Goal: Task Accomplishment & Management: Use online tool/utility

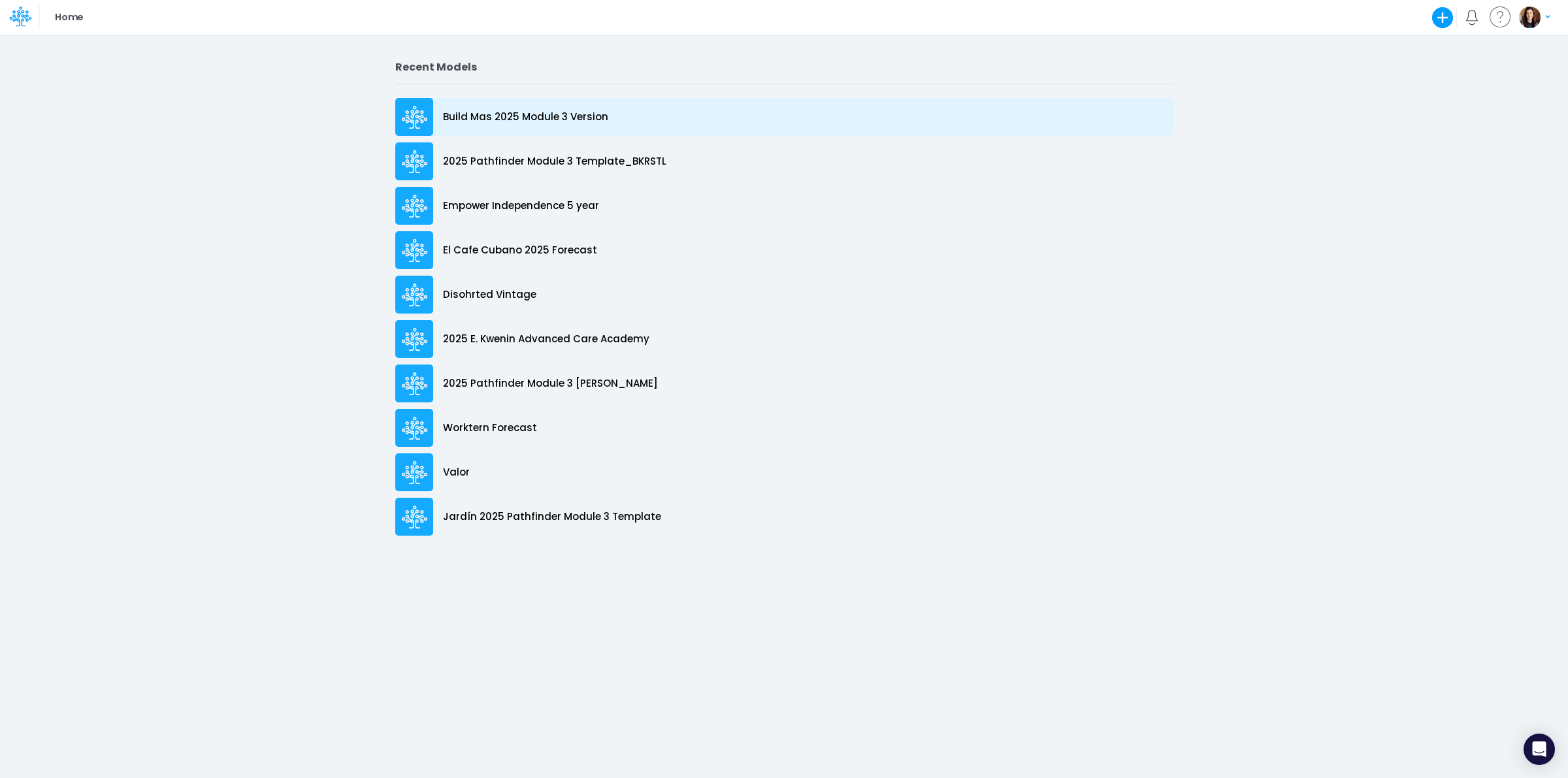
click at [611, 113] on div "Build Mas 2025 Module 3 Version" at bounding box center [784, 117] width 778 height 38
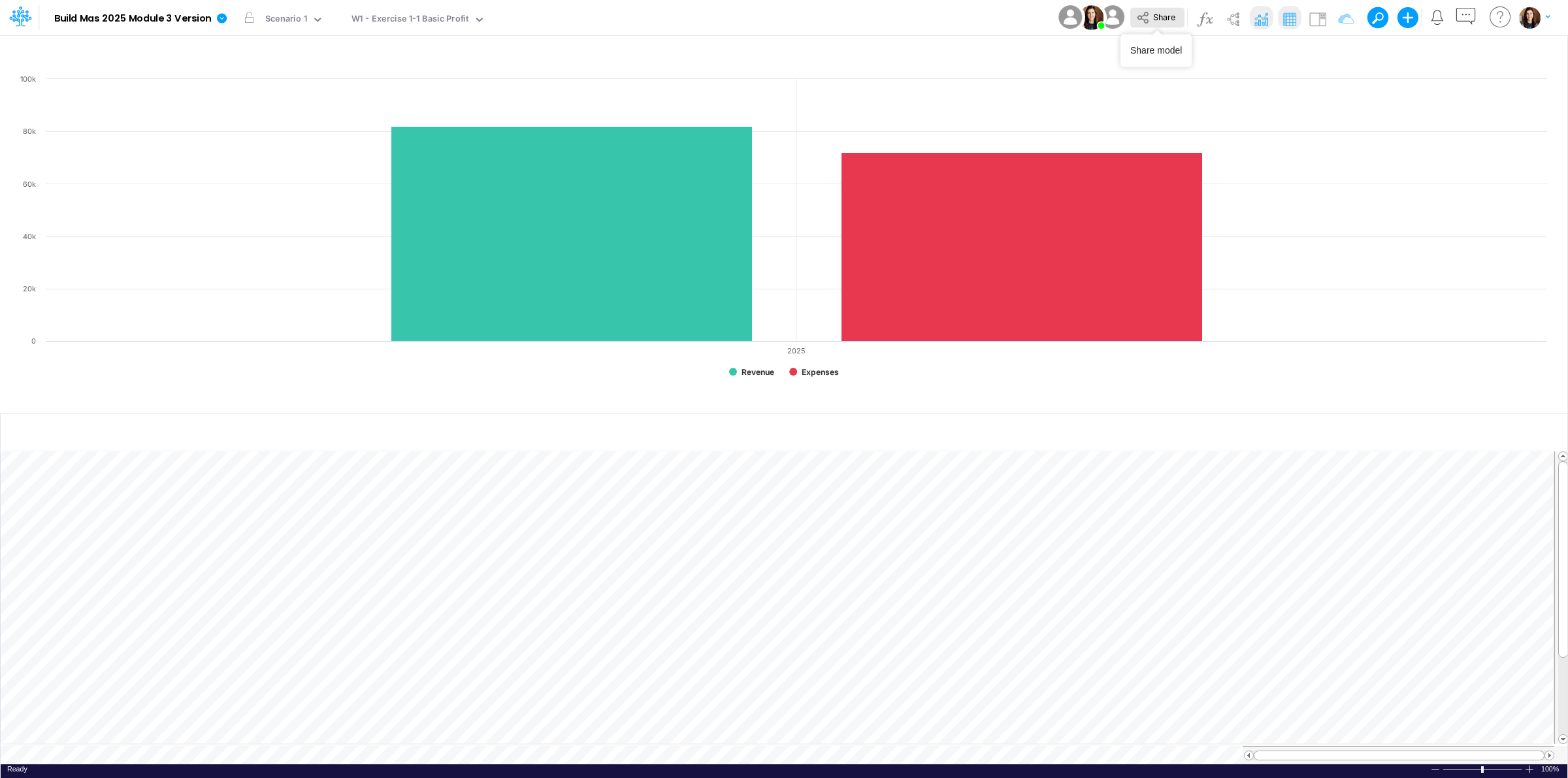
click at [618, 15] on span "Share" at bounding box center [1164, 17] width 22 height 10
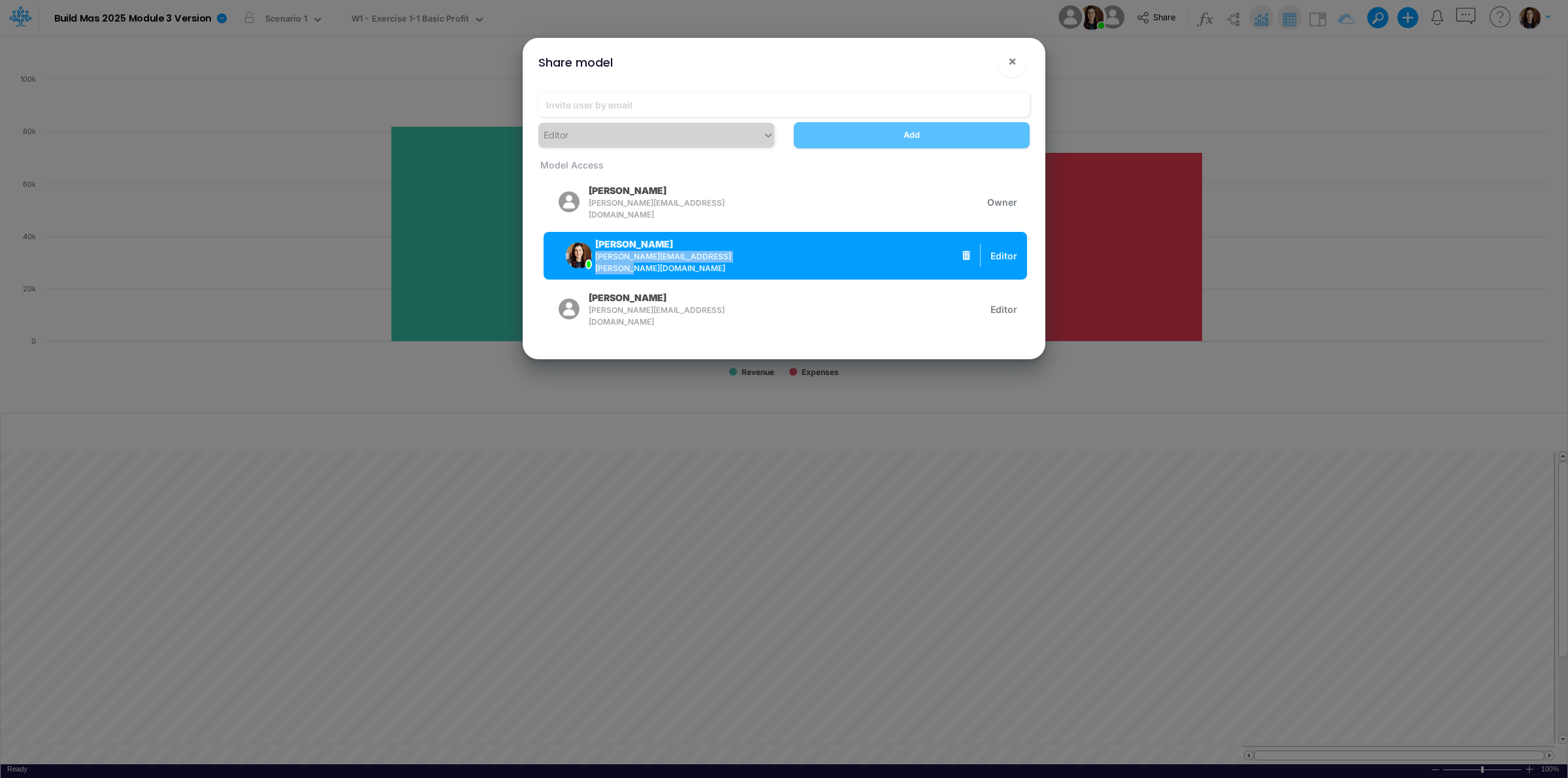
drag, startPoint x: 598, startPoint y: 257, endPoint x: 710, endPoint y: 263, distance: 112.2
click at [618, 261] on span "carissa.castro+pipeline@logica.cloud" at bounding box center [669, 262] width 147 height 23
click at [618, 258] on span "carissa.castro+pipeline@logica.cloud" at bounding box center [669, 262] width 147 height 23
copy span "carissa.castro+pipeline@logica.cloud"
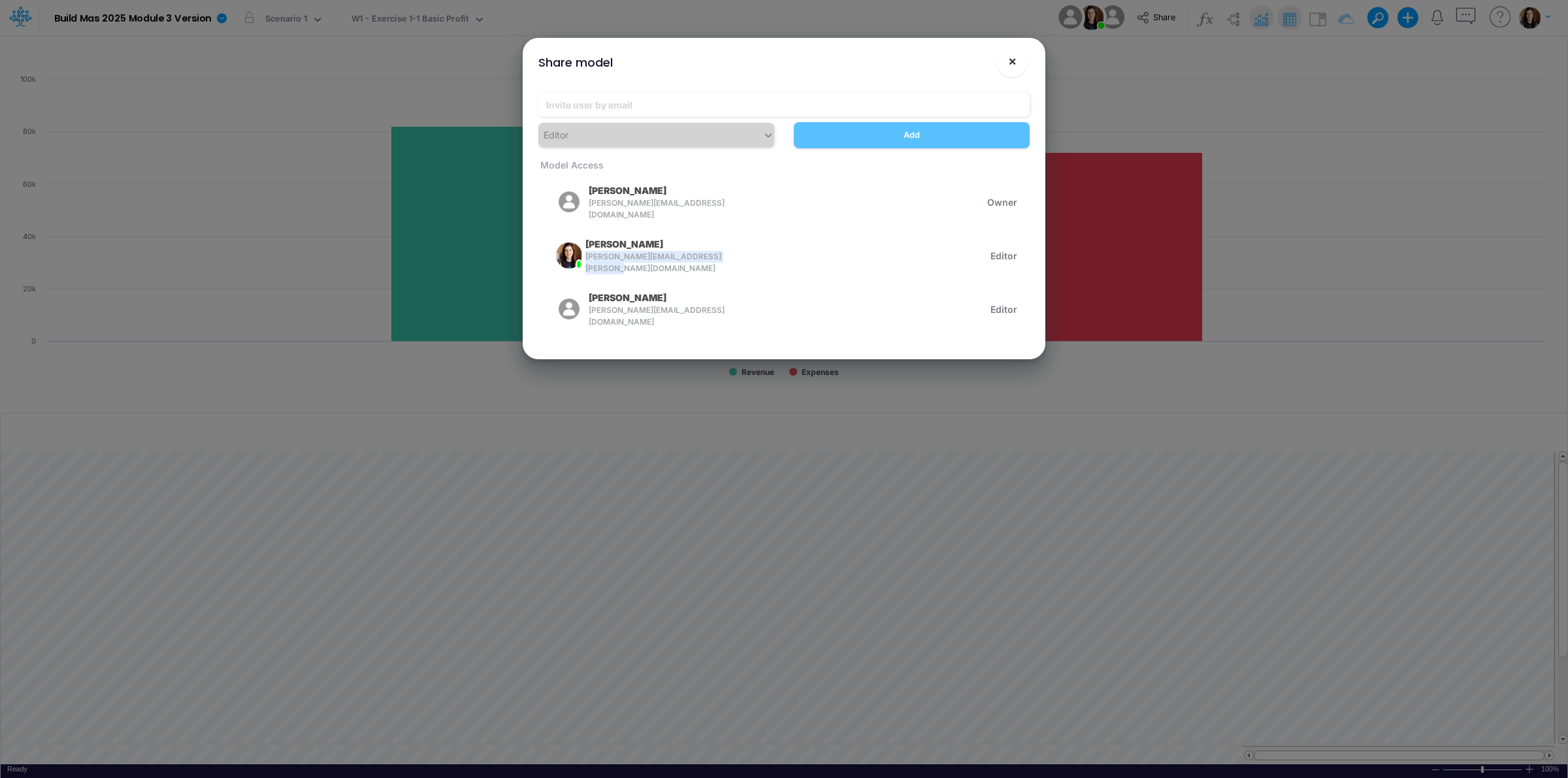
click at [618, 63] on button "×" at bounding box center [1012, 61] width 31 height 31
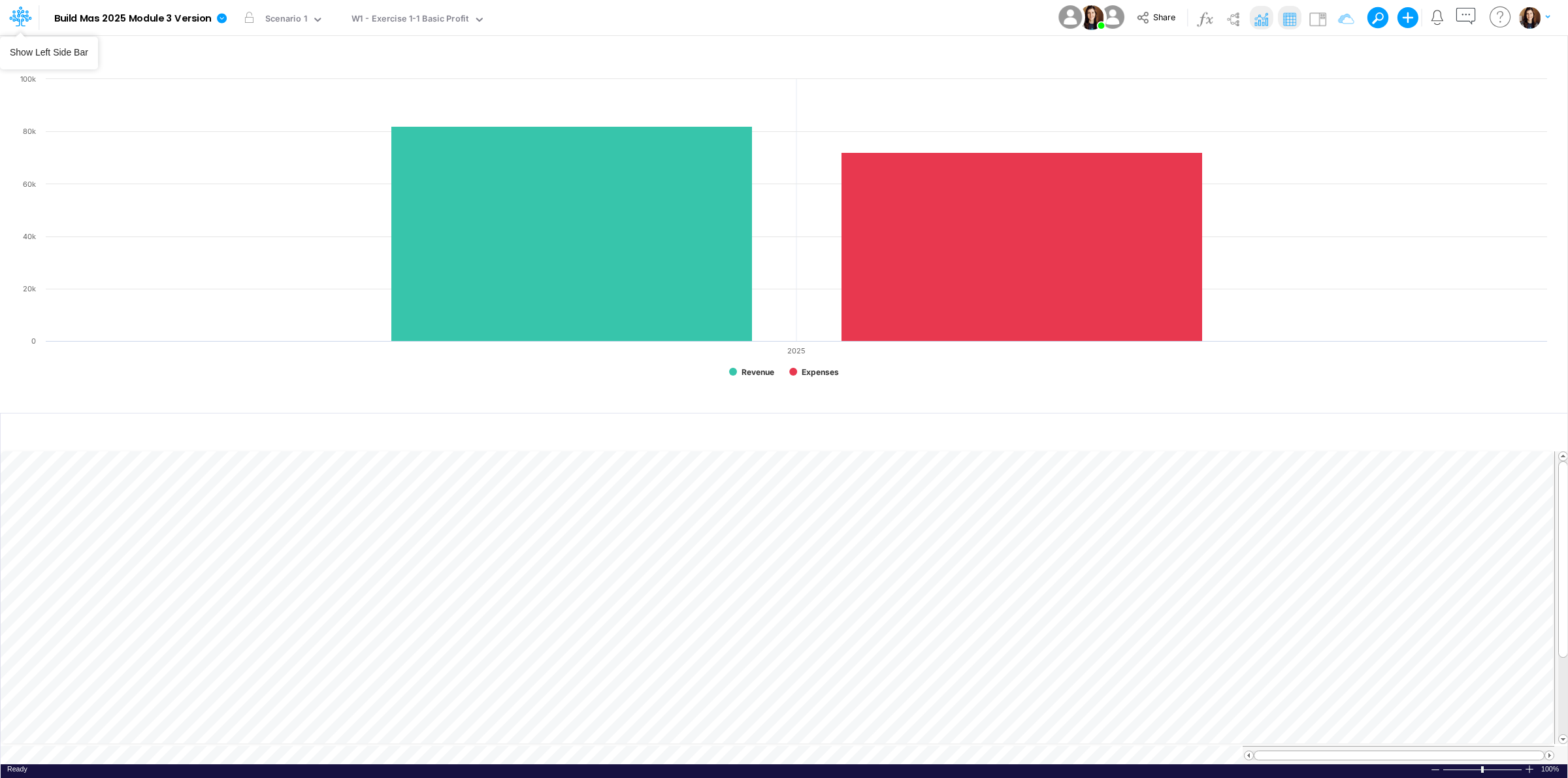
click at [30, 20] on icon at bounding box center [20, 17] width 22 height 22
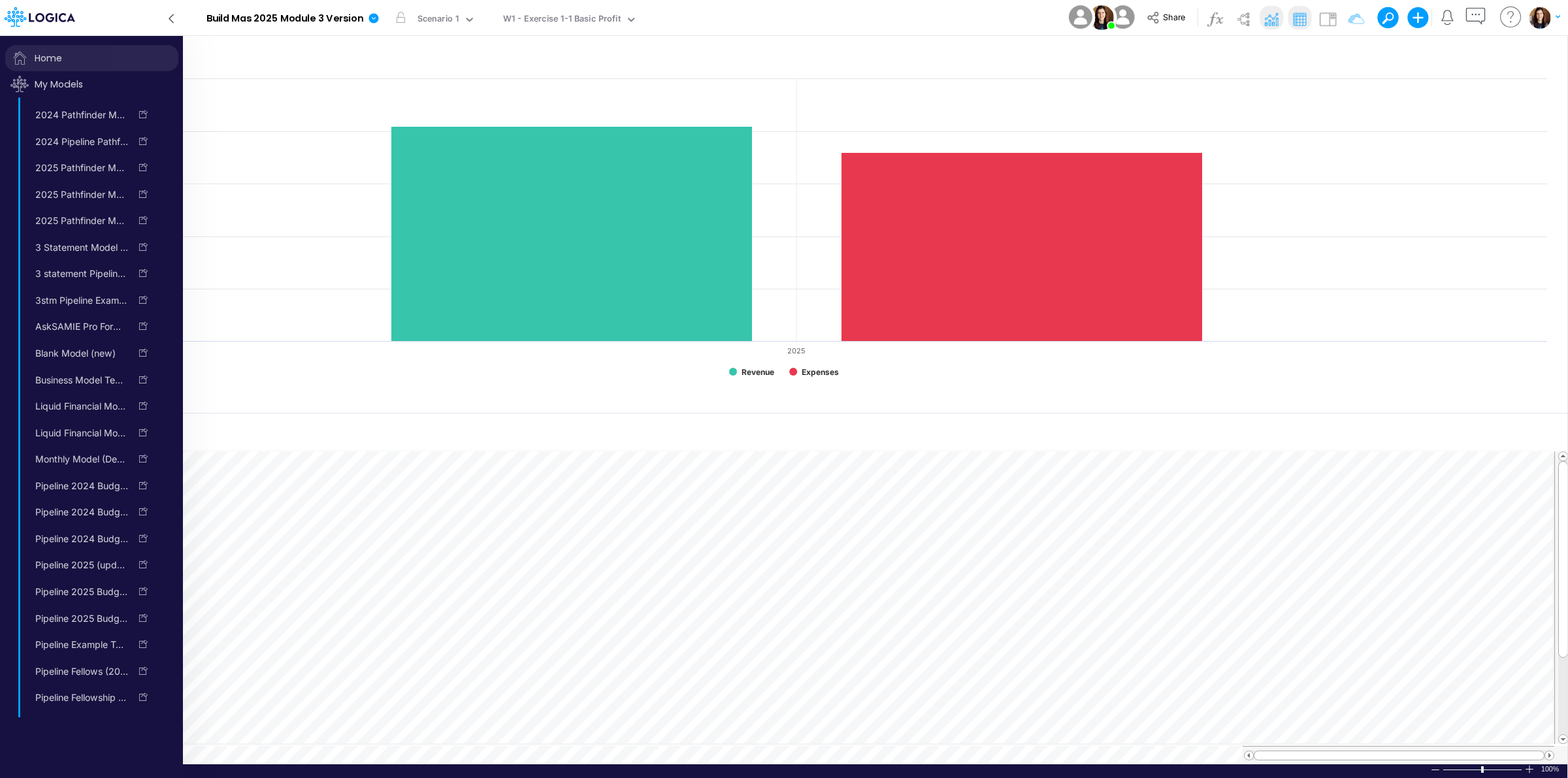
click at [52, 57] on span "Home" at bounding box center [92, 58] width 173 height 26
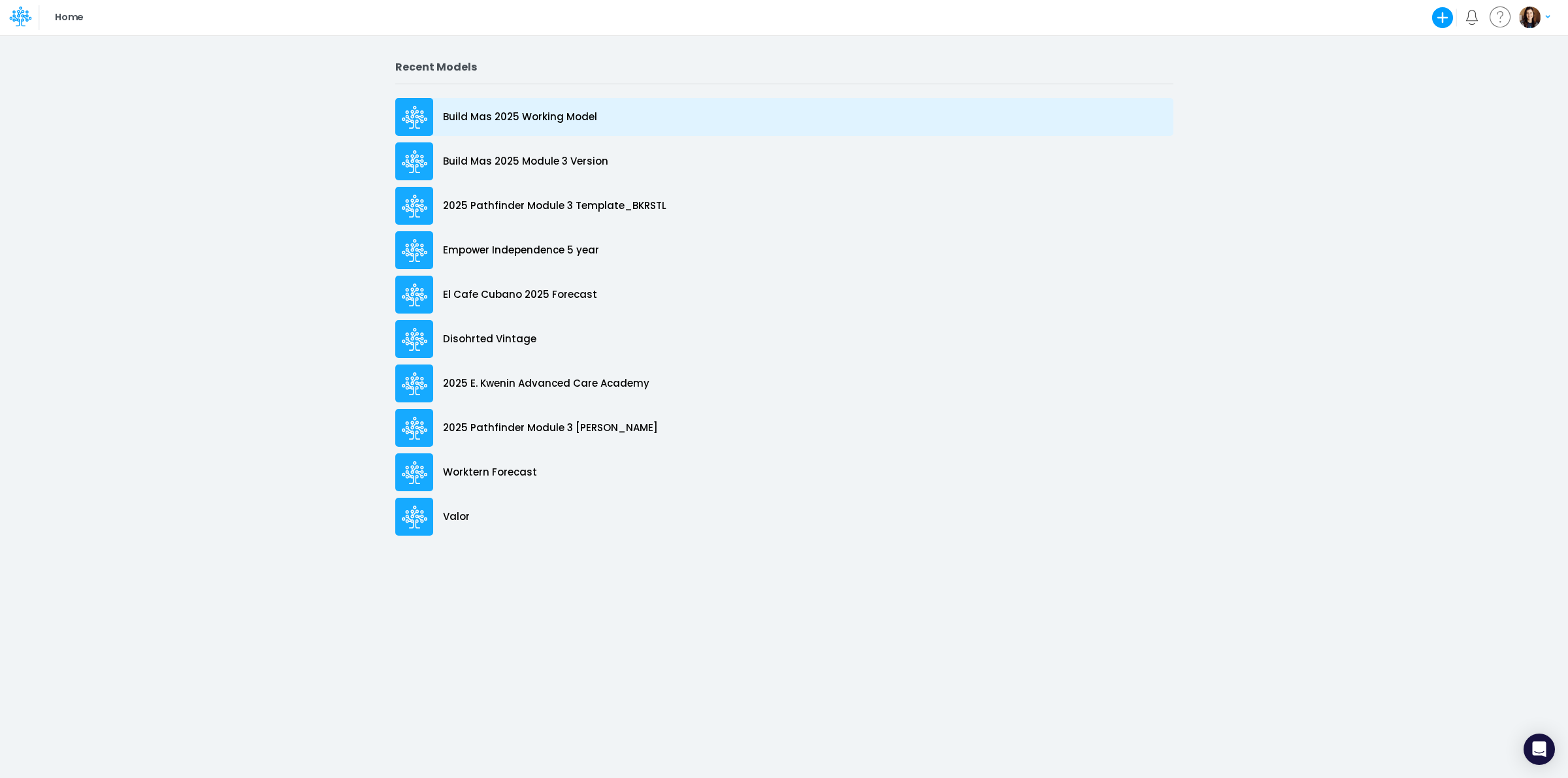
click at [612, 119] on div "Build Mas 2025 Working Model" at bounding box center [784, 117] width 778 height 38
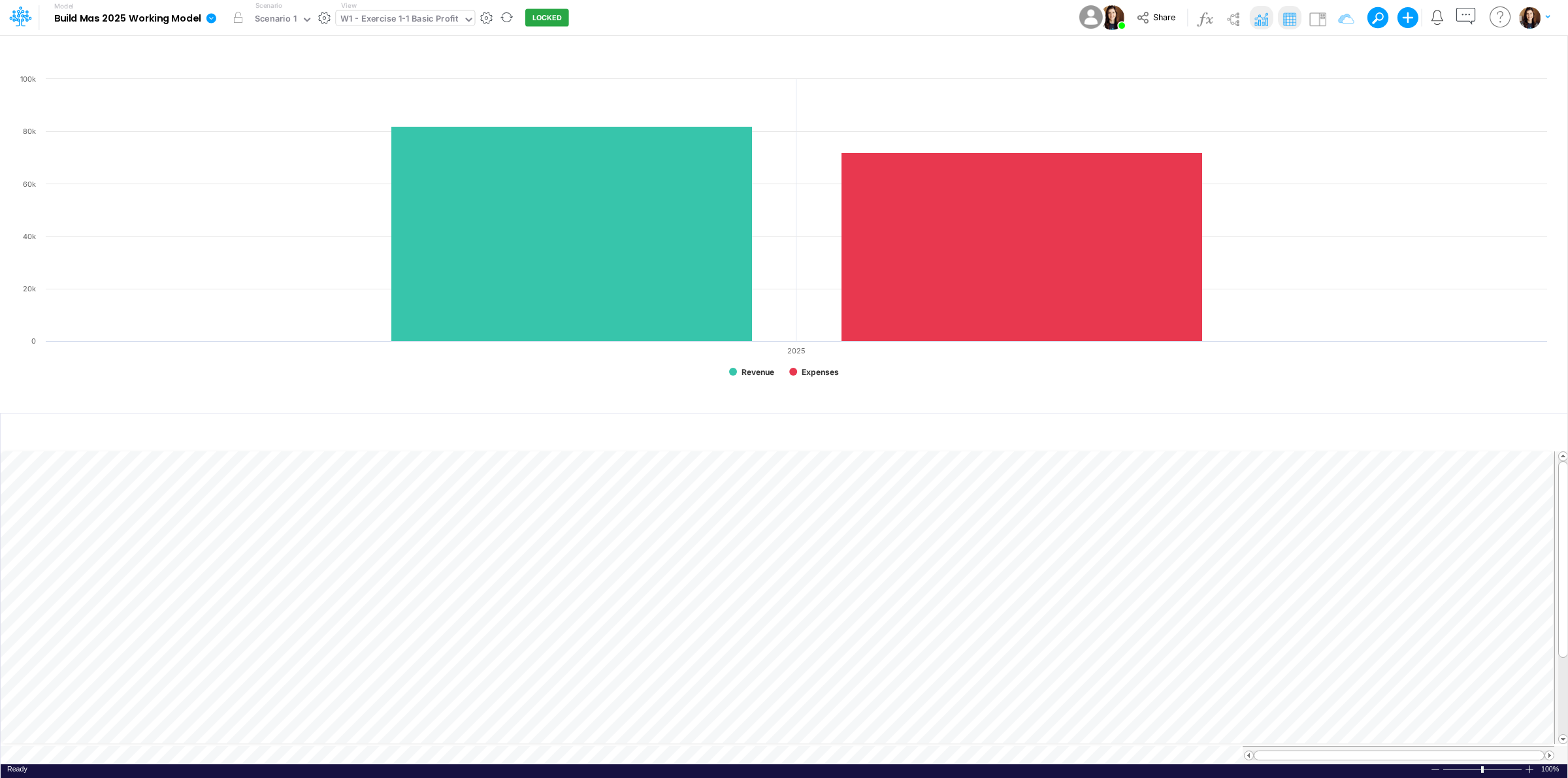
click at [466, 18] on icon at bounding box center [469, 19] width 12 height 12
click at [634, 13] on div "Model Build Mas 2025 Working Model Edit model settings Duplicate Import QuickBo…" at bounding box center [784, 18] width 1411 height 35
click at [446, 17] on div "W1 - Exercise 1-1 Basic Profit" at bounding box center [399, 19] width 118 height 15
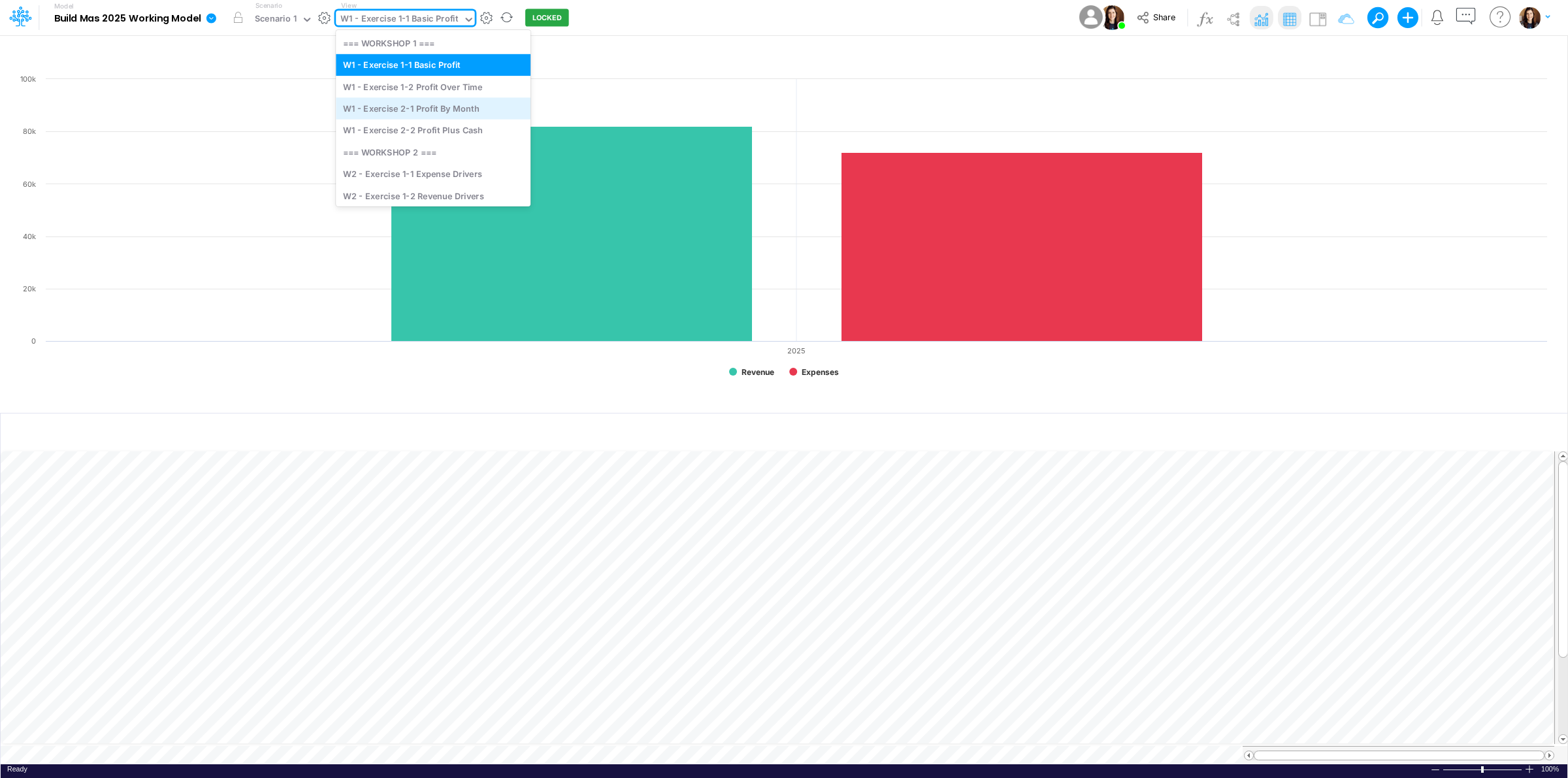
scroll to position [51, 0]
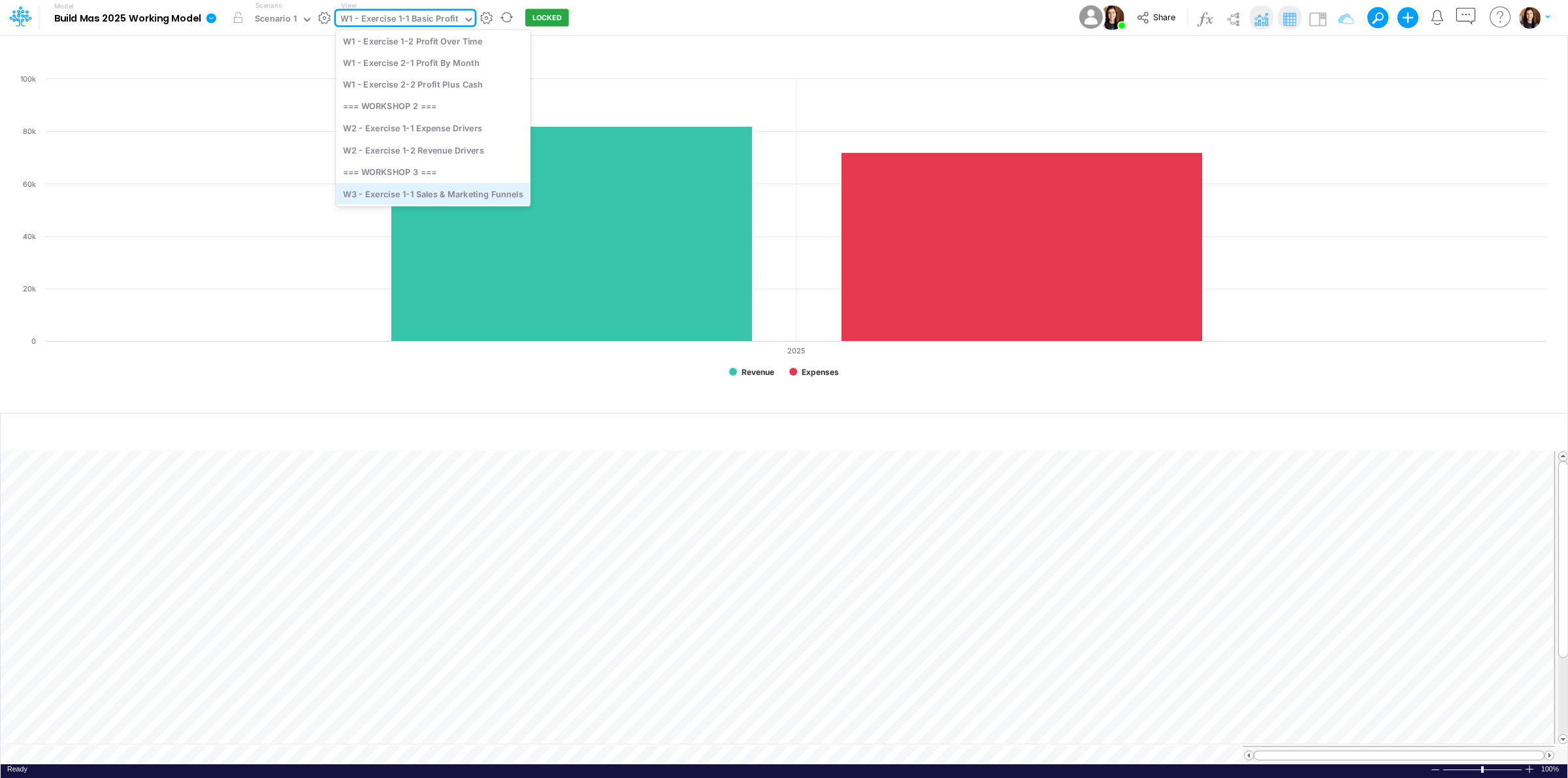
click at [470, 194] on div "W3 - Exercise 1-1 Sales & Marketing Funnels" at bounding box center [433, 194] width 194 height 21
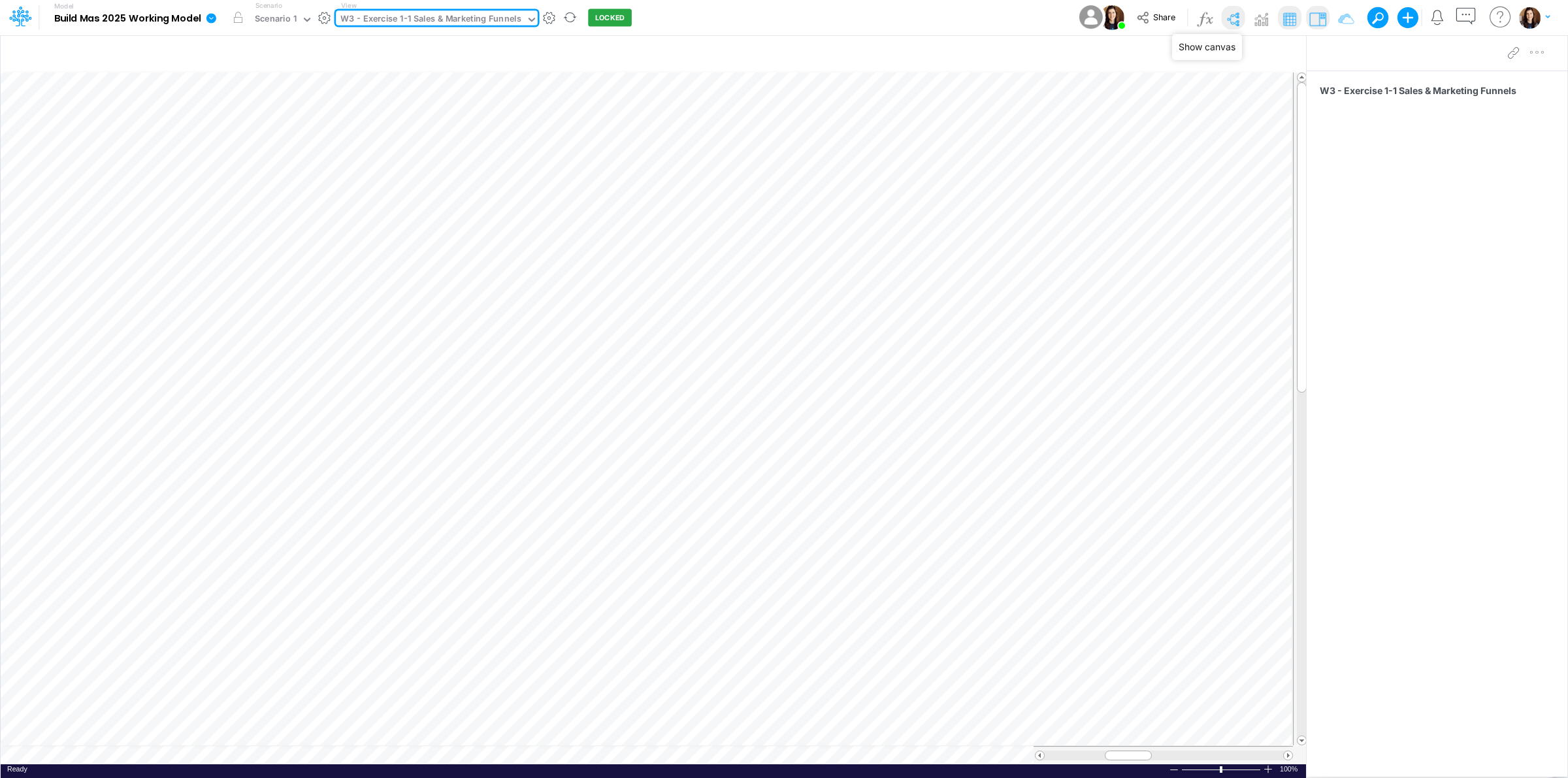
click at [1233, 15] on img at bounding box center [1233, 19] width 21 height 21
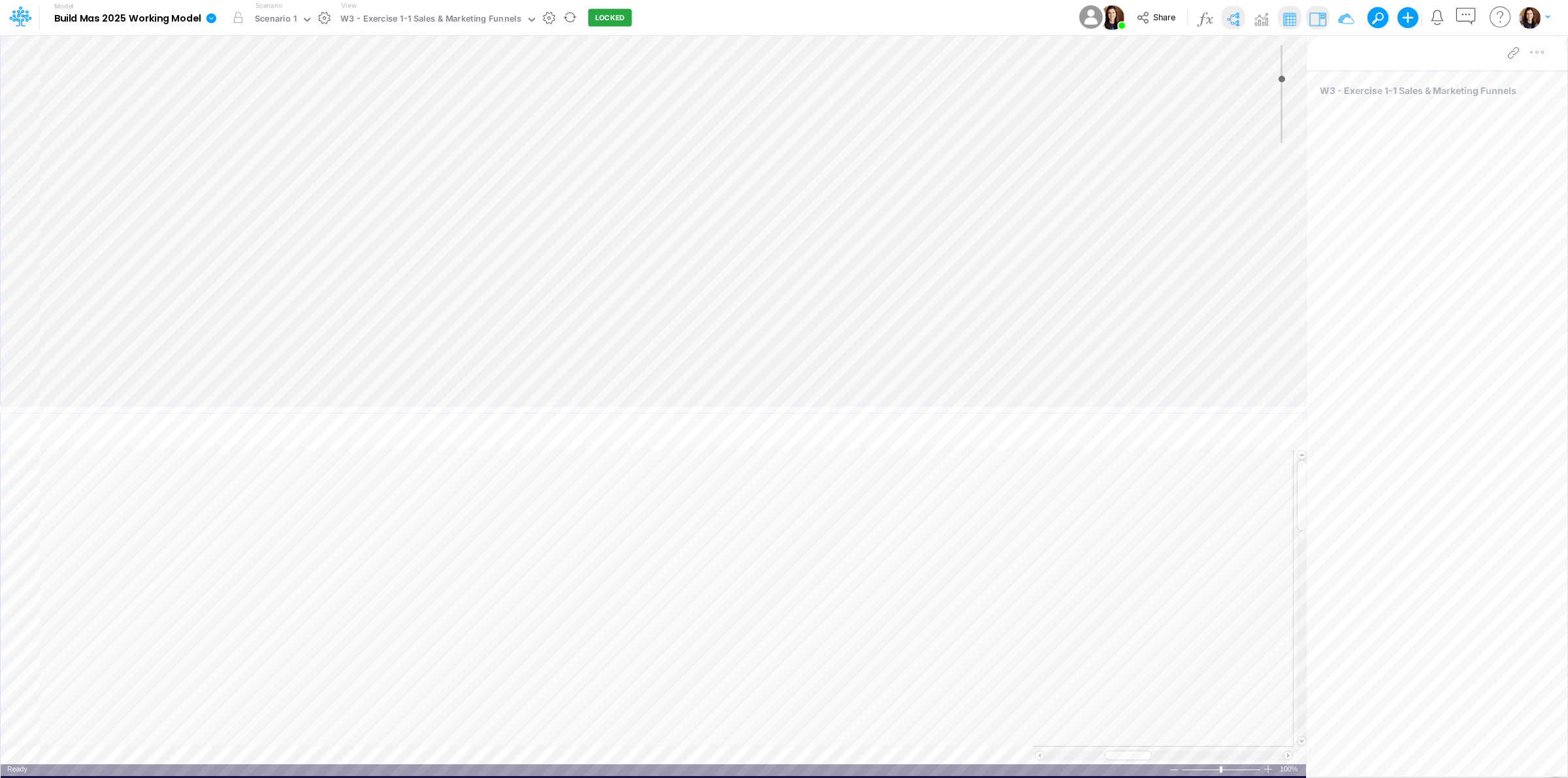
type input "0"
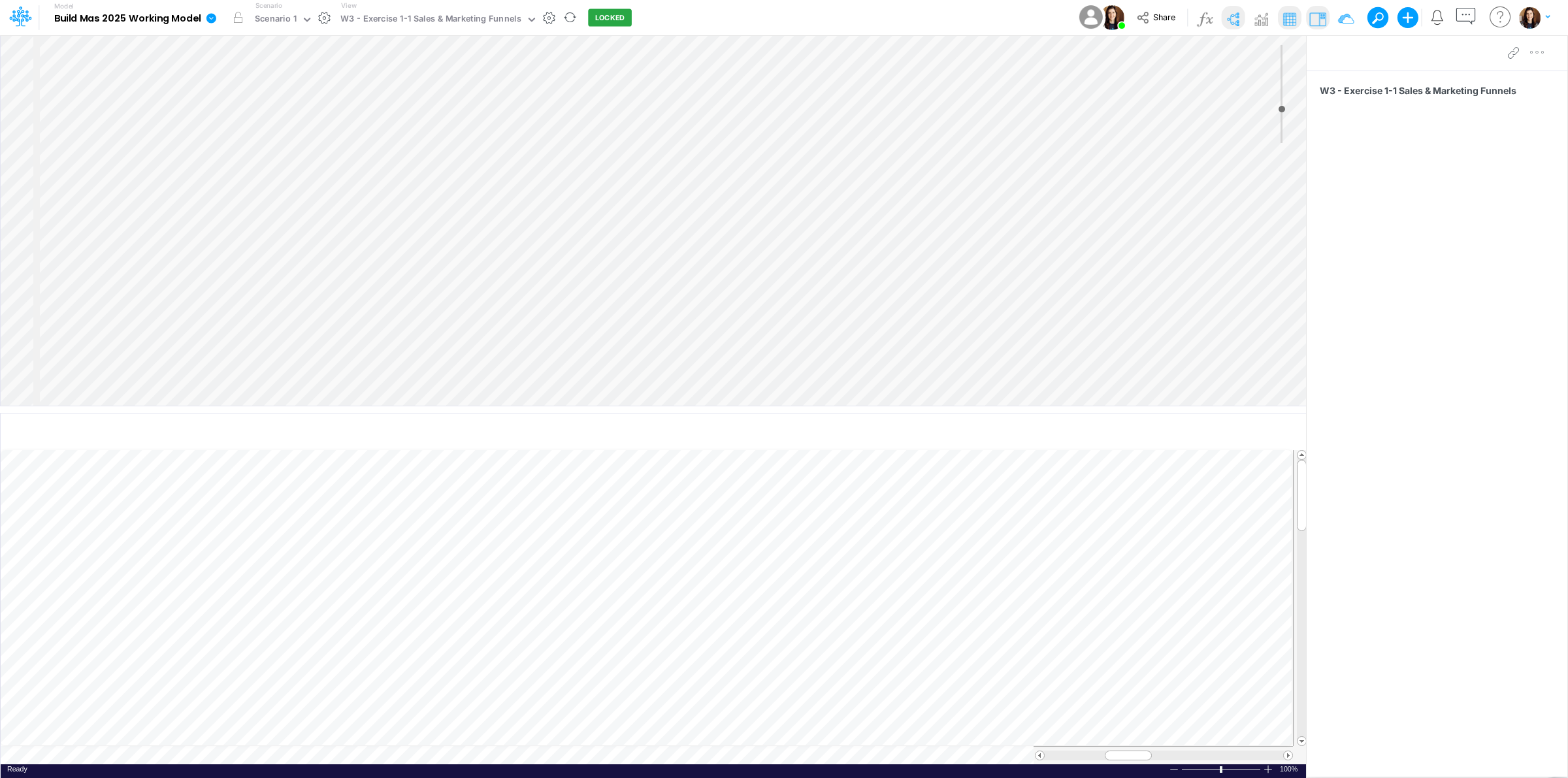
select select "Horizontal"
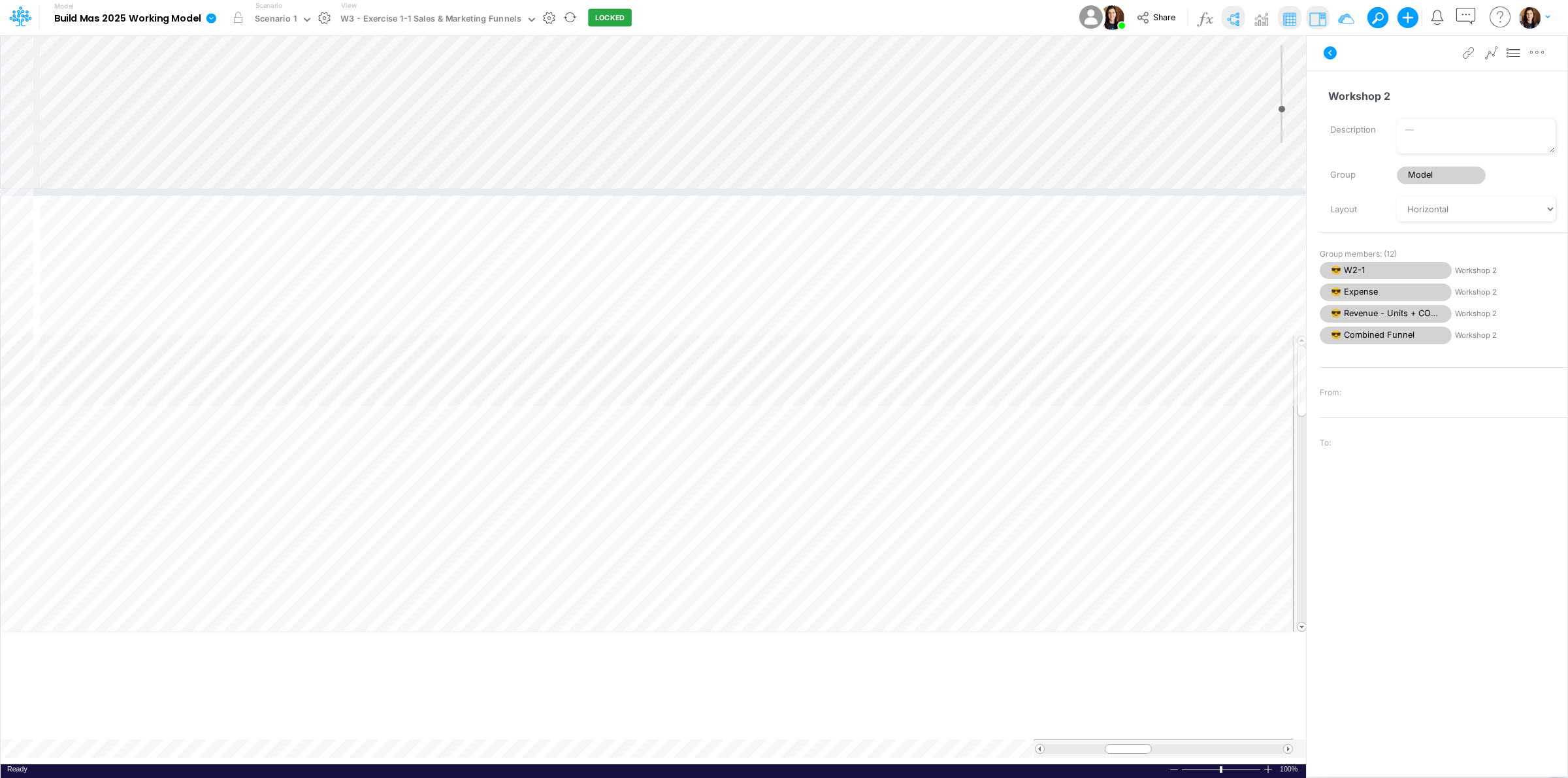
drag, startPoint x: 829, startPoint y: 410, endPoint x: 841, endPoint y: 187, distance: 223.3
click at [841, 189] on div at bounding box center [653, 192] width 1306 height 6
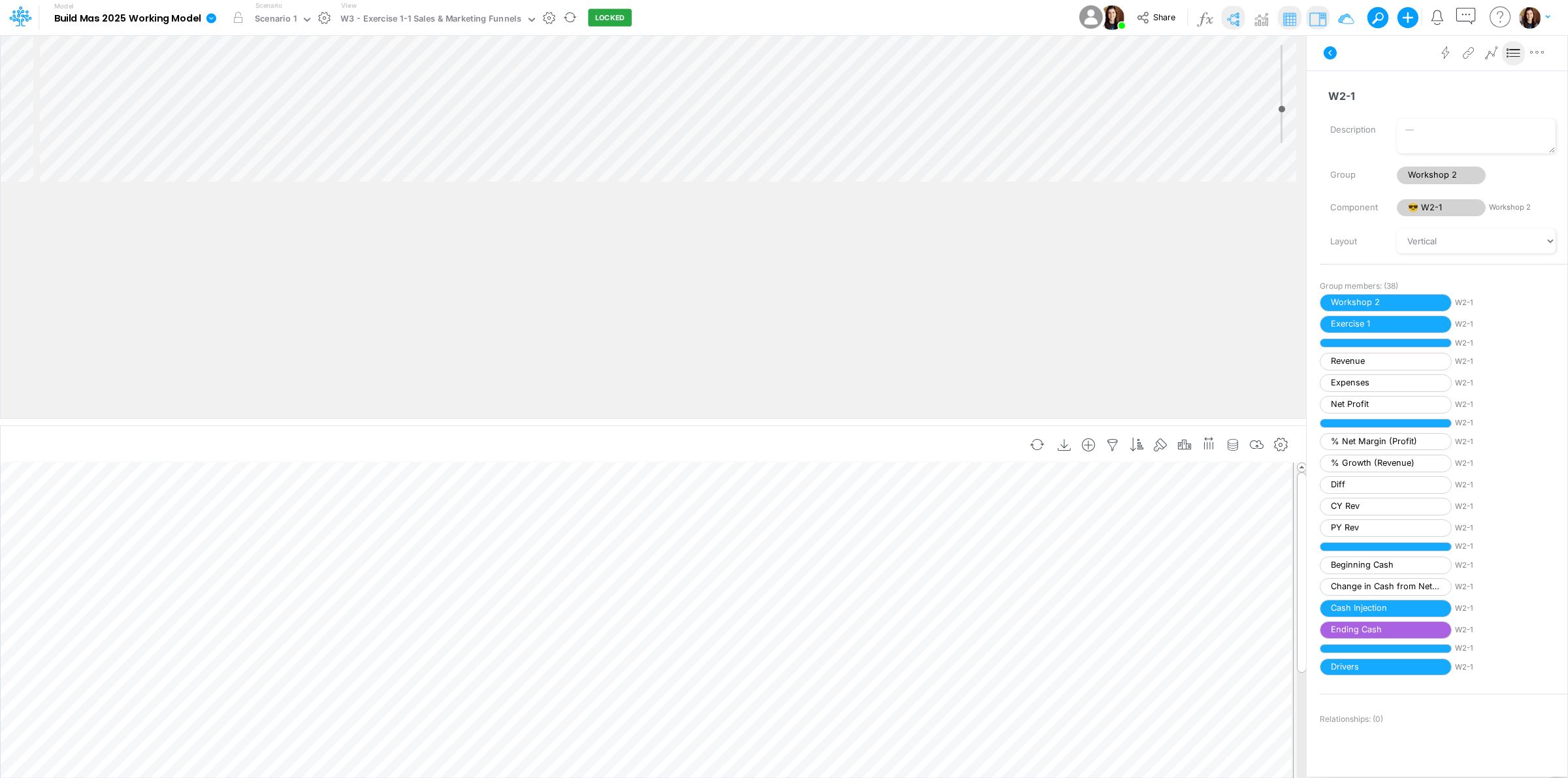
drag, startPoint x: 614, startPoint y: 187, endPoint x: 637, endPoint y: 423, distance: 237.1
click at [637, 423] on div at bounding box center [653, 421] width 1306 height 6
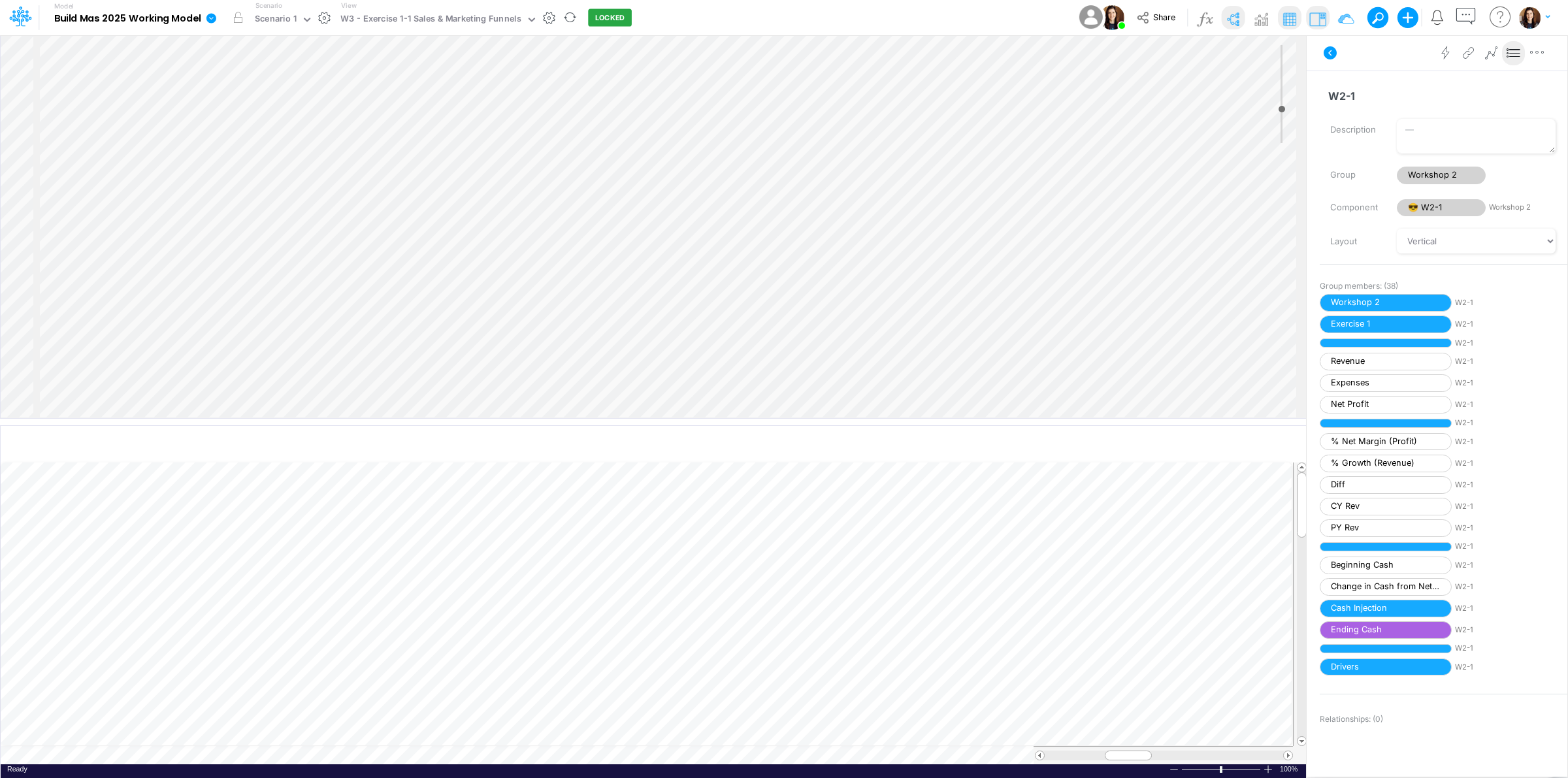
scroll to position [227, 0]
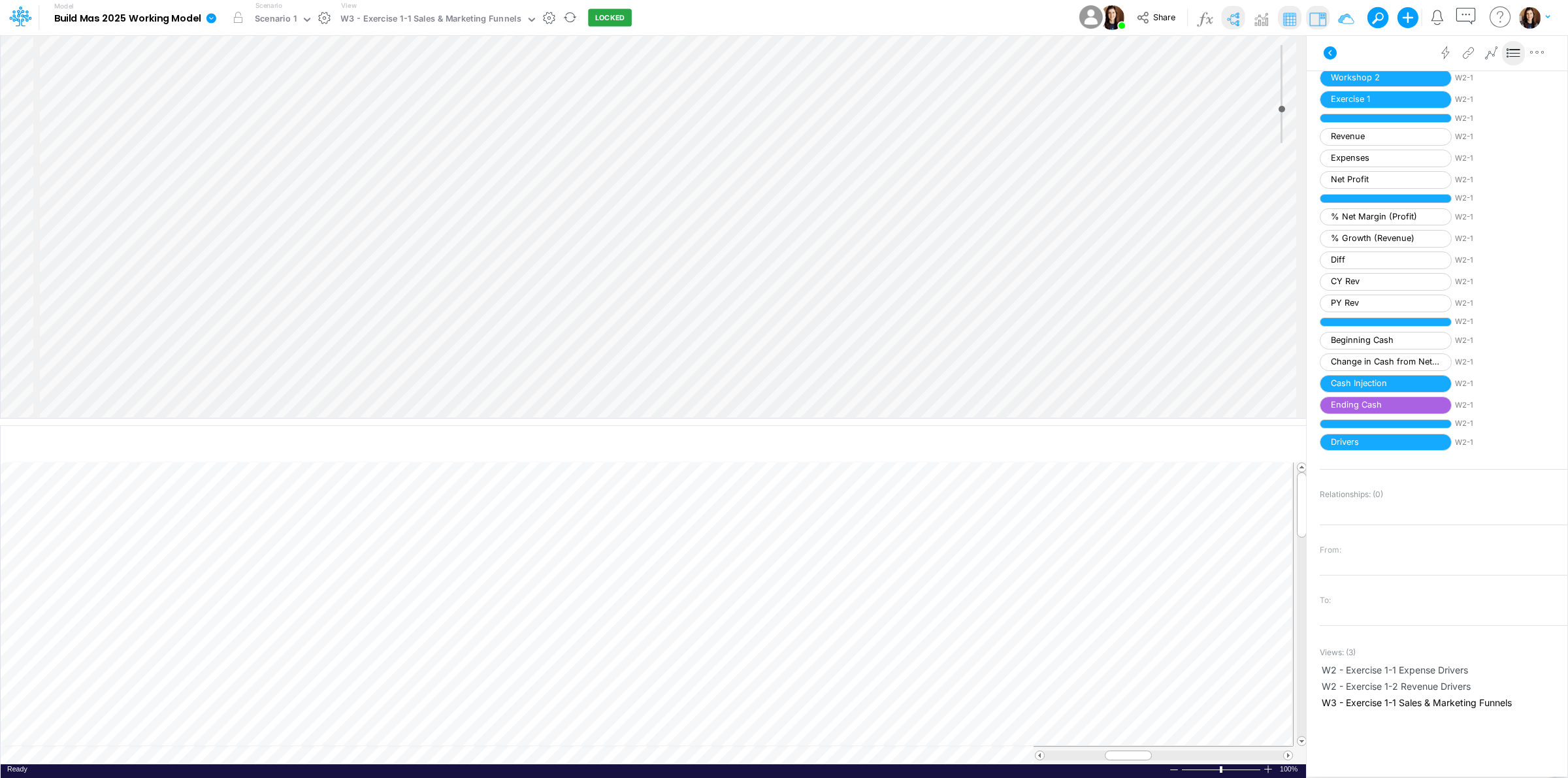
click at [543, 18] on button "button" at bounding box center [549, 18] width 14 height 14
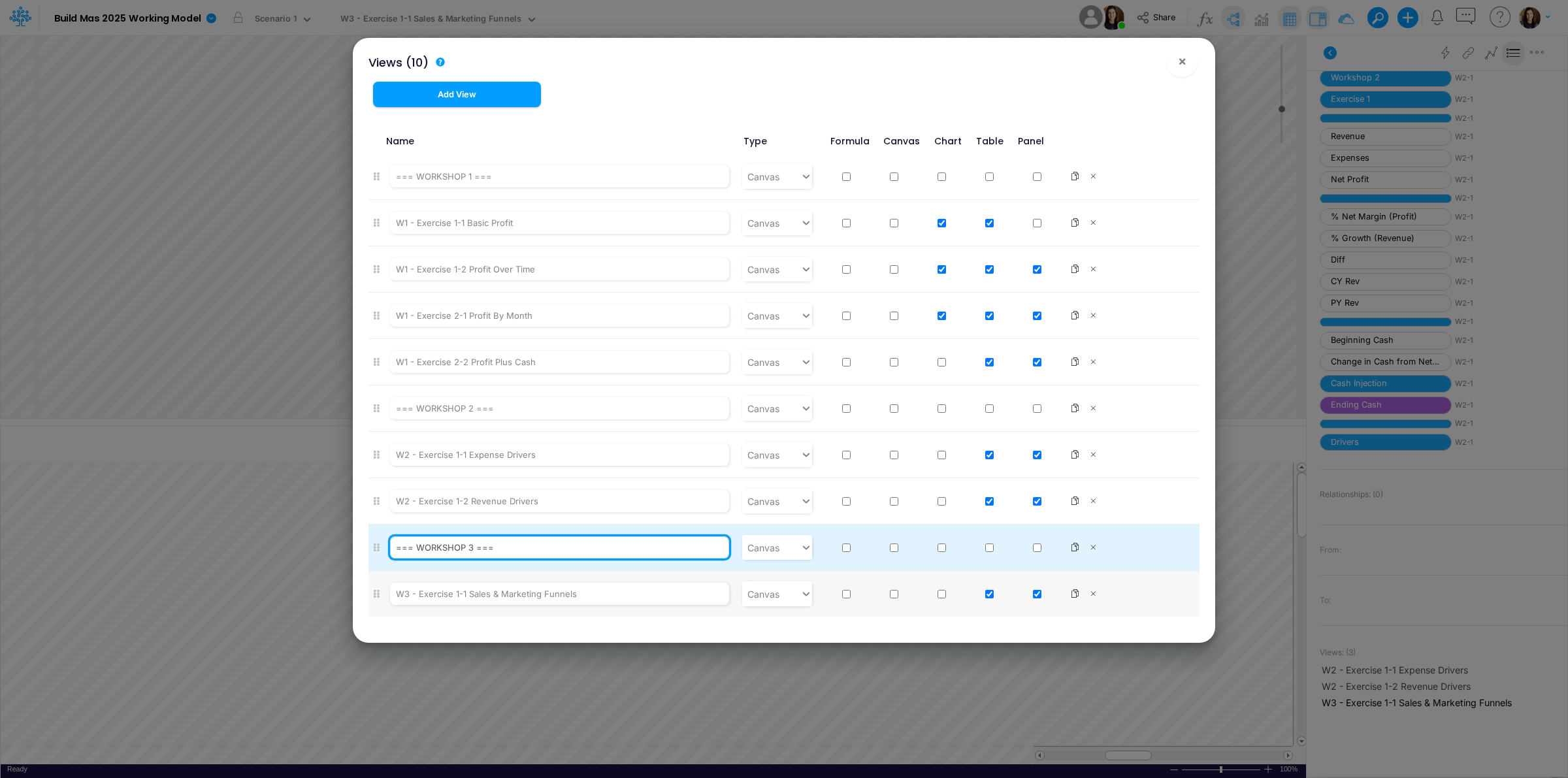
drag, startPoint x: 417, startPoint y: 549, endPoint x: 471, endPoint y: 547, distance: 54.0
click at [471, 547] on input "=== WORKSHOP 3 ===" at bounding box center [559, 547] width 340 height 22
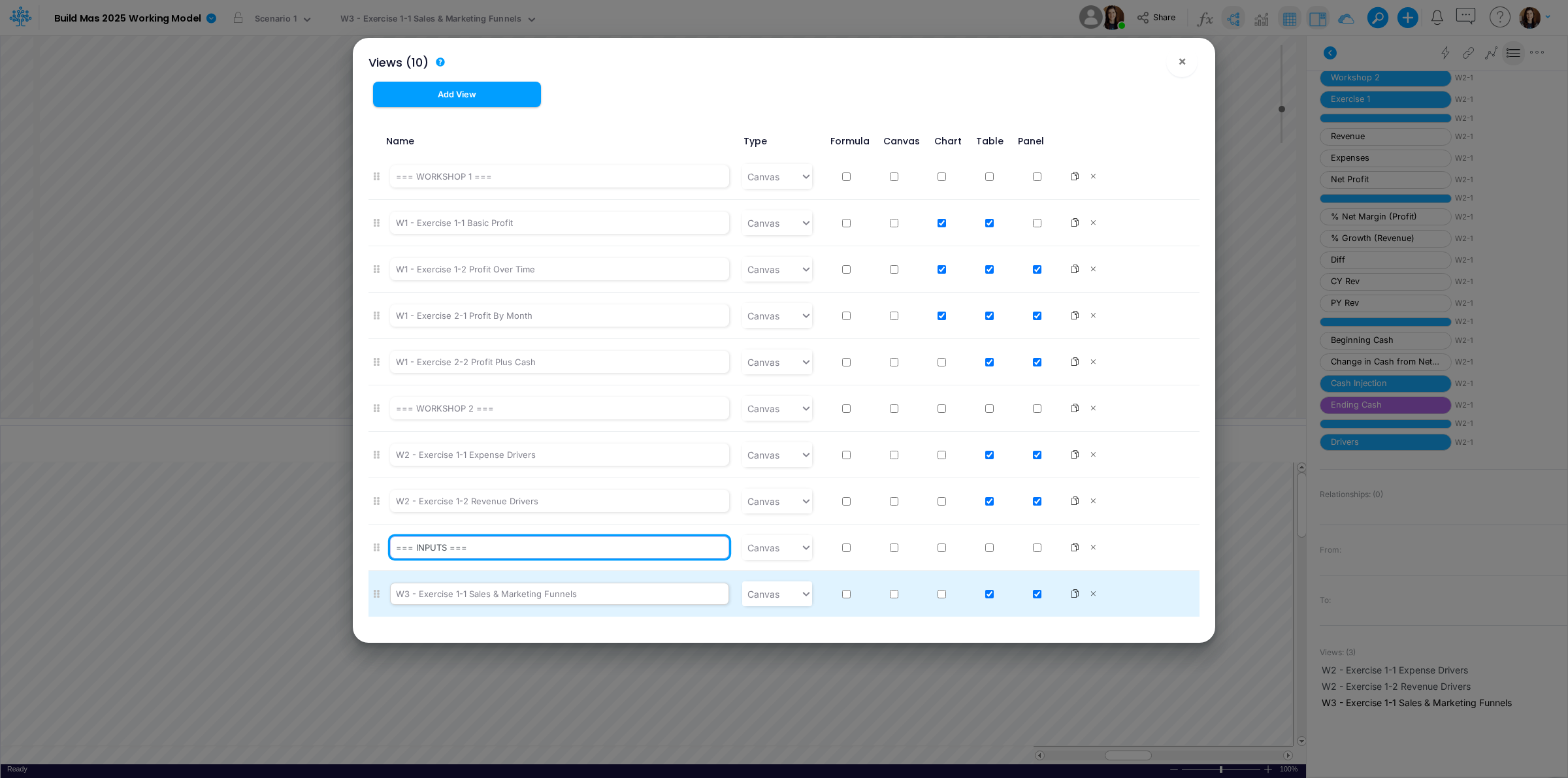
type input "=== INPUTS ==="
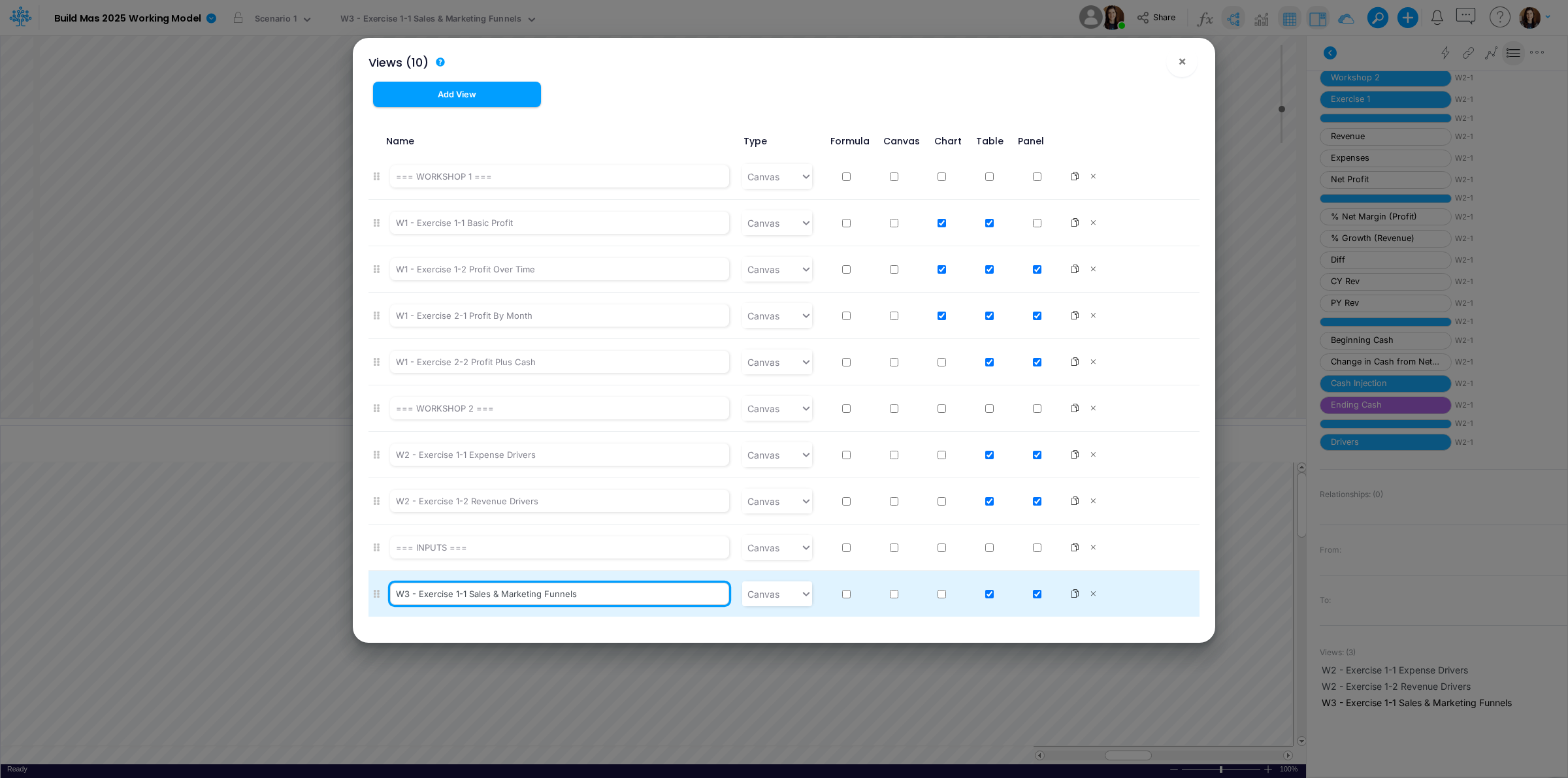
click at [488, 598] on input "W3 - Exercise 1-1 Sales & Marketing Funnels" at bounding box center [559, 594] width 340 height 22
drag, startPoint x: 395, startPoint y: 596, endPoint x: 469, endPoint y: 588, distance: 74.4
click at [469, 588] on input "W3 - Exercise 1-1 Sales & Marketing Funnels" at bounding box center [559, 594] width 340 height 22
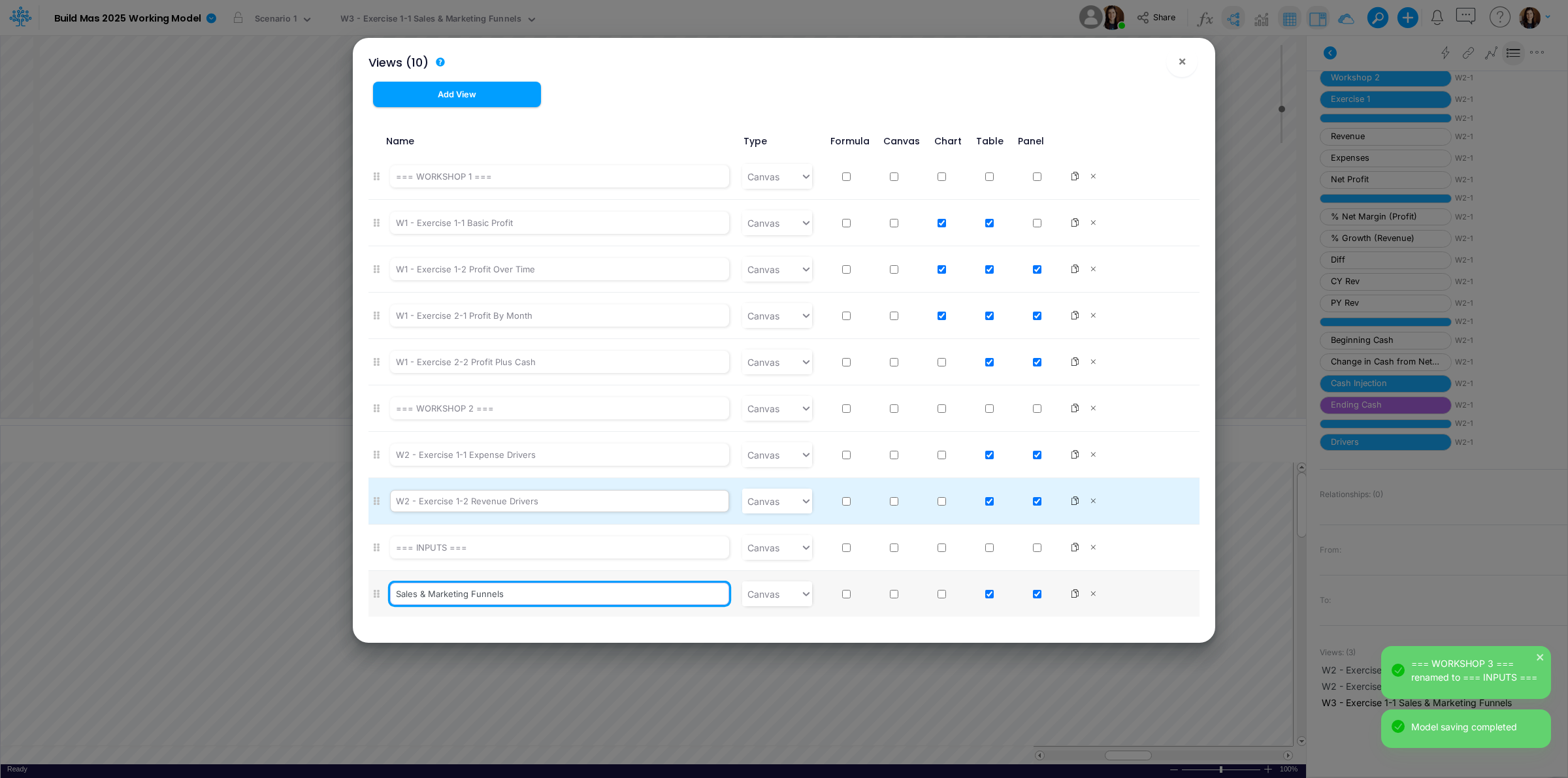
type input "Sales & Marketing Funnels"
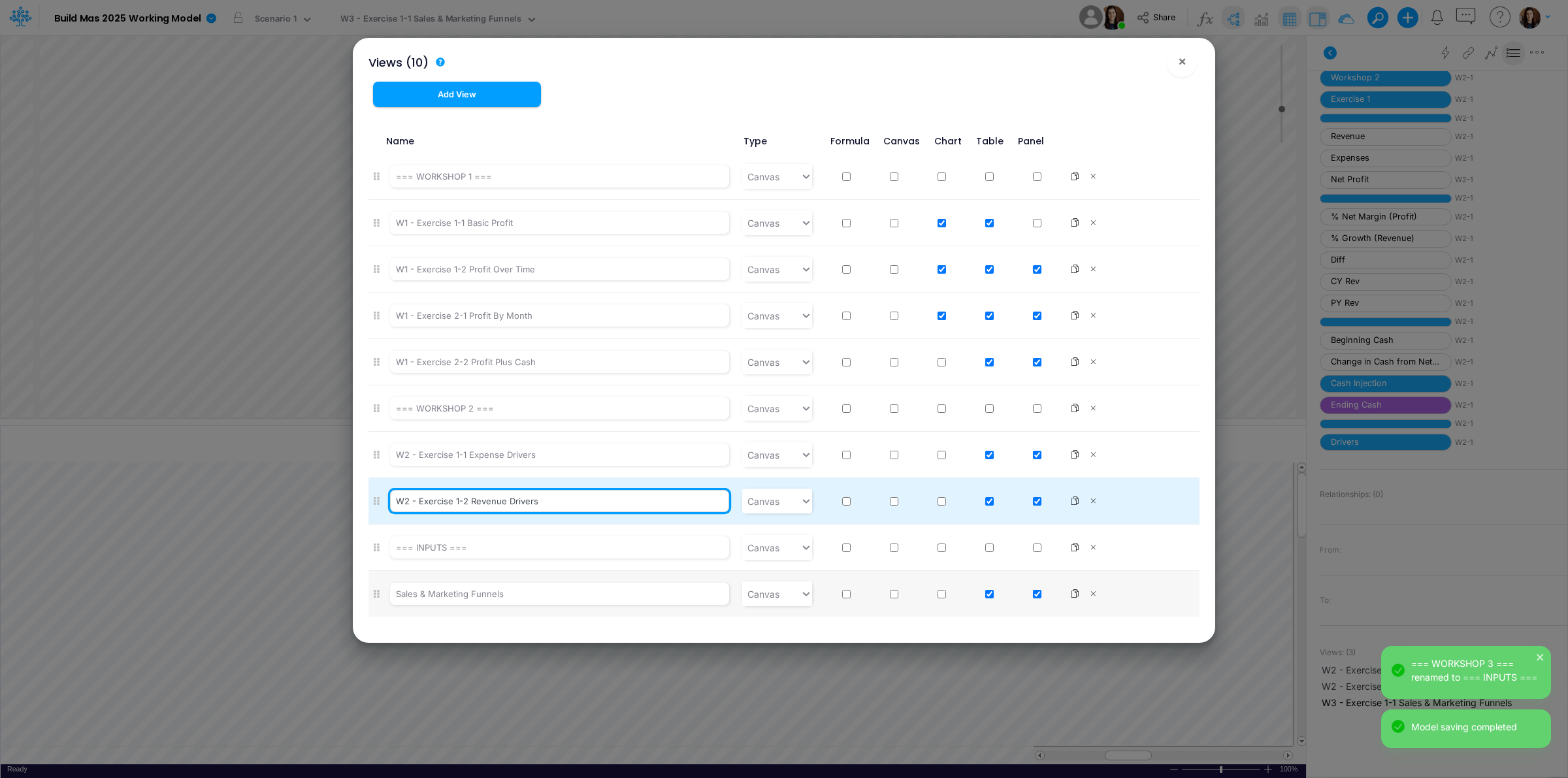
click at [527, 503] on input "W2 - Exercise 1-2 Revenue Drivers" at bounding box center [559, 501] width 340 height 22
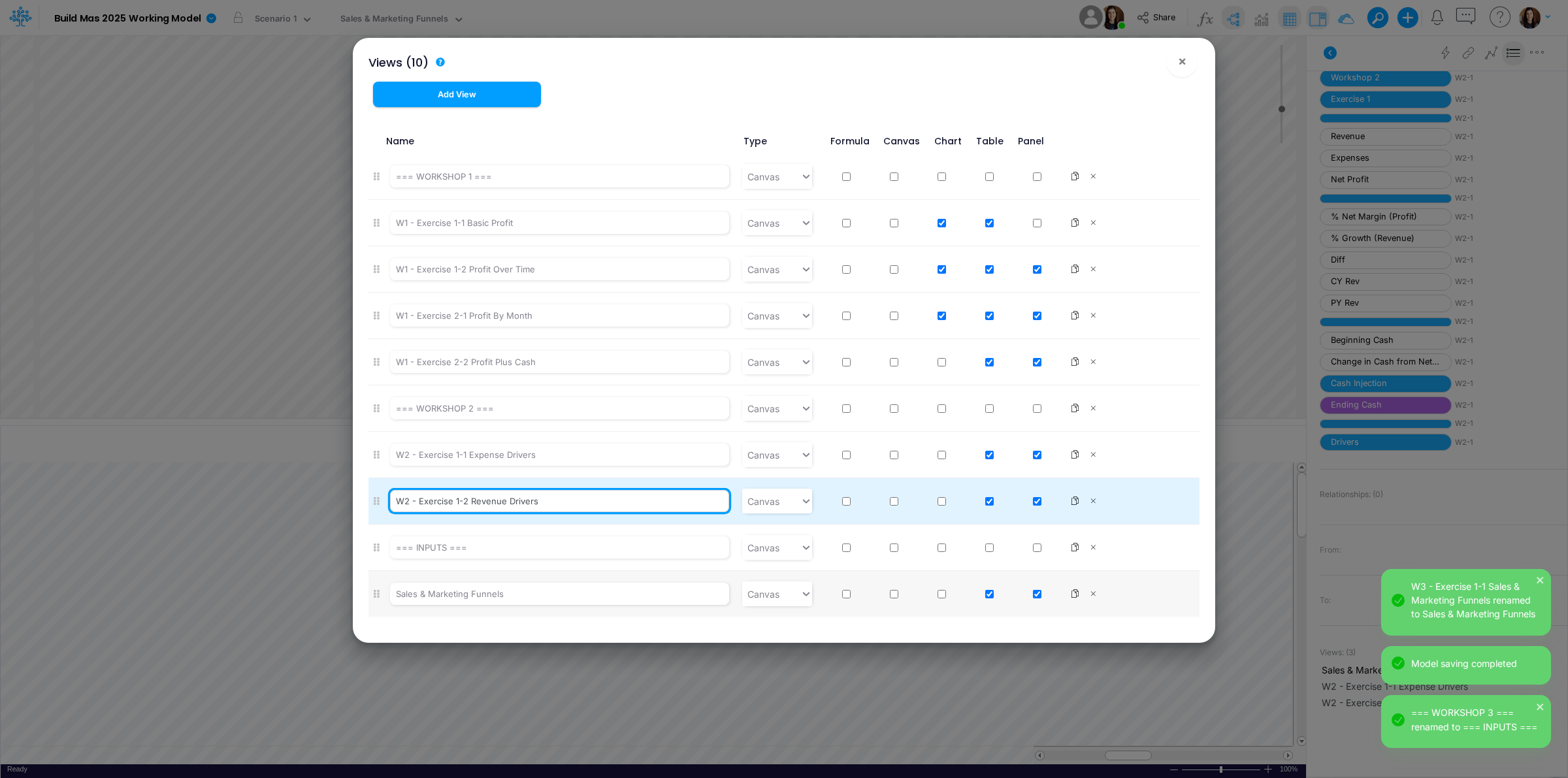
drag, startPoint x: 396, startPoint y: 502, endPoint x: 470, endPoint y: 504, distance: 74.0
click at [470, 504] on input "W2 - Exercise 1-2 Revenue Drivers" at bounding box center [559, 501] width 340 height 22
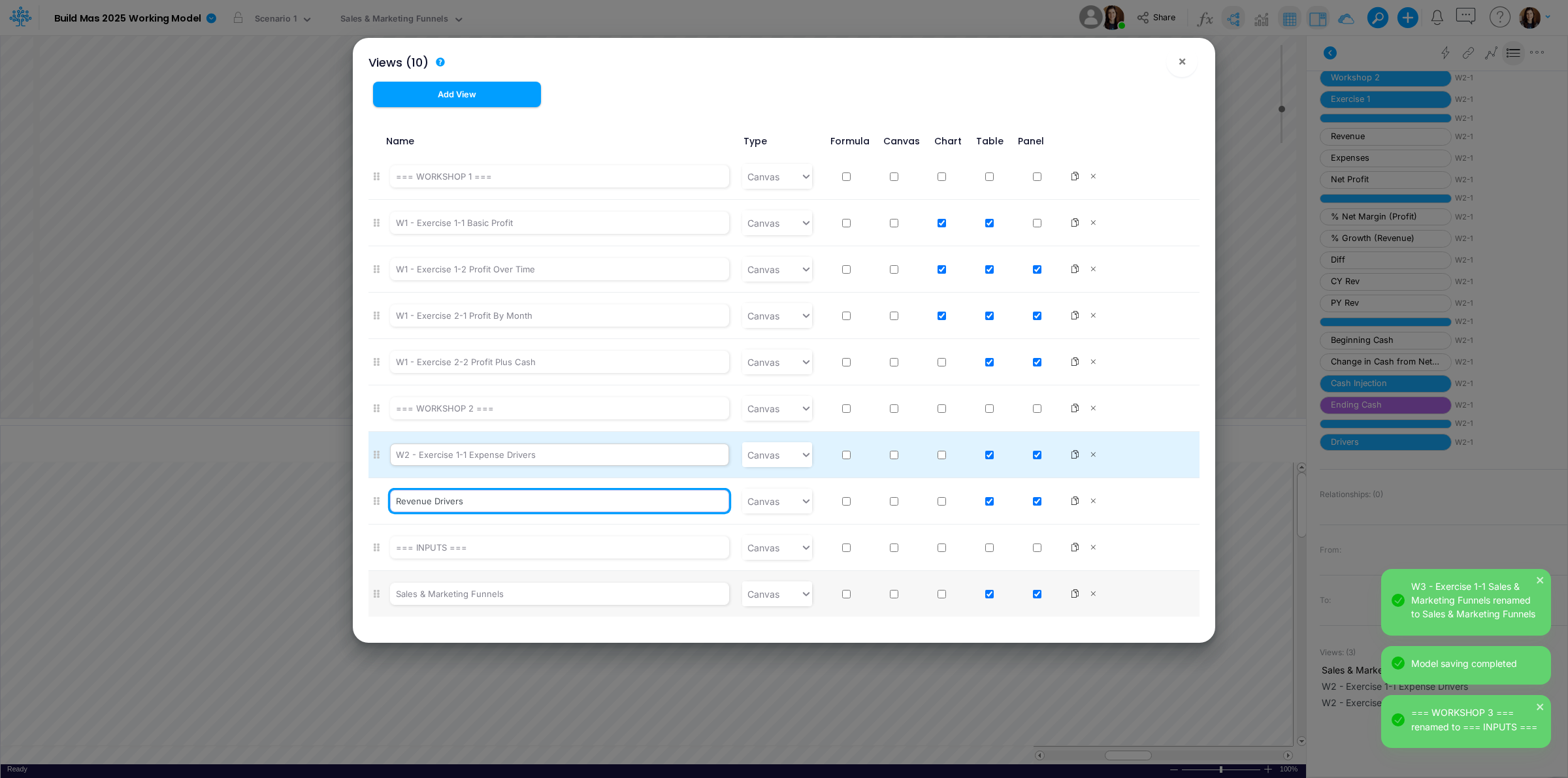
type input "Revenue Drivers"
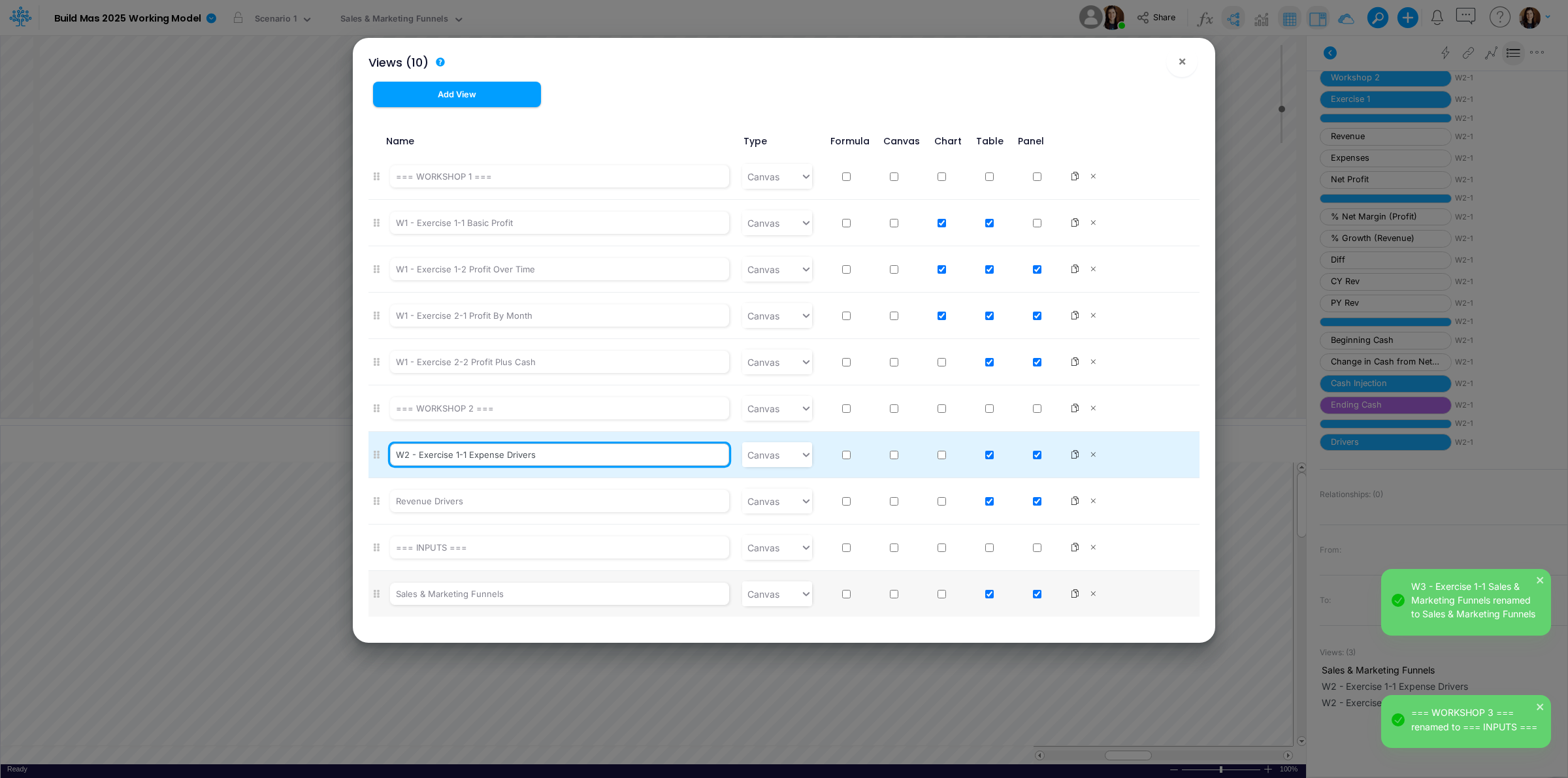
click at [456, 451] on input "W2 - Exercise 1-1 Expense Drivers" at bounding box center [559, 455] width 340 height 22
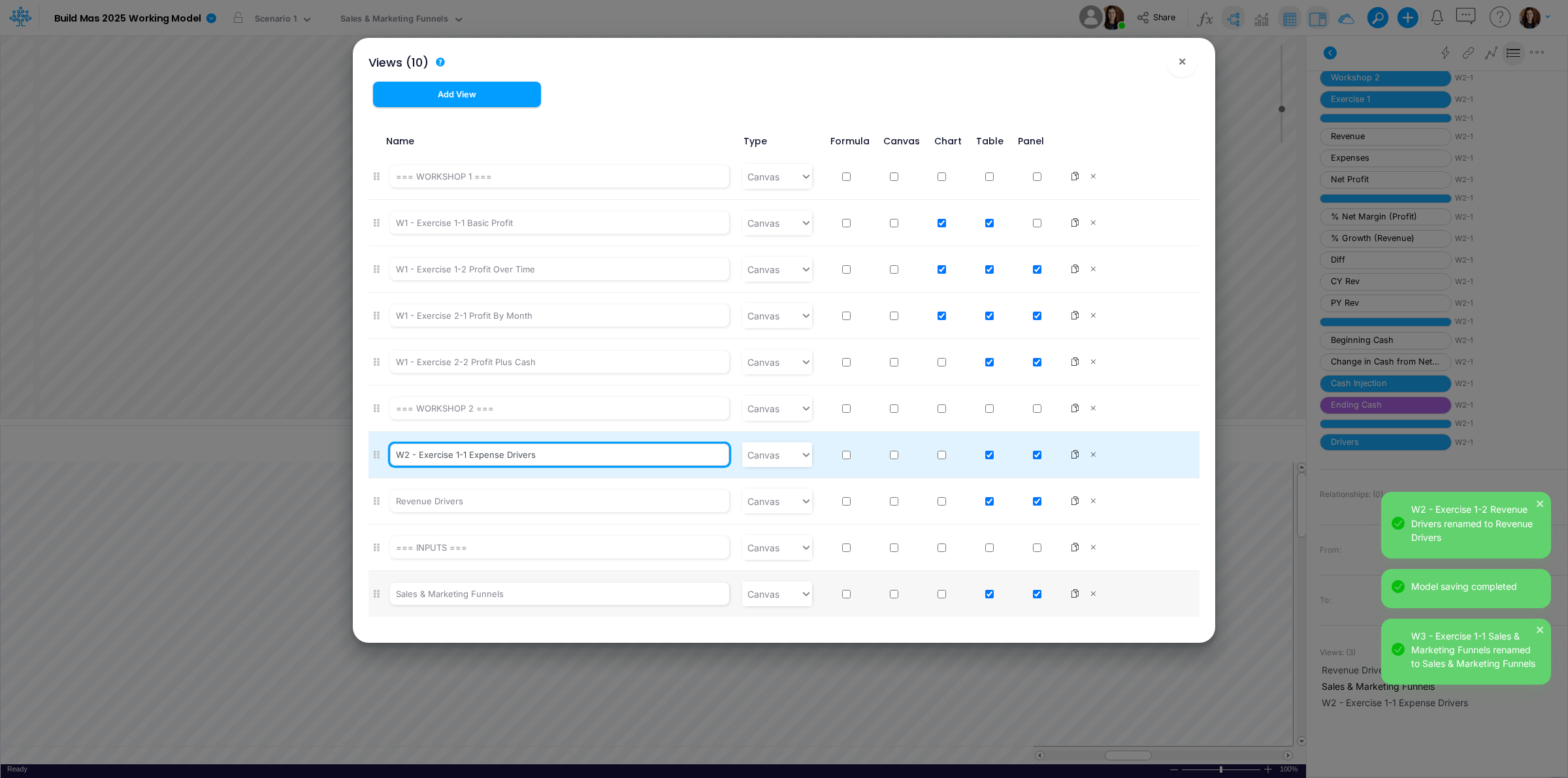
drag, startPoint x: 394, startPoint y: 458, endPoint x: 468, endPoint y: 452, distance: 74.2
click at [470, 452] on input "W2 - Exercise 1-1 Expense Drivers" at bounding box center [559, 455] width 340 height 22
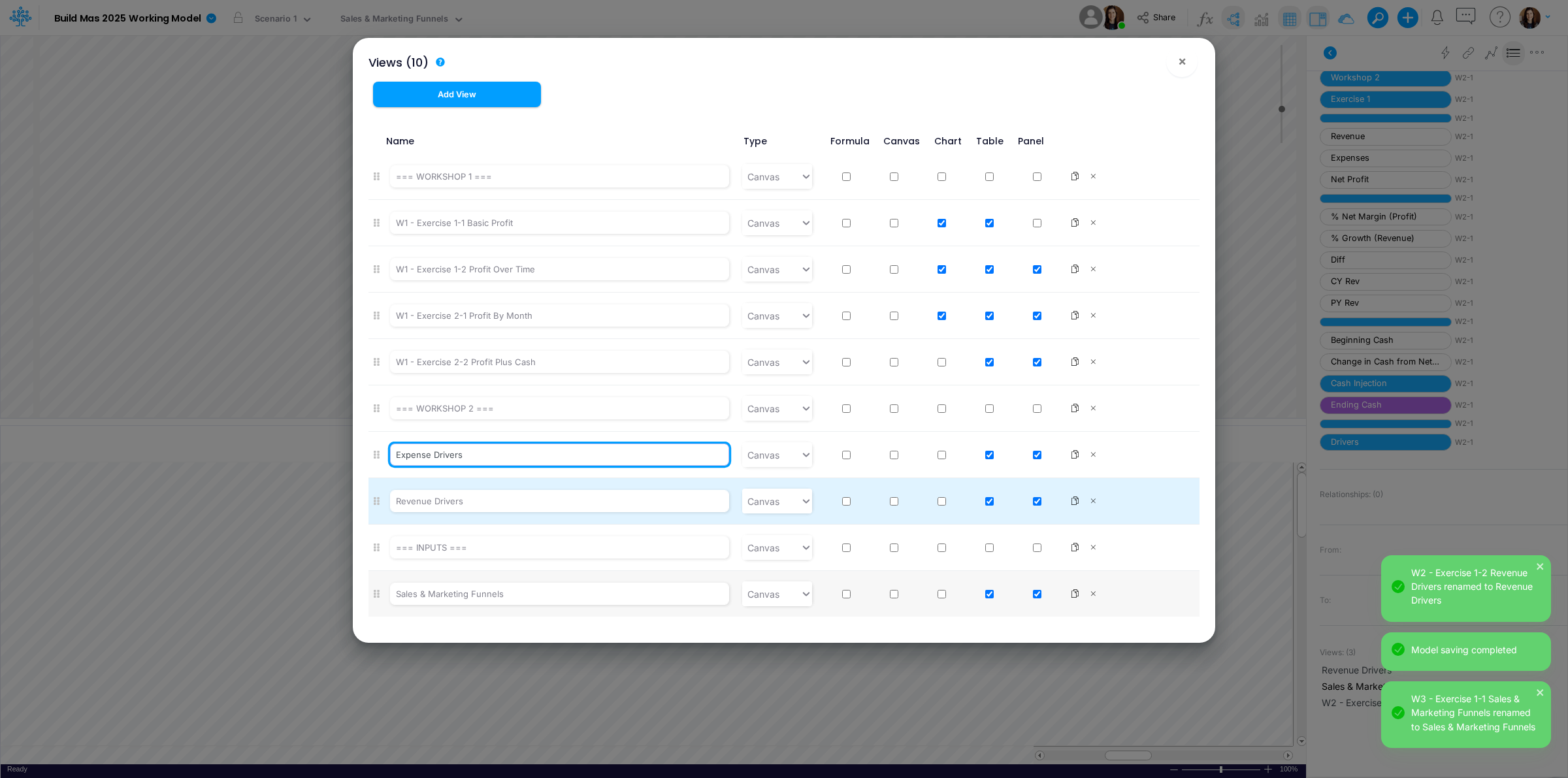
type input "Expense Drivers"
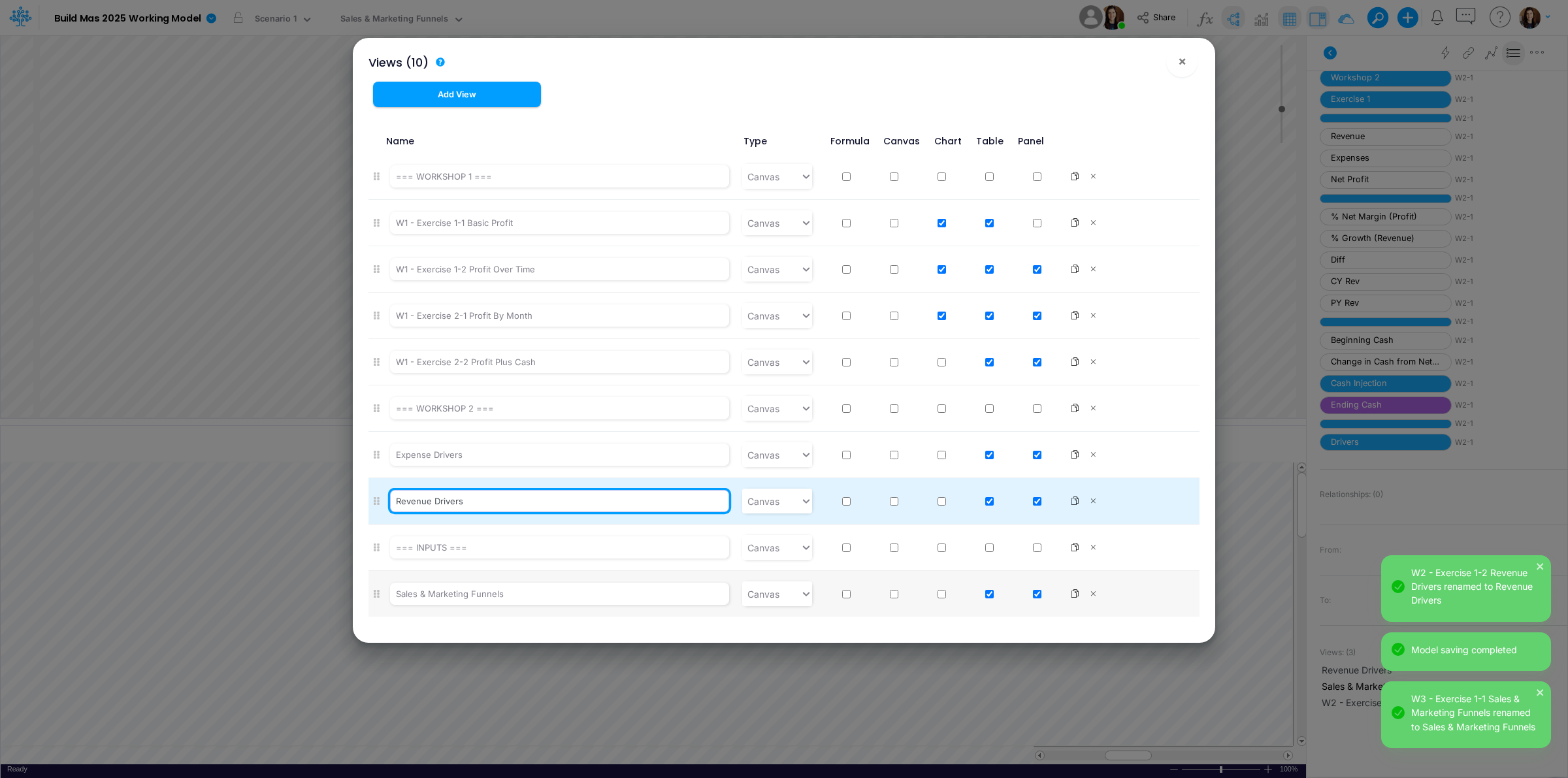
click at [433, 511] on input "Revenue Drivers" at bounding box center [559, 501] width 340 height 22
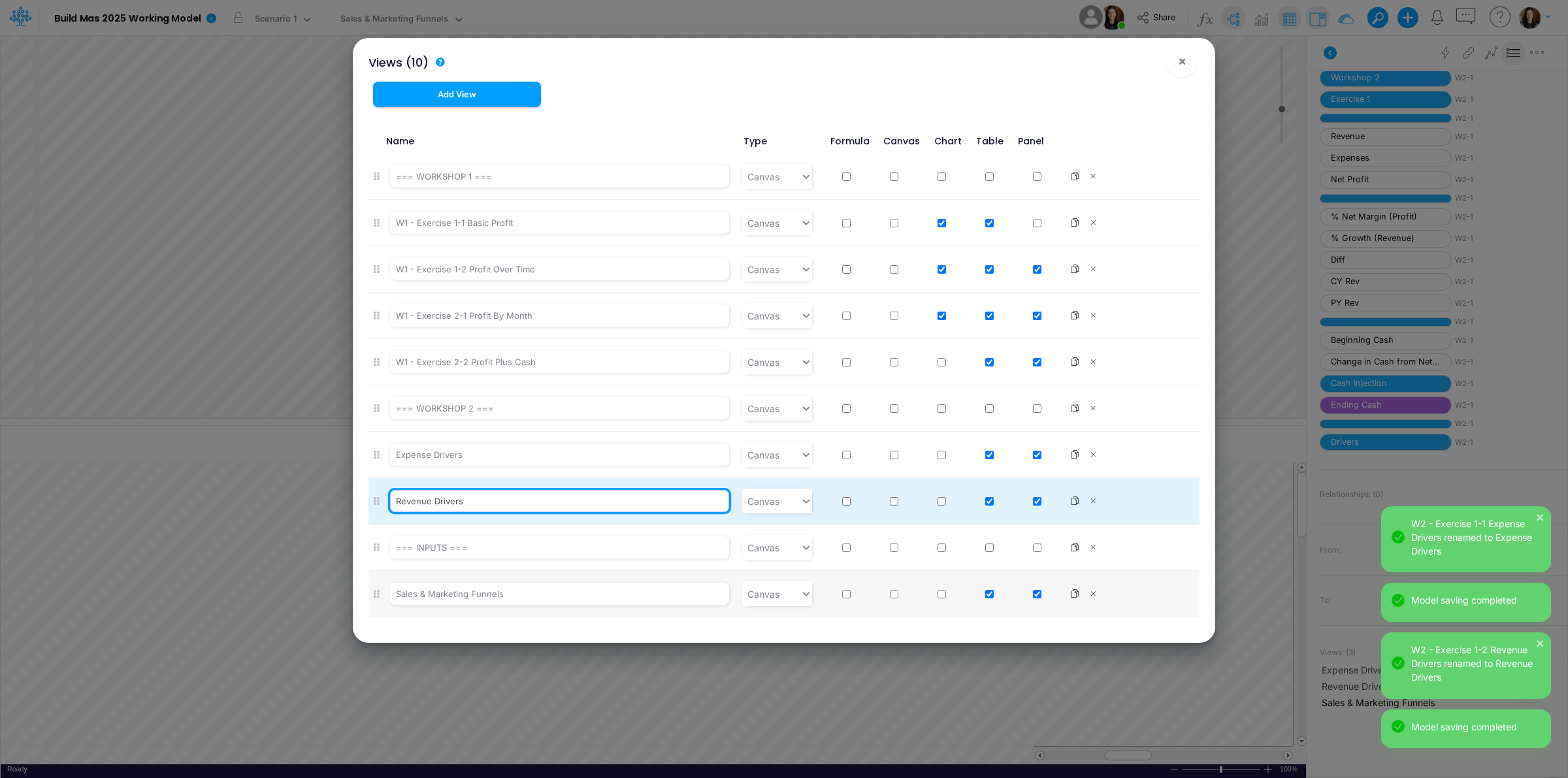
click at [380, 503] on li "Revenue Drivers Canvas" at bounding box center [784, 501] width 832 height 46
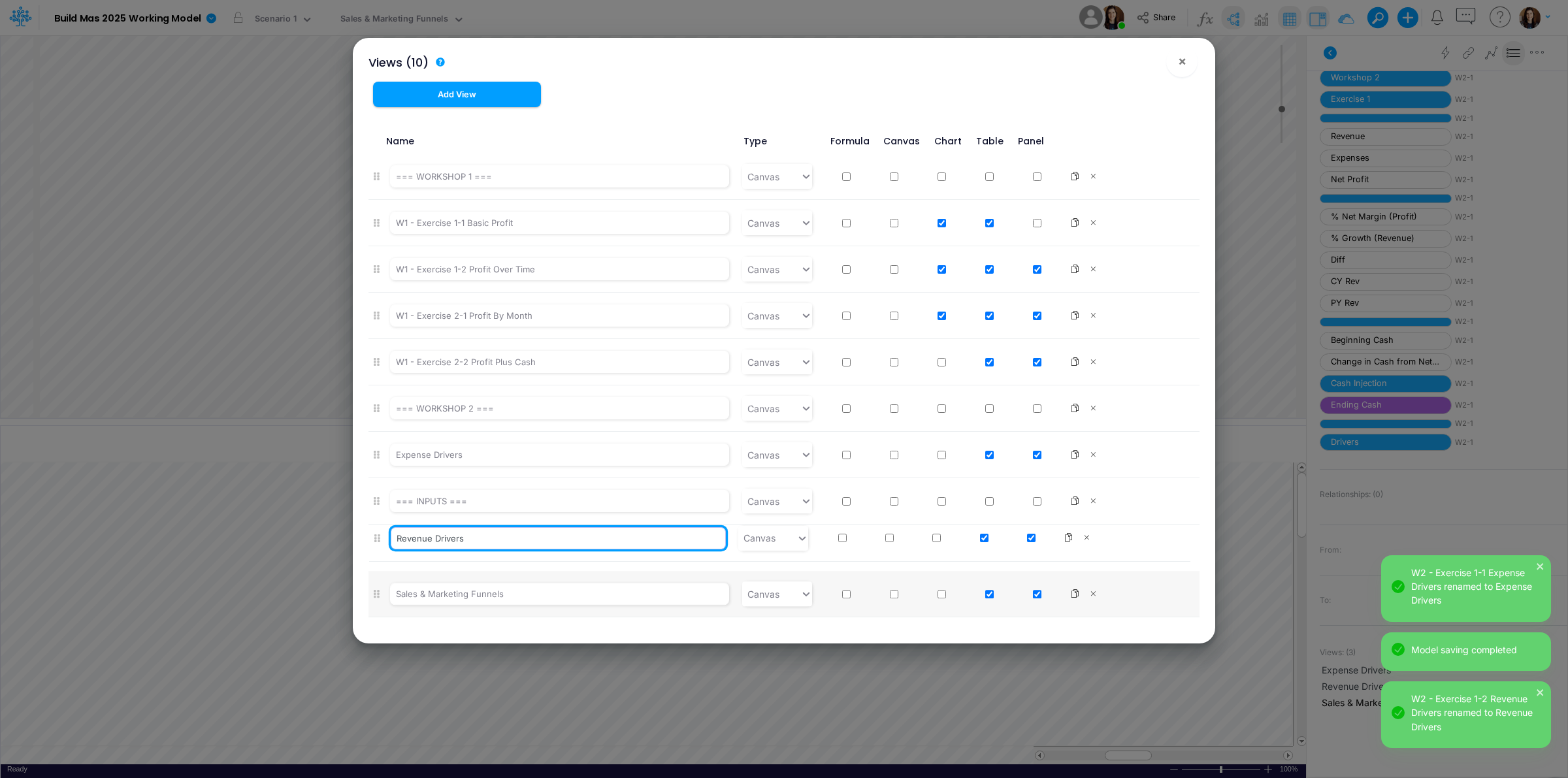
drag, startPoint x: 377, startPoint y: 500, endPoint x: 377, endPoint y: 549, distance: 49.0
click at [377, 549] on ul "=== WORKSHOP 1 === Canvas W1 - Exercise 1-1 Basic Profit Canvas W1 - Exercise 1…" at bounding box center [784, 385] width 832 height 464
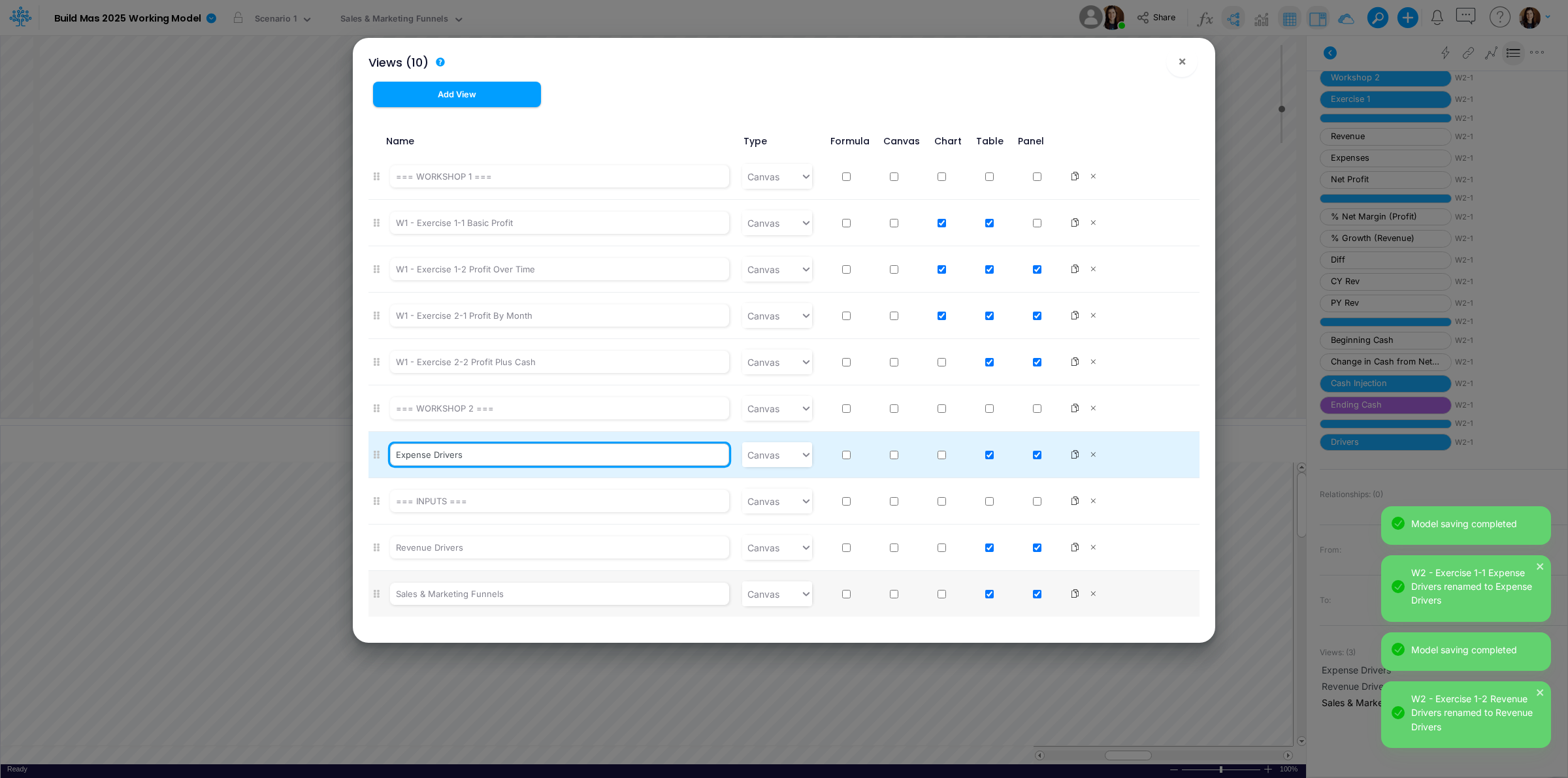
click at [419, 455] on input "Expense Drivers" at bounding box center [559, 455] width 340 height 22
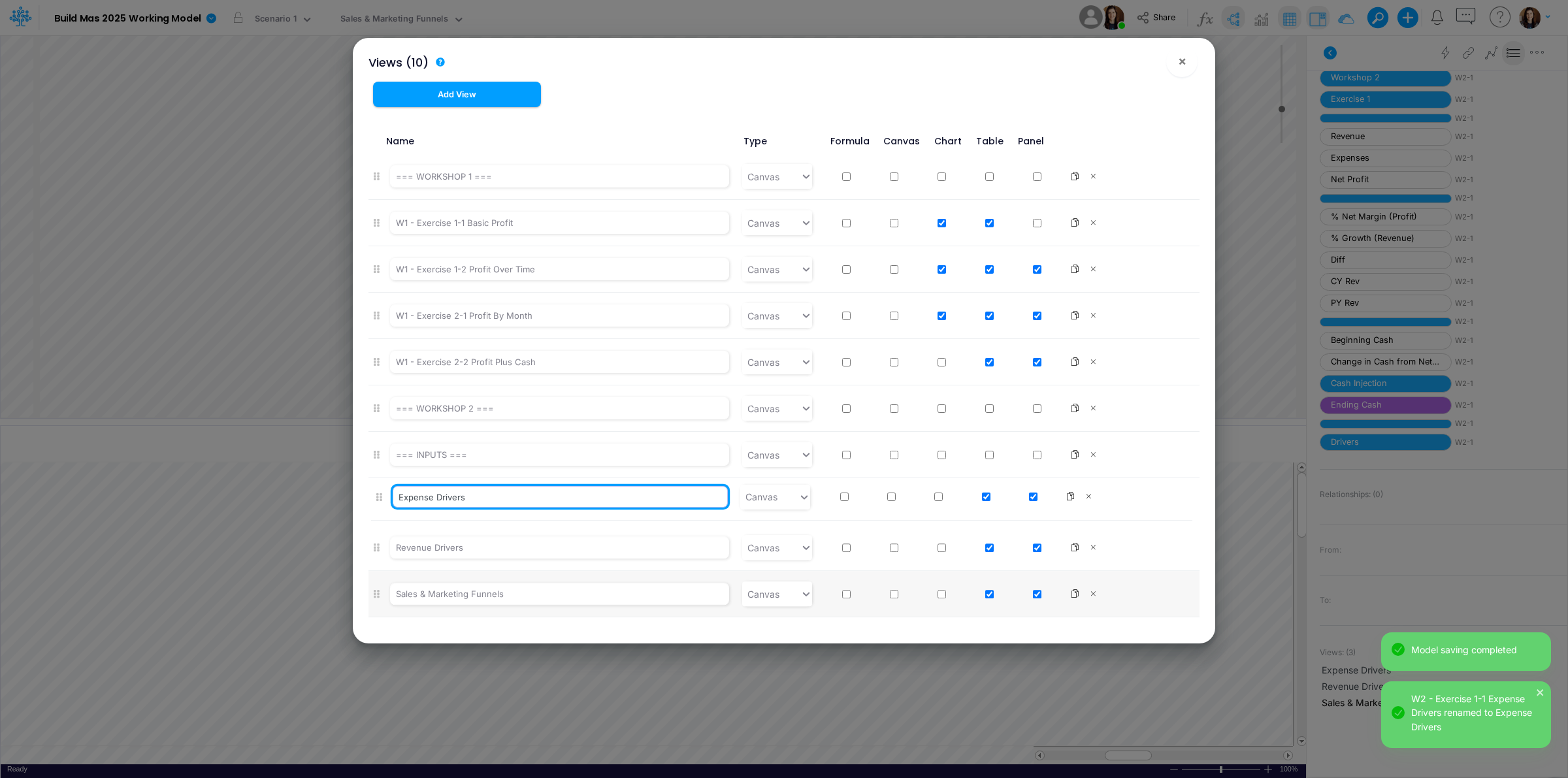
drag, startPoint x: 379, startPoint y: 454, endPoint x: 383, endPoint y: 505, distance: 51.2
click at [383, 508] on ul "=== WORKSHOP 1 === Canvas W1 - Exercise 1-1 Basic Profit Canvas W1 - Exercise 1…" at bounding box center [784, 385] width 832 height 464
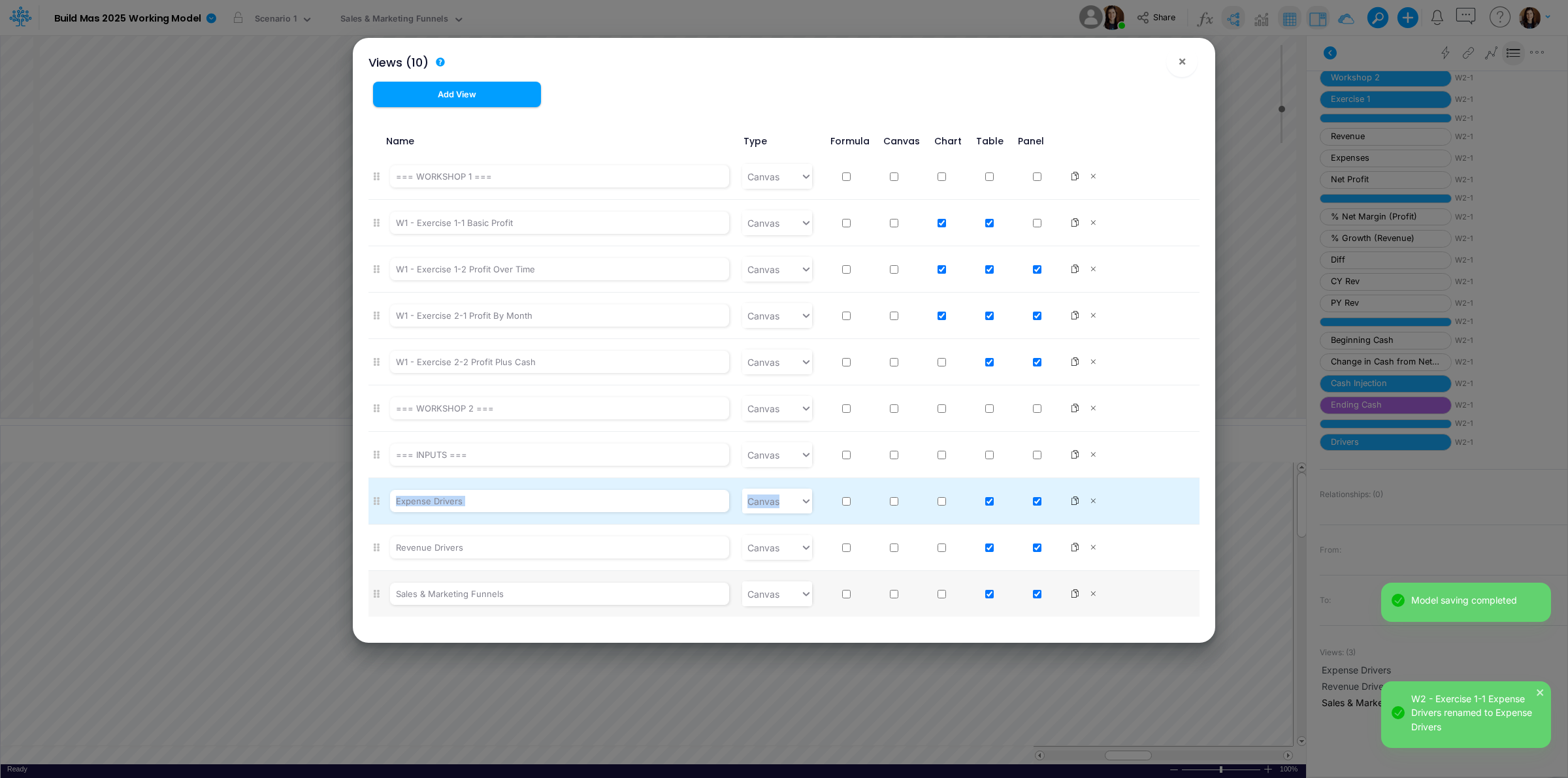
drag, startPoint x: 380, startPoint y: 551, endPoint x: 383, endPoint y: 498, distance: 53.1
click at [383, 498] on ul "=== WORKSHOP 1 === Canvas W1 - Exercise 1-1 Basic Profit Canvas W1 - Exercise 1…" at bounding box center [784, 385] width 832 height 463
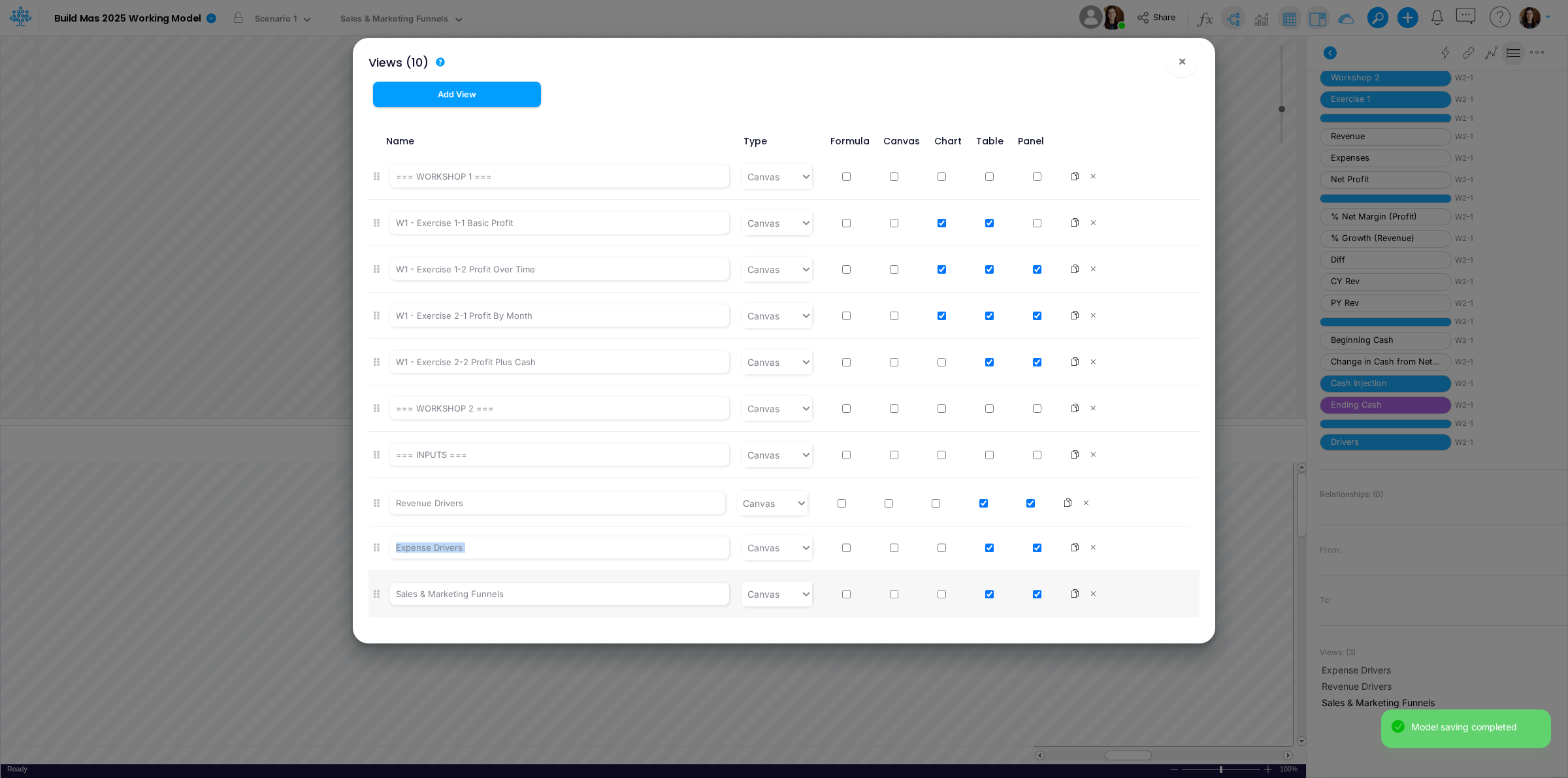
drag, startPoint x: 378, startPoint y: 547, endPoint x: 378, endPoint y: 497, distance: 50.0
click at [378, 497] on ul "=== WORKSHOP 1 === Canvas W1 - Exercise 1-1 Basic Profit Canvas W1 - Exercise 1…" at bounding box center [784, 385] width 832 height 464
drag, startPoint x: 377, startPoint y: 358, endPoint x: 377, endPoint y: 456, distance: 98.0
click at [377, 456] on ul "=== WORKSHOP 1 === Canvas W1 - Exercise 1-1 Basic Profit Canvas W1 - Exercise 1…" at bounding box center [784, 385] width 832 height 464
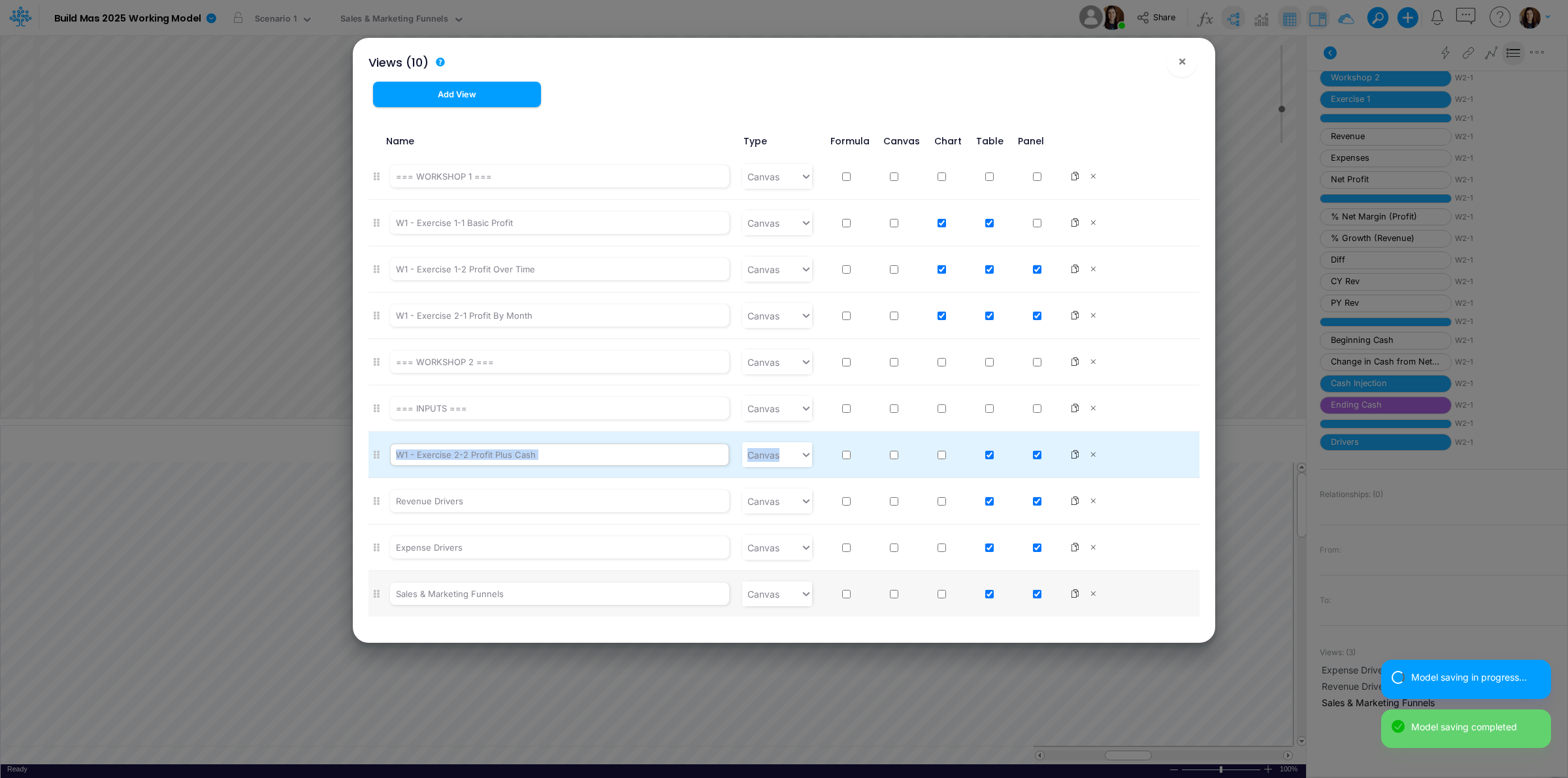
click at [405, 452] on input "W1 - Exercise 2-2 Profit Plus Cash" at bounding box center [559, 455] width 340 height 22
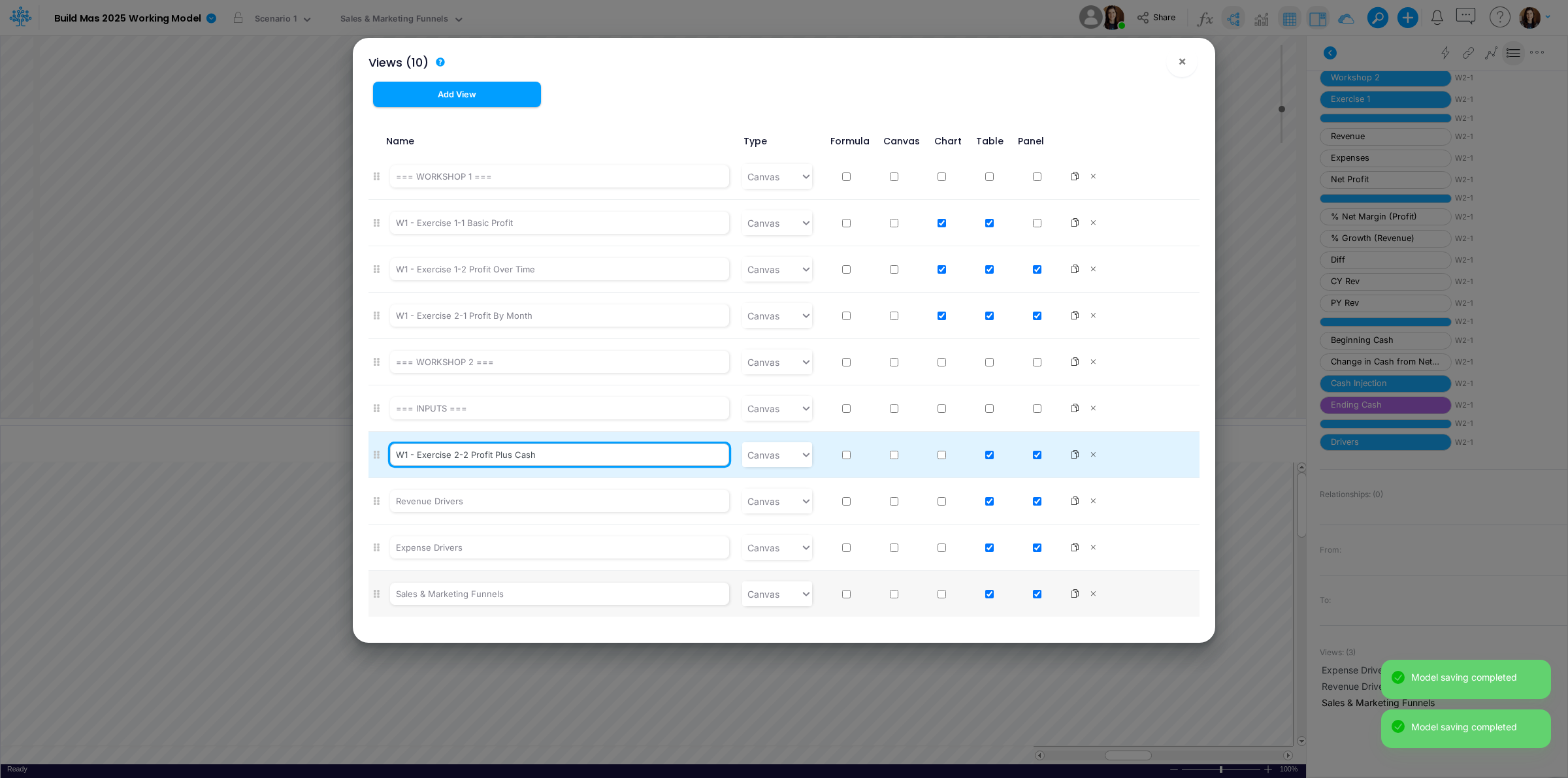
drag, startPoint x: 396, startPoint y: 455, endPoint x: 558, endPoint y: 457, distance: 162.0
click at [558, 457] on input "W1 - Exercise 2-2 Profit Plus Cash" at bounding box center [559, 455] width 340 height 22
type input "A"
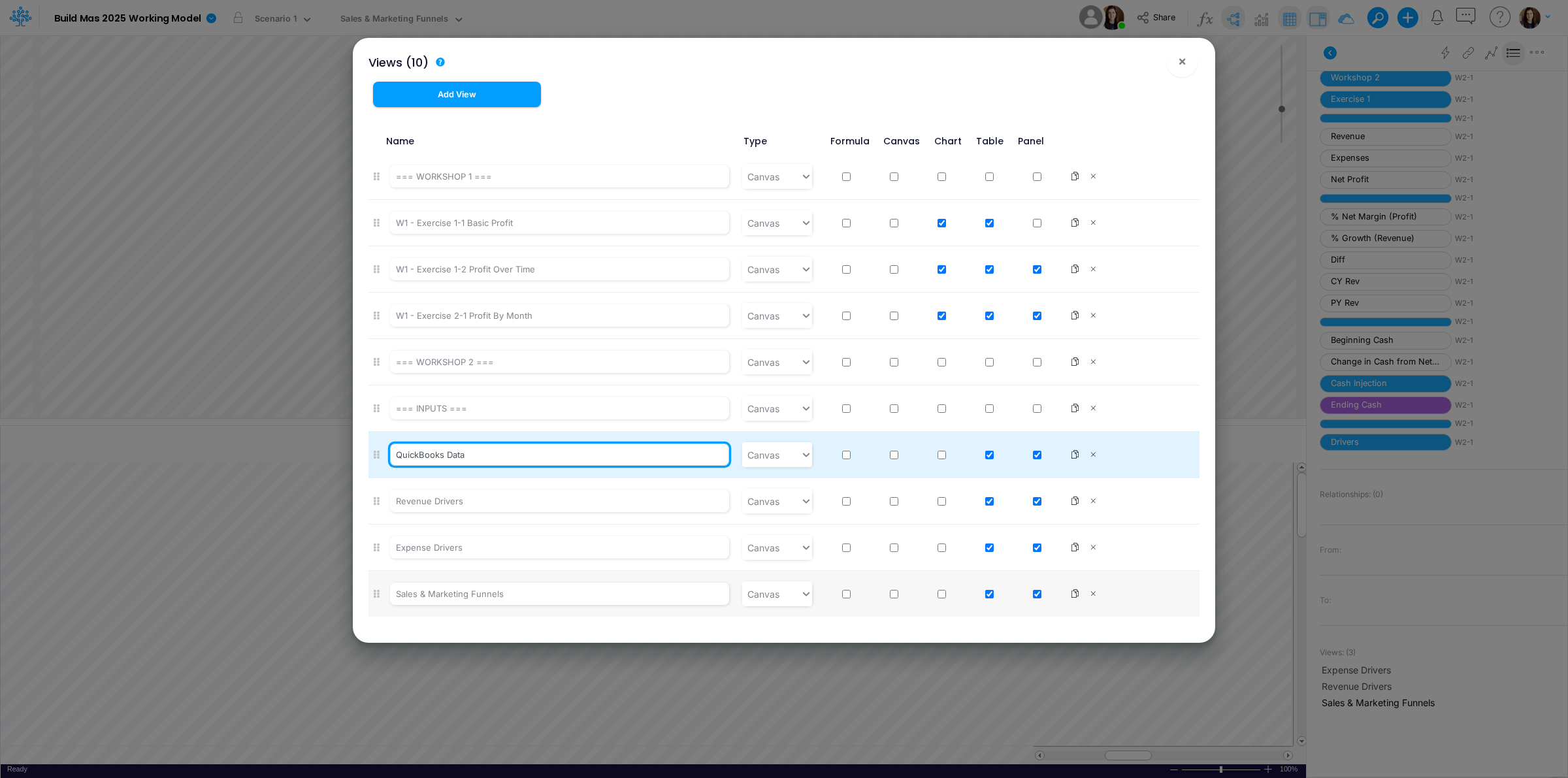
type input "QuickBooks Data"
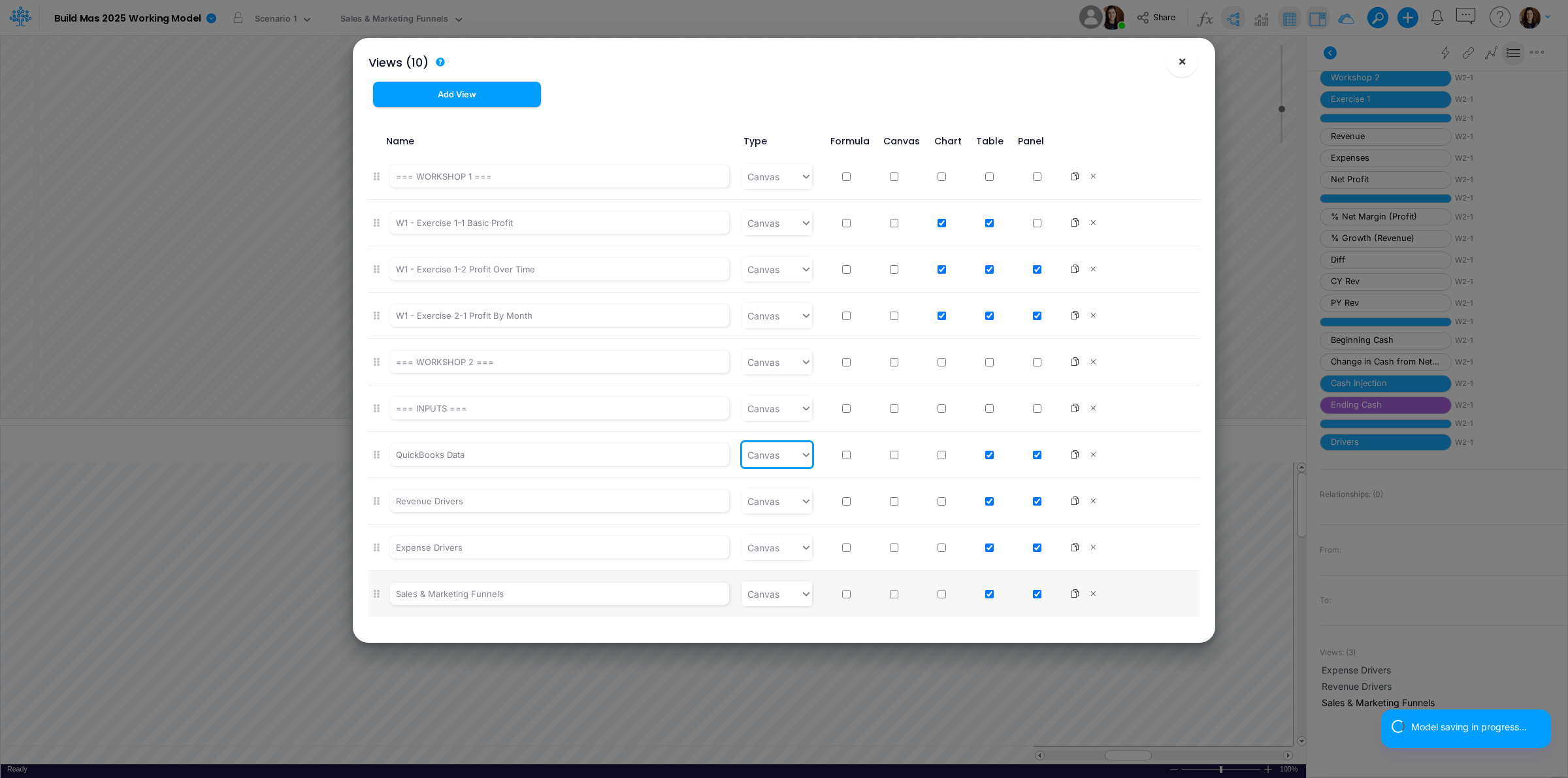
click at [1178, 61] on span "×" at bounding box center [1182, 60] width 8 height 16
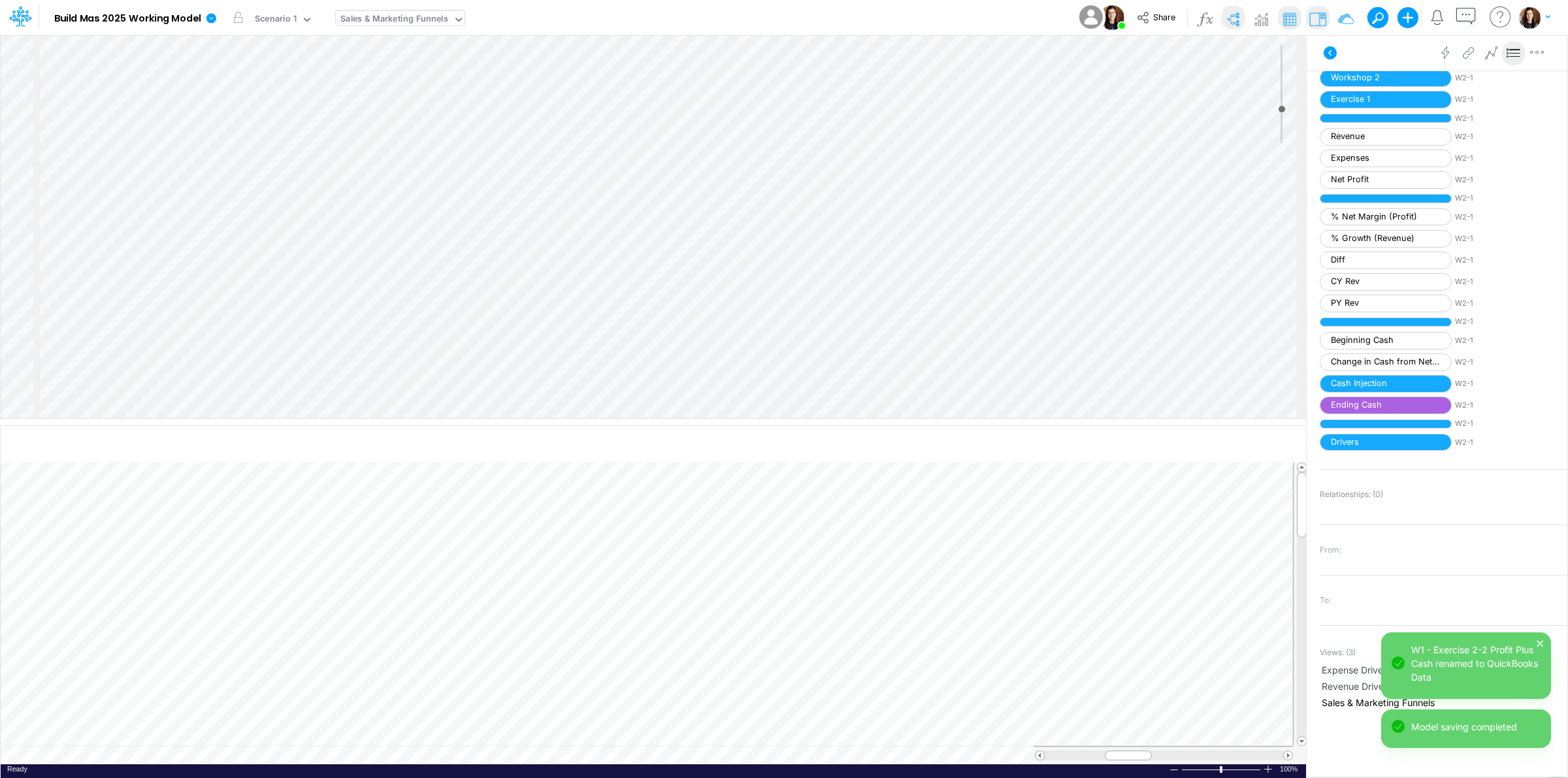
click at [634, 758] on div "Paste Cut Copy AutoFill Ready 100% Sum: null Max: null Min: null Numerical Coun…" at bounding box center [654, 614] width 1306 height 302
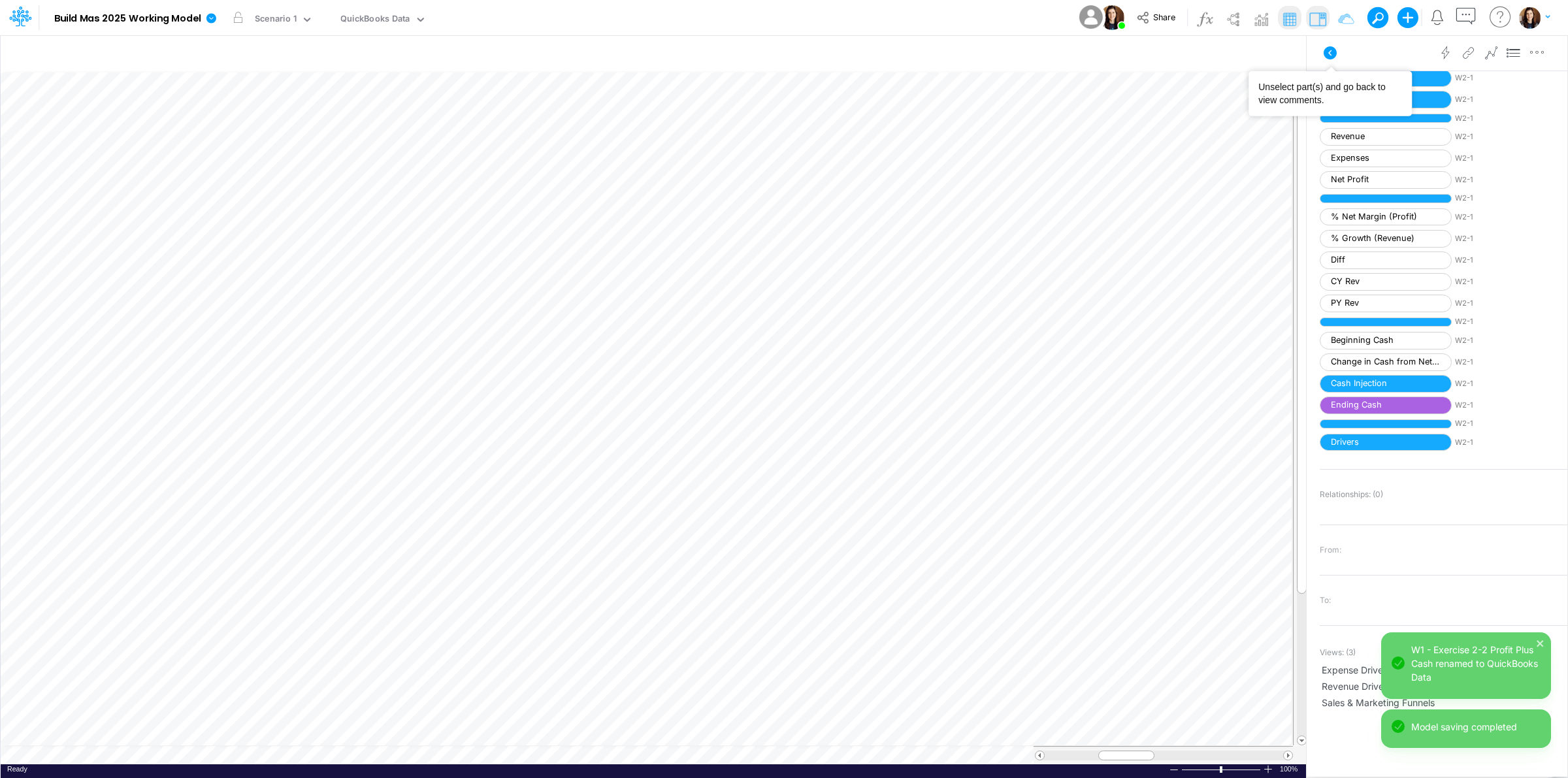
drag, startPoint x: 1334, startPoint y: 51, endPoint x: 1265, endPoint y: 32, distance: 71.6
click at [1331, 51] on icon at bounding box center [1331, 53] width 13 height 13
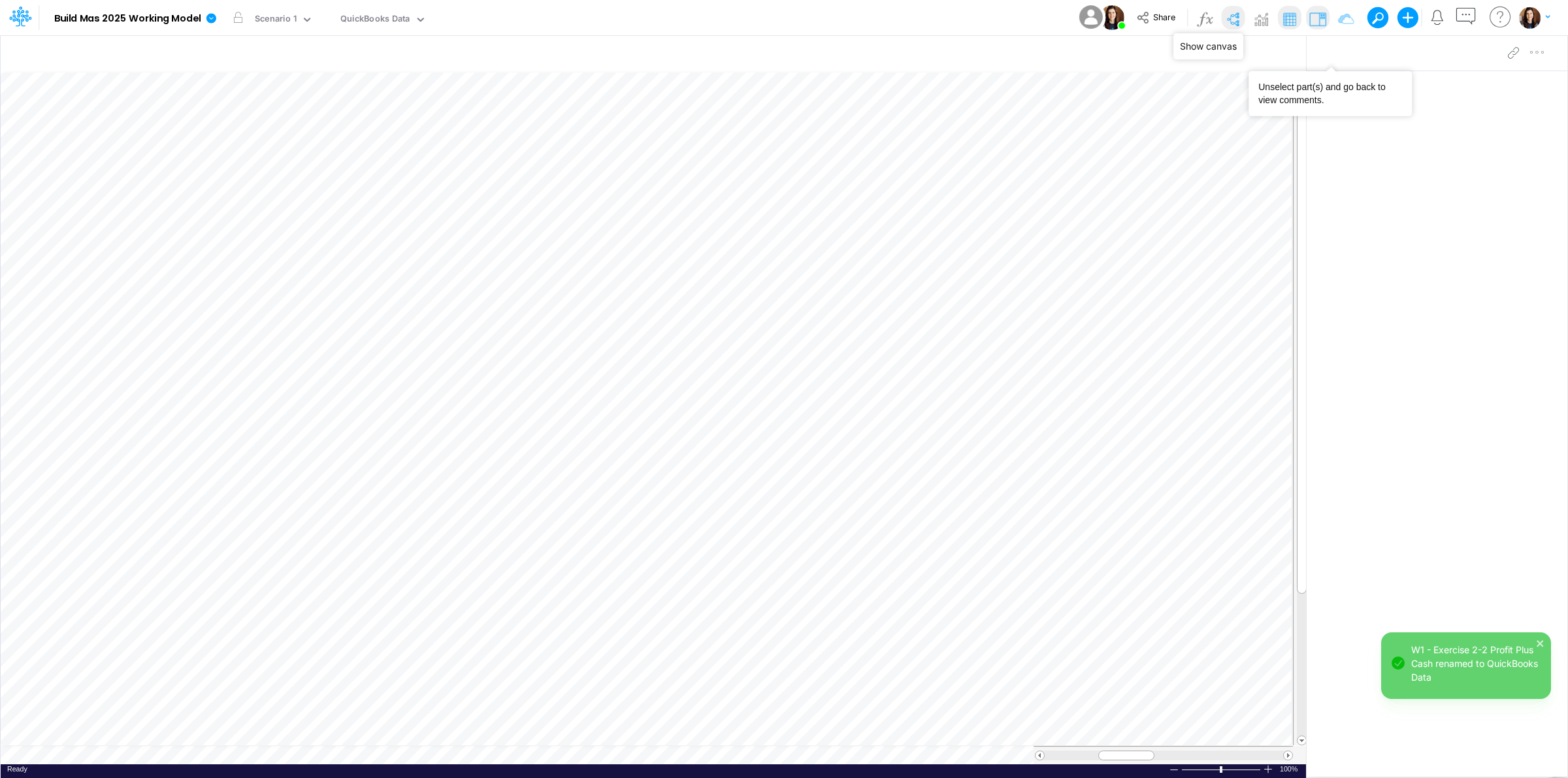
click at [1234, 17] on img at bounding box center [1233, 19] width 21 height 21
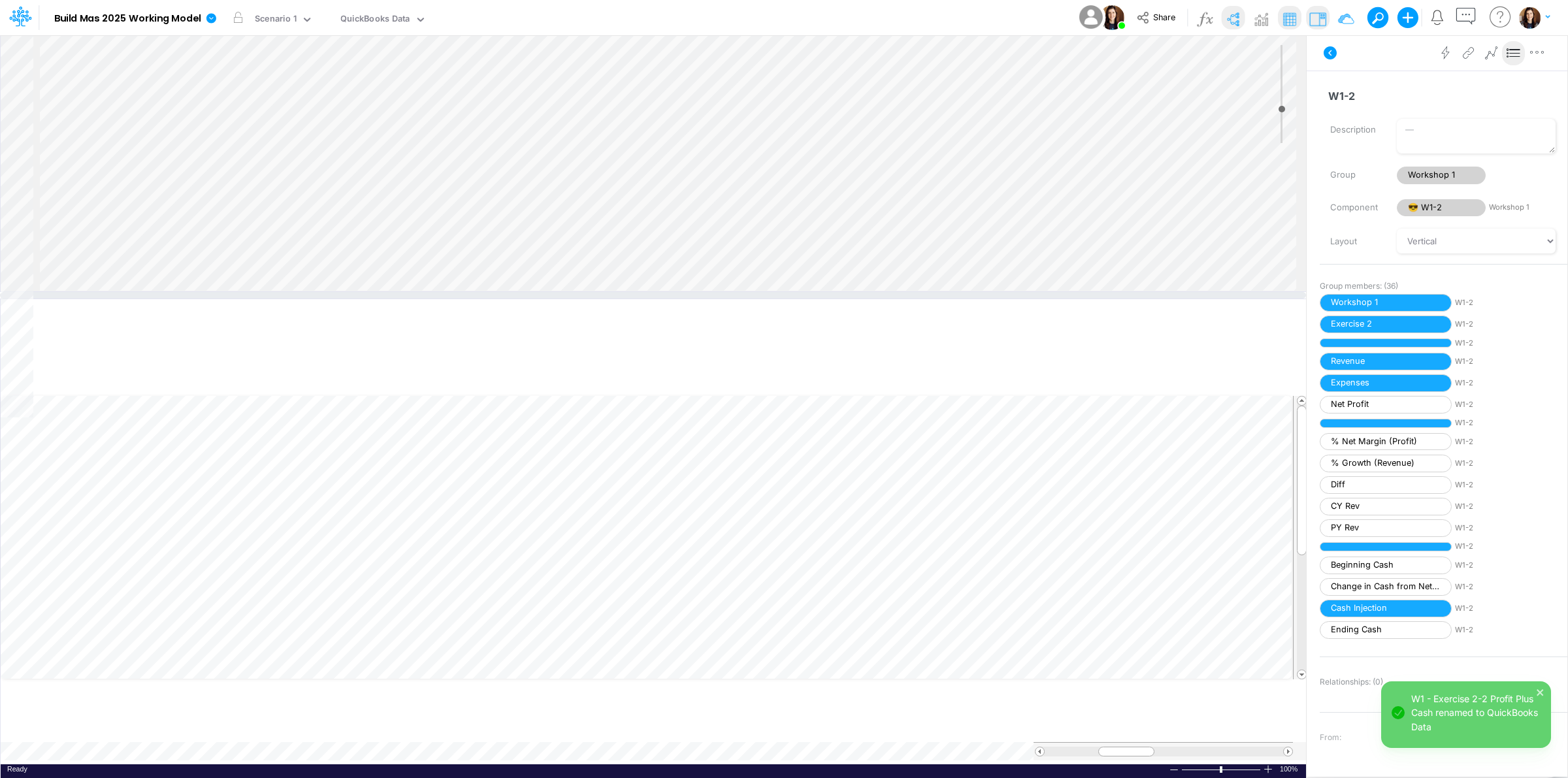
drag, startPoint x: 634, startPoint y: 422, endPoint x: 643, endPoint y: 272, distance: 150.3
click at [643, 292] on div at bounding box center [653, 295] width 1306 height 6
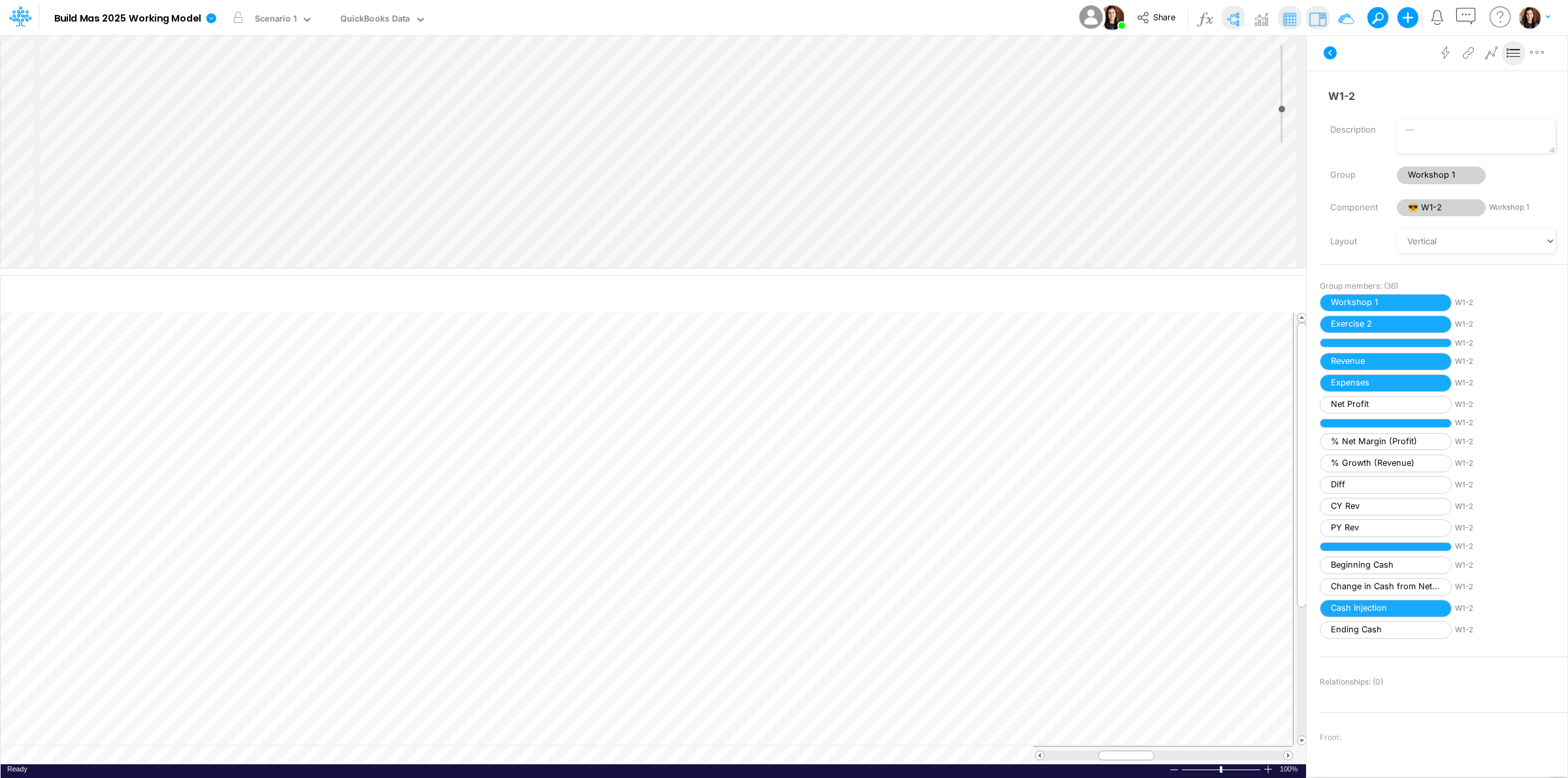
scroll to position [0, 1]
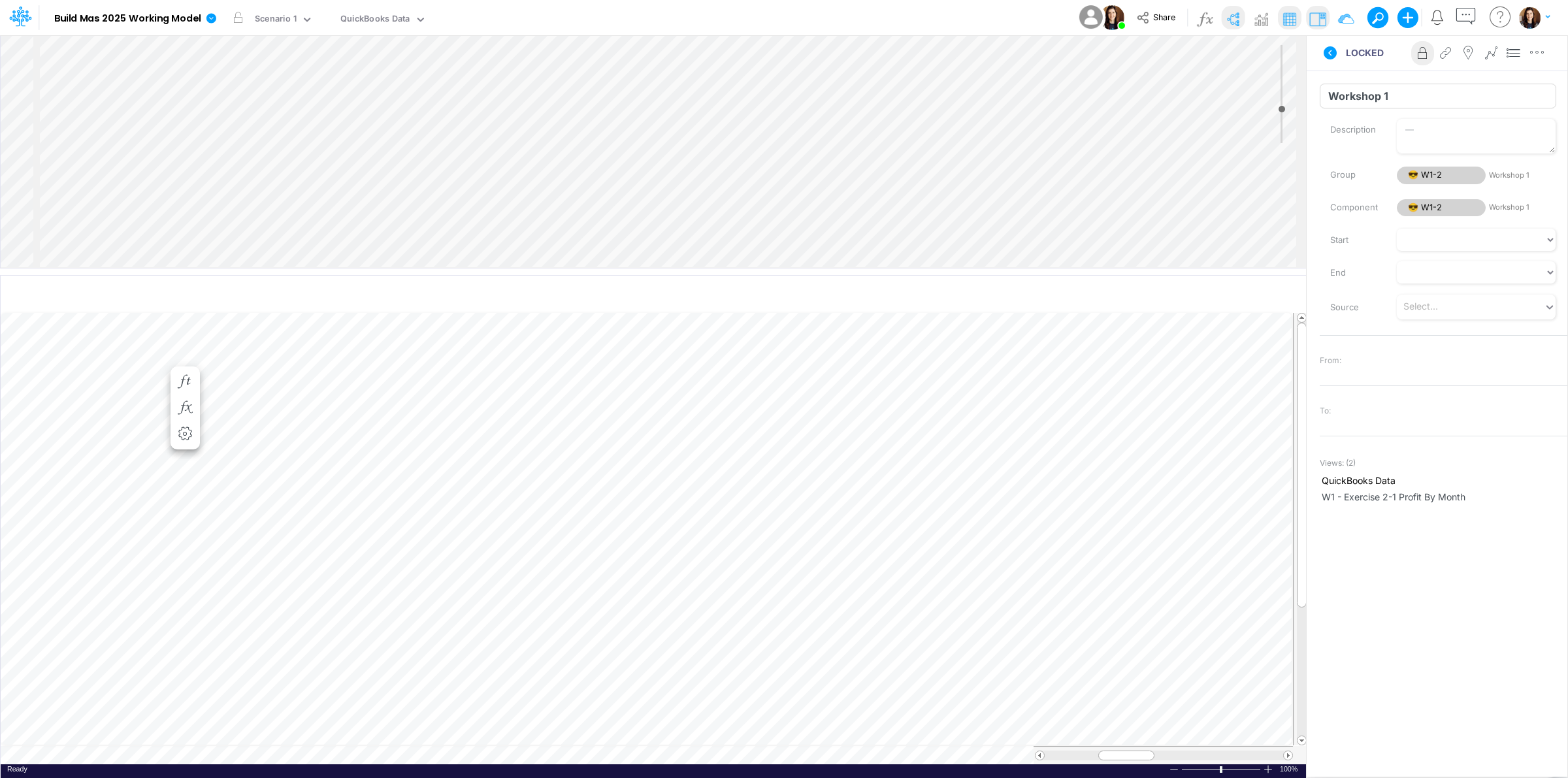
click at [1371, 93] on input "Workshop 1" at bounding box center [1437, 95] width 236 height 25
type input "QuickBooks"
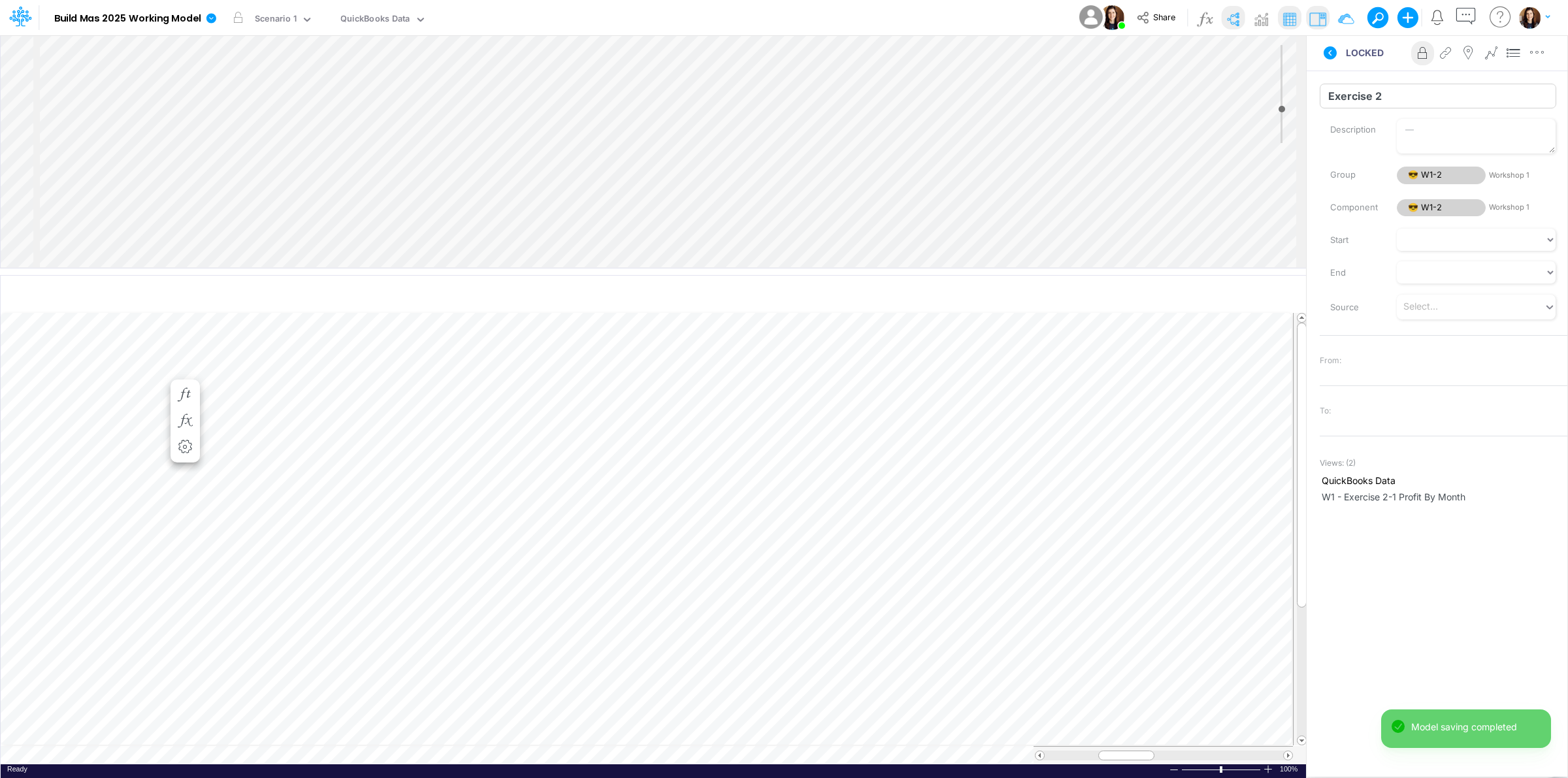
click at [1356, 88] on input "Exercise 2" at bounding box center [1437, 95] width 236 height 25
type input "Profit and Loss"
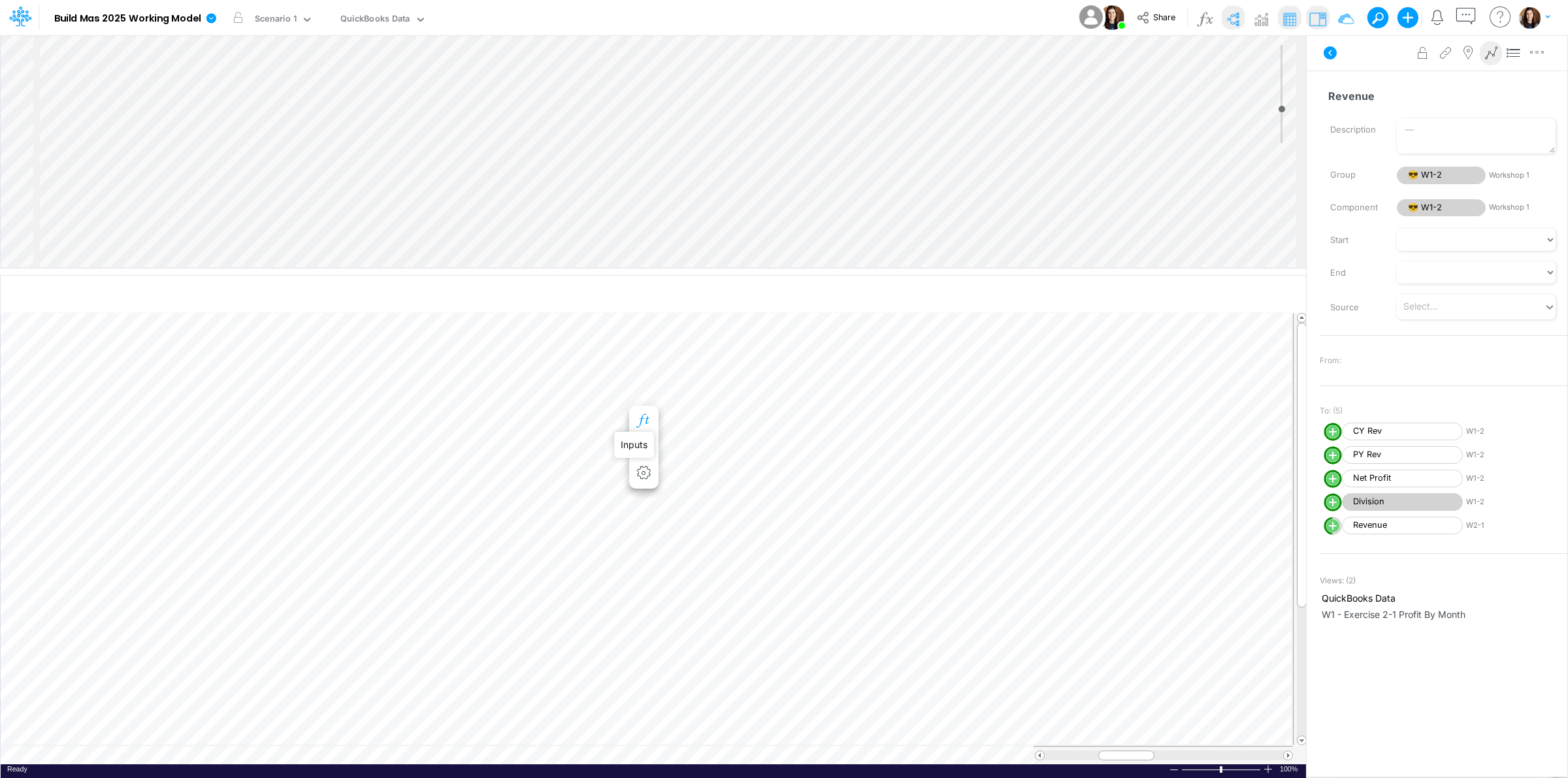
click at [649, 416] on icon "button" at bounding box center [643, 420] width 19 height 14
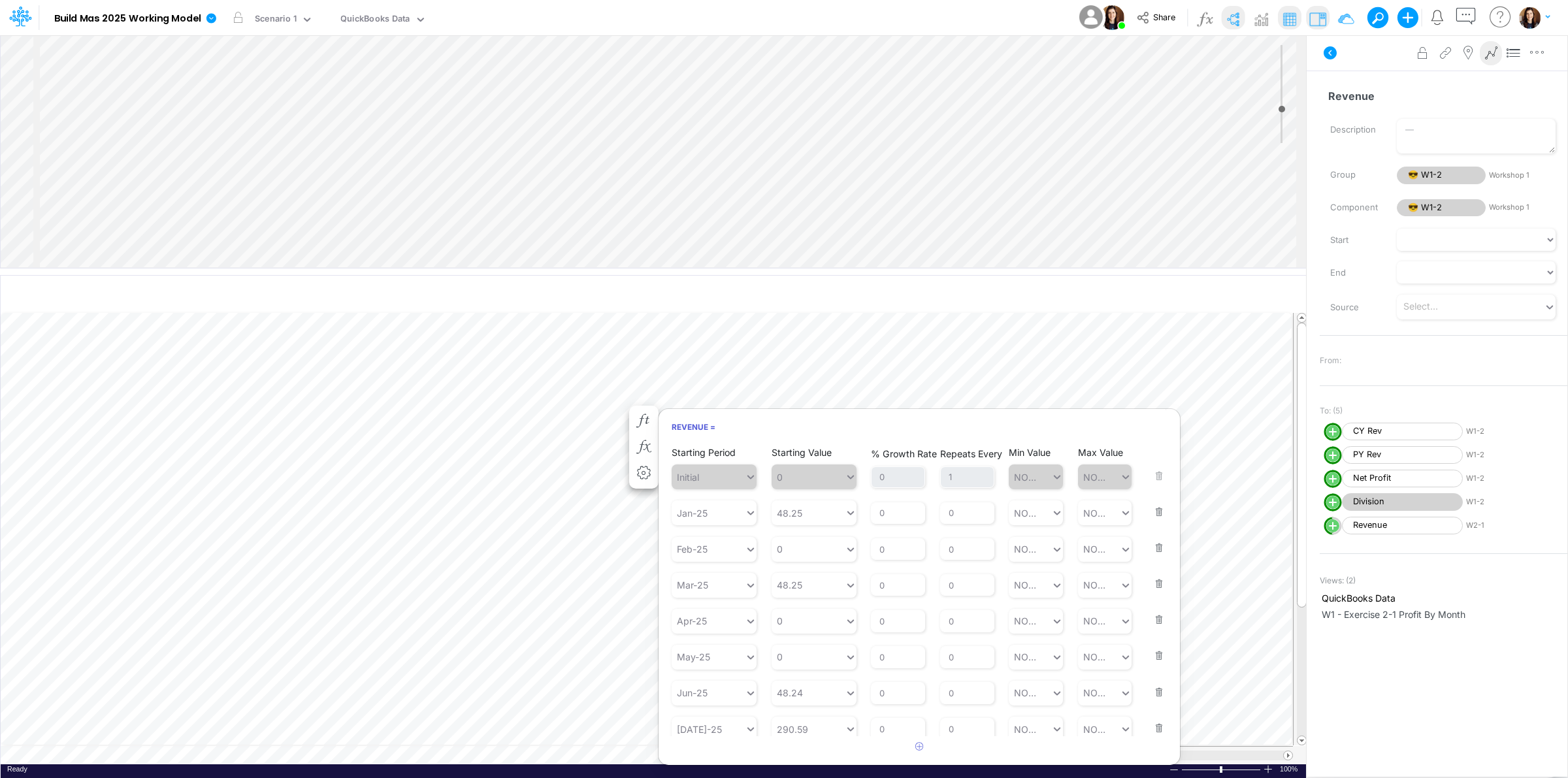
scroll to position [186, 0]
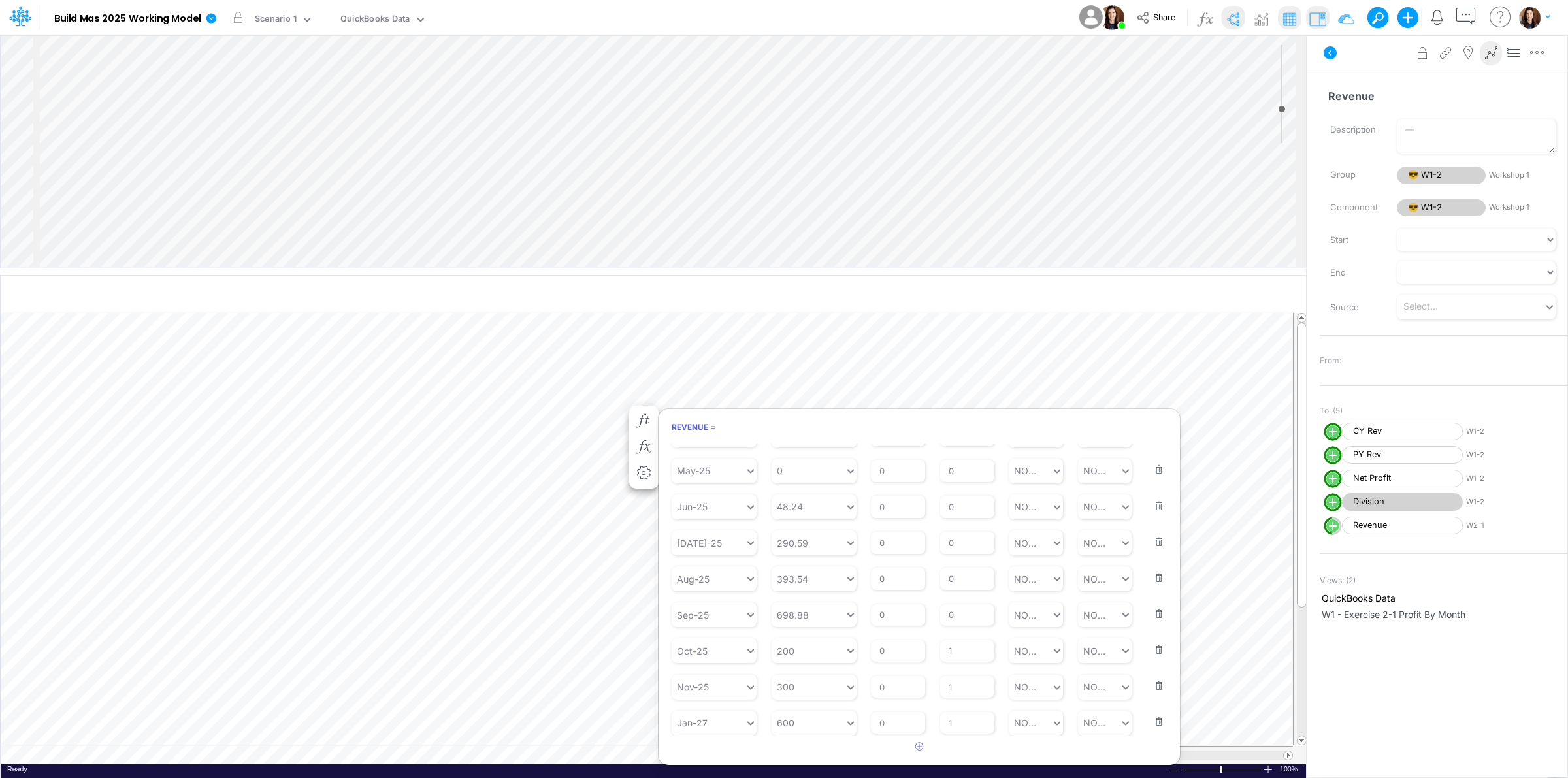
click at [1148, 726] on button "button" at bounding box center [1155, 713] width 17 height 35
click at [1155, 726] on button "button" at bounding box center [1155, 713] width 17 height 35
click at [1153, 726] on button "button" at bounding box center [1155, 713] width 17 height 35
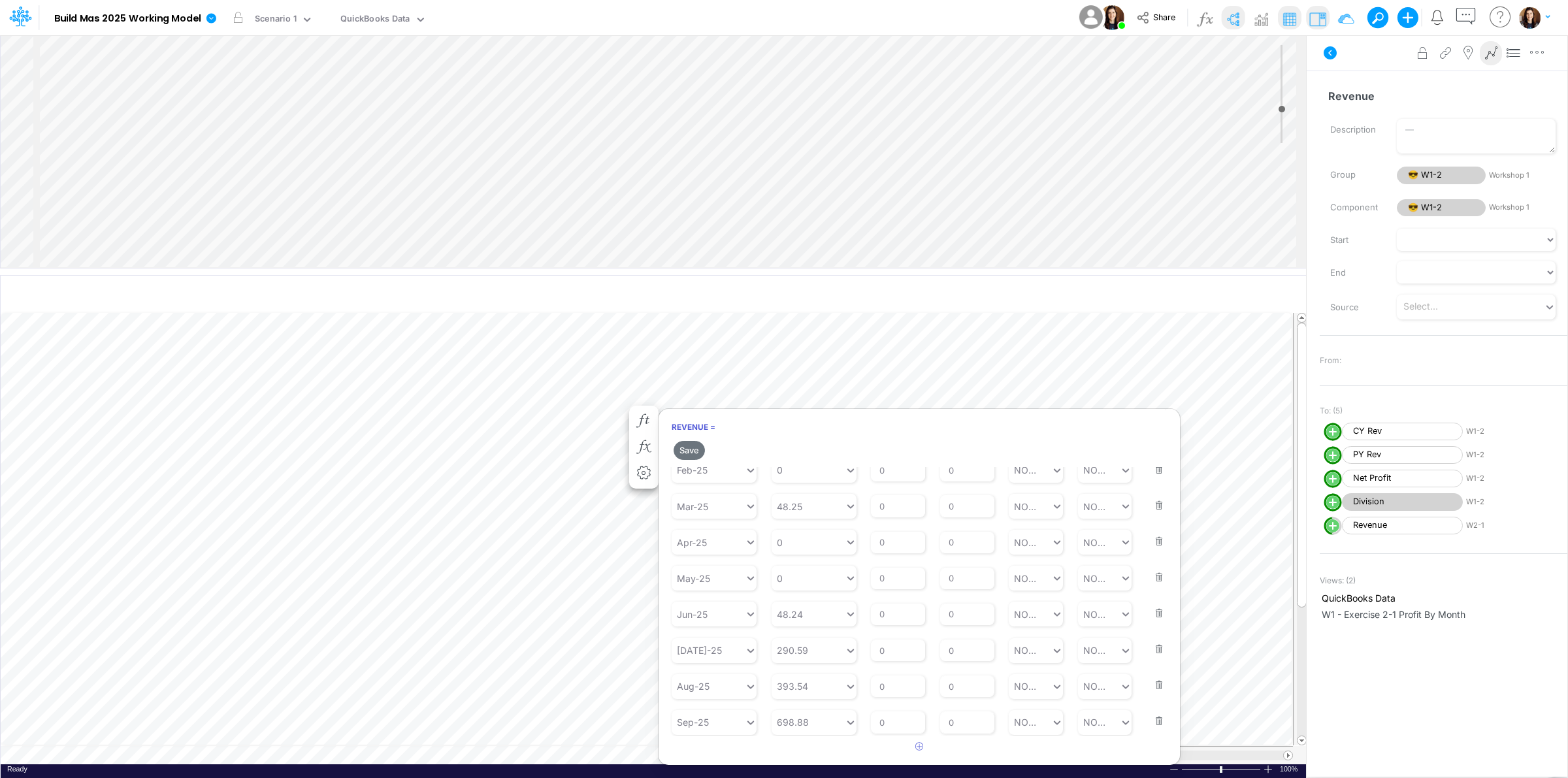
scroll to position [101, 0]
click at [1152, 723] on button "button" at bounding box center [1155, 713] width 17 height 35
click at [689, 454] on button "Save" at bounding box center [689, 450] width 31 height 19
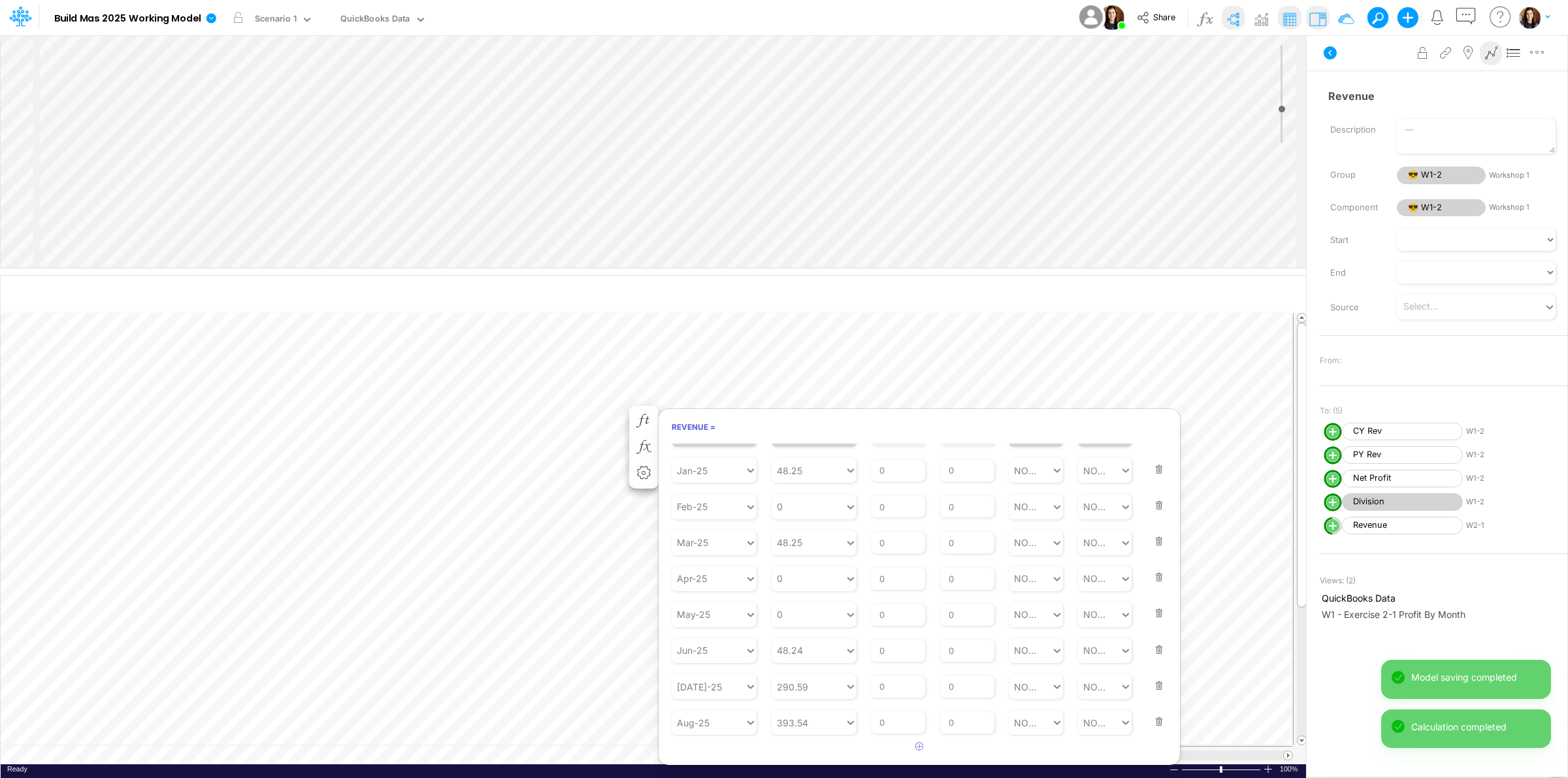
scroll to position [0, 1]
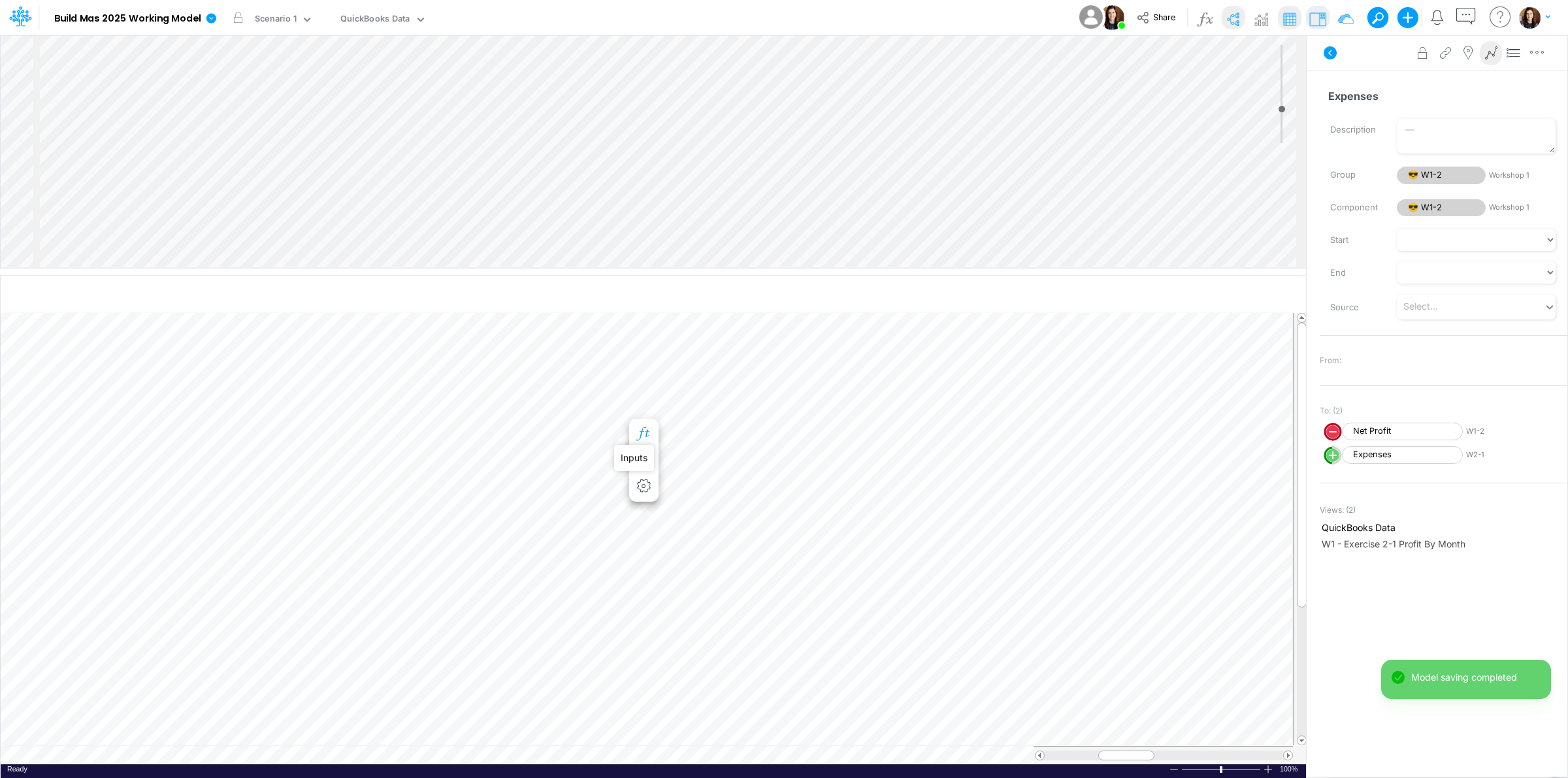
click at [647, 428] on icon "button" at bounding box center [643, 433] width 19 height 14
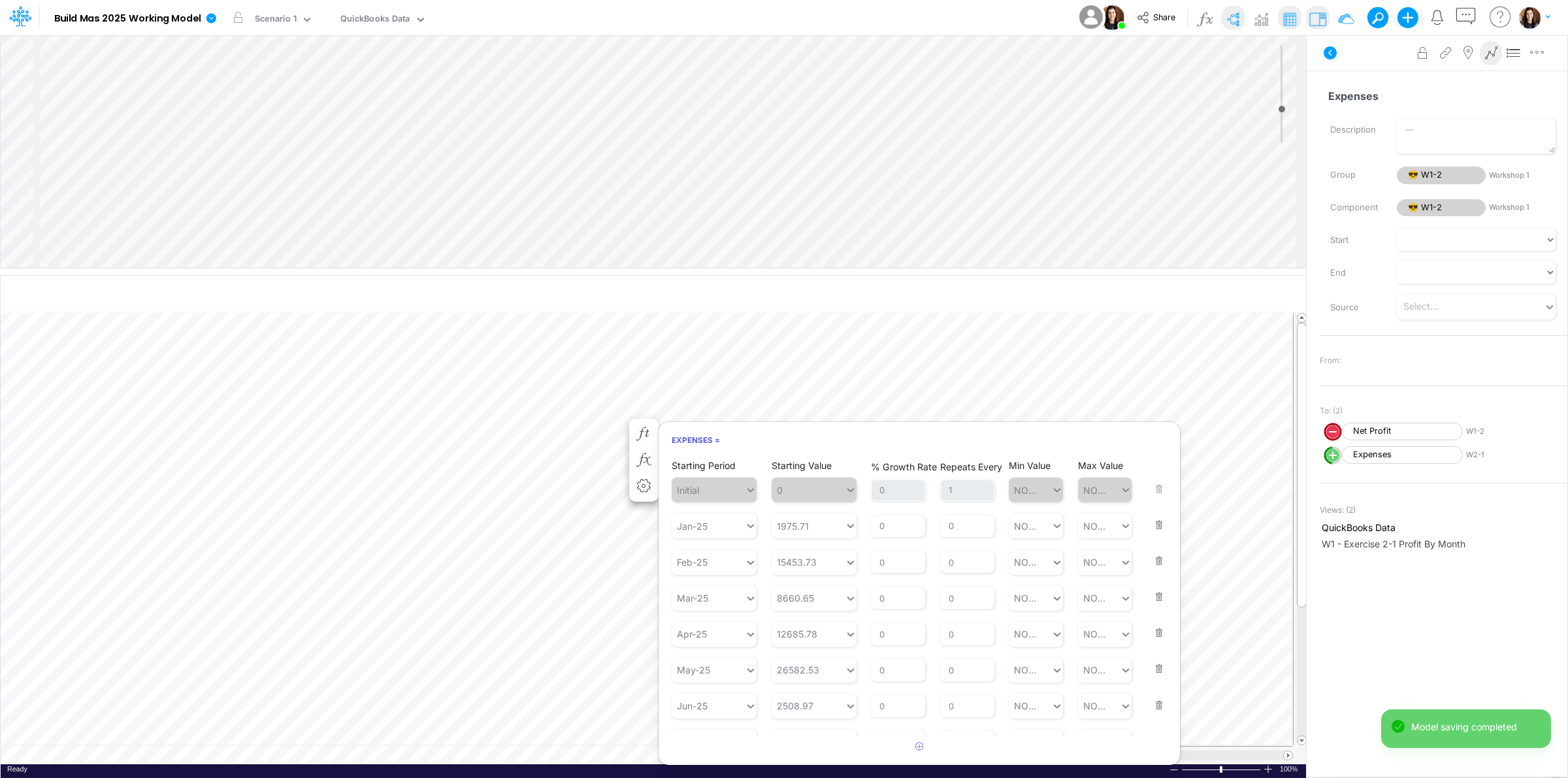
scroll to position [92, 0]
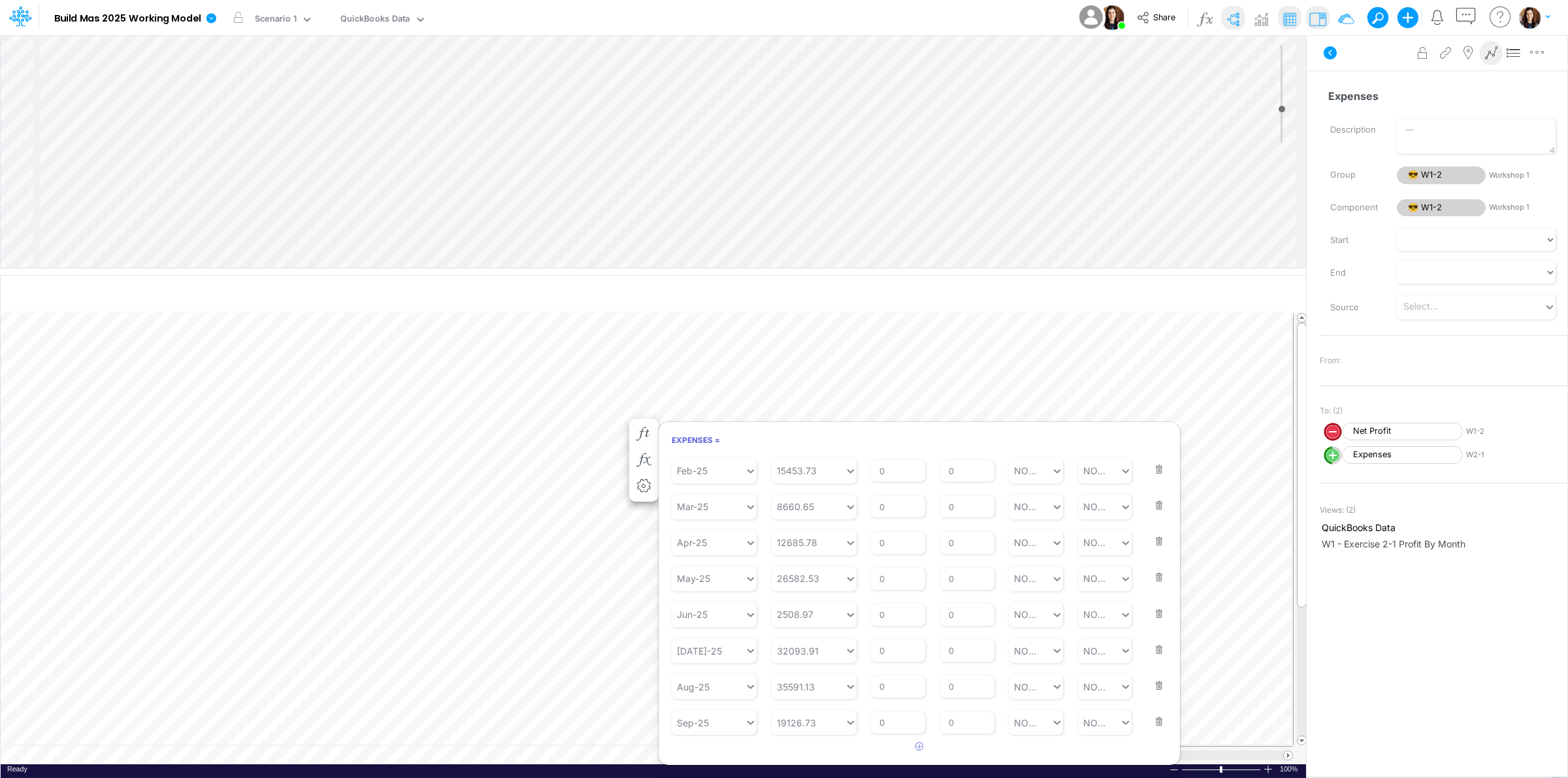
click at [1155, 726] on button "button" at bounding box center [1155, 713] width 17 height 35
click at [686, 464] on button "Save" at bounding box center [689, 463] width 31 height 19
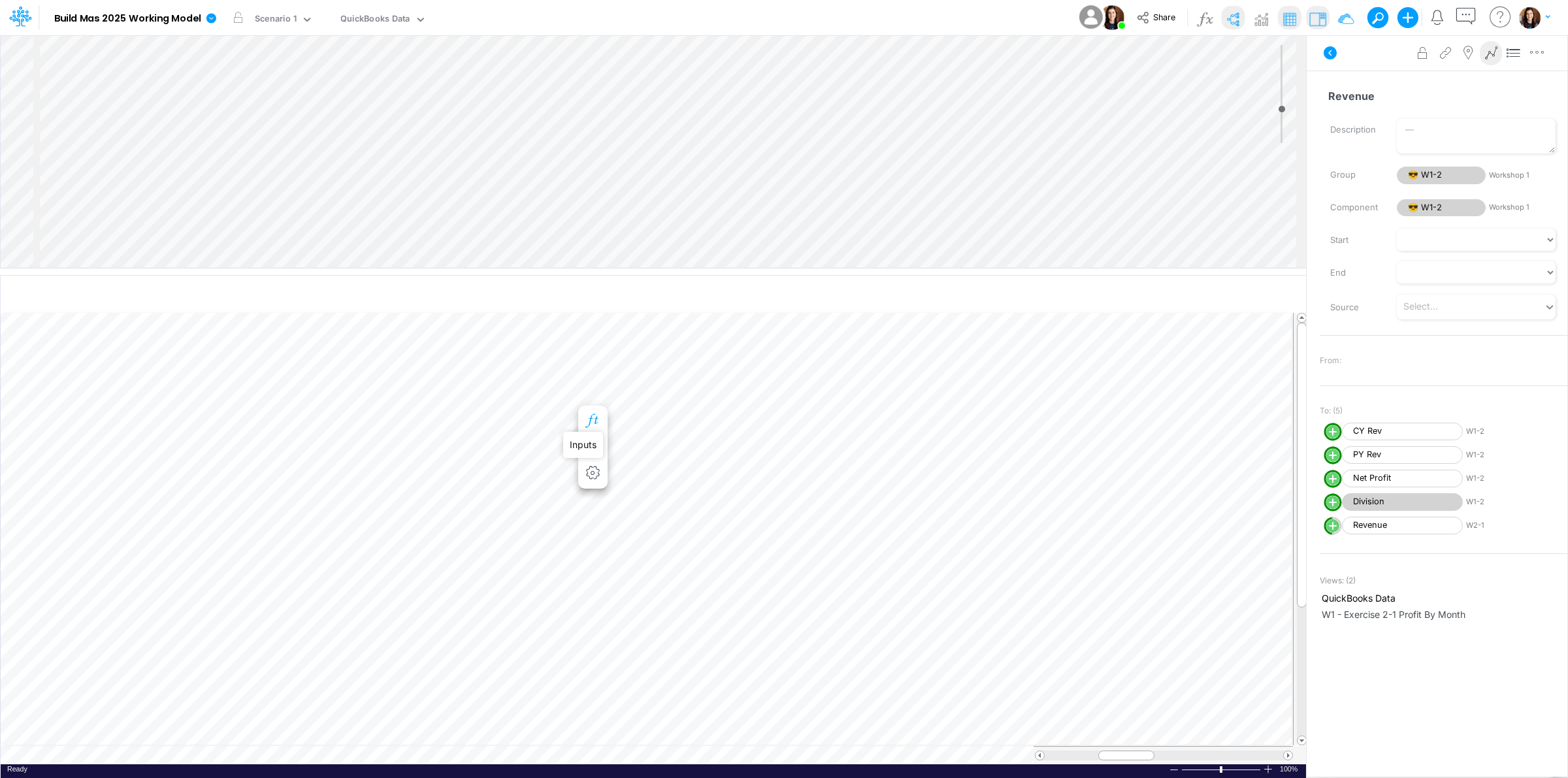
click at [592, 416] on icon "button" at bounding box center [592, 420] width 19 height 14
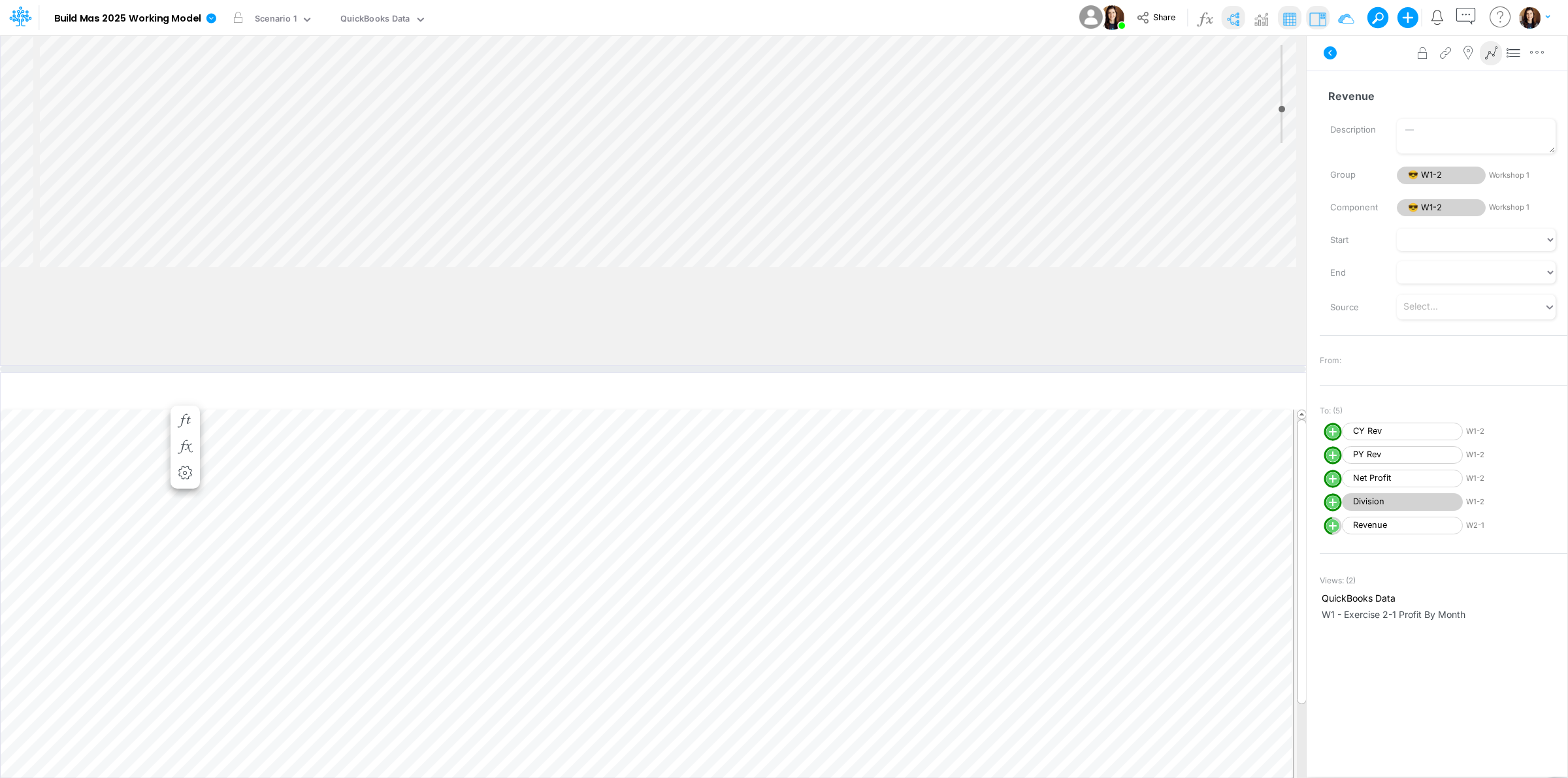
drag, startPoint x: 391, startPoint y: 272, endPoint x: 406, endPoint y: 370, distance: 99.1
click at [406, 370] on div at bounding box center [653, 369] width 1306 height 6
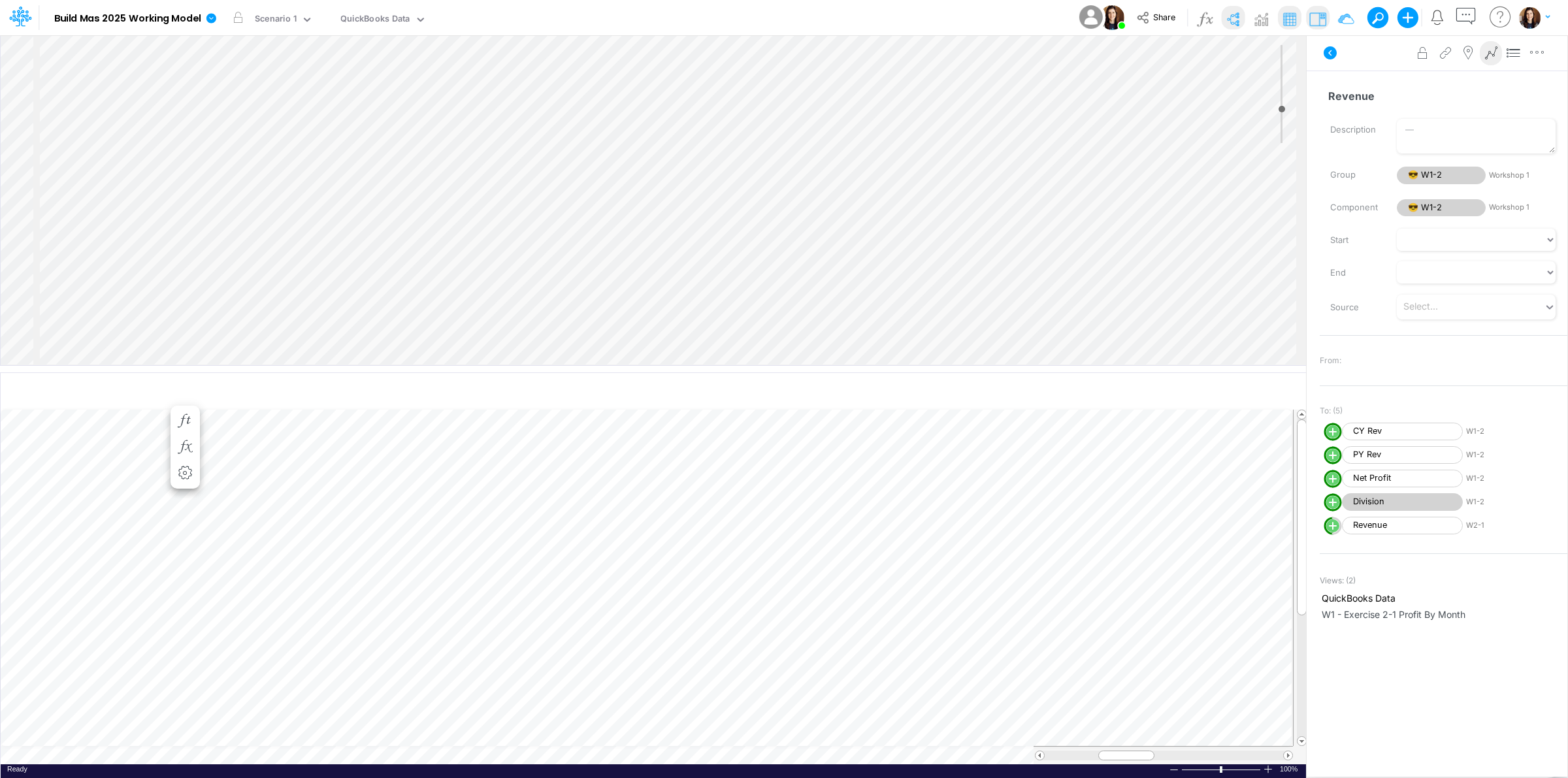
scroll to position [190, 0]
click at [357, 240] on div "Insert component Insert child node Variable Constant Group Addition Subtraction…" at bounding box center [654, 200] width 1306 height 330
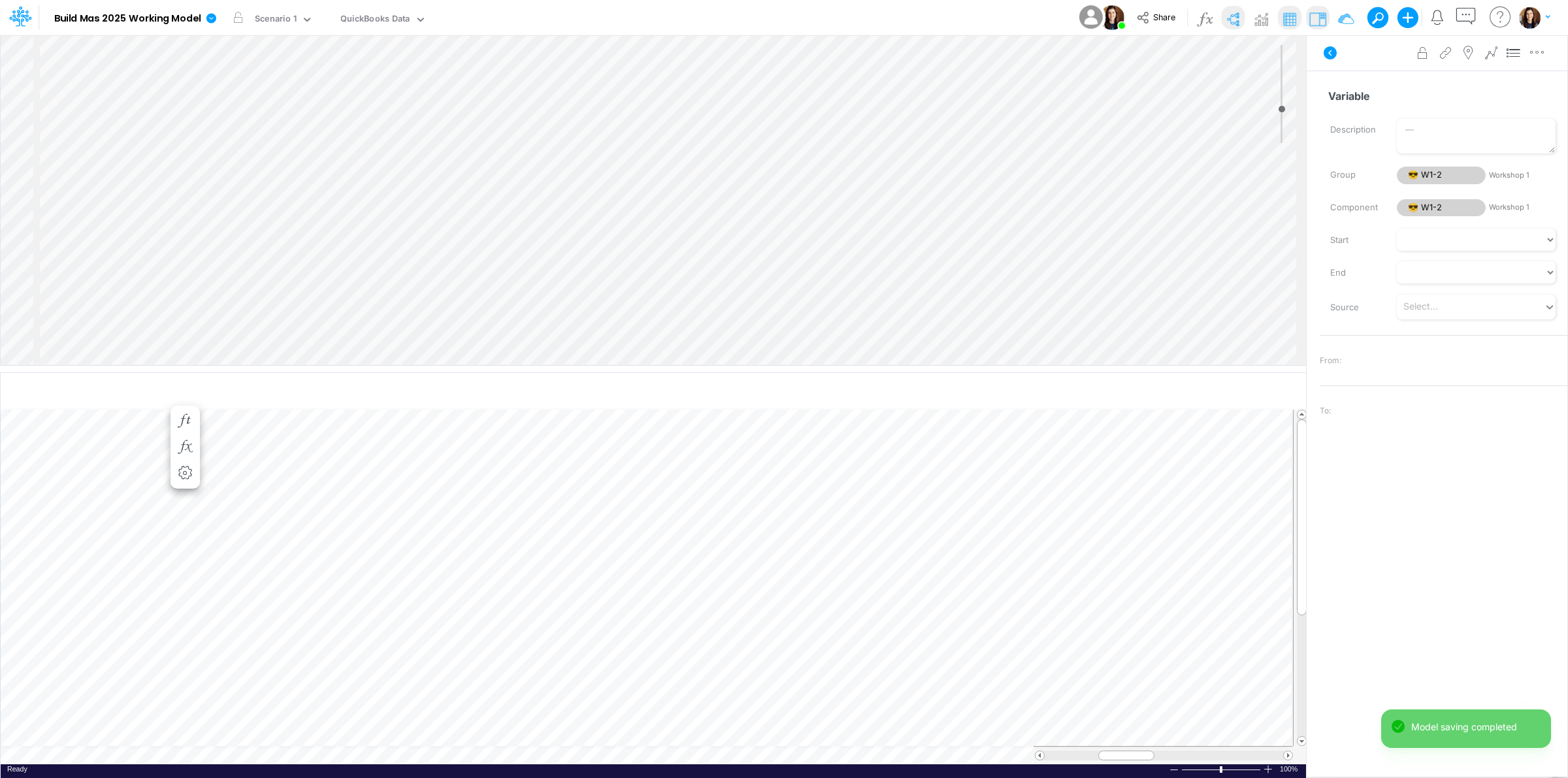
click at [347, 243] on div "Insert component Insert child node Variable Constant Group Addition Subtraction…" at bounding box center [654, 200] width 1306 height 330
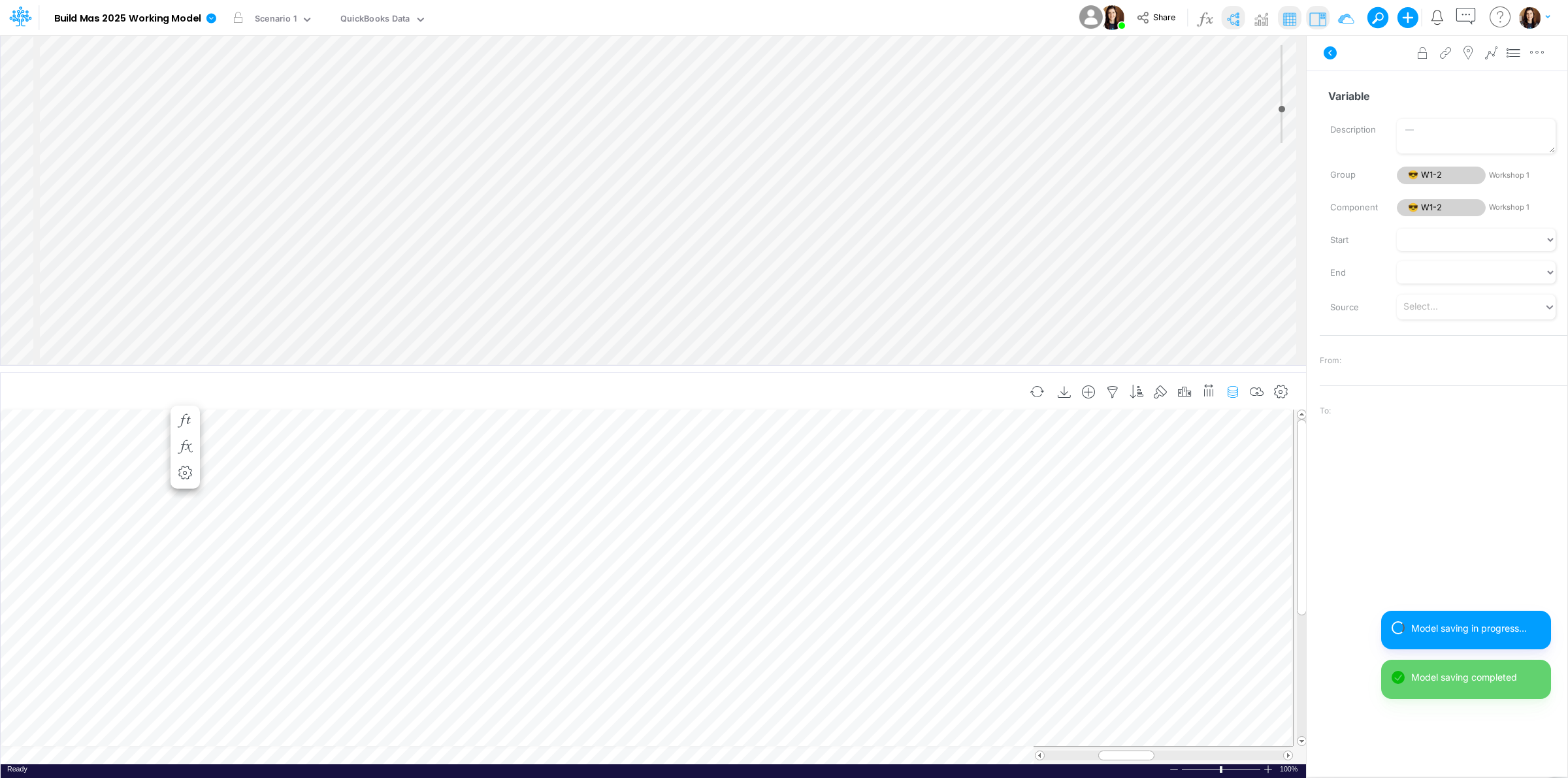
click at [1236, 387] on icon "button" at bounding box center [1233, 392] width 19 height 14
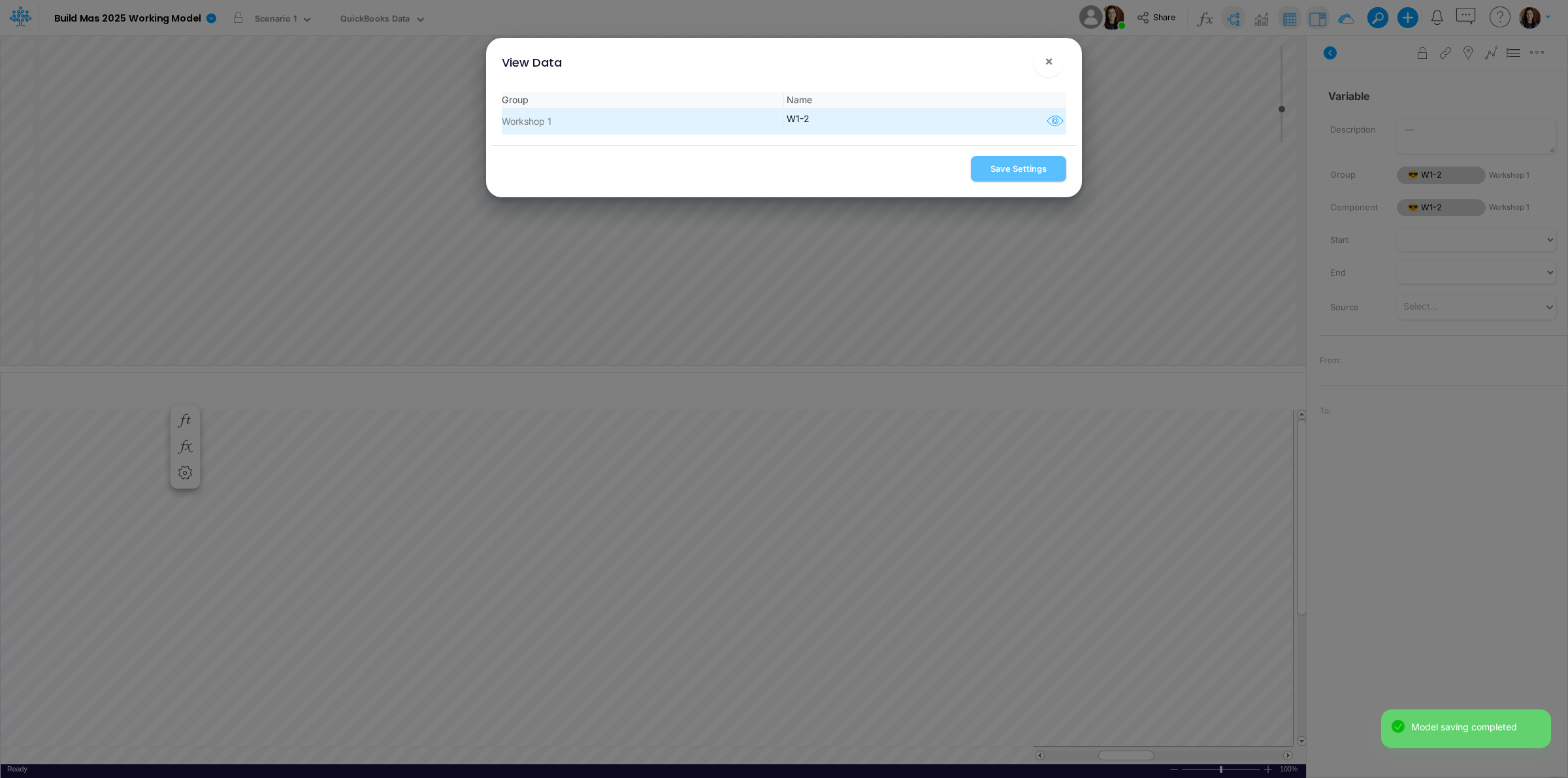
click at [1051, 128] on icon "button" at bounding box center [1055, 121] width 19 height 17
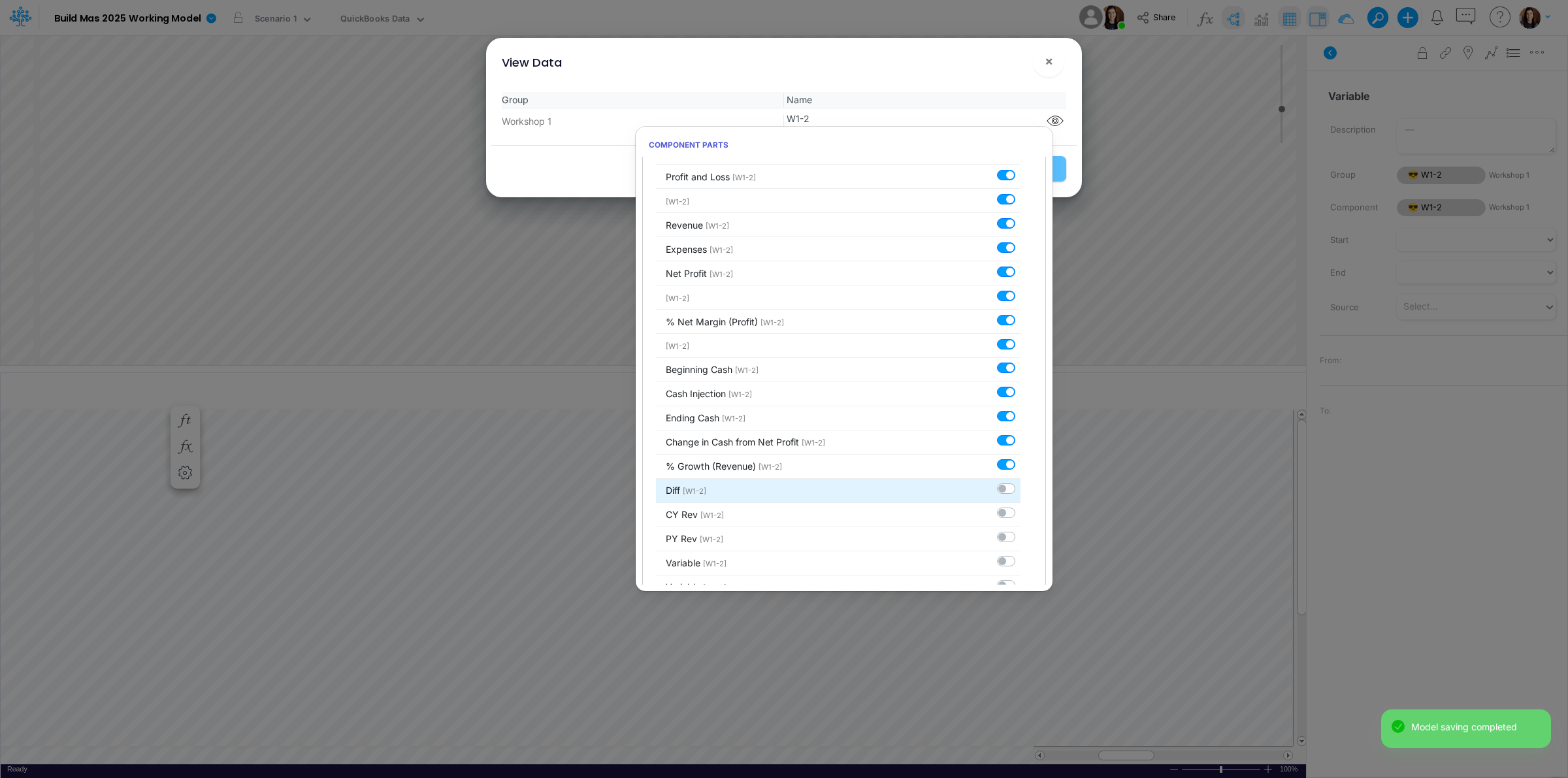
scroll to position [184, 0]
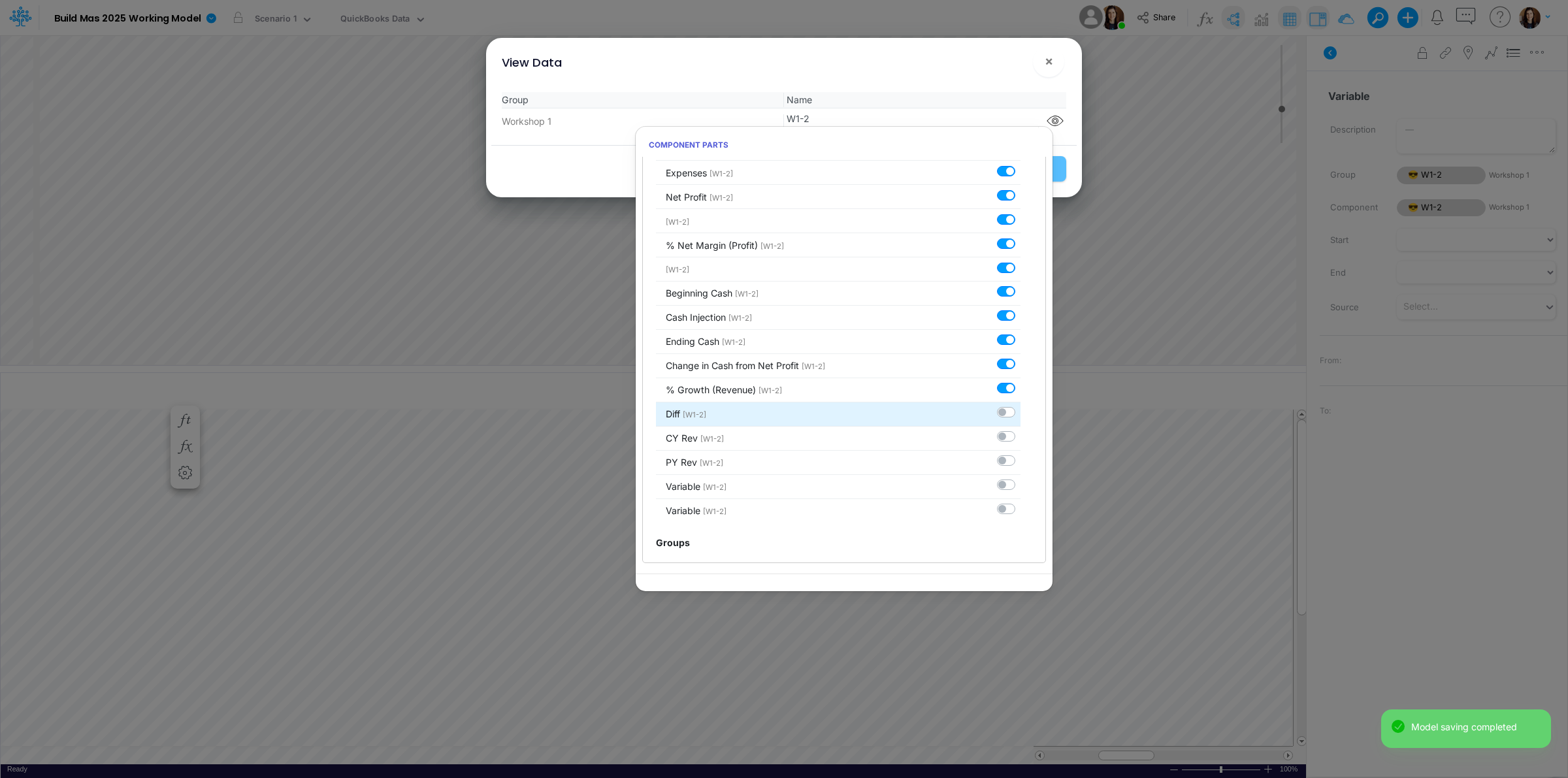
click at [1021, 406] on label at bounding box center [1021, 406] width 0 height 0
click at [1021, 412] on input "checkbox" at bounding box center [1024, 409] width 8 height 8
click at [1021, 406] on label at bounding box center [1021, 406] width 0 height 0
click at [1021, 409] on input "checkbox" at bounding box center [1024, 409] width 8 height 8
checkbox input "false"
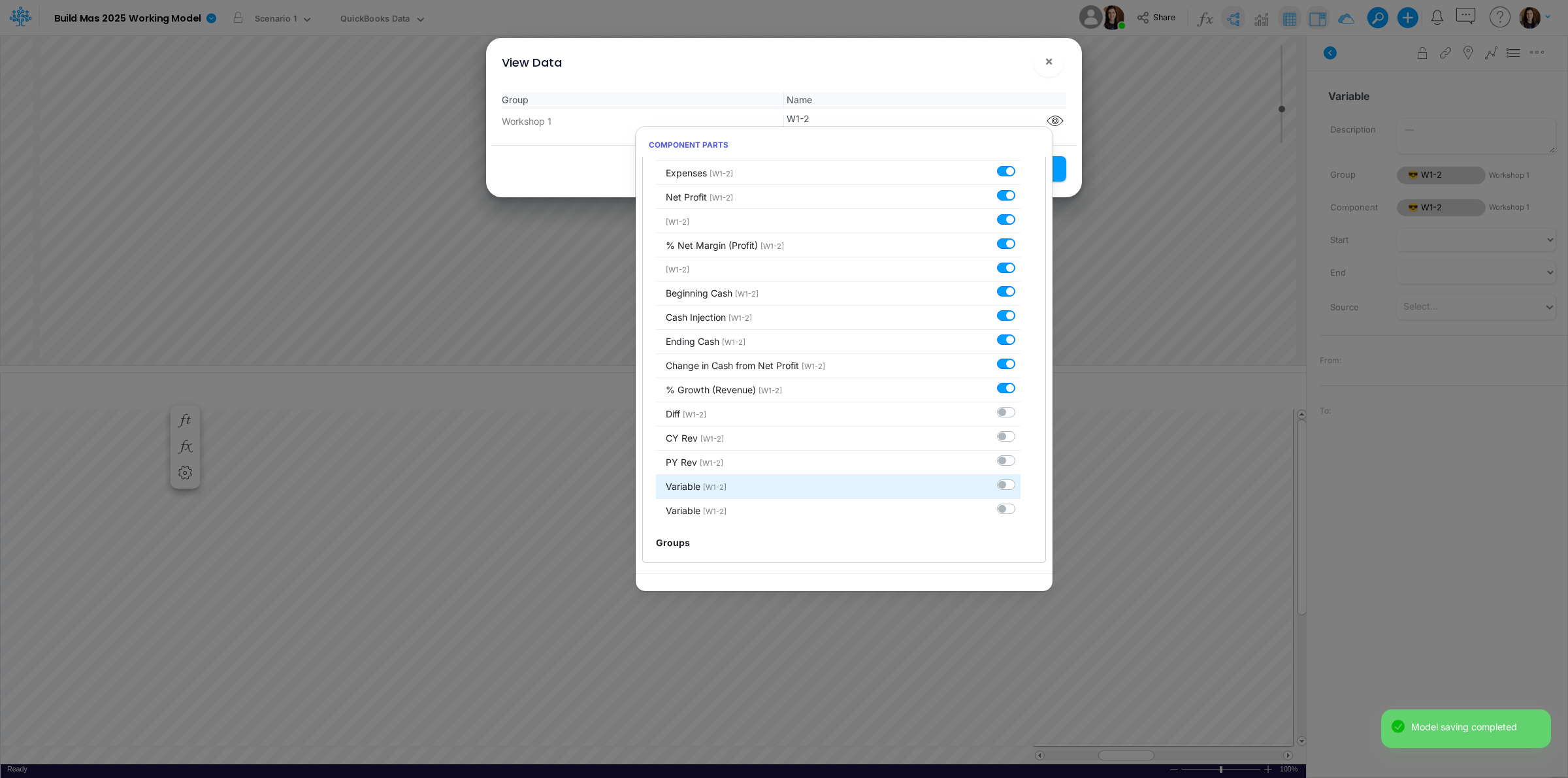
click at [1021, 478] on label at bounding box center [1021, 478] width 0 height 0
click at [1021, 481] on input "checkbox" at bounding box center [1024, 482] width 8 height 8
checkbox input "true"
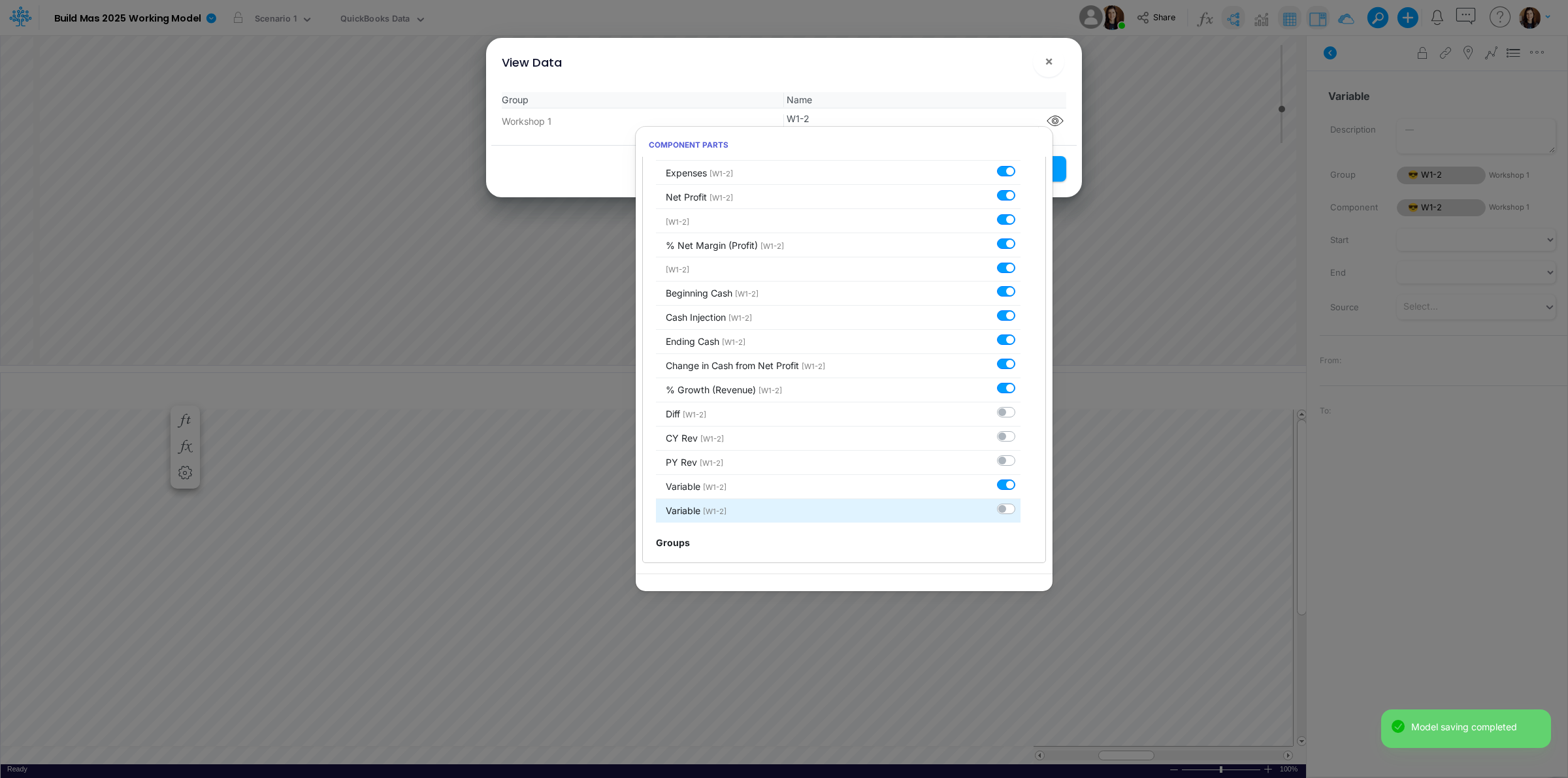
drag, startPoint x: 997, startPoint y: 509, endPoint x: 991, endPoint y: 505, distance: 7.2
click at [1021, 502] on label at bounding box center [1021, 502] width 0 height 0
click at [1021, 508] on input "checkbox" at bounding box center [1024, 506] width 8 height 8
checkbox input "true"
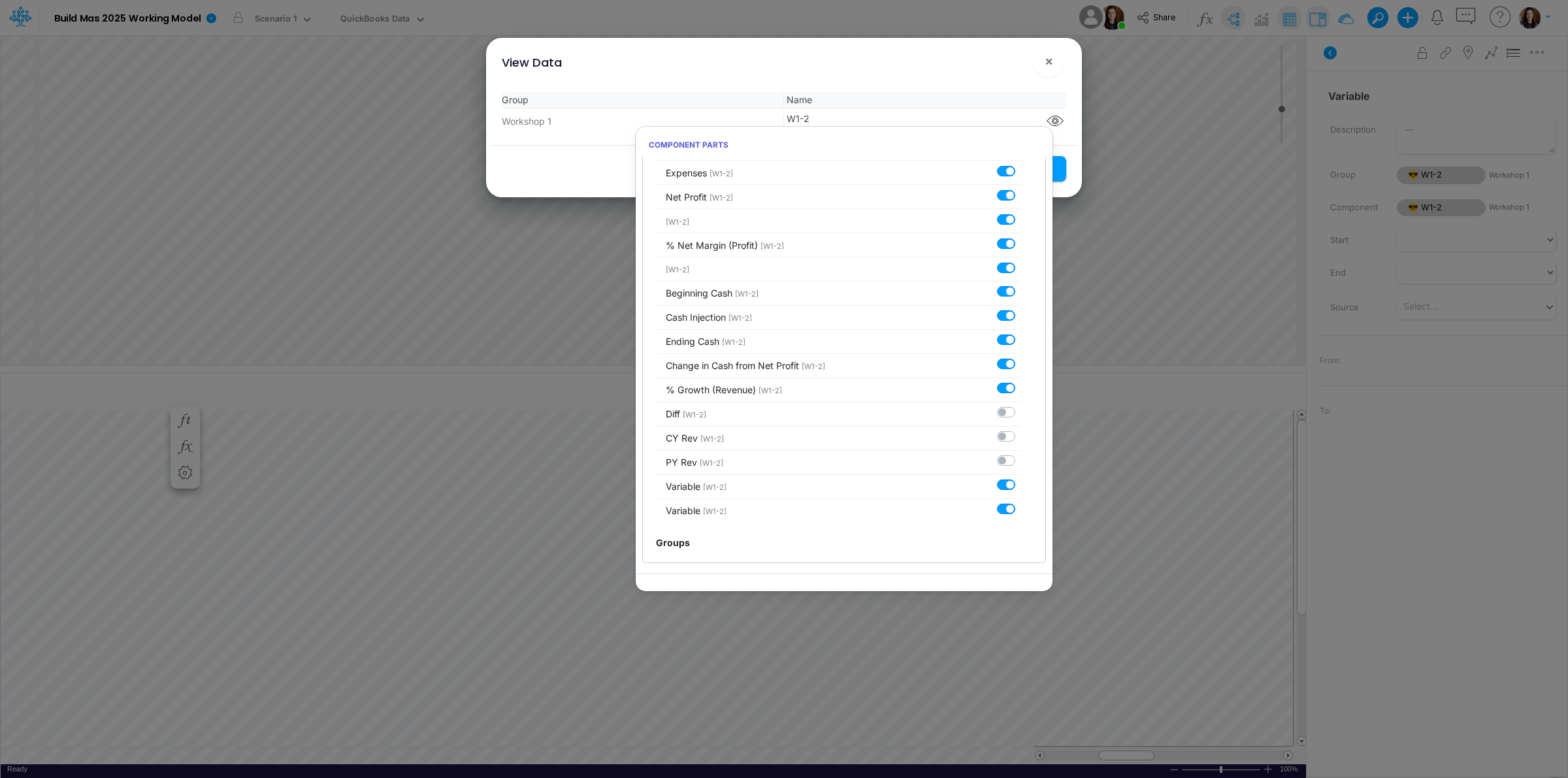
click at [982, 74] on div "View Data ! ×" at bounding box center [784, 59] width 585 height 44
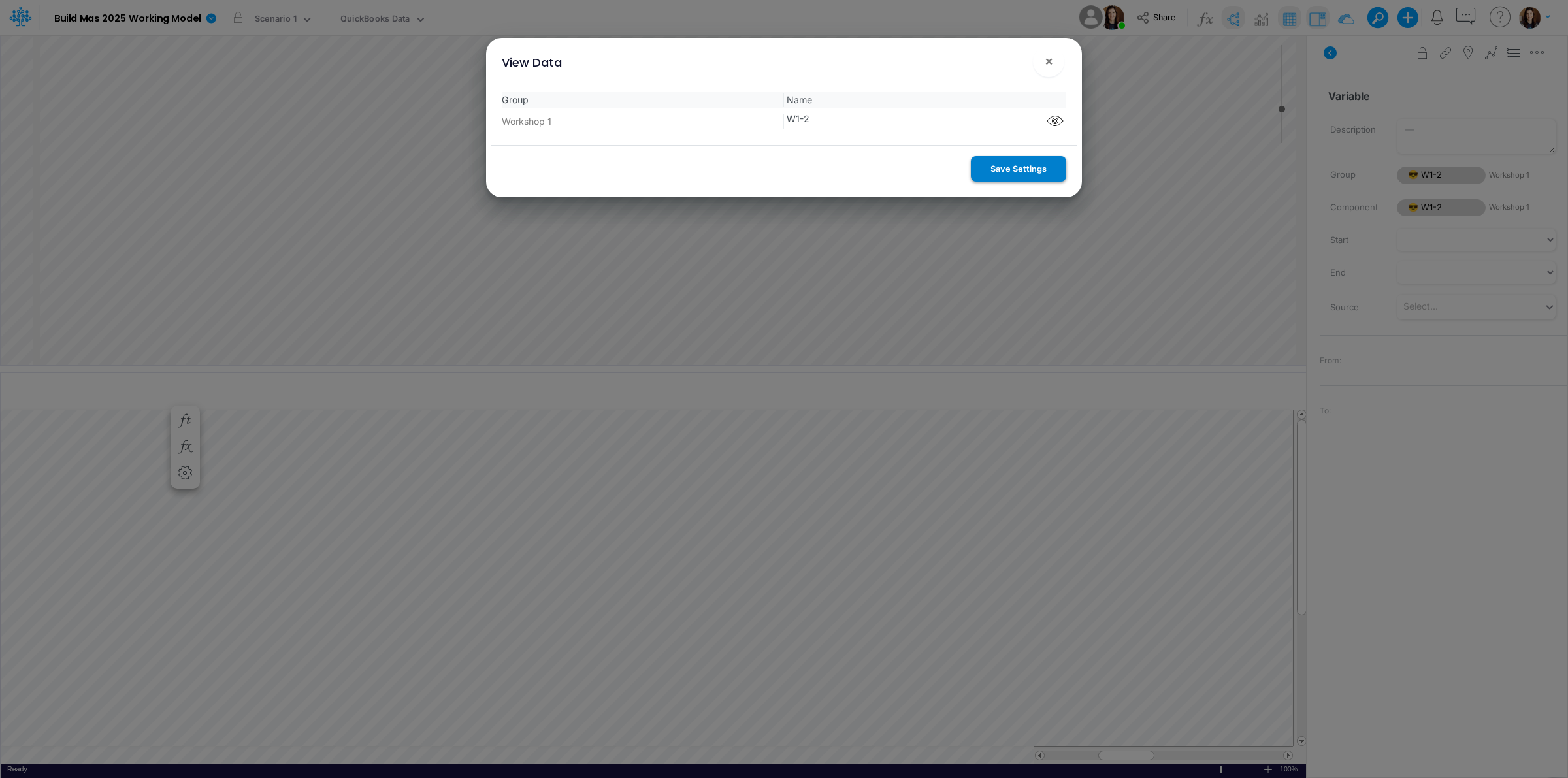
click at [1001, 174] on button "Save Settings" at bounding box center [1019, 169] width 95 height 26
click at [1047, 63] on span "×" at bounding box center [1048, 60] width 8 height 16
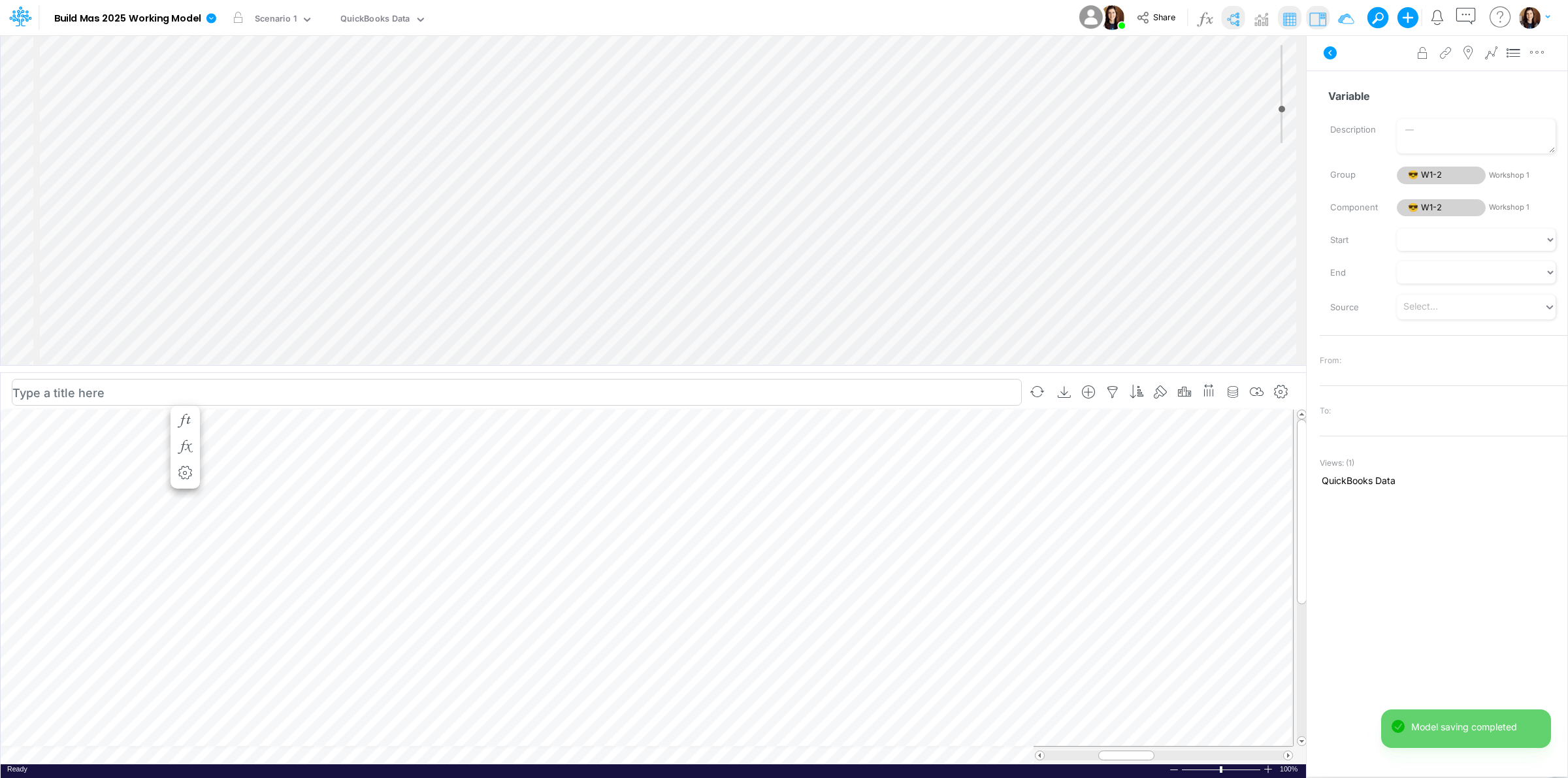
scroll to position [0, 1]
click at [1373, 103] on input "Variable" at bounding box center [1437, 95] width 236 height 25
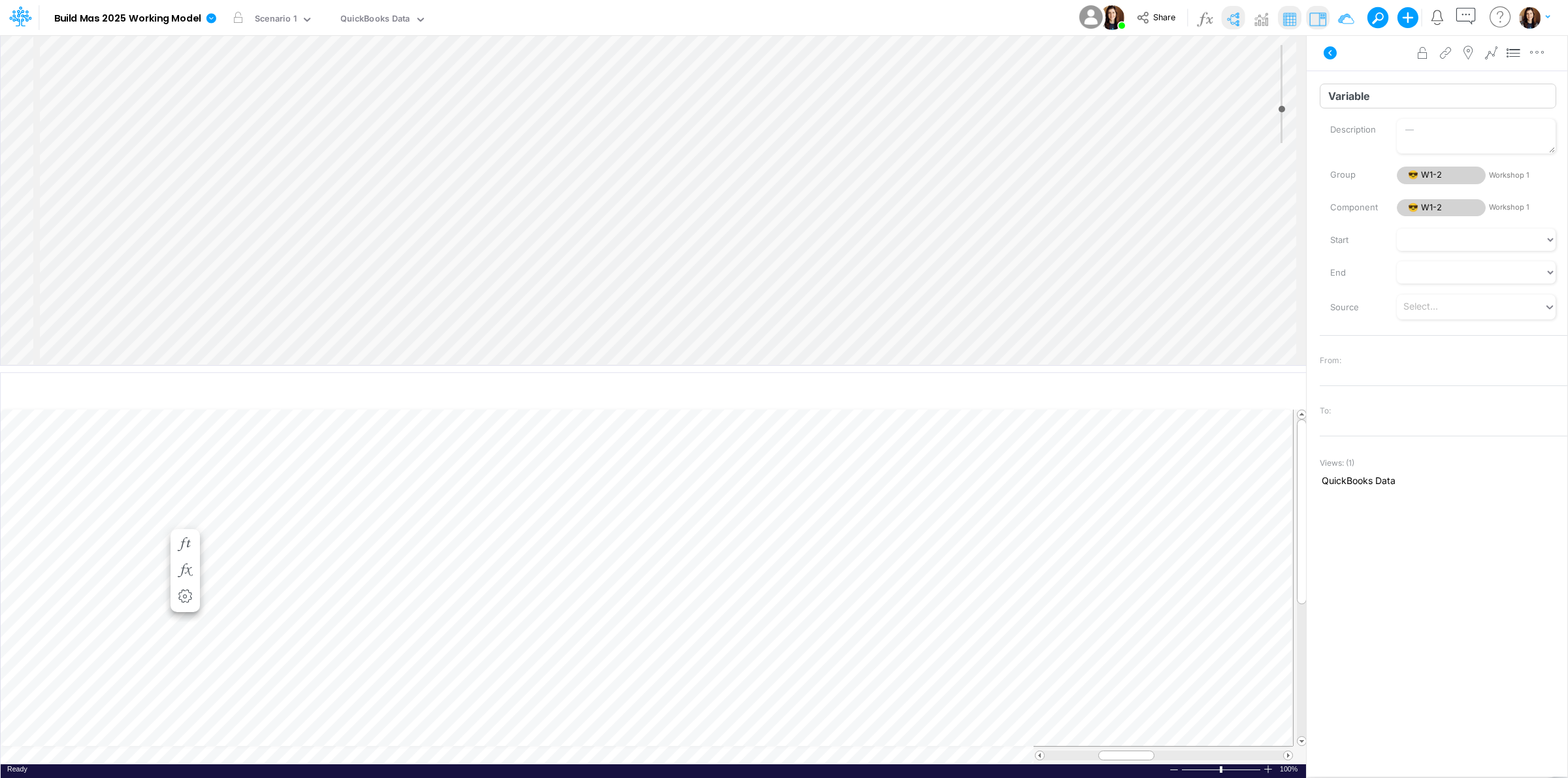
click at [1393, 96] on input "Variable" at bounding box center [1437, 95] width 236 height 25
type input "Total Income"
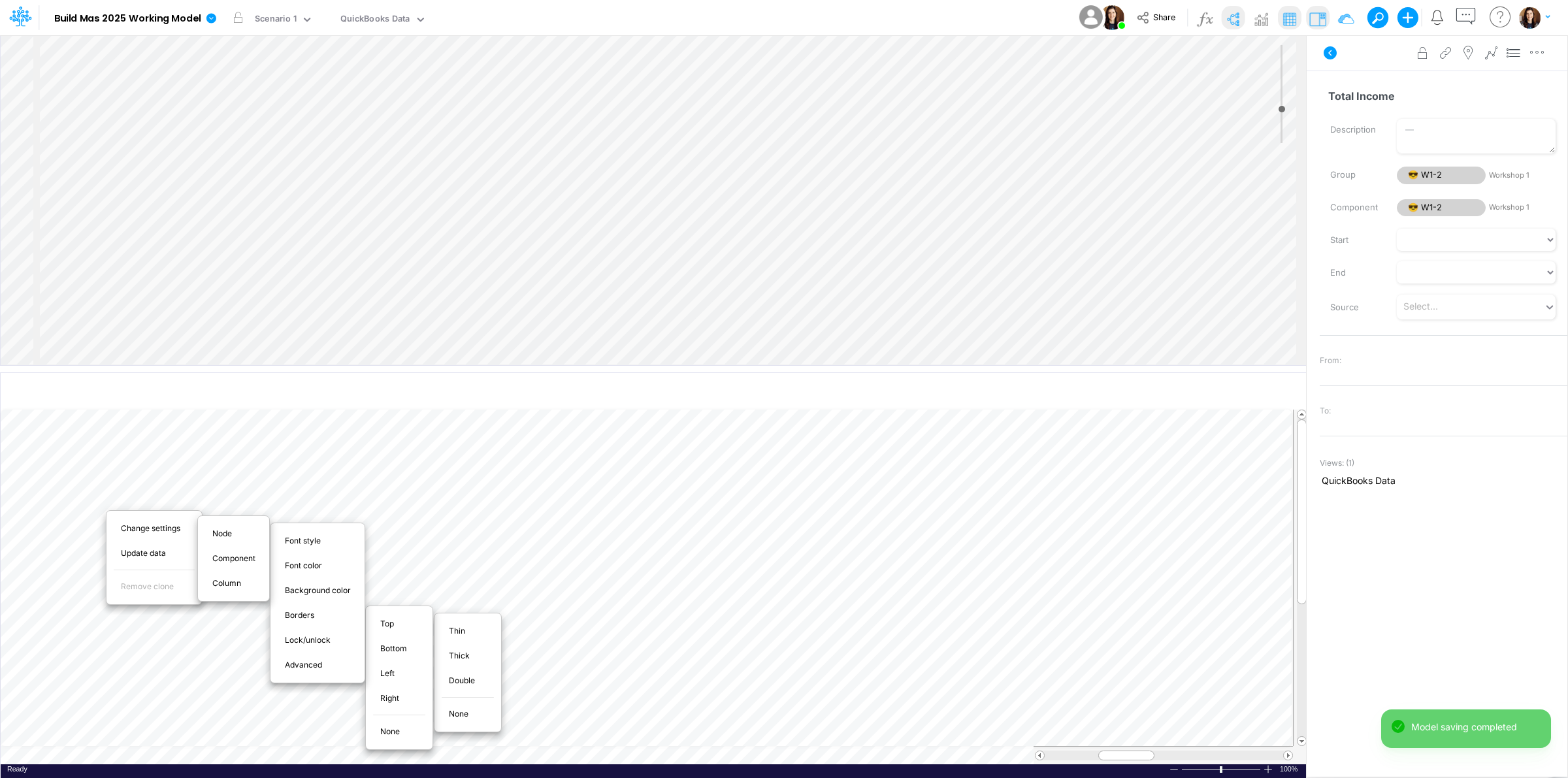
click at [464, 628] on span "Thin" at bounding box center [465, 631] width 31 height 12
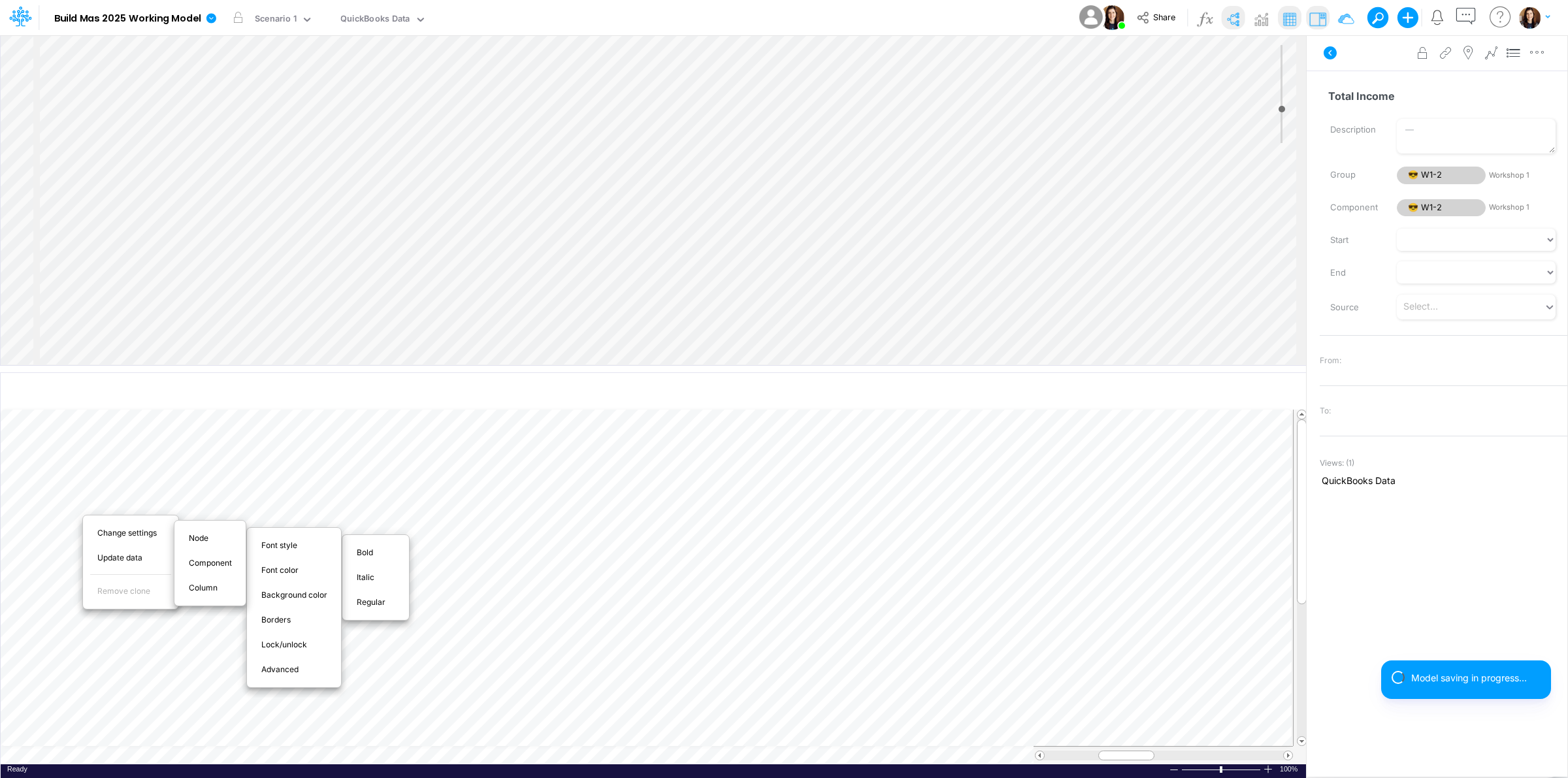
click at [370, 563] on div "Bold" at bounding box center [376, 553] width 67 height 25
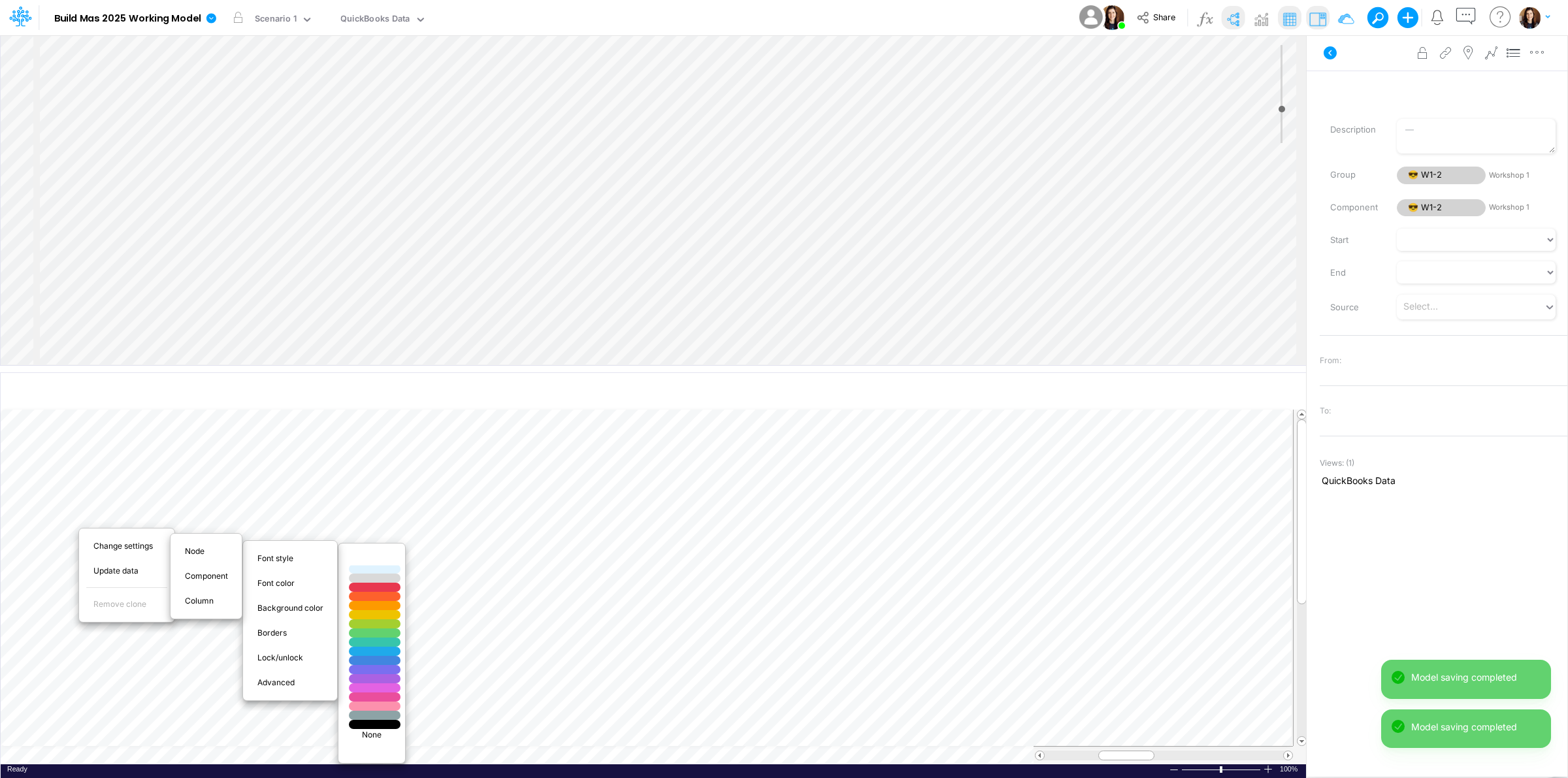
click at [386, 563] on div at bounding box center [375, 560] width 61 height 11
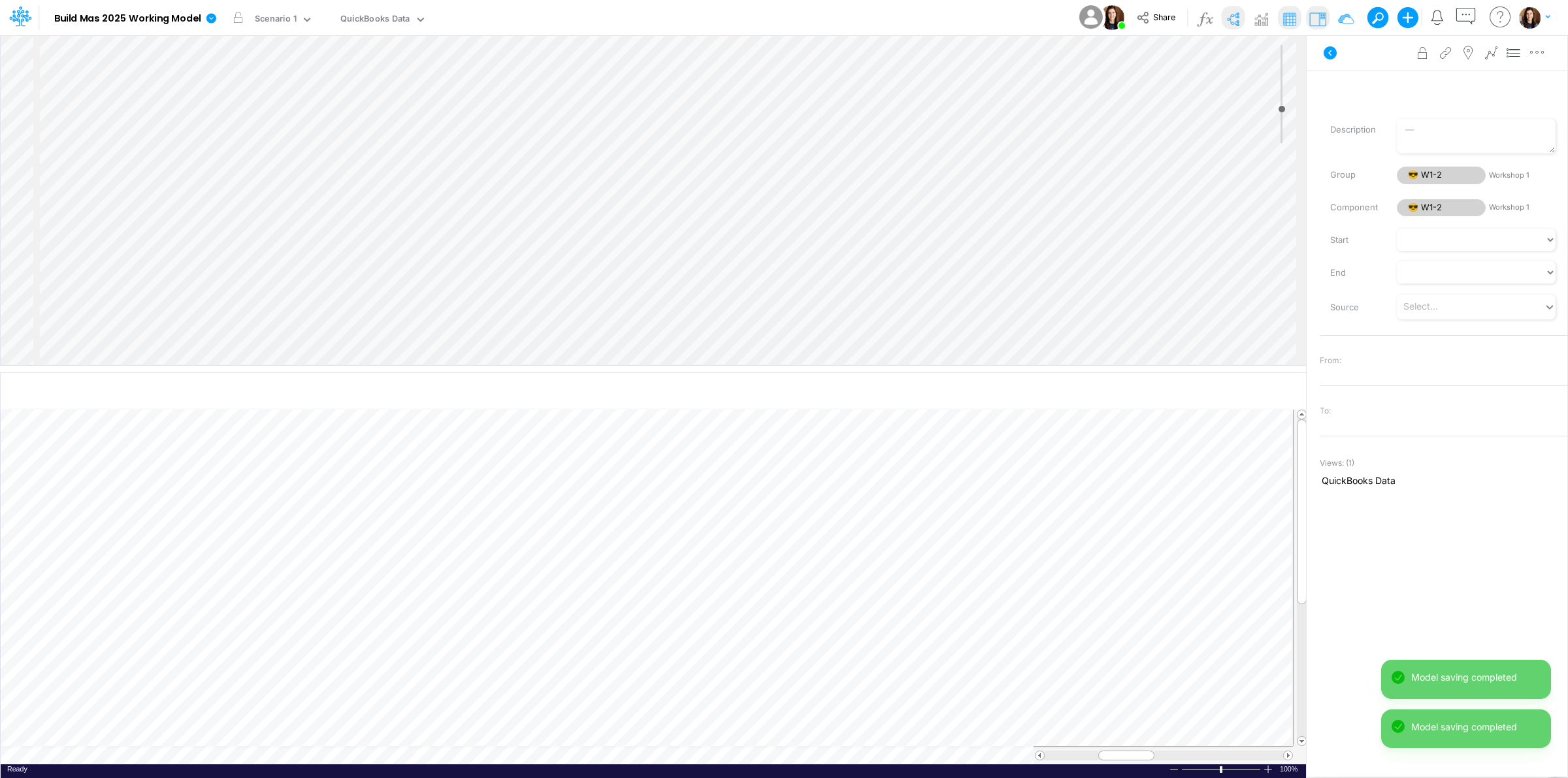
scroll to position [0, 1]
click at [183, 583] on icon "button" at bounding box center [184, 584] width 19 height 14
select select "sum"
select select "field"
select select "Number"
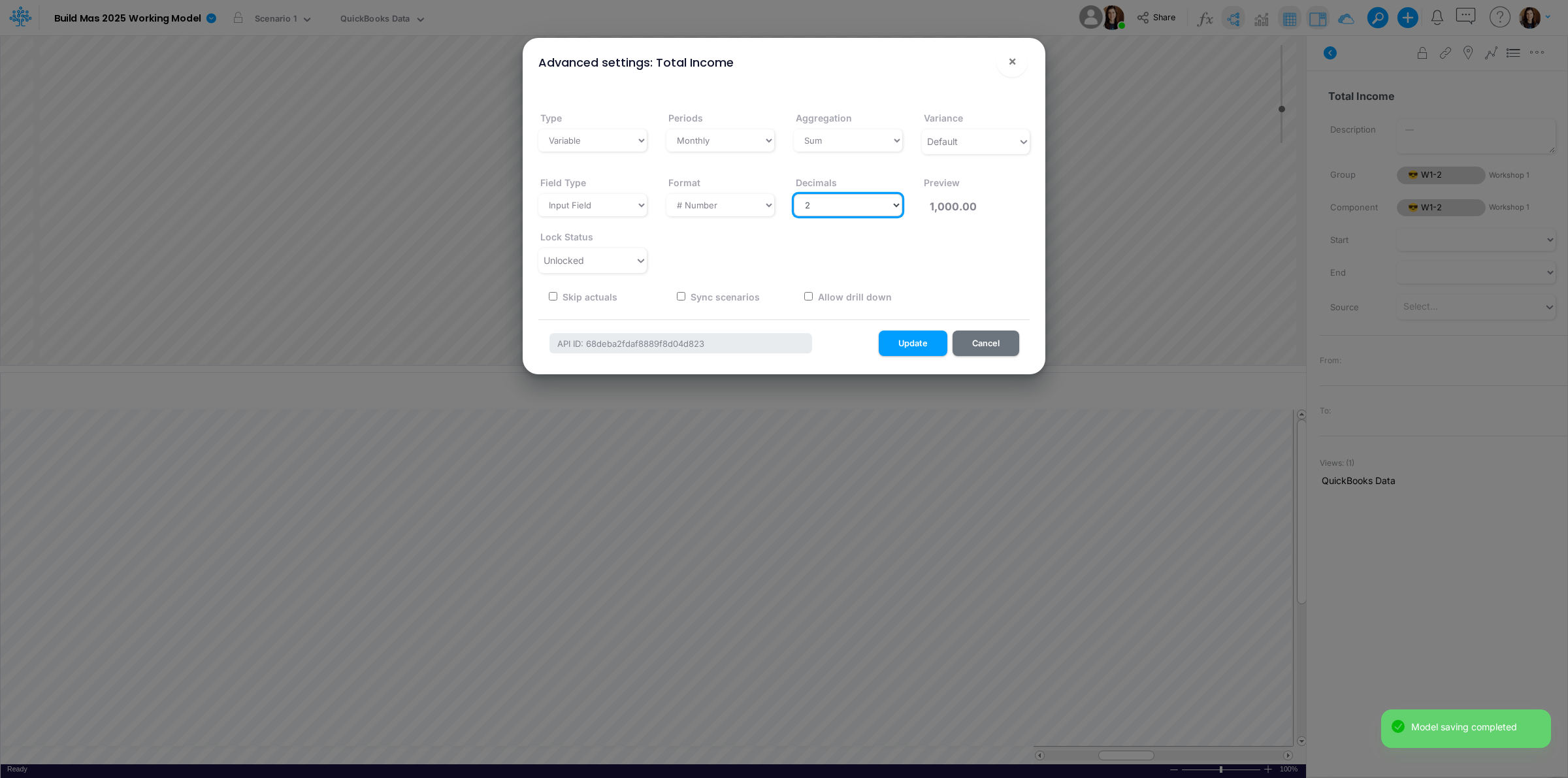
click at [840, 194] on select "Select decimals places 0 1 2 3 4 5 6 7 8 9 10" at bounding box center [847, 206] width 108 height 22
select select "0"
click at [794, 194] on select "Select decimals places 0 1 2 3 4 5 6 7 8 9 10" at bounding box center [847, 206] width 108 height 22
type input "1,000"
click at [922, 345] on button "Update" at bounding box center [913, 344] width 69 height 26
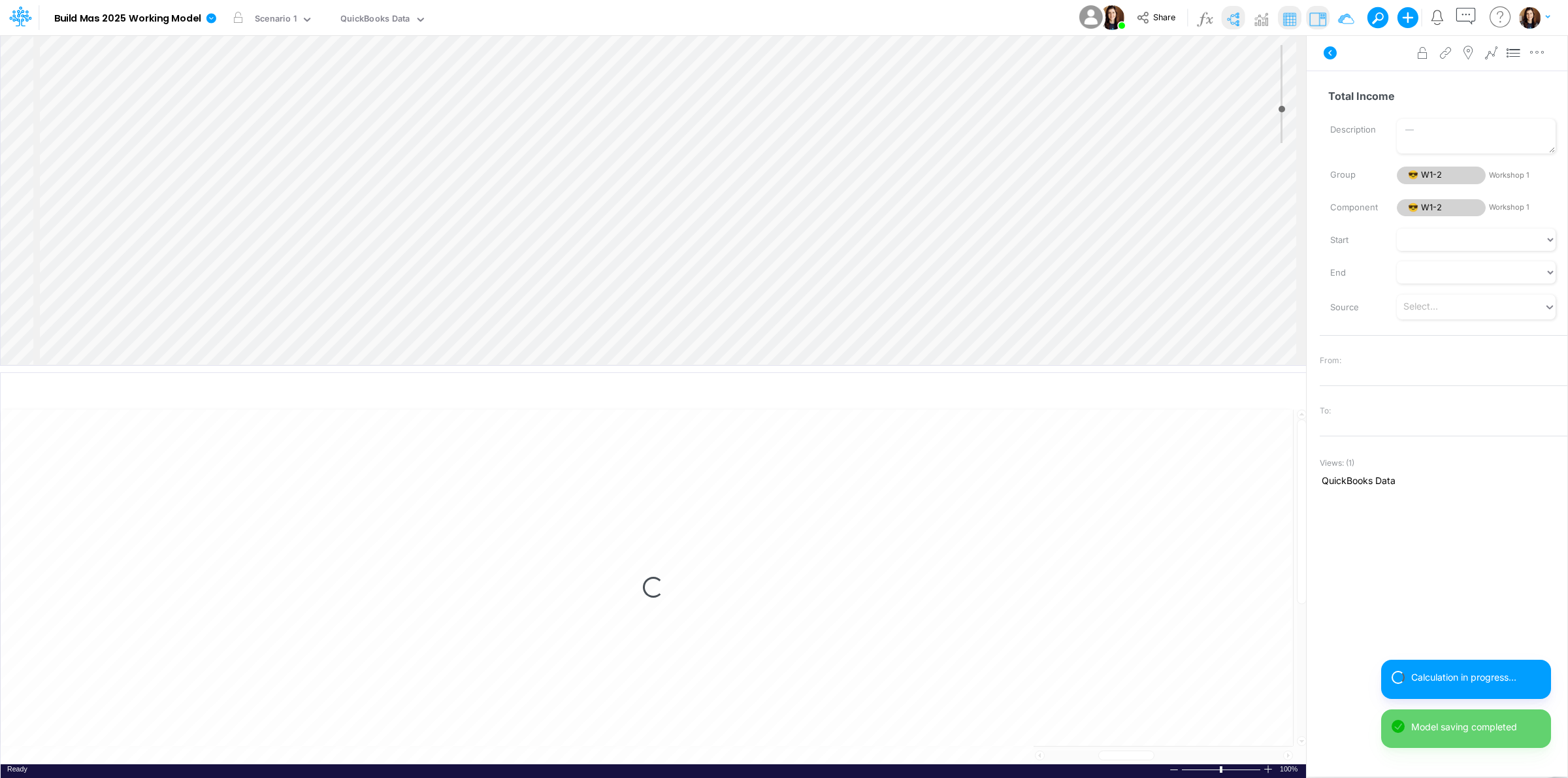
select select "1"
select select "Multiply"
select select "Add"
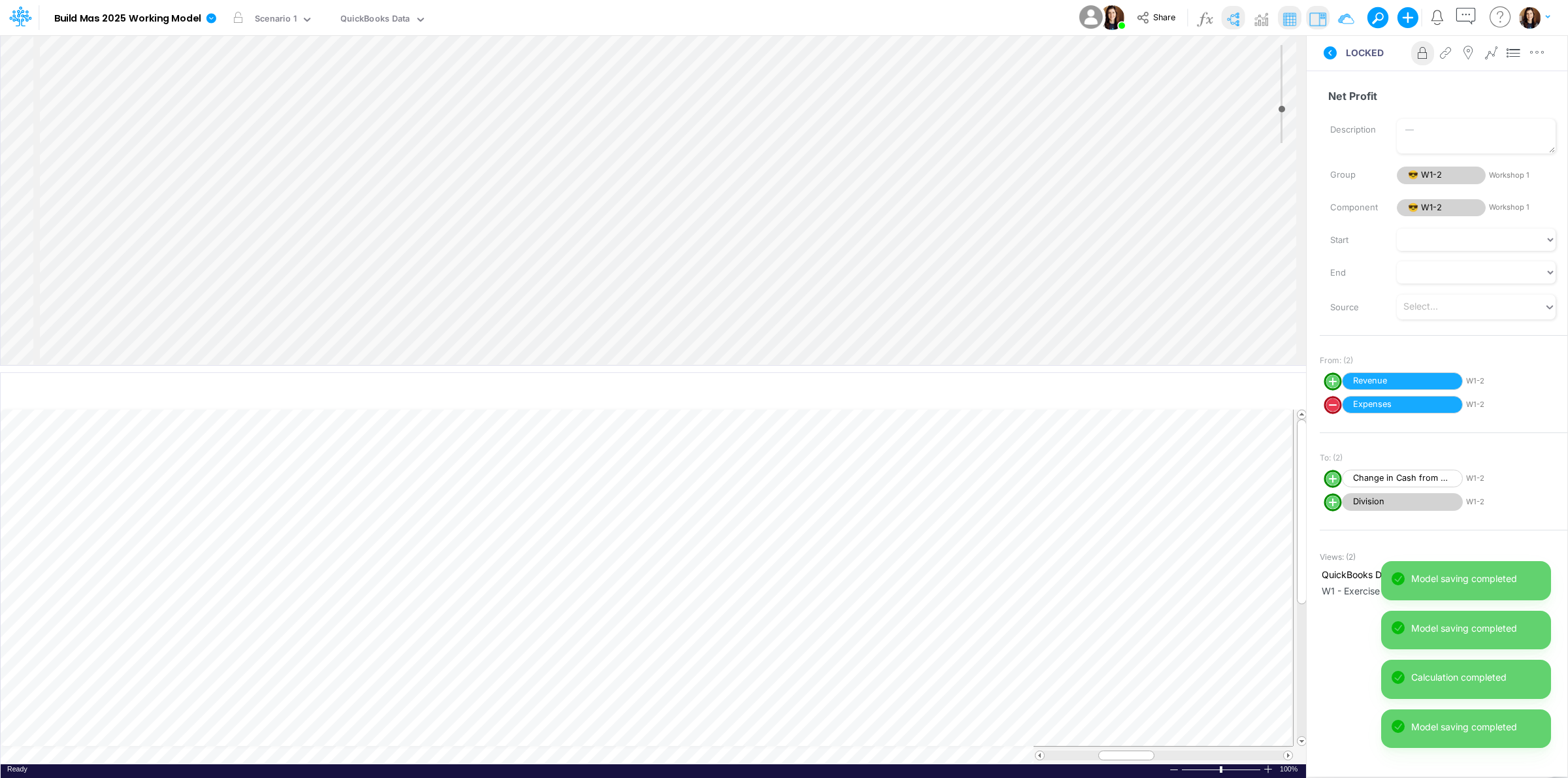
select select "1"
select select "Multiply"
select select "Add"
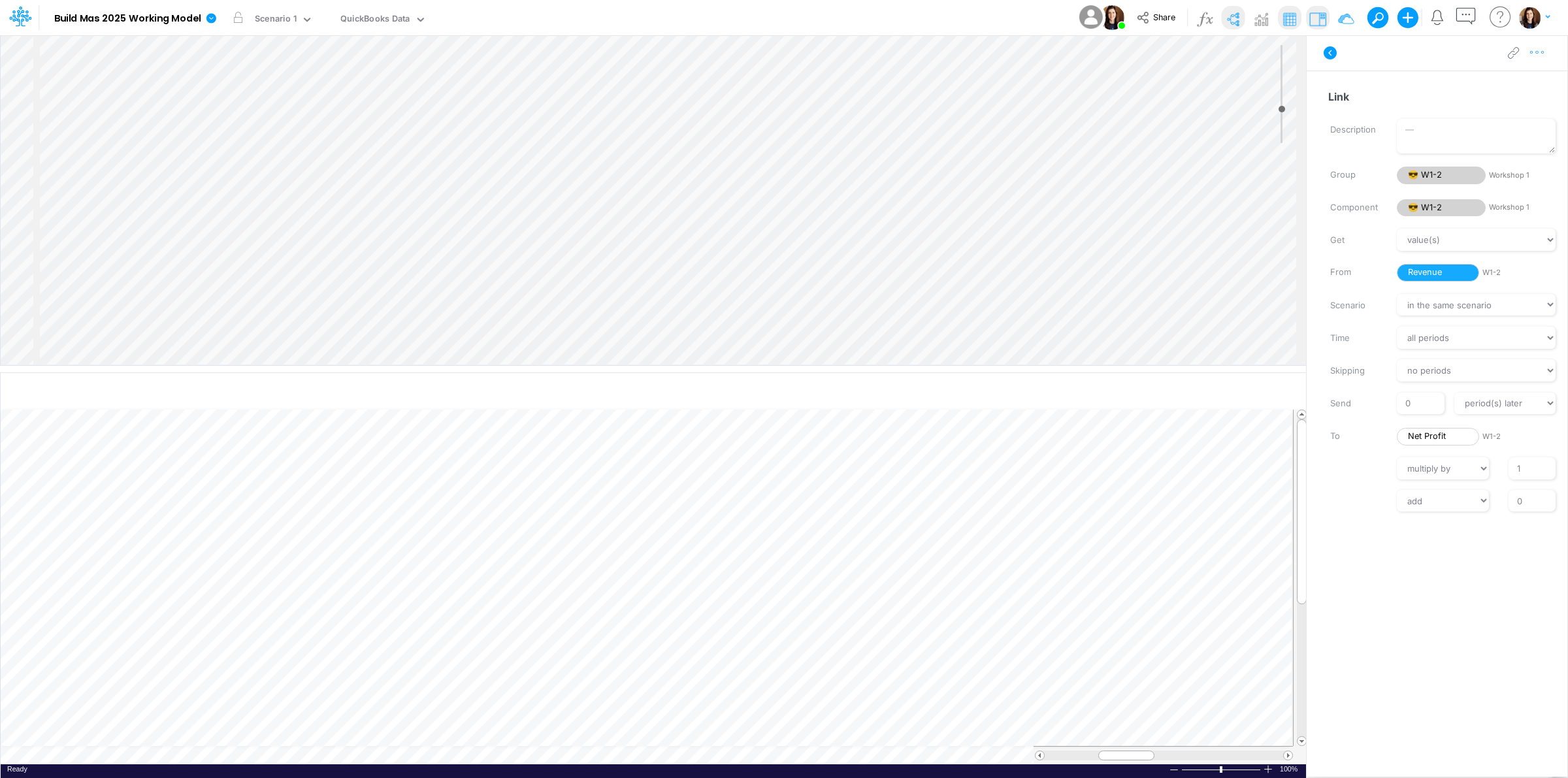
drag, startPoint x: 1539, startPoint y: 51, endPoint x: 1535, endPoint y: 64, distance: 13.6
click at [1539, 52] on icon "button" at bounding box center [1537, 52] width 19 height 14
click at [1504, 105] on button "Delete" at bounding box center [1470, 107] width 156 height 22
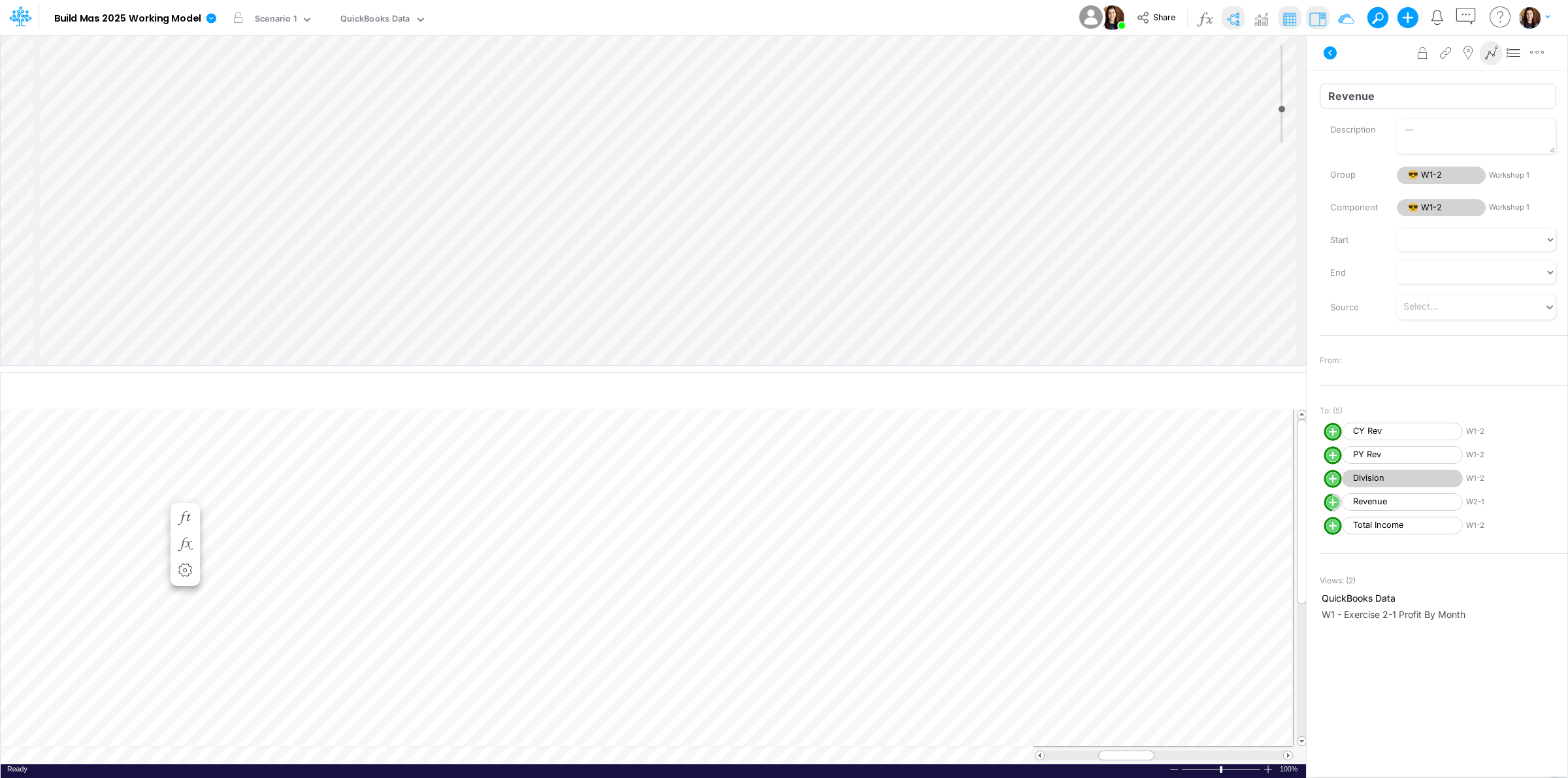
click at [1371, 102] on input "Revenue" at bounding box center [1437, 95] width 236 height 25
type input "Sales"
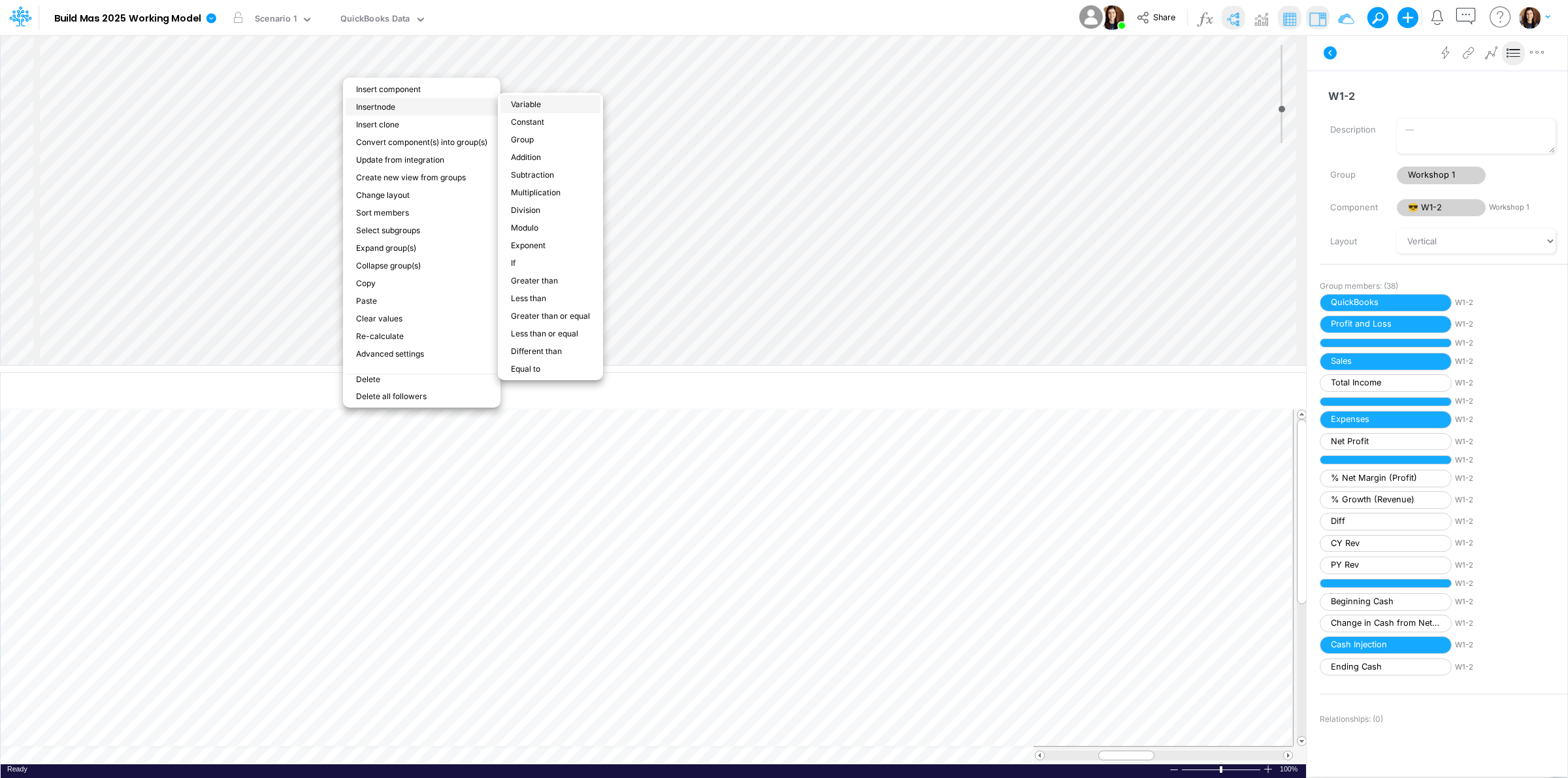
click at [540, 106] on li "Variable" at bounding box center [550, 104] width 100 height 18
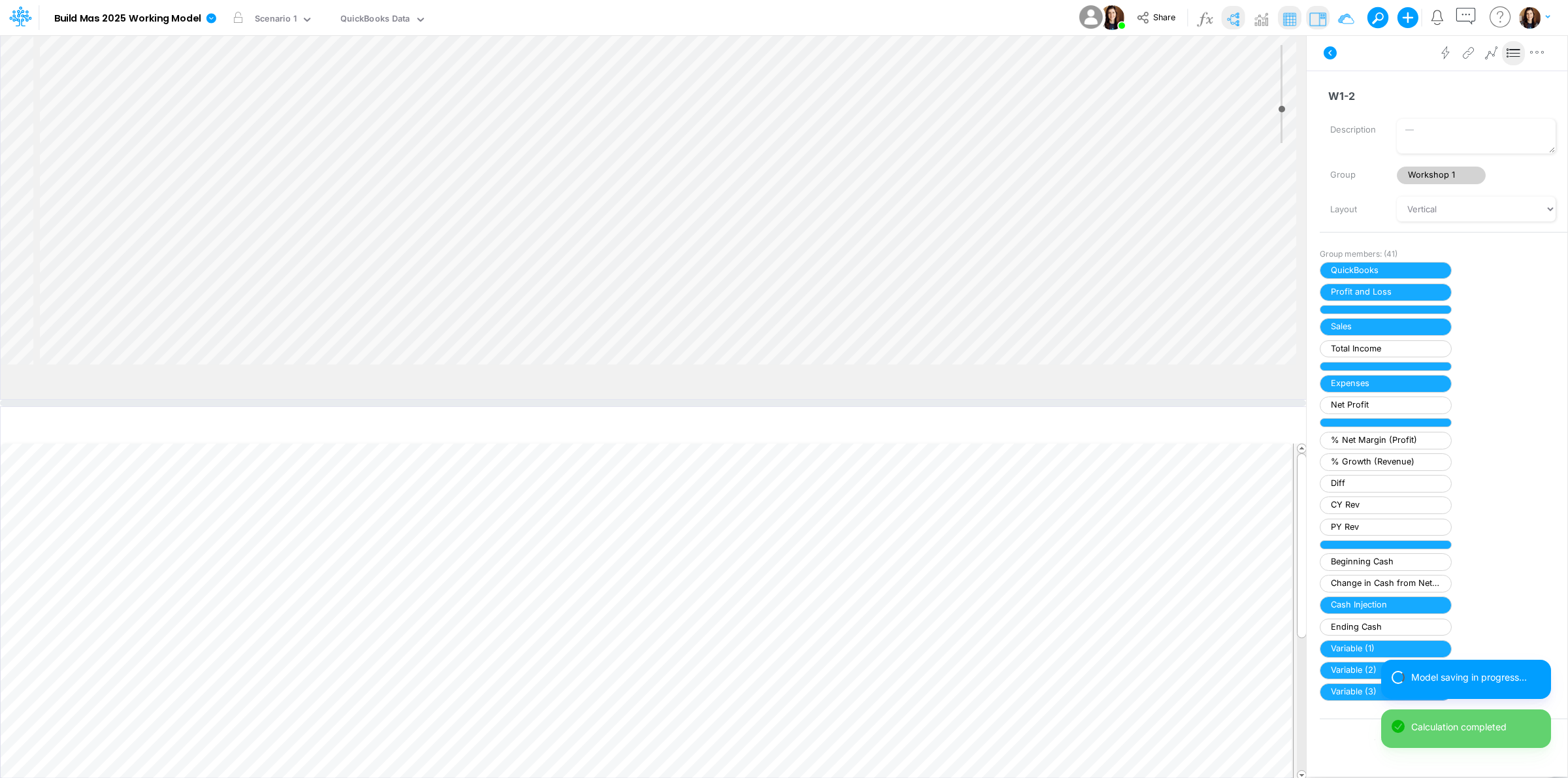
drag, startPoint x: 400, startPoint y: 387, endPoint x: 401, endPoint y: 406, distance: 19.0
click at [401, 406] on div at bounding box center [653, 403] width 1306 height 6
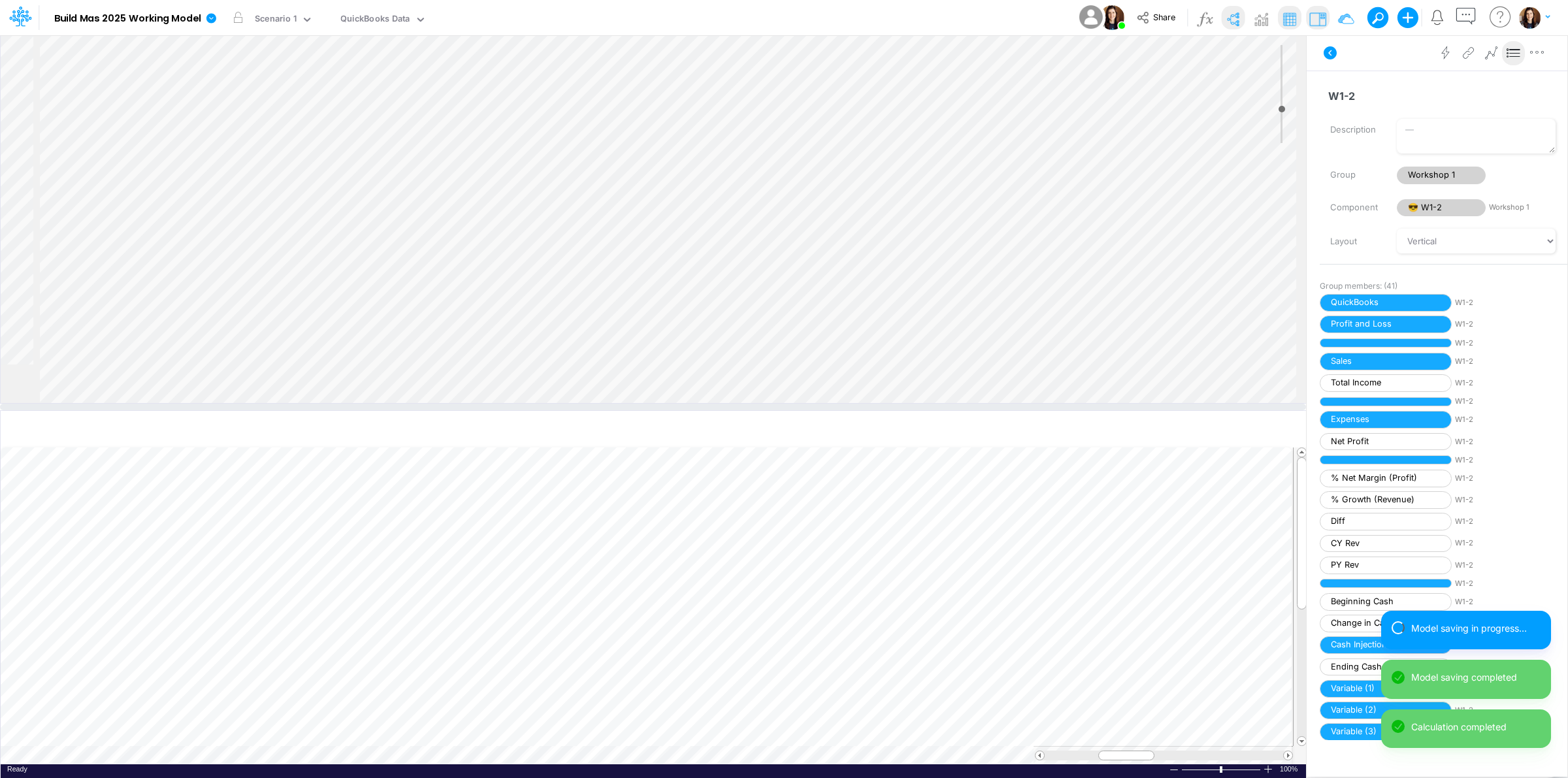
scroll to position [210, 0]
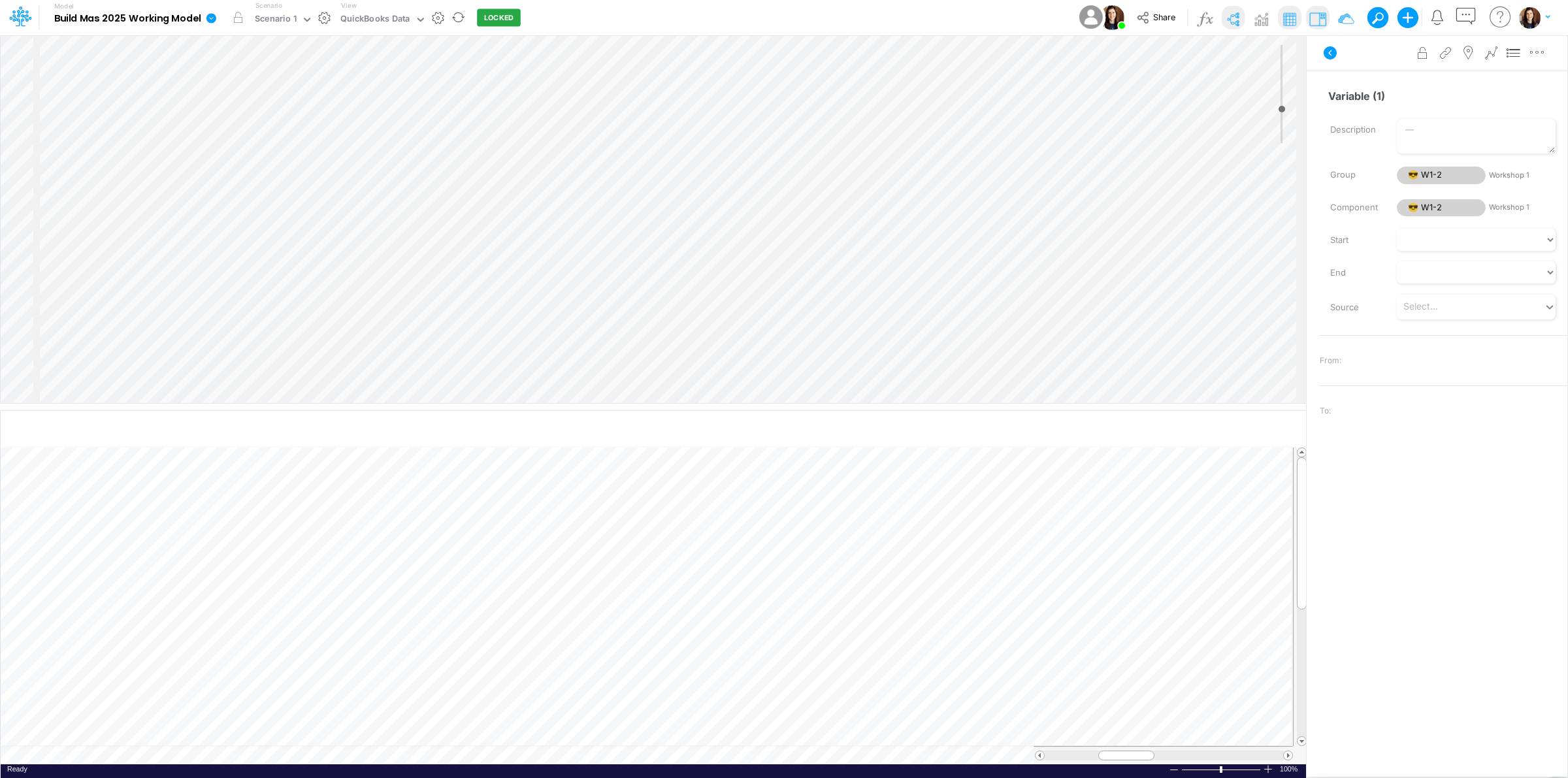
scroll to position [23, 0]
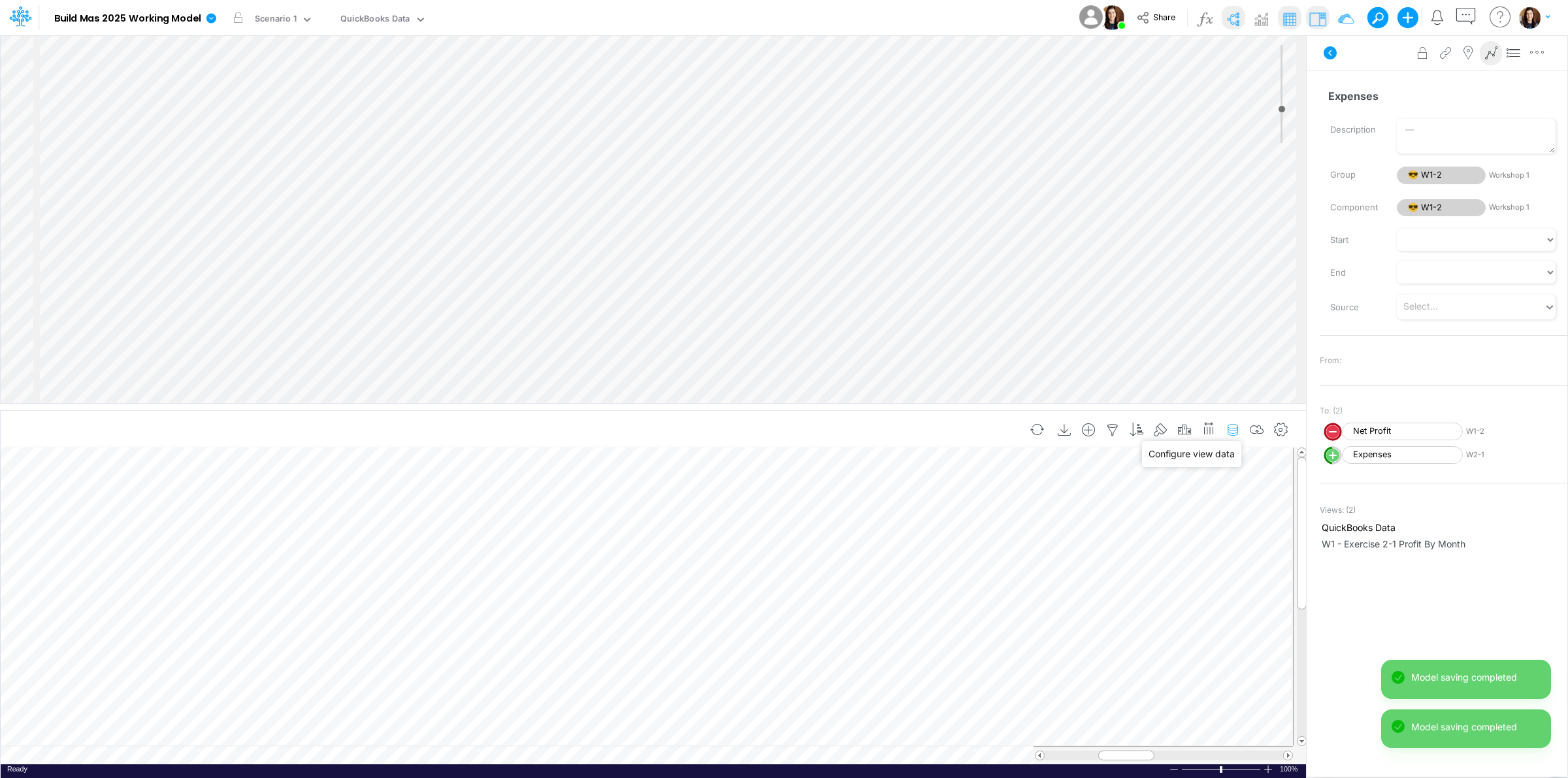
click at [1233, 428] on icon "button" at bounding box center [1233, 430] width 19 height 14
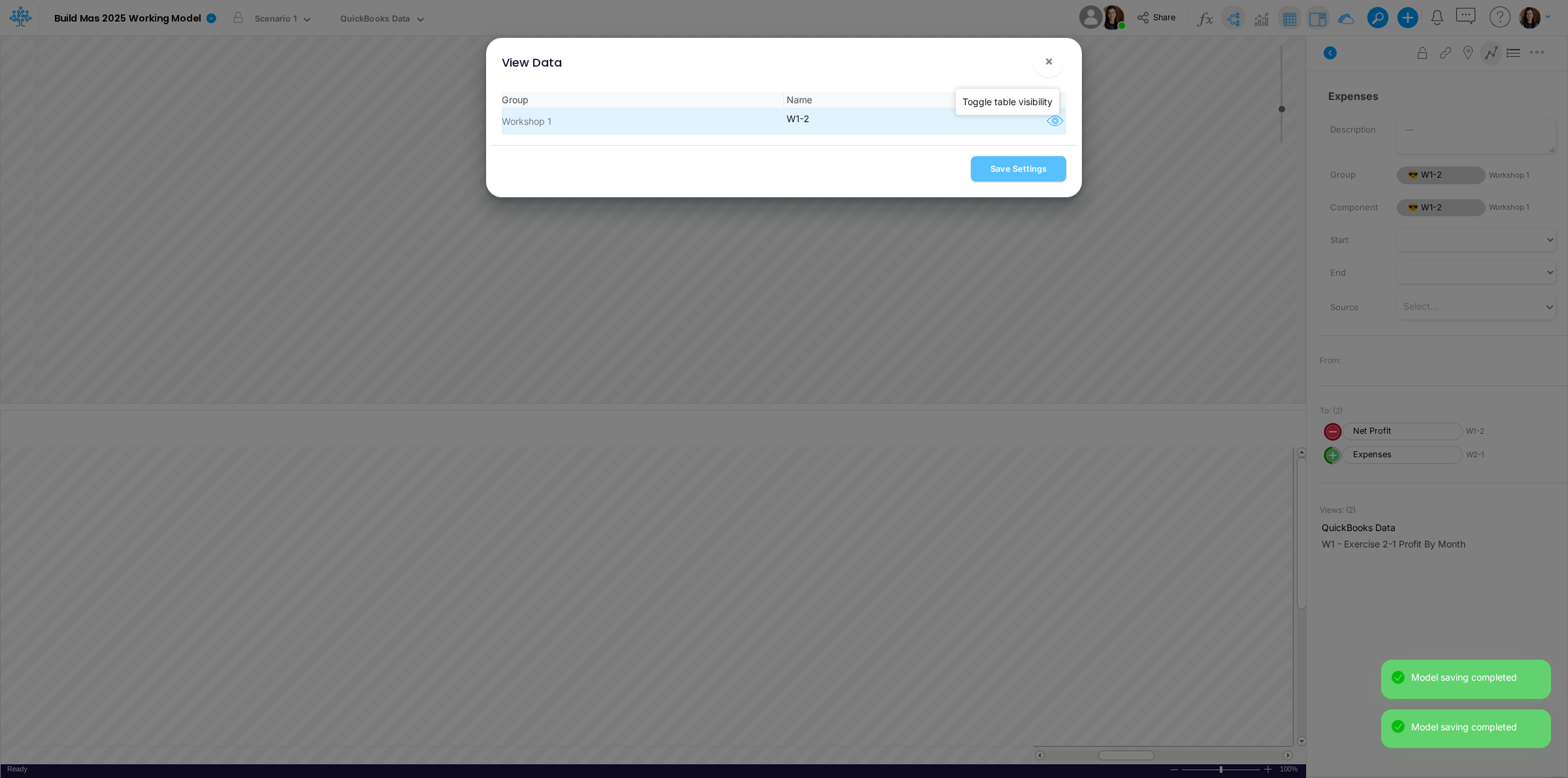
click at [1051, 119] on icon "button" at bounding box center [1055, 121] width 19 height 17
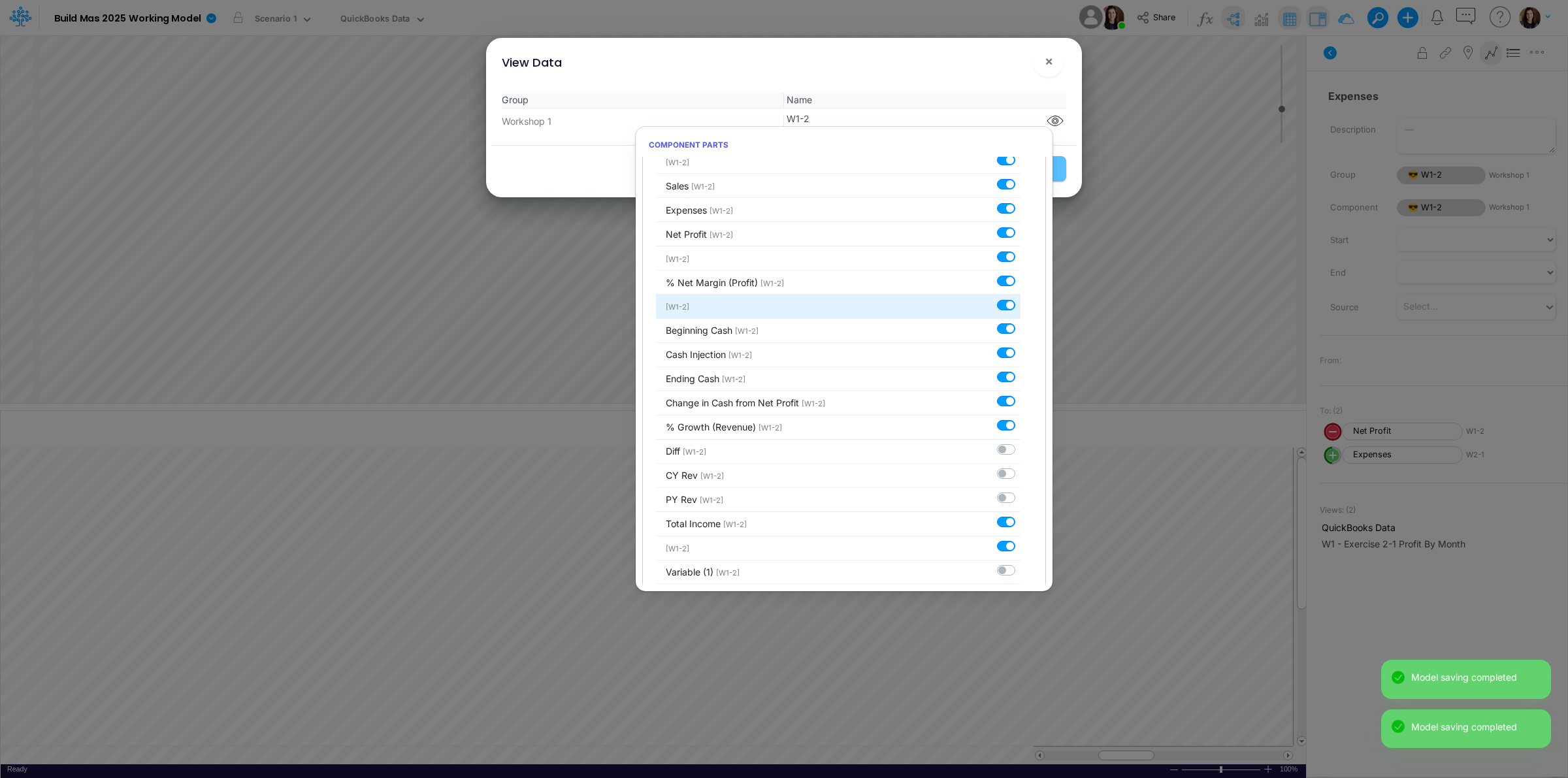
scroll to position [257, 0]
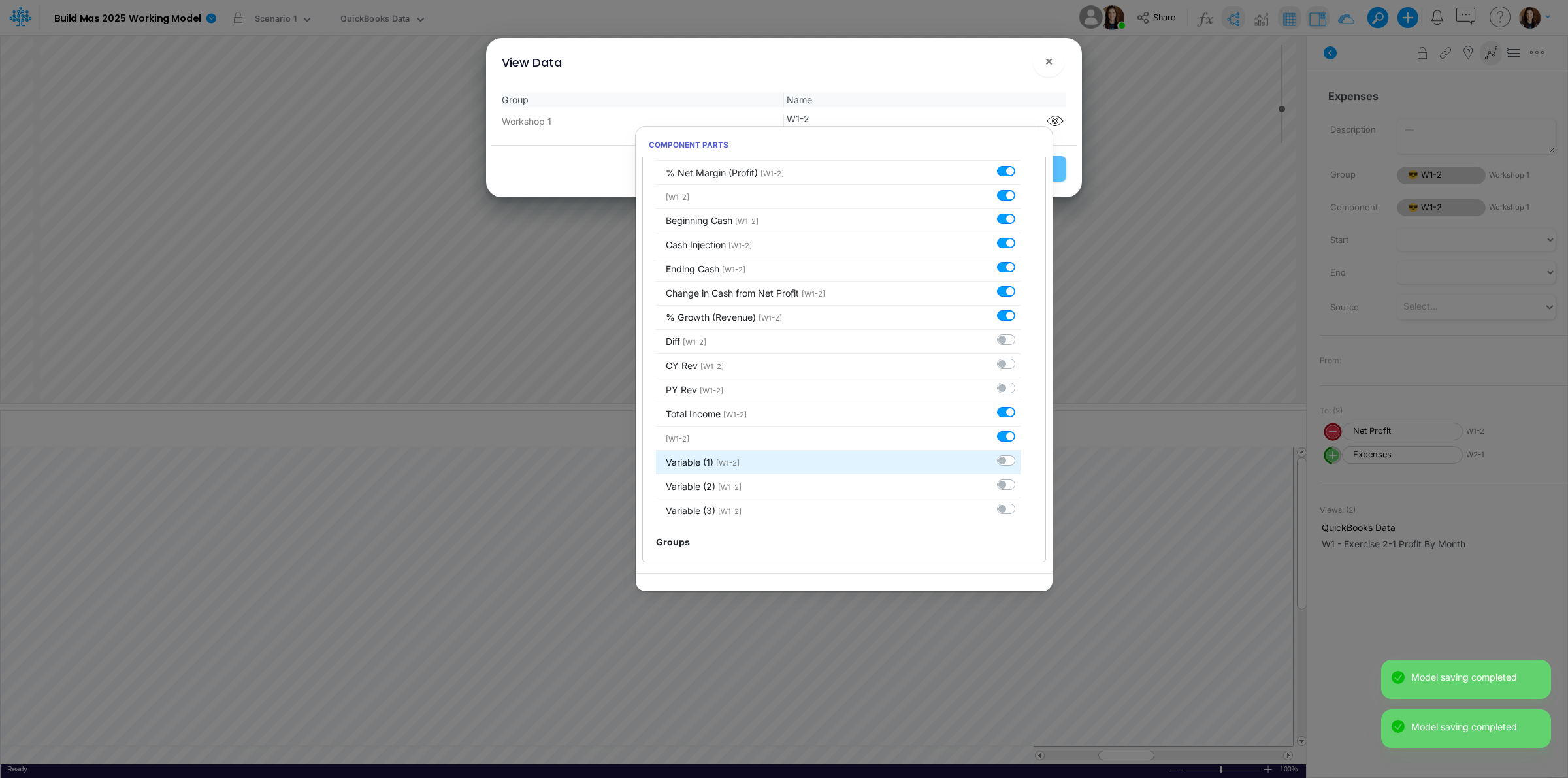
drag, startPoint x: 997, startPoint y: 458, endPoint x: 997, endPoint y: 495, distance: 37.0
click at [1021, 454] on label at bounding box center [1021, 454] width 0 height 0
click at [1021, 458] on input "checkbox" at bounding box center [1024, 458] width 8 height 8
checkbox input "true"
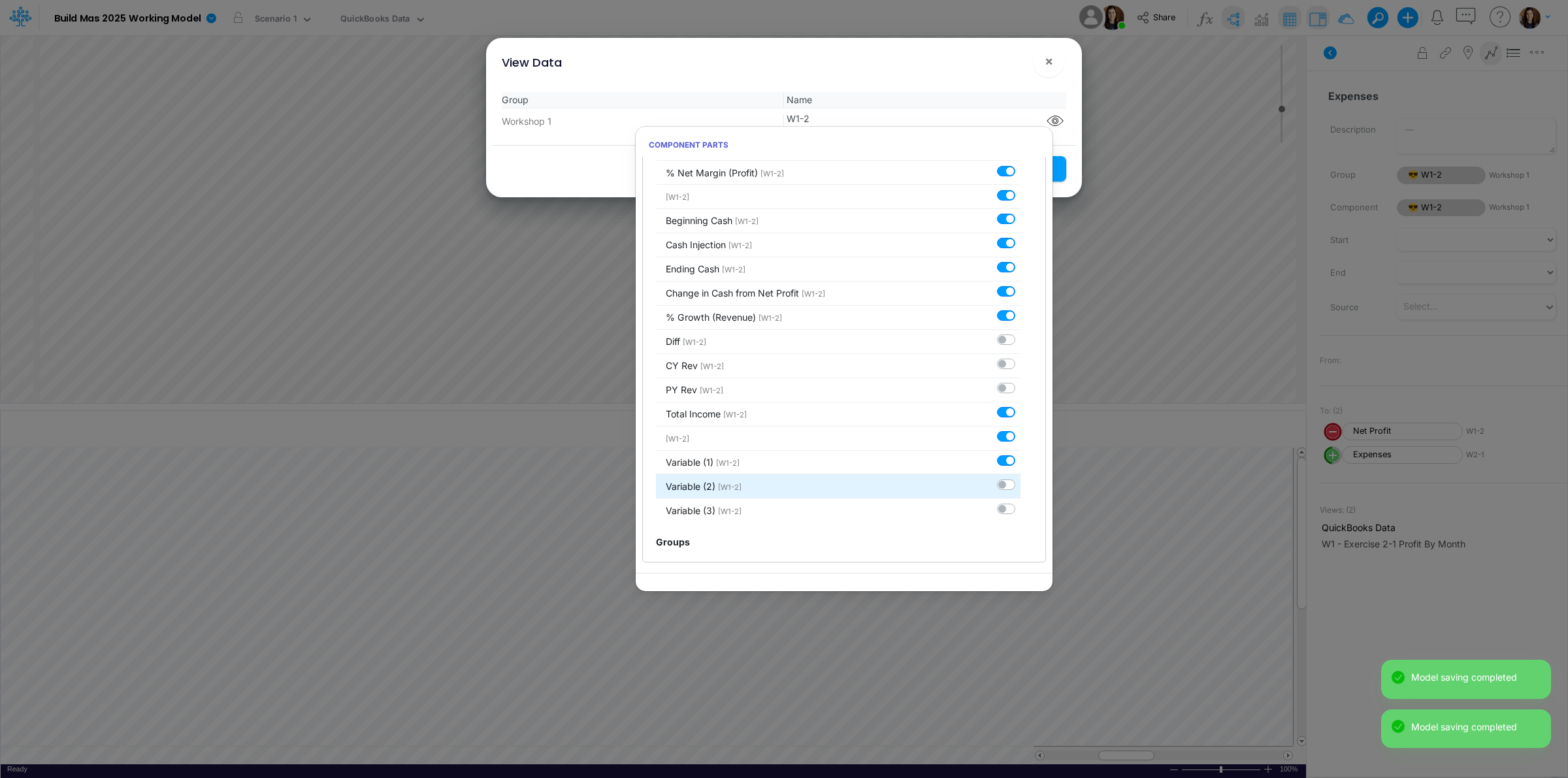
drag, startPoint x: 997, startPoint y: 487, endPoint x: 998, endPoint y: 496, distance: 9.1
click at [1021, 478] on label at bounding box center [1021, 478] width 0 height 0
click at [1021, 486] on input "checkbox" at bounding box center [1024, 482] width 8 height 8
checkbox input "true"
drag, startPoint x: 1000, startPoint y: 511, endPoint x: 973, endPoint y: 453, distance: 64.0
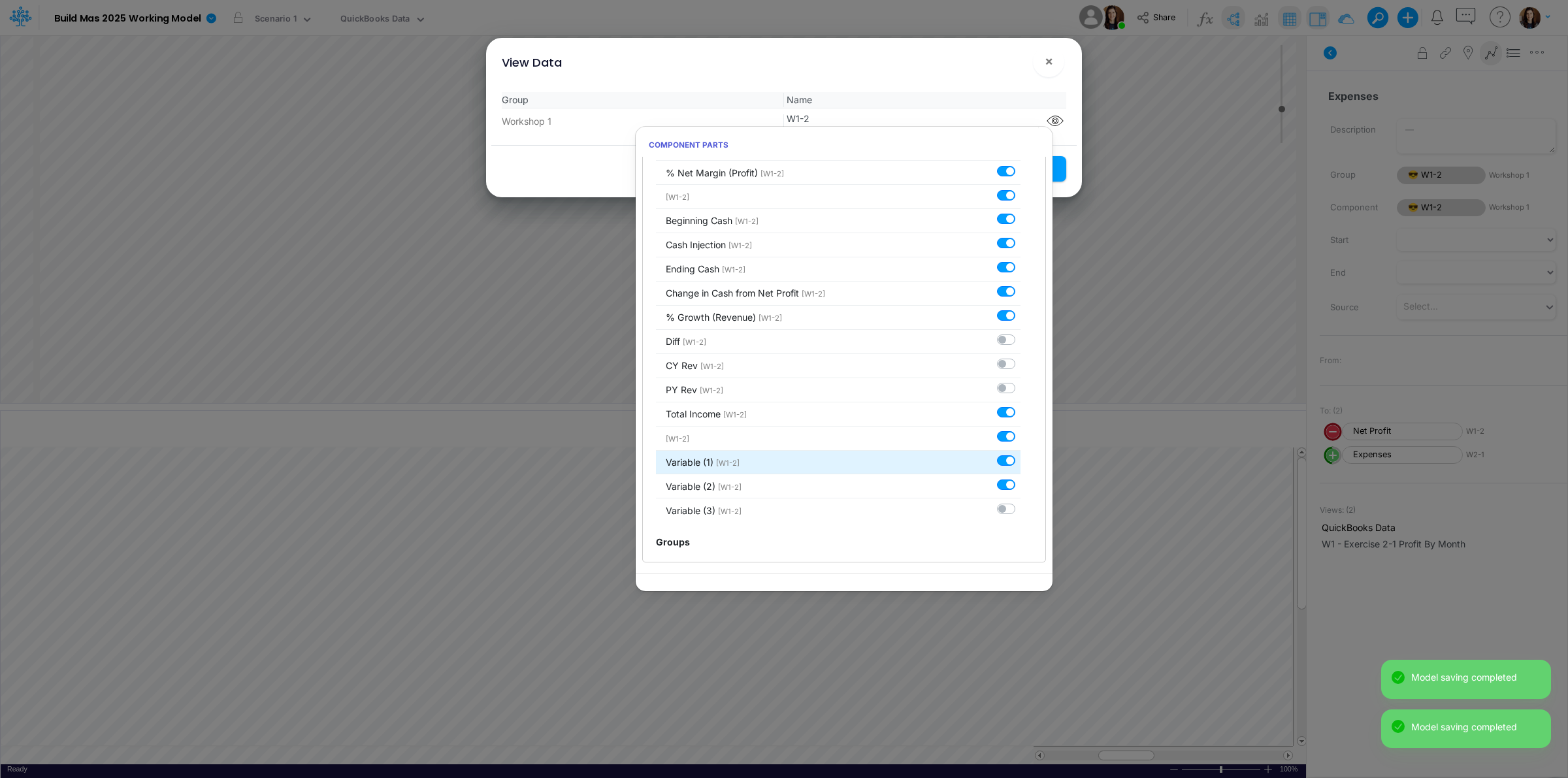
click at [1021, 502] on label at bounding box center [1021, 502] width 0 height 0
click at [1021, 510] on input "checkbox" at bounding box center [1024, 506] width 8 height 8
checkbox input "true"
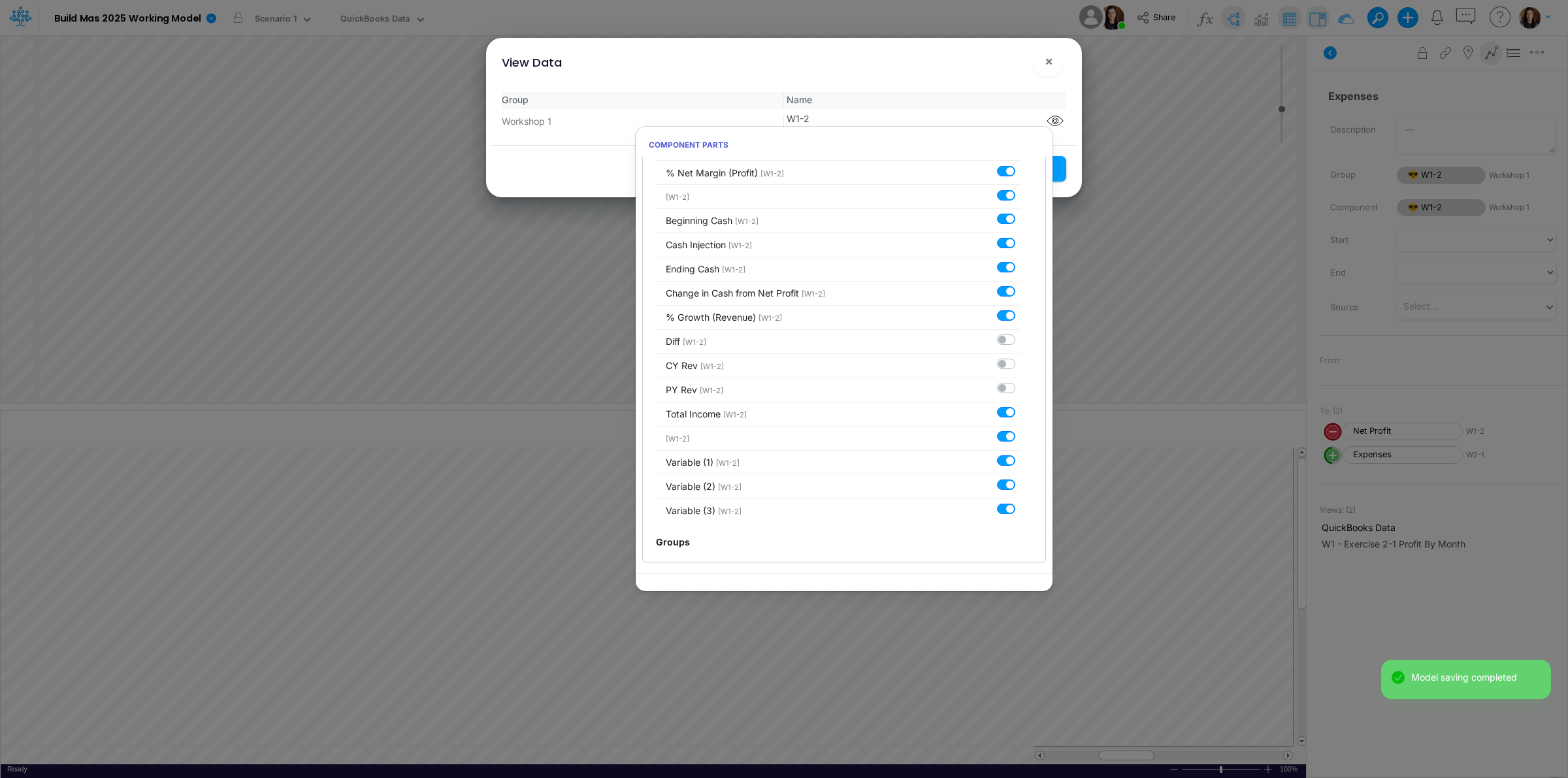
click at [1020, 62] on div "View Data ! ×" at bounding box center [784, 59] width 585 height 44
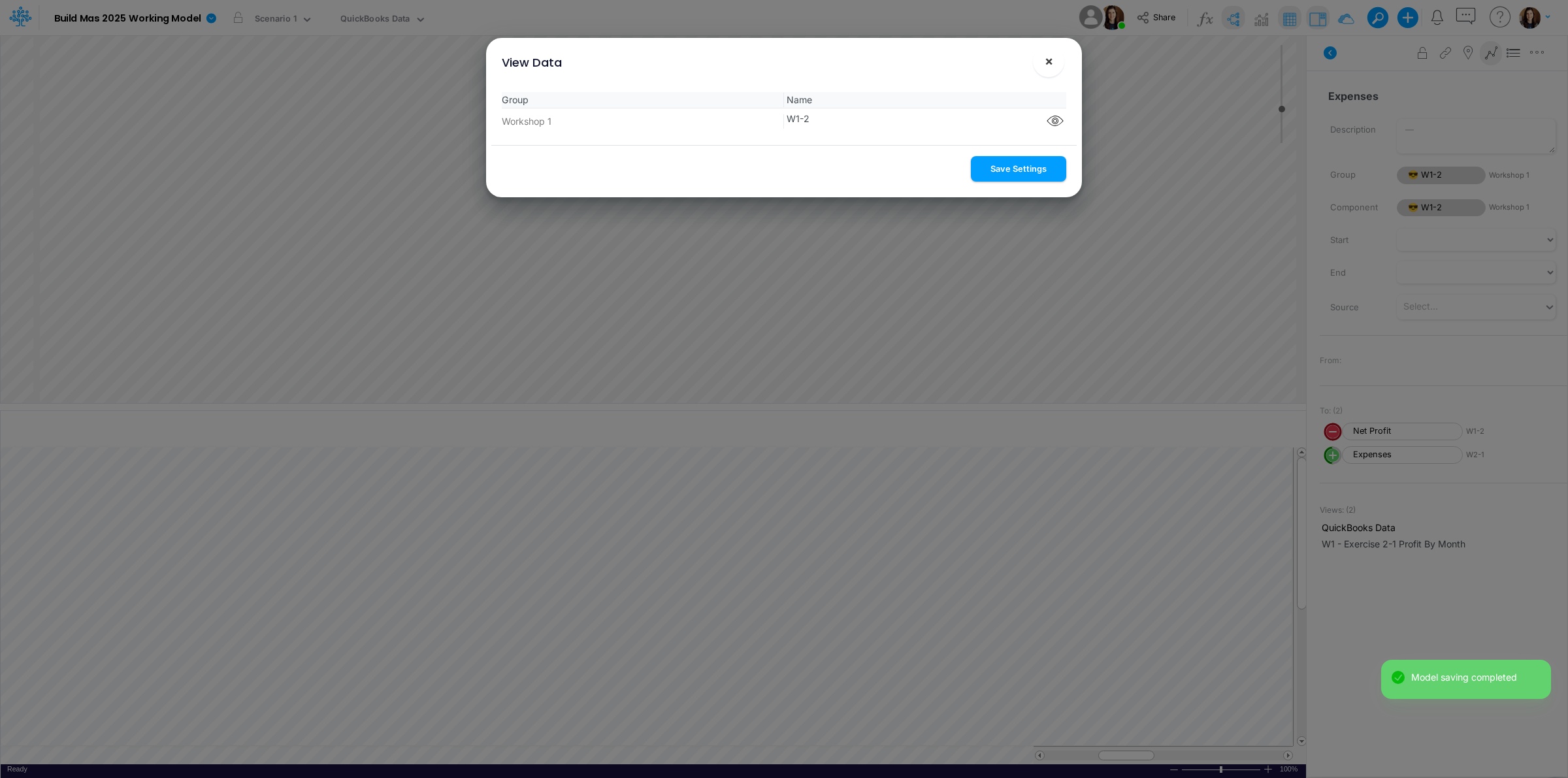
click at [1013, 168] on button "Save Settings" at bounding box center [1019, 169] width 95 height 26
click at [1047, 66] on span "×" at bounding box center [1048, 60] width 8 height 16
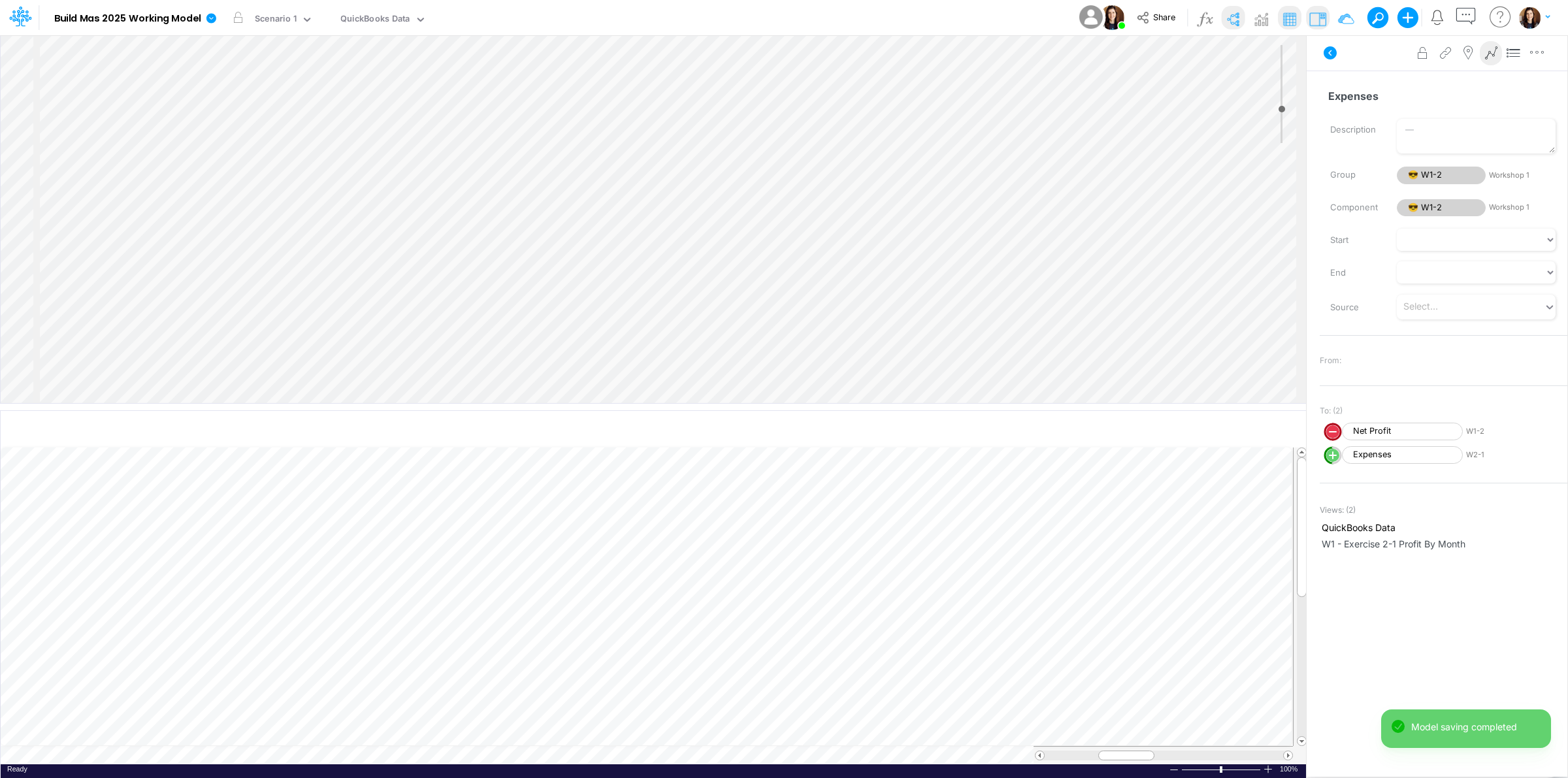
scroll to position [0, 1]
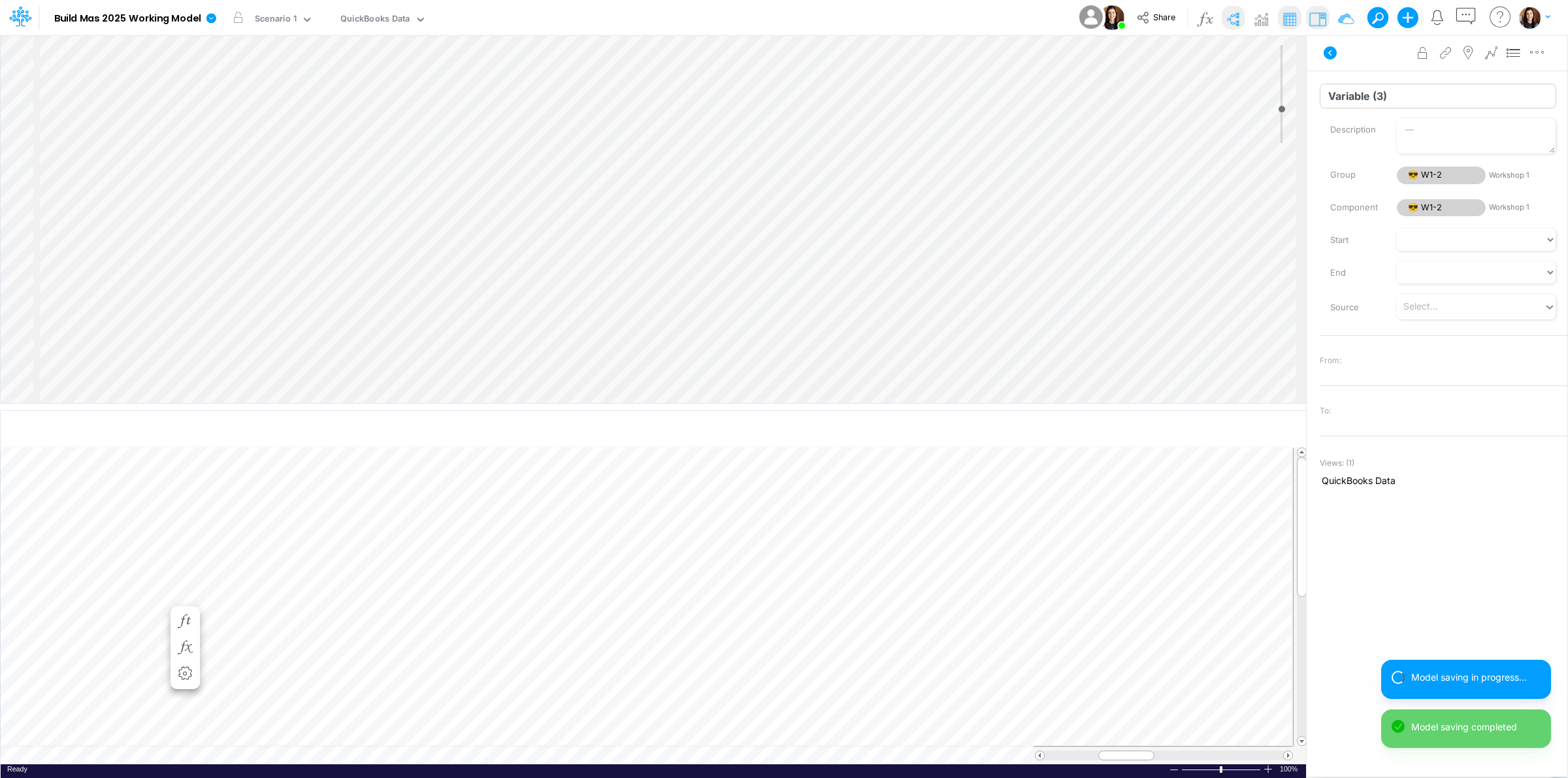
click at [1347, 99] on input "Variable (3)" at bounding box center [1437, 95] width 236 height 25
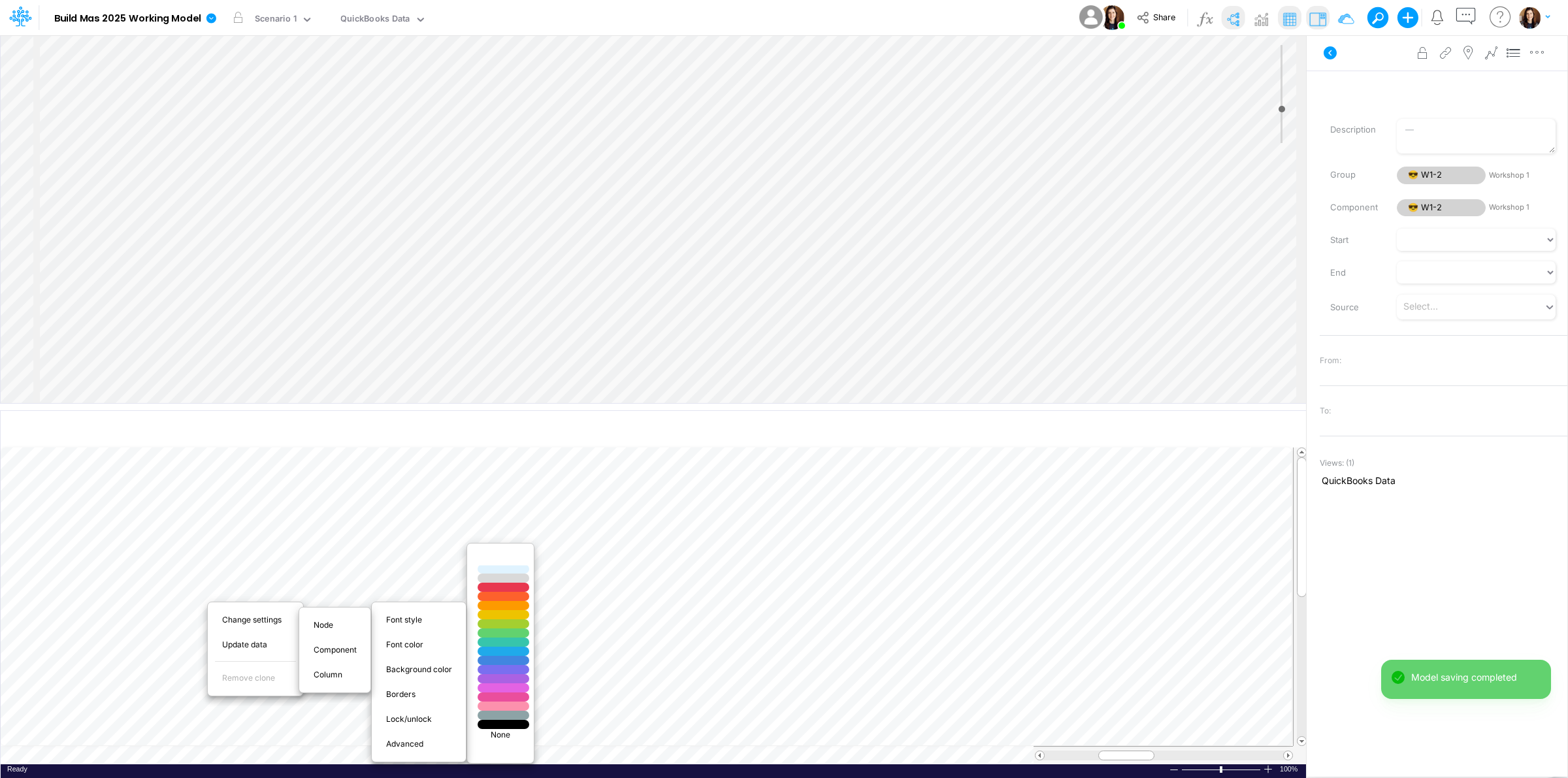
click at [504, 562] on div at bounding box center [504, 560] width 61 height 11
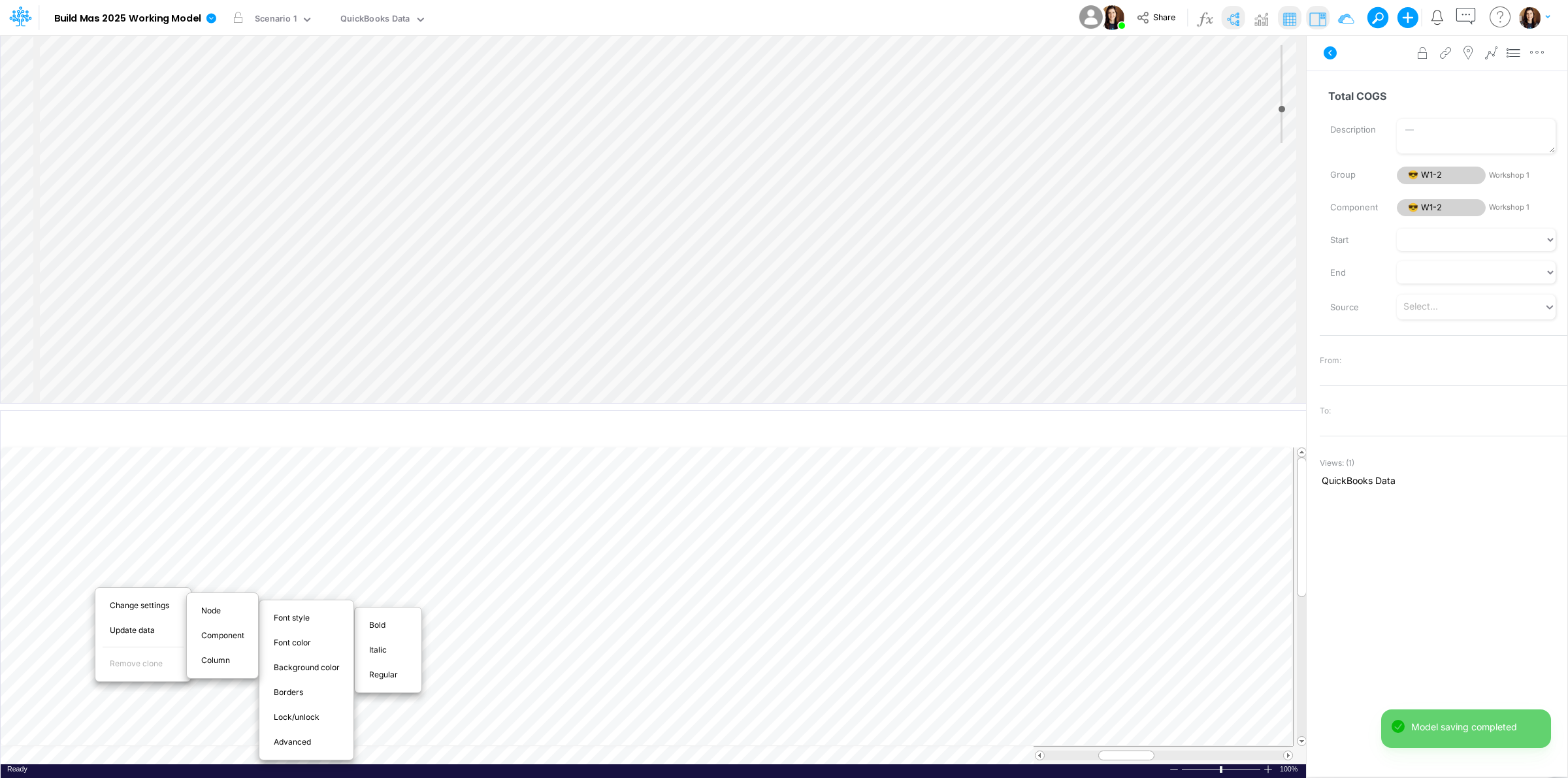
click at [376, 629] on span "Bold" at bounding box center [385, 625] width 31 height 12
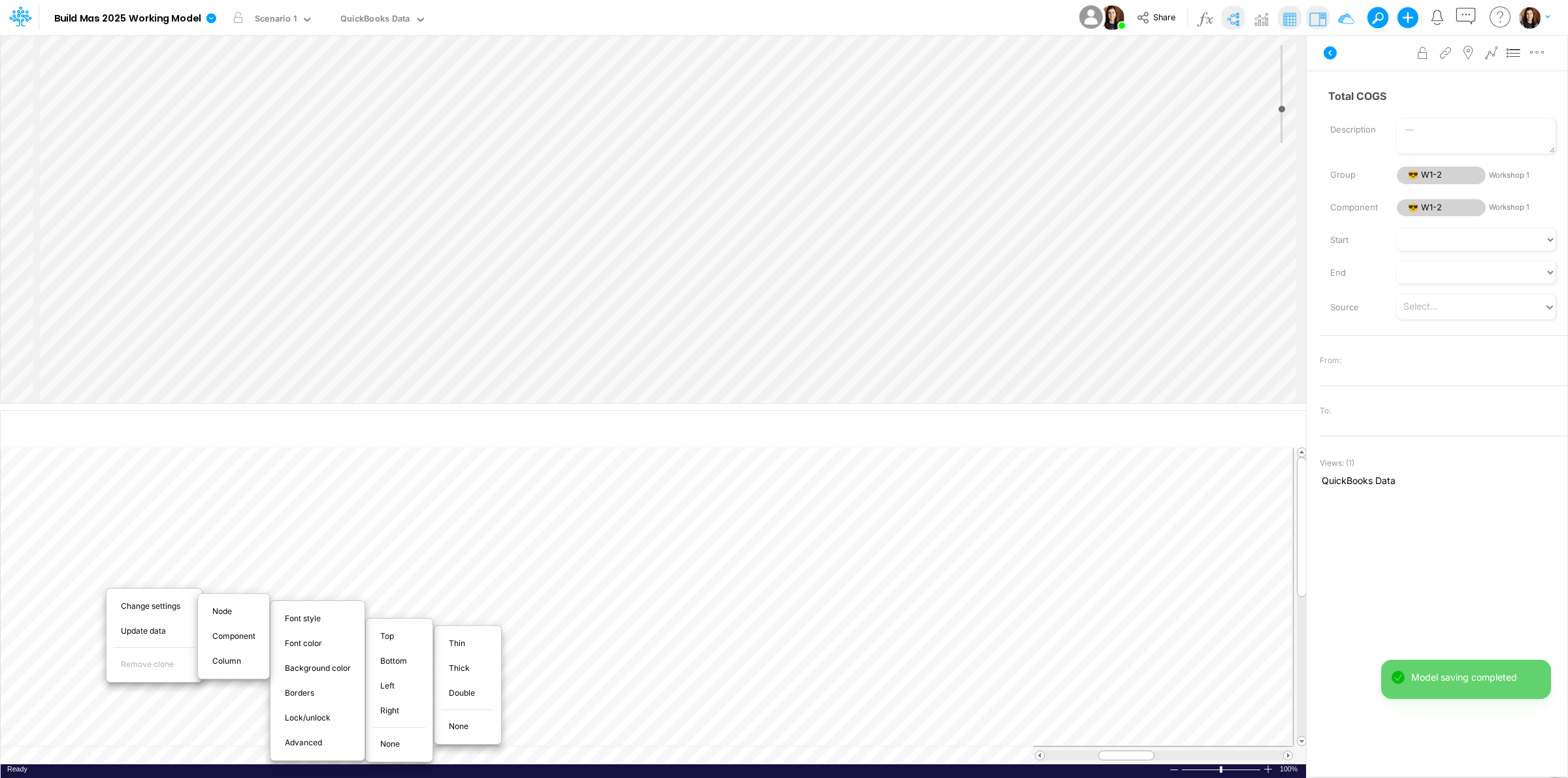
click at [478, 646] on span "Thin" at bounding box center [465, 644] width 31 height 12
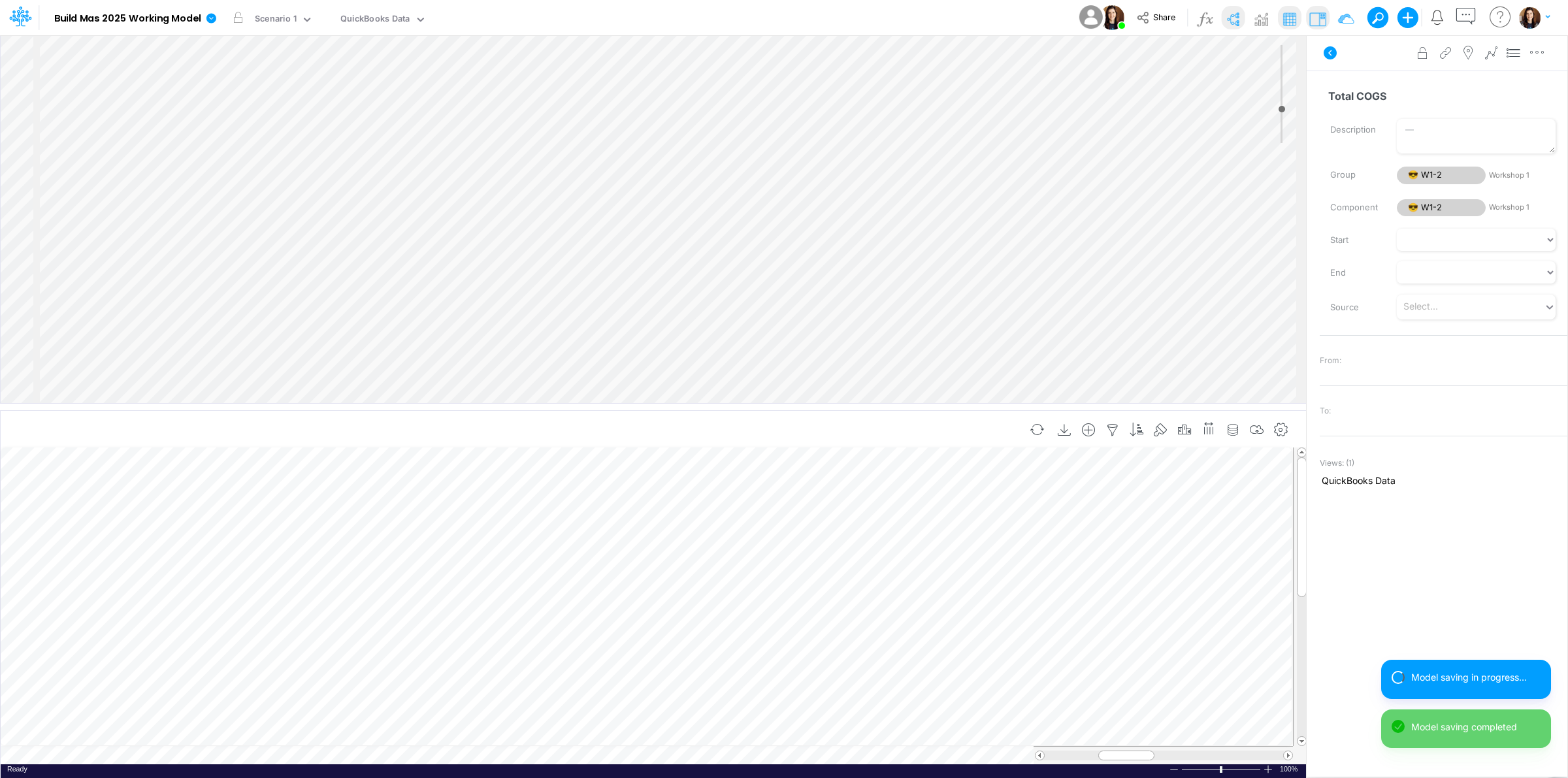
scroll to position [0, 1]
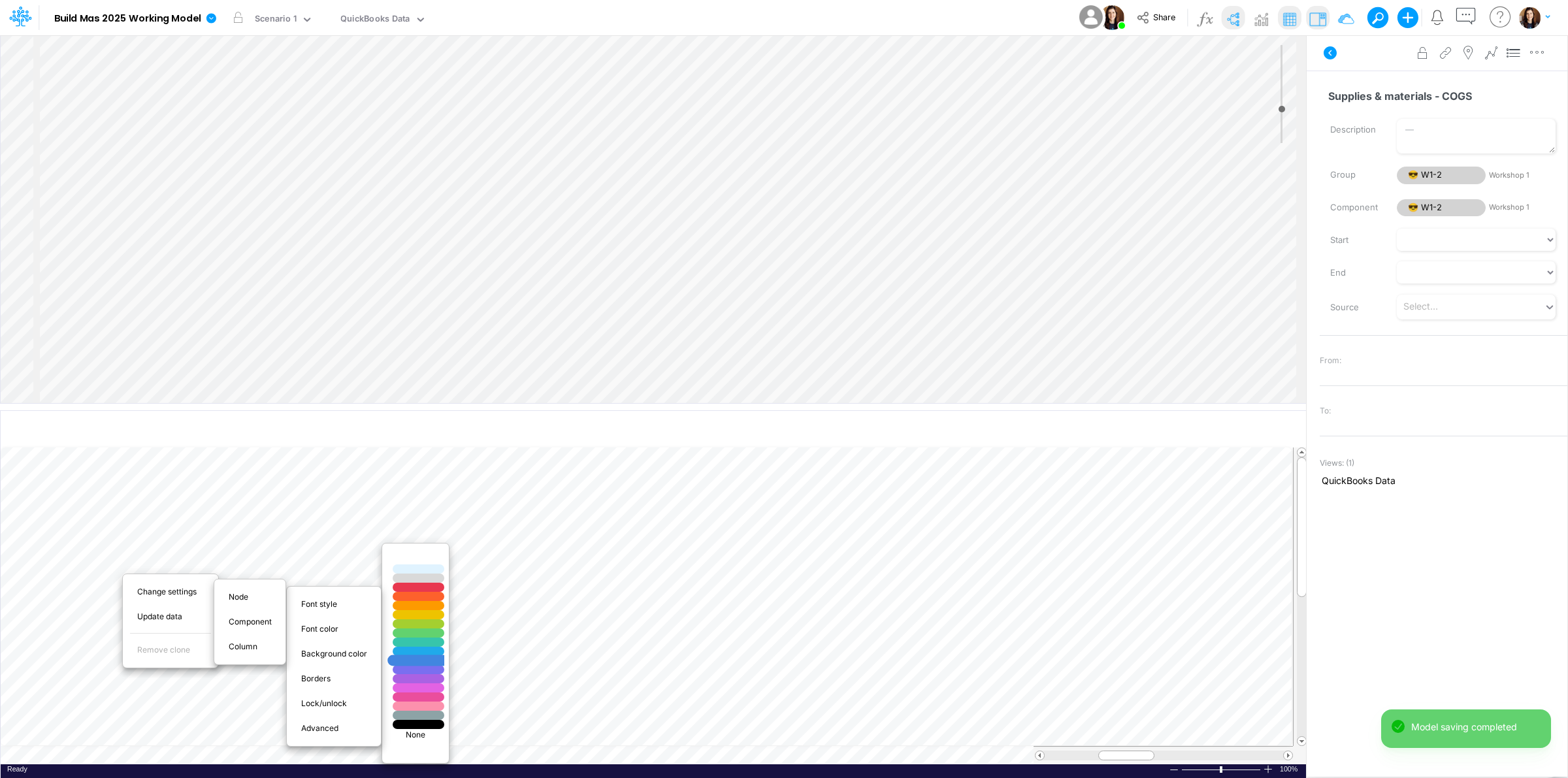
click at [430, 659] on div at bounding box center [419, 661] width 61 height 11
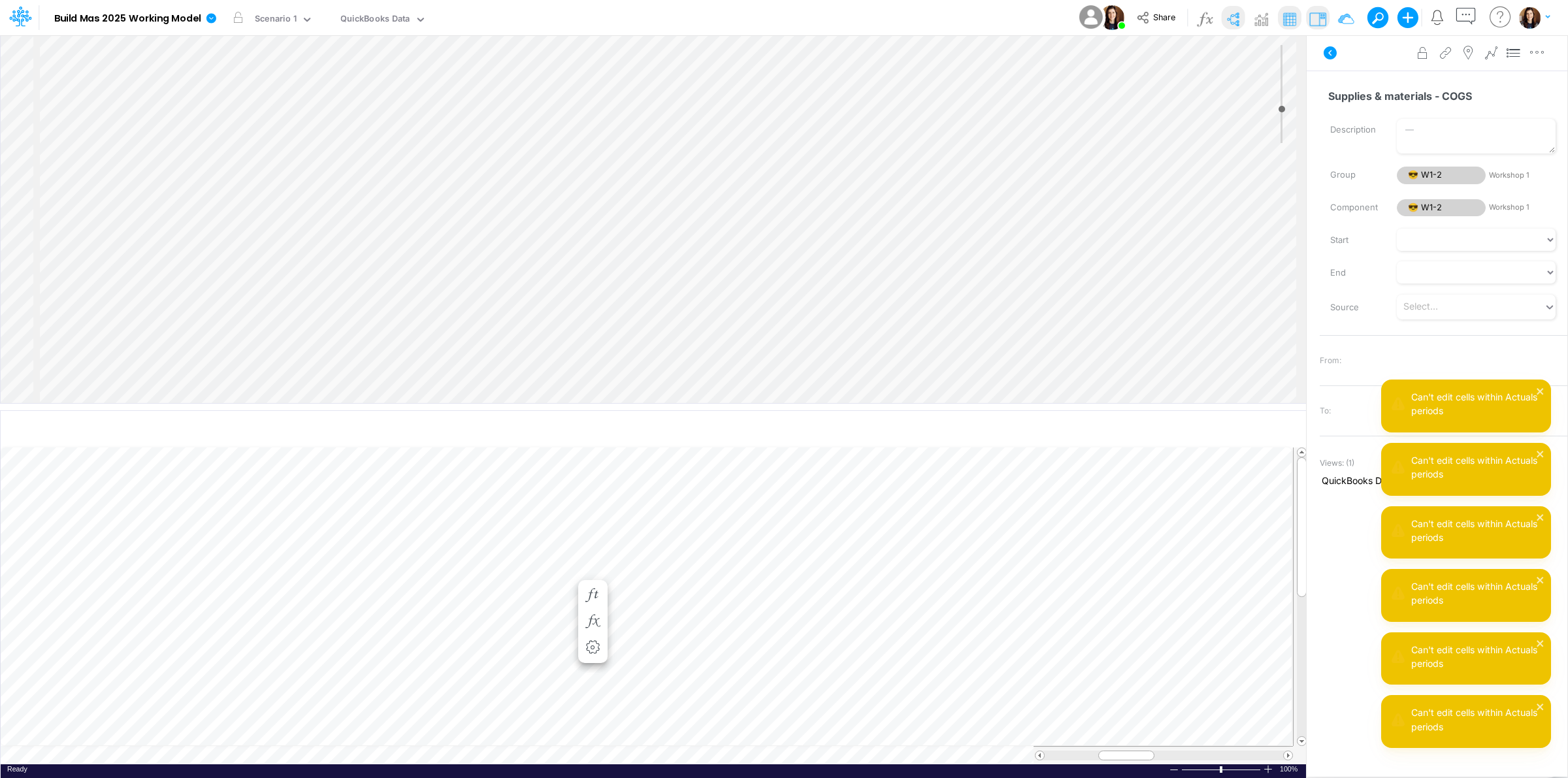
scroll to position [0, 27]
click at [495, 12] on button "LOCKED" at bounding box center [498, 18] width 44 height 18
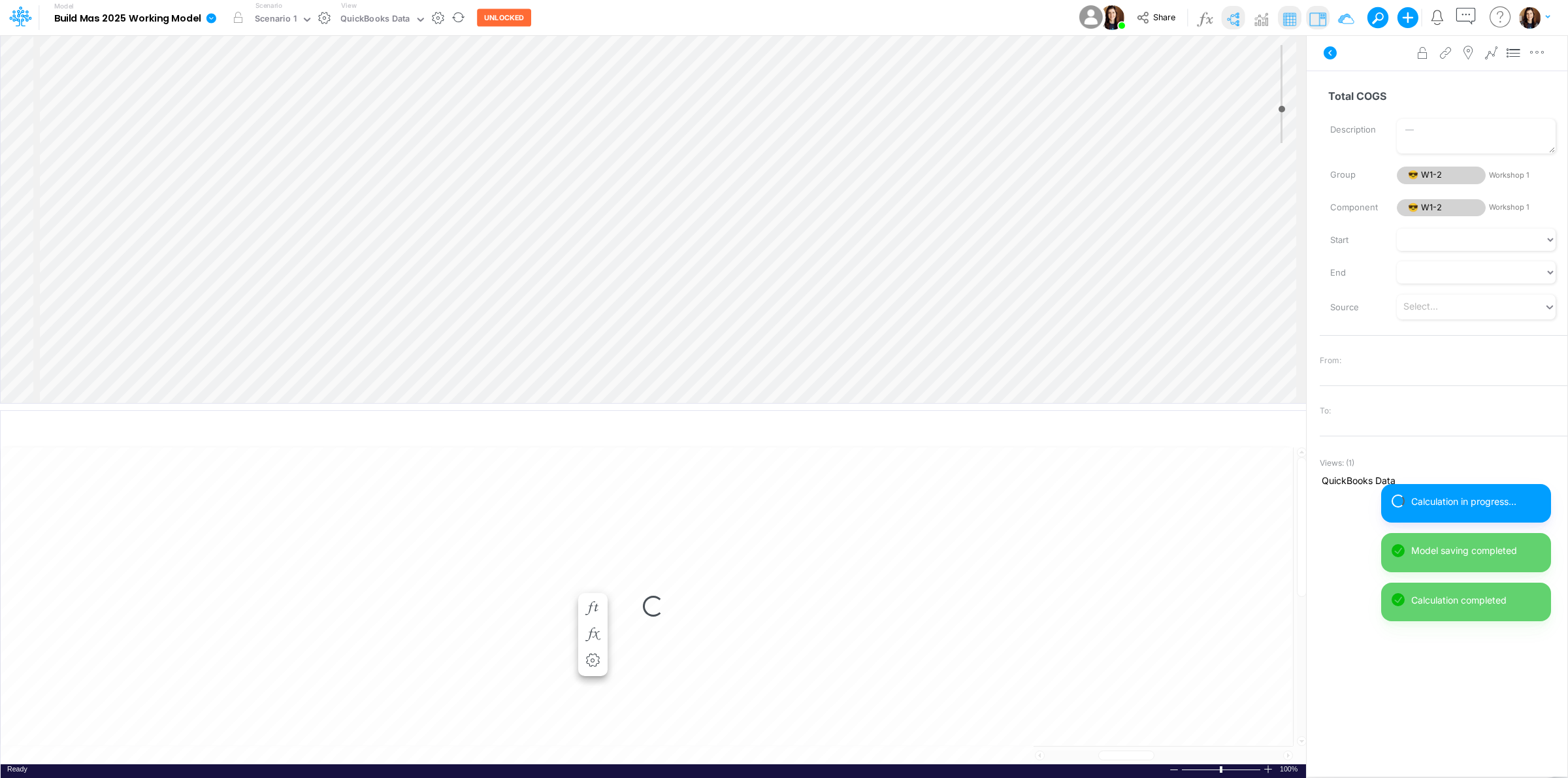
select select "1"
select select "Multiply"
select select "Add"
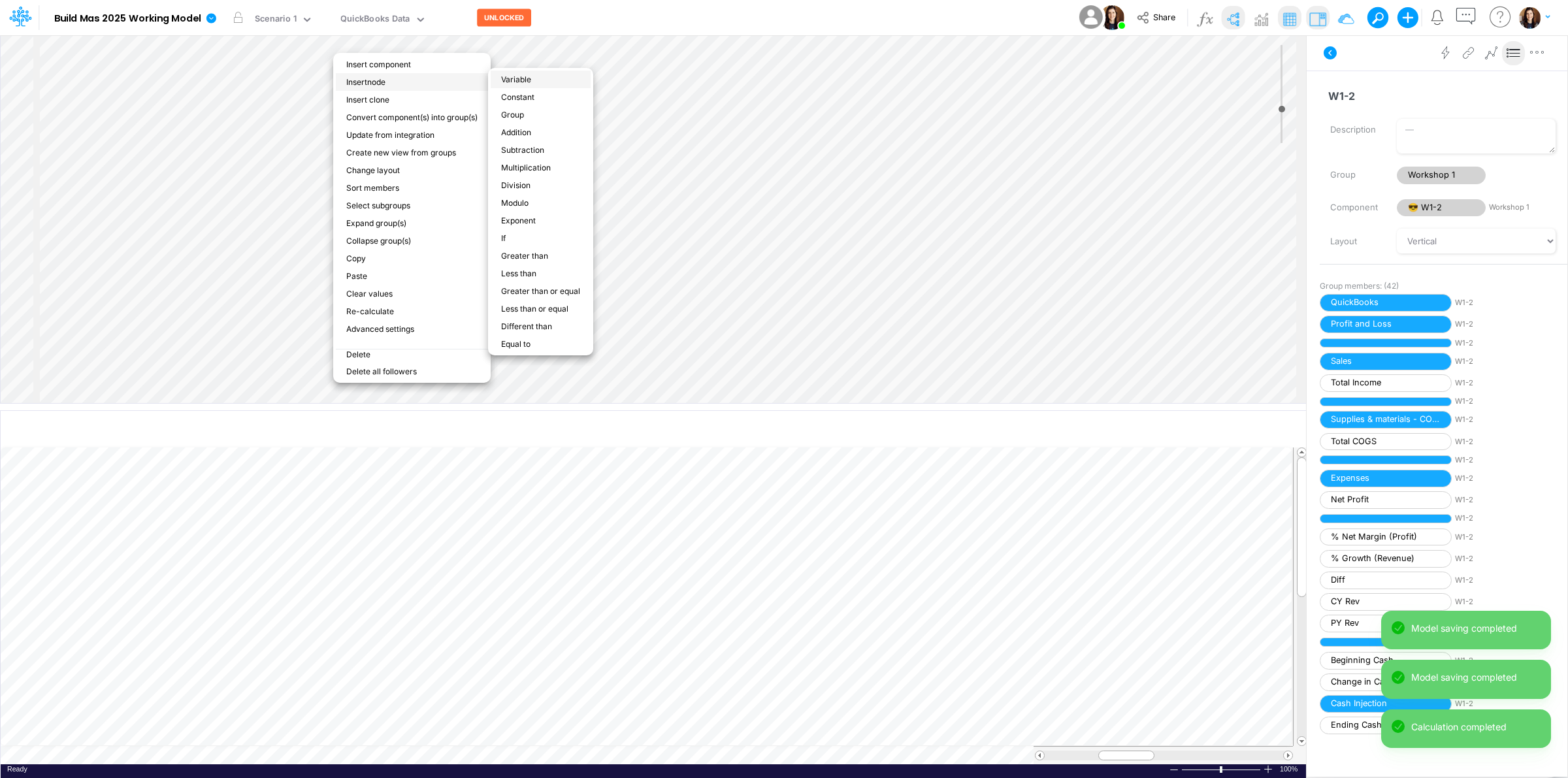
click at [527, 79] on li "Variable" at bounding box center [541, 79] width 100 height 18
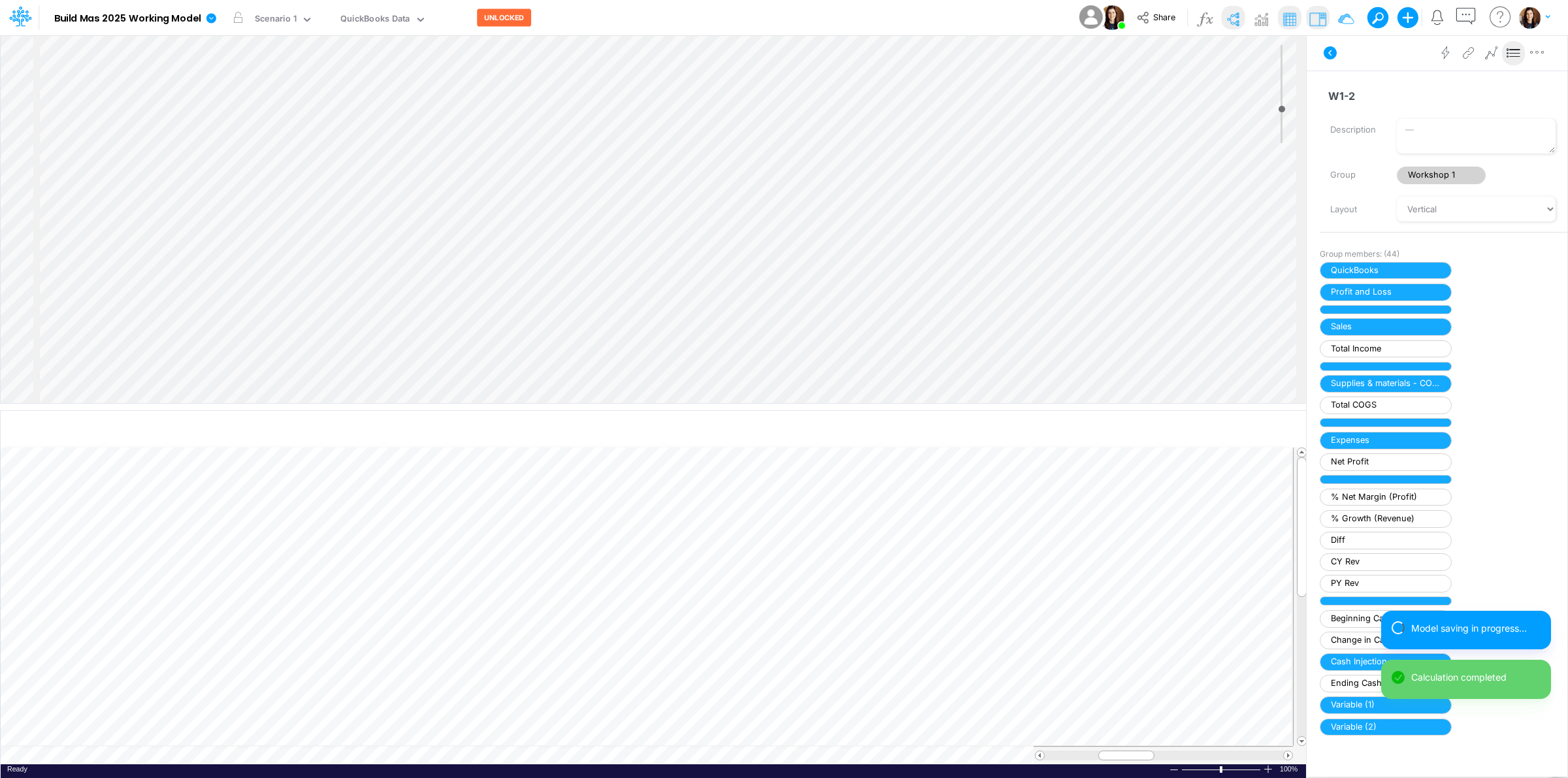
scroll to position [250, 0]
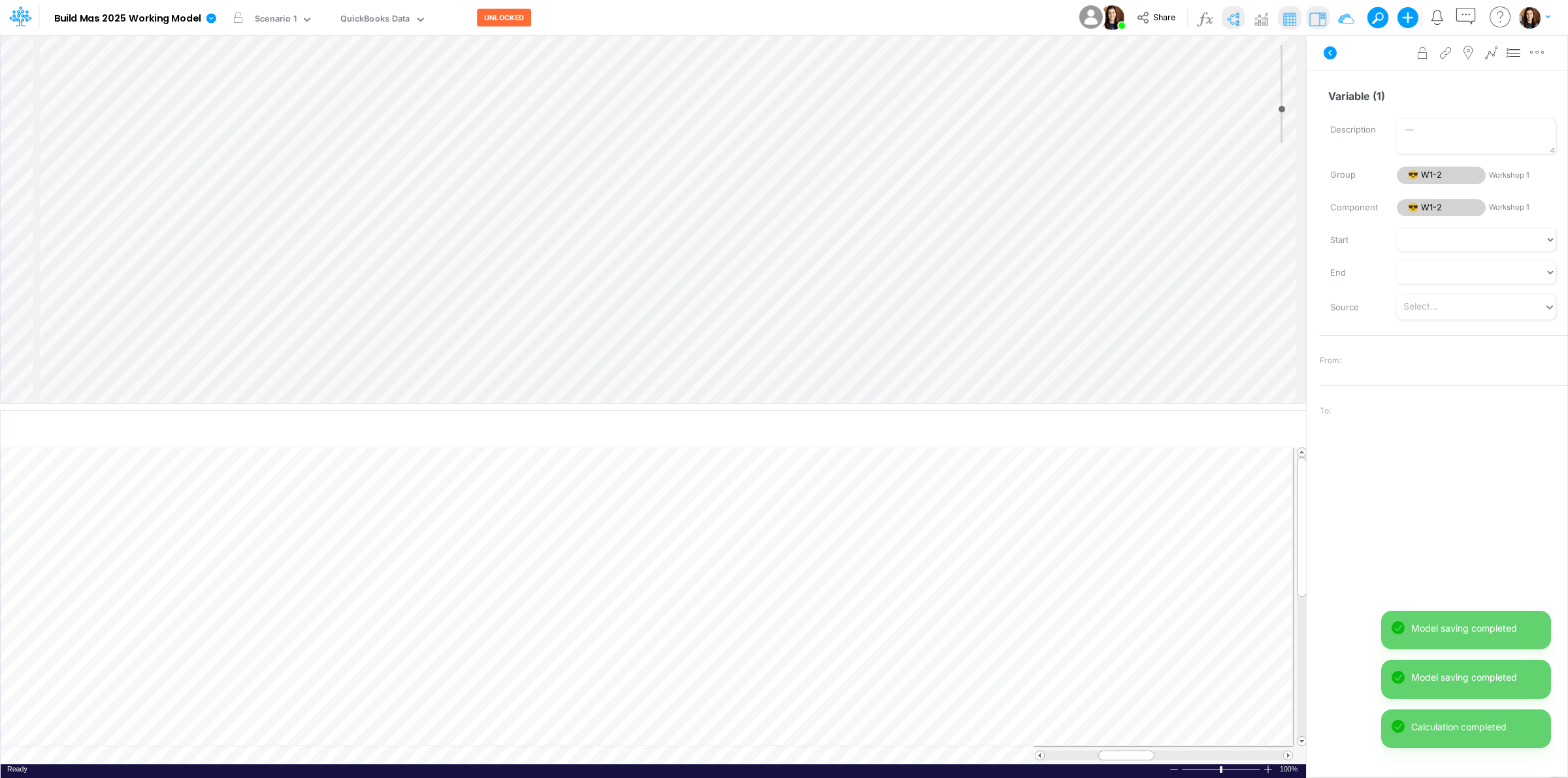
scroll to position [34, 0]
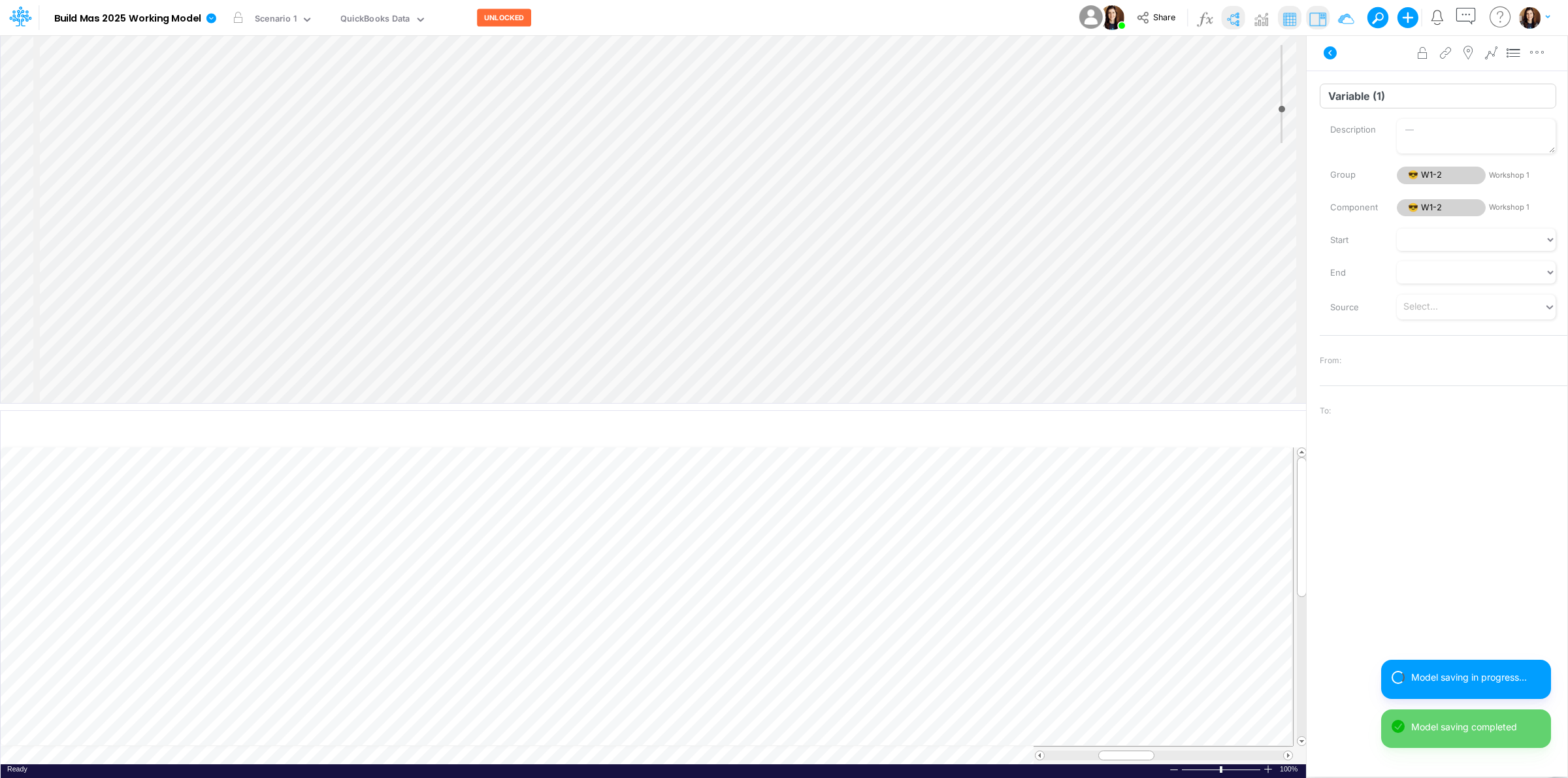
click at [1364, 101] on input "Variable (1)" at bounding box center [1437, 95] width 236 height 25
type input "Gross Profit"
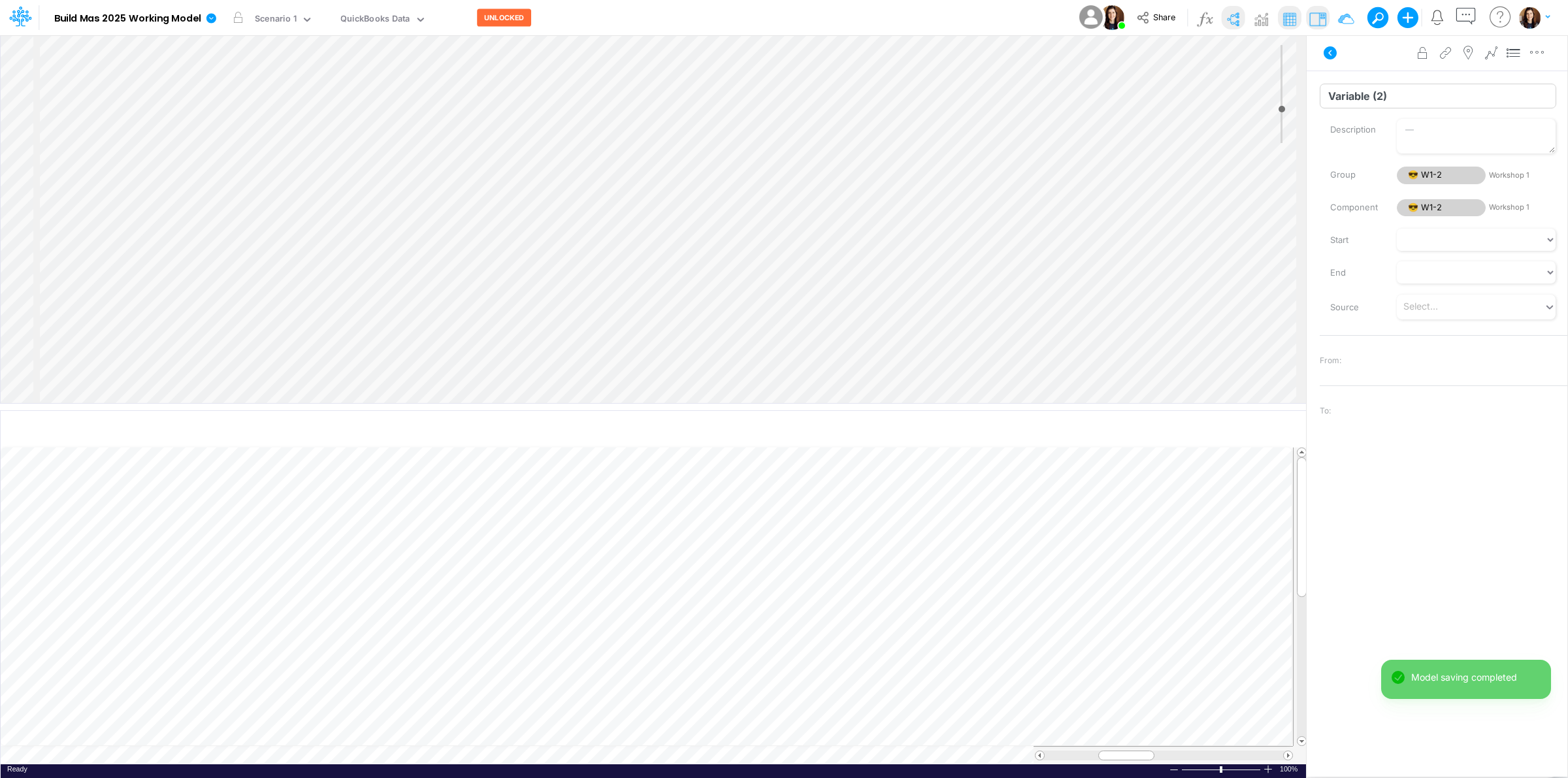
click at [1353, 95] on input "Variable (2)" at bounding box center [1437, 95] width 236 height 25
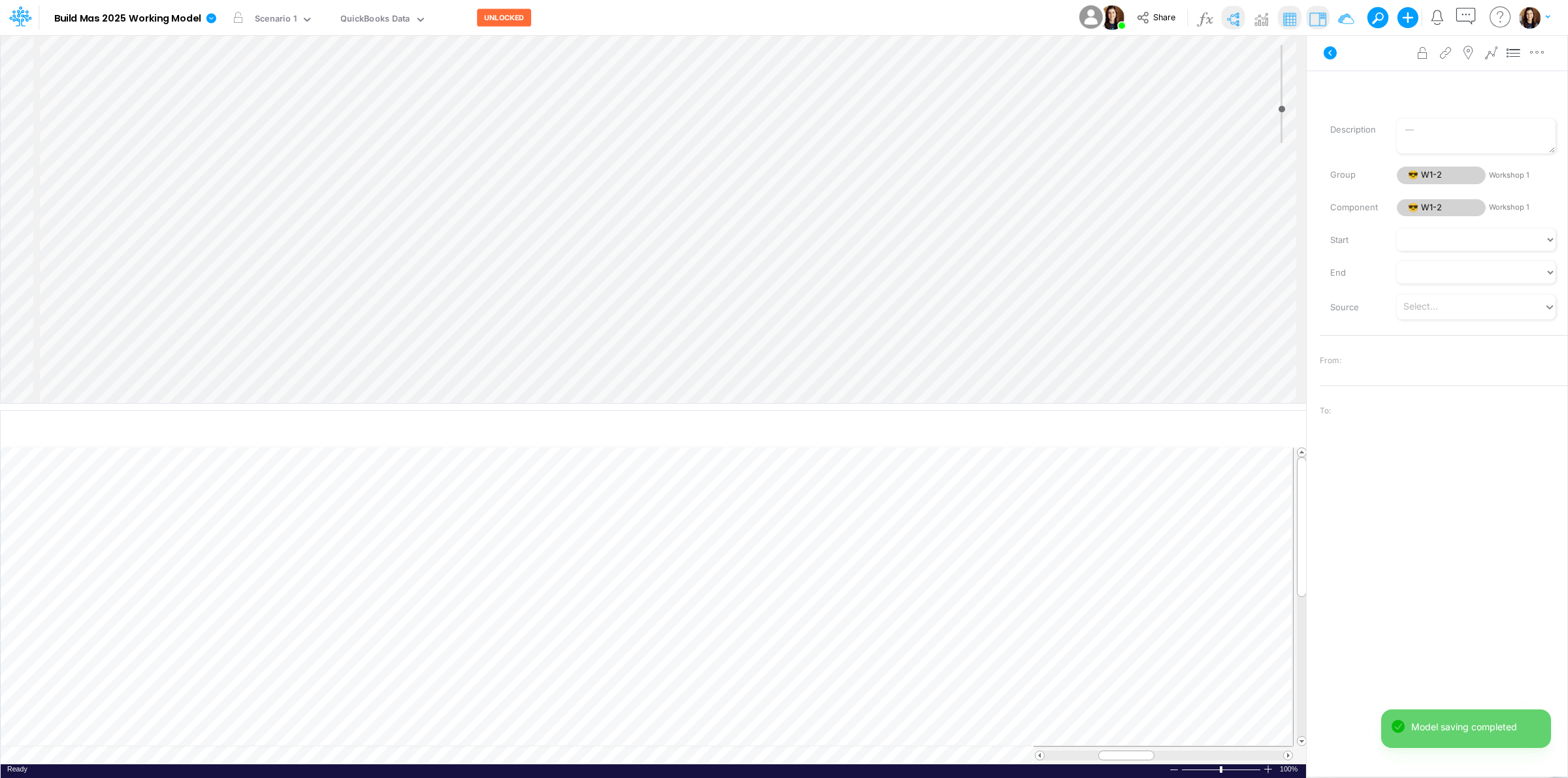
click at [1367, 63] on div "Advanced settings Delete" at bounding box center [1437, 53] width 261 height 37
click at [1233, 430] on icon "button" at bounding box center [1233, 430] width 19 height 14
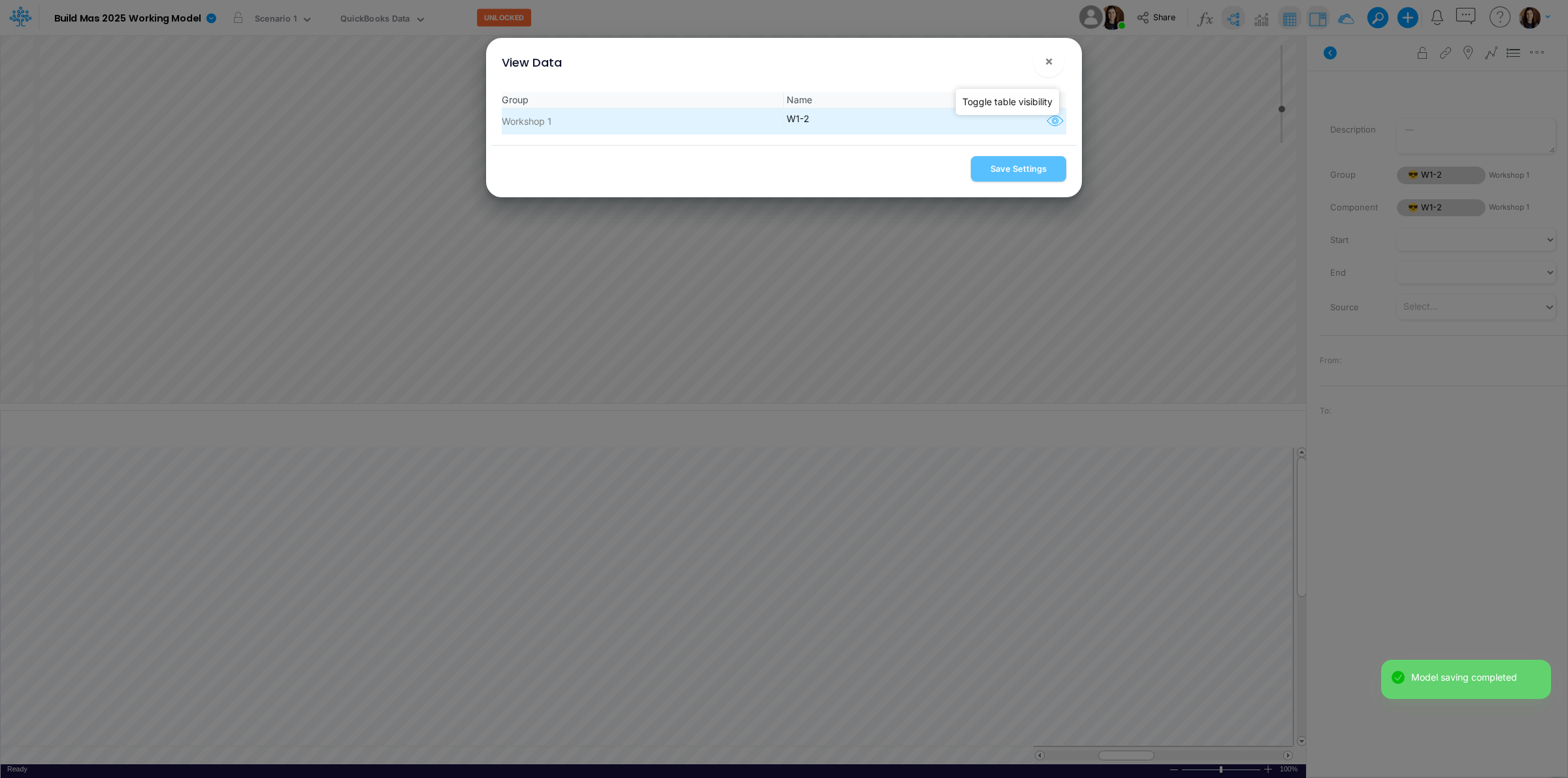
click at [1048, 124] on icon "button" at bounding box center [1055, 121] width 19 height 17
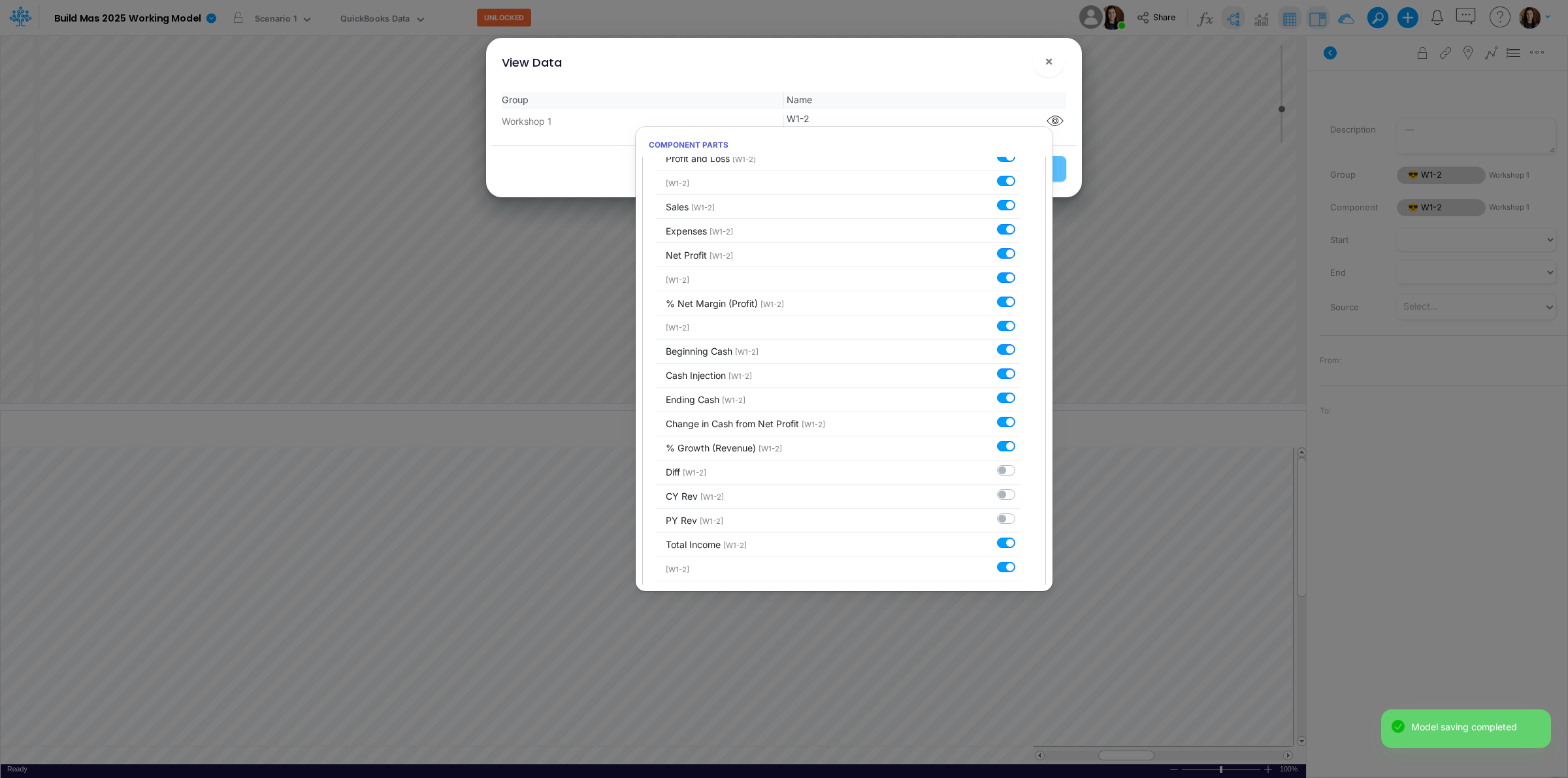
scroll to position [306, 0]
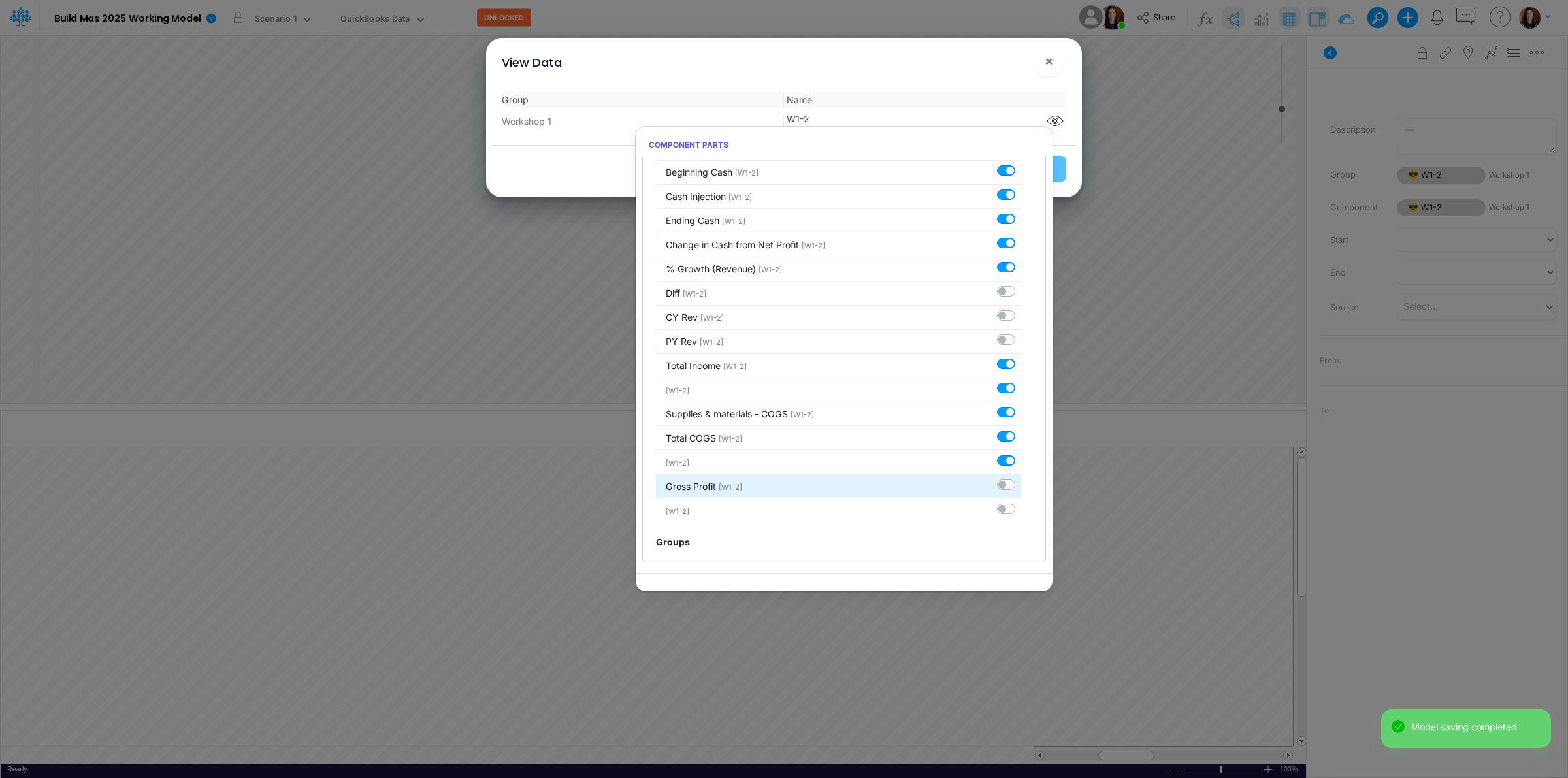
click at [1021, 478] on label at bounding box center [1021, 478] width 0 height 0
click at [1021, 481] on input "checkbox" at bounding box center [1024, 482] width 8 height 8
checkbox input "true"
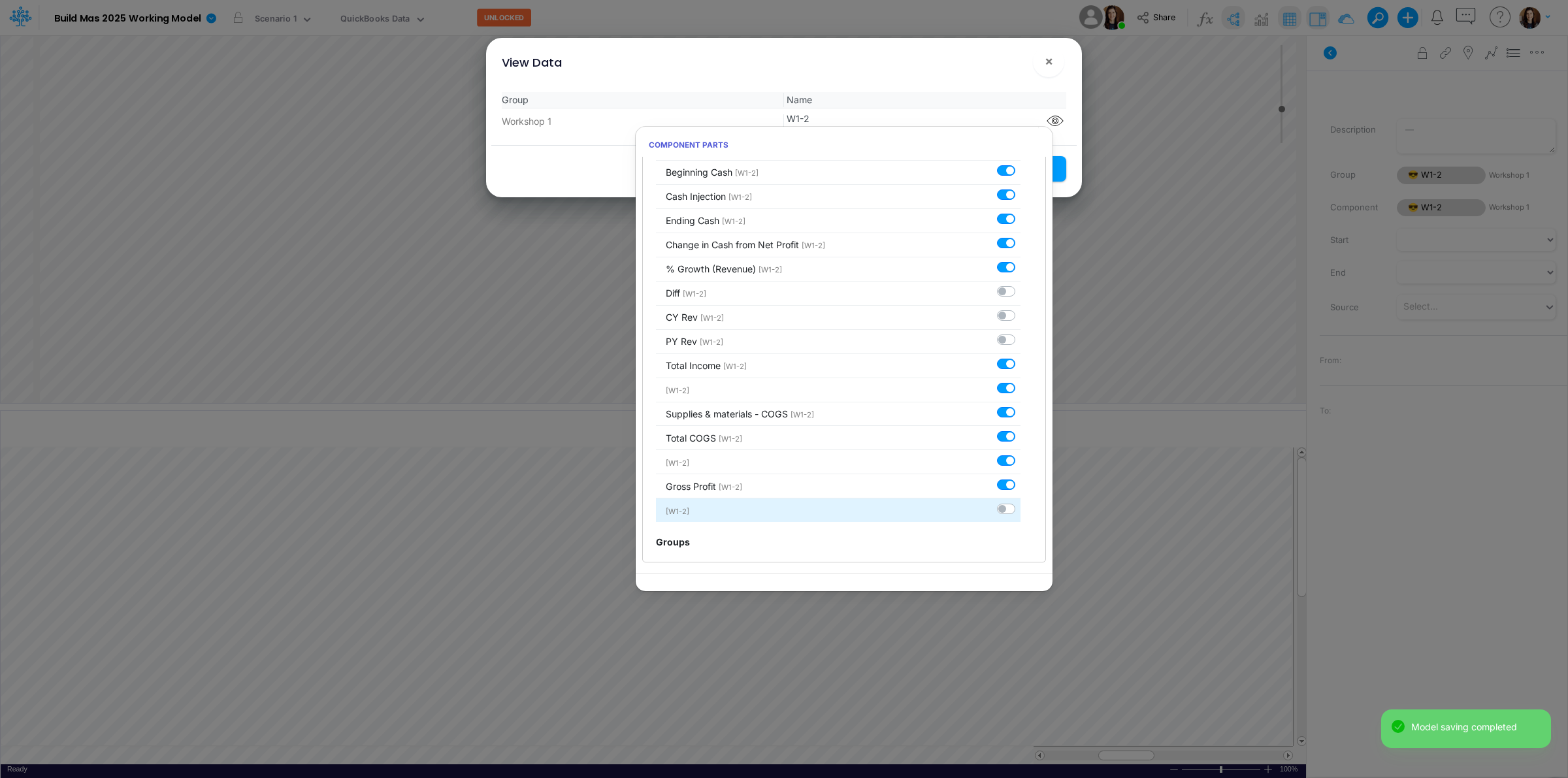
click at [1021, 502] on label at bounding box center [1021, 502] width 0 height 0
click at [1021, 505] on input "checkbox" at bounding box center [1024, 506] width 8 height 8
checkbox input "true"
drag, startPoint x: 952, startPoint y: 51, endPoint x: 952, endPoint y: 60, distance: 9.0
click at [952, 53] on div "View Data ! ×" at bounding box center [784, 59] width 585 height 44
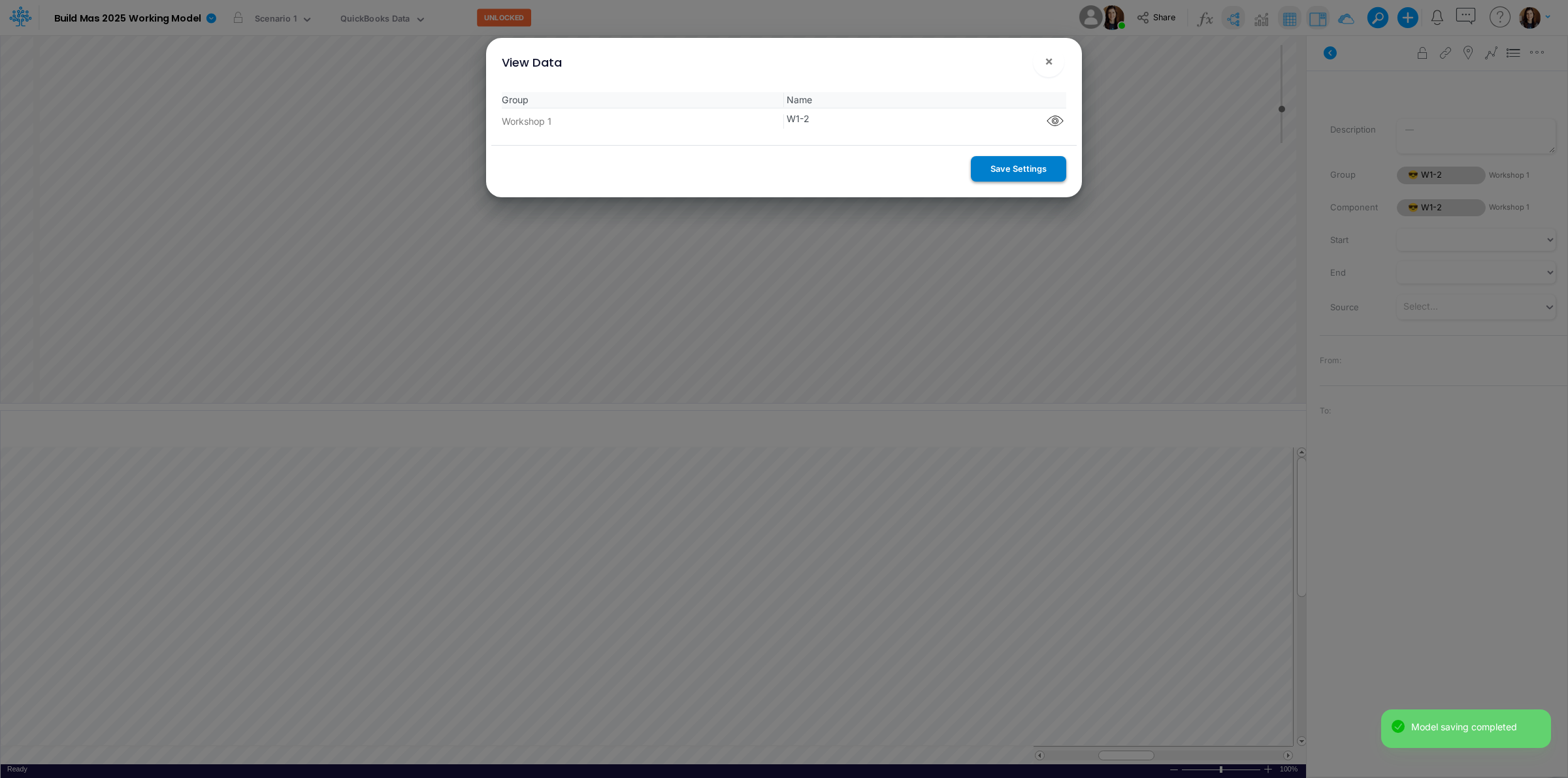
click at [994, 163] on button "Save Settings" at bounding box center [1019, 169] width 95 height 26
click at [1046, 59] on span "×" at bounding box center [1048, 60] width 8 height 16
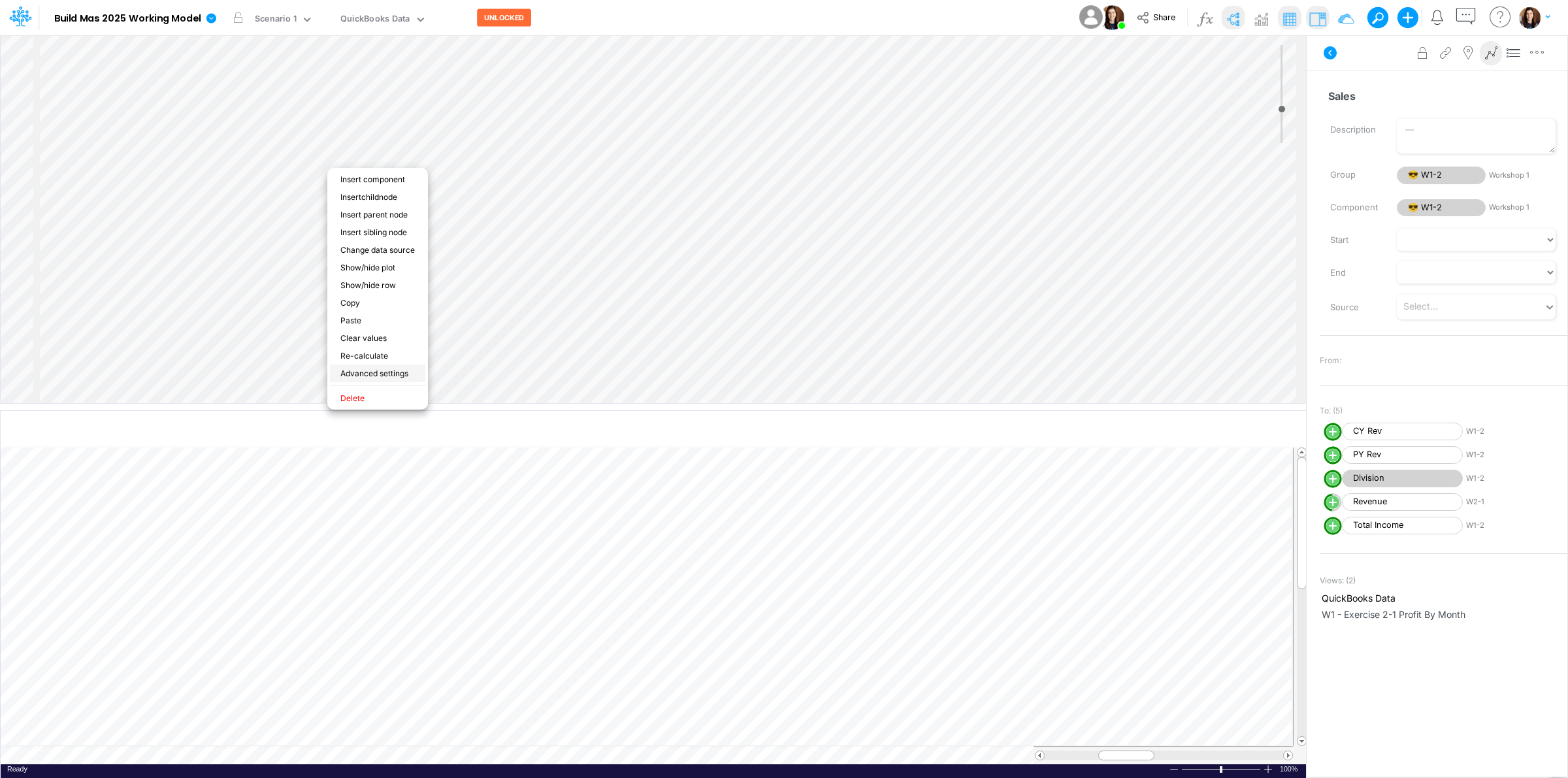
click at [385, 365] on li "Advanced settings" at bounding box center [377, 373] width 95 height 18
select select "sum"
select select "field"
select select "Number"
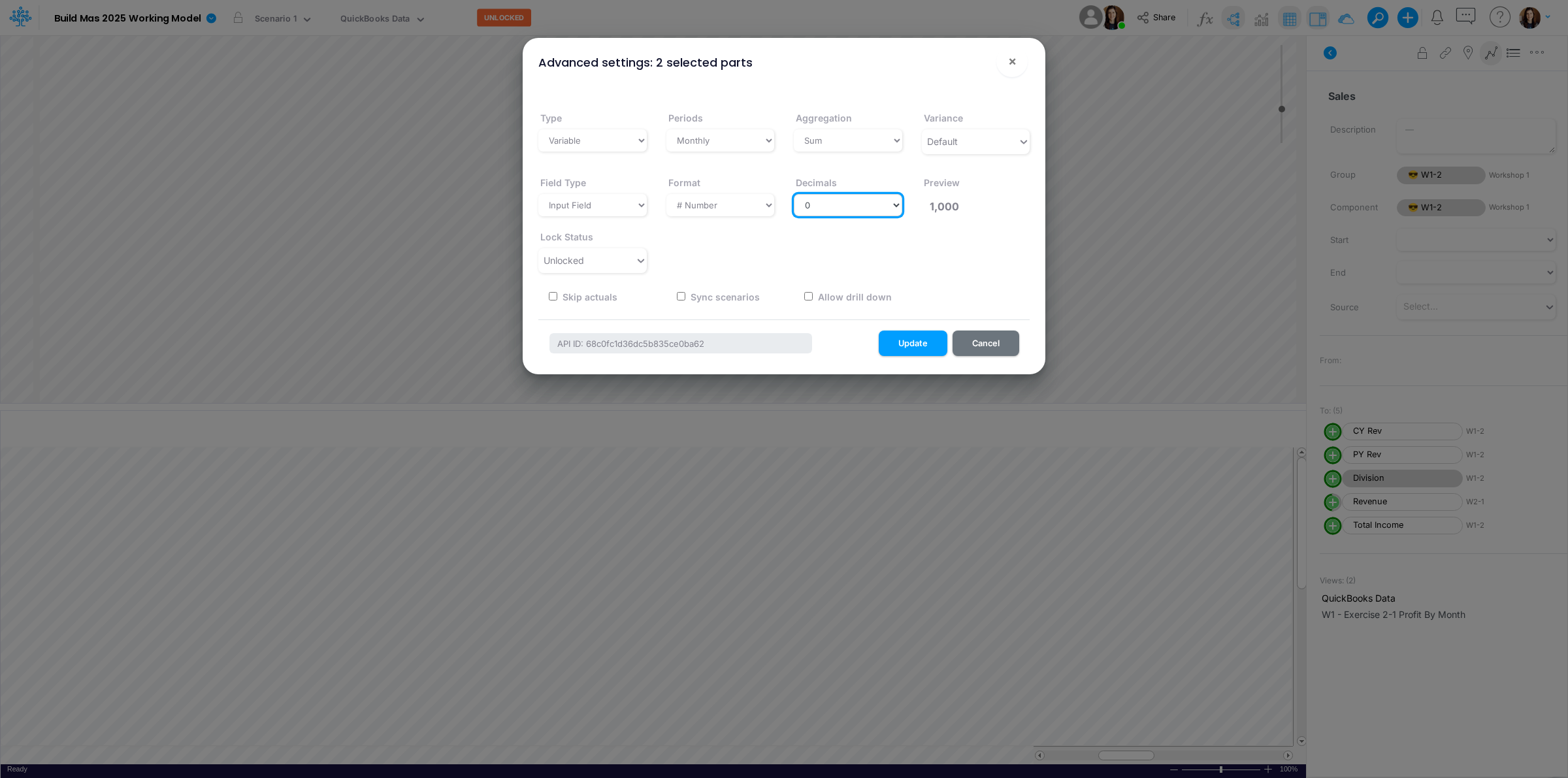
click at [847, 203] on select "Select decimals places 0 1 2 3 4 5 6 7 8 9 10" at bounding box center [847, 206] width 108 height 22
select select "2"
click at [794, 194] on select "Select decimals places 0 1 2 3 4 5 6 7 8 9 10" at bounding box center [847, 206] width 108 height 22
type input "1,000.00"
click at [920, 342] on button "Update" at bounding box center [913, 344] width 69 height 26
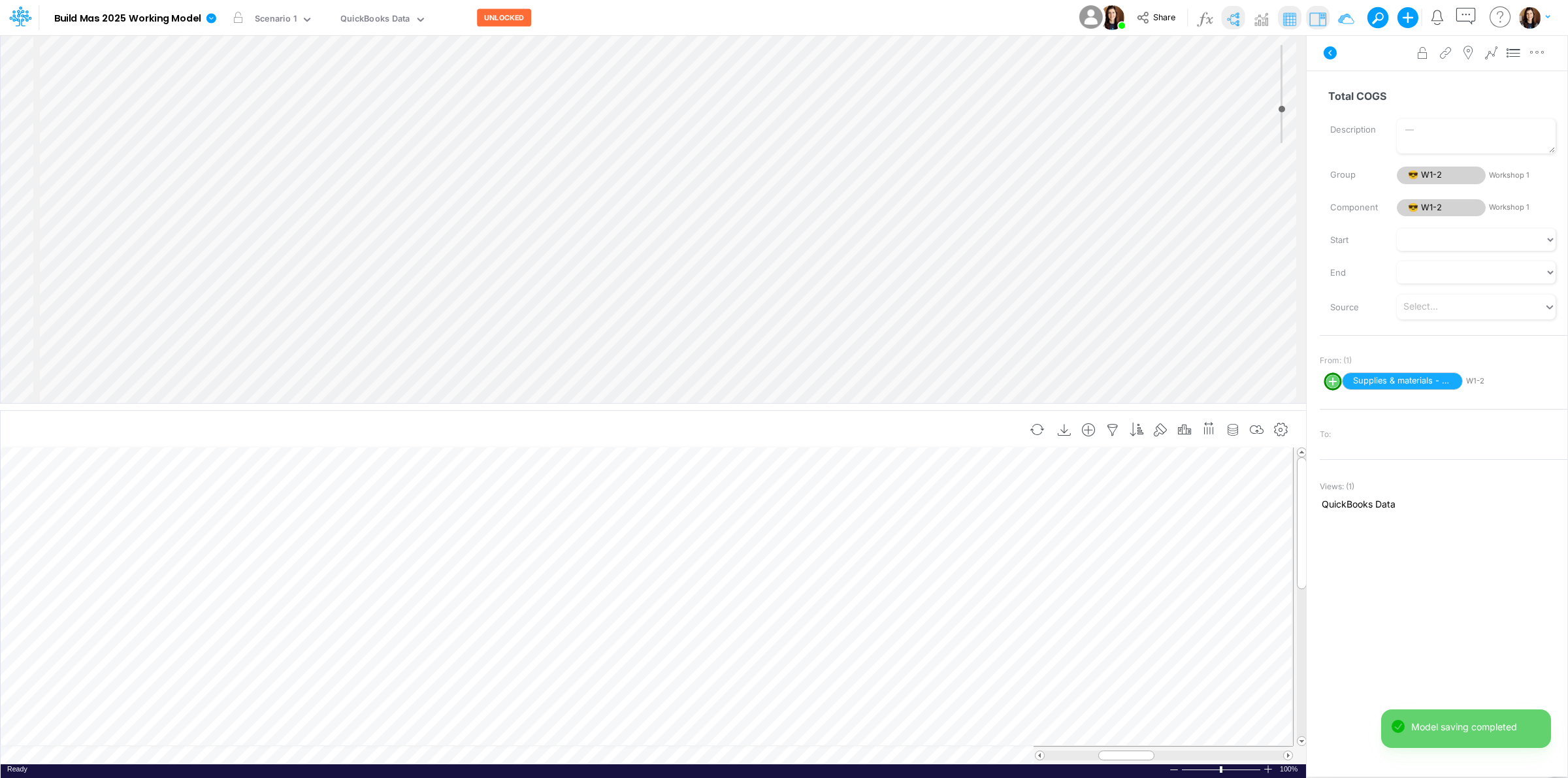
scroll to position [0, 1]
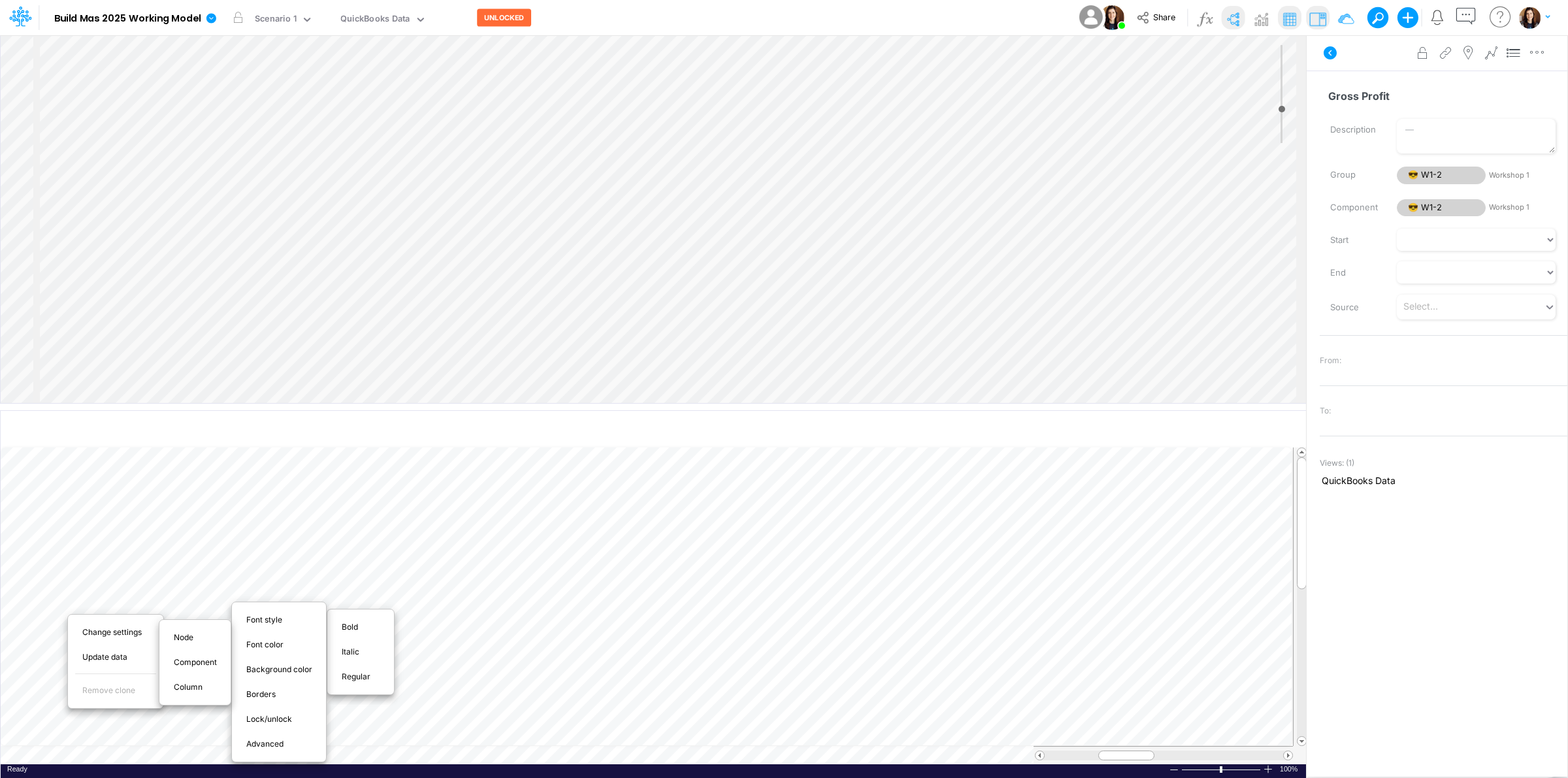
click at [351, 628] on span "Bold" at bounding box center [358, 627] width 31 height 12
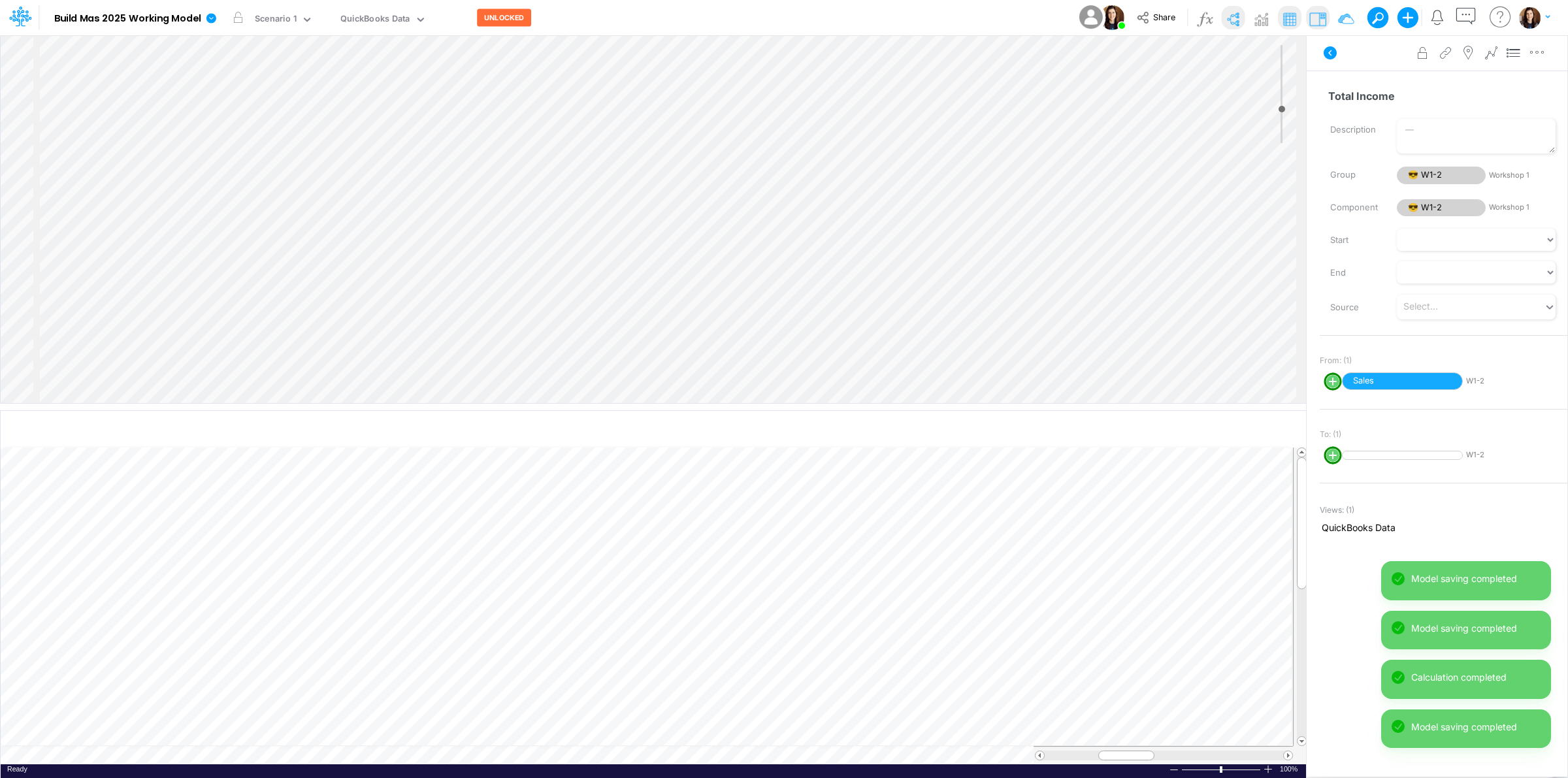
select select "1"
select select "Multiply"
select select "Add"
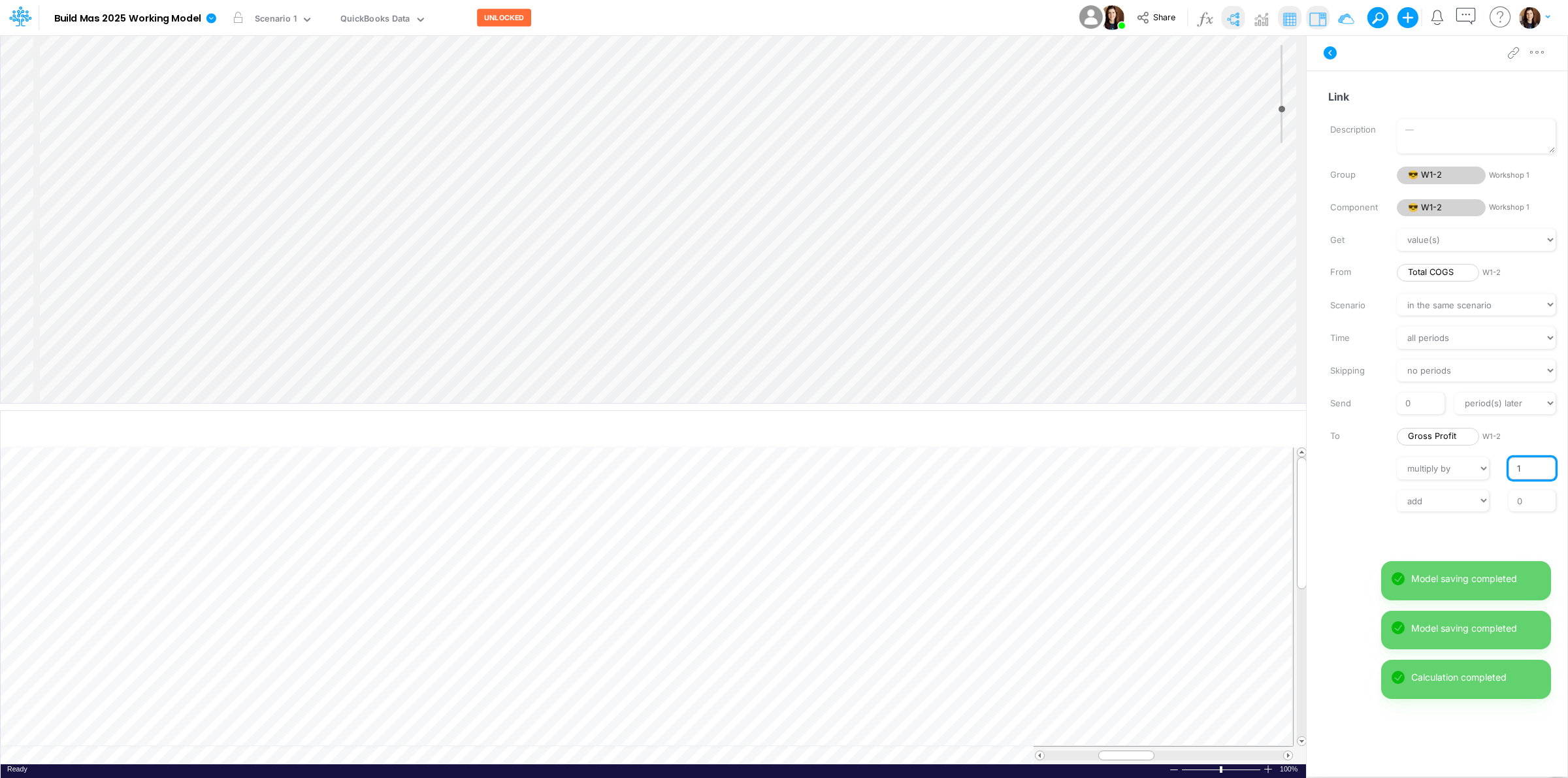
click at [1517, 466] on input "1" at bounding box center [1532, 469] width 47 height 22
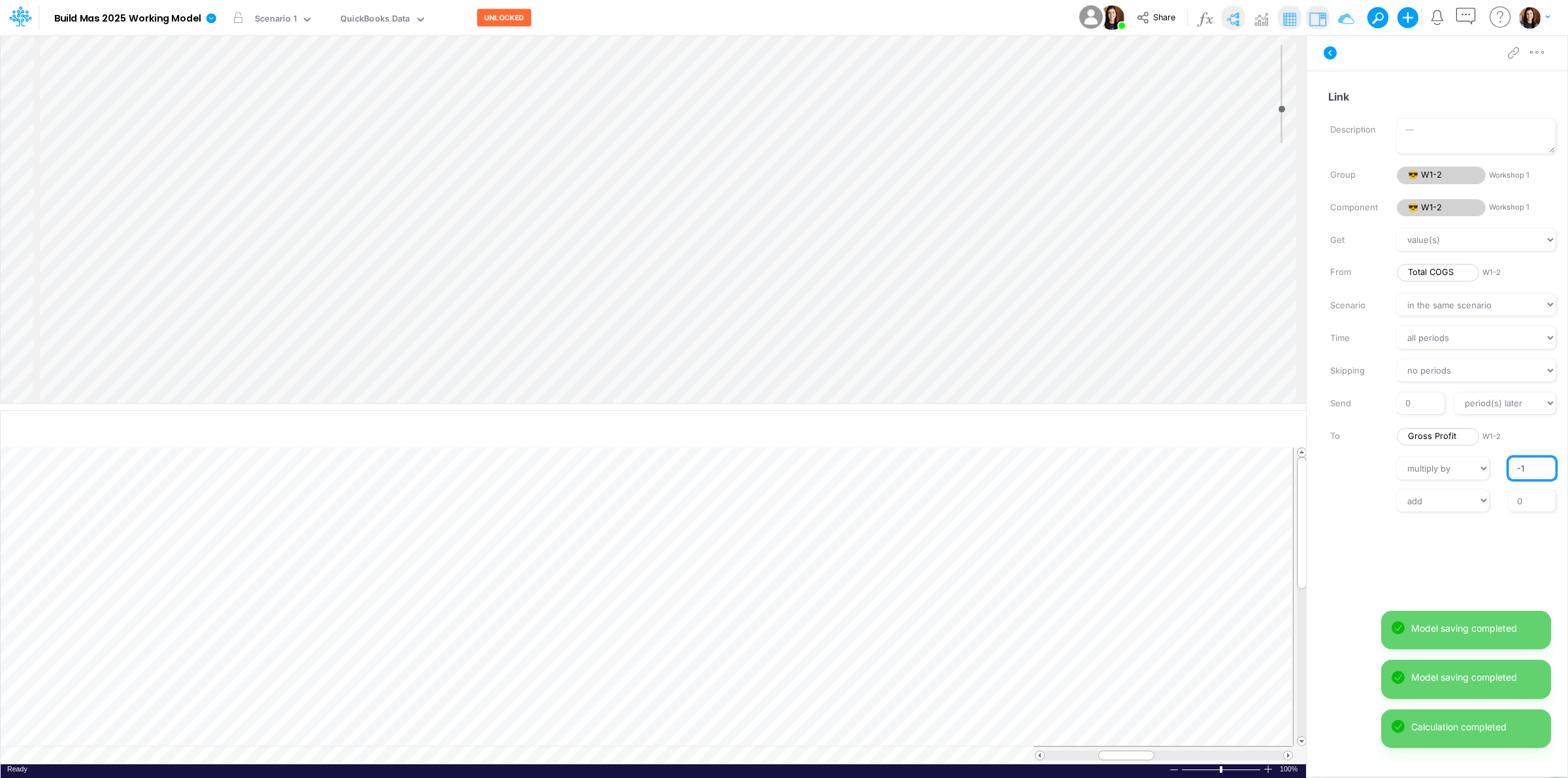
type input "-1"
click at [1339, 538] on div "Link Description Group 😎 W1-2 Workshop 1 Component 😎 W1-2 Workshop 1 Get value(…" at bounding box center [1437, 405] width 261 height 670
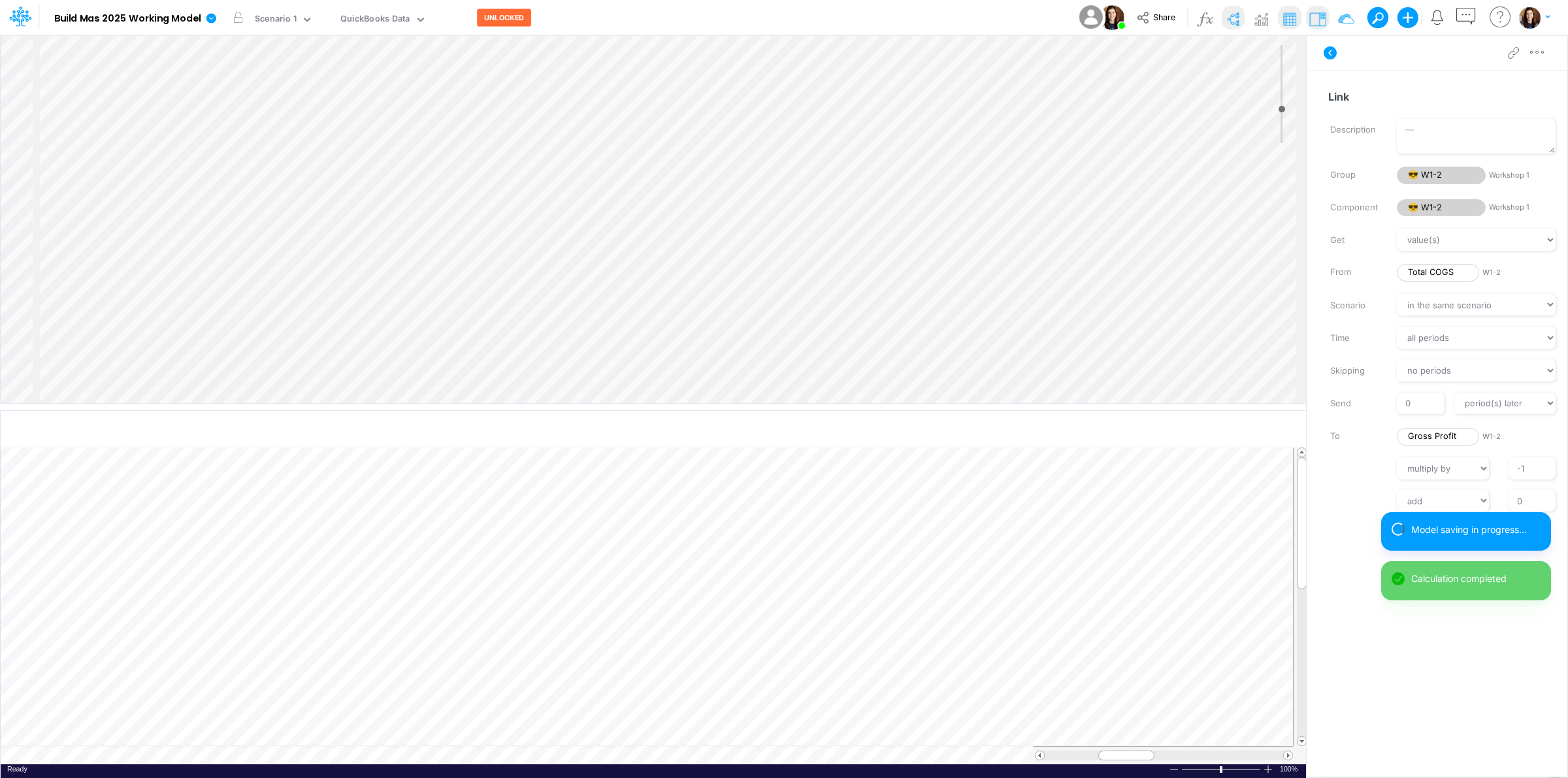
scroll to position [0, 1]
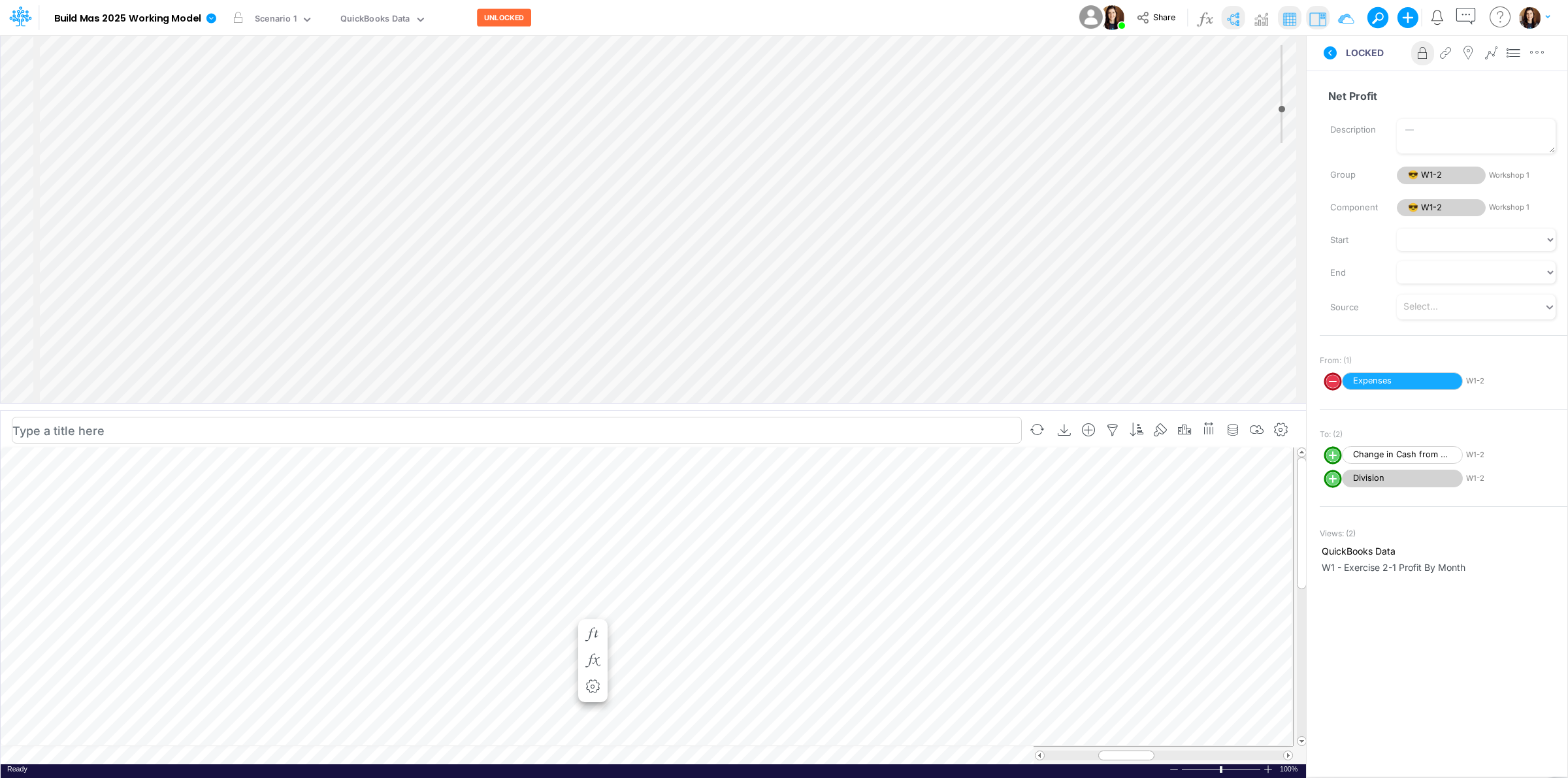
scroll to position [108, 0]
click at [317, 312] on div "Insert component Insert child node Variable Constant Group Addition Subtraction…" at bounding box center [654, 219] width 1306 height 368
select select "Multiply"
select select "Add"
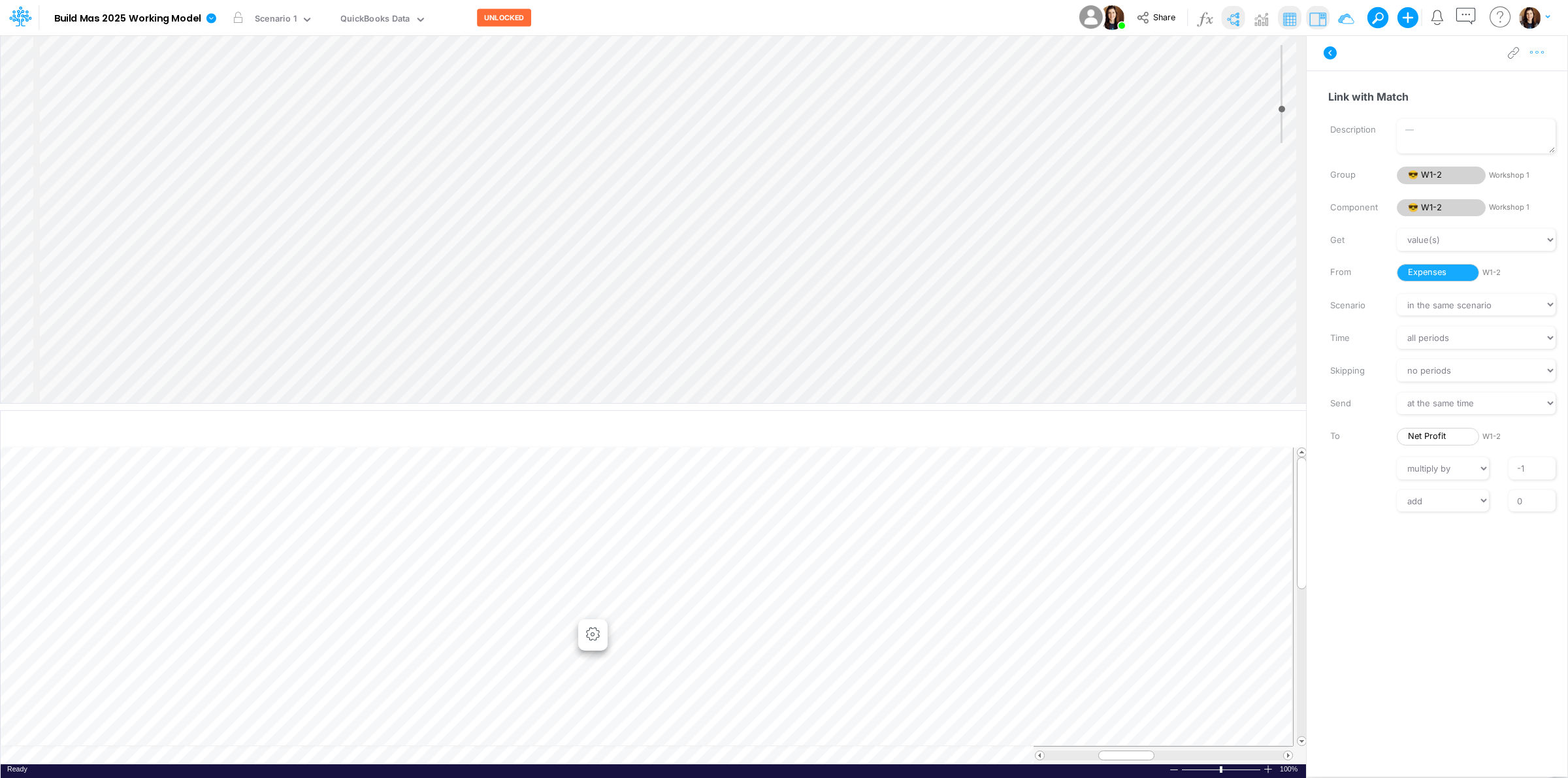
click at [1542, 52] on icon "button" at bounding box center [1537, 52] width 19 height 14
click at [1501, 113] on button "Delete" at bounding box center [1470, 107] width 156 height 22
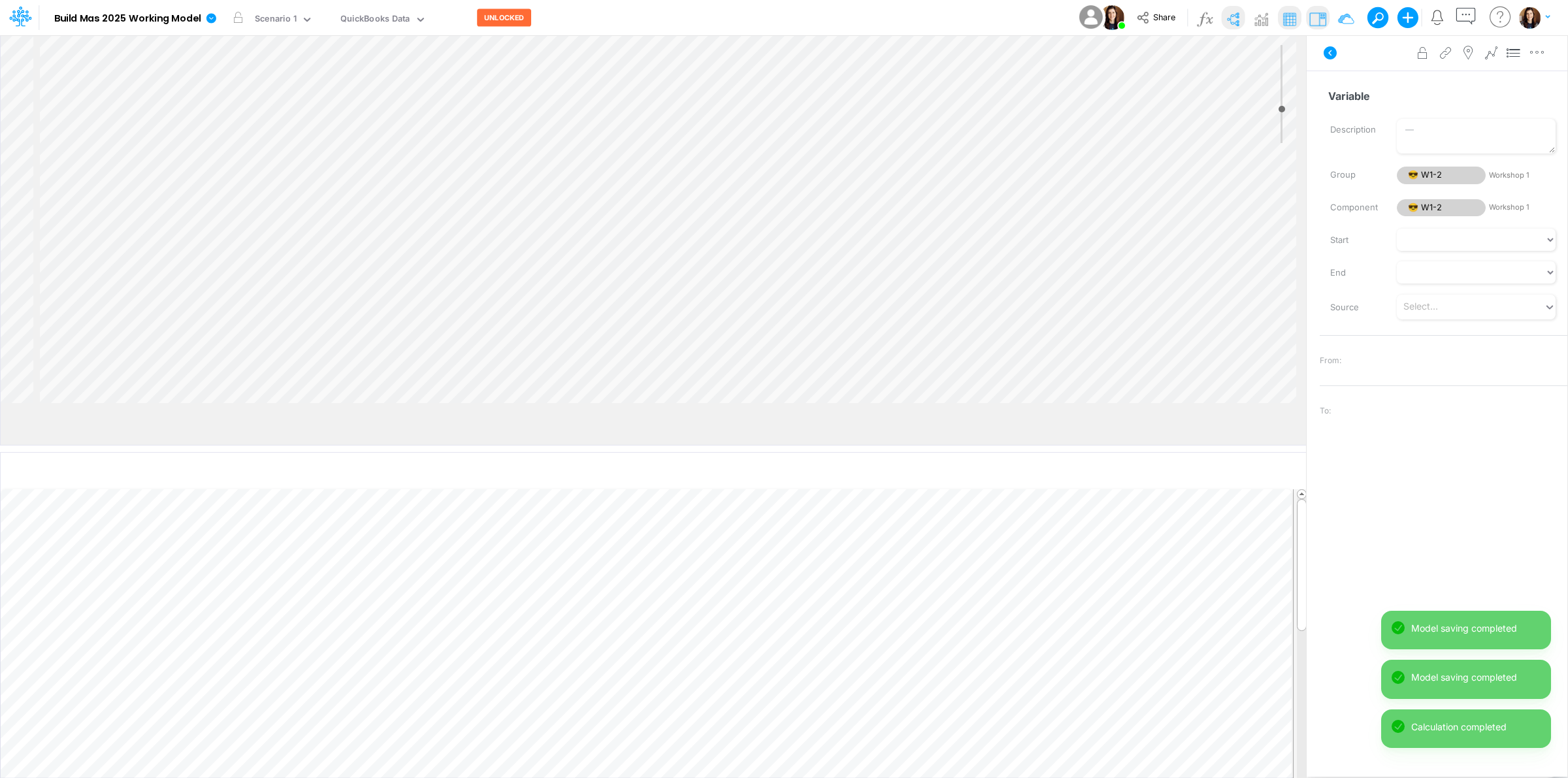
drag, startPoint x: 141, startPoint y: 407, endPoint x: 130, endPoint y: 422, distance: 18.6
click at [137, 446] on div at bounding box center [653, 448] width 1306 height 6
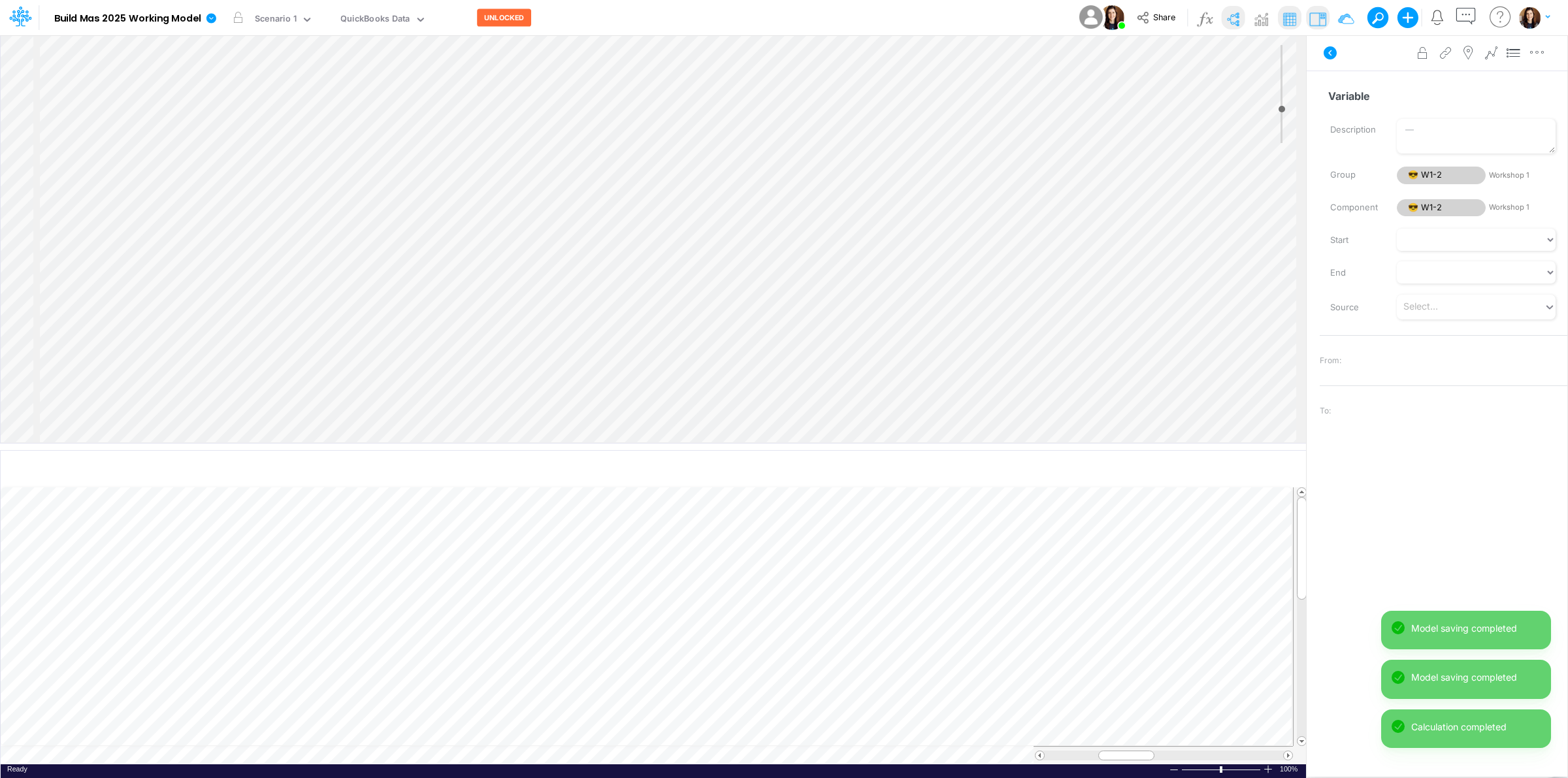
click at [323, 376] on div "Insert component Insert child node Variable Constant Group Addition Subtraction…" at bounding box center [654, 239] width 1306 height 408
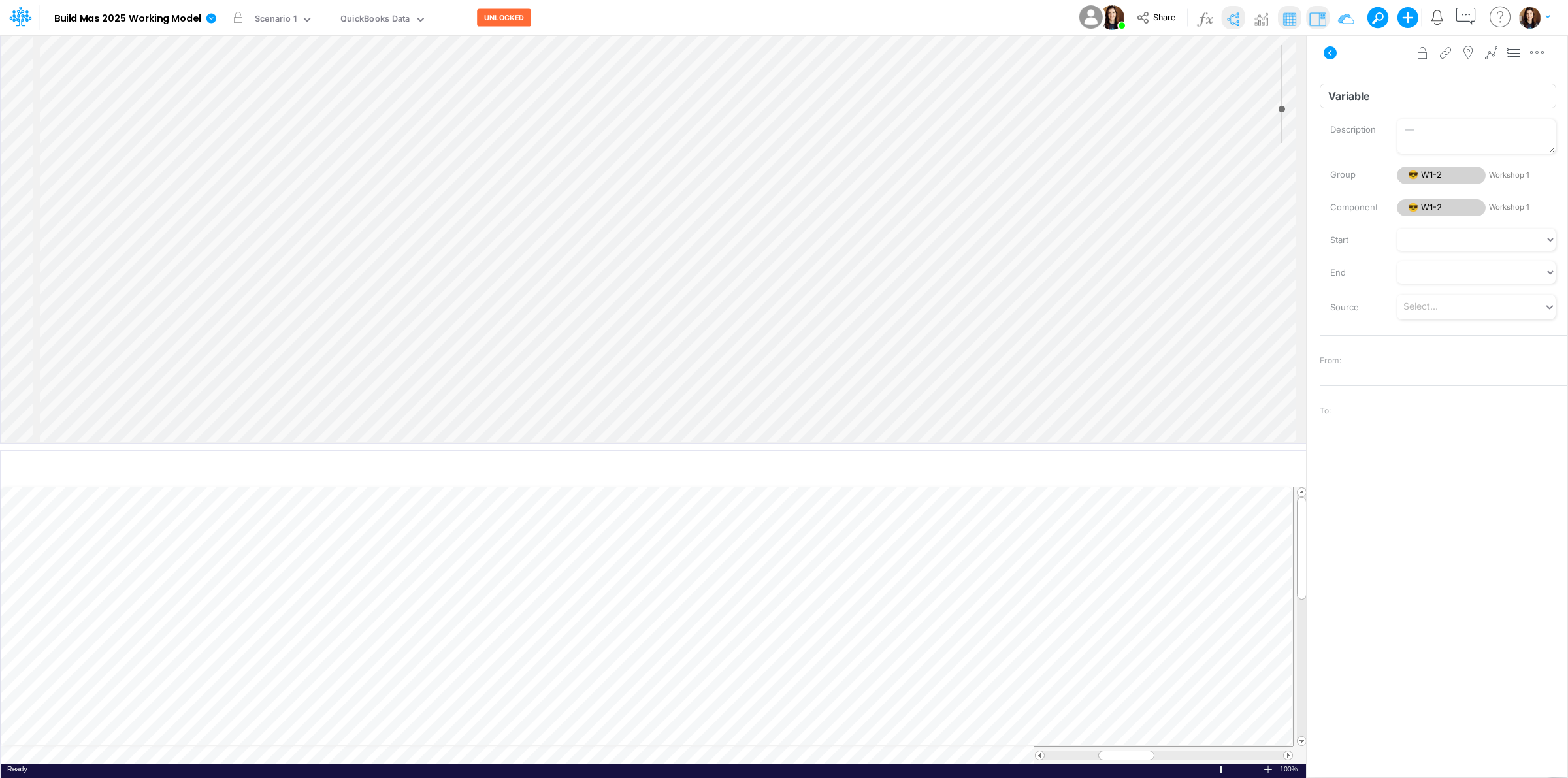
click at [1345, 96] on input "Variable" at bounding box center [1437, 95] width 236 height 25
type input "Total Expenses"
click at [1354, 89] on input "Variable" at bounding box center [1437, 95] width 236 height 25
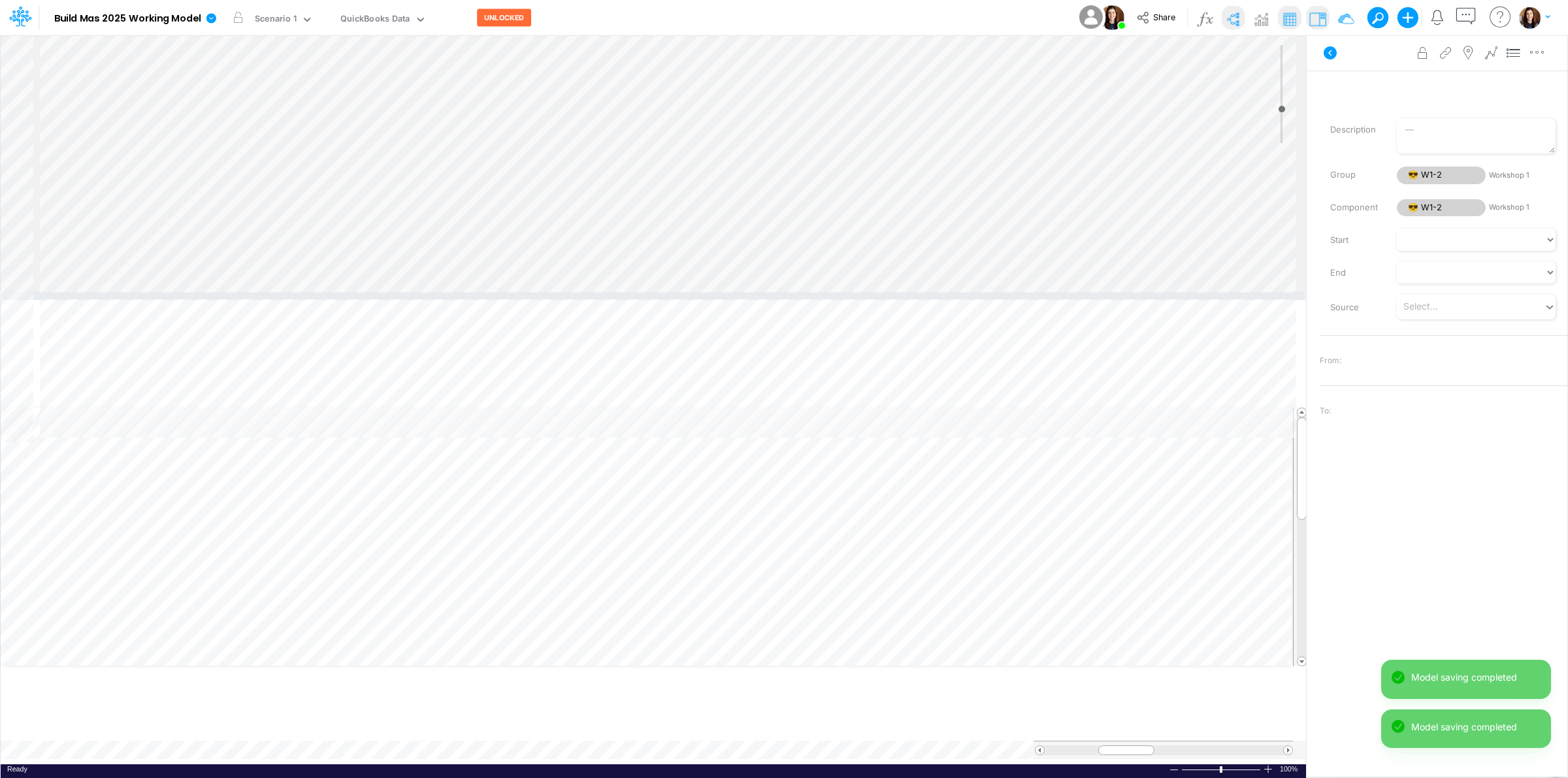
drag, startPoint x: 977, startPoint y: 446, endPoint x: 960, endPoint y: 295, distance: 152.0
click at [960, 295] on div at bounding box center [653, 295] width 1306 height 6
click at [1233, 316] on icon "button" at bounding box center [1233, 319] width 19 height 14
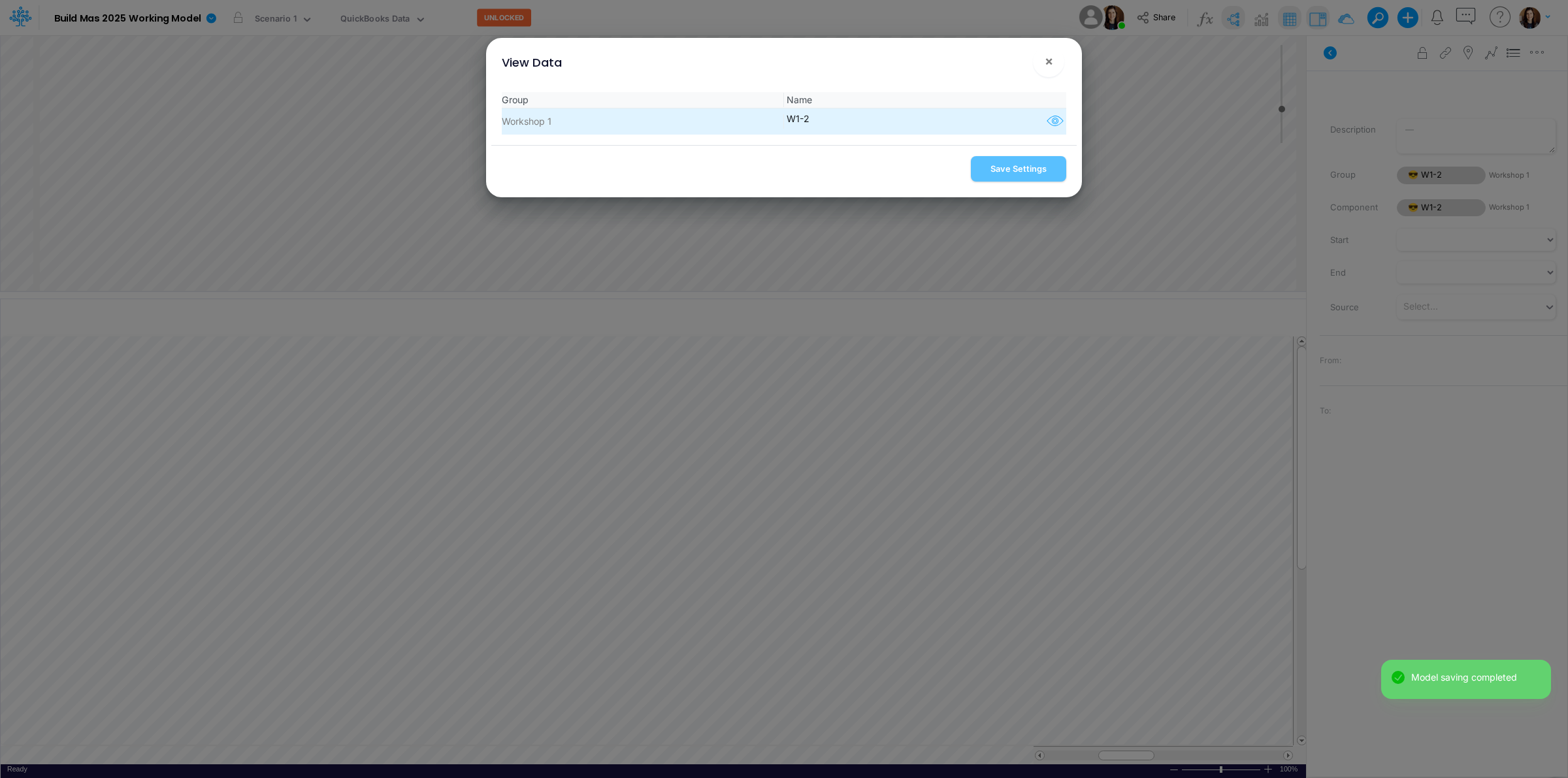
click at [1052, 119] on icon "button" at bounding box center [1055, 121] width 19 height 17
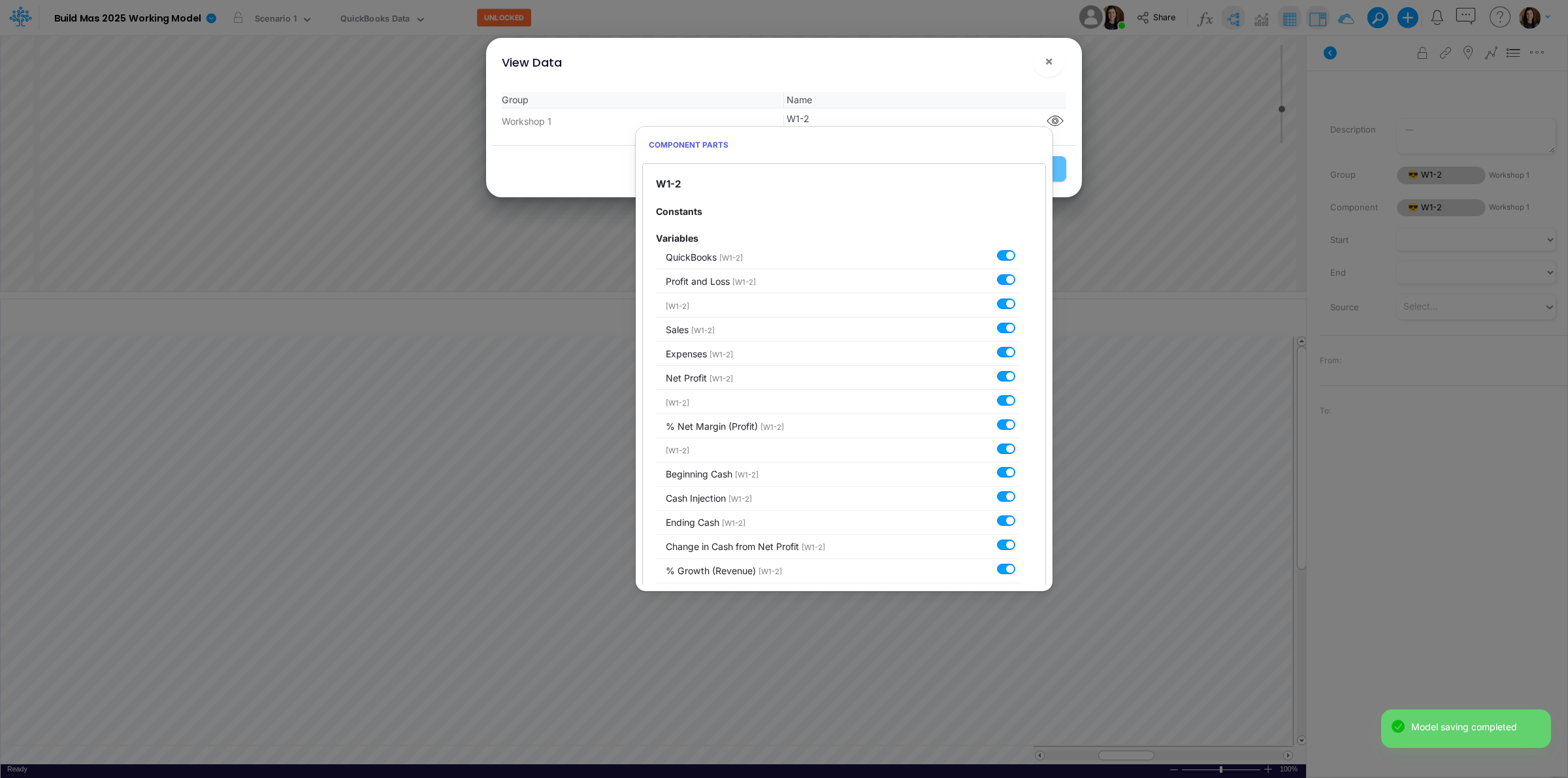
scroll to position [354, 0]
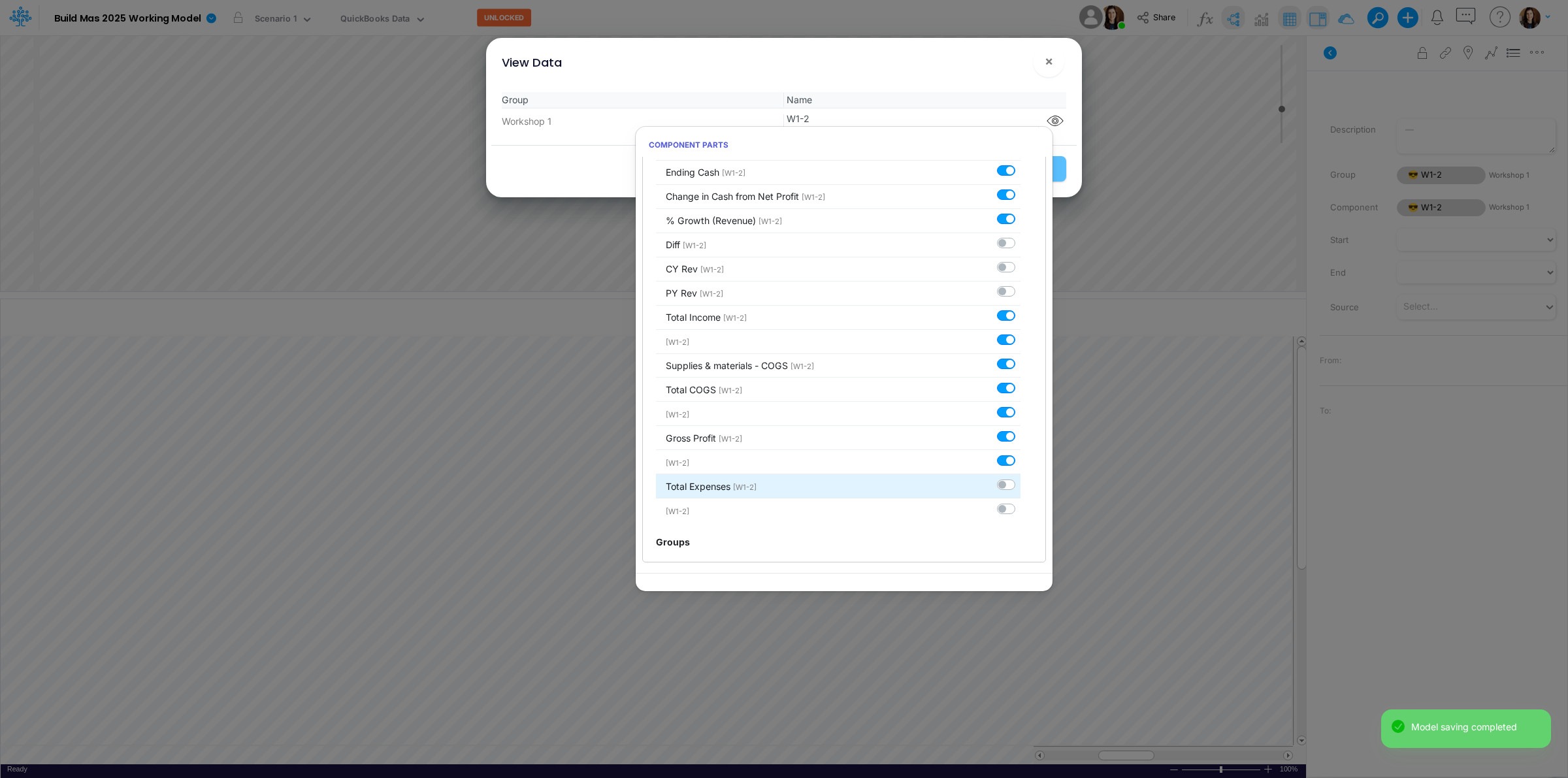
click at [1021, 478] on label at bounding box center [1021, 478] width 0 height 0
click at [1021, 483] on input "checkbox" at bounding box center [1024, 482] width 8 height 8
checkbox input "true"
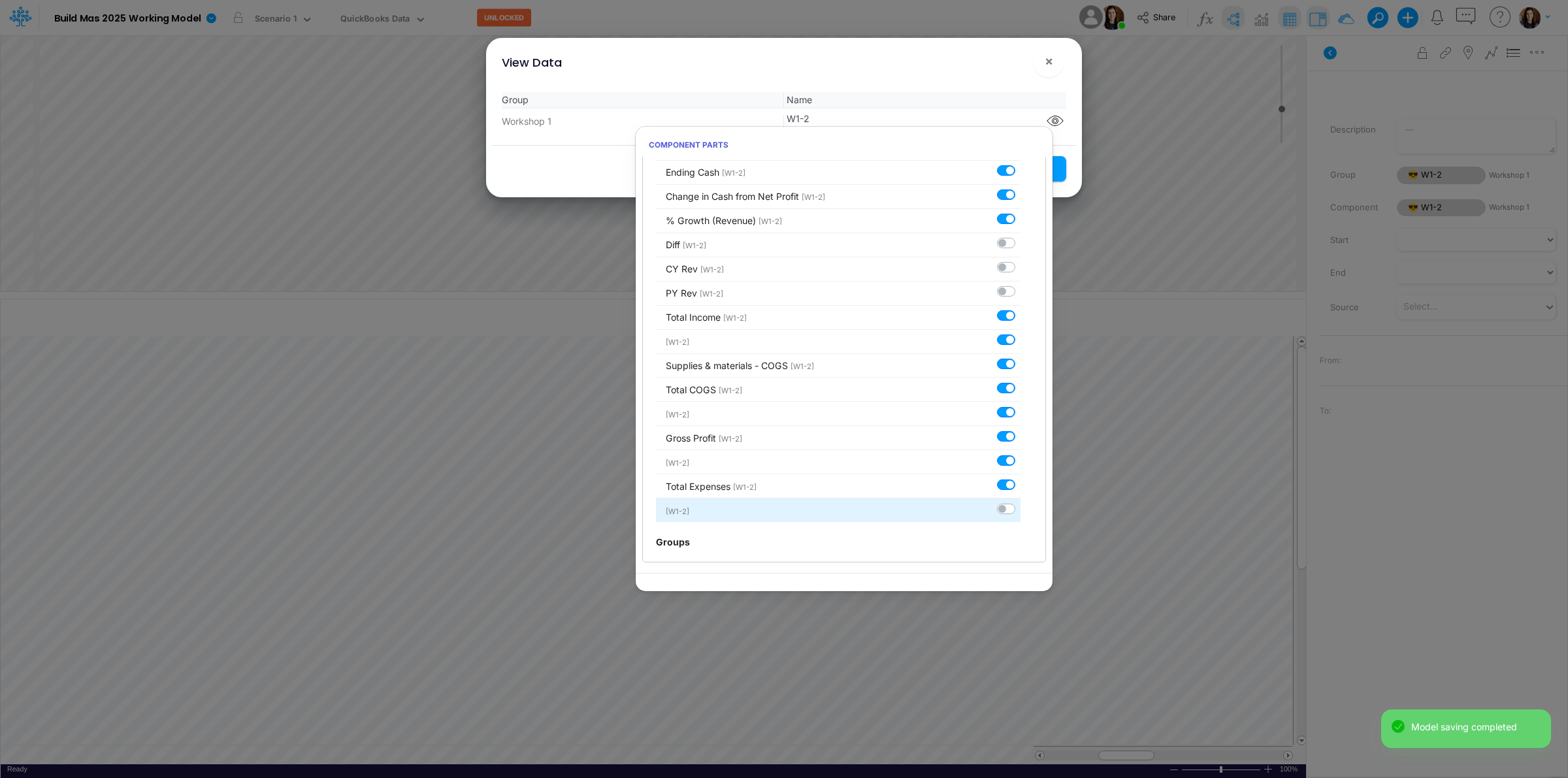
click at [1021, 502] on label at bounding box center [1021, 502] width 0 height 0
click at [1021, 508] on input "checkbox" at bounding box center [1024, 506] width 8 height 8
checkbox input "true"
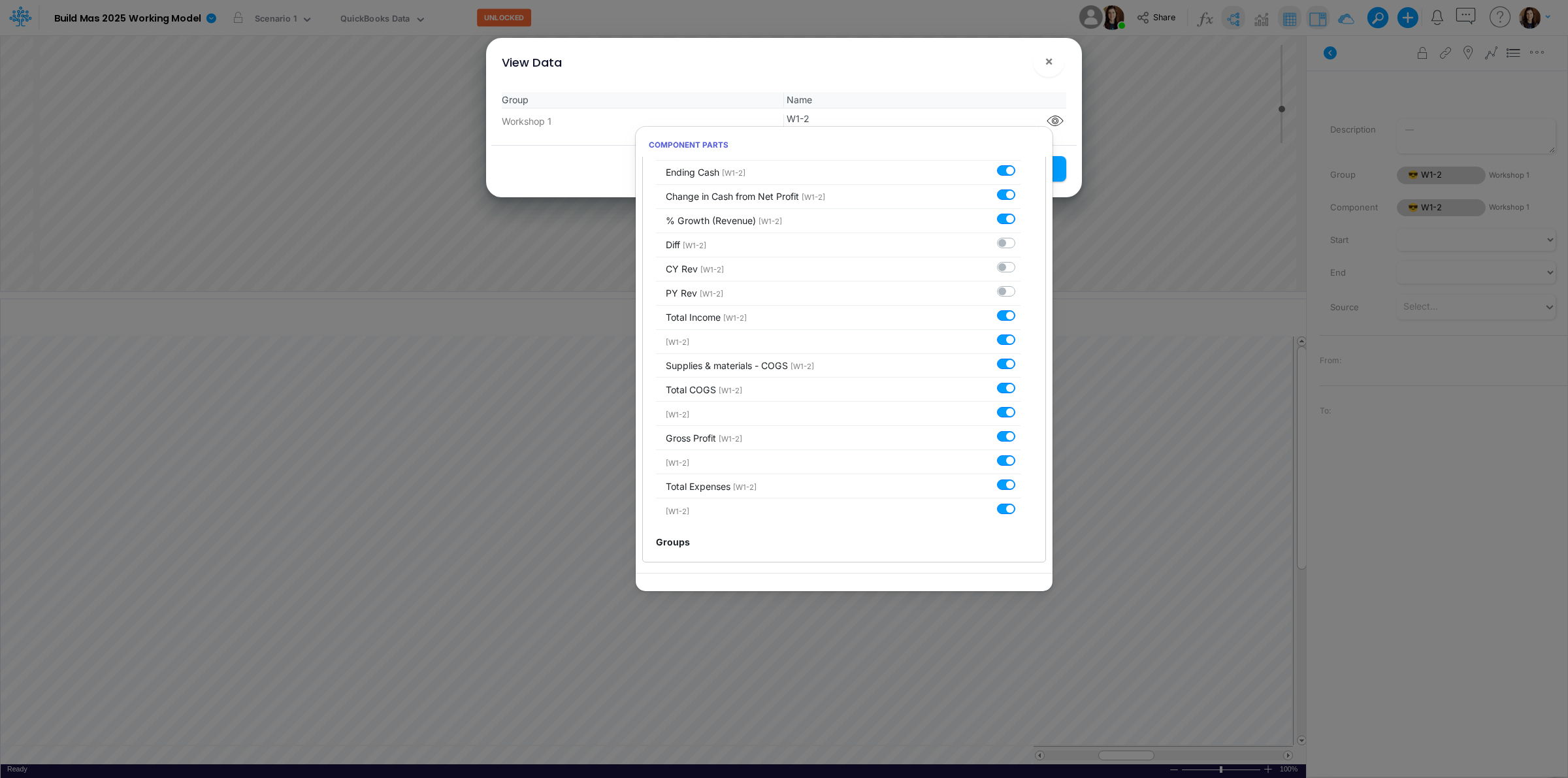
click at [936, 64] on div "View Data ! ×" at bounding box center [784, 59] width 585 height 44
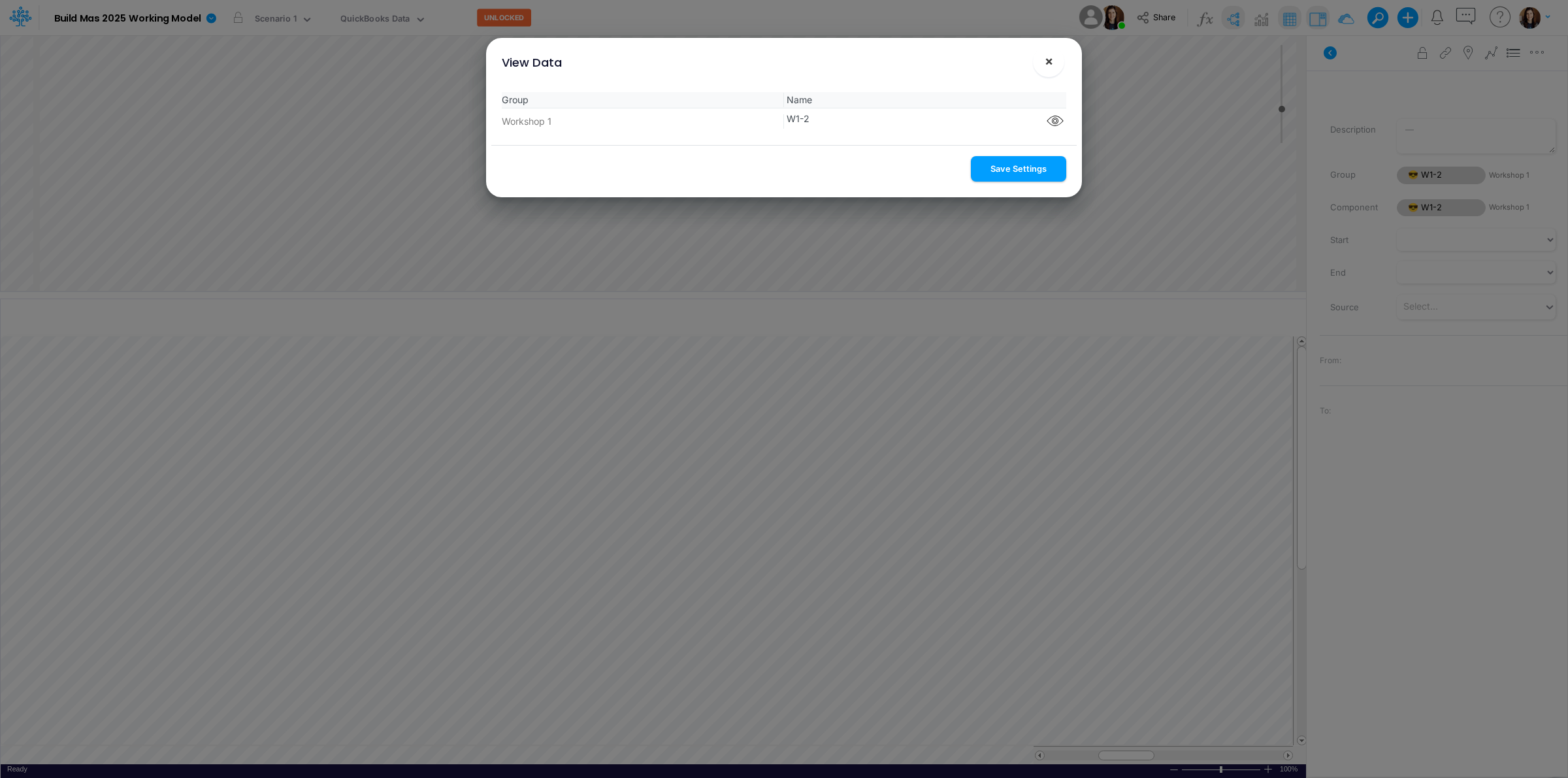
drag, startPoint x: 1014, startPoint y: 173, endPoint x: 1047, endPoint y: 73, distance: 105.3
click at [1014, 169] on button "Save Settings" at bounding box center [1019, 169] width 95 height 26
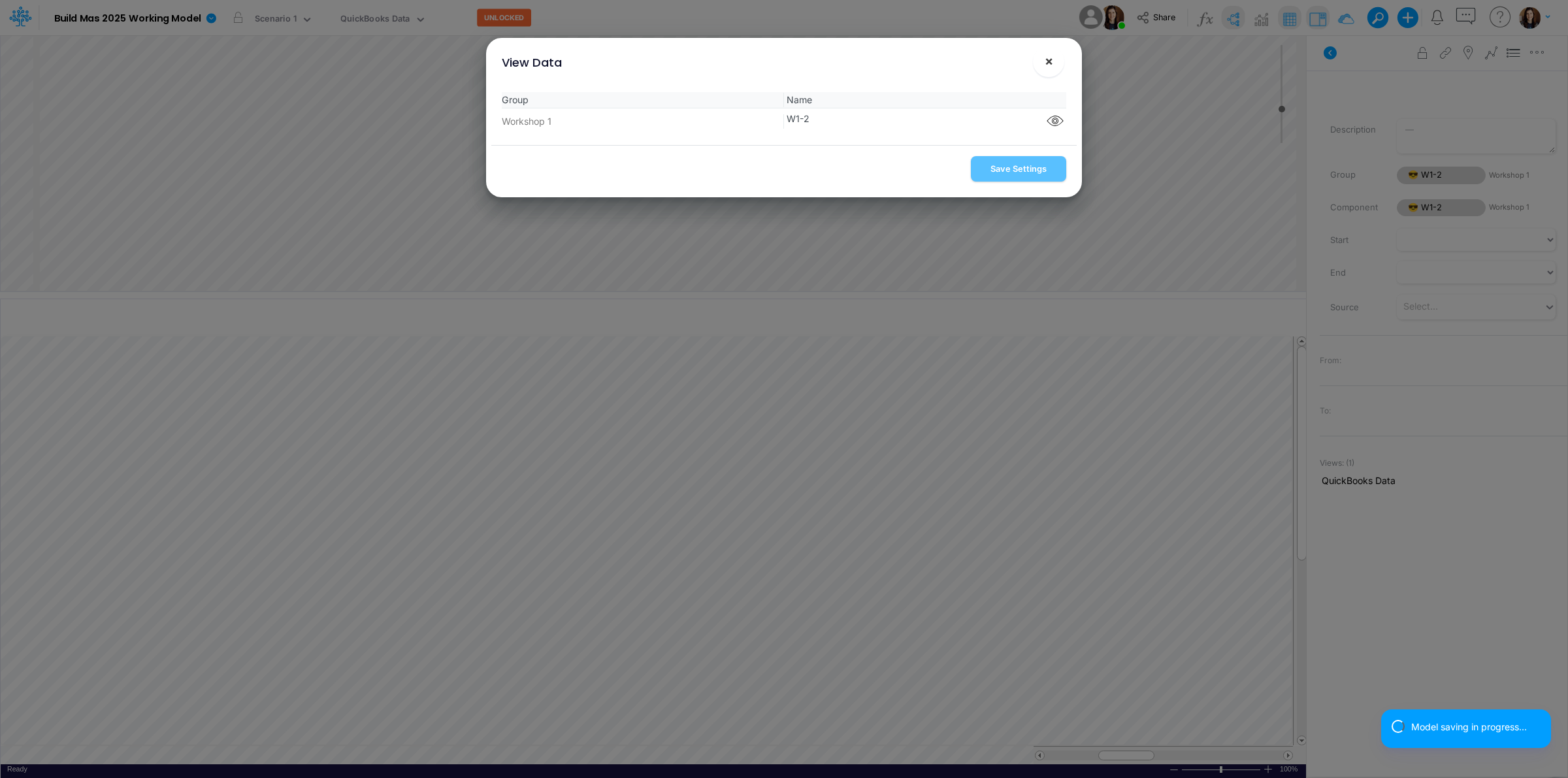
click at [1047, 66] on span "×" at bounding box center [1048, 60] width 8 height 16
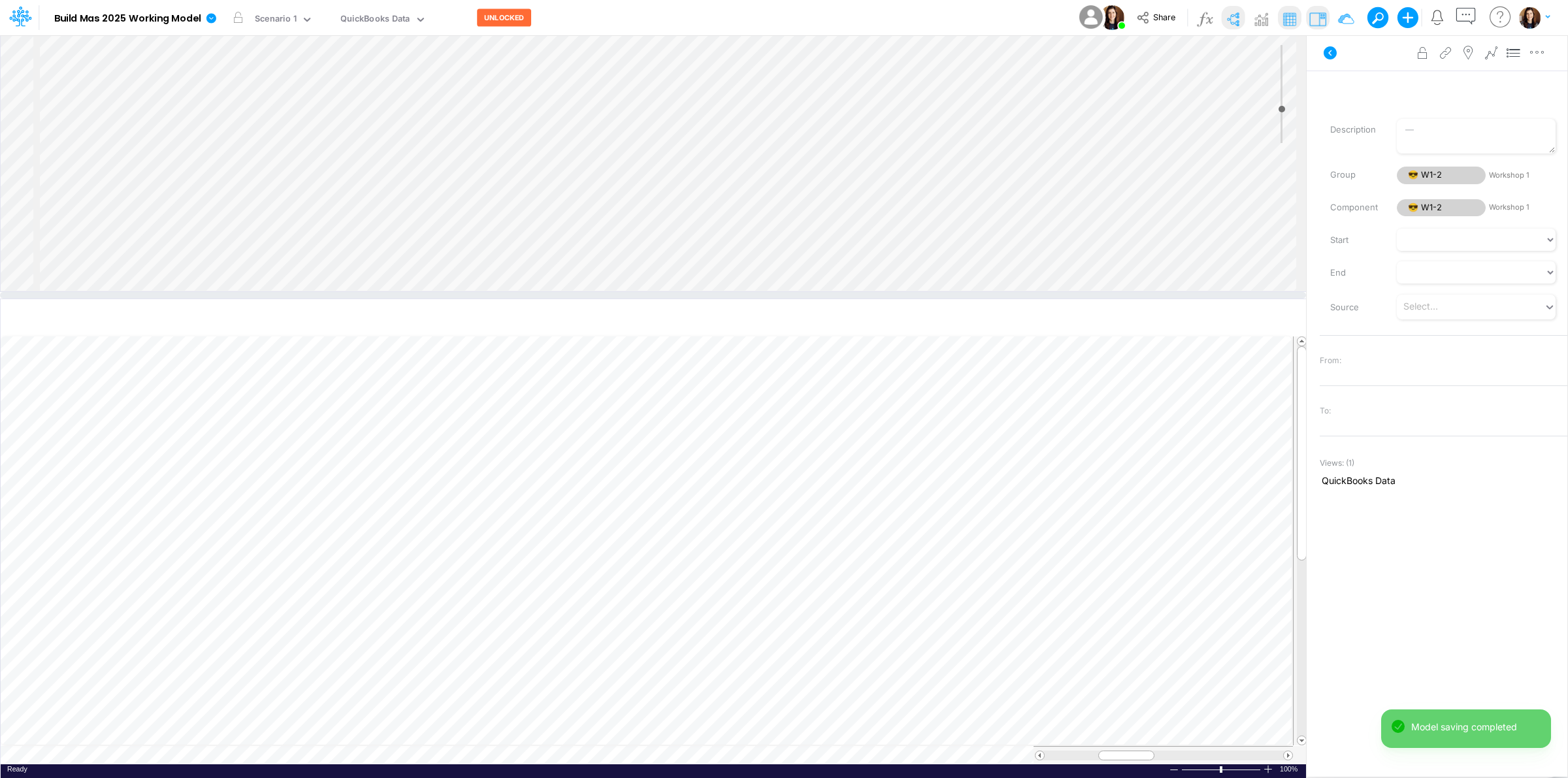
scroll to position [0, 1]
click at [370, 583] on span "Bold" at bounding box center [359, 584] width 31 height 12
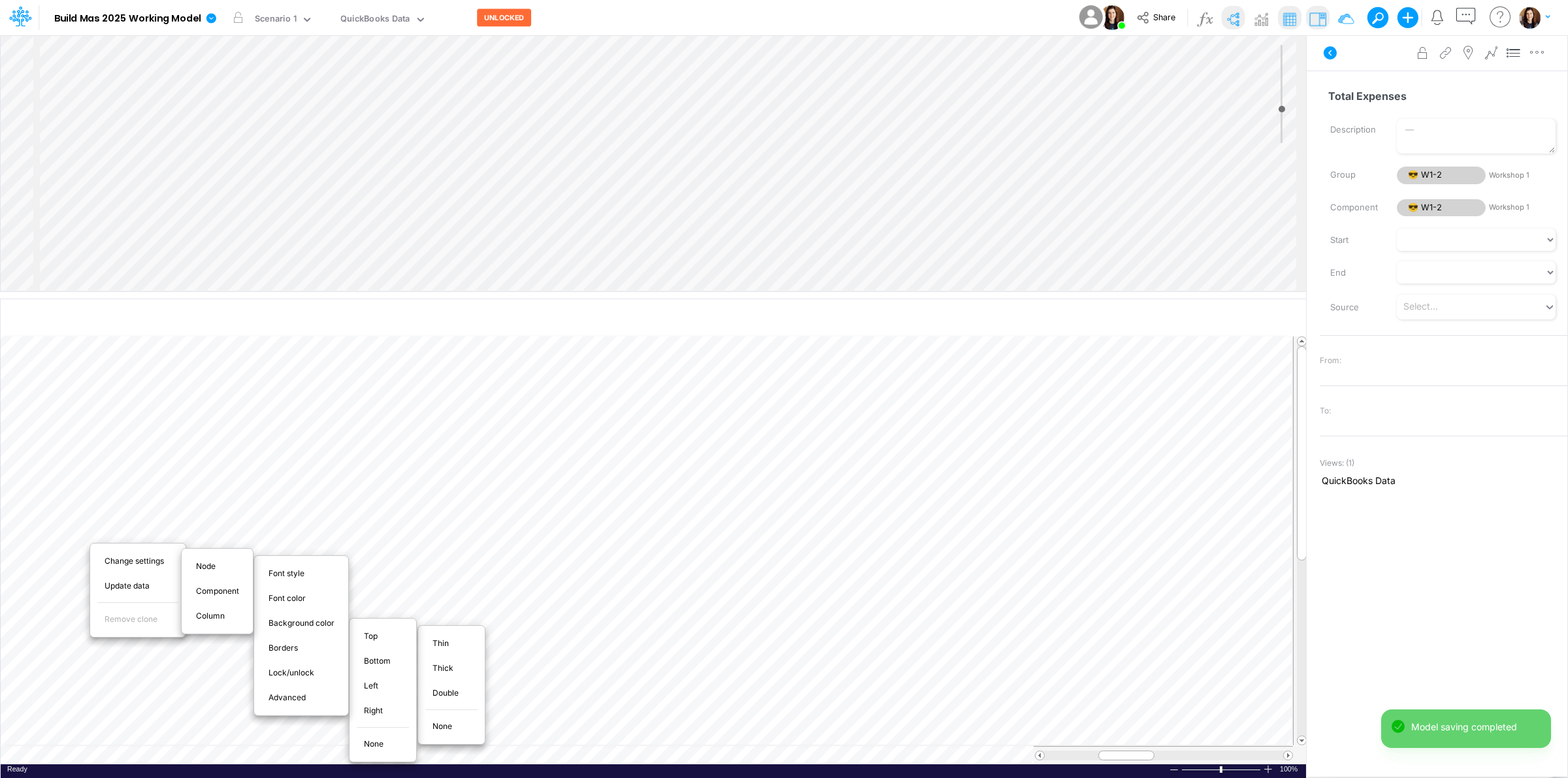
click at [449, 646] on span "Thin" at bounding box center [448, 644] width 31 height 12
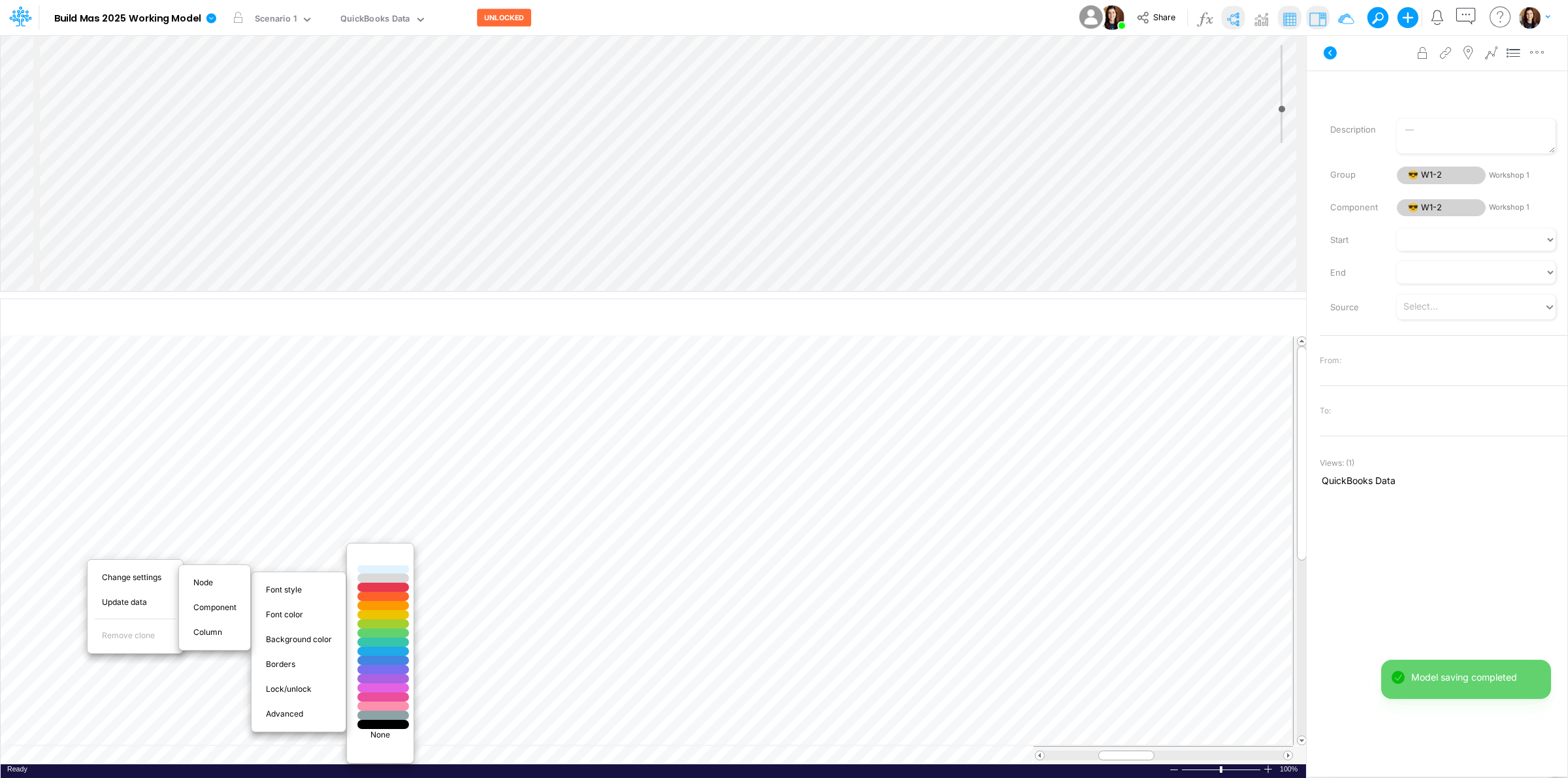
click at [390, 563] on div at bounding box center [383, 560] width 61 height 11
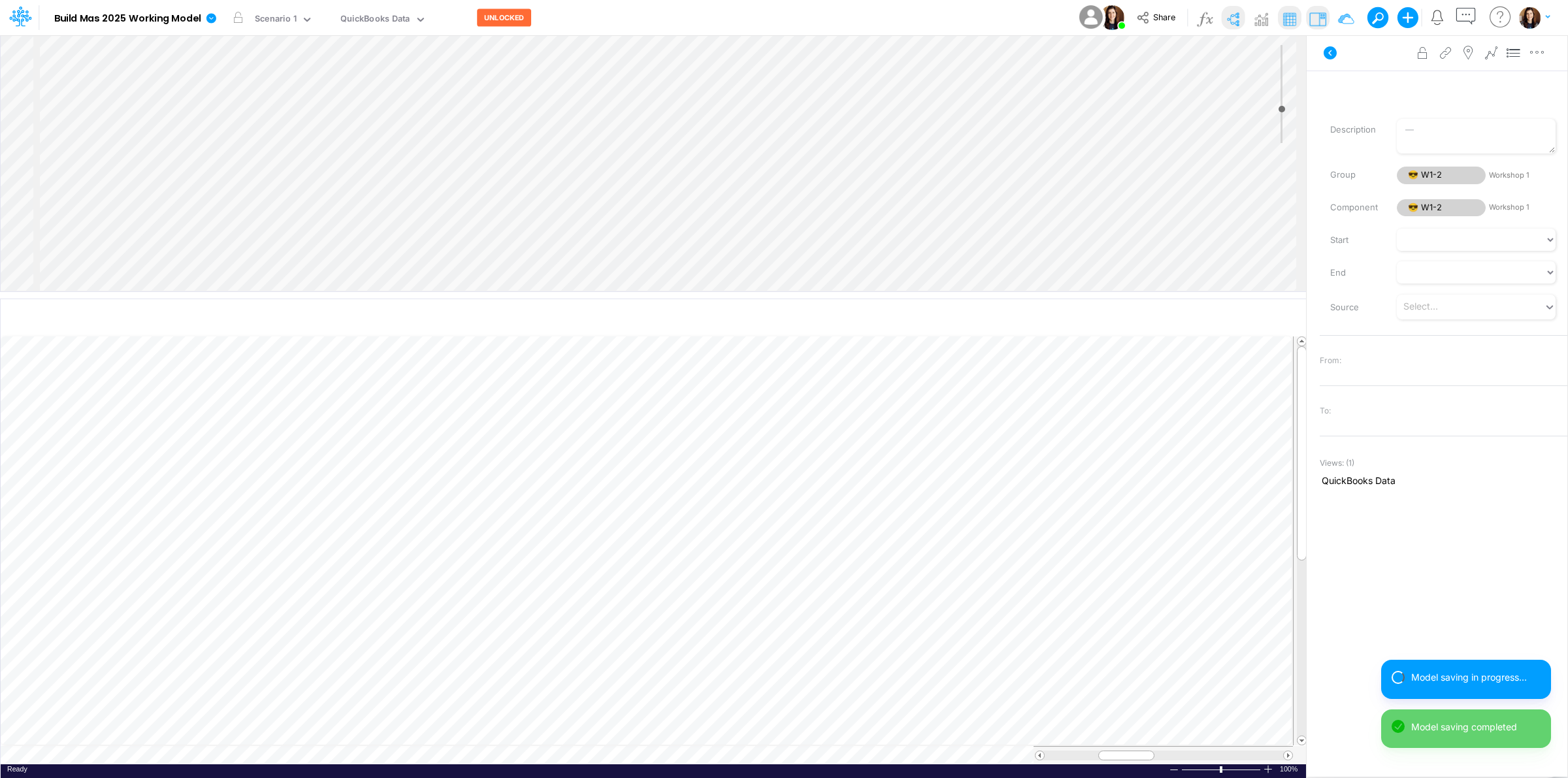
scroll to position [0, 1]
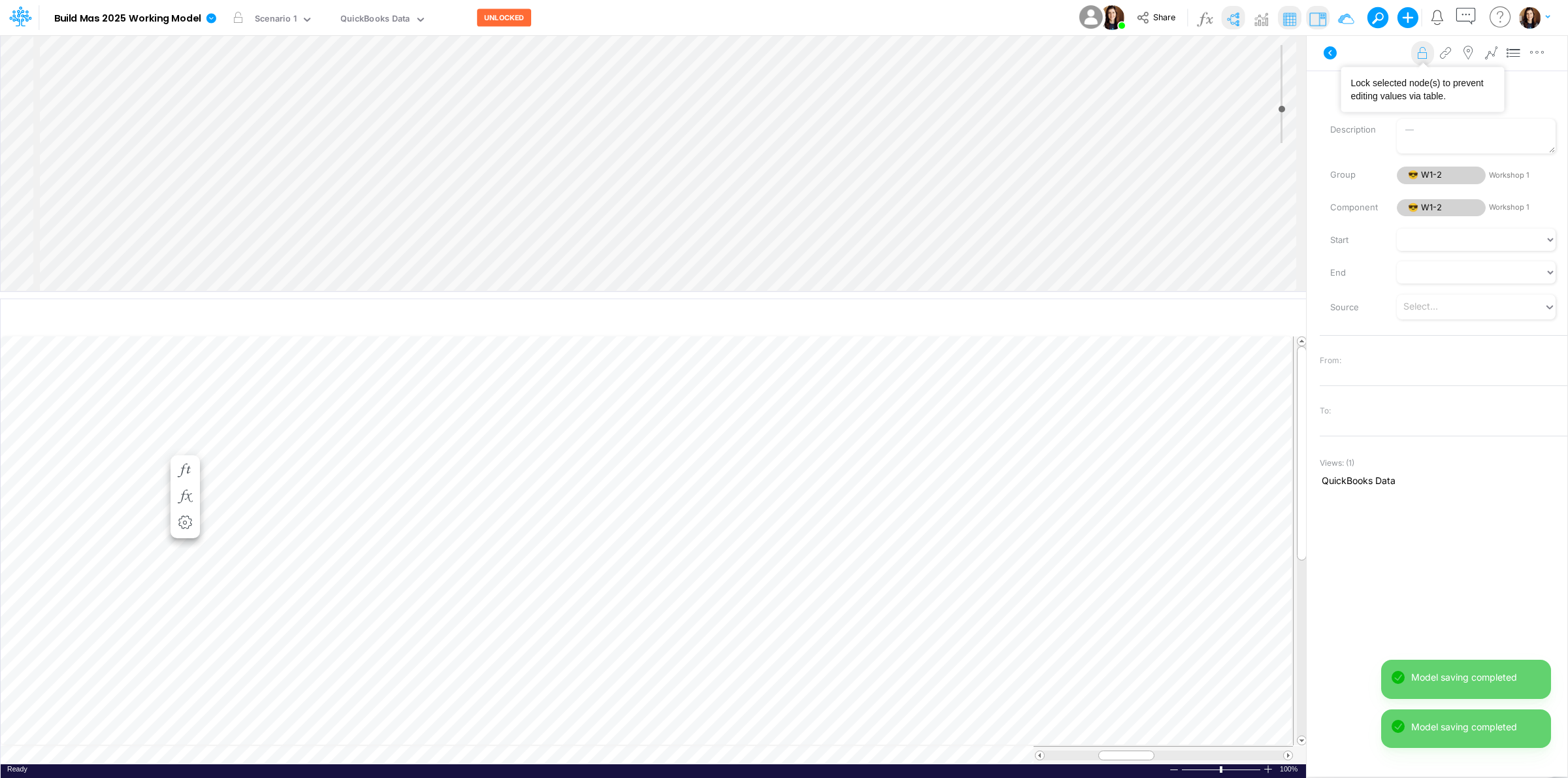
click at [1423, 57] on icon at bounding box center [1423, 53] width 19 height 14
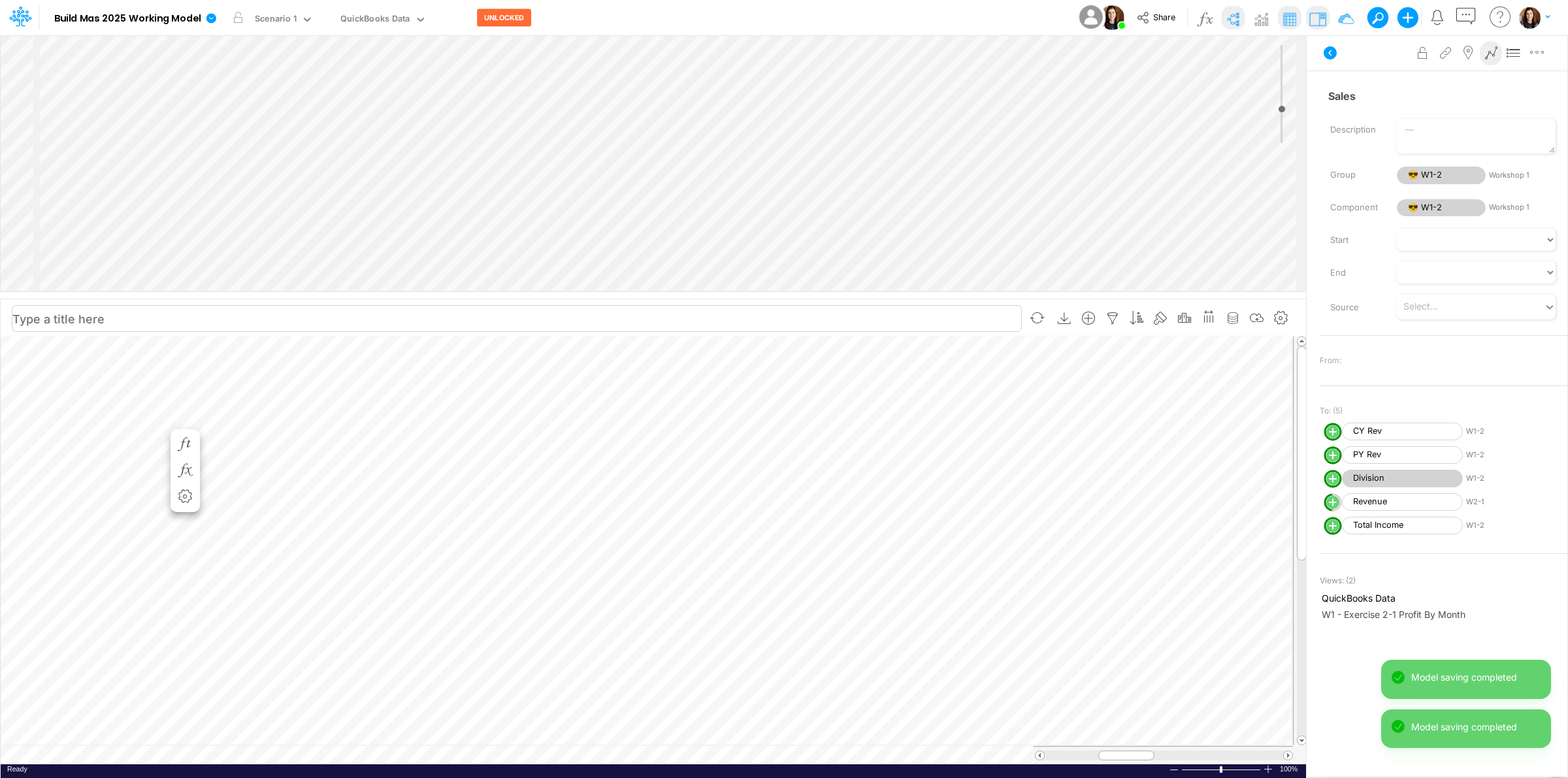
scroll to position [0, 1]
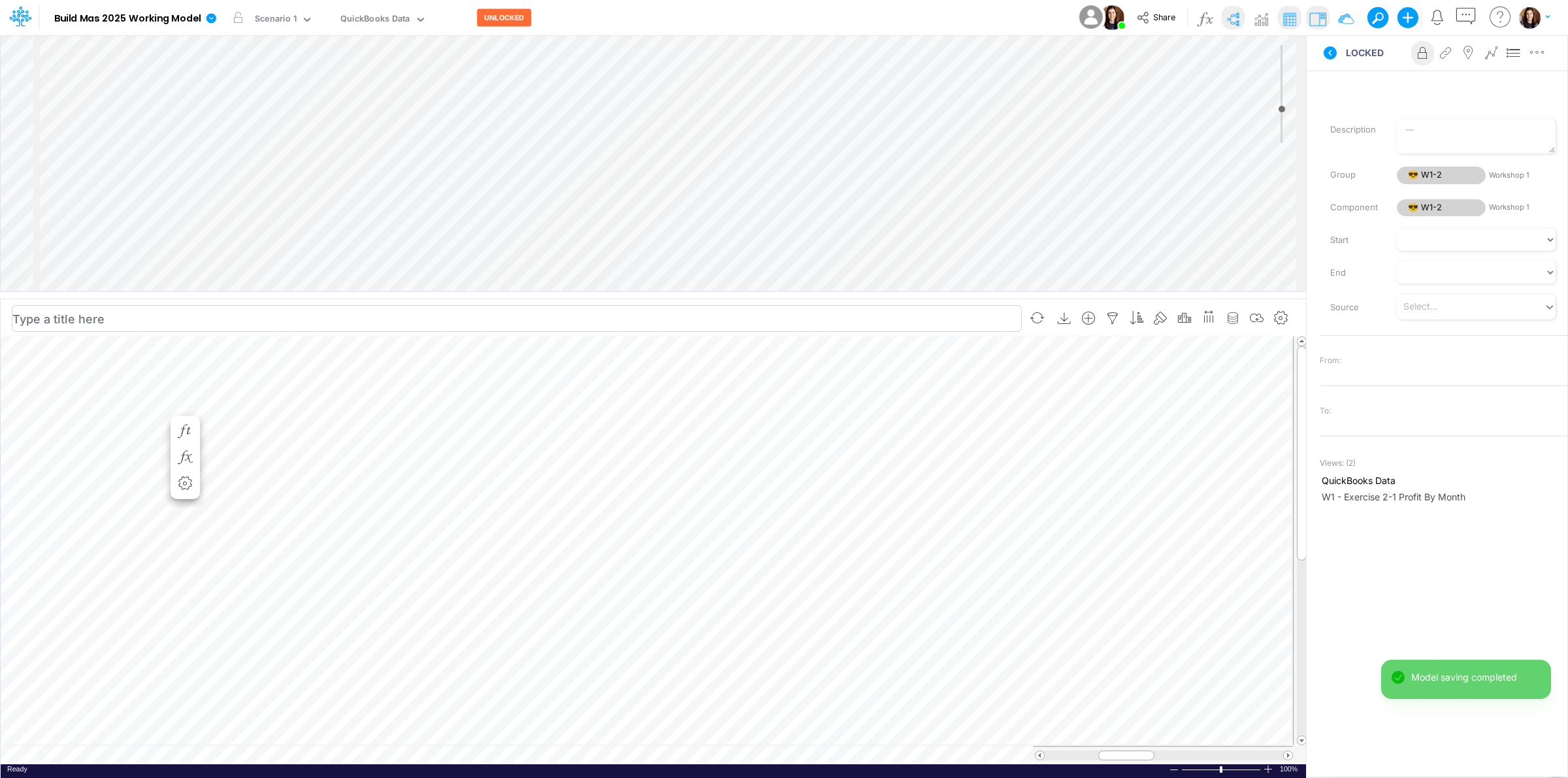
scroll to position [0, 1]
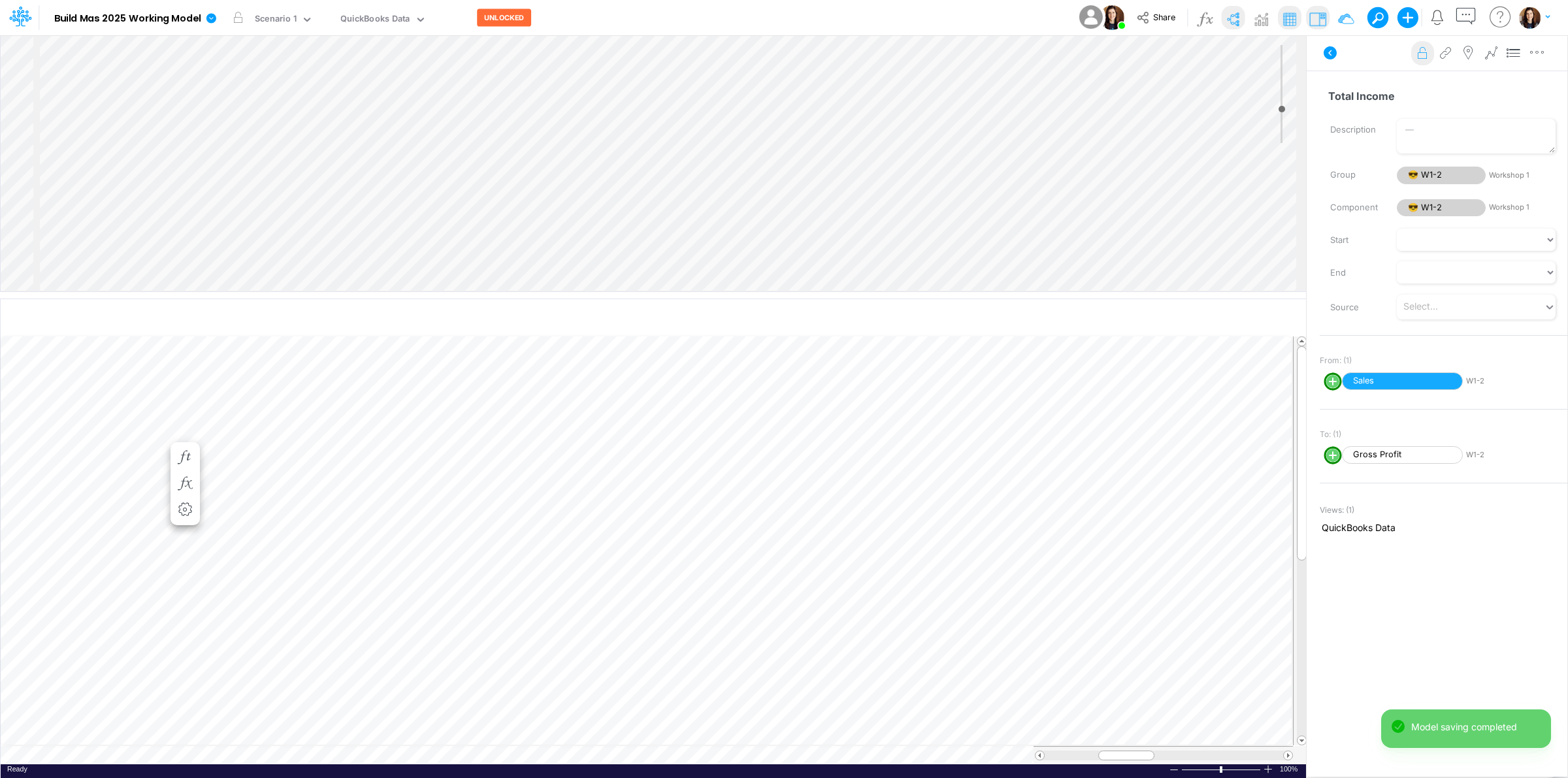
click at [1422, 56] on icon at bounding box center [1423, 53] width 19 height 14
click at [1420, 56] on icon at bounding box center [1423, 53] width 19 height 14
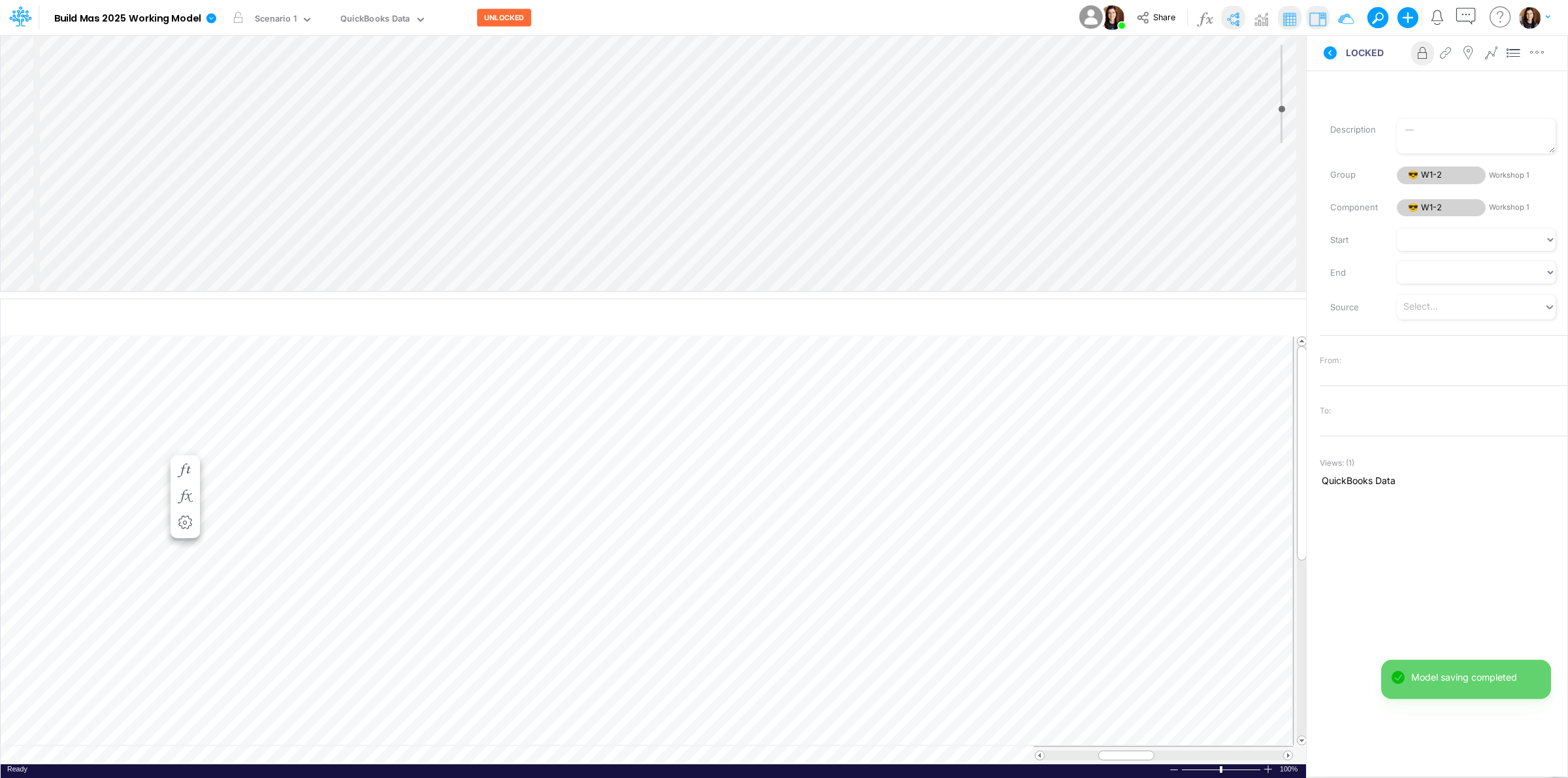
scroll to position [0, 1]
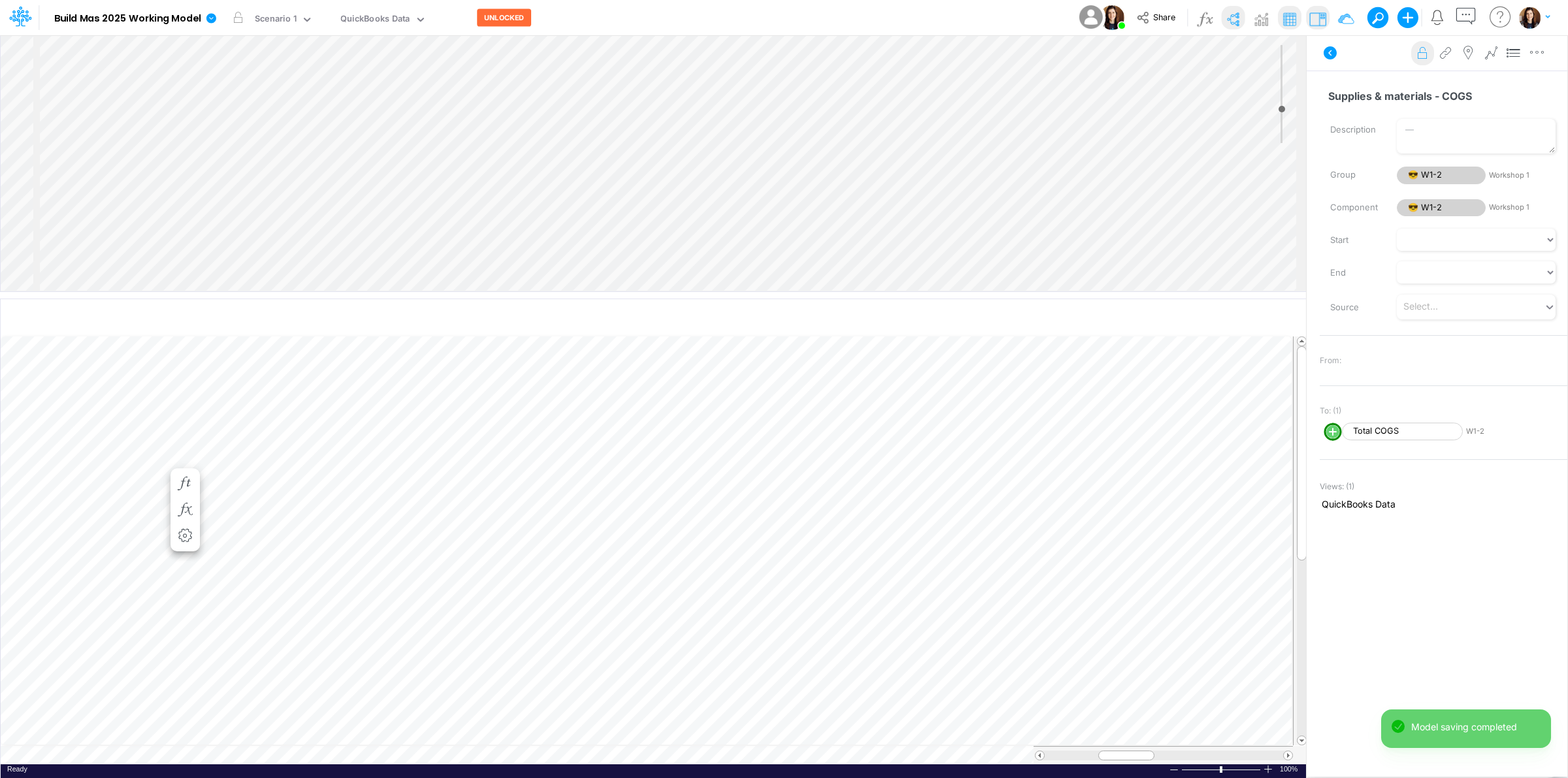
scroll to position [0, 1]
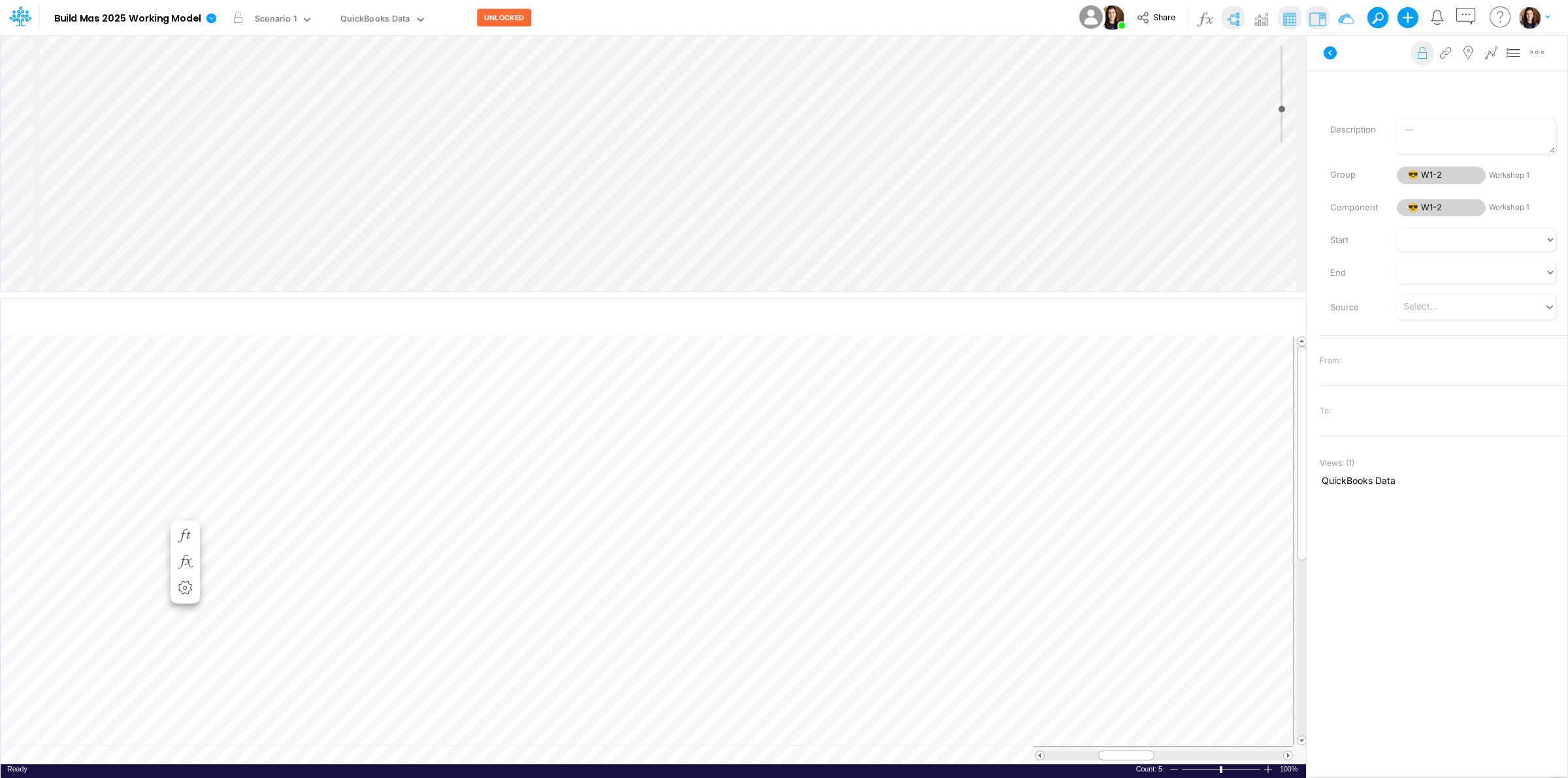
scroll to position [0, 1]
click at [285, 718] on span "Advanced" at bounding box center [270, 712] width 52 height 12
select select "sum"
select select "field"
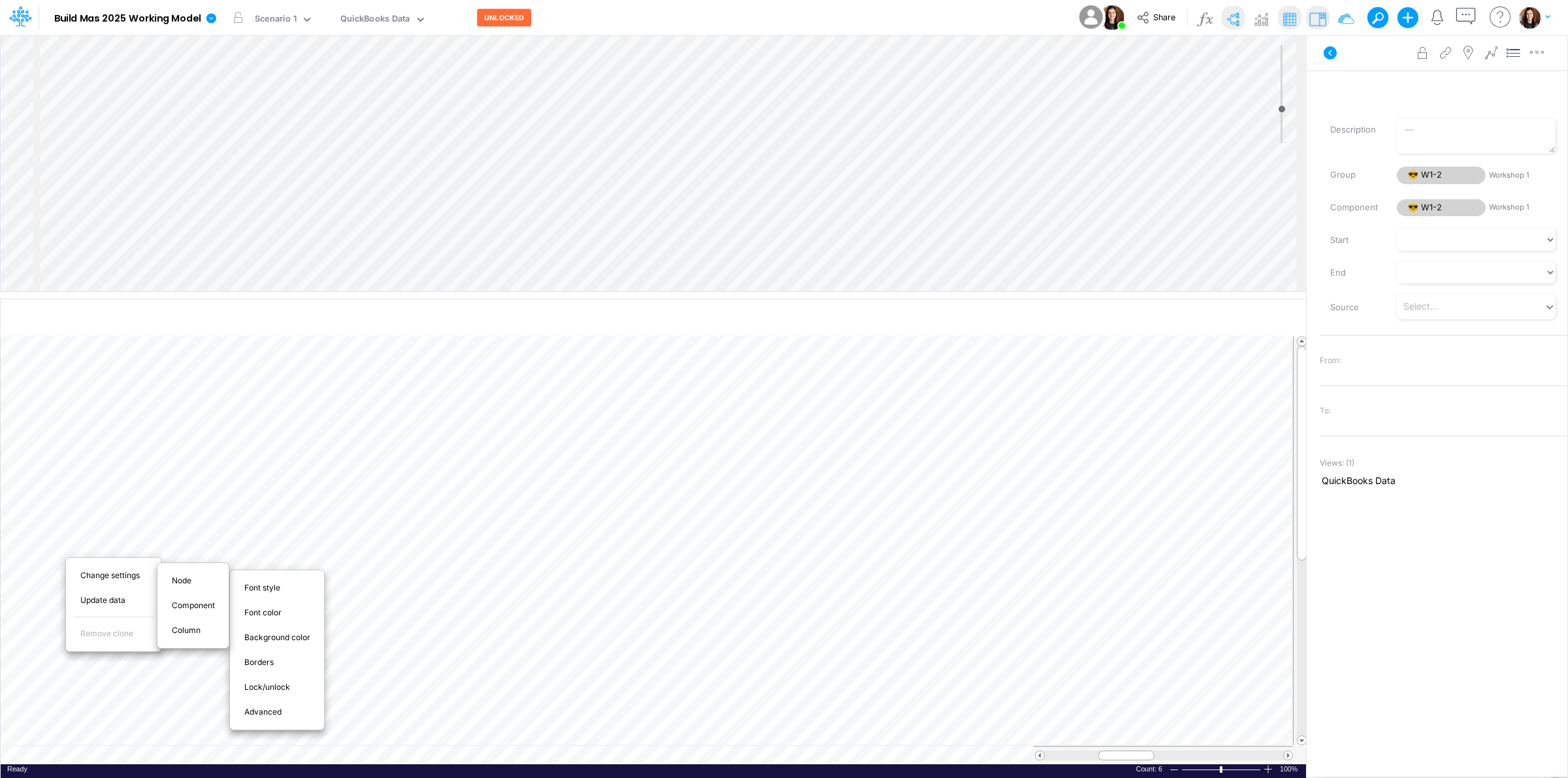
select select "Number"
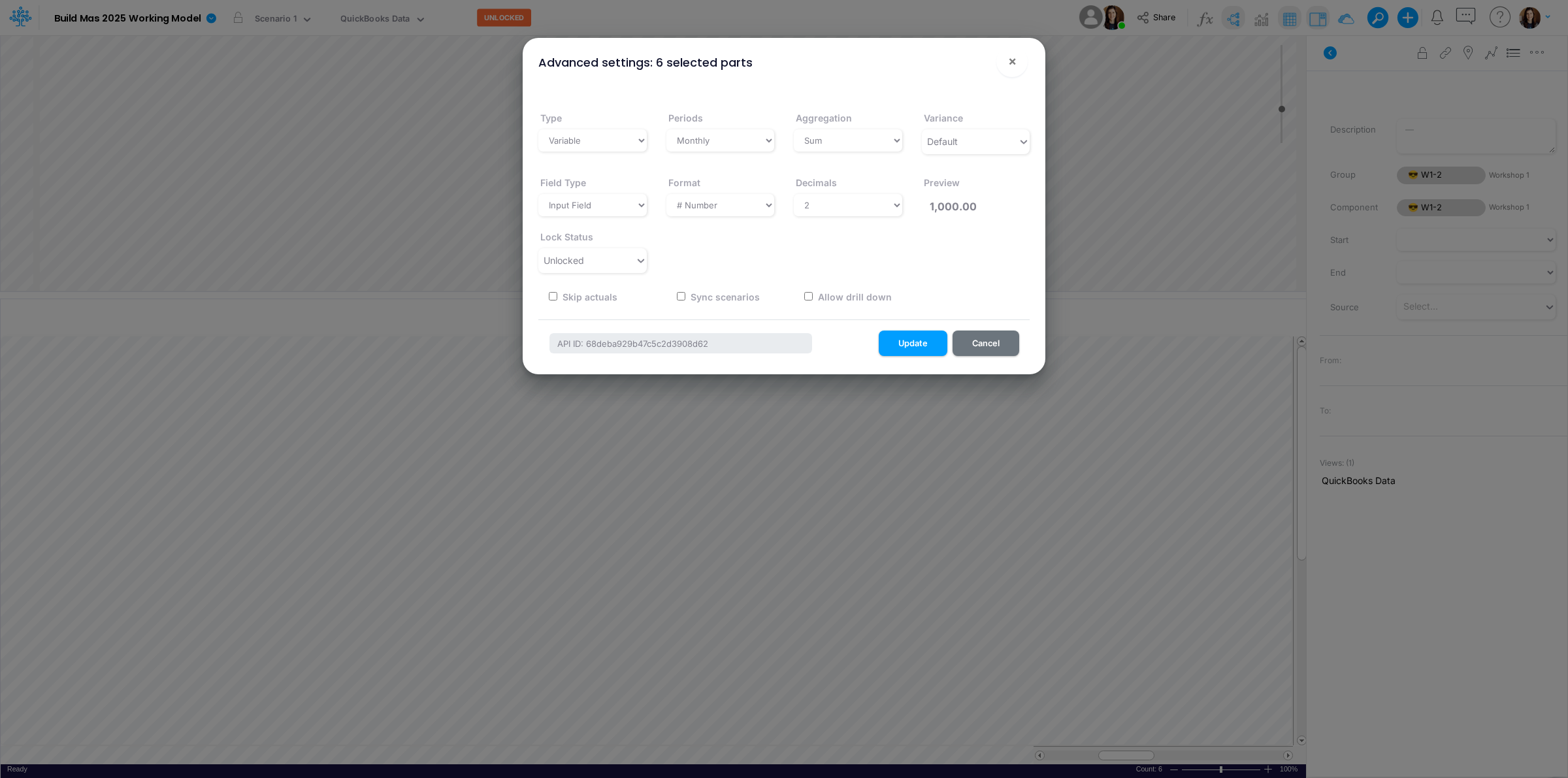
click at [618, 259] on div "Unlocked" at bounding box center [586, 260] width 96 height 21
click at [601, 306] on div "Locked" at bounding box center [592, 310] width 108 height 24
click at [913, 338] on button "Update" at bounding box center [913, 344] width 69 height 26
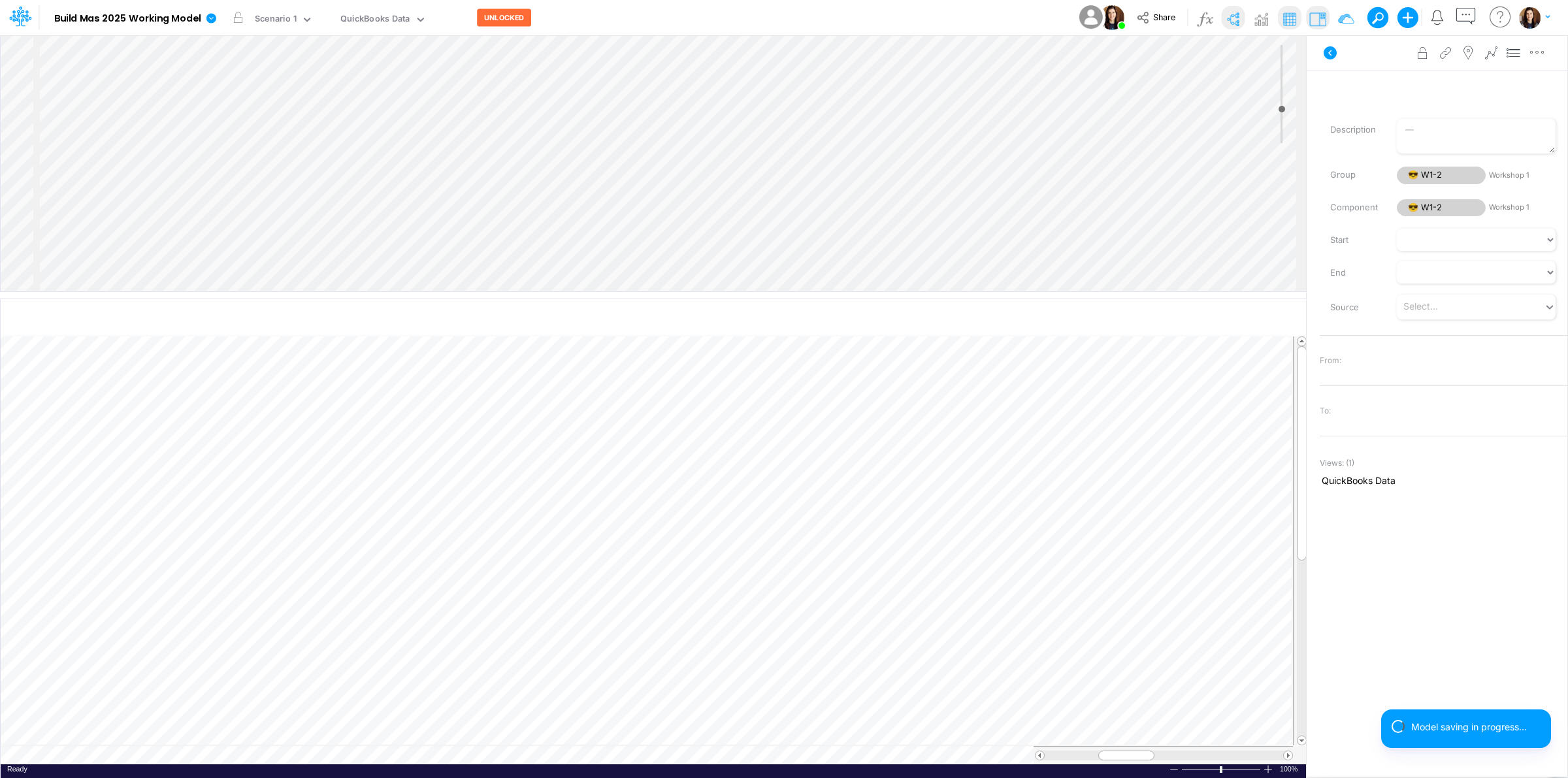
scroll to position [0, 1]
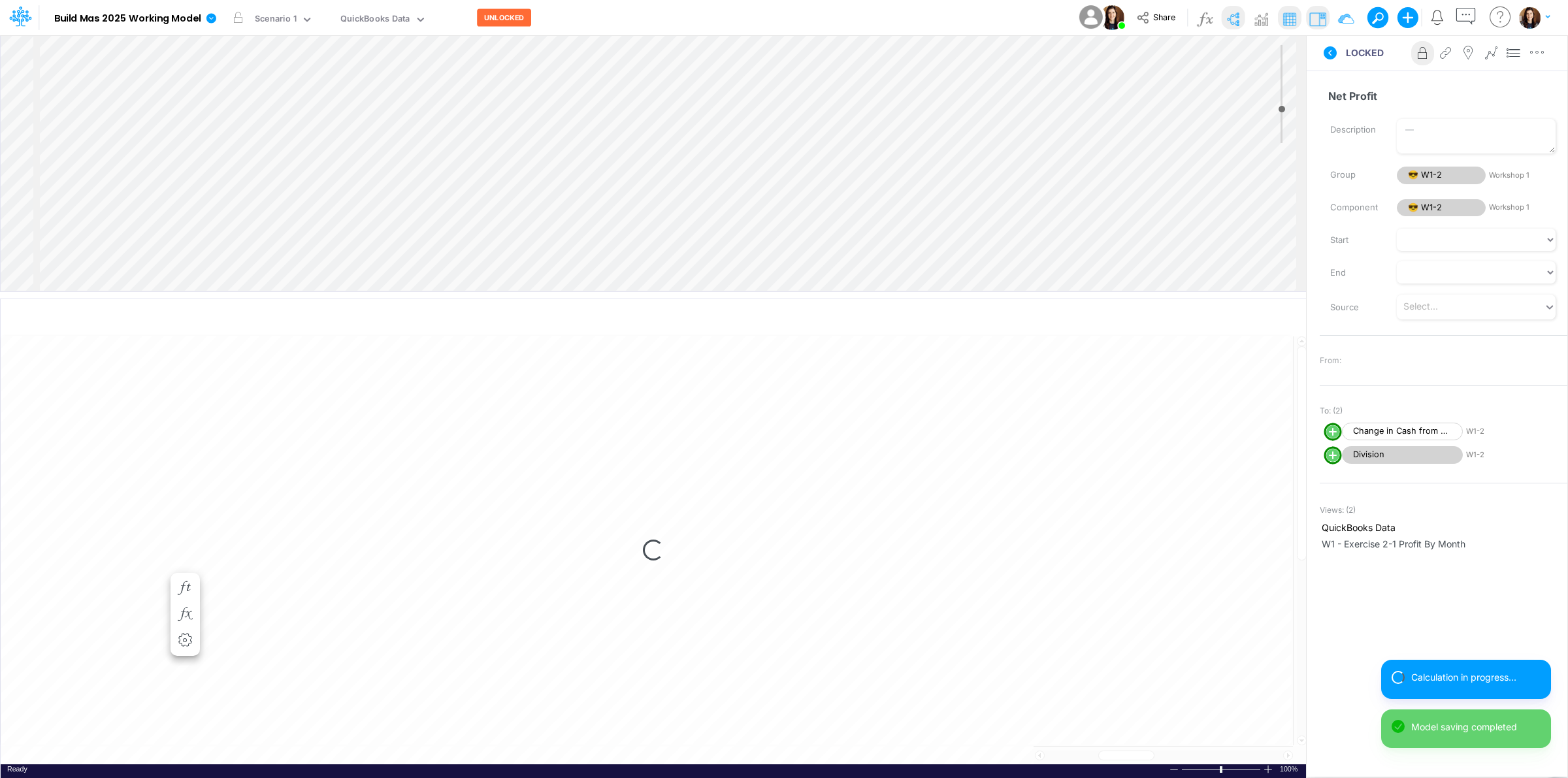
select select "1"
select select "Multiply"
select select "Add"
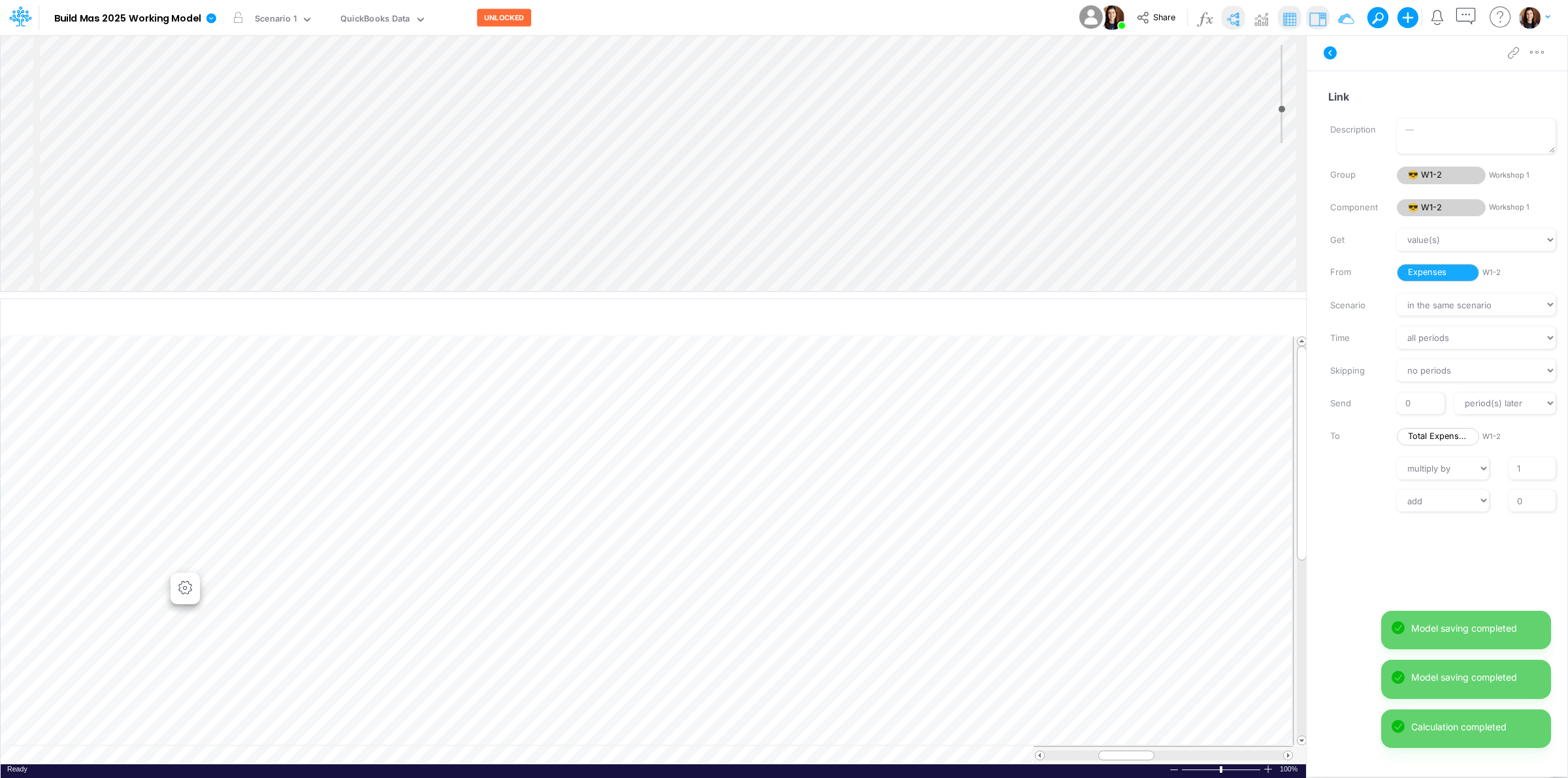
scroll to position [0, 1]
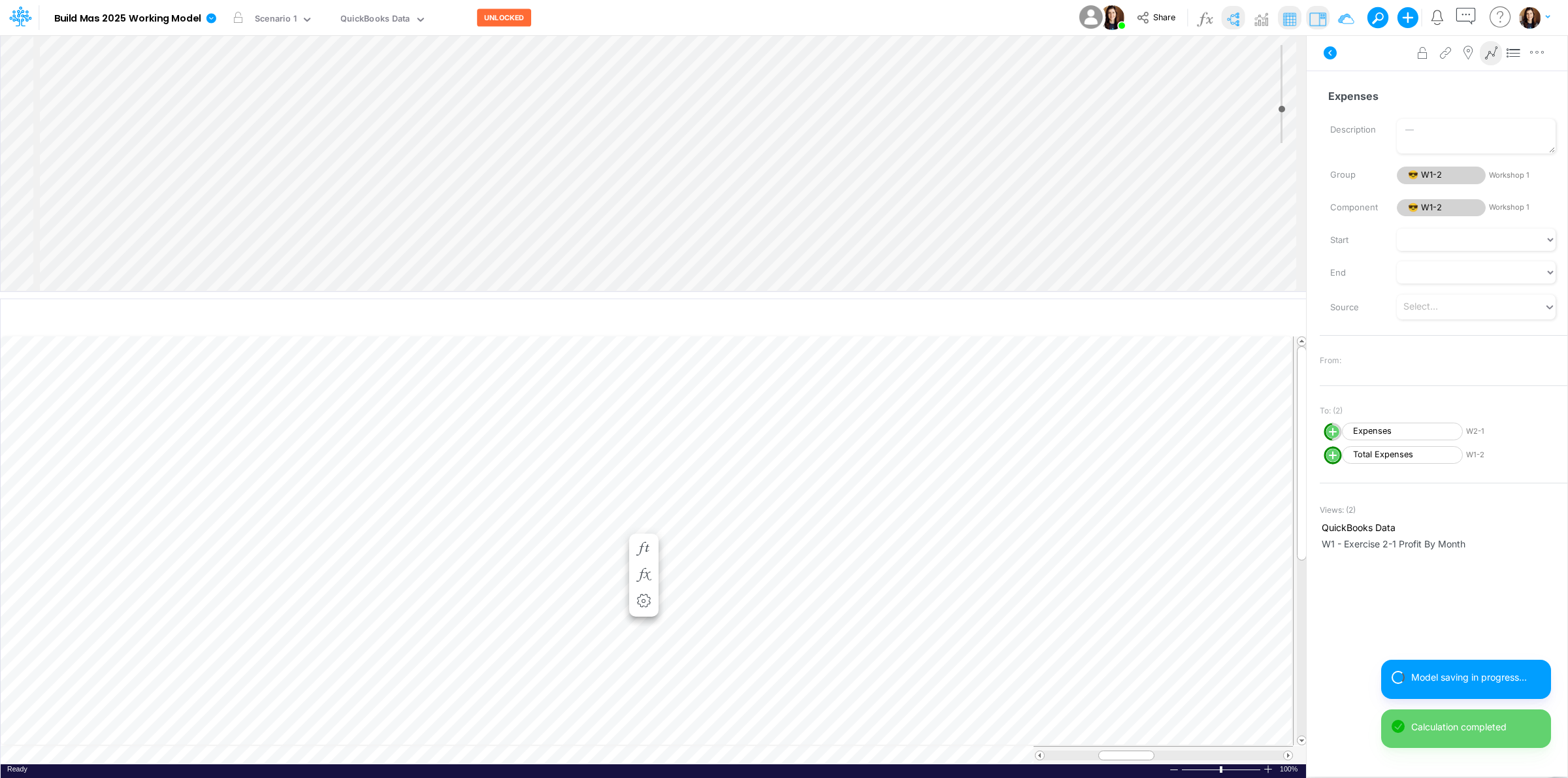
scroll to position [0, 1]
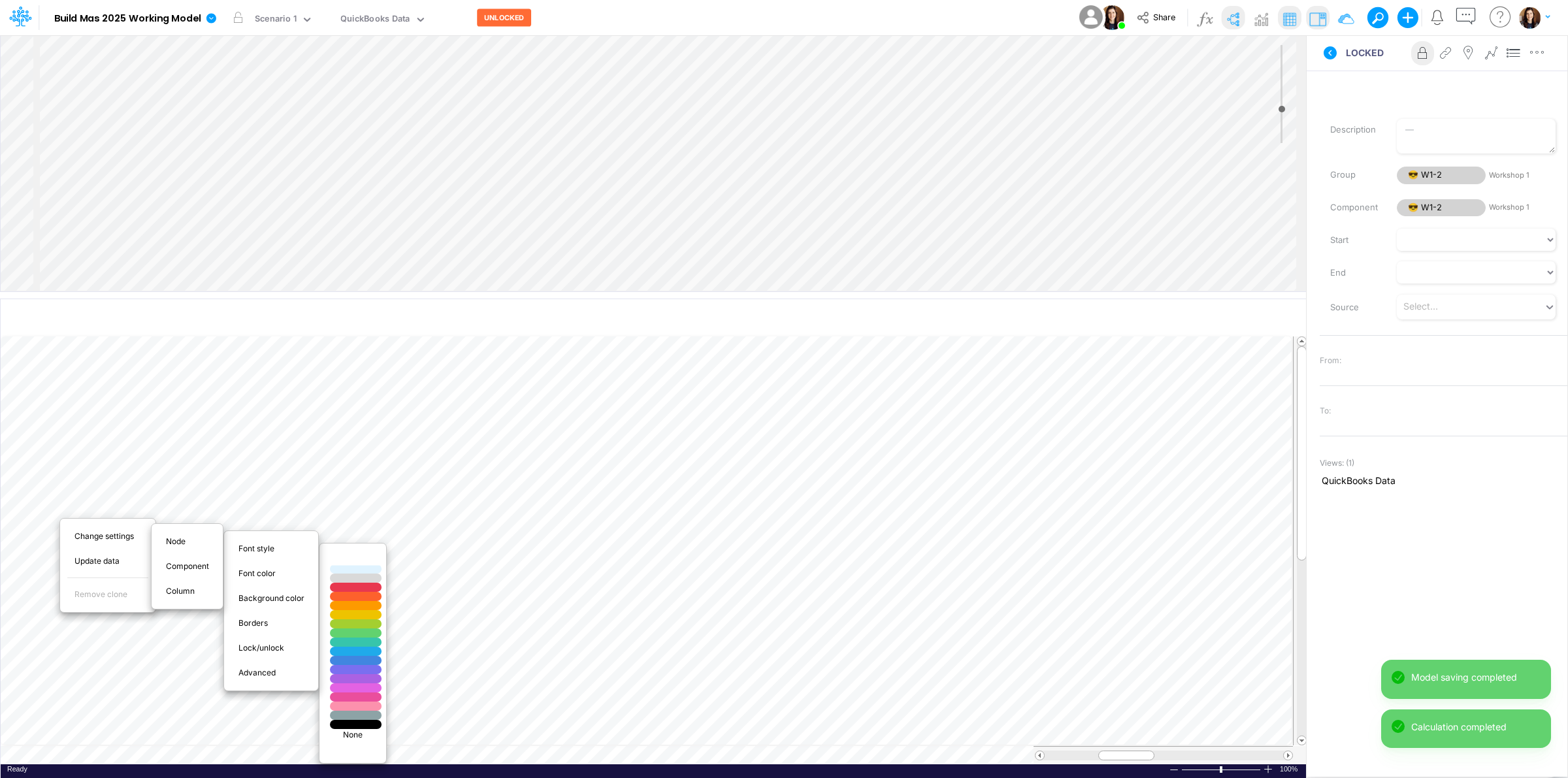
click at [355, 560] on div at bounding box center [356, 560] width 61 height 11
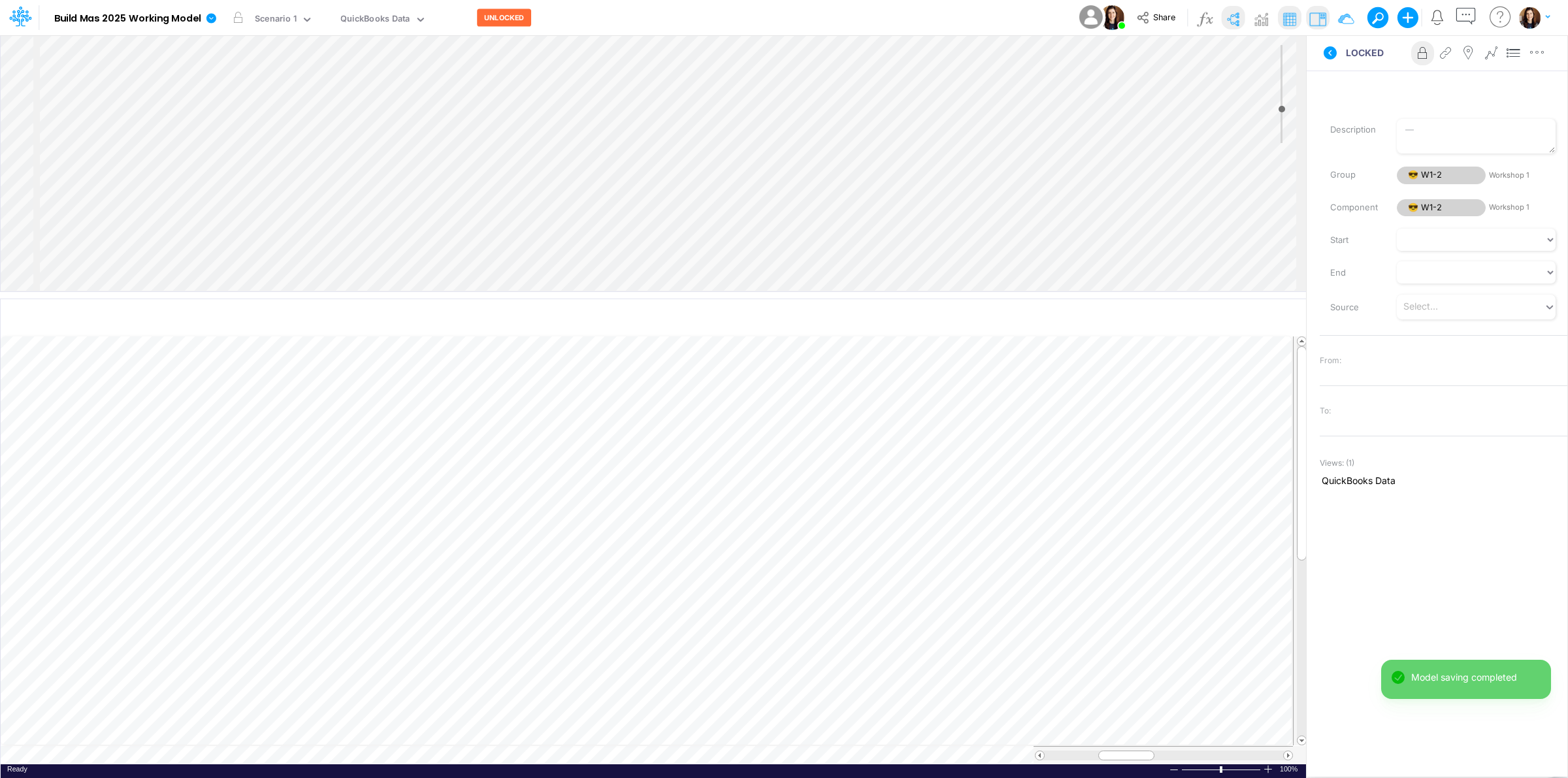
scroll to position [0, 1]
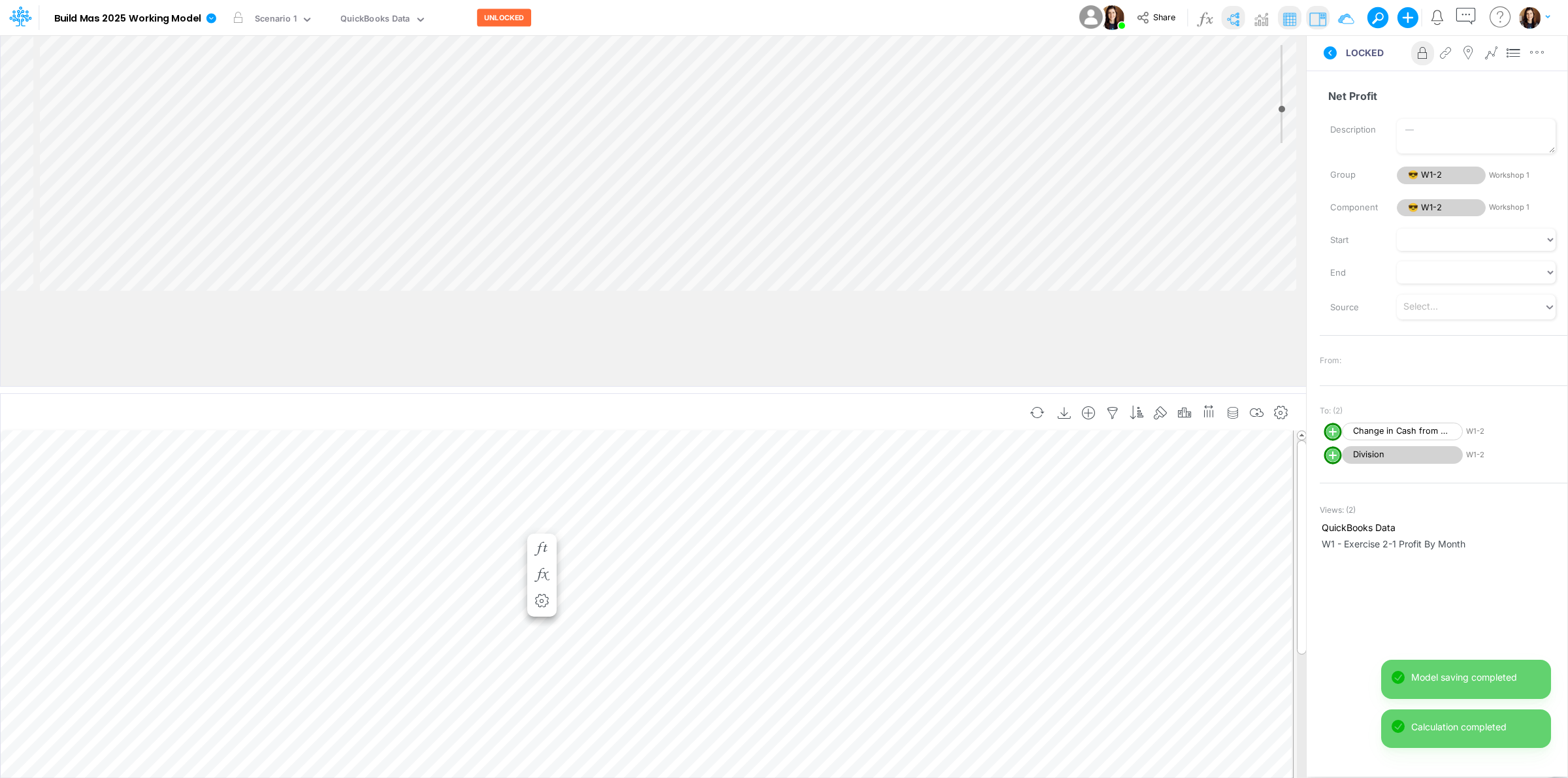
drag, startPoint x: 376, startPoint y: 298, endPoint x: 383, endPoint y: 393, distance: 95.3
click at [383, 393] on div at bounding box center [653, 390] width 1306 height 6
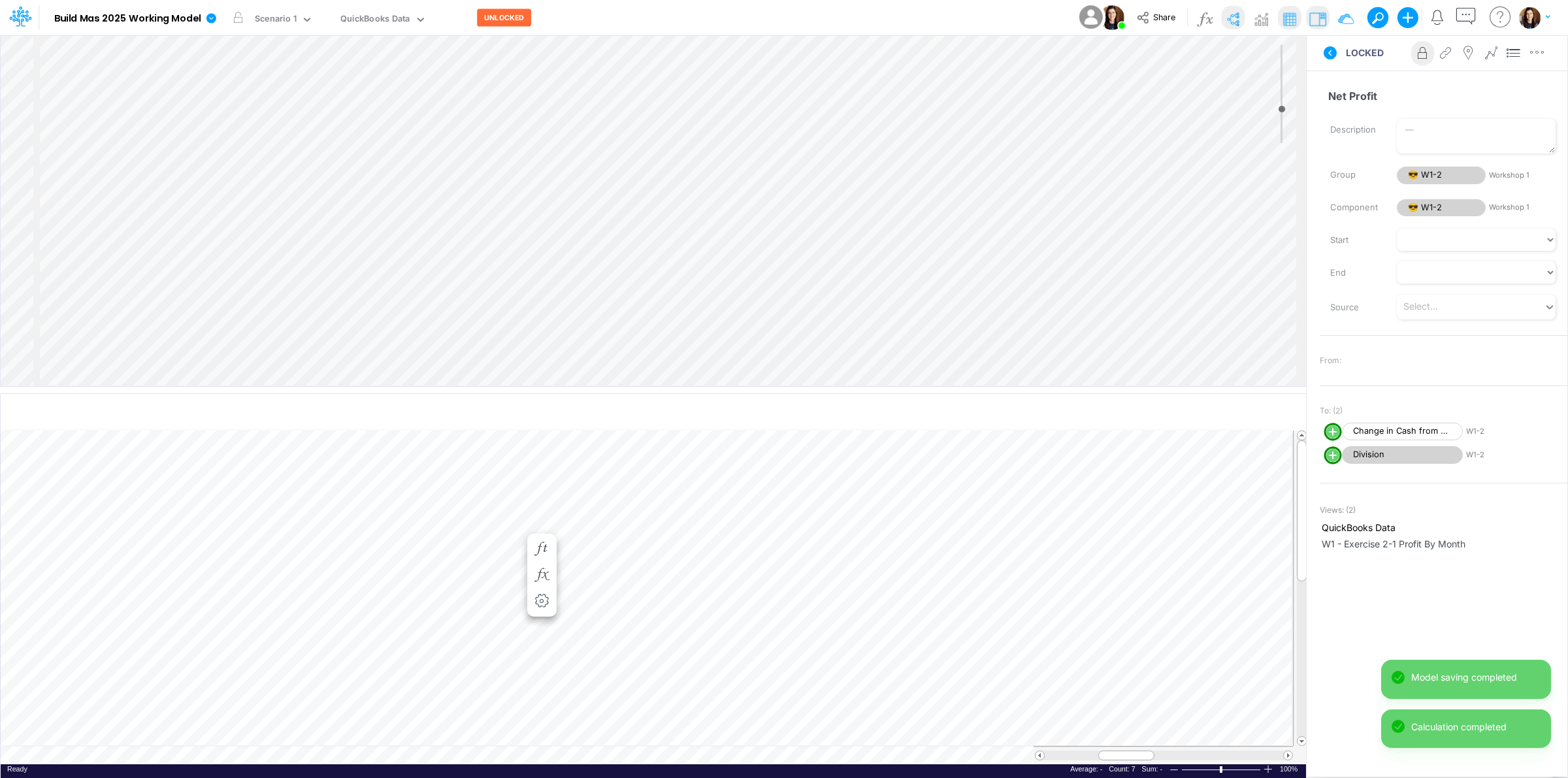
scroll to position [108, 0]
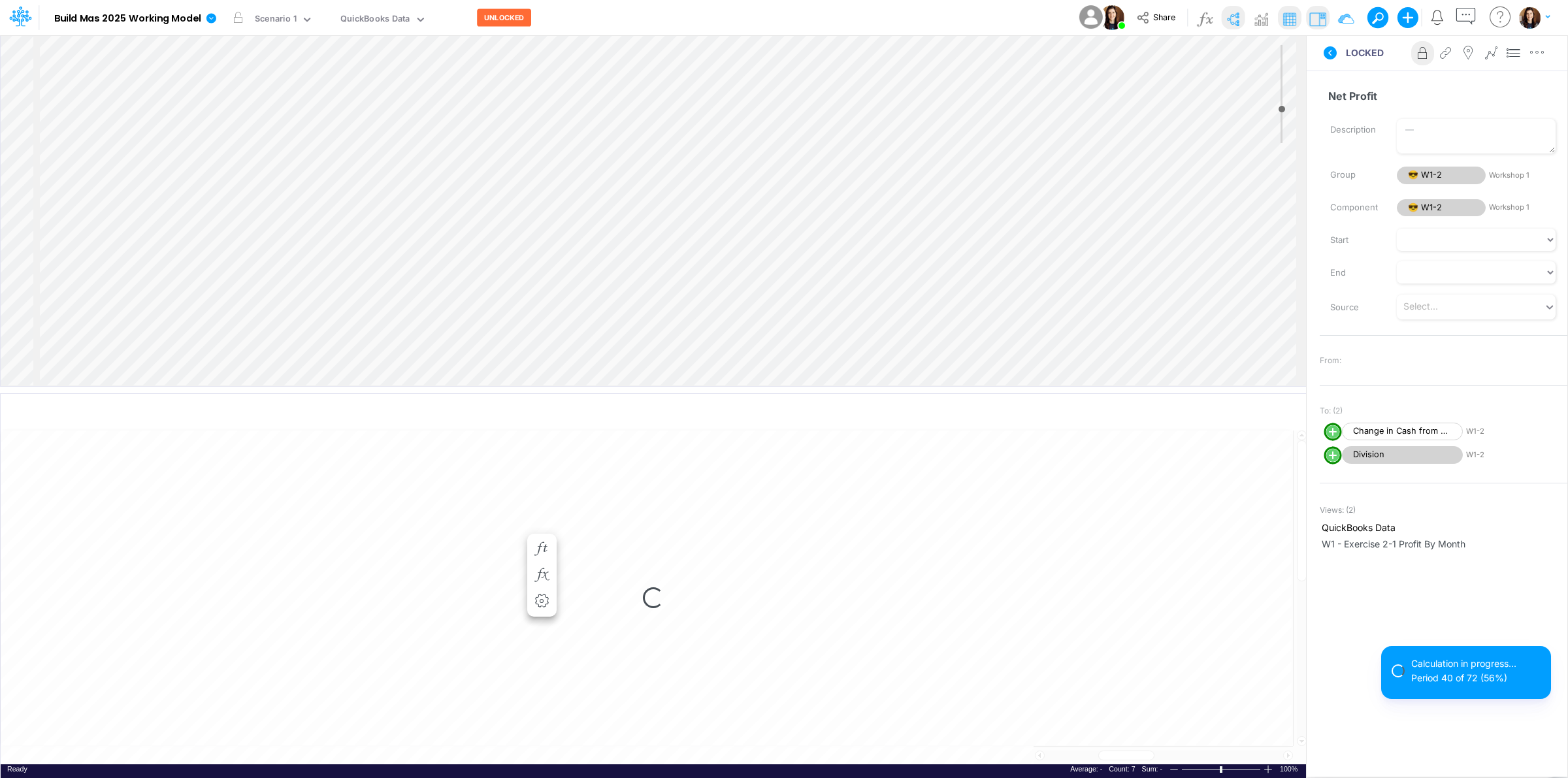
select select "1"
select select "Multiply"
select select "Add"
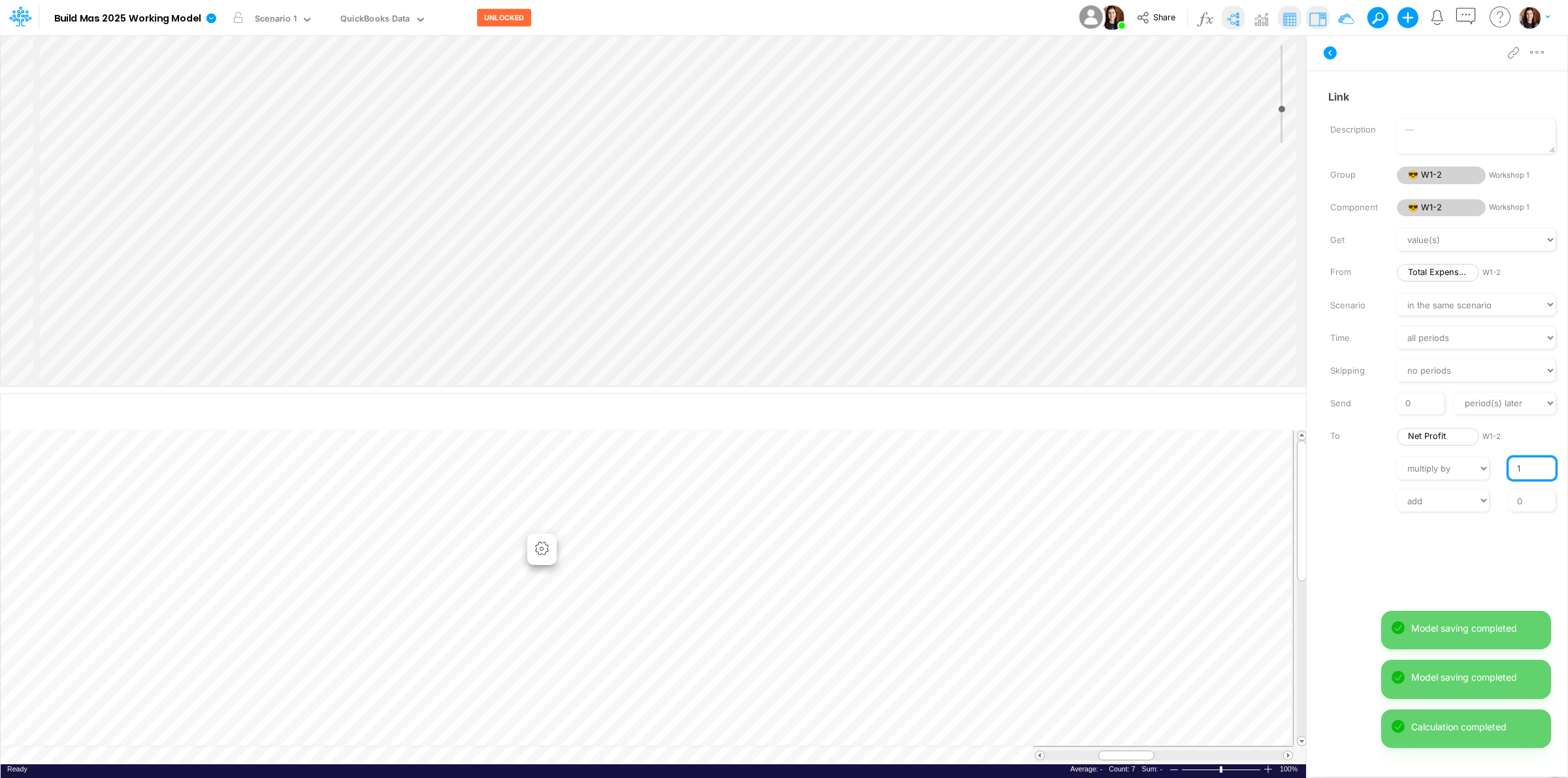
click at [1511, 469] on input "1" at bounding box center [1532, 469] width 47 height 22
type input "-1"
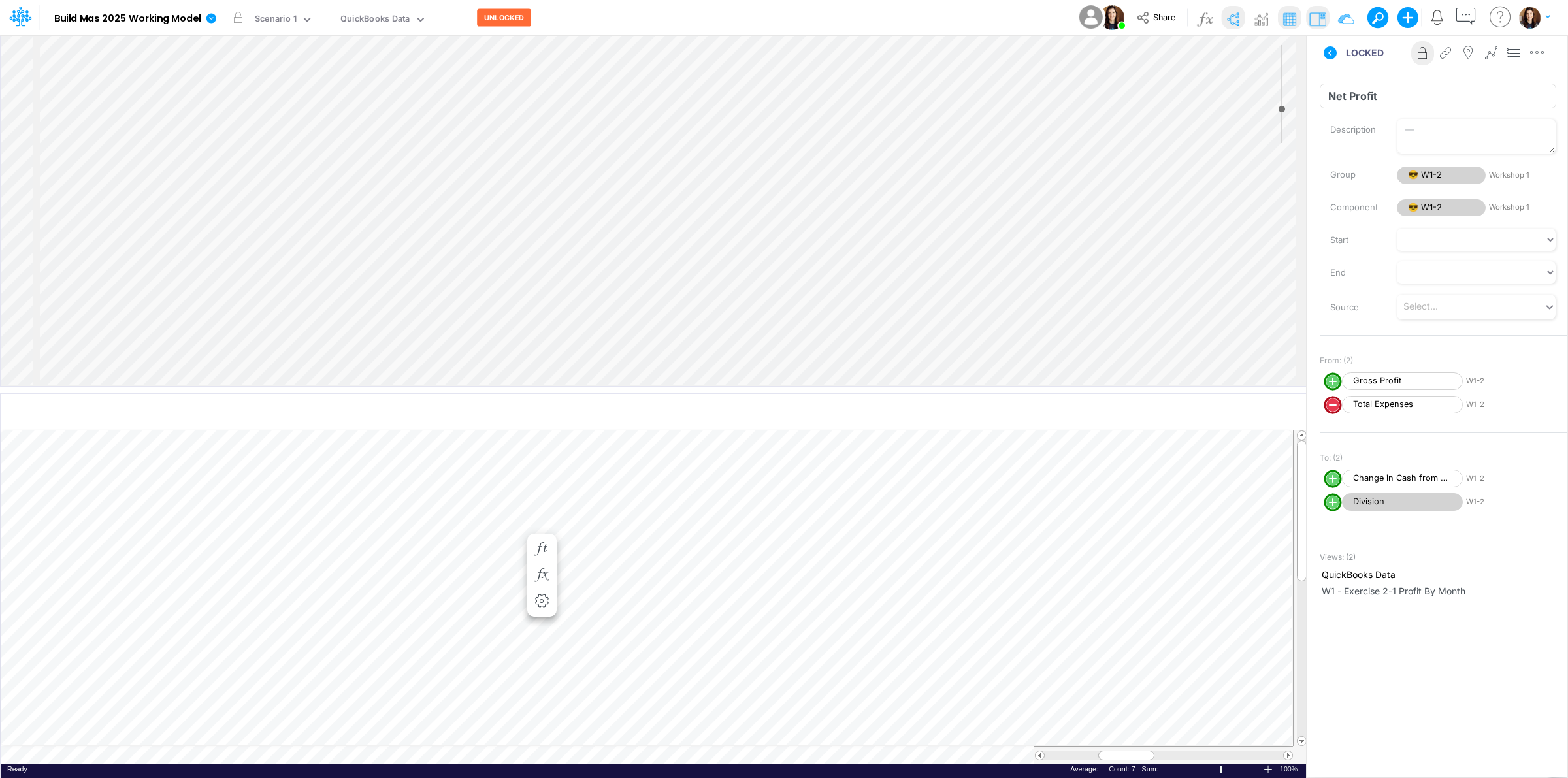
click at [1360, 85] on input "Net Profit" at bounding box center [1437, 95] width 236 height 25
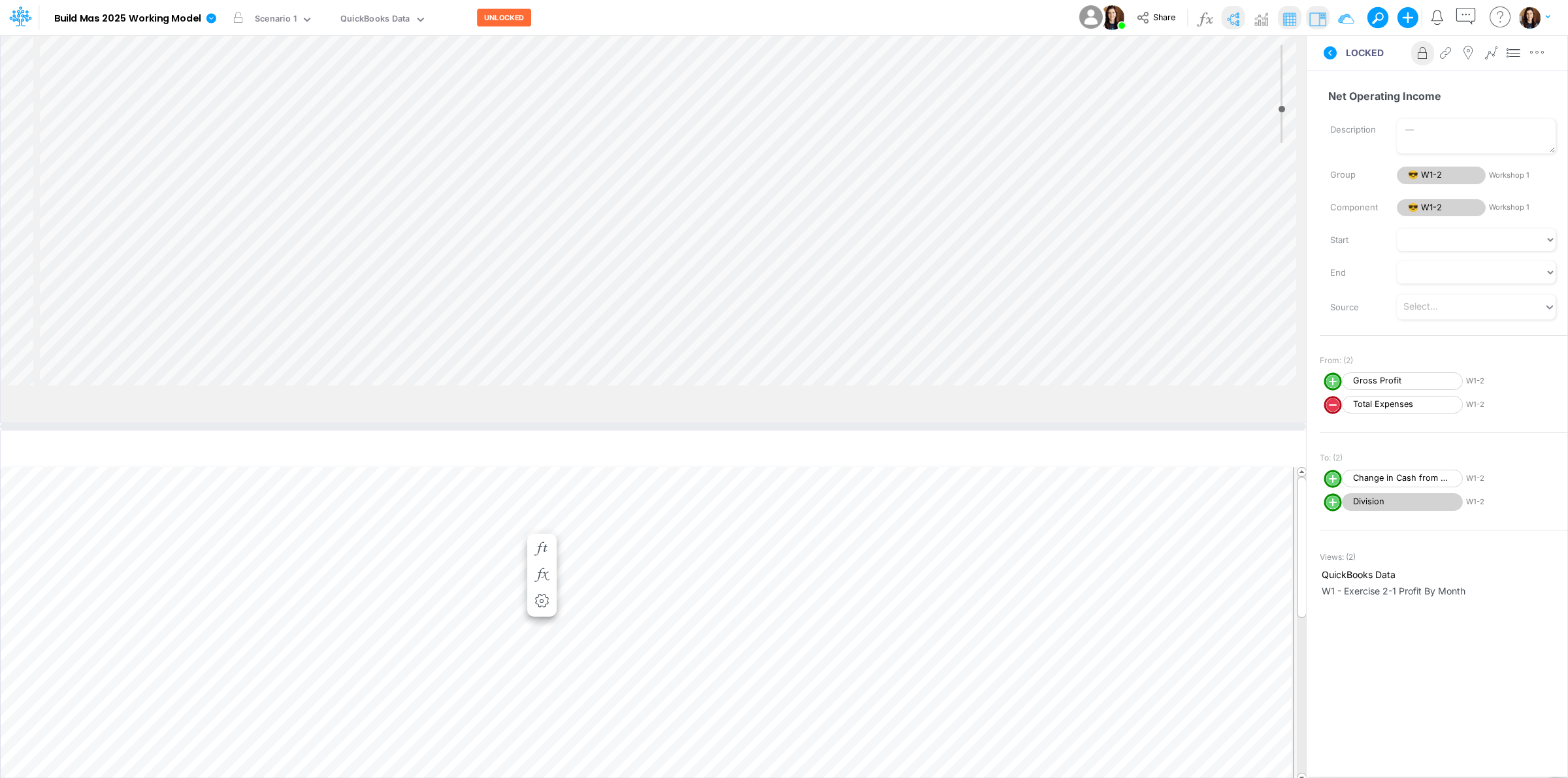
drag, startPoint x: 372, startPoint y: 390, endPoint x: 376, endPoint y: 458, distance: 68.1
click at [376, 430] on div at bounding box center [653, 426] width 1306 height 6
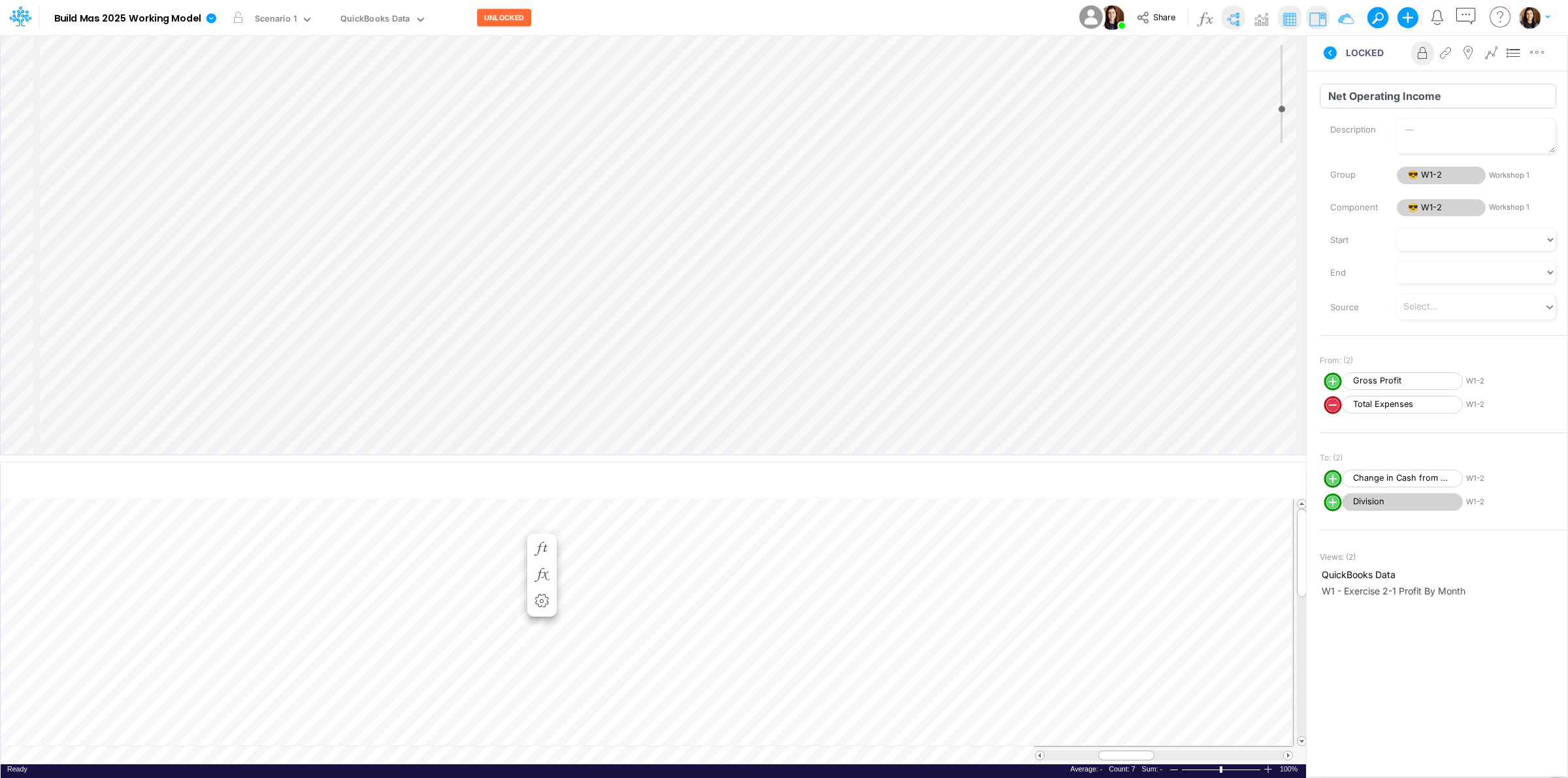
click at [1386, 96] on input "Net Operating Income" at bounding box center [1437, 95] width 236 height 25
click at [1354, 100] on input "Net Income" at bounding box center [1437, 95] width 236 height 25
type input "Net Operating Income"
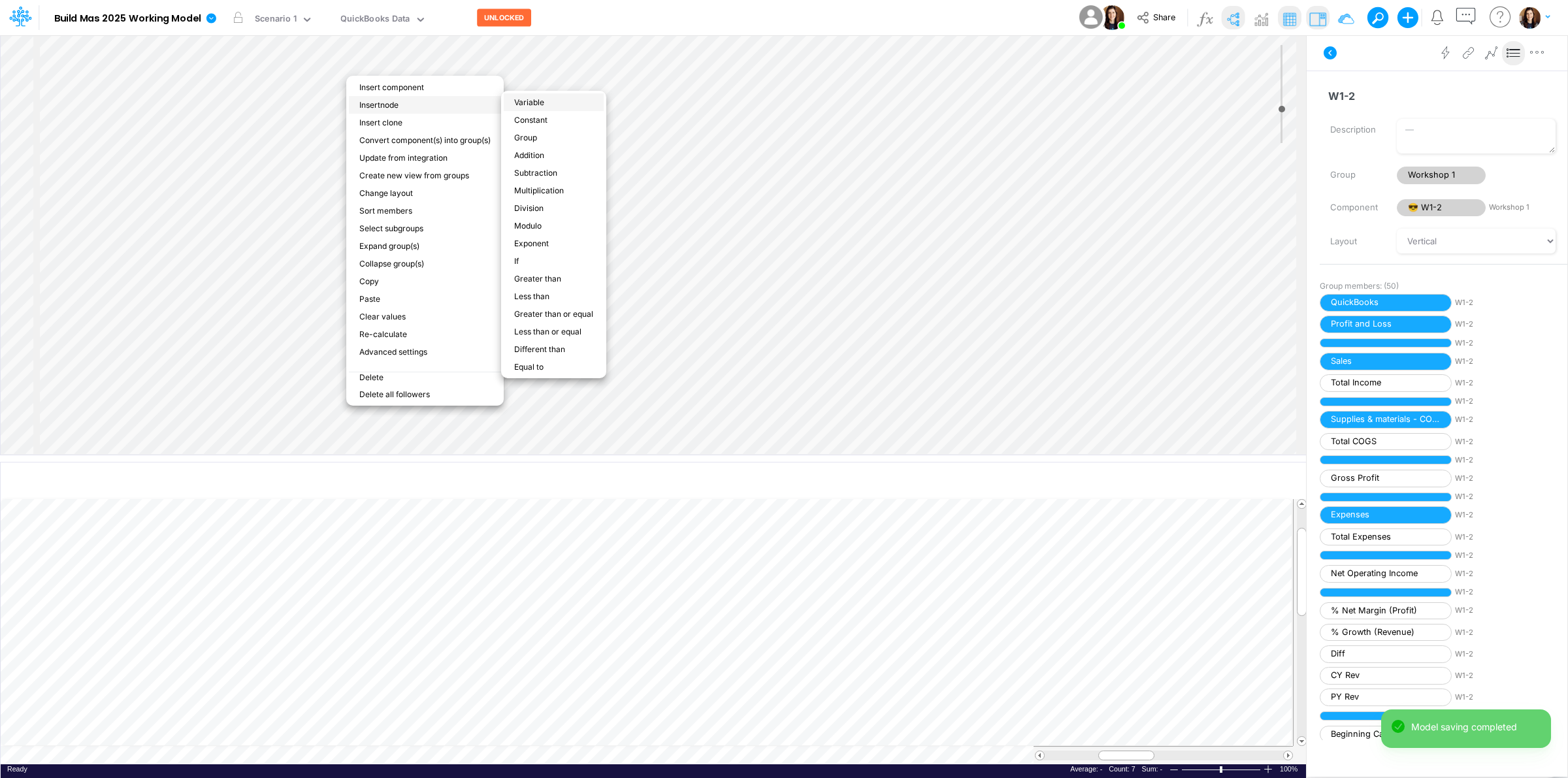
click at [545, 106] on li "Variable" at bounding box center [554, 102] width 100 height 18
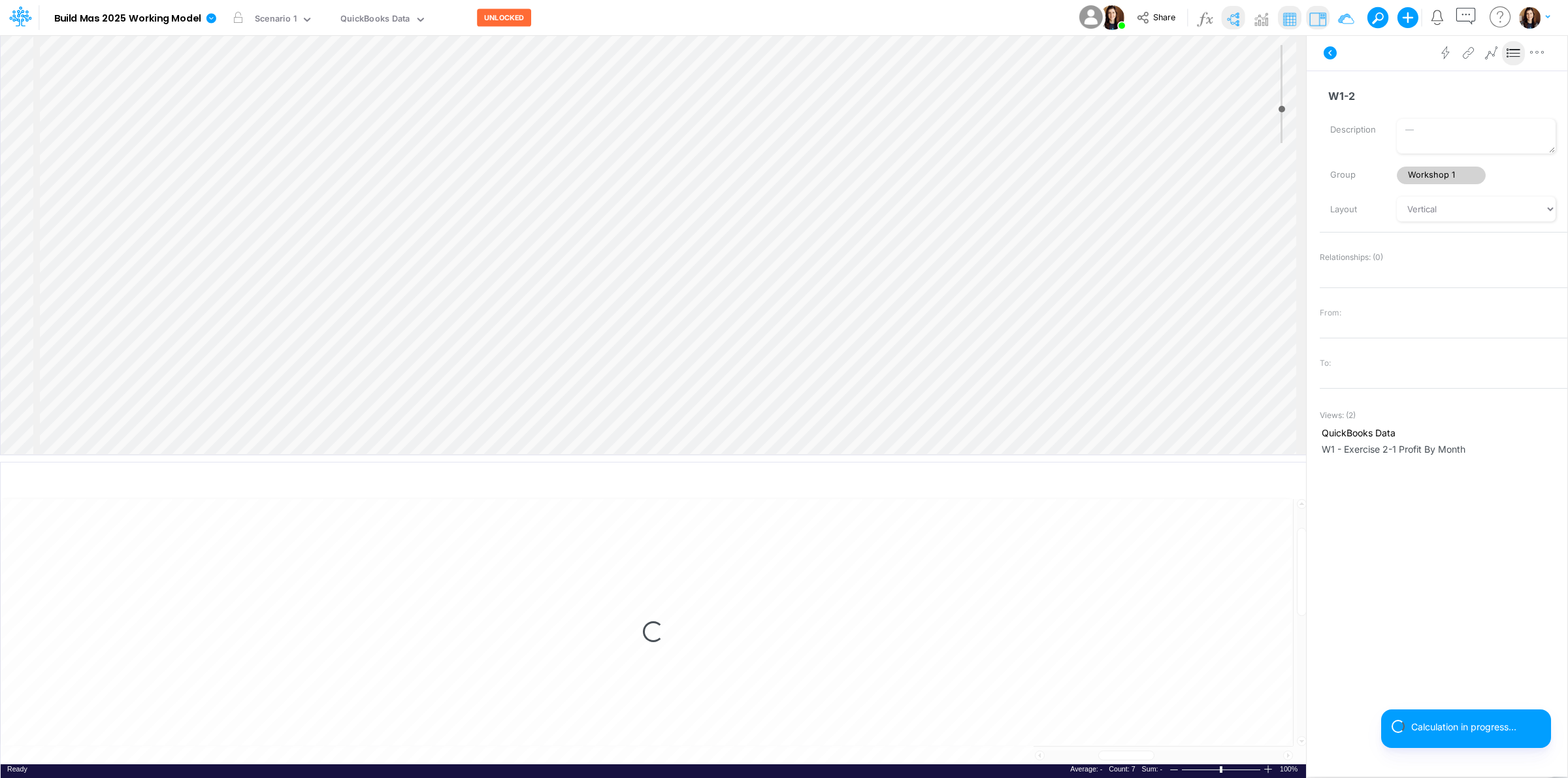
scroll to position [239, 0]
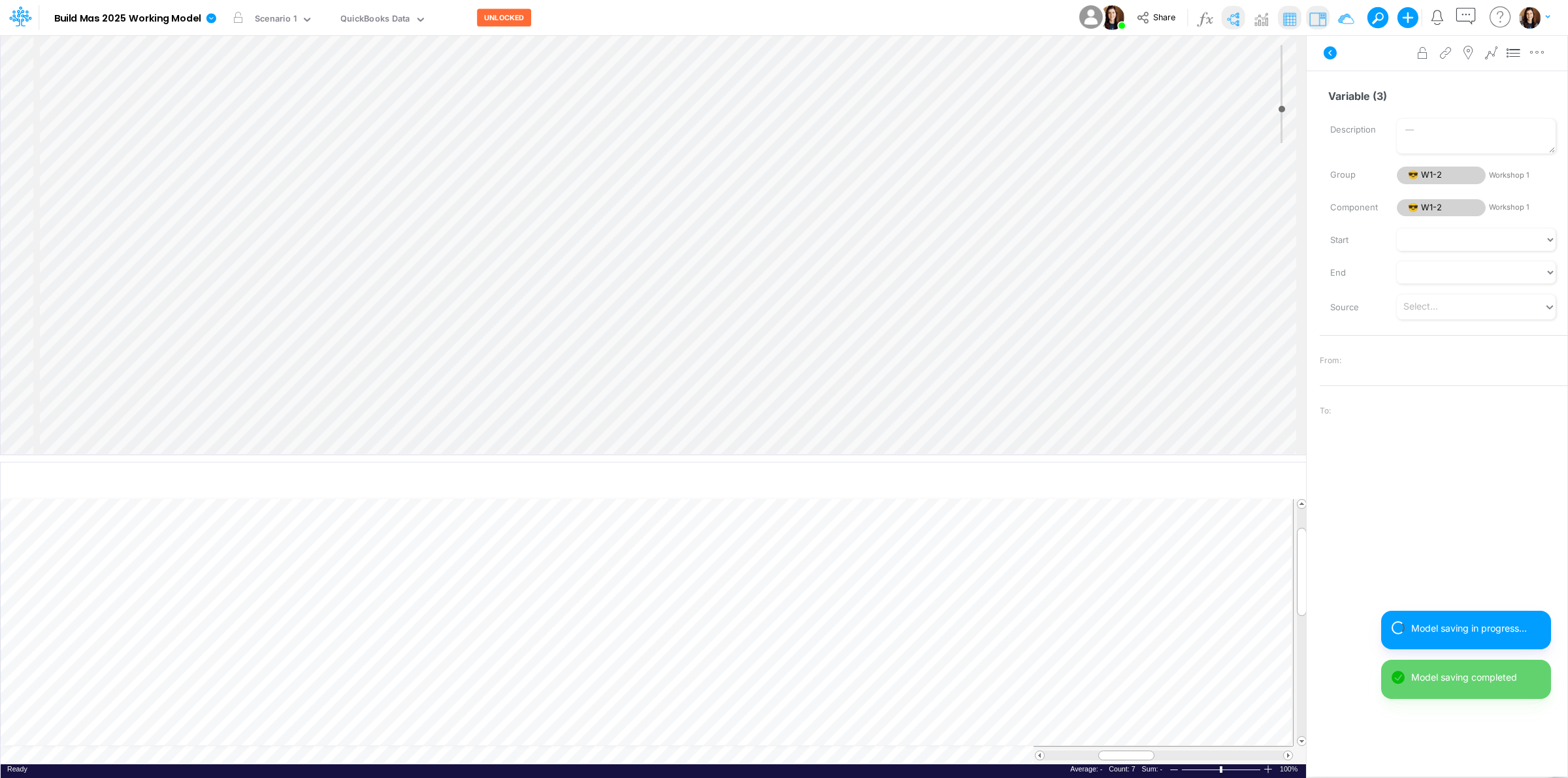
scroll to position [335, 0]
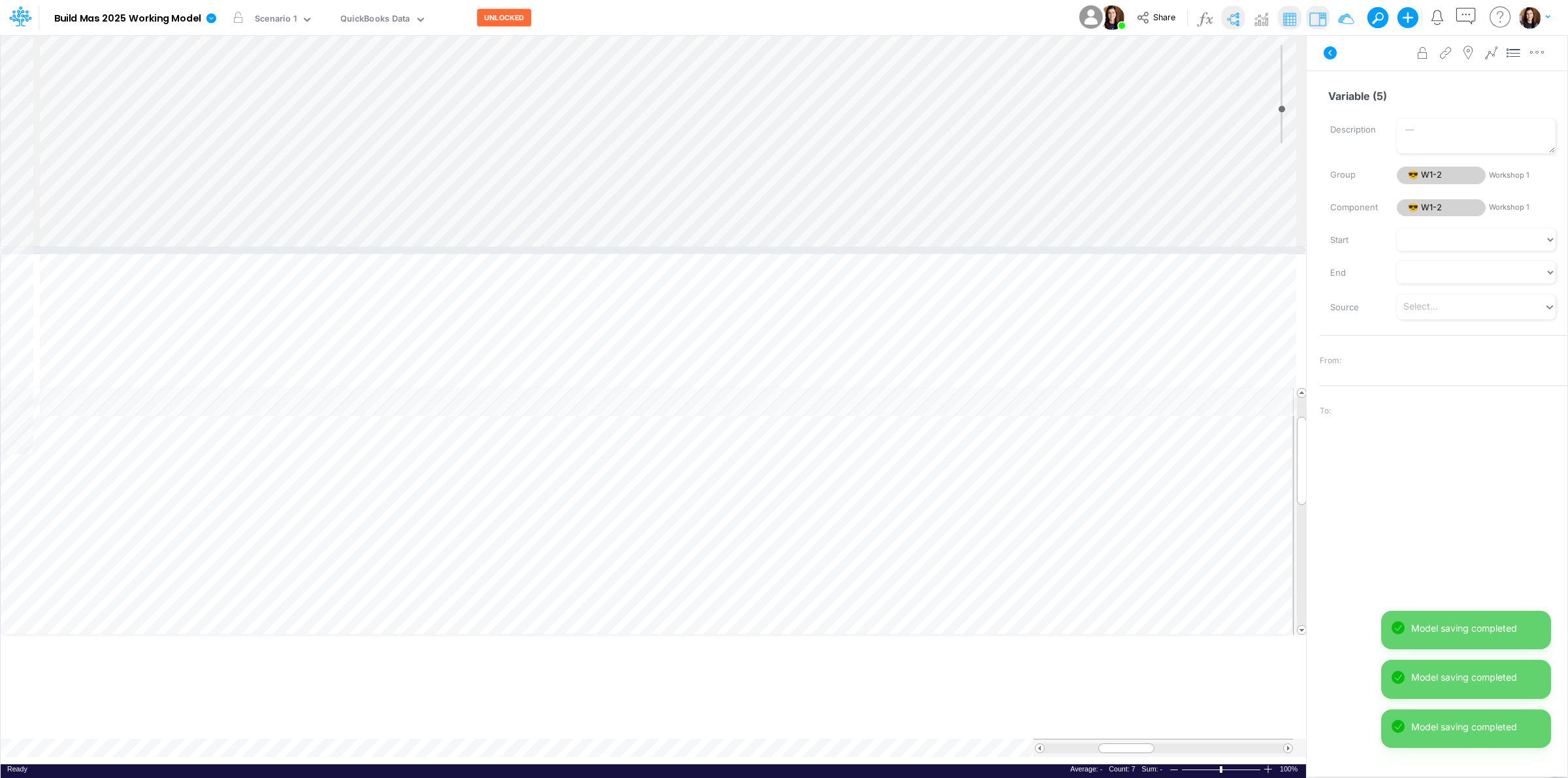
drag, startPoint x: 1110, startPoint y: 460, endPoint x: 1099, endPoint y: 252, distance: 208.3
click at [1099, 252] on div at bounding box center [653, 250] width 1306 height 6
click at [1234, 272] on icon "button" at bounding box center [1233, 273] width 19 height 14
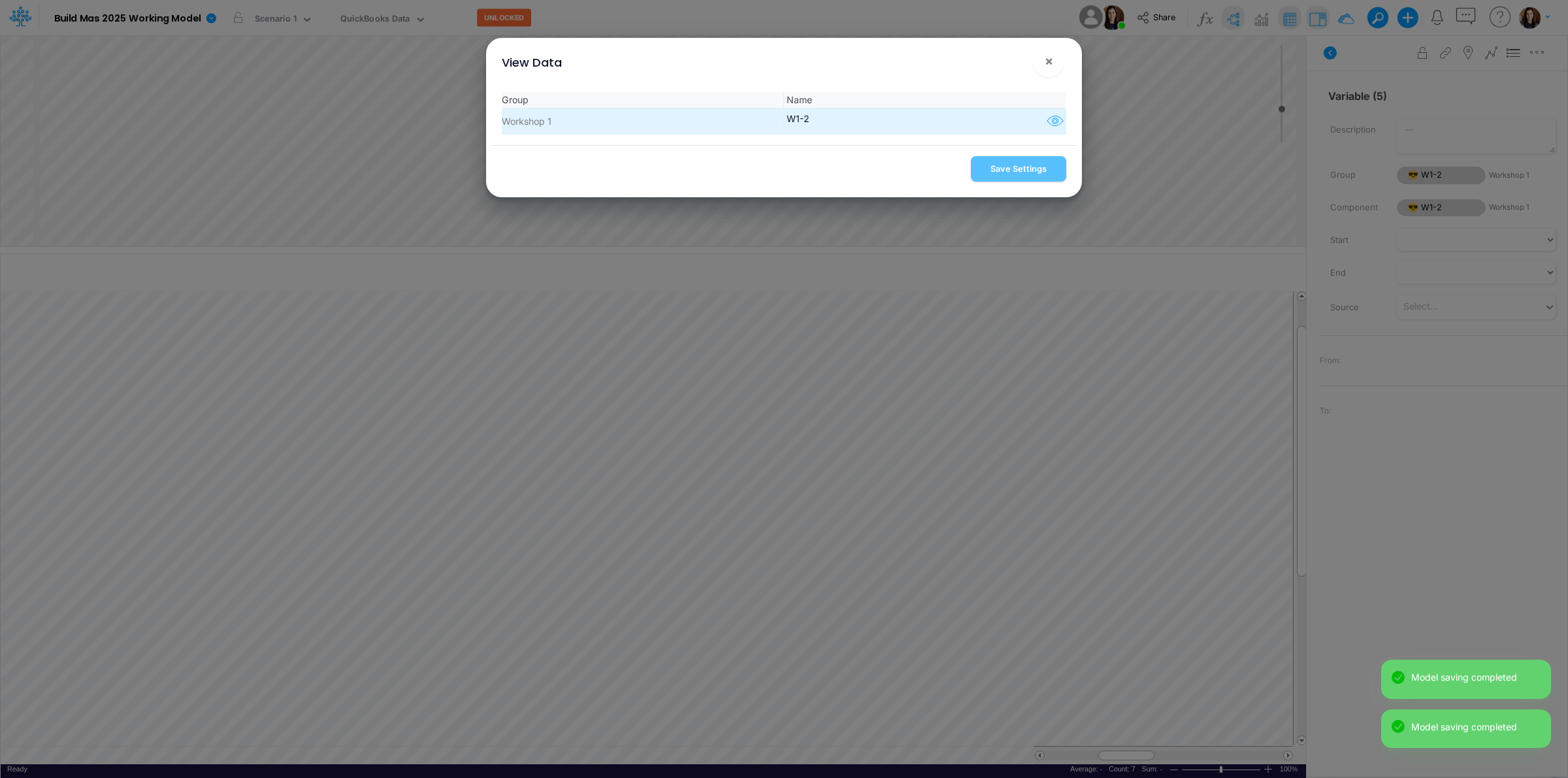
click at [1049, 128] on icon "button" at bounding box center [1055, 121] width 19 height 17
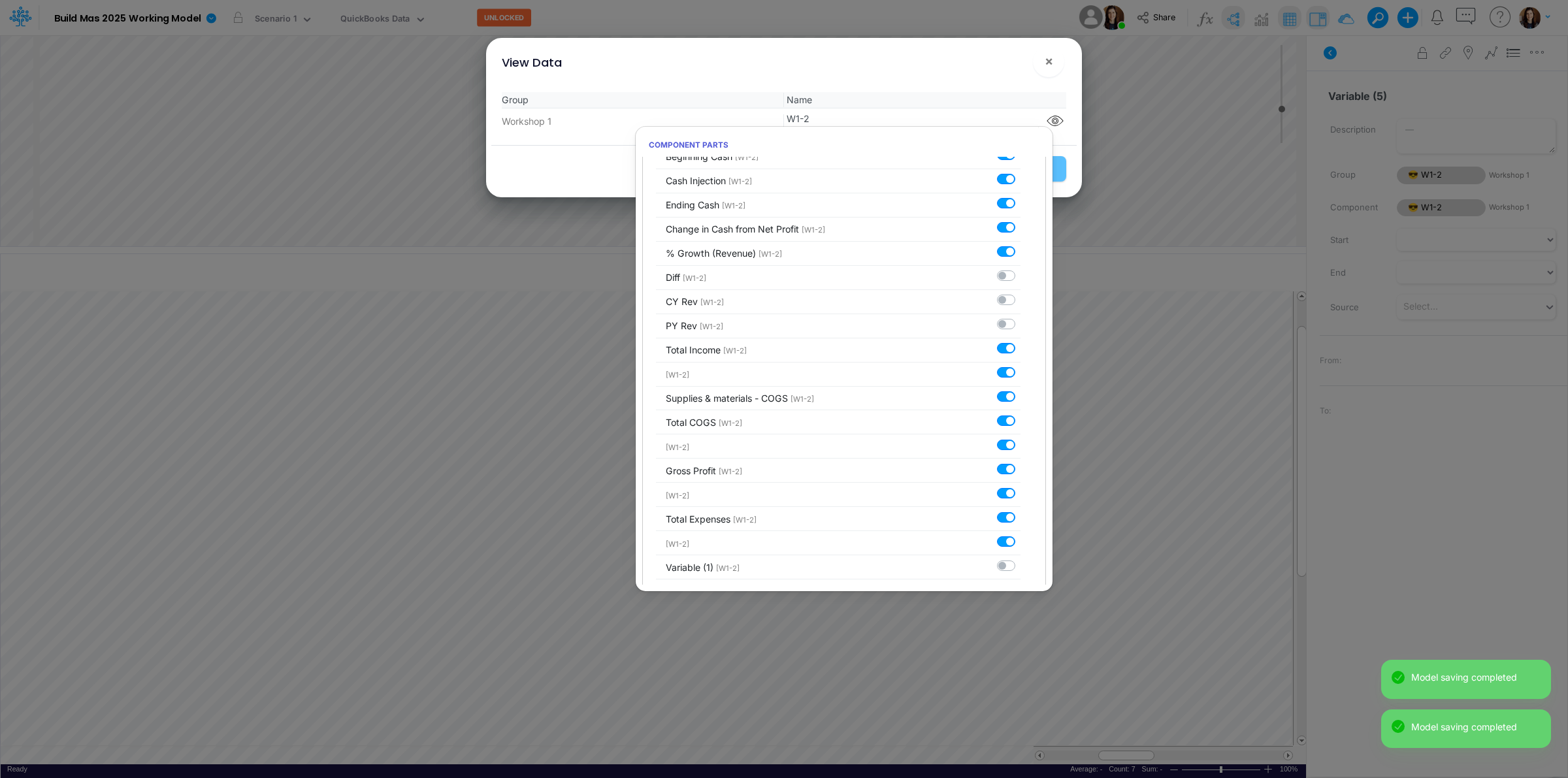
scroll to position [476, 0]
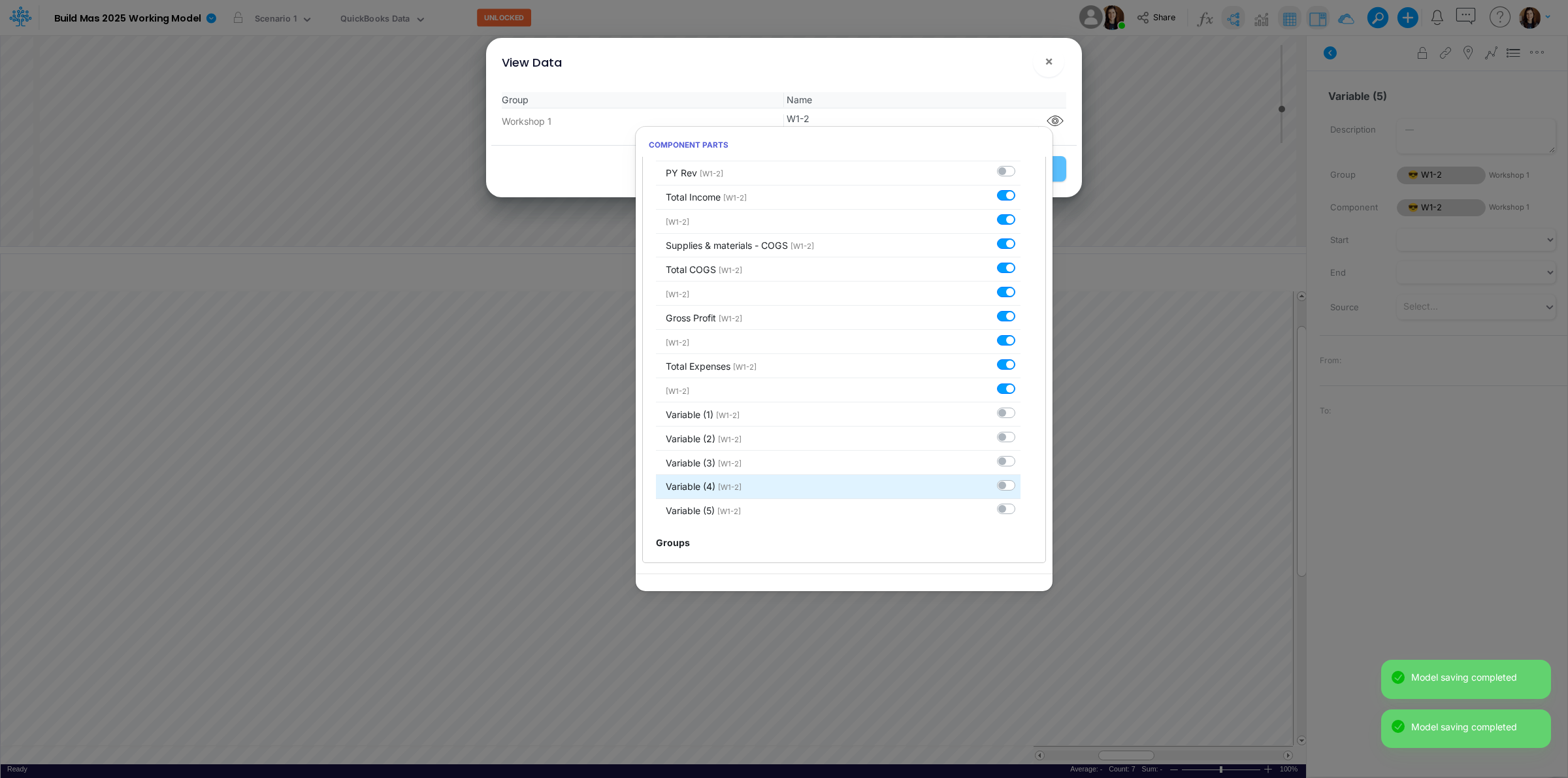
drag, startPoint x: 996, startPoint y: 508, endPoint x: 1002, endPoint y: 487, distance: 21.8
click at [1021, 503] on label at bounding box center [1021, 503] width 0 height 0
click at [1021, 504] on input "checkbox" at bounding box center [1024, 507] width 8 height 8
checkbox input "true"
click at [1021, 478] on label at bounding box center [1021, 478] width 0 height 0
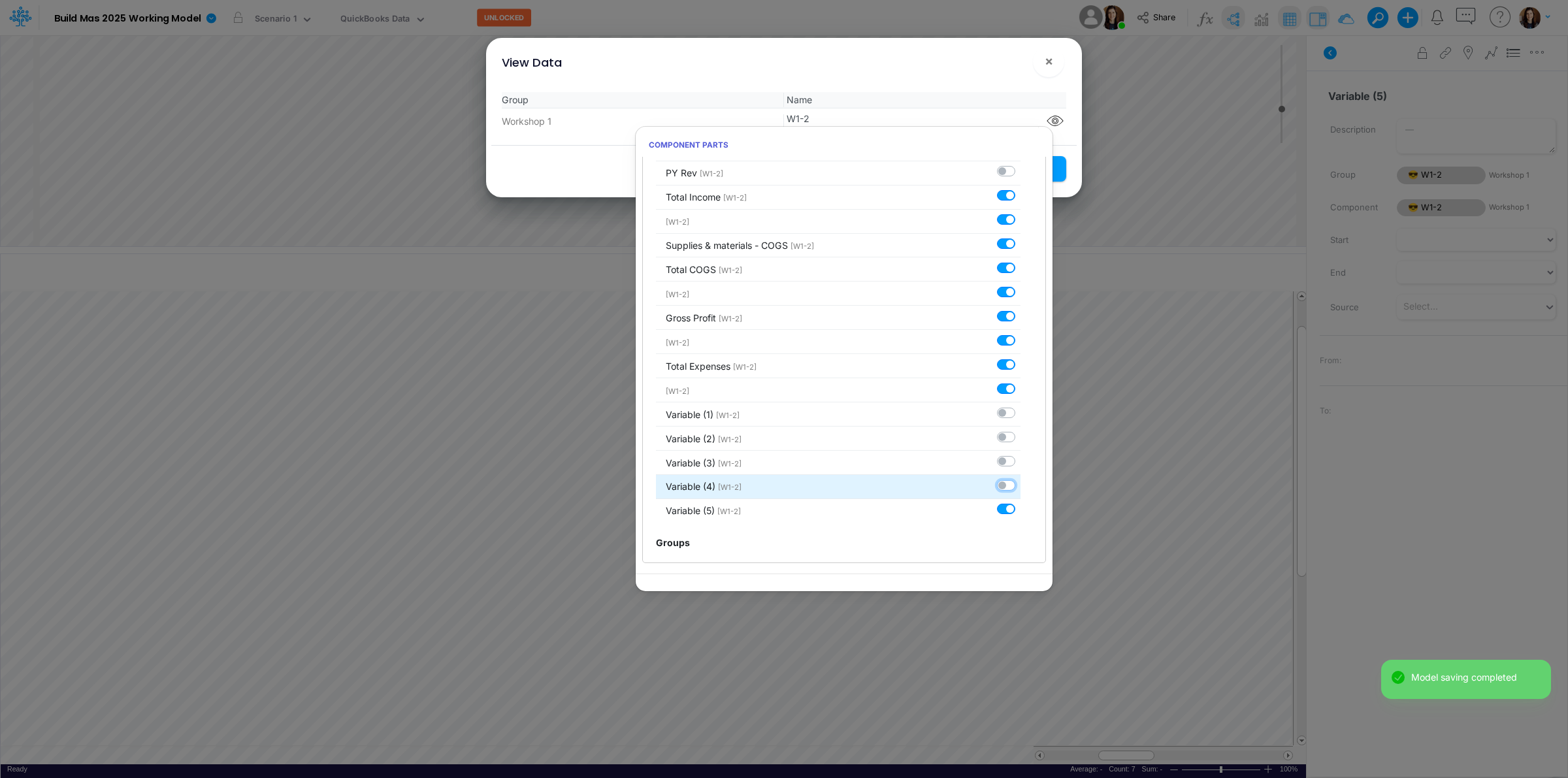
click at [1021, 483] on input "checkbox" at bounding box center [1024, 482] width 8 height 8
checkbox input "true"
click at [1021, 454] on label at bounding box center [1021, 454] width 0 height 0
click at [1021, 458] on input "checkbox" at bounding box center [1024, 458] width 8 height 8
checkbox input "true"
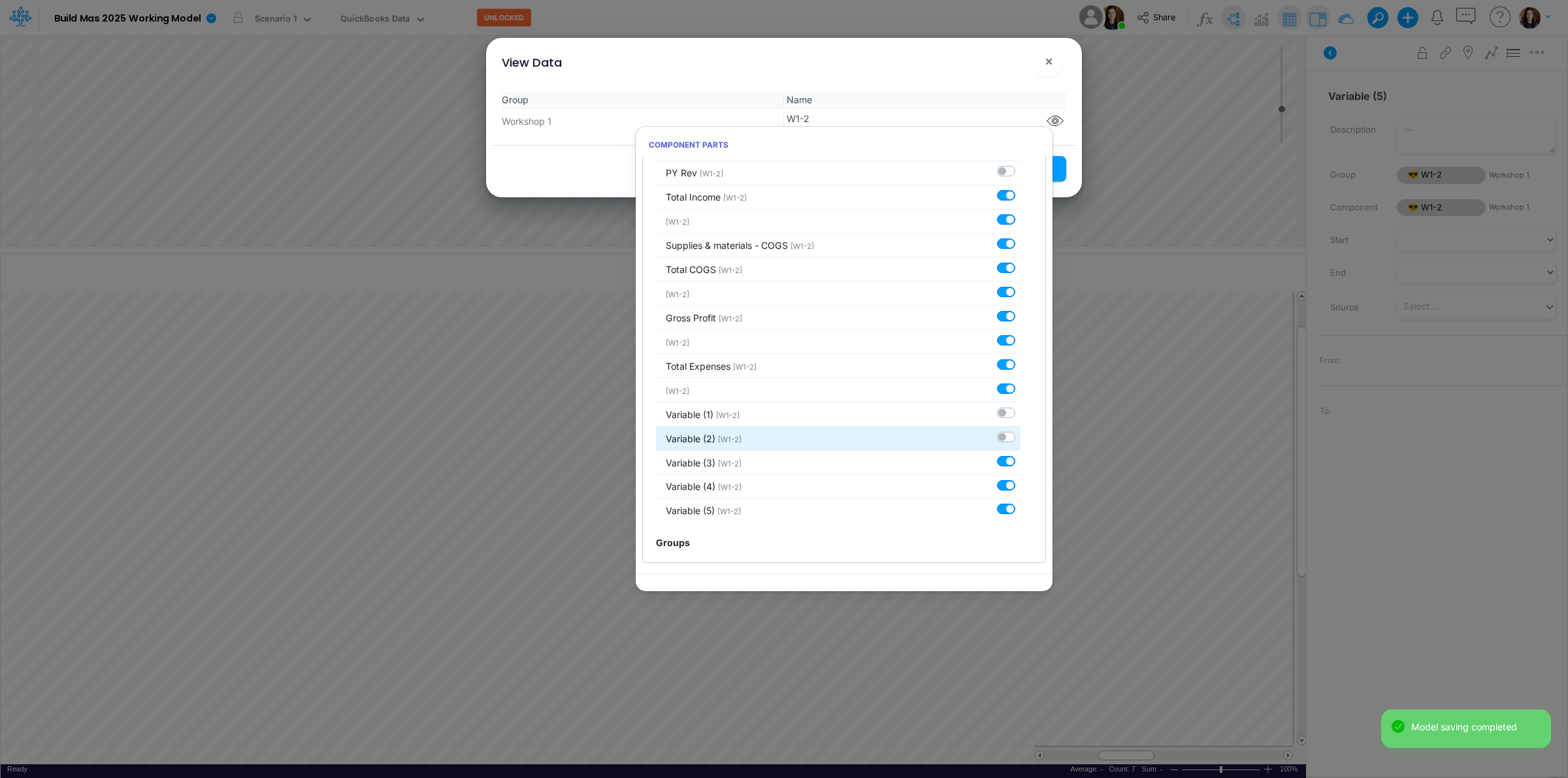
click at [1021, 430] on label at bounding box center [1021, 430] width 0 height 0
click at [1021, 433] on input "checkbox" at bounding box center [1024, 433] width 8 height 8
checkbox input "true"
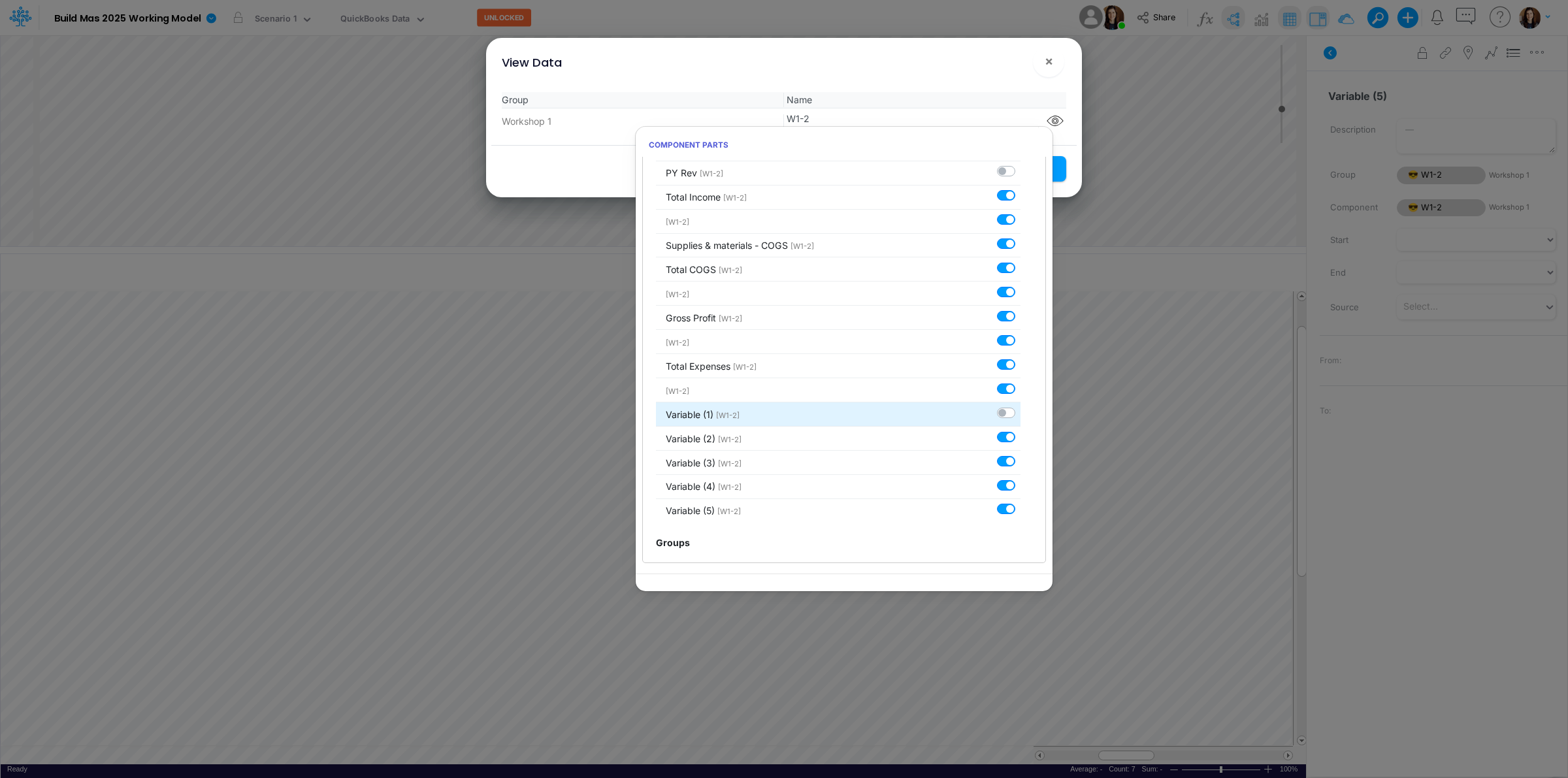
click at [1021, 406] on label at bounding box center [1021, 406] width 0 height 0
click at [1021, 407] on input "checkbox" at bounding box center [1024, 409] width 8 height 8
checkbox input "true"
drag, startPoint x: 941, startPoint y: 66, endPoint x: 964, endPoint y: 92, distance: 34.7
click at [942, 68] on div "View Data ! ×" at bounding box center [784, 59] width 585 height 44
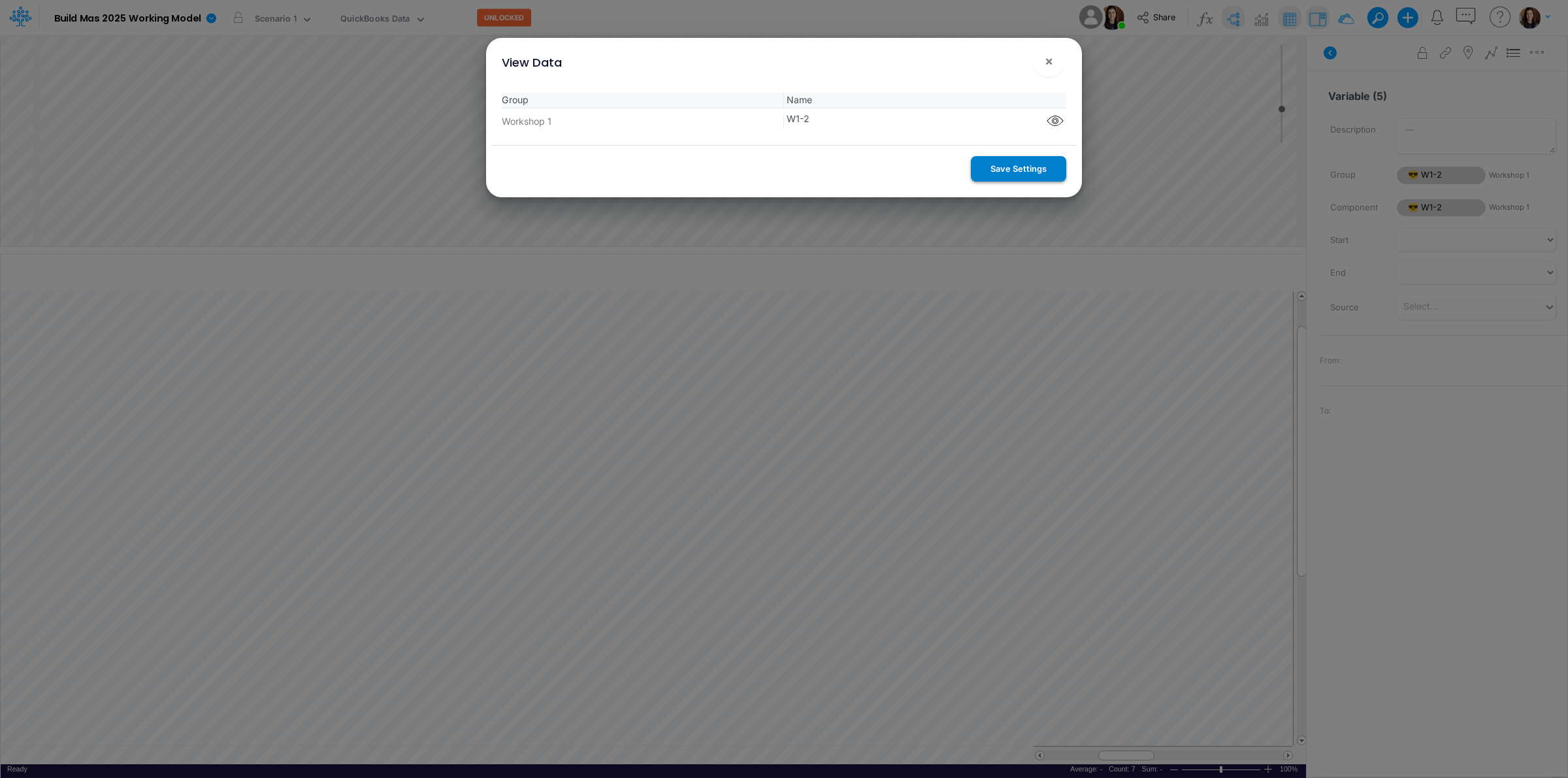
click at [1003, 174] on button "Save Settings" at bounding box center [1019, 169] width 95 height 26
click at [1042, 59] on button "×" at bounding box center [1049, 61] width 31 height 31
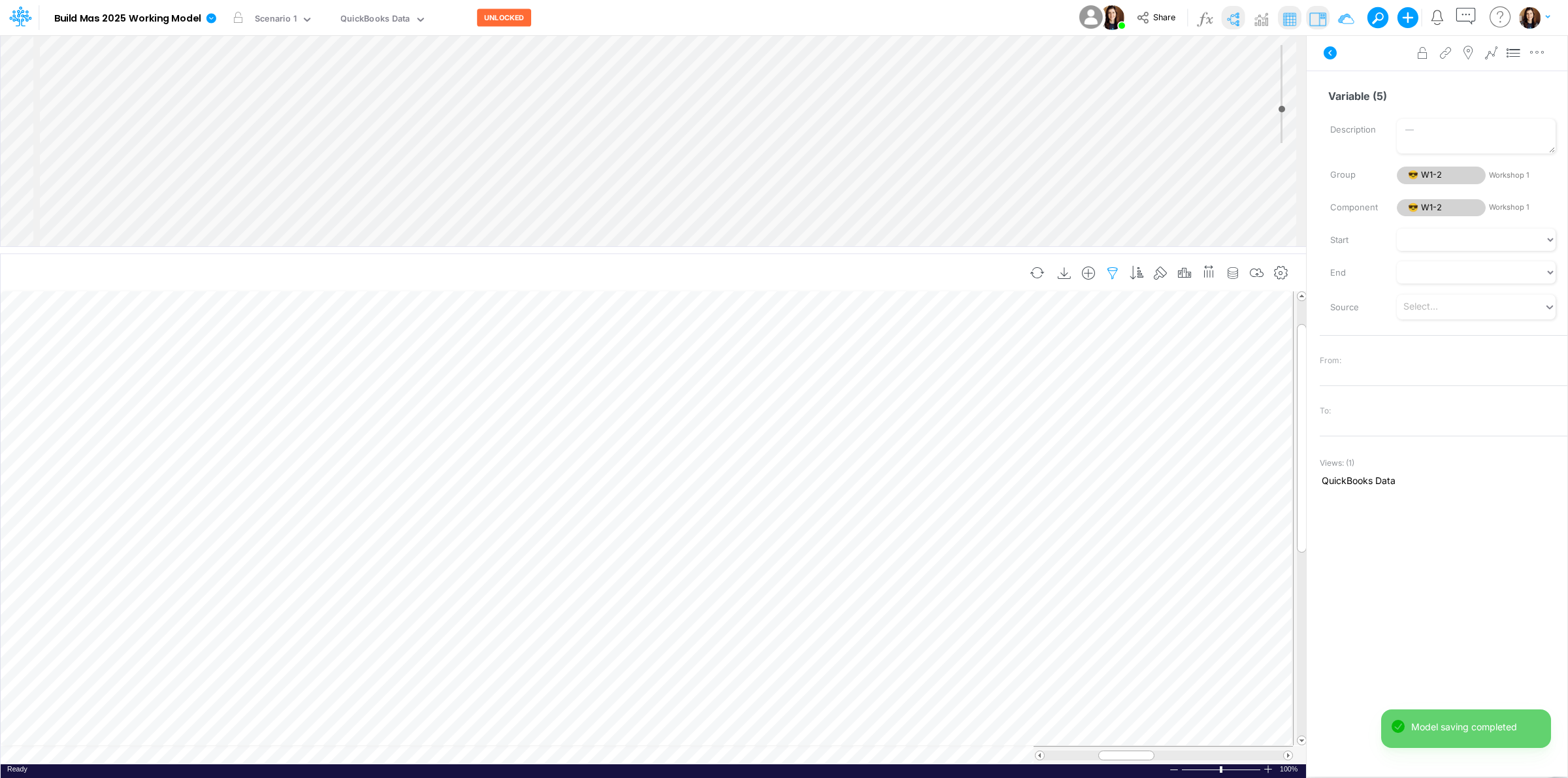
scroll to position [0, 1]
click at [1360, 98] on input "Variable (1)" at bounding box center [1437, 95] width 236 height 25
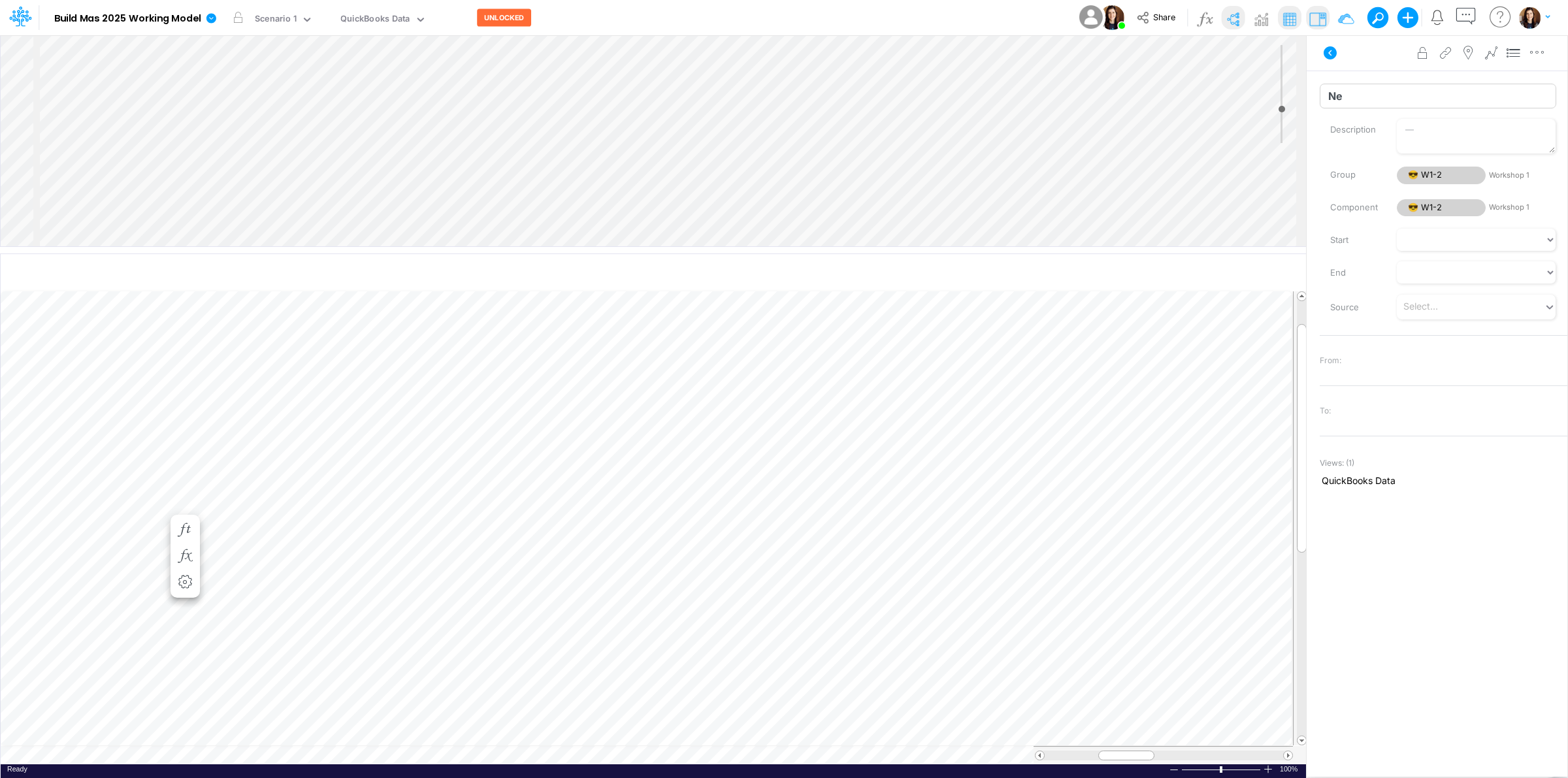
type input "N"
type input "Net Other Income"
click at [1364, 96] on input "Variable (2)" at bounding box center [1437, 95] width 236 height 25
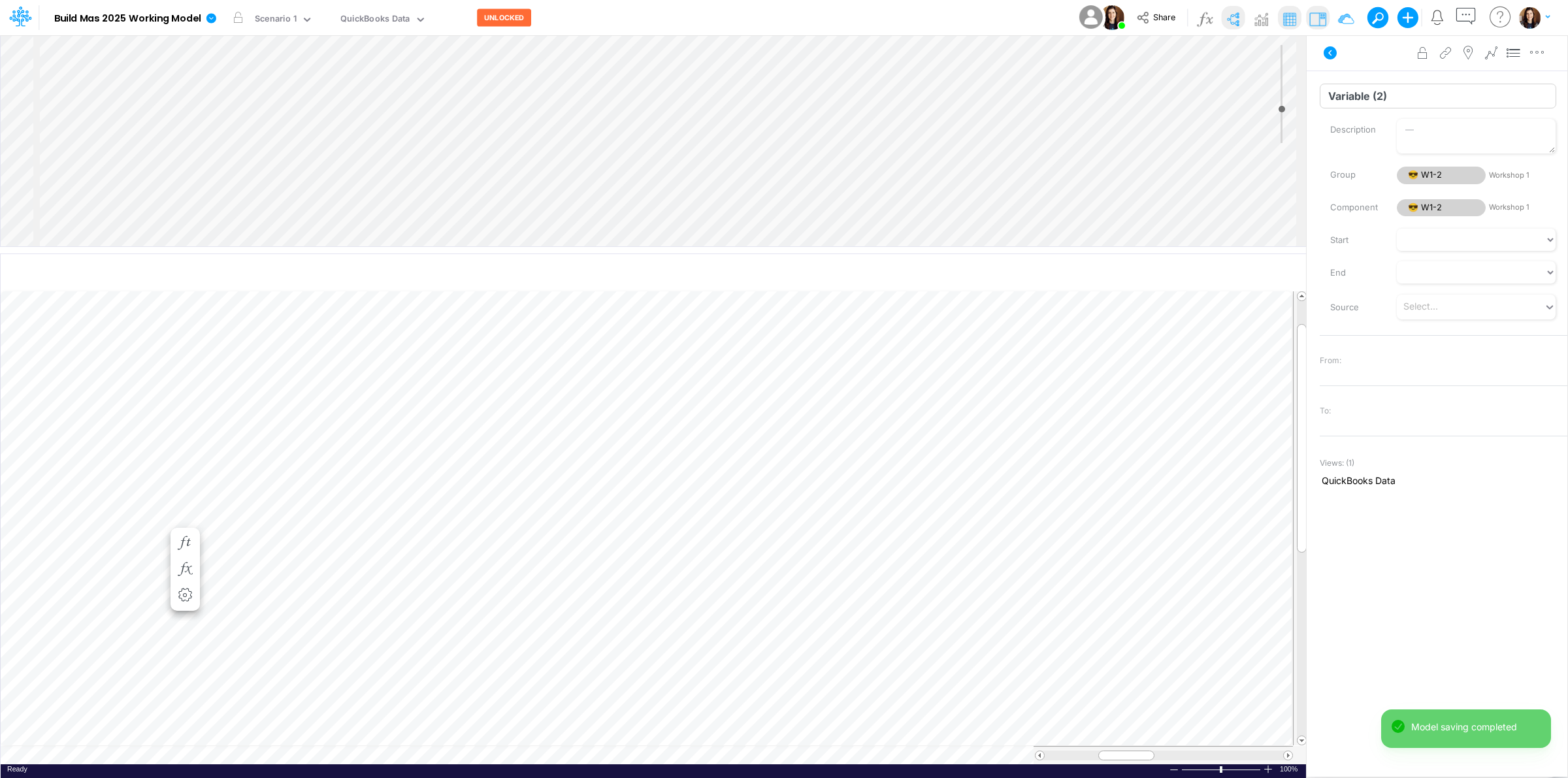
click at [1364, 96] on input "Variable (2)" at bounding box center [1437, 95] width 236 height 25
click at [1360, 92] on input "Variable (3)" at bounding box center [1437, 95] width 236 height 25
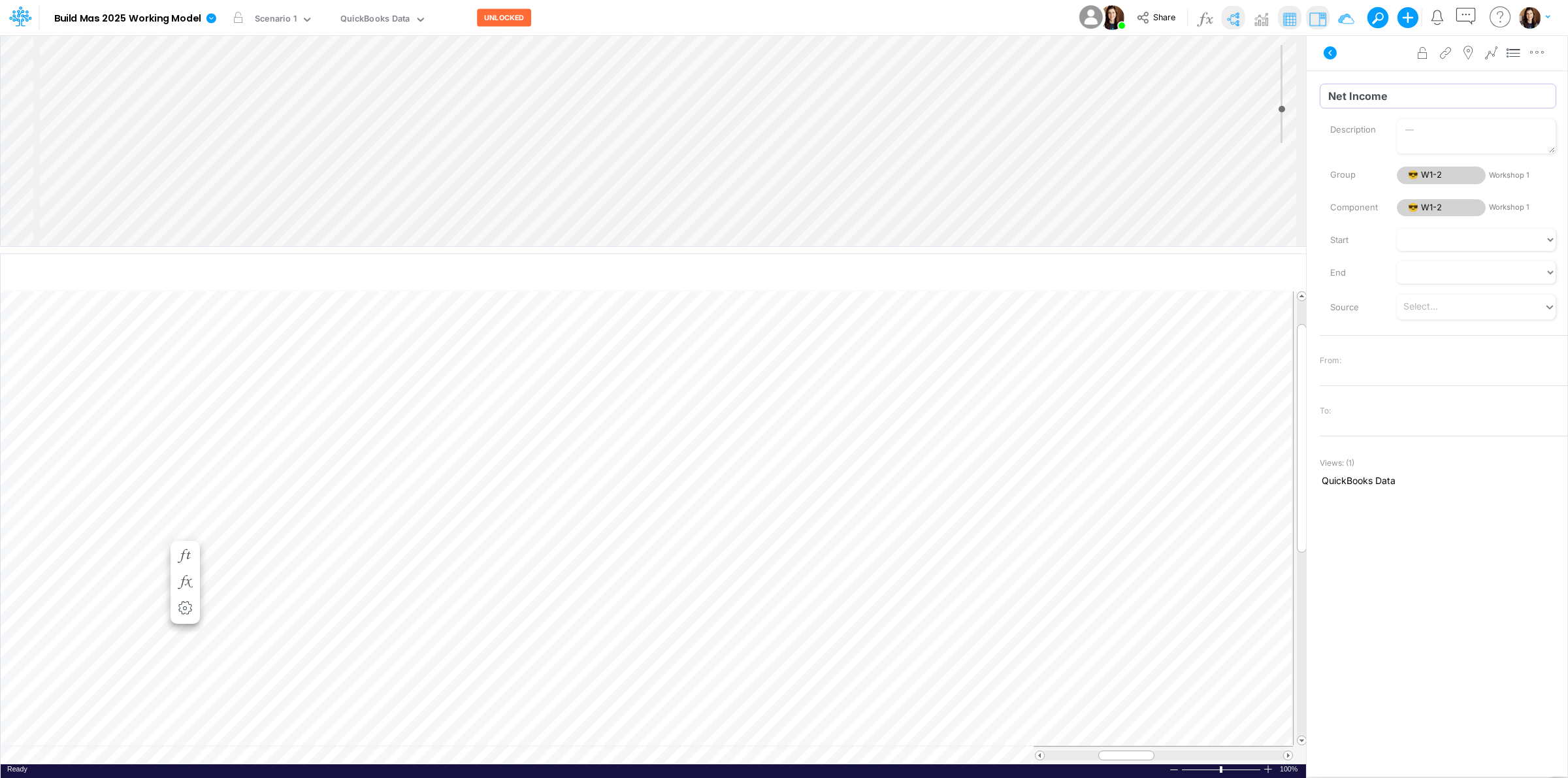
type input "Net Income"
click at [1350, 90] on input "Variable (4)" at bounding box center [1437, 95] width 236 height 25
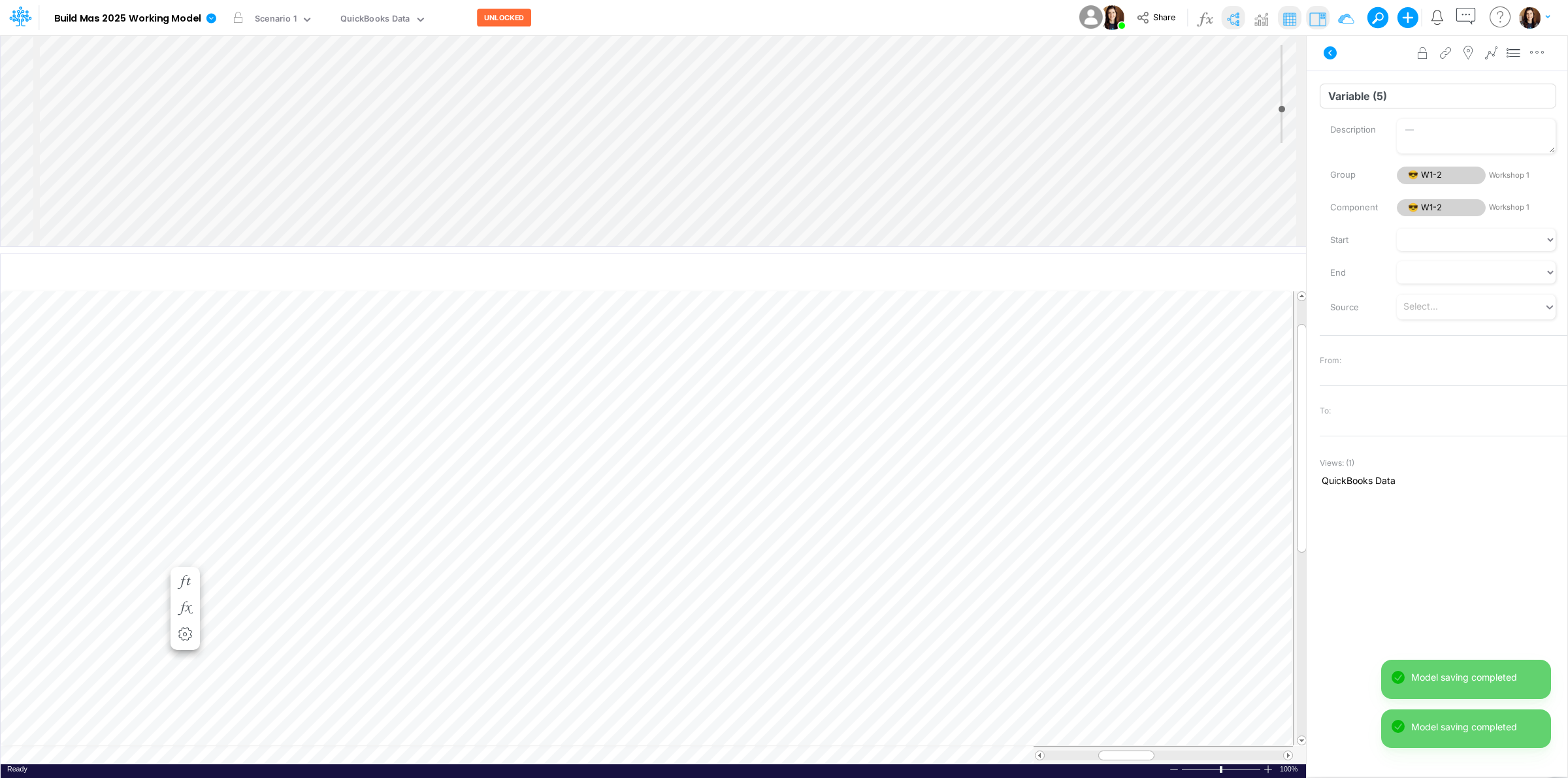
click at [1379, 100] on input "Variable (5)" at bounding box center [1437, 95] width 236 height 25
click at [1377, 59] on div "Advanced settings Delete" at bounding box center [1437, 53] width 261 height 37
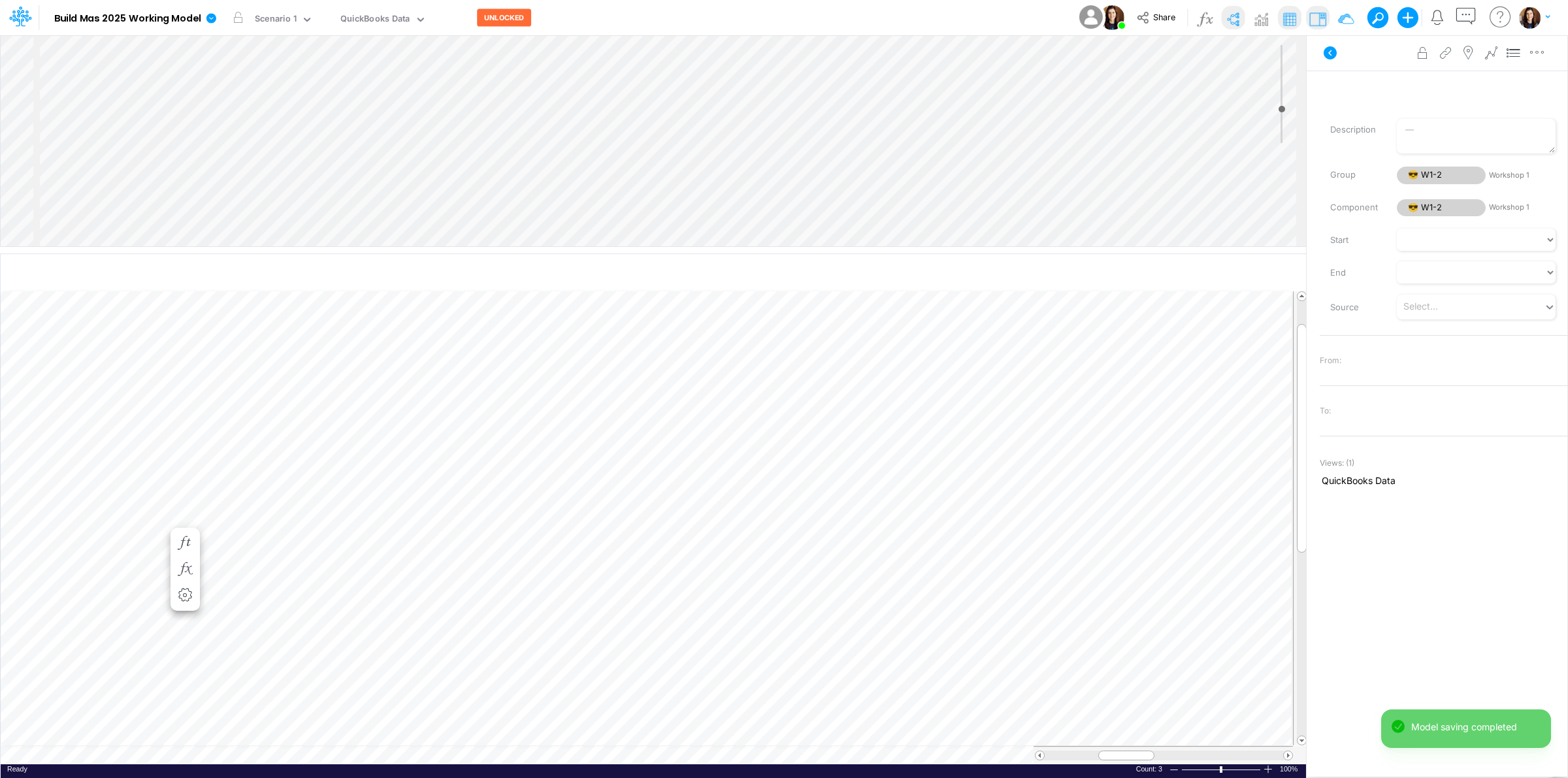
scroll to position [0, 1]
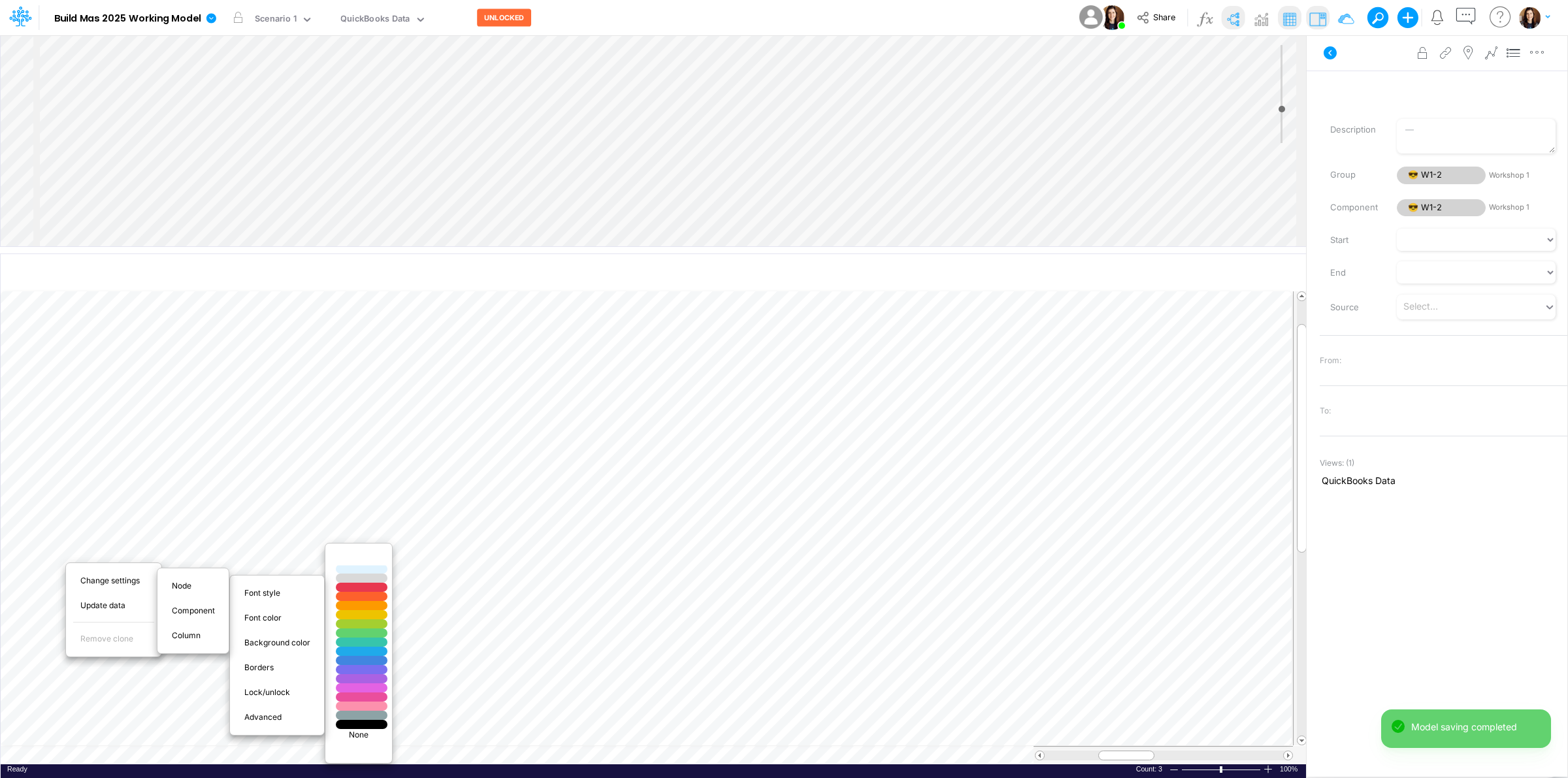
click at [368, 562] on div at bounding box center [362, 560] width 61 height 11
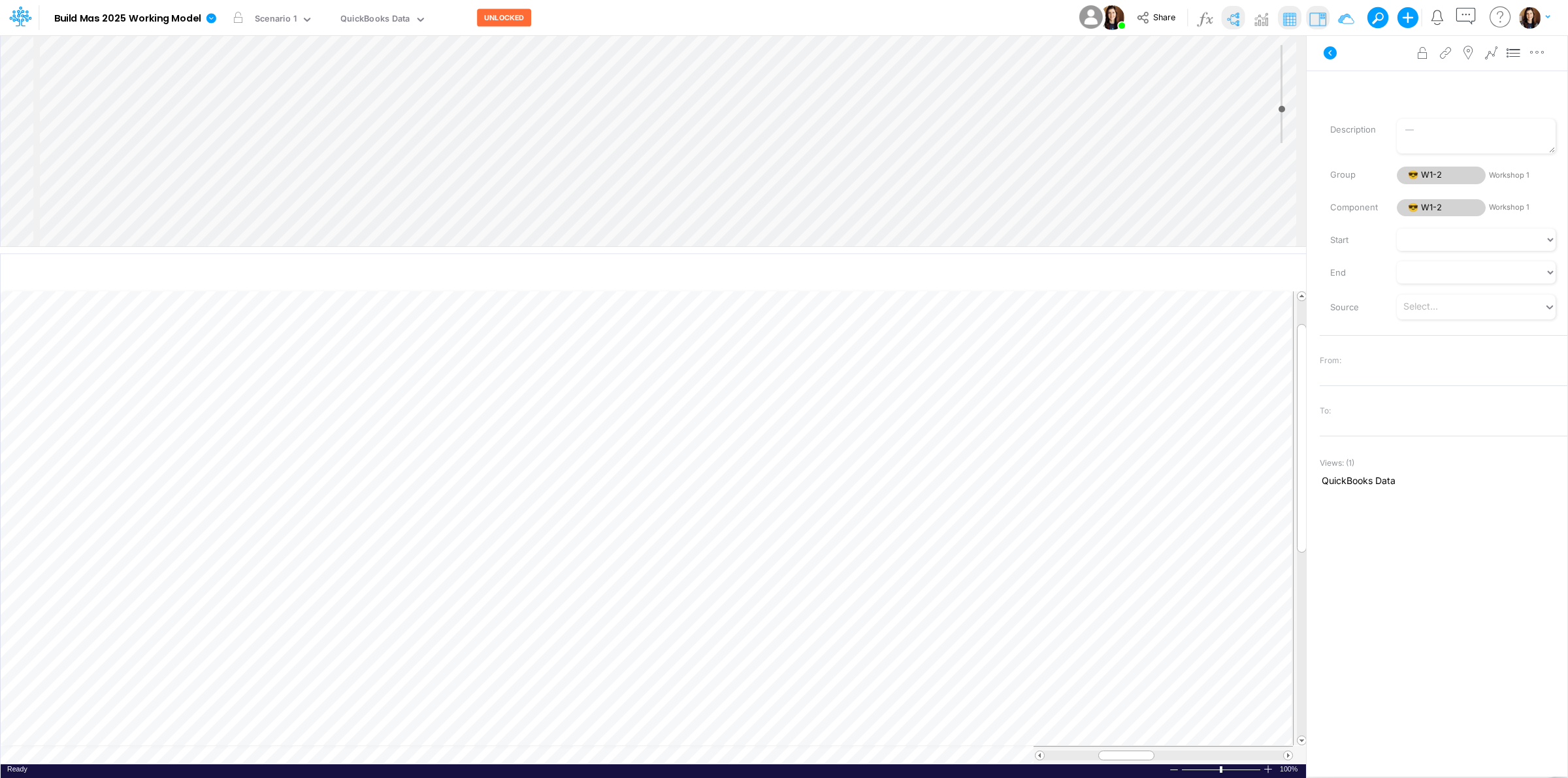
scroll to position [0, 1]
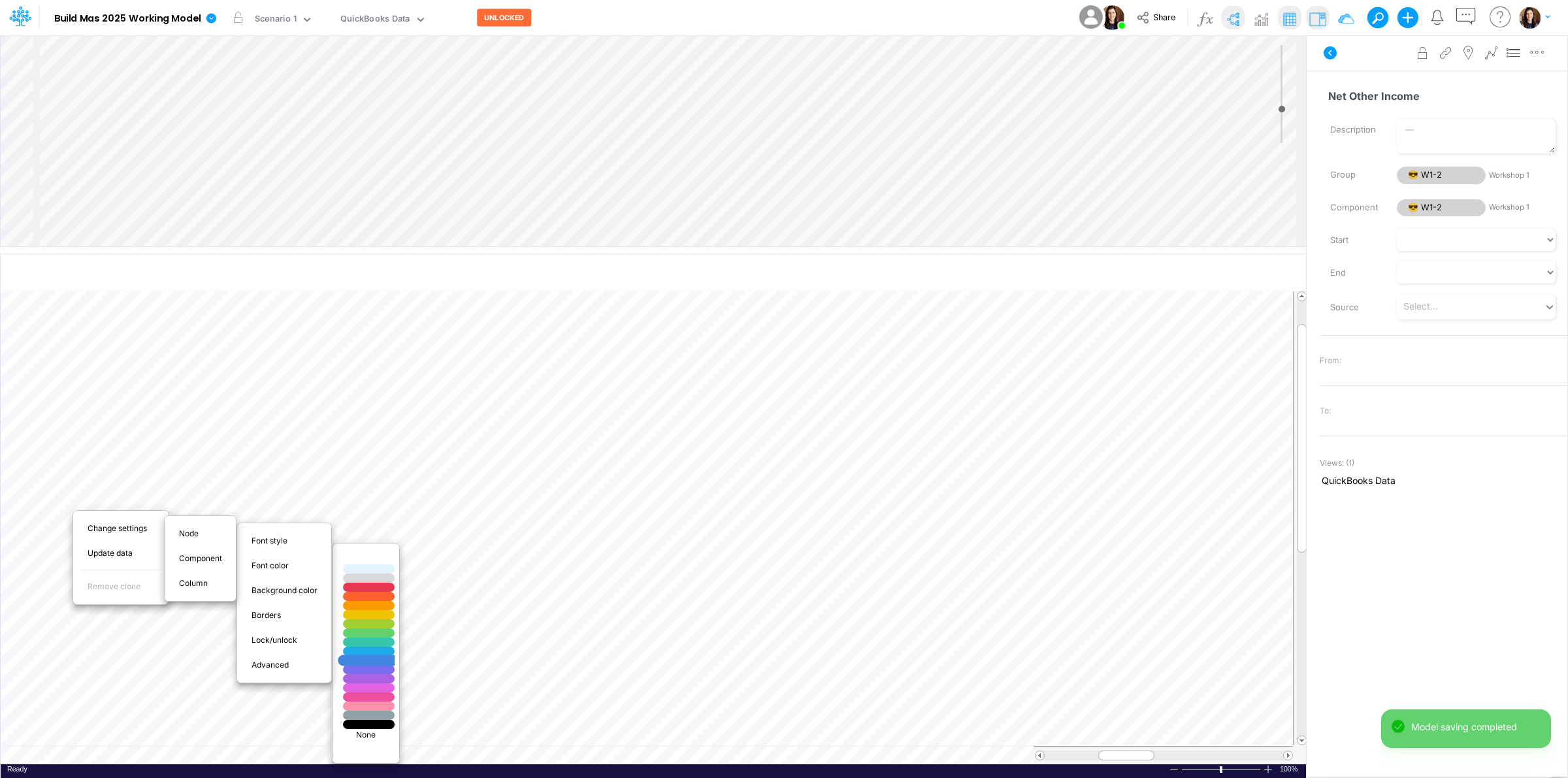
click at [359, 662] on div at bounding box center [369, 661] width 61 height 11
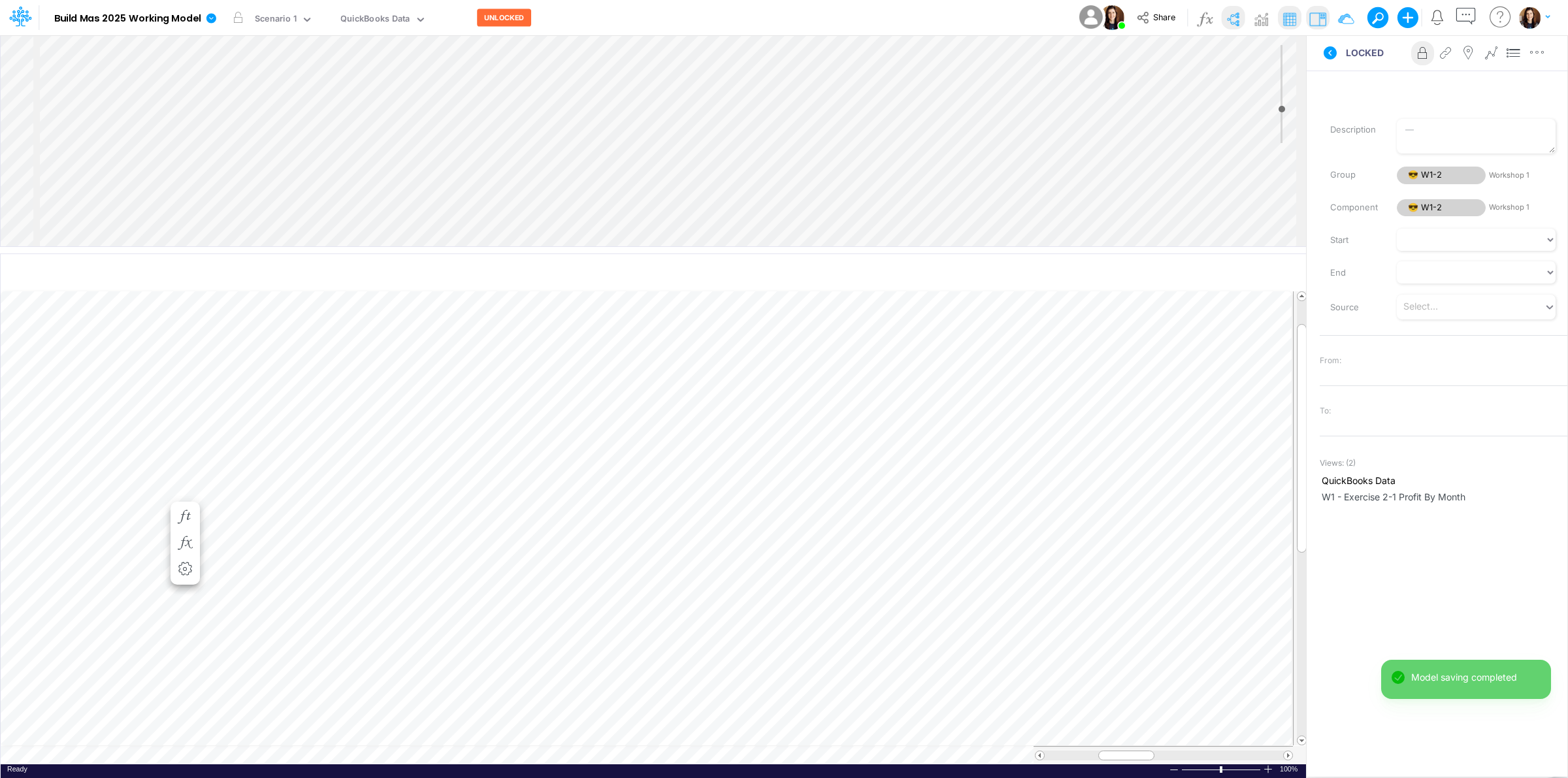
scroll to position [0, 1]
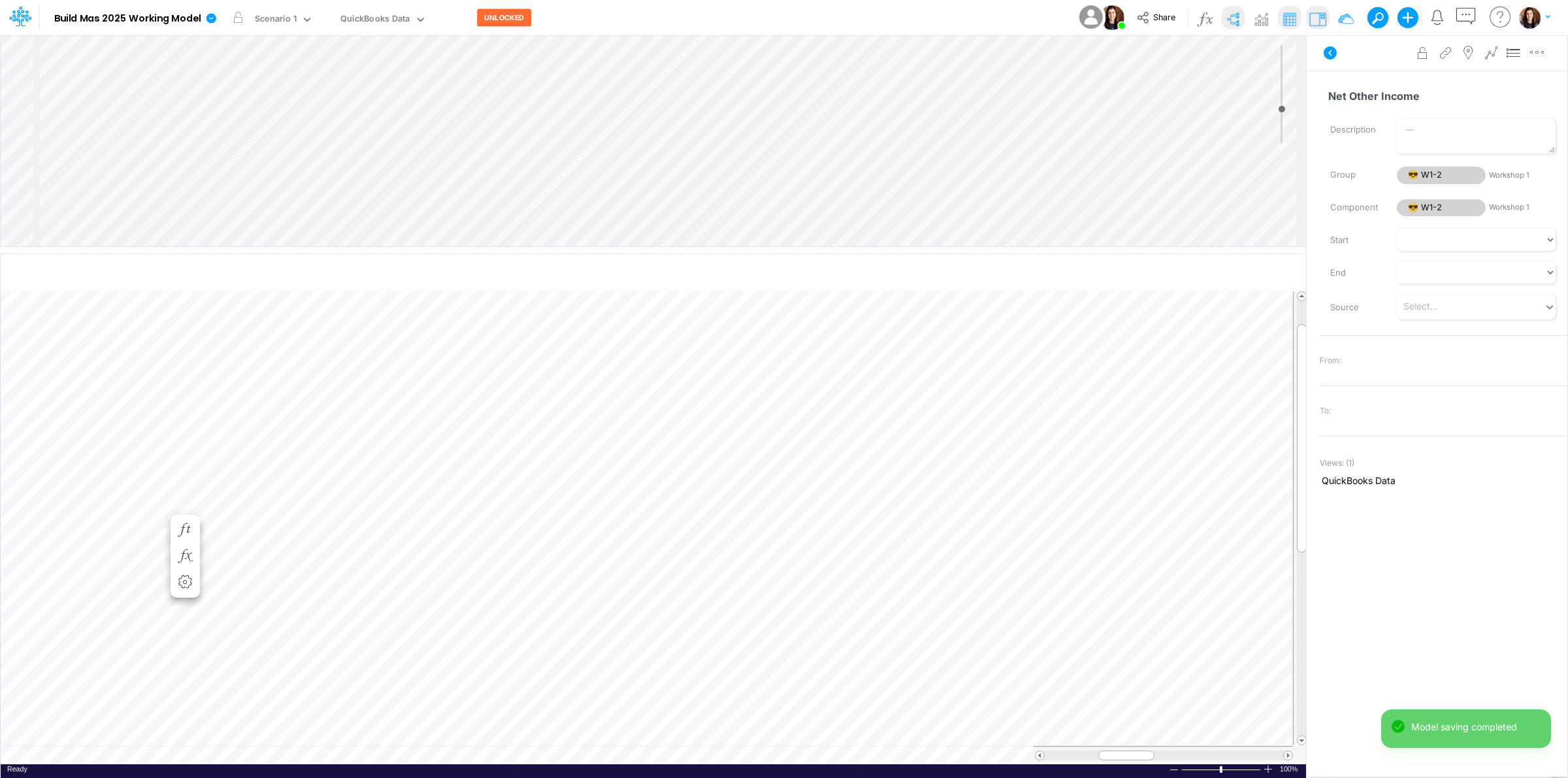
scroll to position [0, 1]
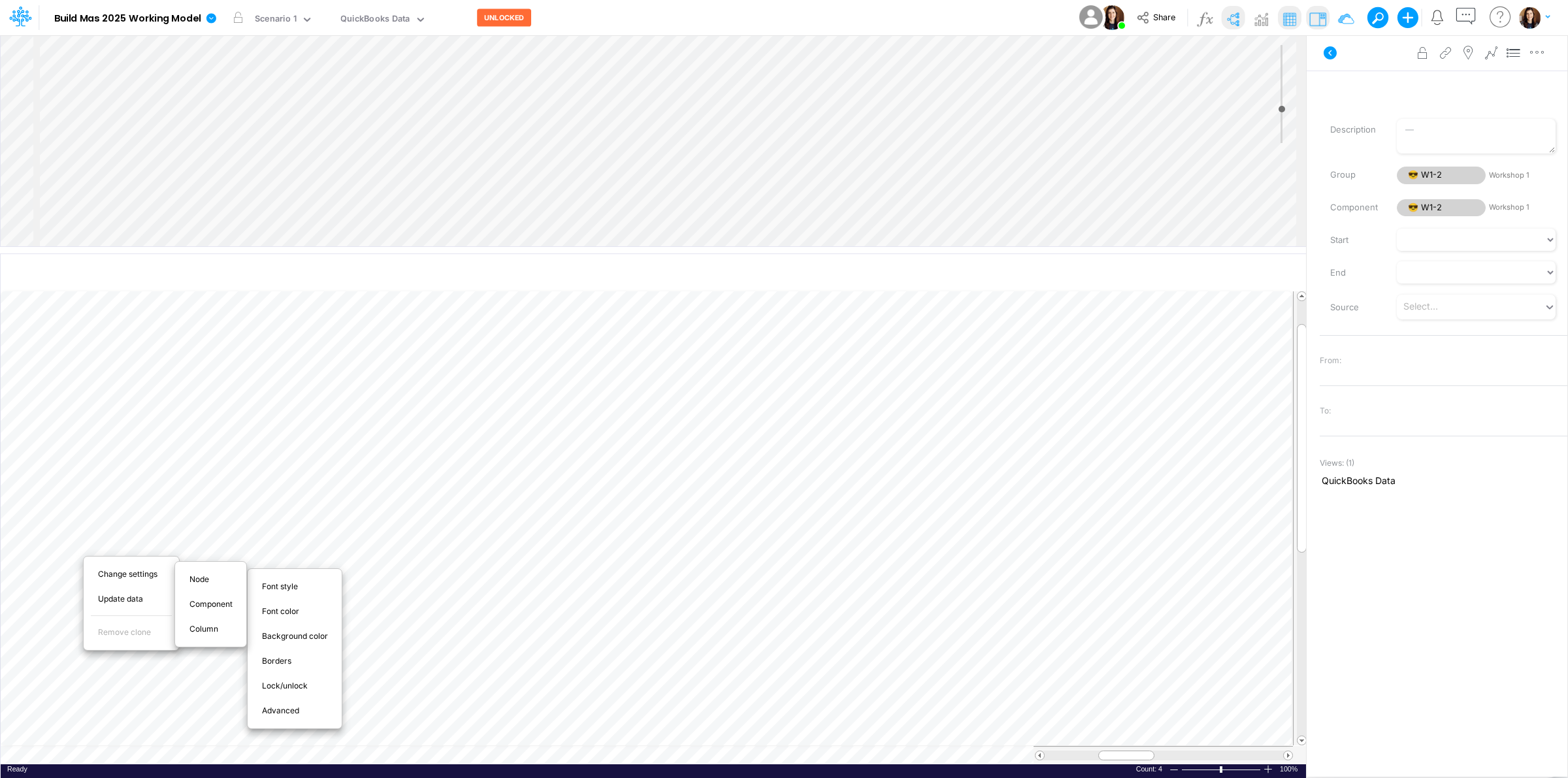
click at [276, 709] on span "Advanced" at bounding box center [288, 710] width 52 height 12
select select "sum"
select select "field"
select select "Number"
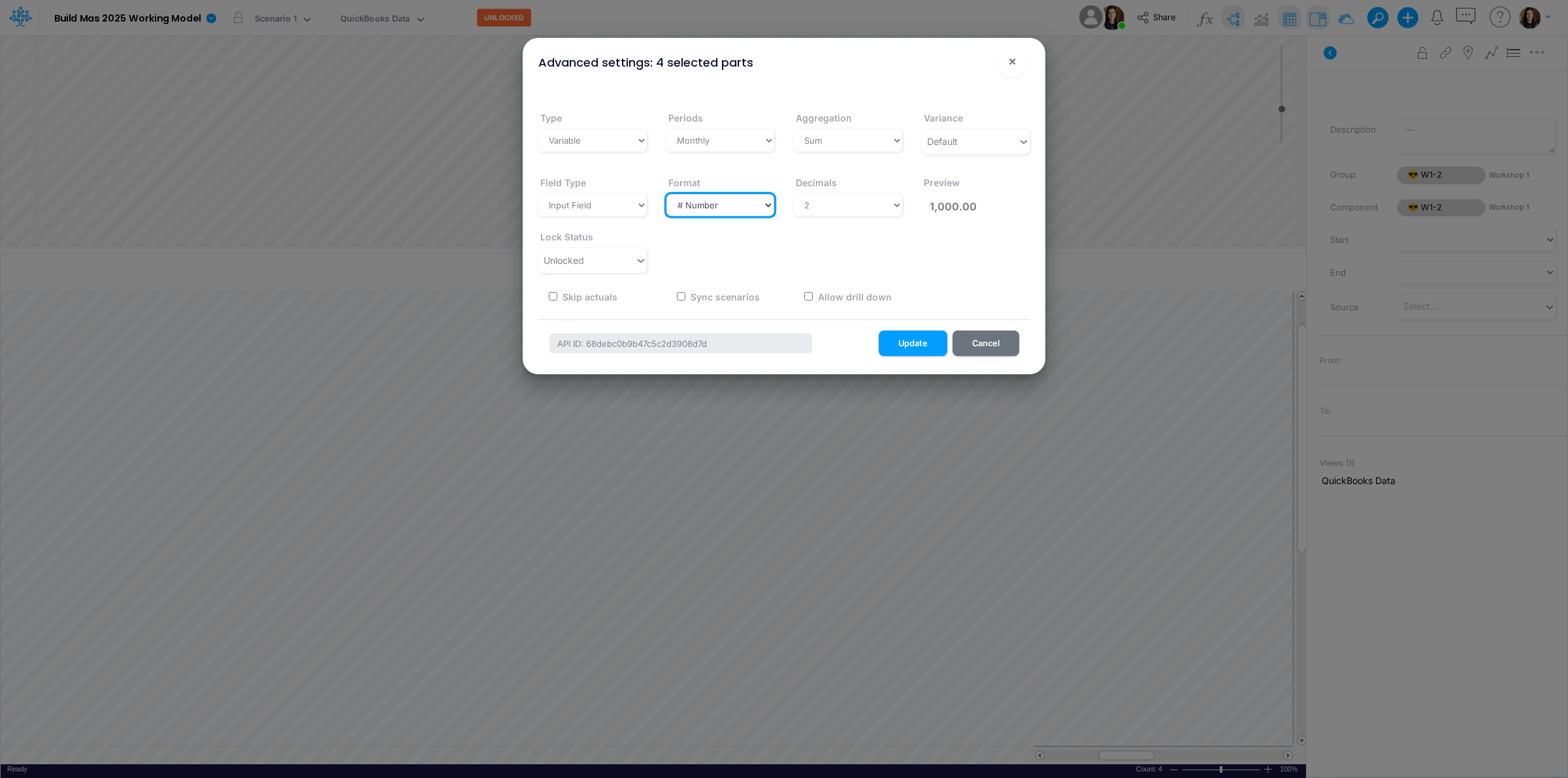
click at [701, 207] on select "Select a type # Number $ USD % Percentage Boolean Text Date Period" at bounding box center [721, 206] width 108 height 22
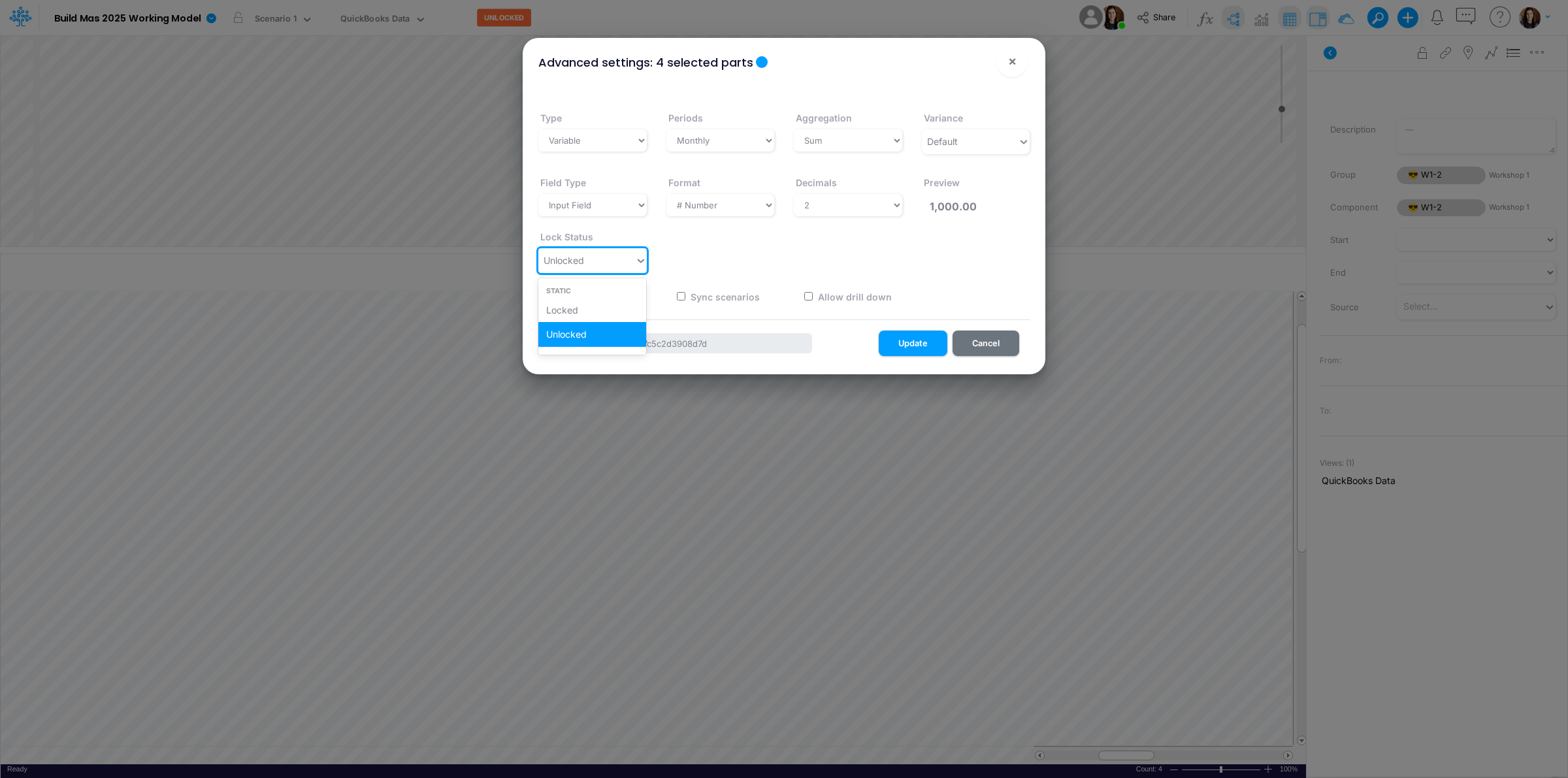
click at [582, 255] on span "Unlocked" at bounding box center [564, 260] width 41 height 11
click at [583, 307] on div "Locked" at bounding box center [592, 310] width 108 height 24
click at [927, 341] on button "Update" at bounding box center [913, 344] width 69 height 26
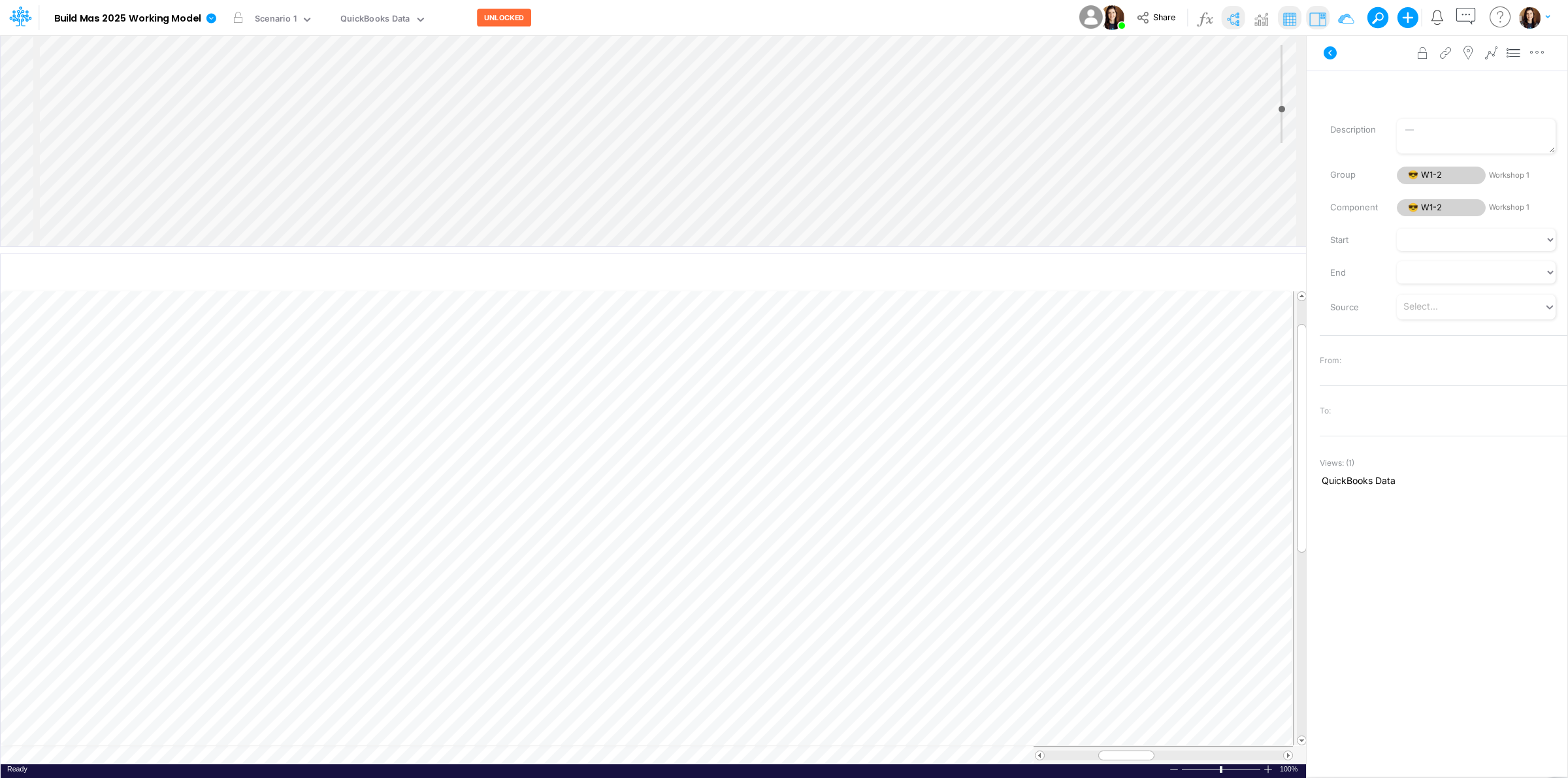
scroll to position [0, 1]
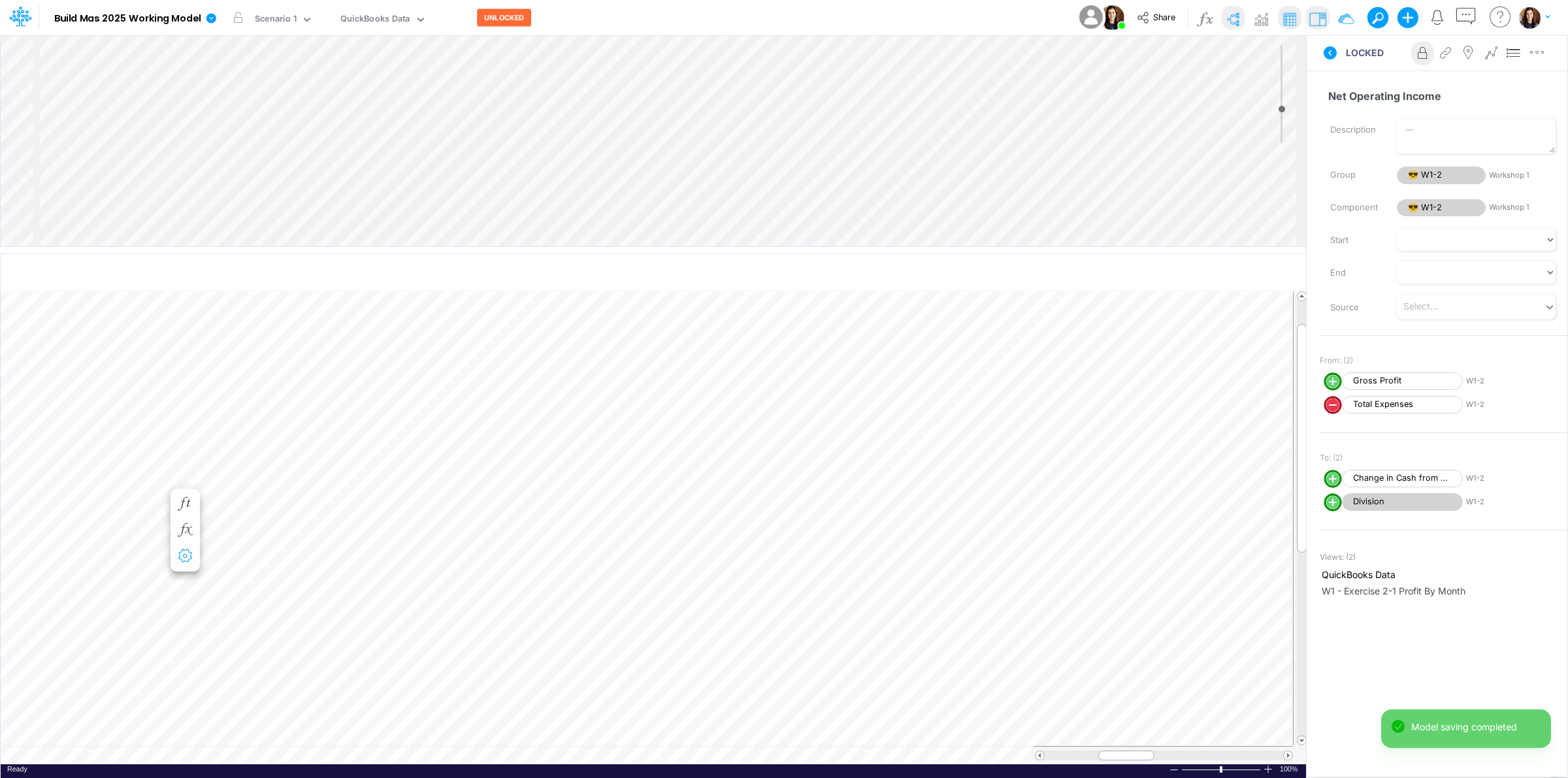
click at [181, 556] on icon "button" at bounding box center [184, 556] width 19 height 14
select select "sum"
select select "field"
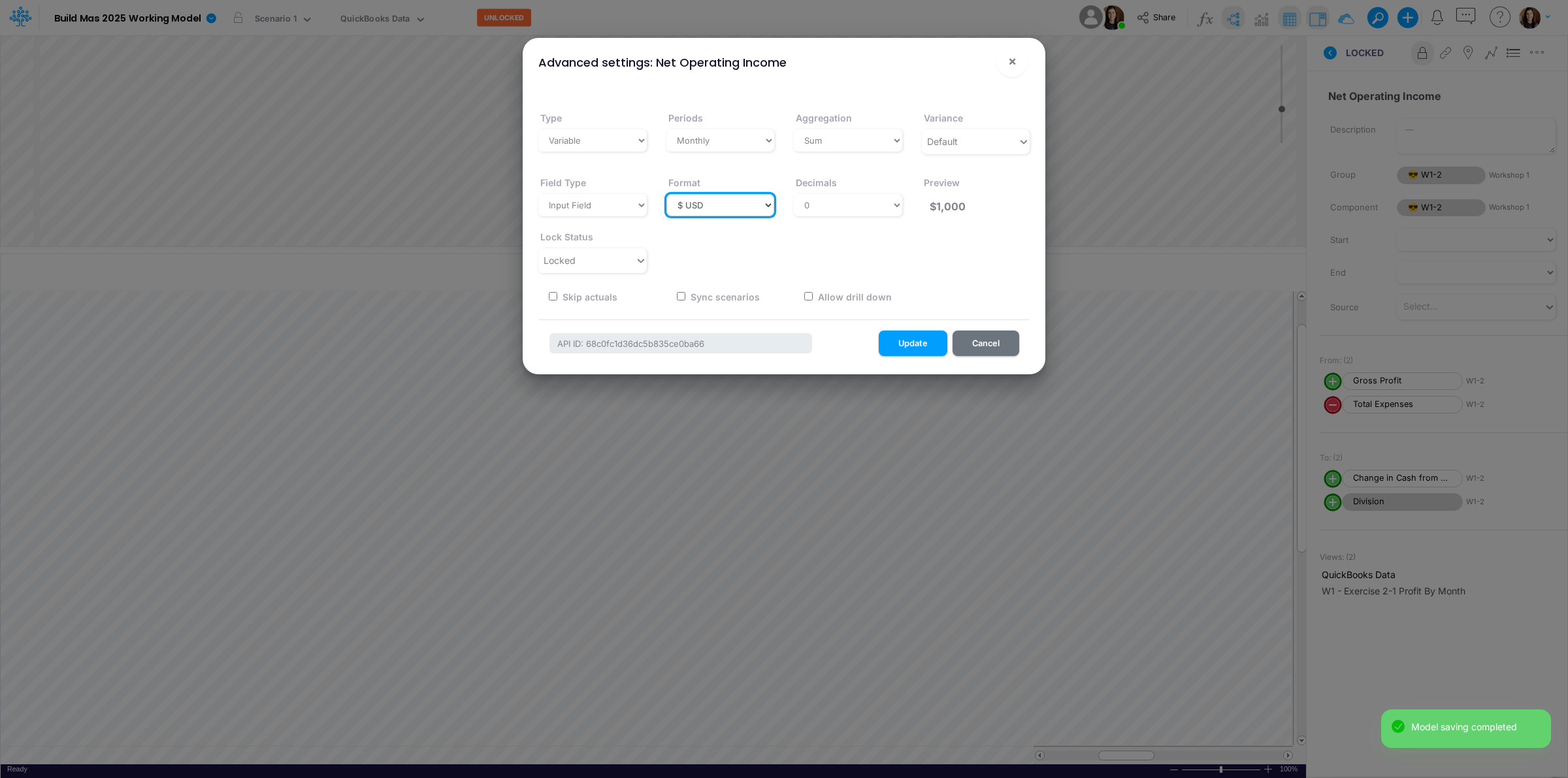
click at [708, 209] on select "Select a type # Number $ USD % Percentage Boolean Text Date Period" at bounding box center [721, 206] width 108 height 22
select select "Number"
click at [667, 194] on select "Select a type # Number $ USD % Percentage Boolean Text Date Period" at bounding box center [721, 206] width 108 height 22
type input "1,000"
click at [822, 209] on select "Select decimals places 0 1 2 3 4 5 6 7 8 9 10" at bounding box center [847, 206] width 108 height 22
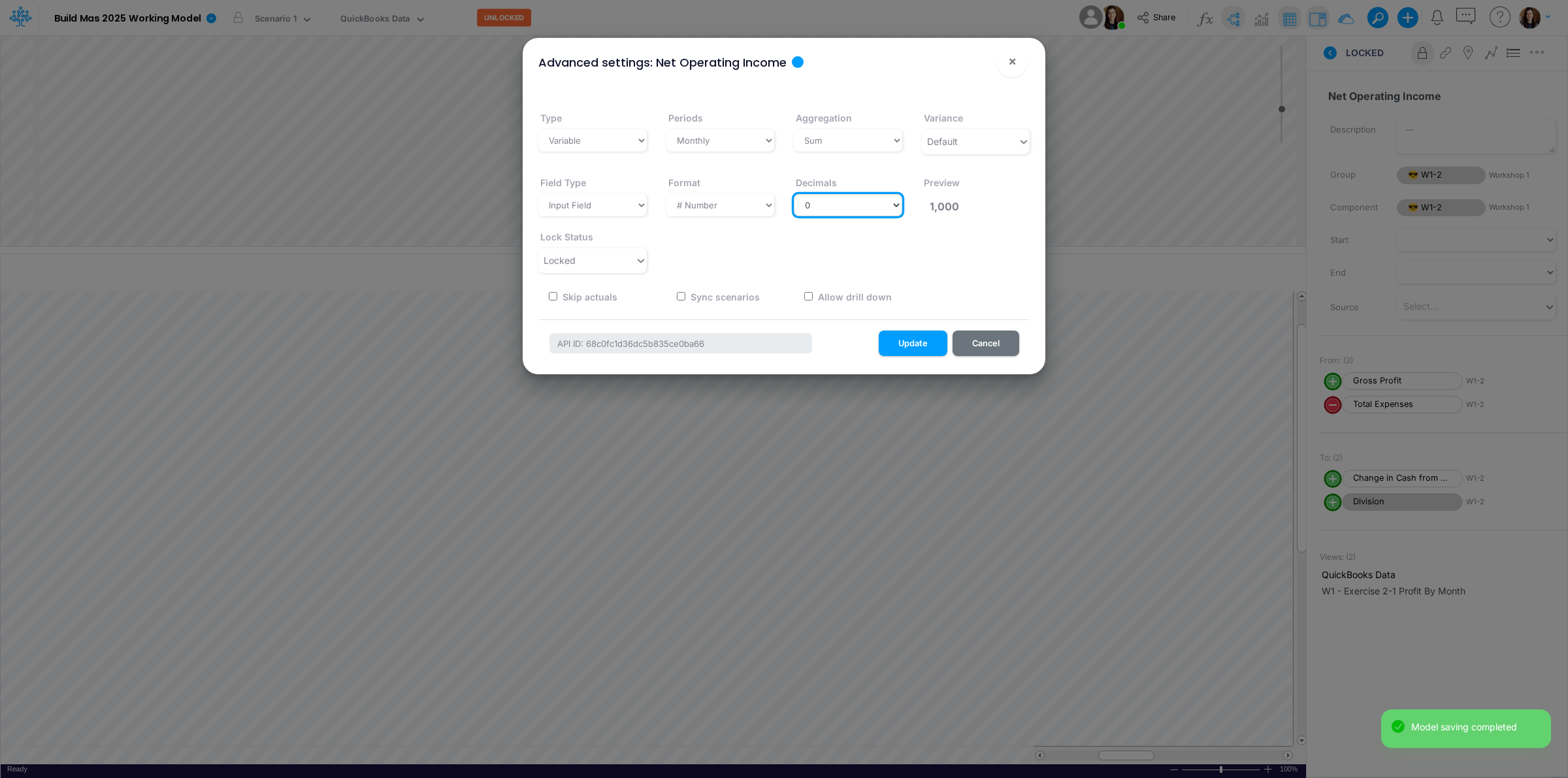
select select "2"
click at [794, 194] on select "Select decimals places 0 1 2 3 4 5 6 7 8 9 10" at bounding box center [847, 206] width 108 height 22
type input "1,000.00"
click at [909, 341] on button "Update" at bounding box center [913, 344] width 69 height 26
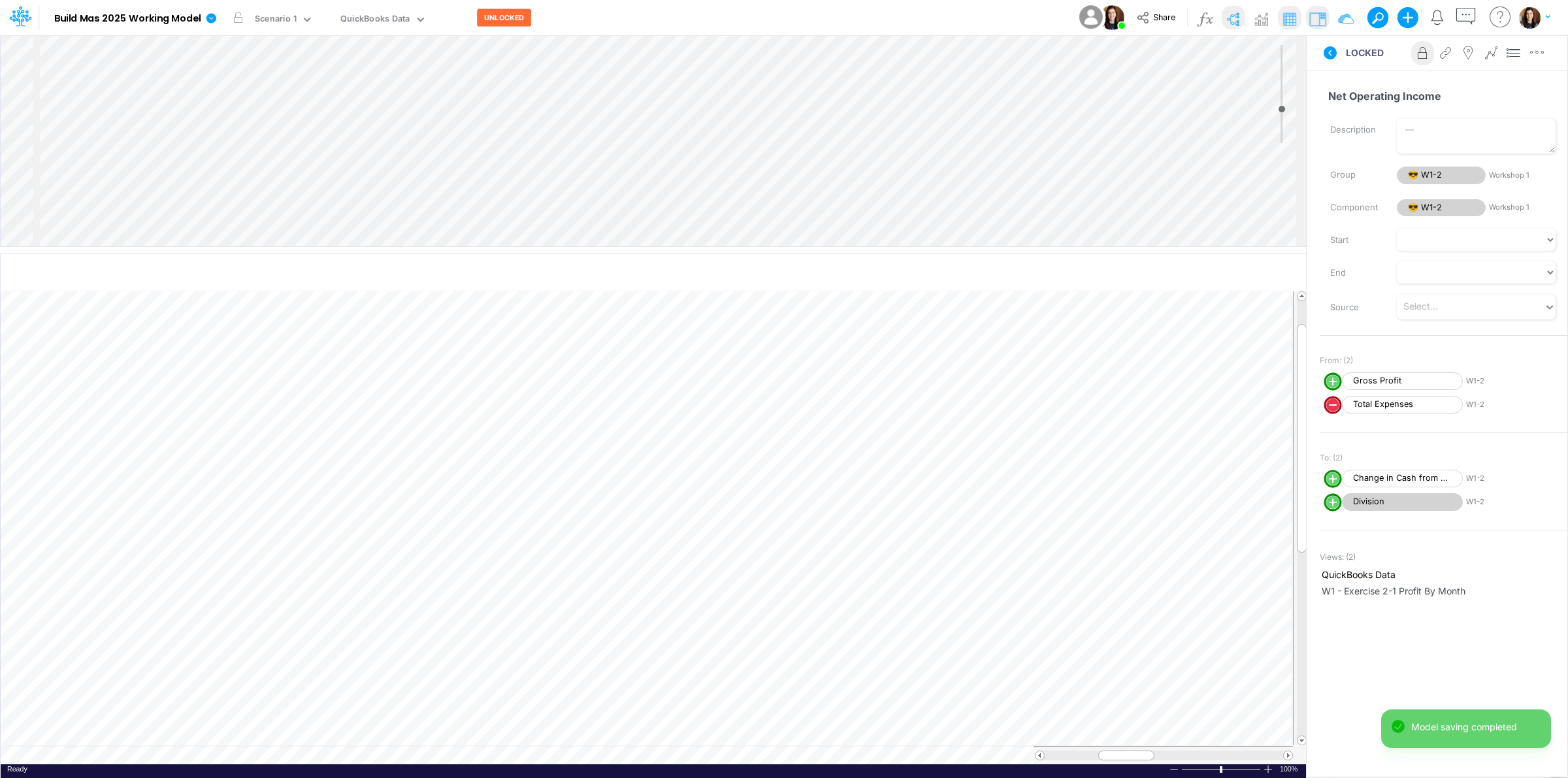
scroll to position [0, 1]
drag, startPoint x: 1256, startPoint y: 272, endPoint x: 1193, endPoint y: 269, distance: 63.1
click at [1257, 272] on icon "button" at bounding box center [1257, 273] width 19 height 14
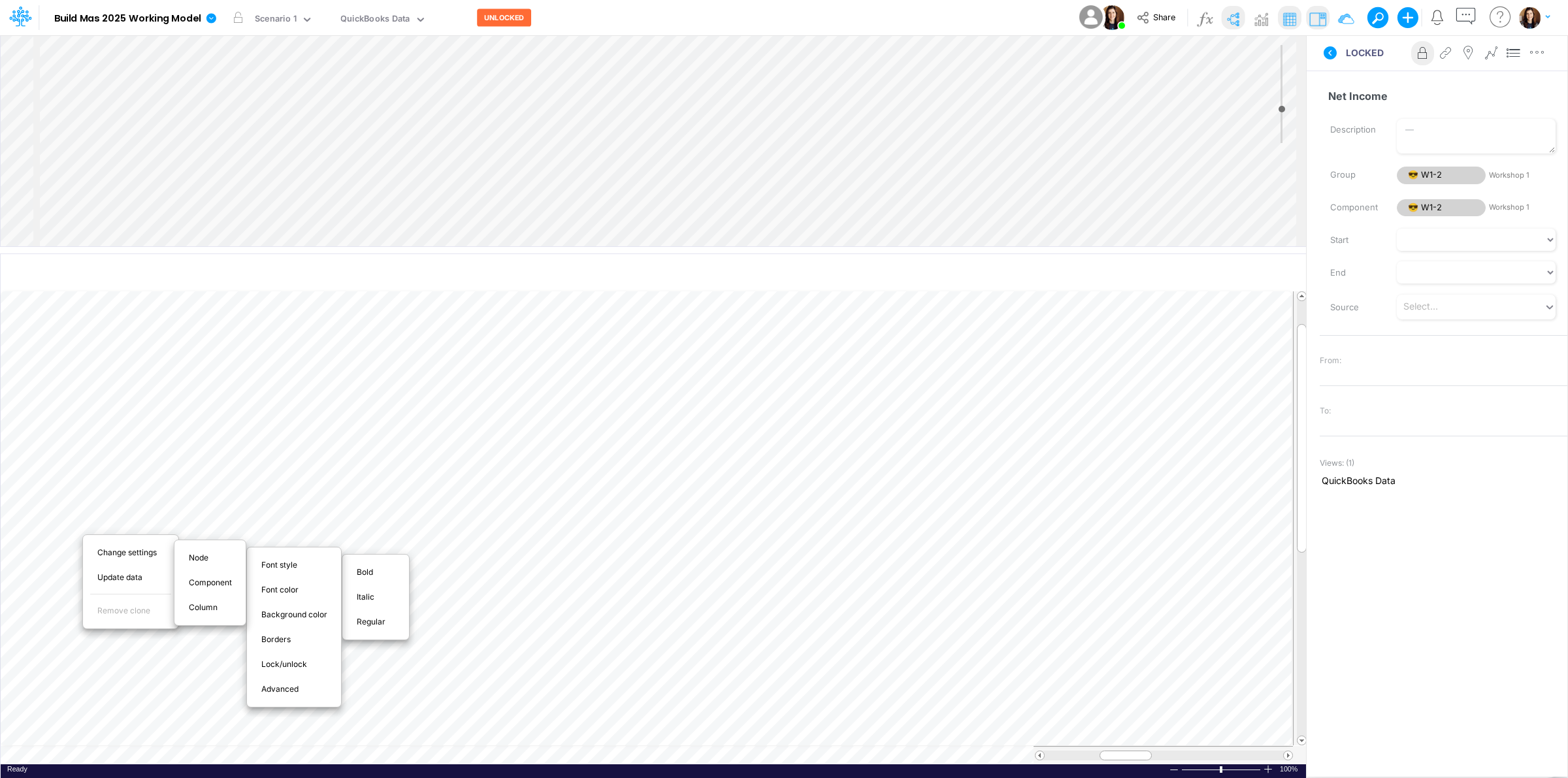
click at [370, 573] on span "Bold" at bounding box center [372, 572] width 31 height 12
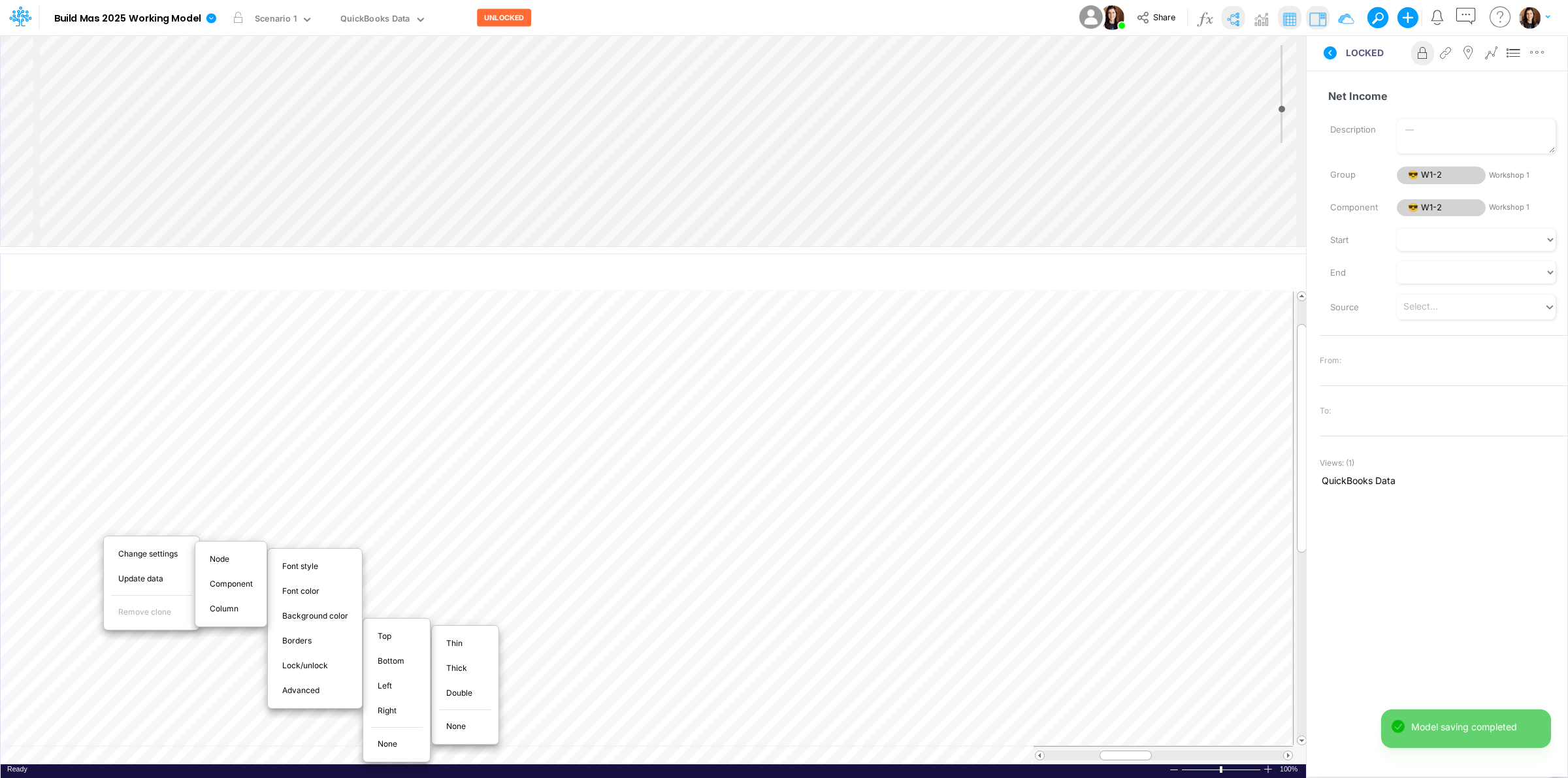
click at [458, 645] on span "Thin" at bounding box center [462, 644] width 31 height 12
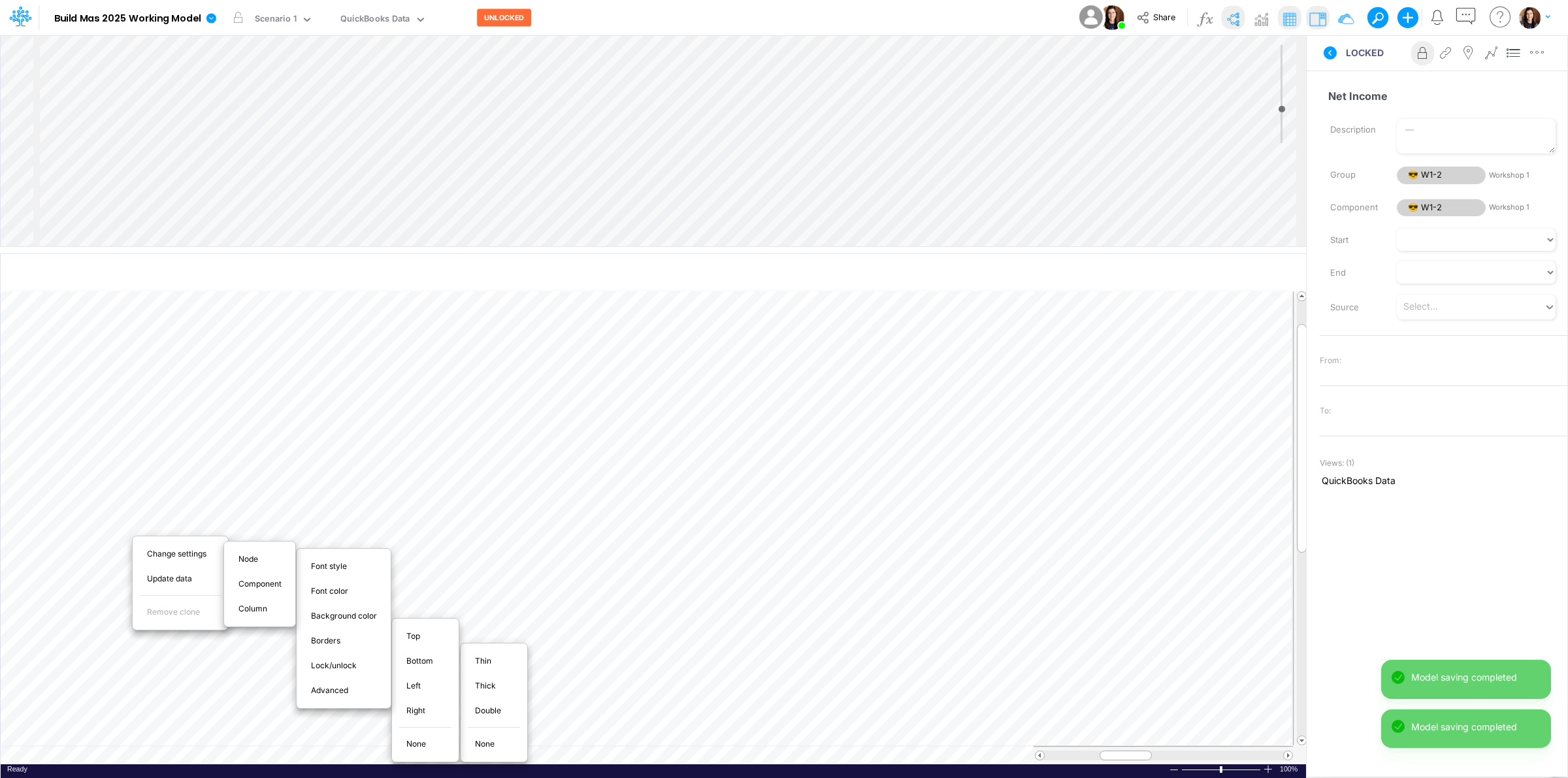
click at [481, 711] on span "Double" at bounding box center [495, 710] width 41 height 12
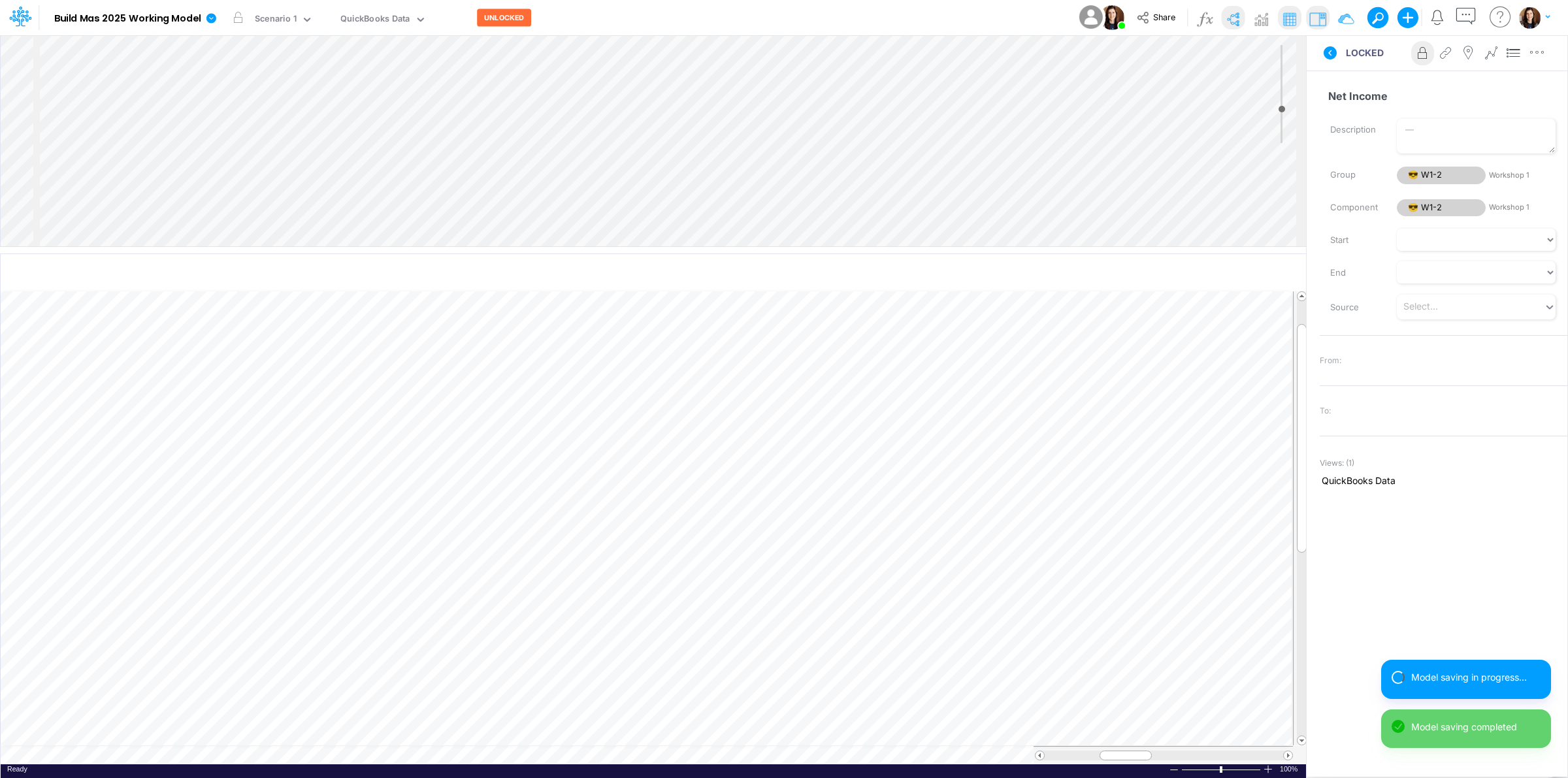
scroll to position [227, 0]
select select "1"
select select "Multiply"
select select "Add"
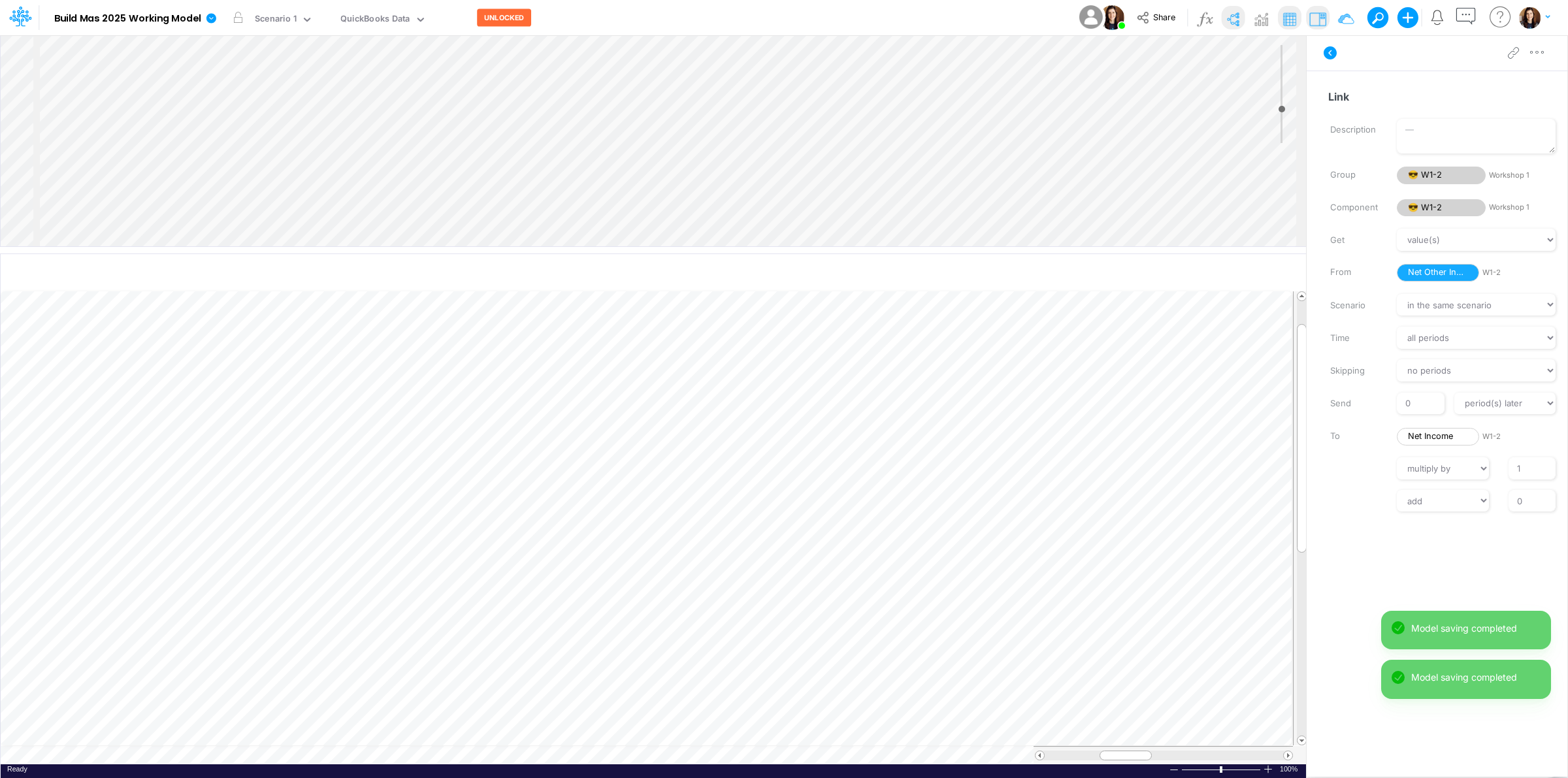
scroll to position [0, 1]
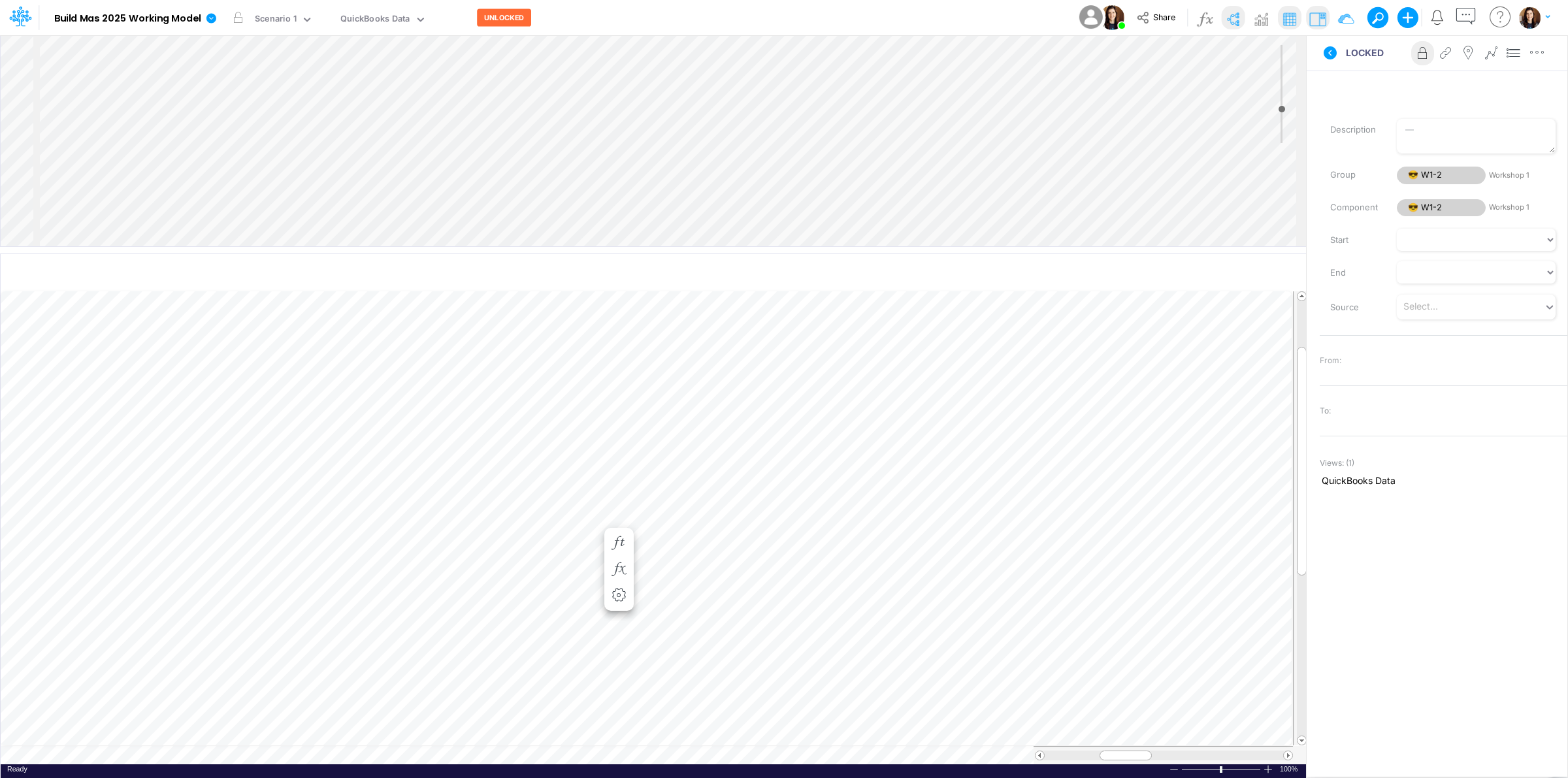
scroll to position [0, 1]
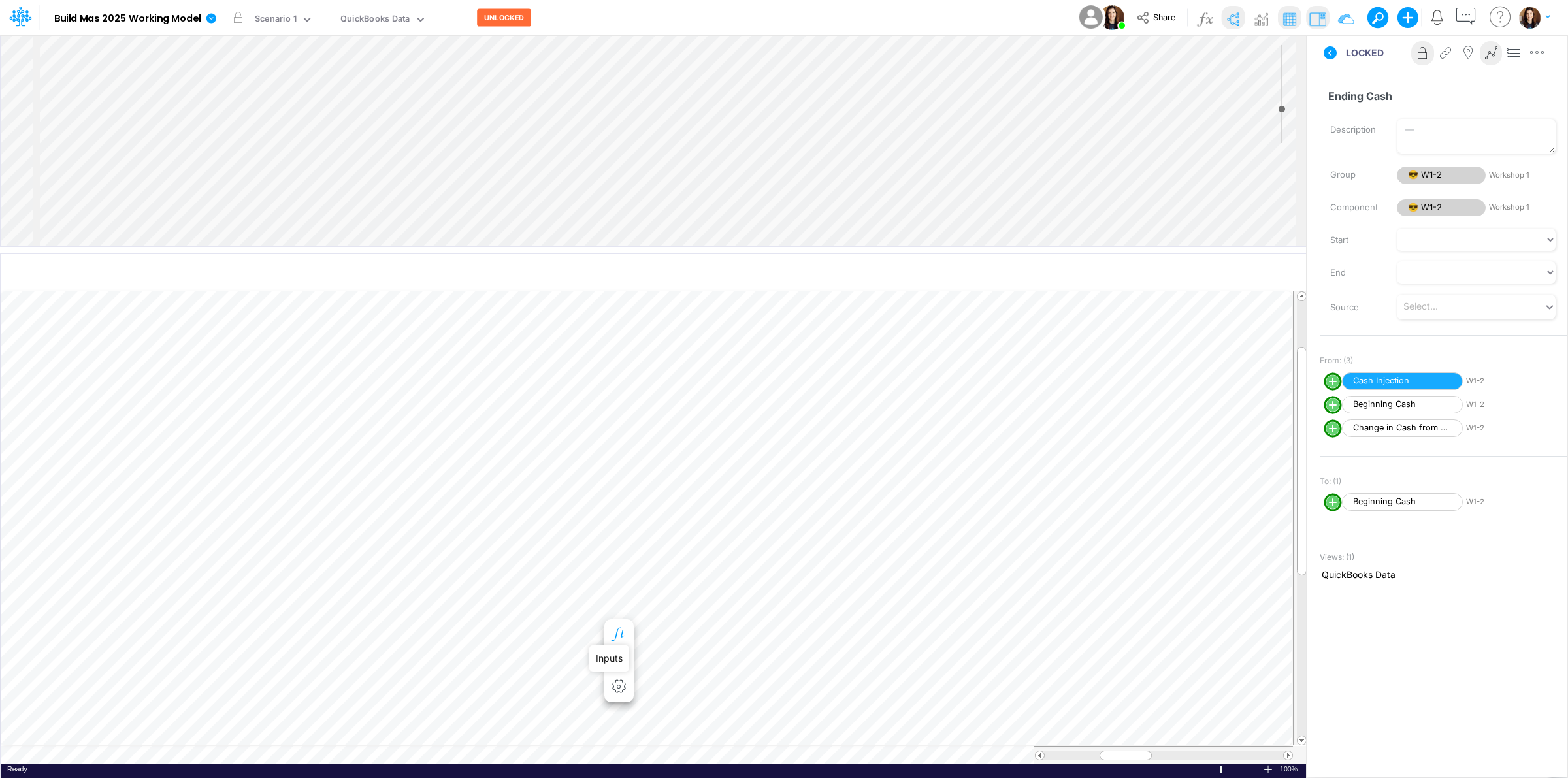
click at [620, 637] on icon "button" at bounding box center [619, 634] width 19 height 14
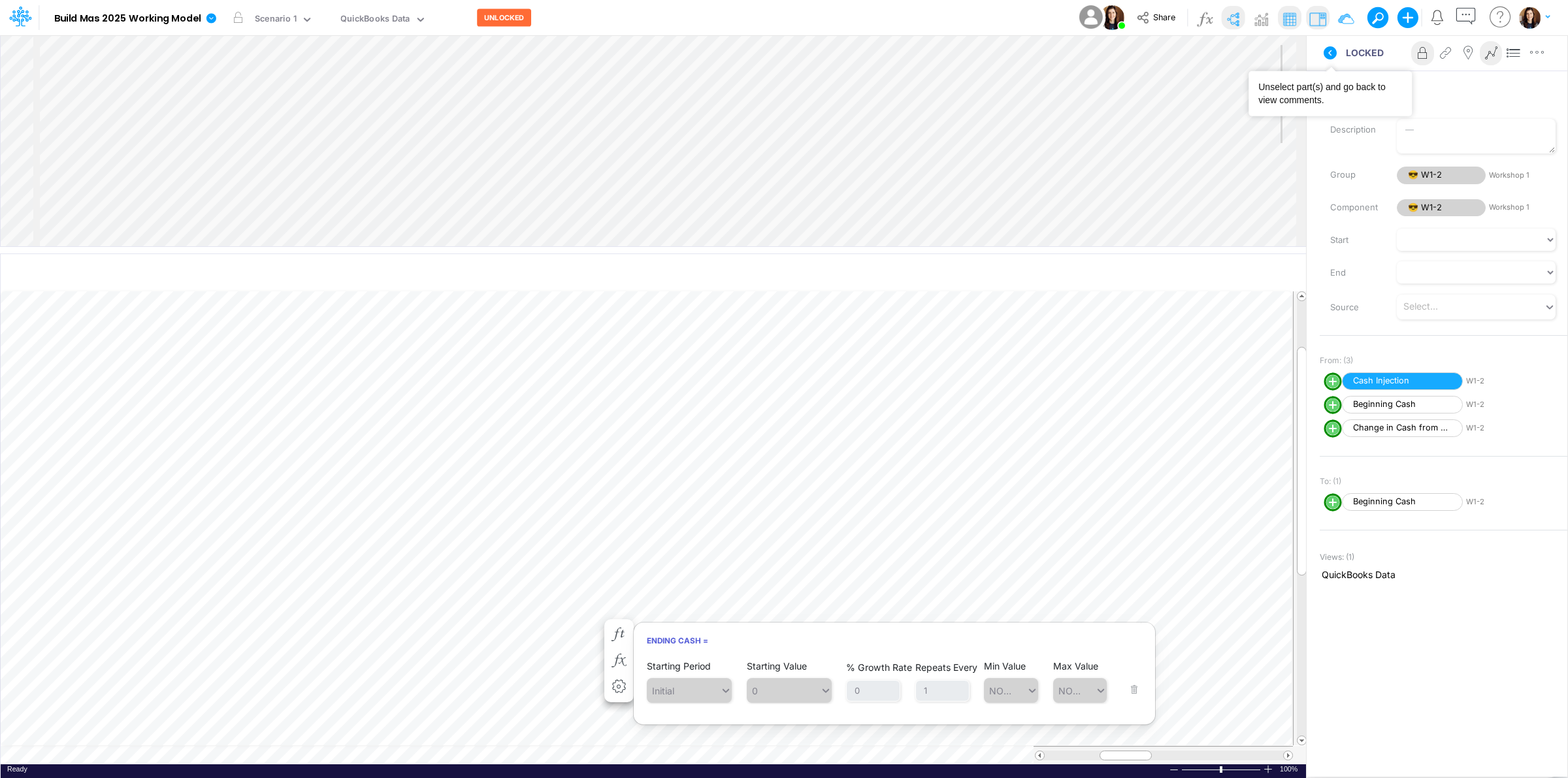
click at [1325, 57] on icon at bounding box center [1330, 53] width 16 height 16
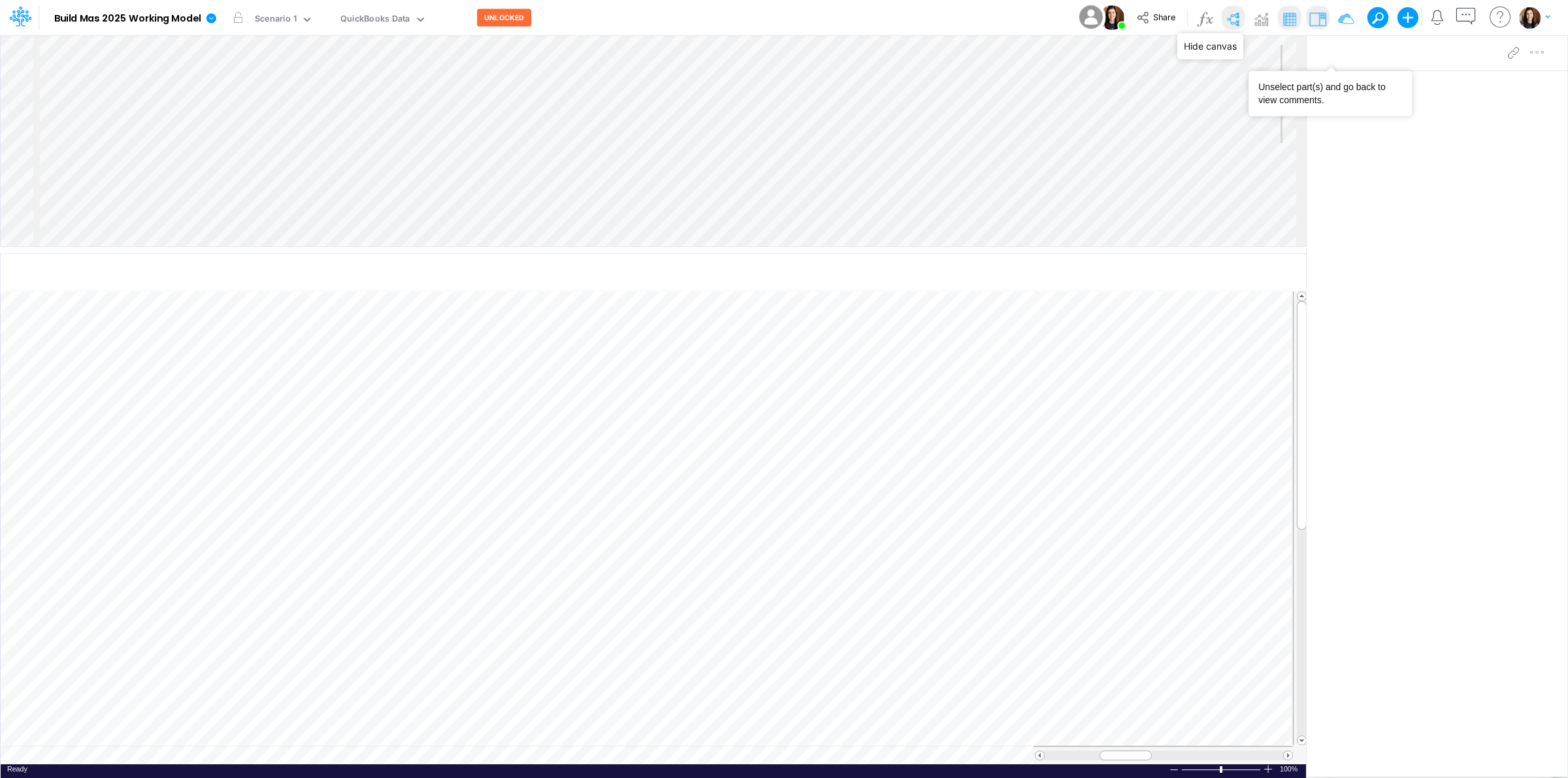
click at [1230, 14] on img at bounding box center [1233, 19] width 21 height 21
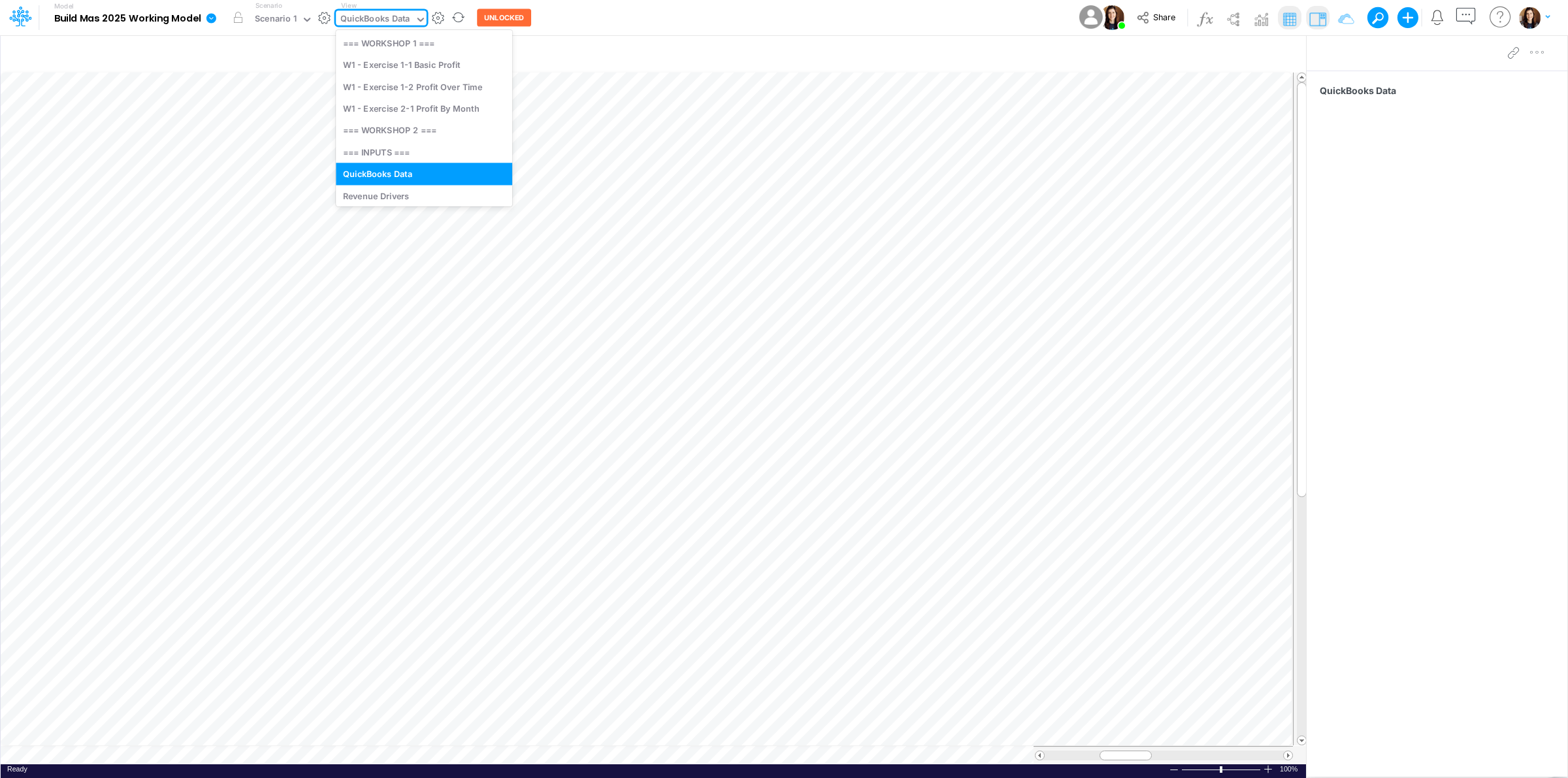
click at [373, 17] on div "QuickBooks Data" at bounding box center [375, 19] width 69 height 15
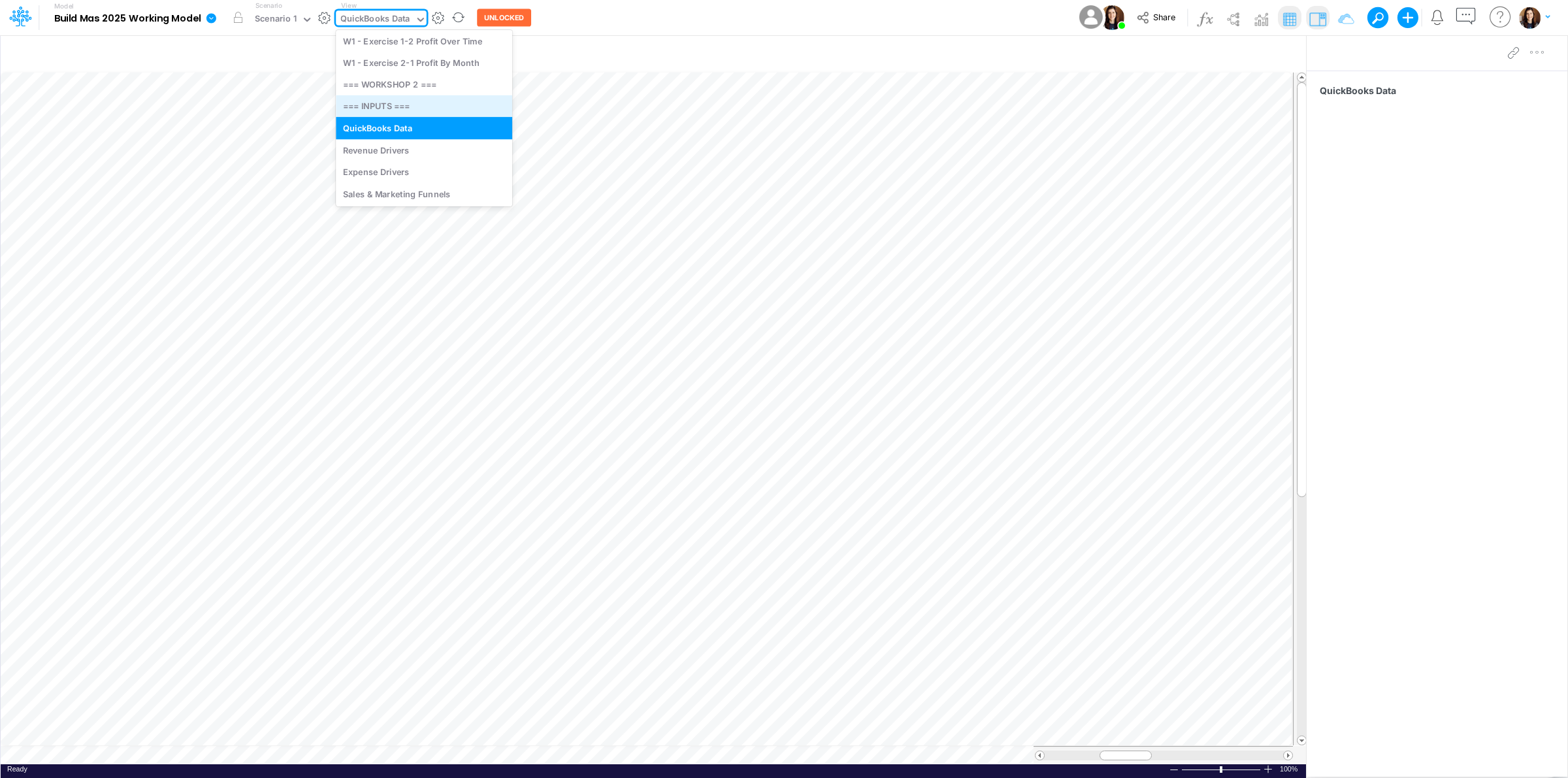
click at [458, 754] on div "Paste Cut Copy AutoFill 168686.71 Ready 100% Sum: null Max: null Min: null Nume…" at bounding box center [654, 419] width 1306 height 693
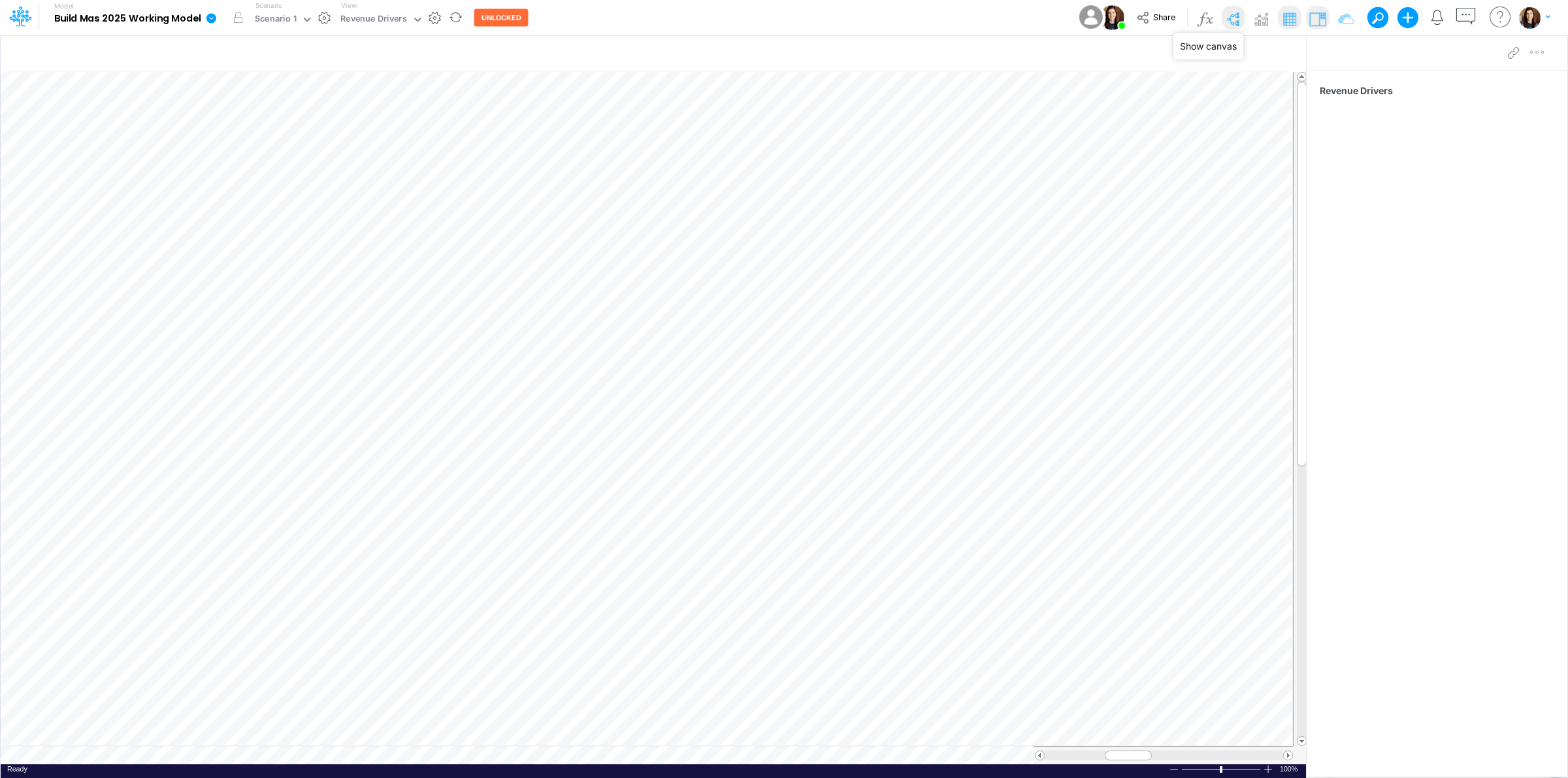
click at [1231, 21] on img at bounding box center [1233, 19] width 21 height 21
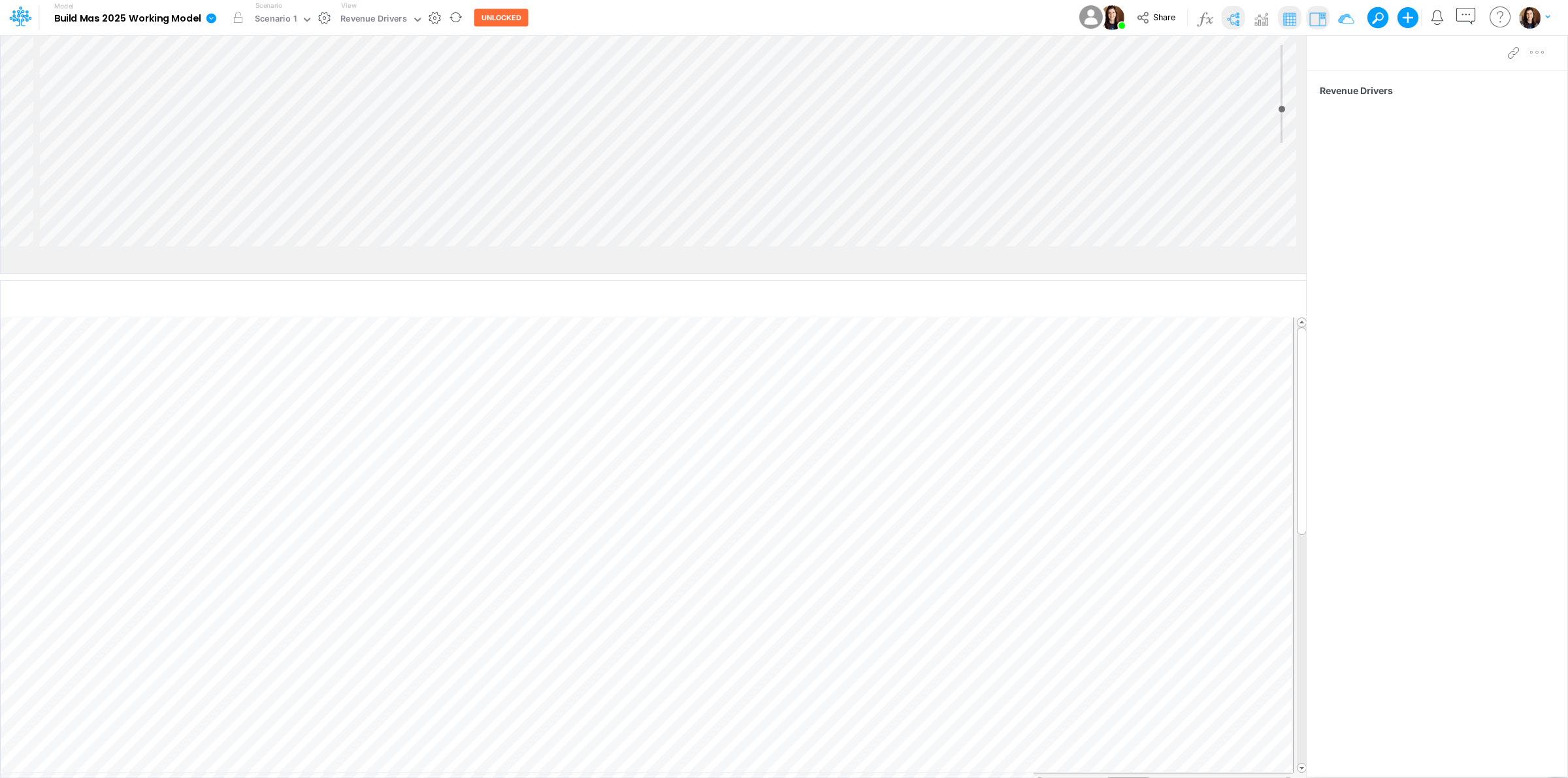
drag, startPoint x: 739, startPoint y: 249, endPoint x: 720, endPoint y: 394, distance: 146.2
click at [727, 281] on div at bounding box center [653, 277] width 1306 height 6
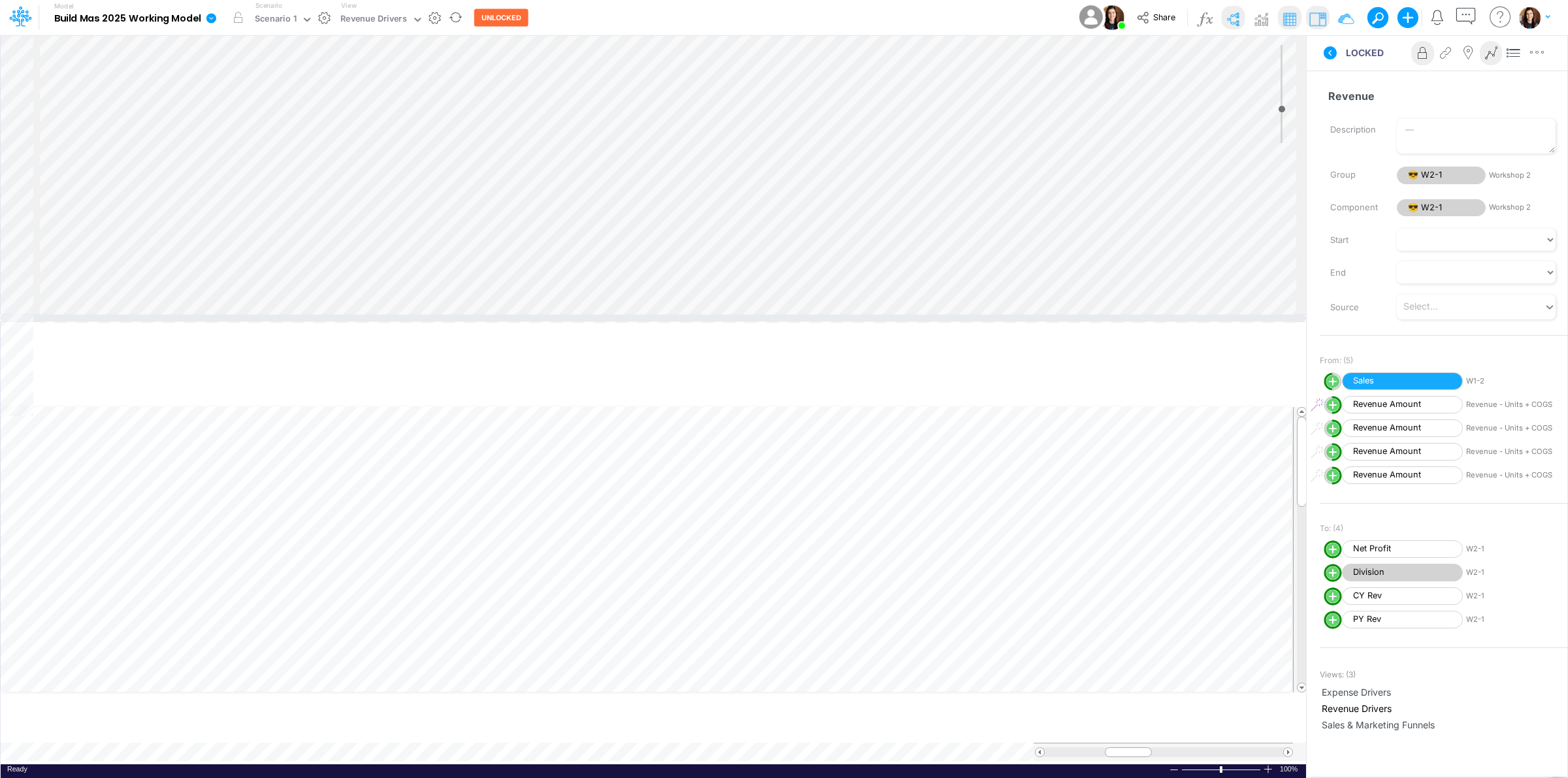
drag, startPoint x: 585, startPoint y: 419, endPoint x: 589, endPoint y: 293, distance: 126.1
click at [589, 315] on div at bounding box center [653, 318] width 1306 height 6
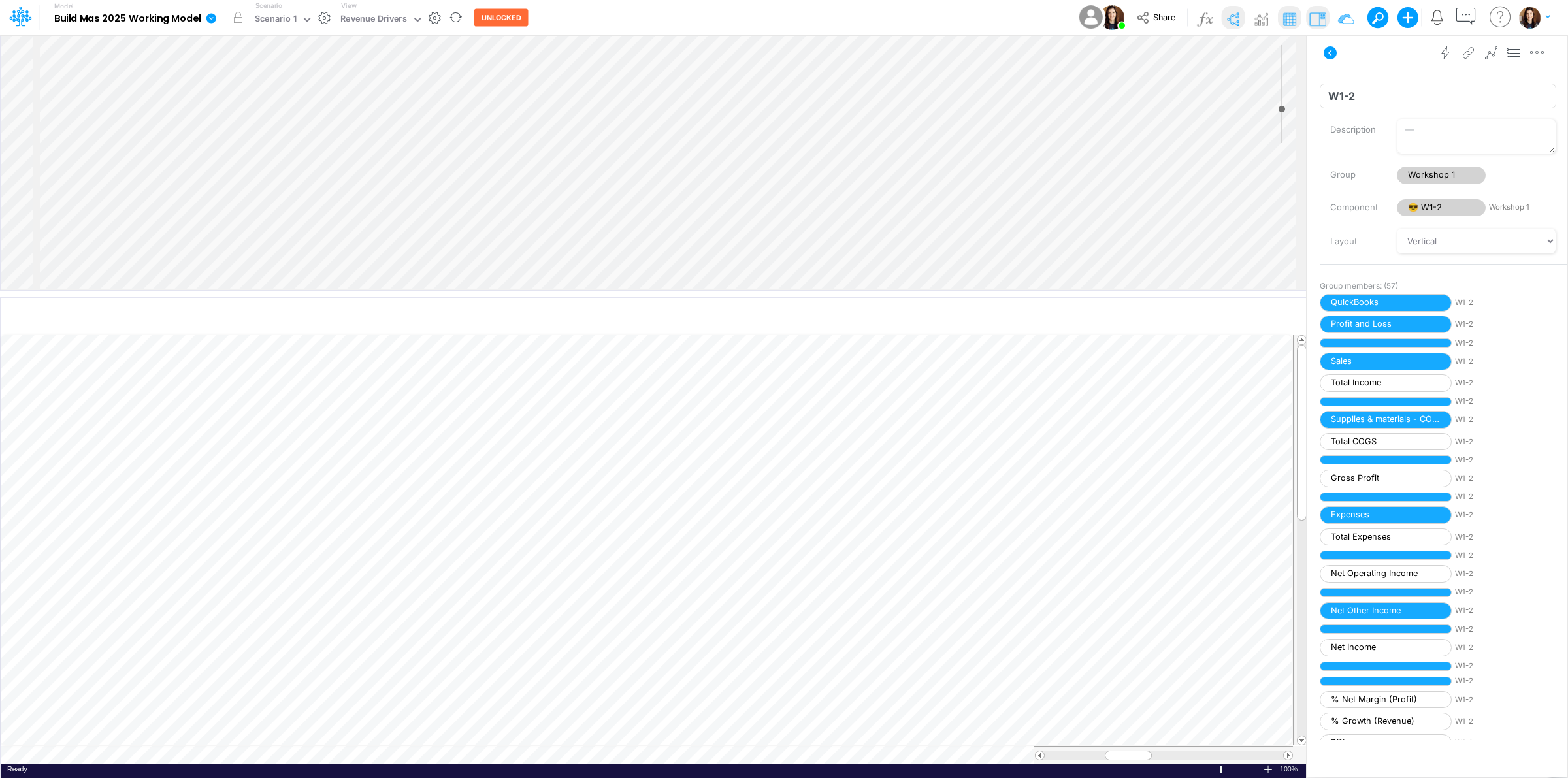
drag, startPoint x: 1328, startPoint y: 99, endPoint x: 1381, endPoint y: 96, distance: 53.1
click at [1381, 96] on input "W1-2" at bounding box center [1437, 95] width 236 height 25
drag, startPoint x: 1358, startPoint y: 96, endPoint x: 1398, endPoint y: 96, distance: 40.0
click at [1398, 96] on input "QBO PL" at bounding box center [1437, 95] width 236 height 25
type input "QBO"
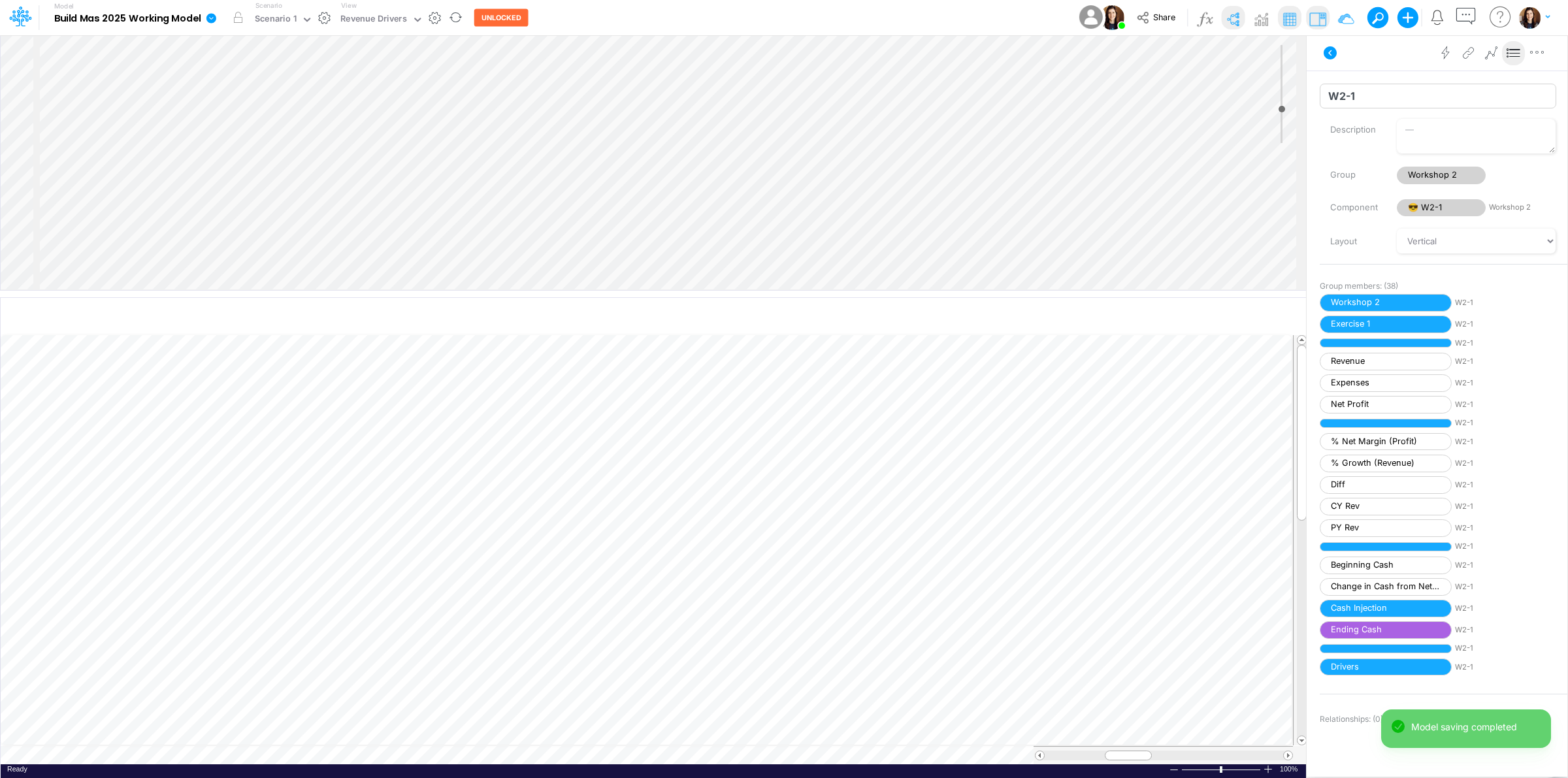
click at [1348, 99] on input "W2-1" at bounding box center [1437, 95] width 236 height 25
type input "Model"
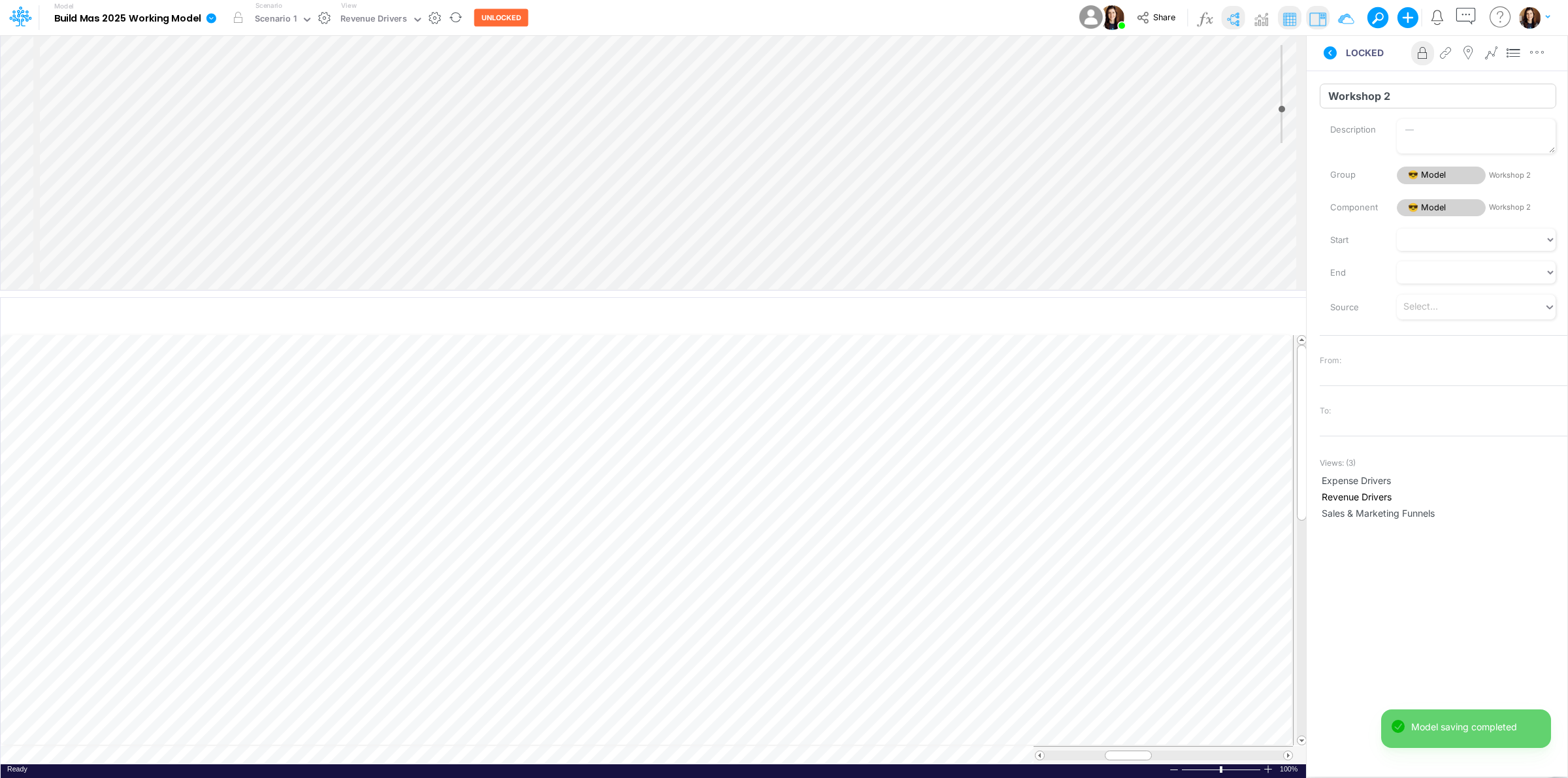
click at [1386, 99] on input "Workshop 2" at bounding box center [1437, 95] width 236 height 25
type input "P"
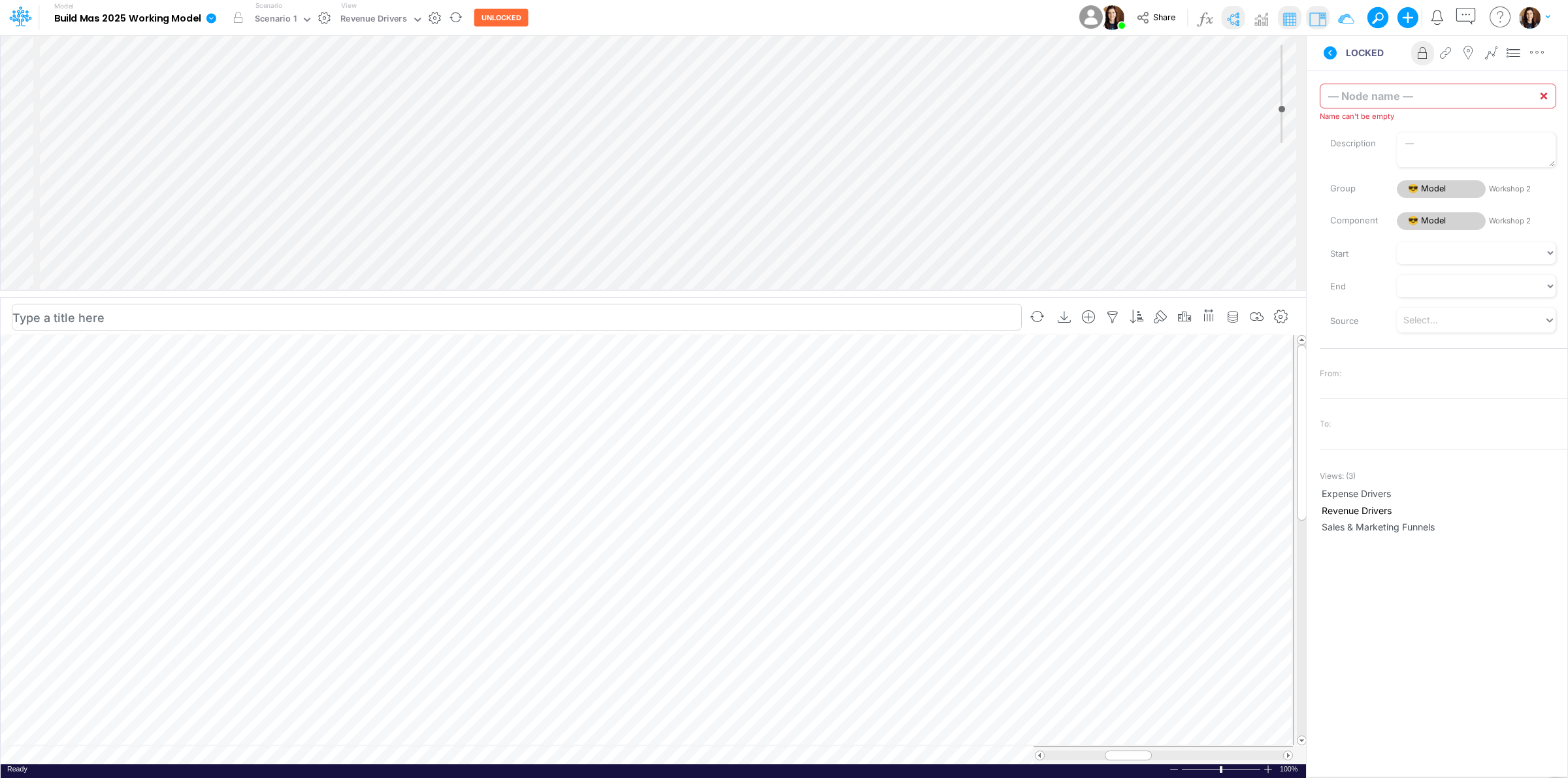
type input "Workshop 2"
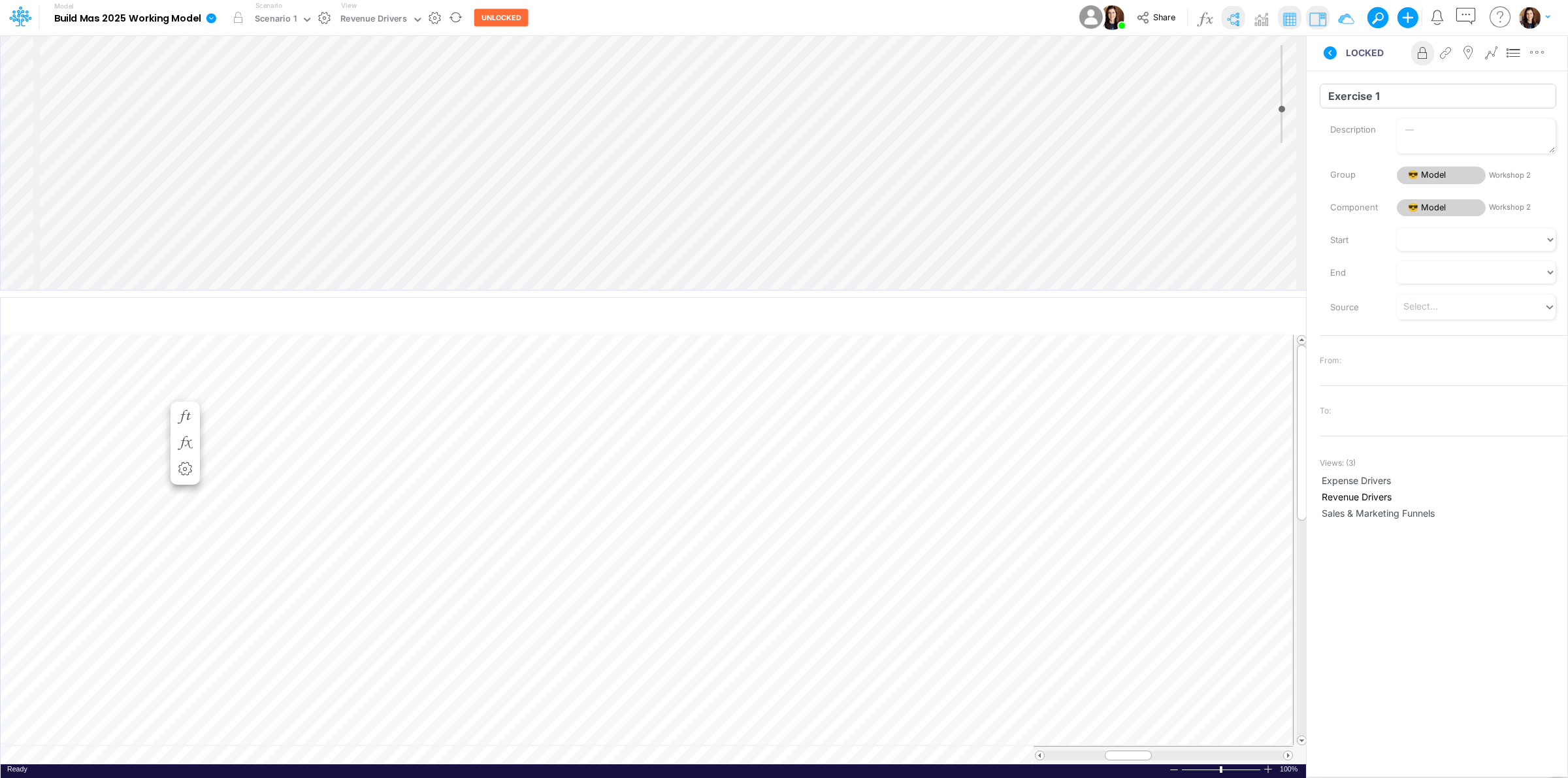
click at [1360, 100] on input "Exercise 1" at bounding box center [1437, 95] width 236 height 25
type input "Profit and Loss"
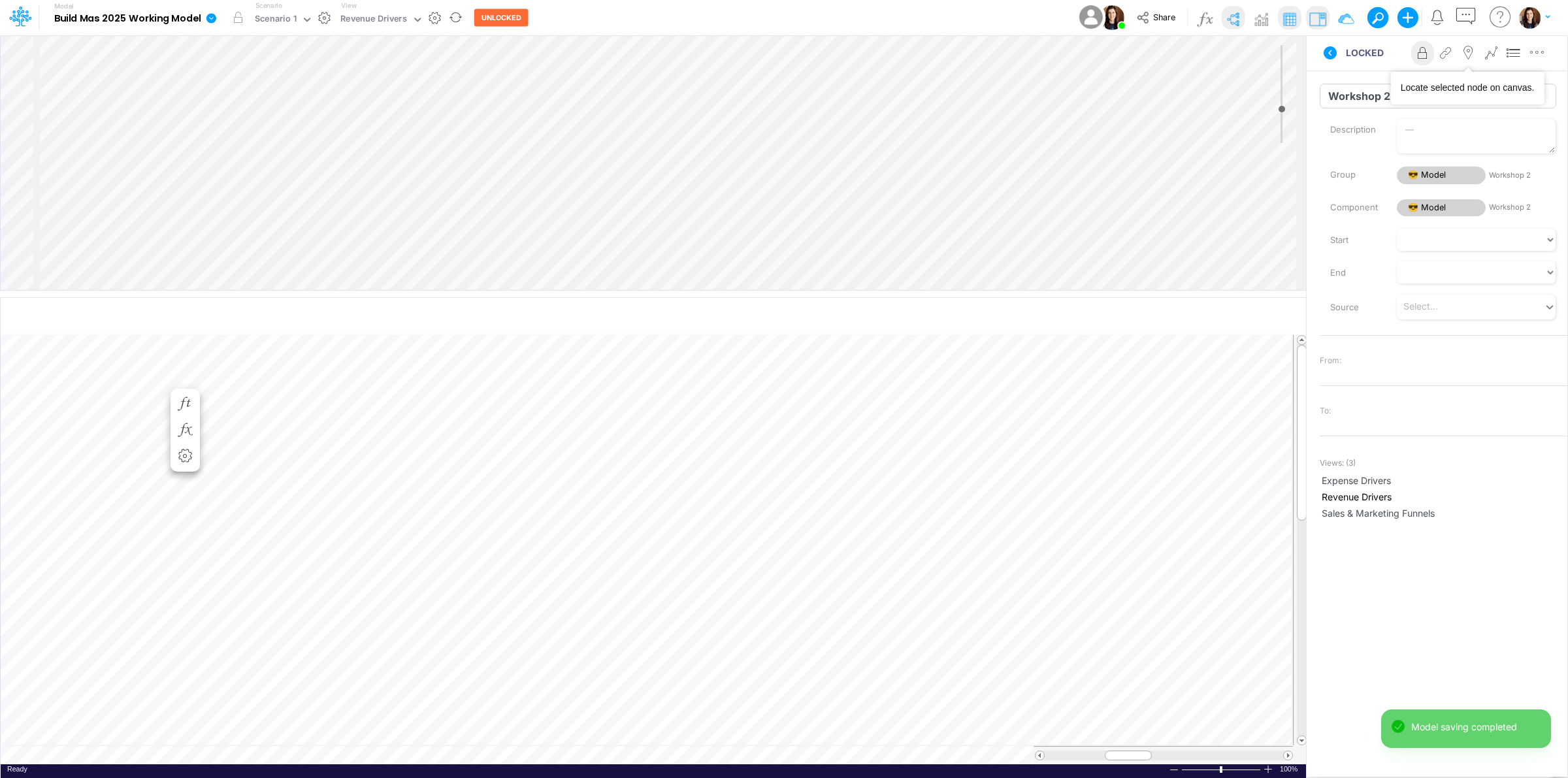
click at [1360, 90] on input "Workshop 2" at bounding box center [1437, 95] width 236 height 25
type input "Summary"
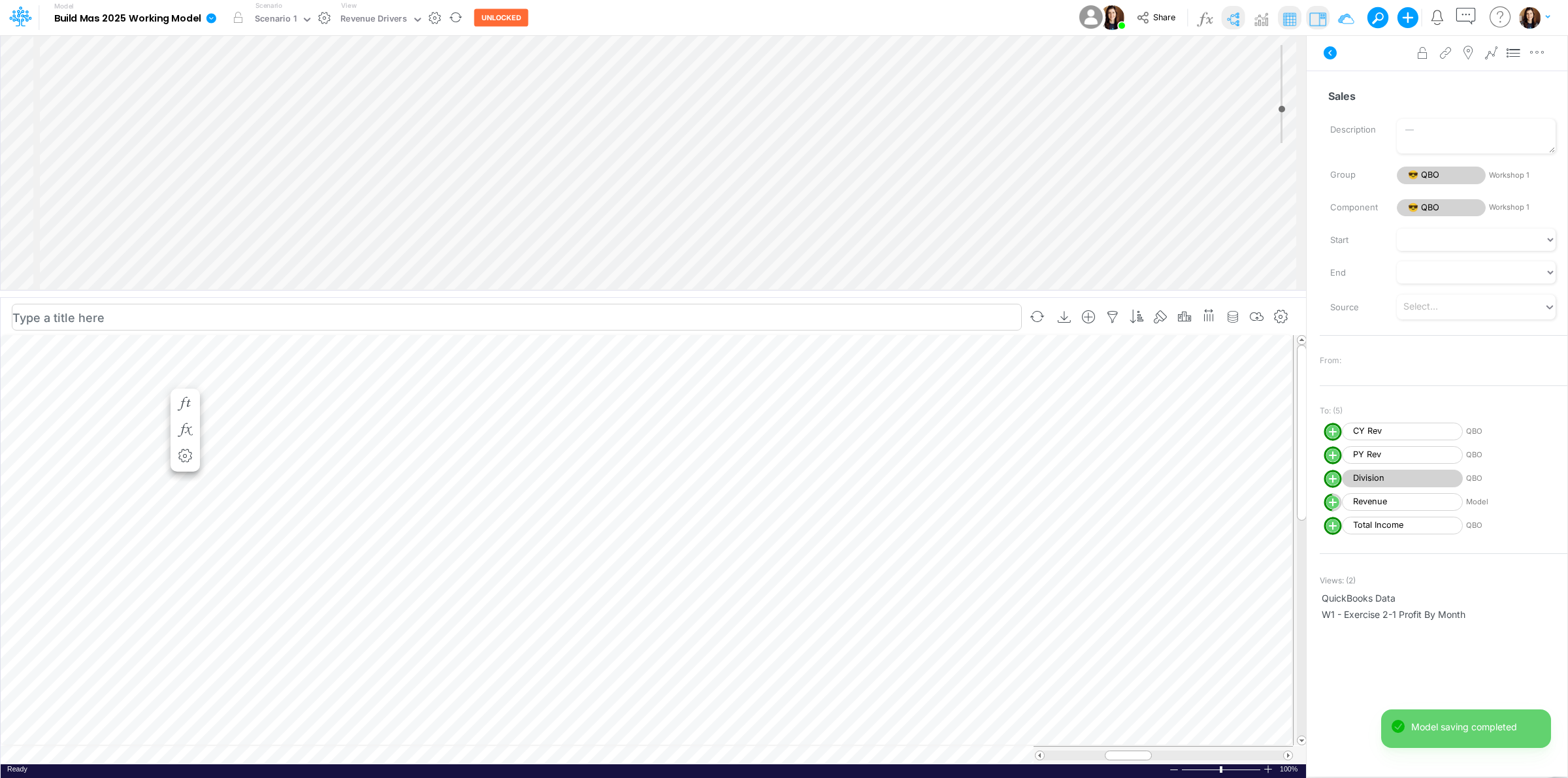
select select "Multiply"
select select "Add"
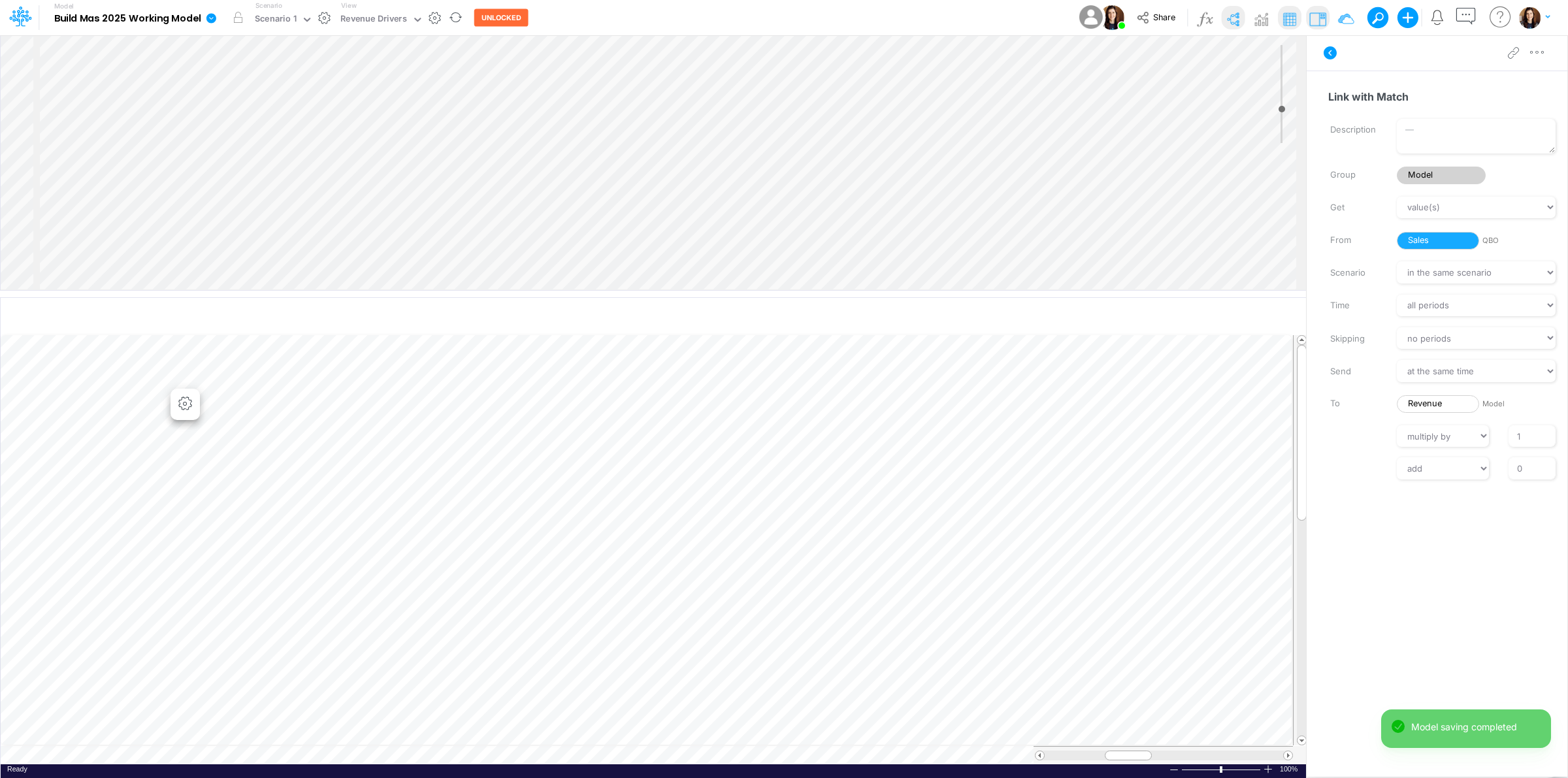
drag, startPoint x: 1531, startPoint y: 56, endPoint x: 1526, endPoint y: 63, distance: 8.6
click at [1533, 56] on icon "button" at bounding box center [1537, 52] width 19 height 14
click at [1515, 75] on button "Advanced settings" at bounding box center [1470, 85] width 156 height 22
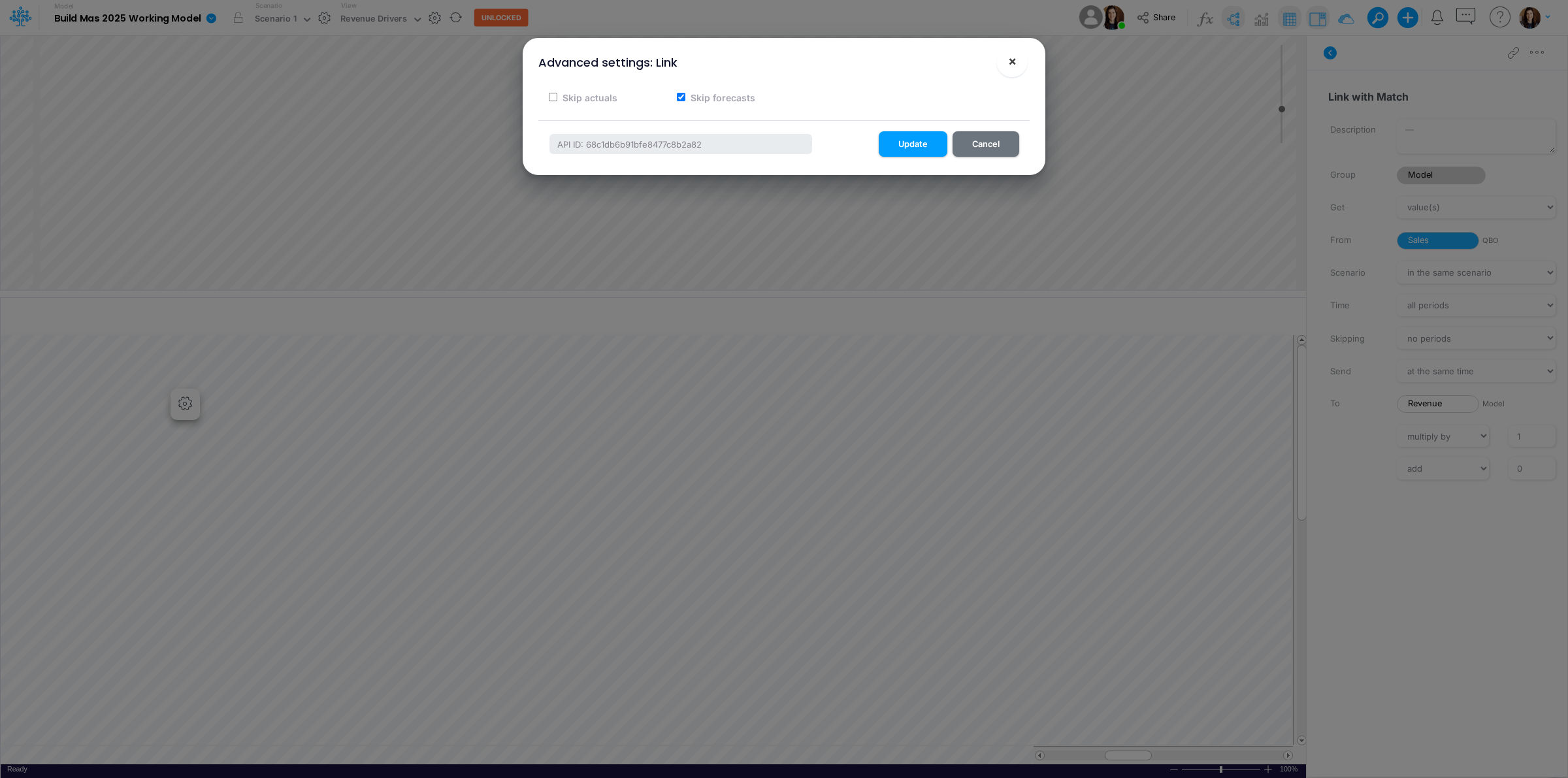
click at [1014, 59] on span "×" at bounding box center [1012, 60] width 8 height 16
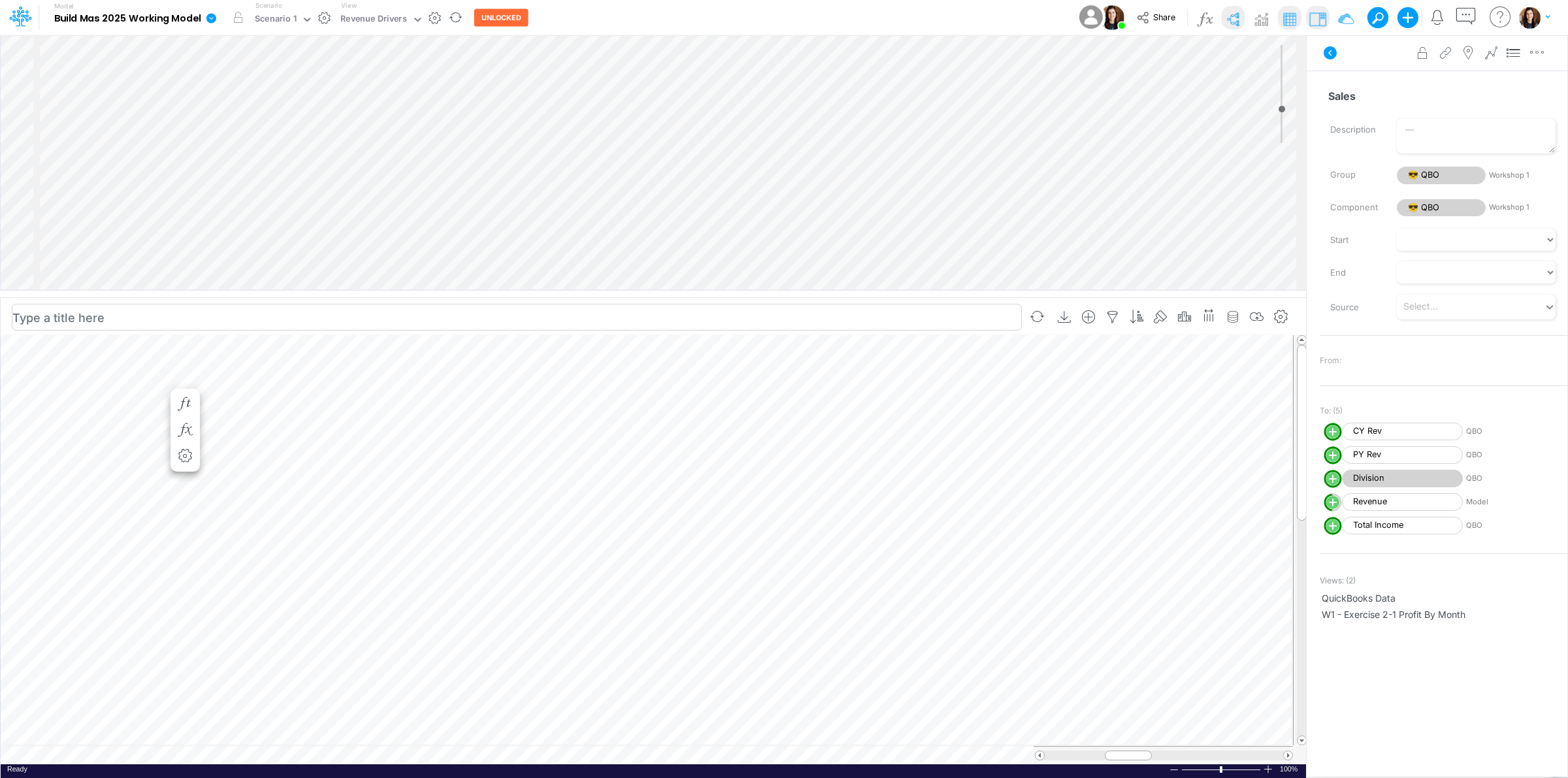
scroll to position [0, 1]
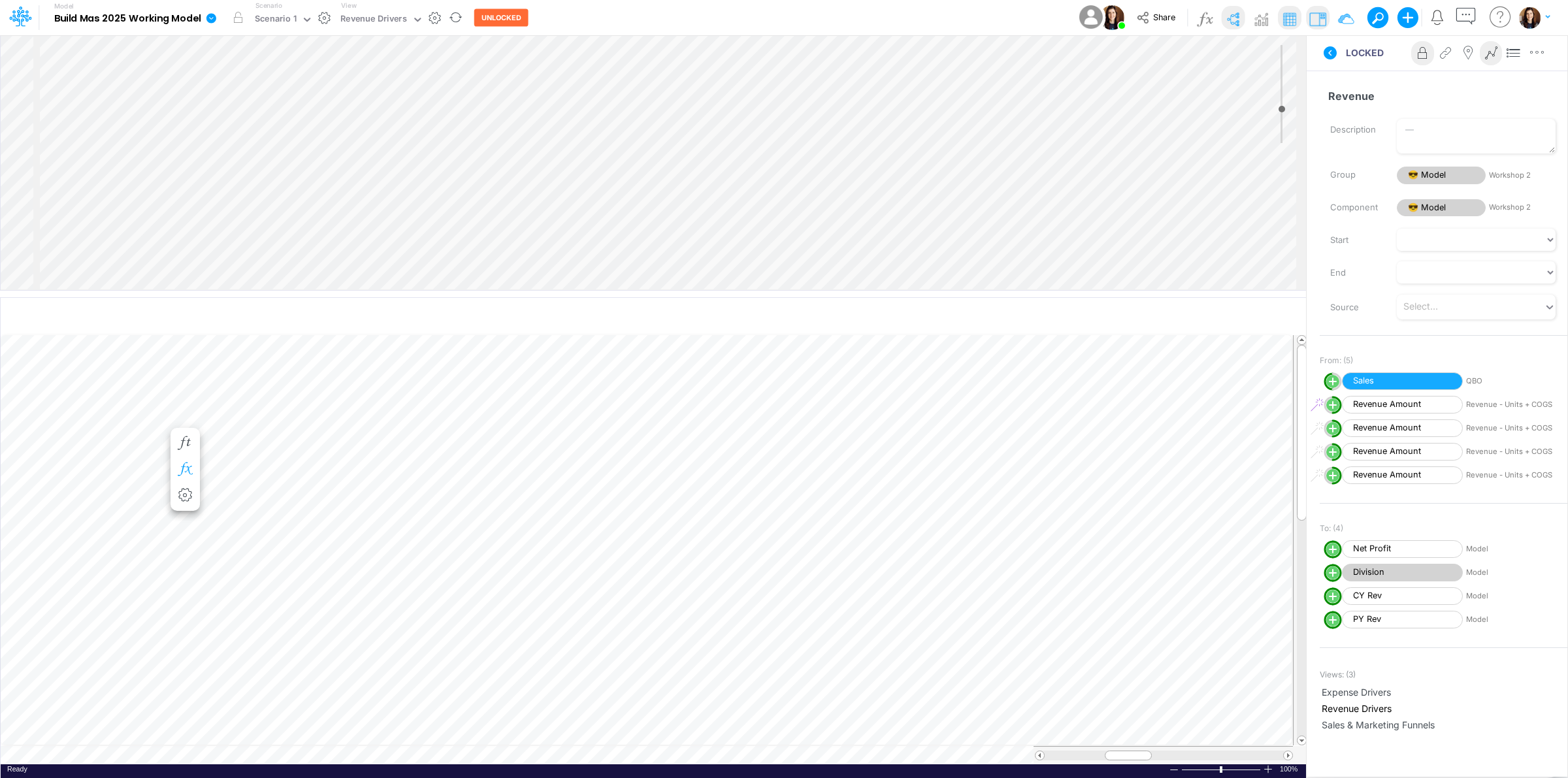
click at [186, 475] on icon "button" at bounding box center [184, 470] width 19 height 14
click at [234, 511] on circle "circle with outer border" at bounding box center [237, 507] width 13 height 13
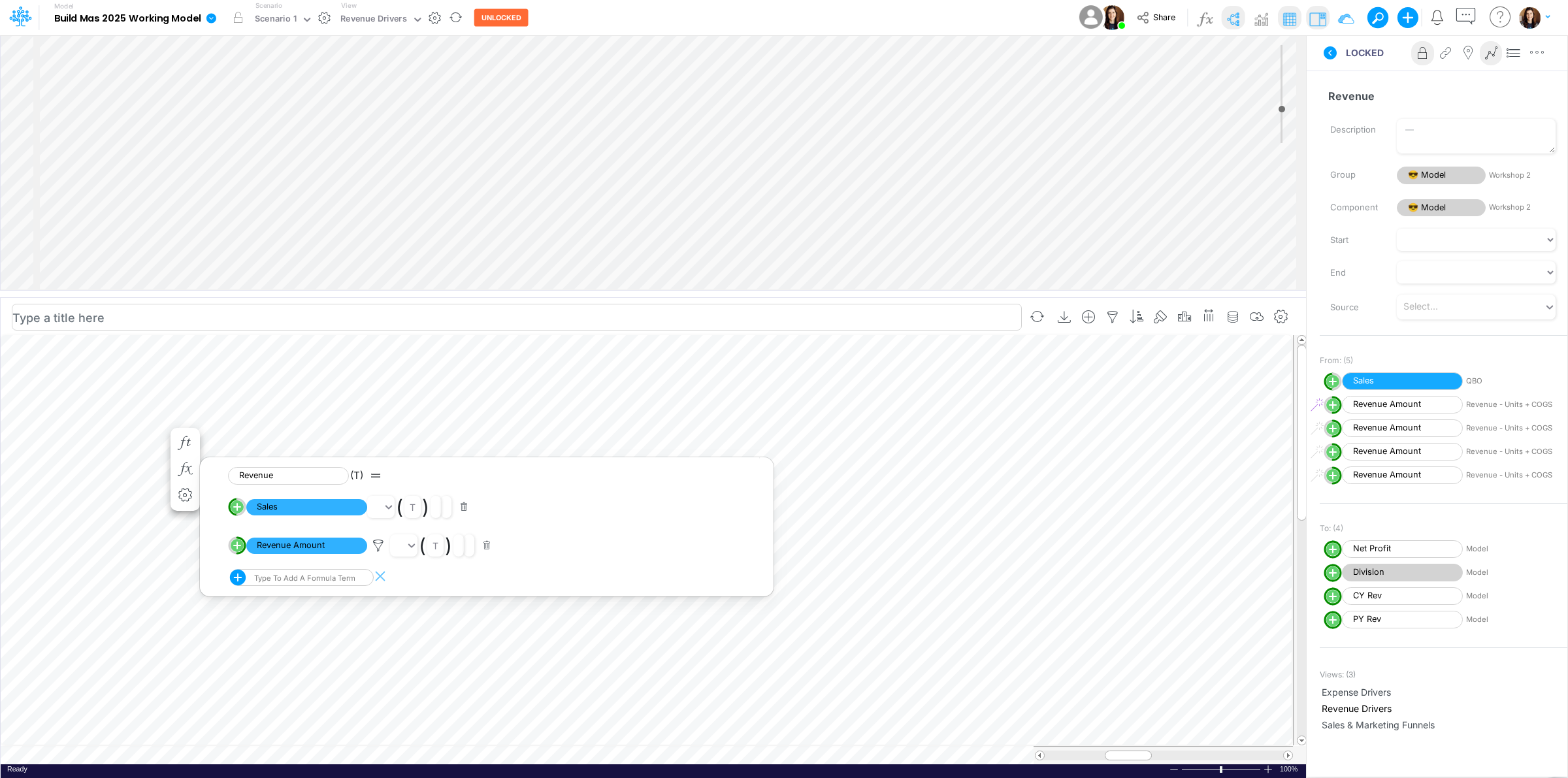
select select "Multiply"
select select "Add"
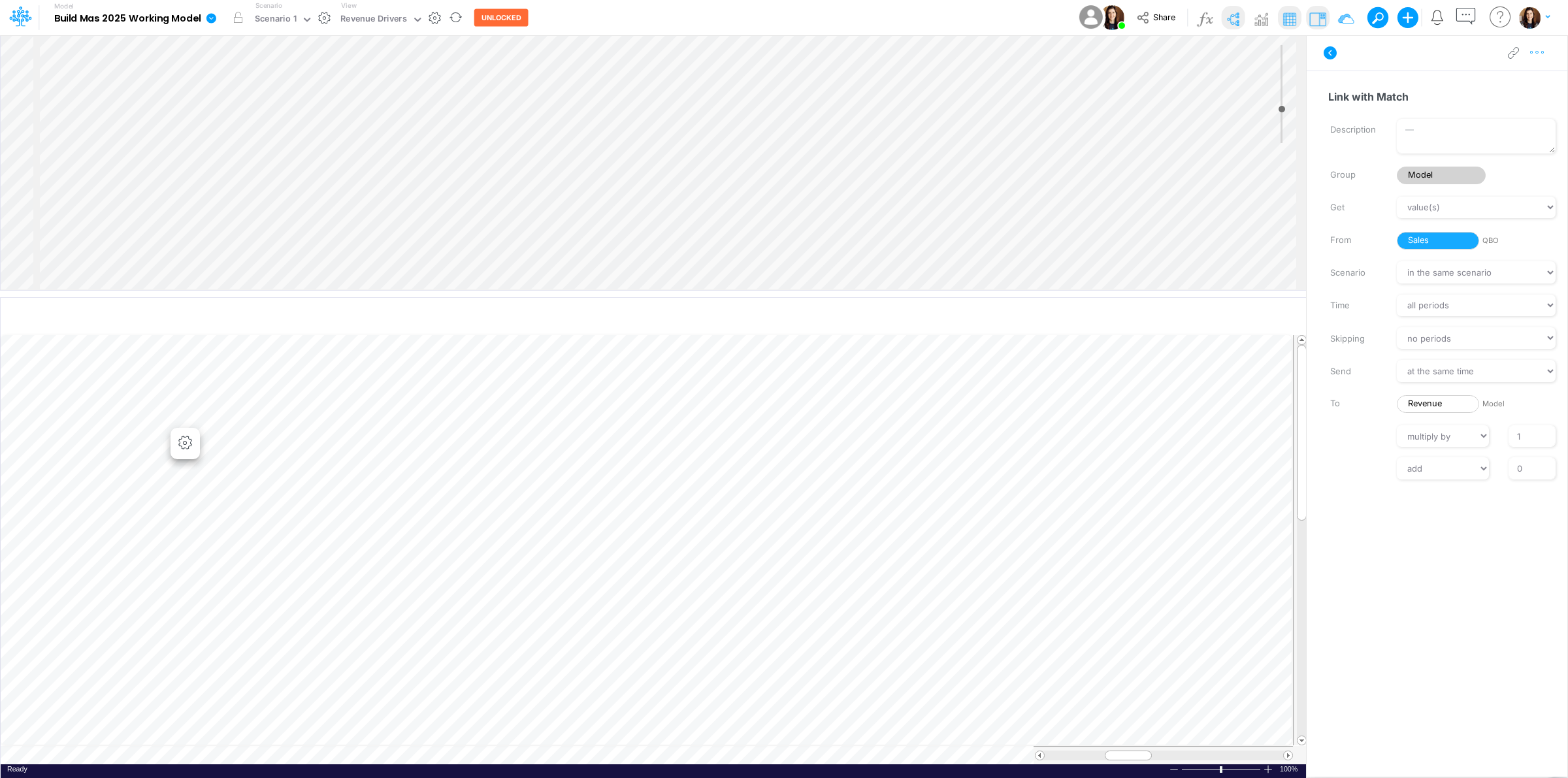
click at [1544, 50] on icon "button" at bounding box center [1537, 52] width 19 height 14
click at [1488, 107] on button "Delete" at bounding box center [1470, 107] width 156 height 22
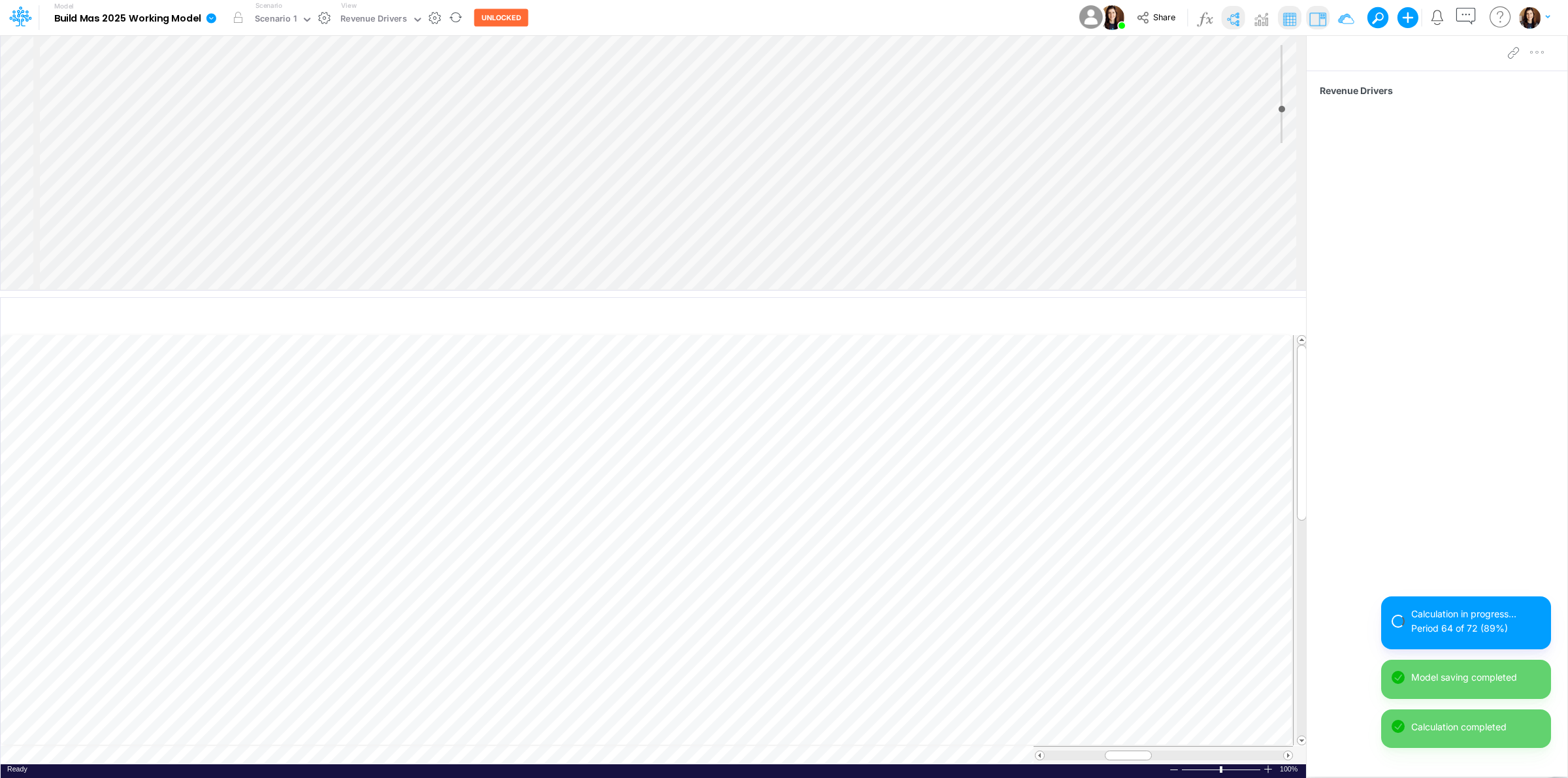
select select "1"
select select "Multiply"
select select "Add"
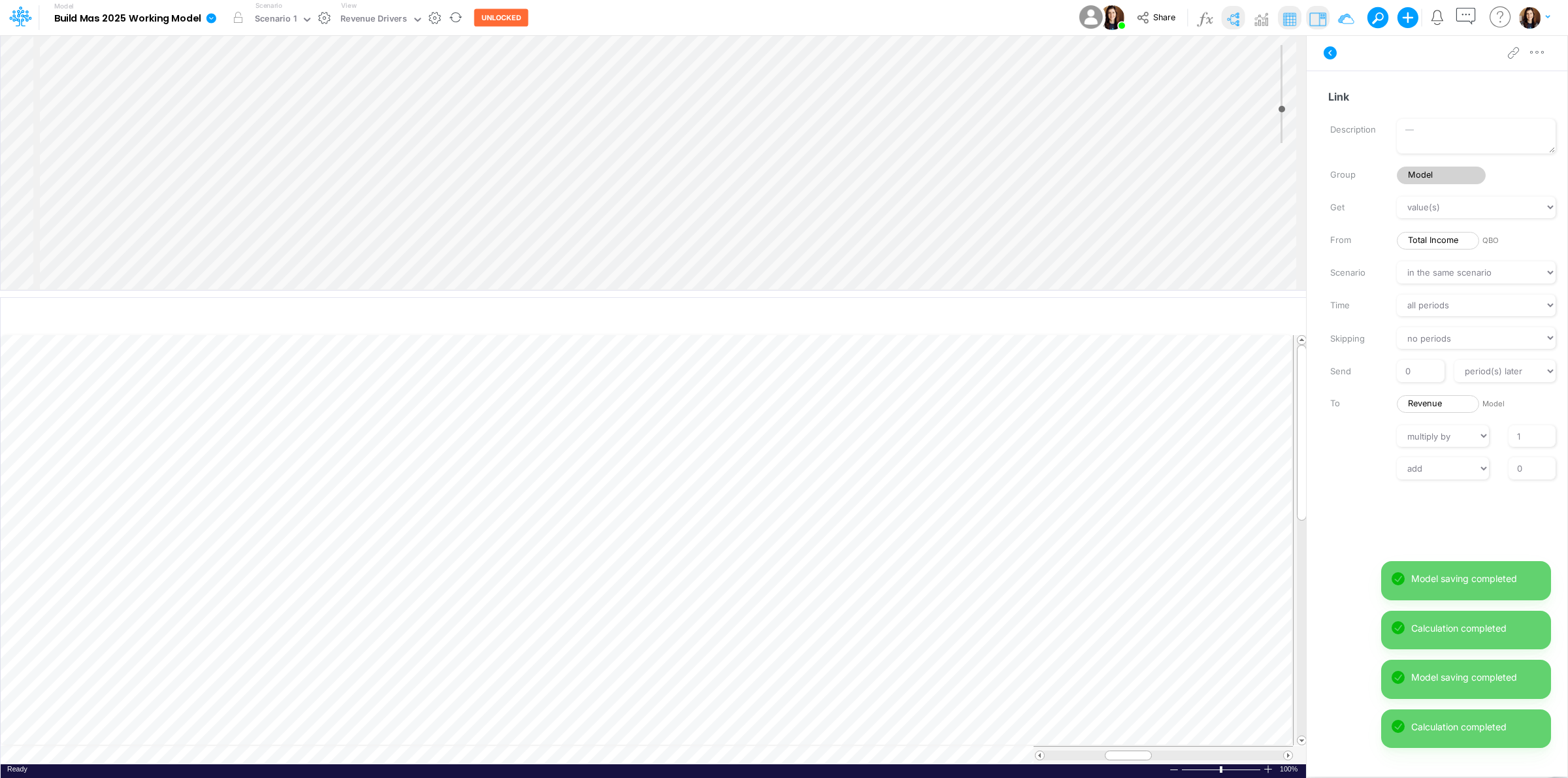
scroll to position [0, 1]
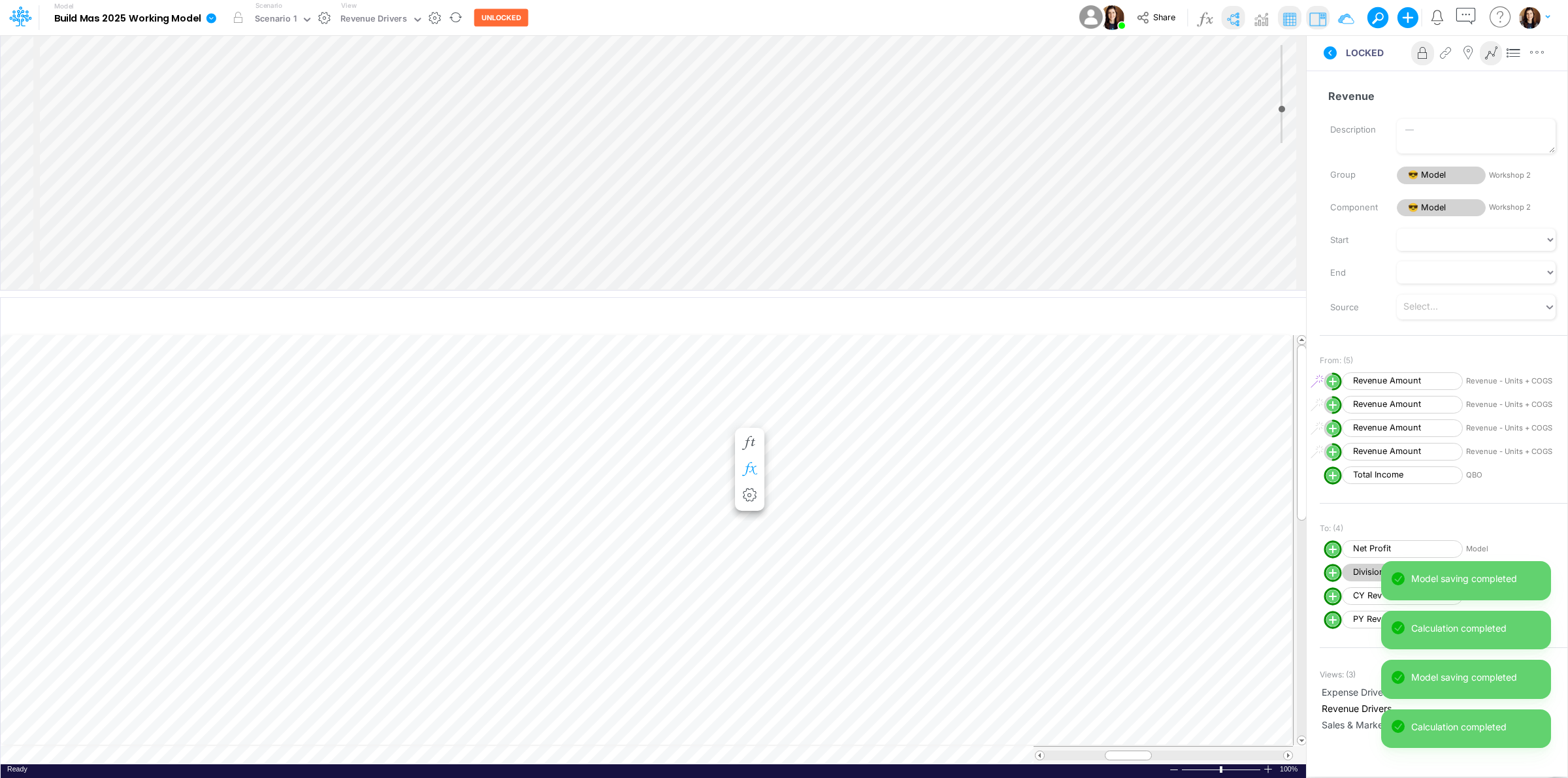
click at [753, 474] on icon "button" at bounding box center [749, 470] width 19 height 14
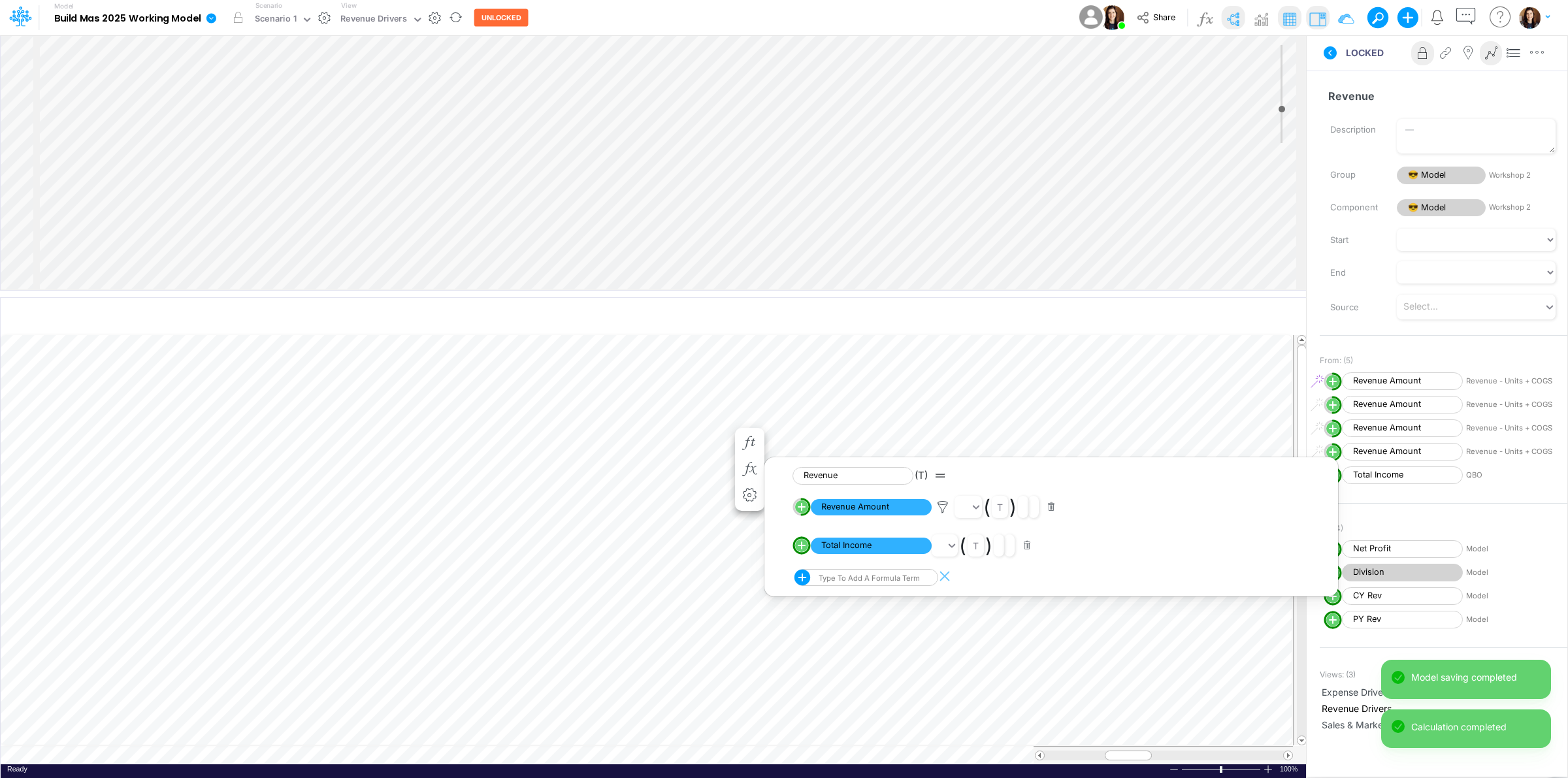
click at [798, 543] on circle "circle with outer border" at bounding box center [802, 546] width 13 height 13
select select "1"
select select "Multiply"
select select "Add"
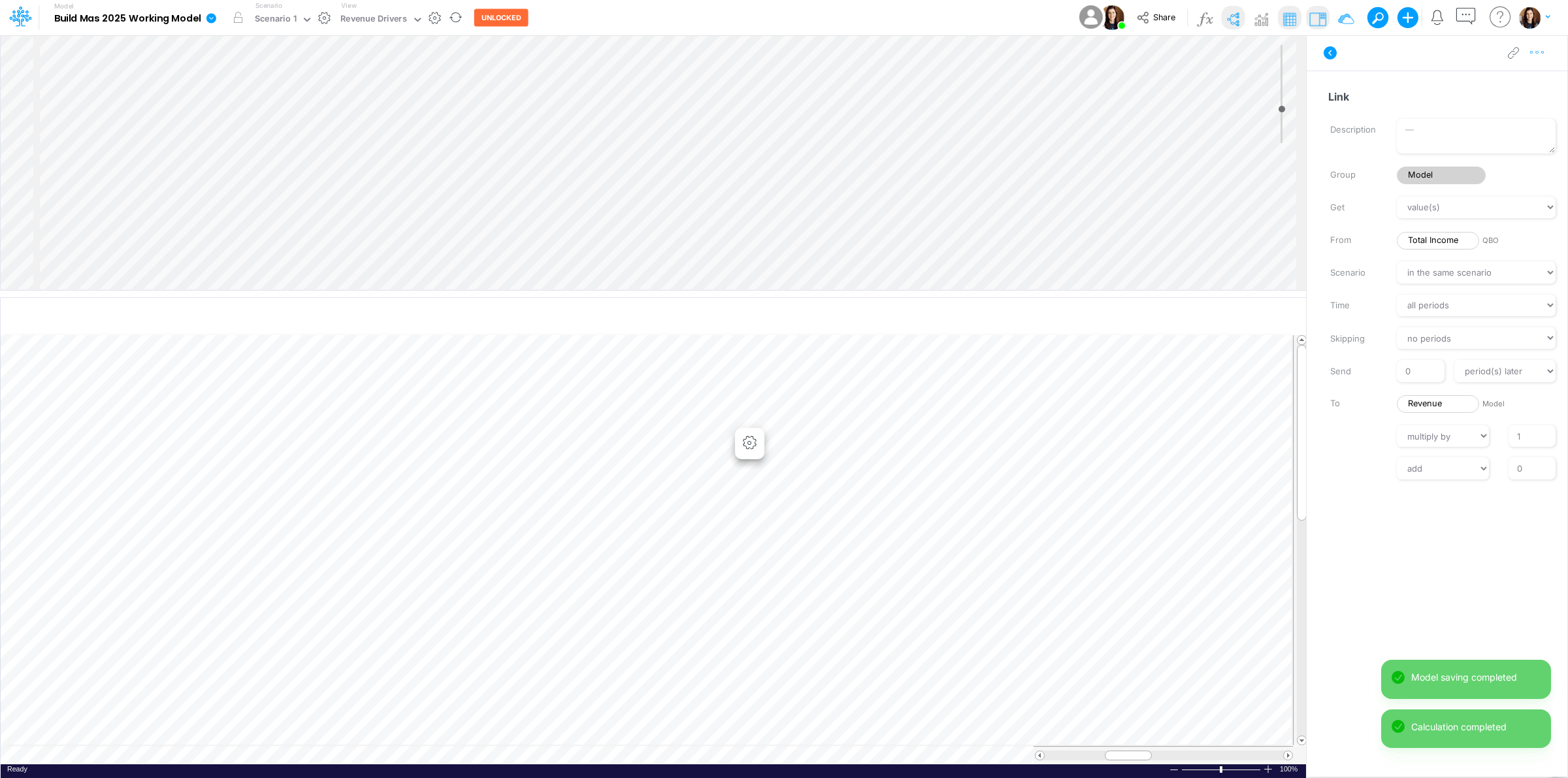
click at [1536, 53] on icon "button" at bounding box center [1537, 52] width 19 height 14
click at [1499, 82] on span "Advanced settings" at bounding box center [1461, 85] width 81 height 11
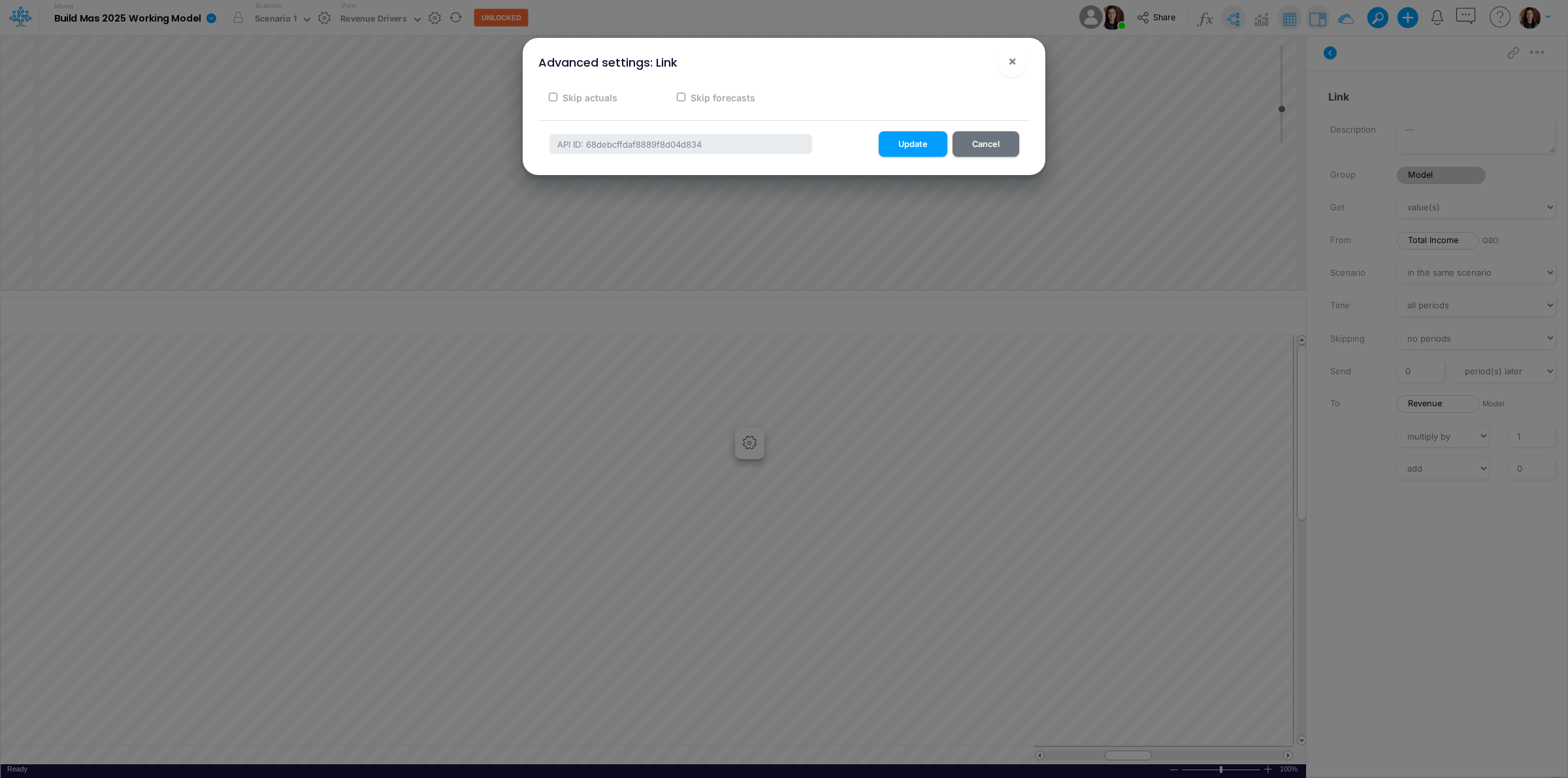
drag, startPoint x: 721, startPoint y: 95, endPoint x: 789, endPoint y: 112, distance: 70.1
click at [722, 95] on label "Skip forecasts" at bounding box center [722, 97] width 67 height 14
click at [685, 95] on input "Skip forecasts" at bounding box center [681, 96] width 8 height 8
checkbox input "true"
click at [891, 136] on button "Update" at bounding box center [913, 144] width 69 height 26
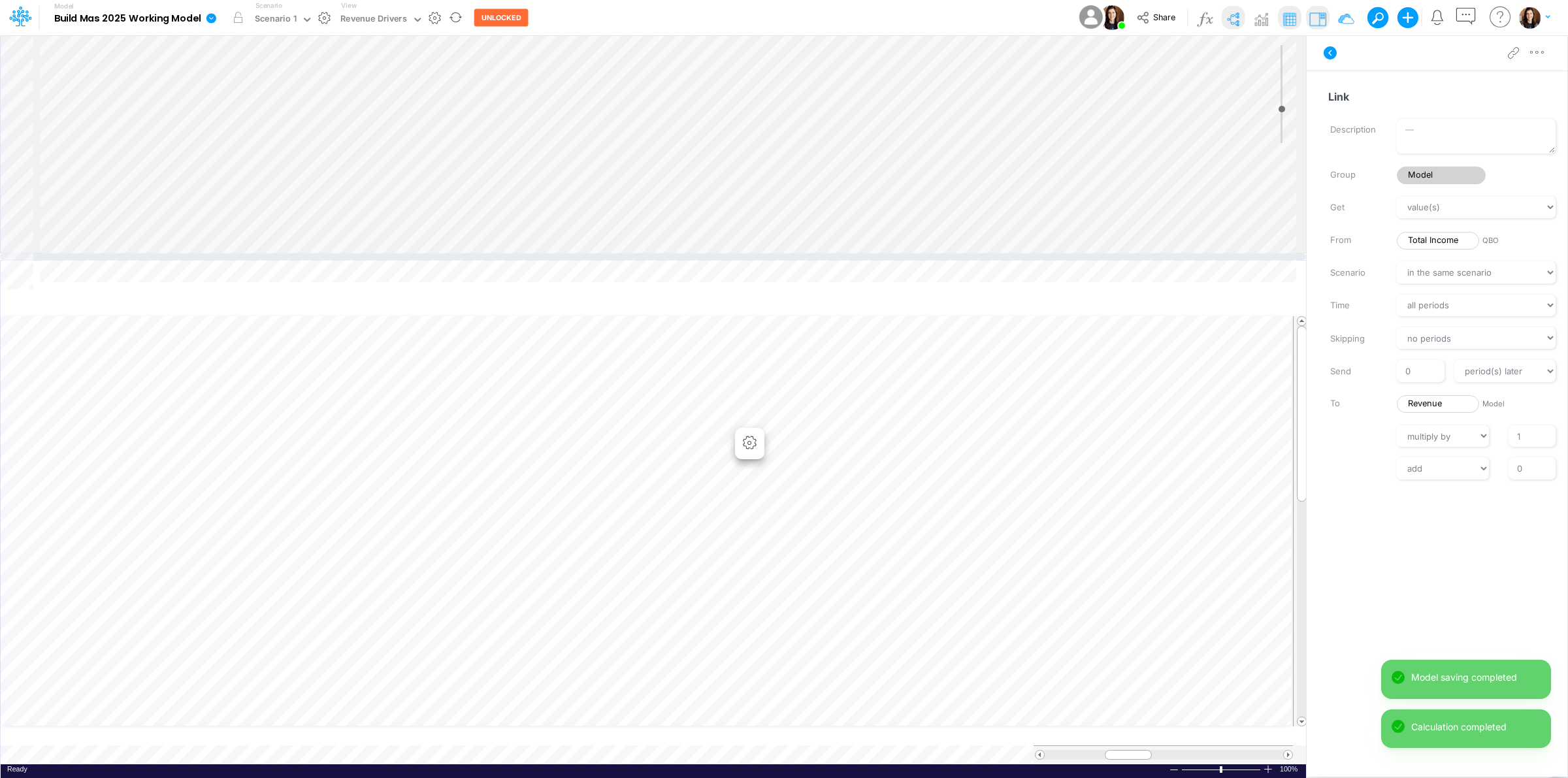
drag, startPoint x: 759, startPoint y: 293, endPoint x: 758, endPoint y: 258, distance: 35.0
click at [758, 258] on div at bounding box center [653, 257] width 1306 height 6
drag, startPoint x: 461, startPoint y: 258, endPoint x: 466, endPoint y: 322, distance: 64.2
click at [466, 265] on div at bounding box center [653, 261] width 1306 height 6
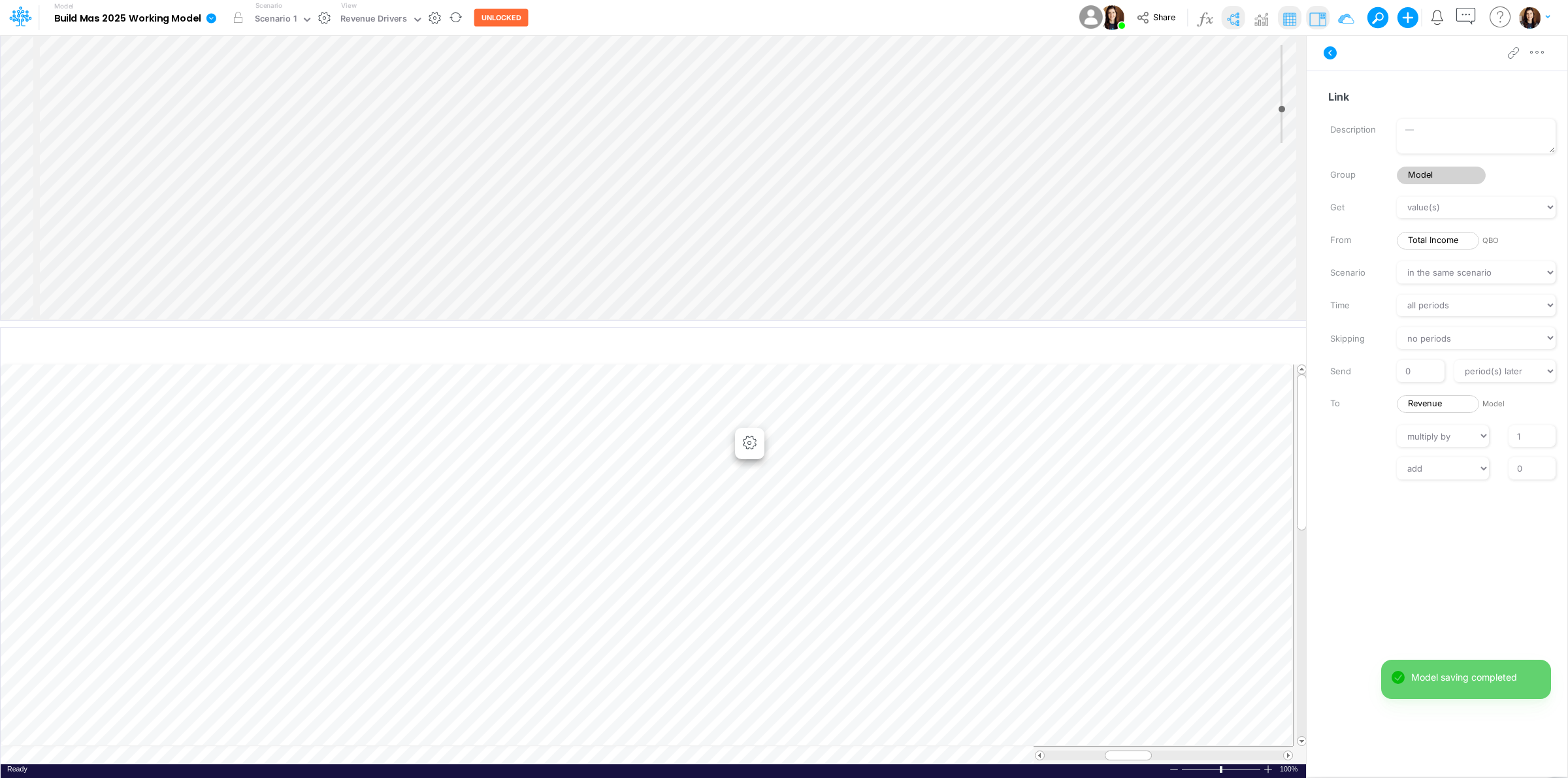
scroll to position [218, 0]
click at [588, 240] on div "Insert component Insert node Component Variable Constant Group Addition Subtrac…" at bounding box center [654, 178] width 1306 height 285
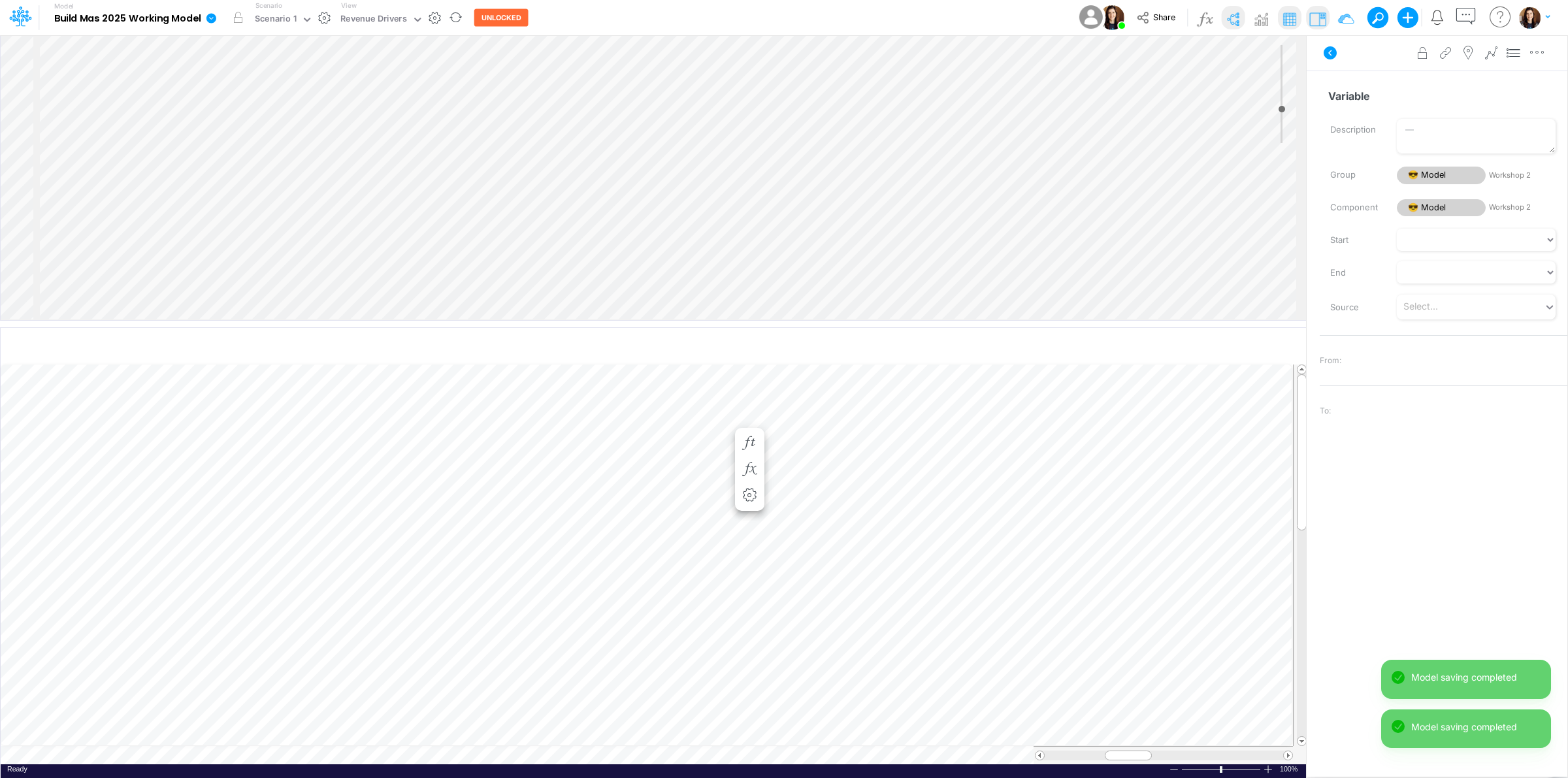
scroll to position [70, 0]
click at [1363, 105] on input "Variable" at bounding box center [1437, 95] width 236 height 25
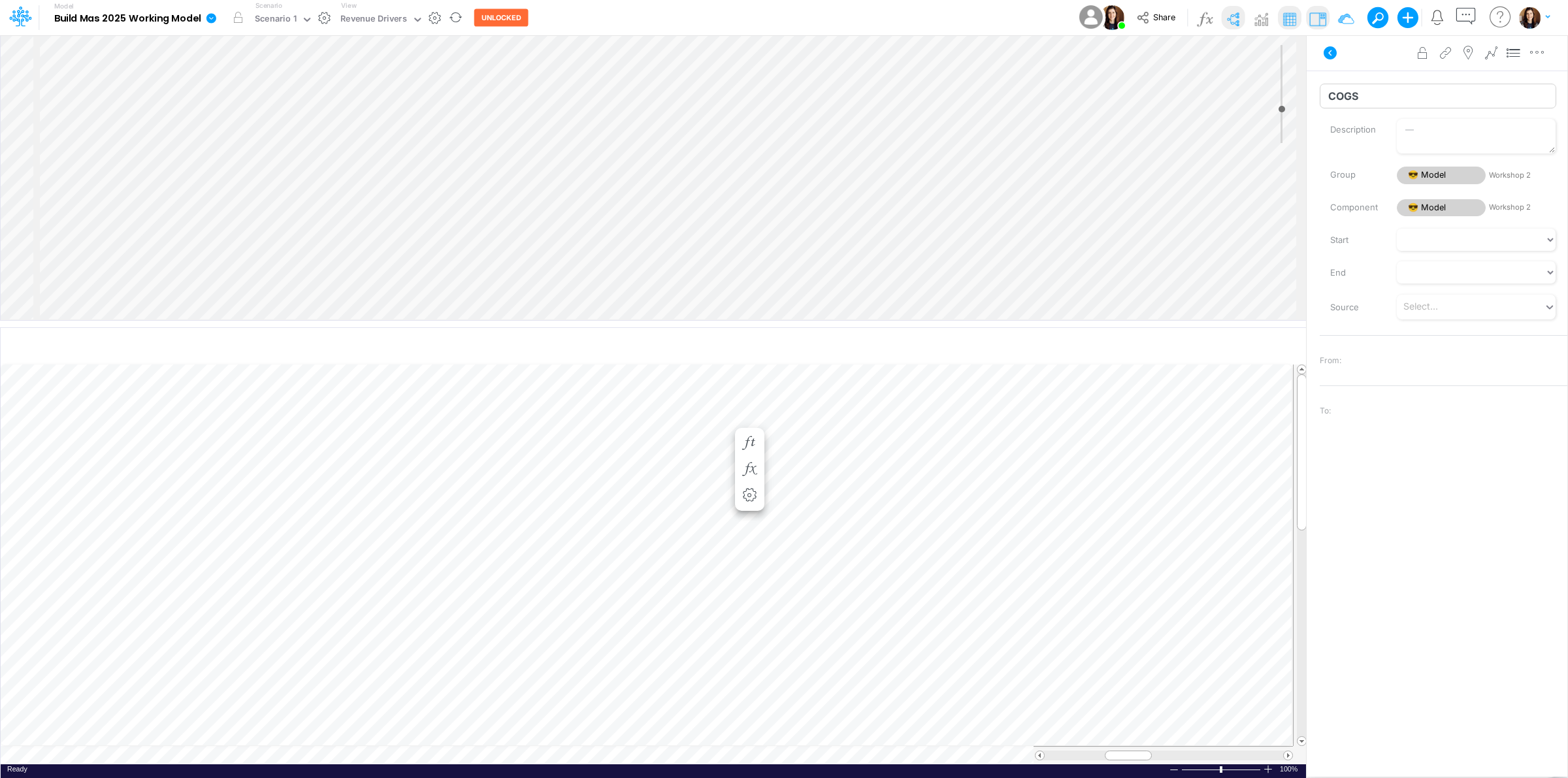
type input "COGS"
click at [626, 166] on div "Insert component Insert child node Variable Constant Group Addition Subtraction…" at bounding box center [654, 178] width 1306 height 285
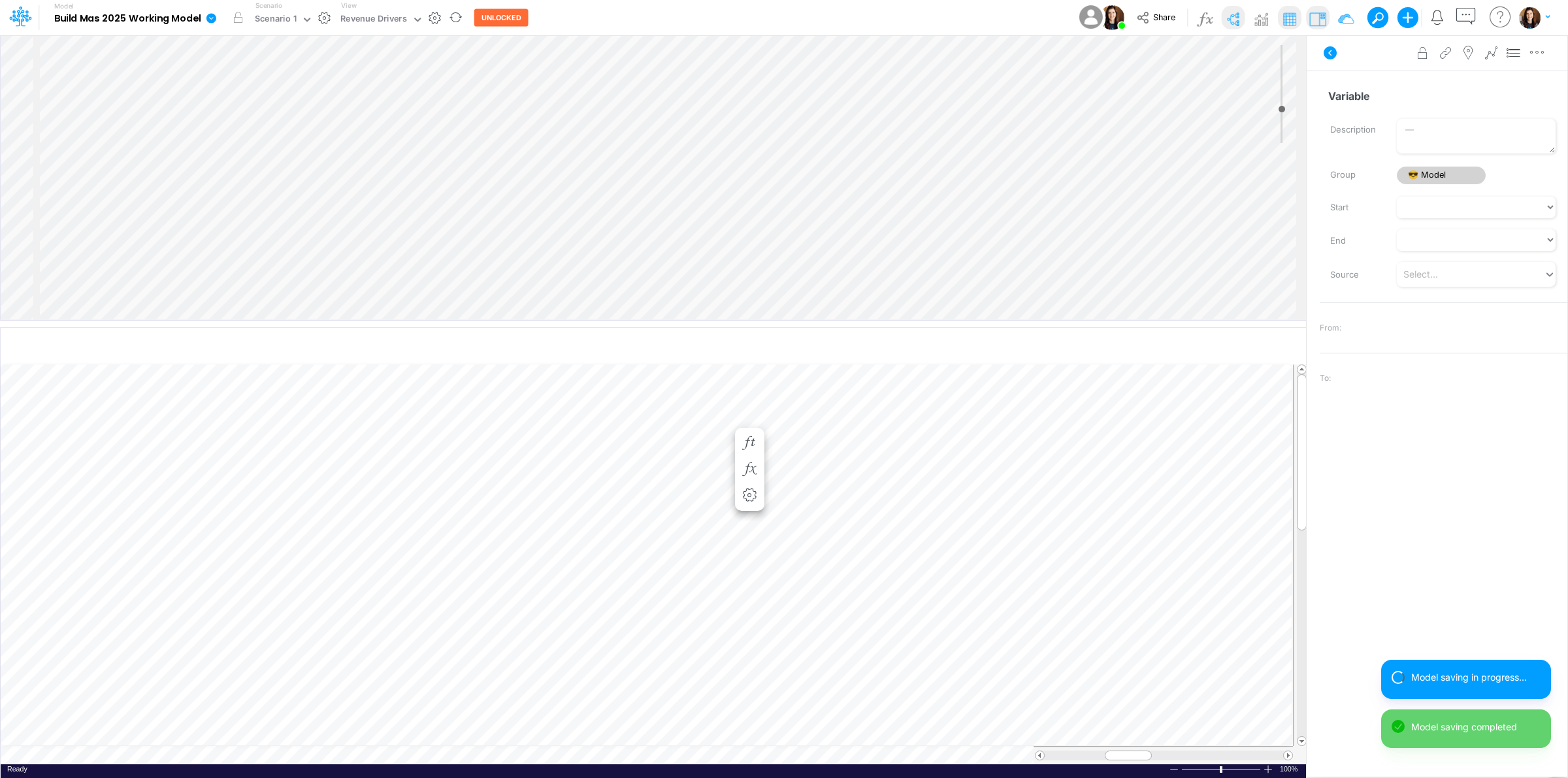
click at [1390, 94] on input "Variable" at bounding box center [1437, 95] width 236 height 25
type input "Gross Profit"
click at [583, 144] on div "Insert component Insert child node Variable Constant Group Addition Subtraction…" at bounding box center [654, 178] width 1306 height 285
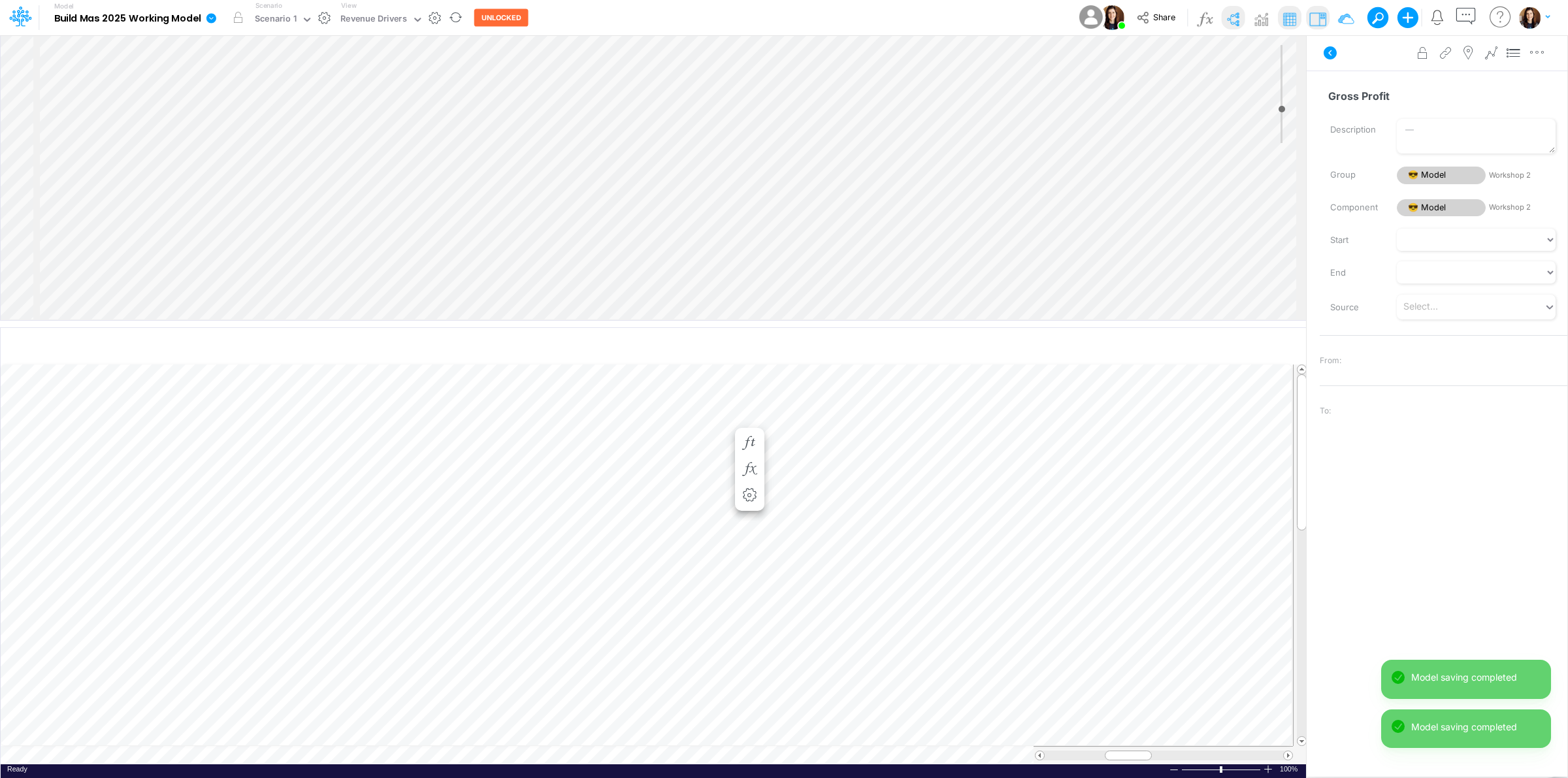
scroll to position [32, 0]
click at [1356, 99] on input "Variable" at bounding box center [1437, 95] width 236 height 25
click at [1376, 59] on div "Advanced settings Delete" at bounding box center [1437, 53] width 261 height 37
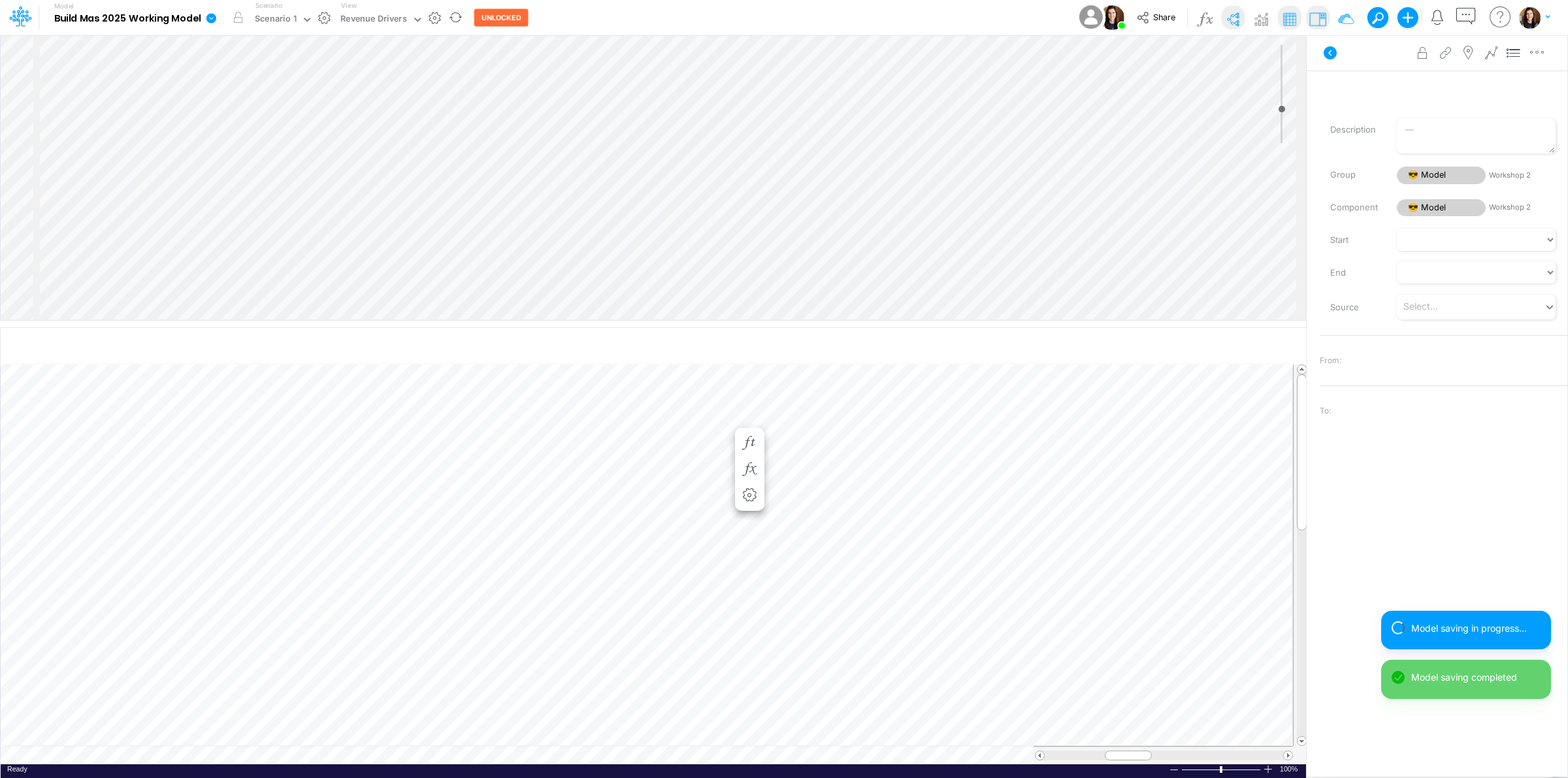
scroll to position [435, 0]
click at [596, 102] on div "Insert component Insert child node Variable Constant Group Addition Subtraction…" at bounding box center [654, 178] width 1306 height 285
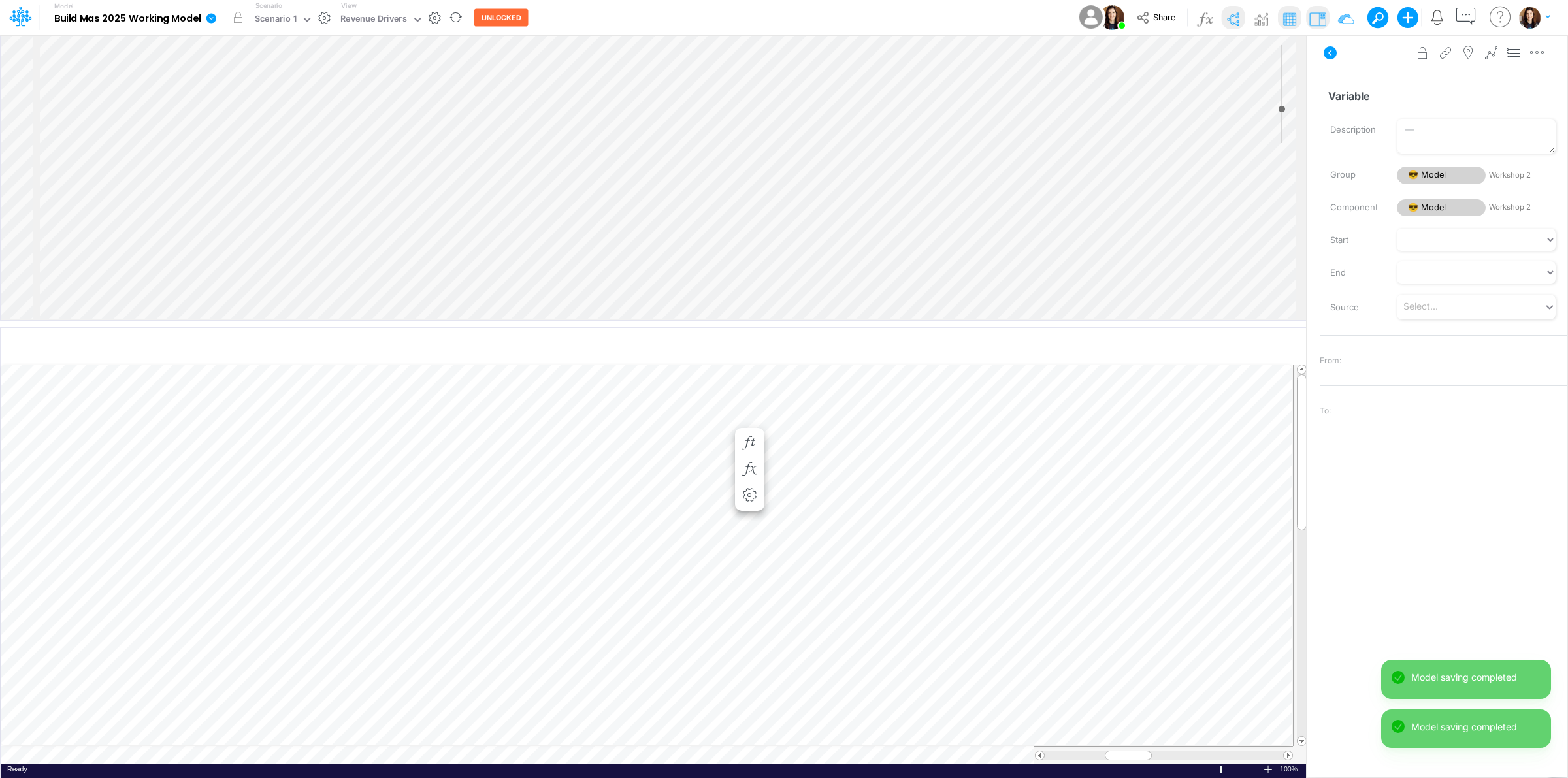
scroll to position [90, 0]
click at [1388, 101] on input "Variable" at bounding box center [1437, 95] width 236 height 25
click at [1387, 101] on input "Variable" at bounding box center [1437, 95] width 236 height 25
click at [1379, 62] on div "Advanced settings Delete" at bounding box center [1437, 53] width 261 height 37
click at [1234, 344] on icon "button" at bounding box center [1233, 347] width 19 height 14
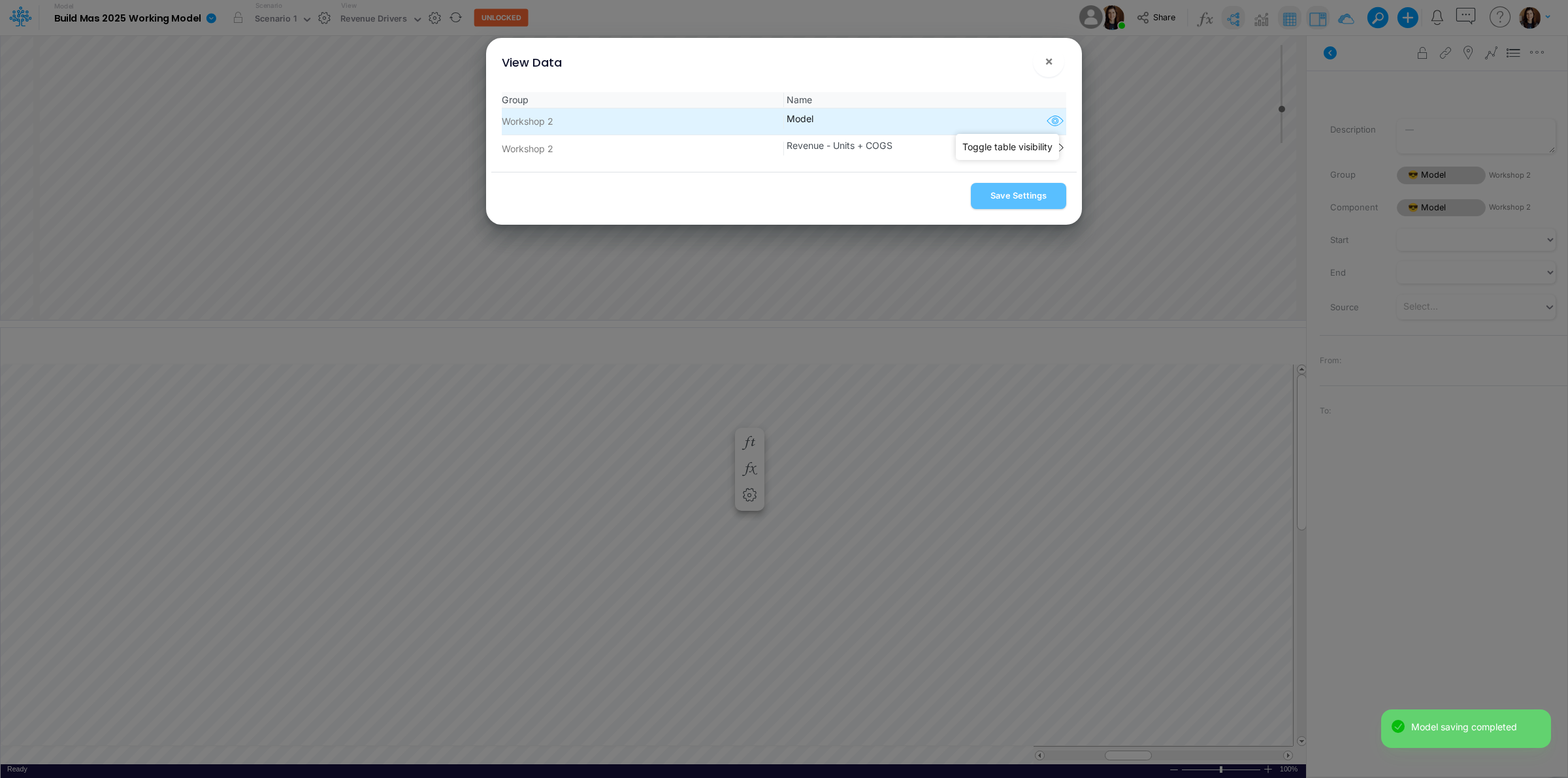
click at [1054, 124] on icon "button" at bounding box center [1055, 121] width 19 height 17
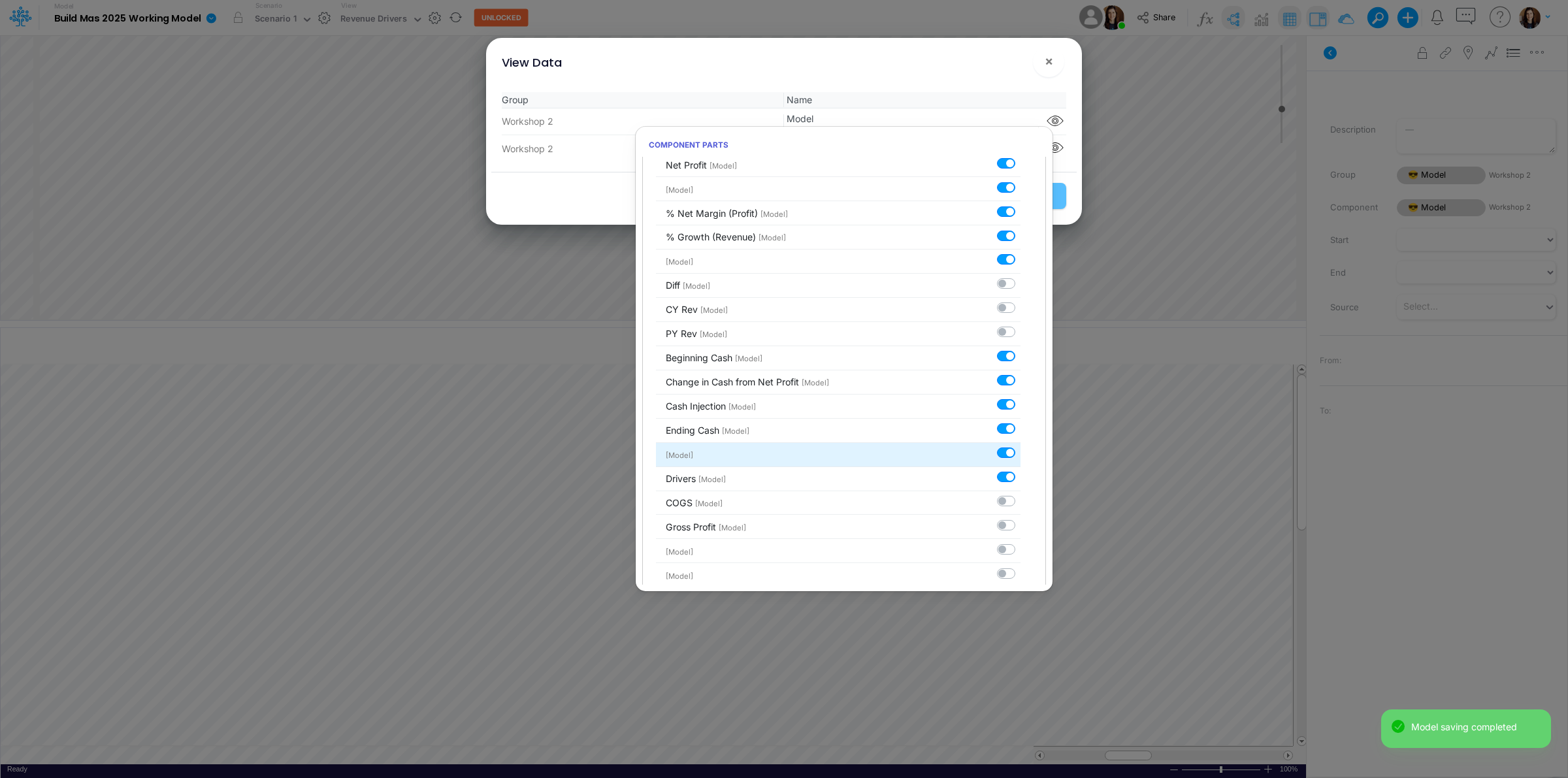
scroll to position [282, 0]
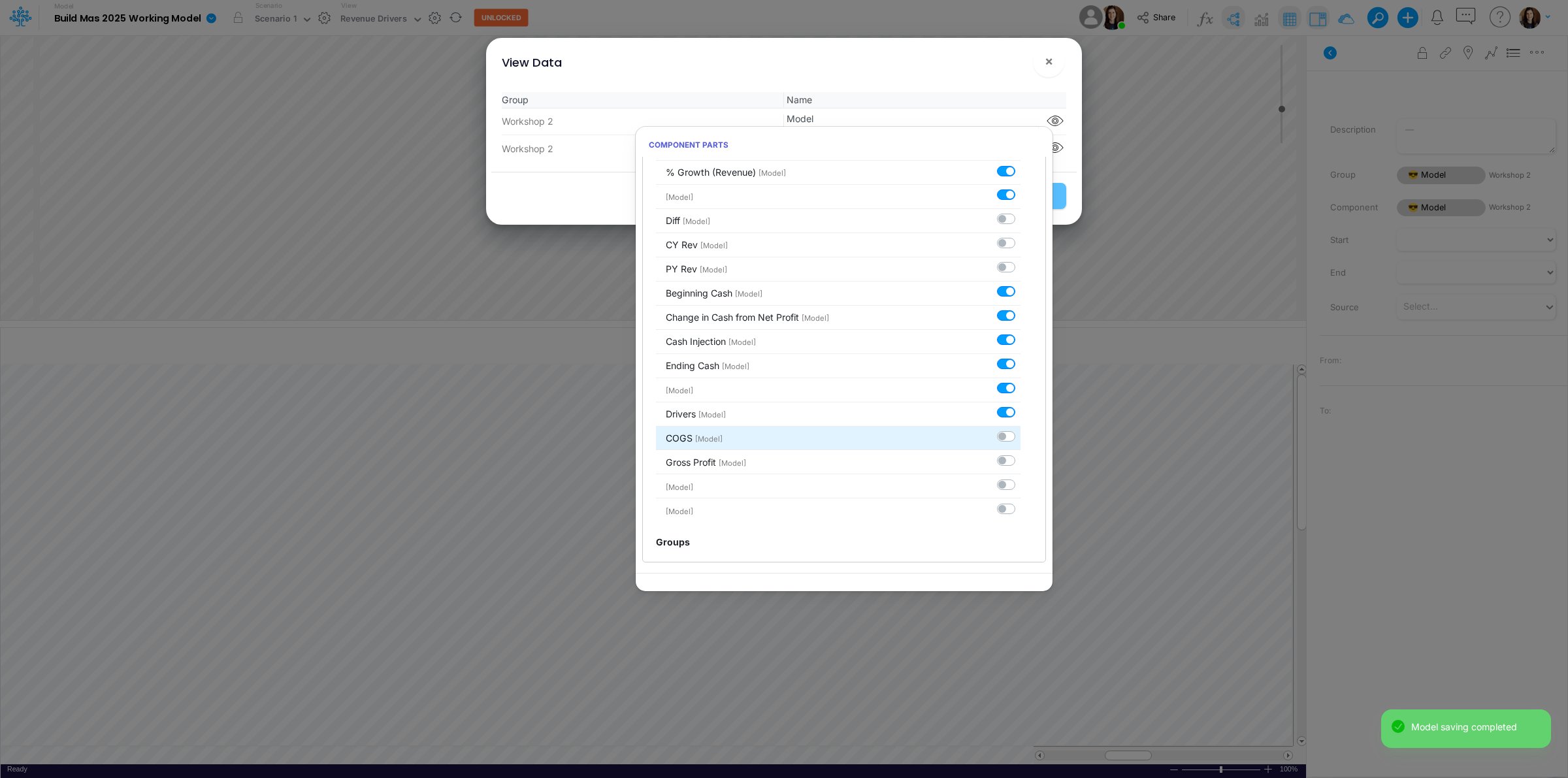
click at [1021, 430] on label at bounding box center [1021, 430] width 0 height 0
click at [1021, 438] on input "checkbox" at bounding box center [1024, 433] width 8 height 8
checkbox input "true"
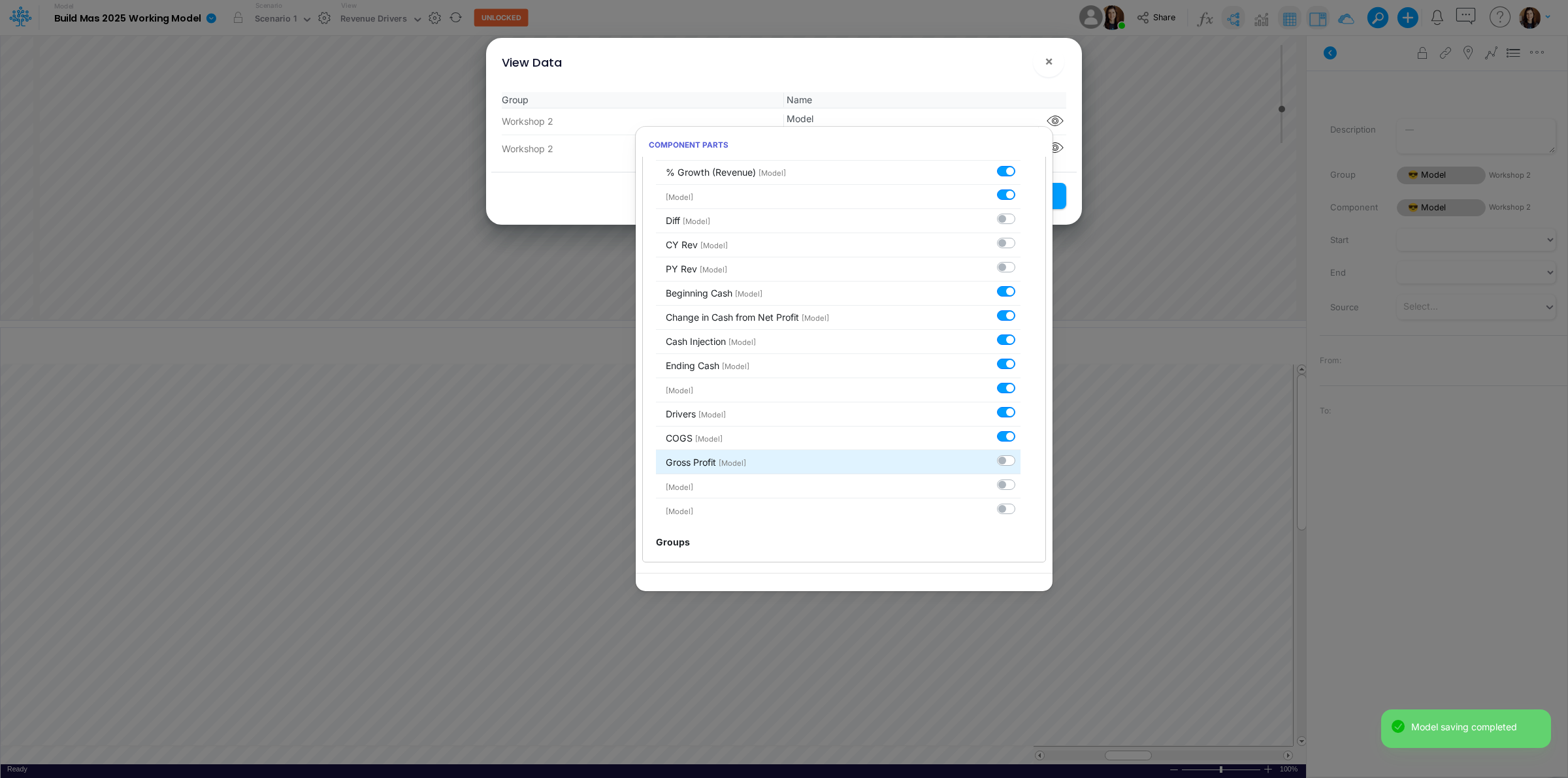
click at [1021, 454] on label at bounding box center [1021, 454] width 0 height 0
click at [1021, 459] on input "checkbox" at bounding box center [1024, 458] width 8 height 8
checkbox input "true"
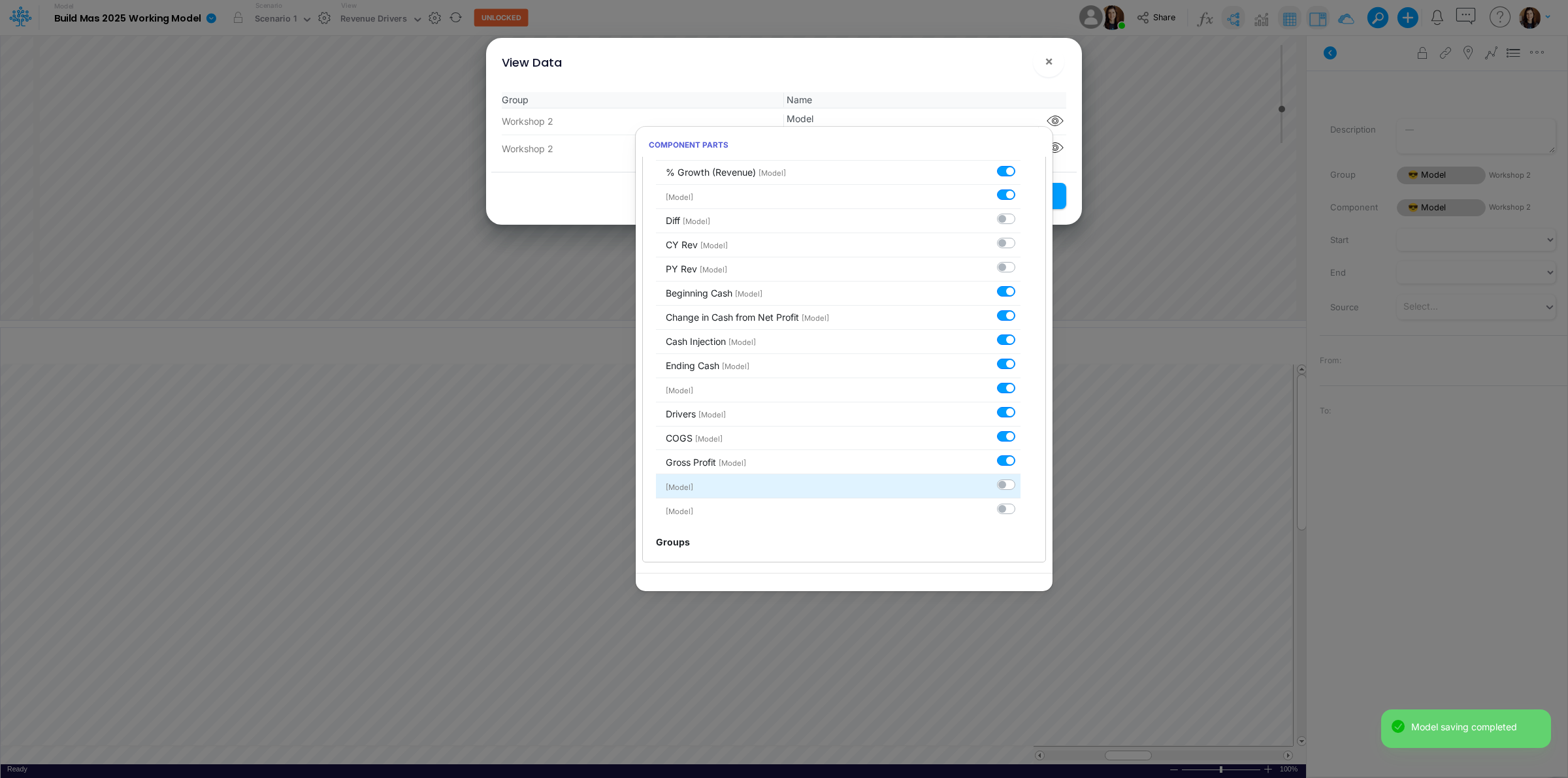
click at [1021, 478] on label at bounding box center [1021, 478] width 0 height 0
click at [1021, 485] on input "checkbox" at bounding box center [1024, 482] width 8 height 8
checkbox input "true"
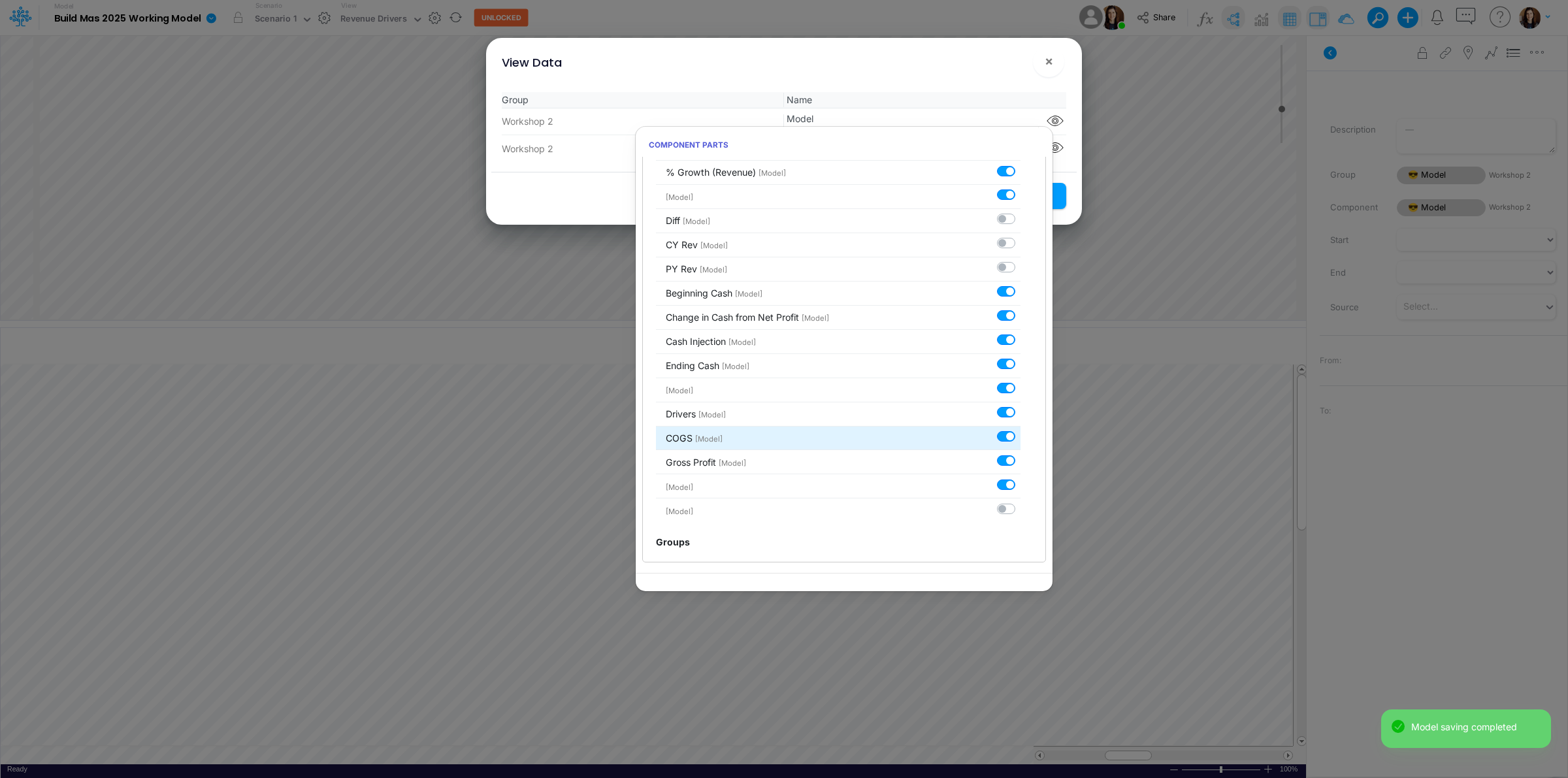
drag, startPoint x: 997, startPoint y: 510, endPoint x: 958, endPoint y: 446, distance: 74.9
click at [1021, 502] on label at bounding box center [1021, 502] width 0 height 0
click at [1021, 509] on input "checkbox" at bounding box center [1024, 506] width 8 height 8
checkbox input "true"
click at [952, 83] on div "Group Name Workshop 2 Model Workshop 2 Revenue - Units + COGS Component parts" at bounding box center [784, 126] width 585 height 90
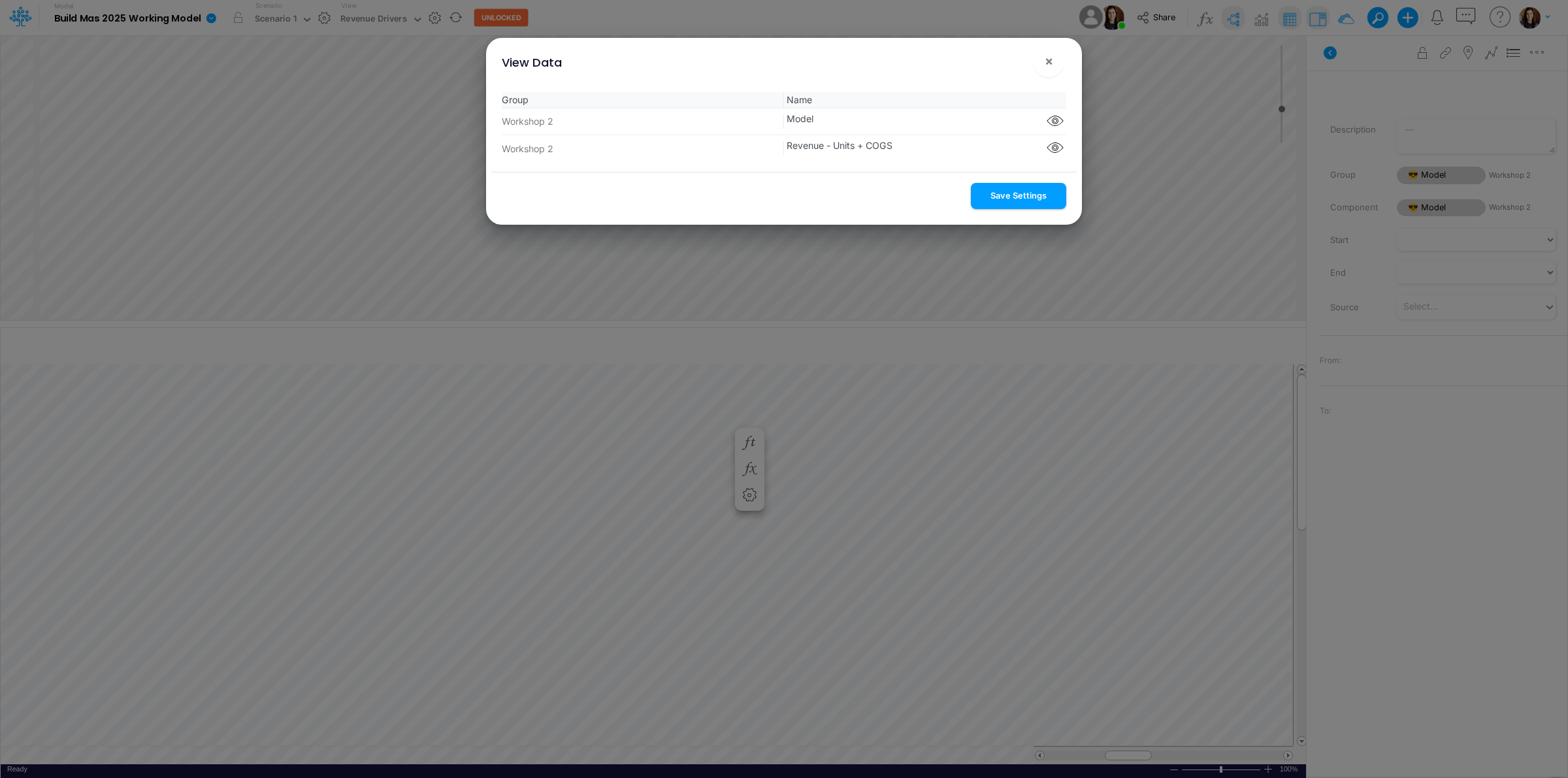
click at [998, 201] on button "Save Settings" at bounding box center [1019, 196] width 95 height 26
click at [1049, 64] on span "×" at bounding box center [1048, 60] width 8 height 16
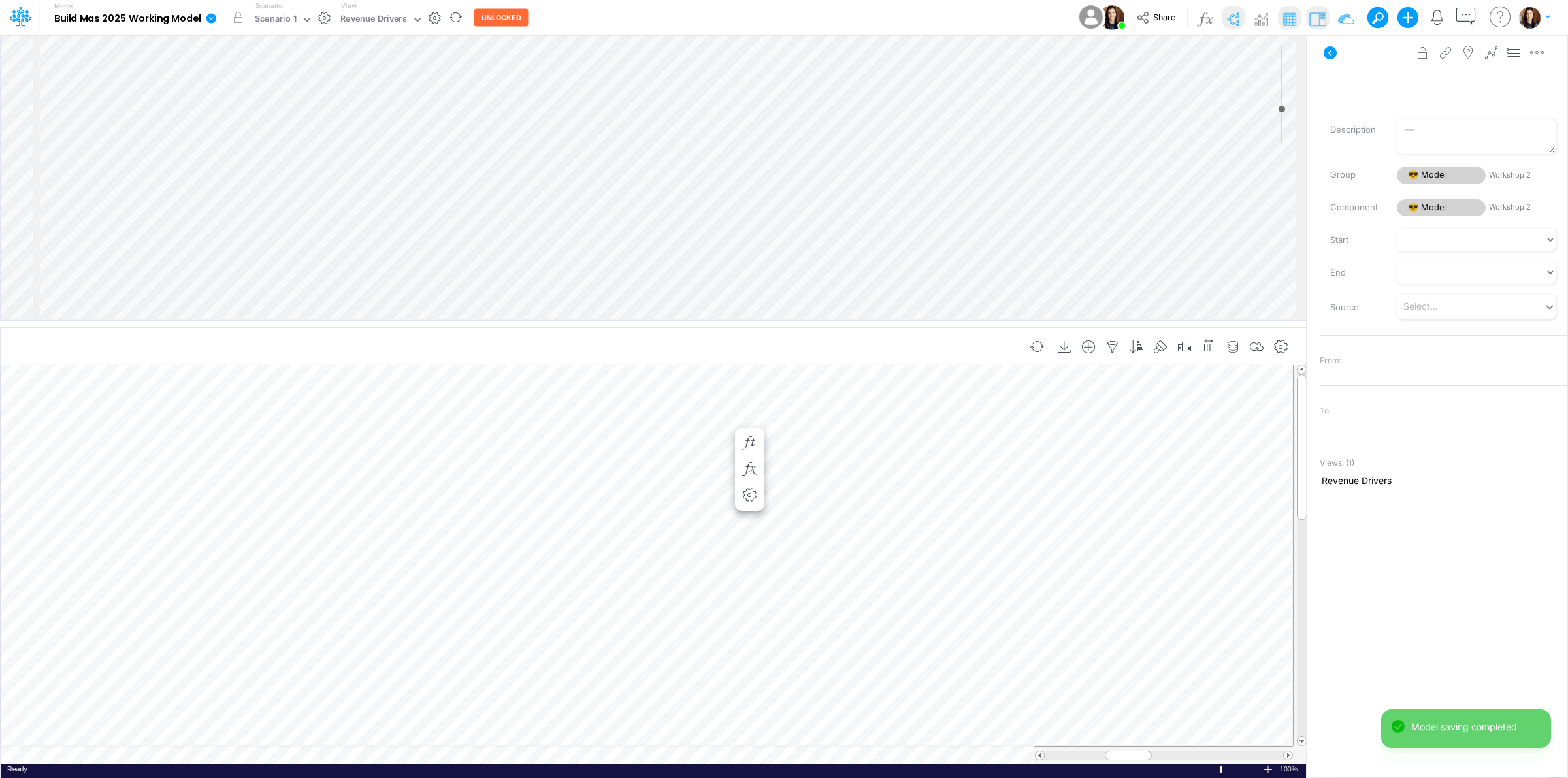
scroll to position [0, 1]
click at [276, 621] on span "Advanced" at bounding box center [272, 621] width 52 height 12
select select "sum"
select select "field"
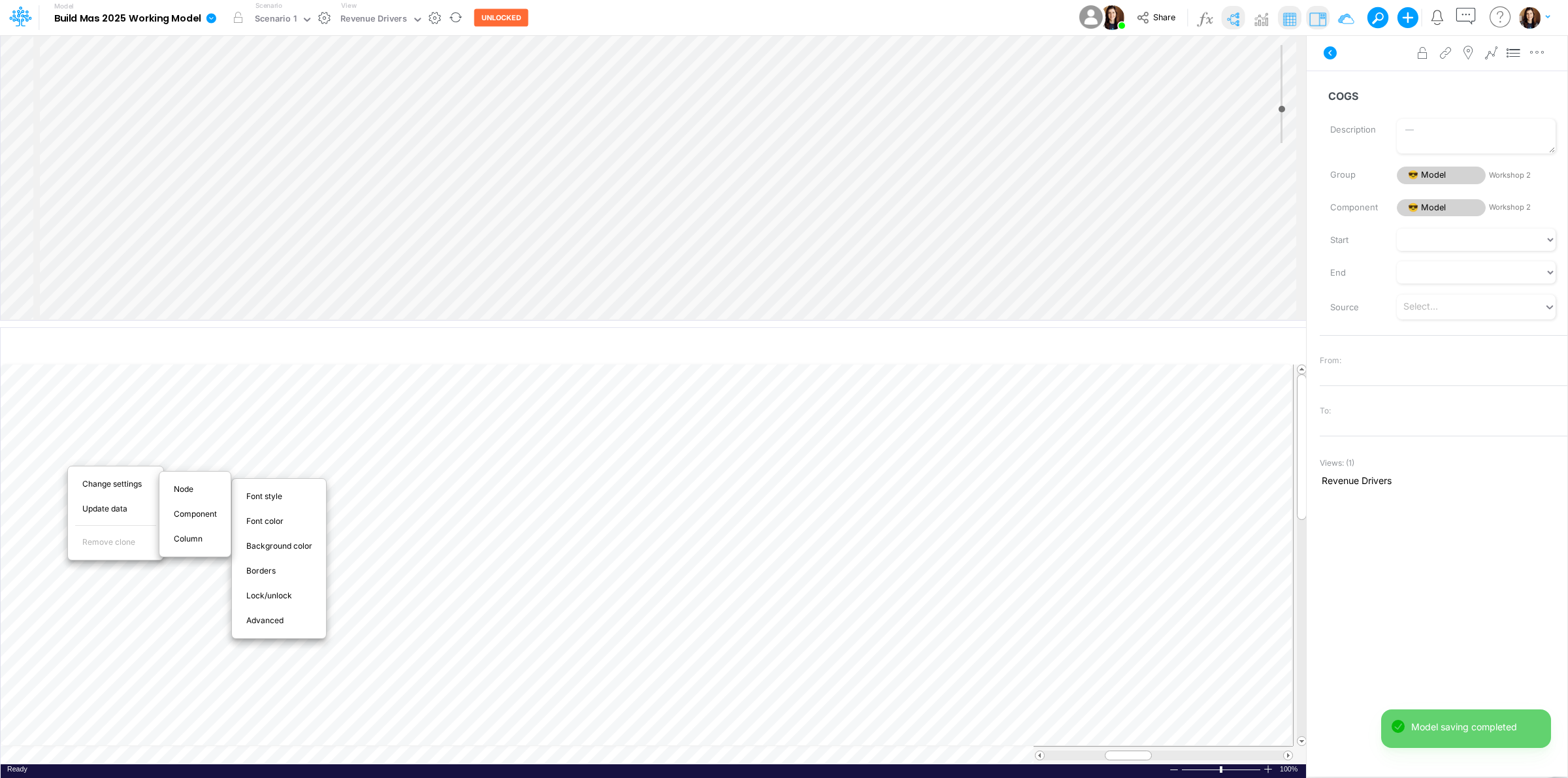
select select "Number"
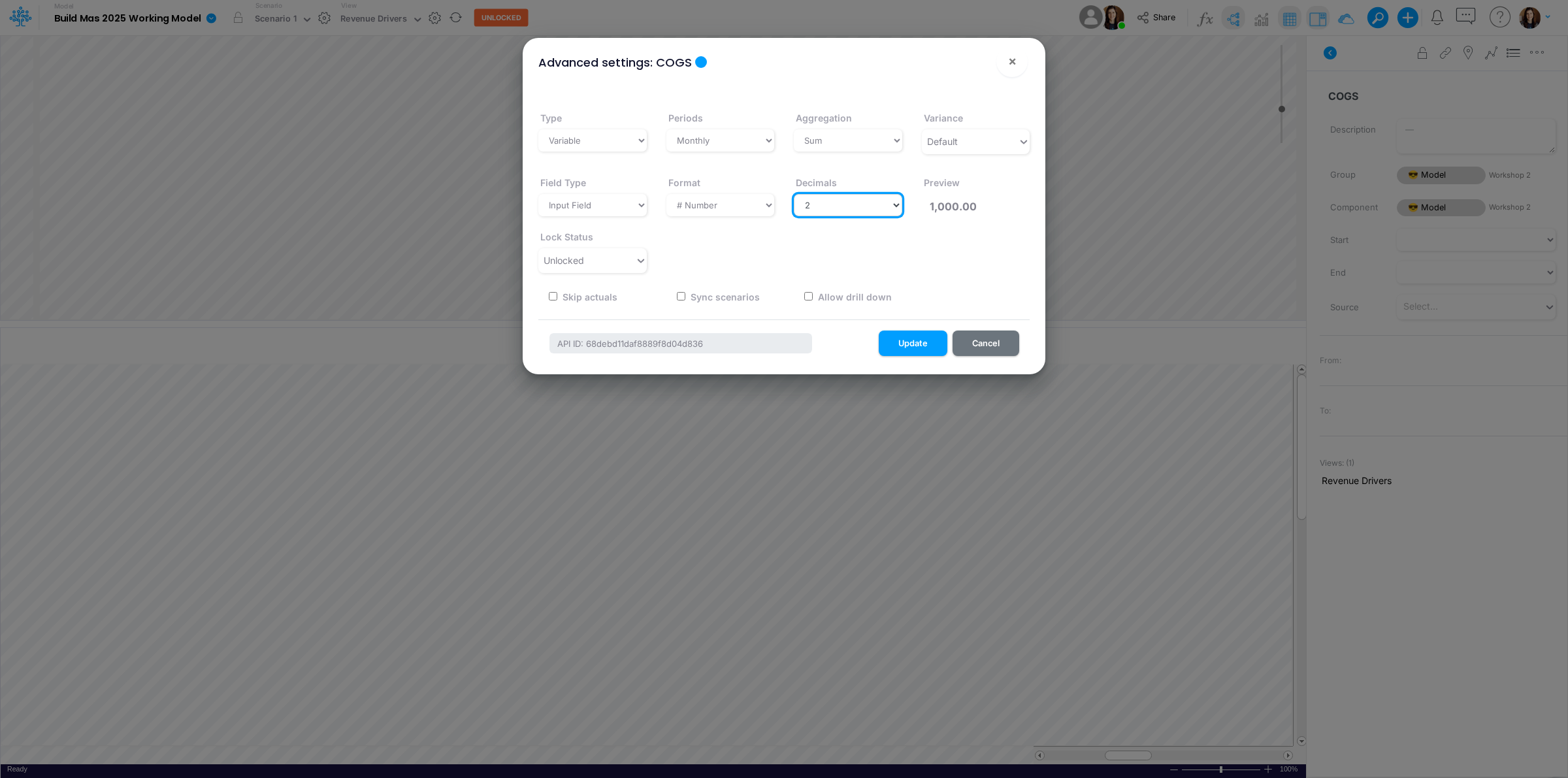
drag, startPoint x: 813, startPoint y: 203, endPoint x: 816, endPoint y: 214, distance: 11.4
click at [814, 204] on select "Select decimals places 0 1 2 3 4 5 6 7 8 9 10" at bounding box center [847, 206] width 108 height 22
select select "0"
click at [794, 194] on select "Select decimals places 0 1 2 3 4 5 6 7 8 9 10" at bounding box center [847, 206] width 108 height 22
type input "1,000"
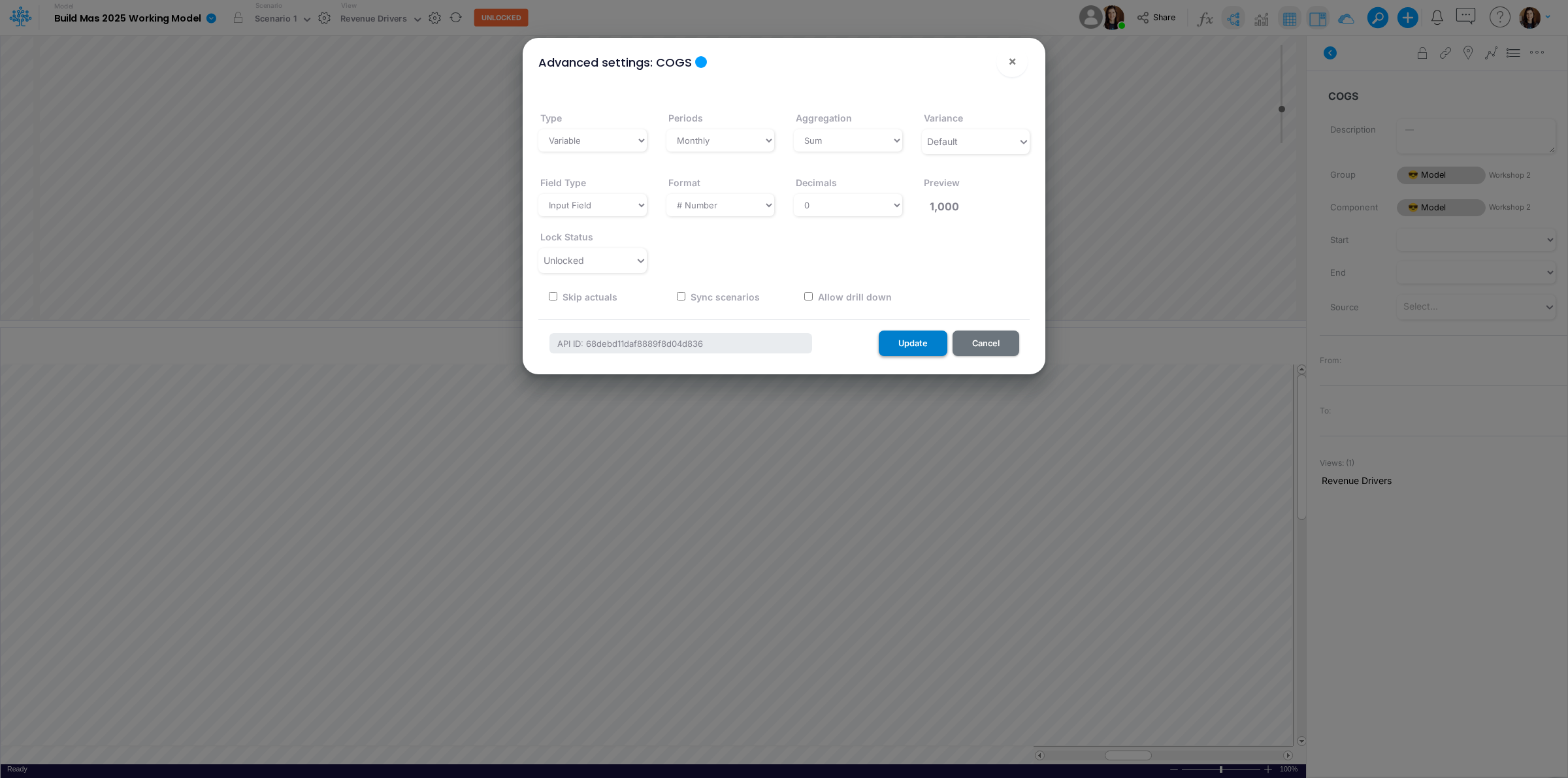
click at [909, 341] on button "Update" at bounding box center [913, 344] width 69 height 26
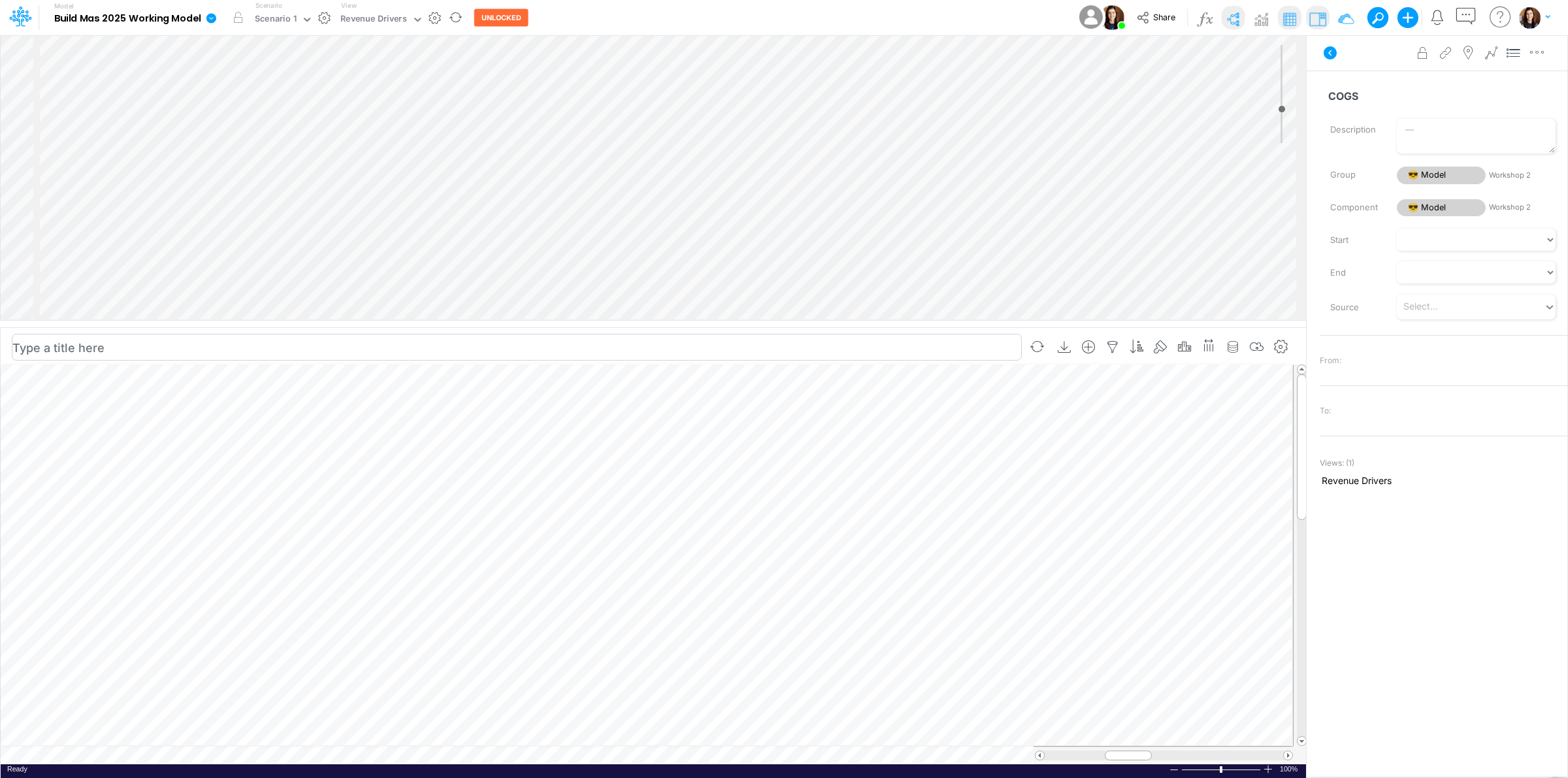
scroll to position [0, 1]
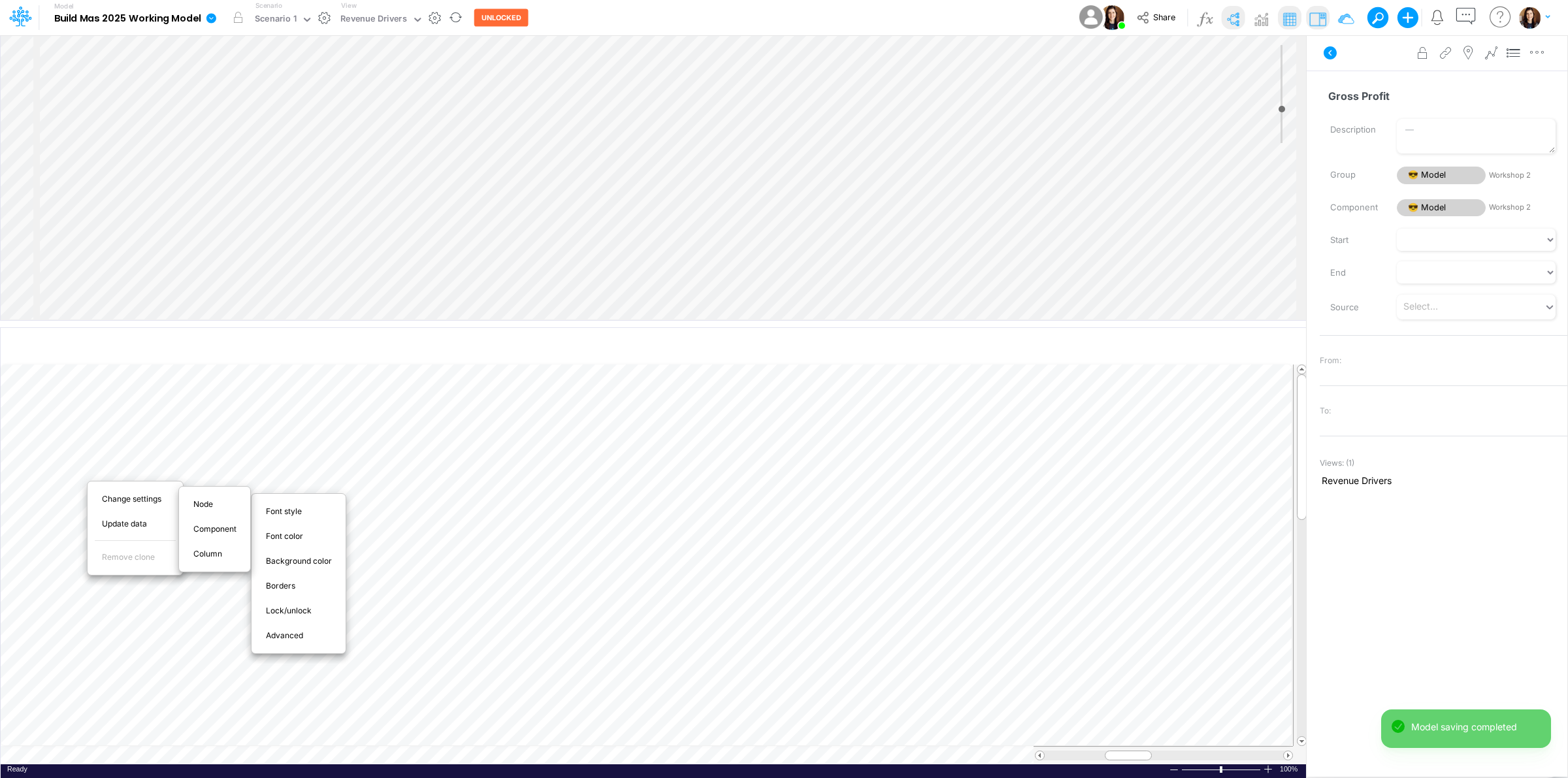
click at [287, 639] on span "Advanced" at bounding box center [292, 635] width 52 height 12
select select "sum"
select select "field"
select select "Number"
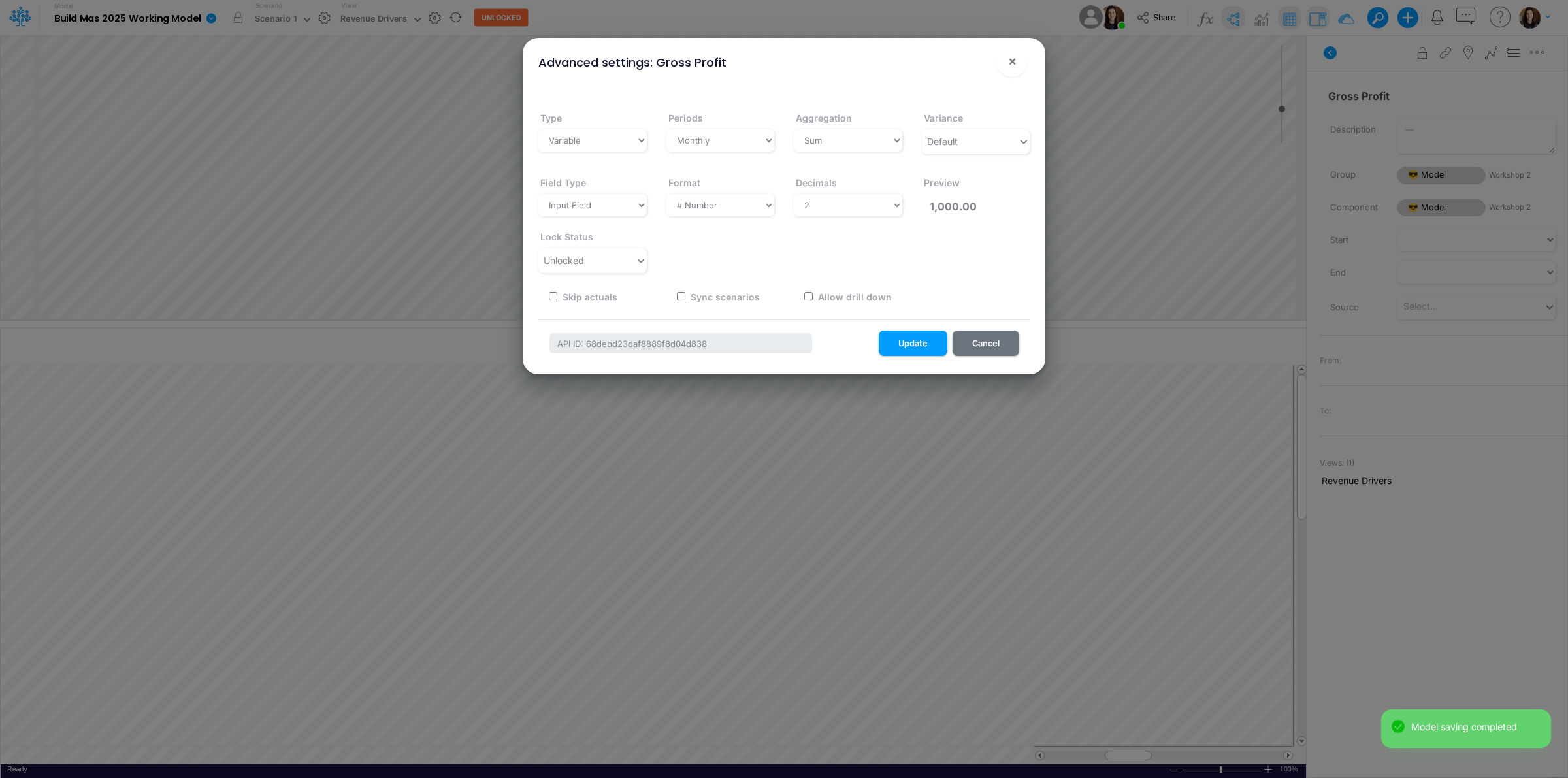
drag, startPoint x: 583, startPoint y: 262, endPoint x: 583, endPoint y: 274, distance: 12.0
click at [583, 267] on div "Unlocked" at bounding box center [564, 260] width 41 height 14
click at [577, 307] on span "Locked" at bounding box center [562, 310] width 32 height 11
drag, startPoint x: 827, startPoint y: 194, endPoint x: 830, endPoint y: 203, distance: 9.5
click at [829, 199] on div "Decimals Select decimals places 0 1 2 3 4 5 6 7 8 9 10" at bounding box center [848, 192] width 128 height 55
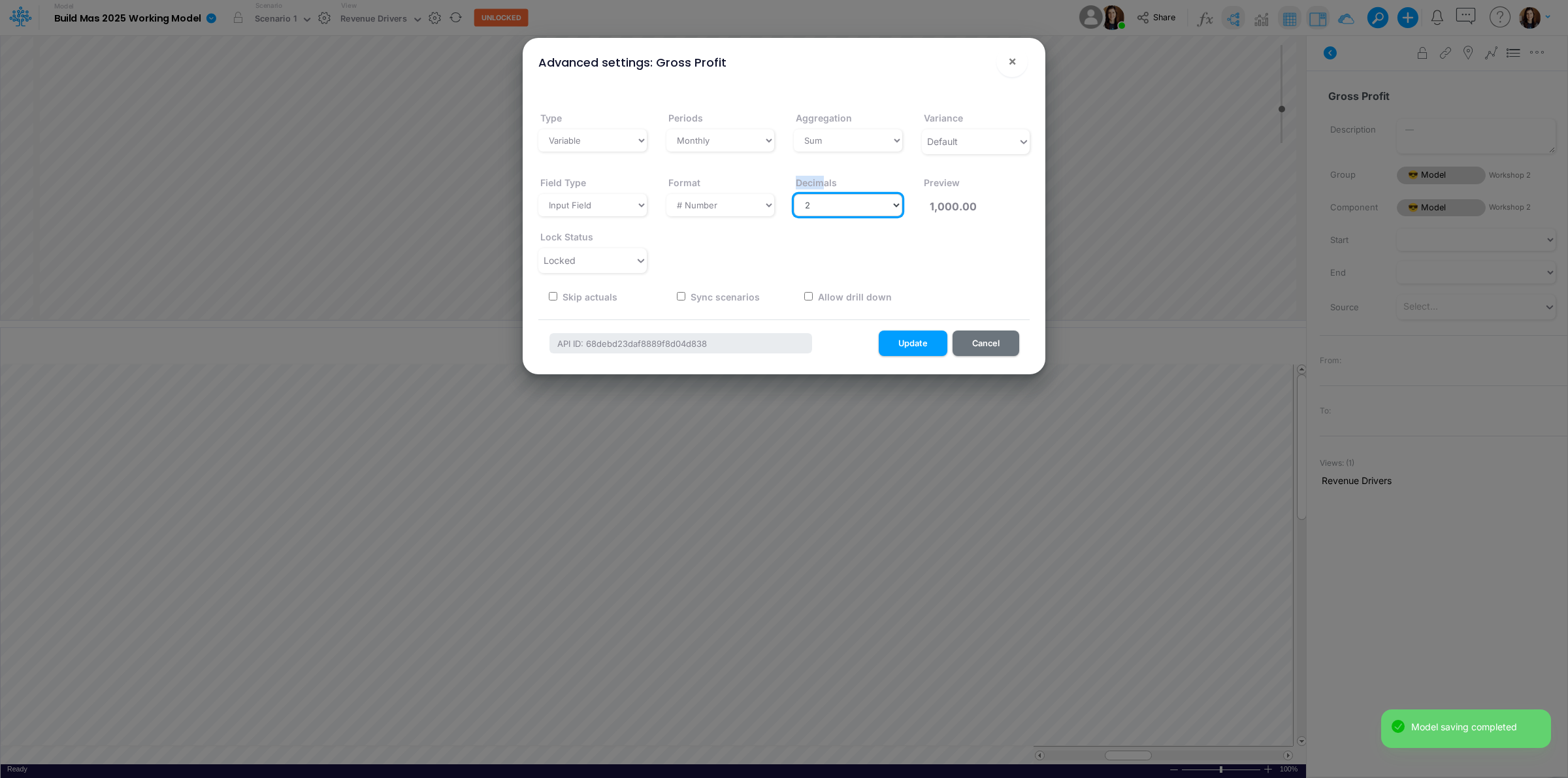
click at [840, 210] on select "Select decimals places 0 1 2 3 4 5 6 7 8 9 10" at bounding box center [847, 206] width 108 height 22
select select "0"
click at [794, 194] on select "Select decimals places 0 1 2 3 4 5 6 7 8 9 10" at bounding box center [847, 206] width 108 height 22
type input "1,000"
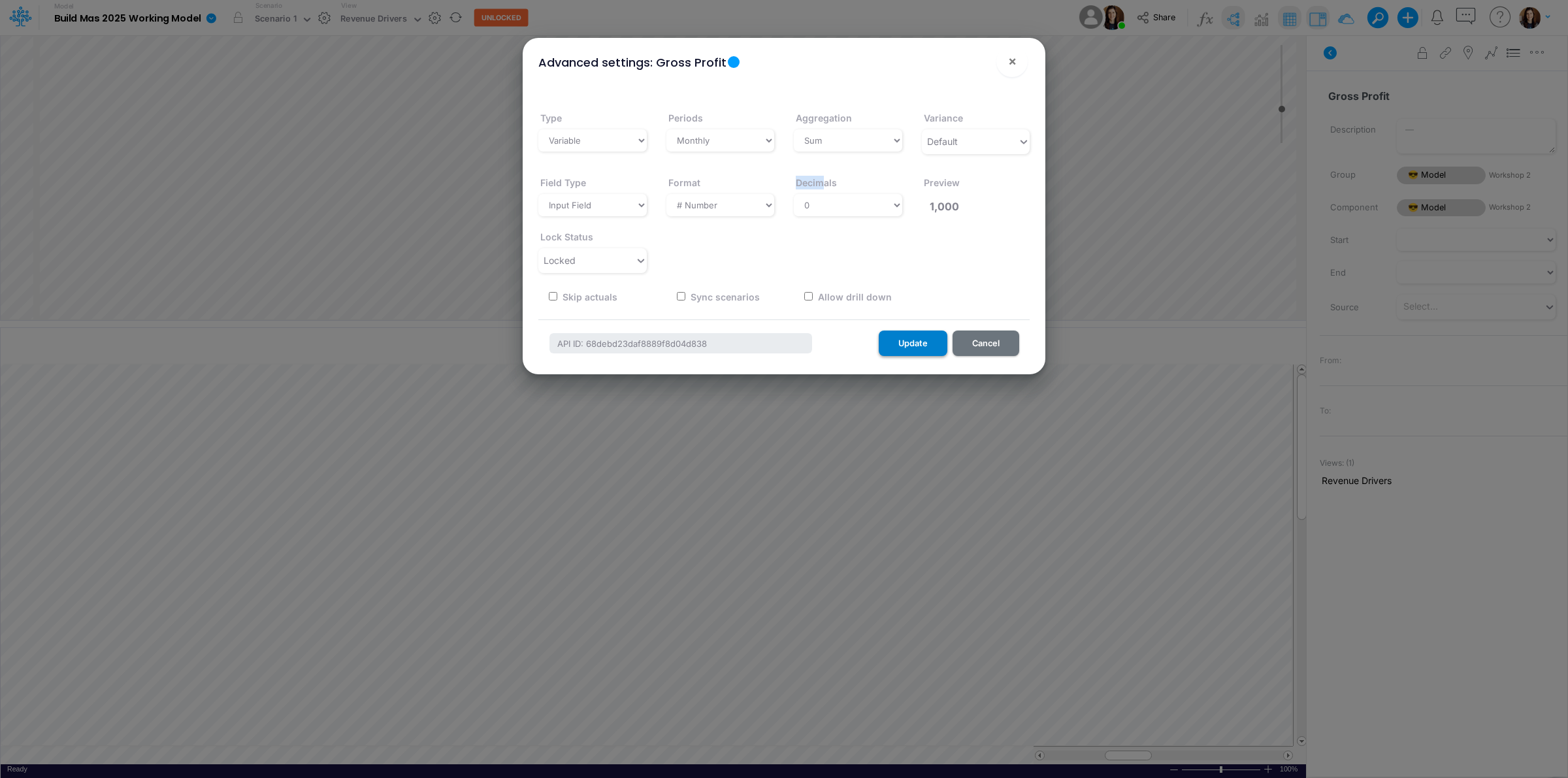
click at [903, 347] on button "Update" at bounding box center [913, 344] width 69 height 26
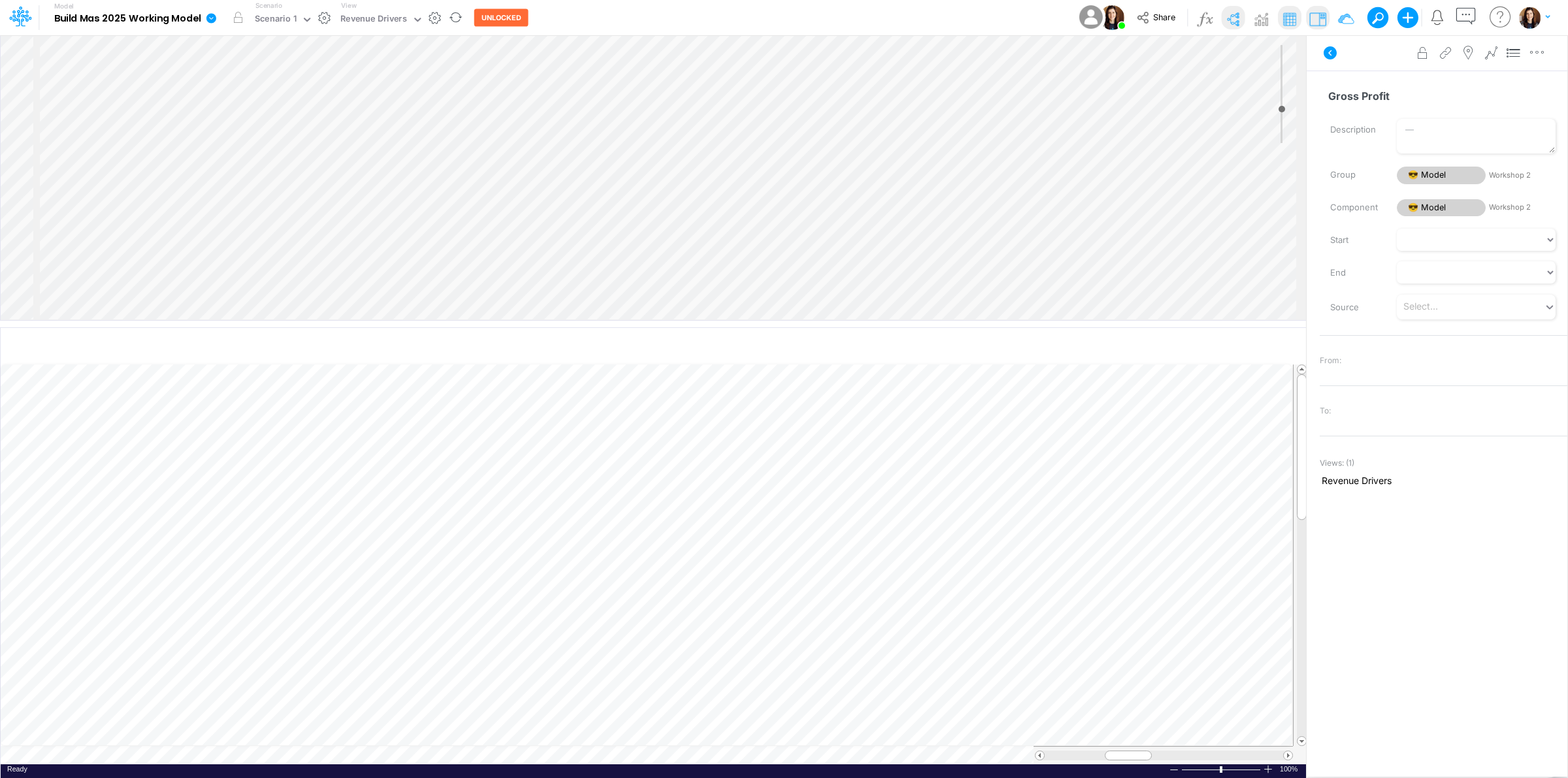
scroll to position [0, 1]
click at [185, 536] on icon "button" at bounding box center [184, 538] width 19 height 14
select select "sum"
select select "field"
select select "Number"
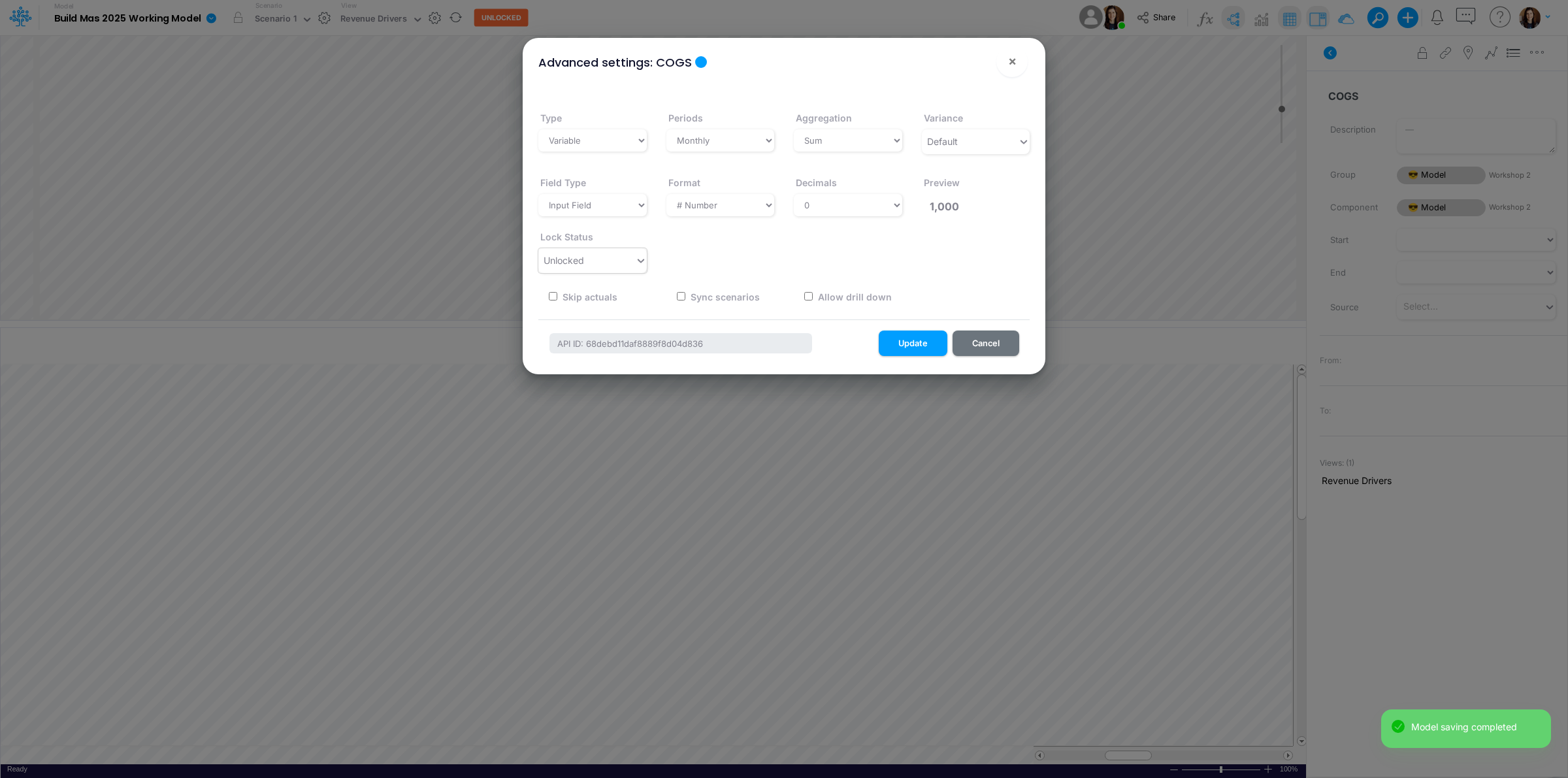
click at [563, 262] on span "Unlocked" at bounding box center [564, 260] width 41 height 11
click at [567, 305] on span "Locked" at bounding box center [562, 310] width 32 height 11
click at [907, 338] on button "Update" at bounding box center [913, 344] width 69 height 26
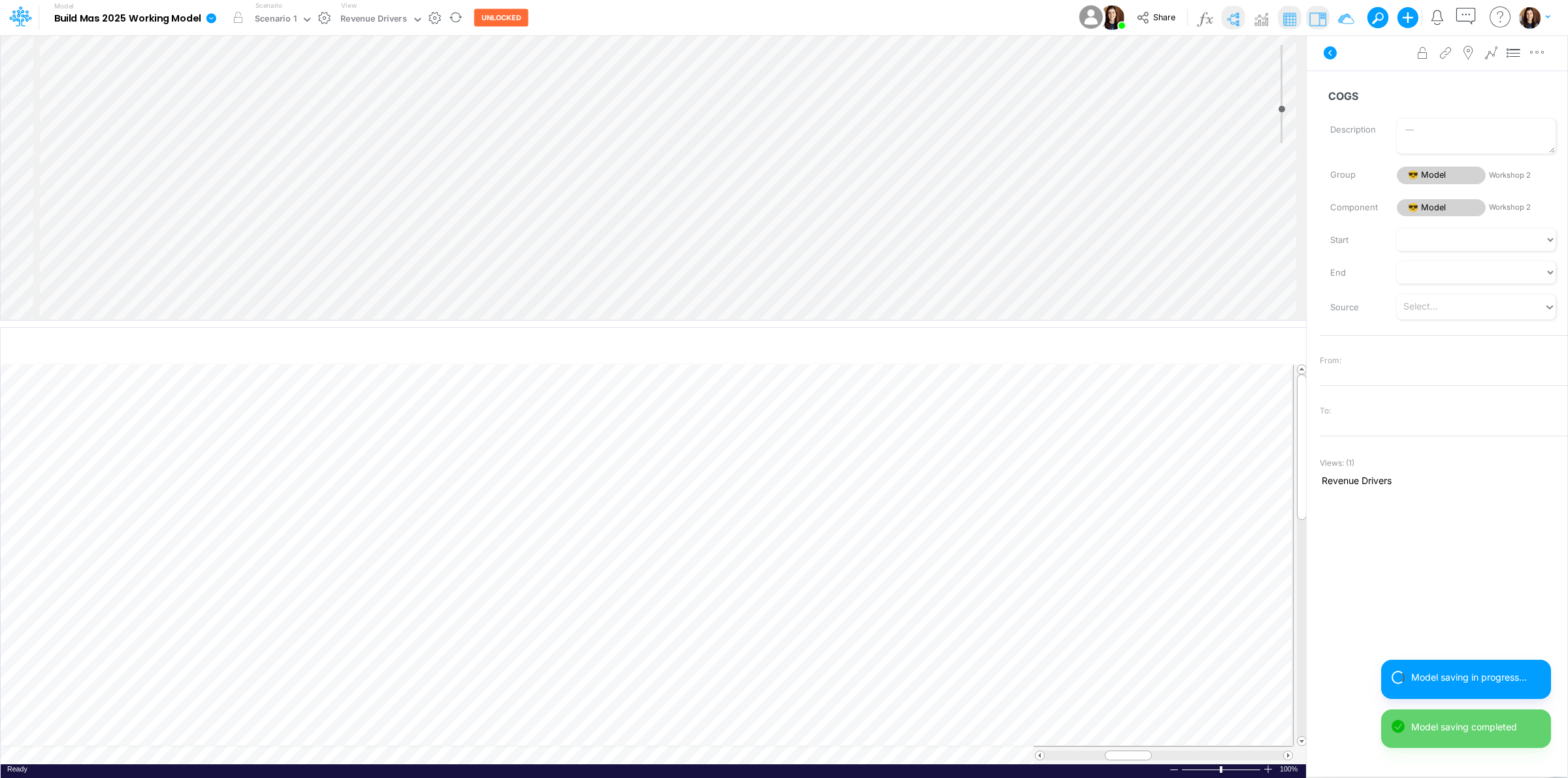
scroll to position [0, 1]
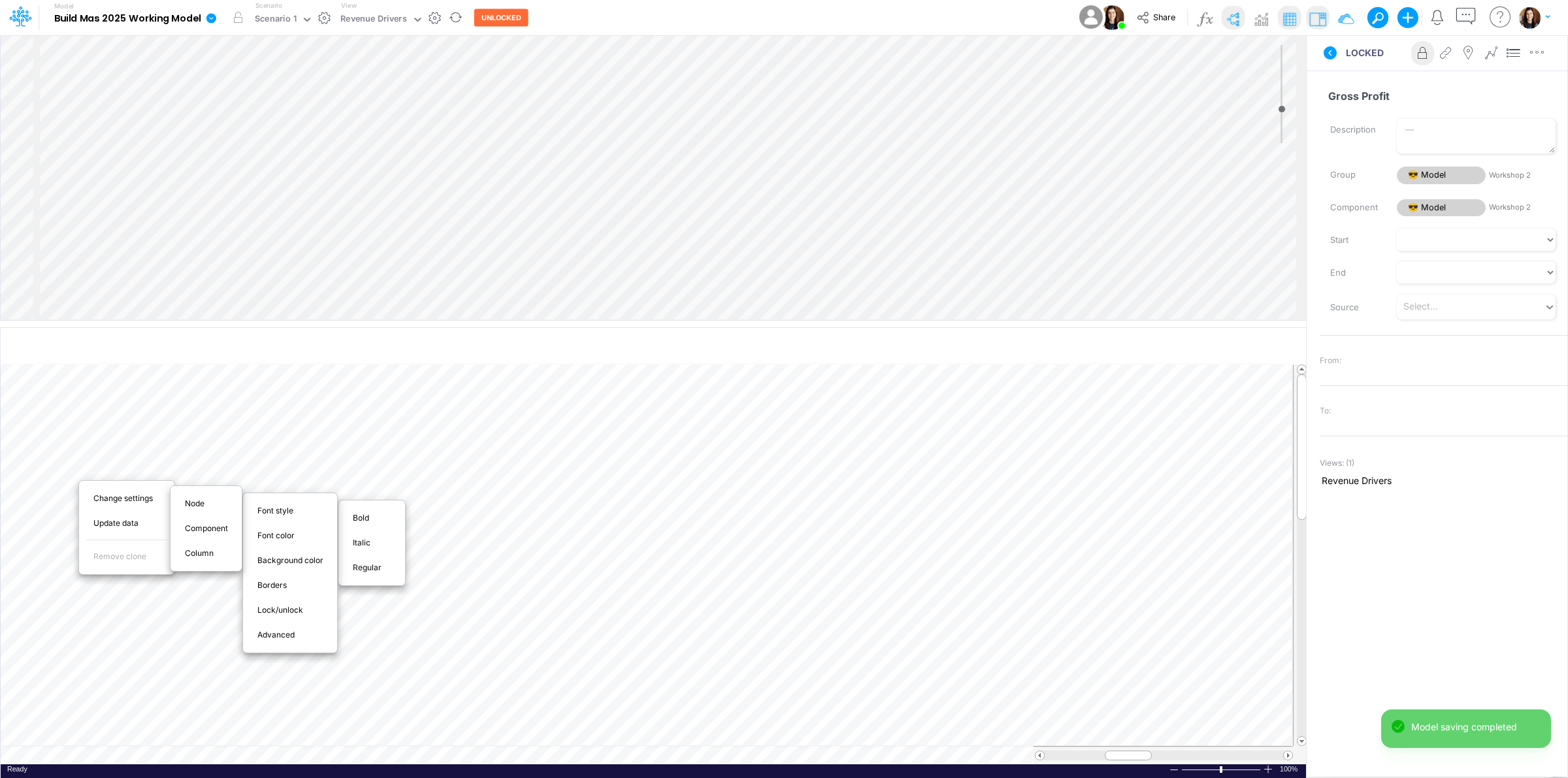
click at [343, 517] on div "Bold" at bounding box center [371, 518] width 57 height 16
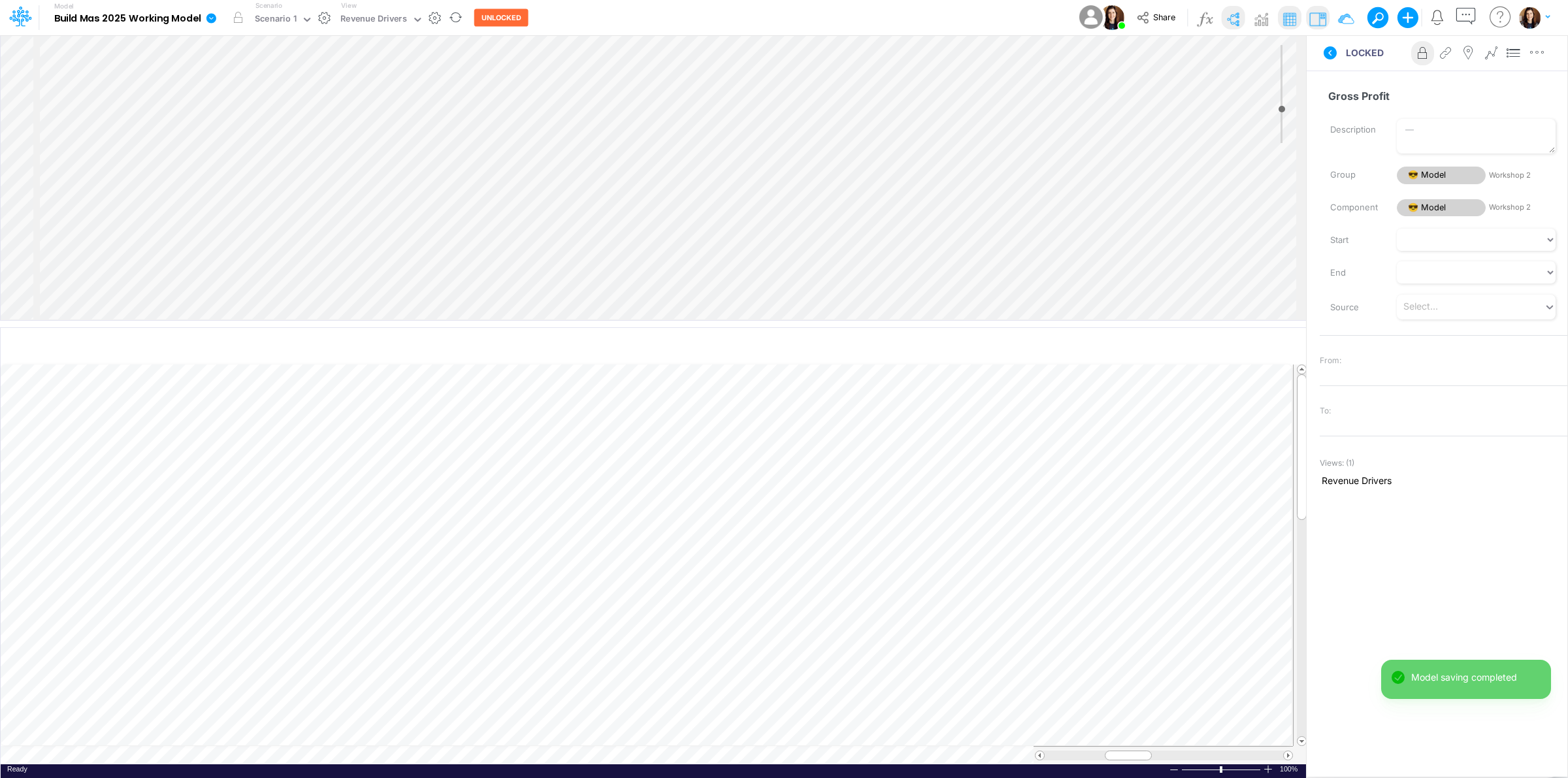
scroll to position [0, 1]
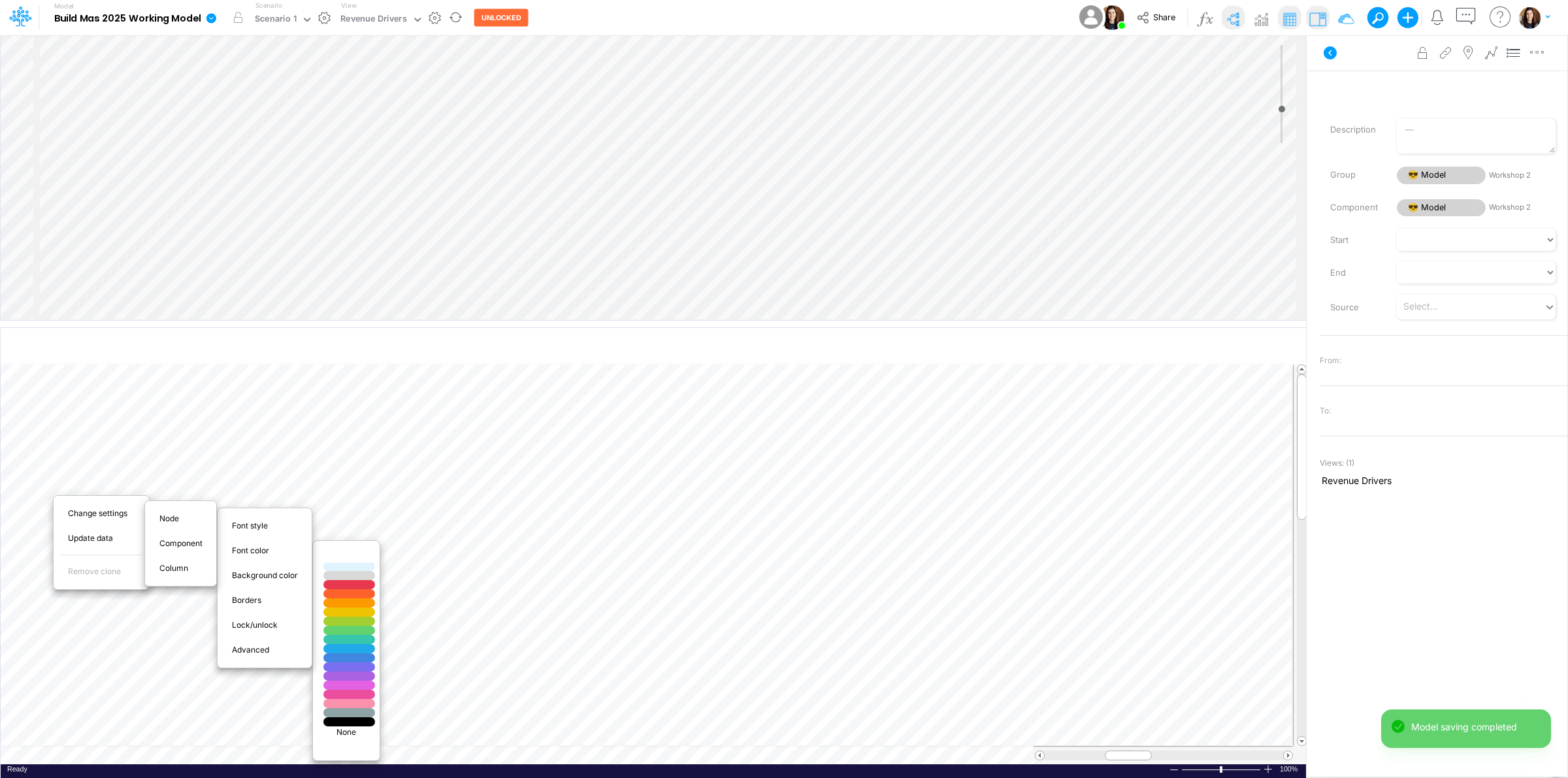
click at [340, 560] on div at bounding box center [349, 558] width 61 height 11
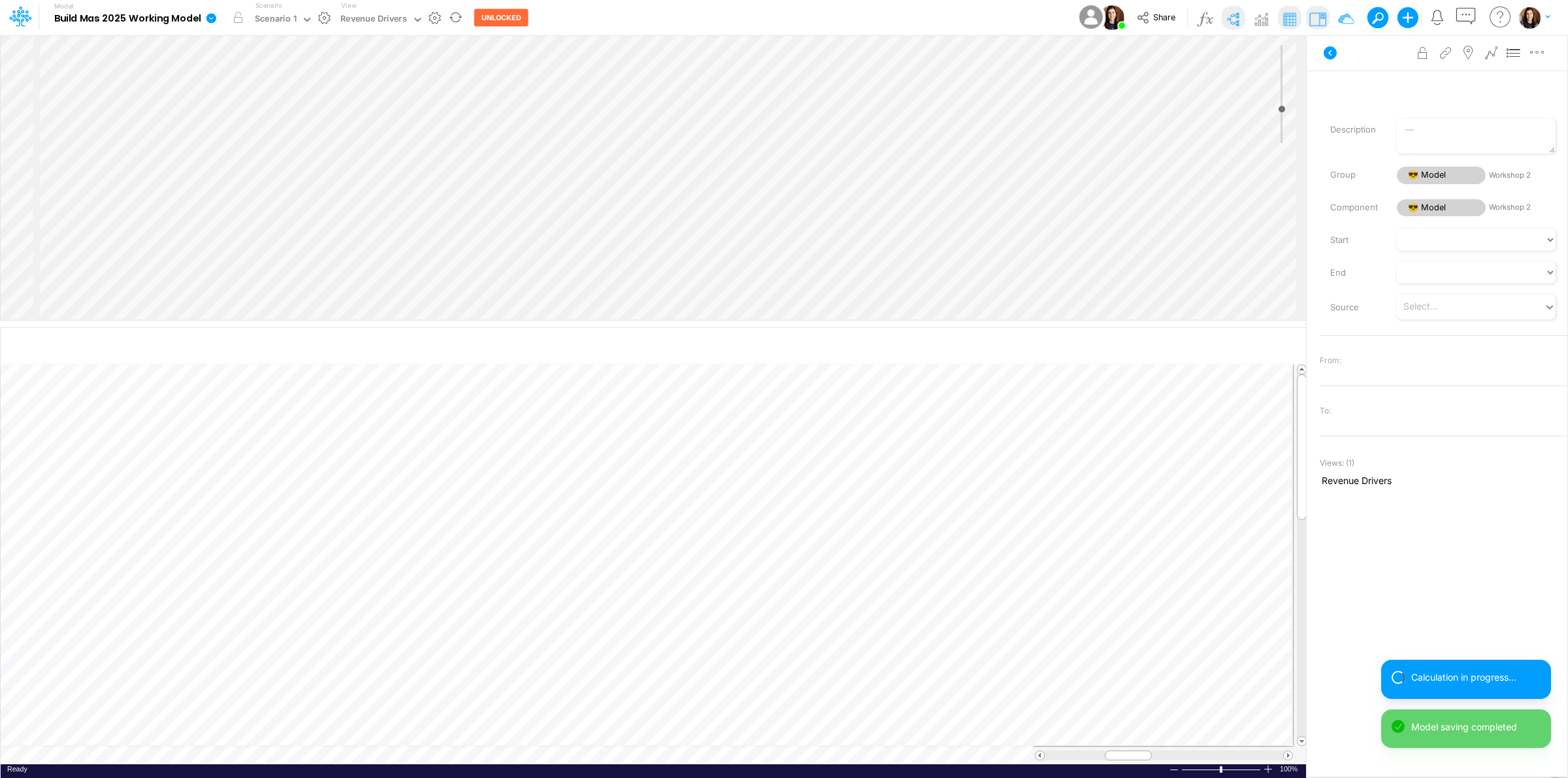
select select "1"
select select "Multiply"
select select "Add"
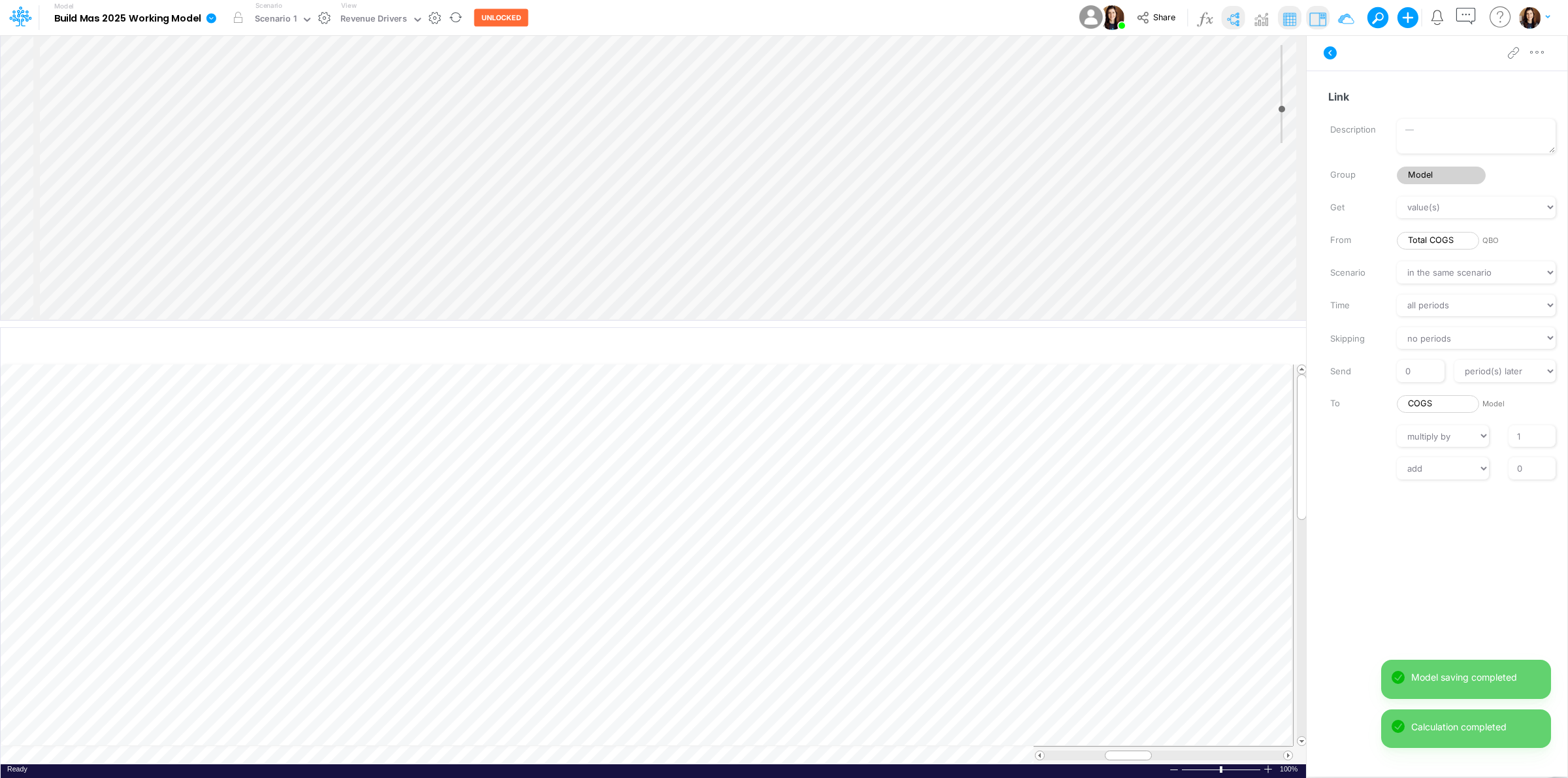
scroll to position [0, 1]
click at [183, 509] on icon "button" at bounding box center [184, 512] width 19 height 14
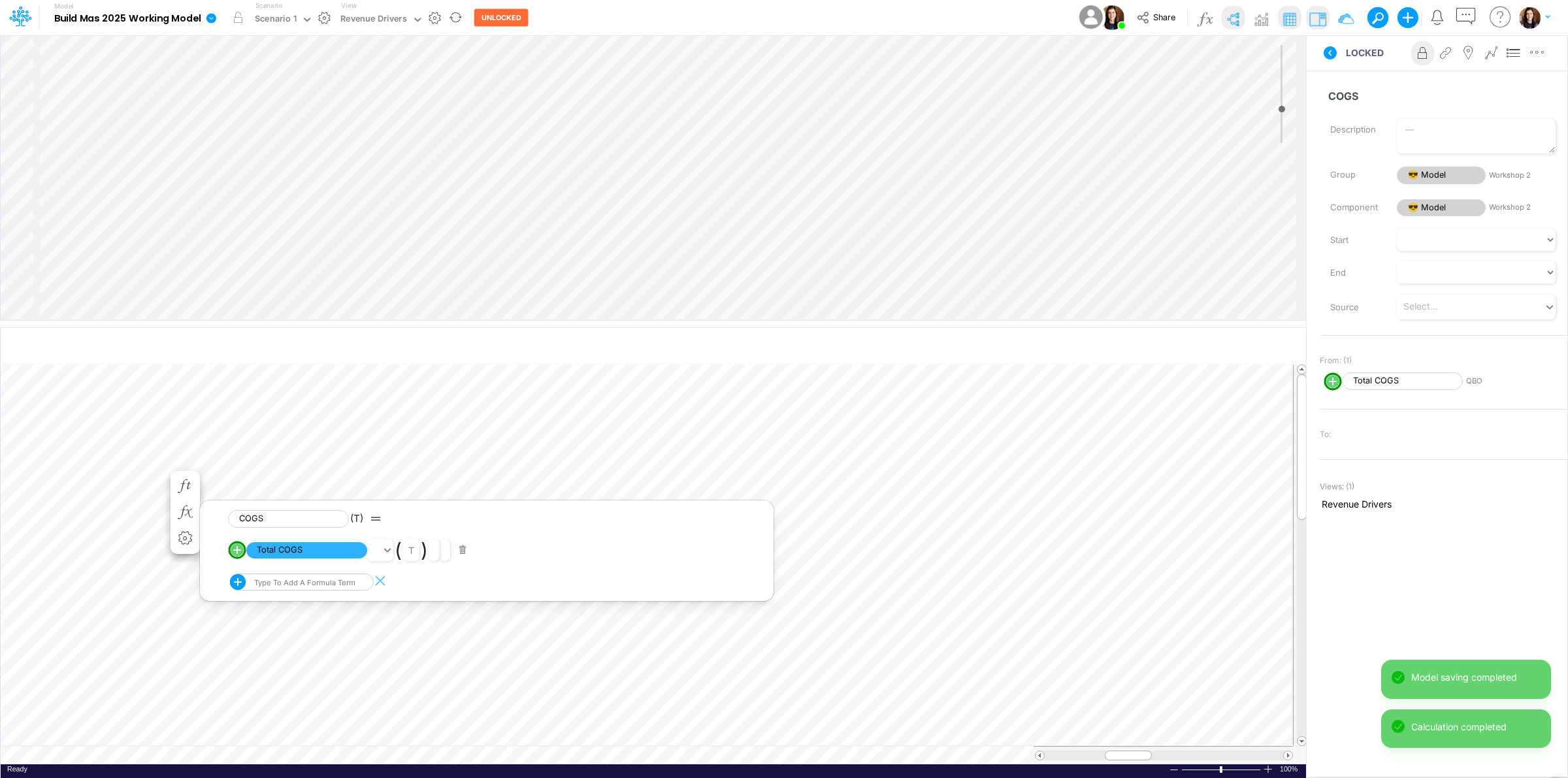
click at [239, 553] on circle "circle with outer border" at bounding box center [237, 550] width 13 height 13
select select "1"
select select "Multiply"
select select "Add"
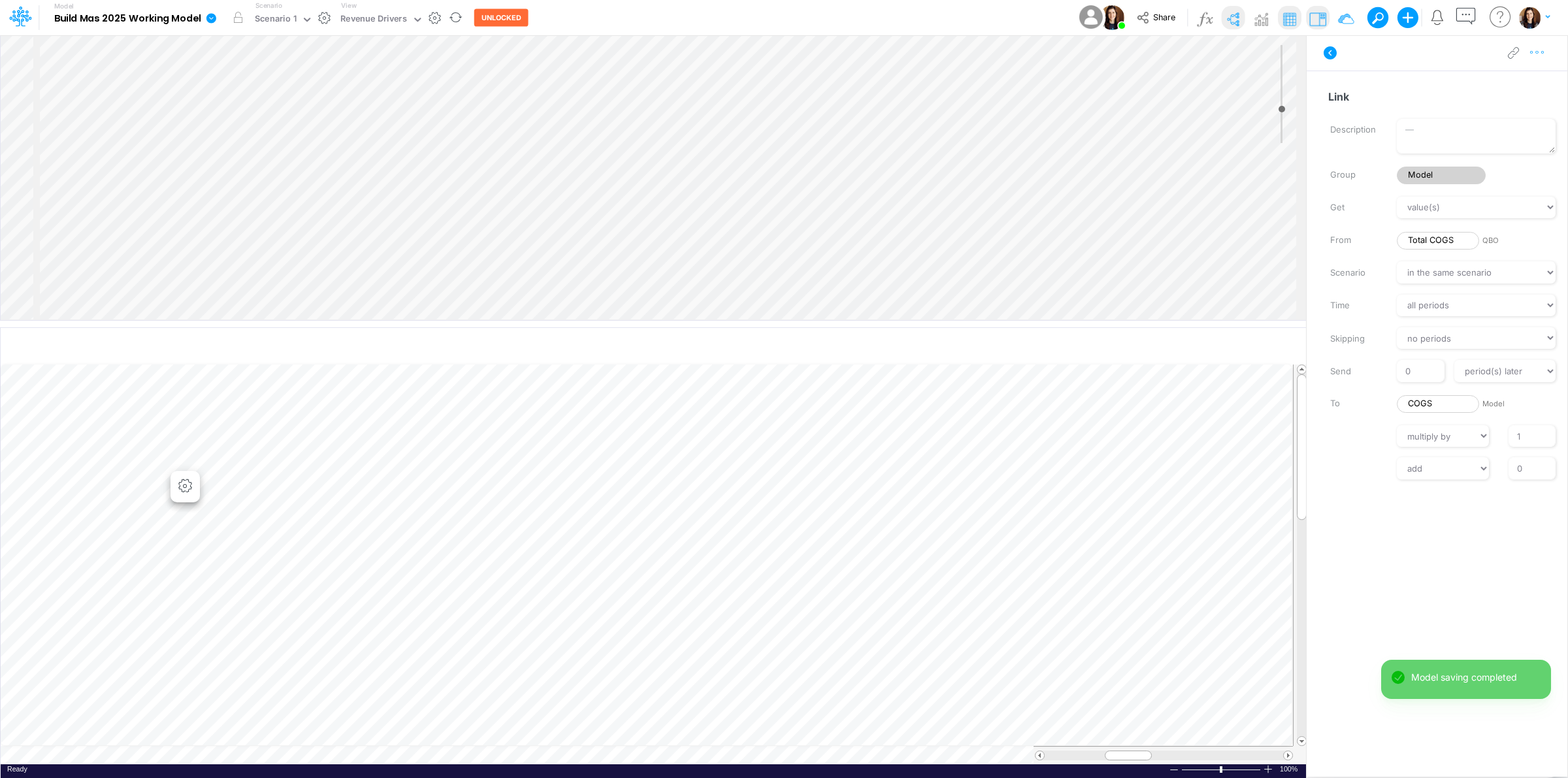
click at [1546, 50] on icon "button" at bounding box center [1537, 52] width 19 height 14
click at [1512, 79] on button "Advanced settings" at bounding box center [1470, 85] width 156 height 22
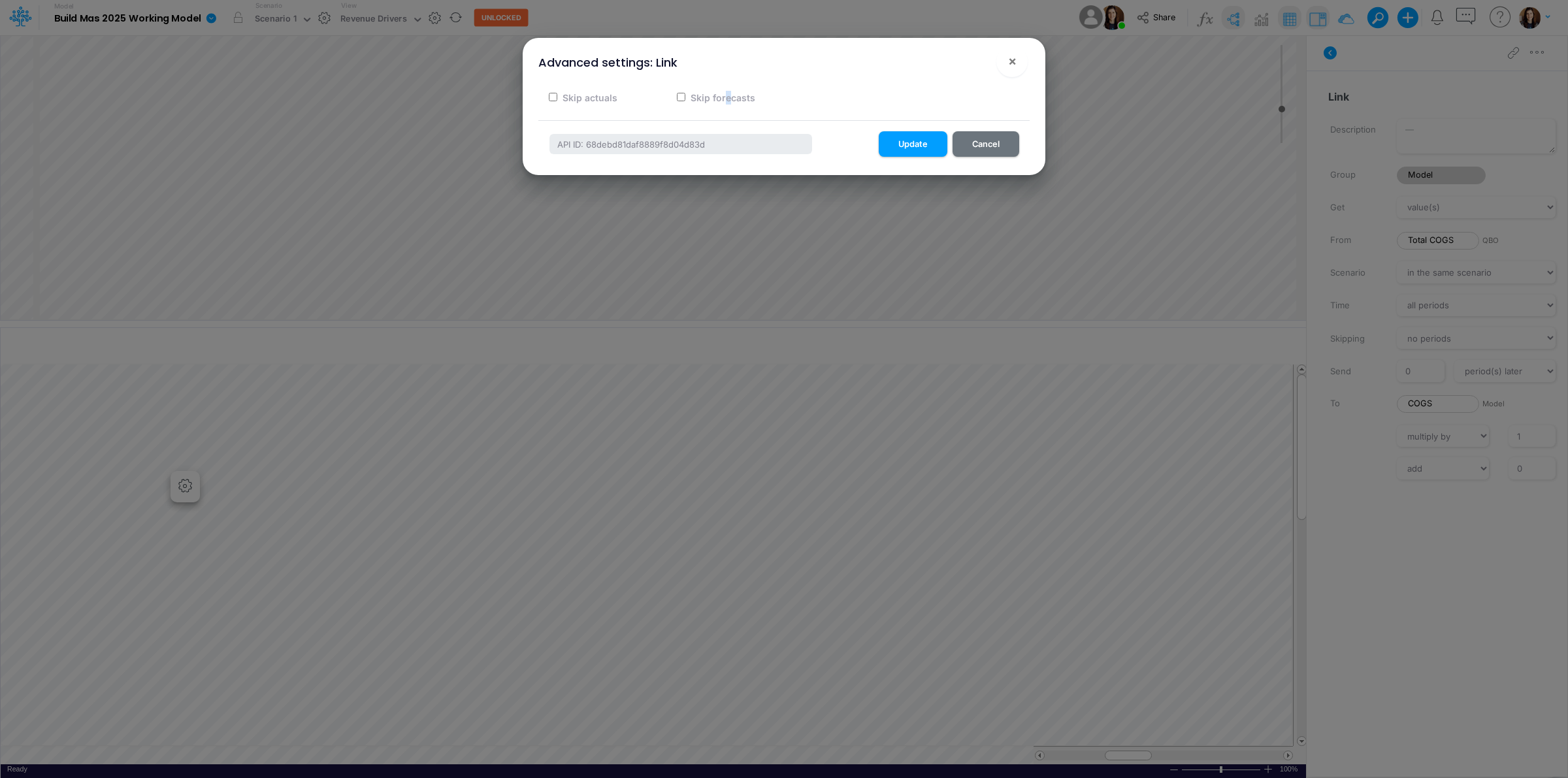
click at [729, 95] on label "Skip forecasts" at bounding box center [722, 97] width 67 height 14
click at [678, 98] on input "Skip forecasts" at bounding box center [681, 96] width 8 height 8
checkbox input "true"
click at [922, 148] on button "Update" at bounding box center [913, 144] width 69 height 26
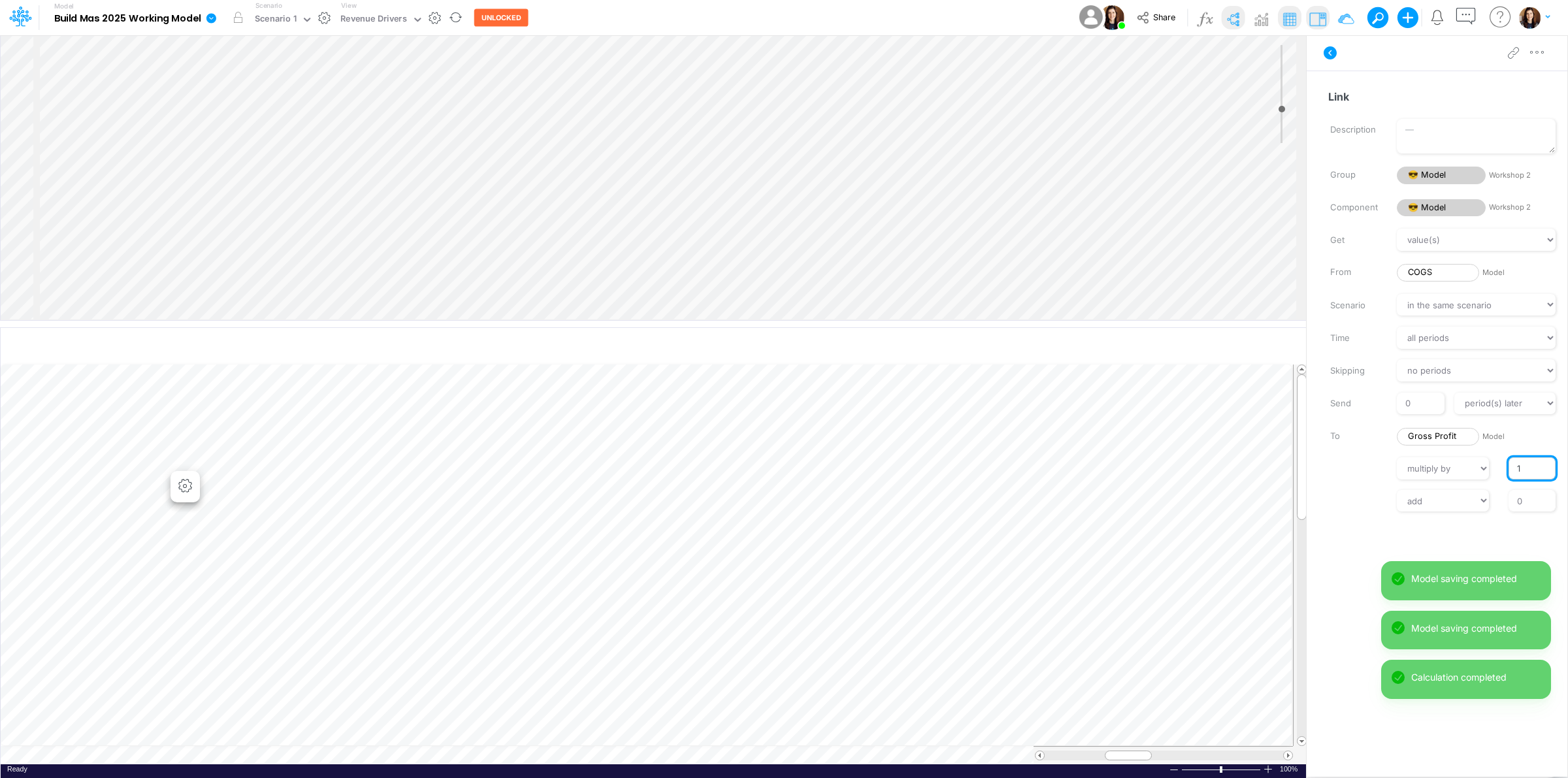
click at [1512, 465] on input "1" at bounding box center [1532, 469] width 47 height 22
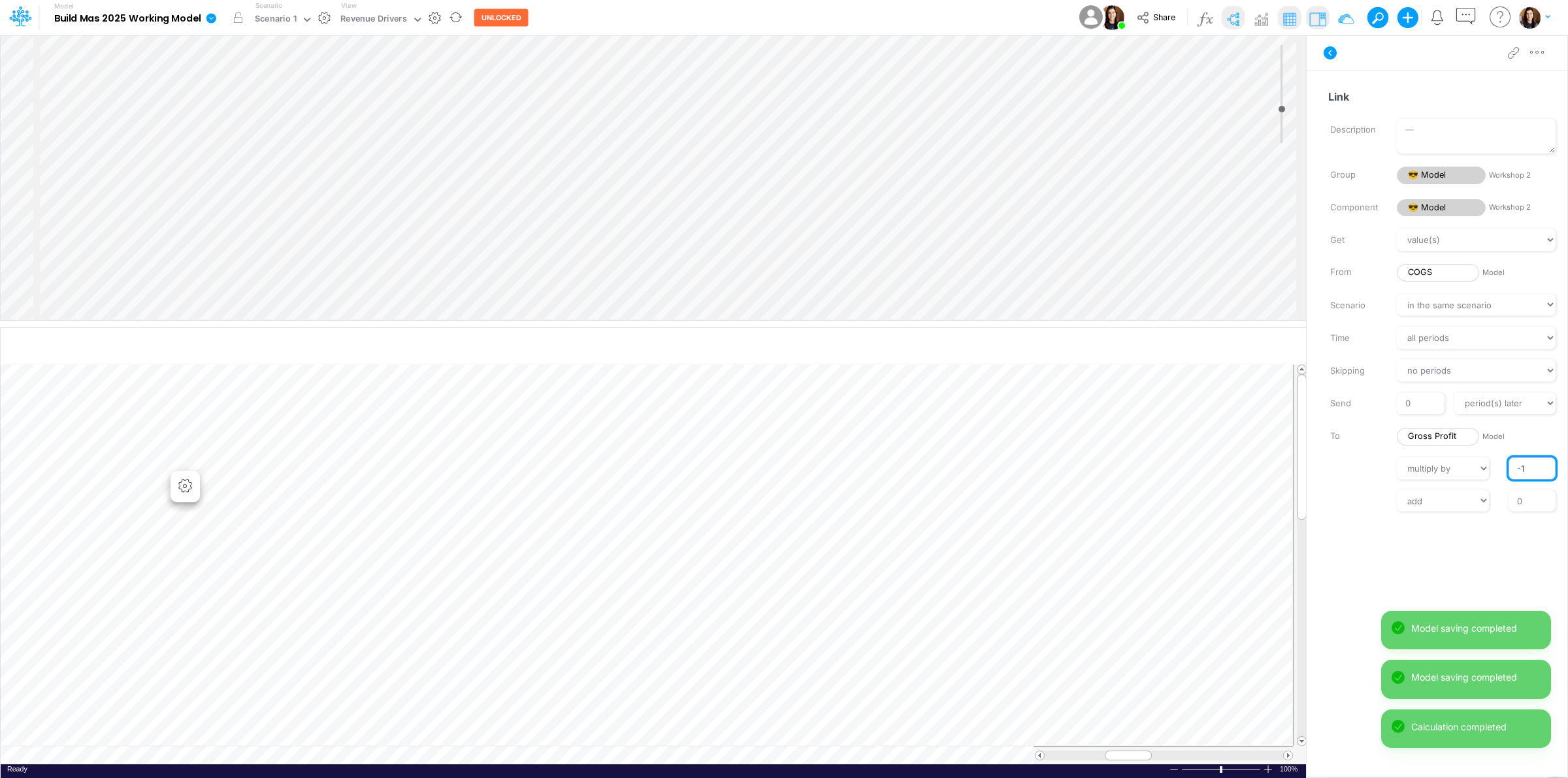
type input "-1"
click at [1371, 497] on label at bounding box center [1354, 500] width 67 height 9
click at [1509, 497] on input "0" at bounding box center [1532, 501] width 47 height 22
select select "1"
select select "Multiply"
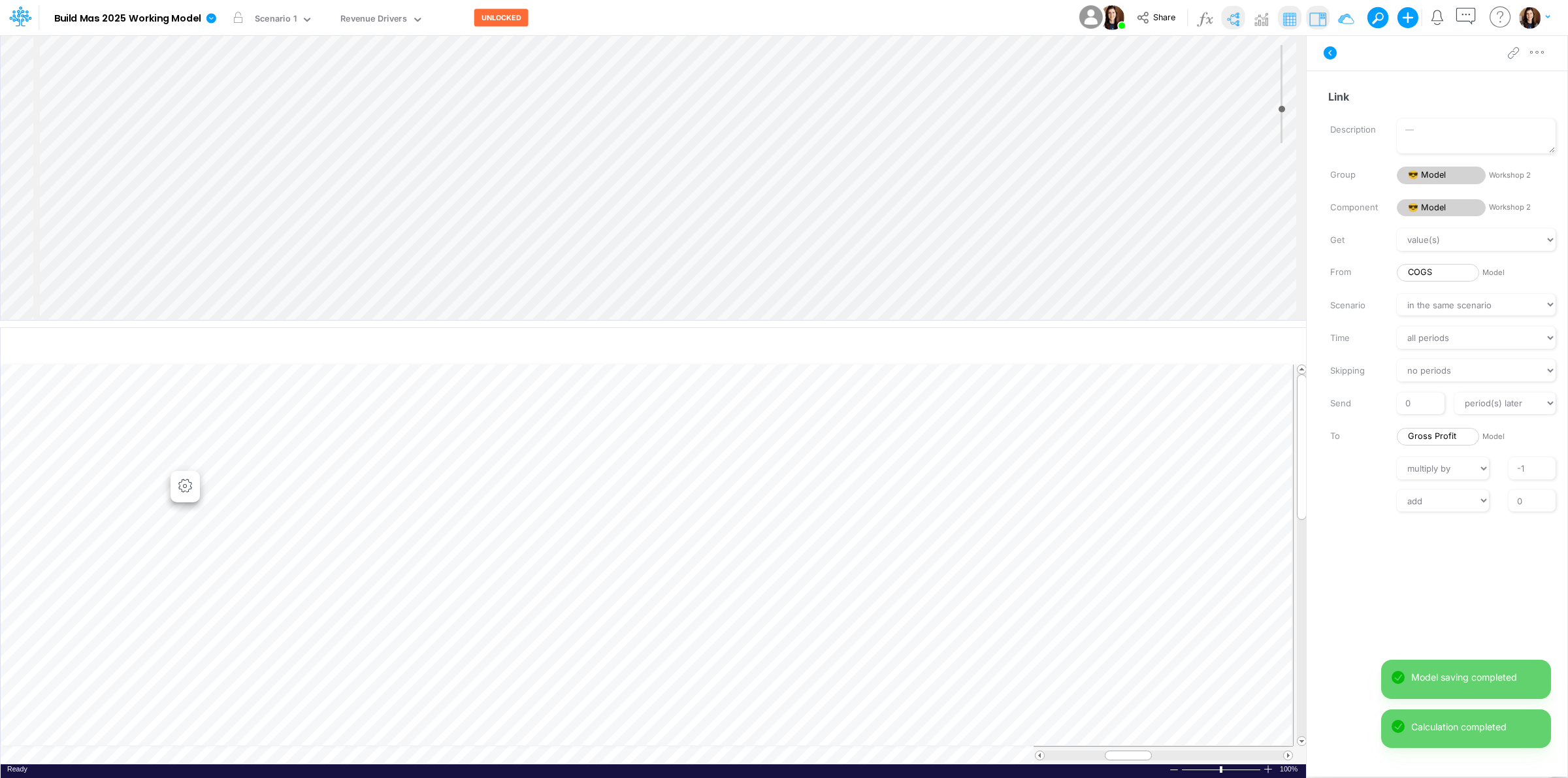
select select "Add"
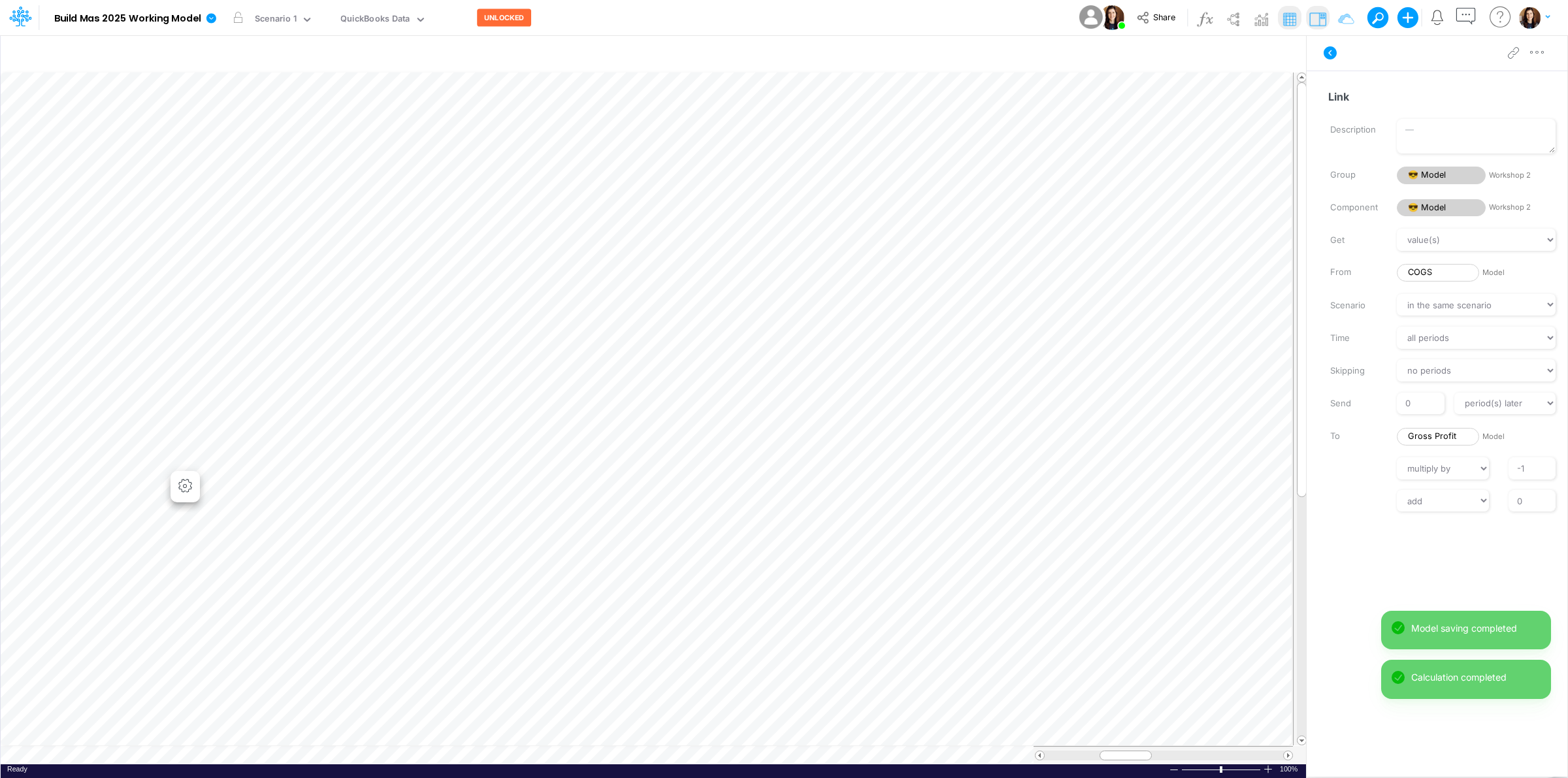
scroll to position [0, 1]
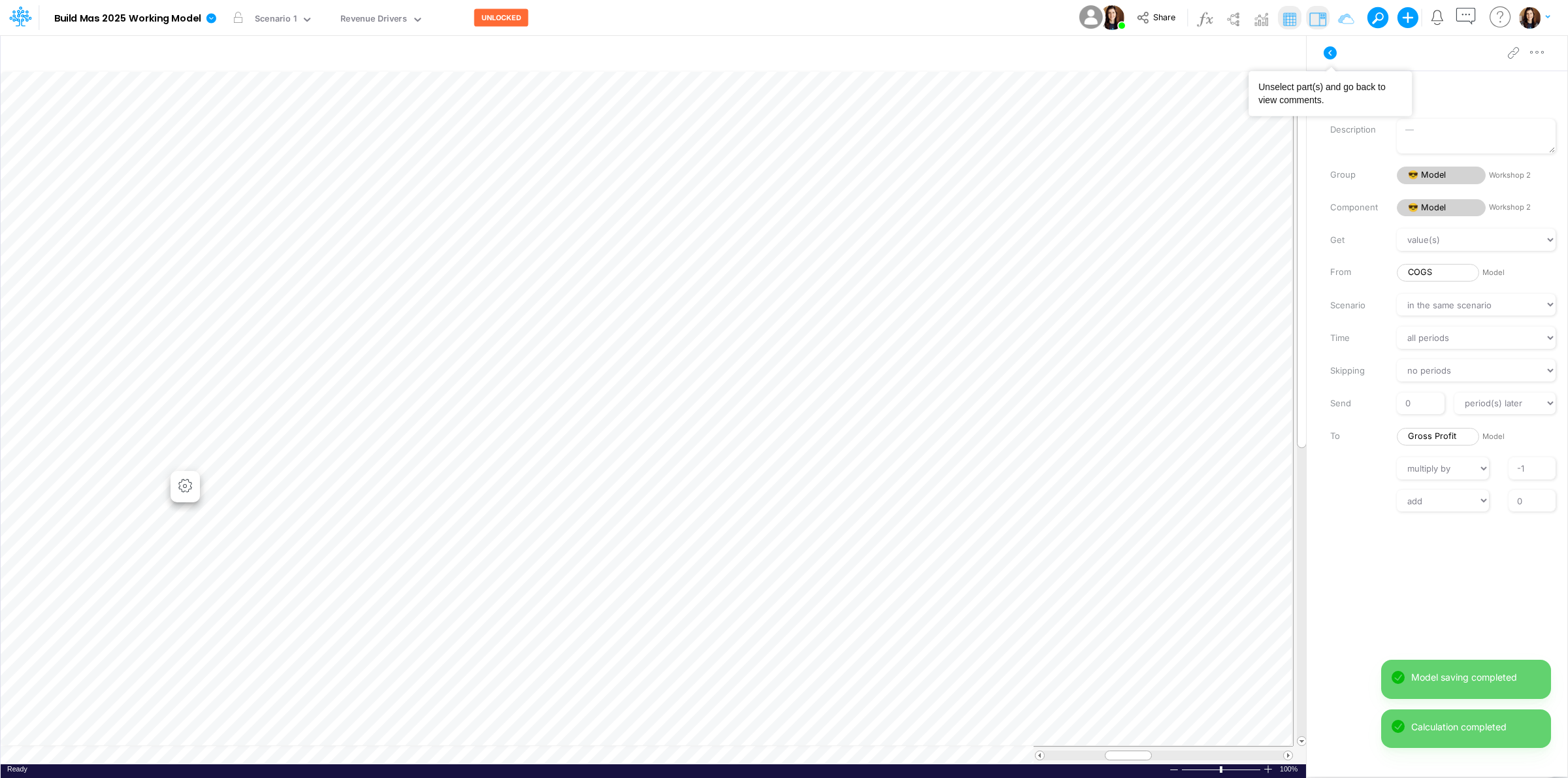
scroll to position [0, 1]
click at [1328, 52] on icon at bounding box center [1331, 53] width 13 height 13
click at [1233, 18] on img at bounding box center [1233, 19] width 21 height 21
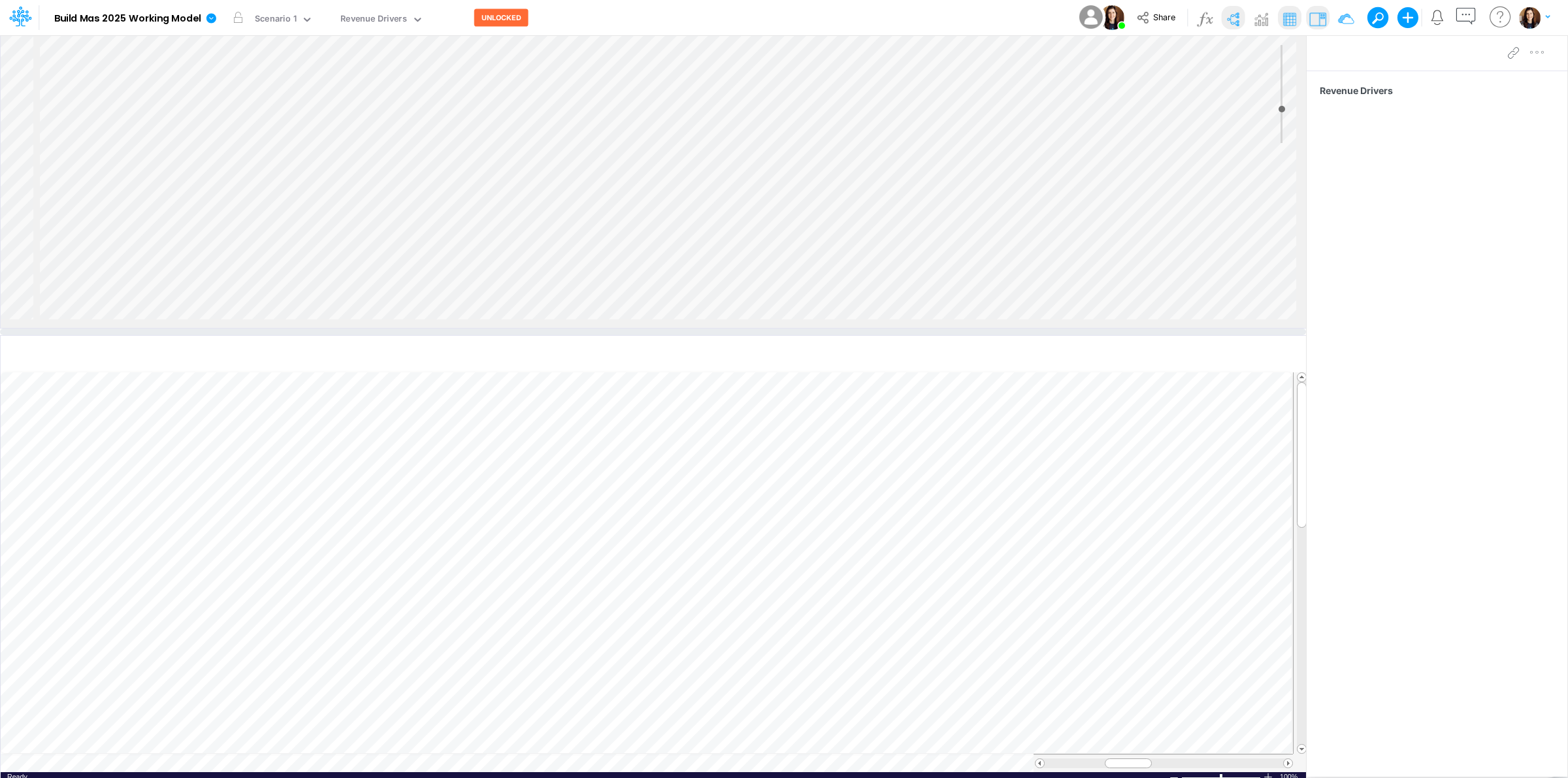
drag, startPoint x: 453, startPoint y: 324, endPoint x: 453, endPoint y: 390, distance: 66.0
click at [453, 335] on div at bounding box center [653, 332] width 1306 height 6
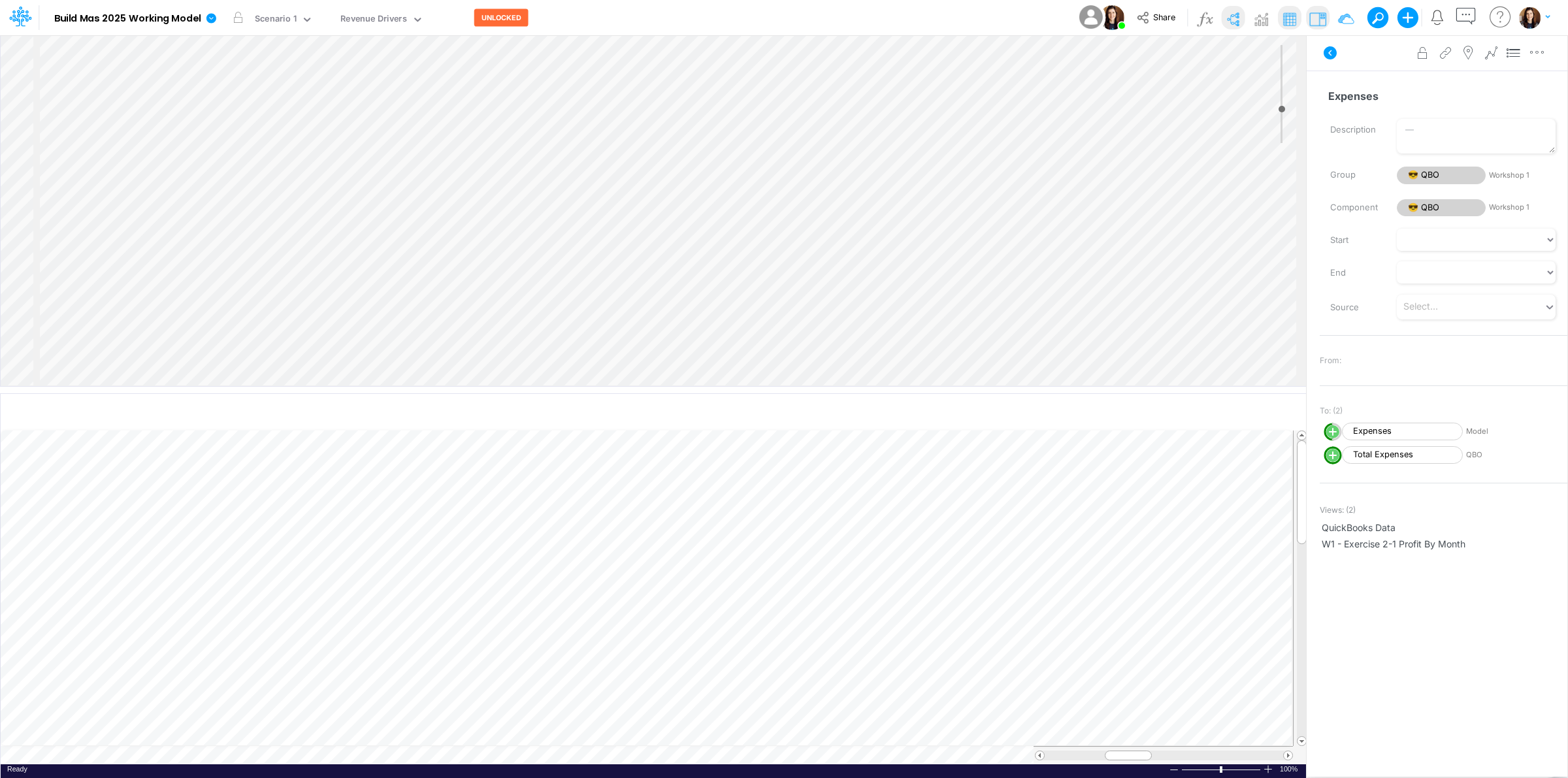
select select "Multiply"
select select "Add"
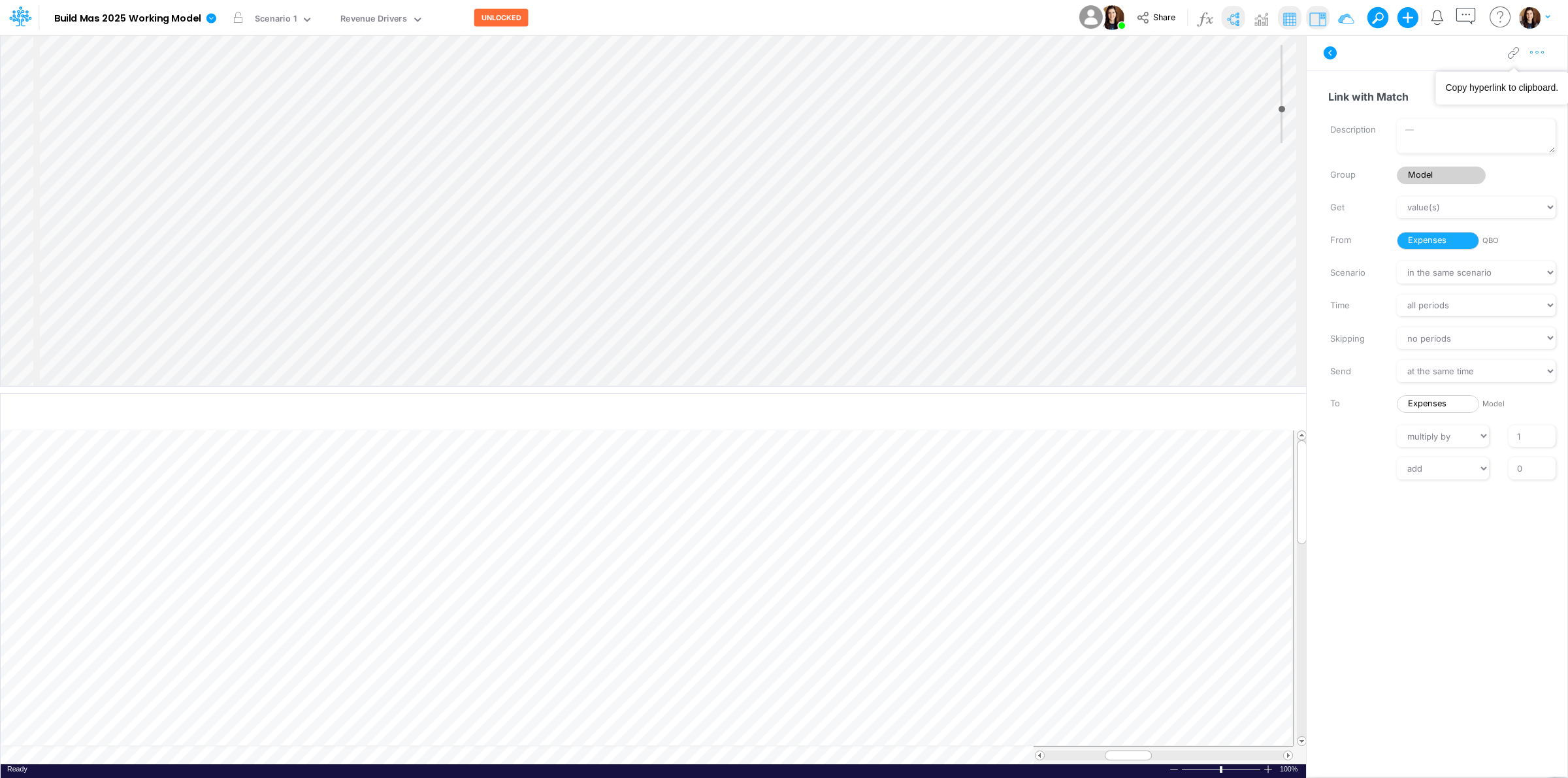
drag, startPoint x: 1539, startPoint y: 56, endPoint x: 1534, endPoint y: 62, distance: 7.8
click at [1539, 56] on icon "button" at bounding box center [1537, 52] width 19 height 14
click at [1487, 112] on button "Delete" at bounding box center [1470, 107] width 156 height 22
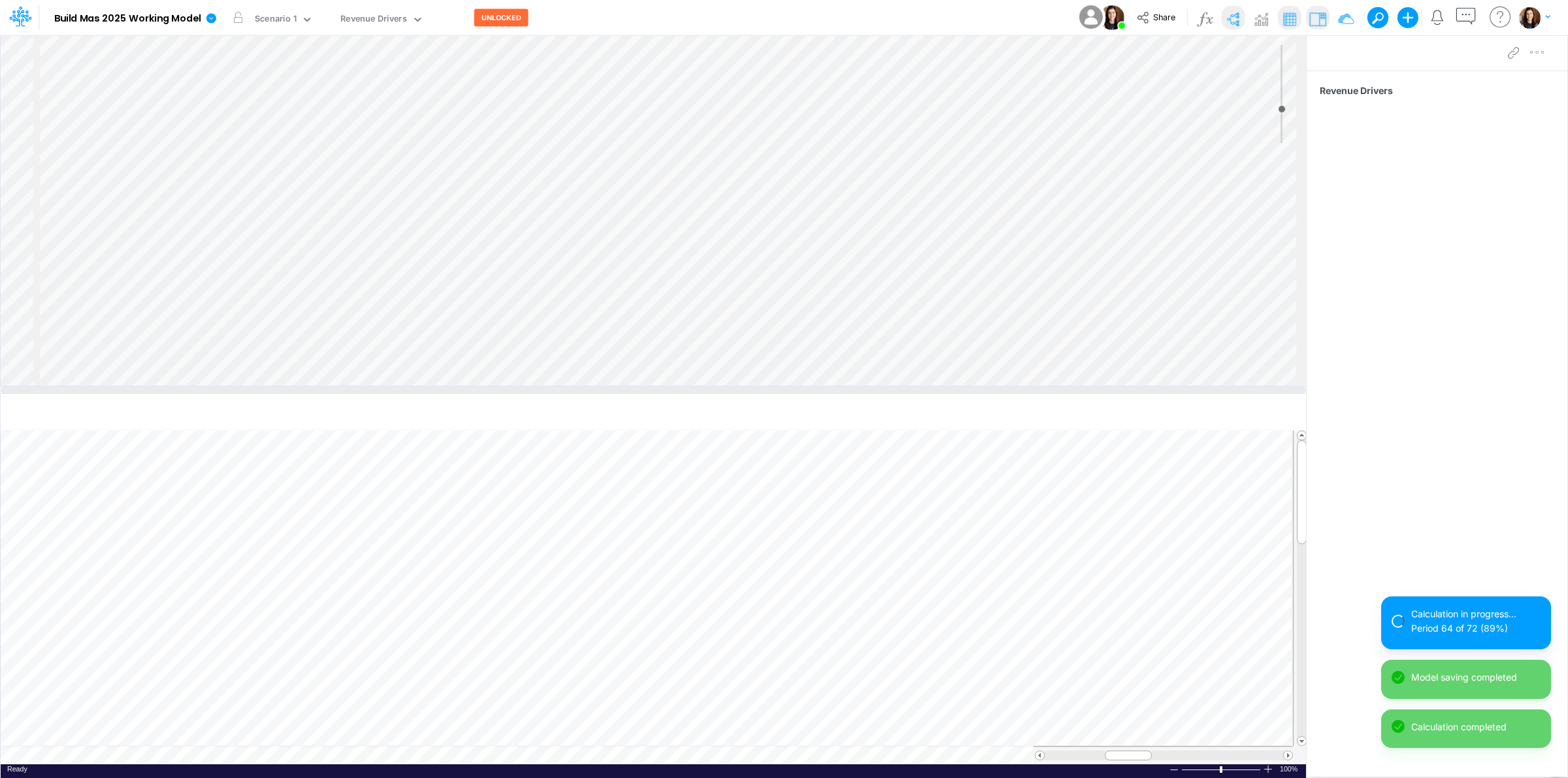
select select "1"
select select "Multiply"
select select "Add"
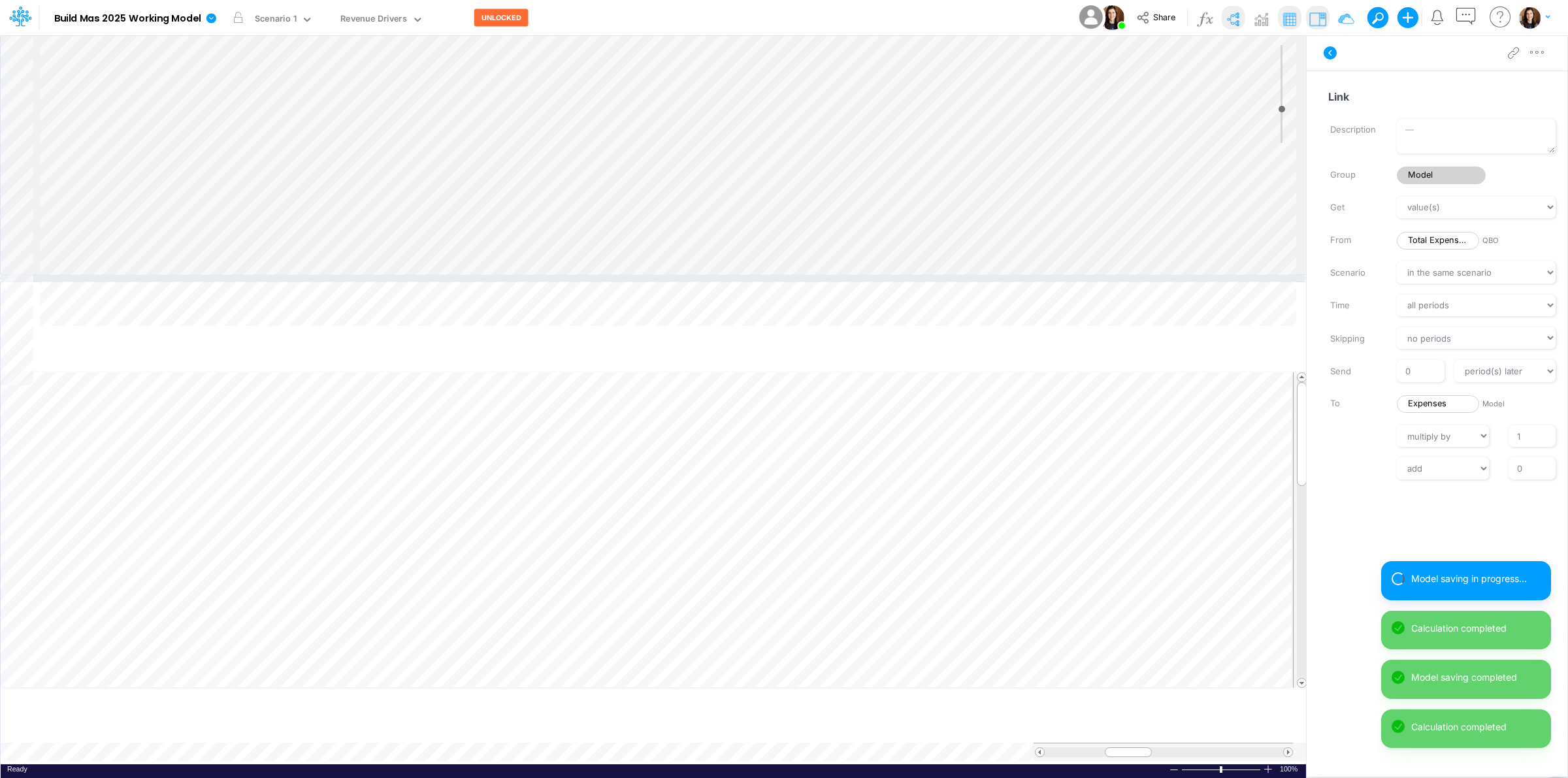
drag, startPoint x: 478, startPoint y: 390, endPoint x: 510, endPoint y: 269, distance: 125.2
click at [510, 275] on div at bounding box center [653, 278] width 1306 height 6
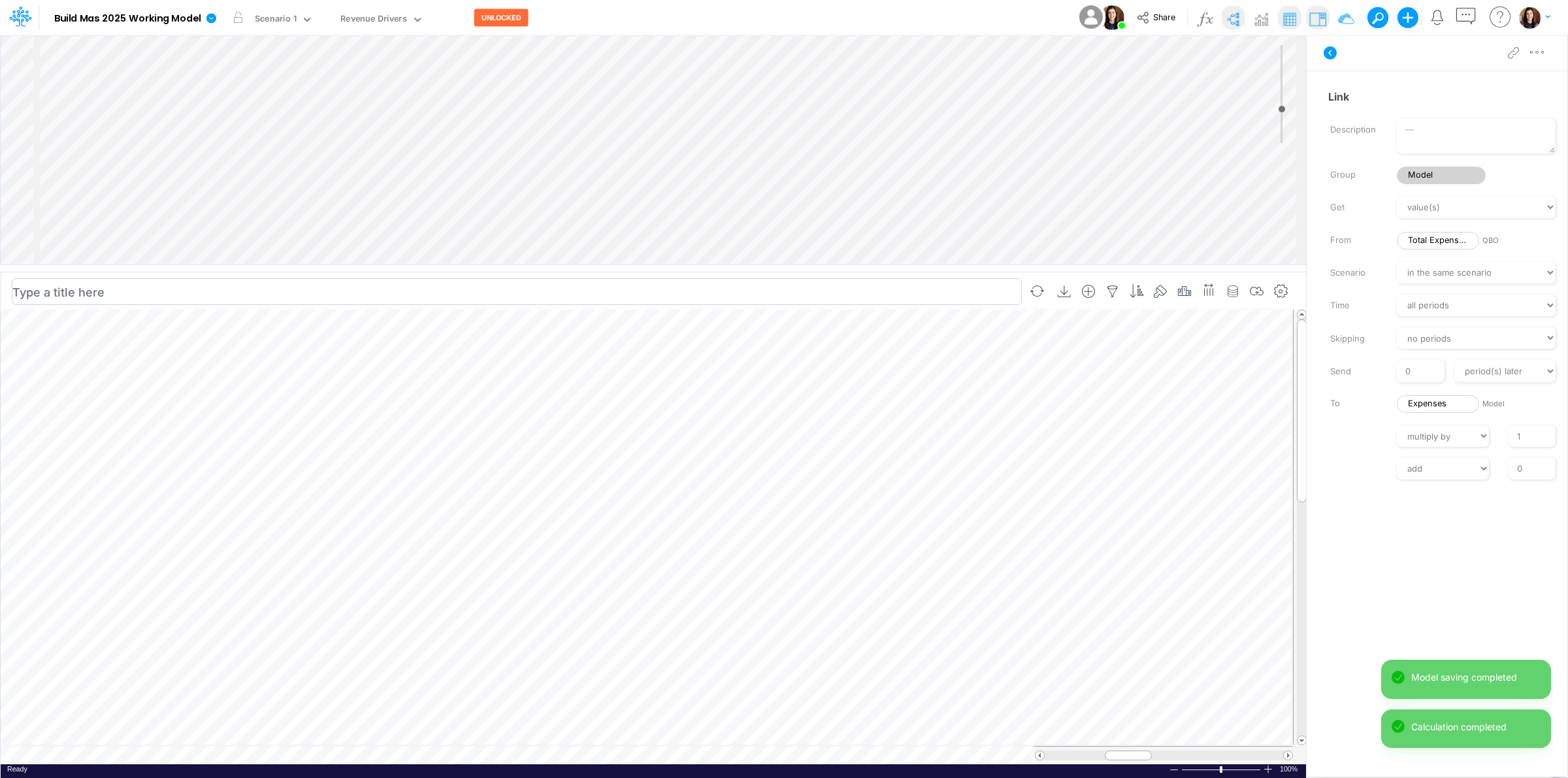
scroll to position [0, 1]
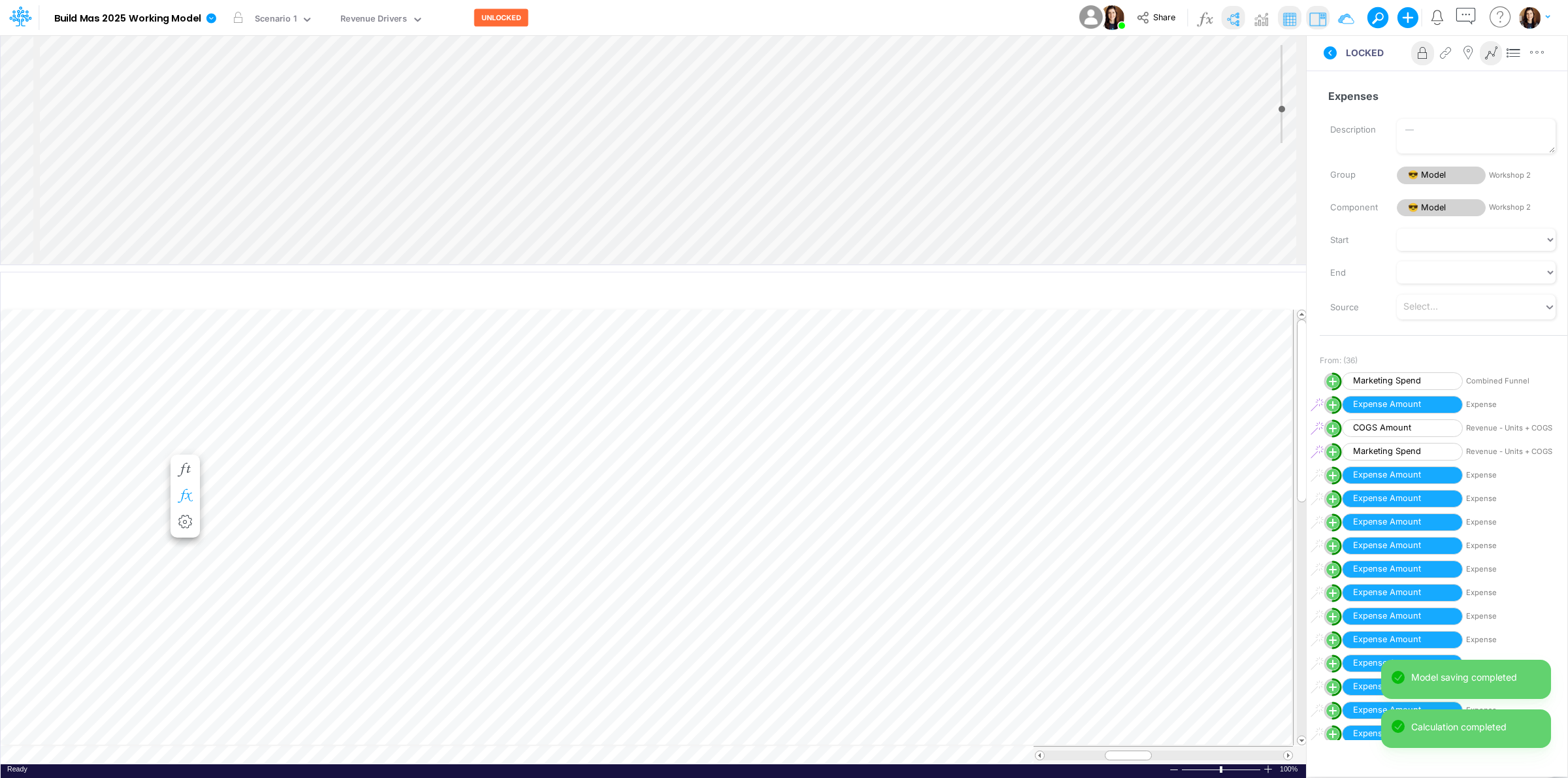
click at [194, 491] on button "button" at bounding box center [185, 496] width 24 height 26
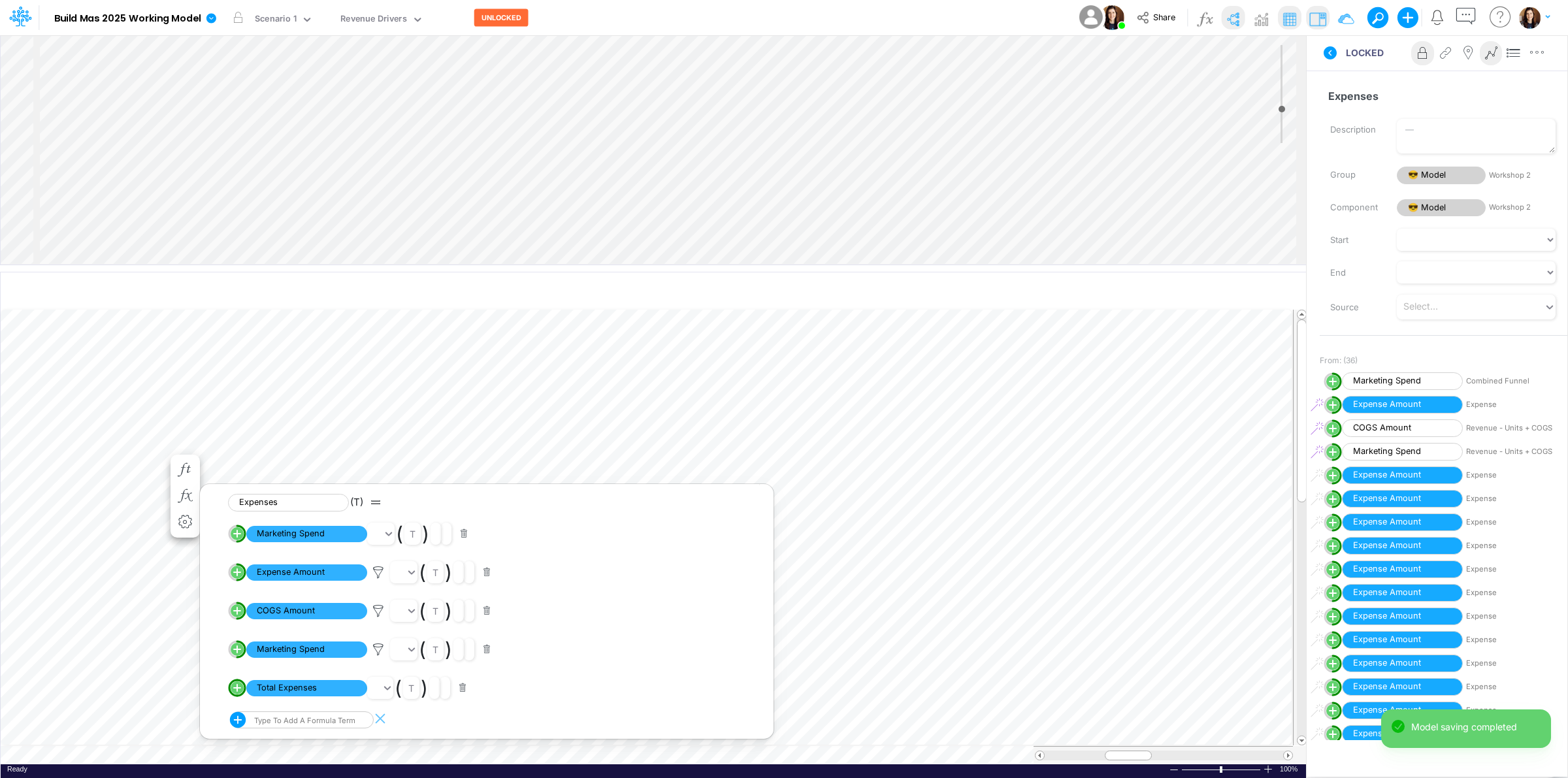
click at [236, 693] on circle "circle with outer border" at bounding box center [237, 688] width 13 height 13
select select "1"
select select "Multiply"
select select "Add"
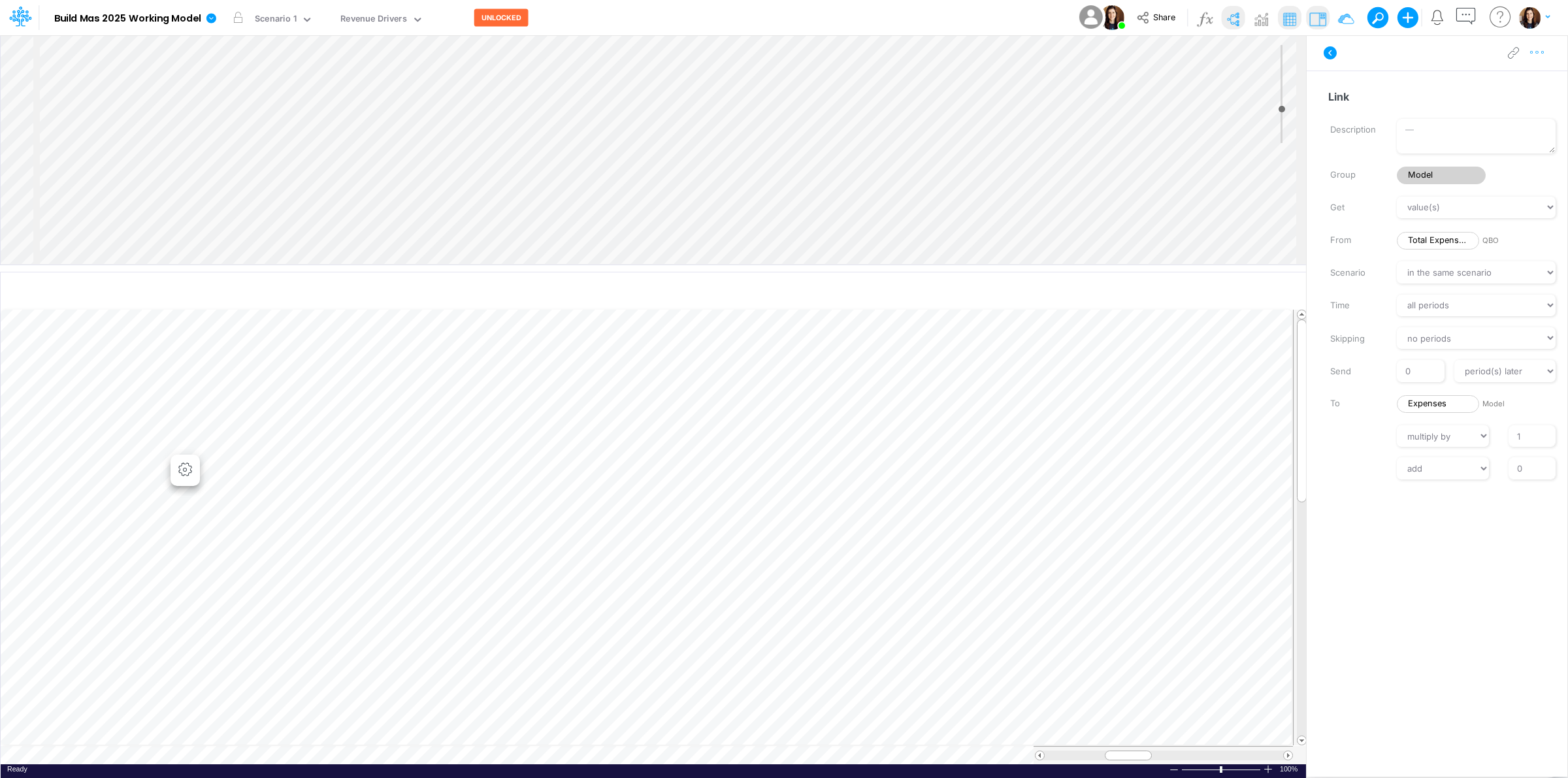
click at [1536, 61] on button "button" at bounding box center [1537, 53] width 24 height 26
click at [1521, 82] on button "Advanced settings" at bounding box center [1470, 85] width 156 height 22
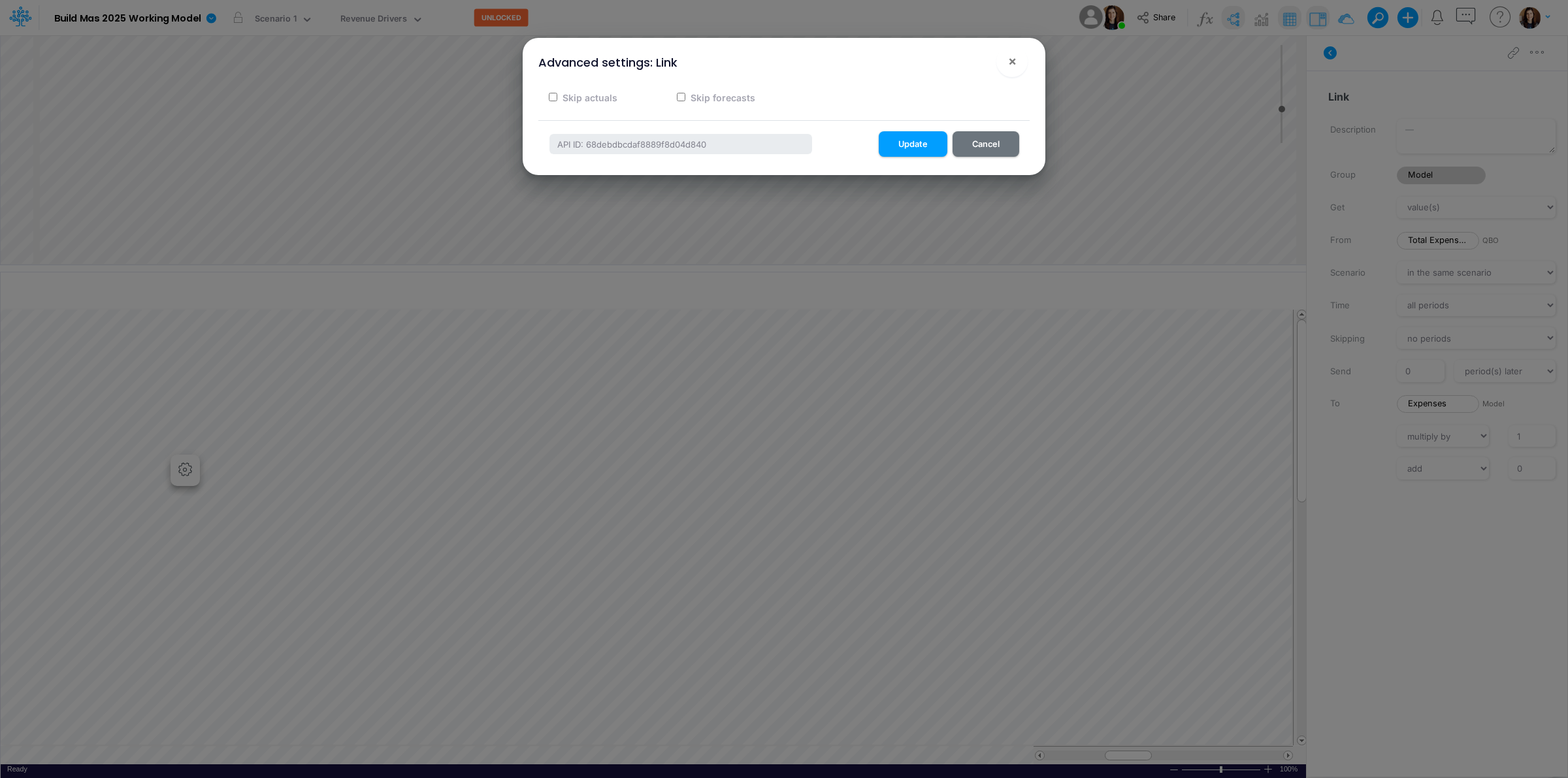
drag, startPoint x: 700, startPoint y: 92, endPoint x: 694, endPoint y: 95, distance: 6.7
click at [700, 92] on label "Skip forecasts" at bounding box center [722, 97] width 67 height 14
click at [685, 93] on input "Skip forecasts" at bounding box center [681, 96] width 8 height 8
checkbox input "true"
click at [922, 139] on button "Update" at bounding box center [913, 144] width 69 height 26
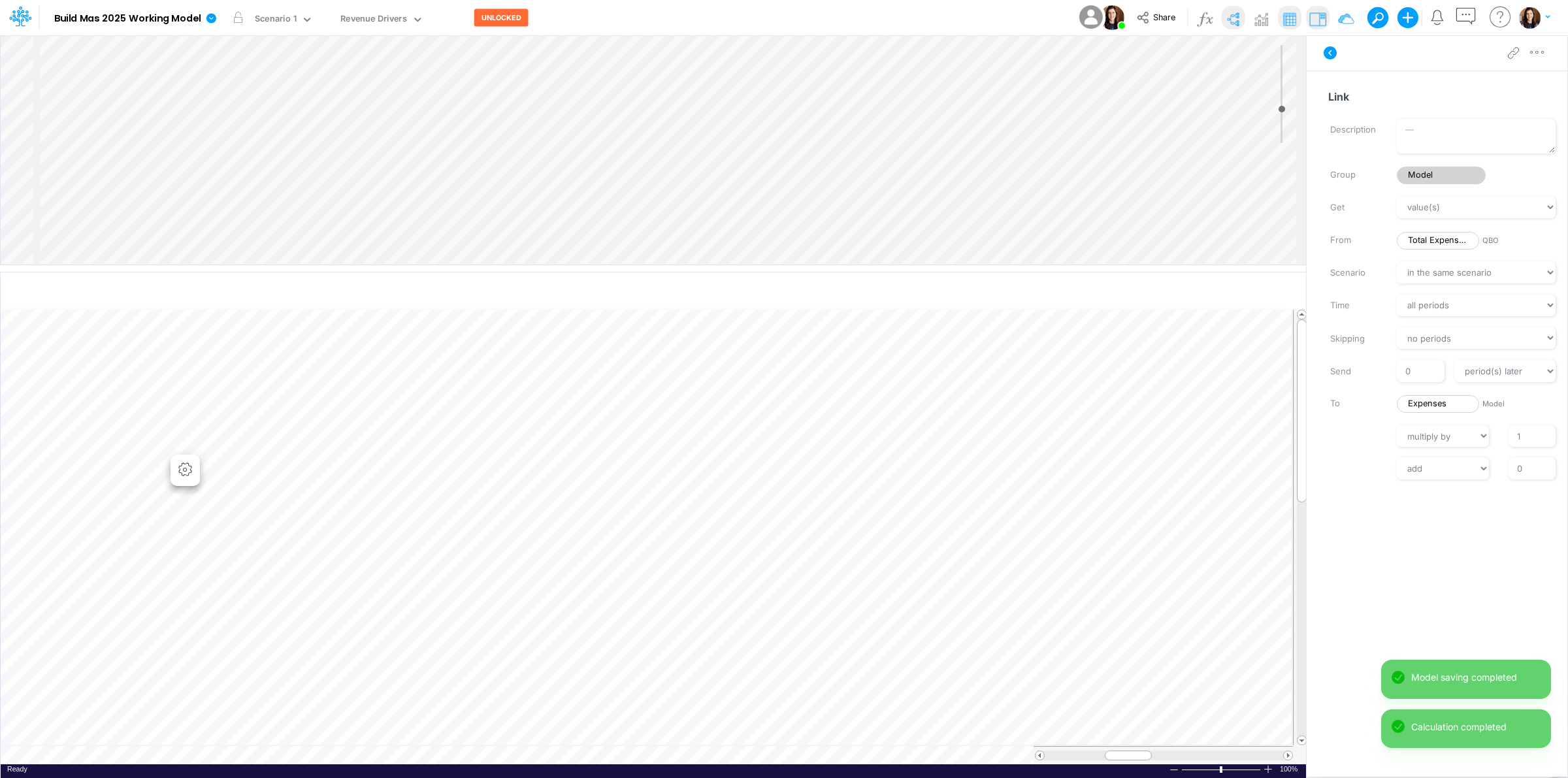
scroll to position [0, 1]
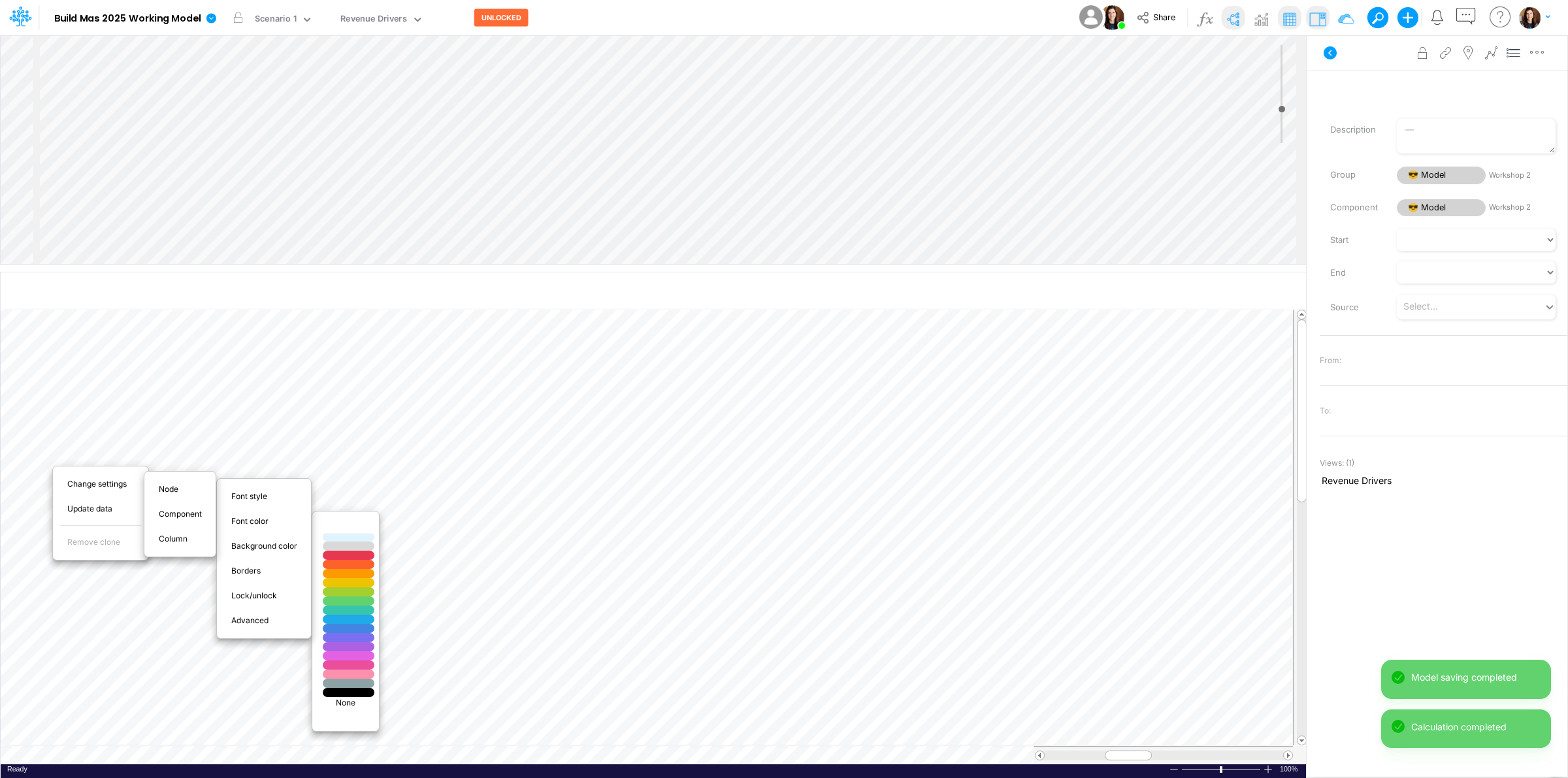
click at [337, 527] on div at bounding box center [349, 528] width 61 height 11
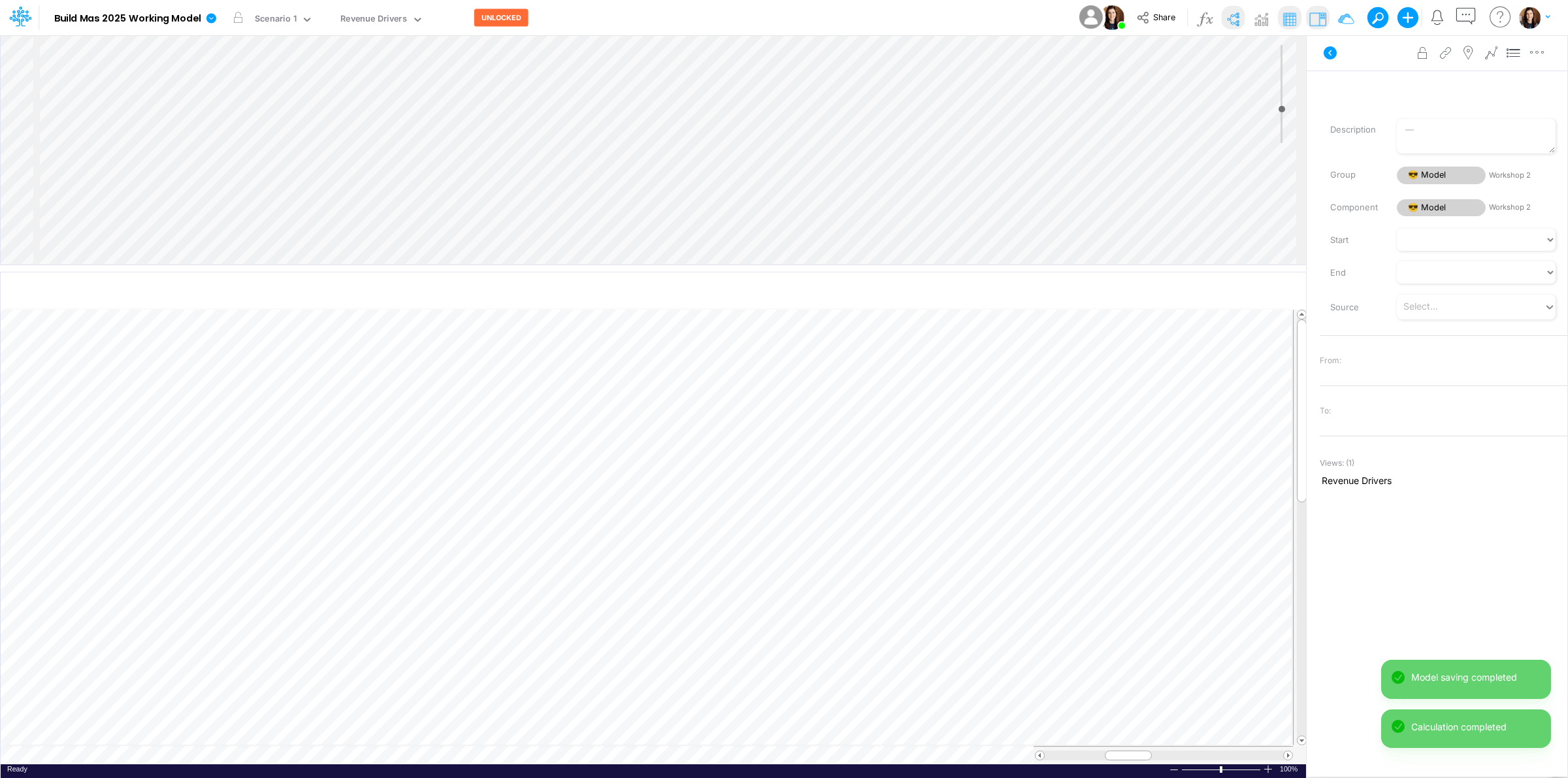
scroll to position [0, 1]
click at [750, 537] on icon "button" at bounding box center [749, 535] width 19 height 14
select select "sum"
select select "field"
select select "Number"
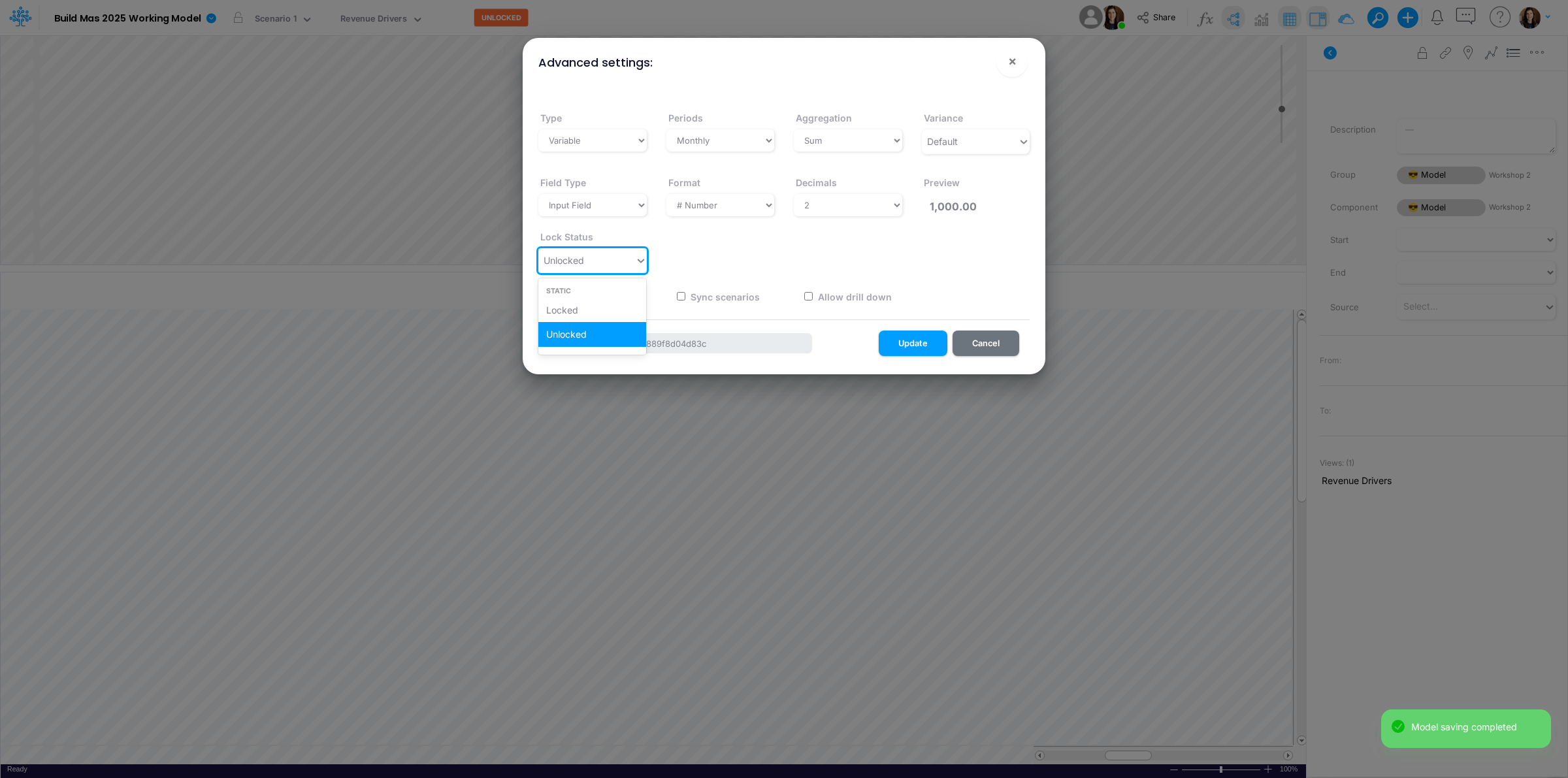
click at [596, 257] on div "Unlocked" at bounding box center [586, 260] width 96 height 21
click at [592, 306] on div "Locked" at bounding box center [592, 310] width 108 height 24
click at [924, 333] on button "Update" at bounding box center [913, 344] width 69 height 26
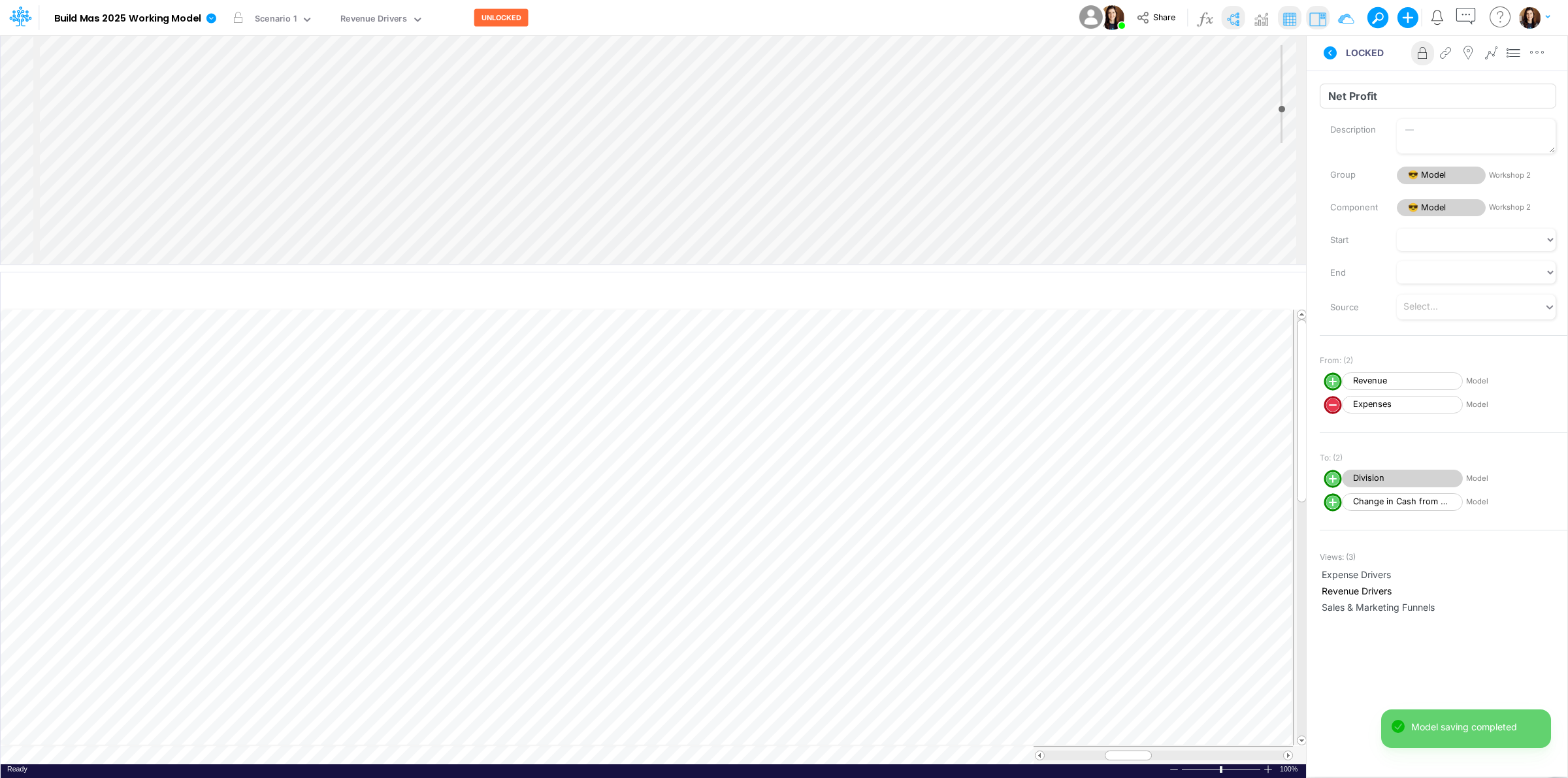
click at [1350, 96] on input "Net Profit" at bounding box center [1437, 95] width 236 height 25
type input "Net Operating Income"
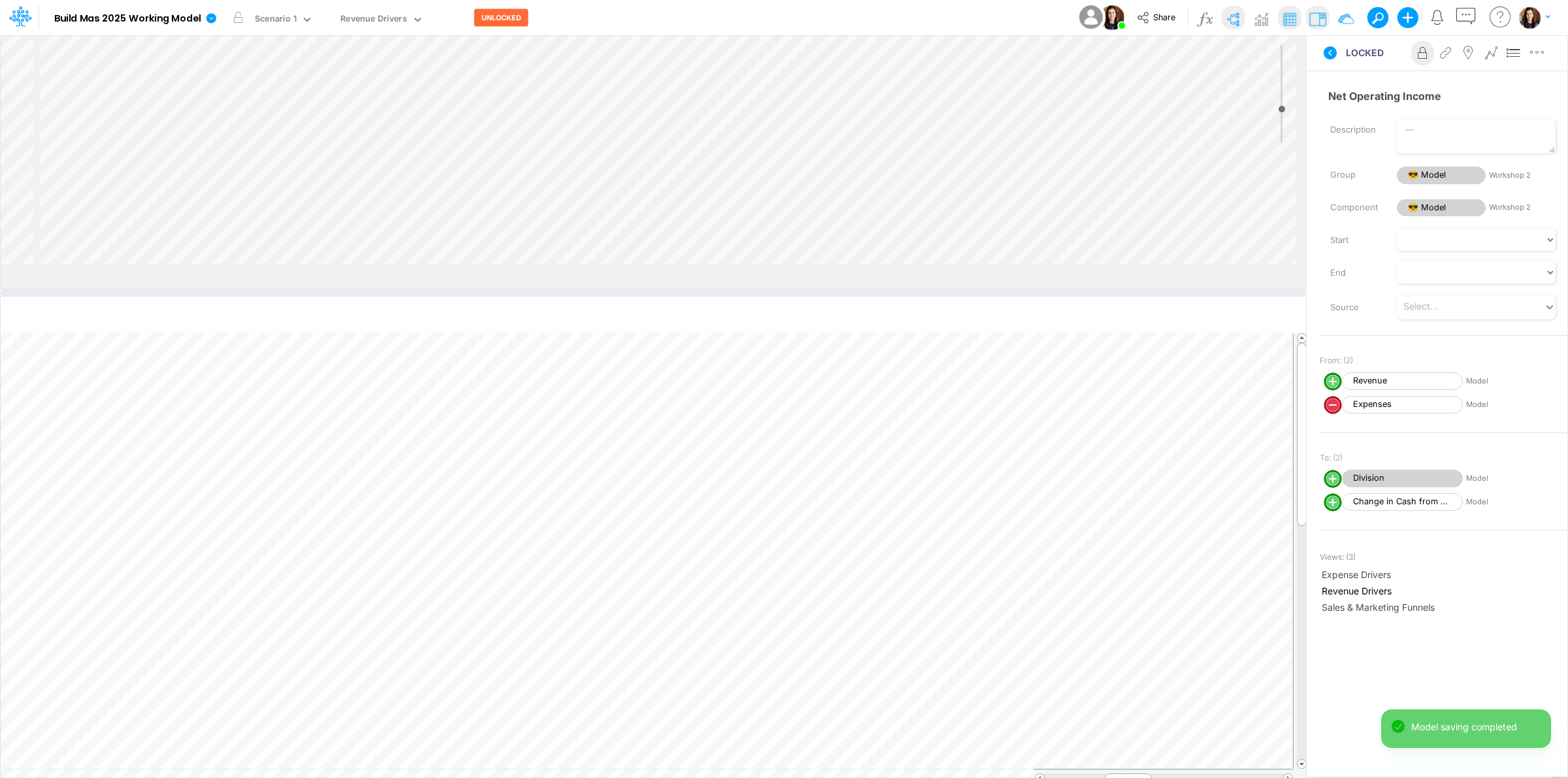
drag, startPoint x: 791, startPoint y: 269, endPoint x: 796, endPoint y: 314, distance: 45.3
click at [796, 296] on div at bounding box center [653, 293] width 1306 height 6
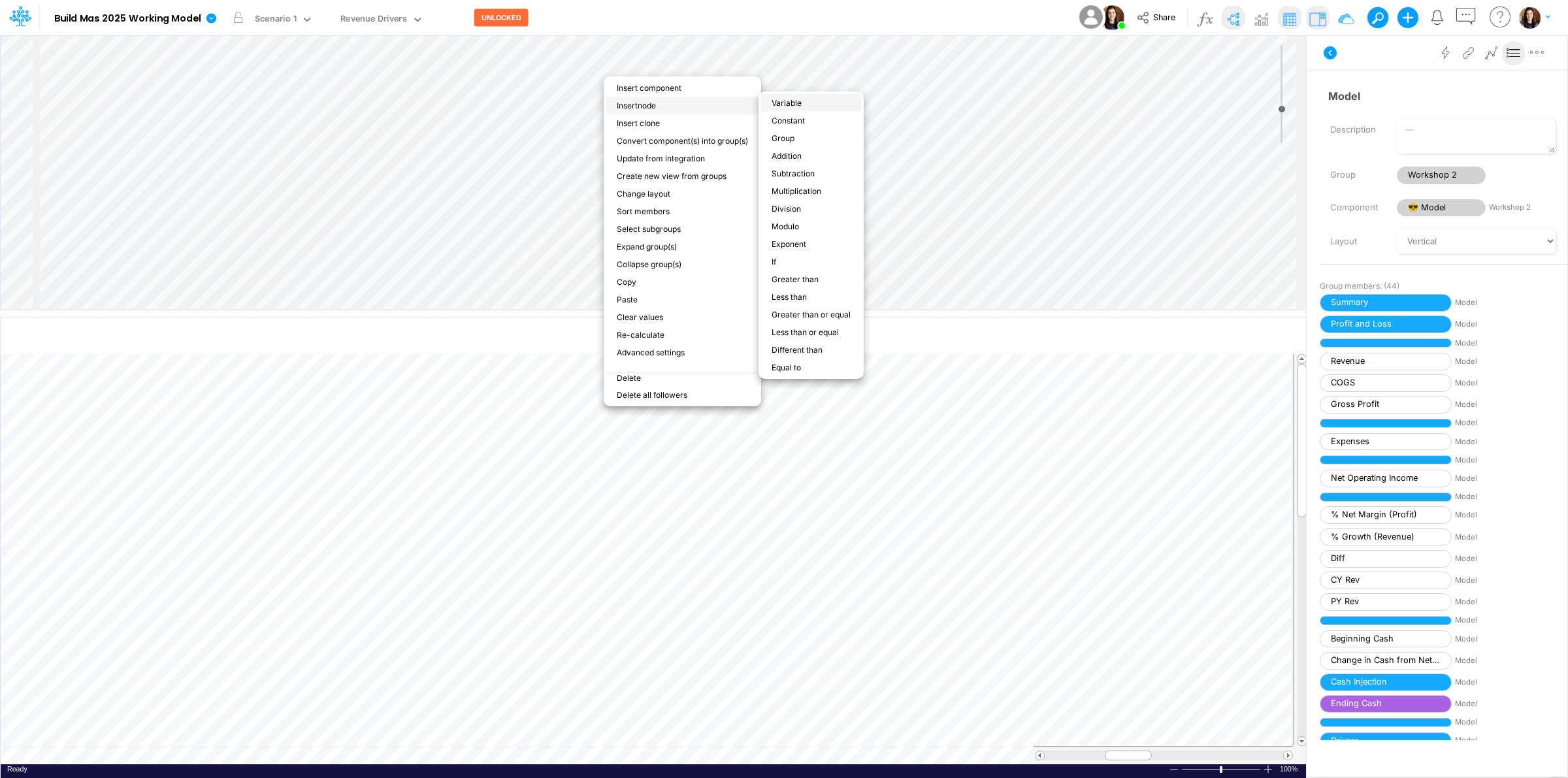
click at [817, 105] on li "Variable" at bounding box center [811, 103] width 100 height 18
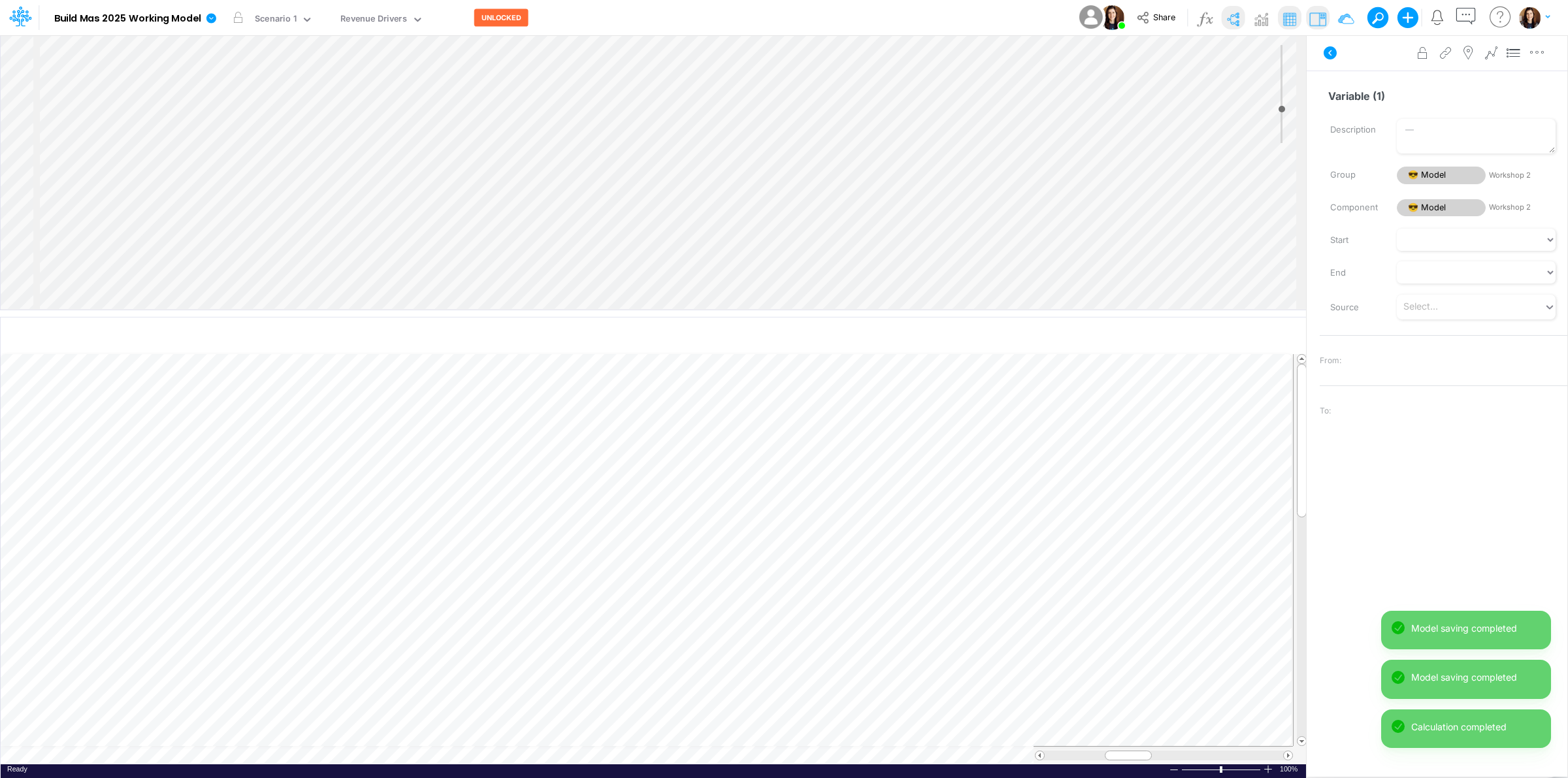
scroll to position [128, 0]
click at [1364, 102] on input "Variable (1)" at bounding box center [1437, 95] width 236 height 25
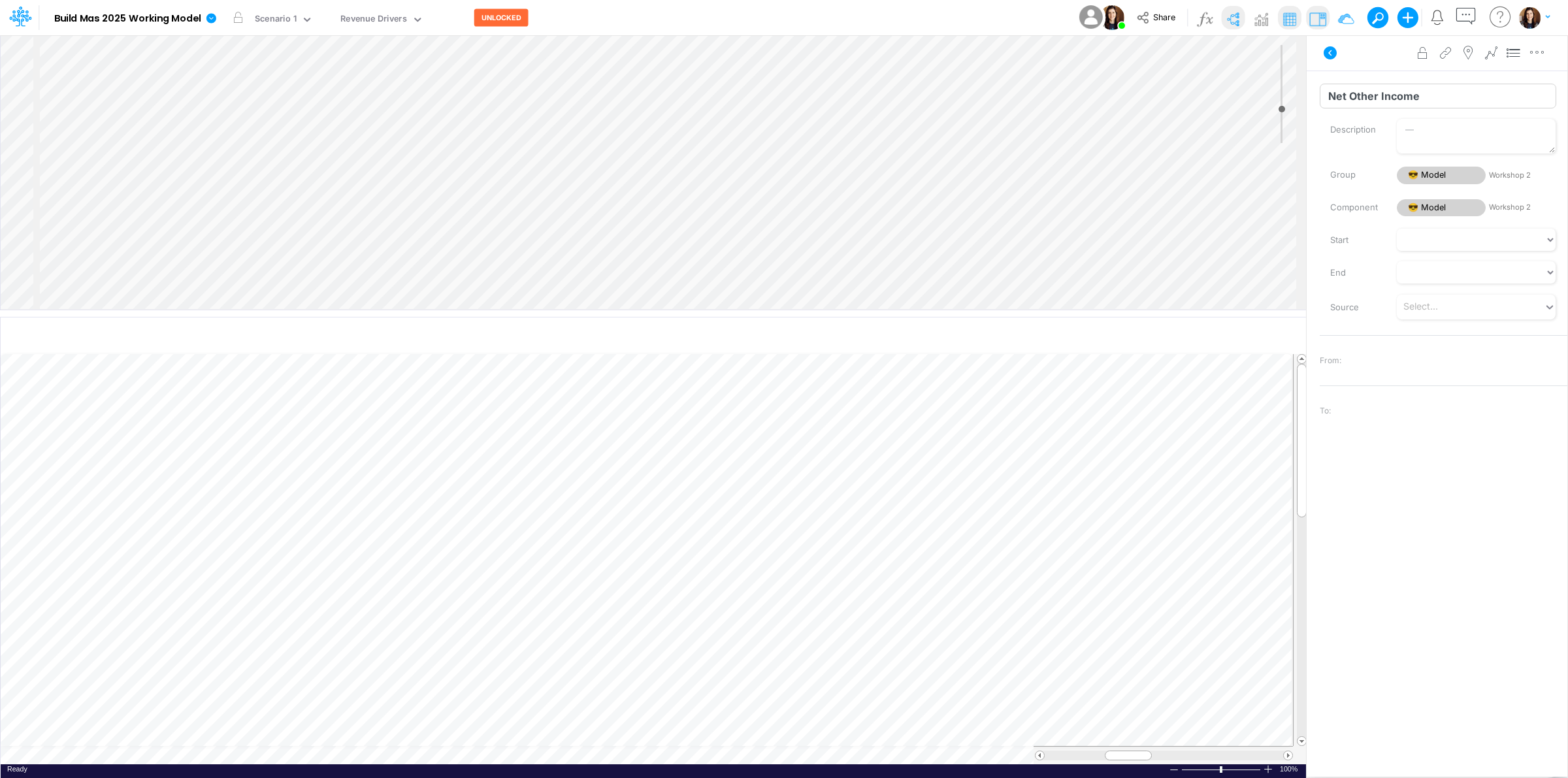
type input "Net Other Income"
click at [1363, 99] on input "Variable (2)" at bounding box center [1437, 95] width 236 height 25
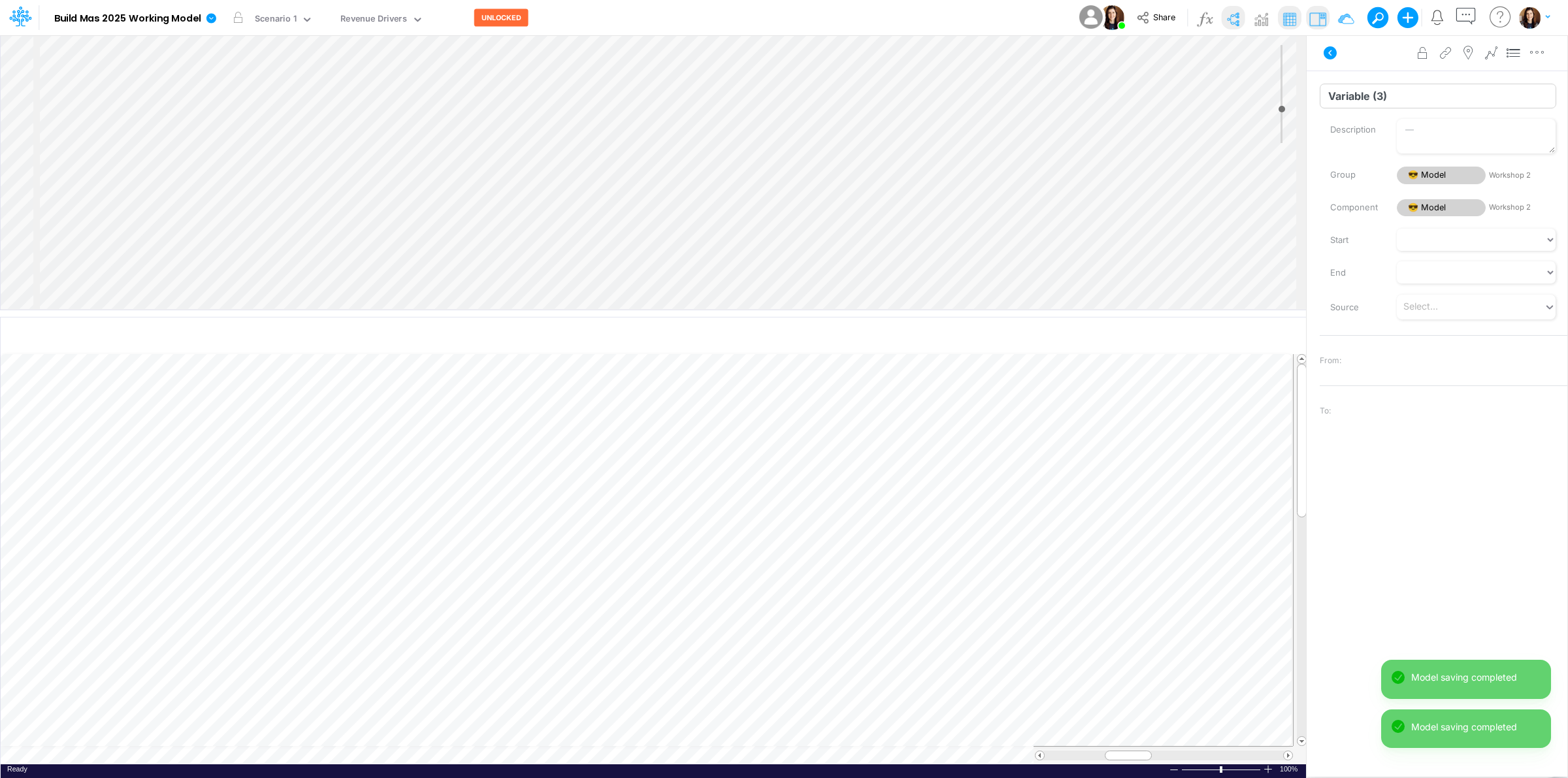
click at [1357, 95] on input "Variable (3)" at bounding box center [1437, 95] width 236 height 25
type input "Net Income"
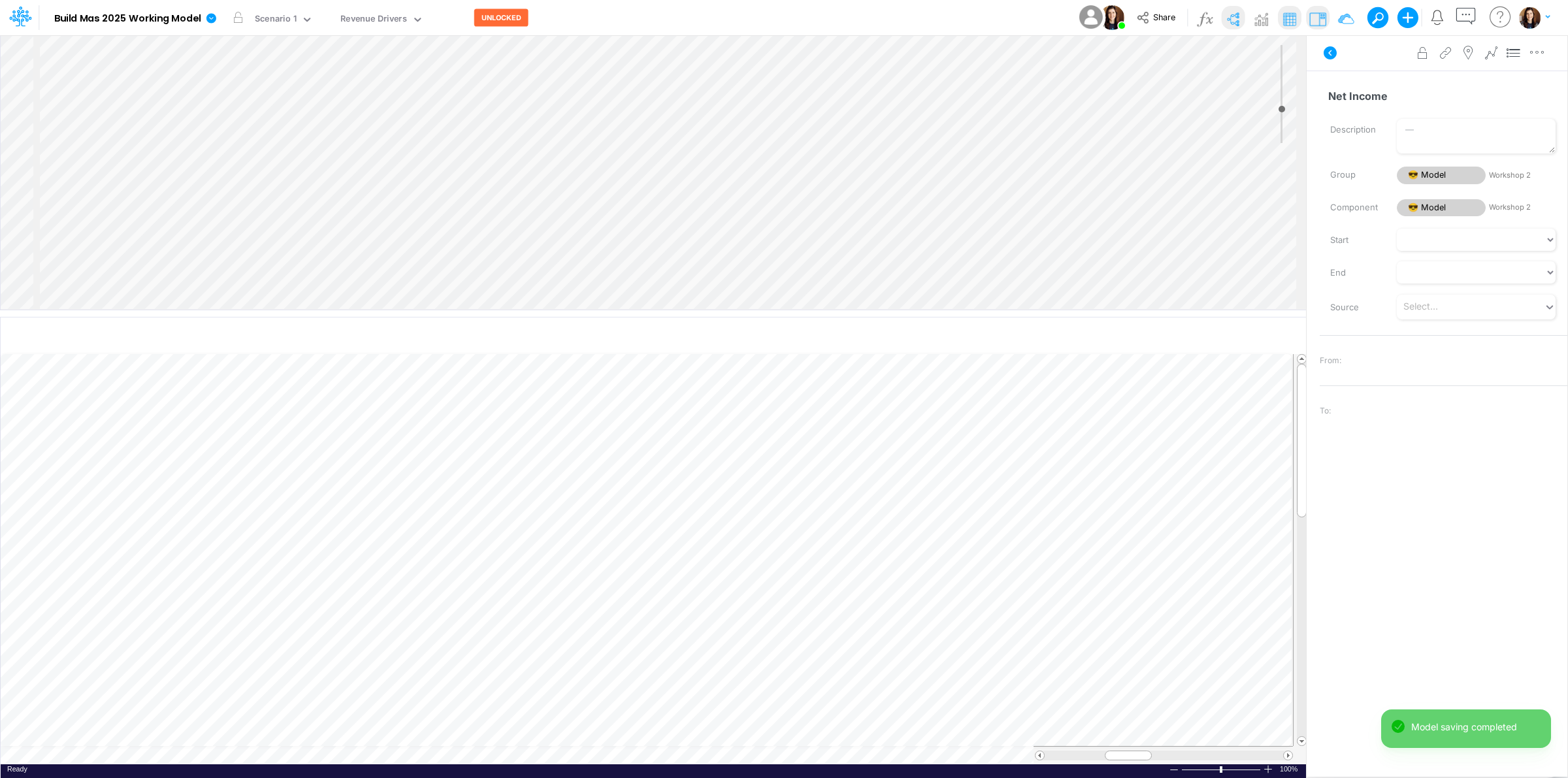
click at [619, 158] on div "Insert component Insert child node Variable Constant Group Addition Subtraction…" at bounding box center [654, 172] width 1306 height 274
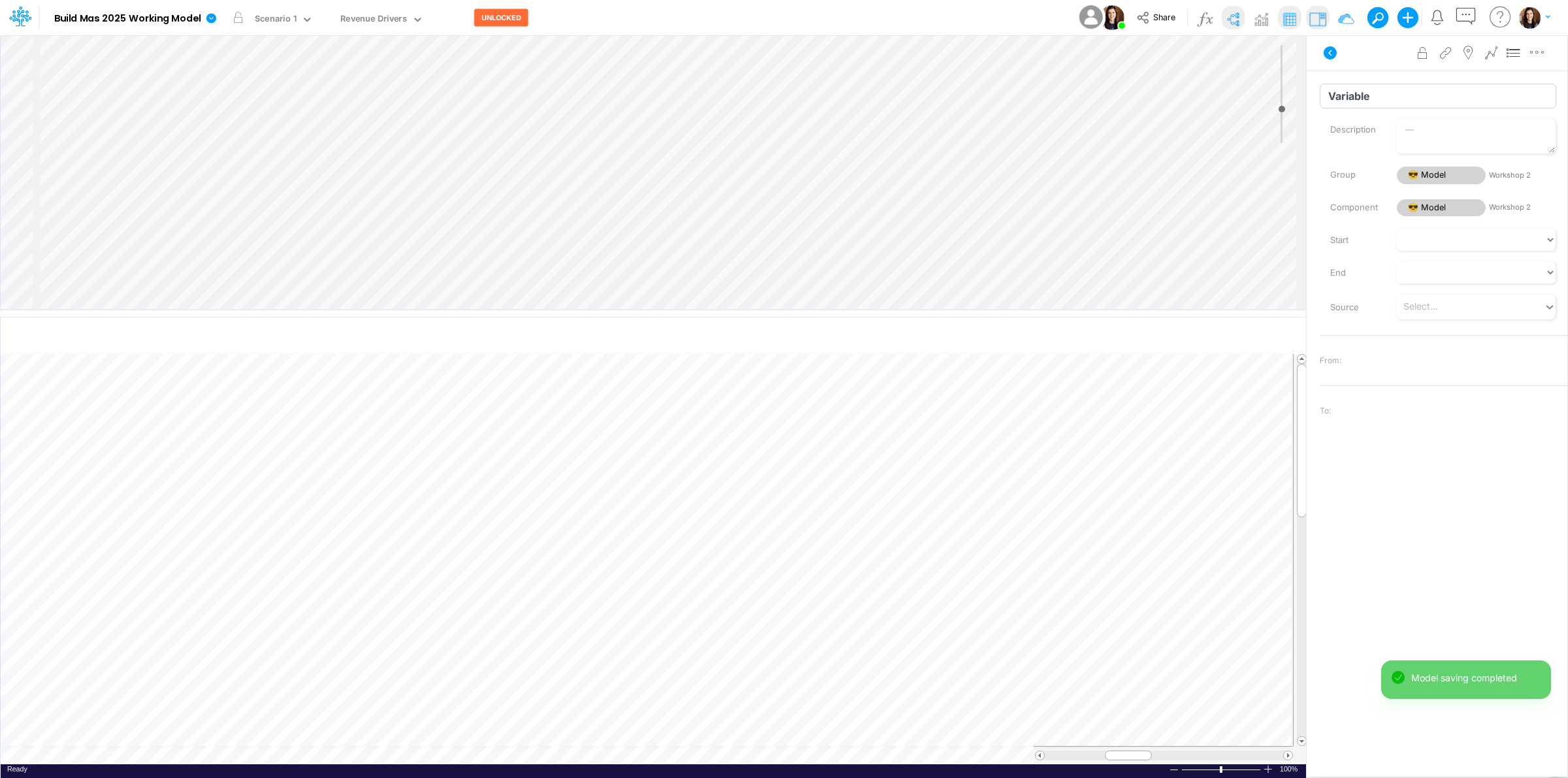
click at [1377, 90] on input "Variable" at bounding box center [1437, 95] width 236 height 25
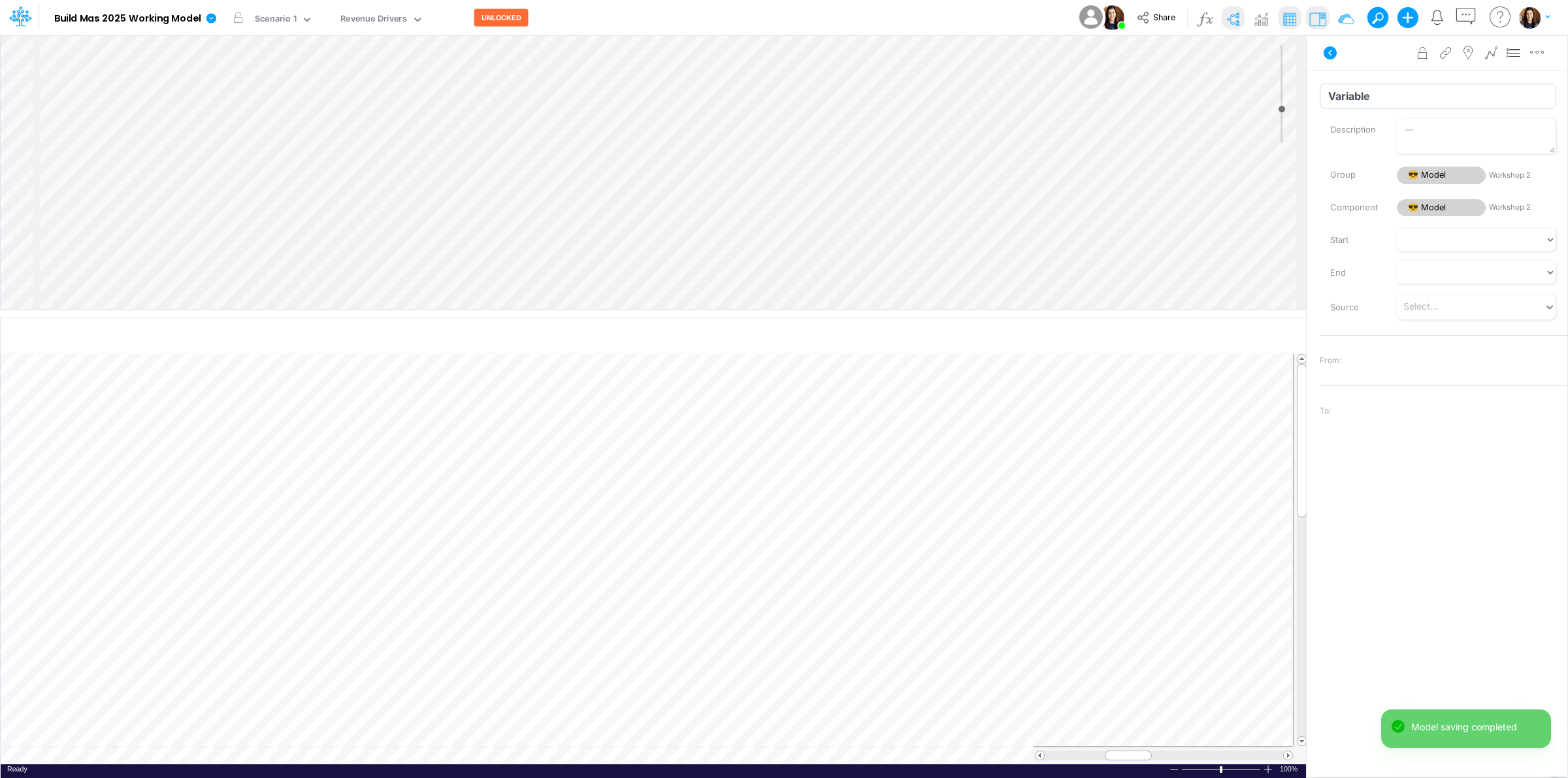
click at [1377, 90] on input "Variable" at bounding box center [1437, 95] width 236 height 25
click at [1362, 63] on div "Advanced settings Delete" at bounding box center [1437, 53] width 261 height 37
click at [1233, 336] on icon "button" at bounding box center [1233, 336] width 19 height 14
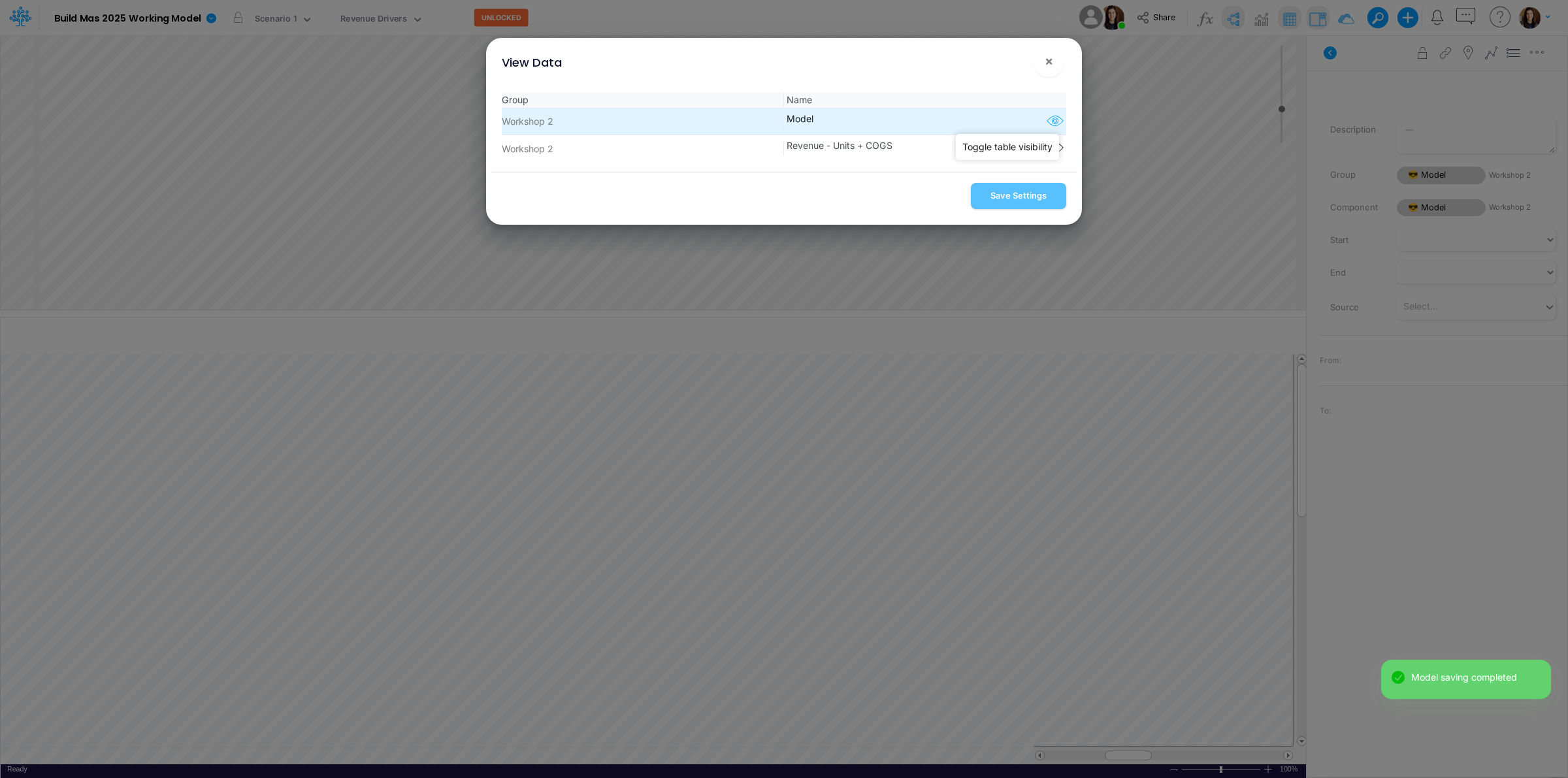
click at [1048, 121] on icon "button" at bounding box center [1055, 121] width 19 height 17
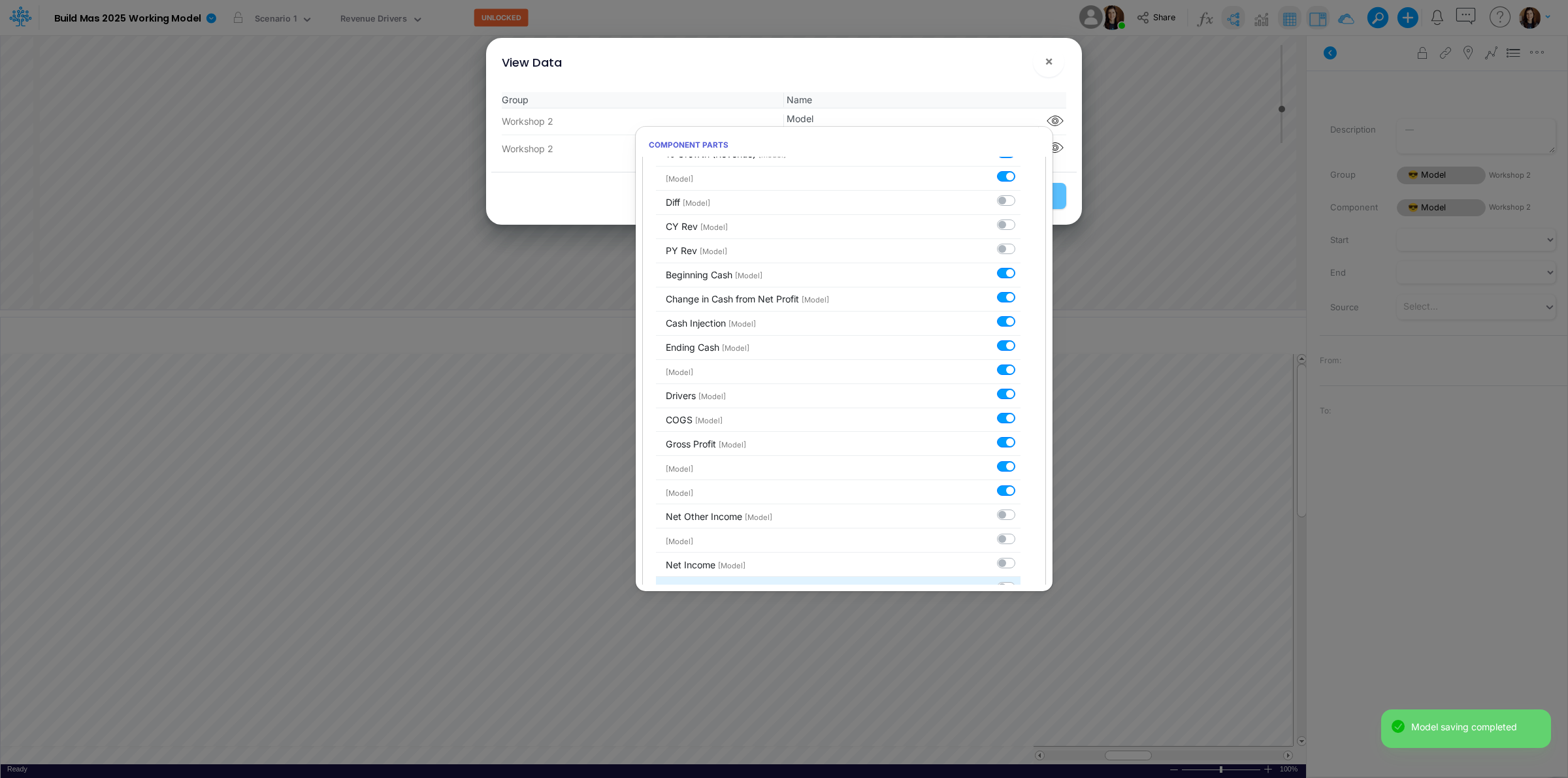
scroll to position [379, 0]
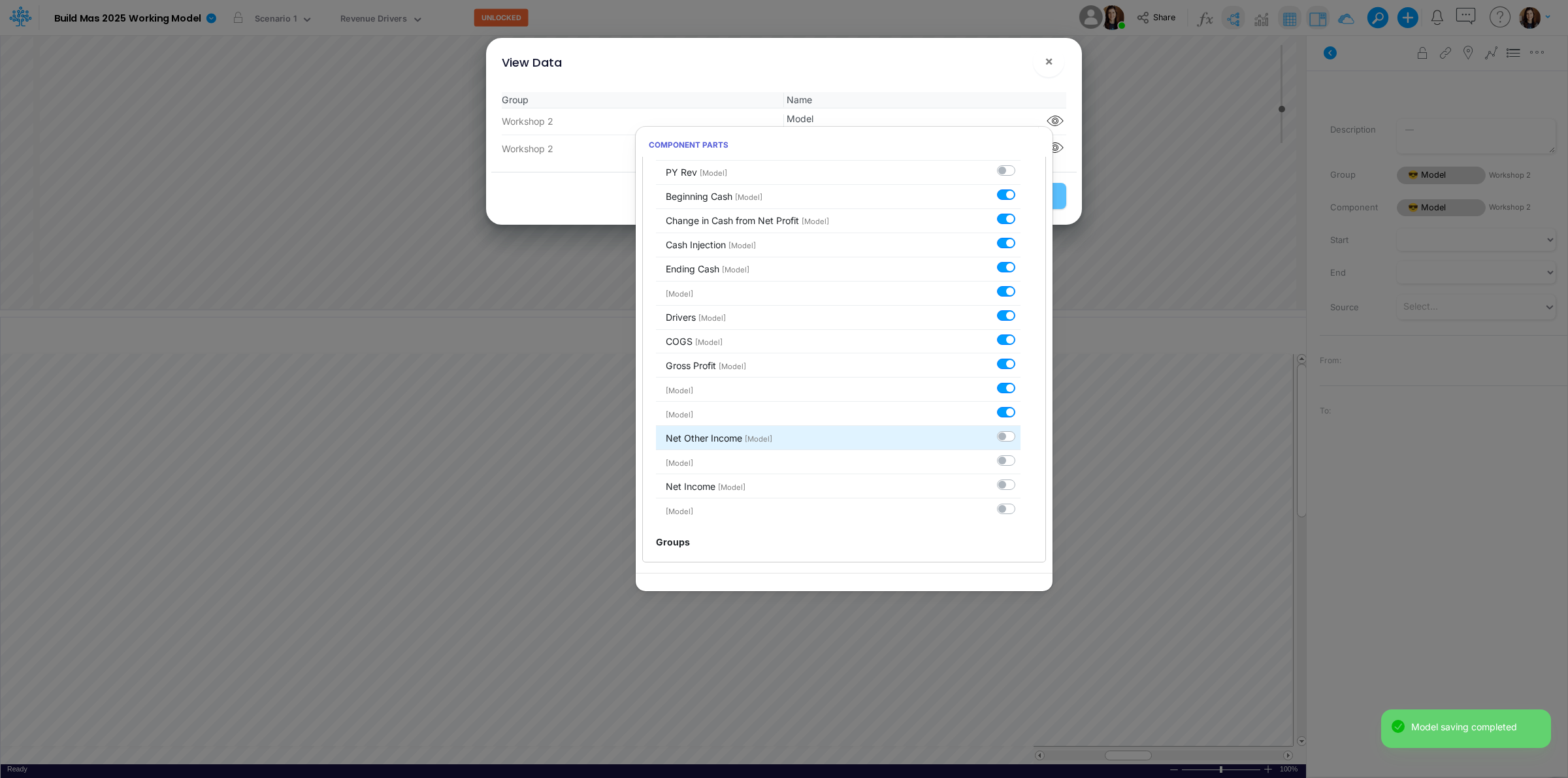
click at [1021, 430] on label at bounding box center [1021, 430] width 0 height 0
click at [1021, 430] on input "checkbox" at bounding box center [1024, 433] width 8 height 8
checkbox input "true"
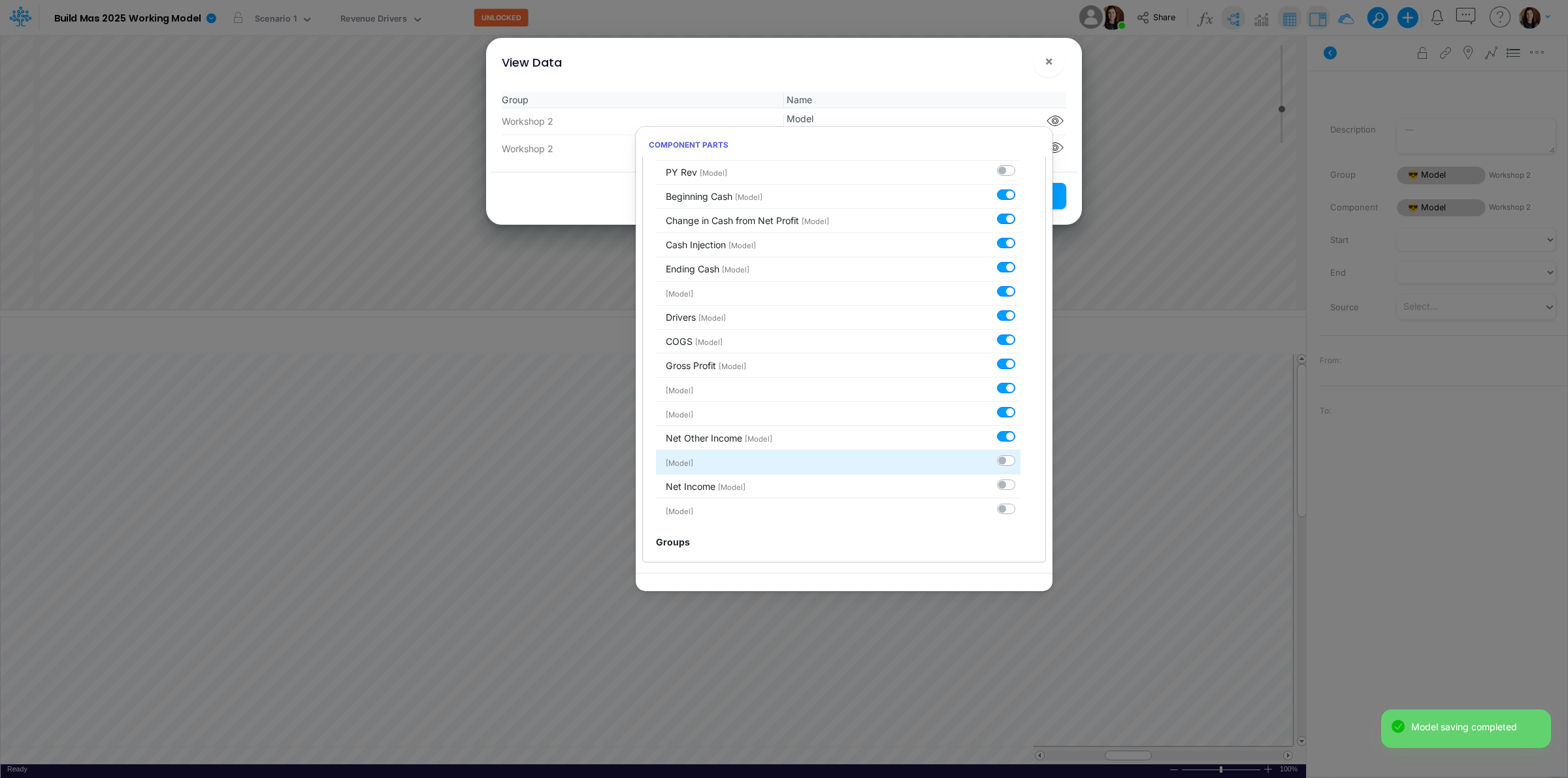
click at [1021, 454] on label at bounding box center [1021, 454] width 0 height 0
click at [1021, 462] on input "checkbox" at bounding box center [1024, 458] width 8 height 8
checkbox input "true"
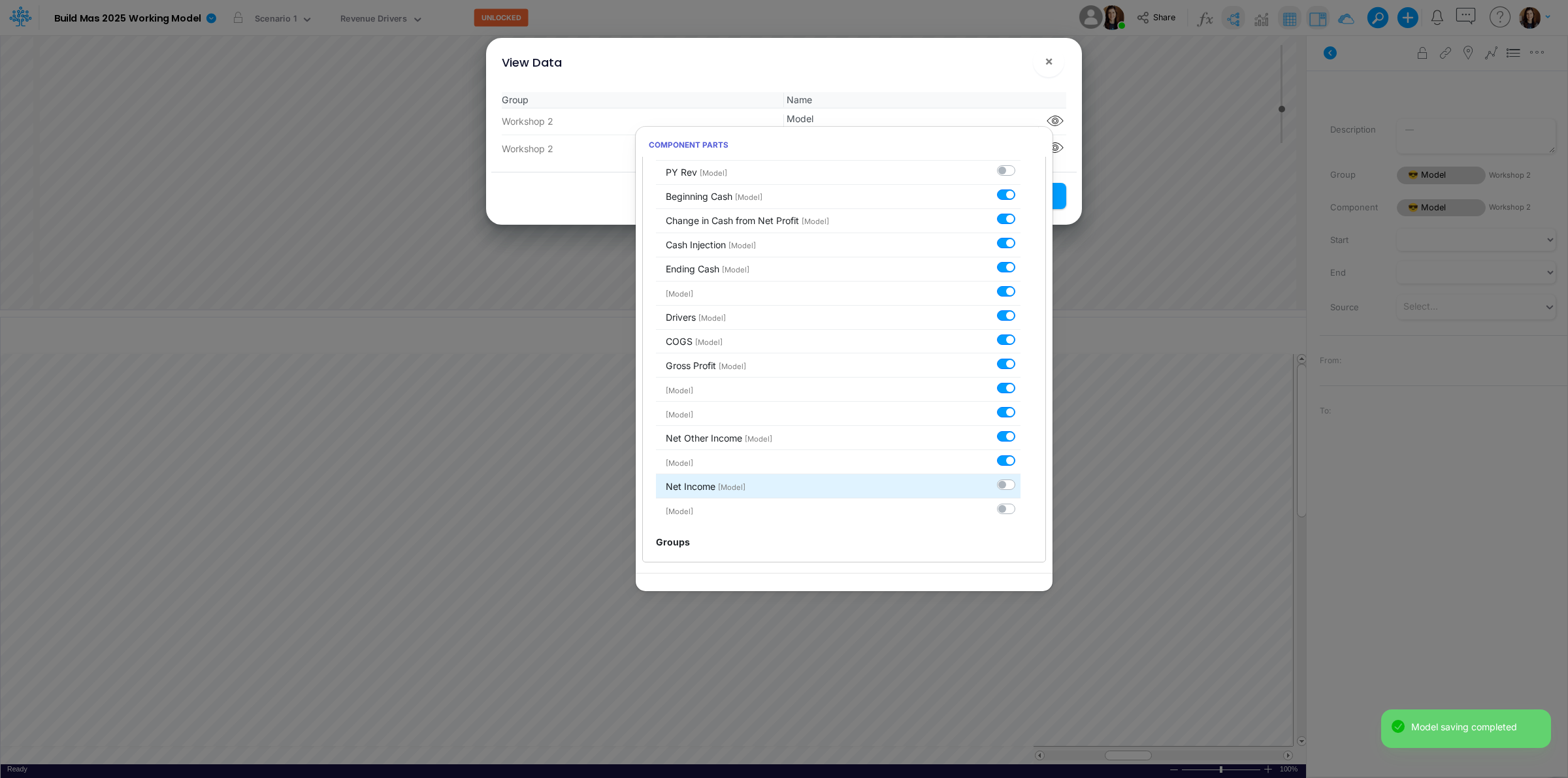
click at [1021, 478] on label at bounding box center [1021, 478] width 0 height 0
click at [1021, 485] on input "checkbox" at bounding box center [1024, 482] width 8 height 8
checkbox input "true"
drag, startPoint x: 996, startPoint y: 509, endPoint x: 987, endPoint y: 505, distance: 9.8
click at [1021, 502] on label at bounding box center [1021, 502] width 0 height 0
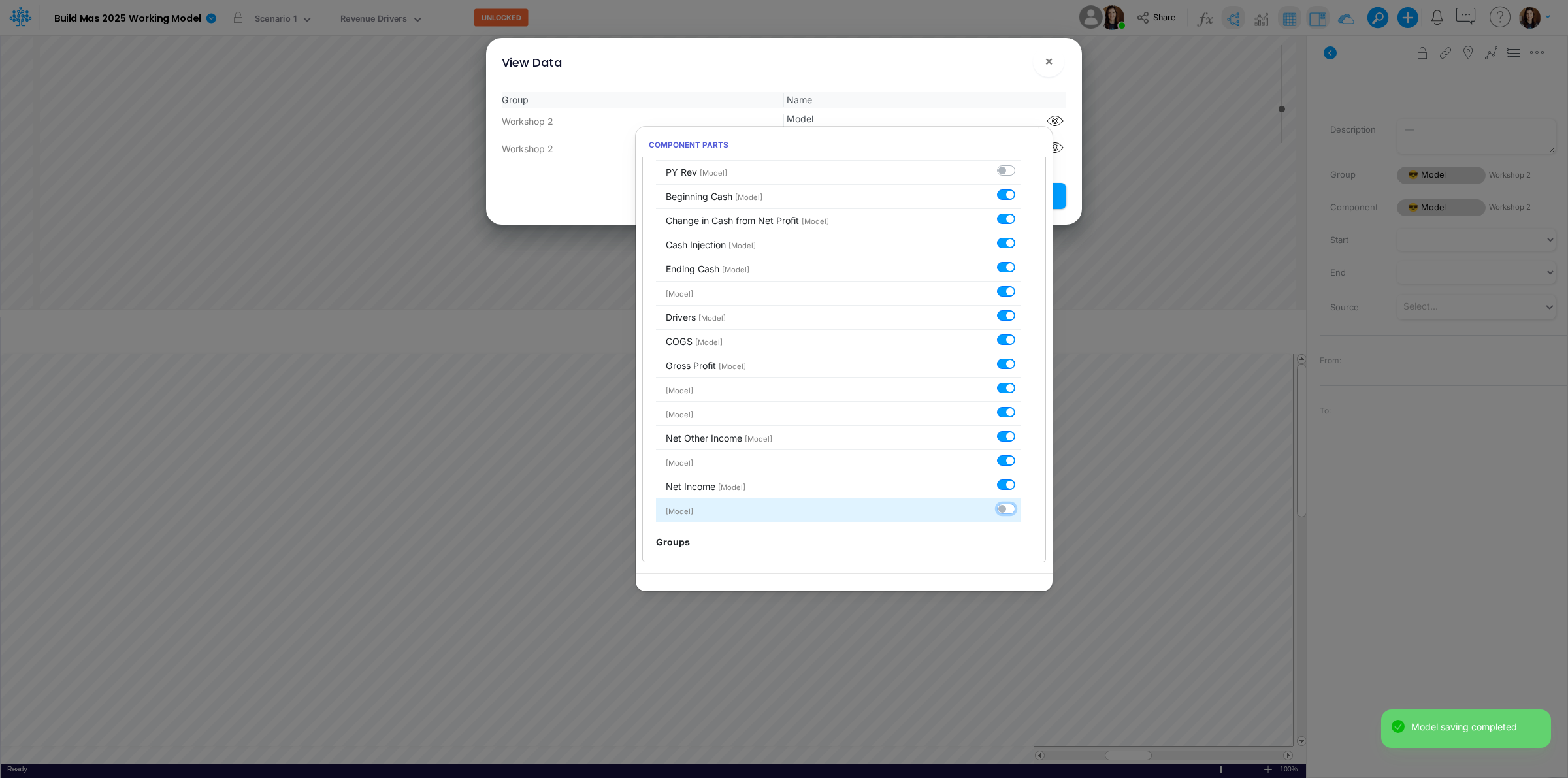
click at [1021, 509] on input "checkbox" at bounding box center [1024, 506] width 8 height 8
checkbox input "true"
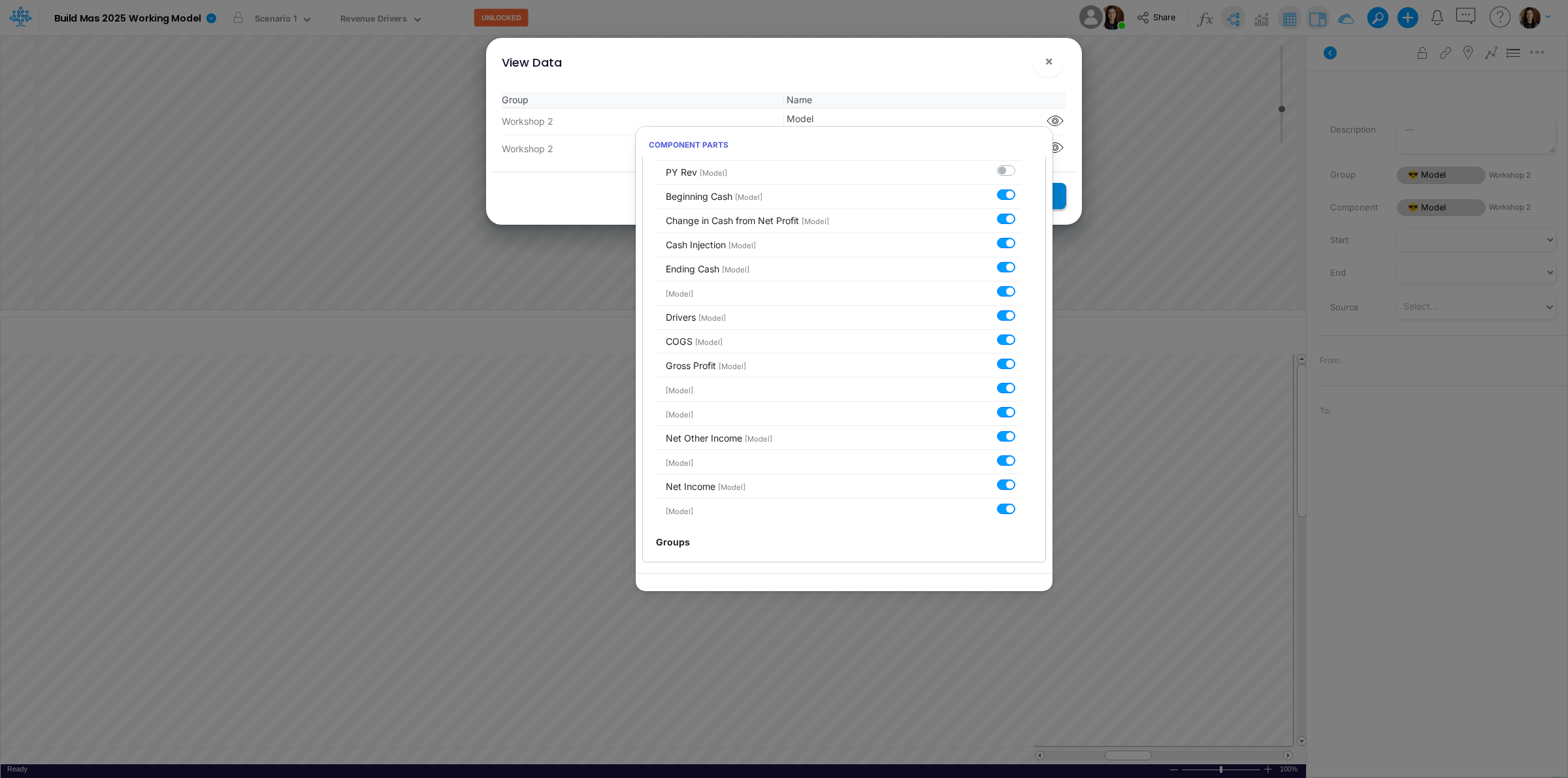
drag, startPoint x: 946, startPoint y: 77, endPoint x: 1035, endPoint y: 198, distance: 150.2
click at [947, 79] on div "View Data ! ×" at bounding box center [784, 59] width 585 height 44
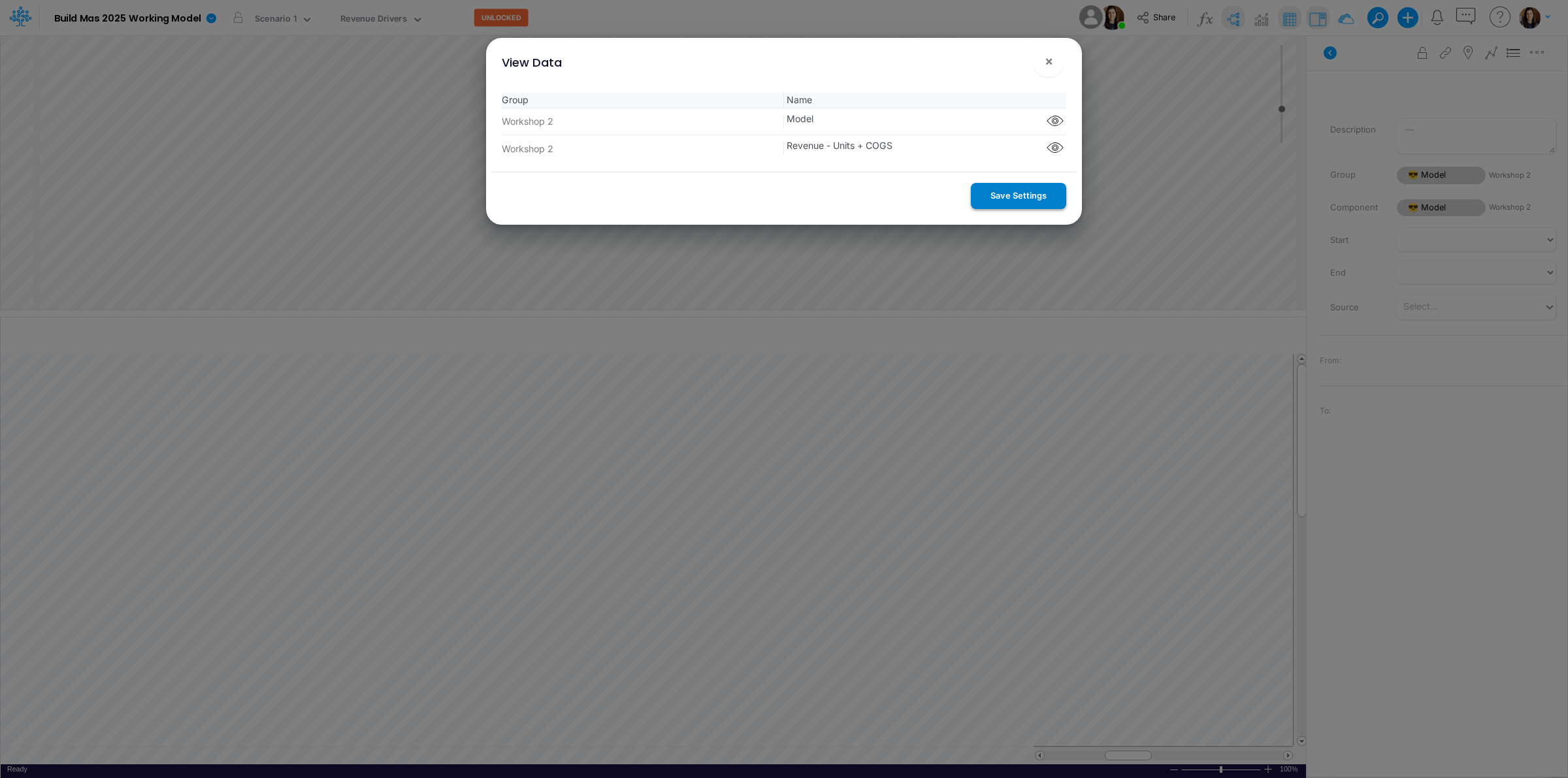
click at [1030, 199] on button "Save Settings" at bounding box center [1019, 196] width 95 height 26
click at [1049, 61] on span "×" at bounding box center [1048, 60] width 8 height 16
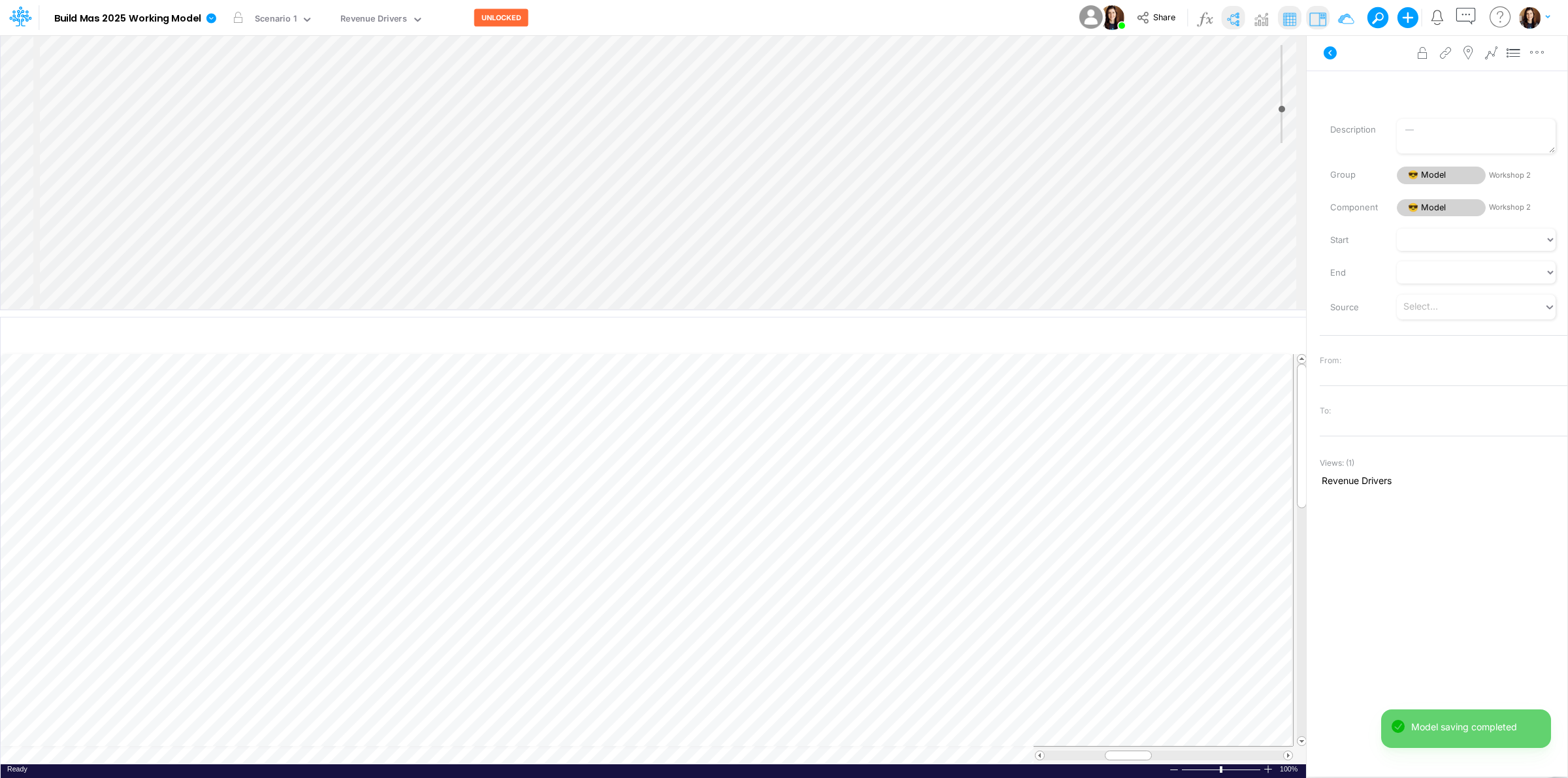
scroll to position [0, 1]
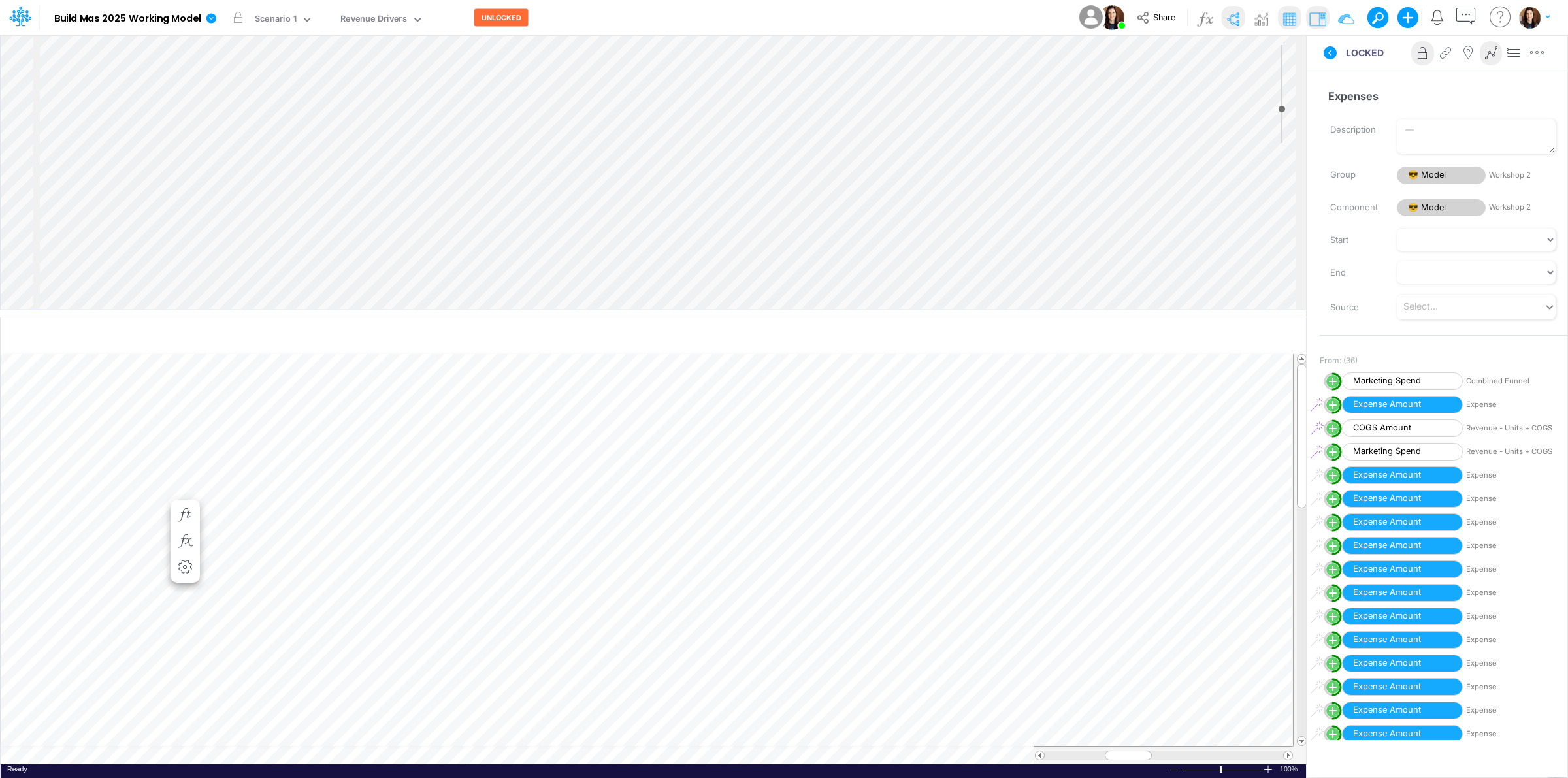
scroll to position [0, 1]
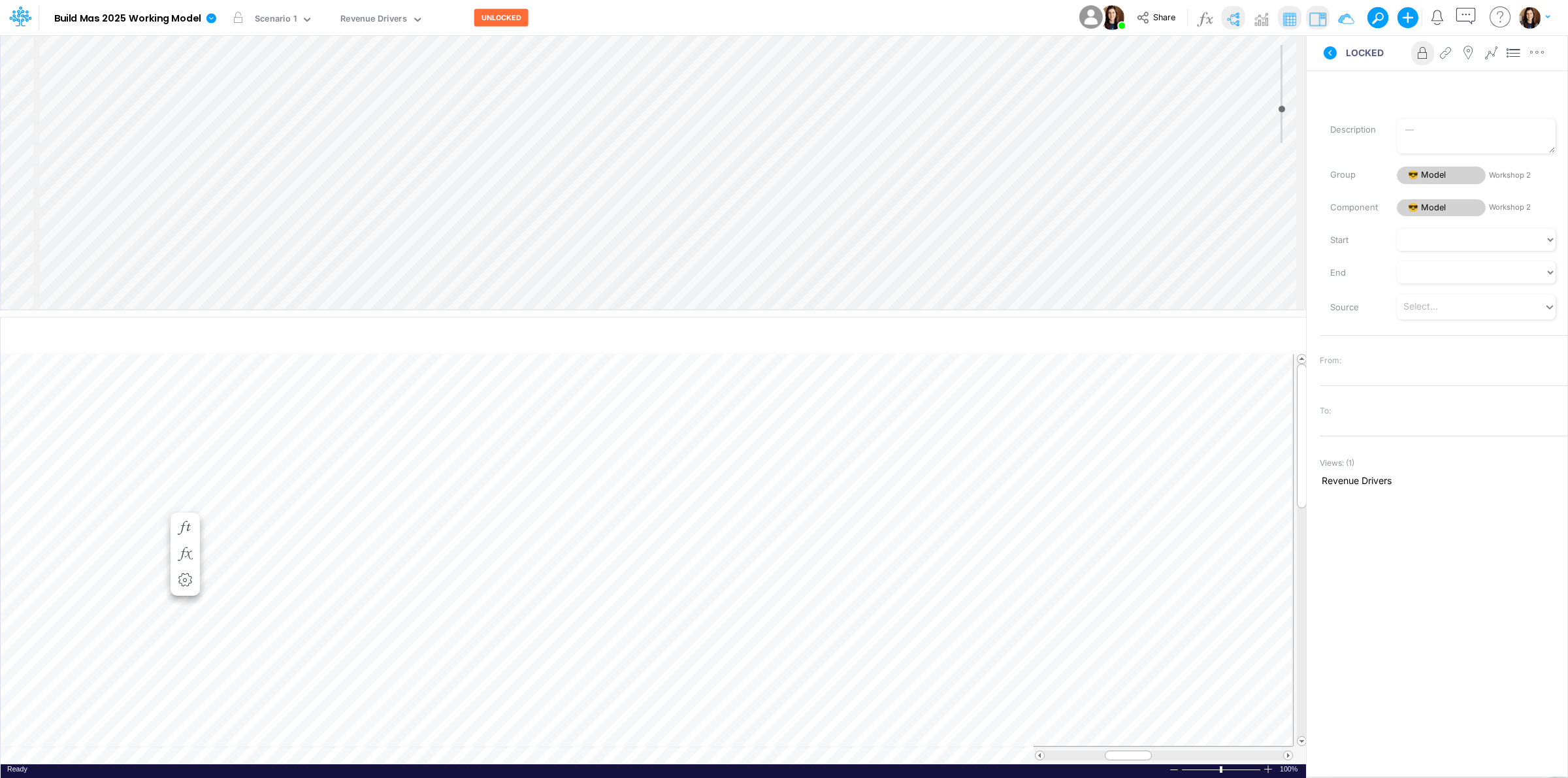
scroll to position [0, 1]
click at [266, 719] on span "Advanced" at bounding box center [269, 712] width 52 height 12
select select "sum"
select select "field"
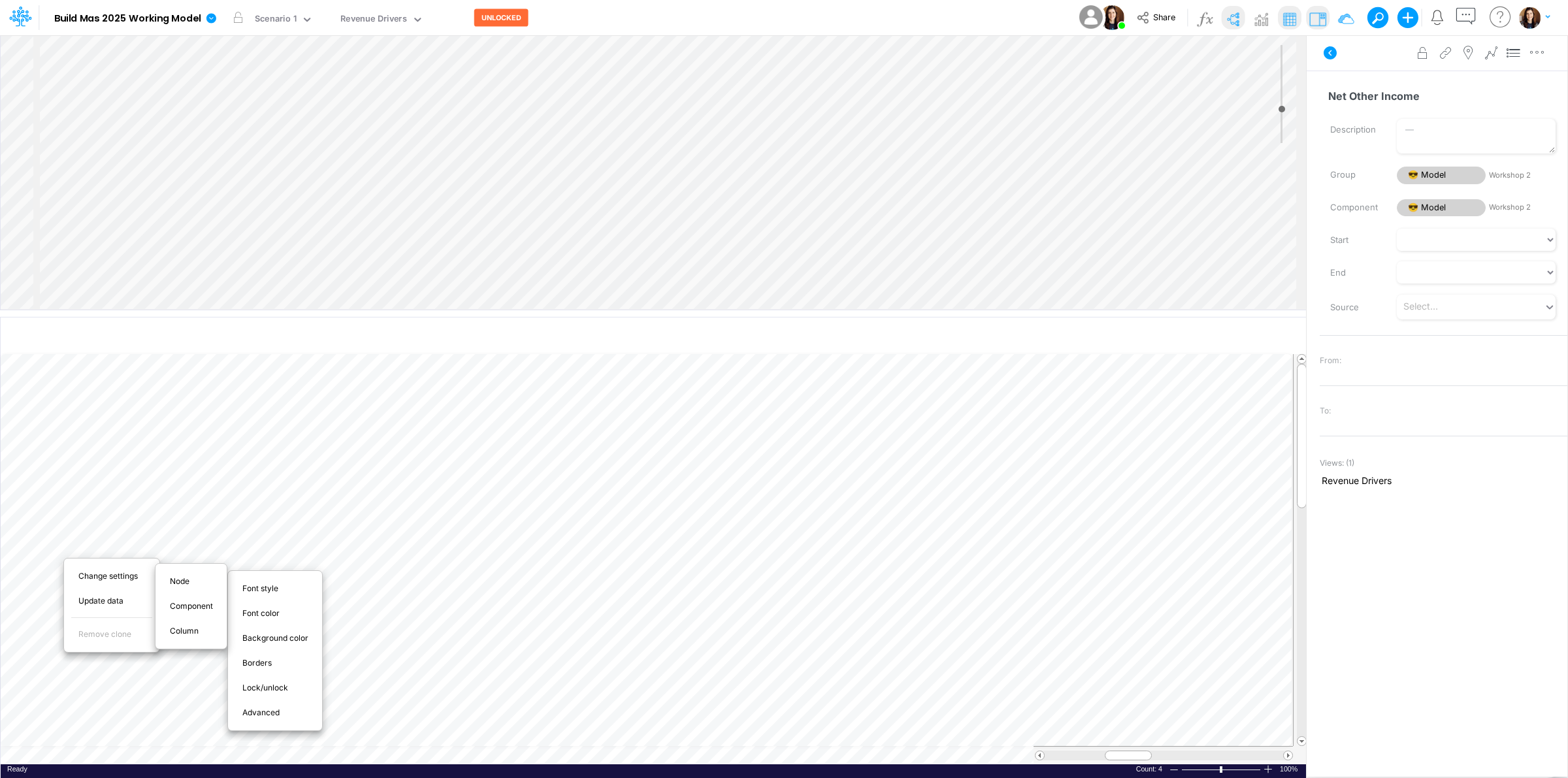
select select "Number"
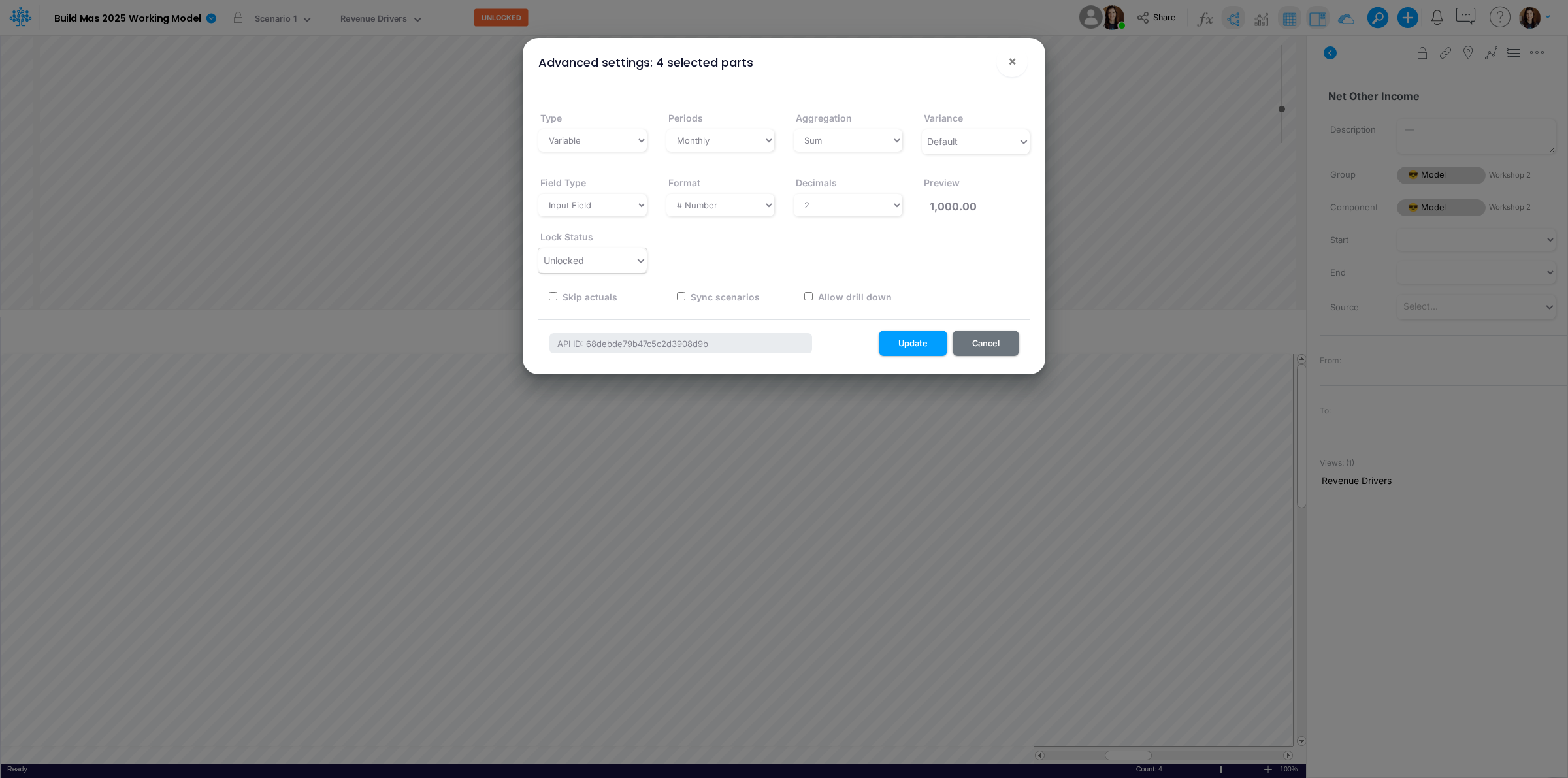
click at [611, 260] on div "Unlocked" at bounding box center [586, 260] width 96 height 21
click at [598, 305] on div "Locked" at bounding box center [592, 310] width 108 height 24
click at [854, 188] on div "Decimals Select decimals places 0 1 2 3 4 5 6 7 8 9 10" at bounding box center [848, 192] width 128 height 55
drag, startPoint x: 847, startPoint y: 205, endPoint x: 845, endPoint y: 213, distance: 8.2
click at [847, 205] on select "Select decimals places 0 1 2 3 4 5 6 7 8 9 10" at bounding box center [847, 206] width 108 height 22
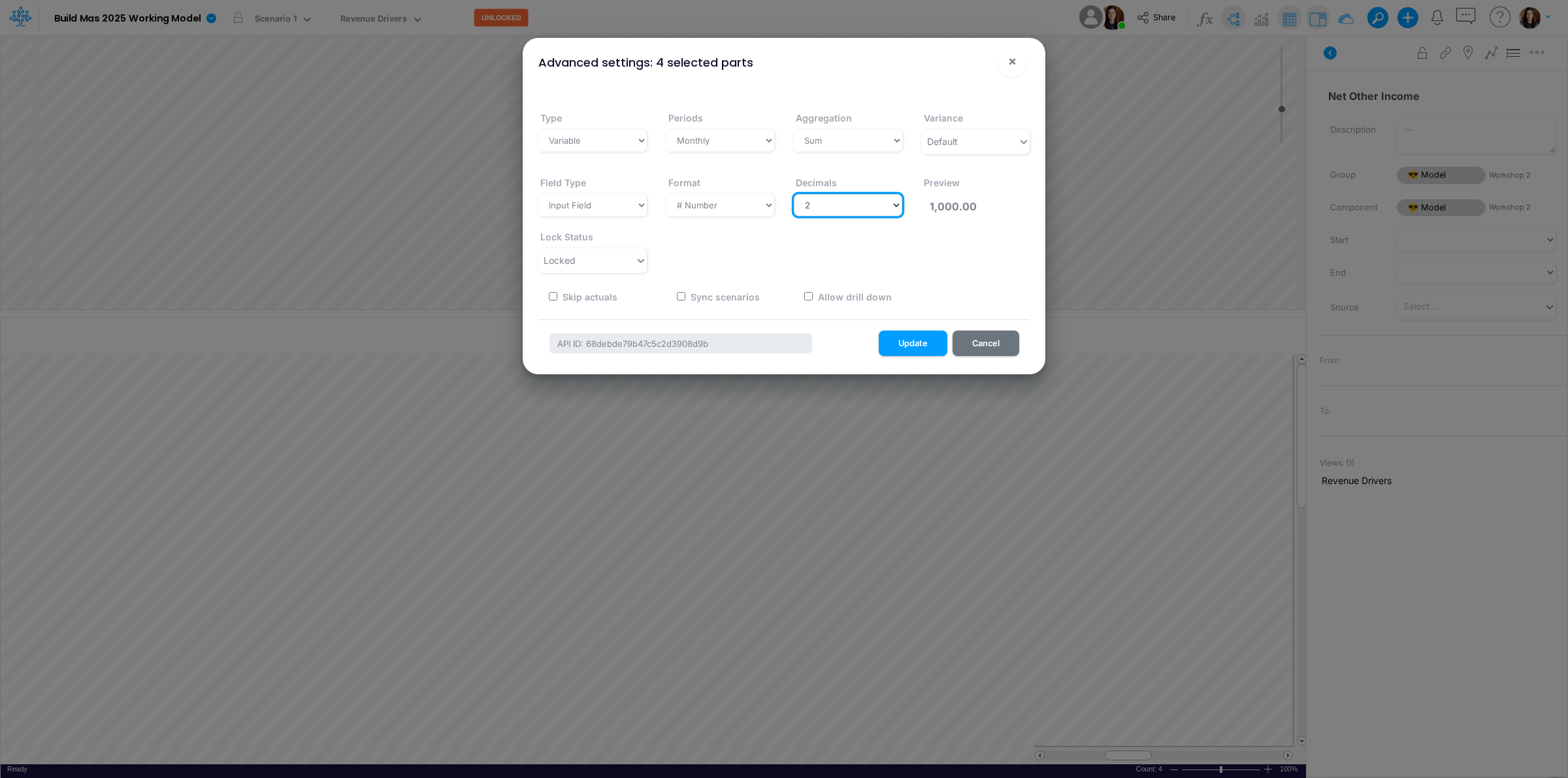
select select "0"
click at [794, 194] on select "Select decimals places 0 1 2 3 4 5 6 7 8 9 10" at bounding box center [847, 206] width 108 height 22
type input "1,000"
click at [900, 344] on button "Update" at bounding box center [913, 344] width 69 height 26
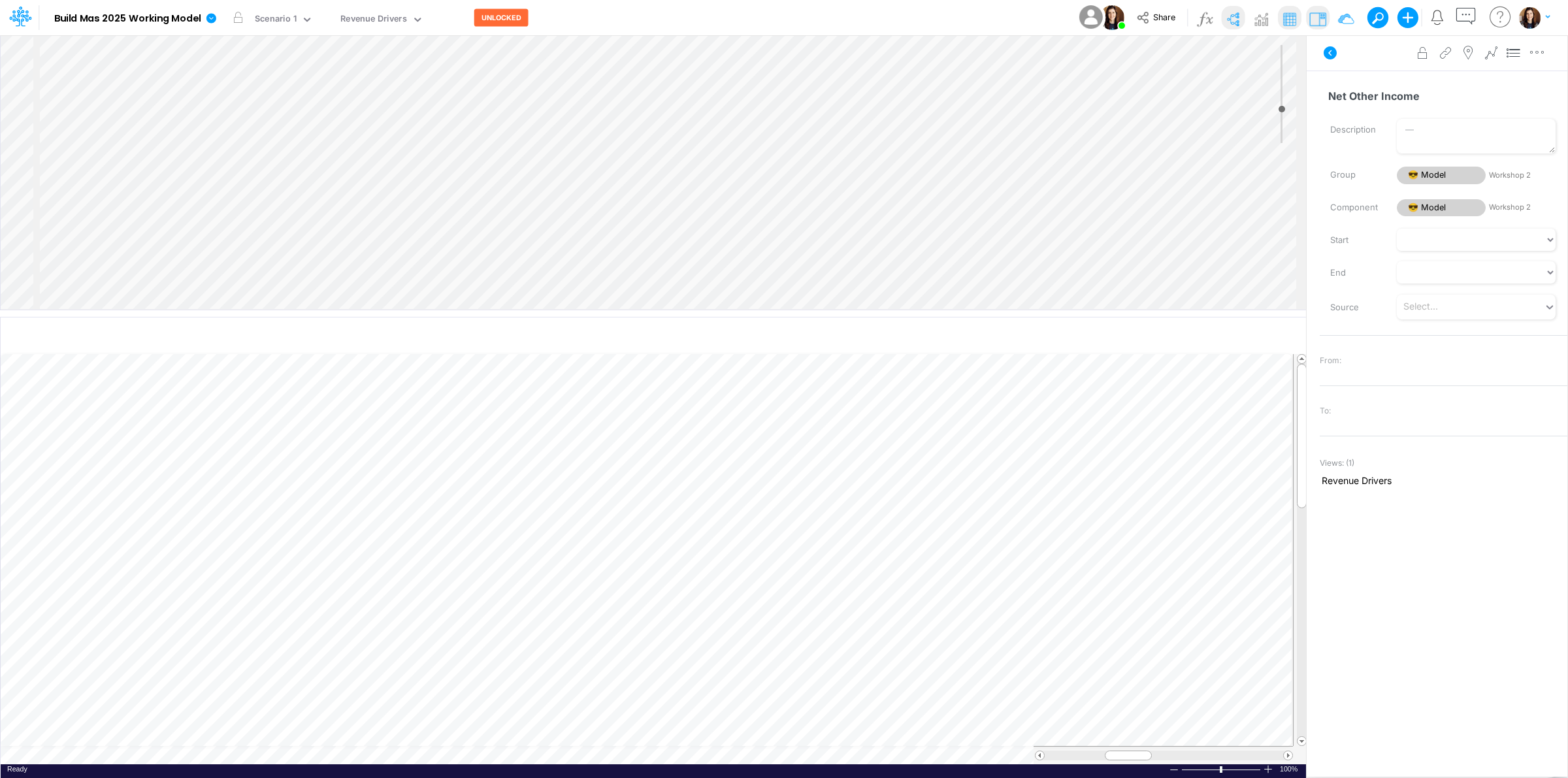
scroll to position [0, 1]
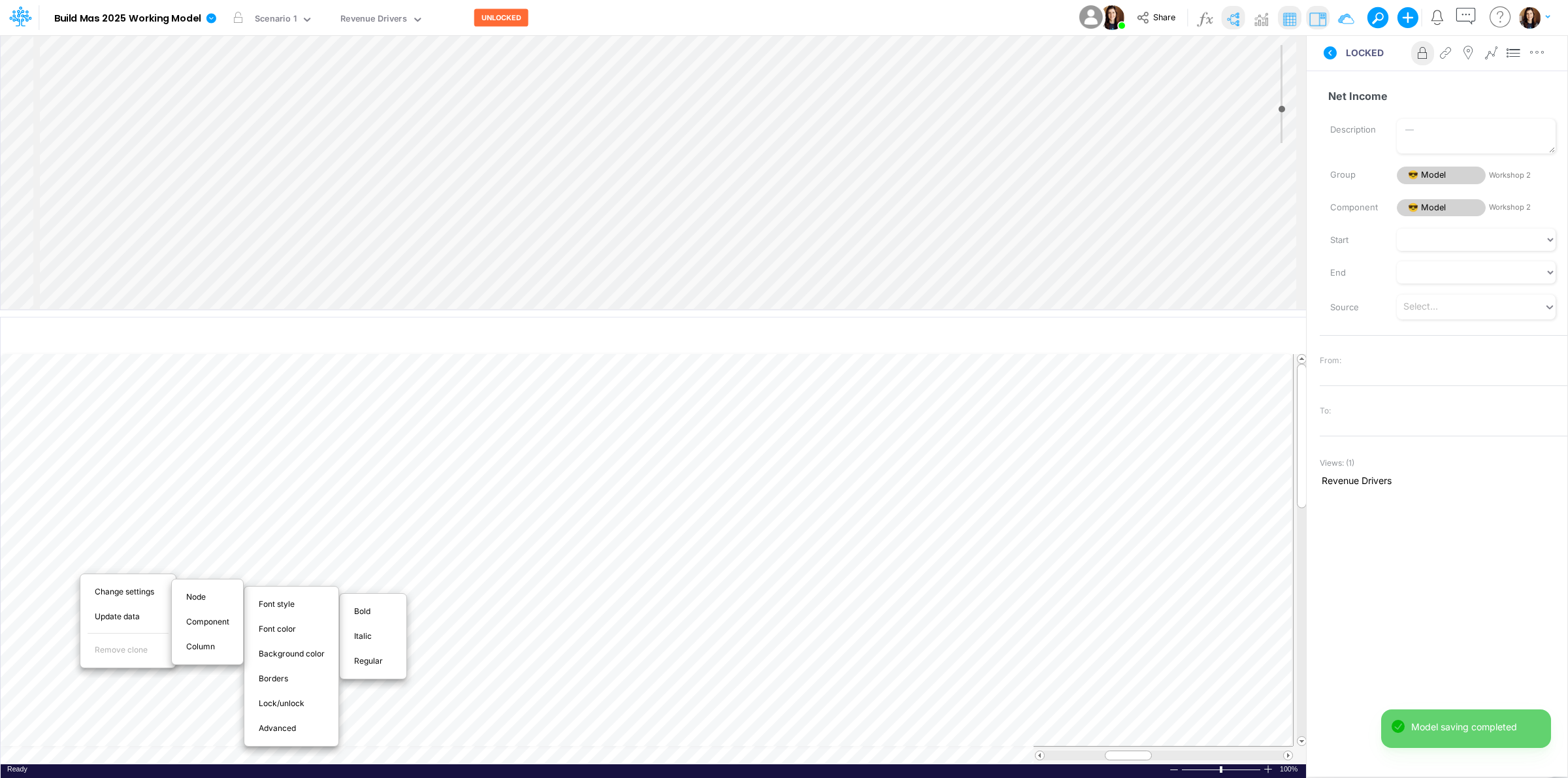
click at [367, 613] on span "Bold" at bounding box center [370, 611] width 31 height 12
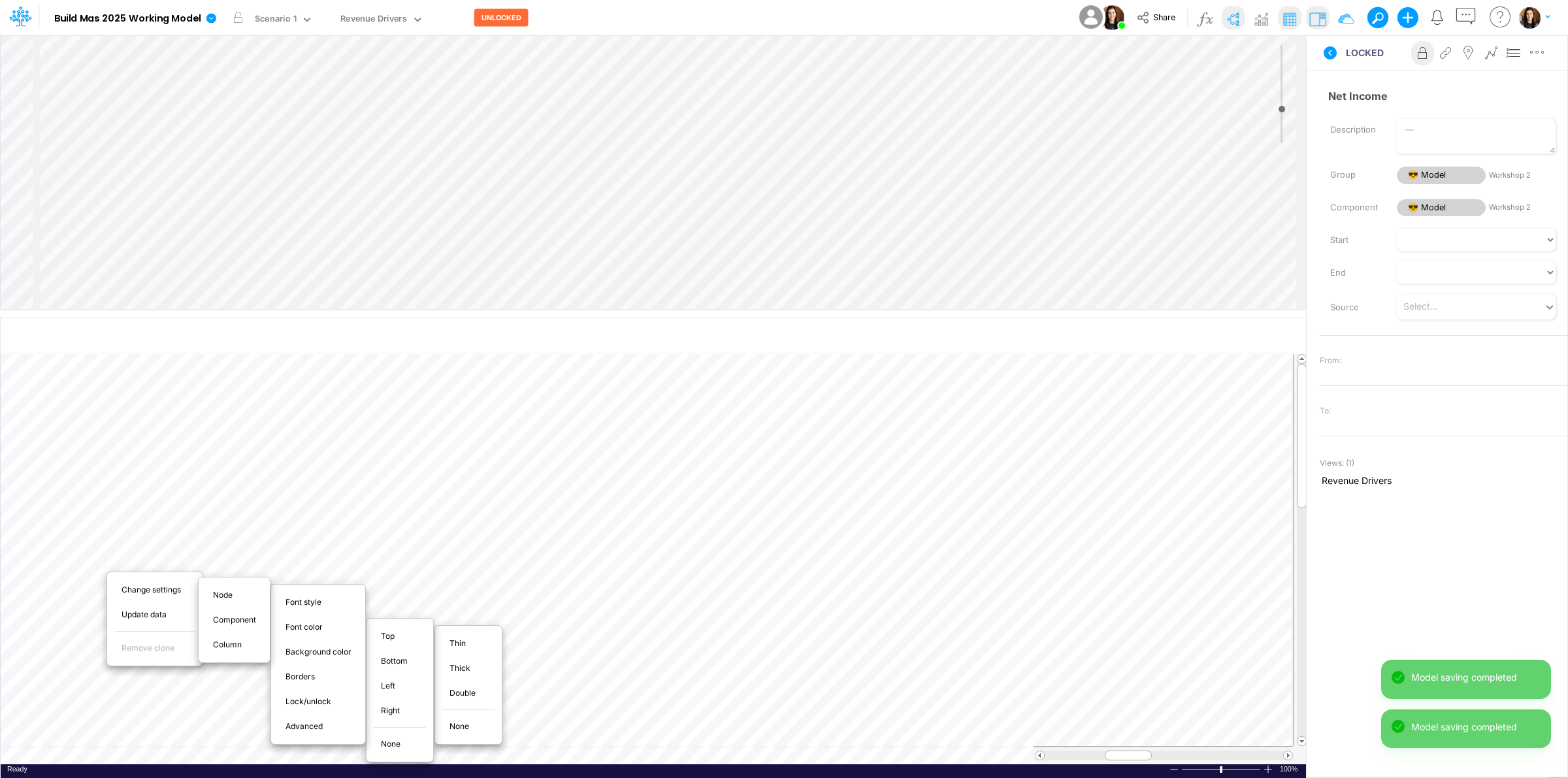
click at [456, 647] on span "Thin" at bounding box center [465, 644] width 31 height 12
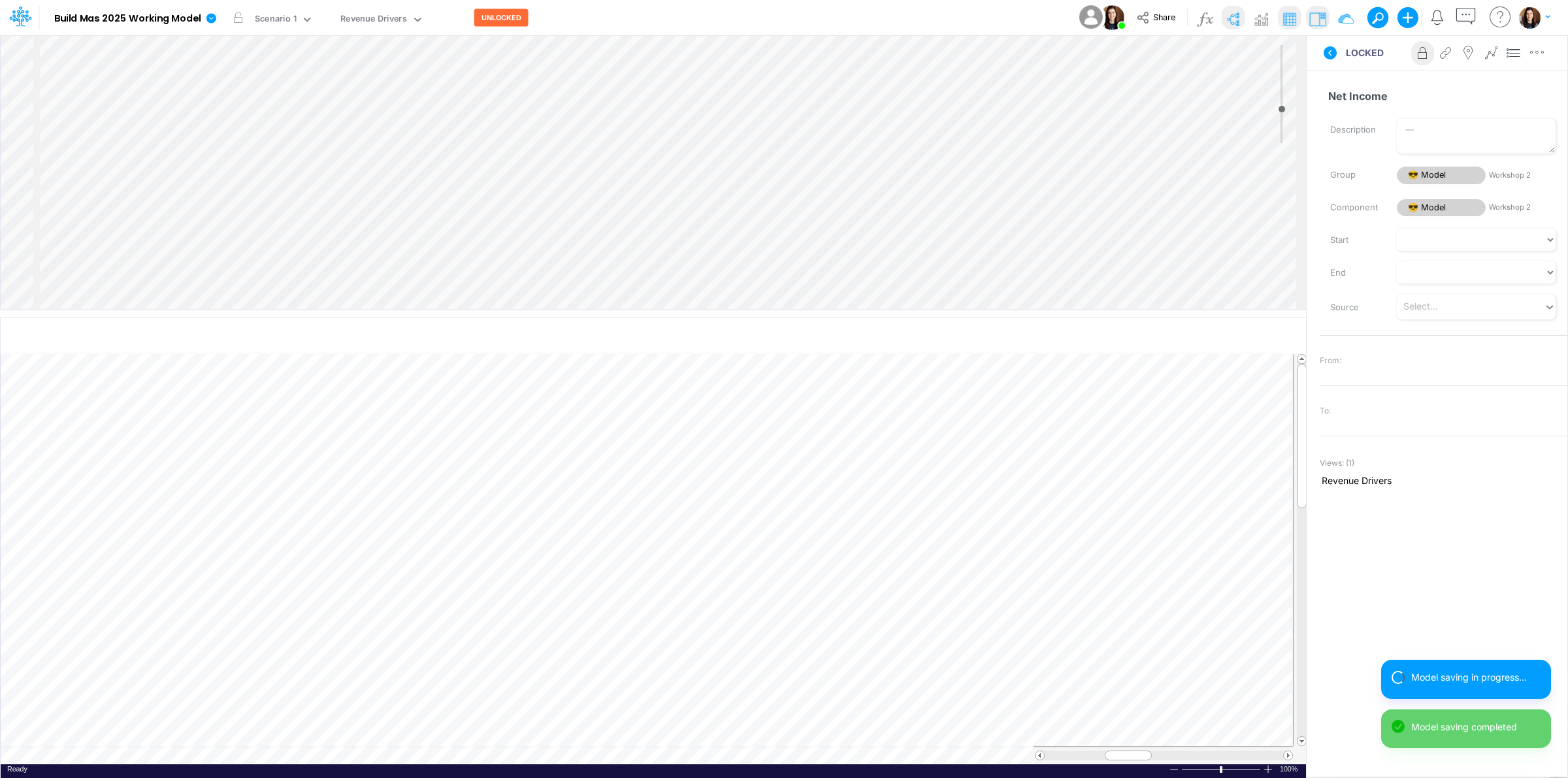
scroll to position [0, 1]
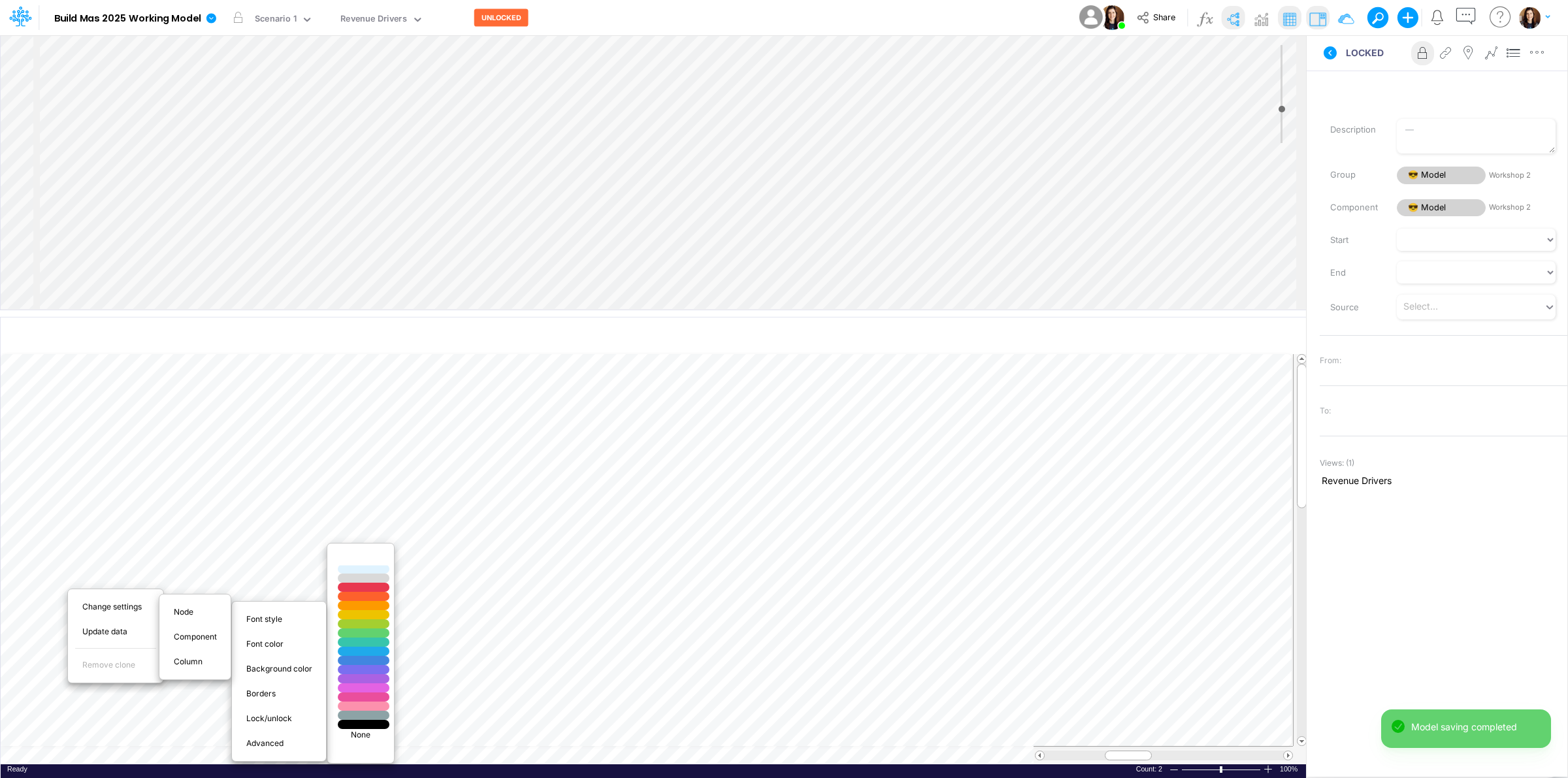
click at [374, 560] on div at bounding box center [364, 560] width 61 height 11
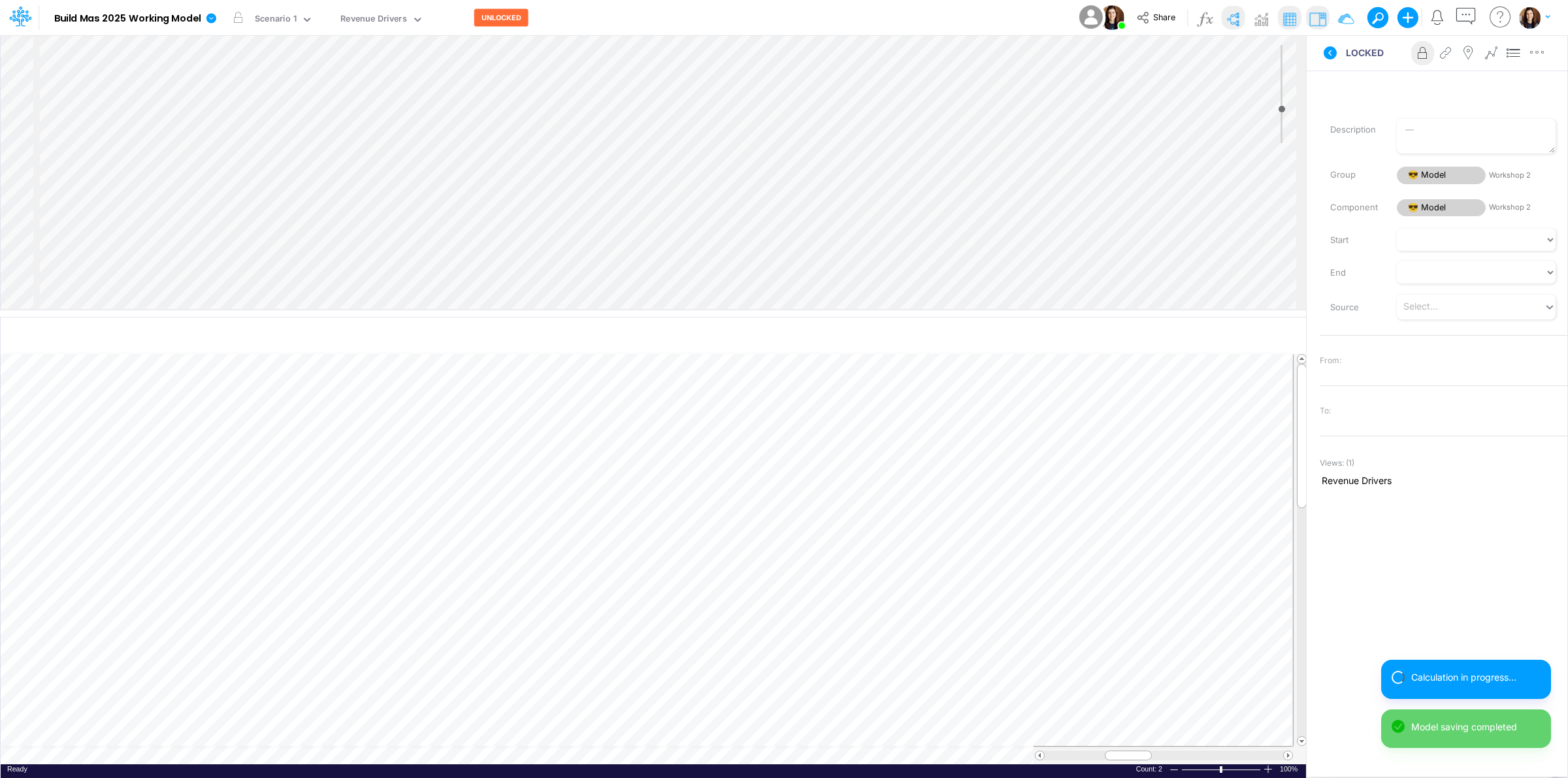
select select "1"
select select "Multiply"
select select "Add"
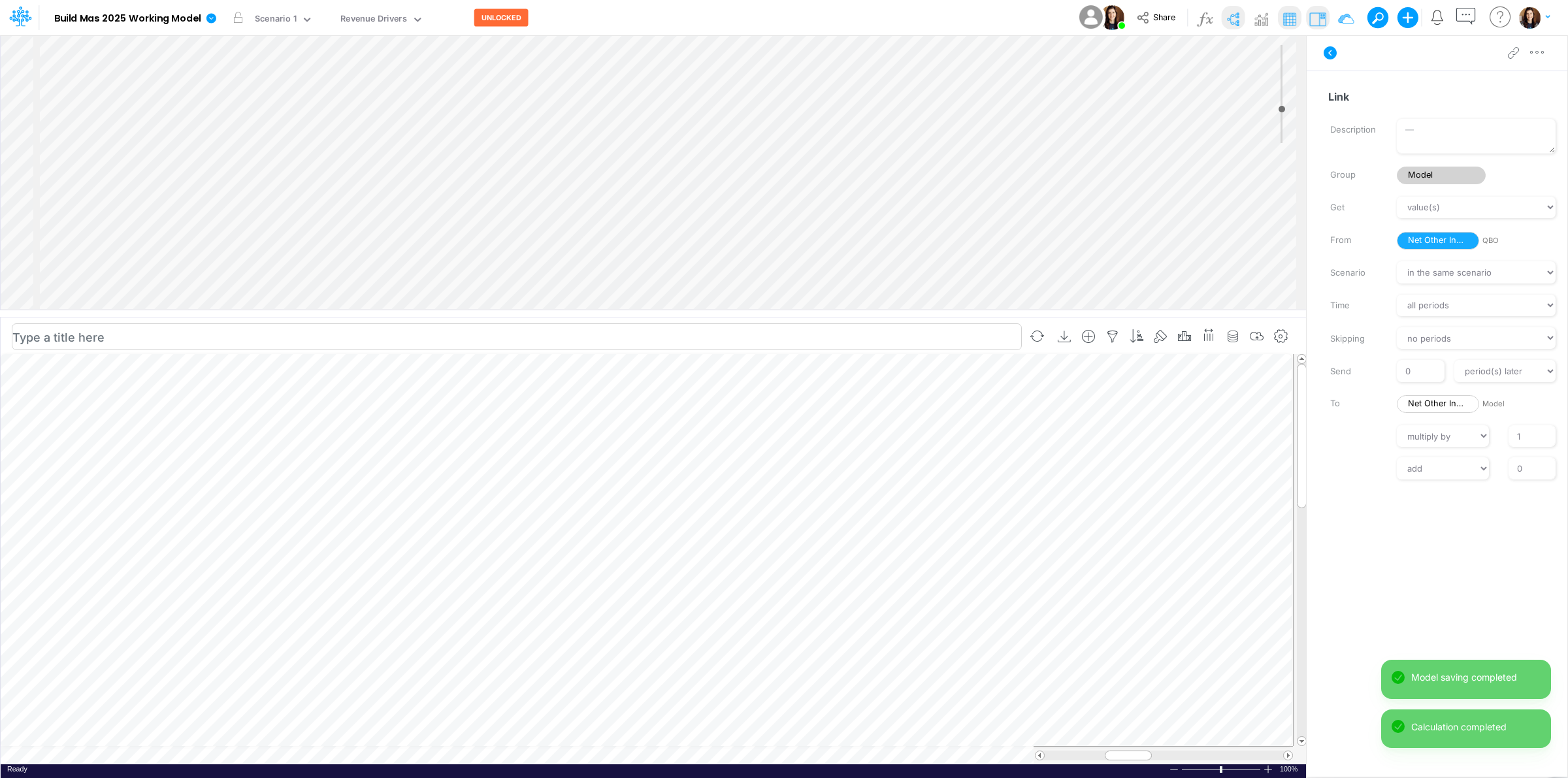
scroll to position [0, 1]
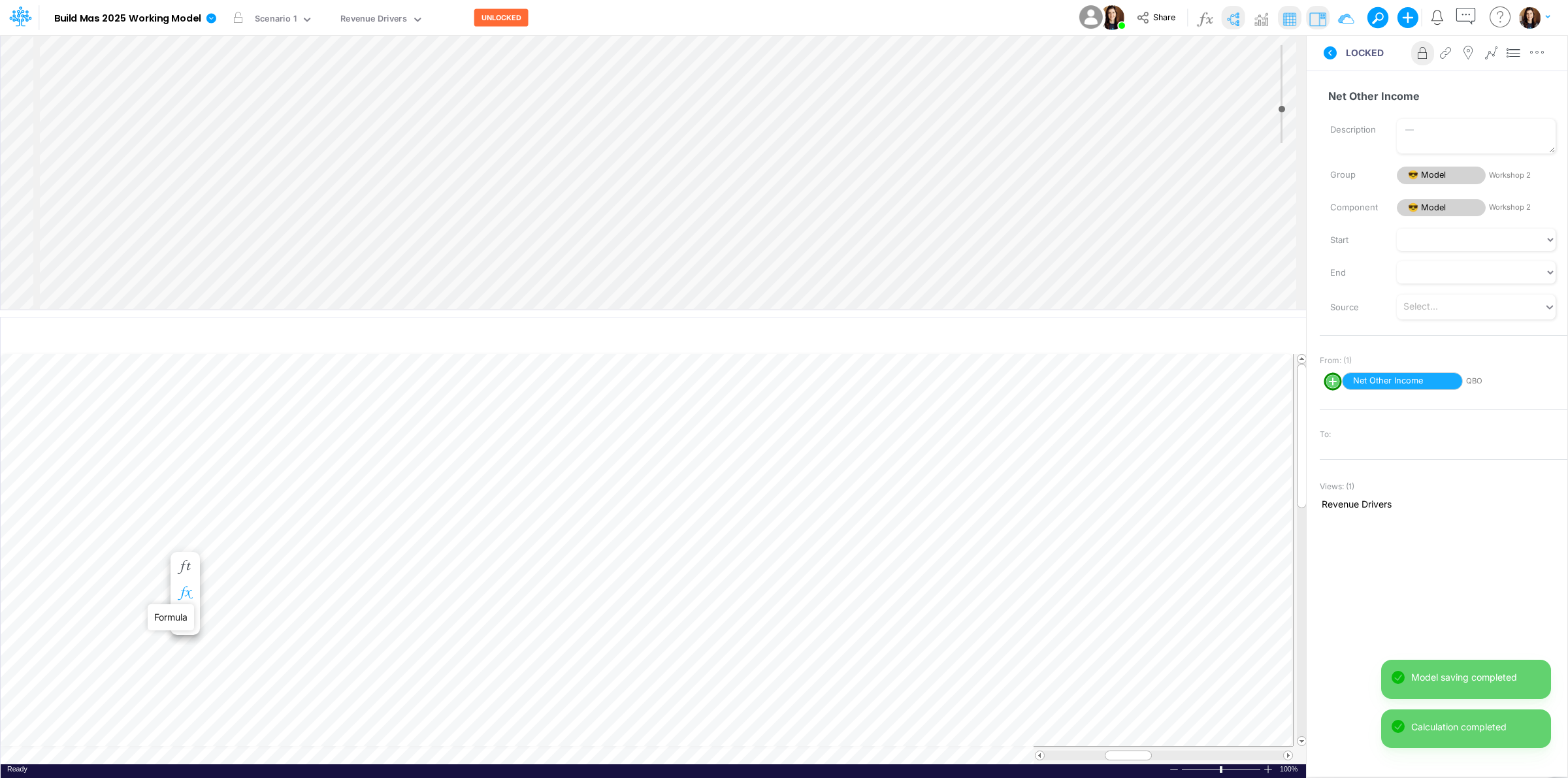
click at [187, 592] on icon "button" at bounding box center [184, 594] width 19 height 14
click at [236, 627] on circle "circle with outer border" at bounding box center [237, 632] width 13 height 13
select select "1"
select select "Multiply"
select select "Add"
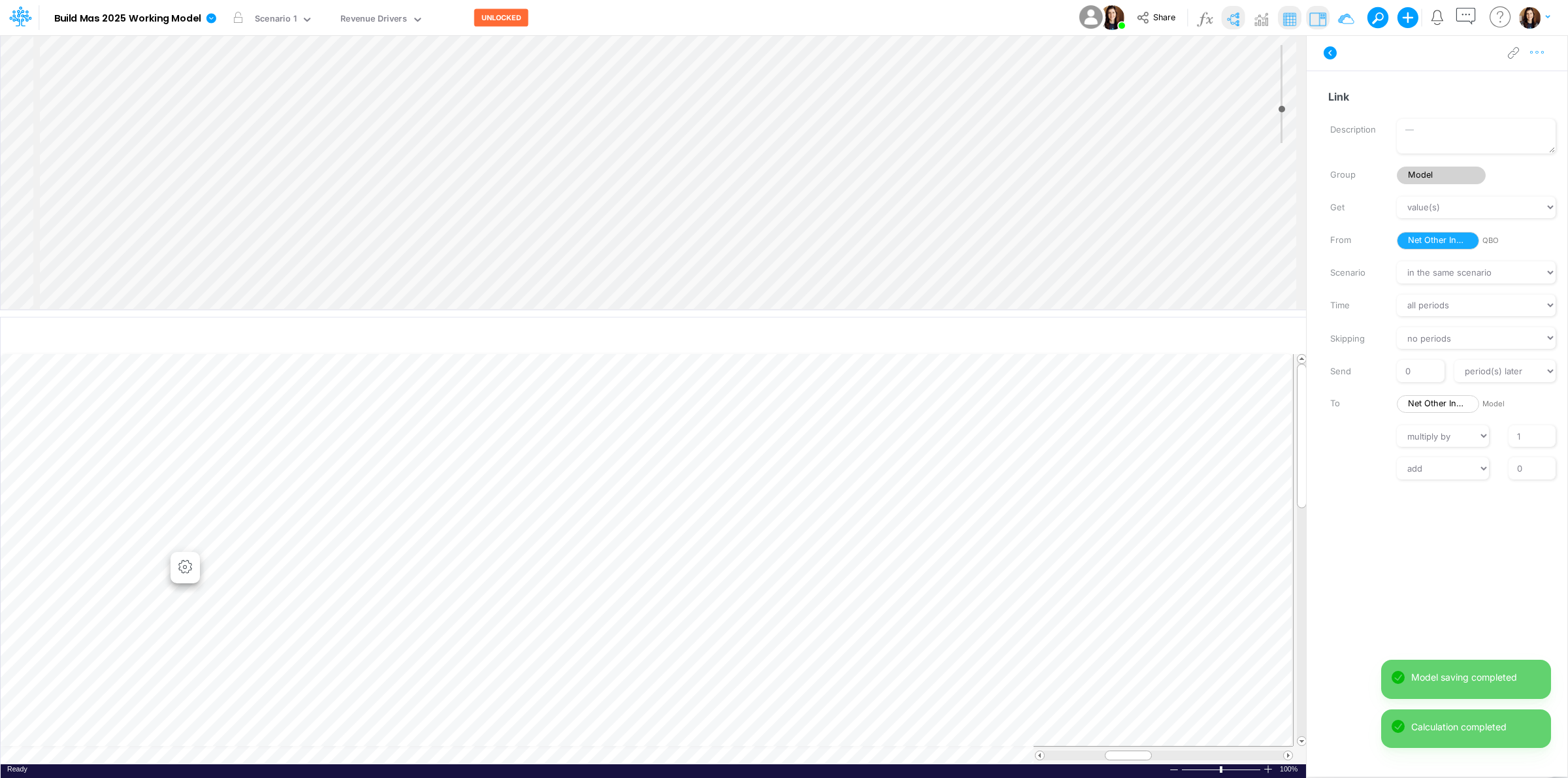
click at [1537, 57] on icon "button" at bounding box center [1537, 52] width 19 height 14
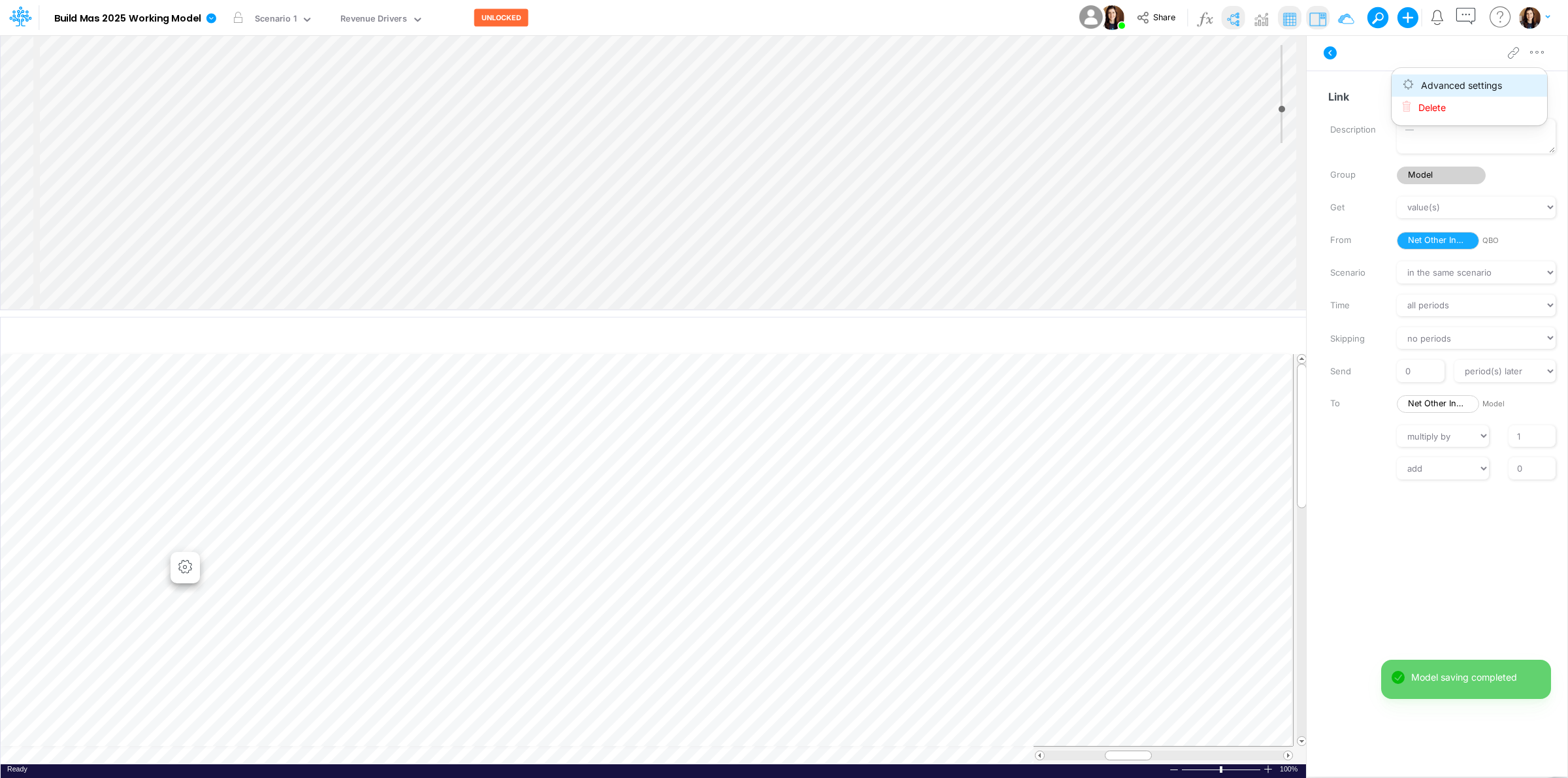
click at [1516, 79] on button "Advanced settings" at bounding box center [1470, 85] width 156 height 22
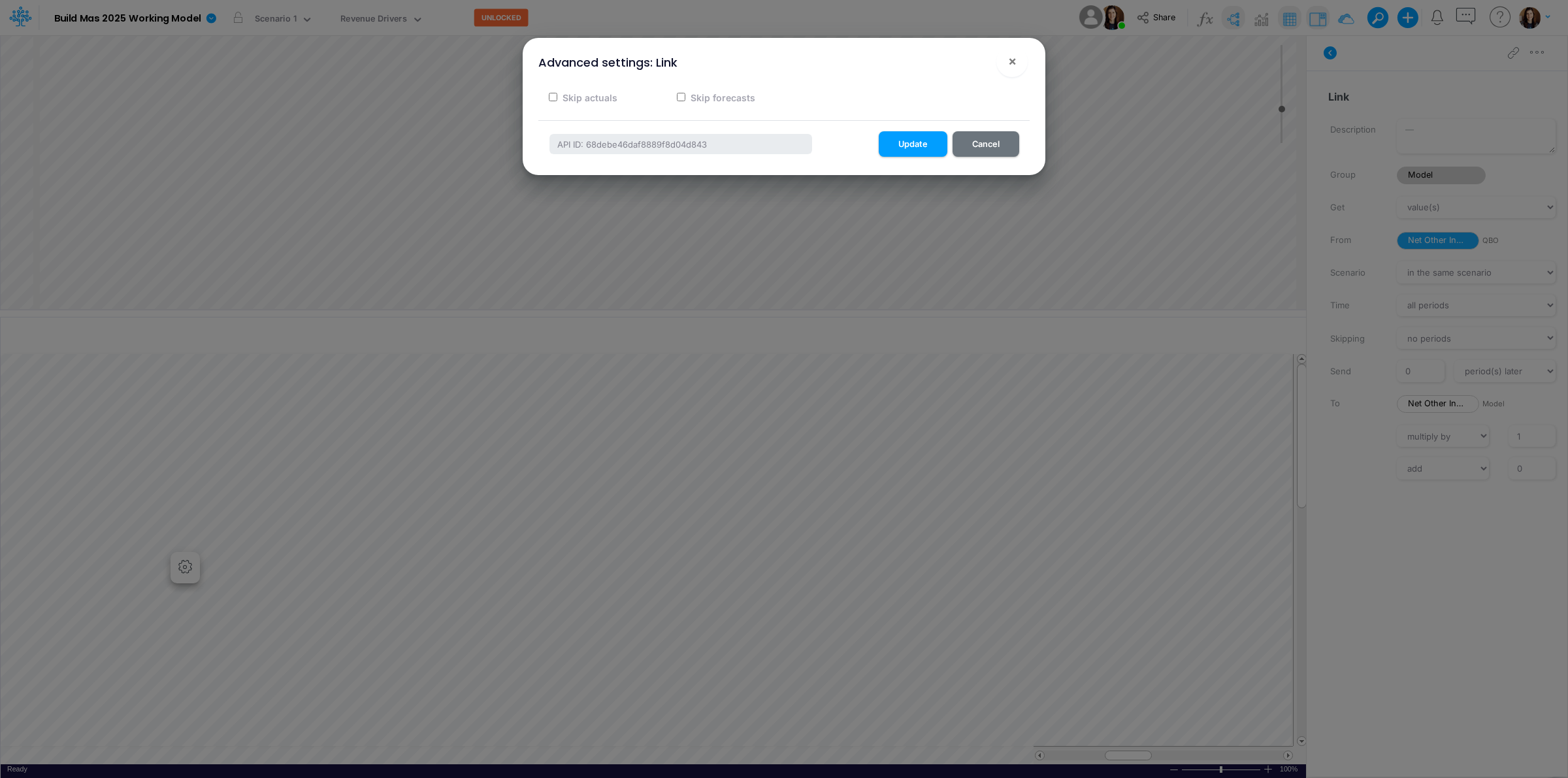
click at [743, 101] on label "Skip forecasts" at bounding box center [722, 97] width 67 height 14
click at [685, 101] on input "Skip forecasts" at bounding box center [681, 96] width 8 height 8
checkbox input "true"
click at [913, 151] on button "Update" at bounding box center [913, 144] width 69 height 26
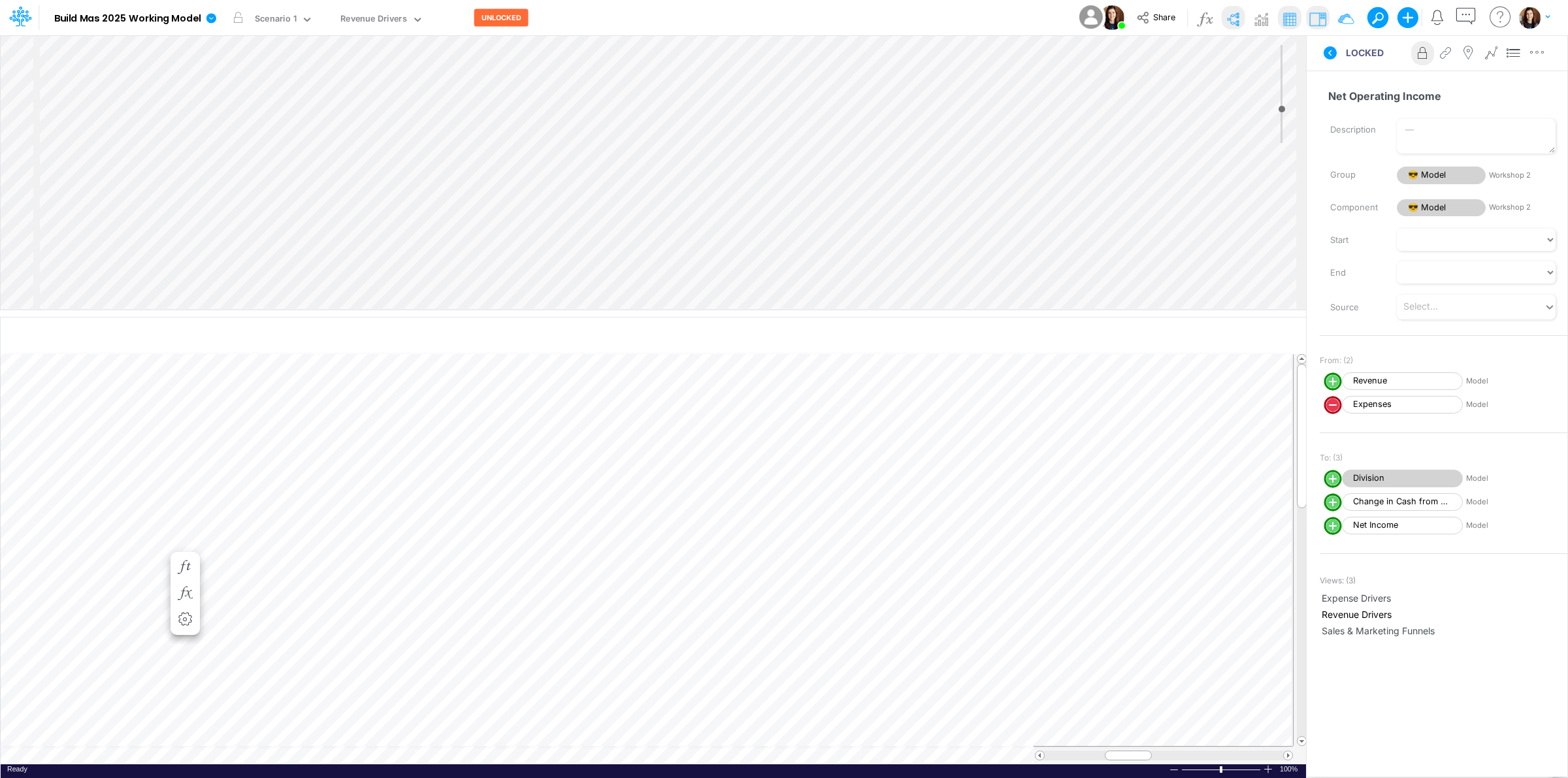
select select "Multiply"
select select "Add"
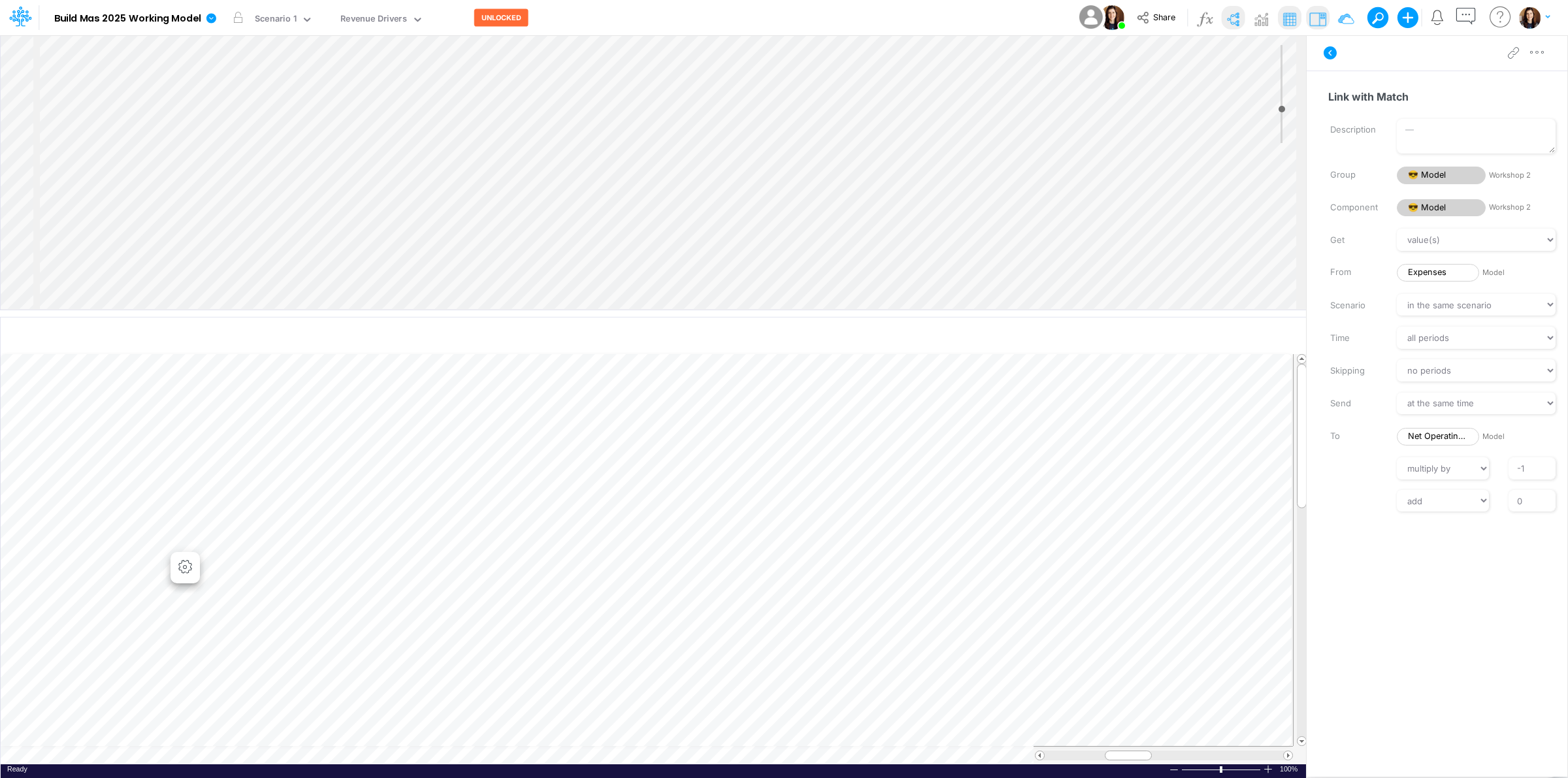
scroll to position [63, 0]
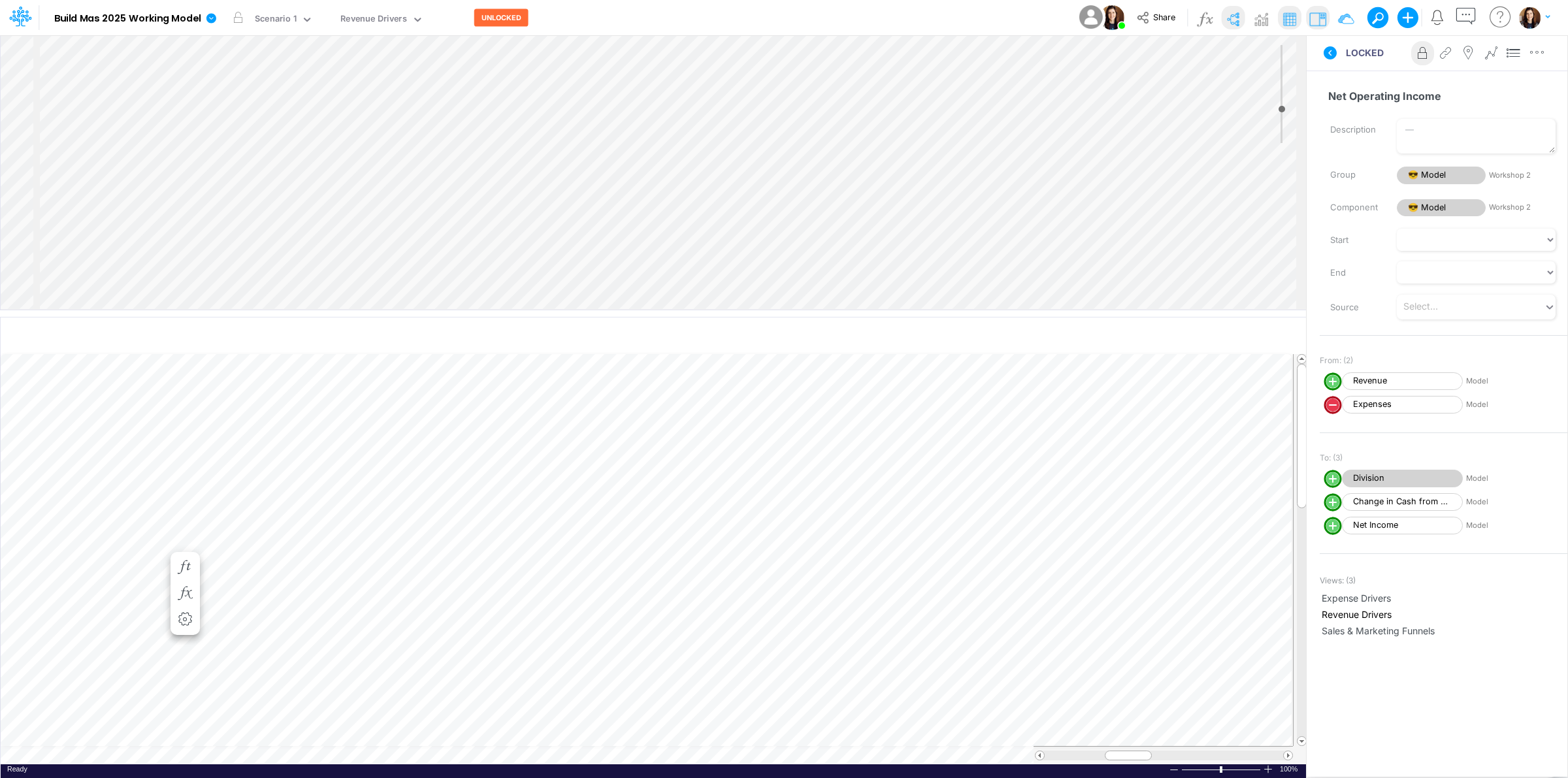
select select "1"
select select "Multiply"
select select "Add"
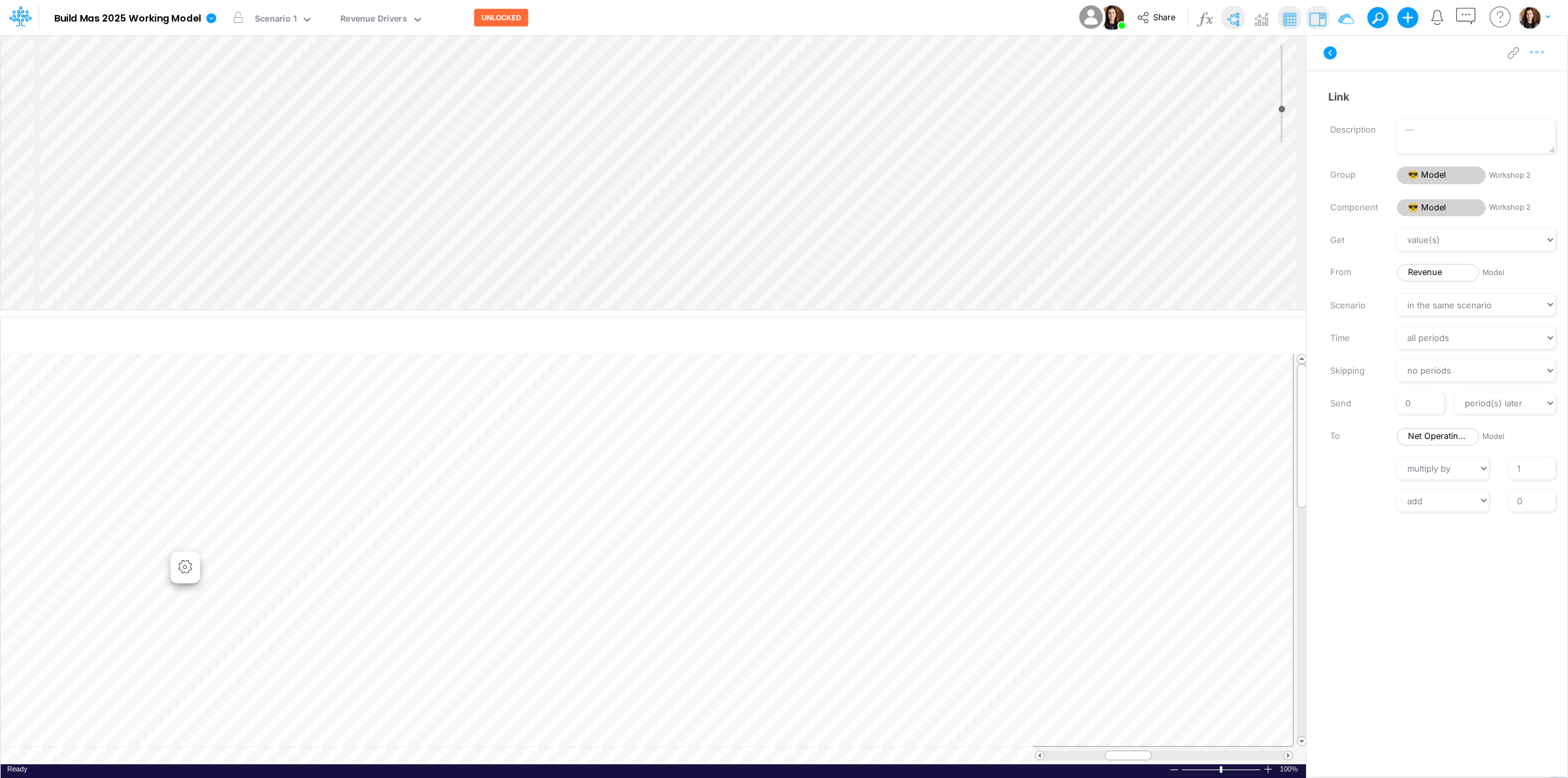
click at [1544, 55] on icon "button" at bounding box center [1537, 52] width 19 height 14
click at [1510, 106] on button "Delete" at bounding box center [1470, 107] width 156 height 22
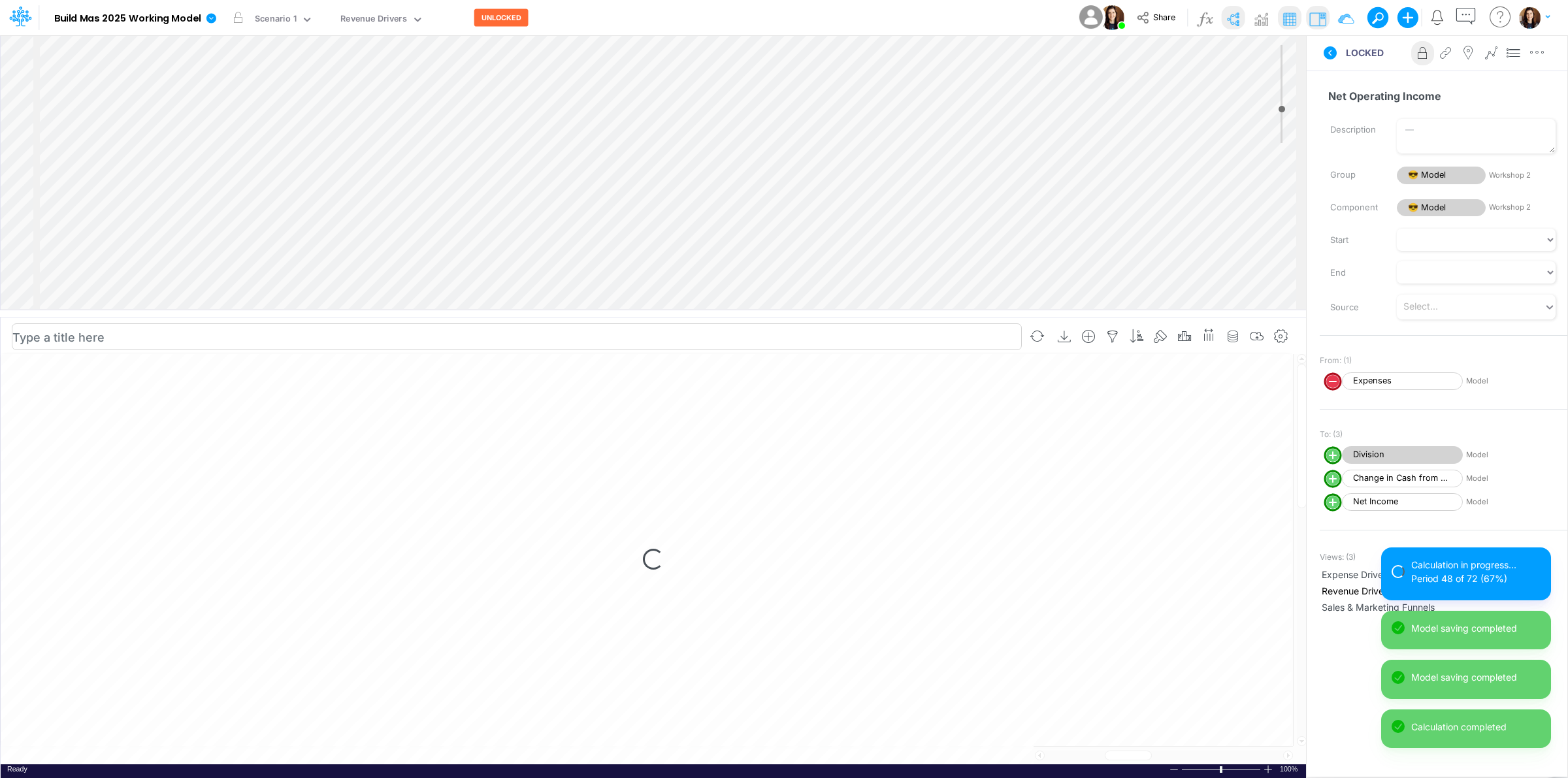
select select "1"
select select "Multiply"
select select "Add"
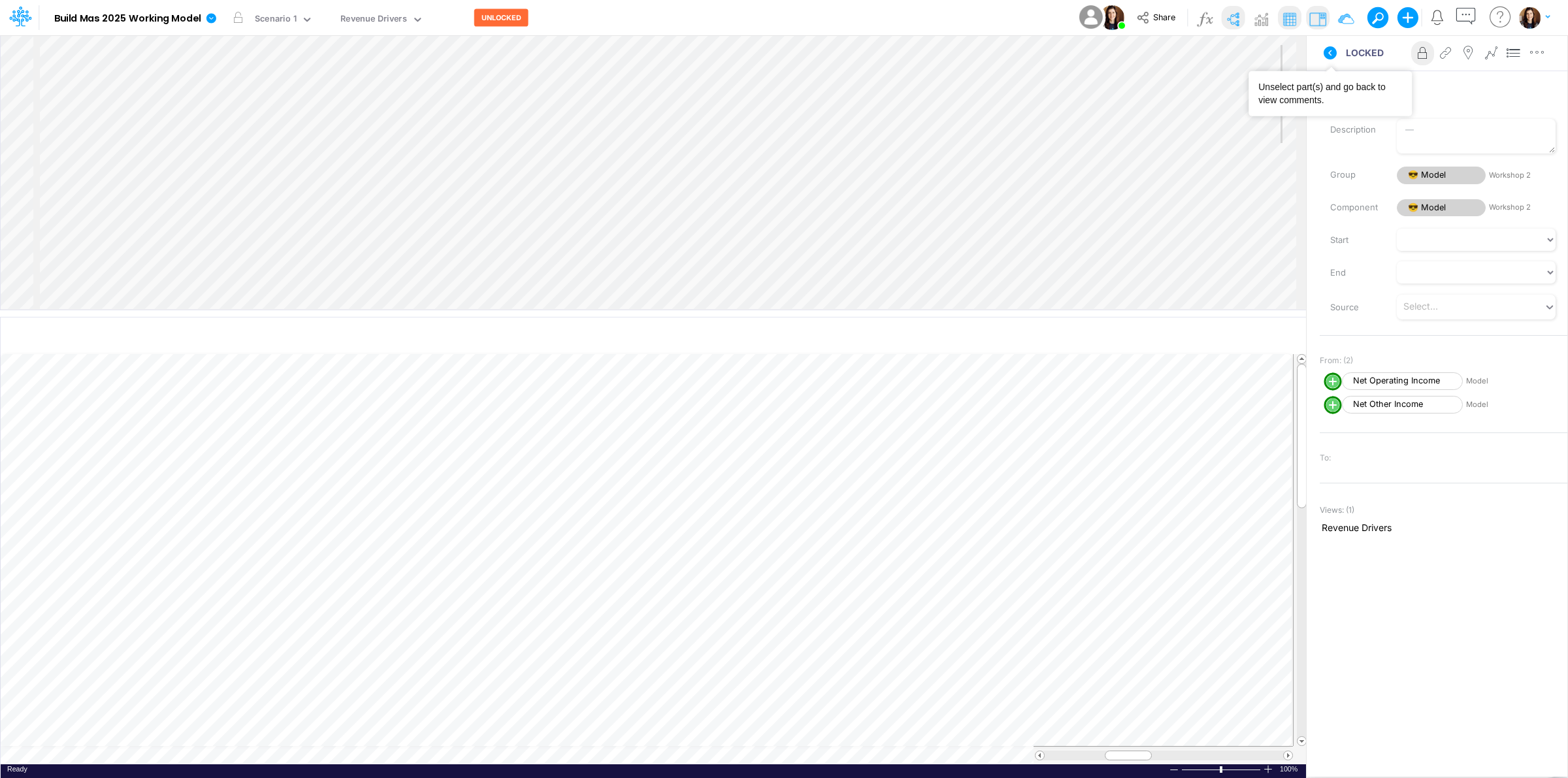
click at [1343, 53] on button at bounding box center [1331, 52] width 31 height 23
click at [1233, 13] on img at bounding box center [1233, 19] width 21 height 21
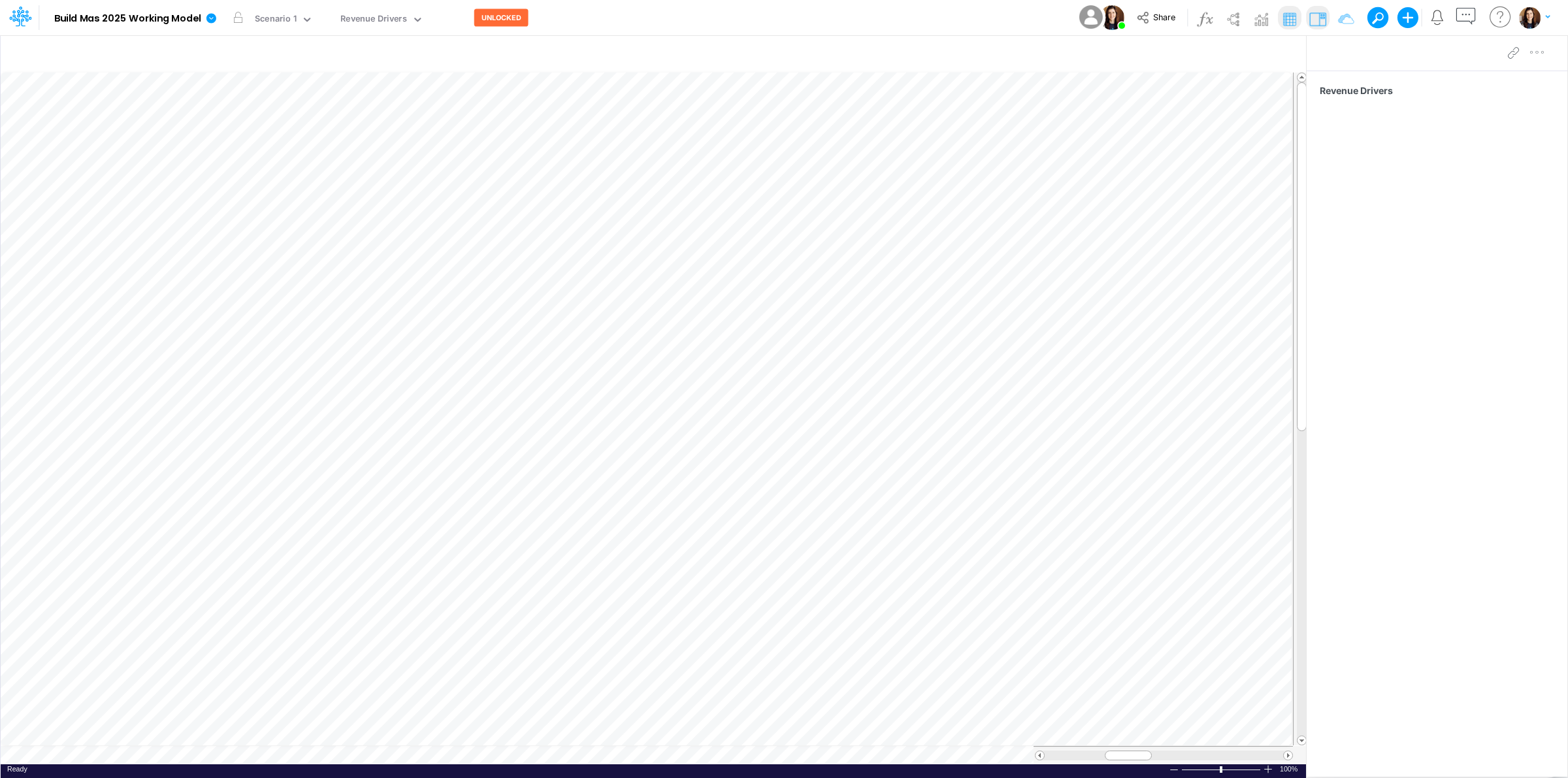
click at [547, 757] on div "Paste Cut Copy AutoFill Net Other Income Ready 100% Sum: null Max: null Min: nu…" at bounding box center [654, 419] width 1306 height 693
click at [1236, 48] on icon "button" at bounding box center [1233, 55] width 19 height 14
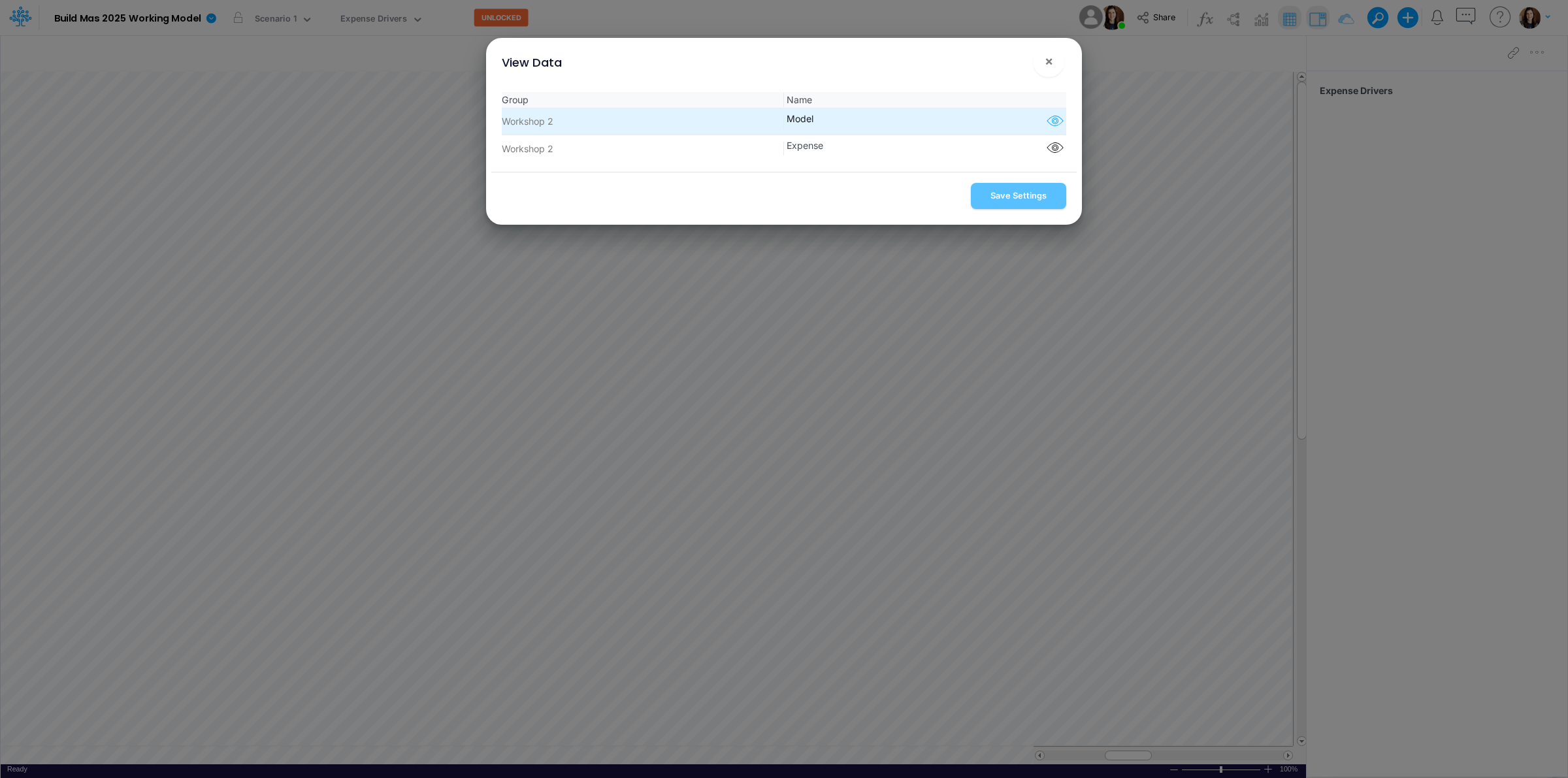
click at [1049, 128] on icon "button" at bounding box center [1055, 121] width 19 height 17
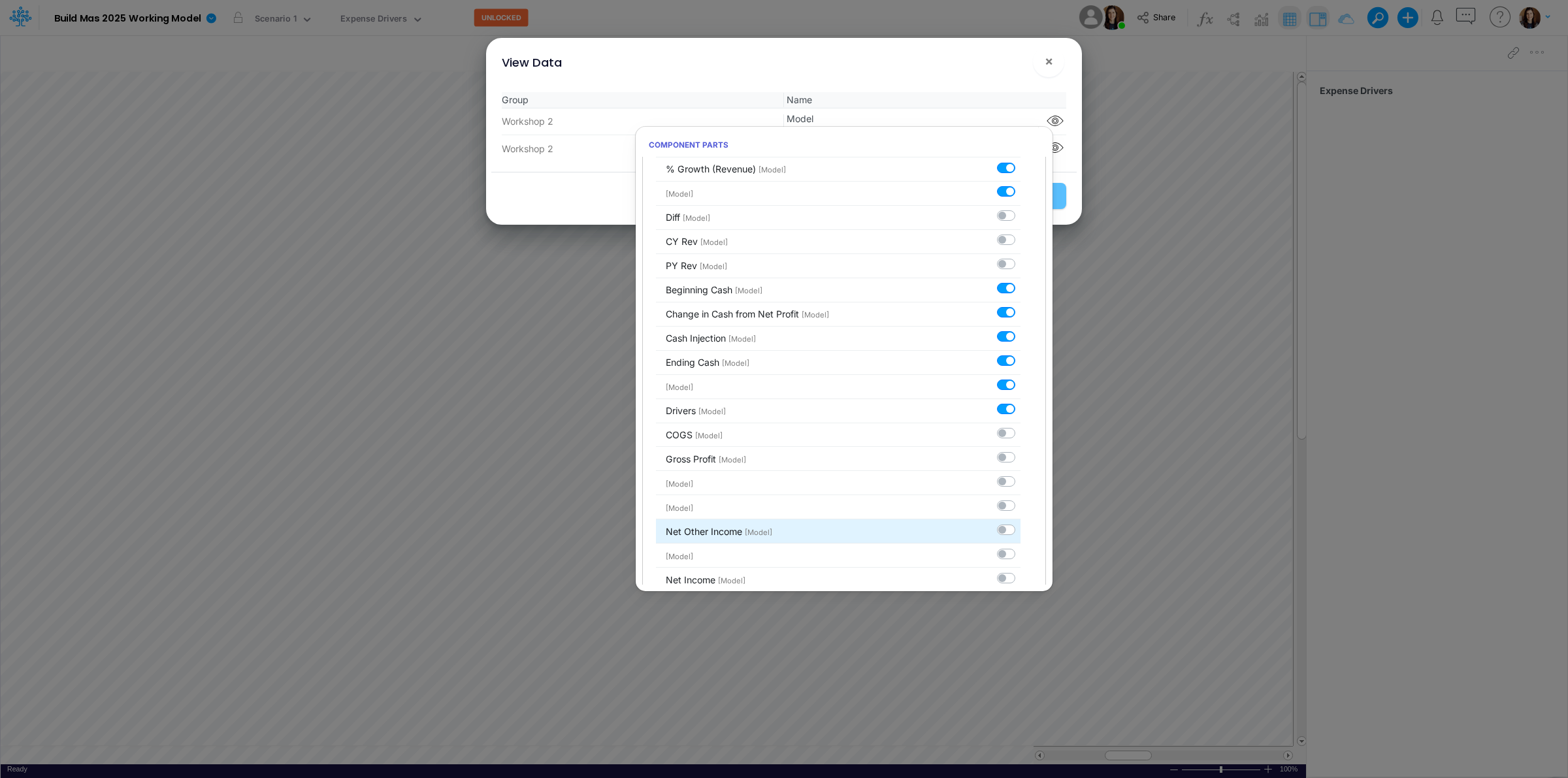
scroll to position [379, 0]
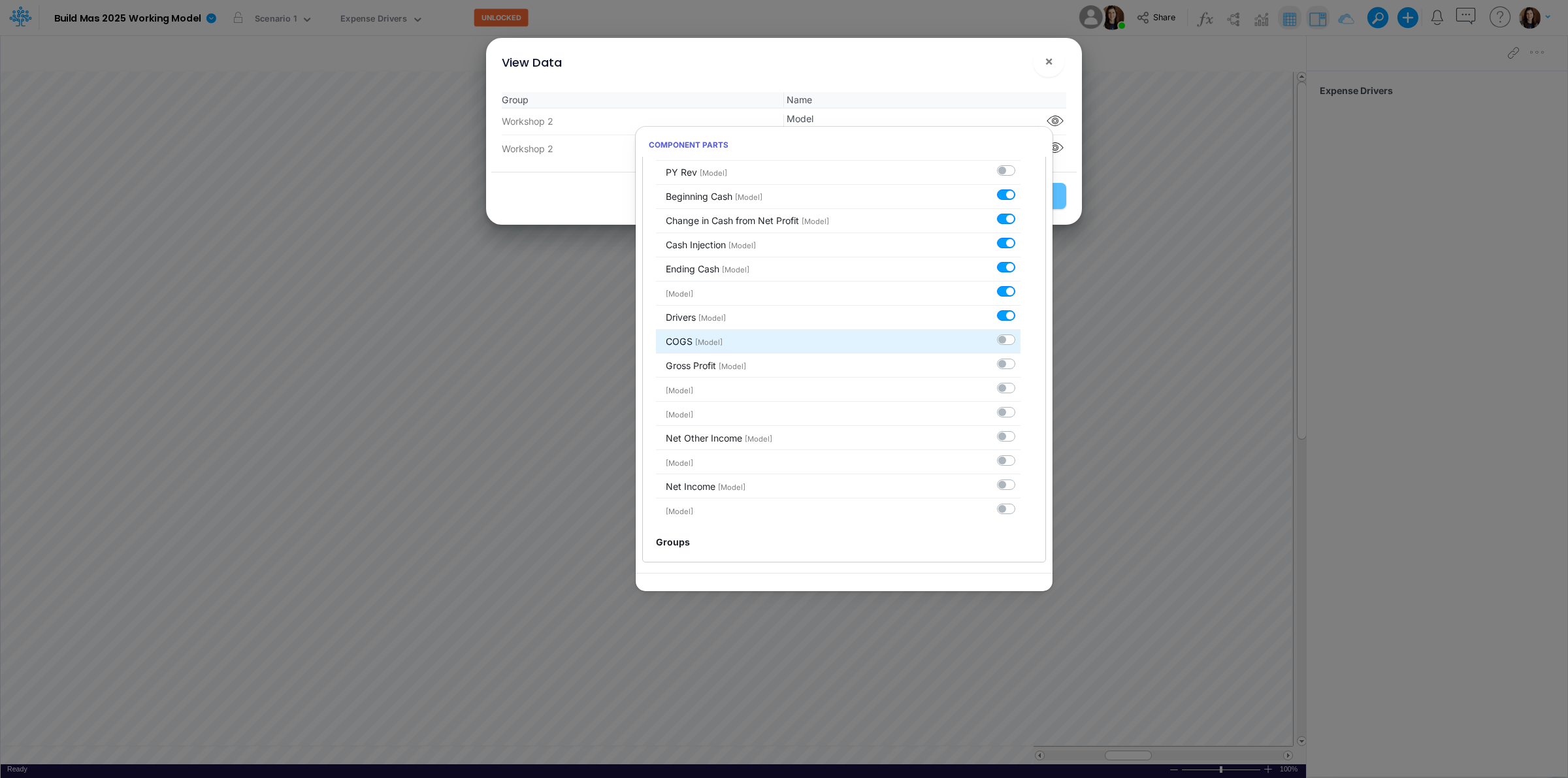
click at [1000, 334] on div at bounding box center [1009, 339] width 23 height 14
click at [1021, 357] on label at bounding box center [1021, 357] width 0 height 0
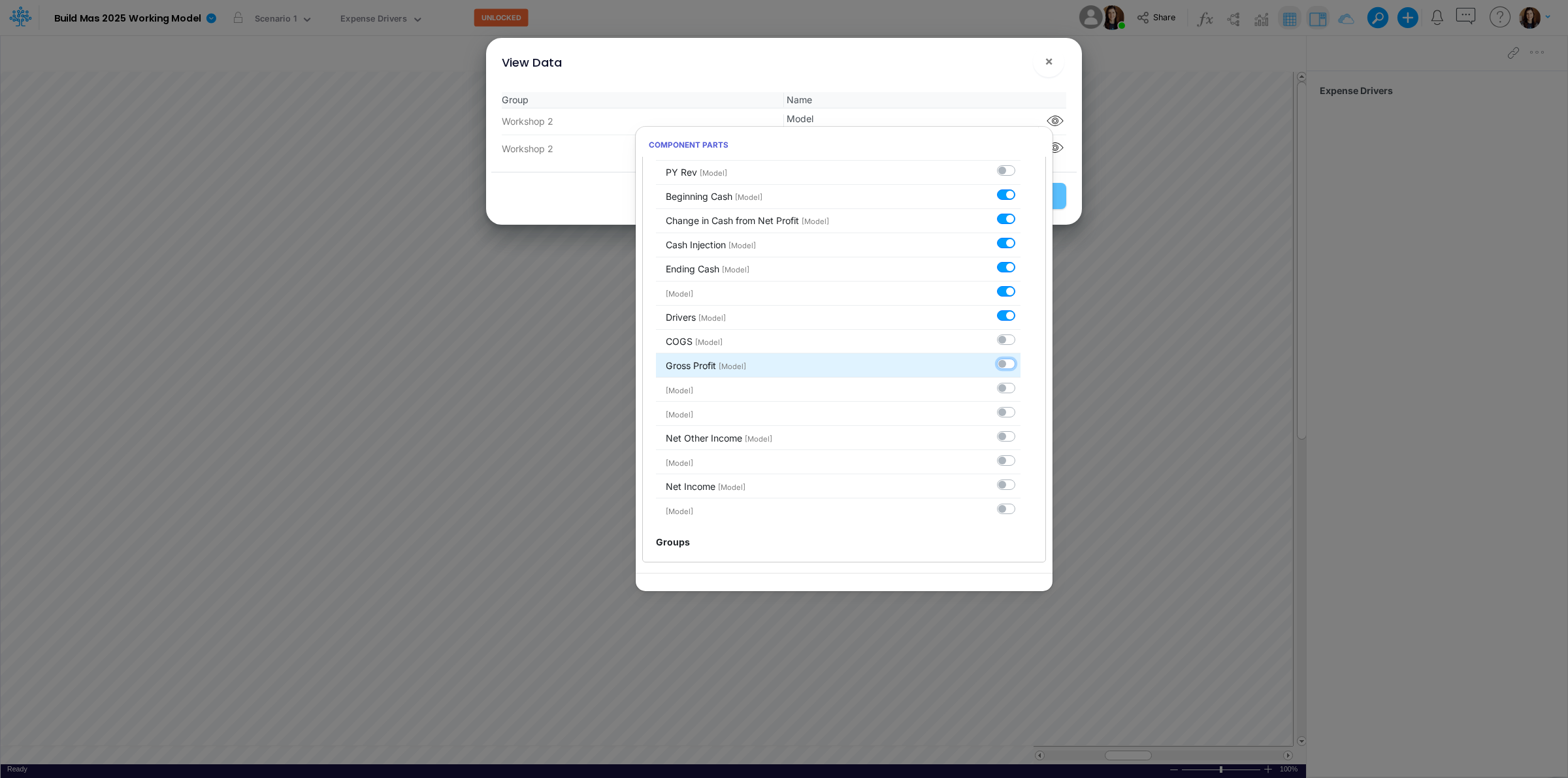
click at [1021, 364] on input "checkbox" at bounding box center [1024, 360] width 8 height 8
checkbox input "true"
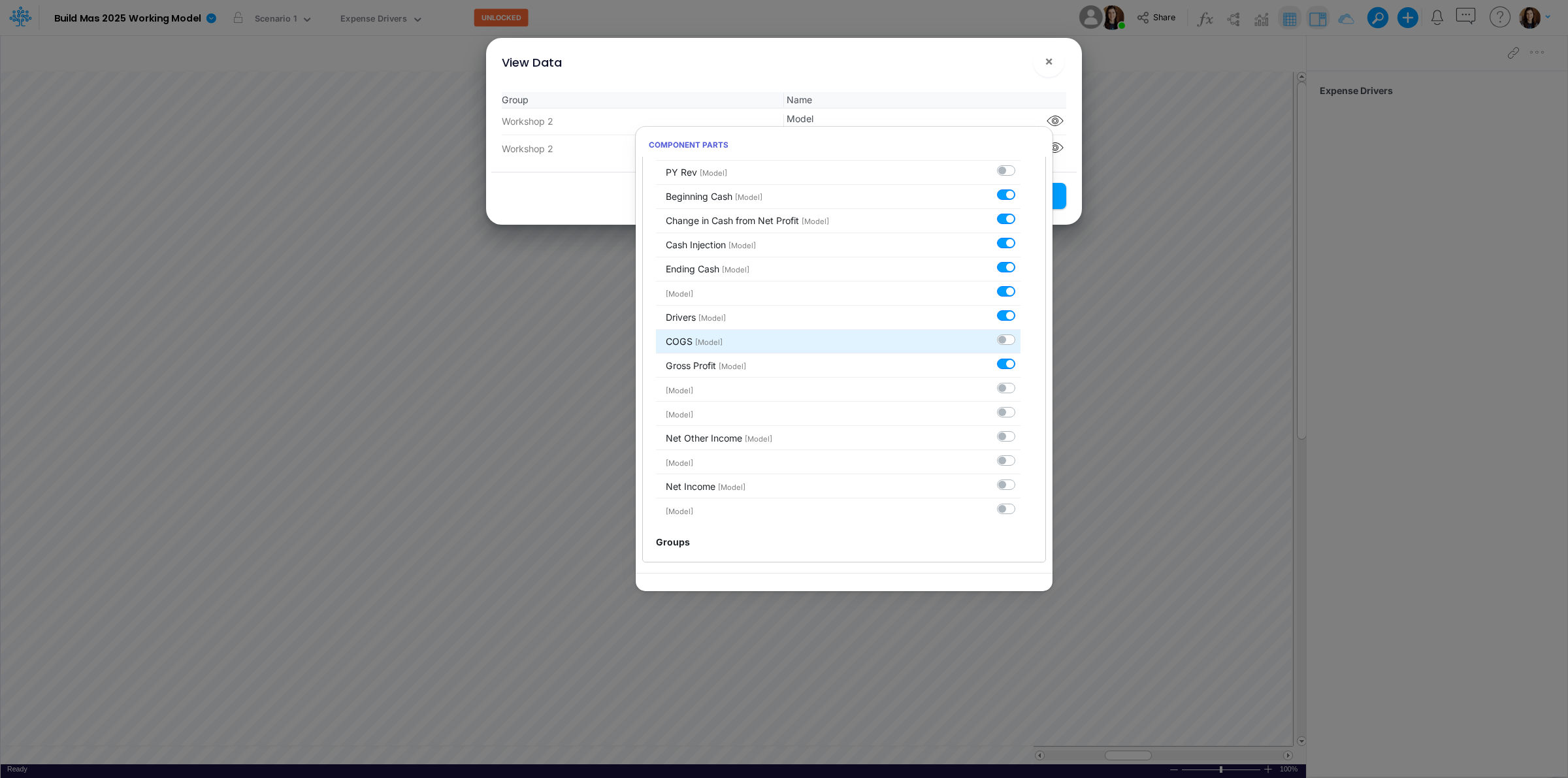
click at [1021, 333] on label at bounding box center [1021, 333] width 0 height 0
click at [1021, 341] on input "checkbox" at bounding box center [1024, 336] width 8 height 8
checkbox input "true"
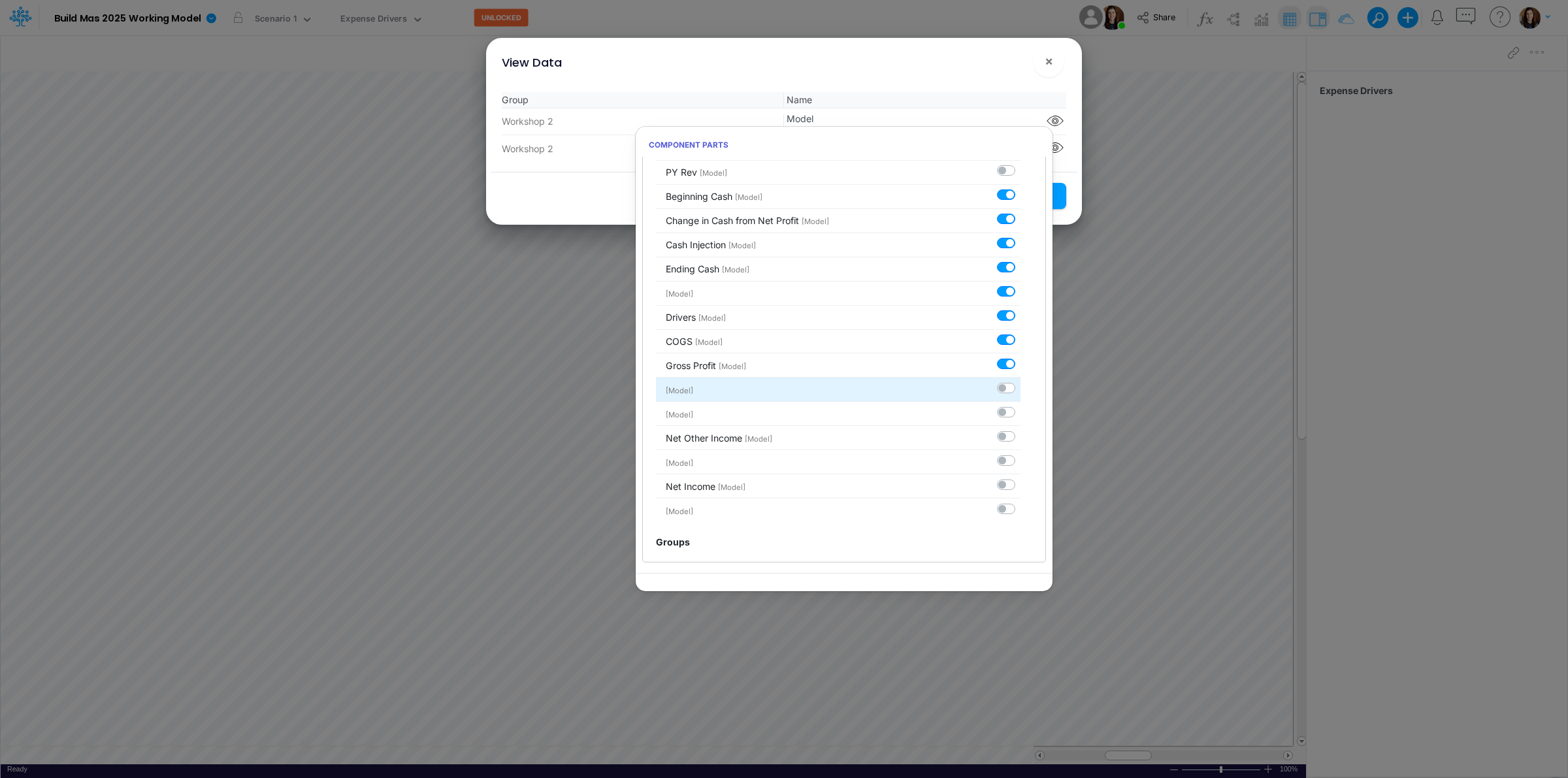
click at [1021, 381] on label at bounding box center [1021, 381] width 0 height 0
click at [1021, 389] on input "checkbox" at bounding box center [1024, 384] width 8 height 8
checkbox input "true"
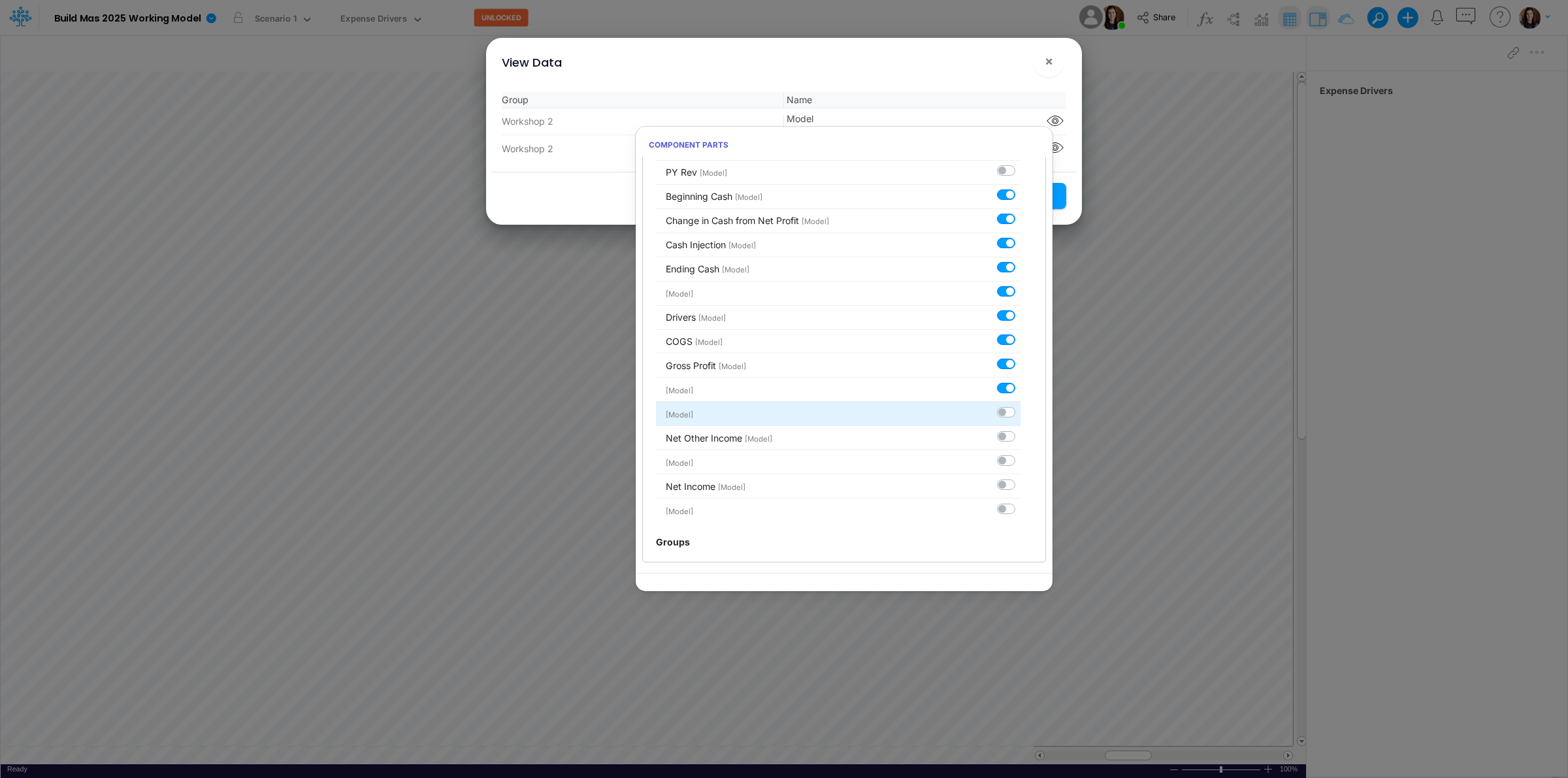
click at [1021, 405] on label at bounding box center [1021, 405] width 0 height 0
click at [1021, 412] on input "checkbox" at bounding box center [1024, 408] width 8 height 8
checkbox input "true"
click at [1021, 430] on label at bounding box center [1021, 430] width 0 height 0
click at [1021, 438] on input "checkbox" at bounding box center [1024, 433] width 8 height 8
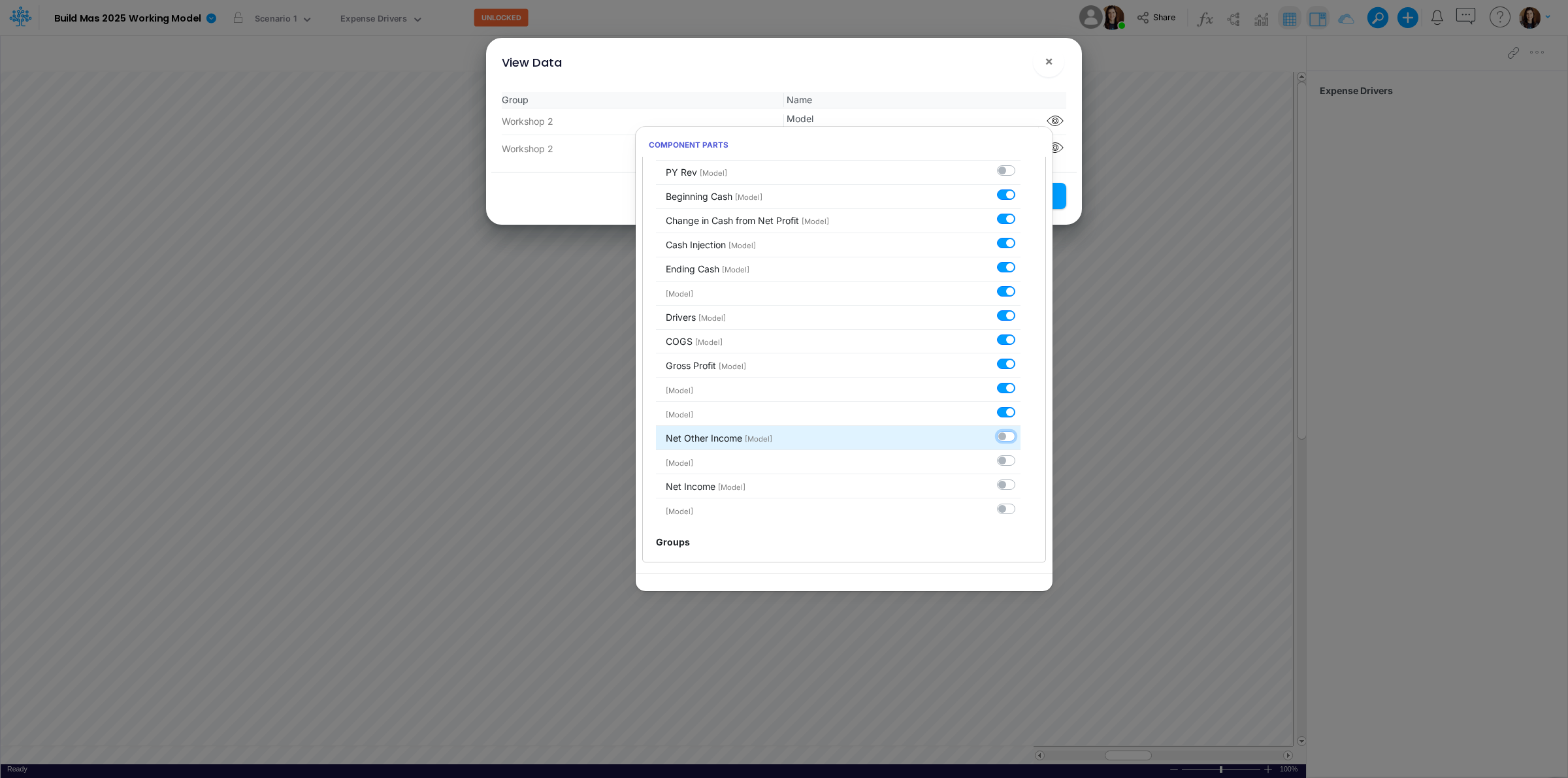
checkbox input "true"
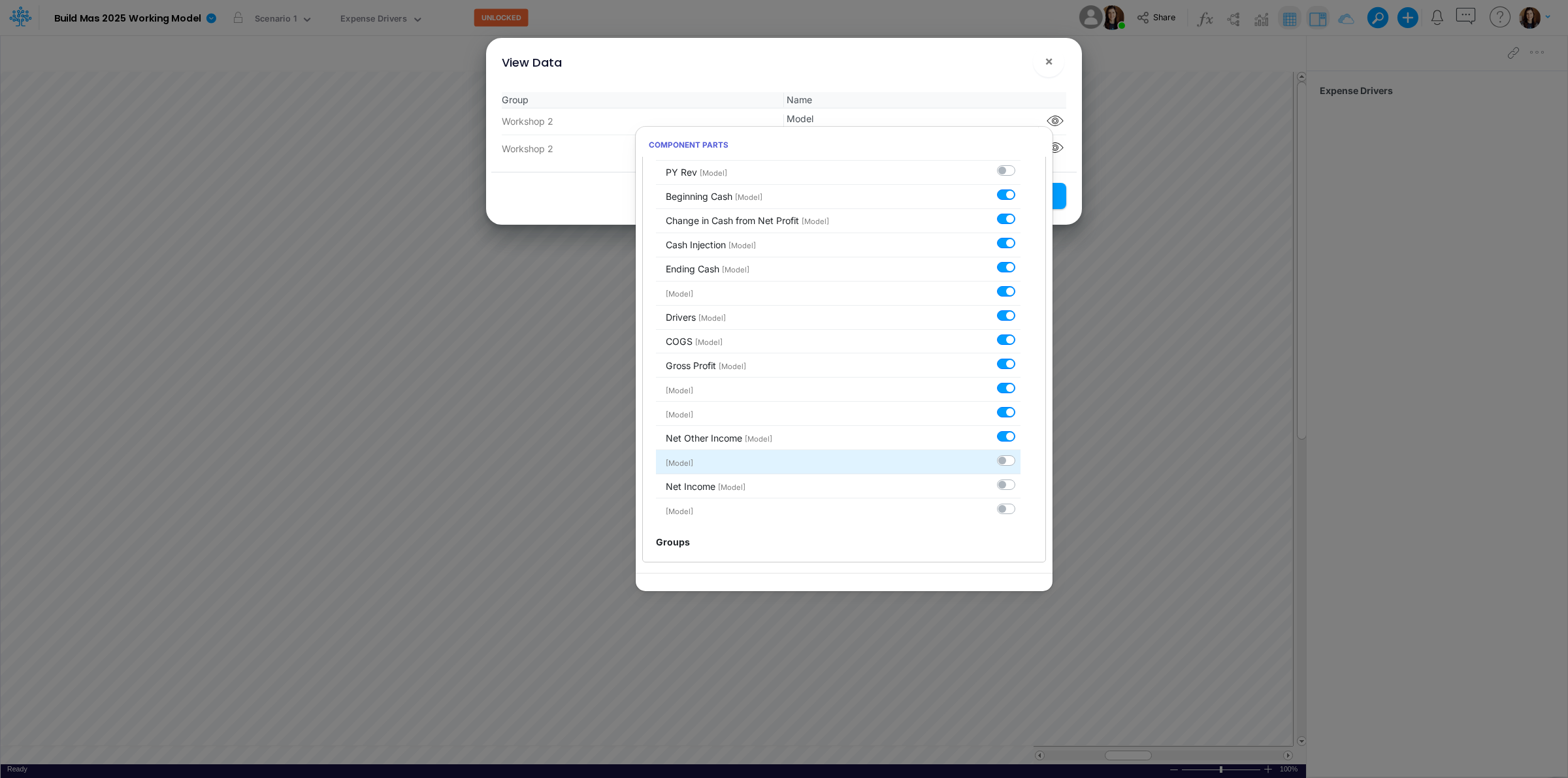
click at [1021, 454] on label at bounding box center [1021, 454] width 0 height 0
click at [1021, 460] on input "checkbox" at bounding box center [1024, 458] width 8 height 8
checkbox input "true"
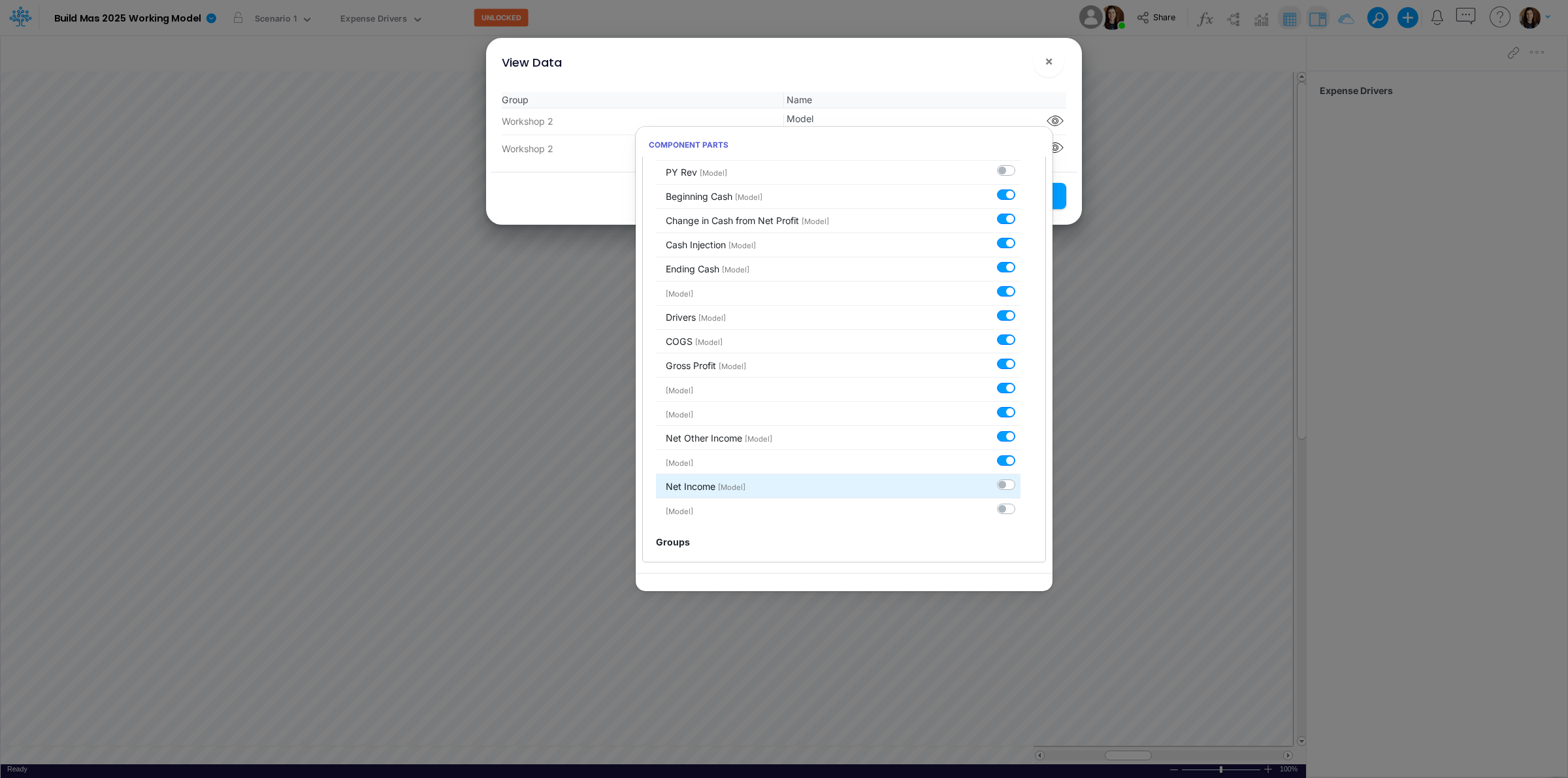
click at [1021, 478] on label at bounding box center [1021, 478] width 0 height 0
click at [1021, 486] on input "checkbox" at bounding box center [1024, 482] width 8 height 8
checkbox input "true"
click at [1021, 502] on label at bounding box center [1021, 502] width 0 height 0
click at [1021, 510] on input "checkbox" at bounding box center [1024, 506] width 8 height 8
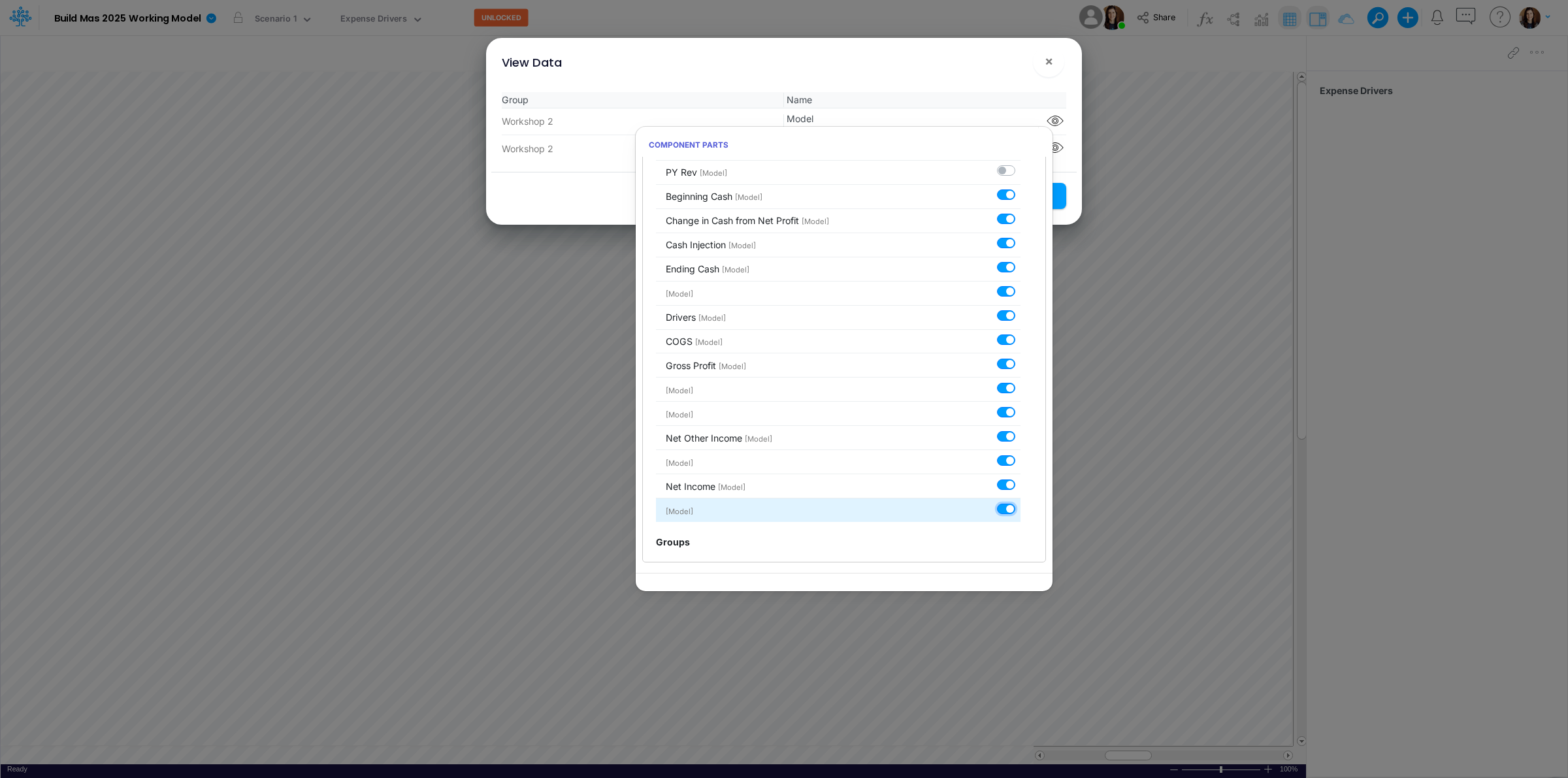
checkbox input "true"
click at [985, 72] on div "View Data ! ×" at bounding box center [784, 59] width 585 height 44
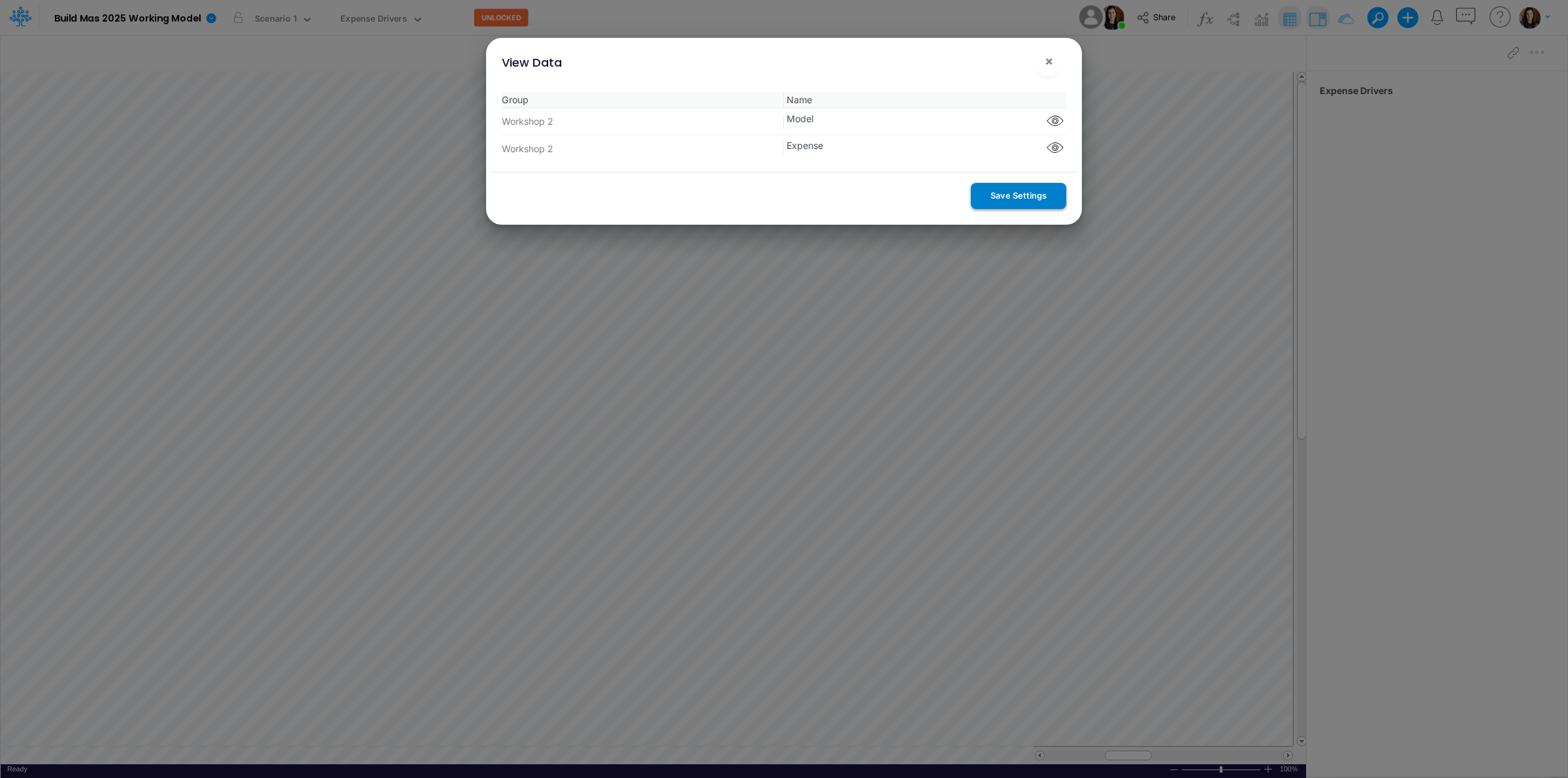
click at [1010, 196] on button "Save Settings" at bounding box center [1019, 196] width 95 height 26
click at [1048, 59] on span "×" at bounding box center [1048, 60] width 8 height 16
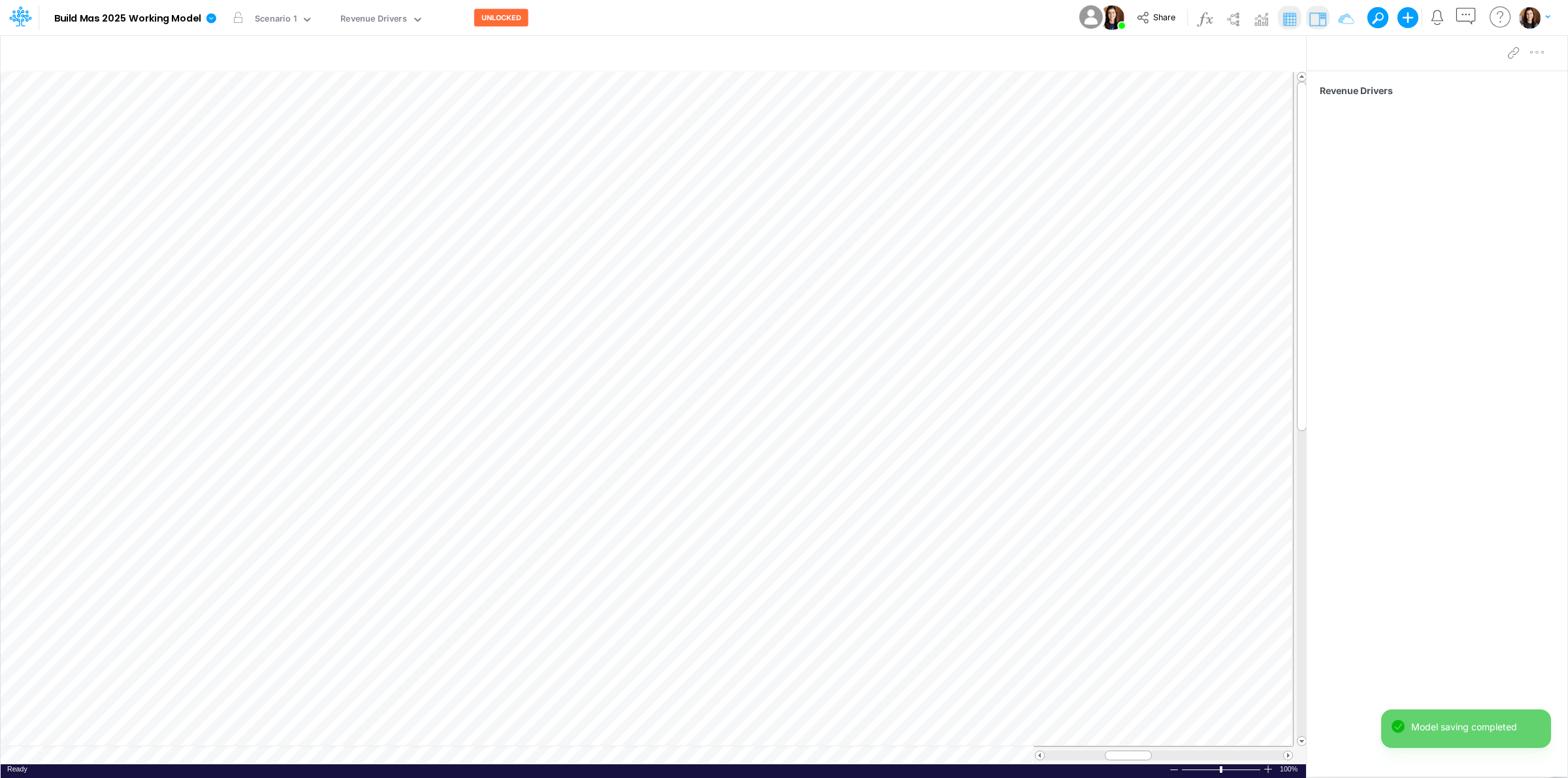
scroll to position [0, 1]
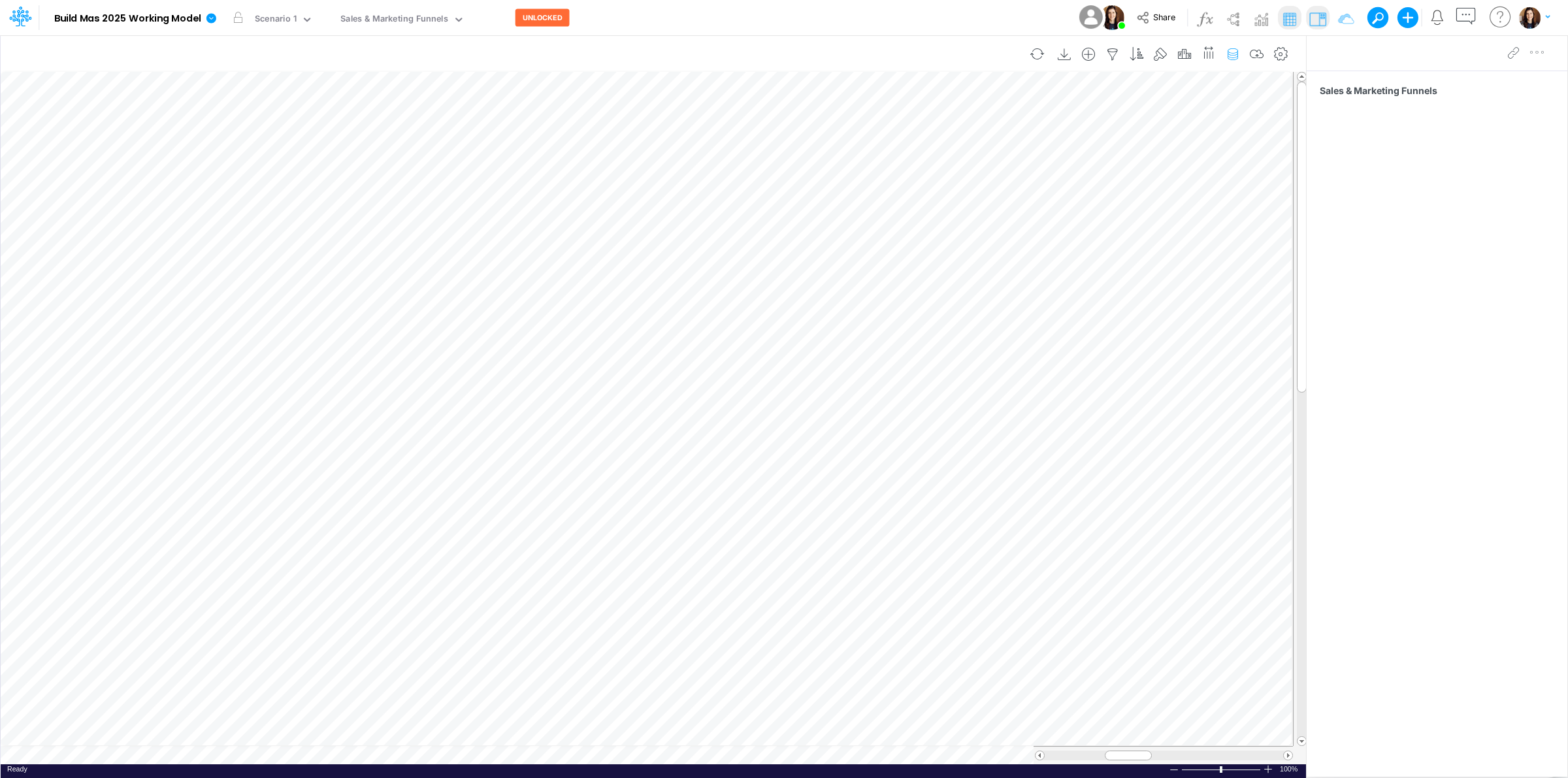
click at [1236, 50] on icon "button" at bounding box center [1233, 55] width 19 height 14
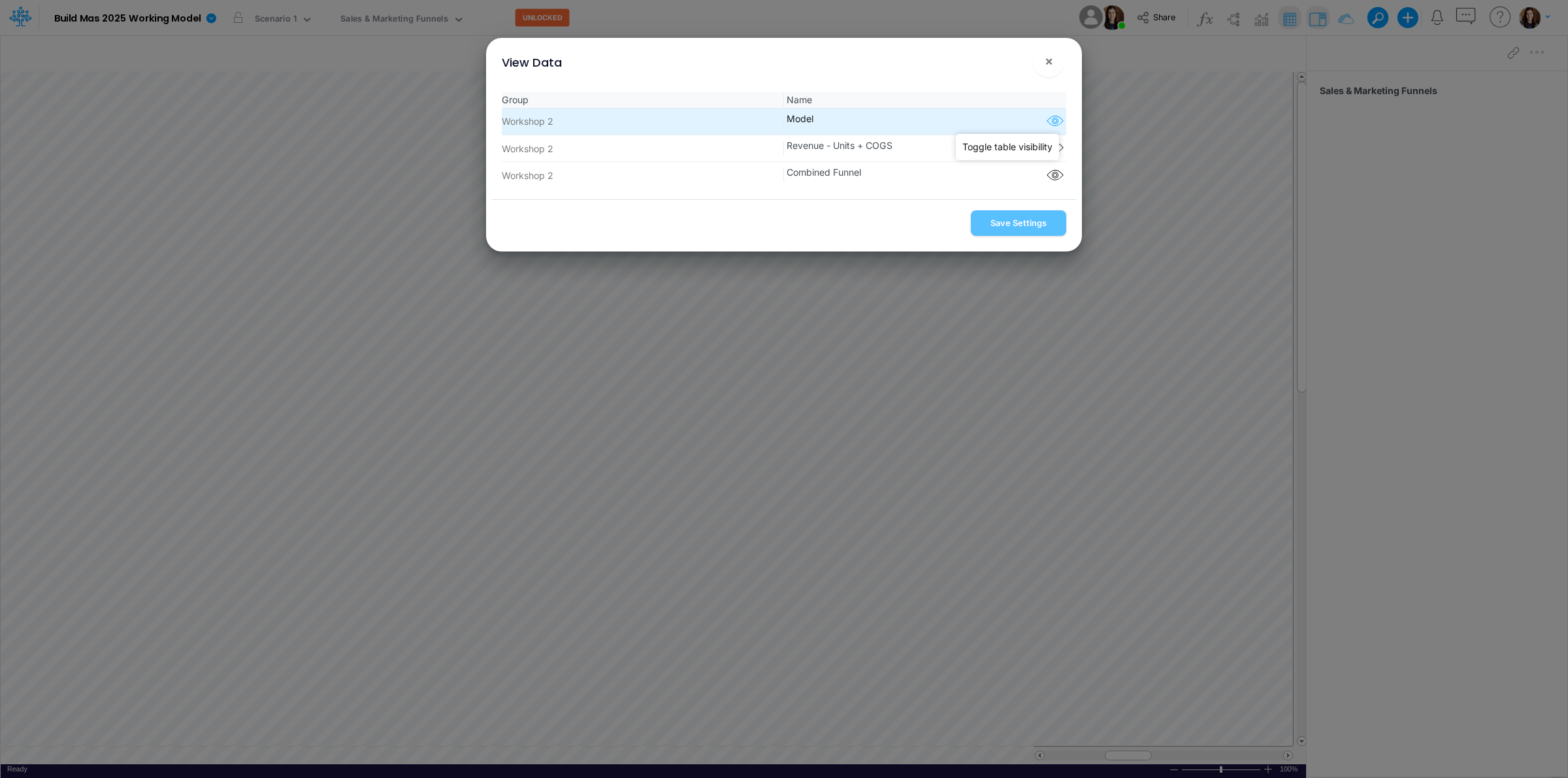
click at [1056, 124] on icon "button" at bounding box center [1055, 121] width 19 height 17
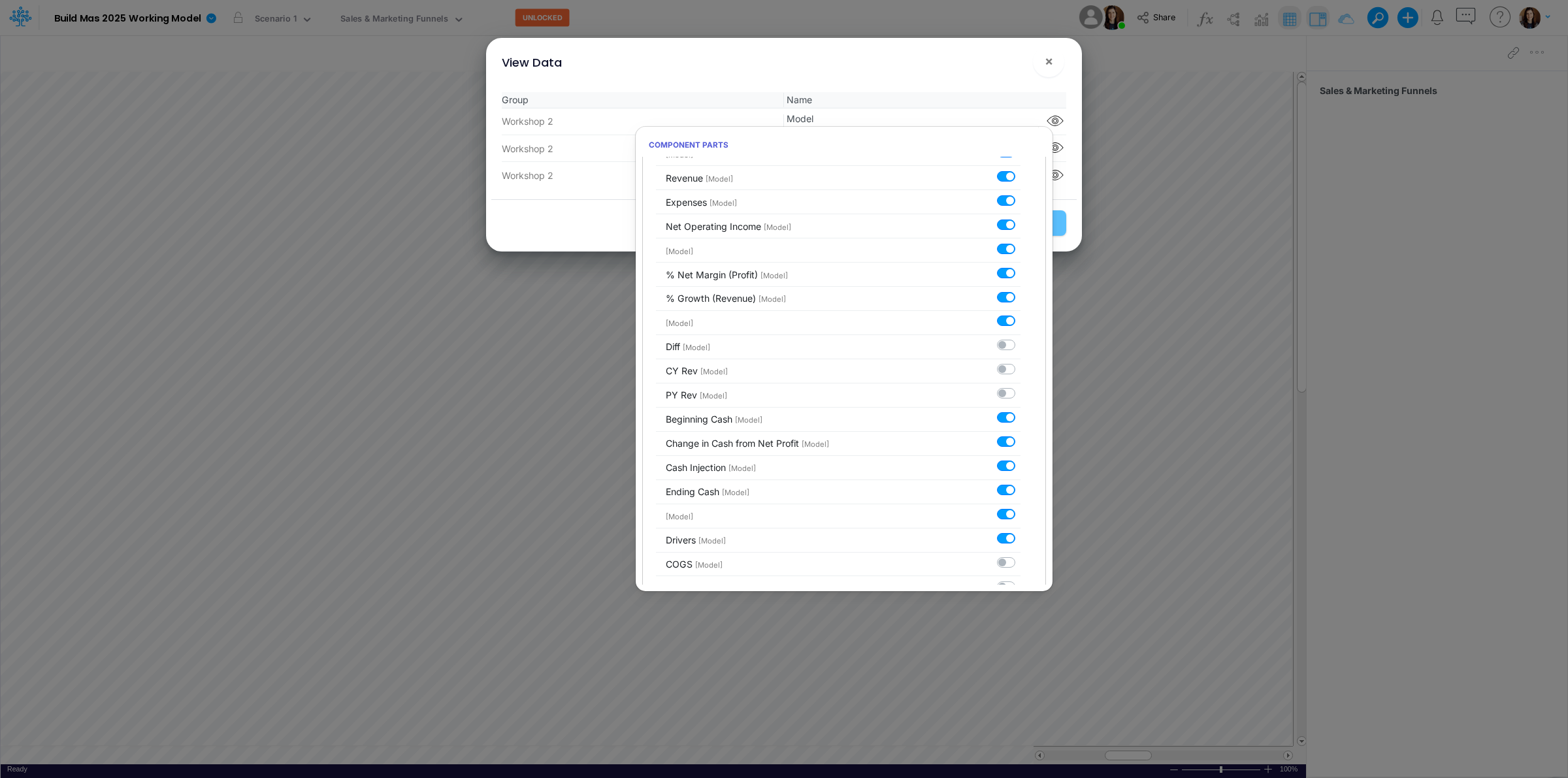
scroll to position [379, 0]
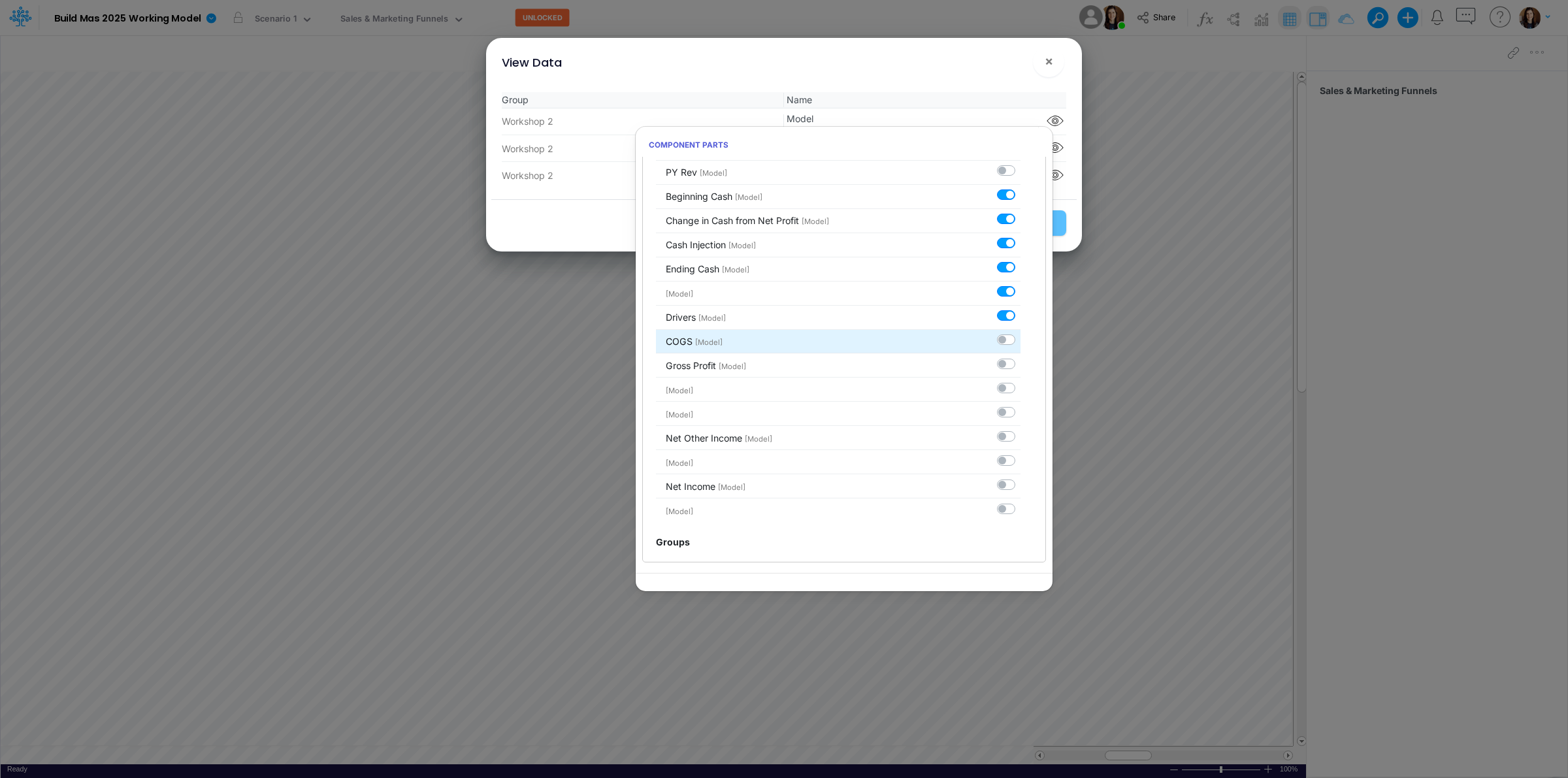
click at [1021, 333] on label at bounding box center [1021, 333] width 0 height 0
click at [1021, 338] on input "checkbox" at bounding box center [1024, 336] width 8 height 8
checkbox input "true"
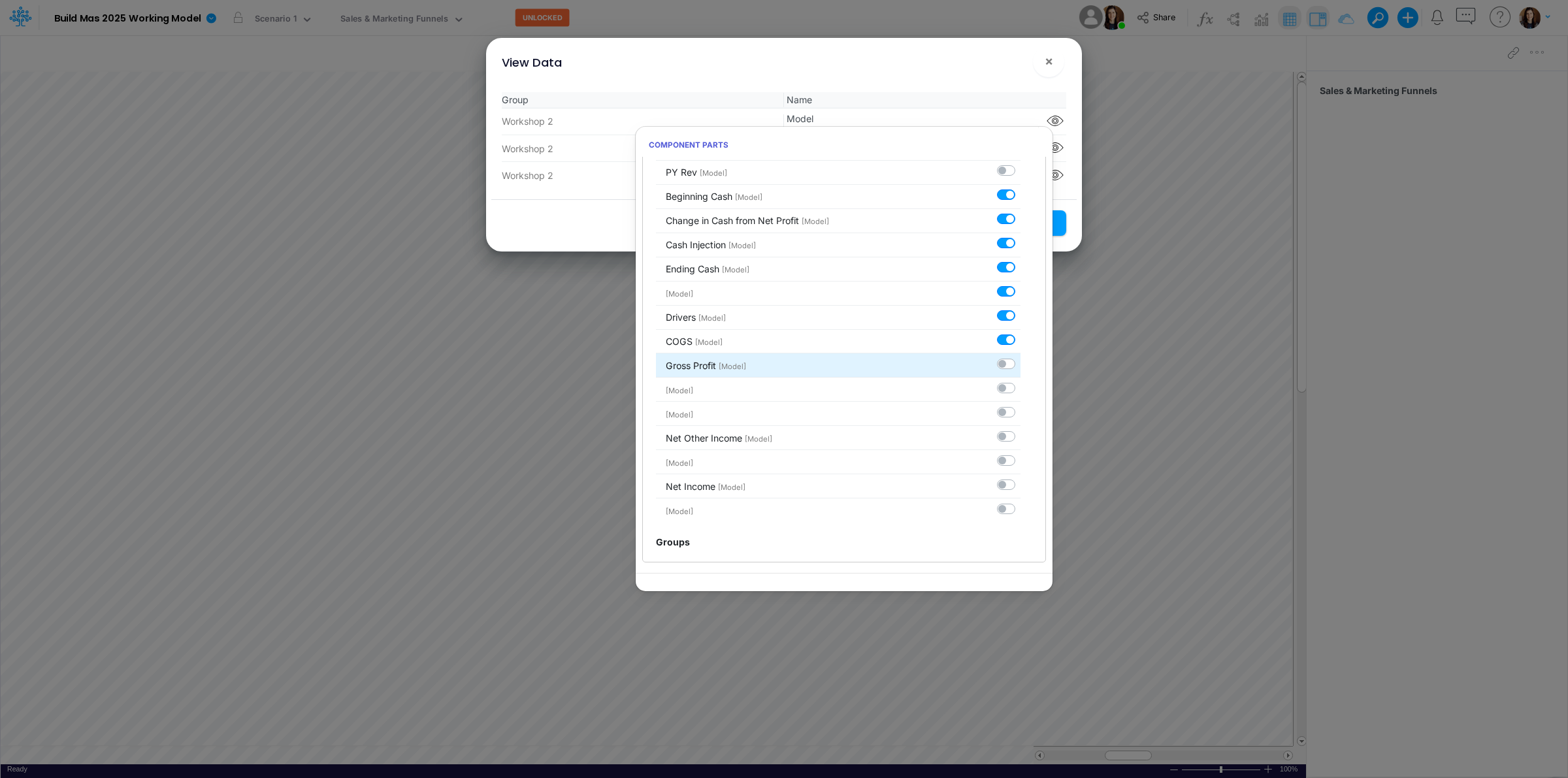
click at [1021, 357] on label at bounding box center [1021, 357] width 0 height 0
click at [1021, 358] on input "checkbox" at bounding box center [1024, 360] width 8 height 8
checkbox input "true"
click at [1021, 381] on label at bounding box center [1021, 381] width 0 height 0
click at [1021, 383] on input "checkbox" at bounding box center [1024, 384] width 8 height 8
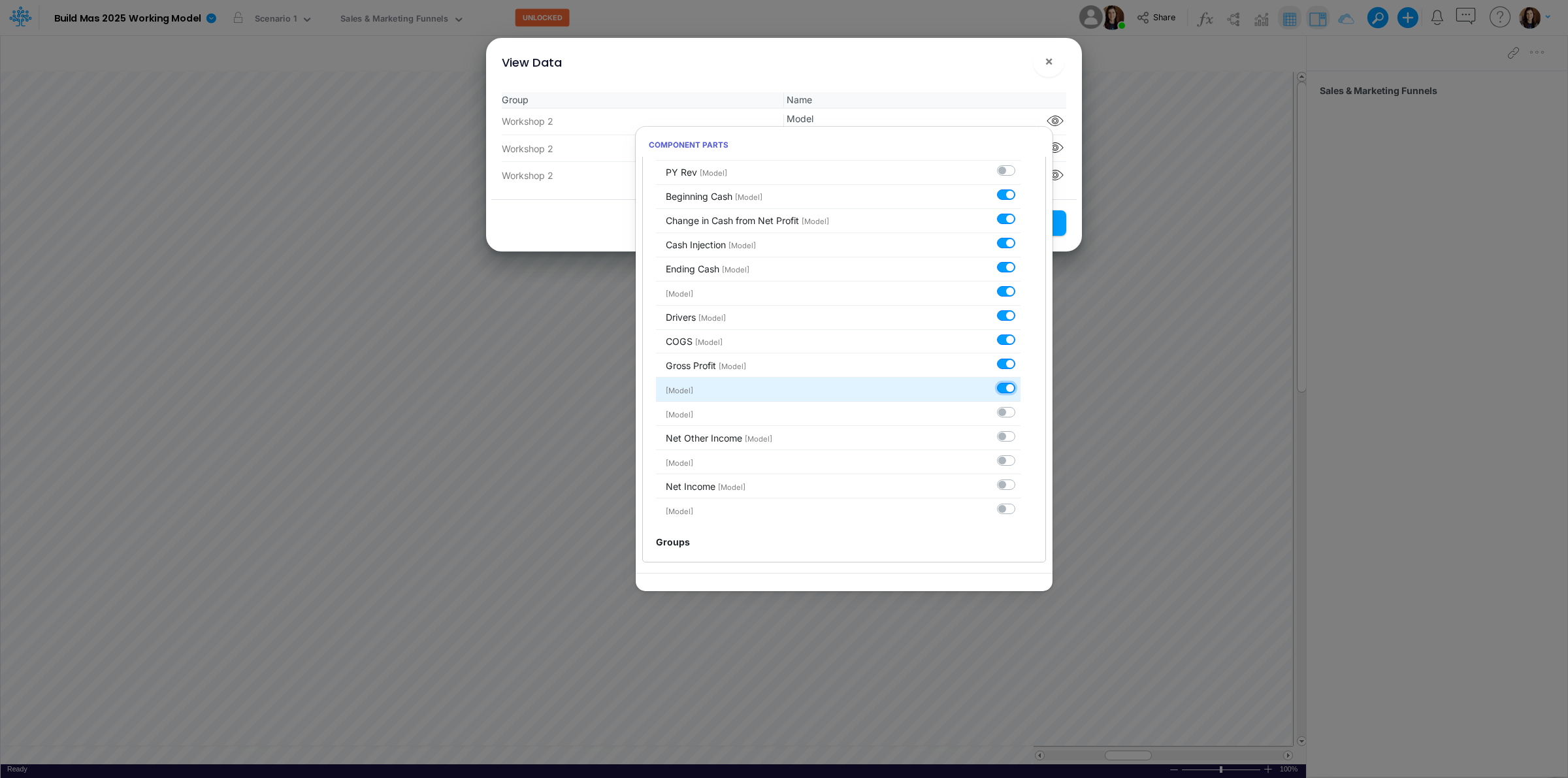
checkbox input "true"
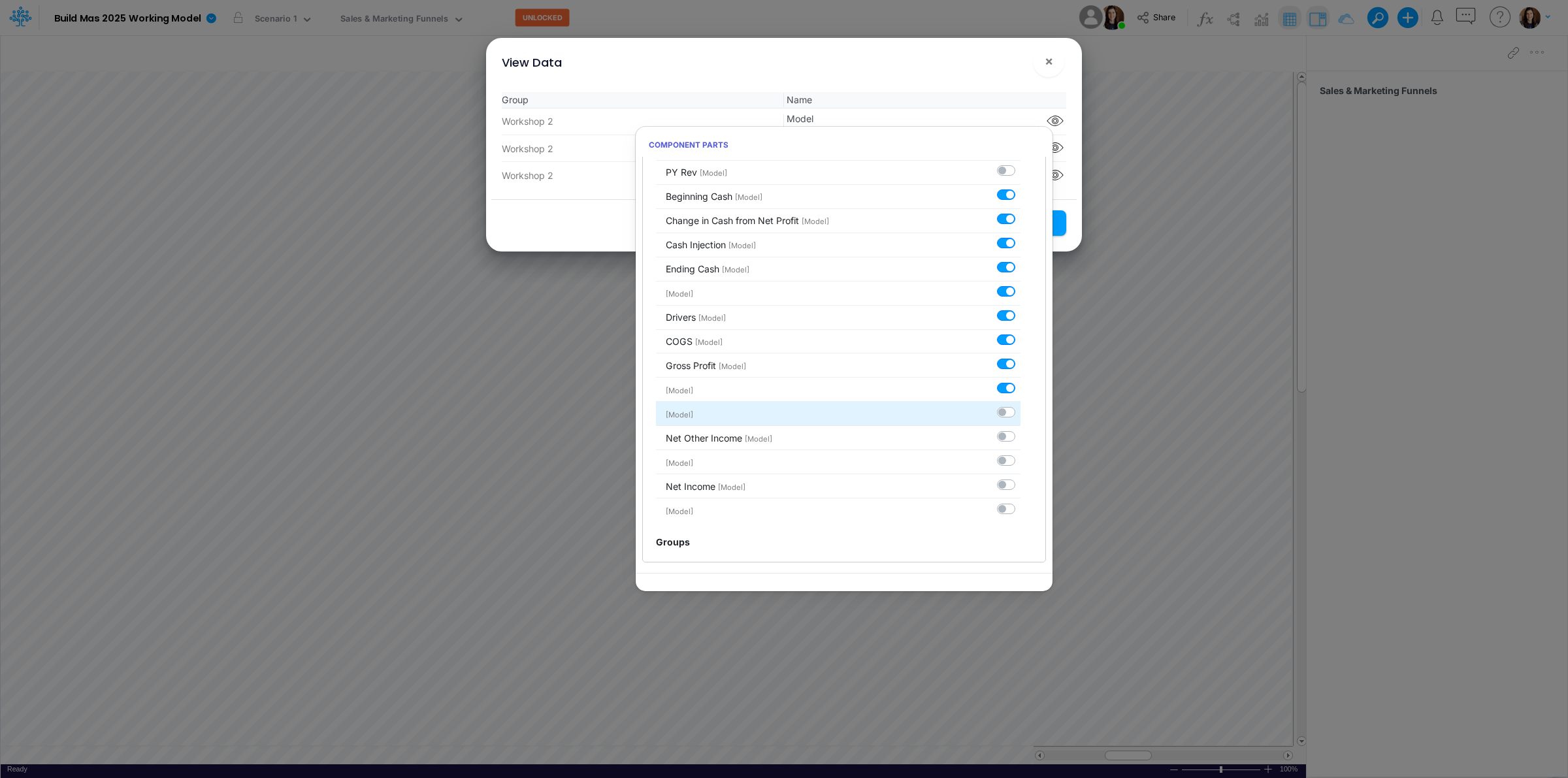
click at [1021, 405] on label at bounding box center [1021, 405] width 0 height 0
click at [1021, 410] on input "checkbox" at bounding box center [1024, 408] width 8 height 8
checkbox input "true"
click at [1021, 430] on label at bounding box center [1021, 430] width 0 height 0
click at [1021, 433] on input "checkbox" at bounding box center [1024, 433] width 8 height 8
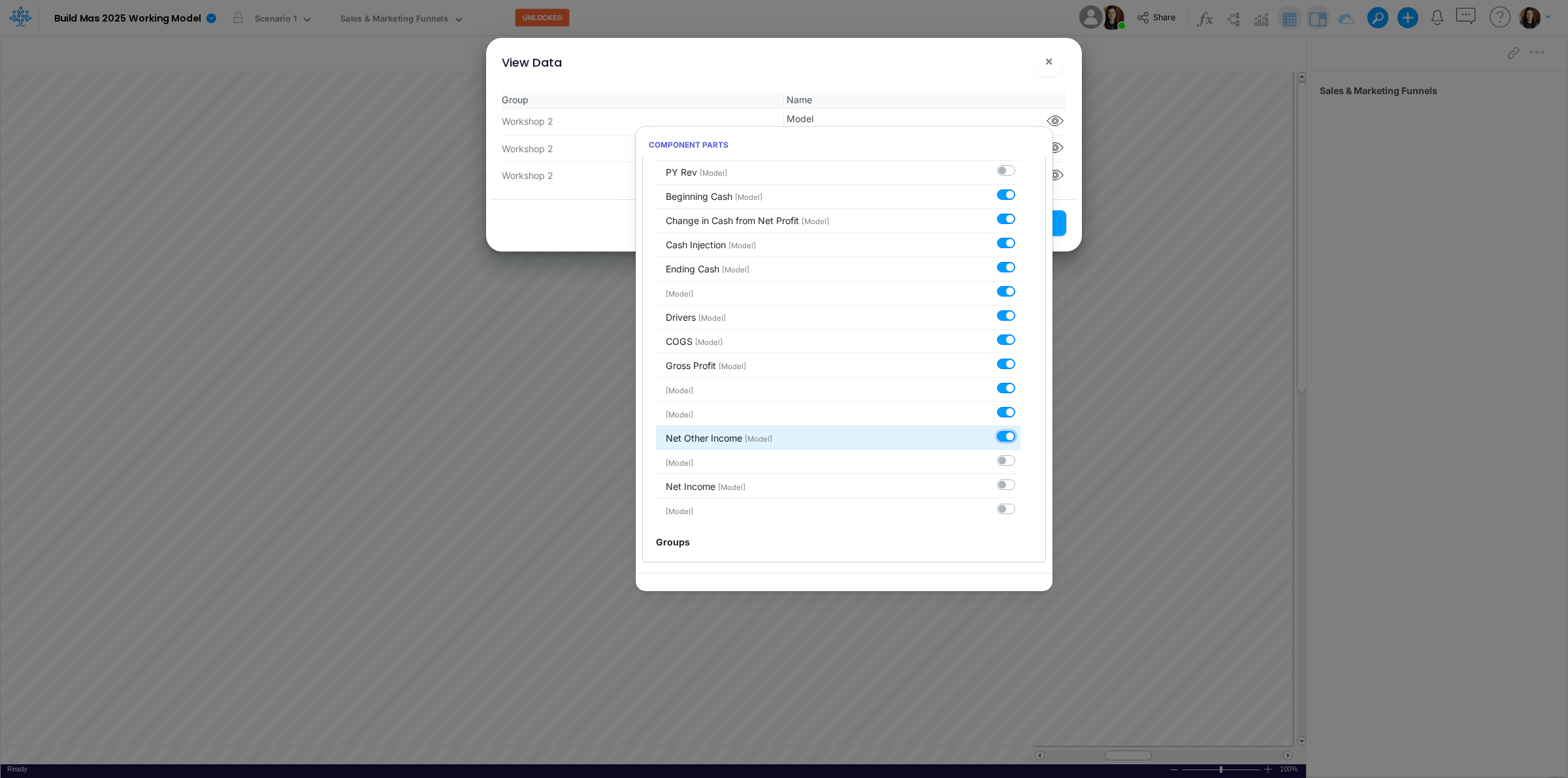
checkbox input "true"
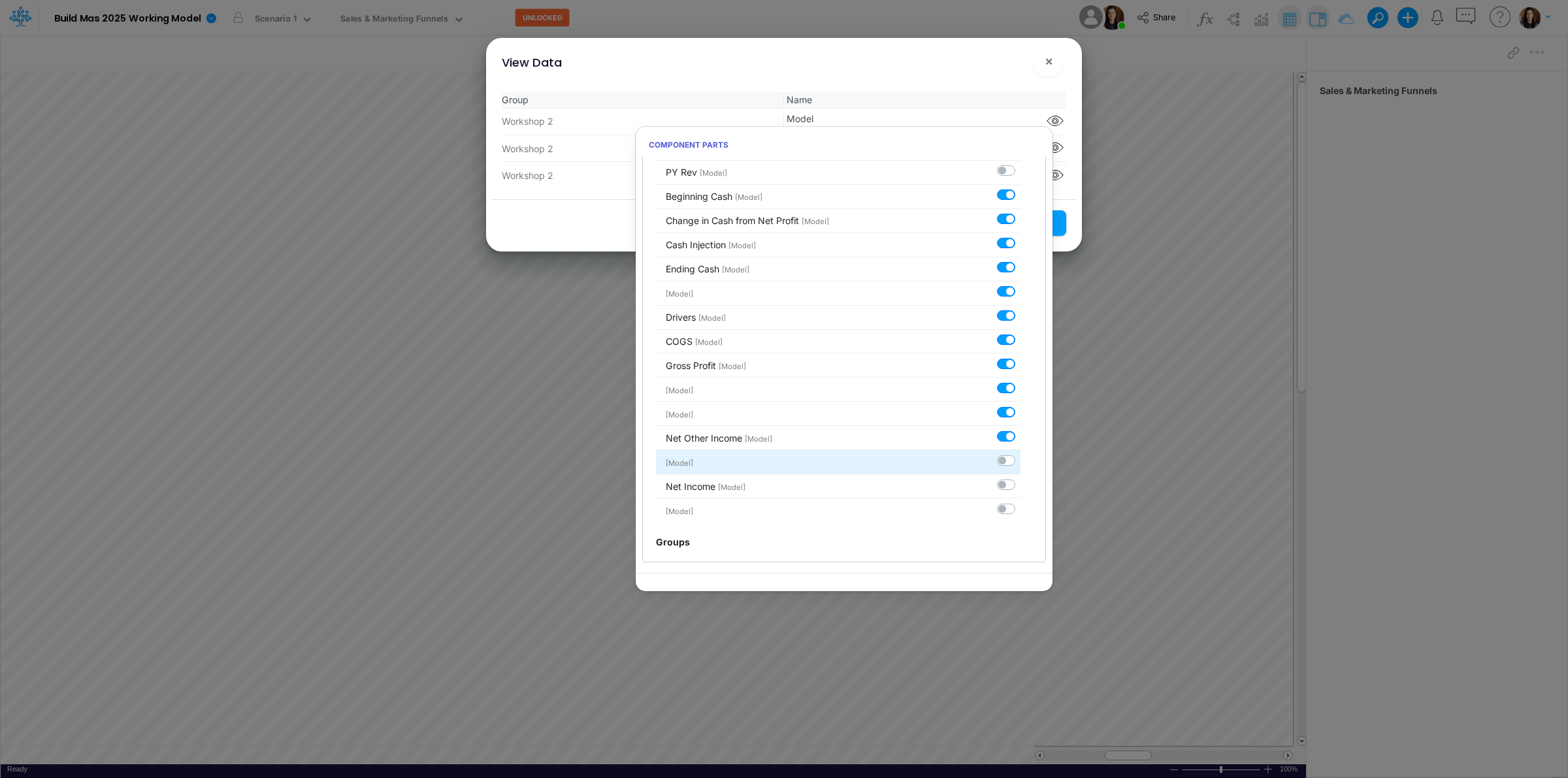
click at [1021, 454] on label at bounding box center [1021, 454] width 0 height 0
click at [1021, 461] on input "checkbox" at bounding box center [1024, 458] width 8 height 8
checkbox input "true"
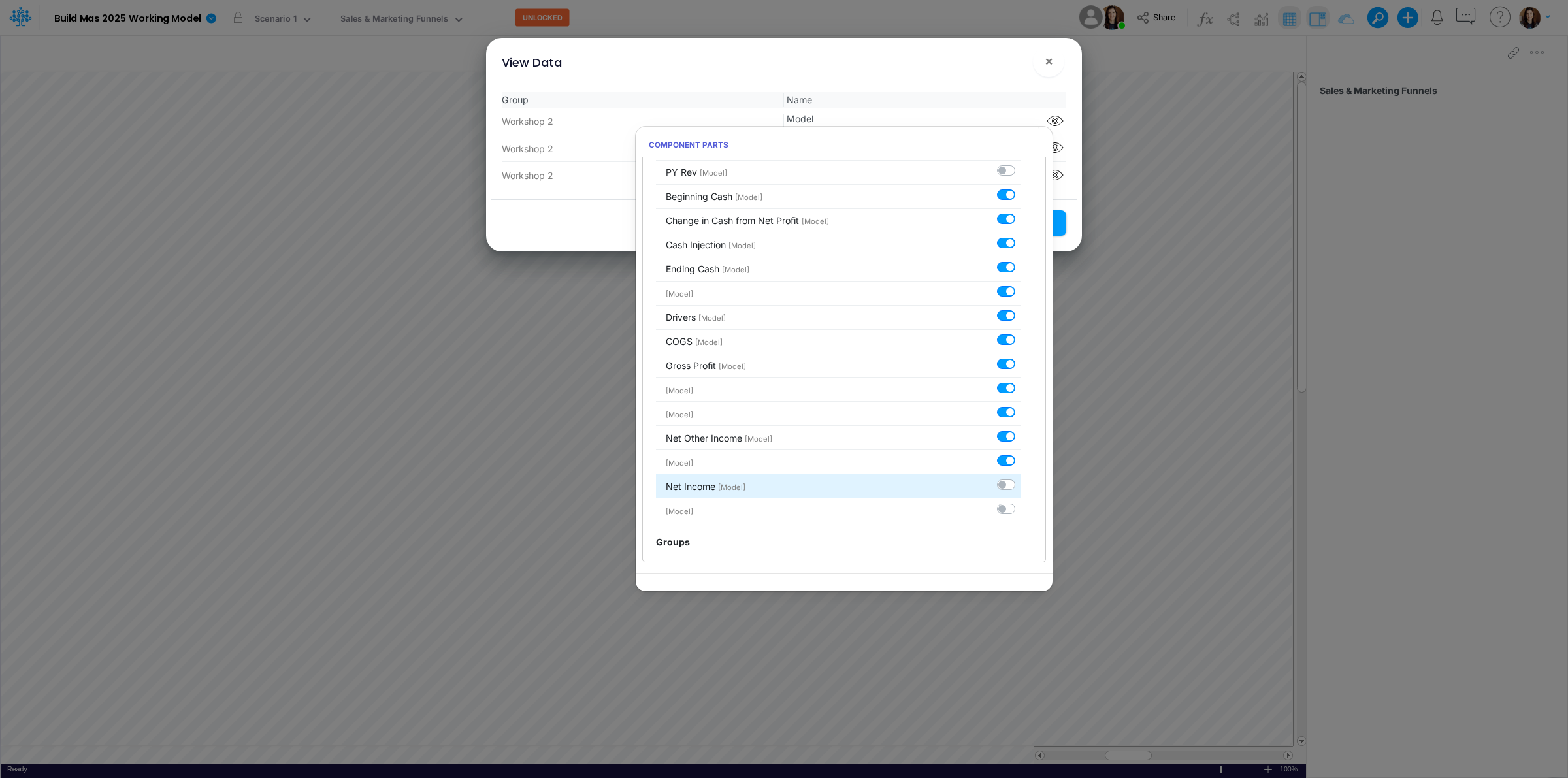
click at [1021, 478] on label at bounding box center [1021, 478] width 0 height 0
click at [1021, 484] on input "checkbox" at bounding box center [1024, 482] width 8 height 8
checkbox input "true"
click at [1021, 502] on label at bounding box center [1021, 502] width 0 height 0
click at [1021, 503] on input "checkbox" at bounding box center [1024, 506] width 8 height 8
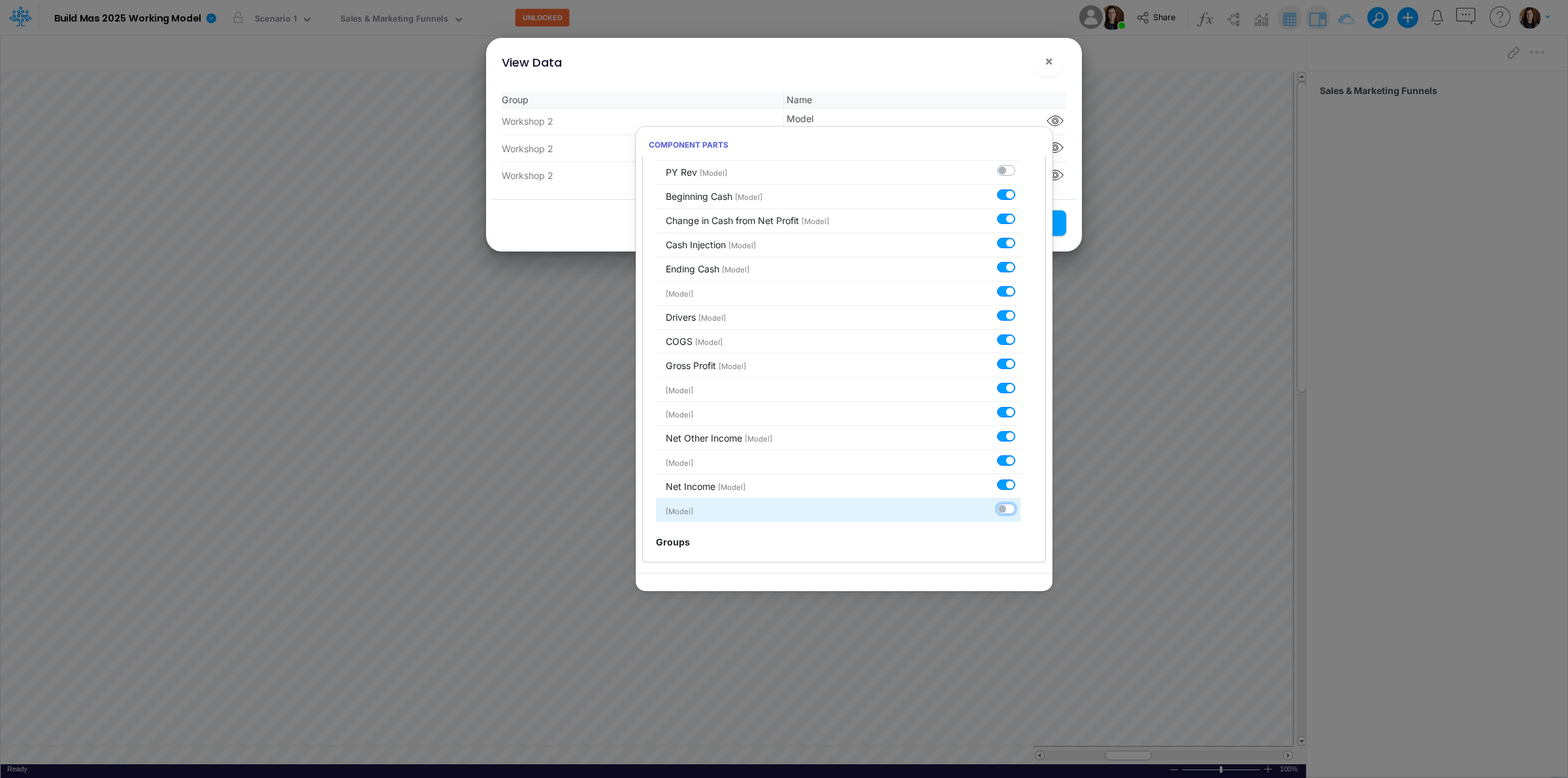
checkbox input "true"
click at [969, 69] on div "View Data ! ×" at bounding box center [784, 59] width 585 height 44
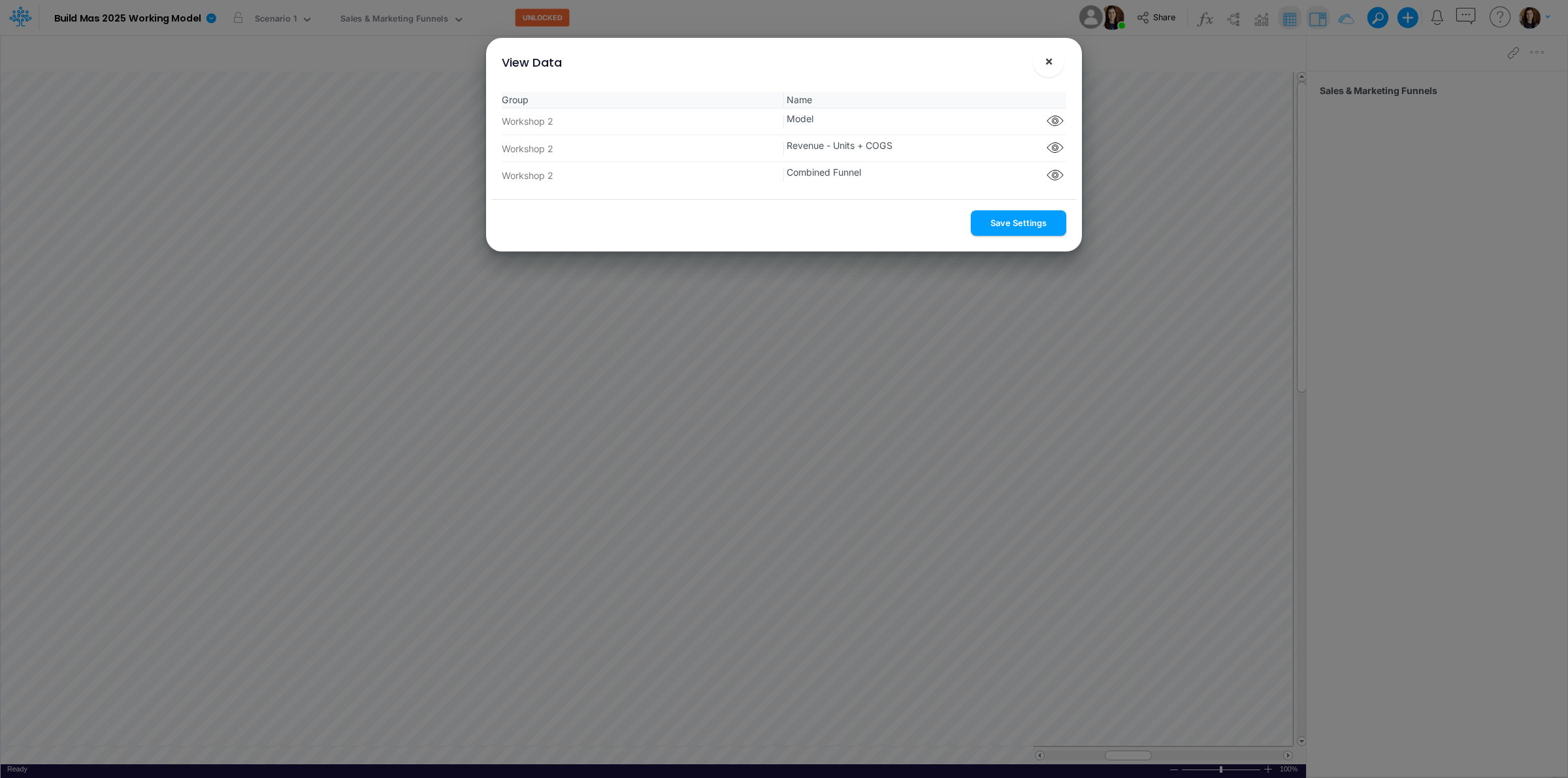
drag, startPoint x: 1001, startPoint y: 217, endPoint x: 1048, endPoint y: 59, distance: 164.8
click at [1002, 214] on button "Save Settings" at bounding box center [1019, 223] width 95 height 26
click at [1043, 67] on button "×" at bounding box center [1049, 61] width 31 height 31
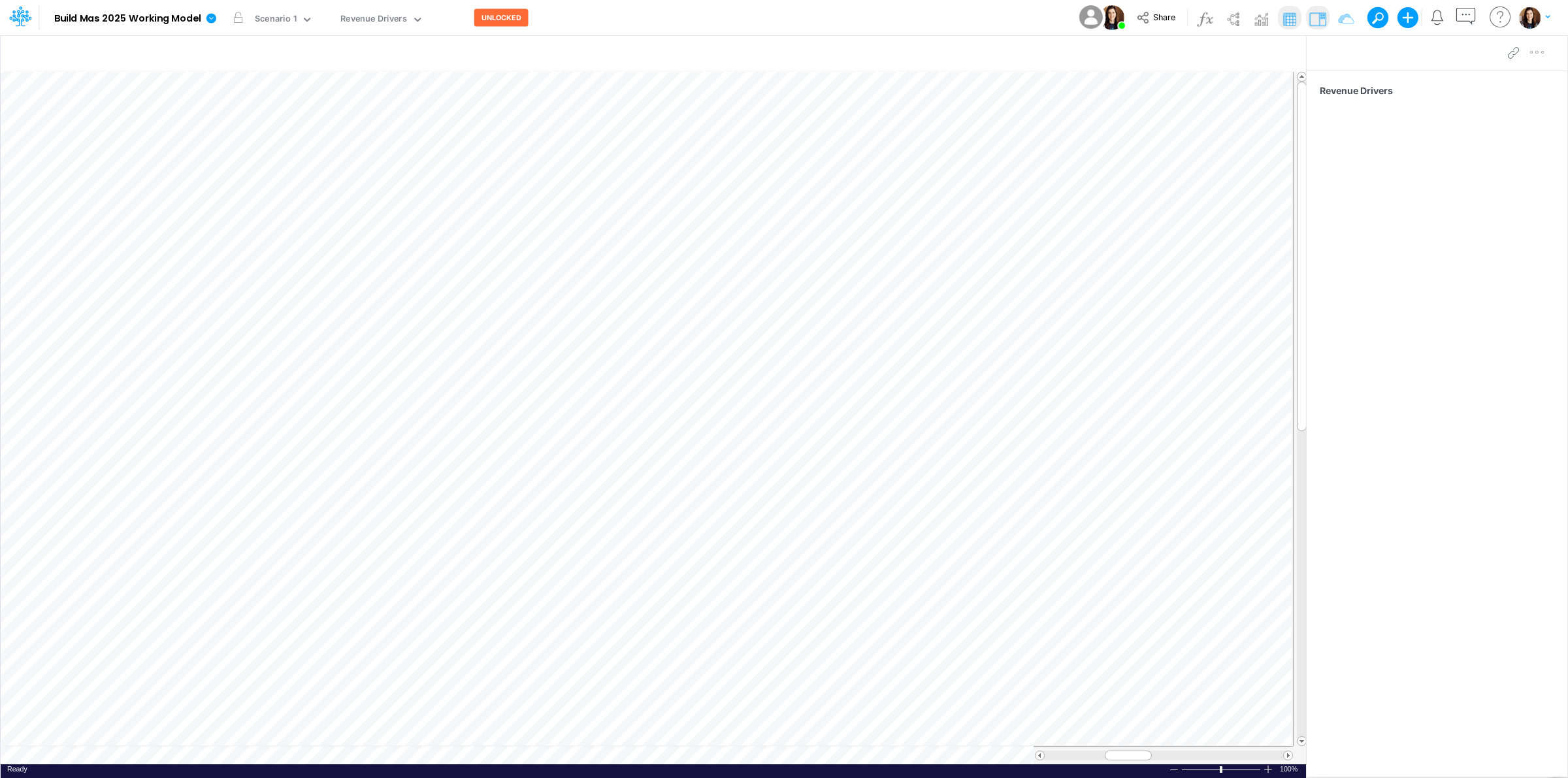
scroll to position [0, 1]
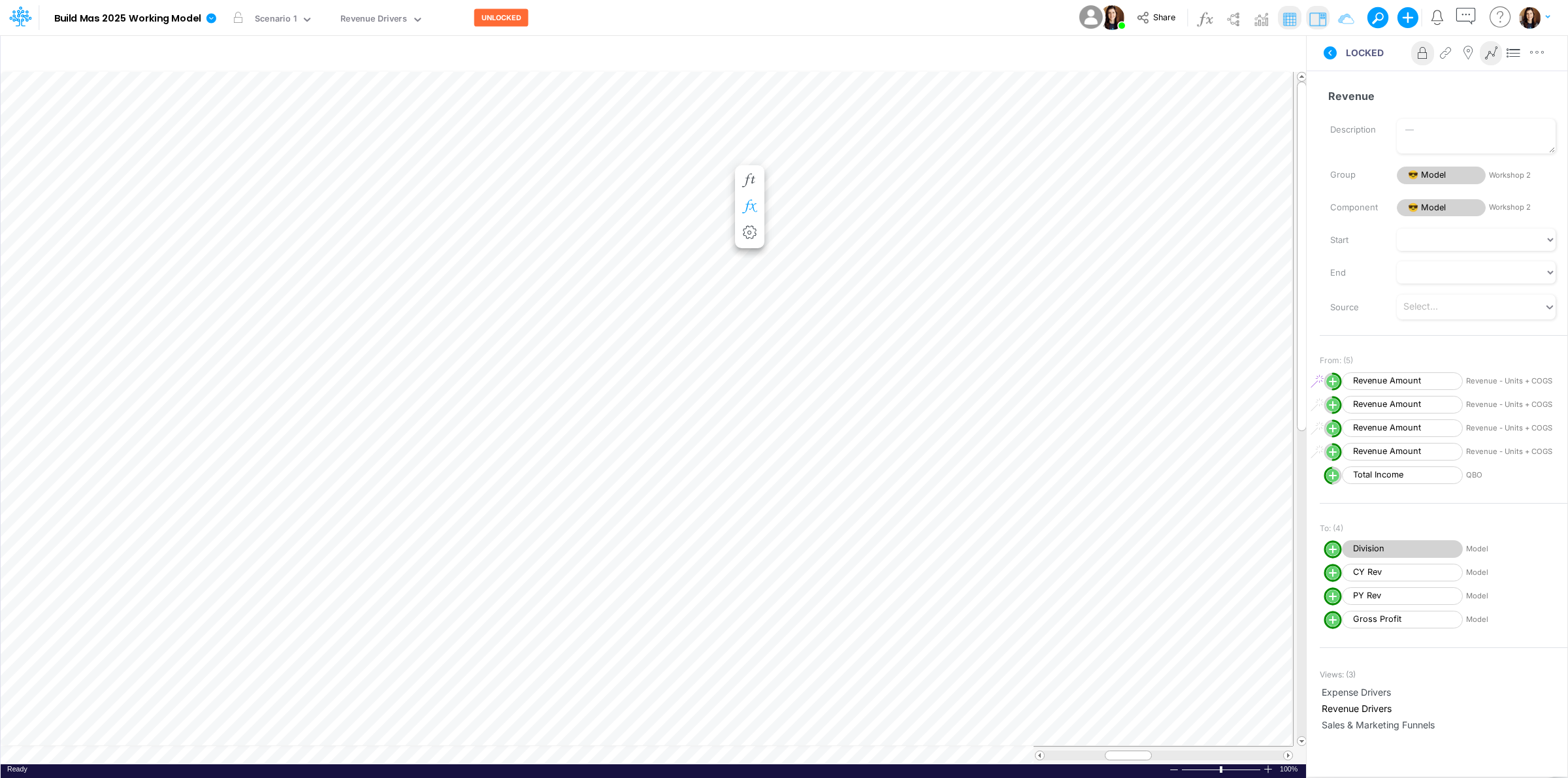
click at [750, 205] on icon "button" at bounding box center [749, 207] width 19 height 14
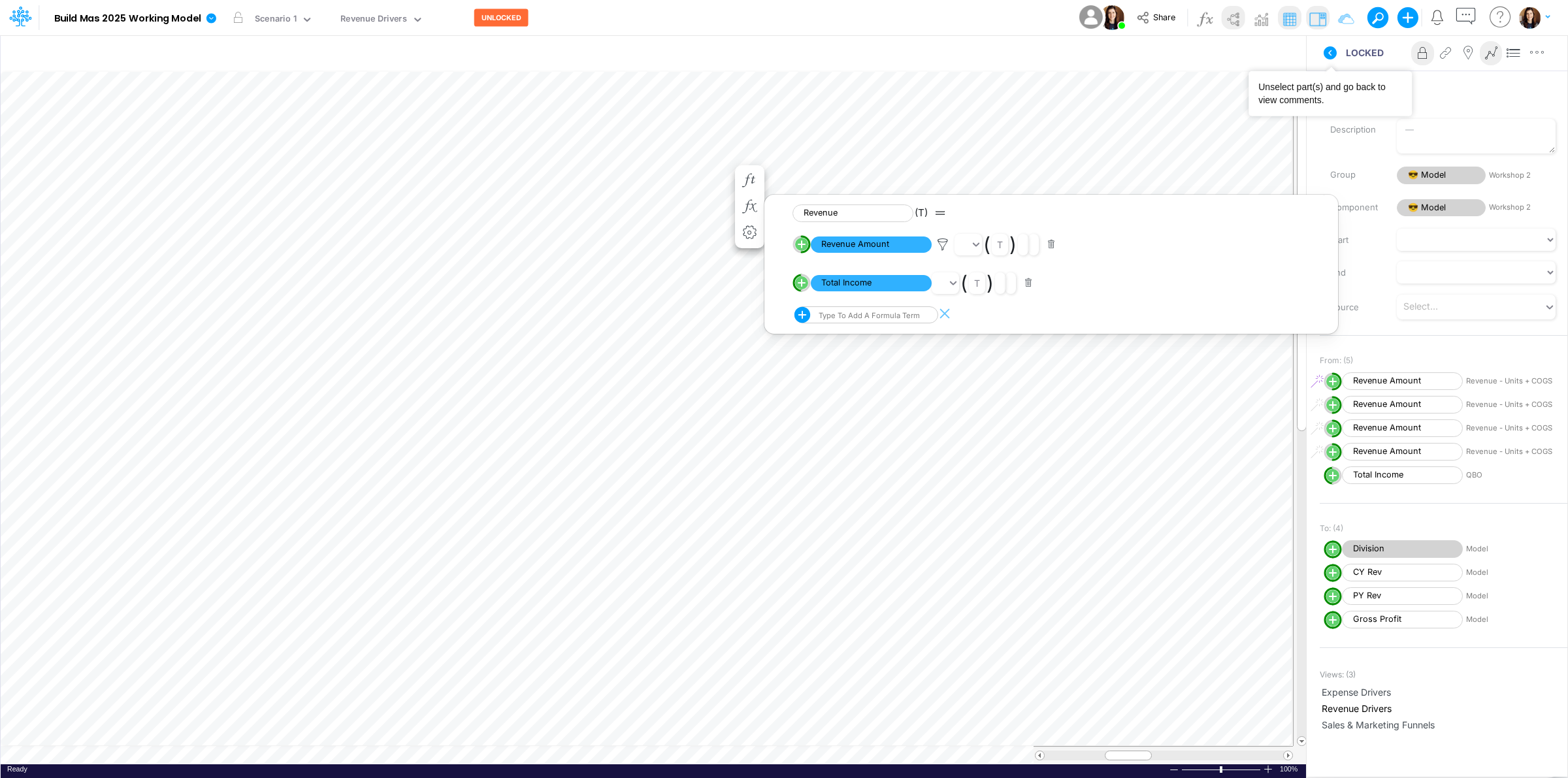
click at [1330, 50] on icon at bounding box center [1330, 53] width 16 height 16
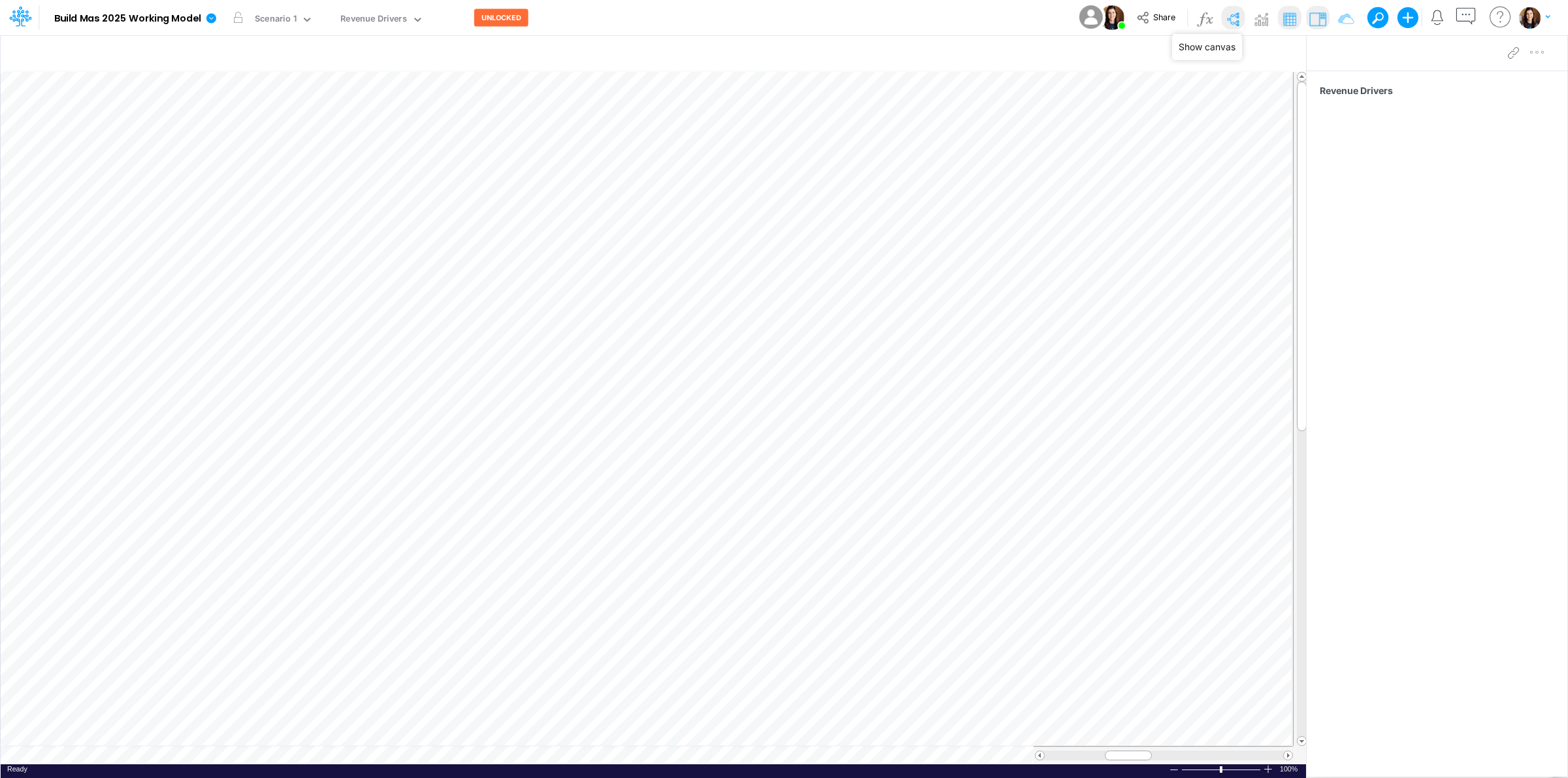
click at [1233, 15] on img at bounding box center [1233, 19] width 21 height 21
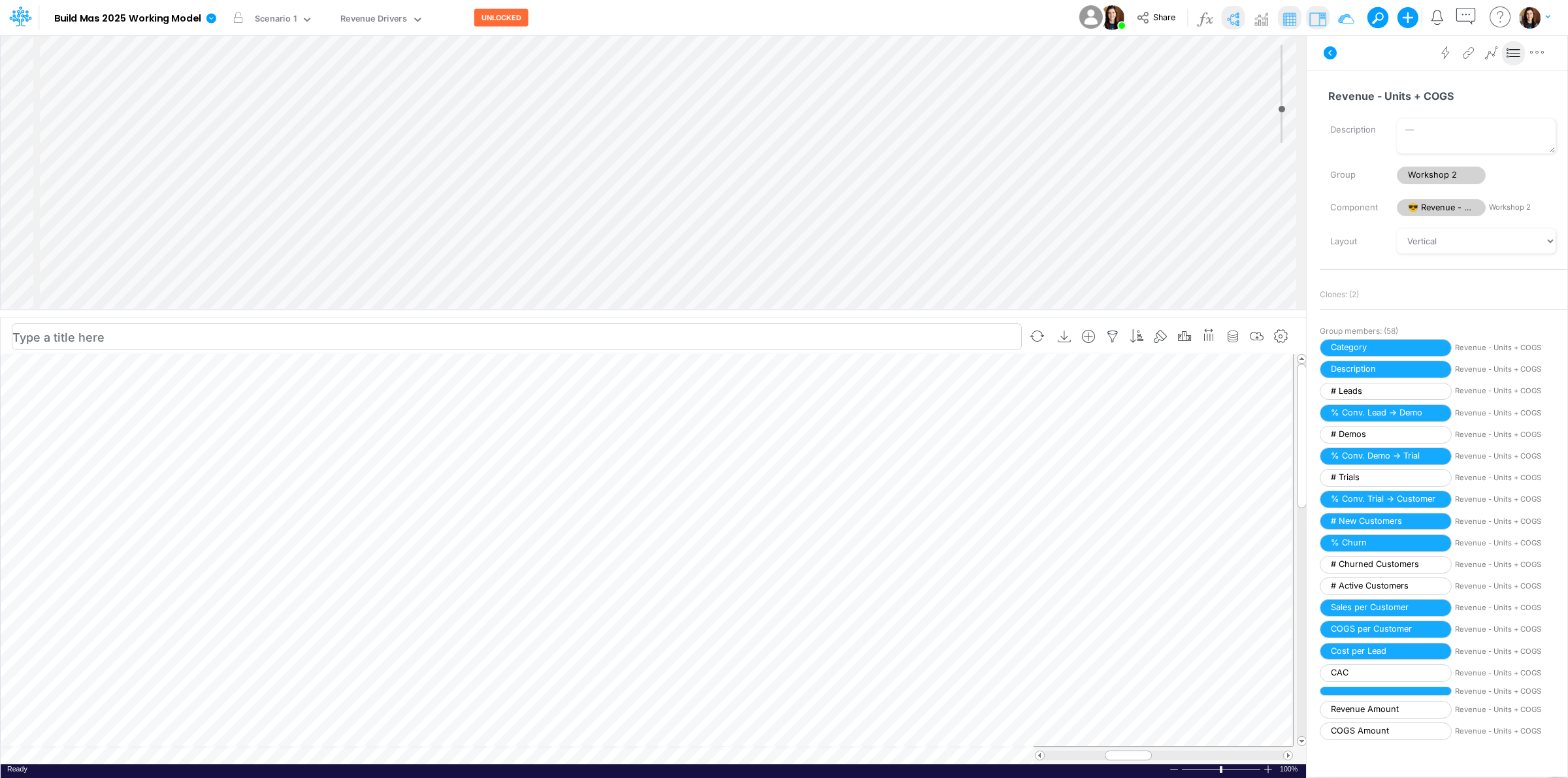
scroll to position [0, 1]
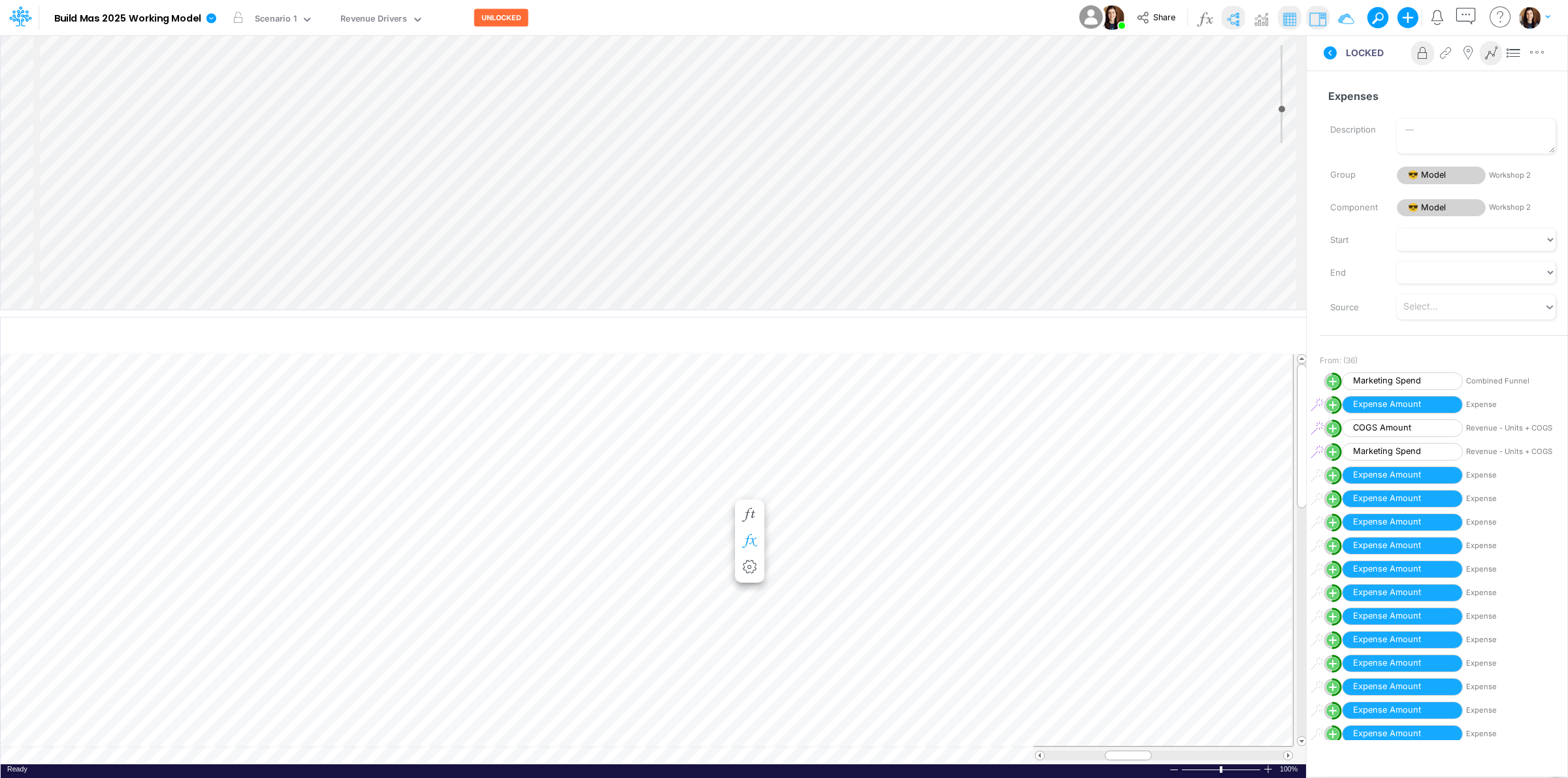
click at [749, 543] on icon "button" at bounding box center [749, 541] width 19 height 14
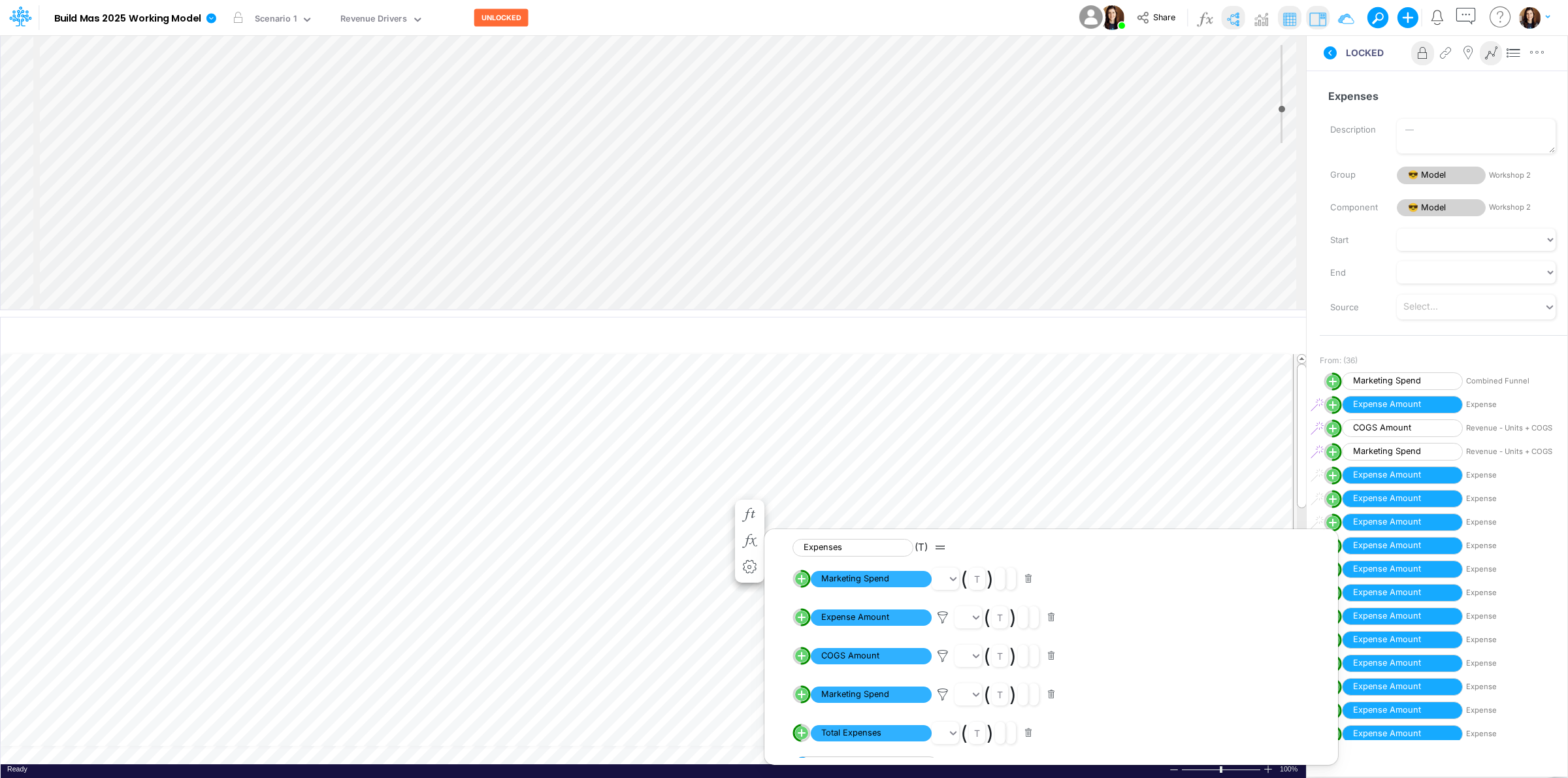
click at [802, 659] on line "circle with outer border" at bounding box center [802, 656] width 0 height 6
select select "Multiply"
select select "Add"
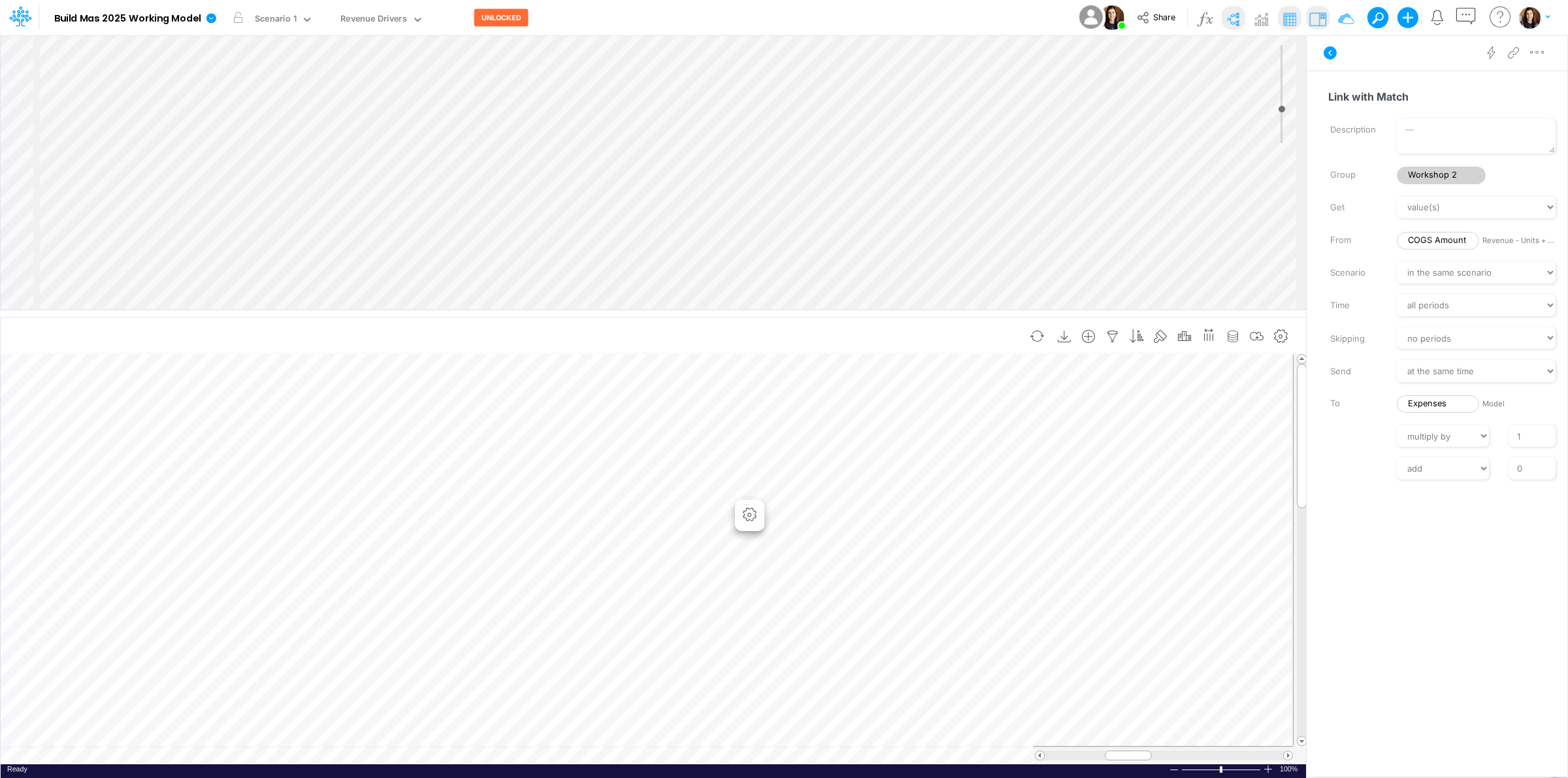
scroll to position [0, 1]
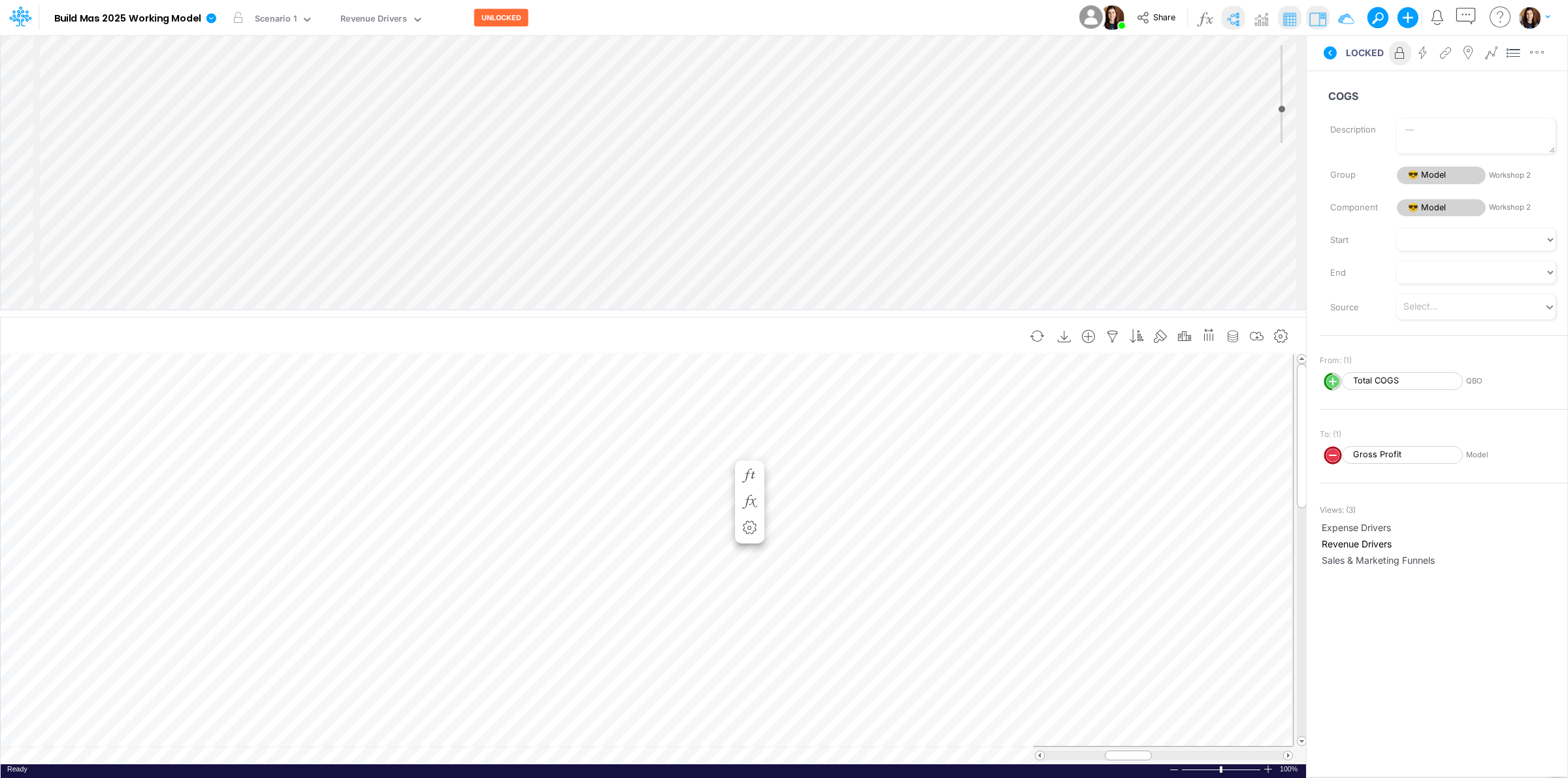
scroll to position [0, 1]
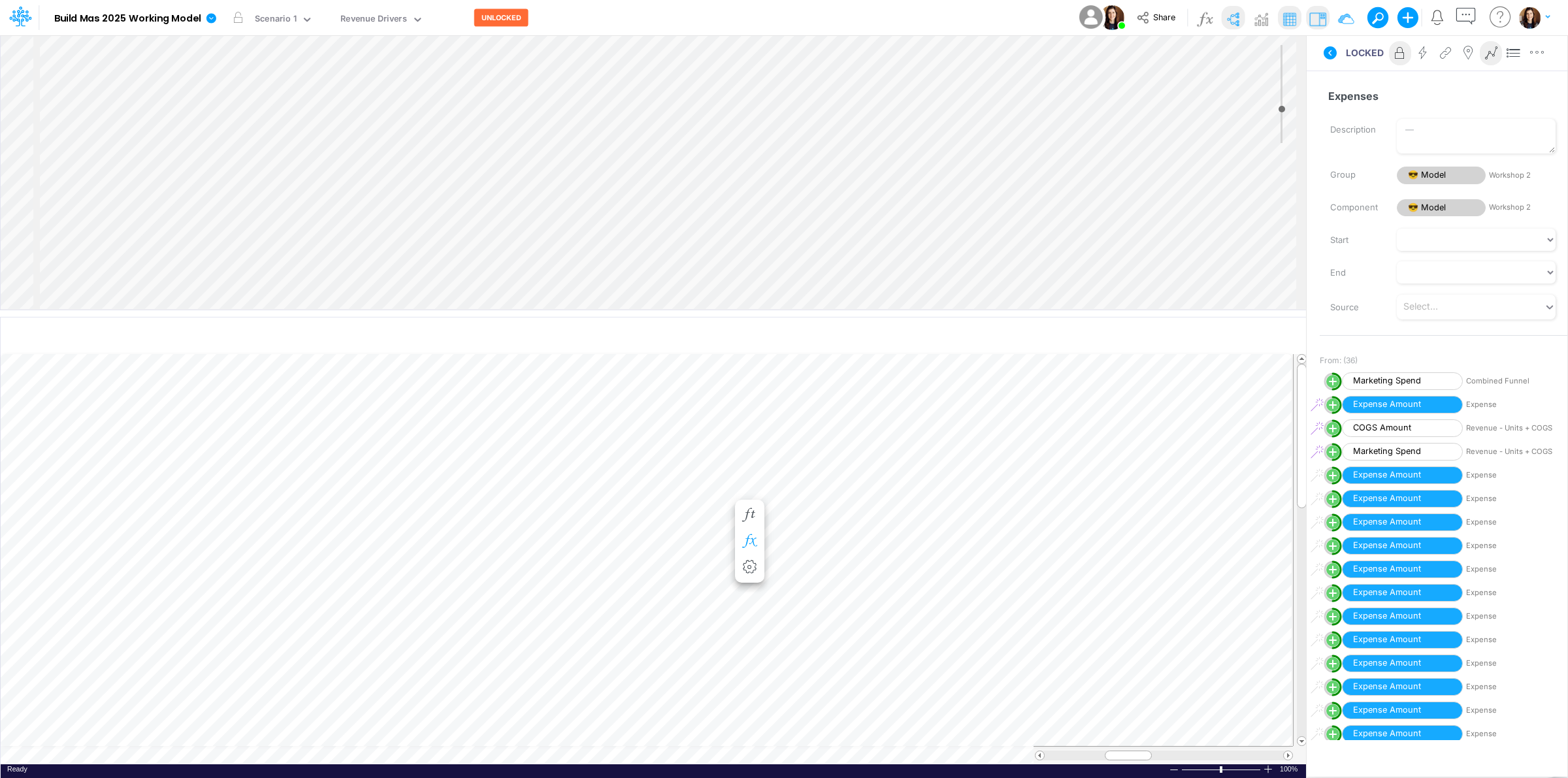
click at [750, 530] on button "button" at bounding box center [750, 542] width 24 height 26
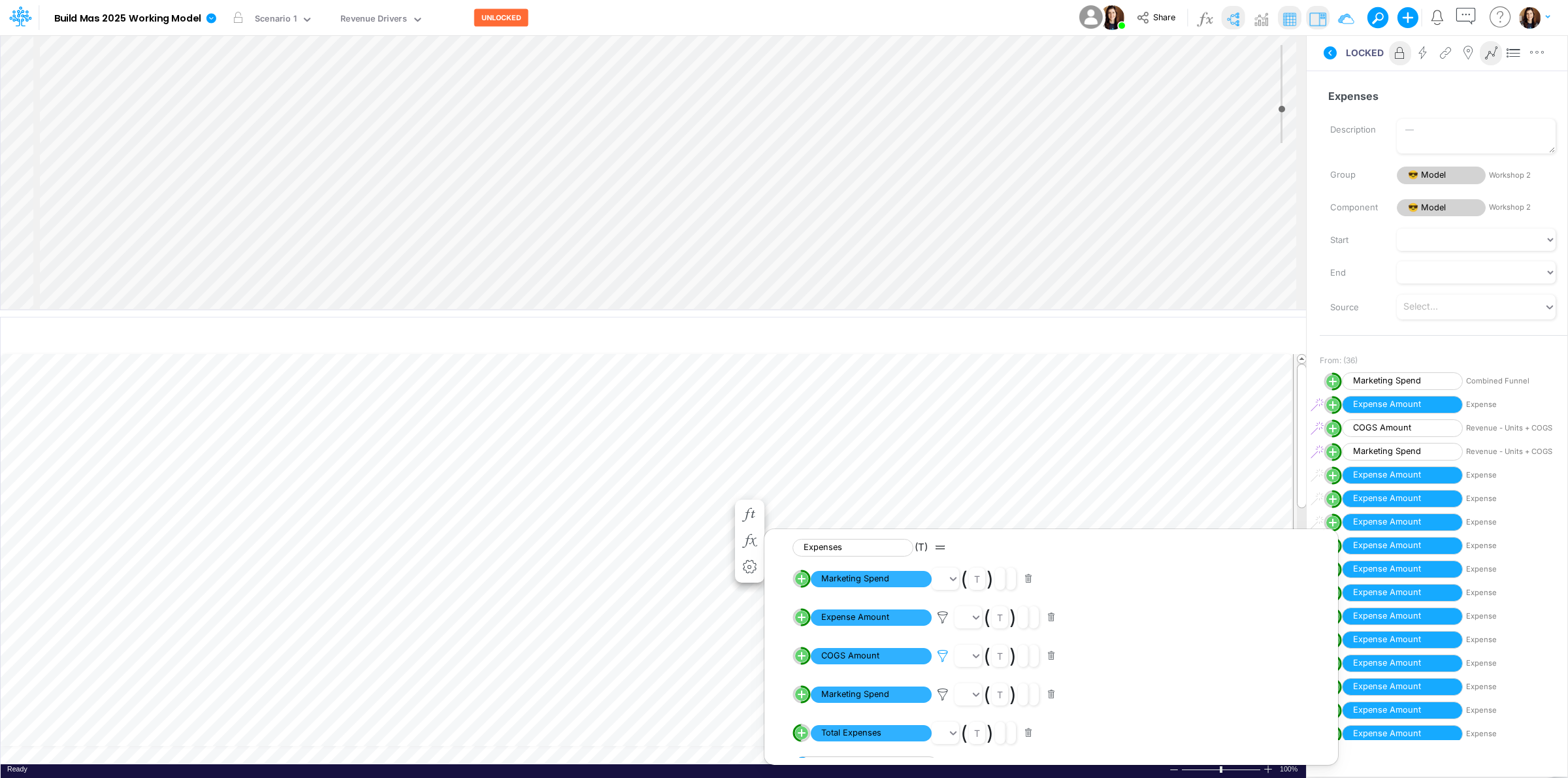
click at [938, 655] on icon at bounding box center [943, 656] width 19 height 14
click at [801, 659] on div at bounding box center [784, 392] width 1568 height 772
click at [802, 659] on line "circle with outer border" at bounding box center [802, 656] width 0 height 6
select select "Multiply"
select select "Add"
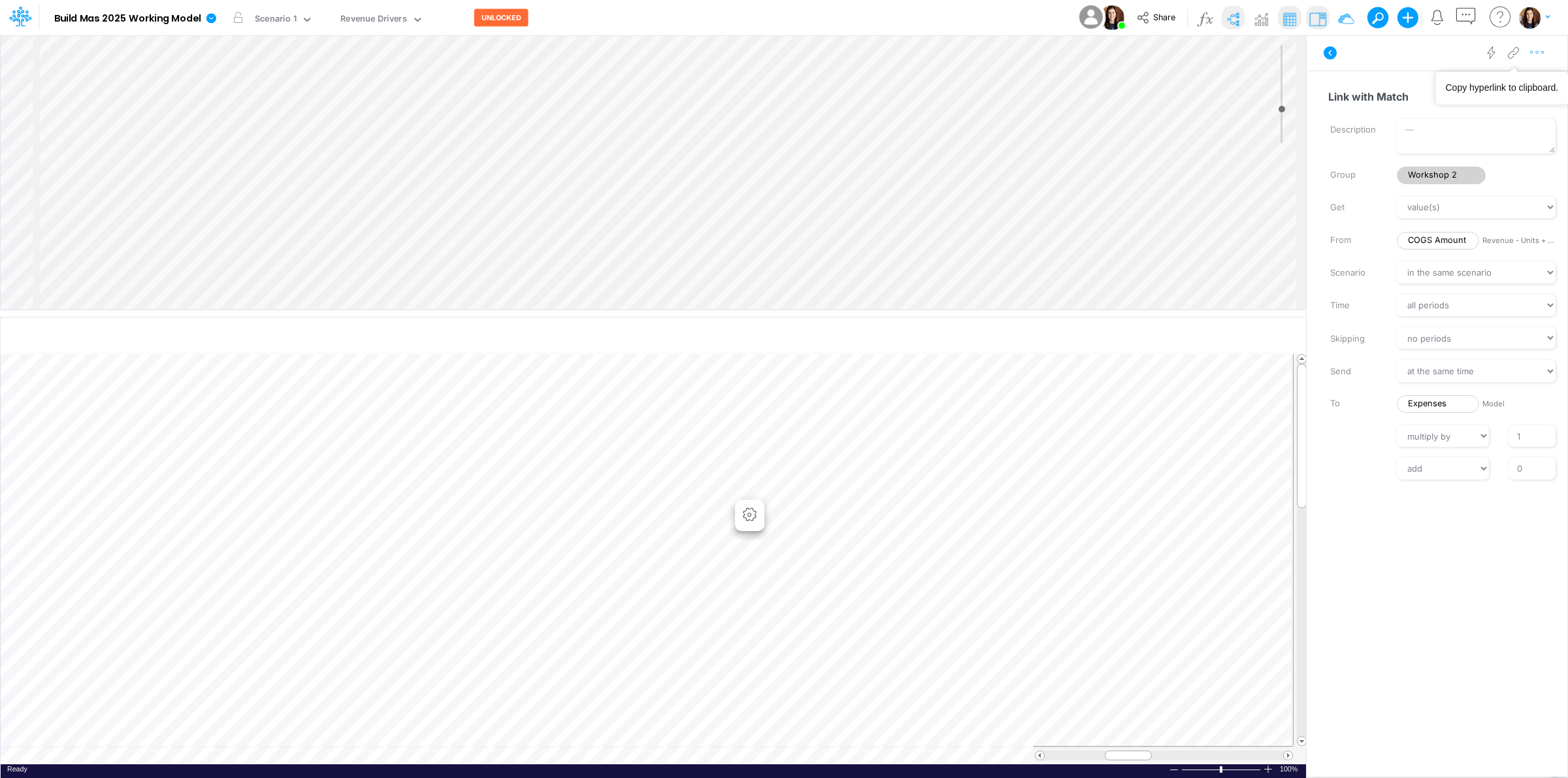
drag, startPoint x: 1537, startPoint y: 48, endPoint x: 1530, endPoint y: 60, distance: 13.9
click at [1537, 50] on icon "button" at bounding box center [1537, 52] width 19 height 14
click at [1475, 107] on button "Delete" at bounding box center [1470, 107] width 156 height 22
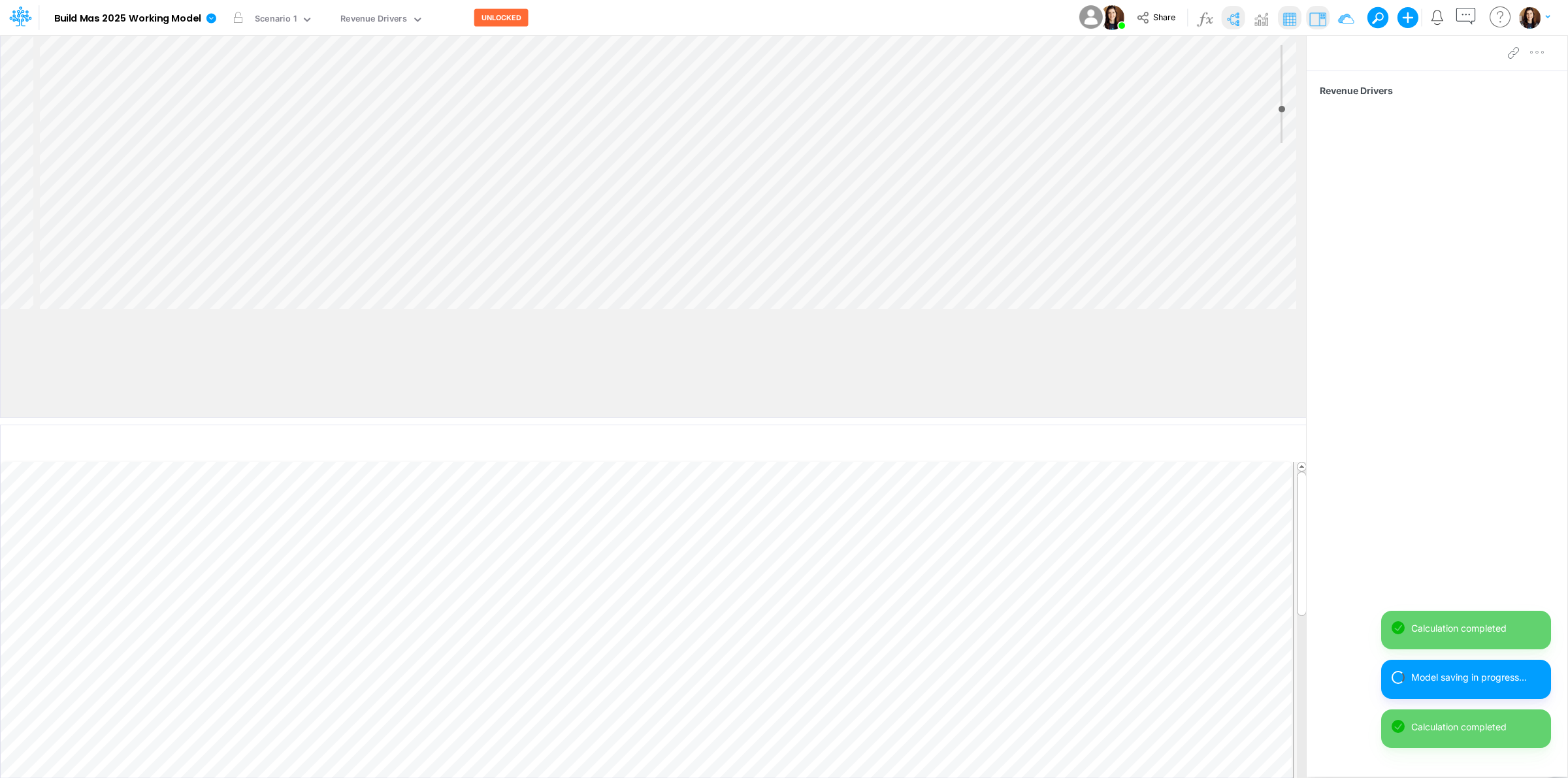
drag, startPoint x: 894, startPoint y: 314, endPoint x: 906, endPoint y: 422, distance: 108.7
click at [906, 422] on div at bounding box center [653, 421] width 1306 height 6
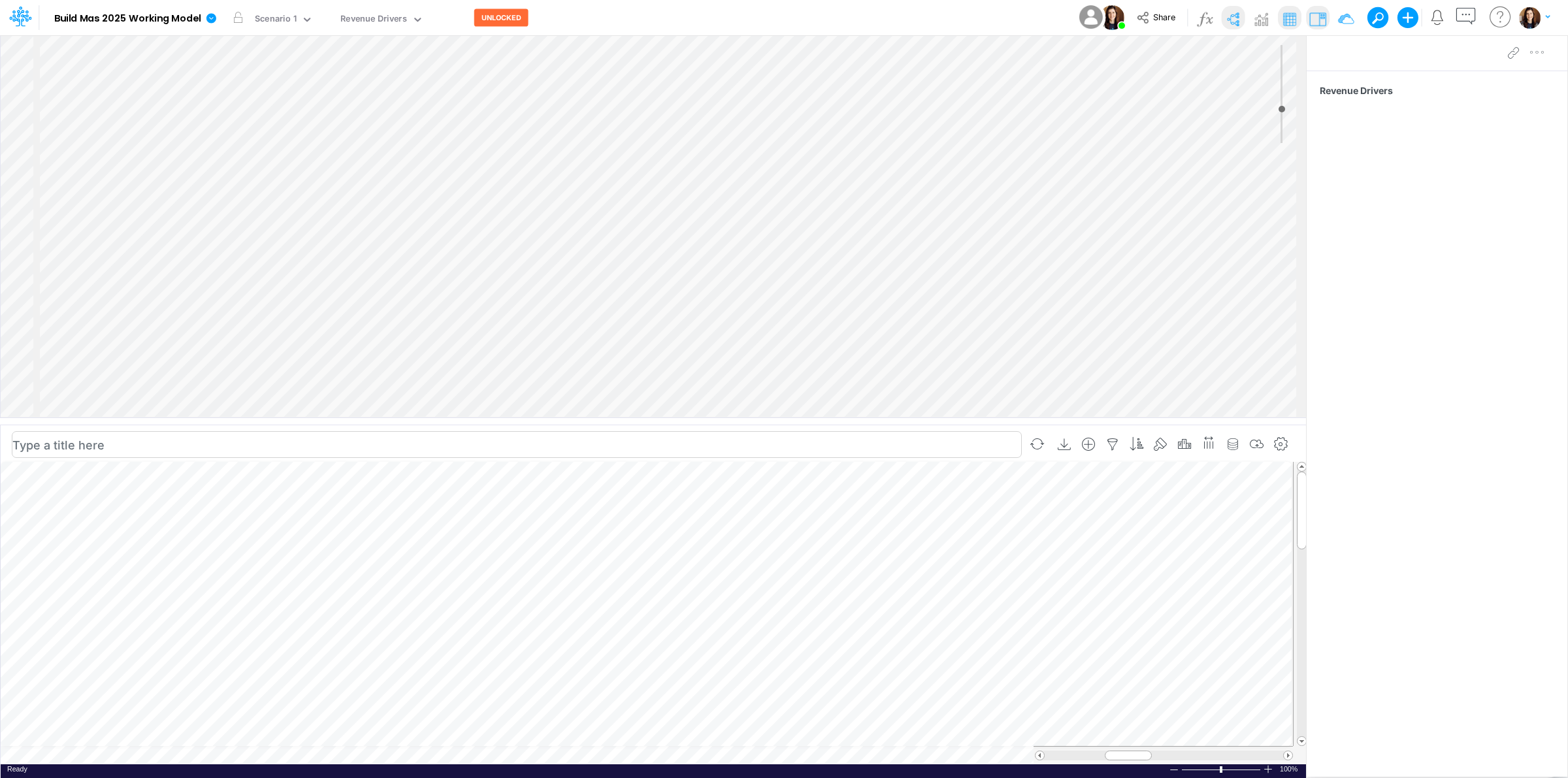
scroll to position [4, 0]
select select "1"
select select "Multiply"
select select "Add"
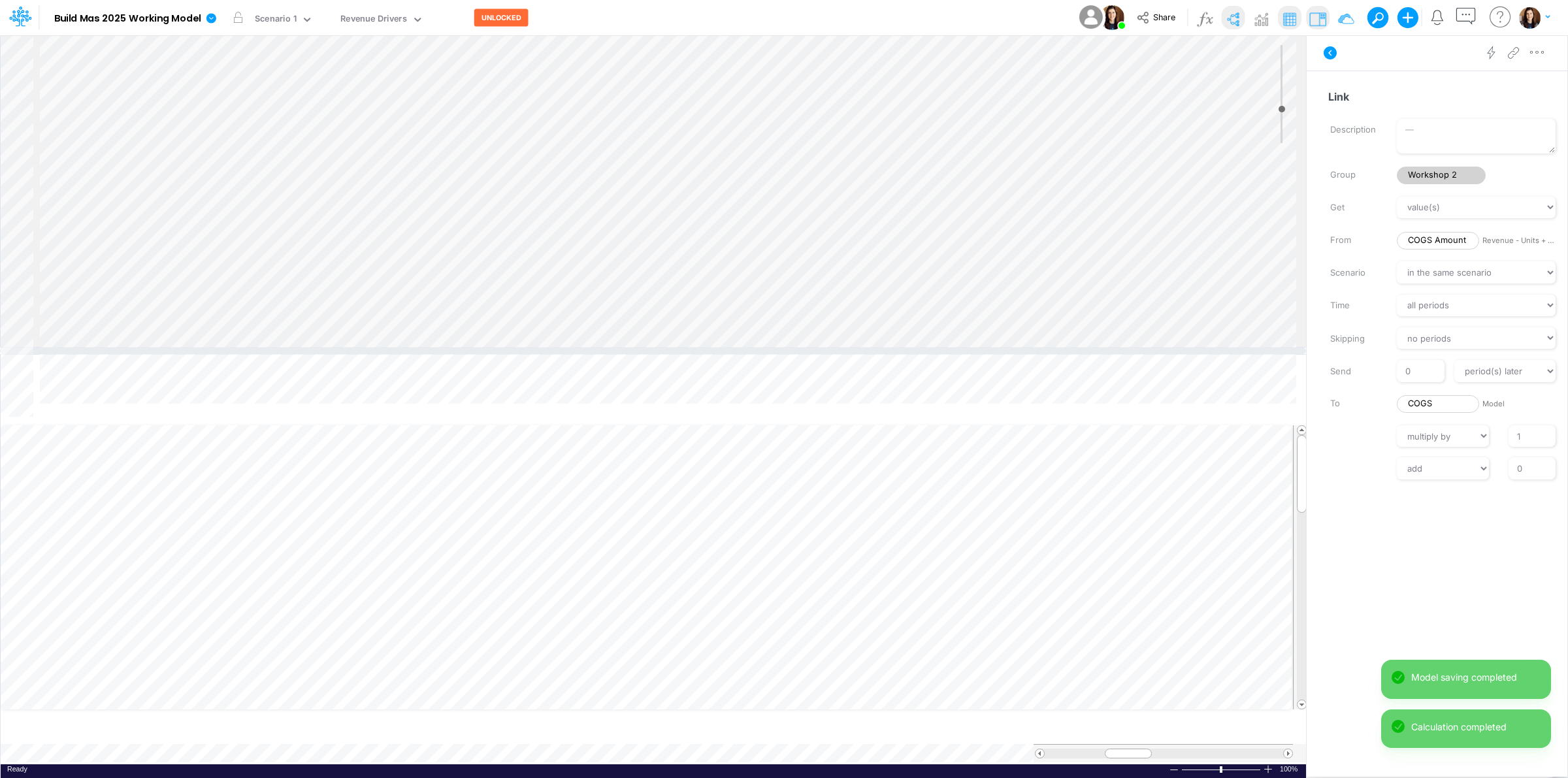
drag, startPoint x: 763, startPoint y: 422, endPoint x: 761, endPoint y: 312, distance: 110.0
click at [761, 347] on div at bounding box center [653, 350] width 1306 height 6
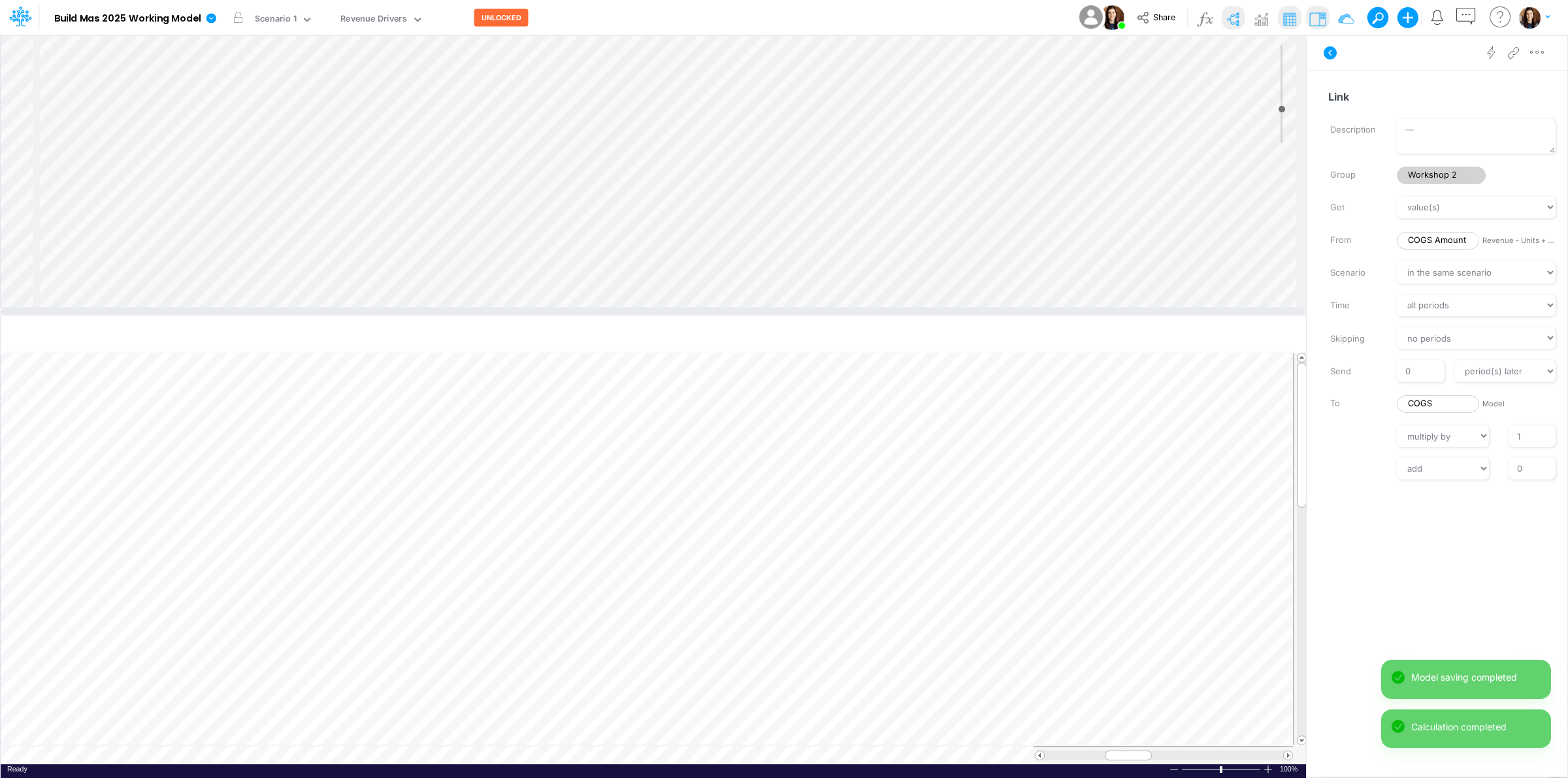
scroll to position [0, 1]
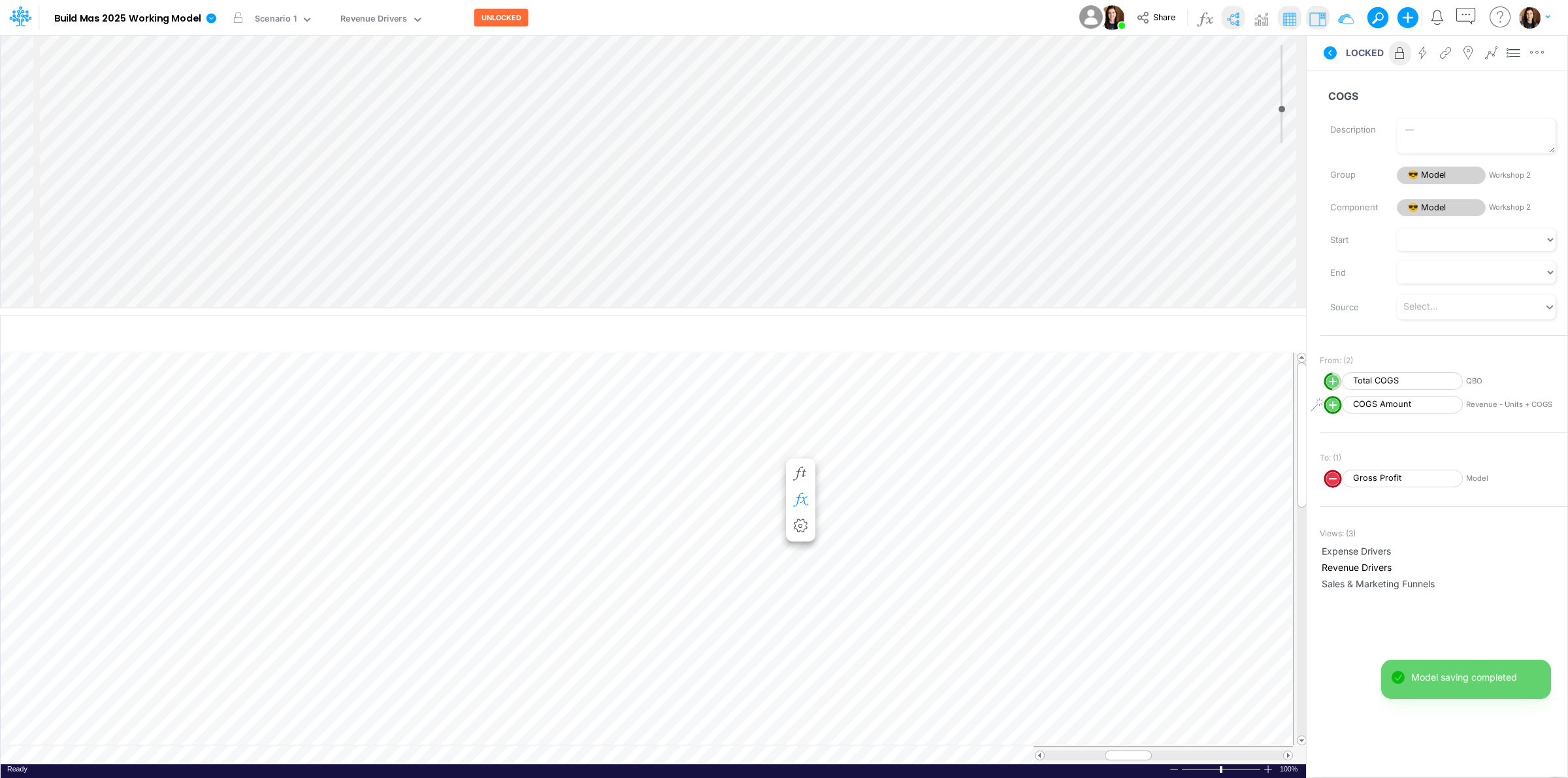
click at [804, 501] on icon "button" at bounding box center [800, 500] width 19 height 14
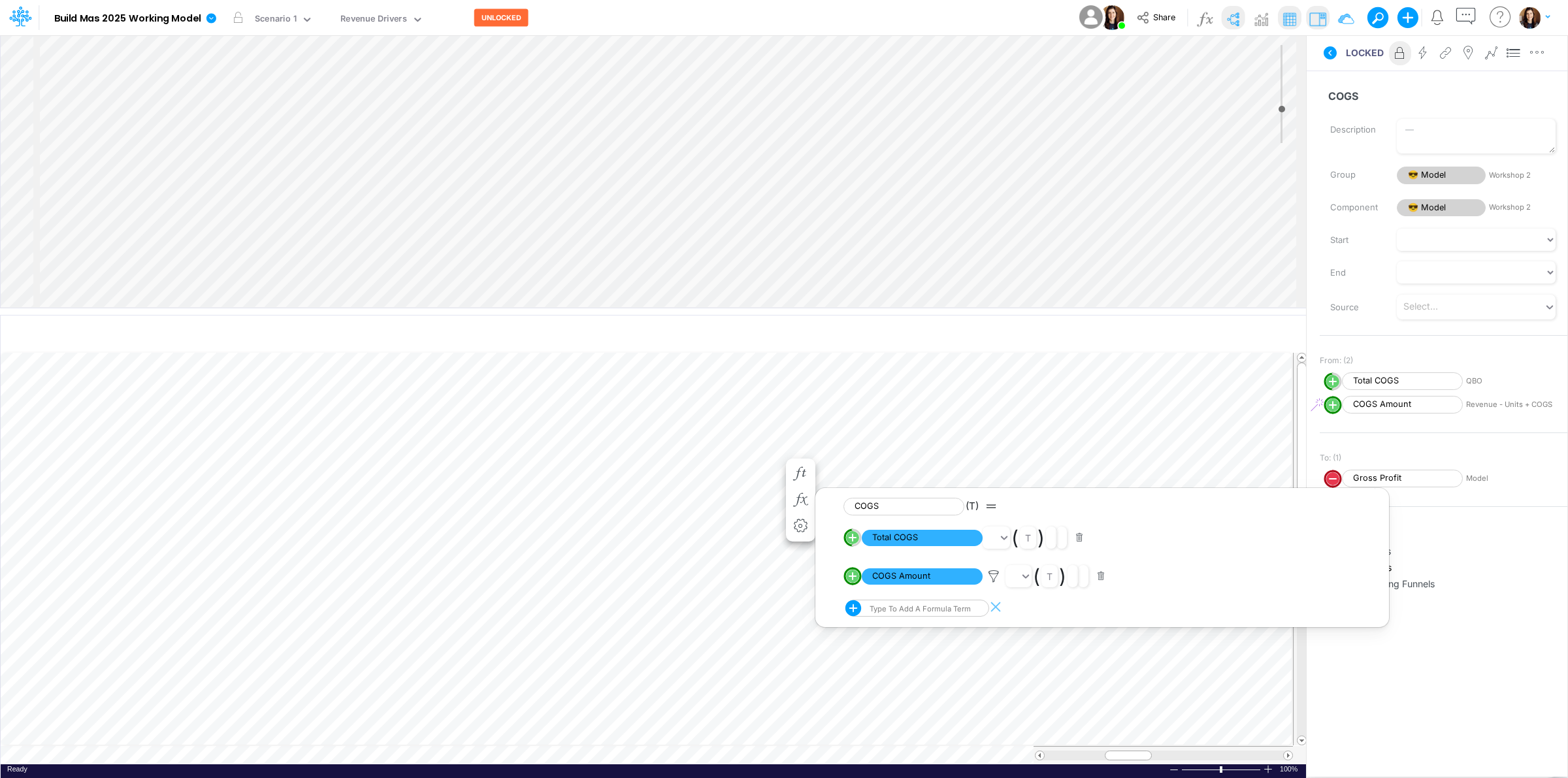
click at [851, 575] on circle "circle with outer border" at bounding box center [853, 576] width 13 height 13
select select "1"
select select "Multiply"
select select "Add"
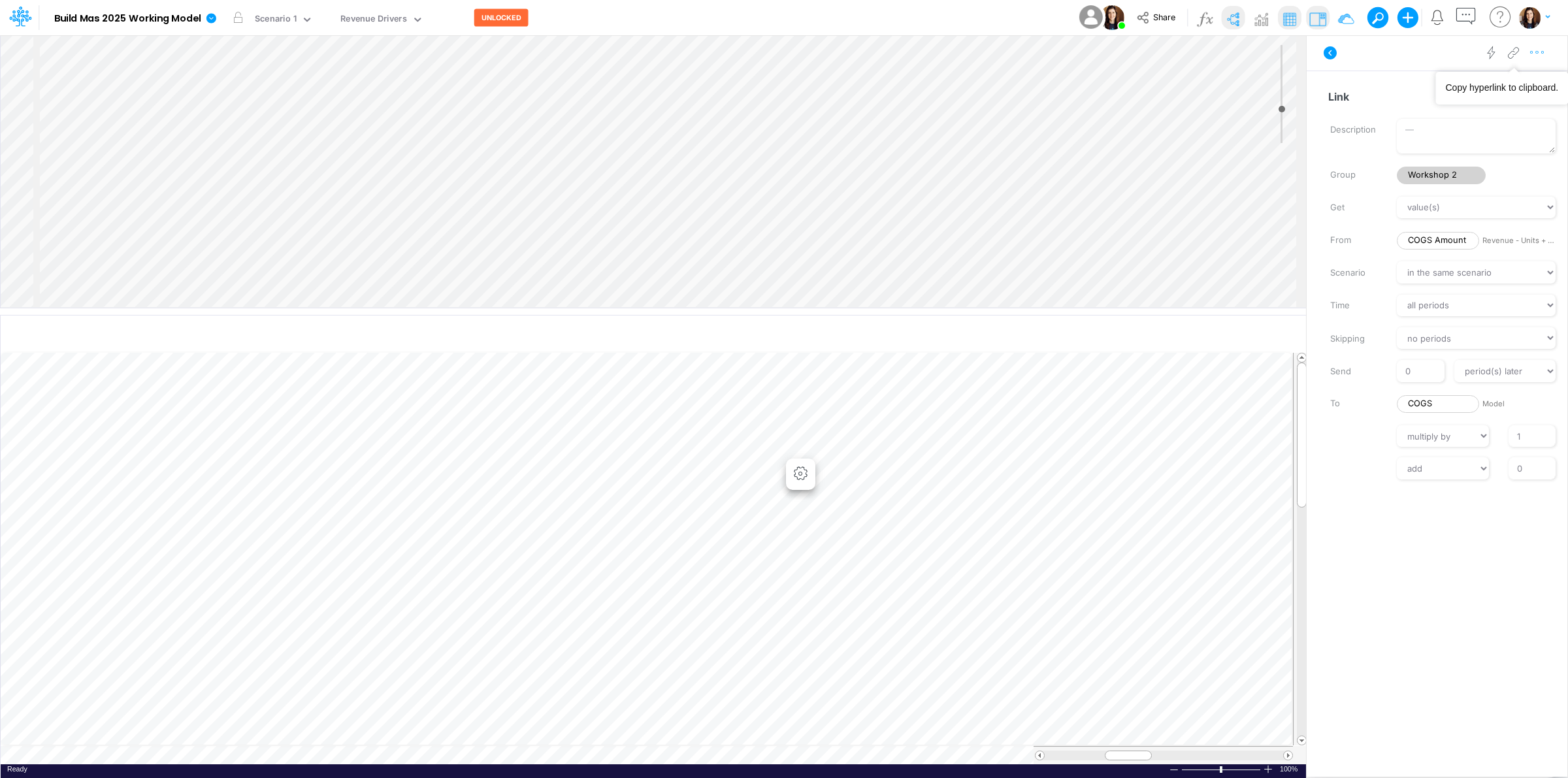
click at [1542, 56] on icon "button" at bounding box center [1537, 52] width 19 height 14
click at [1513, 79] on button "Advanced settings" at bounding box center [1470, 85] width 156 height 22
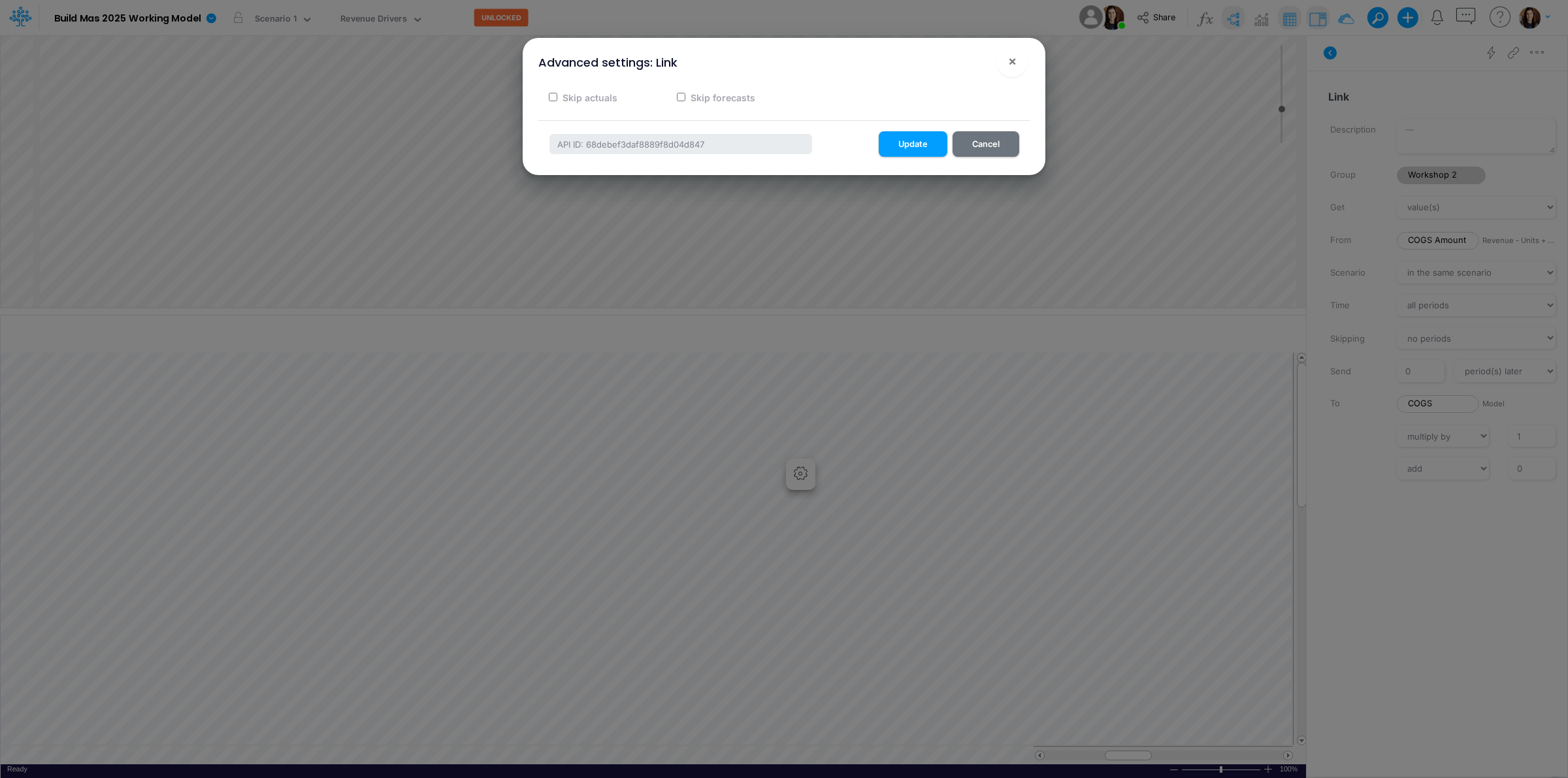
click at [573, 101] on label "Skip actuals" at bounding box center [588, 97] width 56 height 14
click at [558, 101] on input "Skip actuals" at bounding box center [553, 96] width 8 height 8
checkbox input "true"
click at [910, 142] on button "Update" at bounding box center [913, 144] width 69 height 26
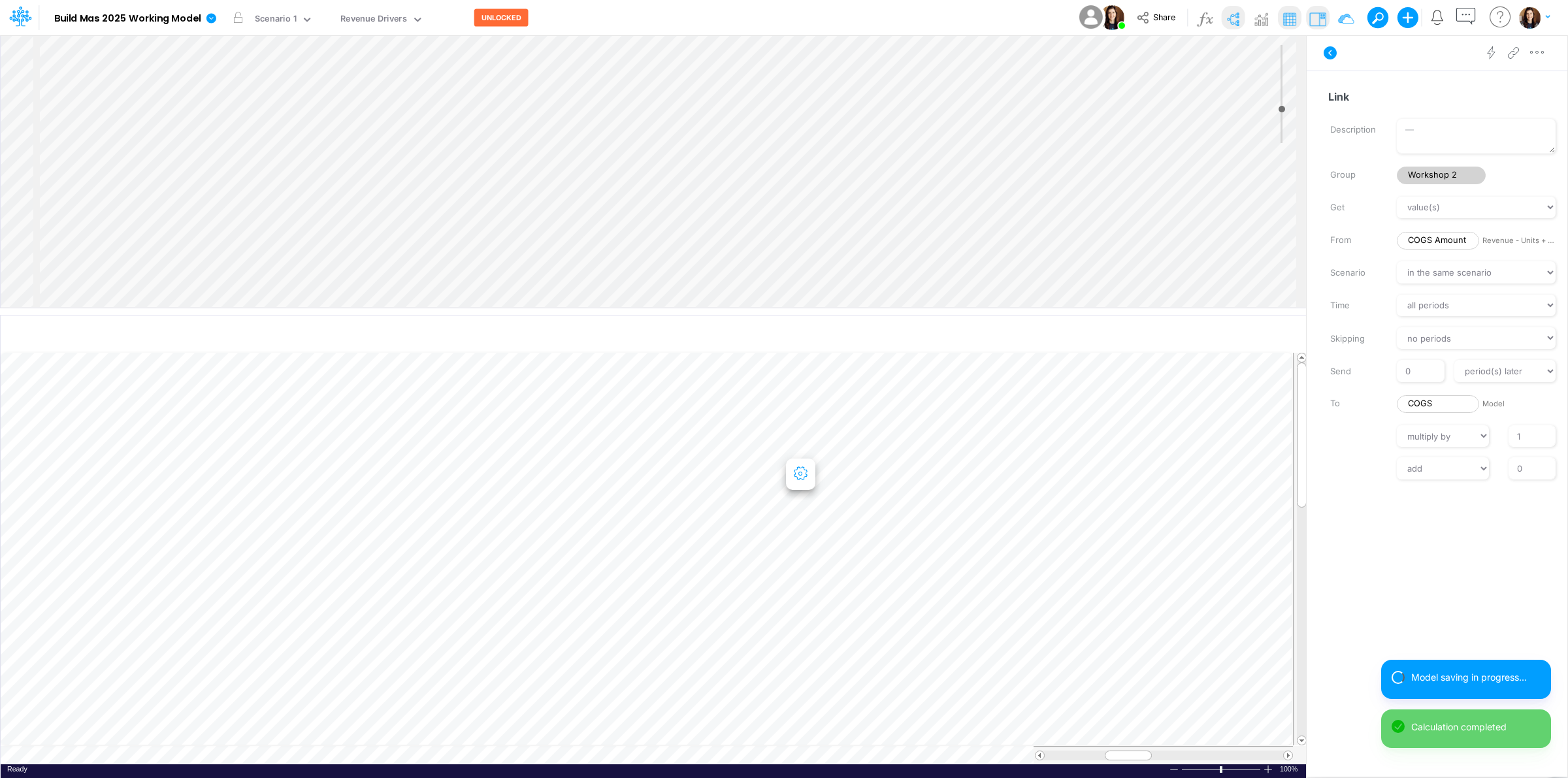
scroll to position [0, 1]
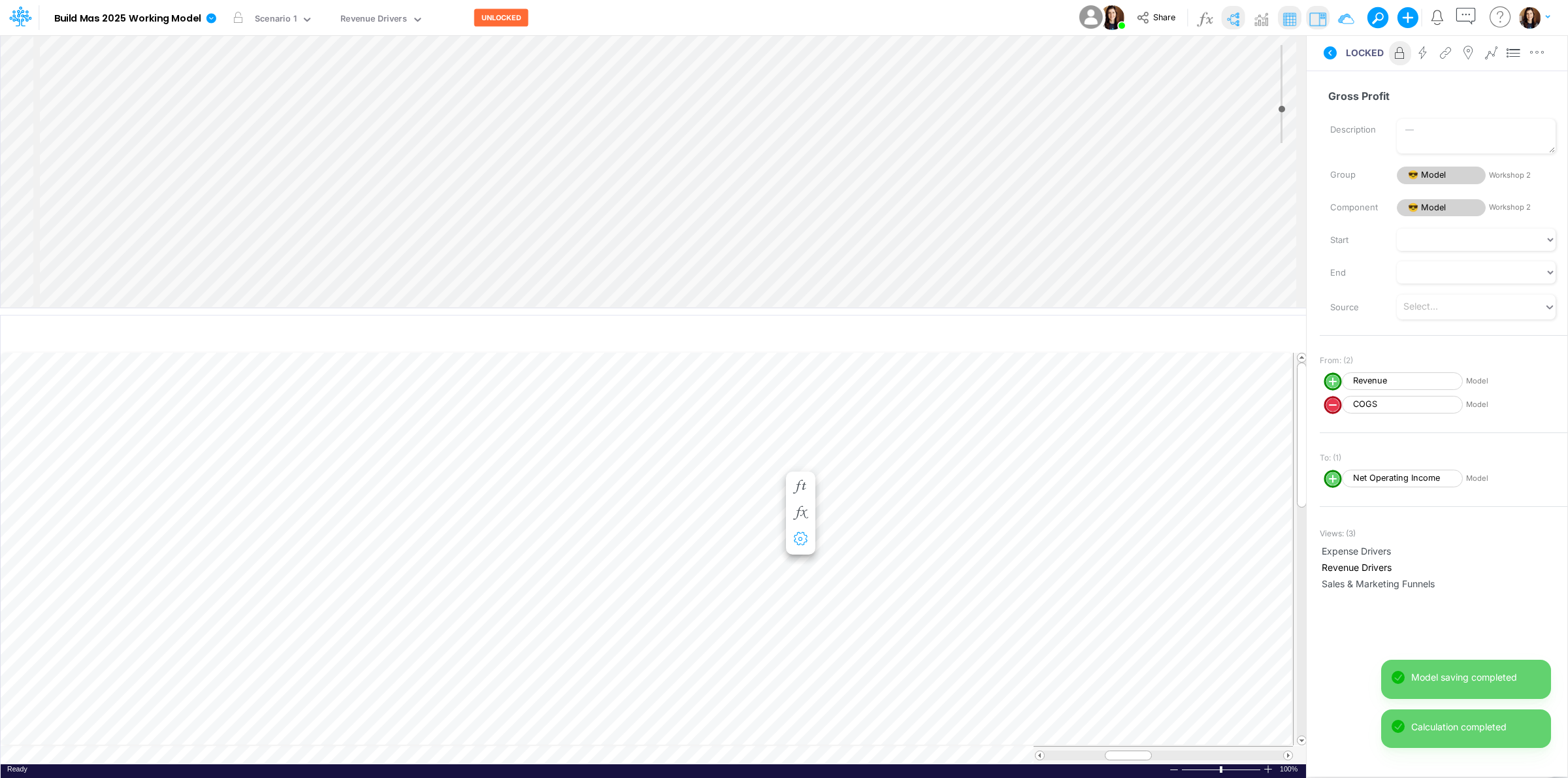
scroll to position [0, 1]
click at [802, 496] on icon "button" at bounding box center [800, 500] width 19 height 14
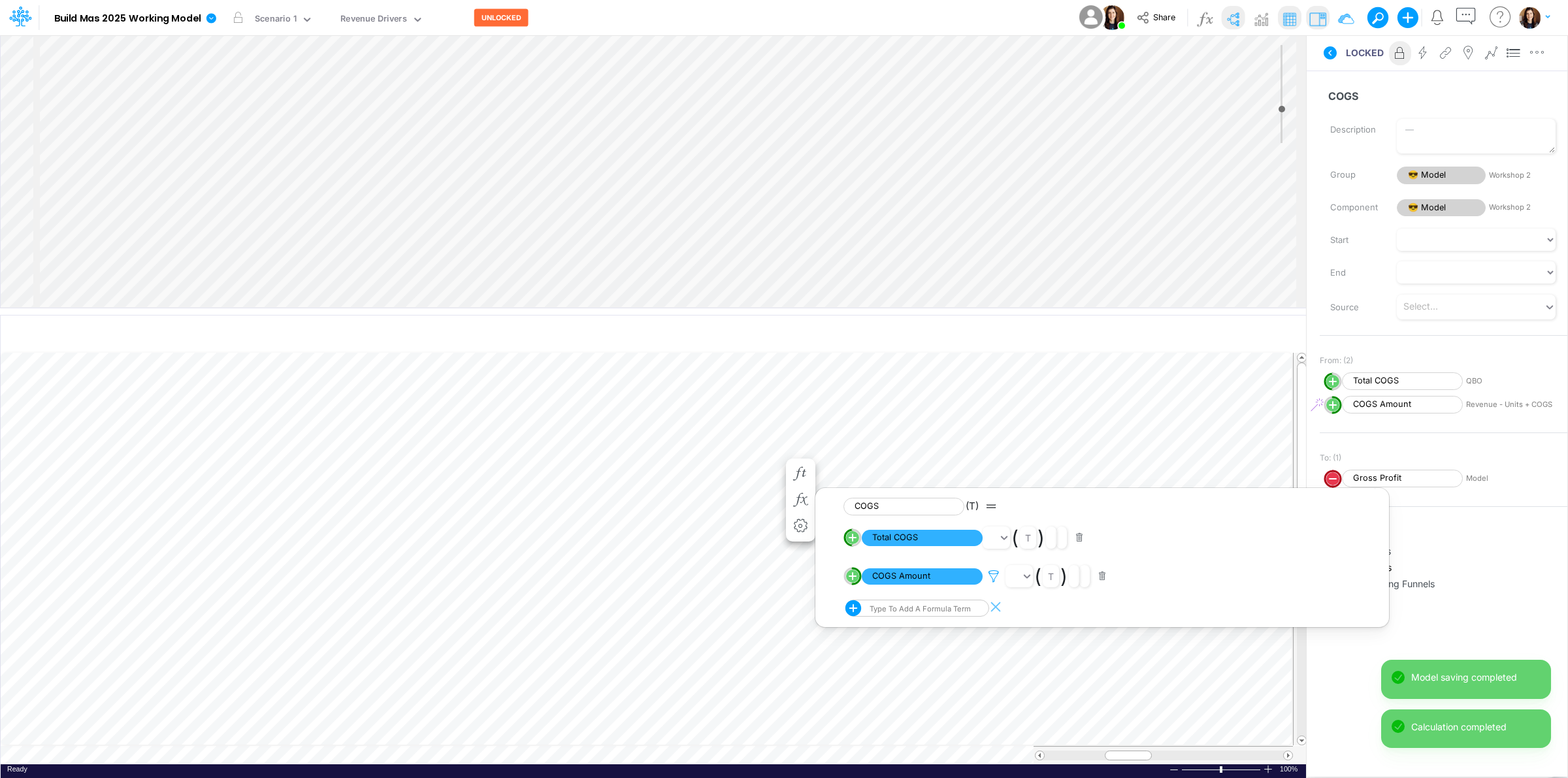
click at [994, 574] on icon at bounding box center [994, 576] width 19 height 14
drag, startPoint x: 1388, startPoint y: 518, endPoint x: 1194, endPoint y: 516, distance: 194.0
click at [1386, 518] on button "button" at bounding box center [1389, 522] width 26 height 18
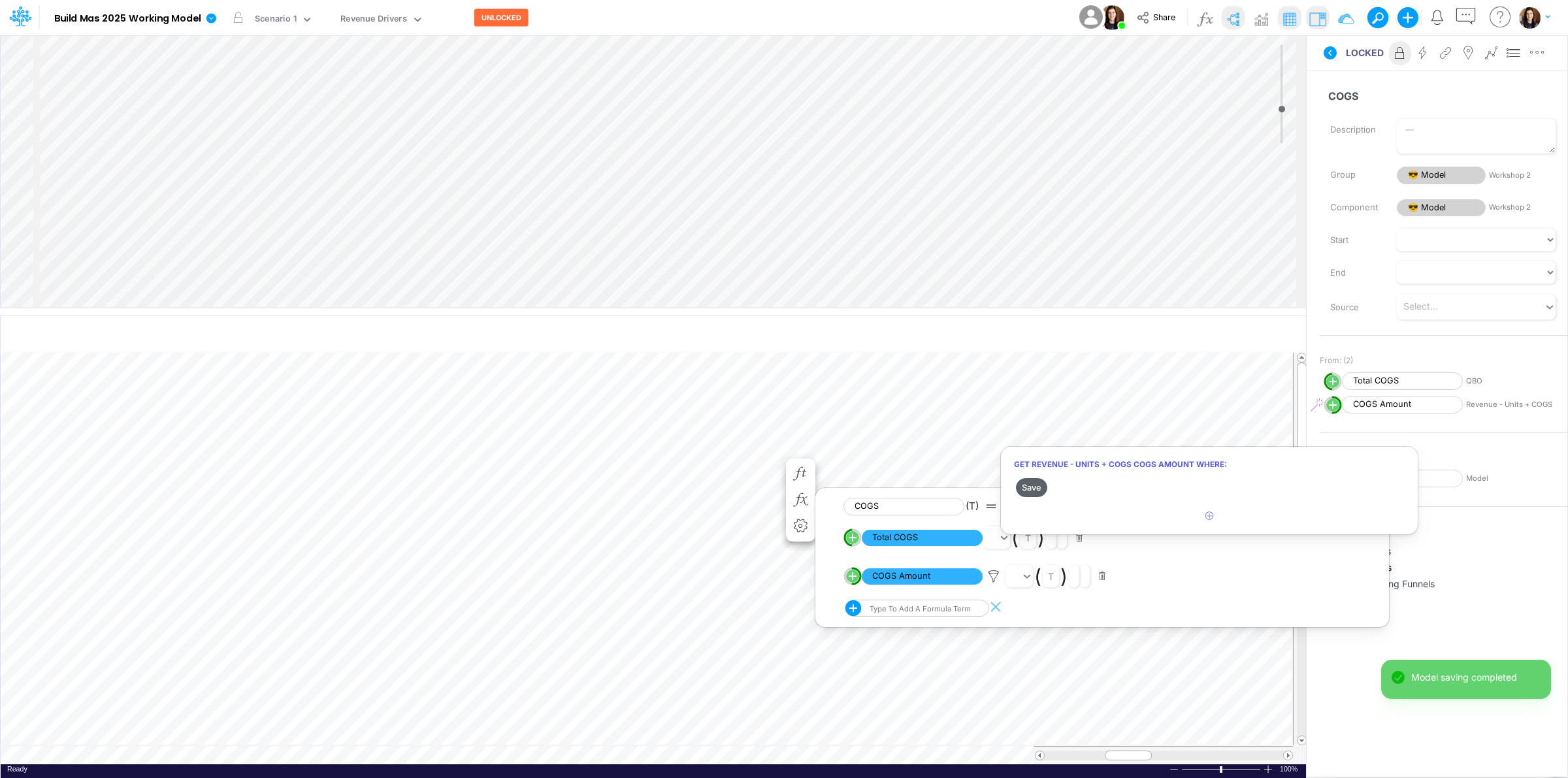
click at [1020, 490] on button "Save" at bounding box center [1032, 487] width 31 height 19
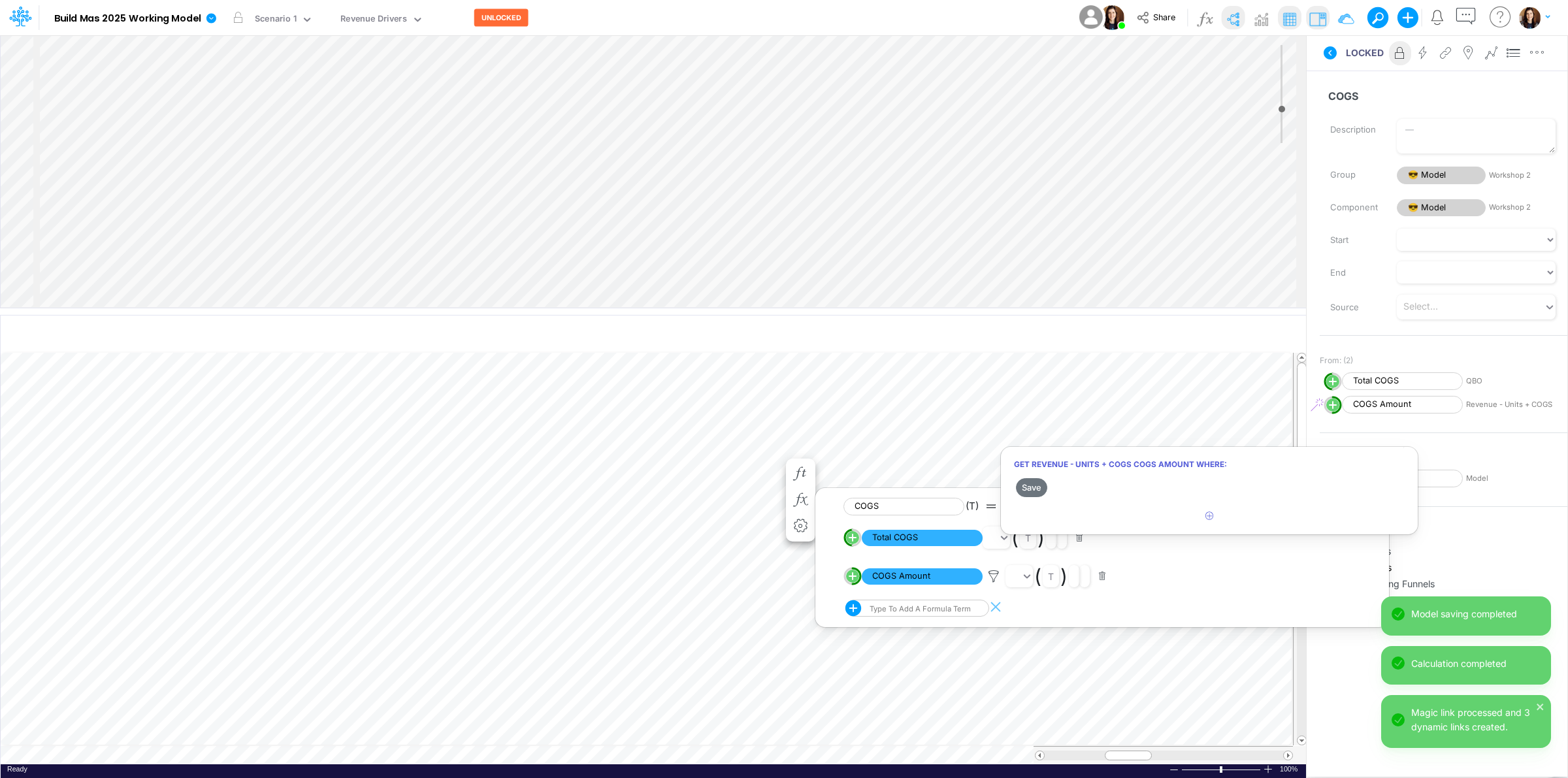
click at [1356, 77] on div at bounding box center [784, 392] width 1568 height 772
click at [1324, 52] on icon at bounding box center [1331, 53] width 13 height 13
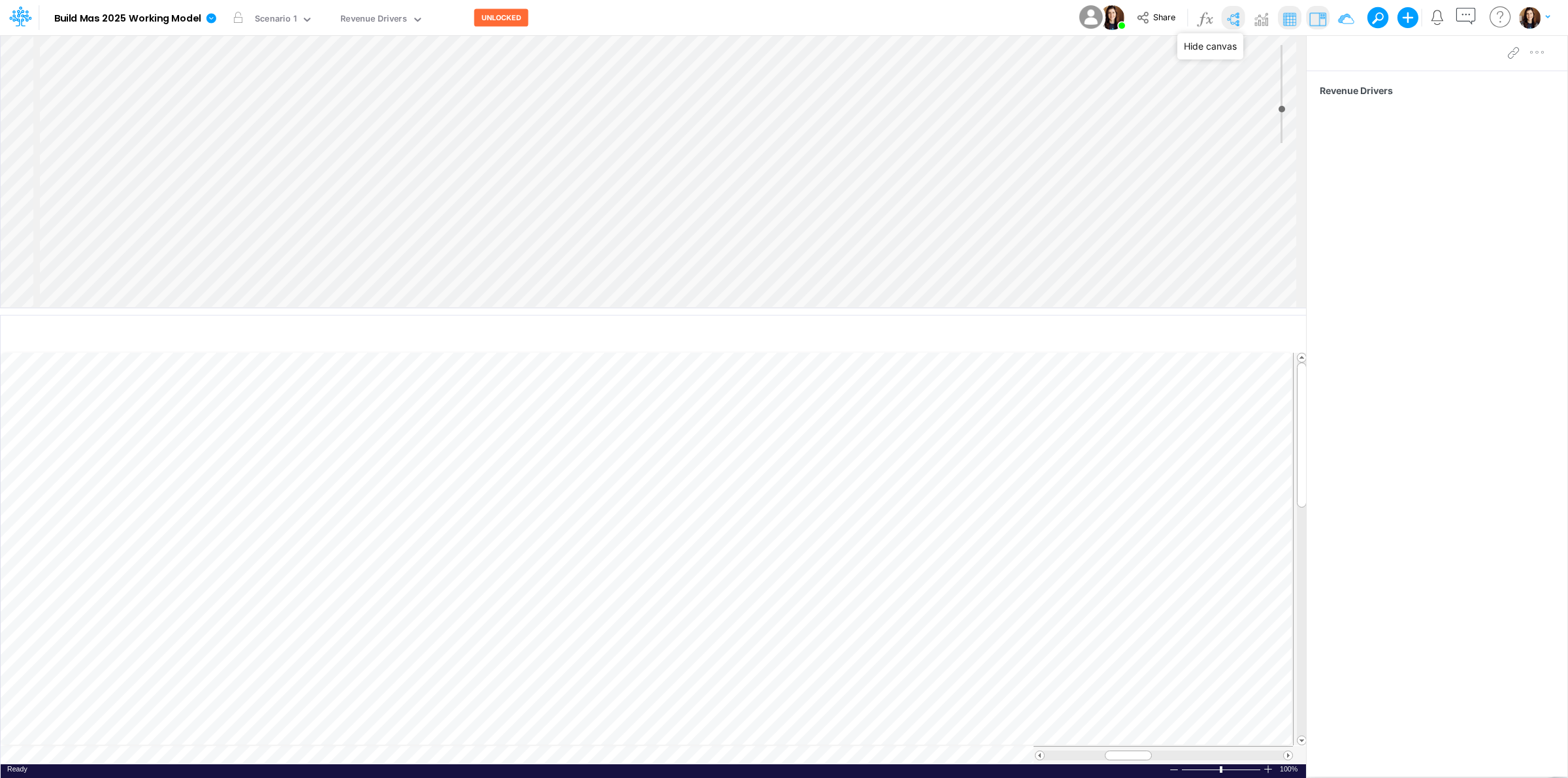
drag, startPoint x: 1233, startPoint y: 7, endPoint x: 1229, endPoint y: 50, distance: 43.2
click at [1233, 8] on button at bounding box center [1233, 17] width 23 height 23
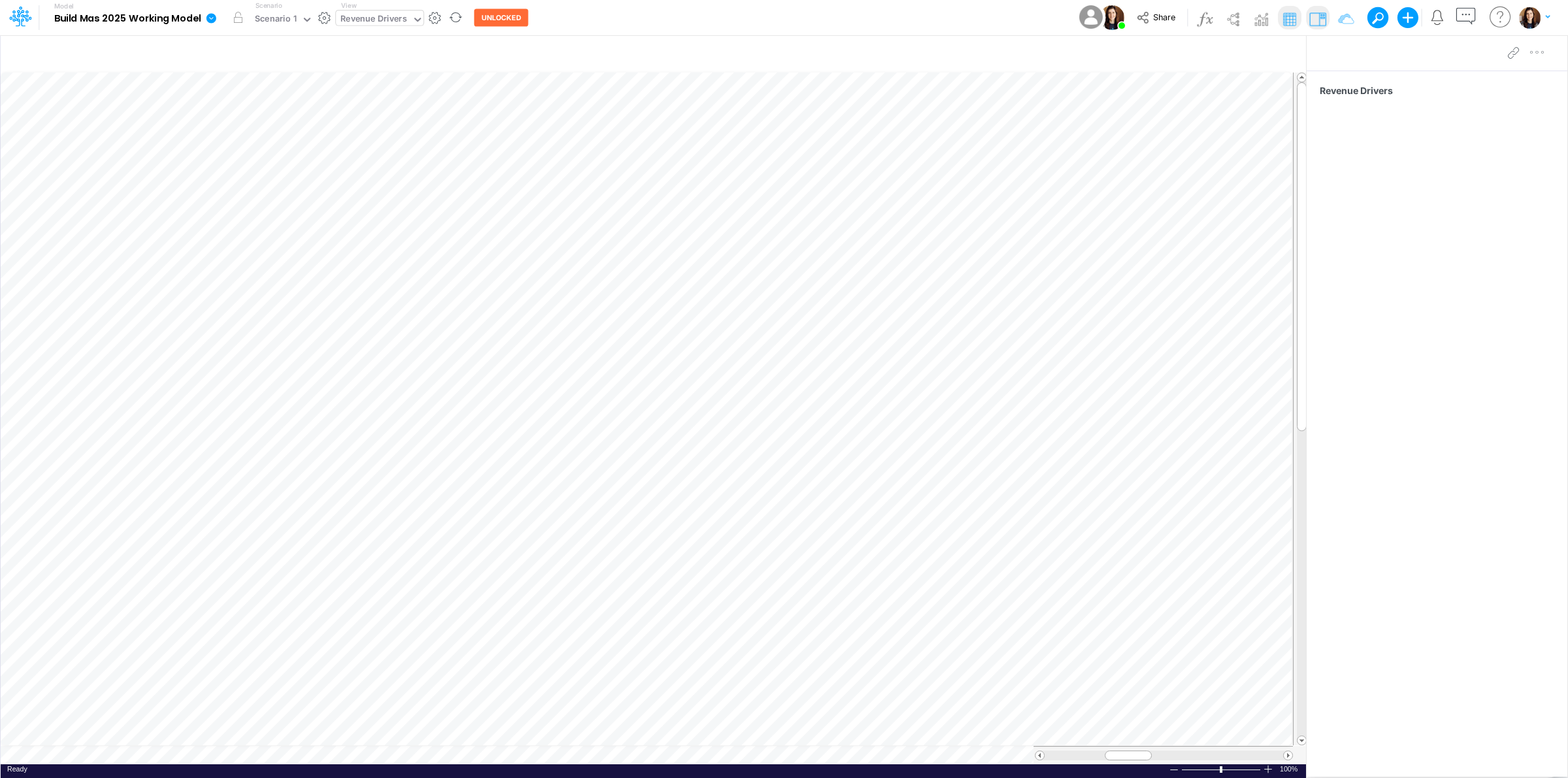
click at [378, 27] on div "Revenue Drivers" at bounding box center [374, 19] width 67 height 15
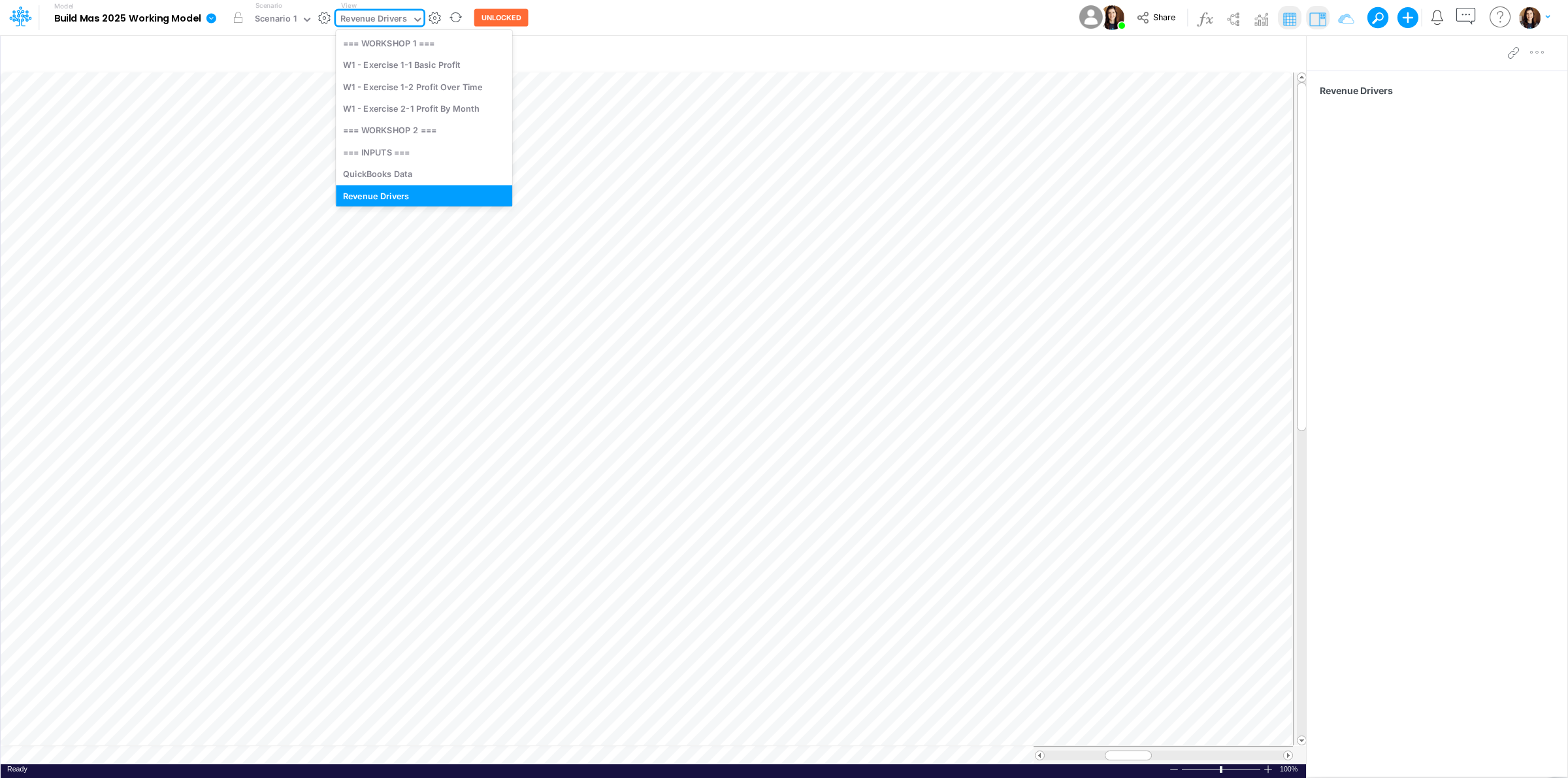
scroll to position [8, 0]
drag, startPoint x: 675, startPoint y: 6, endPoint x: 458, endPoint y: 18, distance: 217.3
click at [671, 7] on div "Model Build Mas 2025 Working Model Edit model settings Duplicate Import QuickBo…" at bounding box center [784, 18] width 1411 height 35
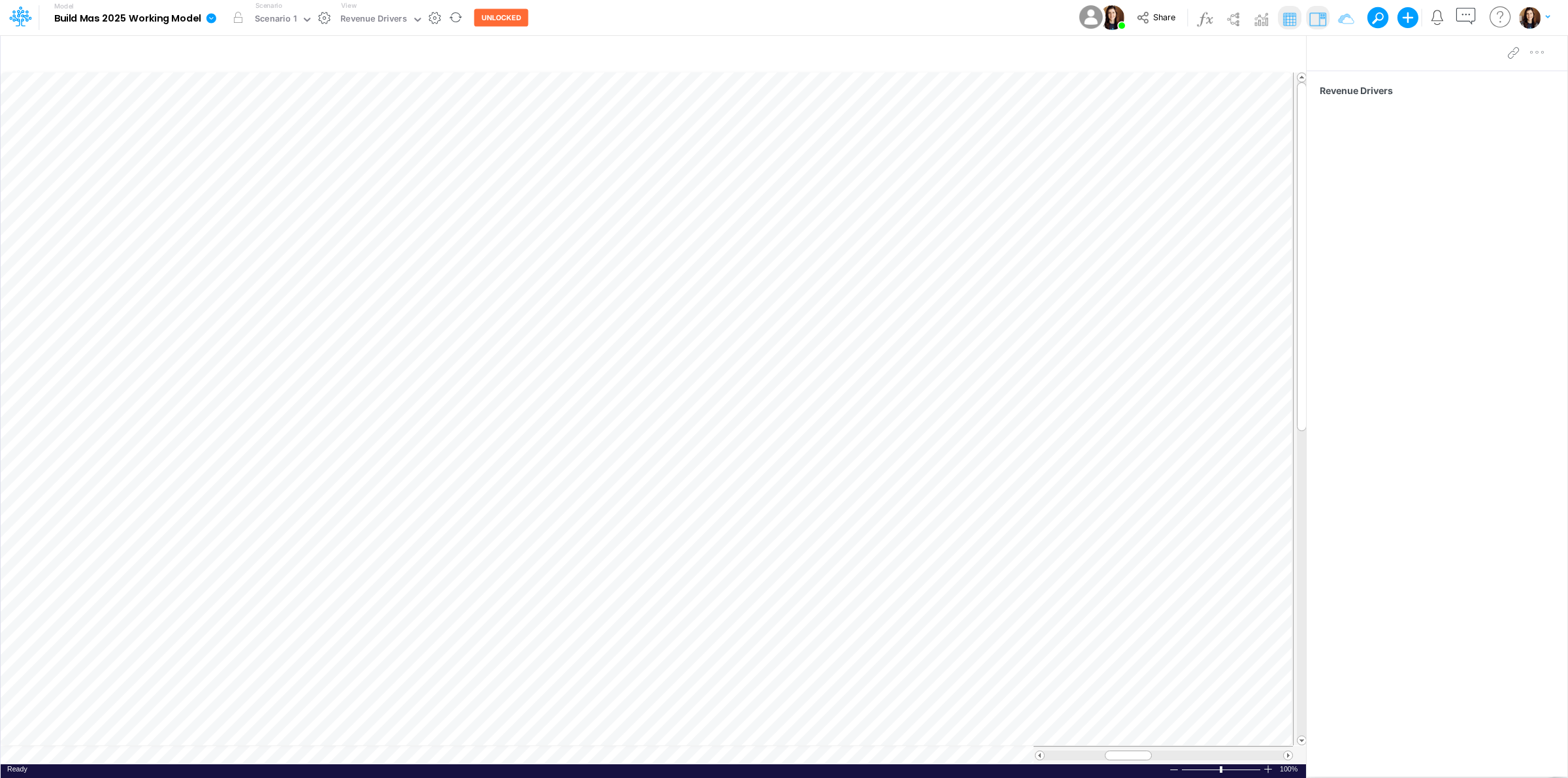
click at [436, 17] on button "button" at bounding box center [435, 18] width 14 height 14
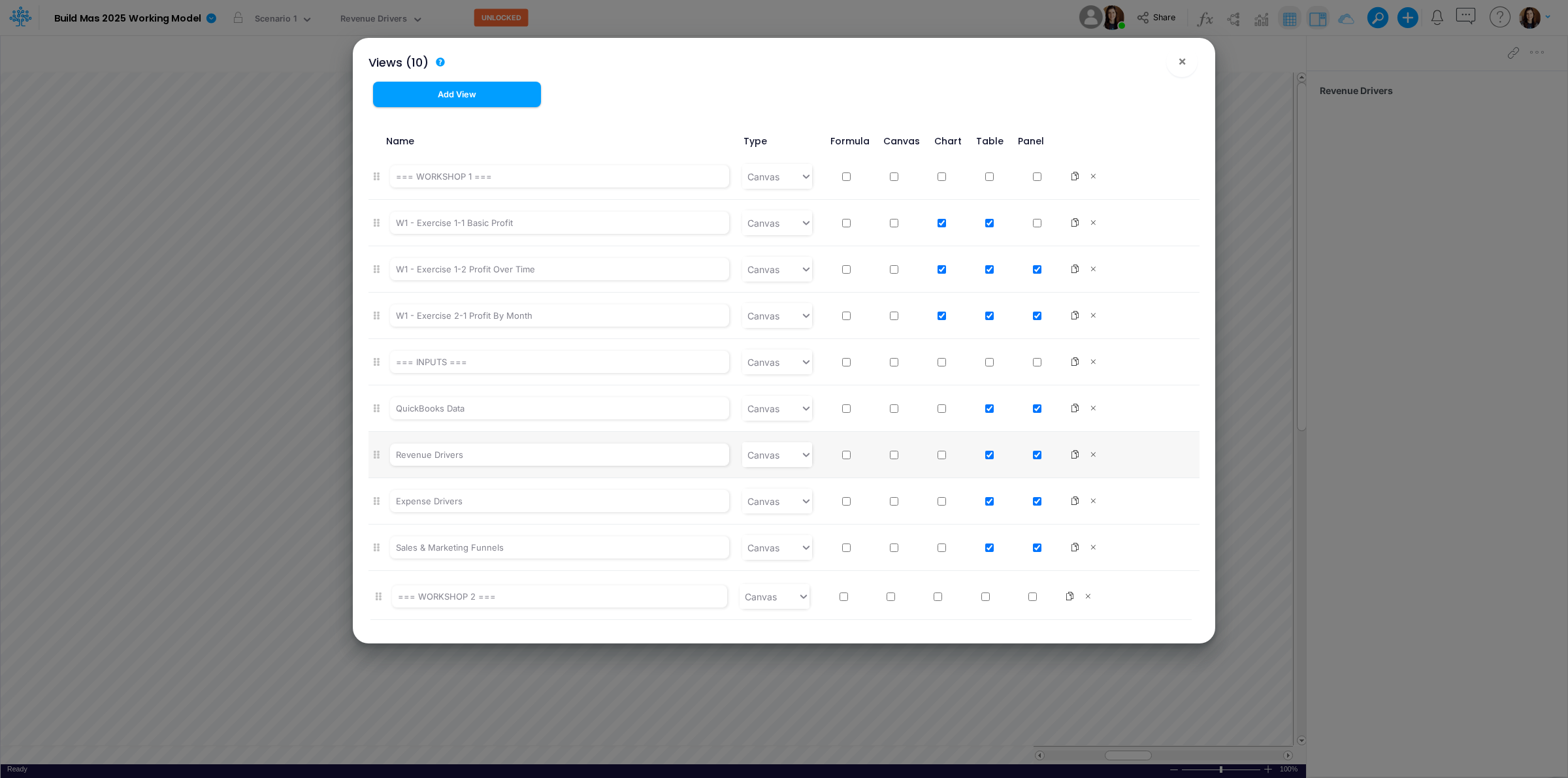
drag, startPoint x: 377, startPoint y: 363, endPoint x: 379, endPoint y: 602, distance: 239.0
click at [379, 602] on ul "=== WORKSHOP 1 === Canvas W1 - Exercise 1-1 Basic Profit Canvas W1 - Exercise 1…" at bounding box center [784, 385] width 832 height 464
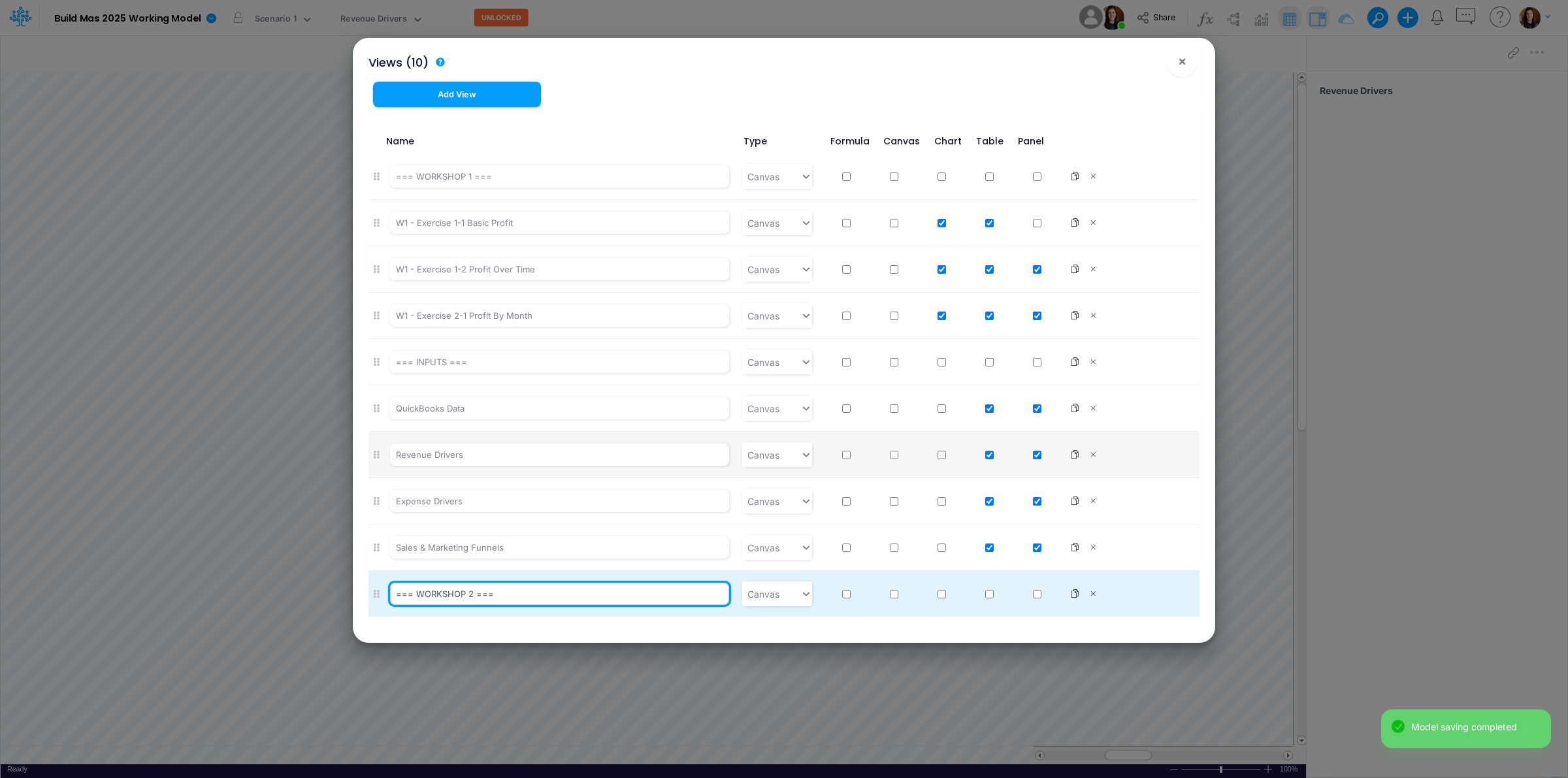
drag, startPoint x: 416, startPoint y: 596, endPoint x: 471, endPoint y: 596, distance: 55.0
click at [471, 596] on input "=== WORKSHOP 2 ===" at bounding box center [559, 594] width 340 height 22
type input "=== OTHER ==="
click at [519, 616] on li "=== OTHER === Canvas" at bounding box center [784, 594] width 832 height 45
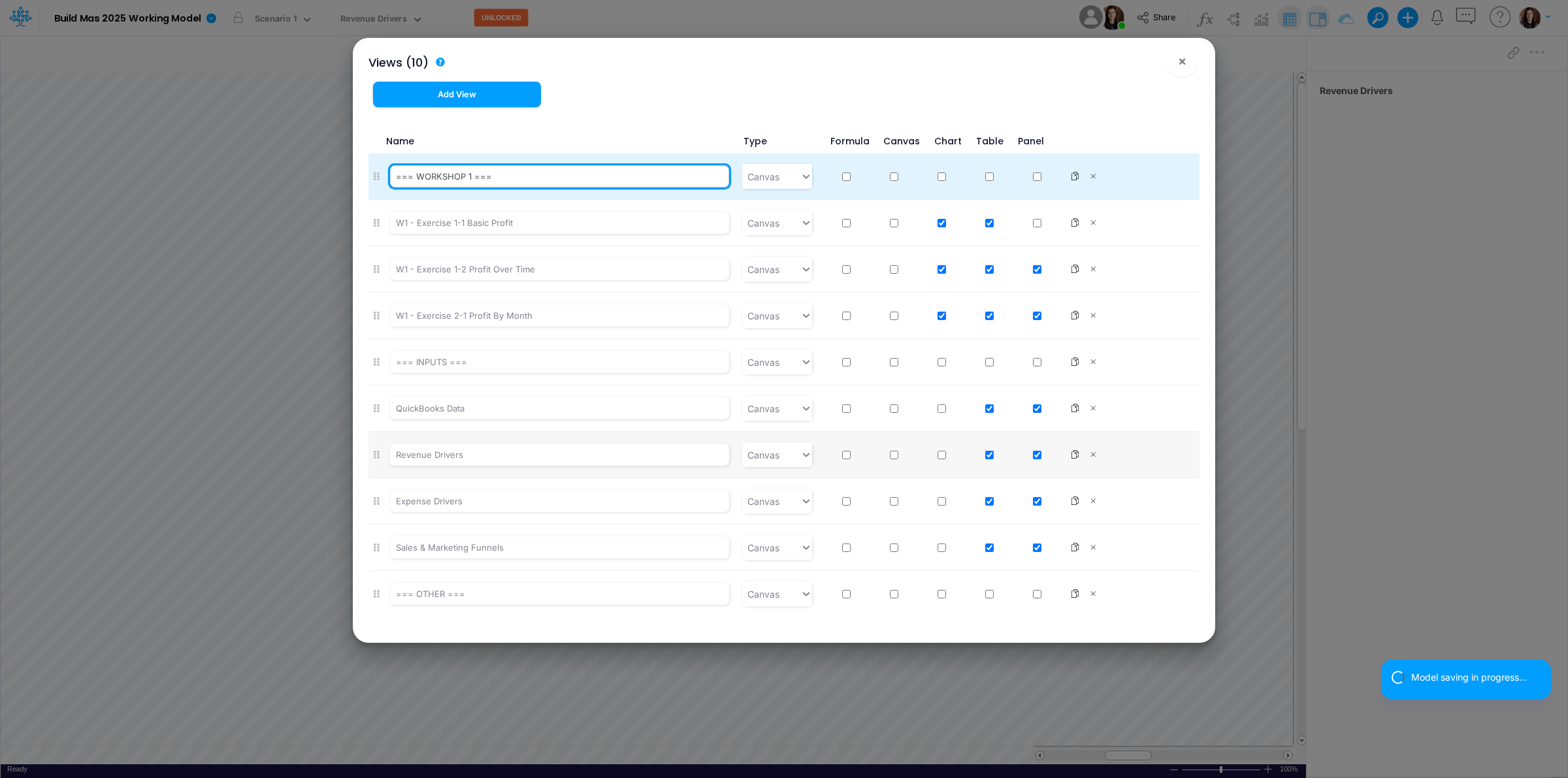
click at [443, 177] on input "=== WORKSHOP 1 ===" at bounding box center [559, 177] width 340 height 22
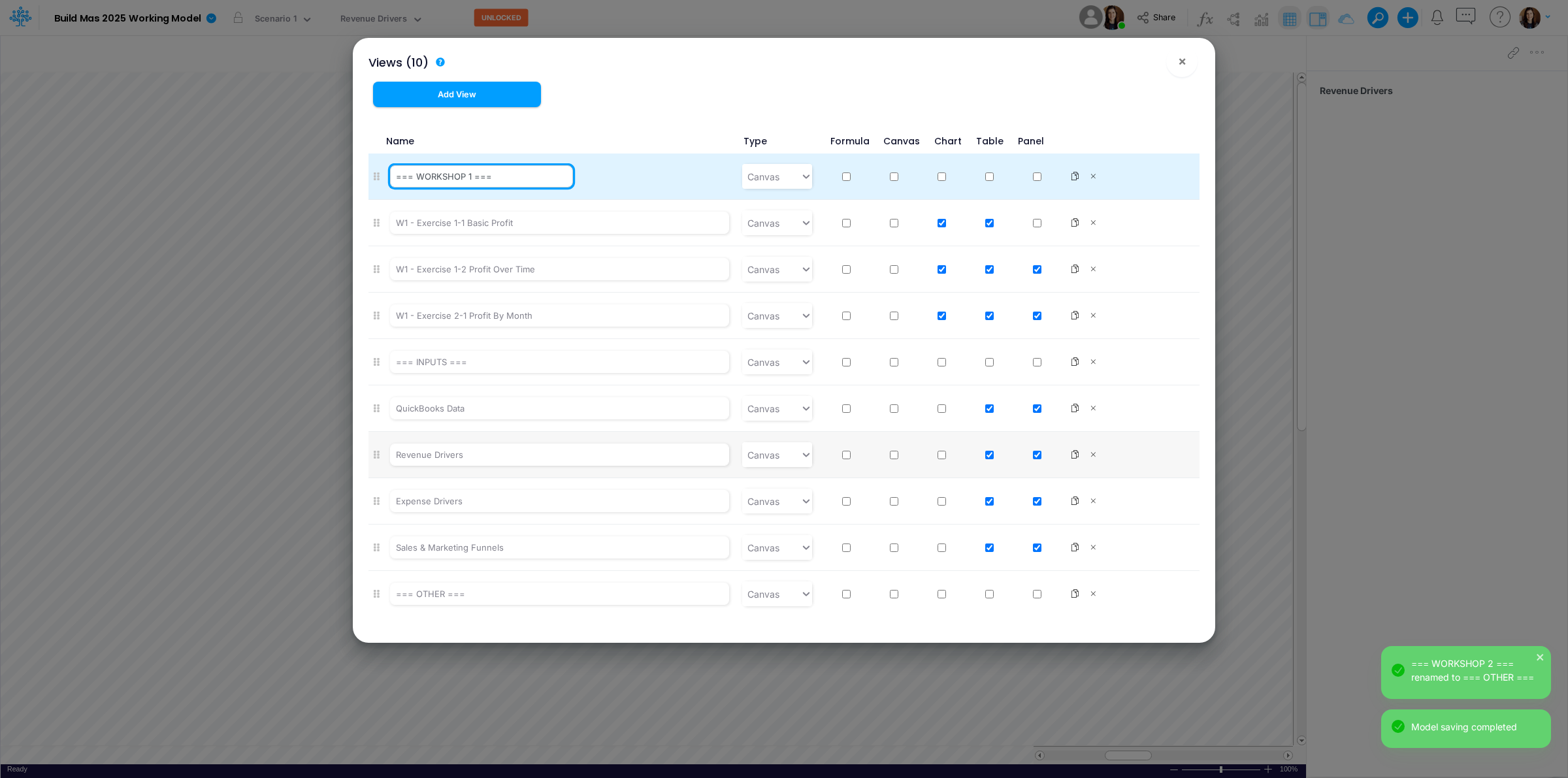
drag, startPoint x: 419, startPoint y: 174, endPoint x: 467, endPoint y: 181, distance: 48.5
click at [469, 178] on input "=== WORKSHOP 1 ===" at bounding box center [482, 177] width 183 height 22
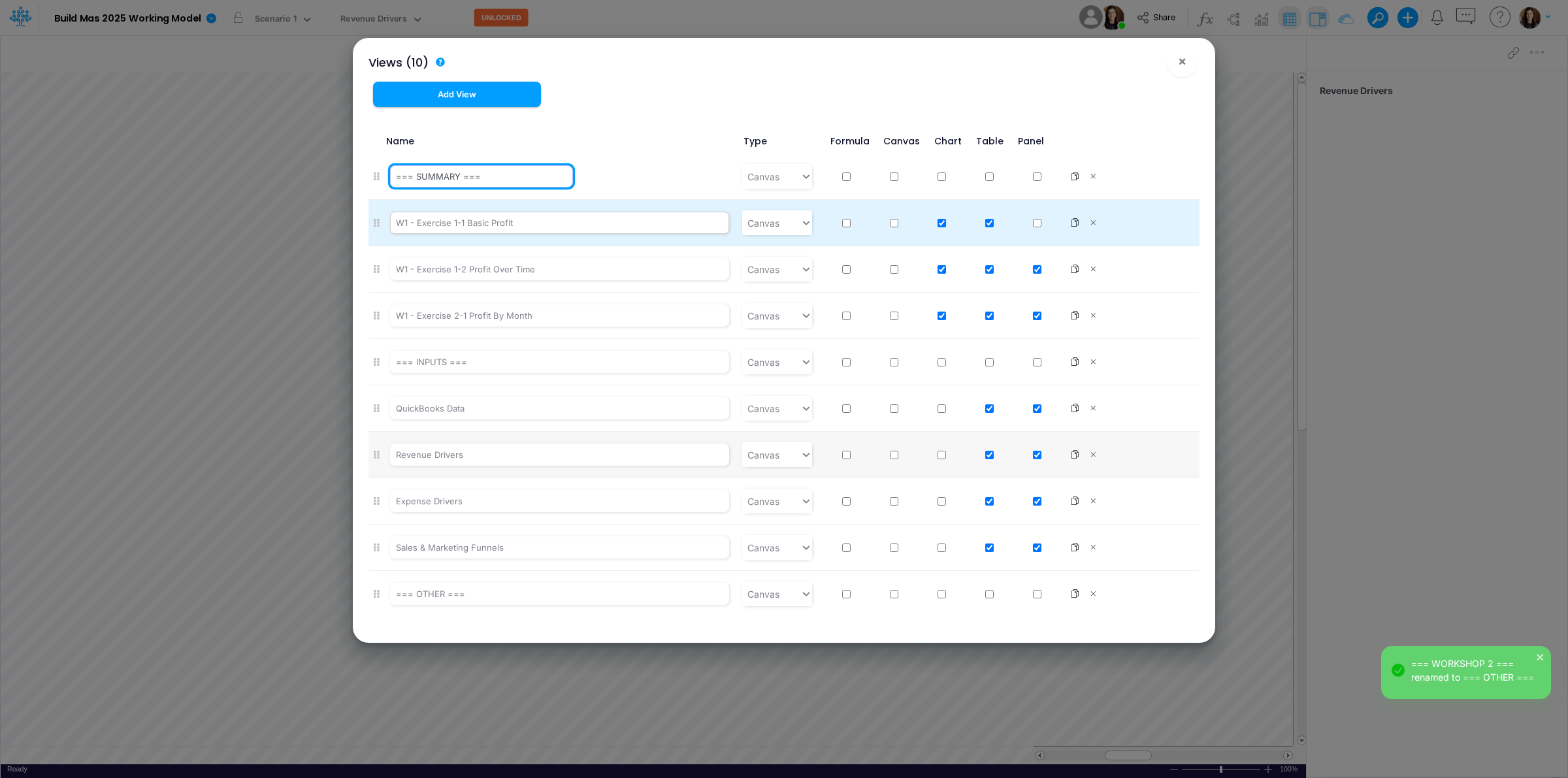
type input "=== SUMMARY ==="
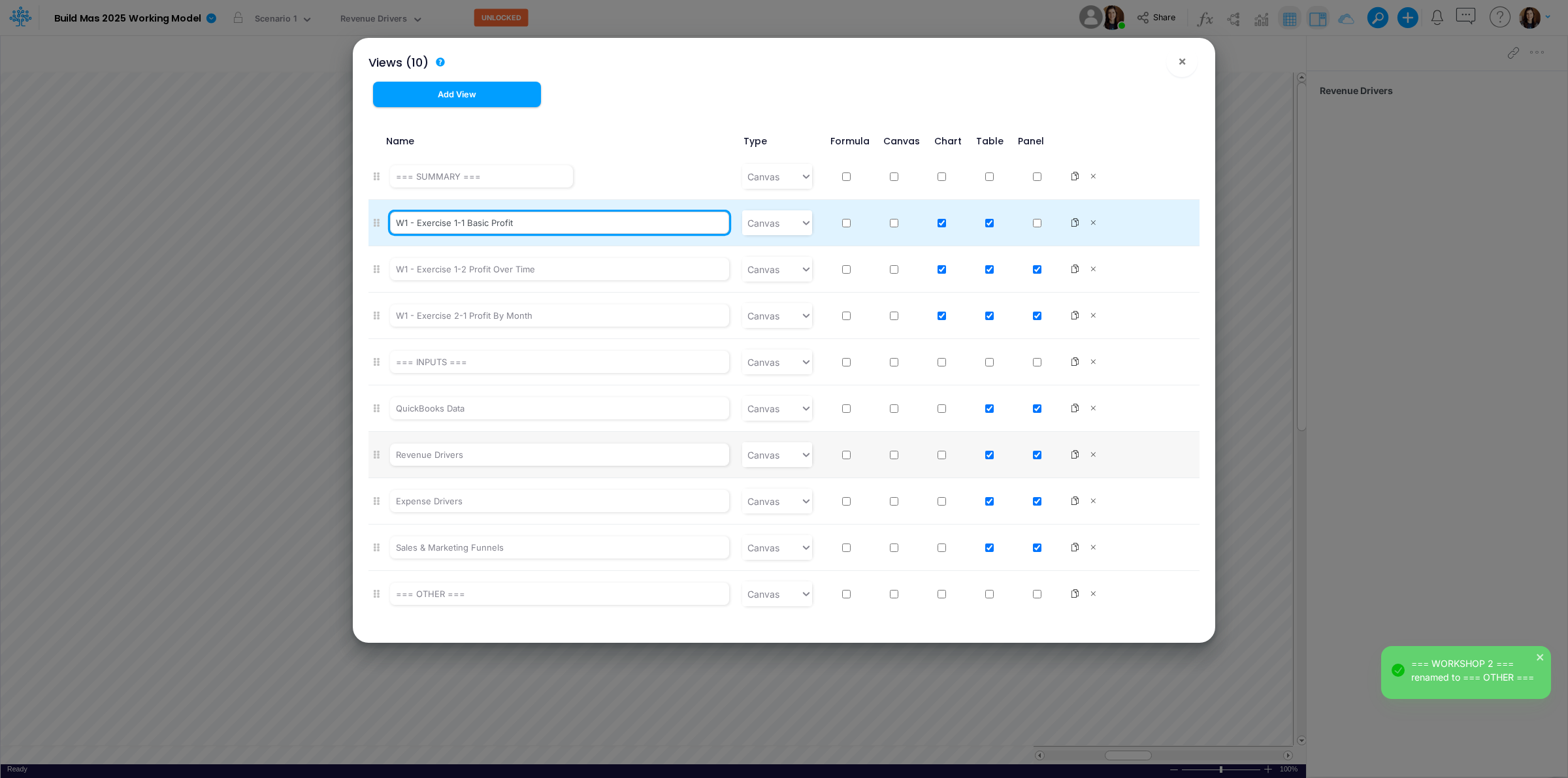
click at [478, 223] on input "W1 - Exercise 1-1 Basic Profit" at bounding box center [559, 223] width 340 height 22
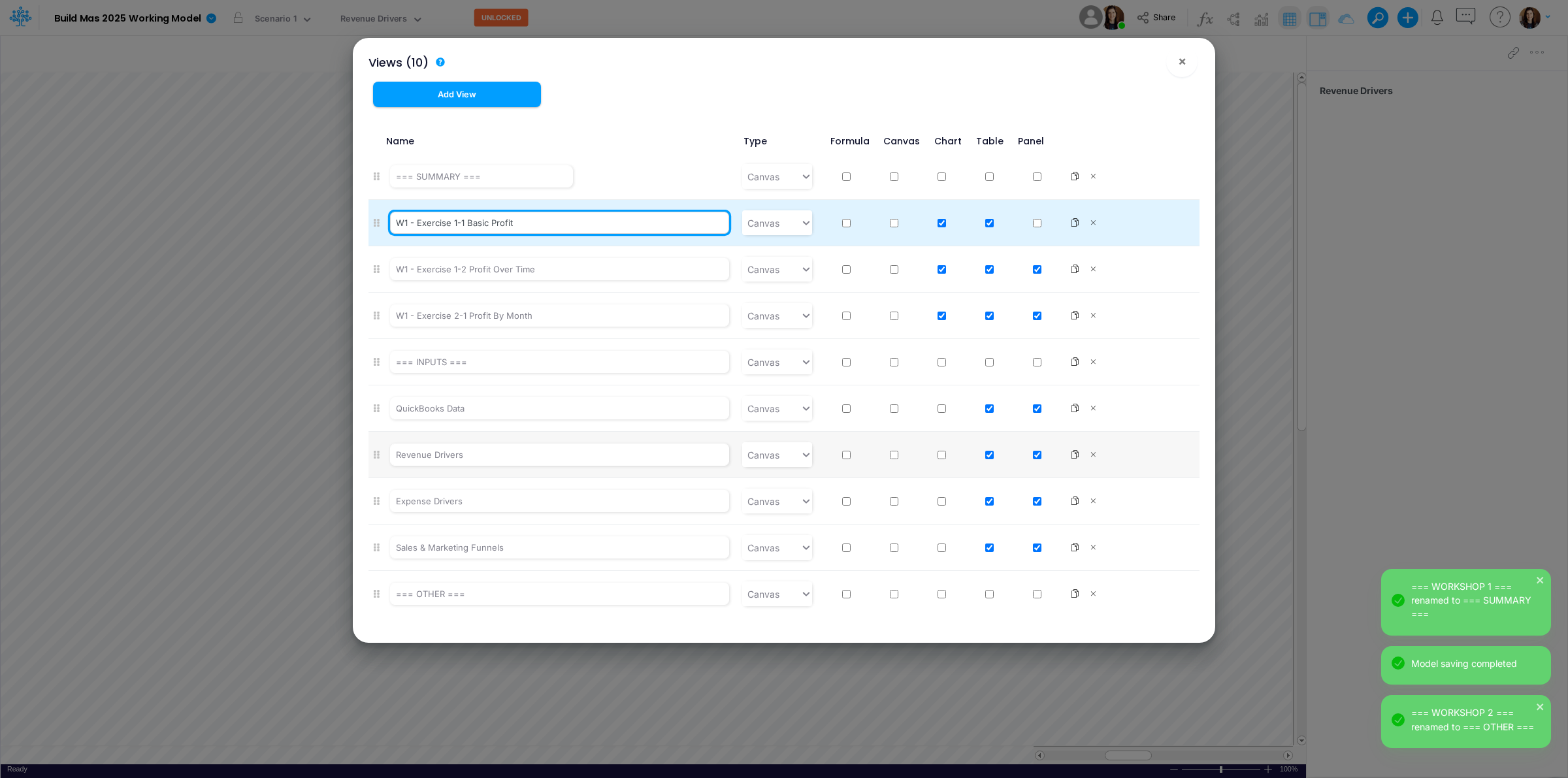
drag, startPoint x: 396, startPoint y: 223, endPoint x: 546, endPoint y: 226, distance: 150.0
click at [546, 226] on input "W1 - Exercise 1-1 Basic Profit" at bounding box center [559, 223] width 340 height 22
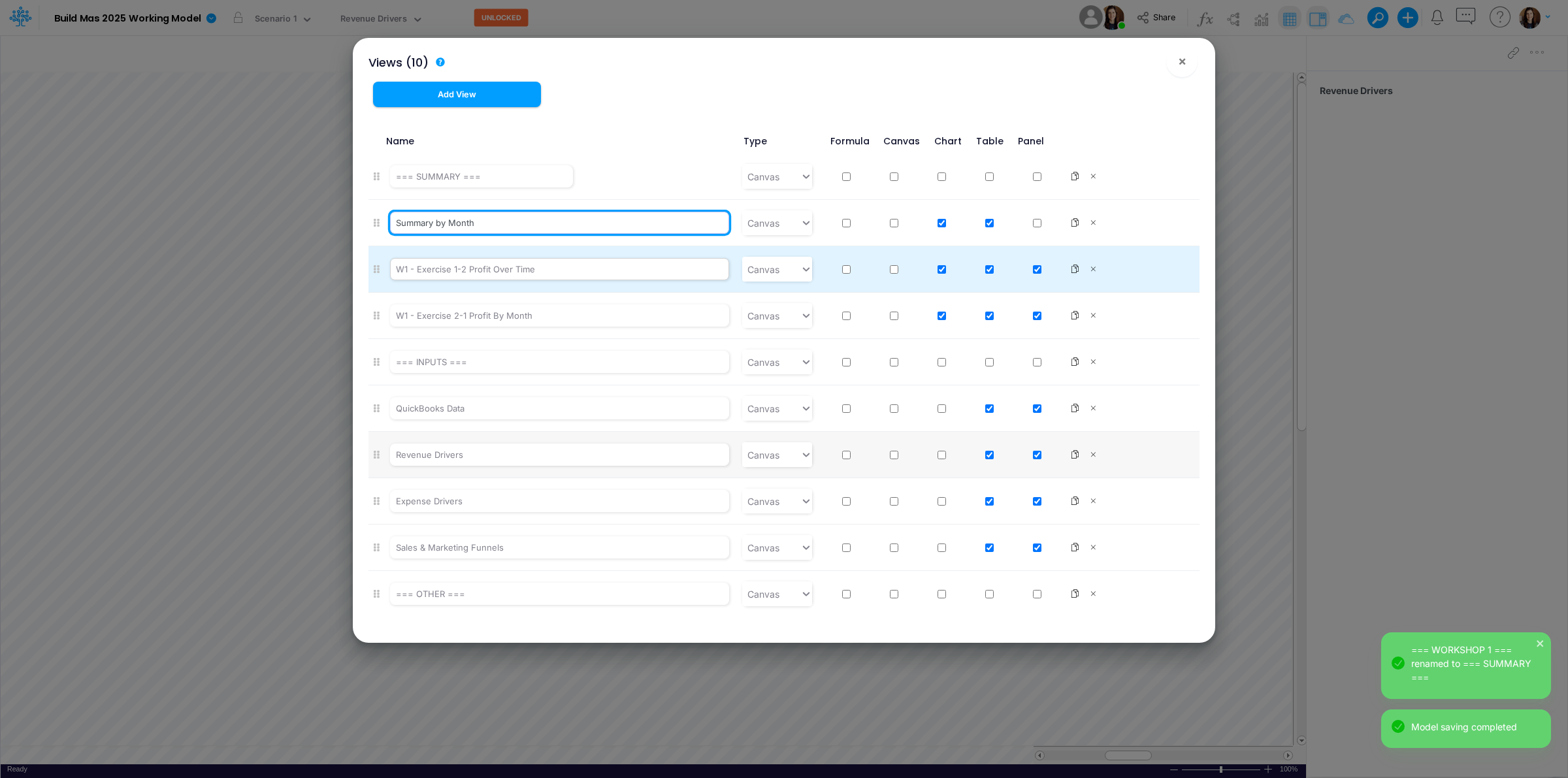
type input "Summary by Month"
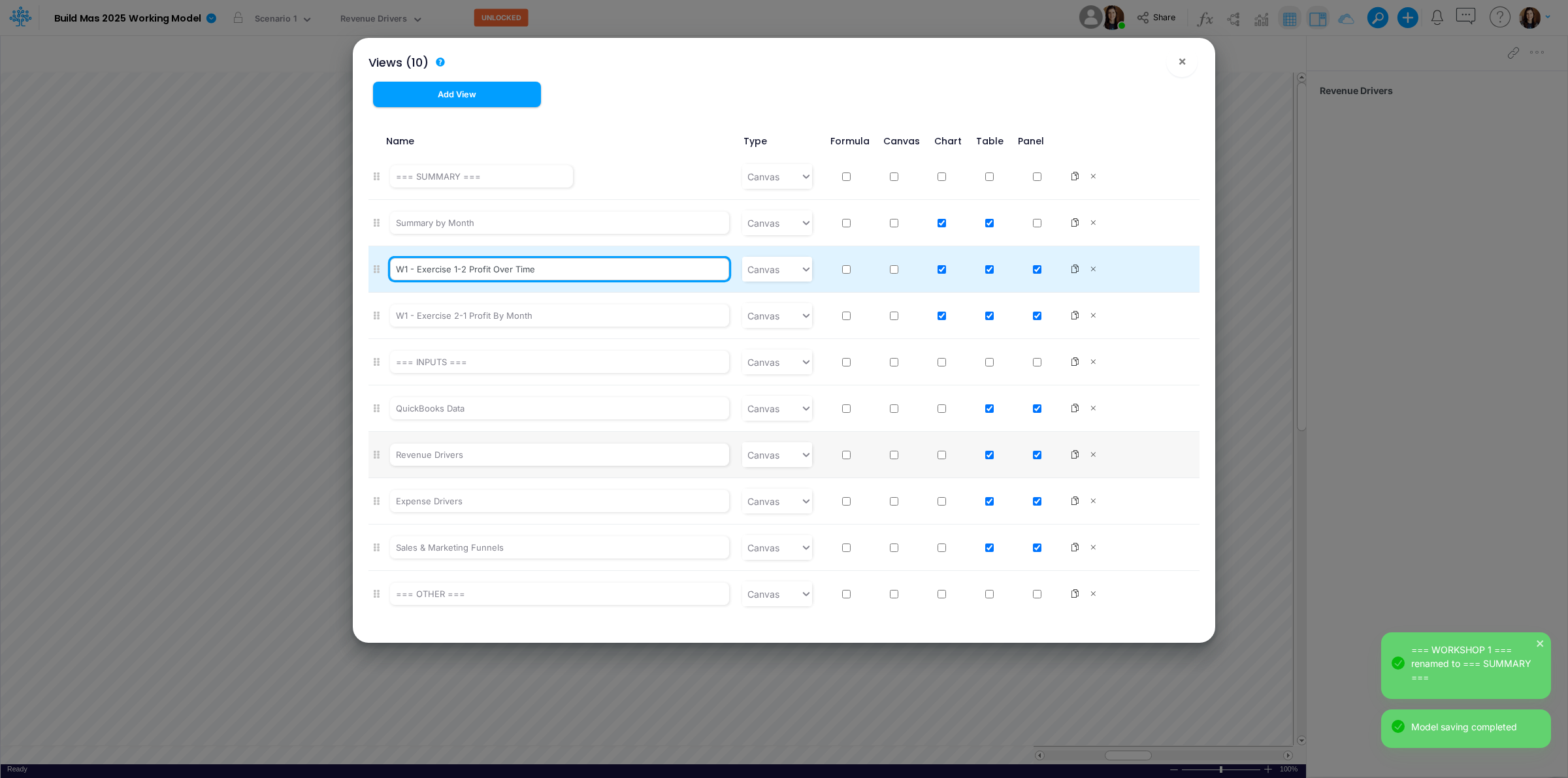
click at [458, 278] on input "W1 - Exercise 1-2 Profit Over Time" at bounding box center [559, 270] width 340 height 22
click at [433, 274] on input "W1 - Exercise 1-2 Profit Over Time" at bounding box center [559, 270] width 340 height 22
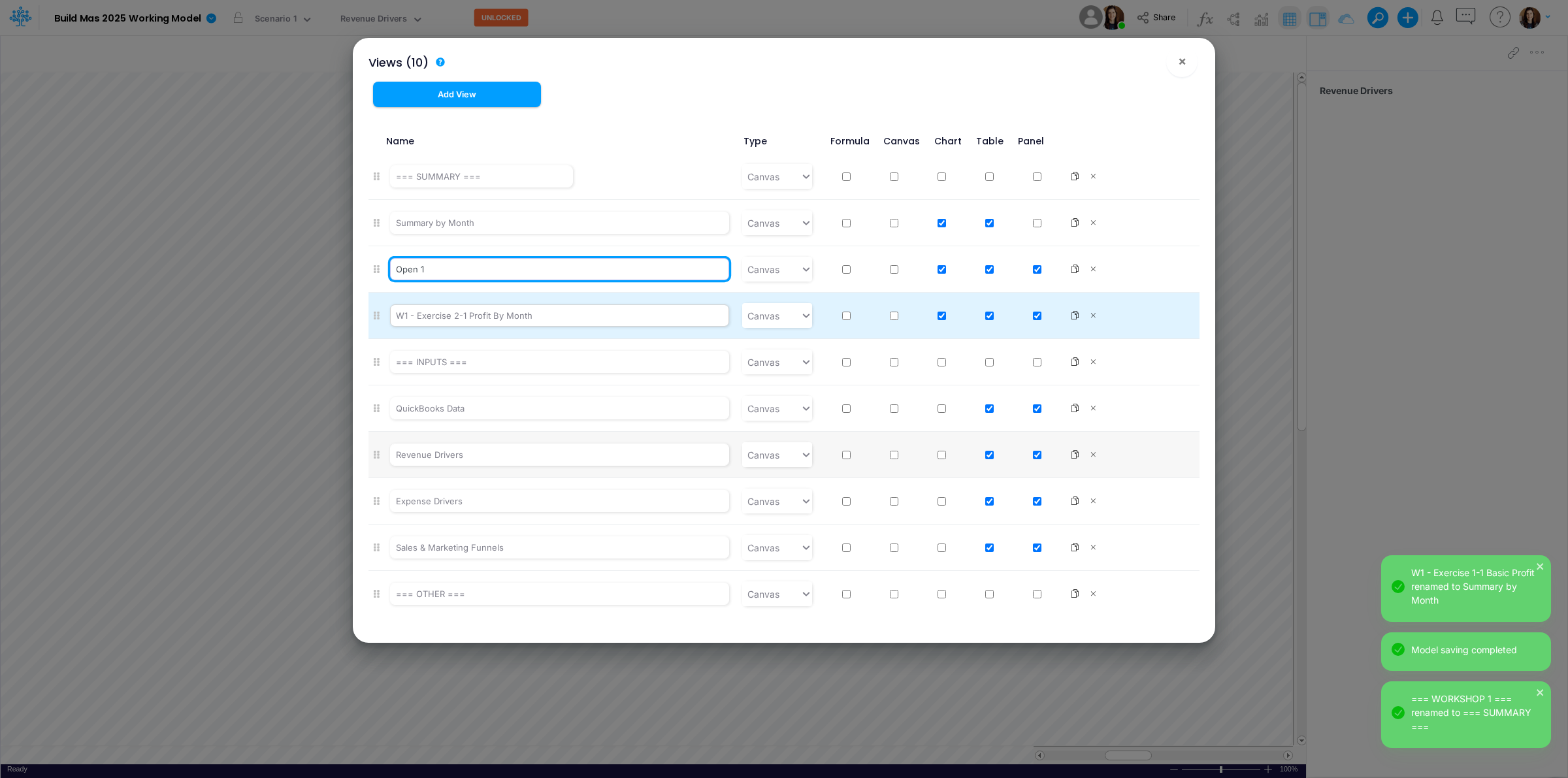
type input "Open 1"
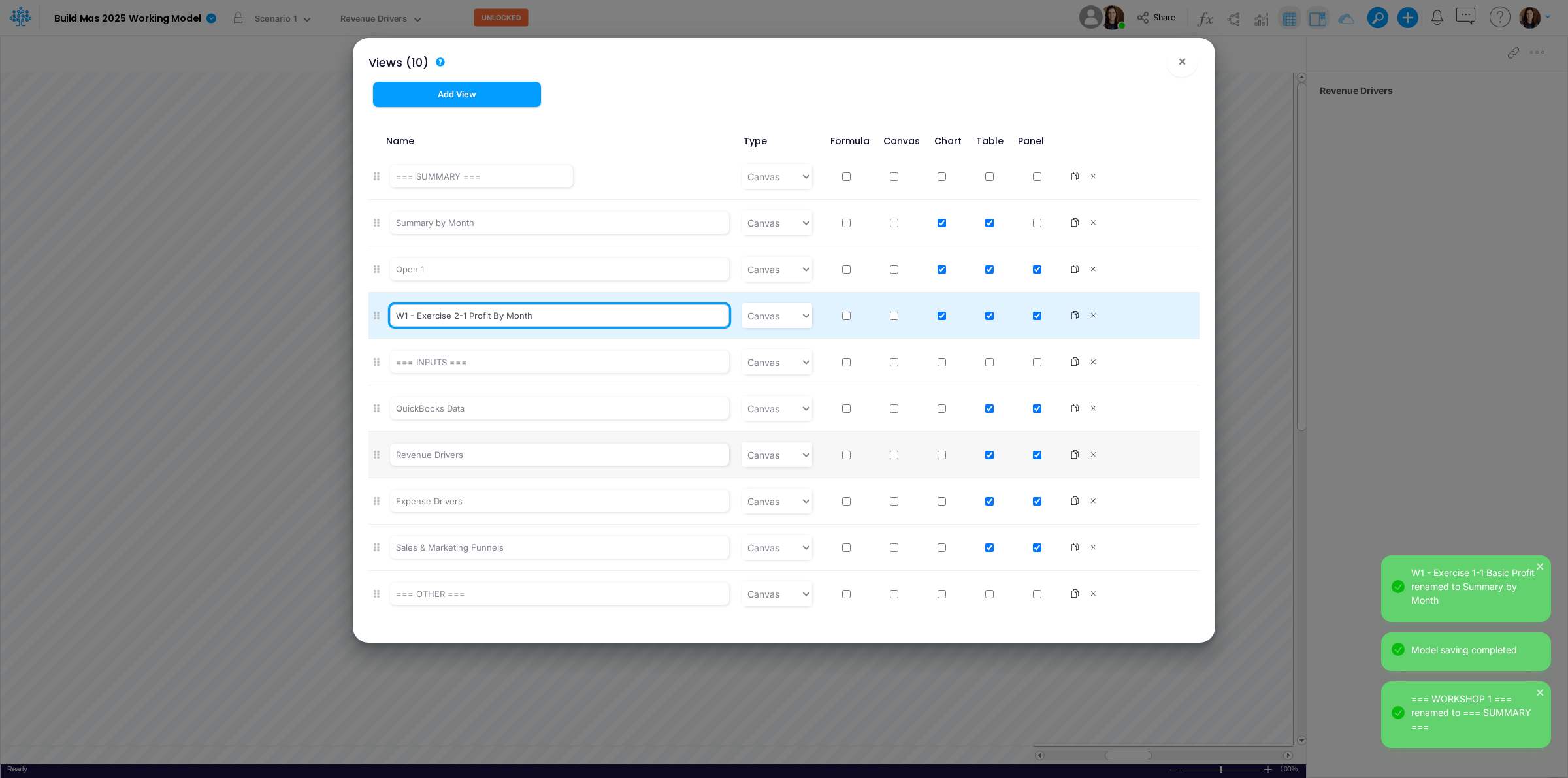
click at [443, 306] on input "W1 - Exercise 2-1 Profit By Month" at bounding box center [559, 316] width 340 height 22
click at [439, 319] on input "W1 - Exercise 2-1 Profit By Month" at bounding box center [559, 316] width 340 height 22
click at [438, 319] on input "W1 - Exercise 2-1 Profit By Month" at bounding box center [559, 316] width 340 height 22
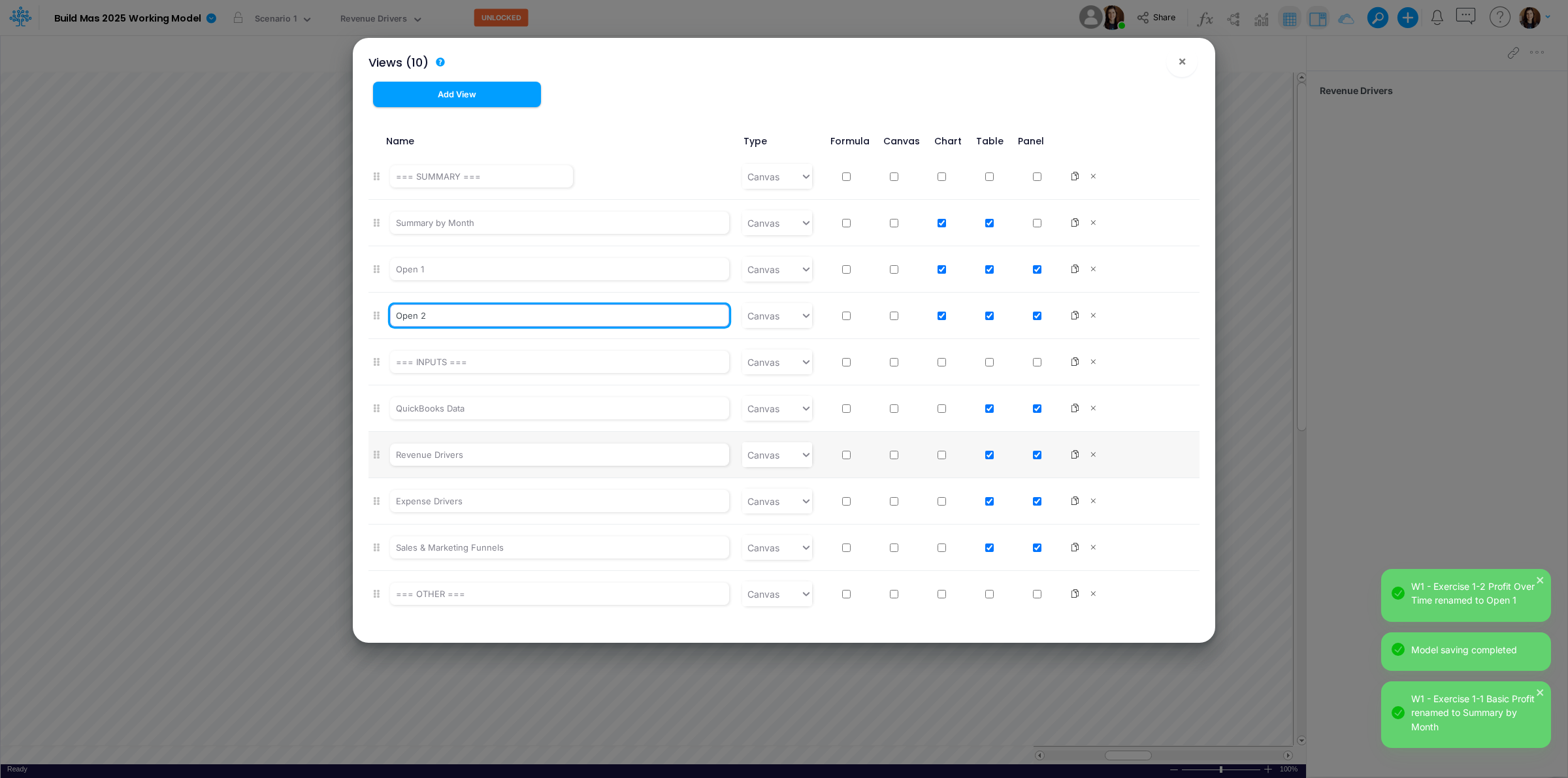
type input "Open 2"
click at [867, 103] on div "Views (10) ! × Add View Name Type Formula Canvas Chart Table Panel === SUMMARY …" at bounding box center [784, 340] width 852 height 605
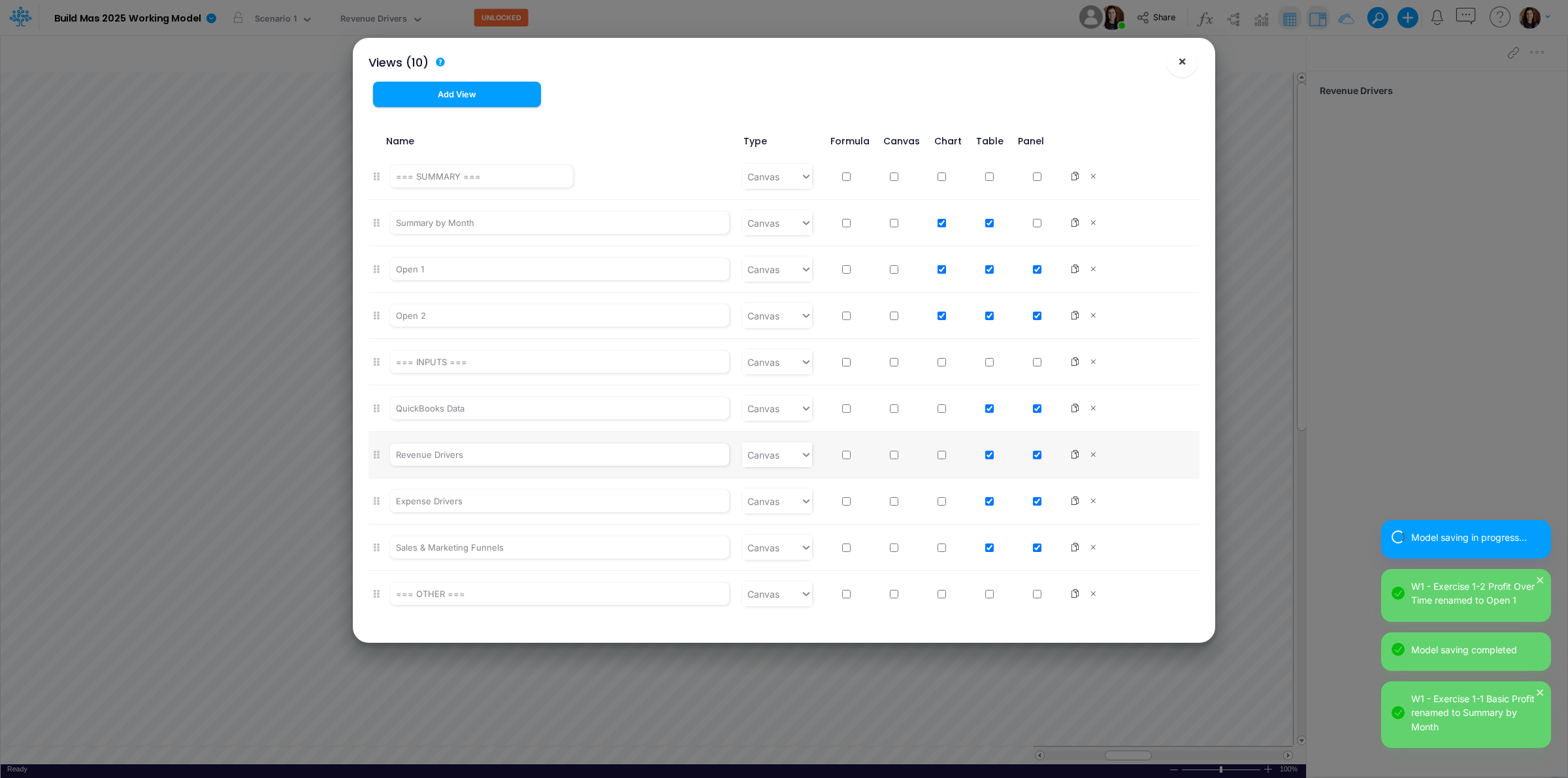
click at [1183, 57] on span "×" at bounding box center [1182, 60] width 8 height 16
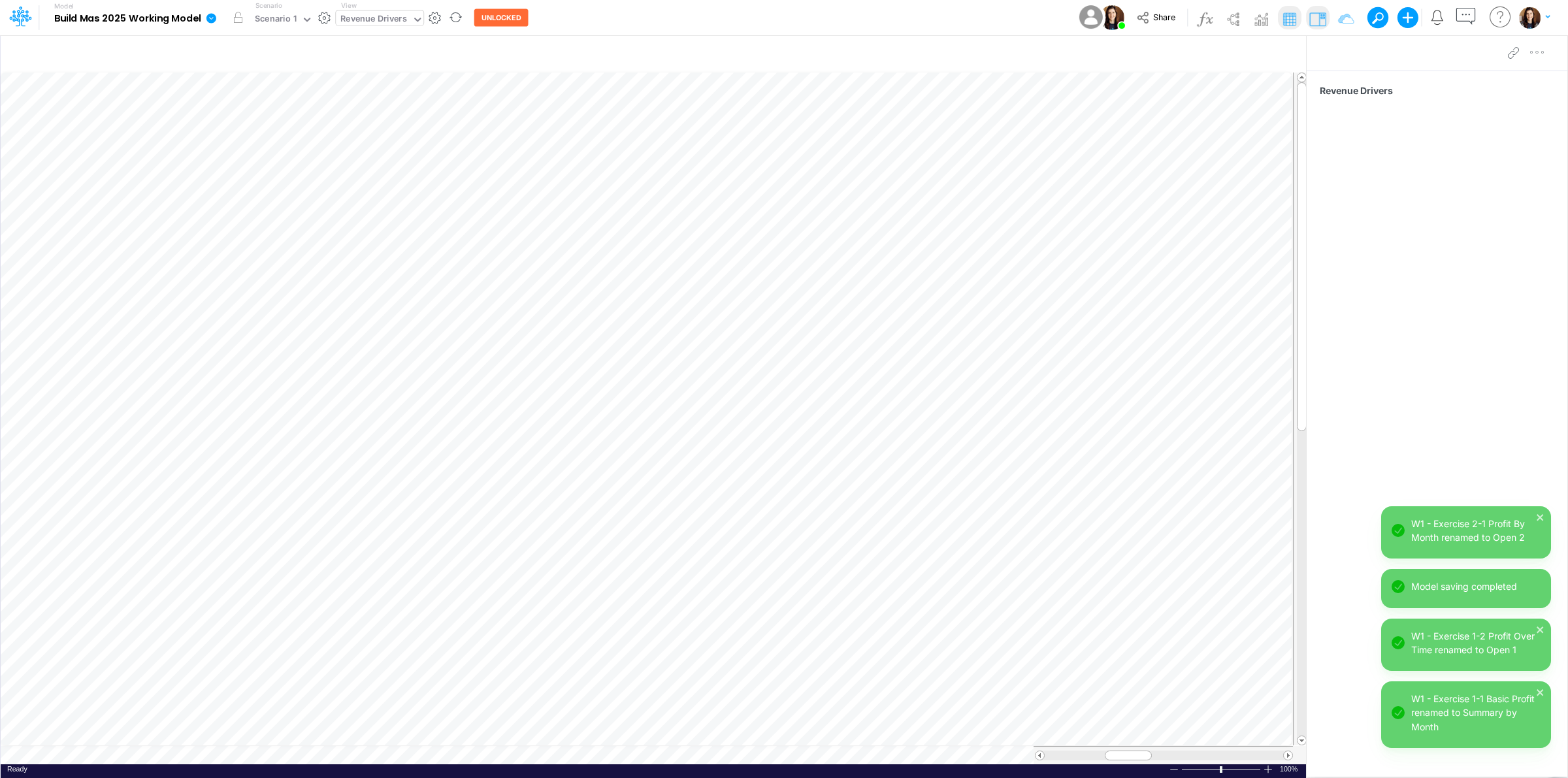
click at [379, 13] on div "Revenue Drivers" at bounding box center [374, 19] width 67 height 15
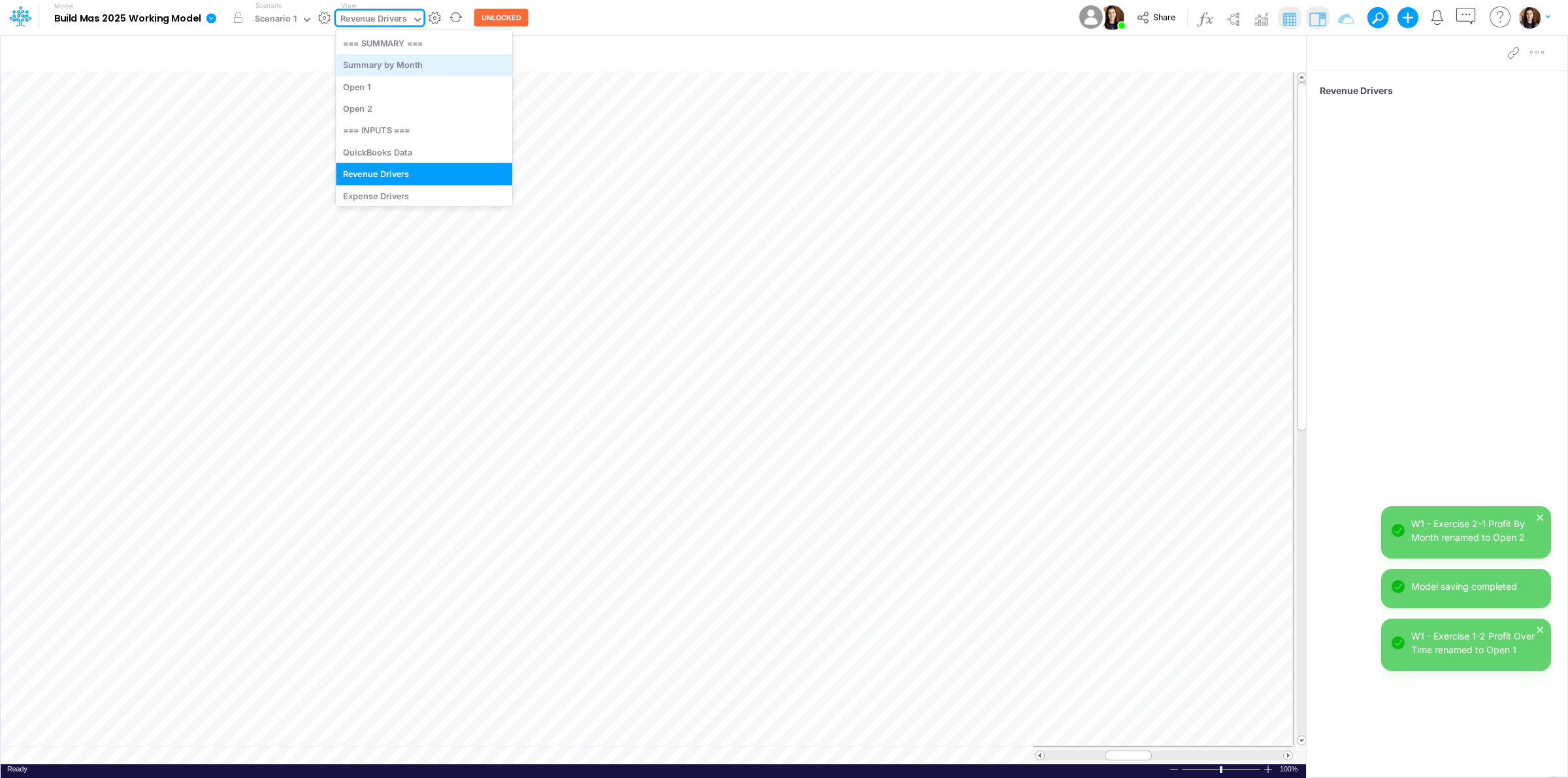
click at [393, 67] on div "Summary by Month" at bounding box center [424, 65] width 177 height 21
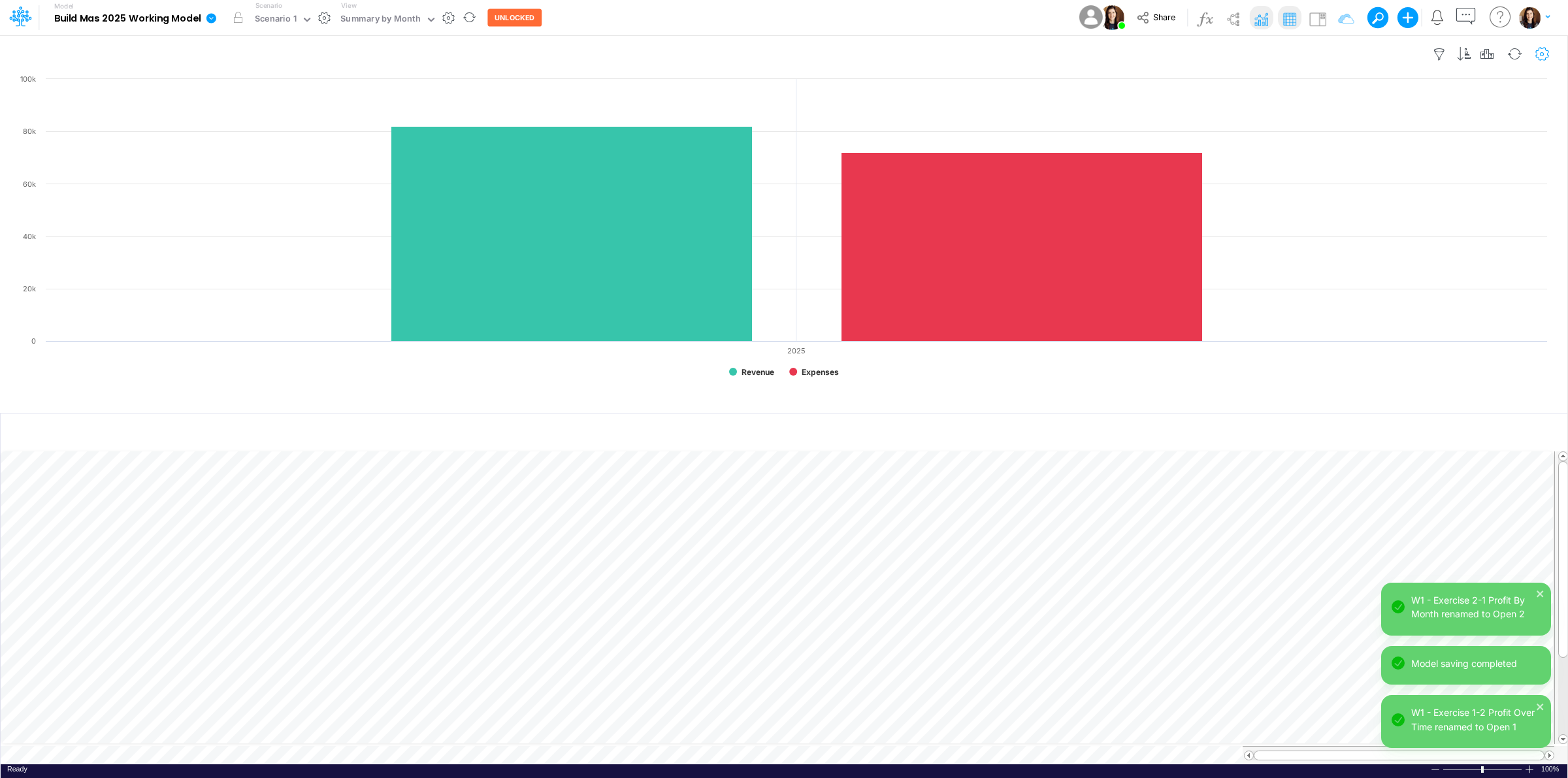
click at [1539, 55] on icon "button" at bounding box center [1542, 55] width 19 height 14
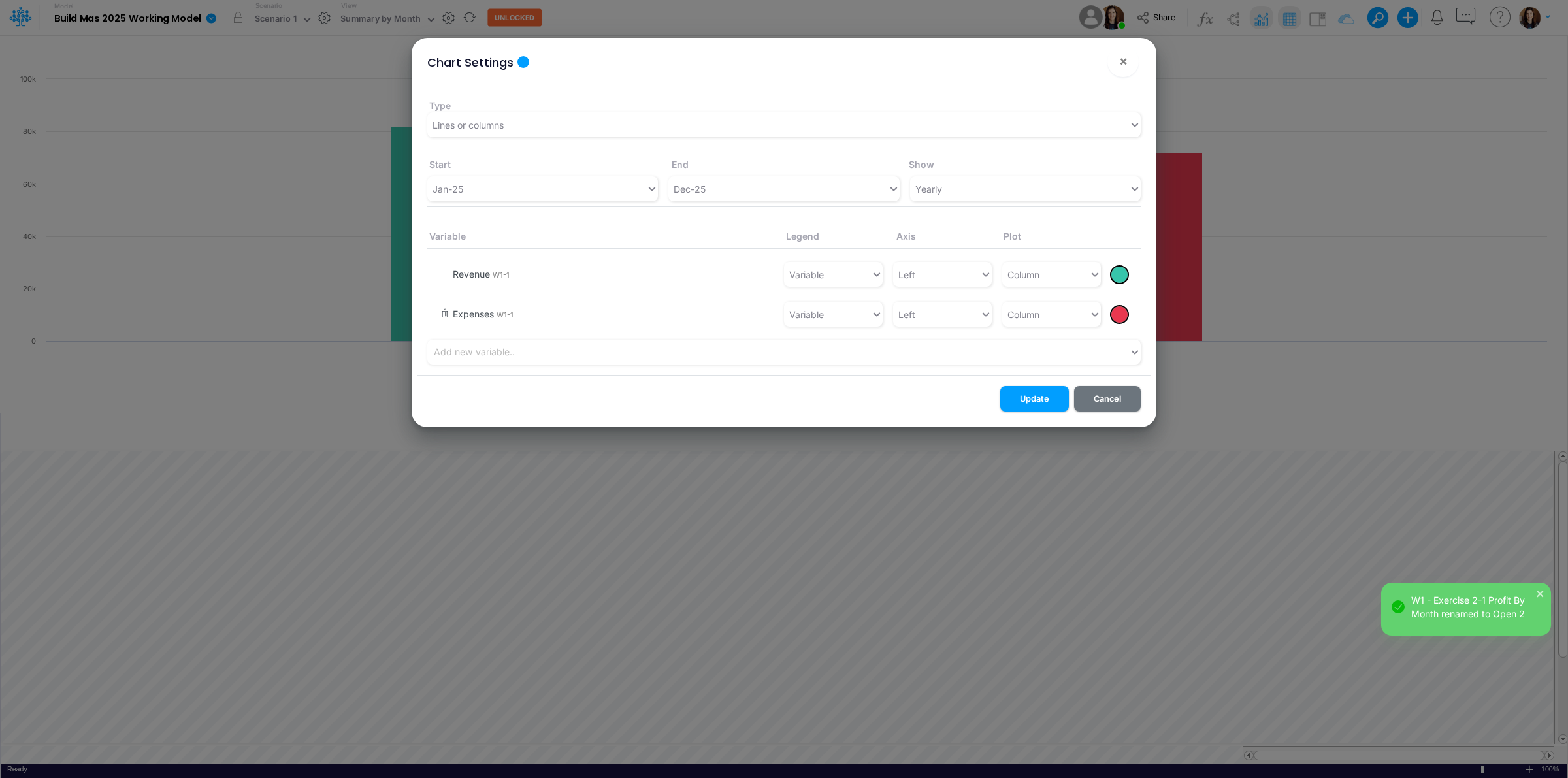
drag, startPoint x: 445, startPoint y: 314, endPoint x: 443, endPoint y: 307, distance: 7.3
click at [445, 312] on button "button" at bounding box center [445, 315] width 10 height 12
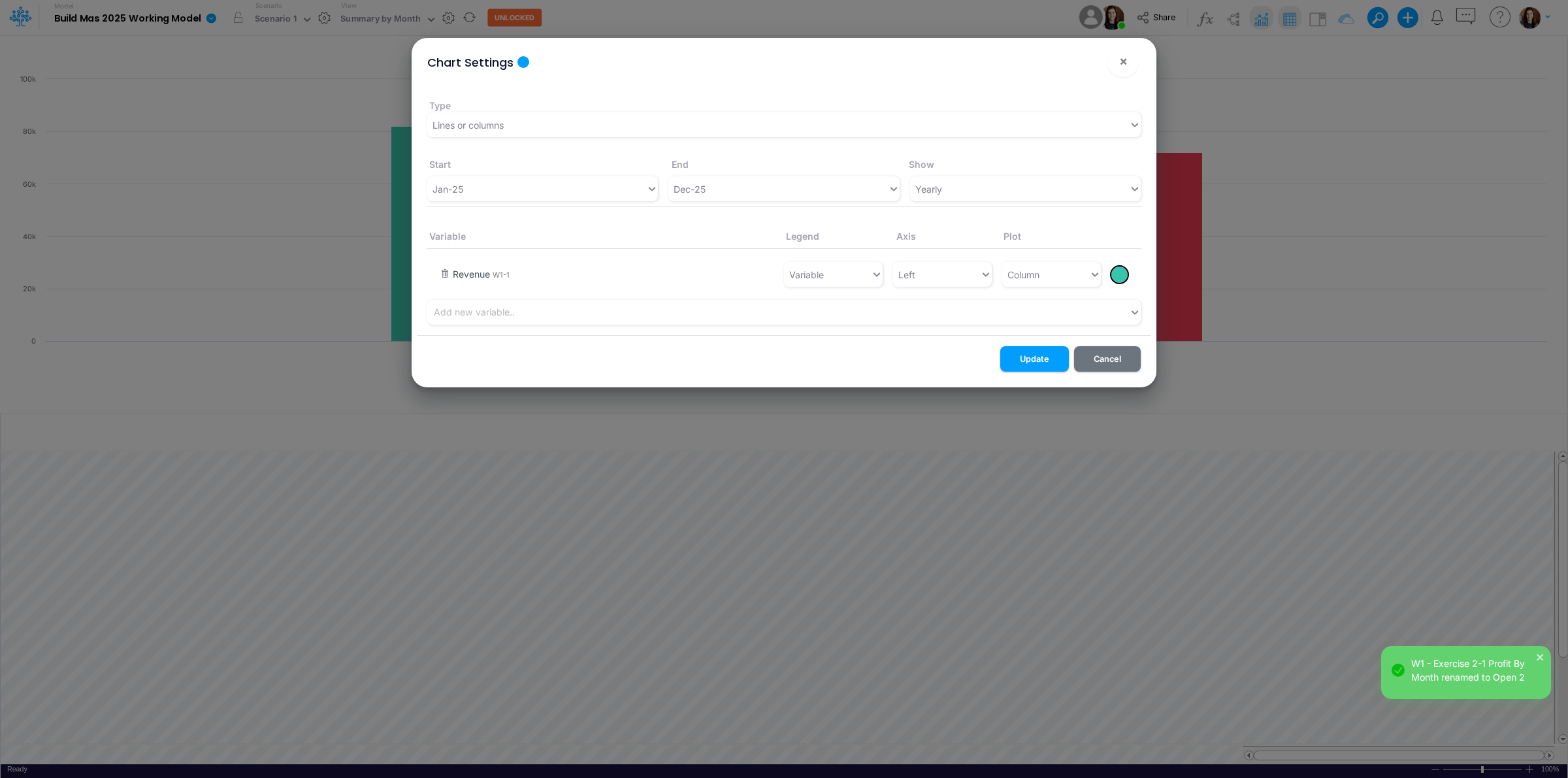
click at [443, 267] on li "Revenue W1-1 Variable Left Column" at bounding box center [784, 274] width 714 height 41
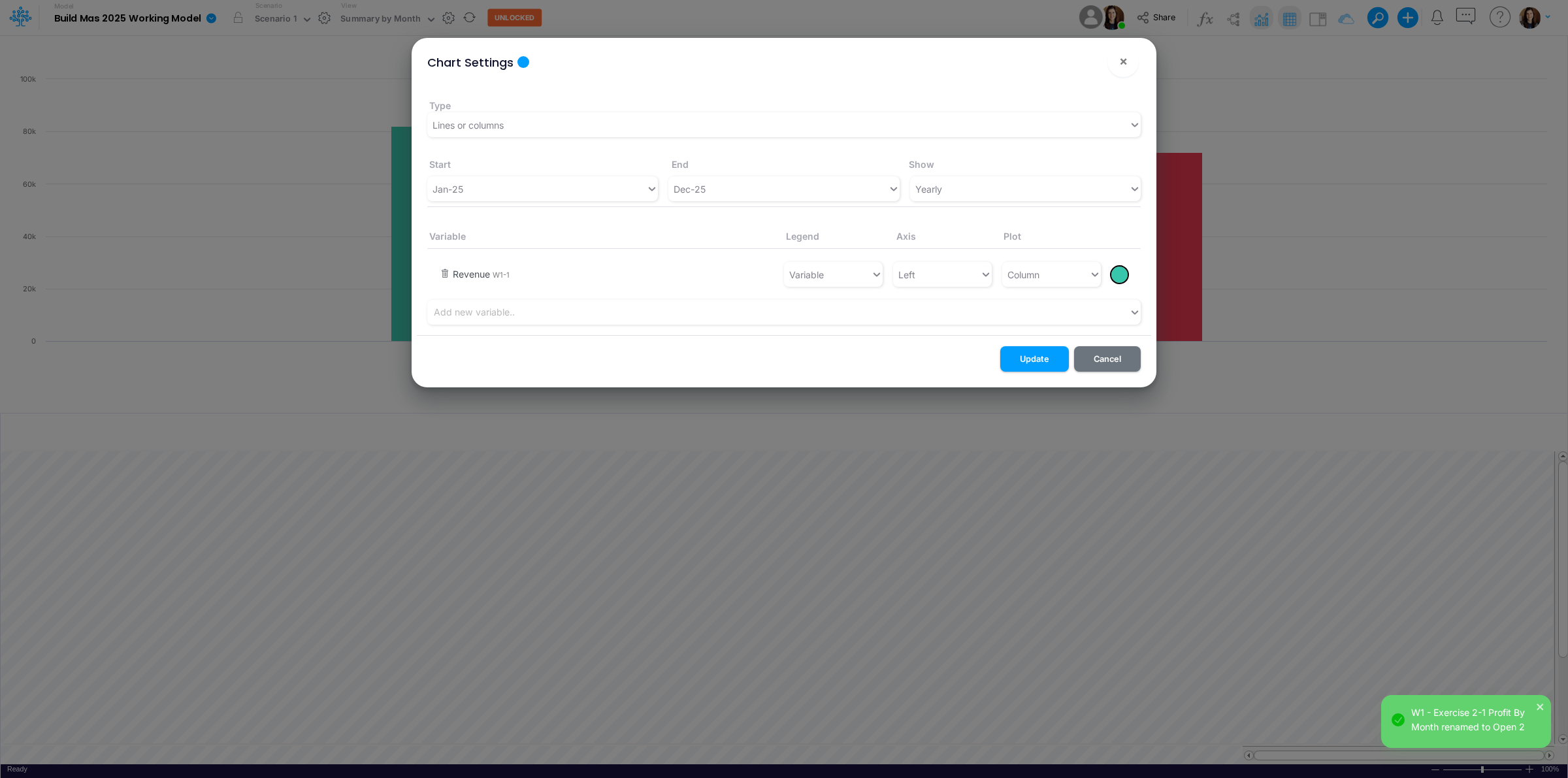
click at [442, 276] on button "button" at bounding box center [445, 275] width 10 height 12
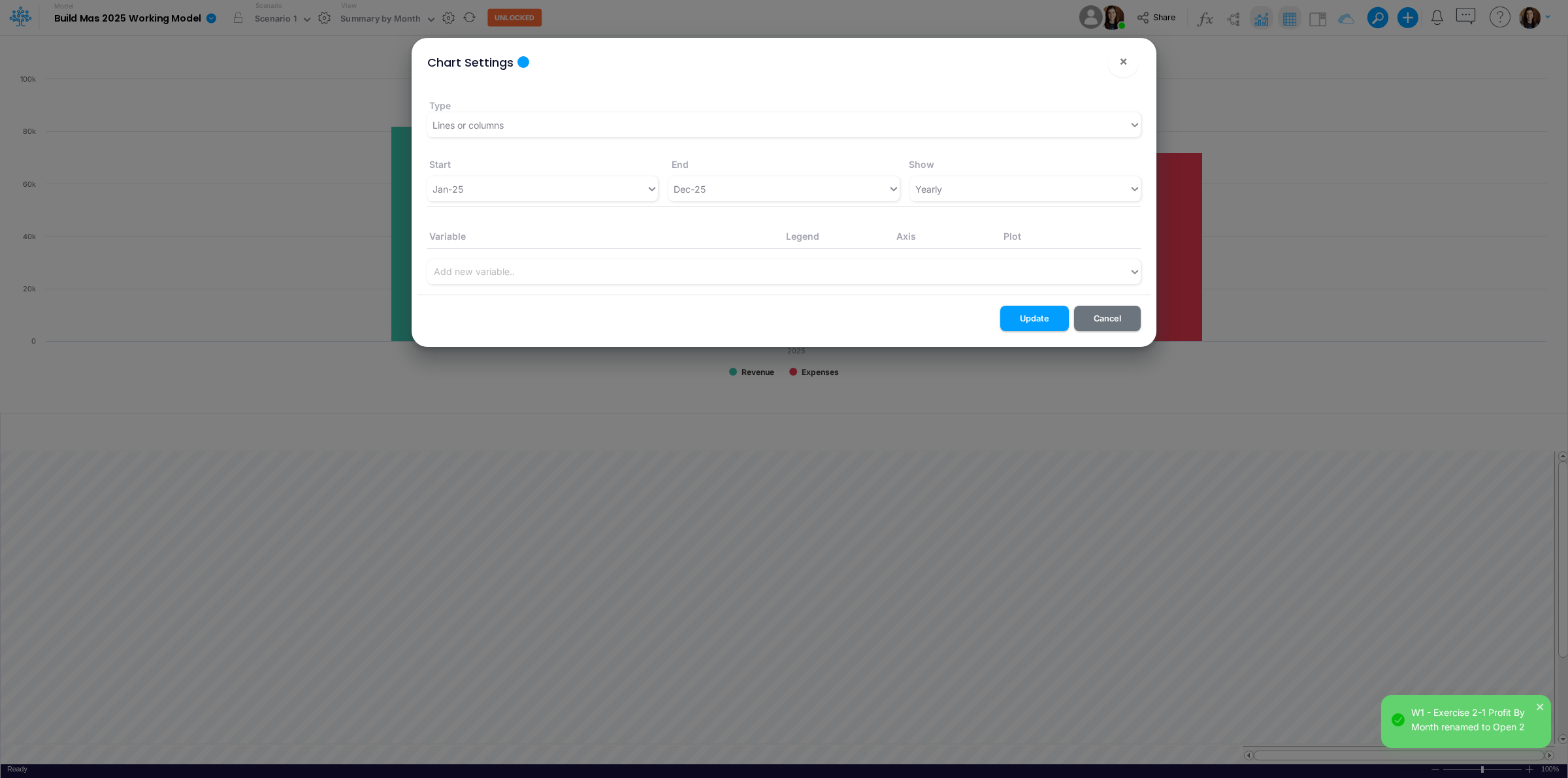
click at [1022, 312] on button "Update" at bounding box center [1035, 319] width 69 height 26
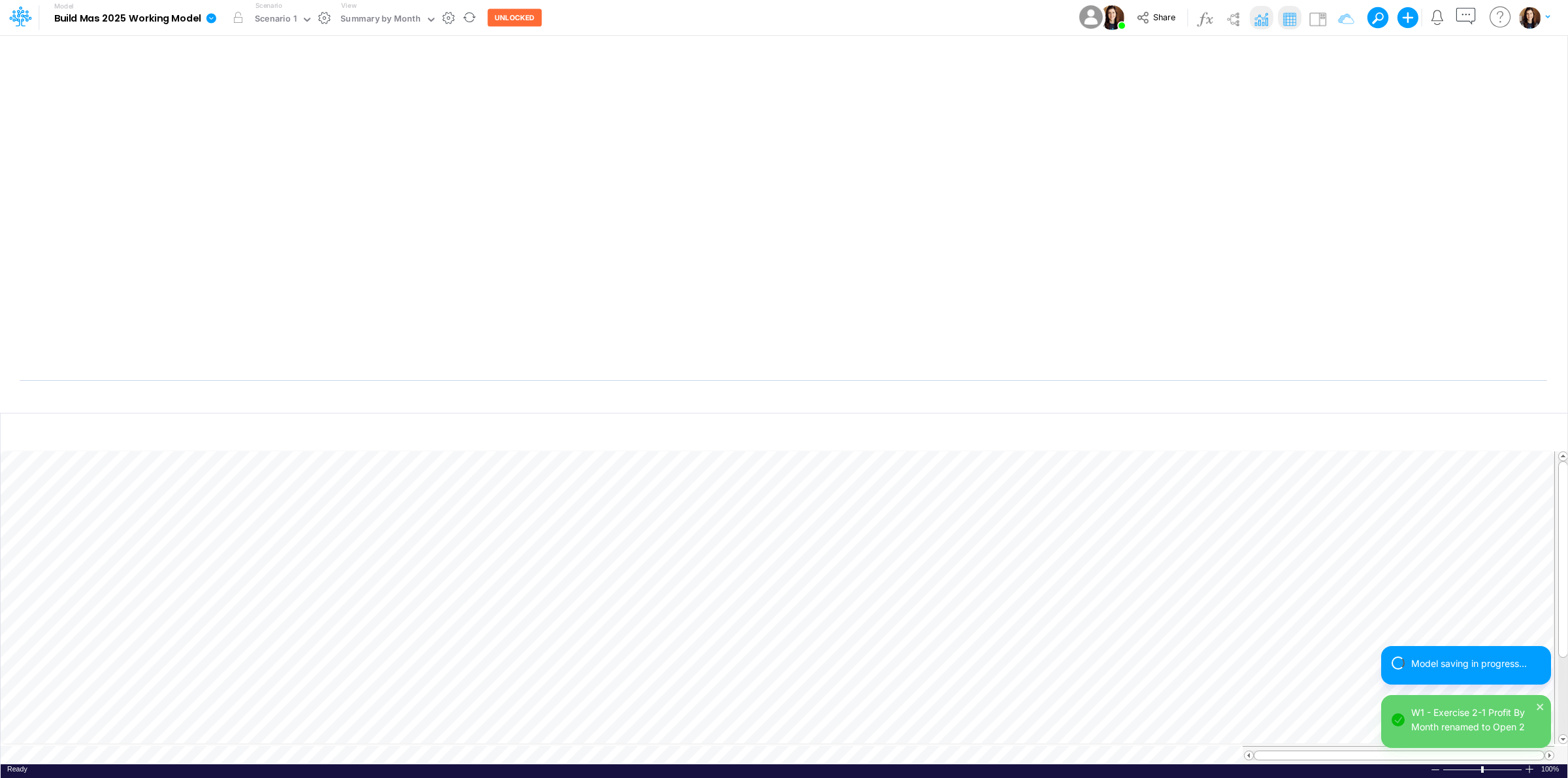
click at [1269, 17] on img at bounding box center [1261, 19] width 21 height 21
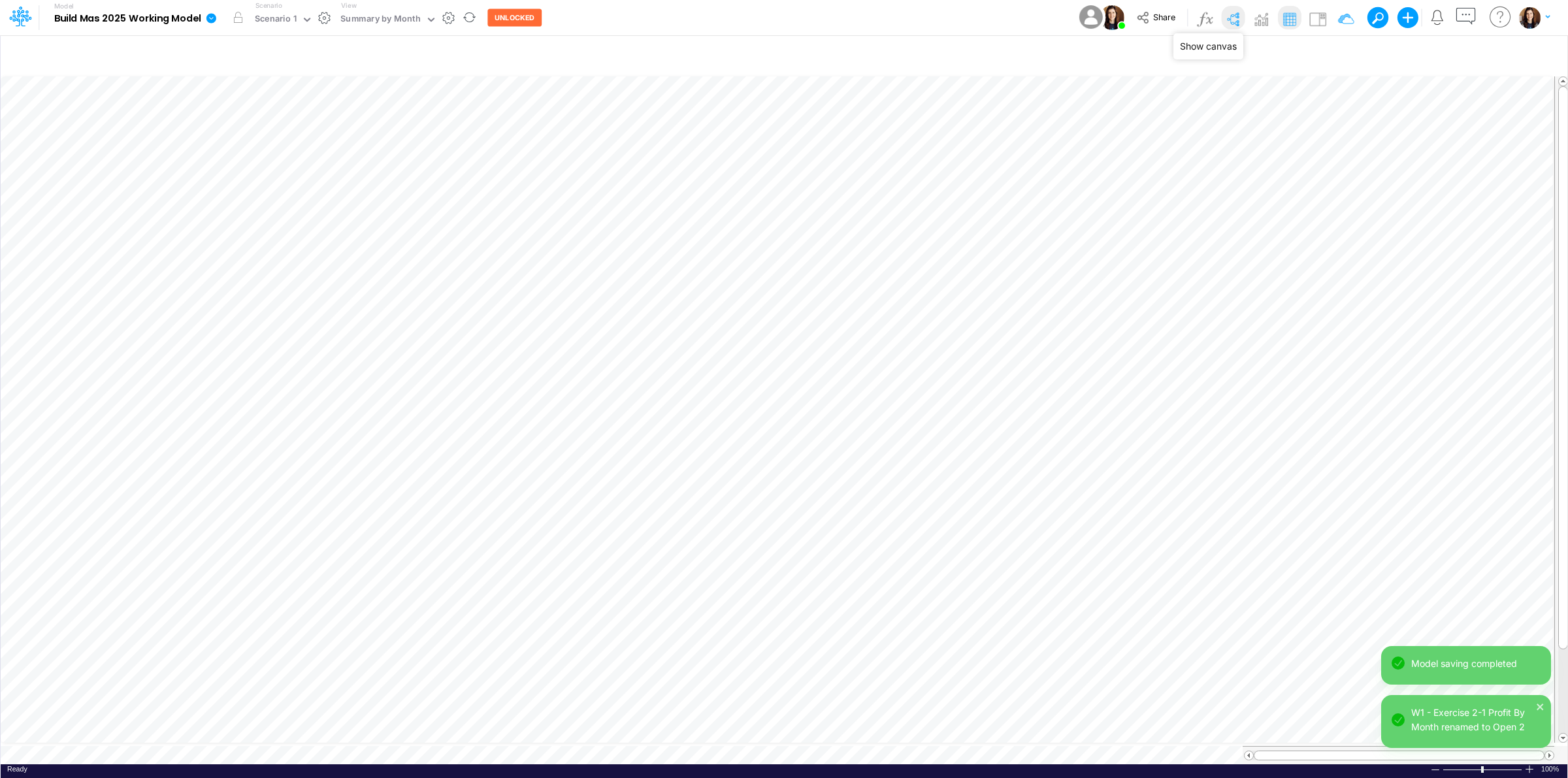
click at [1234, 18] on img at bounding box center [1233, 19] width 21 height 21
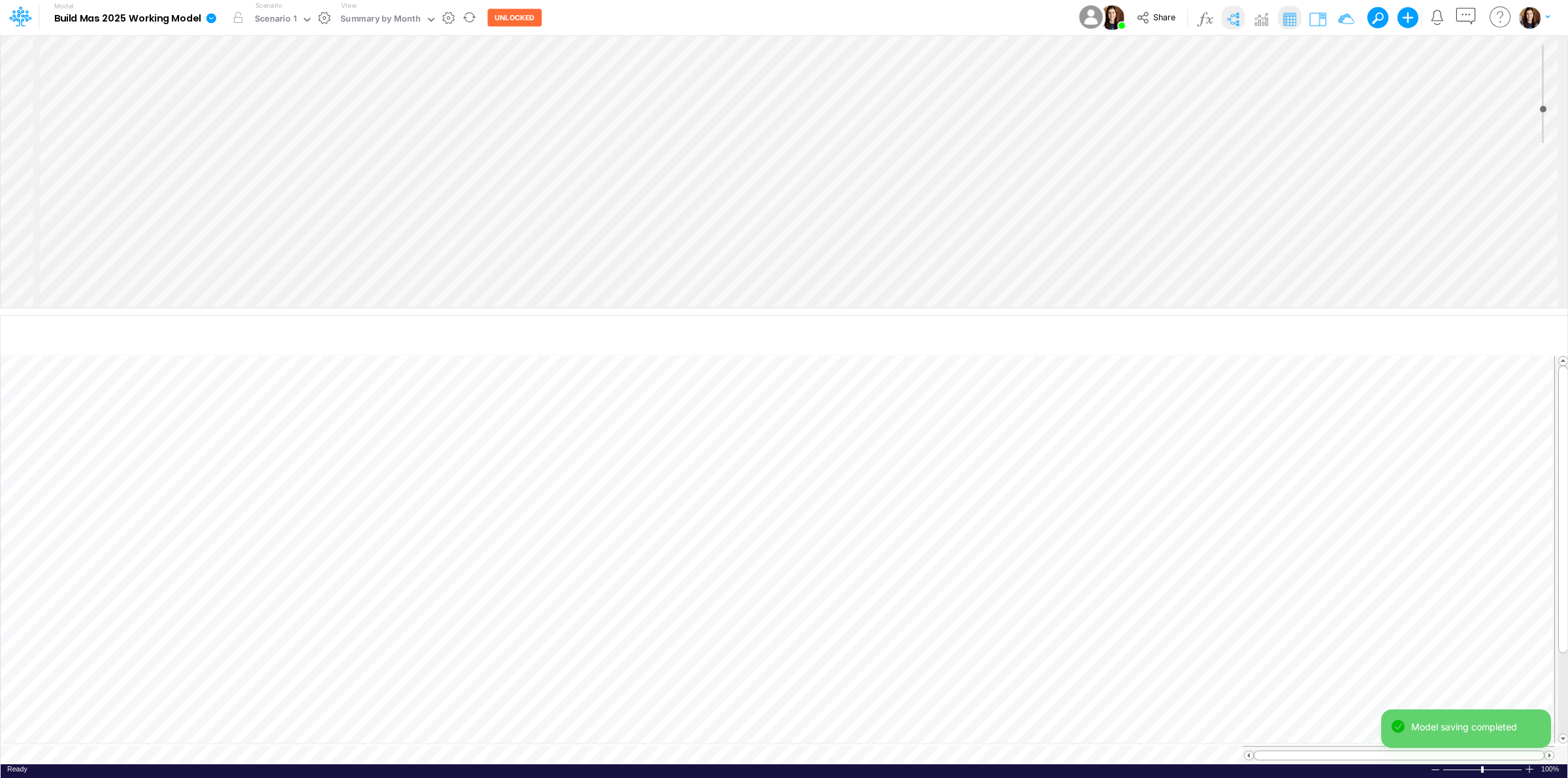
click at [1314, 14] on img at bounding box center [1318, 19] width 21 height 21
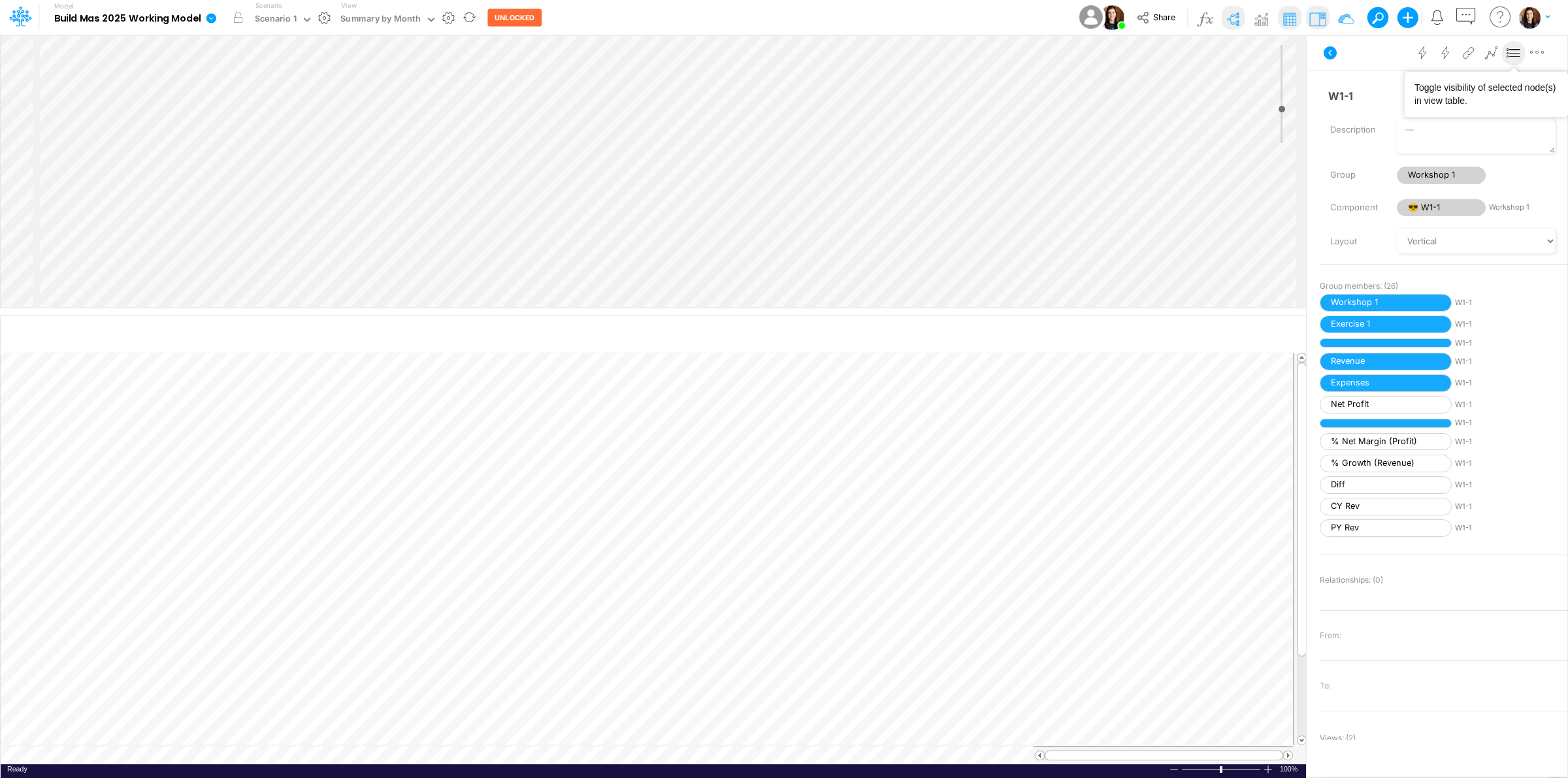
click at [1509, 51] on icon at bounding box center [1513, 53] width 19 height 14
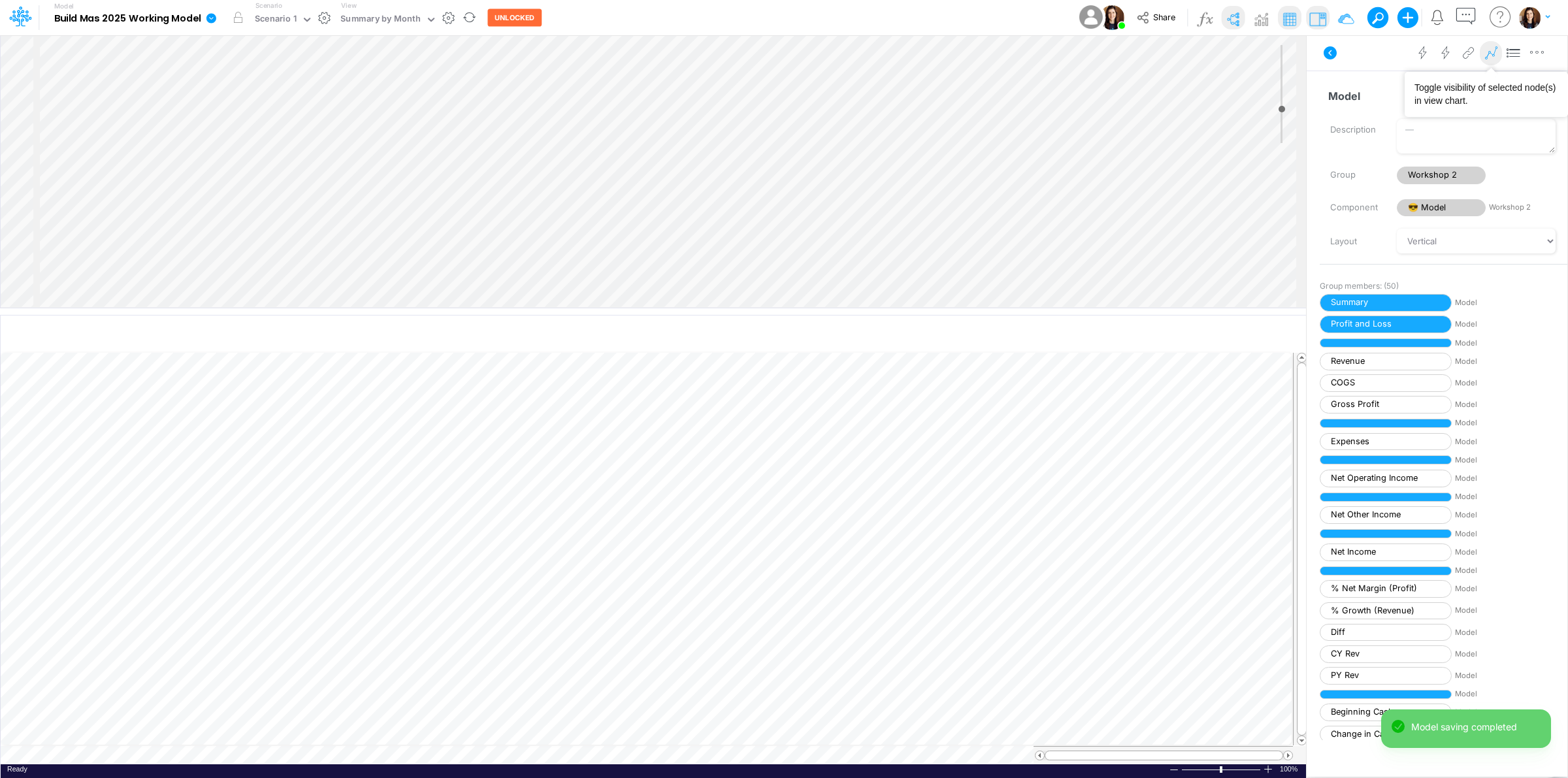
click at [1511, 53] on icon at bounding box center [1513, 53] width 19 height 14
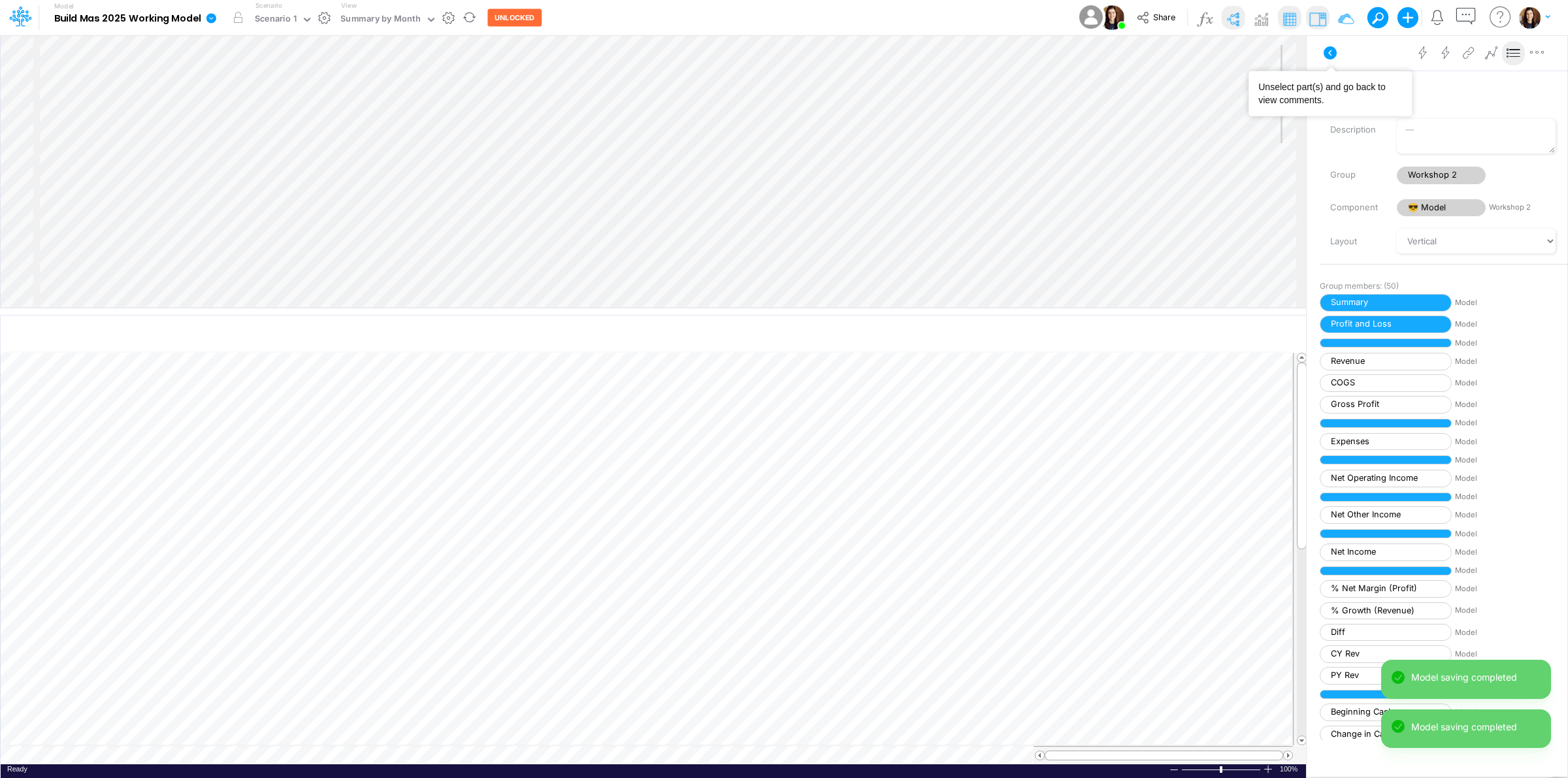
click at [1326, 49] on icon at bounding box center [1331, 53] width 13 height 13
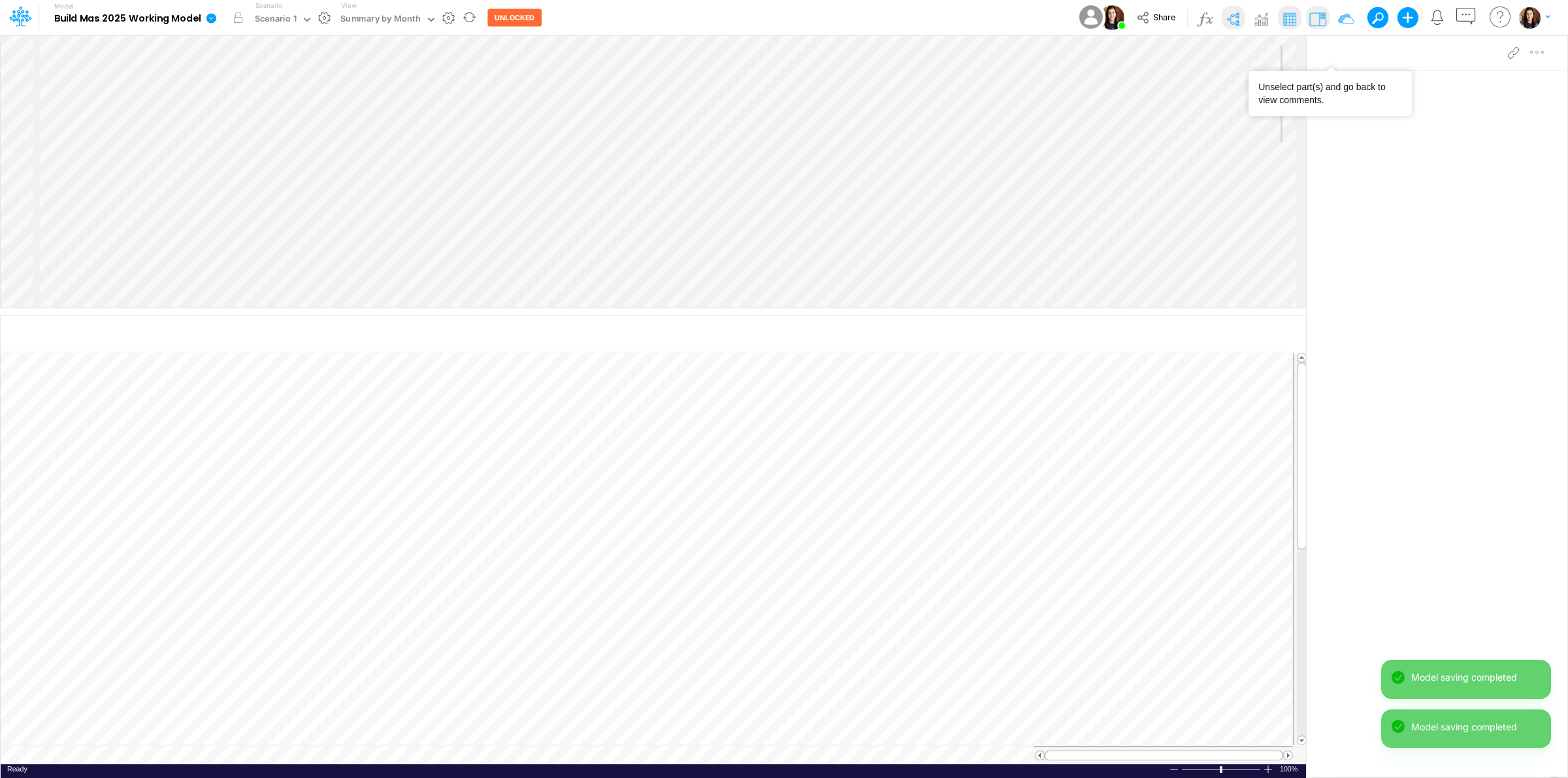
click at [1236, 17] on img at bounding box center [1233, 19] width 21 height 21
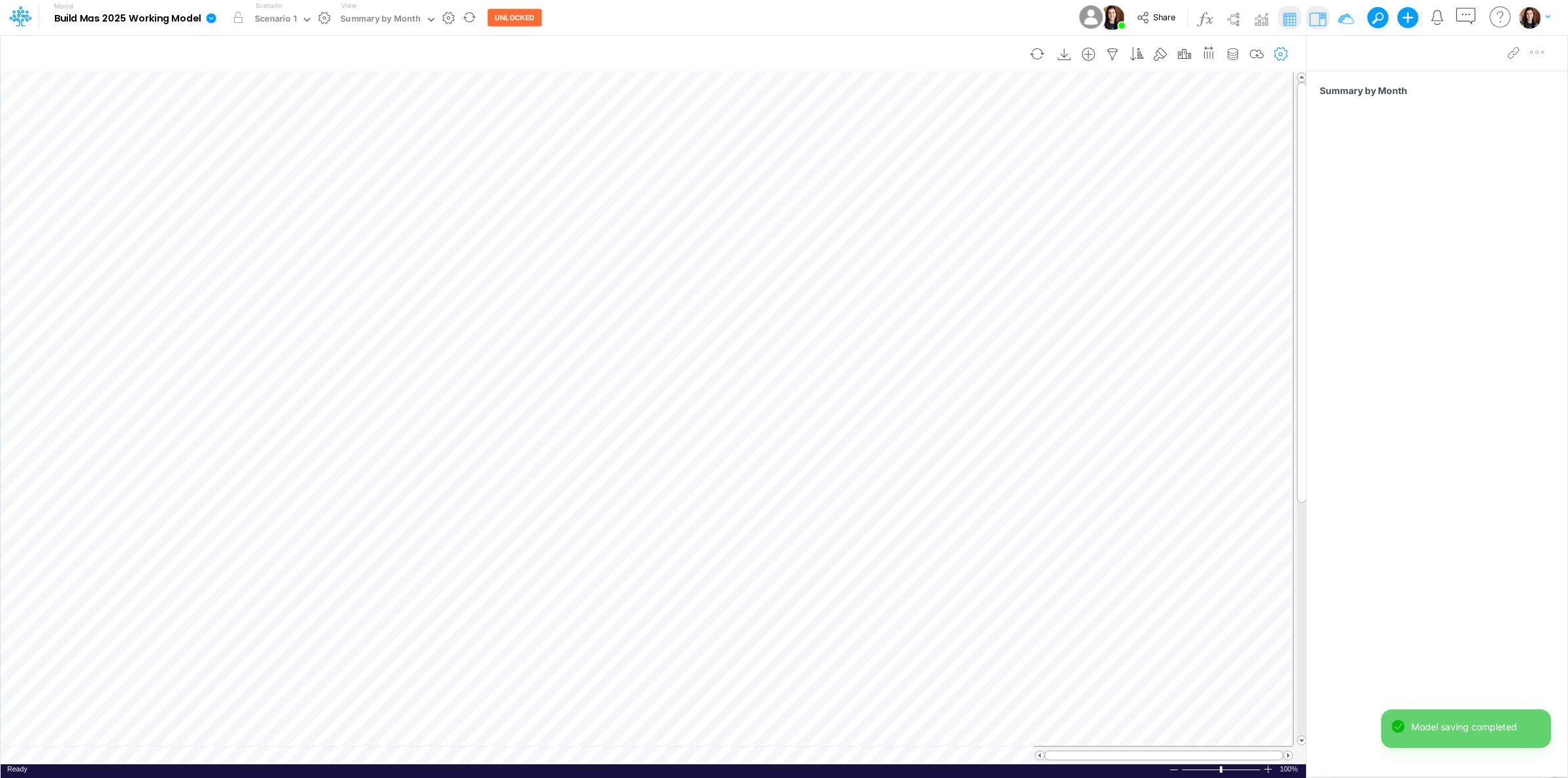
click at [1281, 50] on icon "button" at bounding box center [1281, 55] width 19 height 14
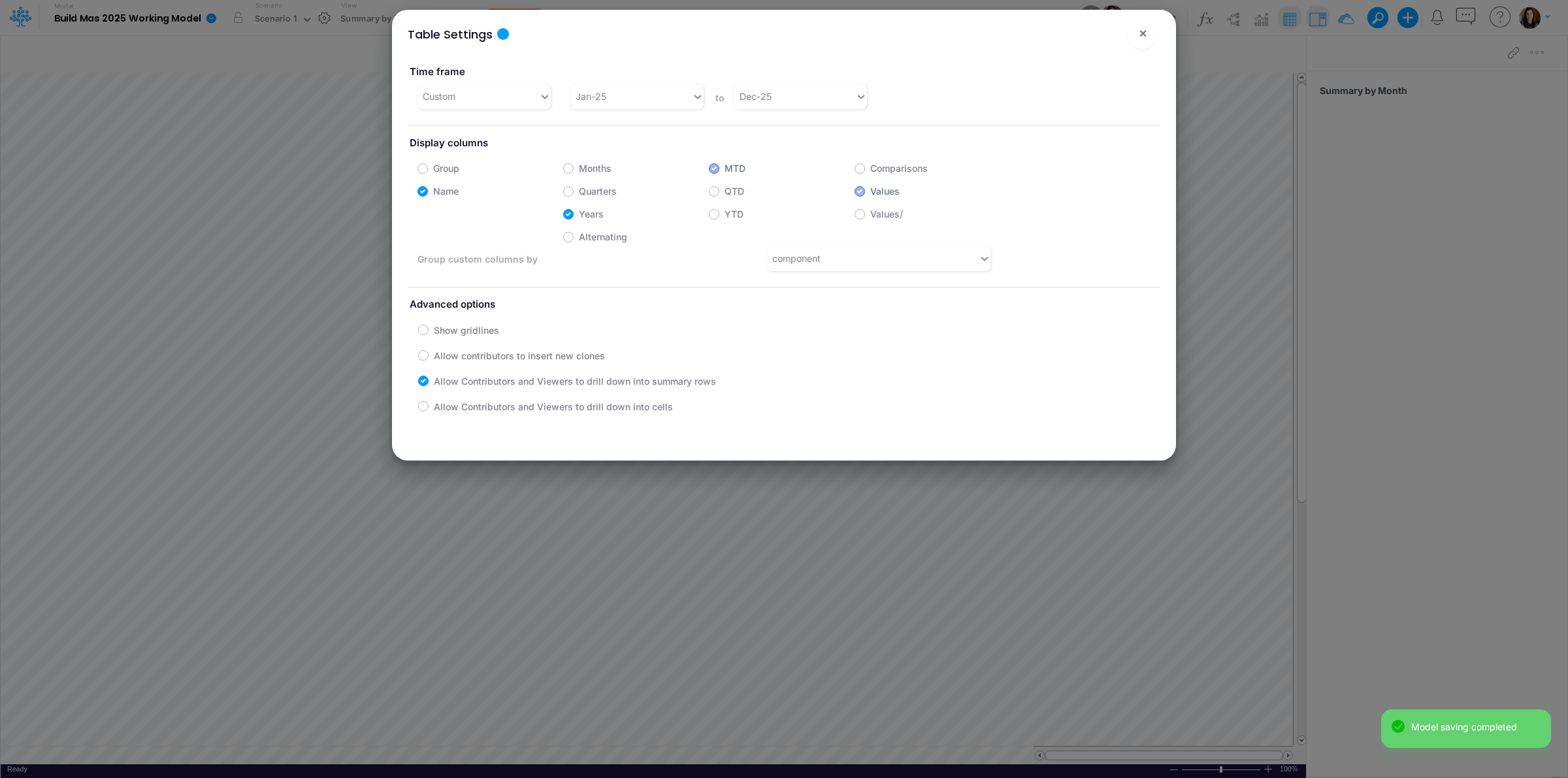
click at [579, 168] on label "Months" at bounding box center [595, 168] width 32 height 14
click at [579, 168] on input "Months" at bounding box center [583, 165] width 8 height 8
checkbox input "true"
click at [810, 92] on div "Dec-25" at bounding box center [795, 95] width 121 height 21
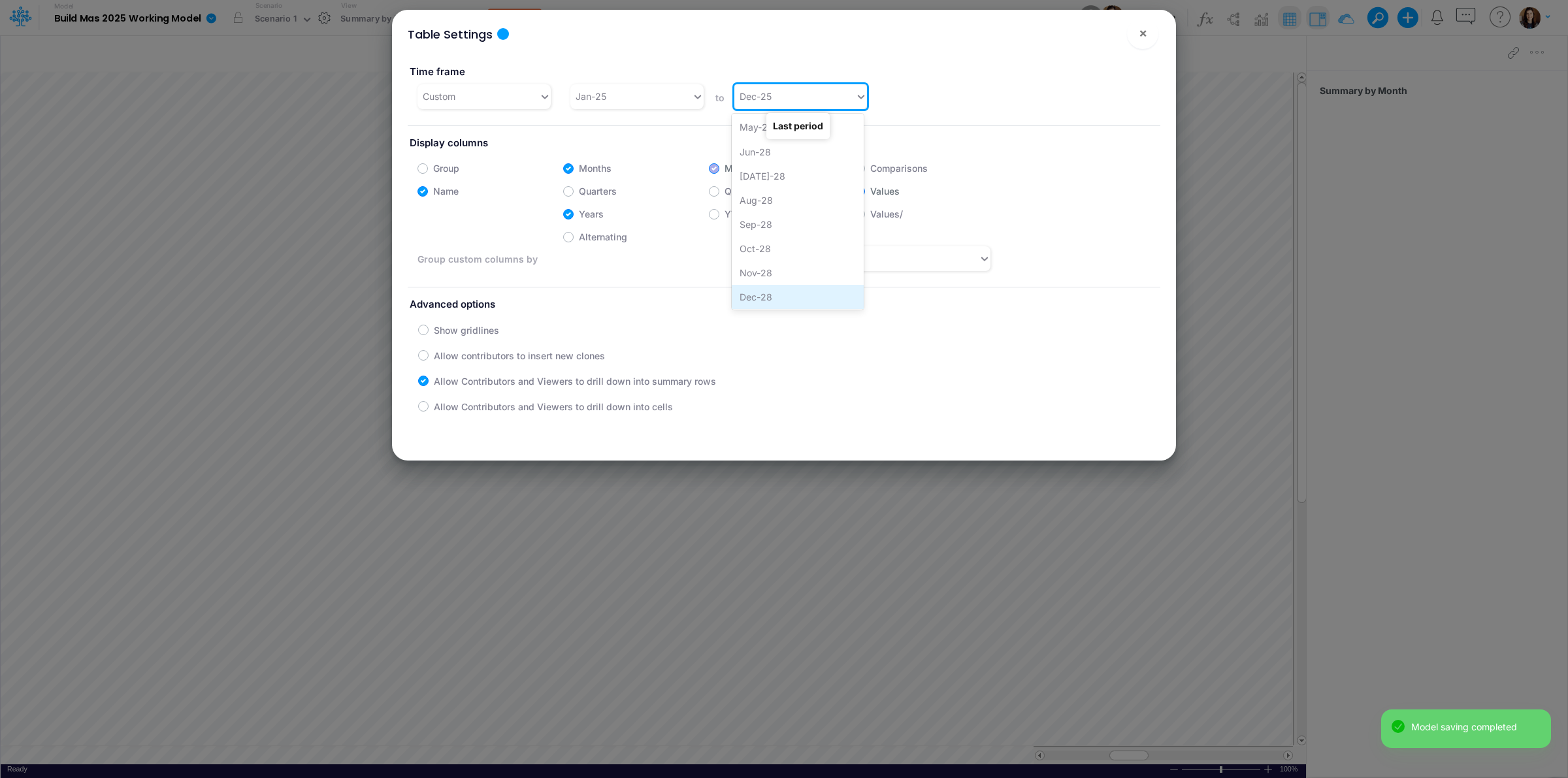
scroll to position [1554, 0]
click at [784, 297] on div "Dec-28" at bounding box center [797, 296] width 132 height 24
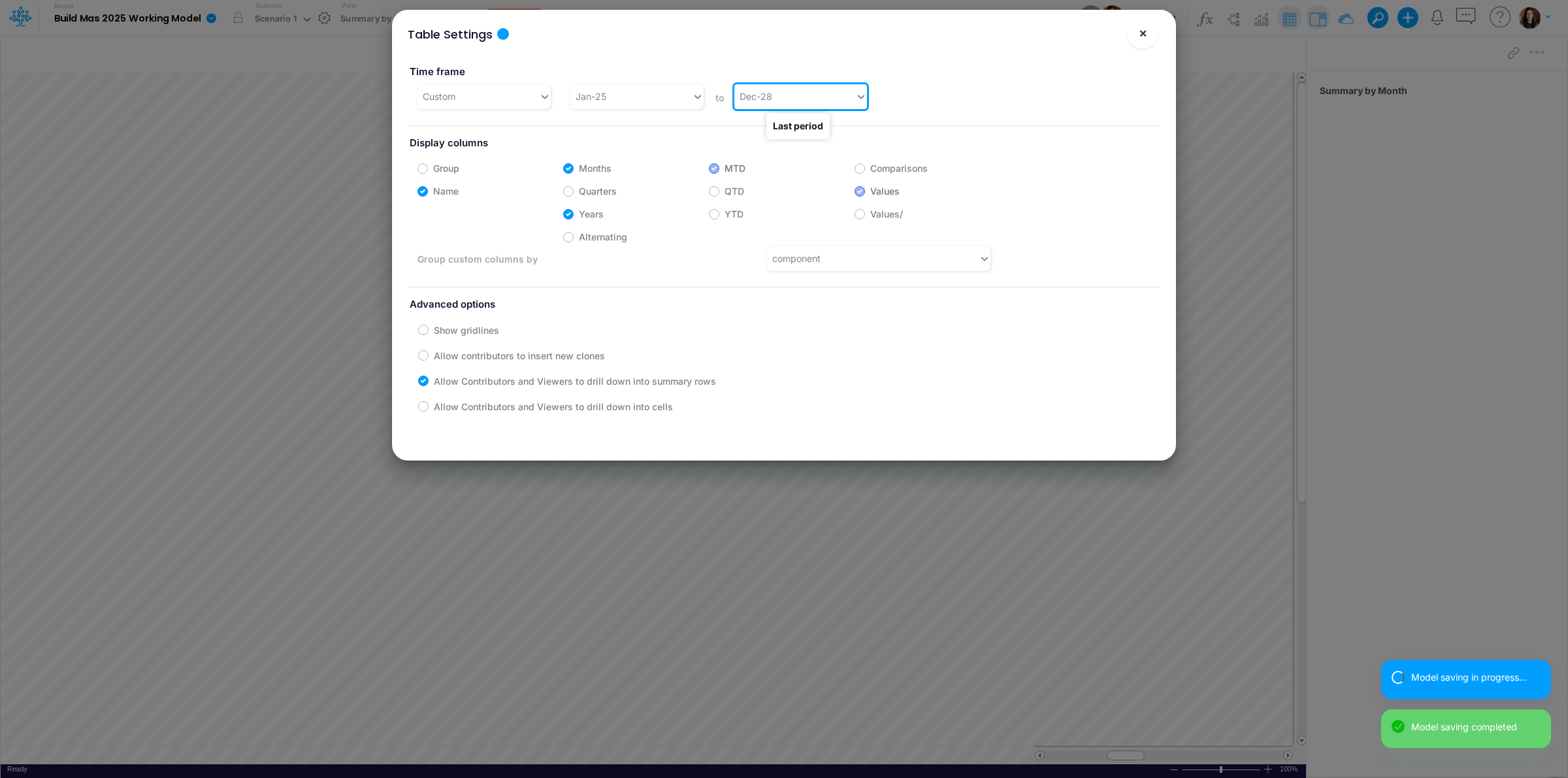
click at [1140, 37] on span "×" at bounding box center [1143, 32] width 8 height 16
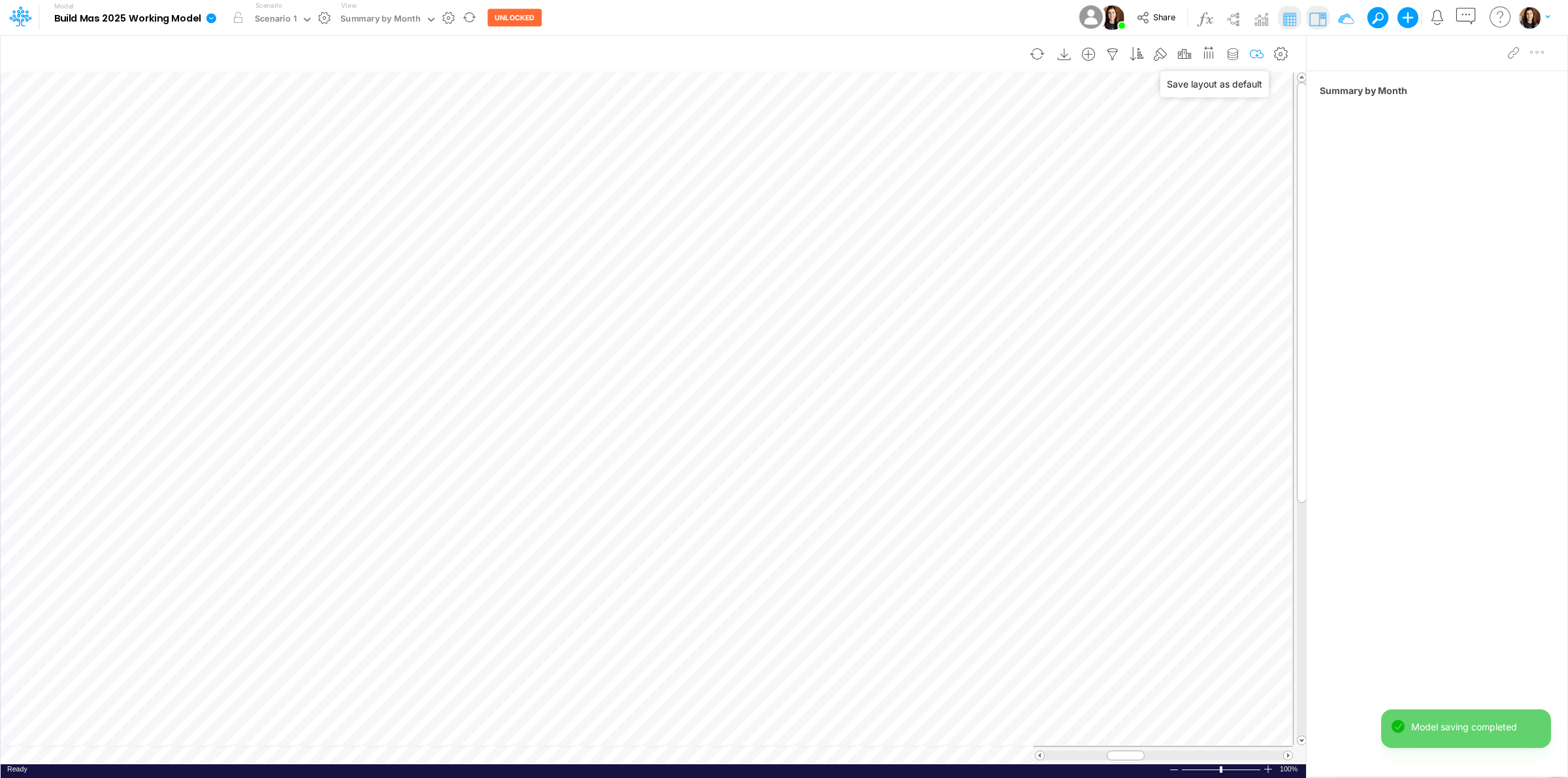
click at [1257, 56] on icon "button" at bounding box center [1257, 55] width 19 height 14
click at [1257, 50] on icon "button" at bounding box center [1257, 55] width 19 height 14
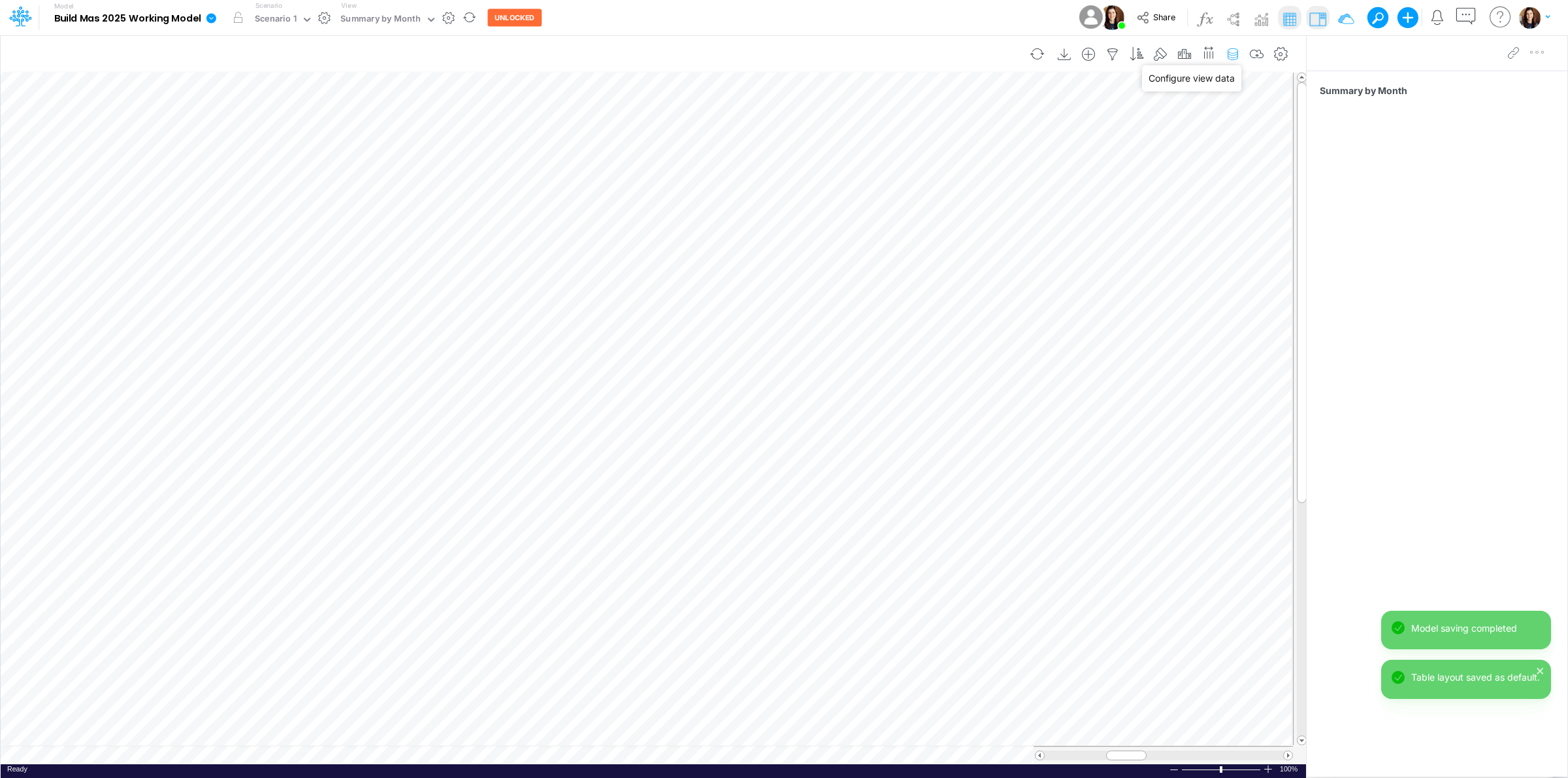
click at [1237, 51] on icon "button" at bounding box center [1233, 55] width 19 height 14
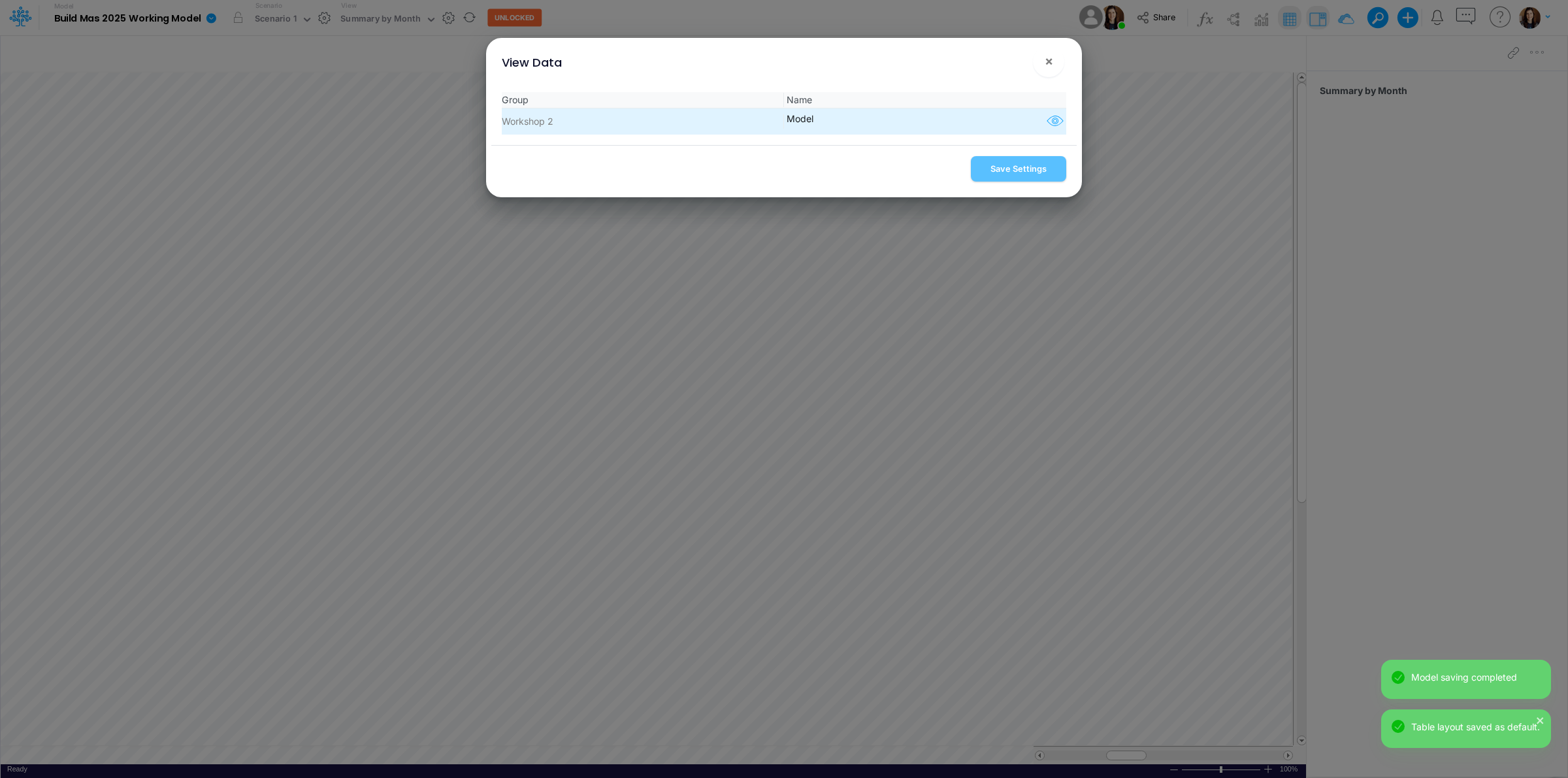
drag, startPoint x: 1056, startPoint y: 119, endPoint x: 1049, endPoint y: 125, distance: 9.2
click at [1054, 119] on icon "button" at bounding box center [1055, 121] width 19 height 17
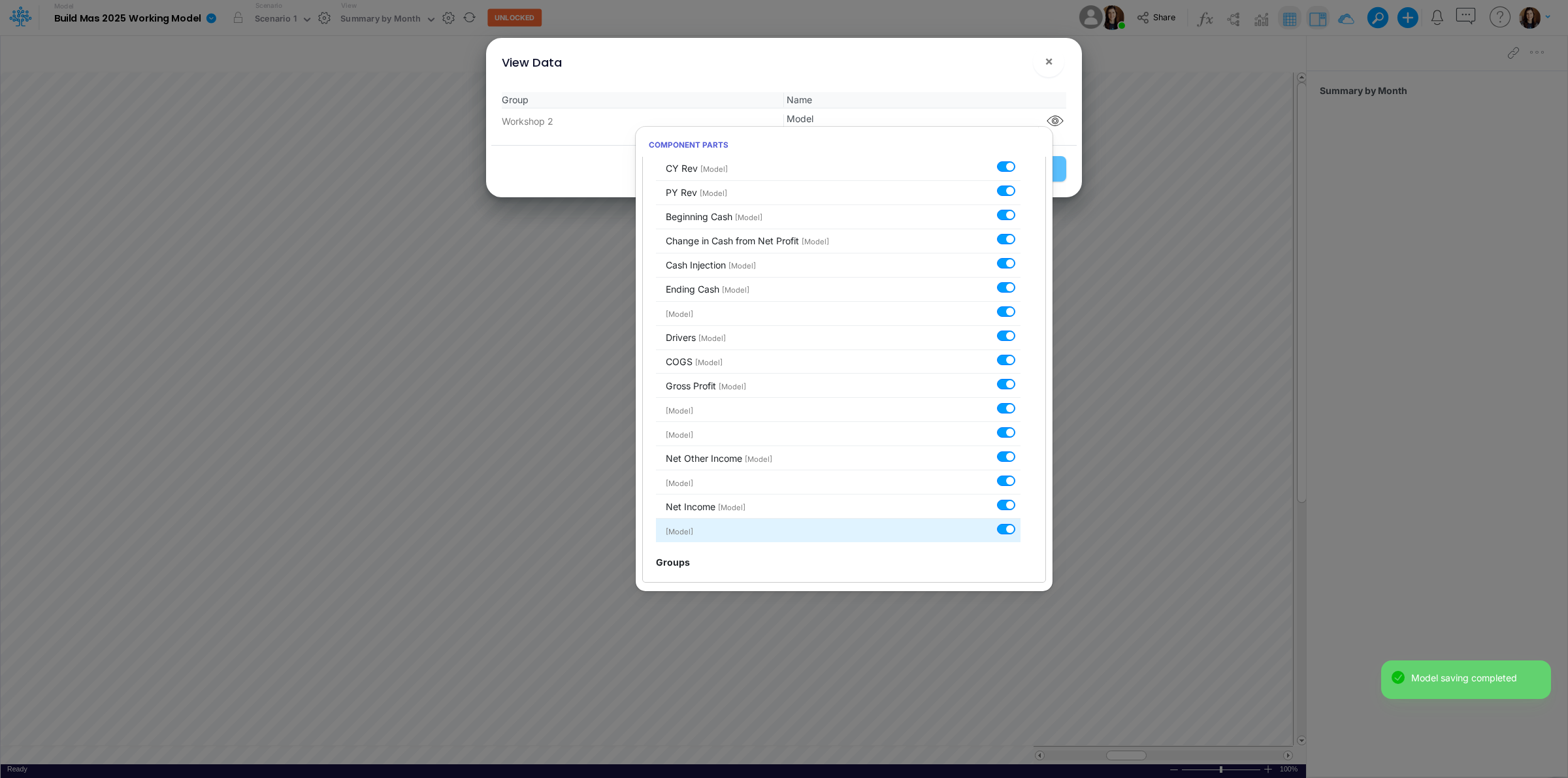
scroll to position [379, 0]
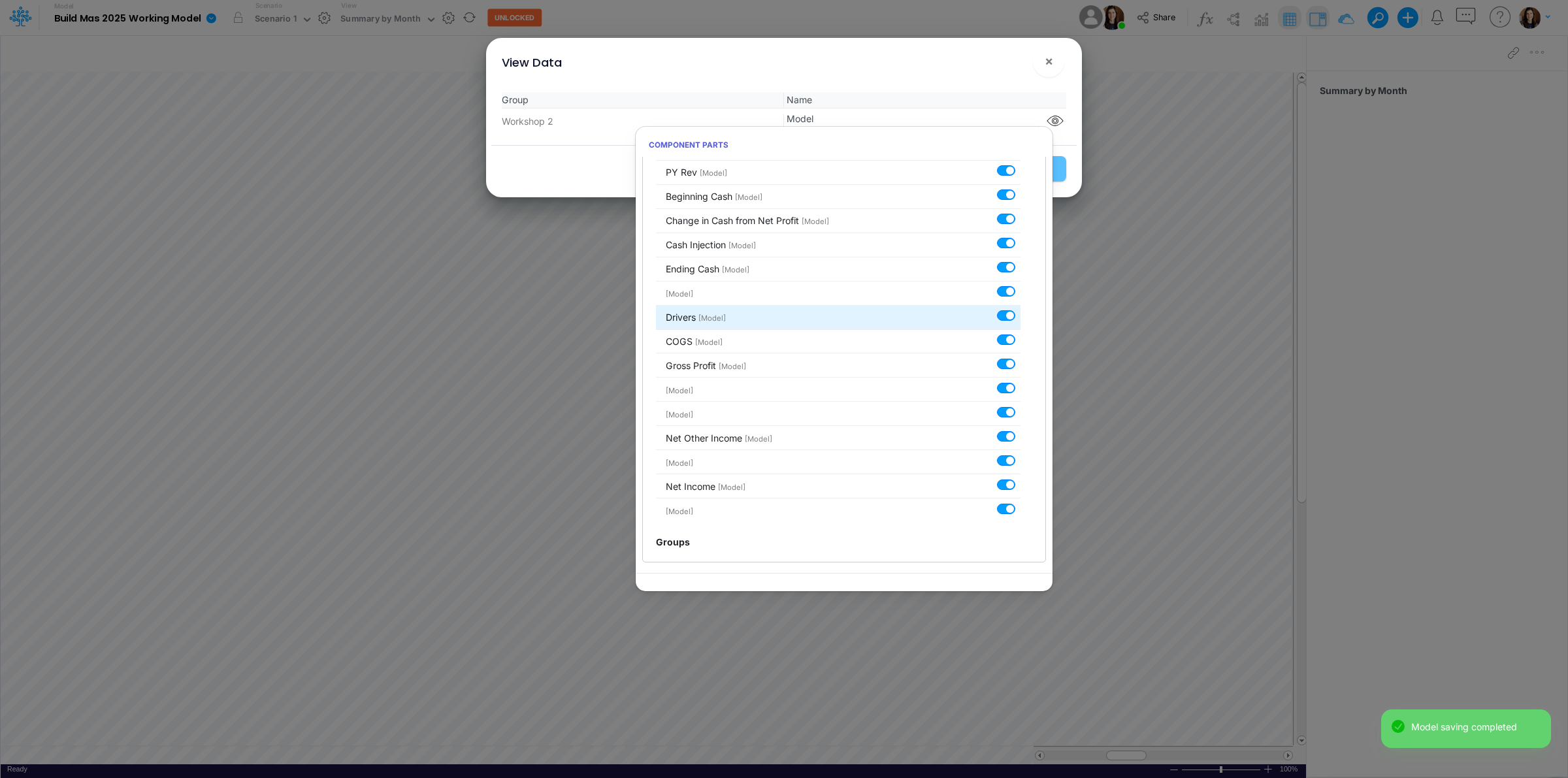
click at [1021, 308] on label at bounding box center [1021, 308] width 0 height 0
click at [1021, 315] on input "checkbox" at bounding box center [1024, 312] width 8 height 8
checkbox input "false"
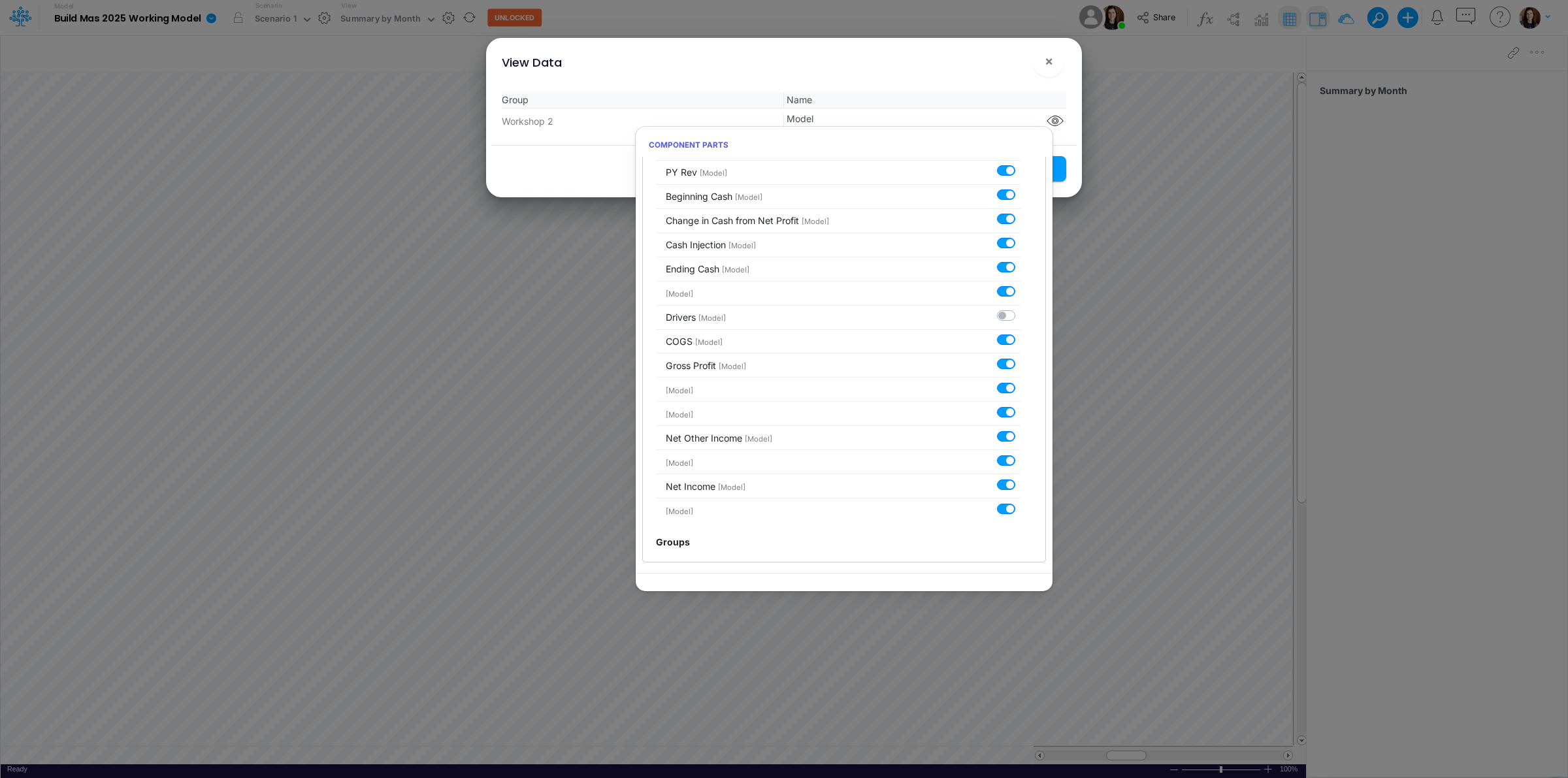
click at [985, 80] on div "View Data ! ×" at bounding box center [784, 59] width 585 height 44
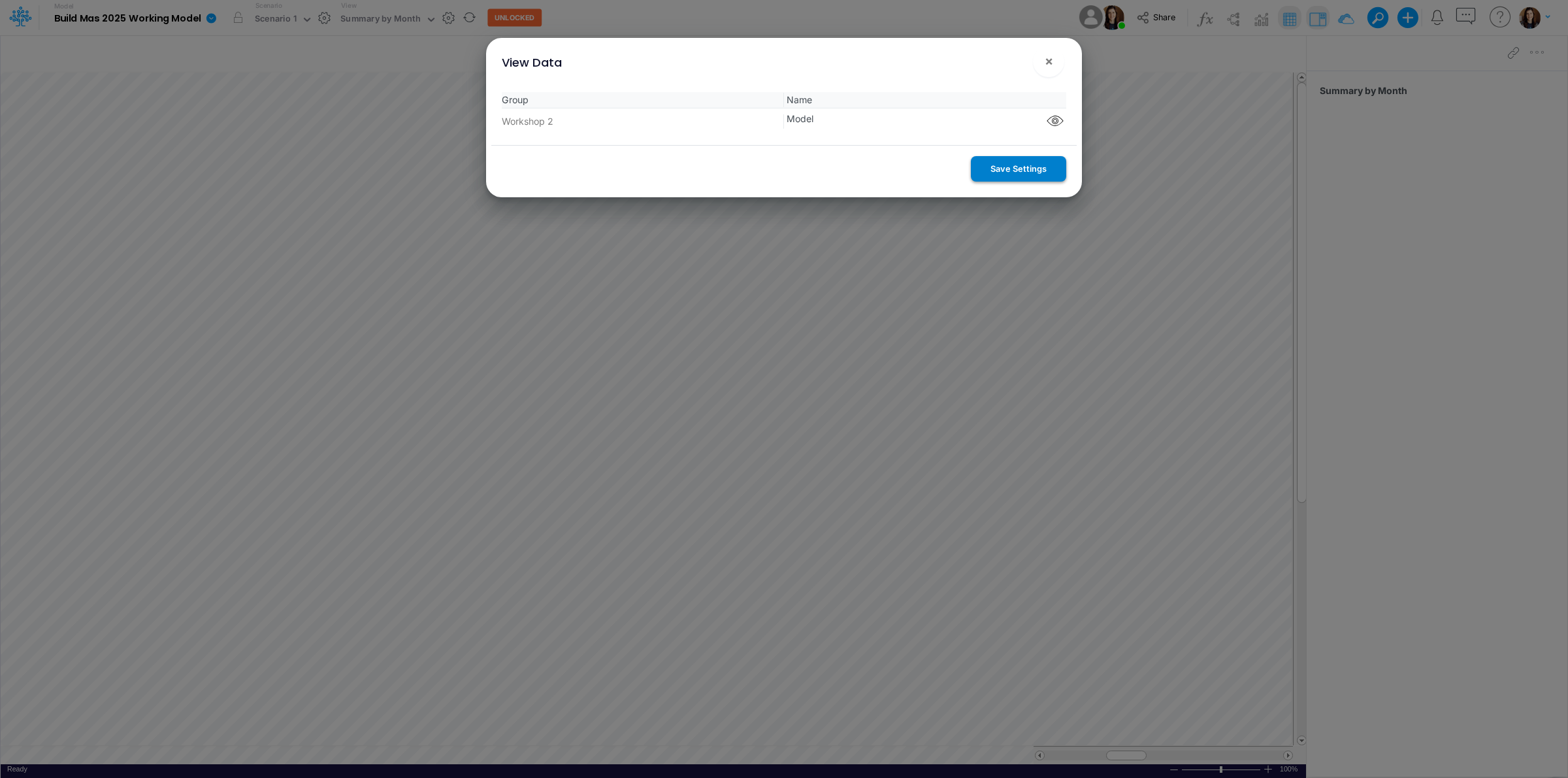
click at [1004, 164] on button "Save Settings" at bounding box center [1019, 169] width 95 height 26
drag, startPoint x: 1056, startPoint y: 54, endPoint x: 1047, endPoint y: 67, distance: 15.8
click at [1056, 55] on button "×" at bounding box center [1049, 61] width 31 height 31
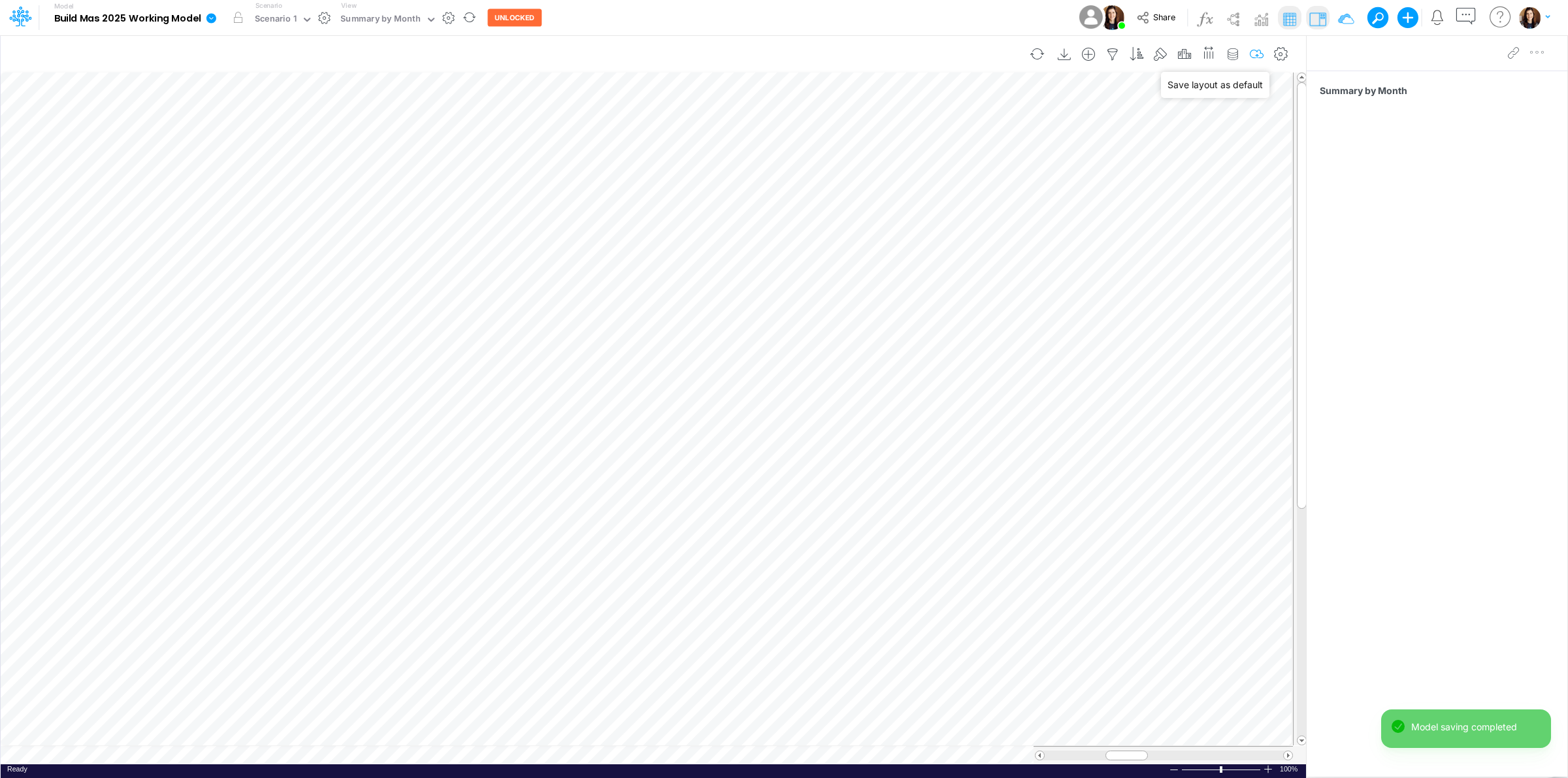
click at [1250, 49] on icon "button" at bounding box center [1257, 55] width 19 height 14
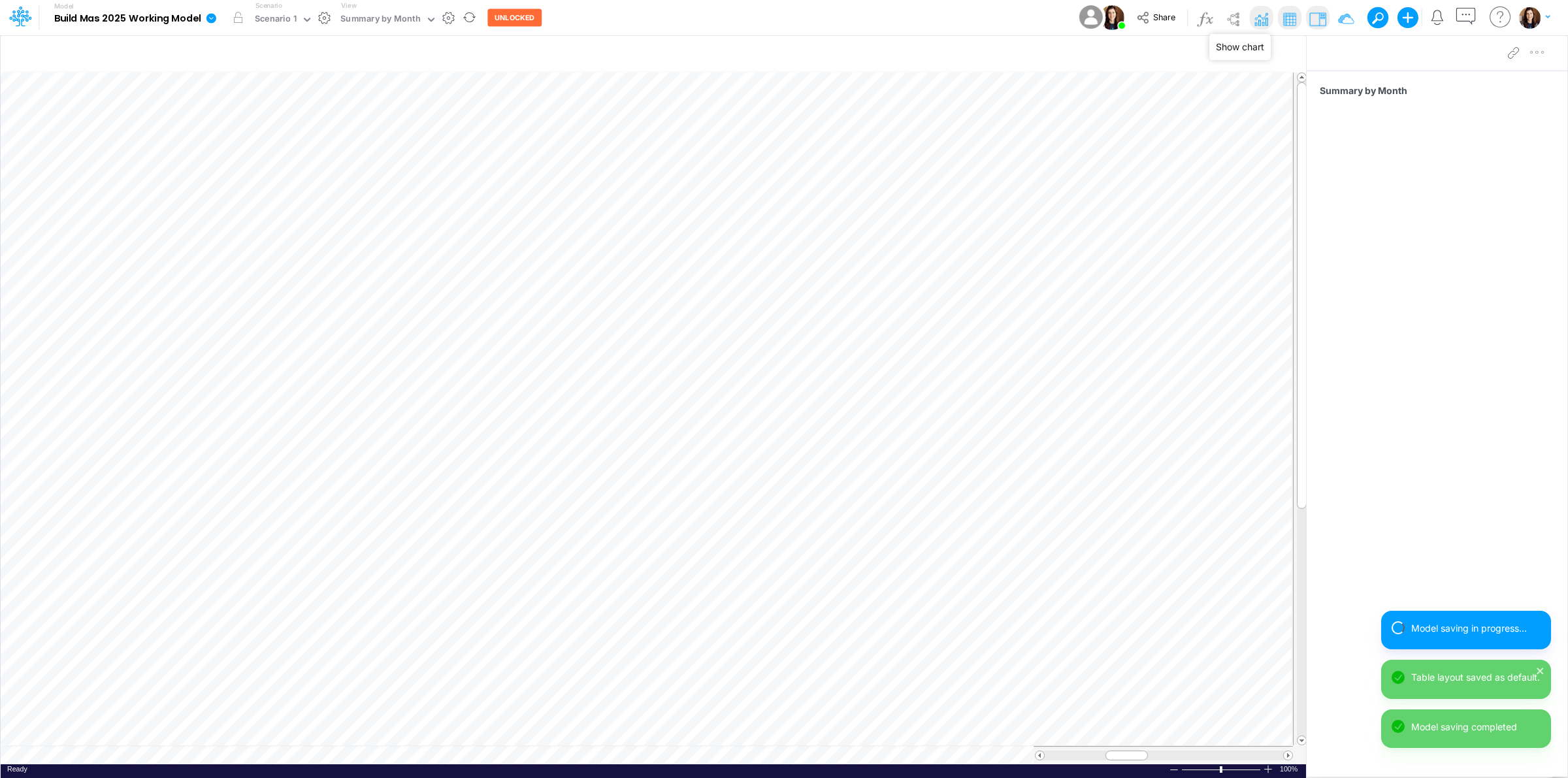
click at [1259, 18] on img at bounding box center [1261, 19] width 21 height 21
click at [1342, 17] on img at bounding box center [1346, 19] width 21 height 21
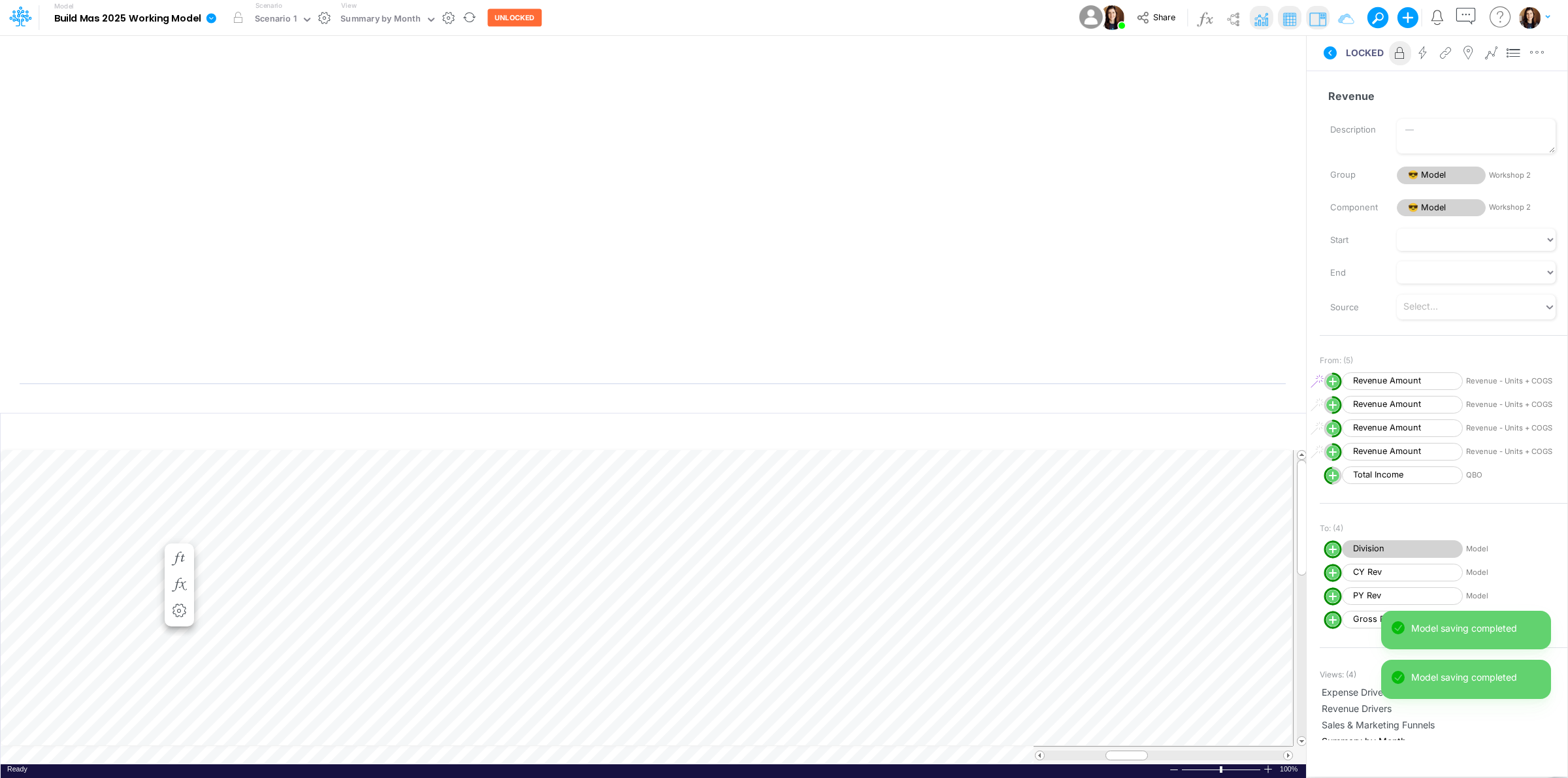
click at [1490, 49] on icon at bounding box center [1491, 53] width 19 height 14
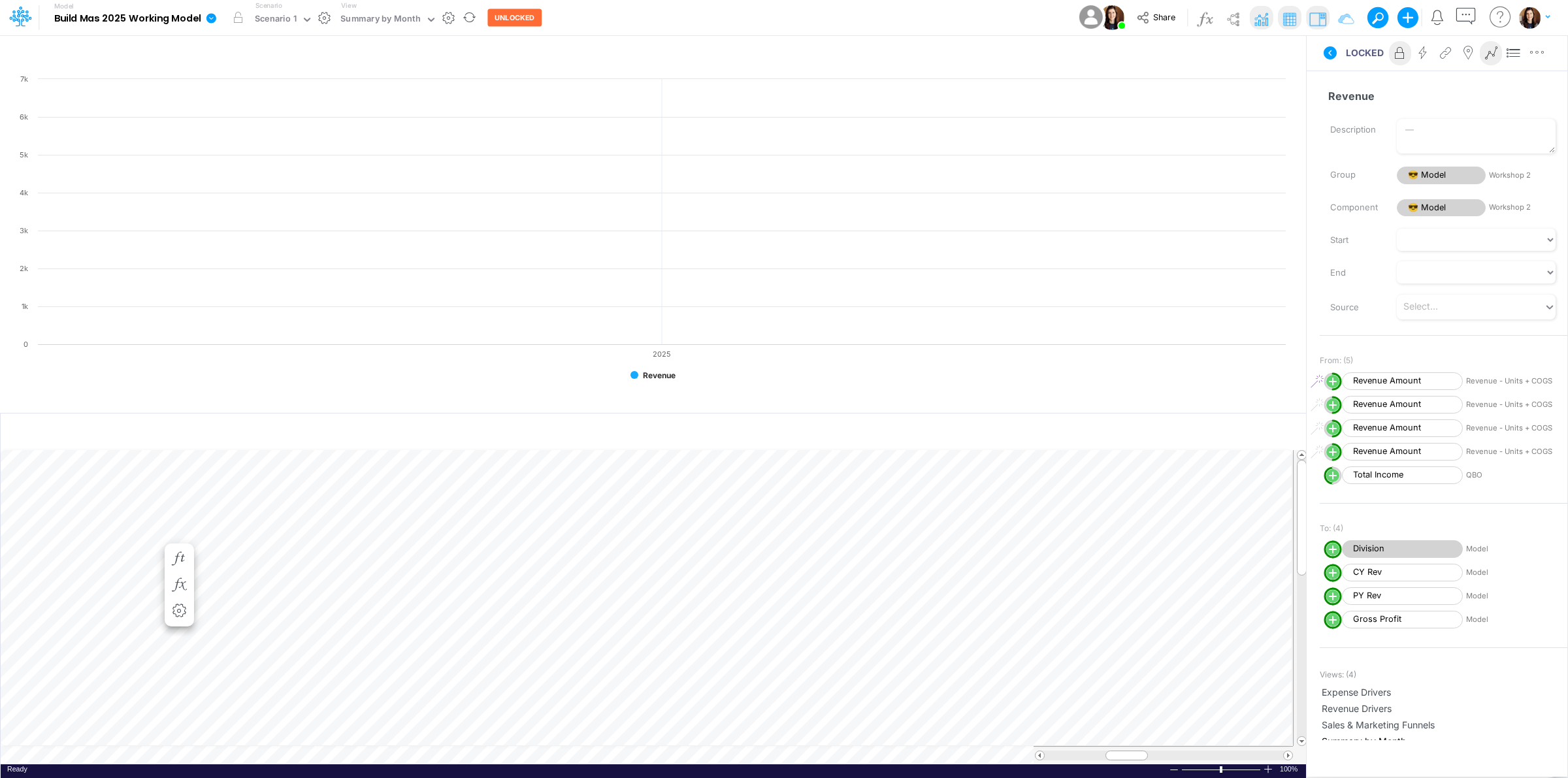
scroll to position [0, 1]
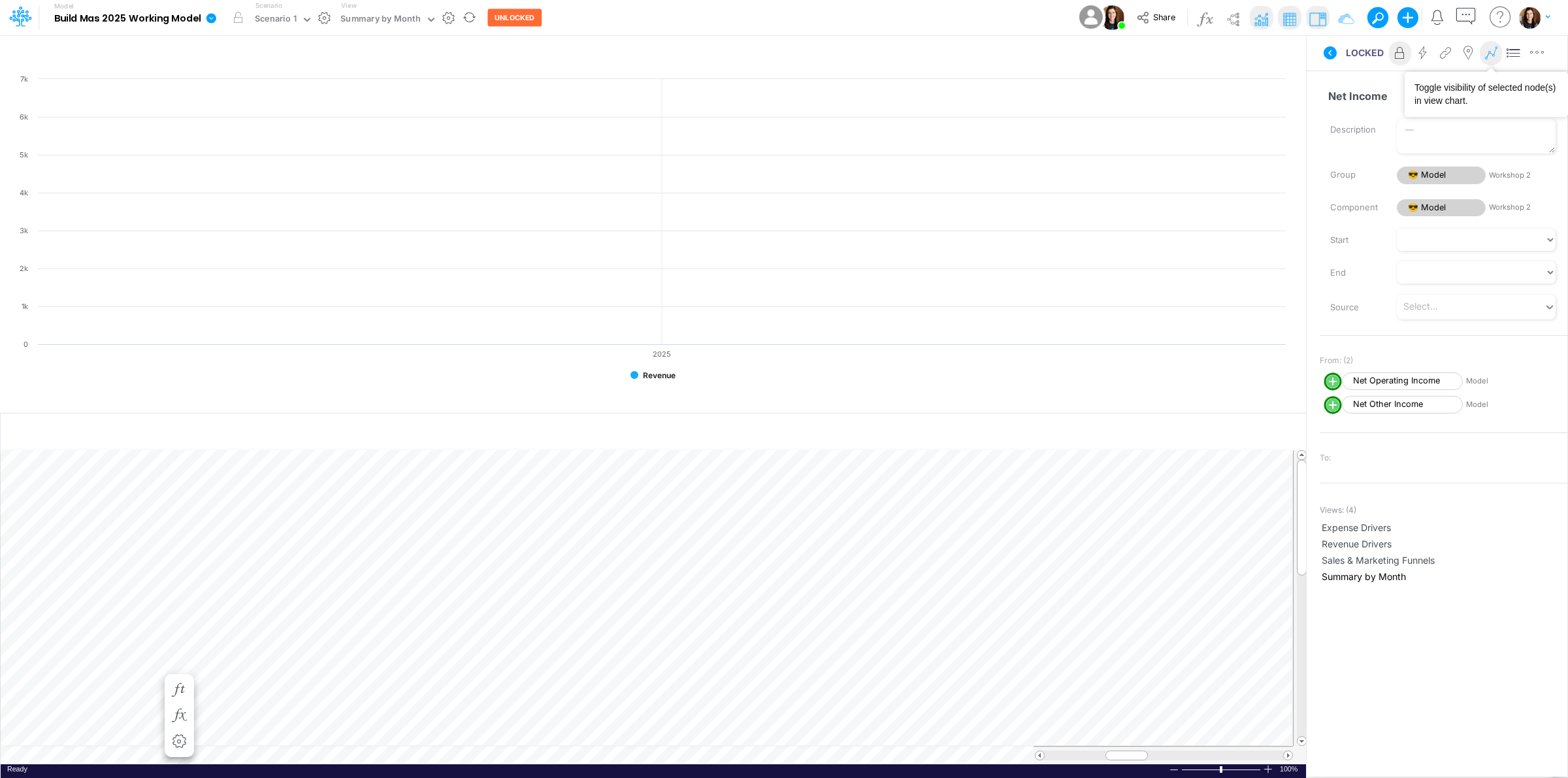
click at [1490, 50] on icon at bounding box center [1491, 53] width 19 height 14
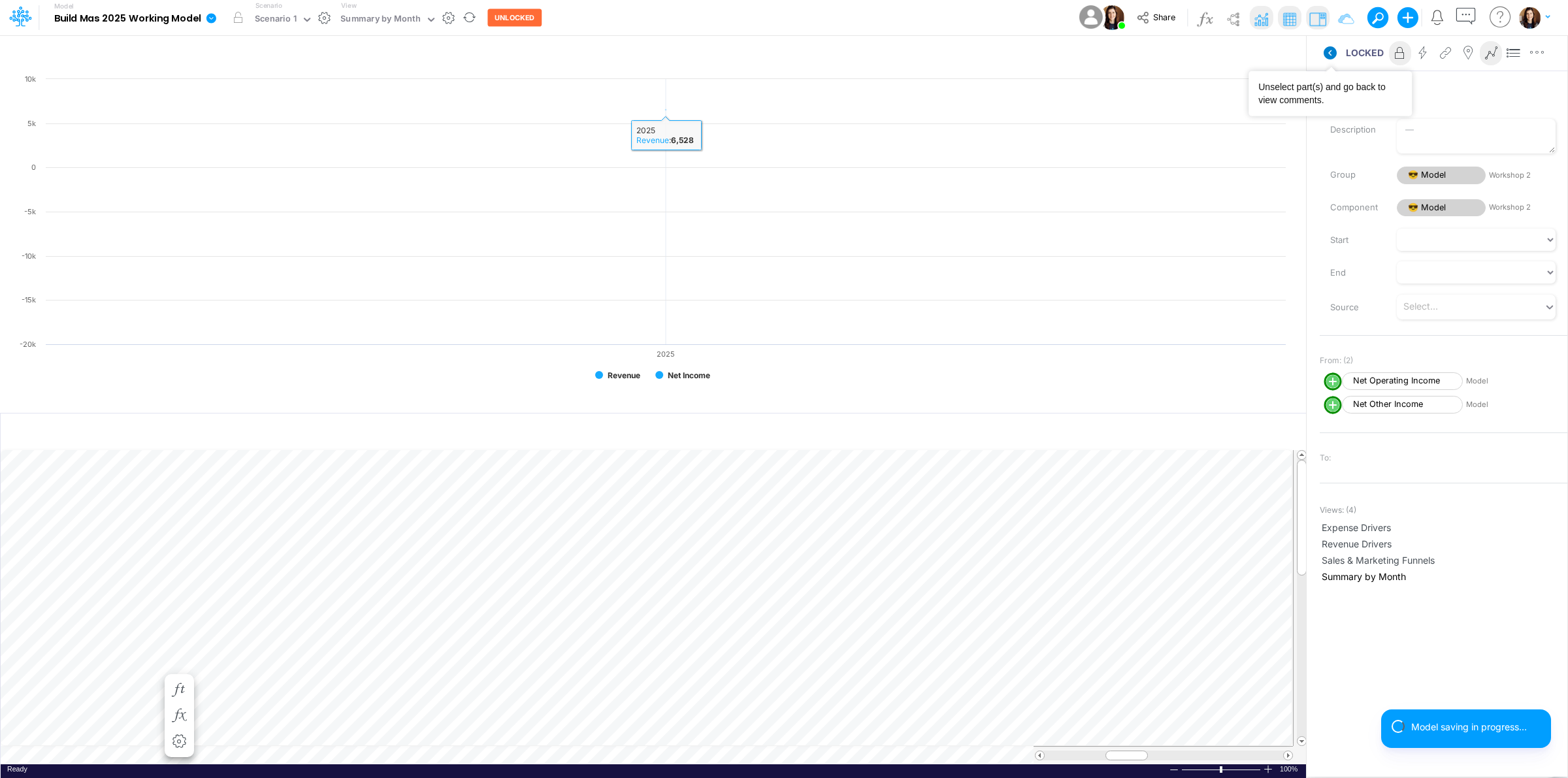
click at [1331, 52] on icon at bounding box center [1331, 53] width 13 height 13
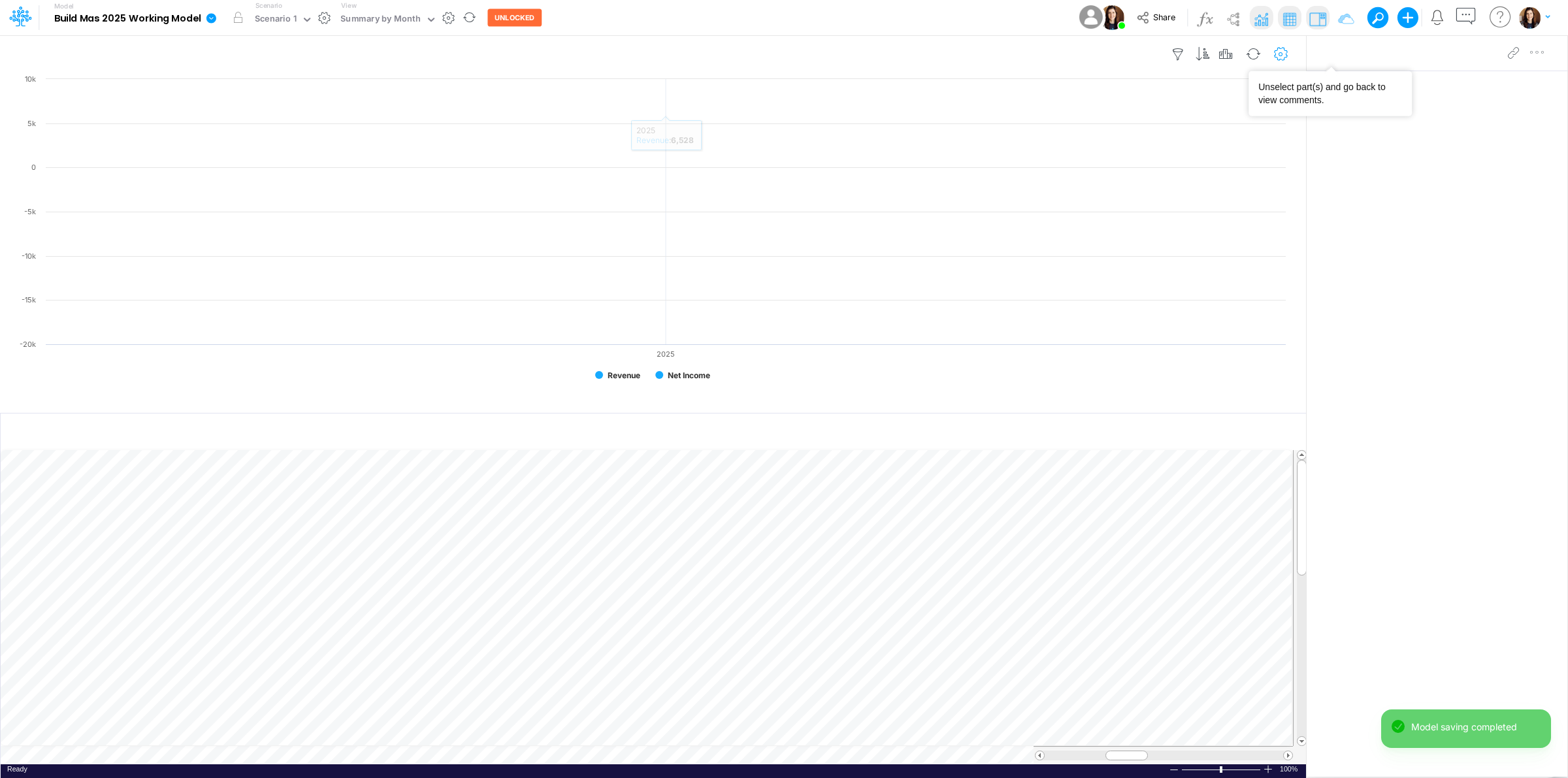
click at [1282, 53] on icon "button" at bounding box center [1281, 55] width 19 height 14
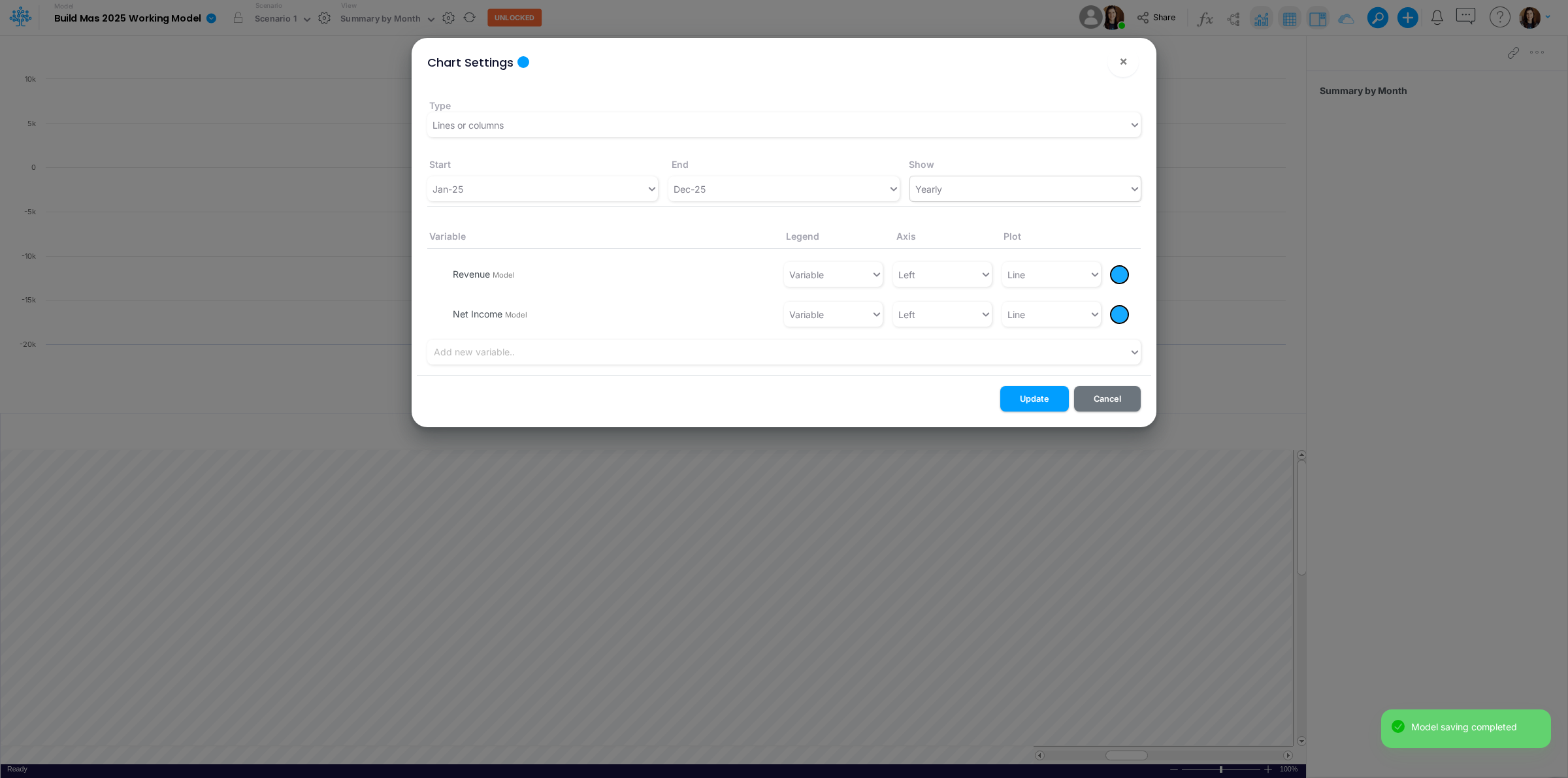
click at [1022, 181] on div "Yearly" at bounding box center [1025, 189] width 231 height 25
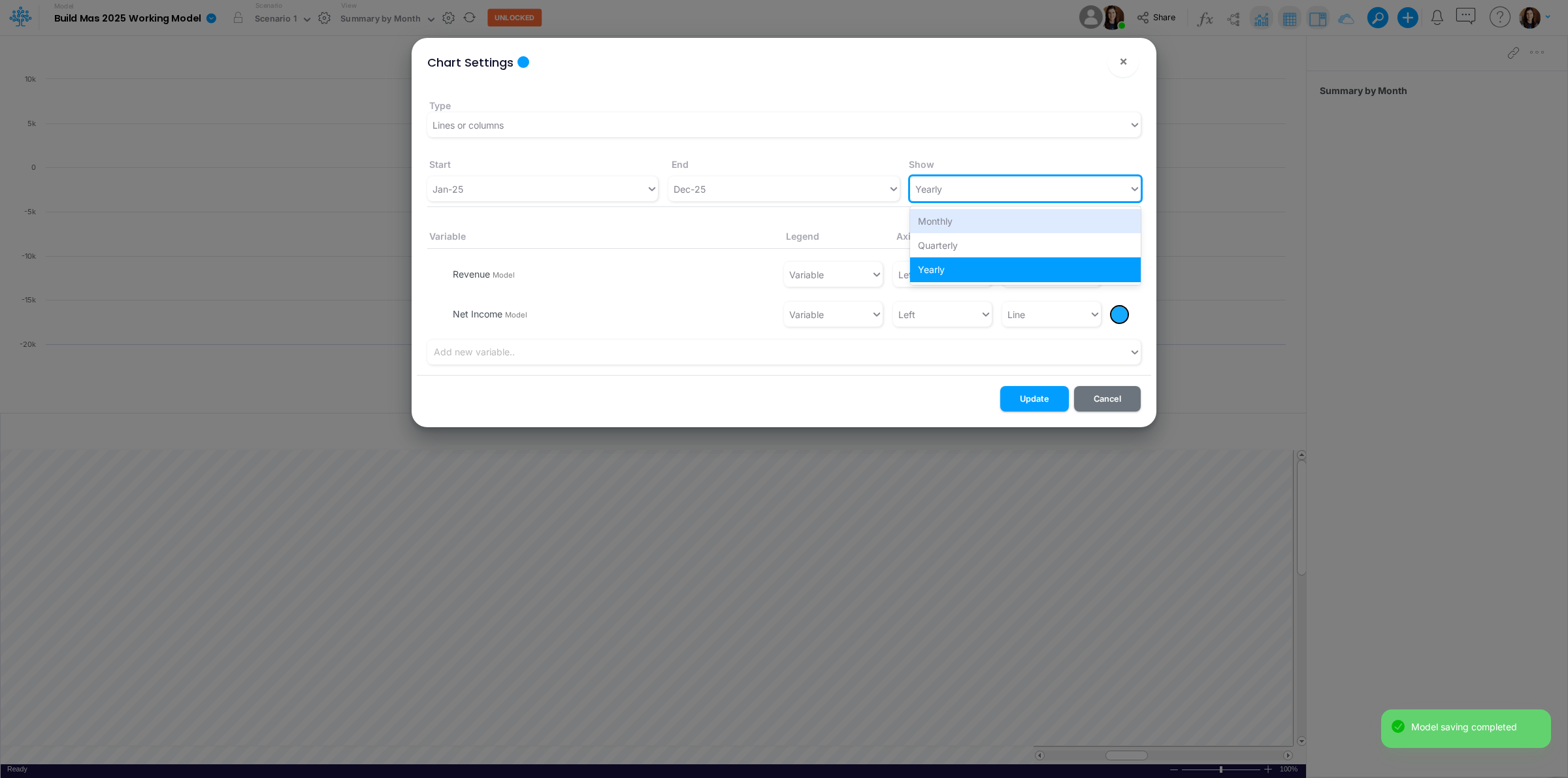
drag, startPoint x: 1002, startPoint y: 217, endPoint x: 986, endPoint y: 229, distance: 20.0
click at [1002, 218] on div "Monthly" at bounding box center [1025, 221] width 231 height 24
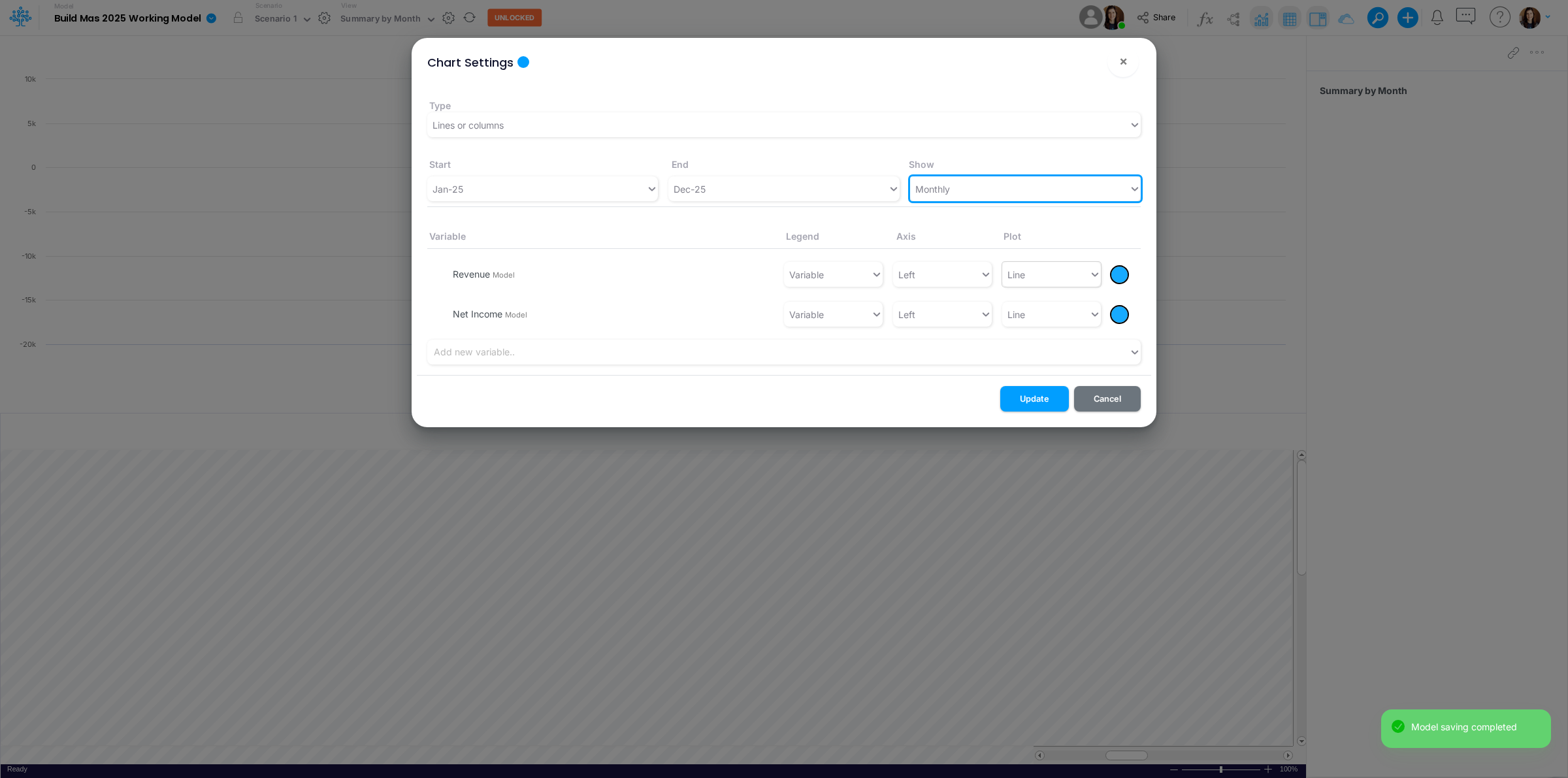
click at [1056, 272] on div "Line" at bounding box center [1046, 274] width 87 height 21
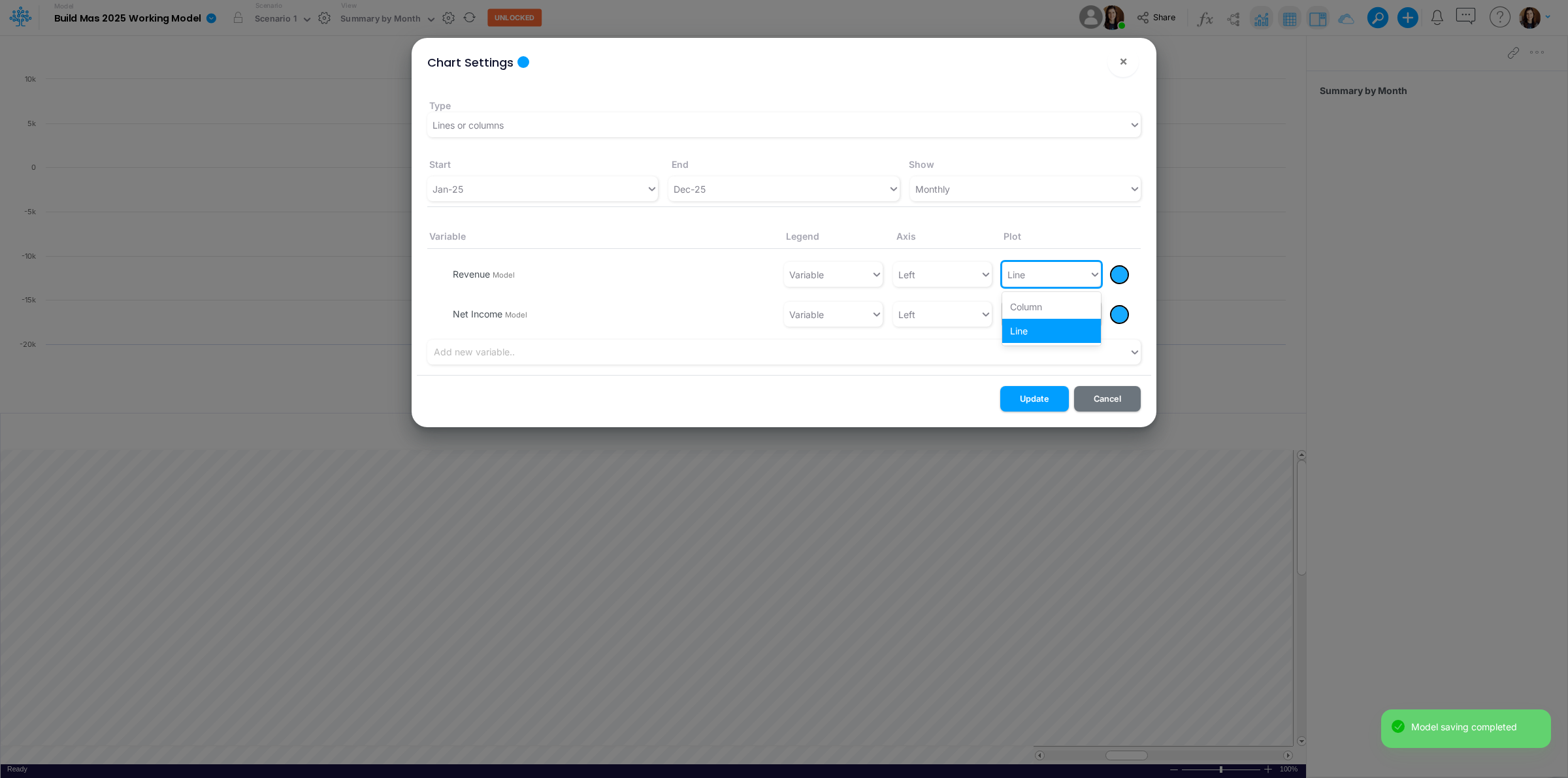
click at [1041, 308] on div "Column" at bounding box center [1051, 307] width 99 height 24
click at [1037, 312] on div "Line" at bounding box center [1046, 314] width 87 height 21
click at [1052, 260] on div "Column" at bounding box center [1051, 257] width 99 height 24
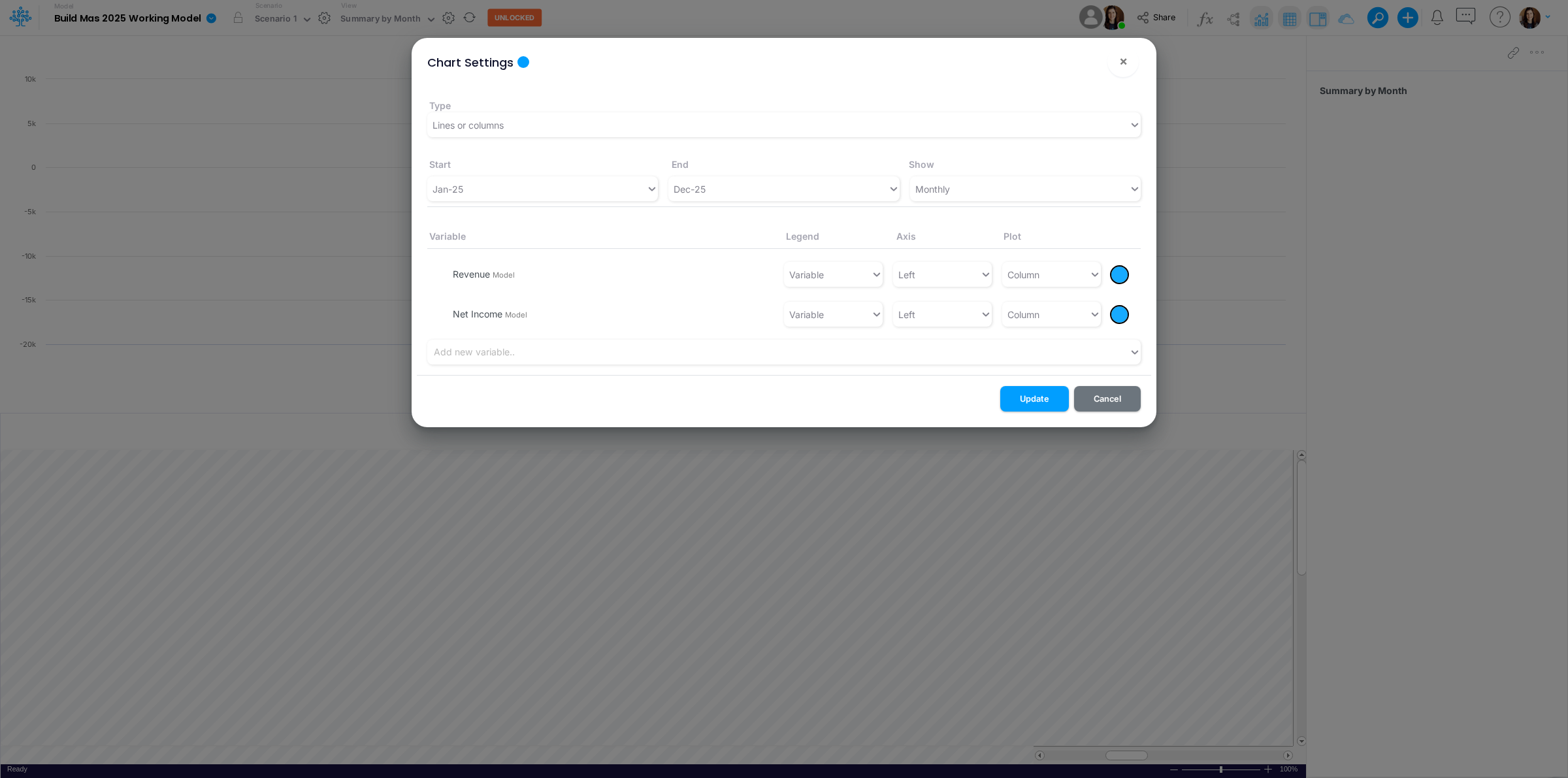
click at [1125, 276] on div at bounding box center [1120, 275] width 17 height 17
click at [1217, 291] on div at bounding box center [1222, 295] width 17 height 17
click at [1034, 397] on button "Update" at bounding box center [1035, 399] width 69 height 26
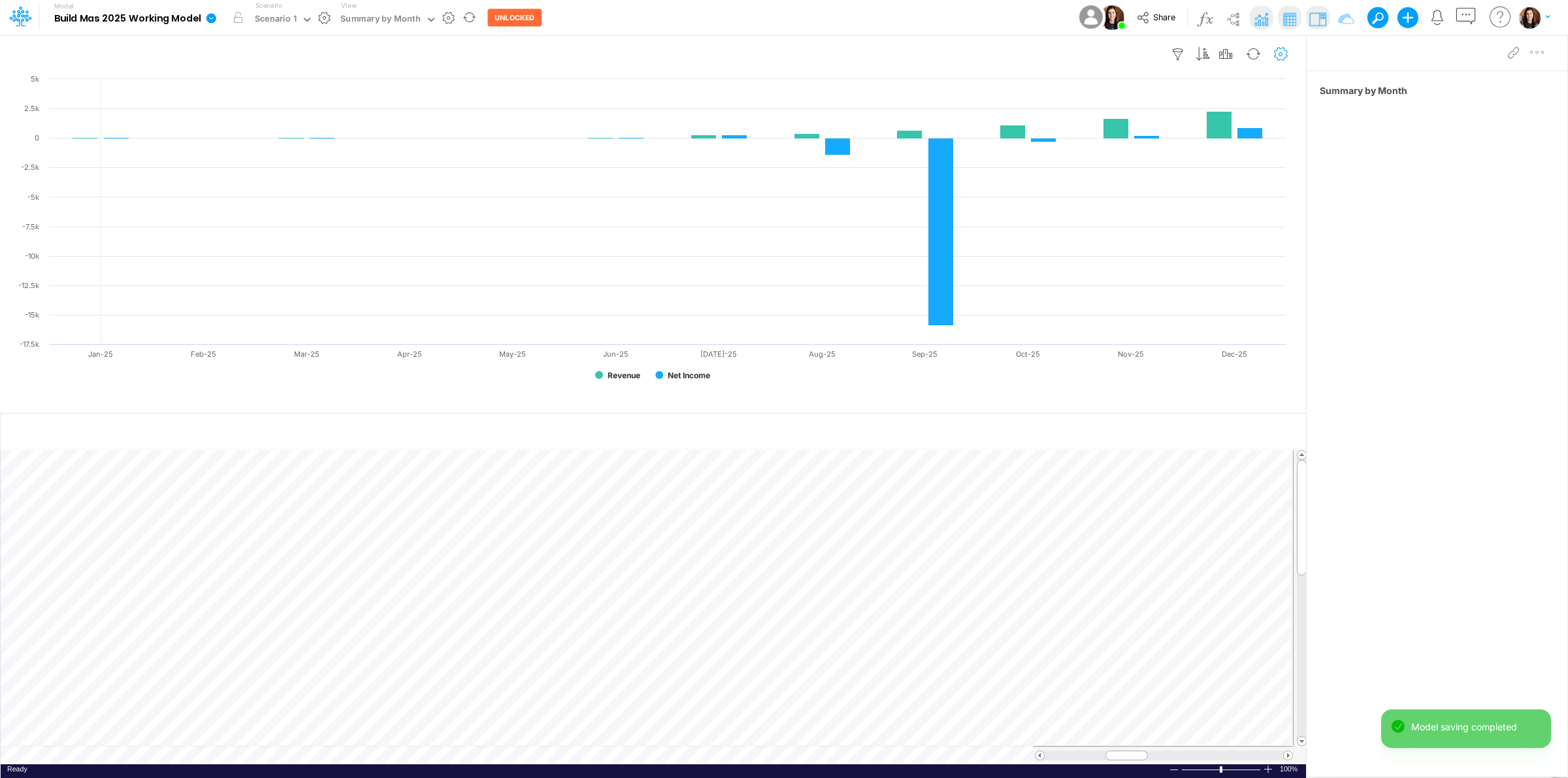
click at [1282, 54] on icon "button" at bounding box center [1281, 55] width 19 height 14
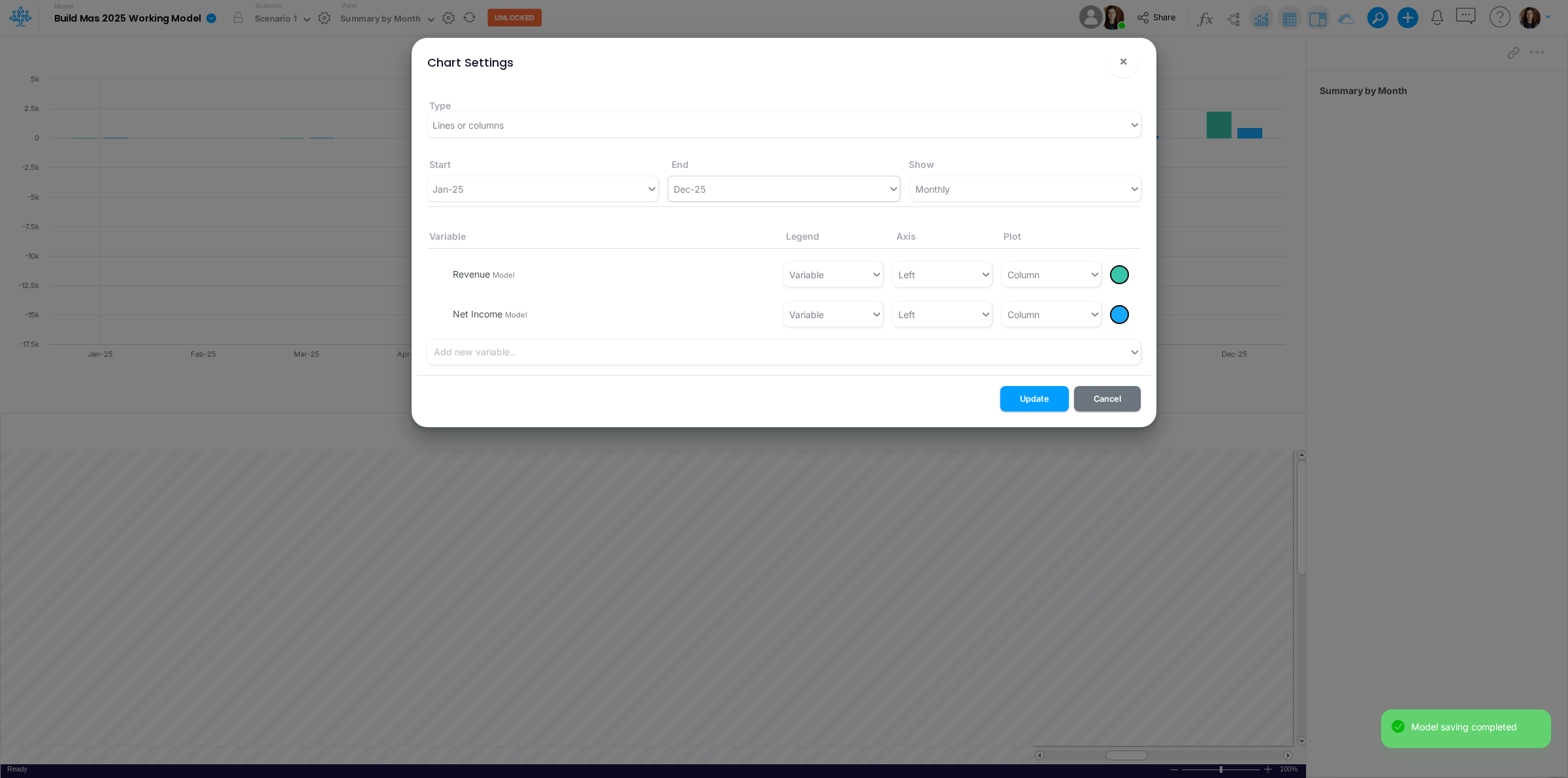
click at [769, 198] on div "Dec-25" at bounding box center [778, 189] width 219 height 21
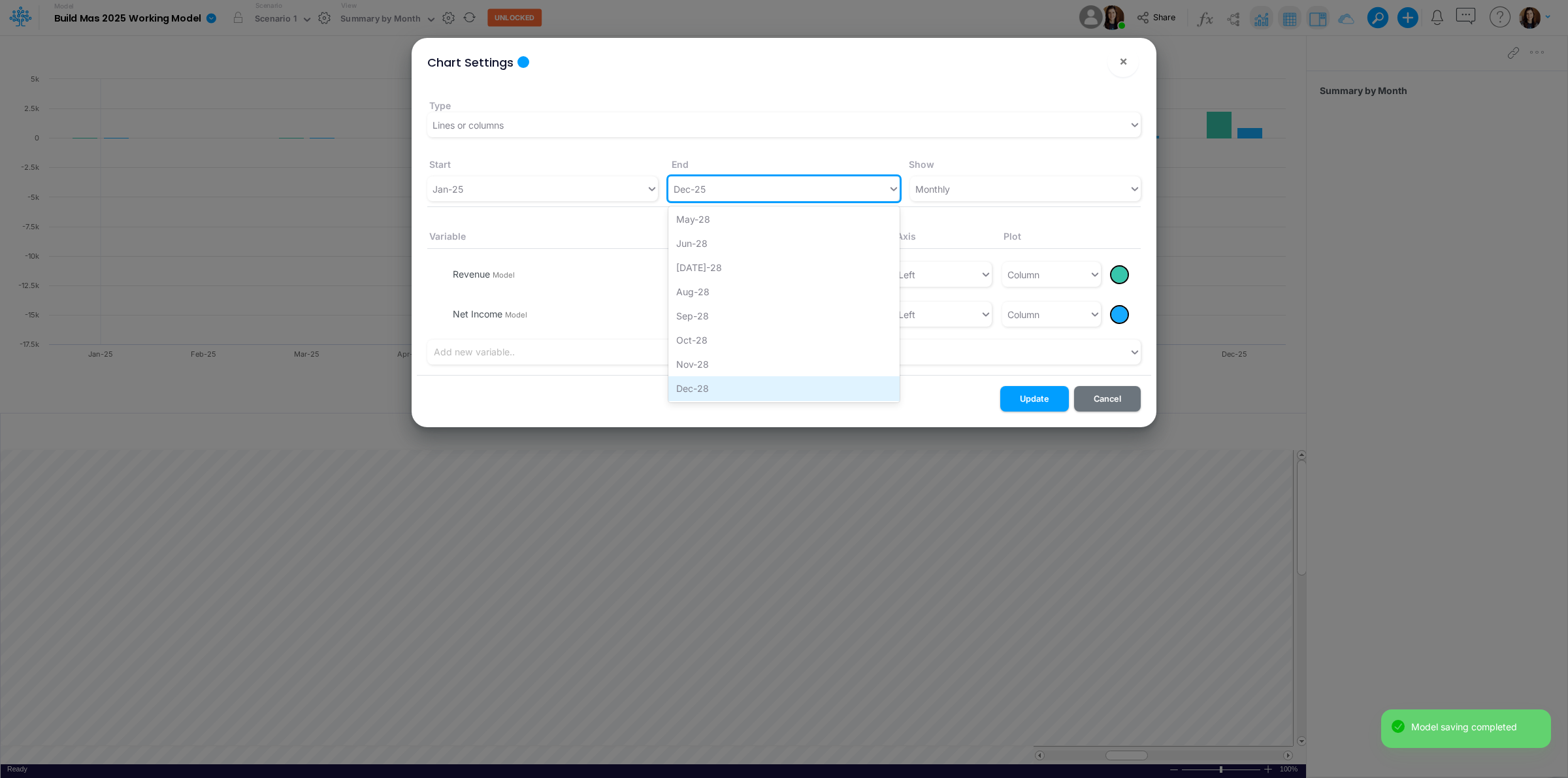
click at [721, 387] on div "Dec-28" at bounding box center [784, 388] width 231 height 24
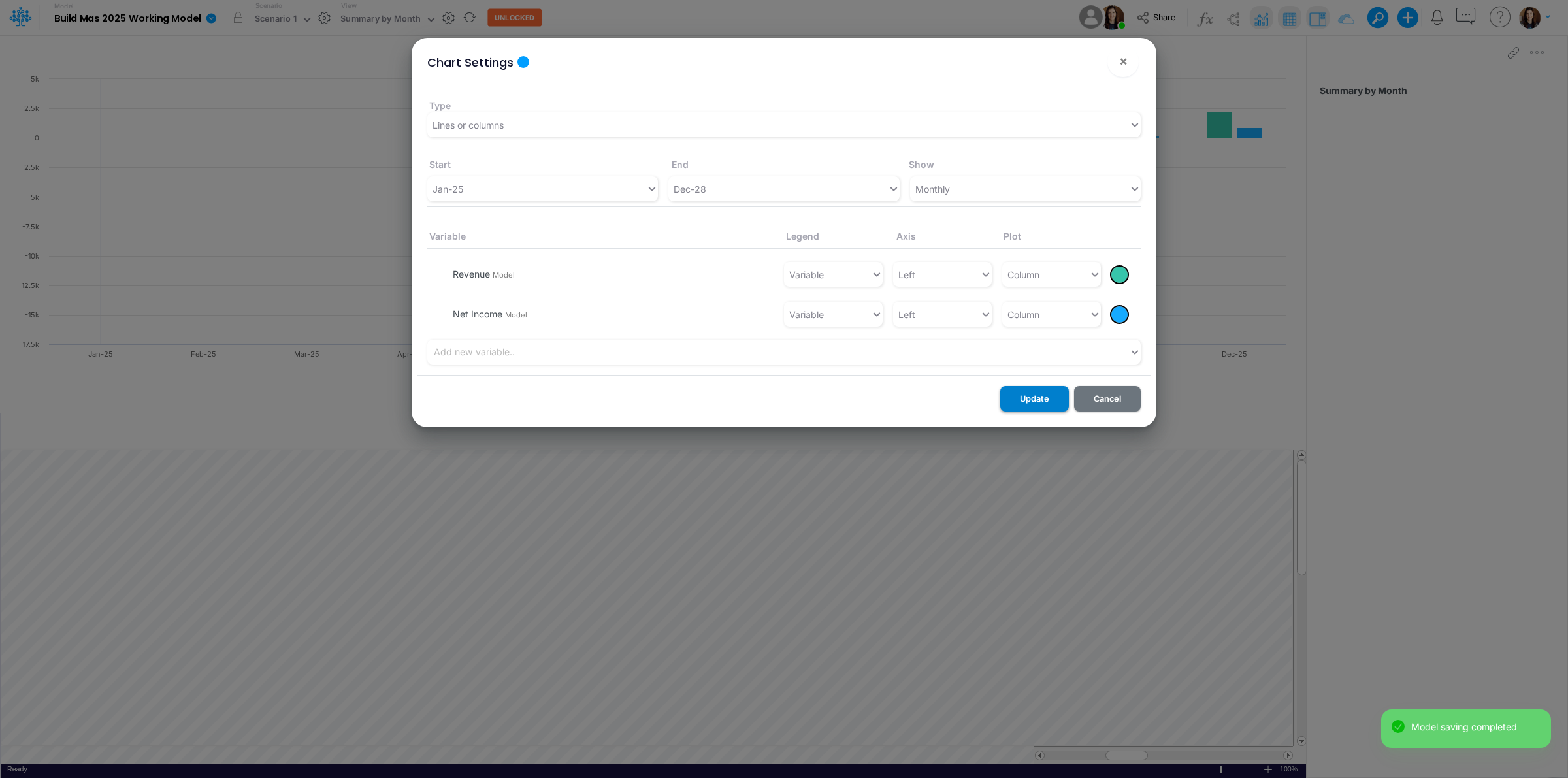
click at [1010, 394] on button "Update" at bounding box center [1035, 399] width 69 height 26
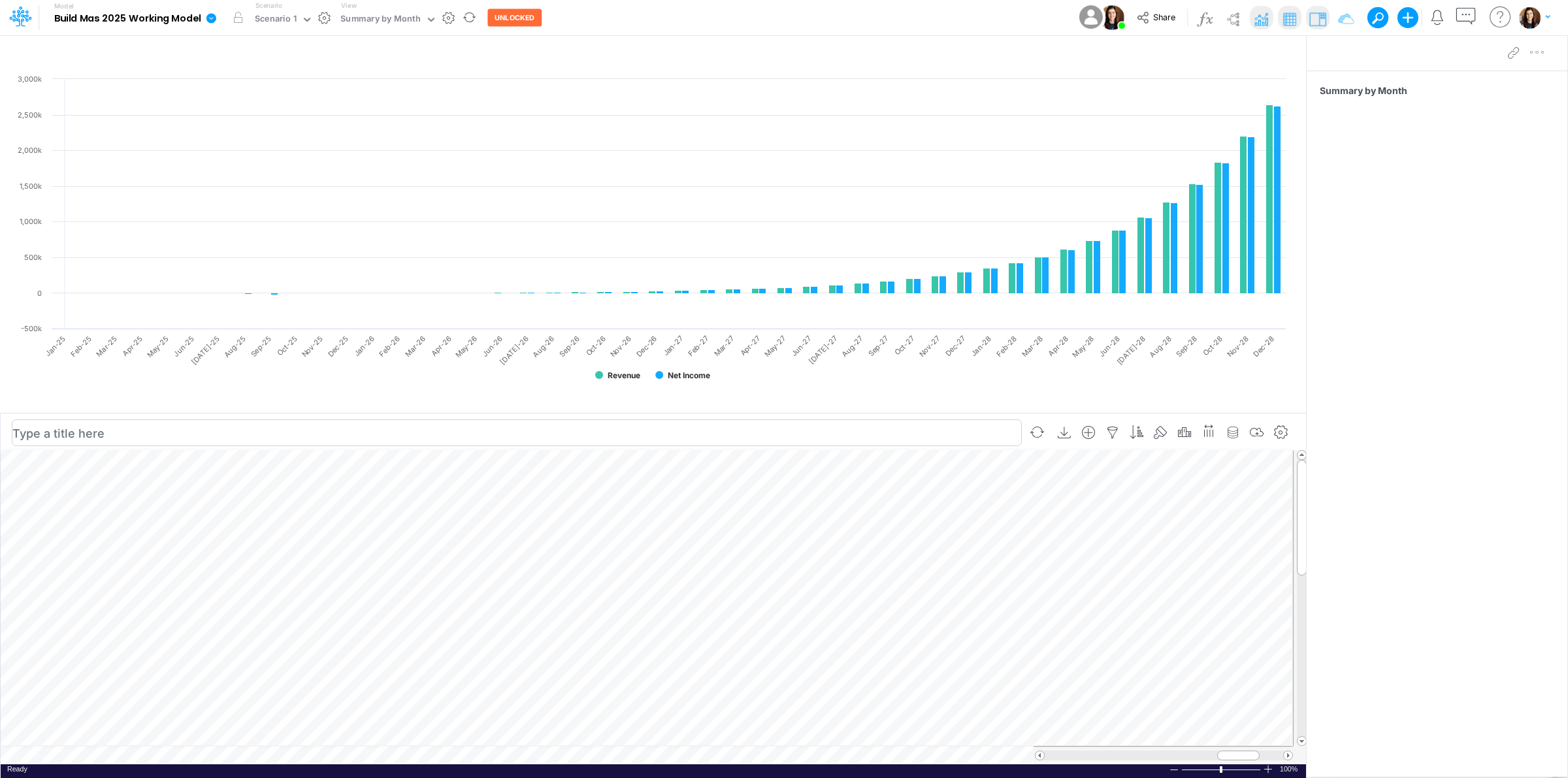
scroll to position [0, 1]
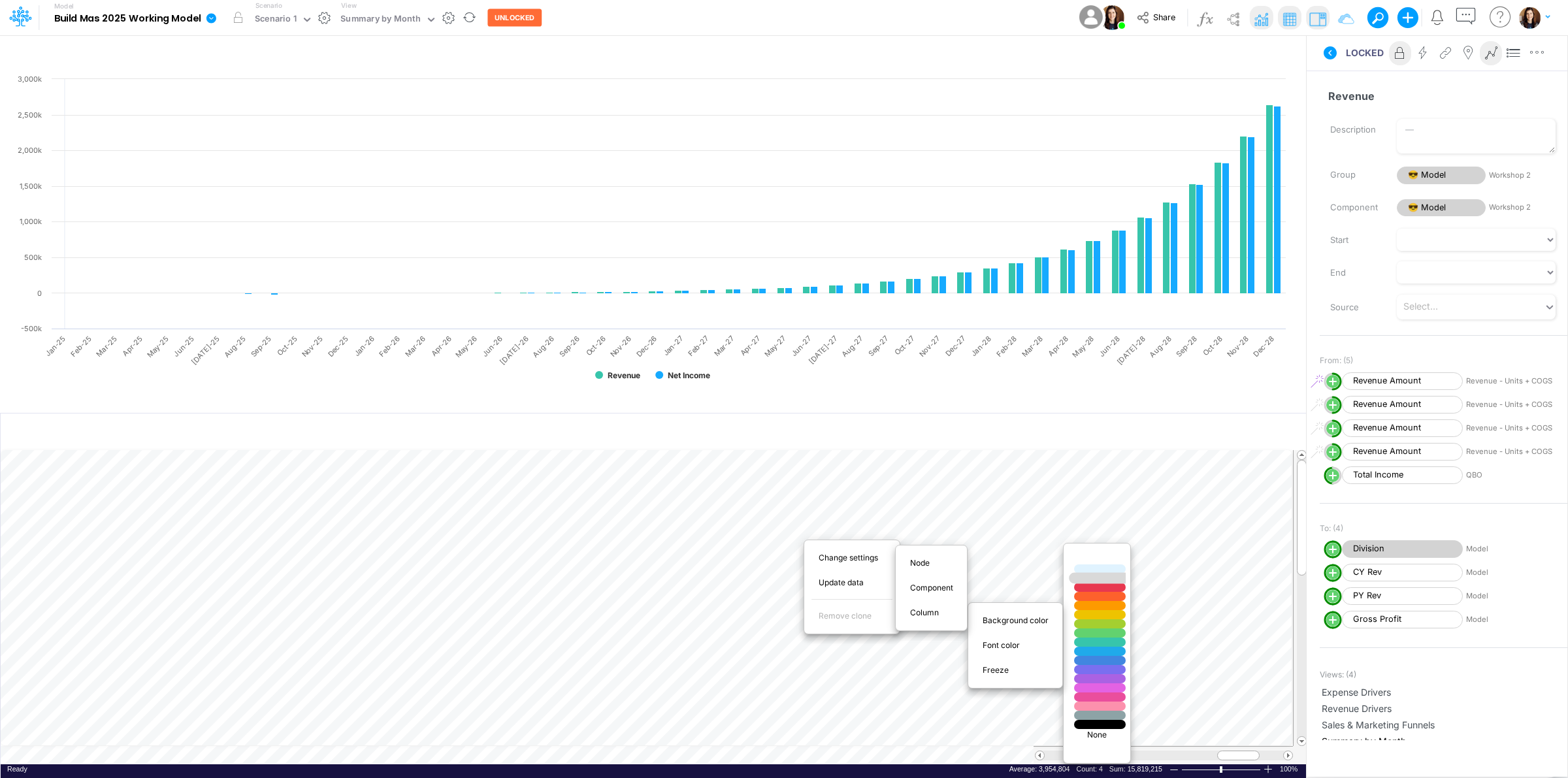
click at [1101, 578] on div at bounding box center [1100, 579] width 61 height 11
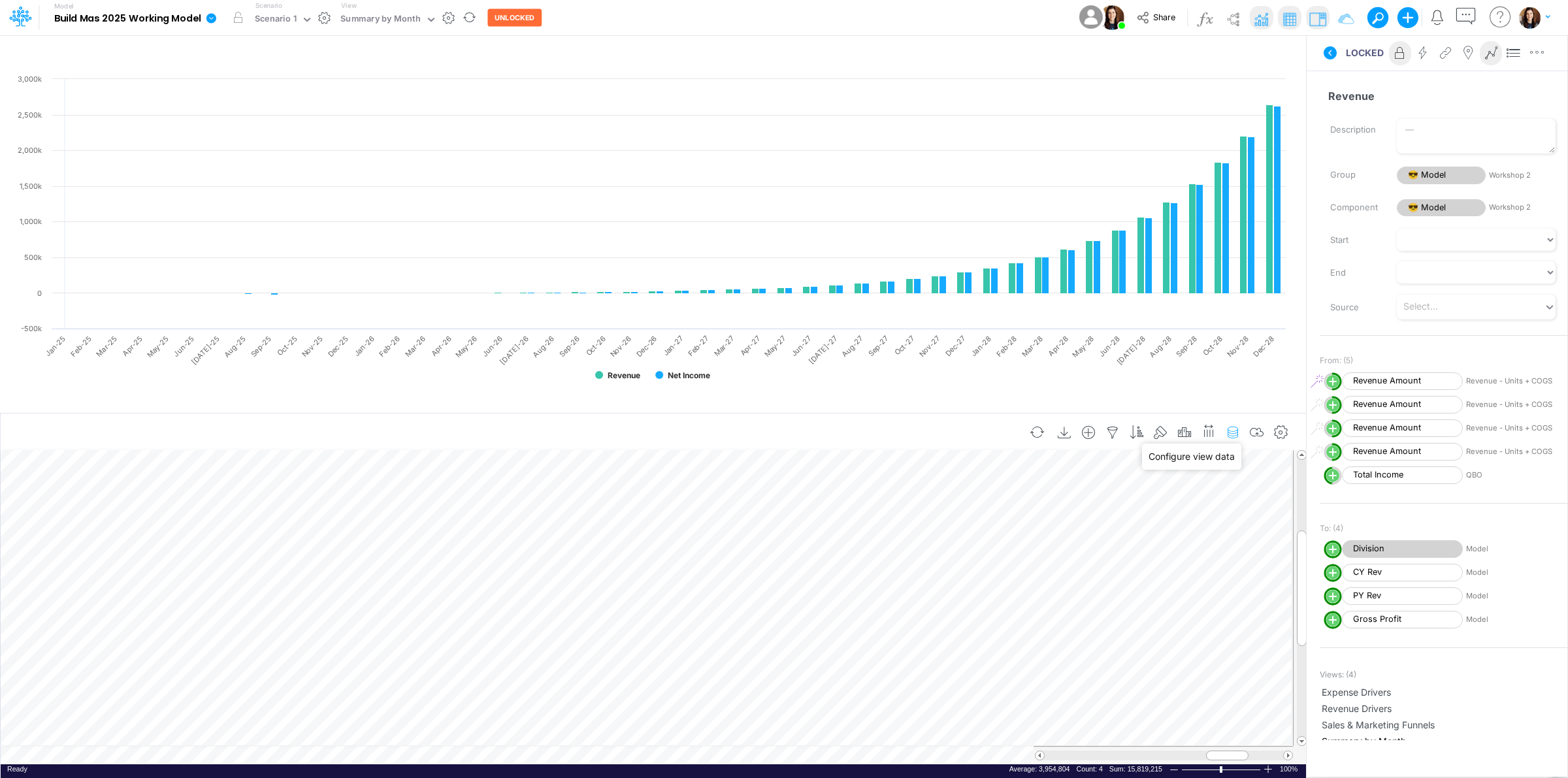
click at [1233, 434] on icon "button" at bounding box center [1233, 433] width 19 height 14
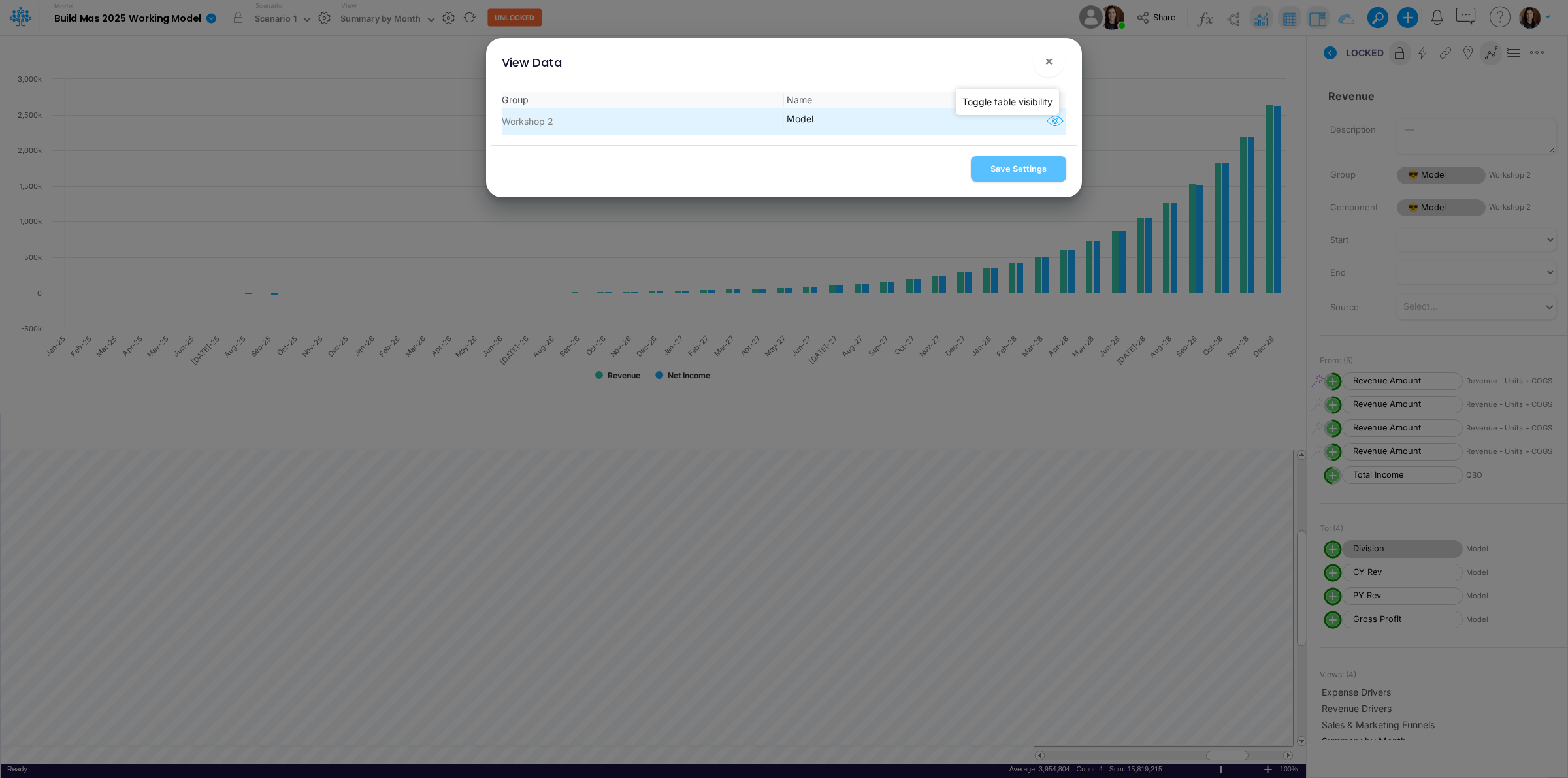
click at [1052, 123] on icon "button" at bounding box center [1055, 121] width 19 height 17
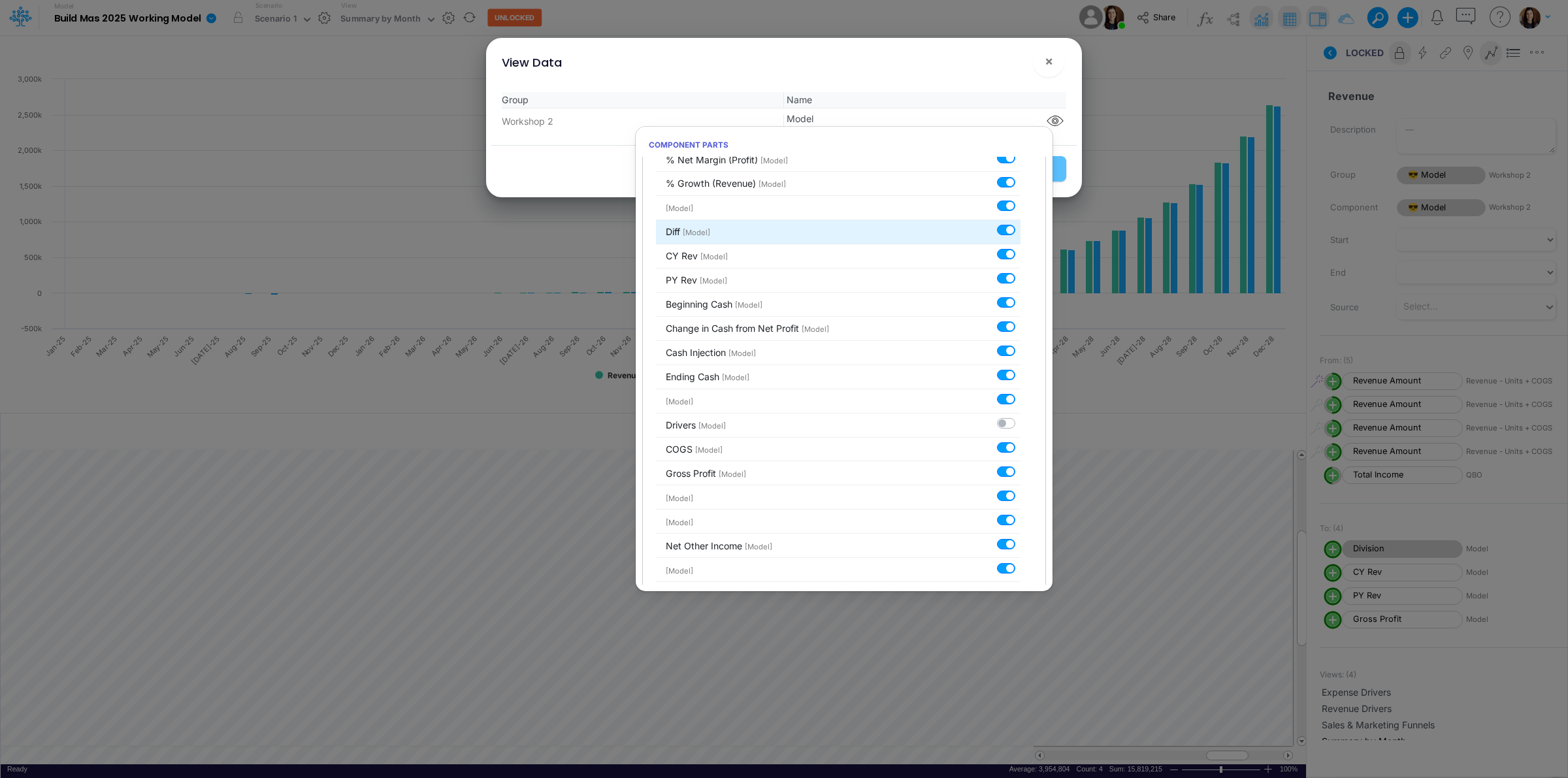
scroll to position [218, 0]
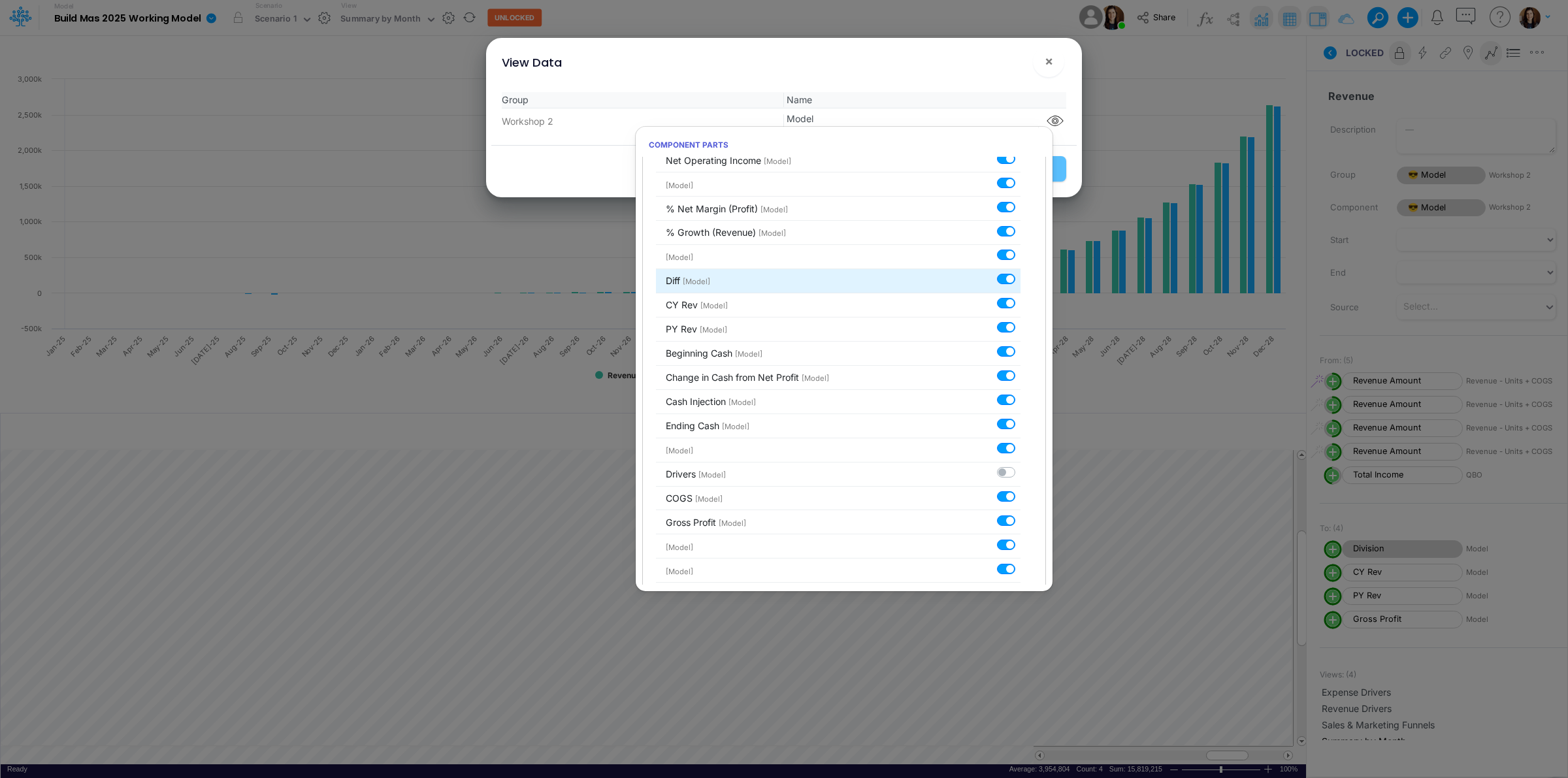
click at [1021, 272] on label at bounding box center [1021, 272] width 0 height 0
click at [1021, 280] on input "checkbox" at bounding box center [1024, 276] width 8 height 8
checkbox input "false"
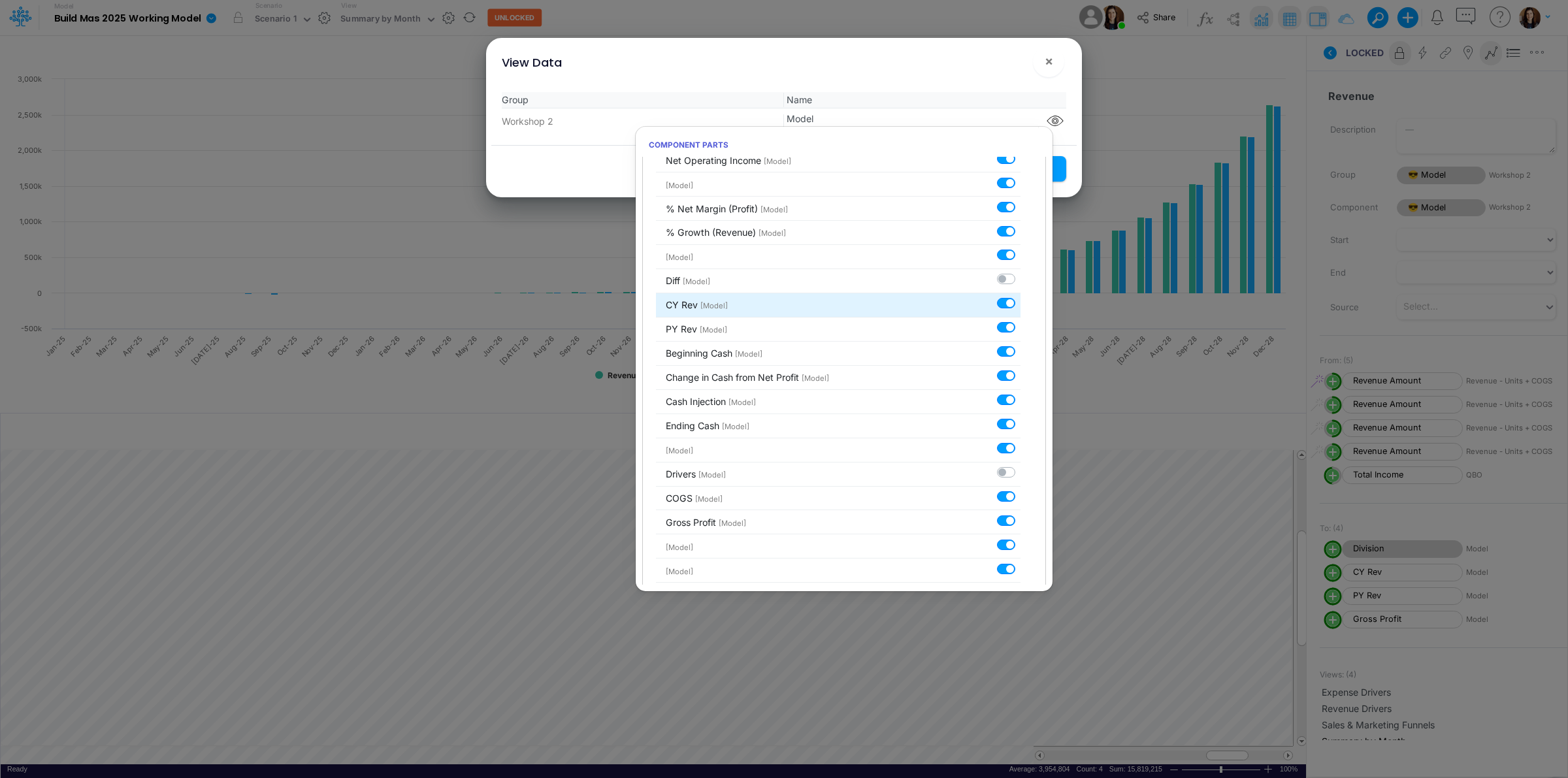
click at [1021, 296] on label at bounding box center [1021, 296] width 0 height 0
click at [1021, 306] on input "checkbox" at bounding box center [1024, 300] width 8 height 8
checkbox input "false"
click at [1021, 320] on label at bounding box center [1021, 320] width 0 height 0
click at [1021, 329] on input "checkbox" at bounding box center [1024, 324] width 8 height 8
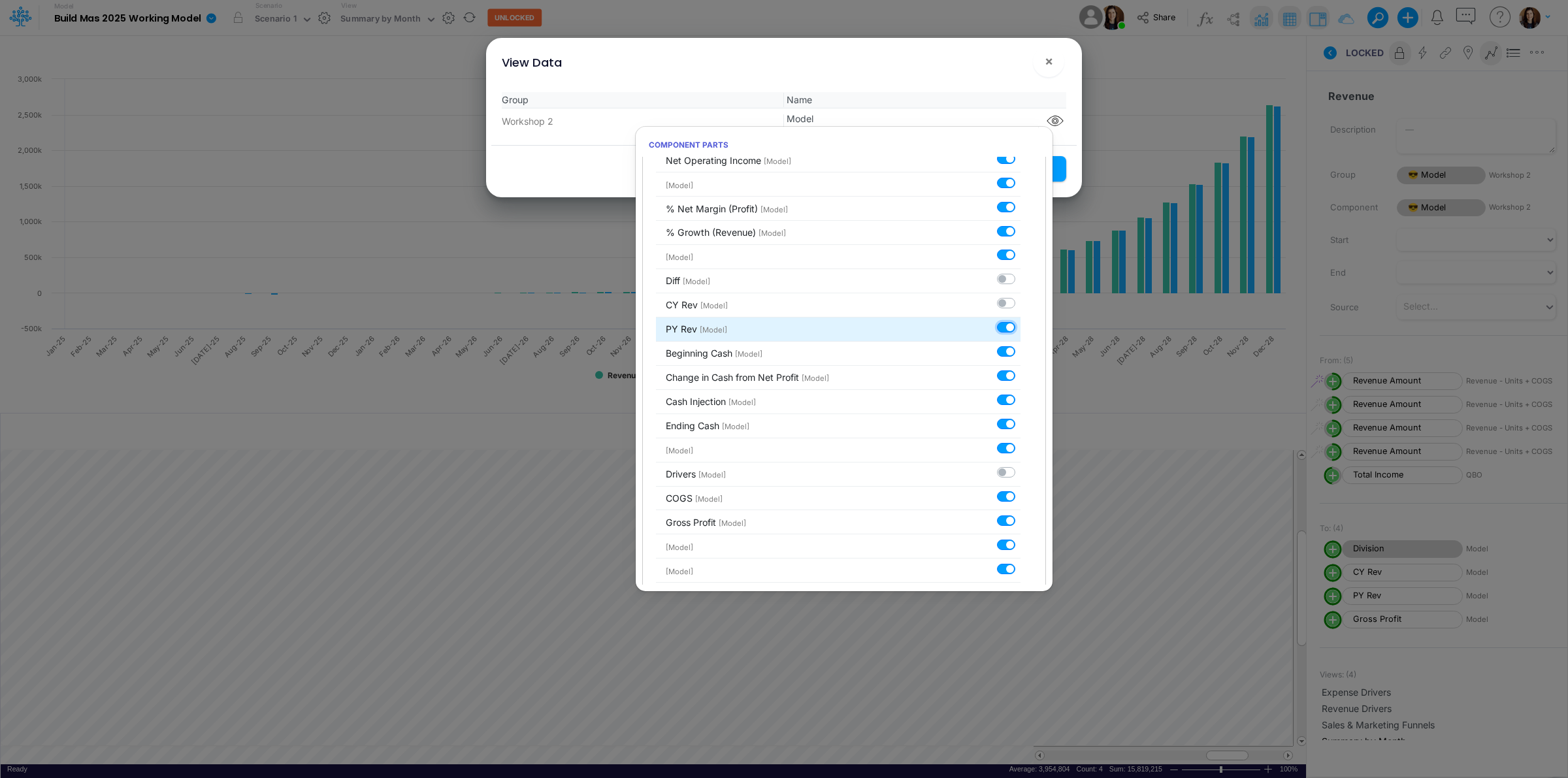
checkbox input "false"
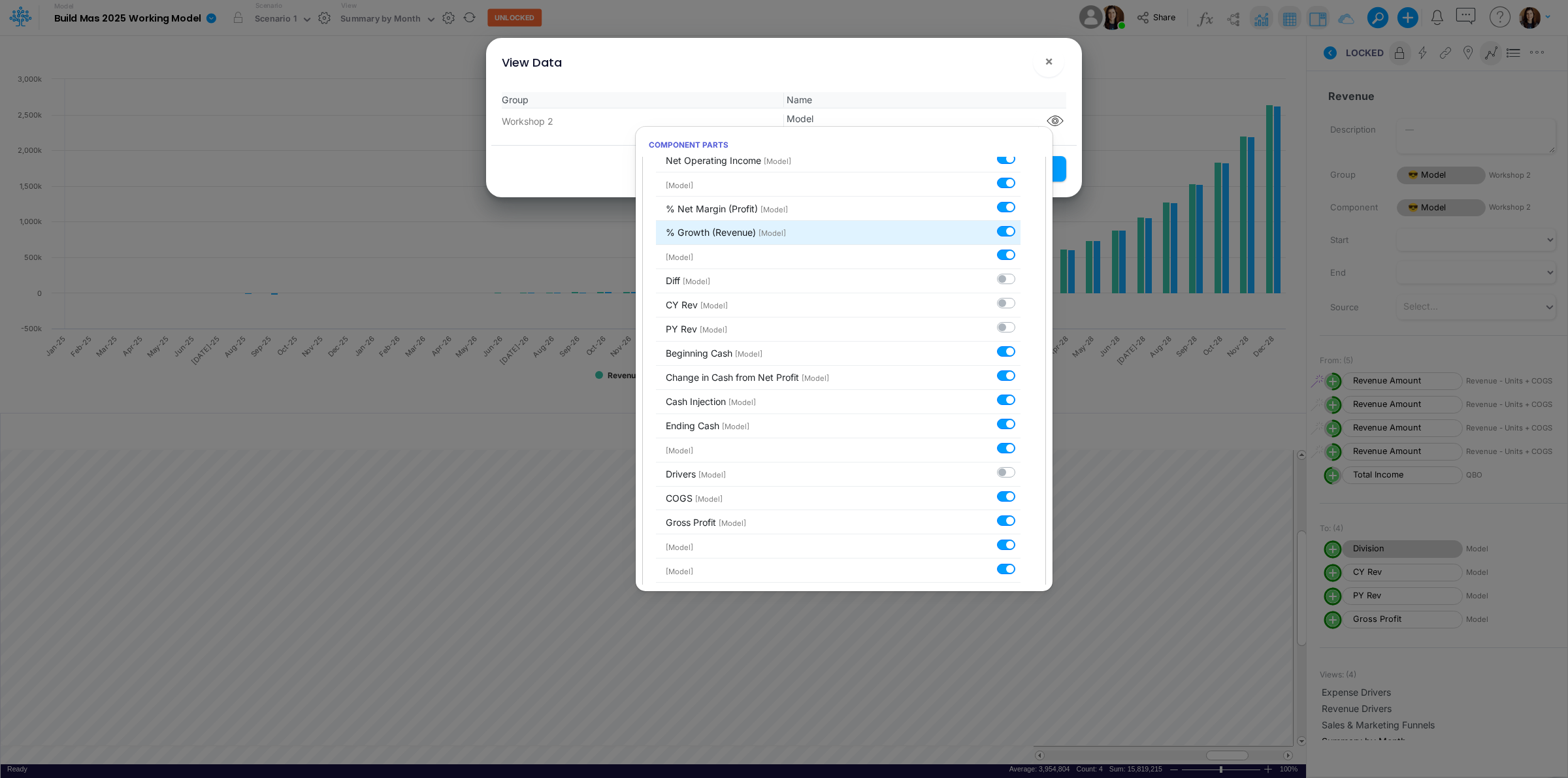
click at [1002, 240] on li "% Growth (Revenue) [Model]" at bounding box center [838, 232] width 365 height 24
click at [996, 79] on div "View Data ! ×" at bounding box center [784, 59] width 585 height 44
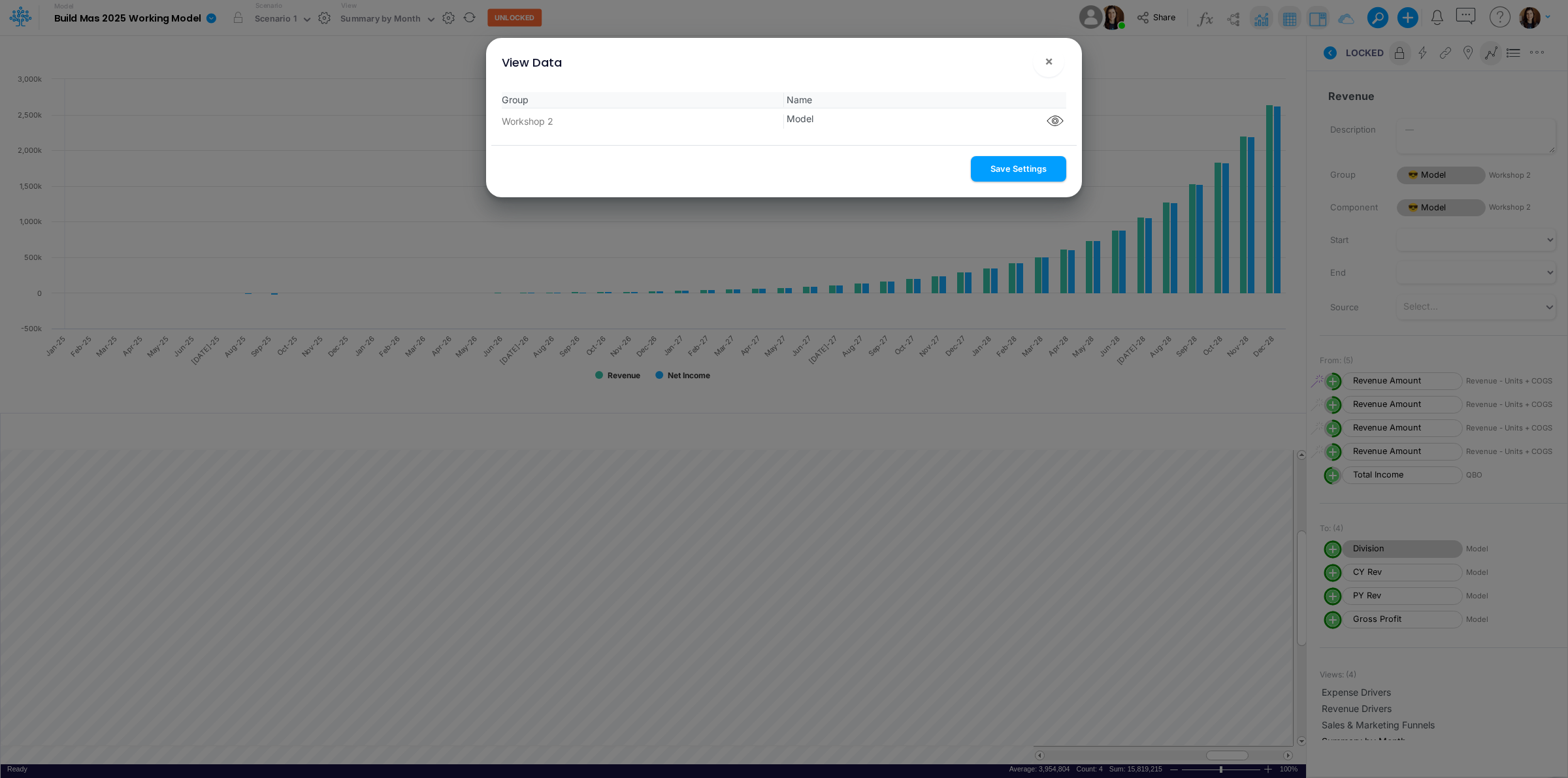
click at [1014, 168] on button "Save Settings" at bounding box center [1019, 169] width 95 height 26
click at [1045, 66] on span "×" at bounding box center [1048, 60] width 8 height 16
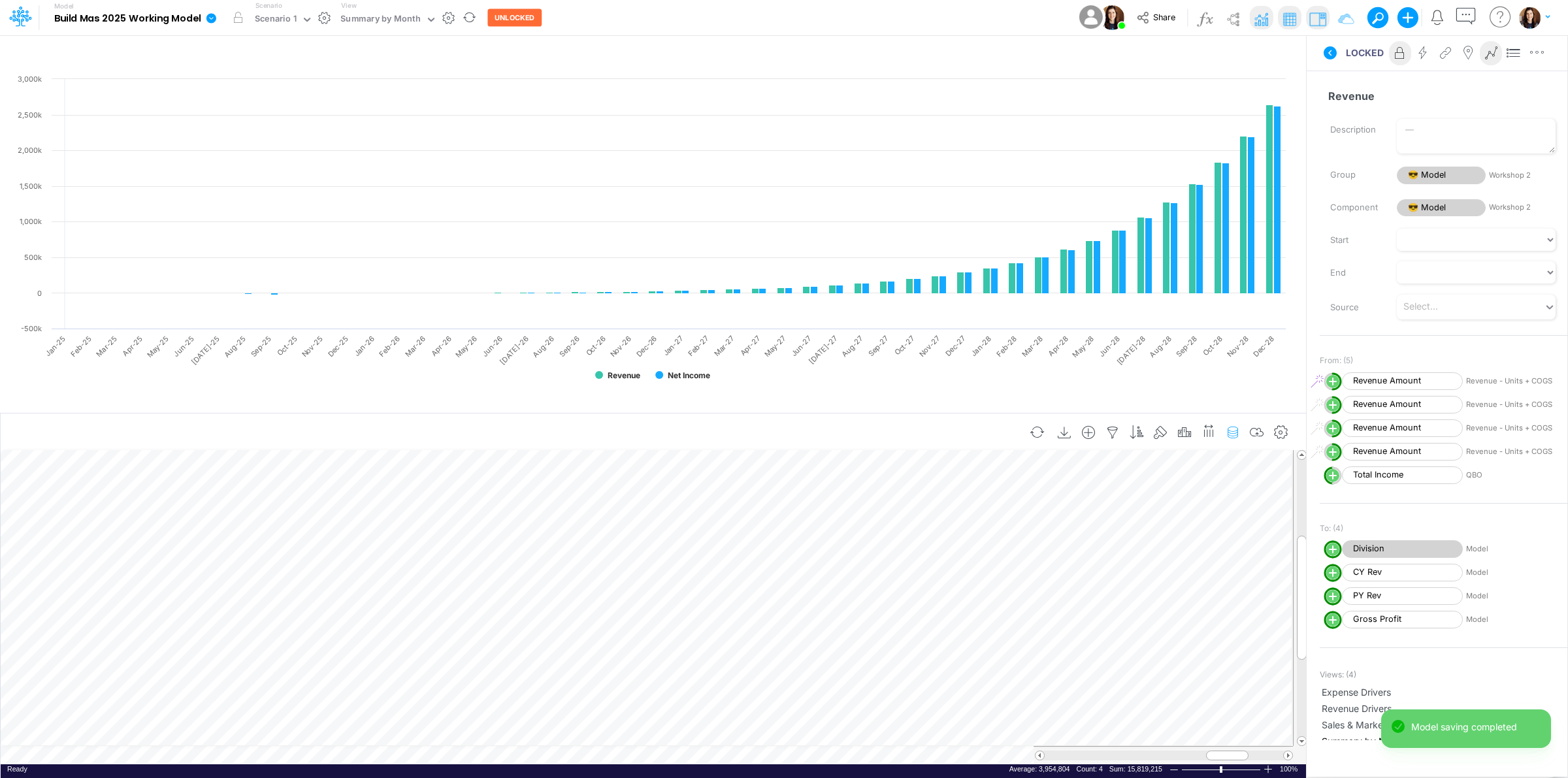
click at [1232, 433] on icon "button" at bounding box center [1233, 433] width 19 height 14
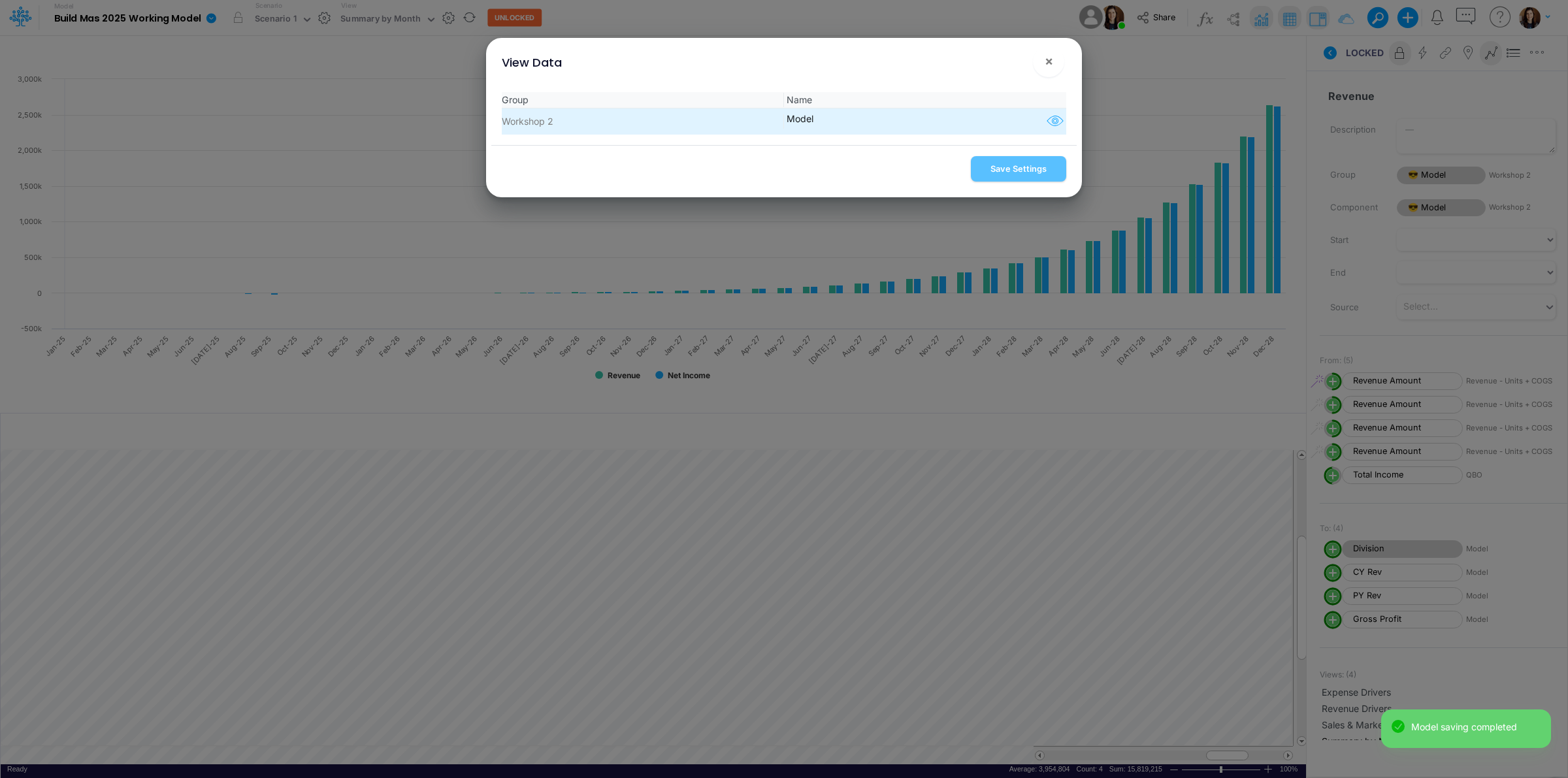
click at [1056, 122] on icon "button" at bounding box center [1055, 121] width 19 height 17
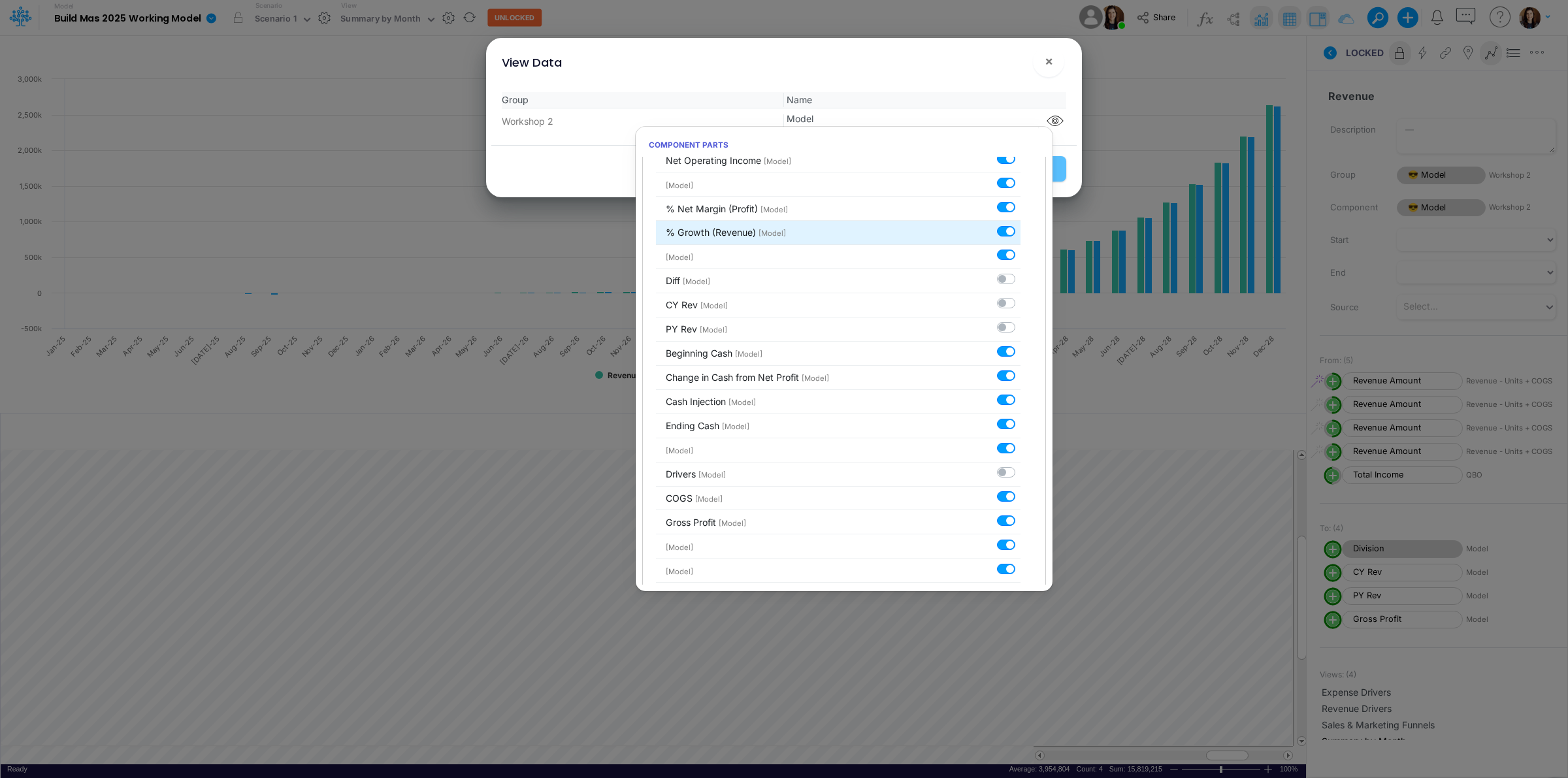
click at [1021, 224] on label at bounding box center [1021, 224] width 0 height 0
click at [1021, 230] on input "checkbox" at bounding box center [1024, 228] width 8 height 8
checkbox input "false"
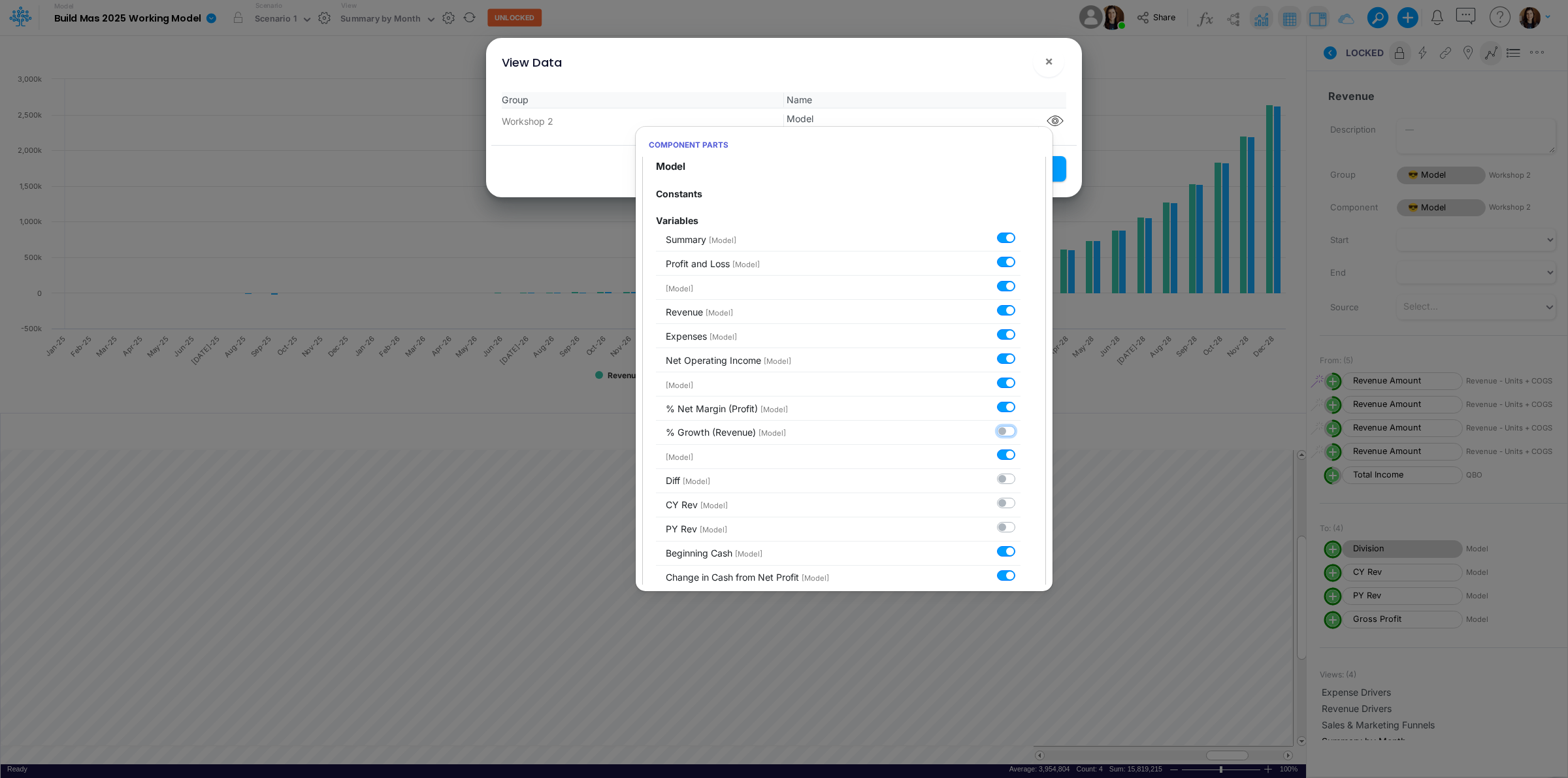
scroll to position [0, 0]
click at [942, 82] on div "Group Name Workshop 2 Model" at bounding box center [784, 113] width 585 height 63
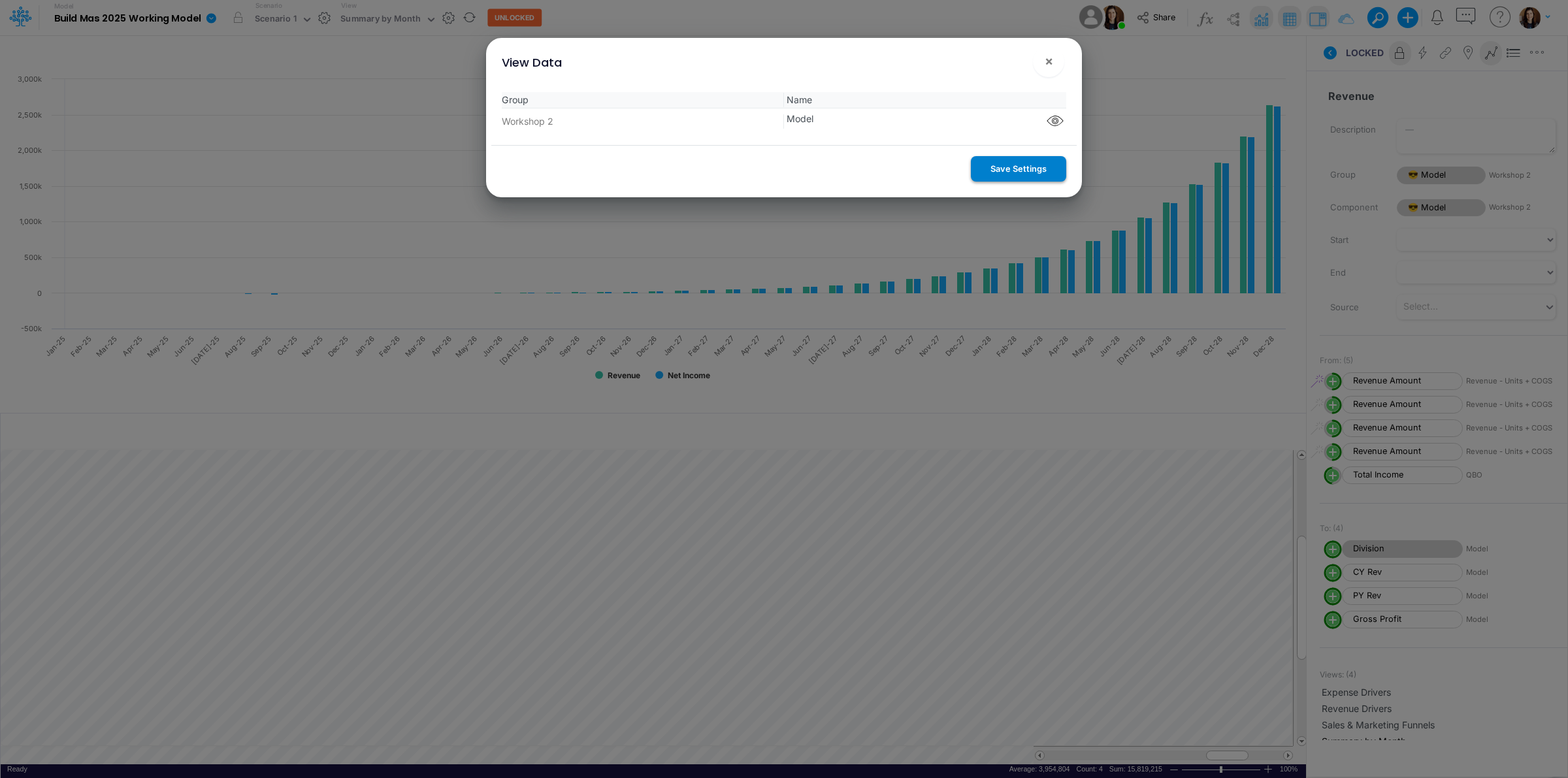
click at [1018, 174] on button "Save Settings" at bounding box center [1019, 169] width 95 height 26
click at [1048, 62] on span "×" at bounding box center [1048, 60] width 8 height 16
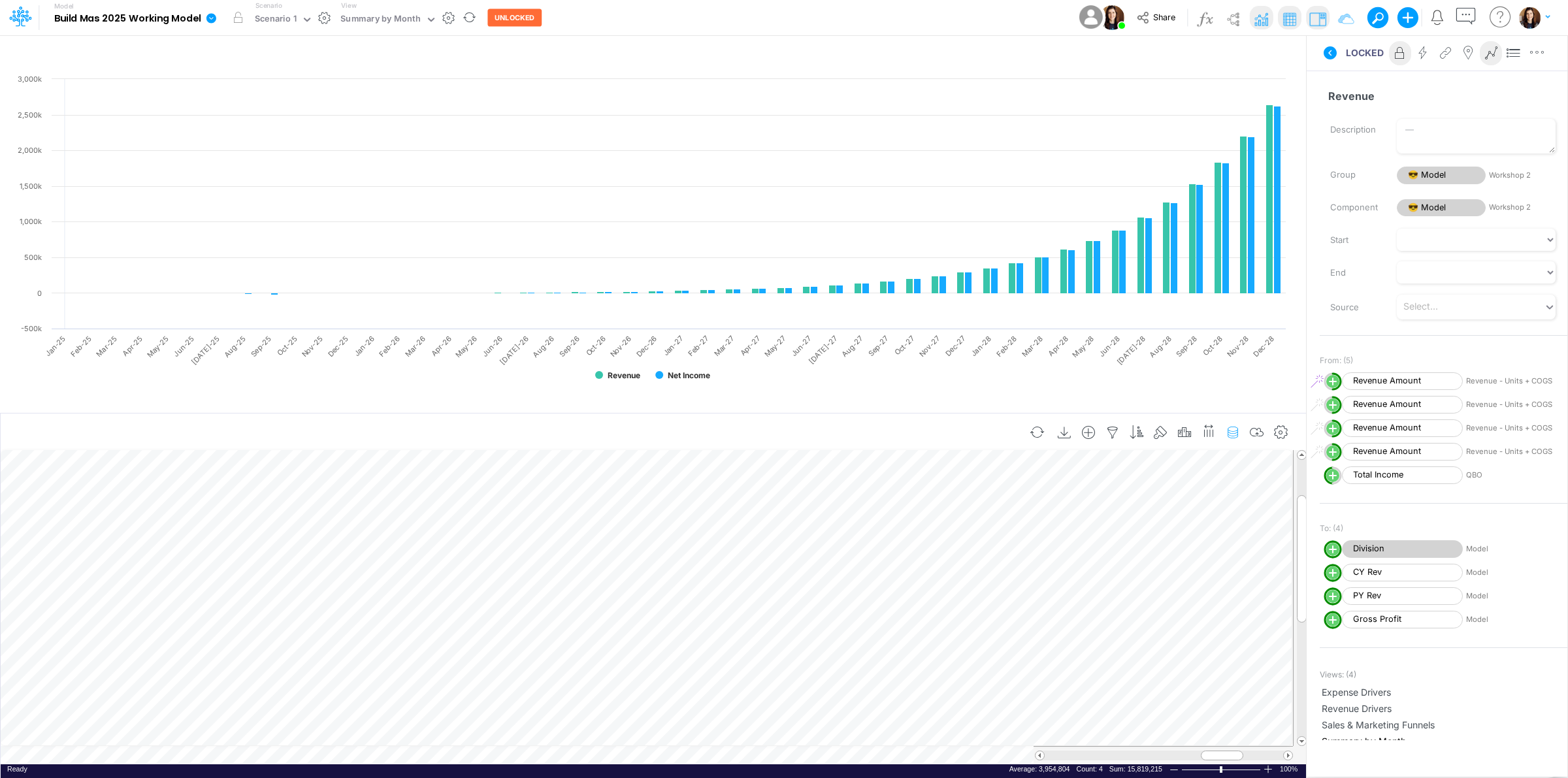
click at [1234, 432] on icon "button" at bounding box center [1233, 433] width 19 height 14
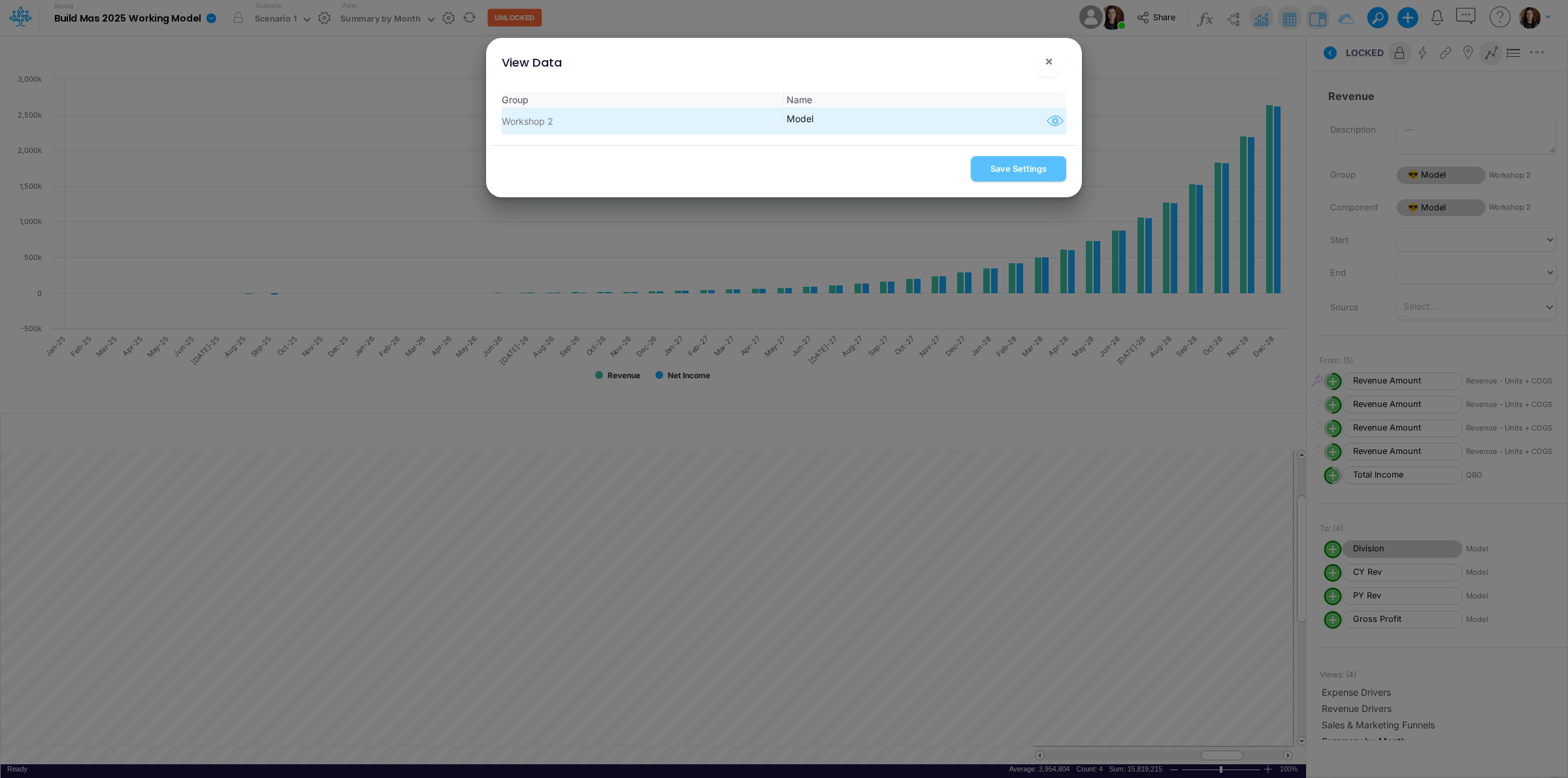
click at [1047, 119] on icon "button" at bounding box center [1055, 121] width 19 height 17
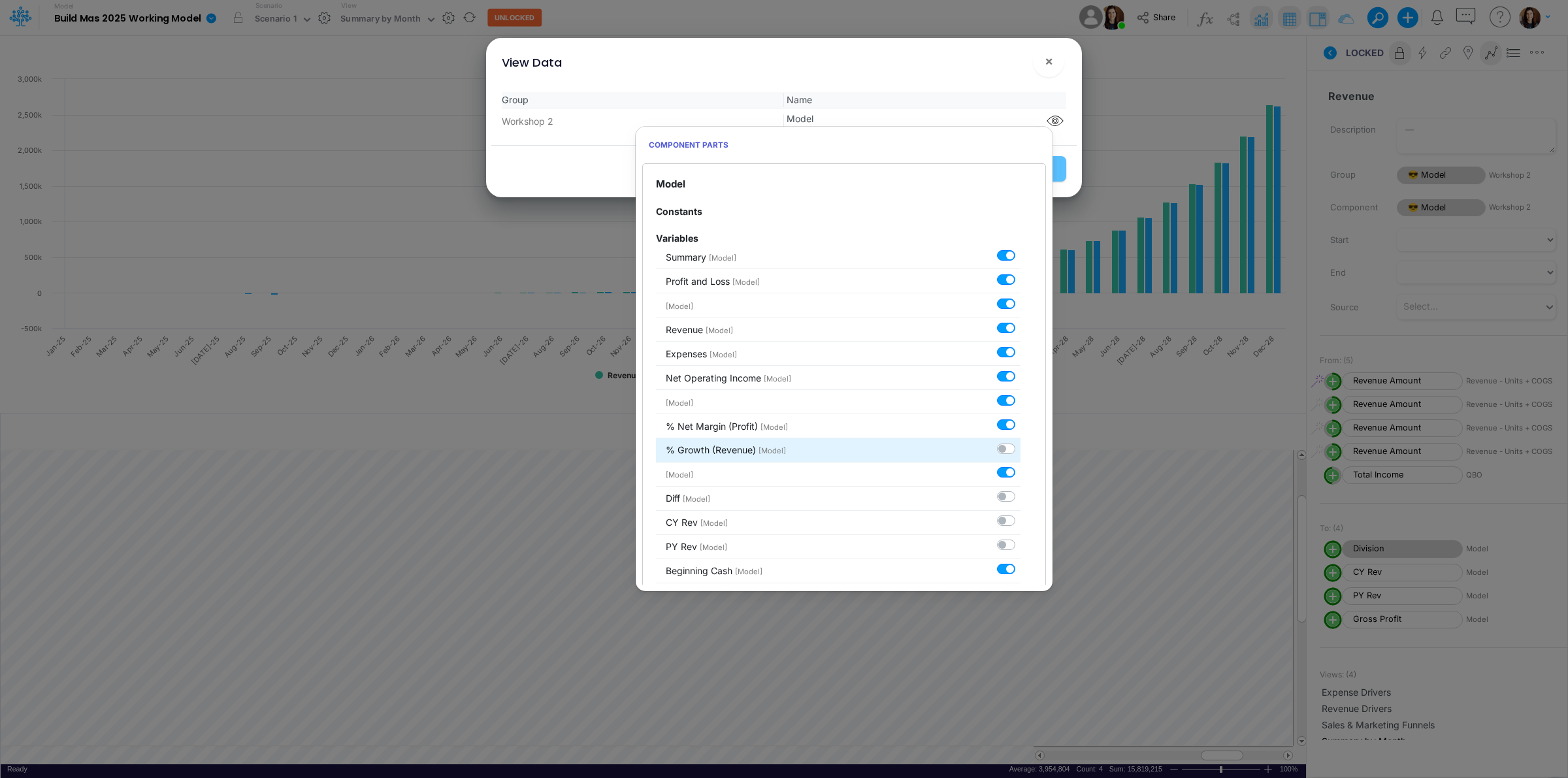
click at [1021, 442] on label at bounding box center [1021, 442] width 0 height 0
click at [1021, 449] on input "checkbox" at bounding box center [1024, 445] width 8 height 8
checkbox input "true"
click at [956, 79] on div "View Data ! ×" at bounding box center [784, 59] width 585 height 44
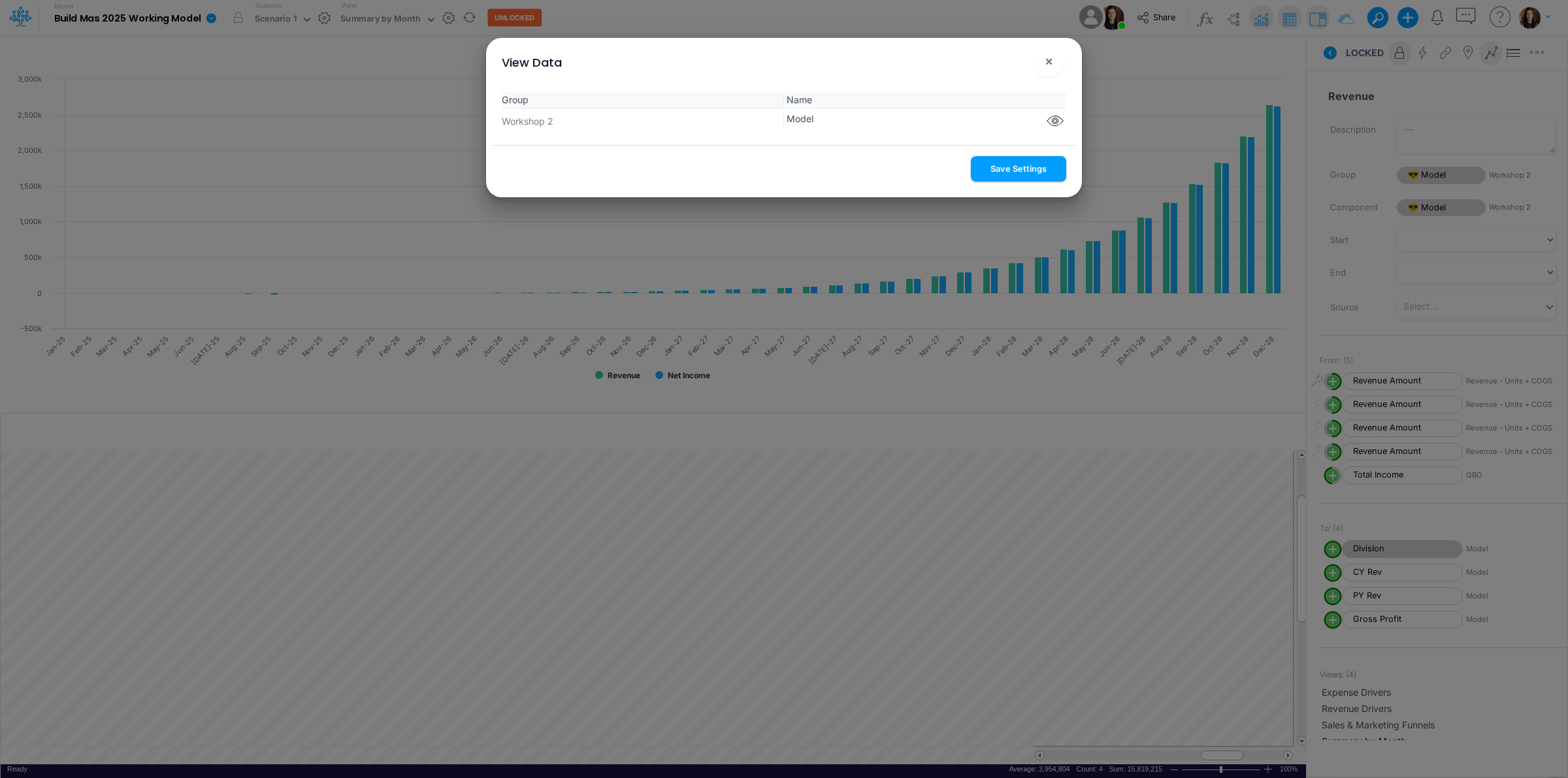
click at [1001, 165] on button "Save Settings" at bounding box center [1019, 169] width 95 height 26
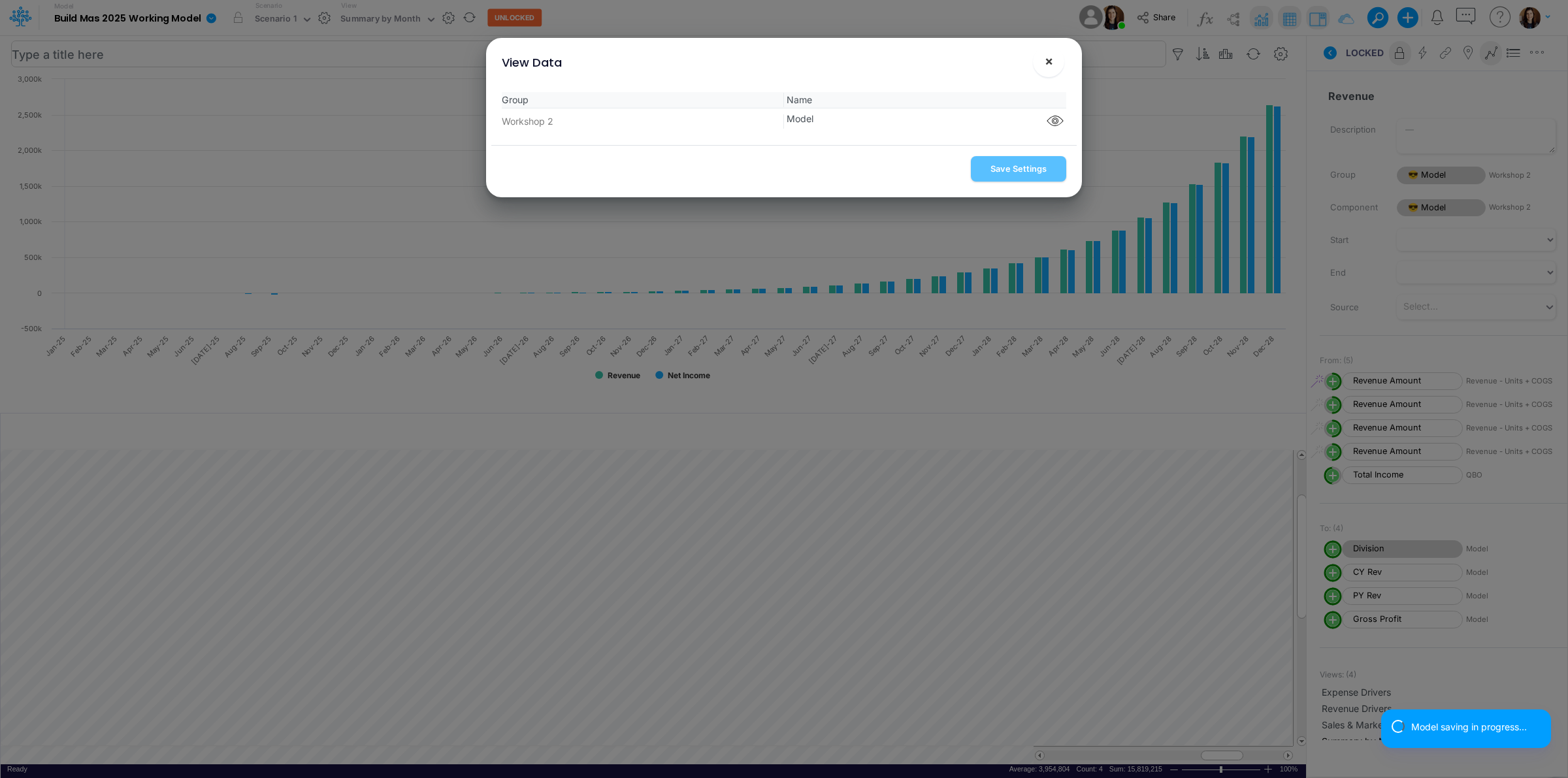
click at [1045, 63] on span "×" at bounding box center [1048, 60] width 8 height 16
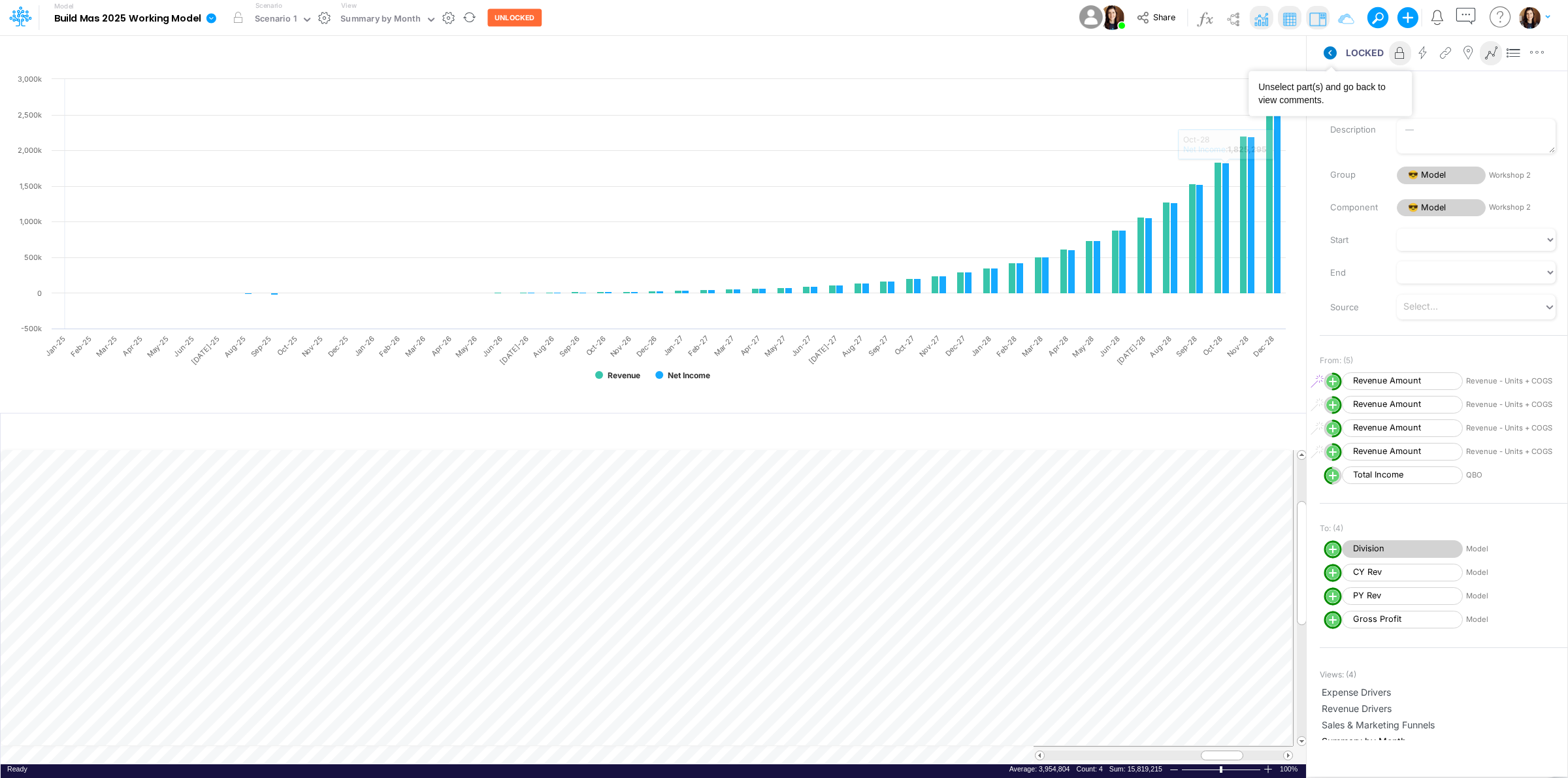
click at [1327, 55] on icon at bounding box center [1331, 53] width 13 height 13
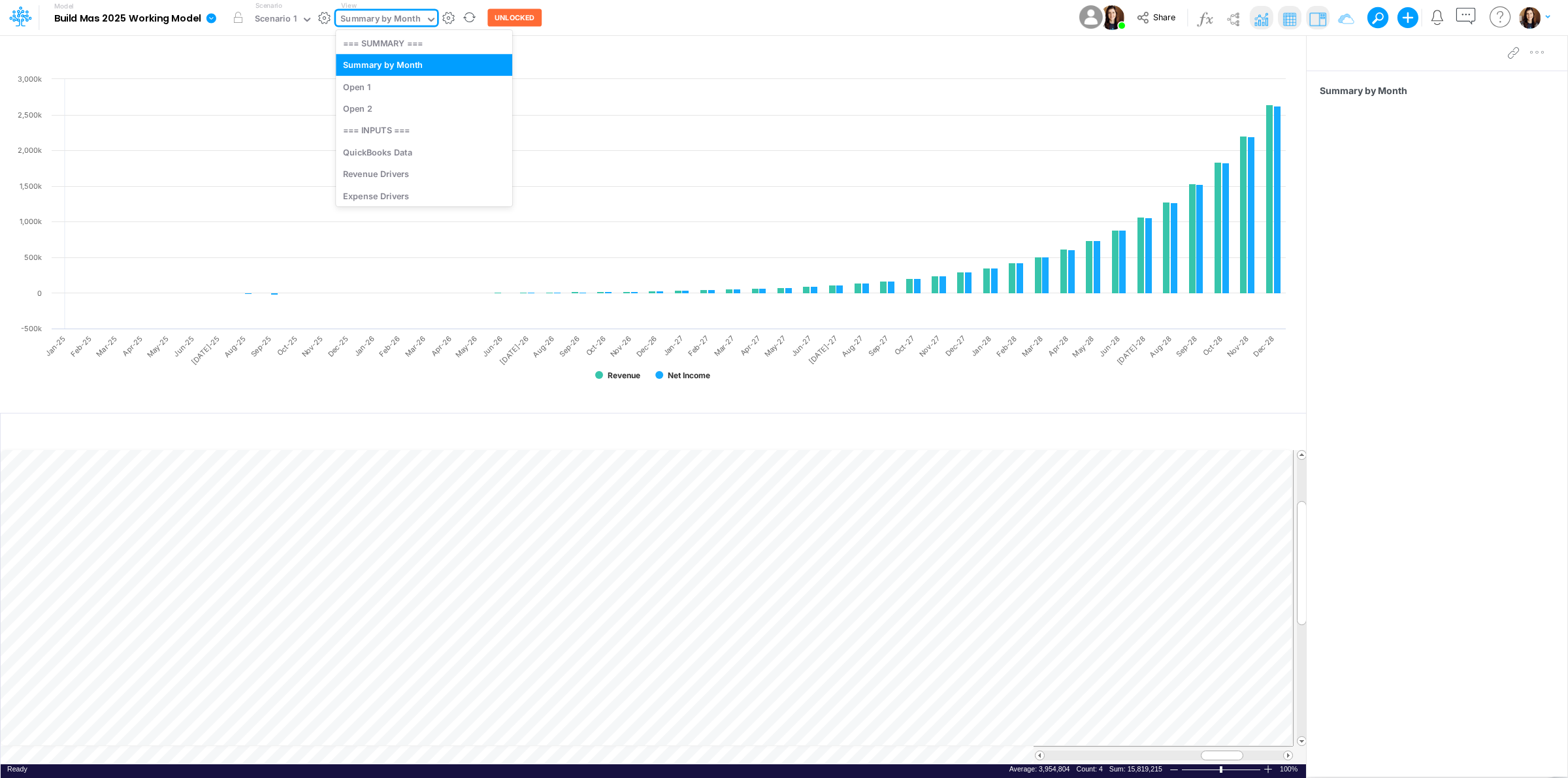
click at [390, 20] on div "Summary by Month" at bounding box center [381, 19] width 80 height 15
click at [381, 85] on div "Open 1" at bounding box center [424, 86] width 177 height 21
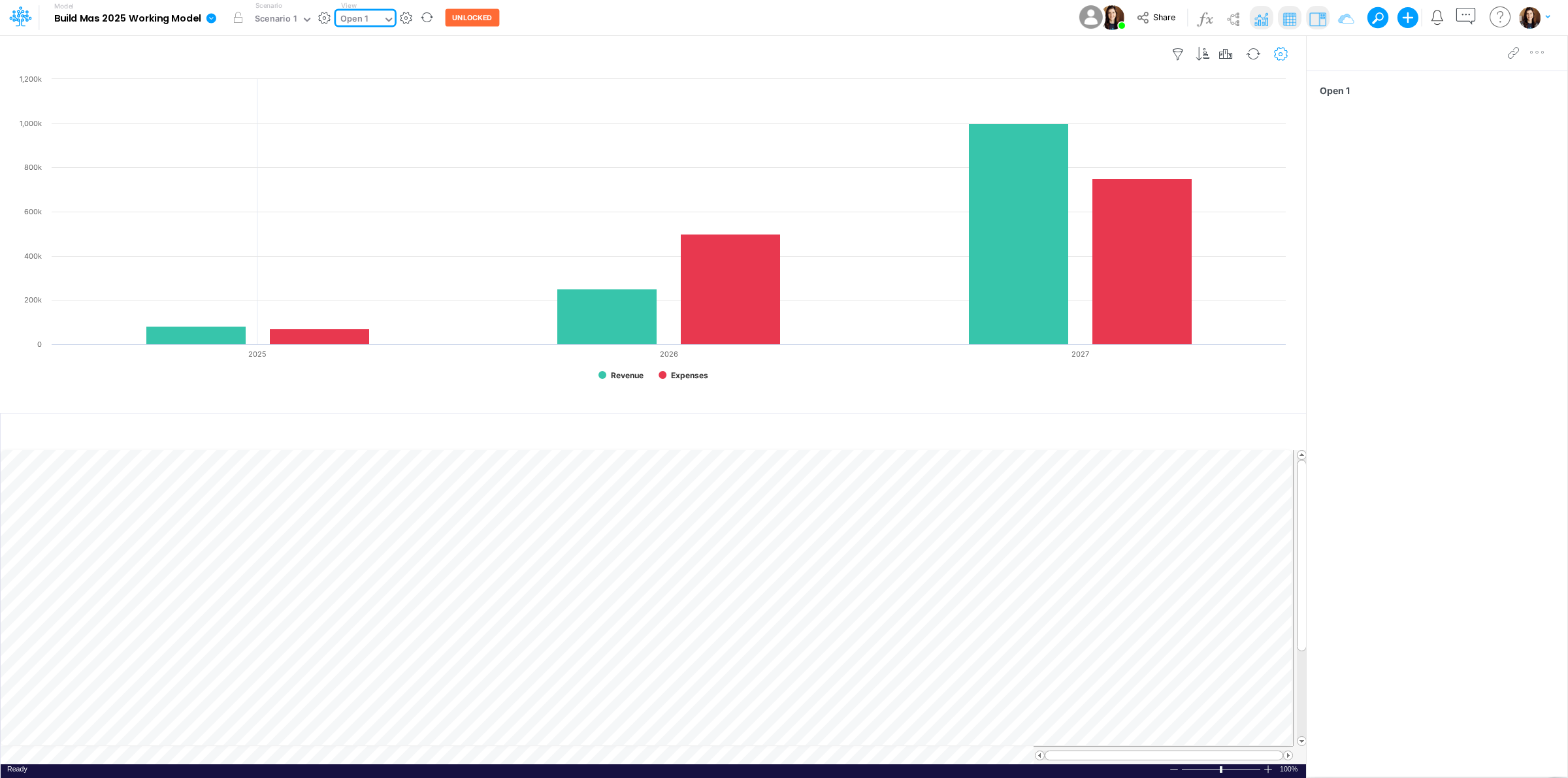
click at [1283, 56] on icon "button" at bounding box center [1281, 55] width 19 height 14
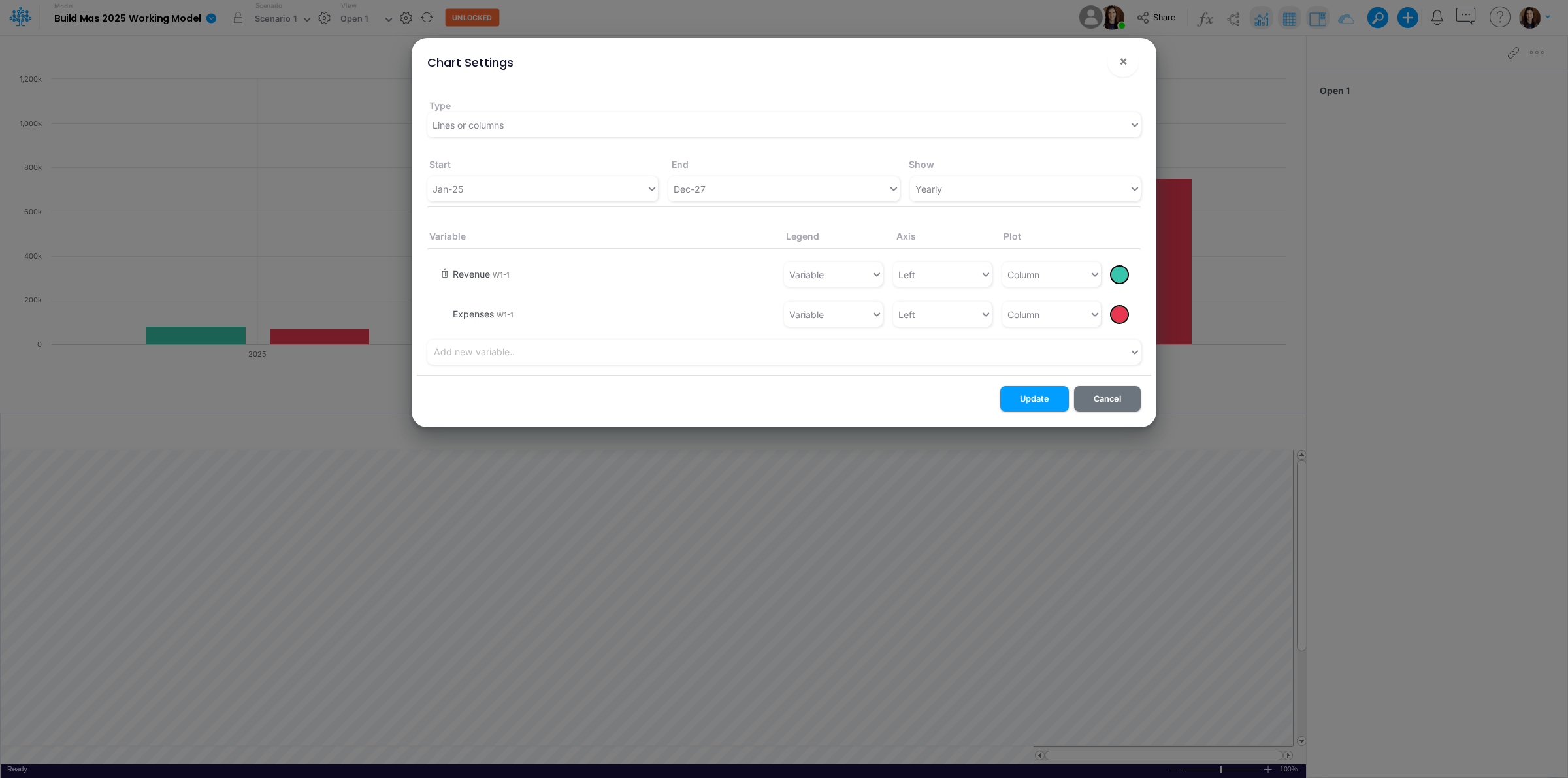
drag, startPoint x: 445, startPoint y: 314, endPoint x: 445, endPoint y: 276, distance: 38.0
click at [445, 309] on button "button" at bounding box center [445, 315] width 10 height 12
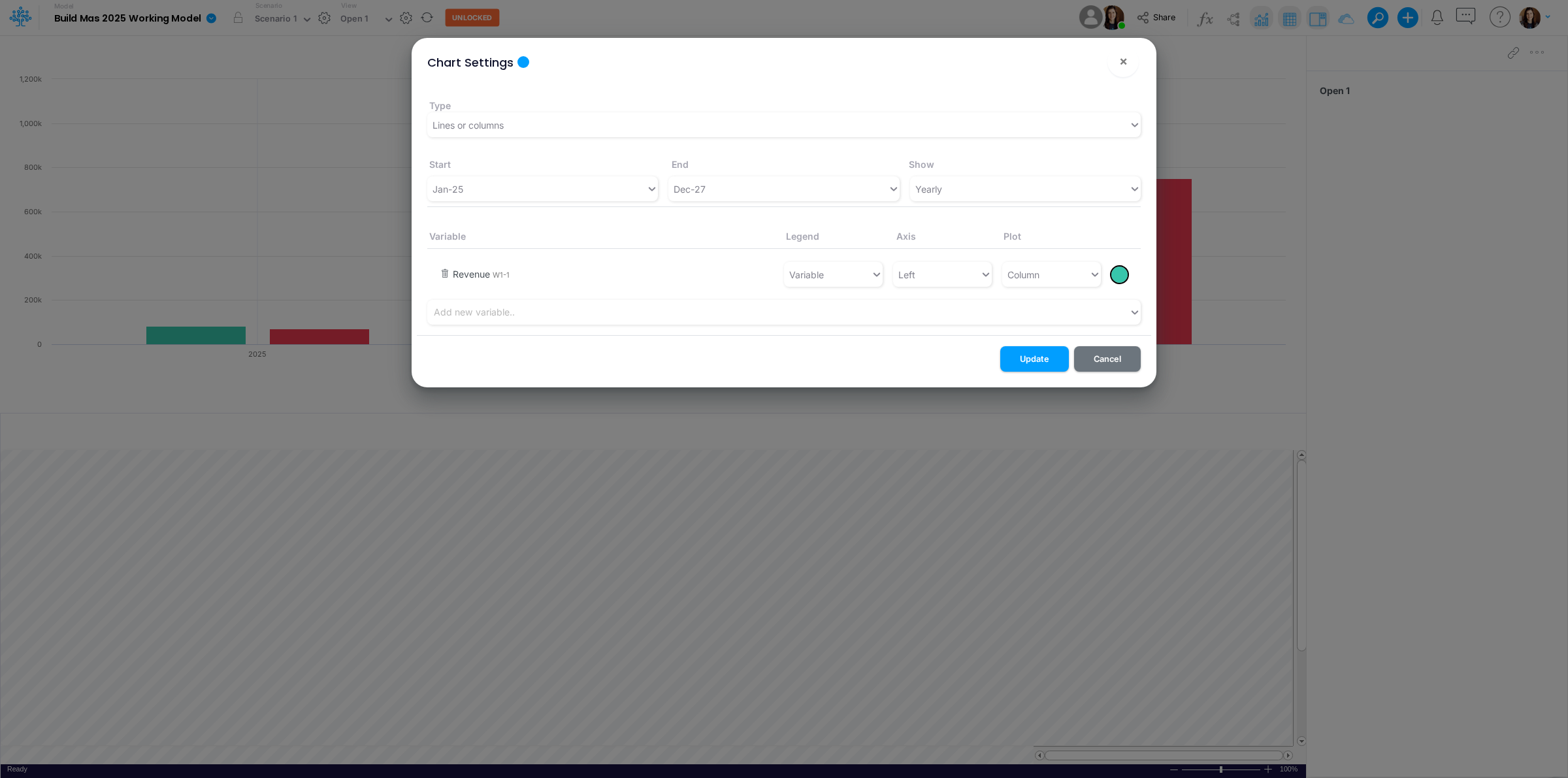
click at [447, 272] on button "button" at bounding box center [445, 275] width 10 height 12
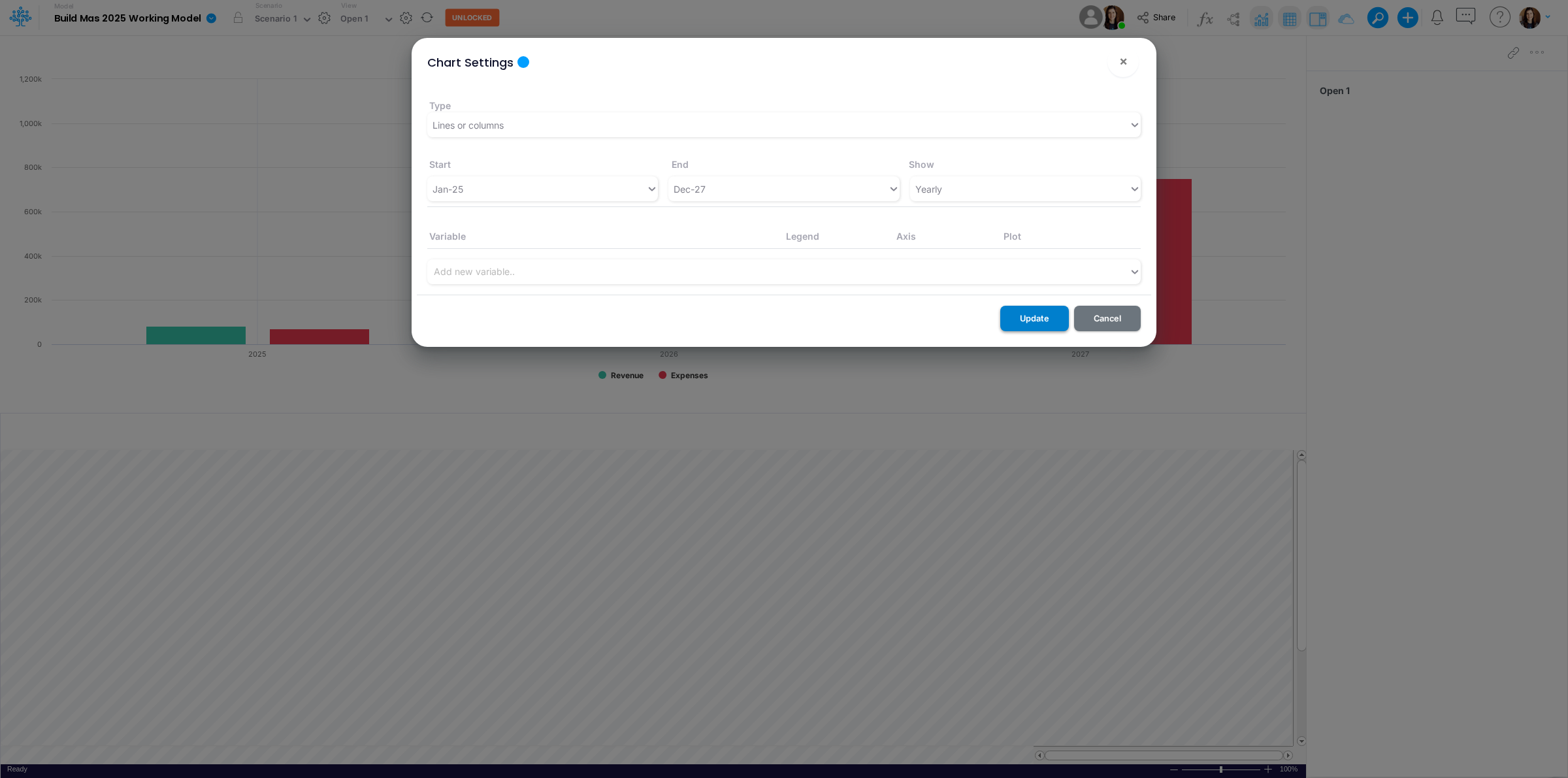
click at [1042, 316] on button "Update" at bounding box center [1035, 319] width 69 height 26
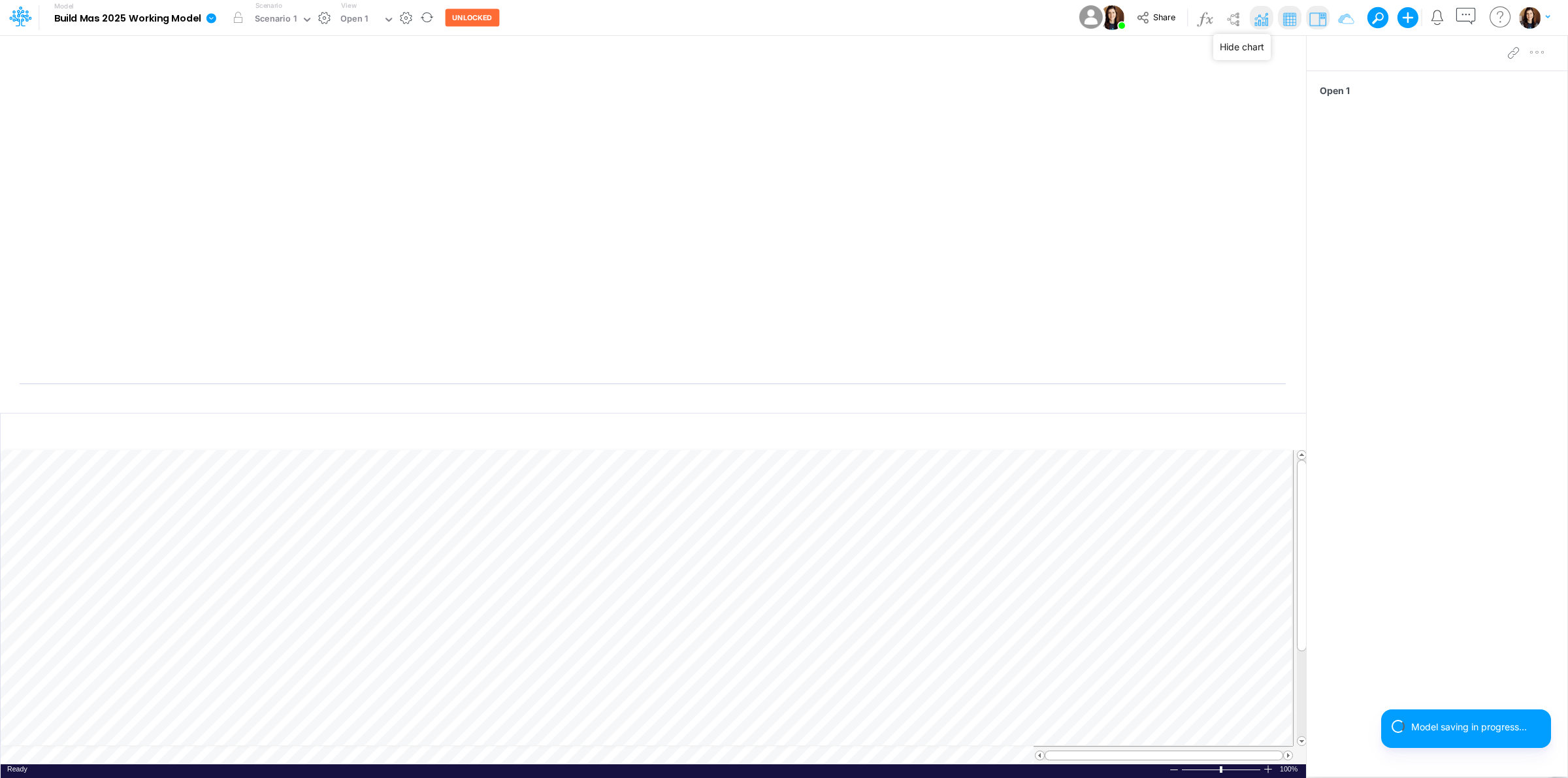
click at [1258, 17] on img at bounding box center [1261, 19] width 21 height 21
click at [1232, 12] on img at bounding box center [1233, 19] width 21 height 21
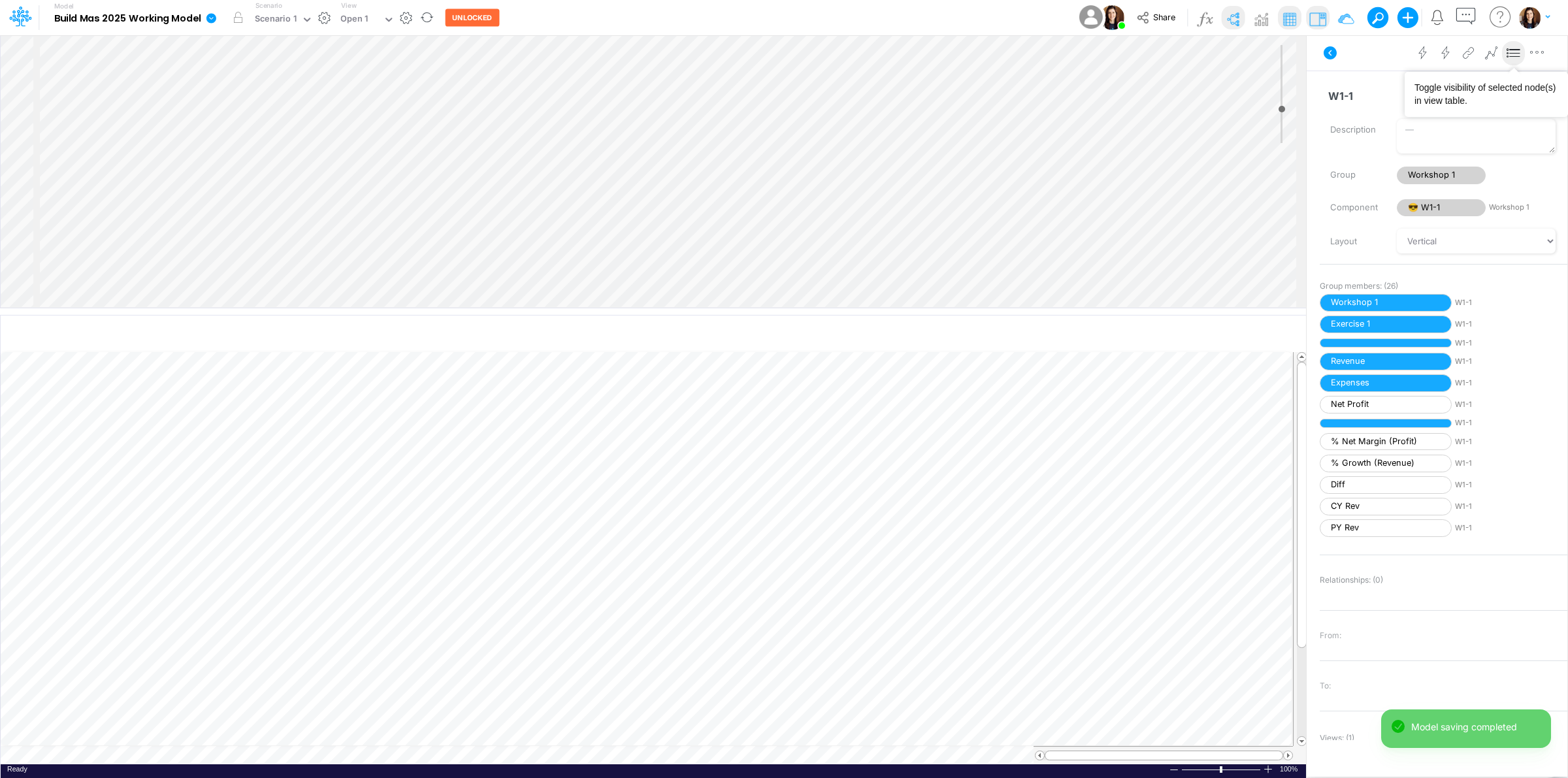
click at [1509, 50] on icon at bounding box center [1513, 53] width 19 height 14
click at [1328, 52] on icon at bounding box center [1331, 53] width 13 height 13
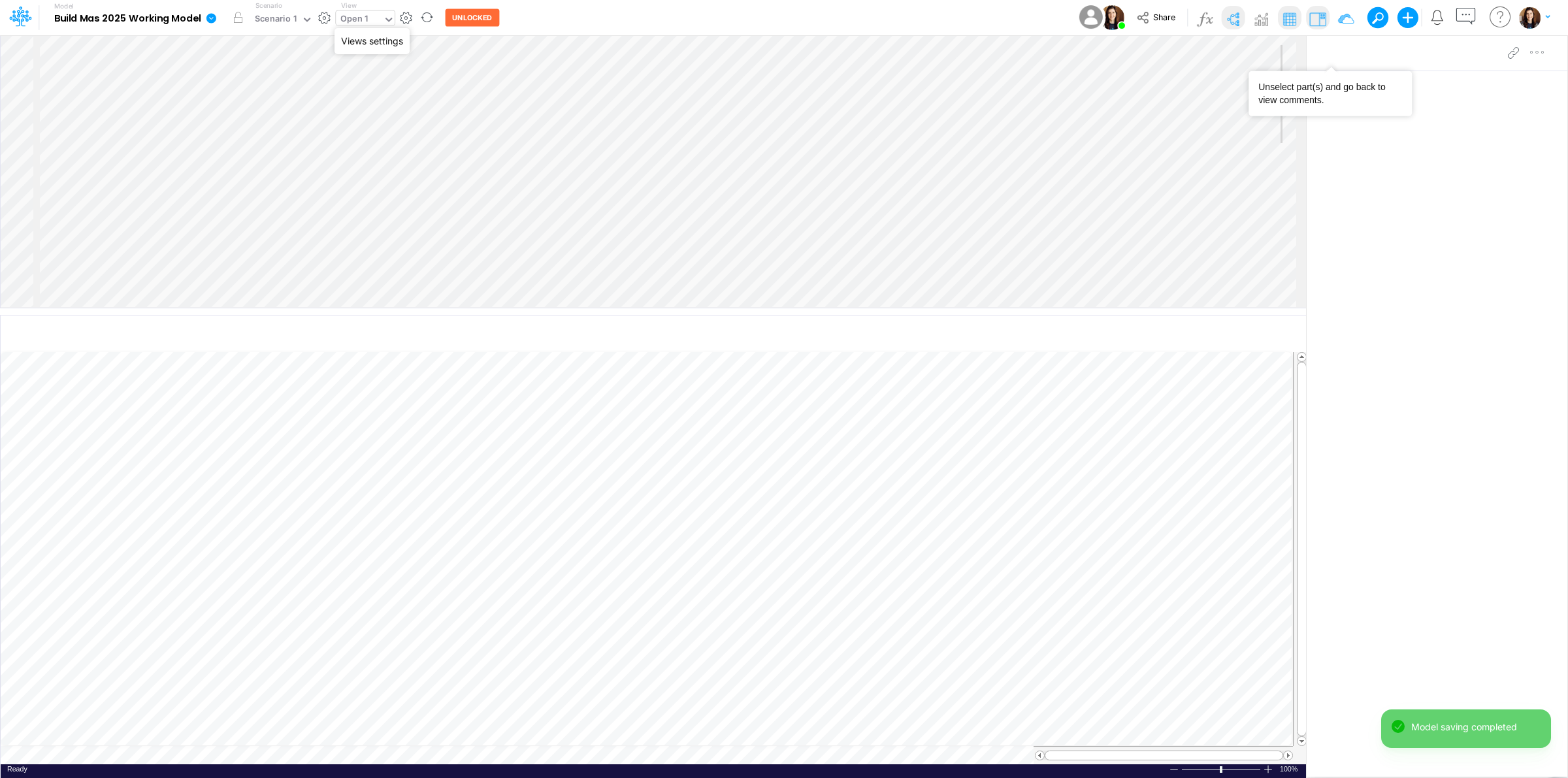
click at [383, 17] on div "Open 1" at bounding box center [359, 19] width 47 height 19
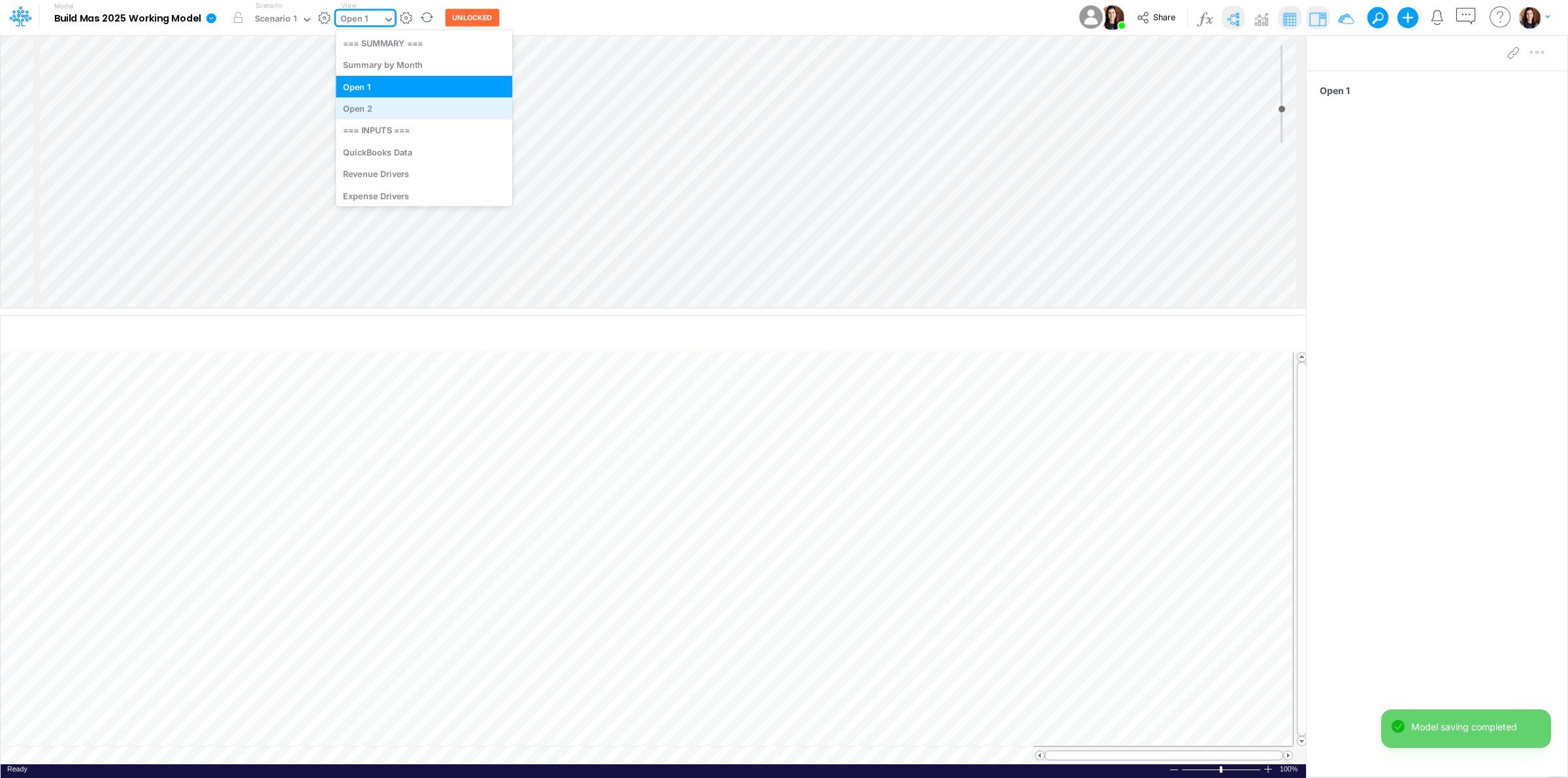
click at [376, 107] on div "Open 2" at bounding box center [424, 107] width 177 height 21
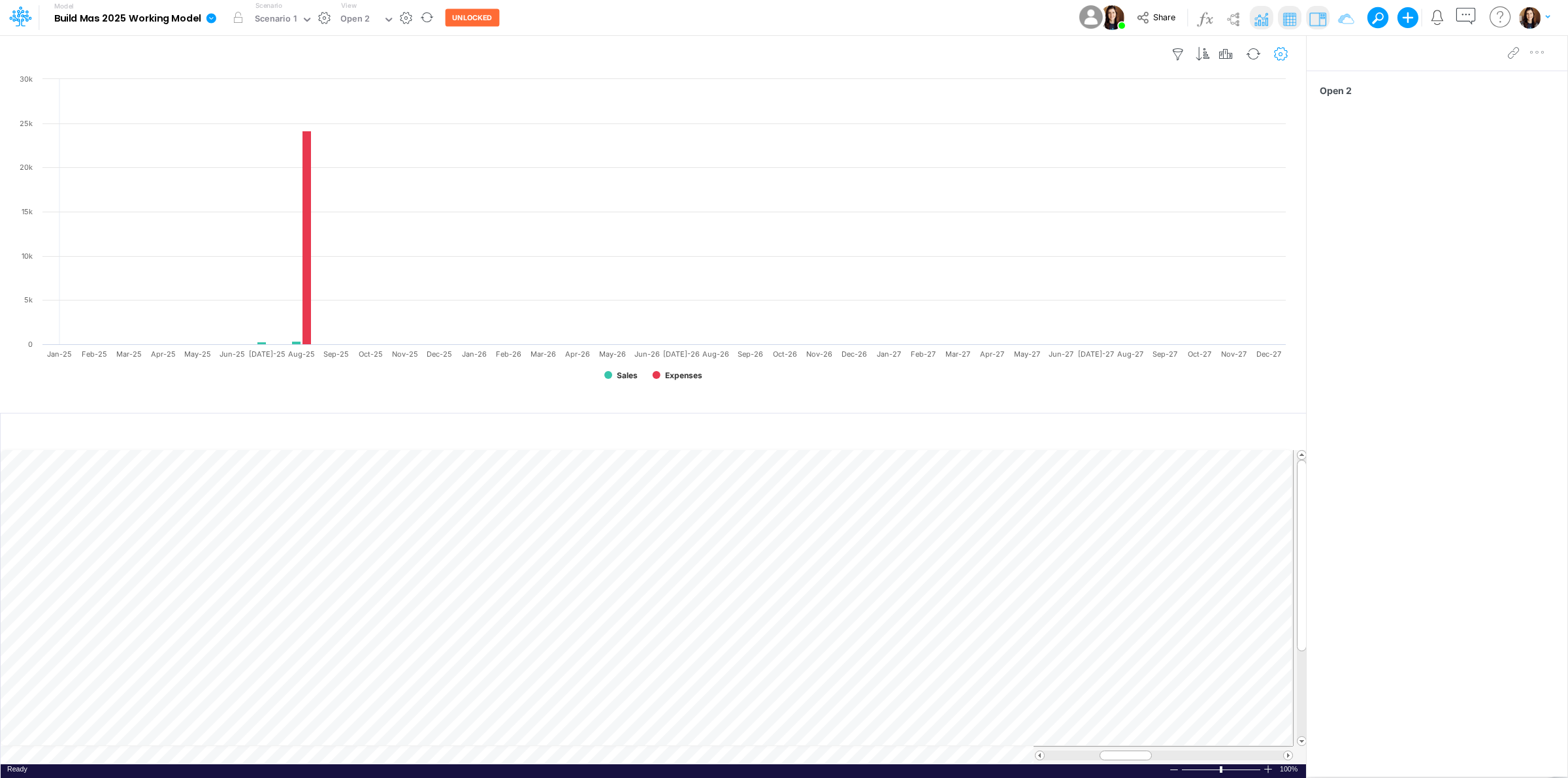
click at [1281, 50] on icon "button" at bounding box center [1281, 55] width 19 height 14
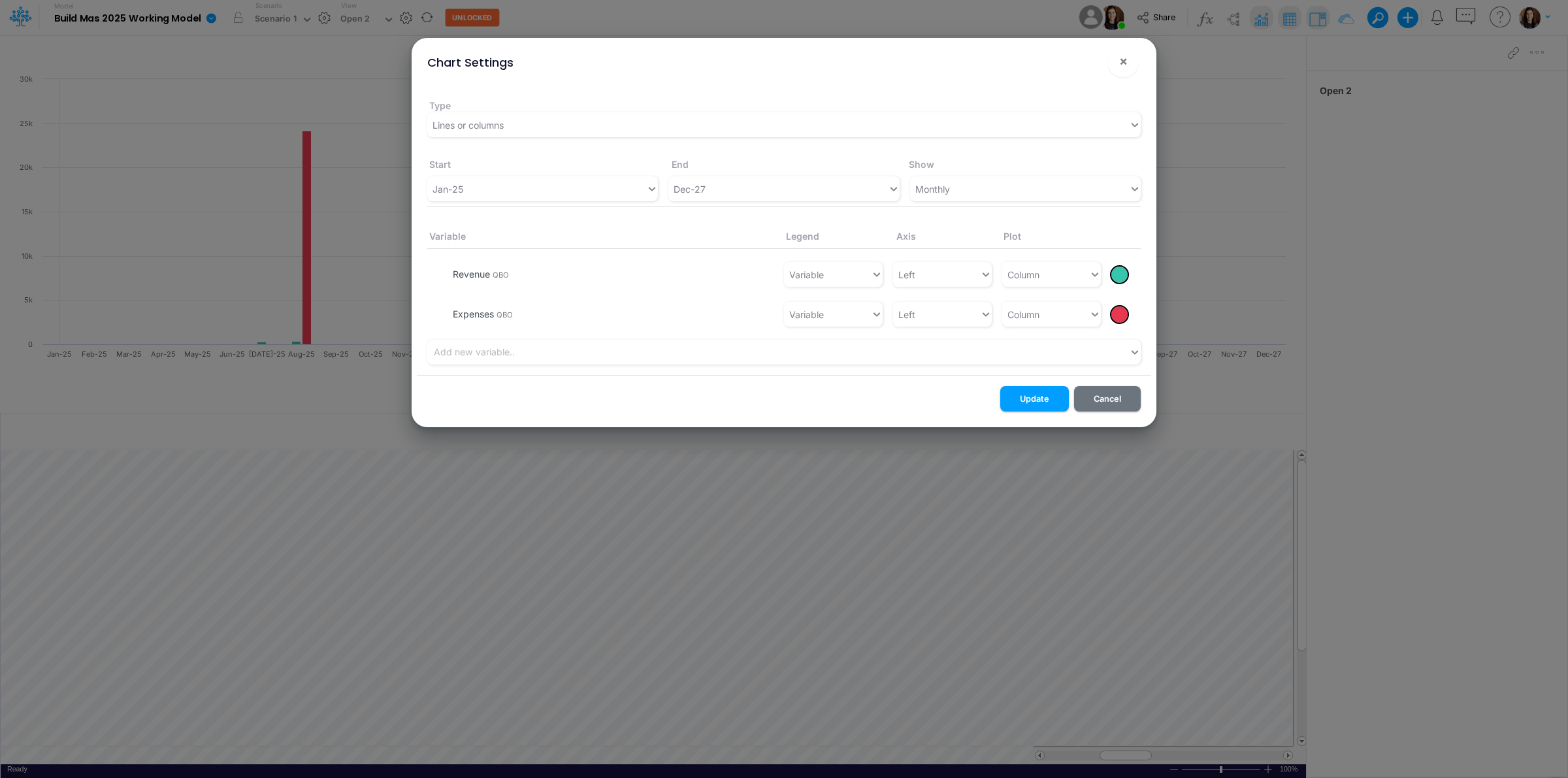
click at [438, 312] on li "Expenses QBO Variable Left Column" at bounding box center [784, 315] width 714 height 41
click at [445, 310] on button "button" at bounding box center [445, 315] width 10 height 12
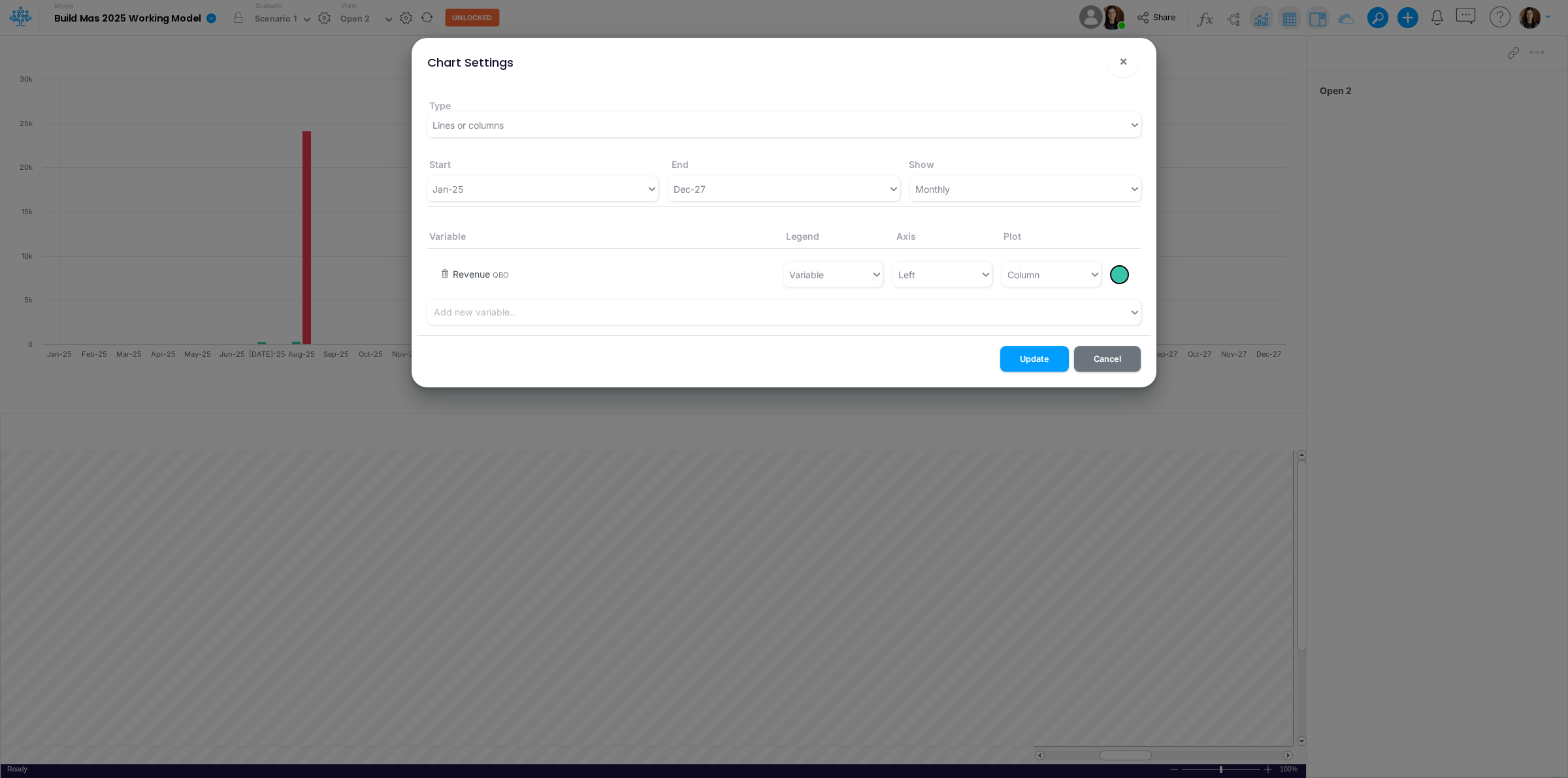
click at [445, 276] on button "button" at bounding box center [445, 275] width 10 height 12
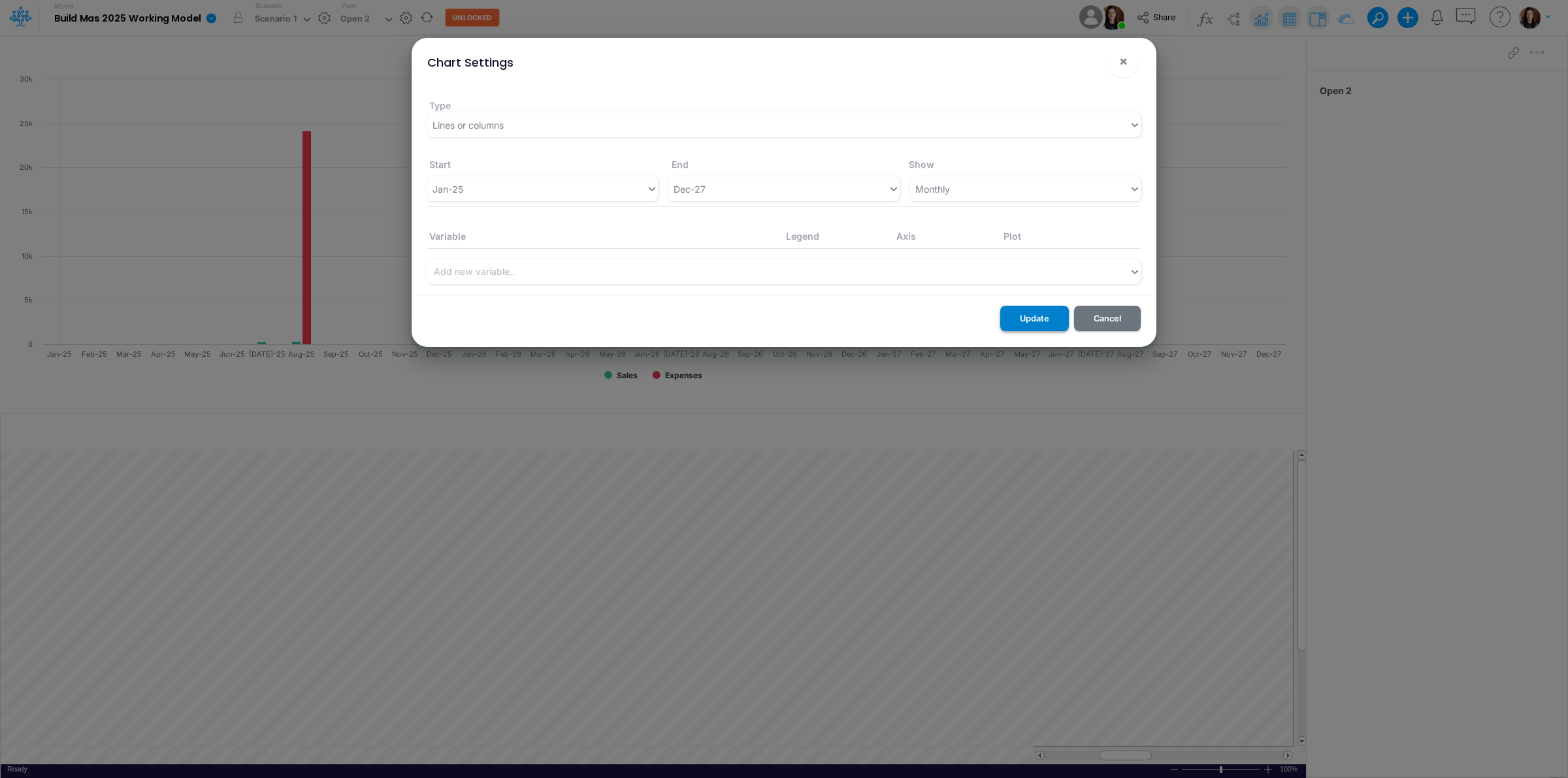
click at [1033, 321] on button "Update" at bounding box center [1035, 319] width 69 height 26
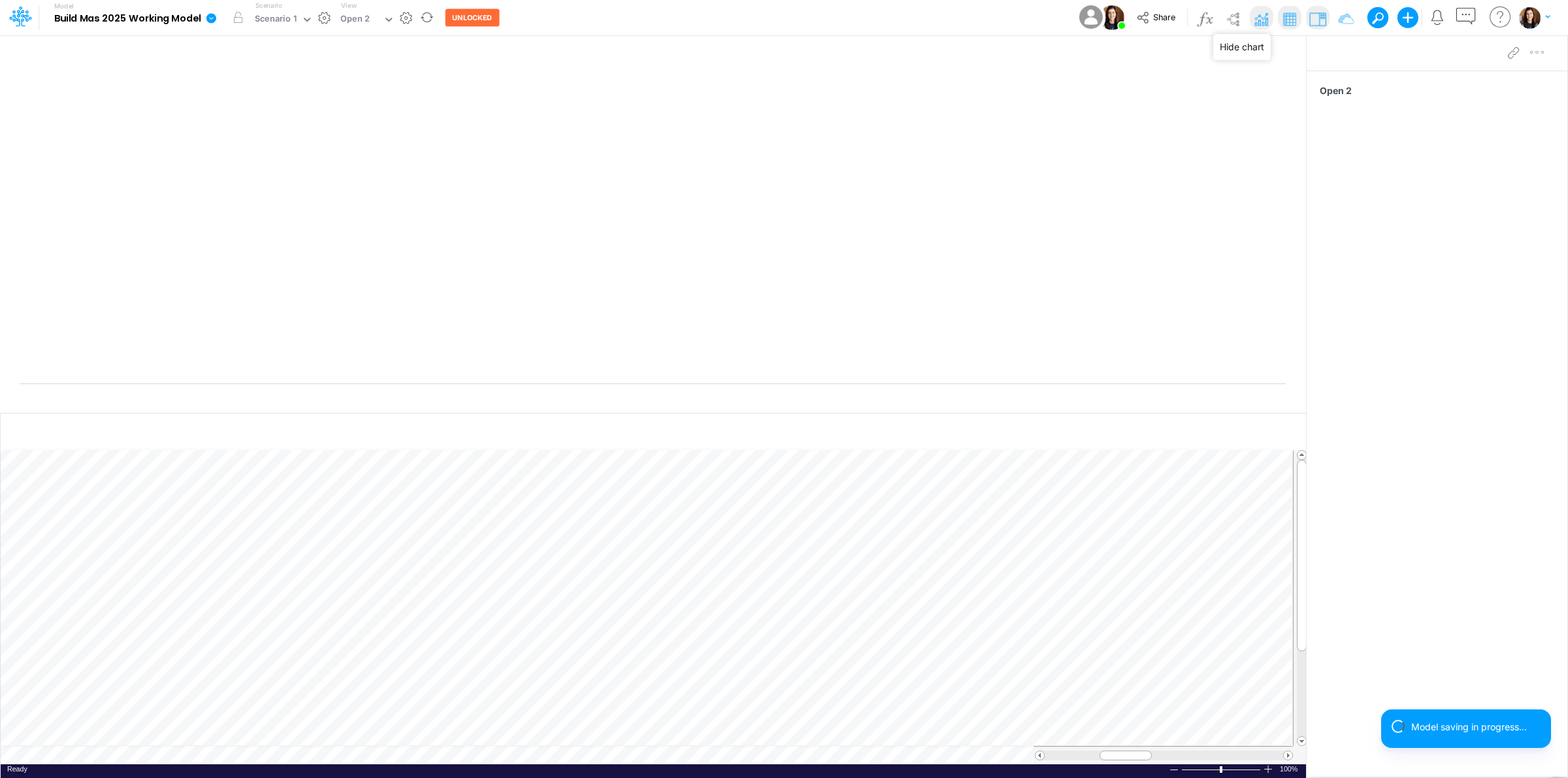
click at [1259, 21] on img at bounding box center [1261, 19] width 21 height 21
drag, startPoint x: 1236, startPoint y: 11, endPoint x: 1158, endPoint y: 28, distance: 79.8
click at [1236, 12] on img at bounding box center [1233, 19] width 21 height 21
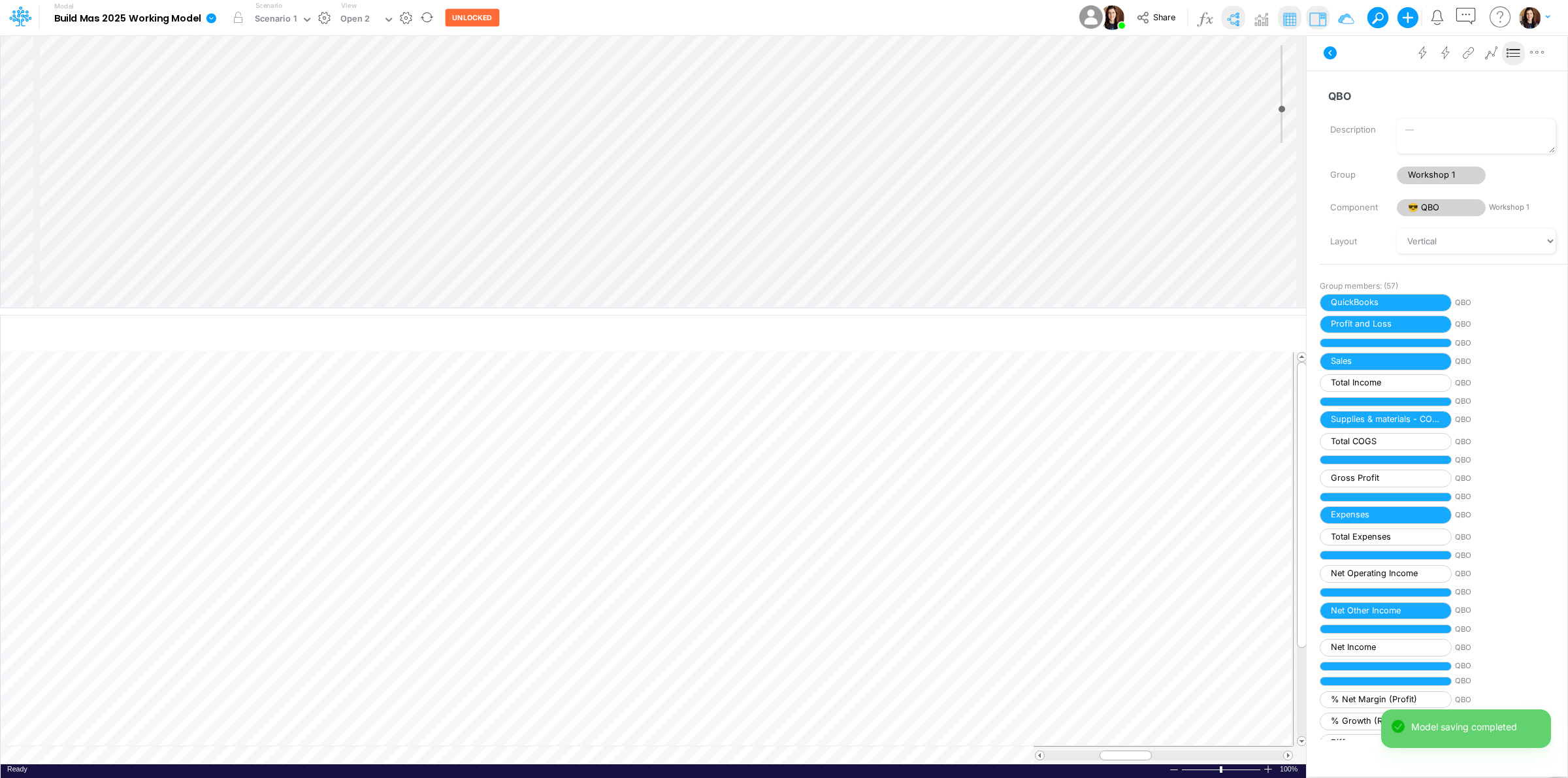
click at [1511, 51] on icon at bounding box center [1513, 53] width 19 height 14
click at [1330, 50] on icon at bounding box center [1331, 53] width 13 height 13
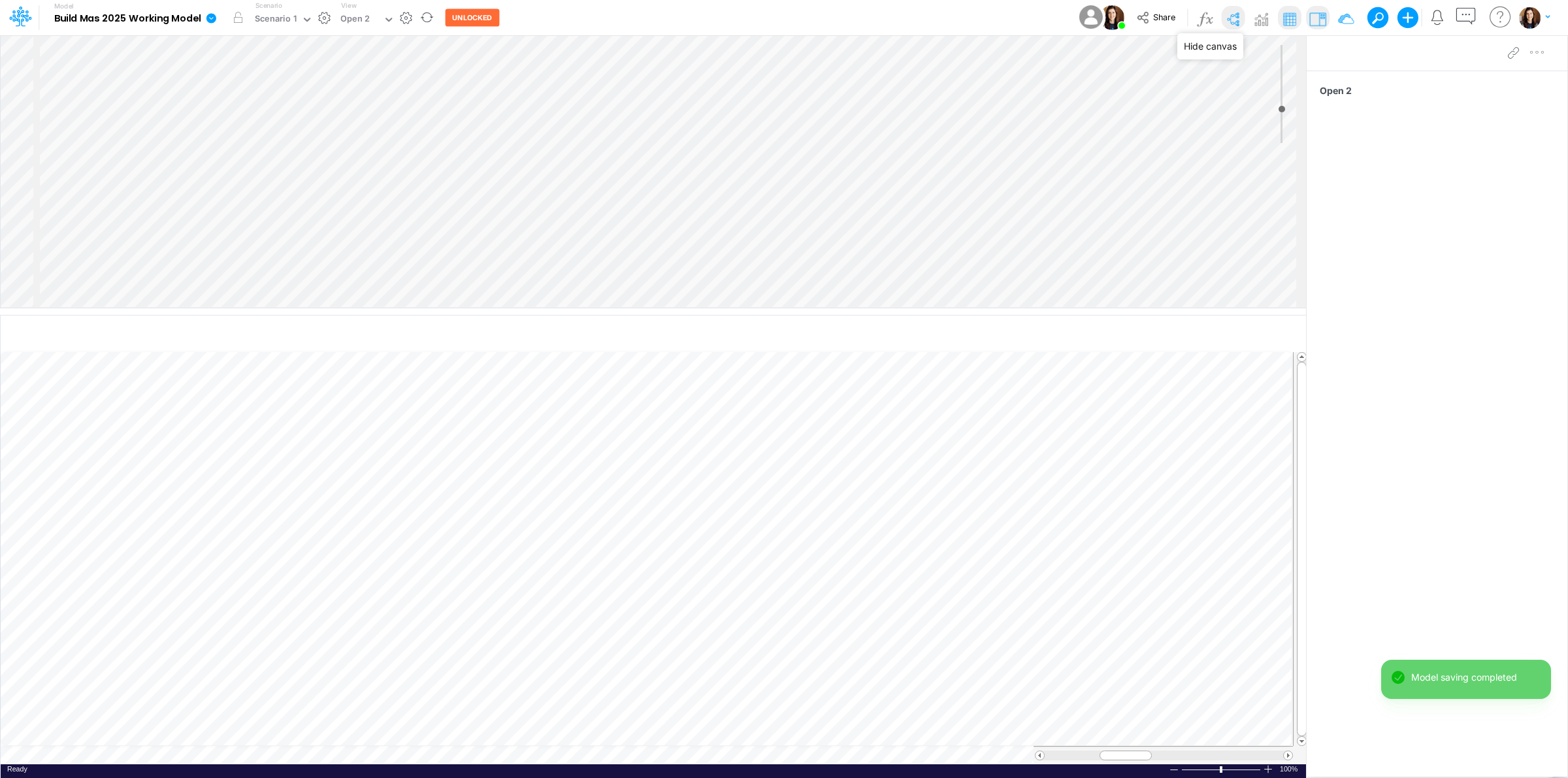
click at [1237, 21] on img at bounding box center [1233, 19] width 21 height 21
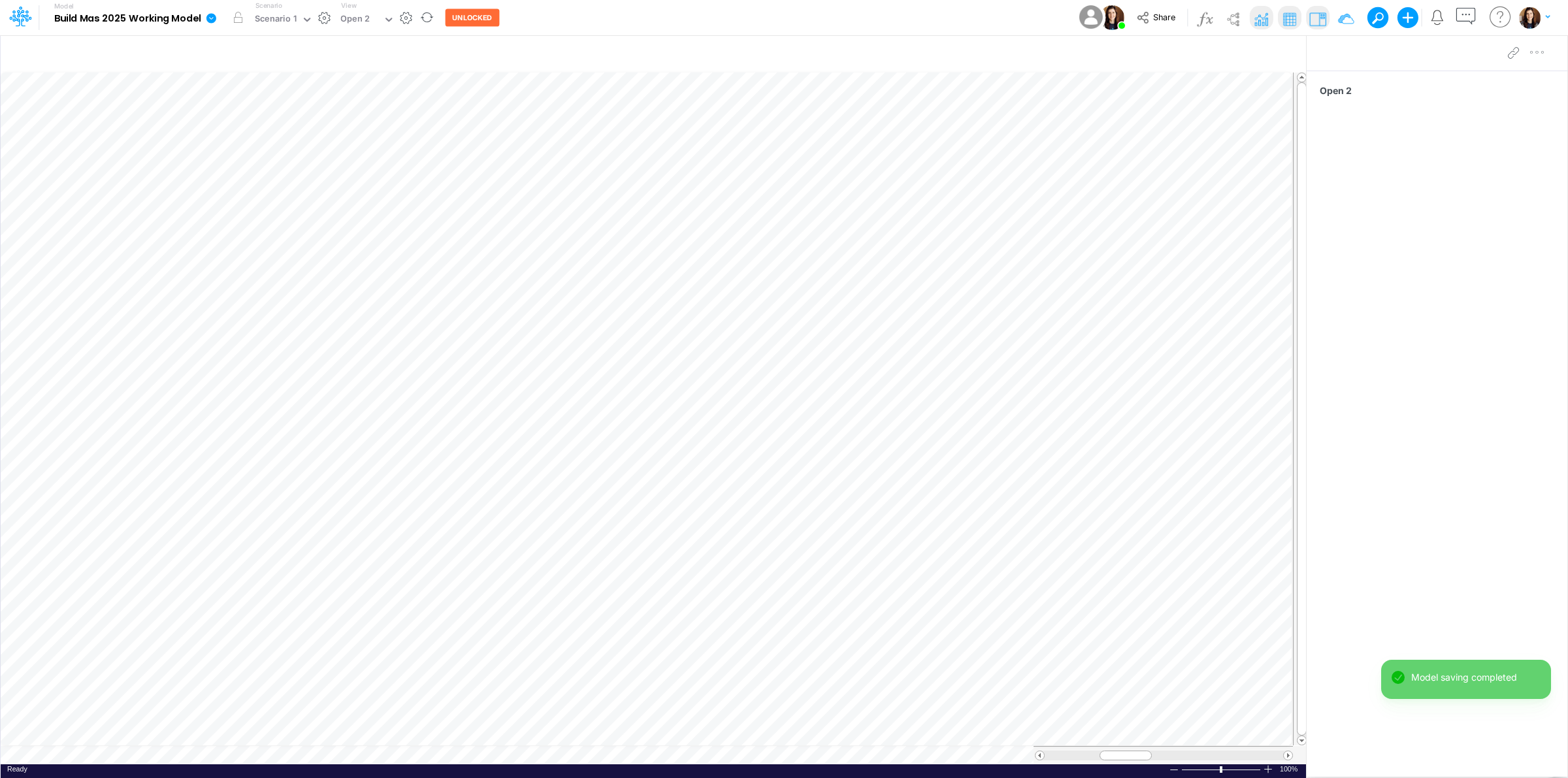
click at [1265, 15] on img at bounding box center [1261, 19] width 21 height 21
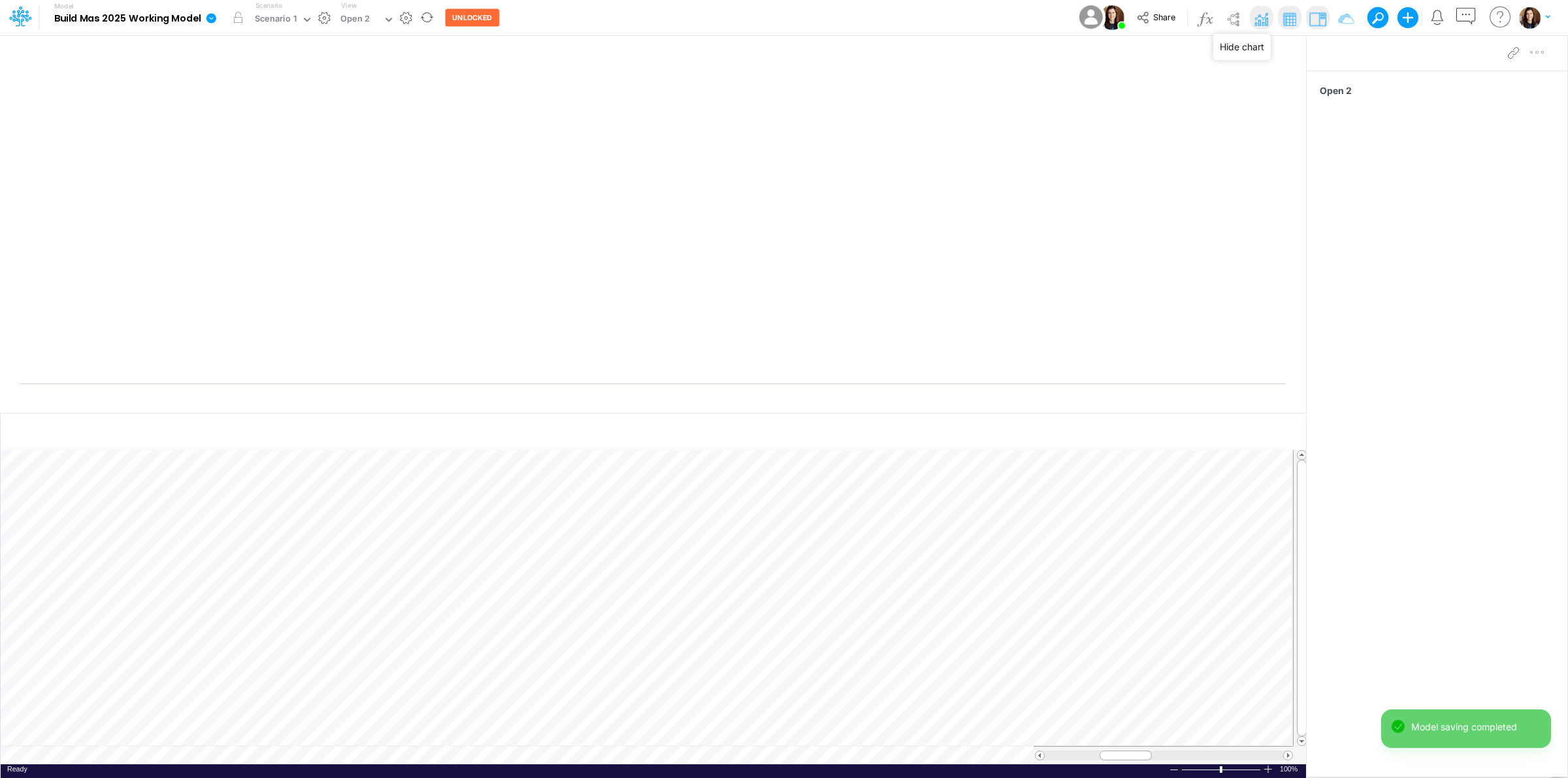
click at [1255, 14] on img at bounding box center [1261, 19] width 21 height 21
click at [1344, 15] on img at bounding box center [1346, 19] width 21 height 21
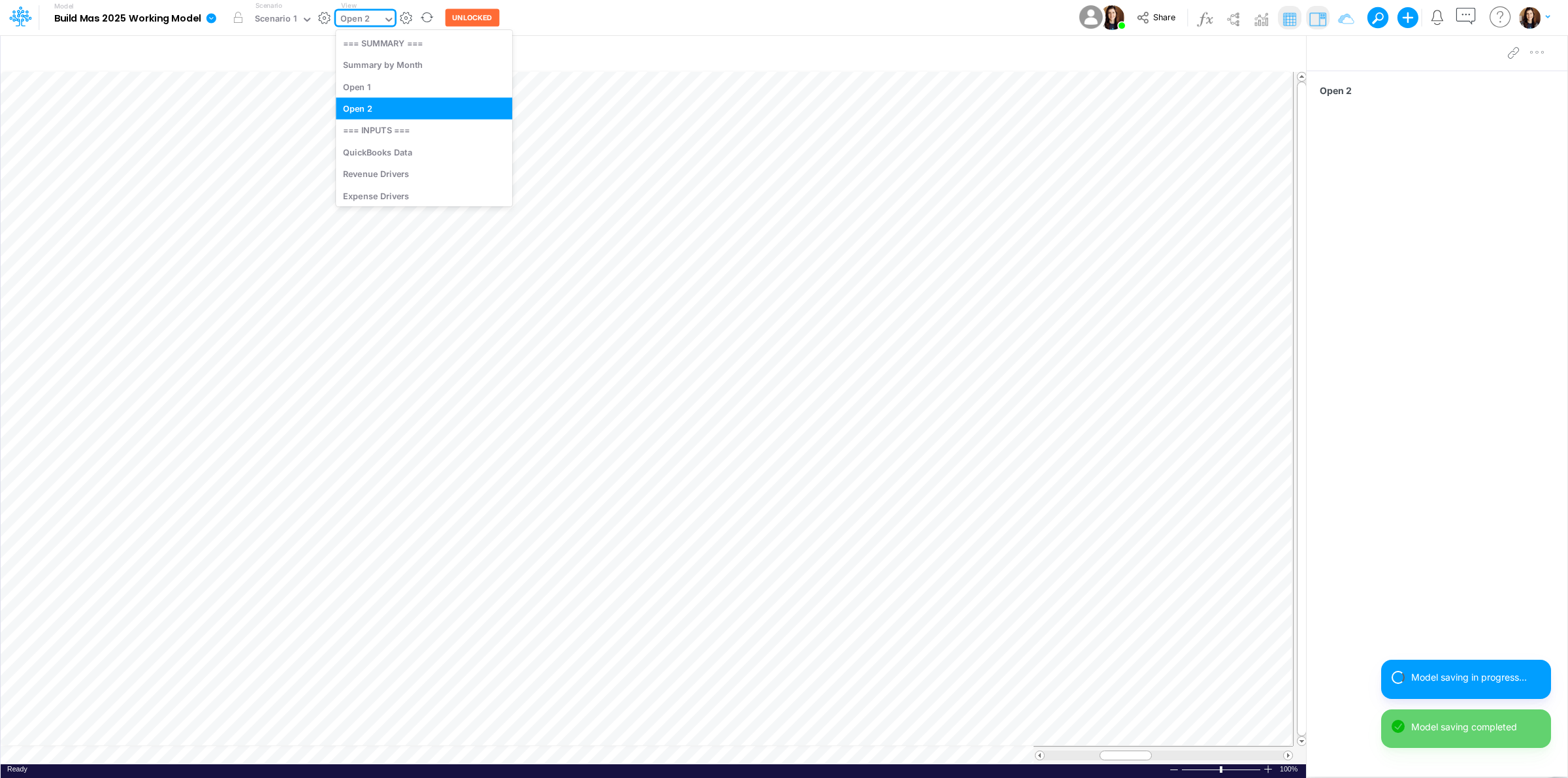
drag, startPoint x: 354, startPoint y: 18, endPoint x: 371, endPoint y: 43, distance: 30.2
click at [355, 18] on div "Open 2" at bounding box center [356, 19] width 30 height 15
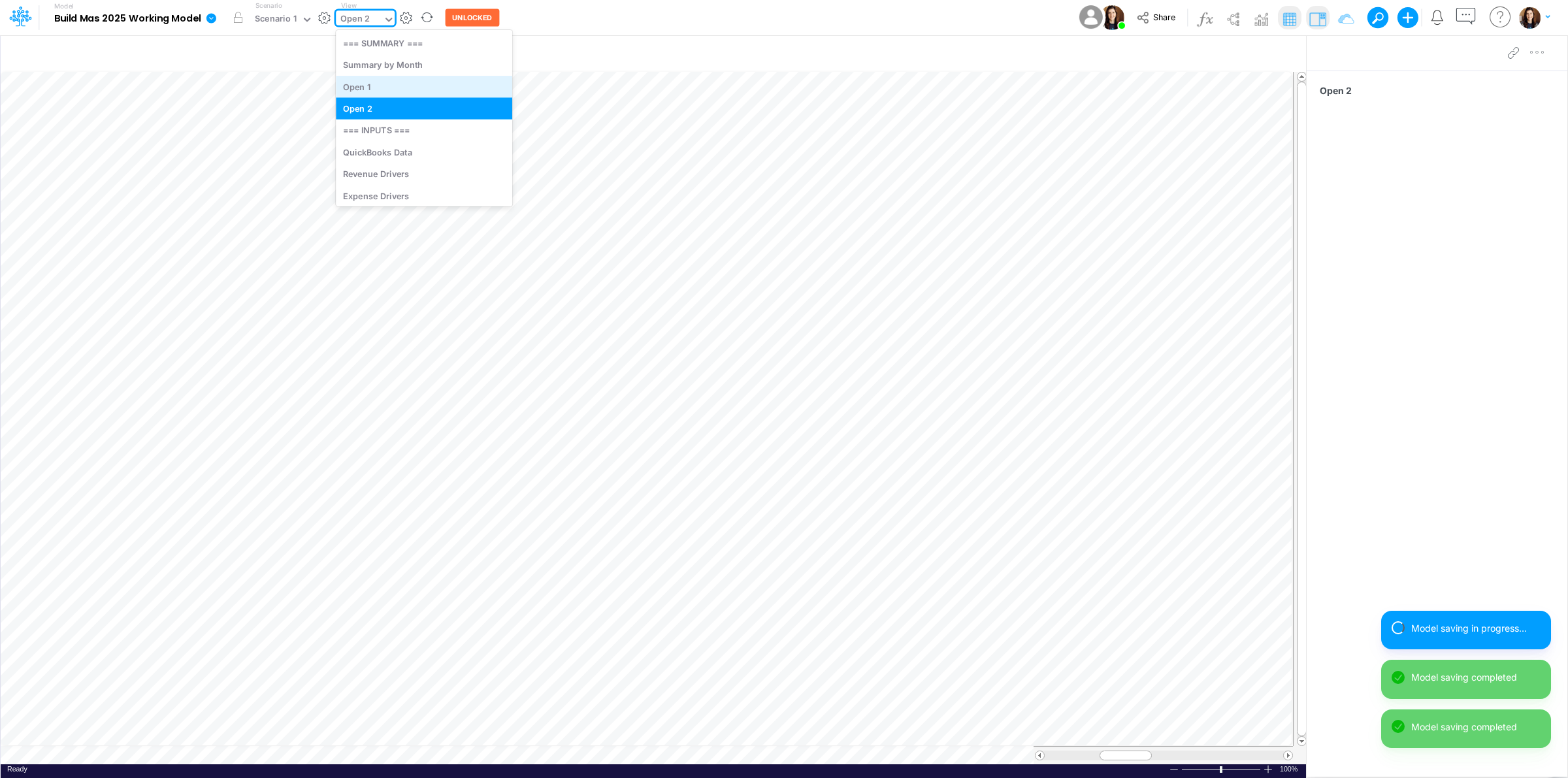
click at [368, 89] on div "Open 1" at bounding box center [424, 86] width 177 height 21
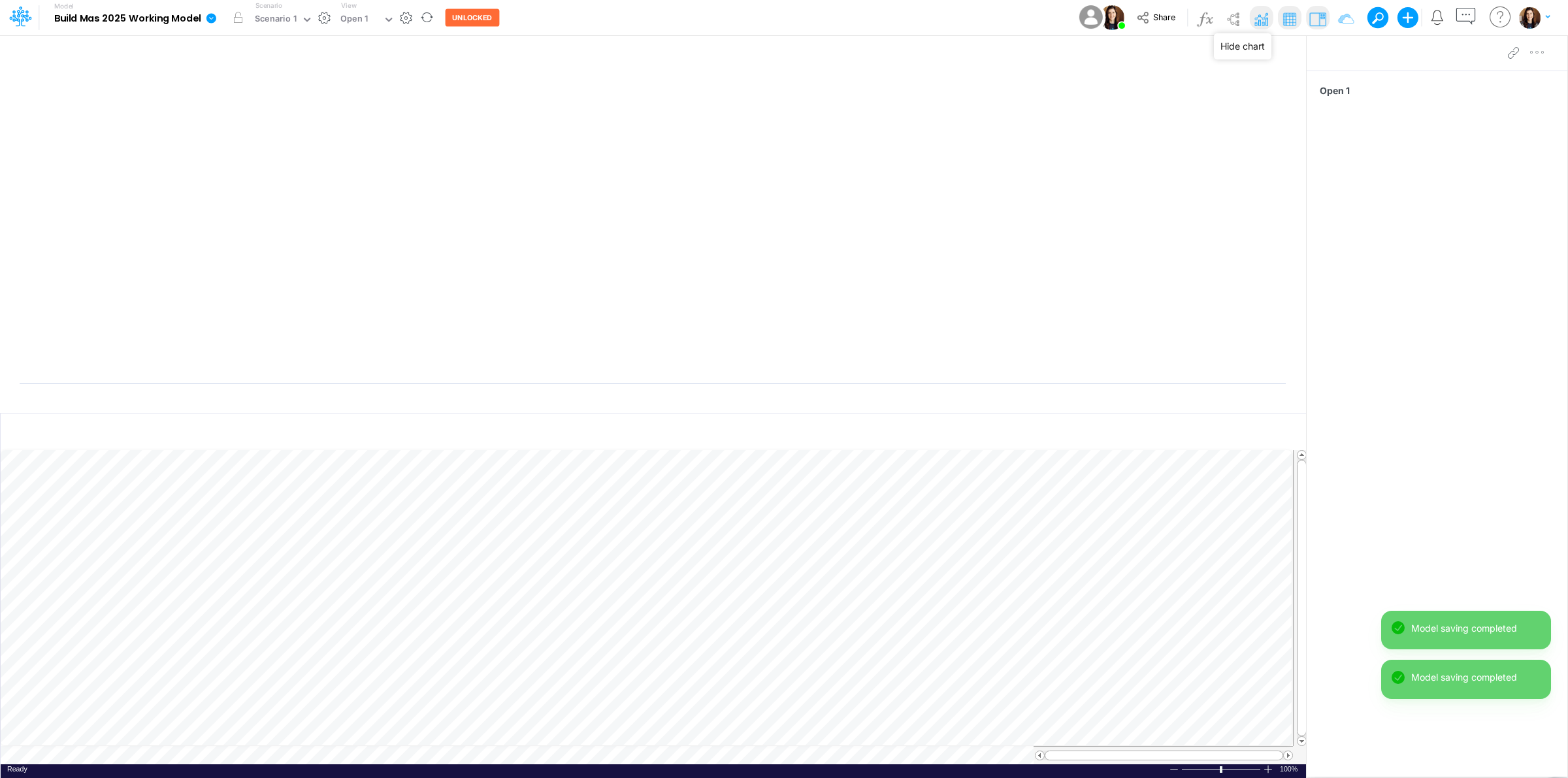
drag, startPoint x: 1258, startPoint y: 15, endPoint x: 1314, endPoint y: 19, distance: 56.1
click at [1258, 15] on img at bounding box center [1261, 19] width 21 height 21
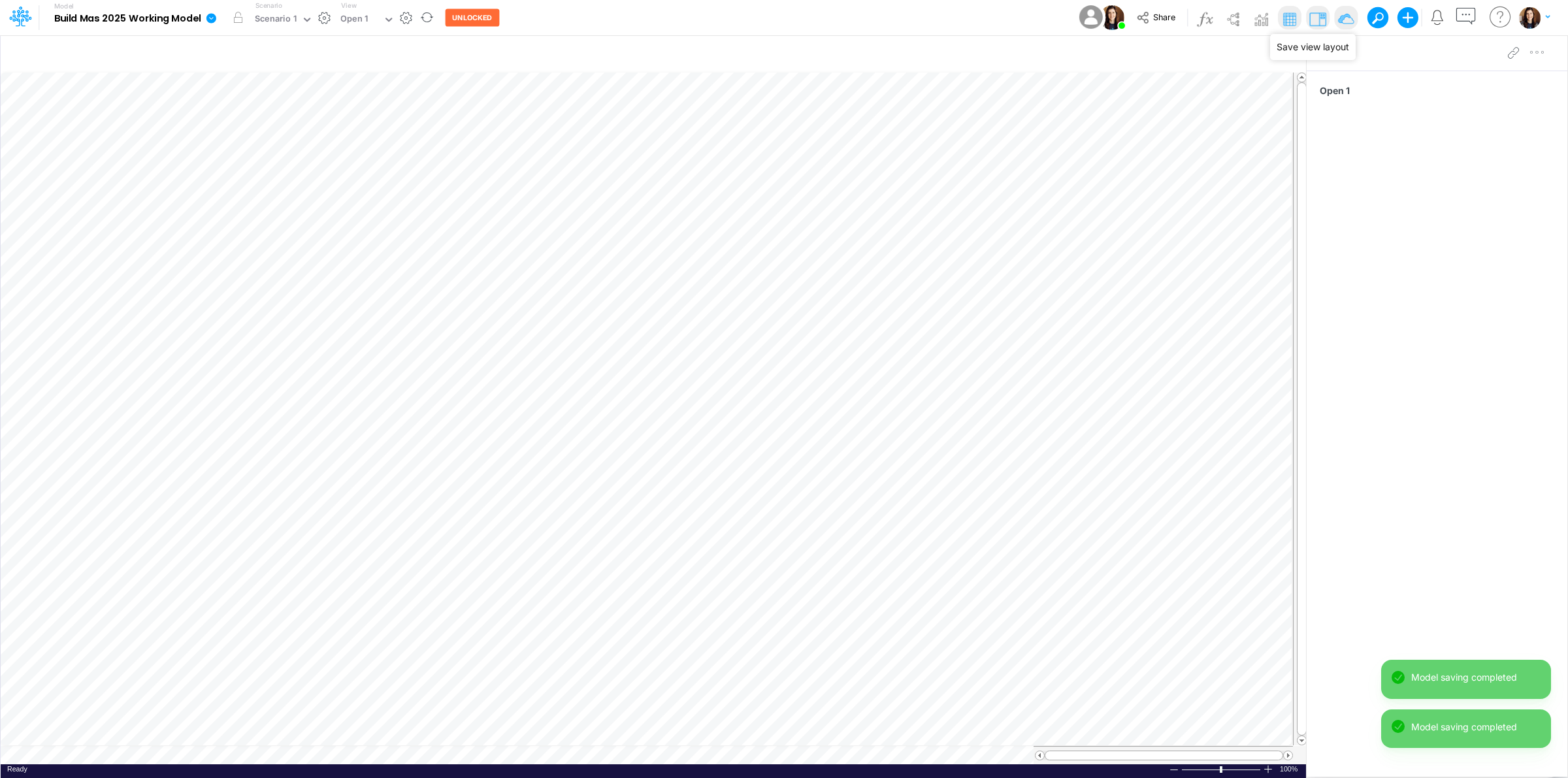
click at [1344, 15] on img at bounding box center [1346, 19] width 21 height 21
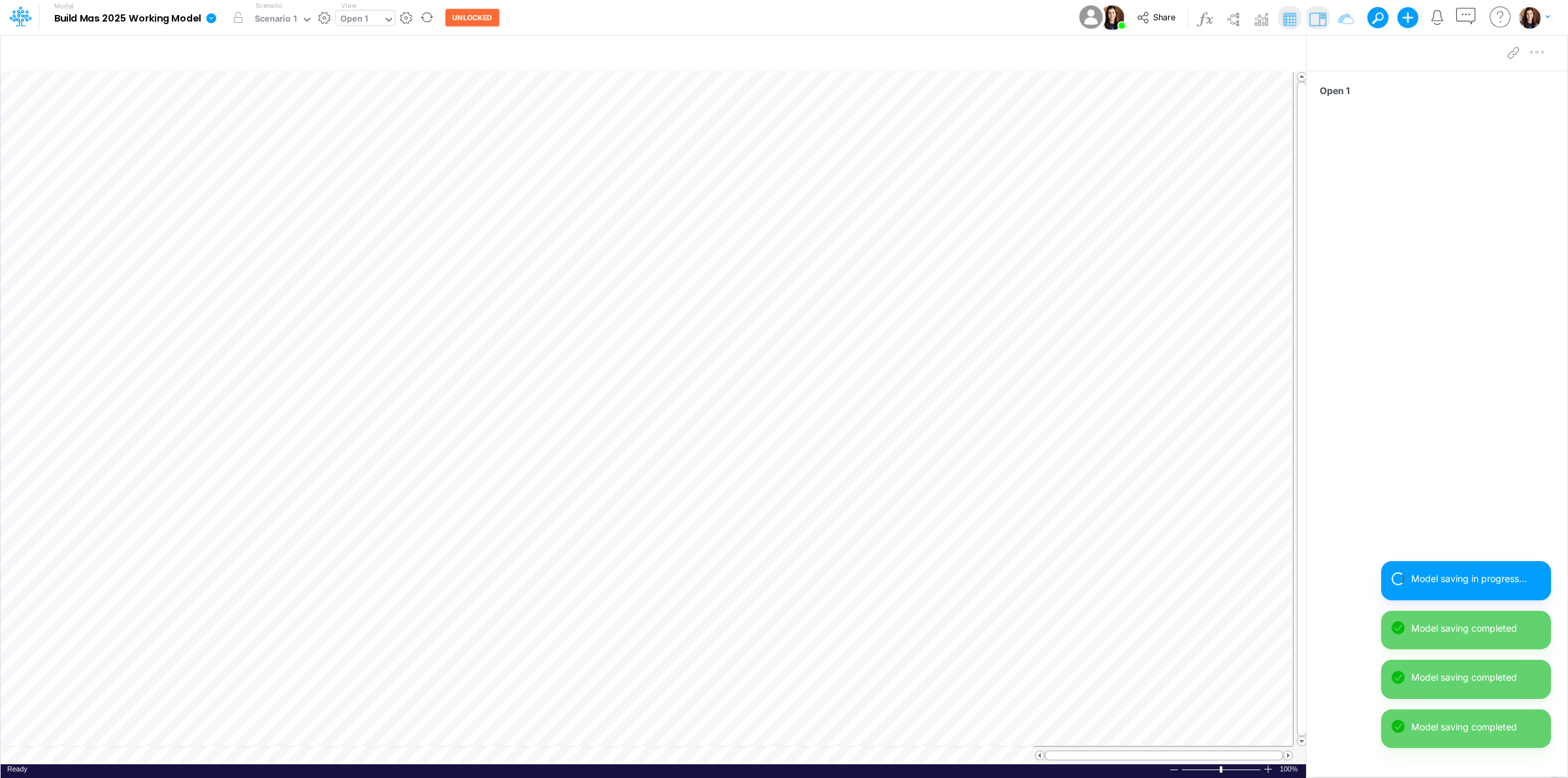
click at [376, 12] on div "Open 1" at bounding box center [359, 19] width 47 height 19
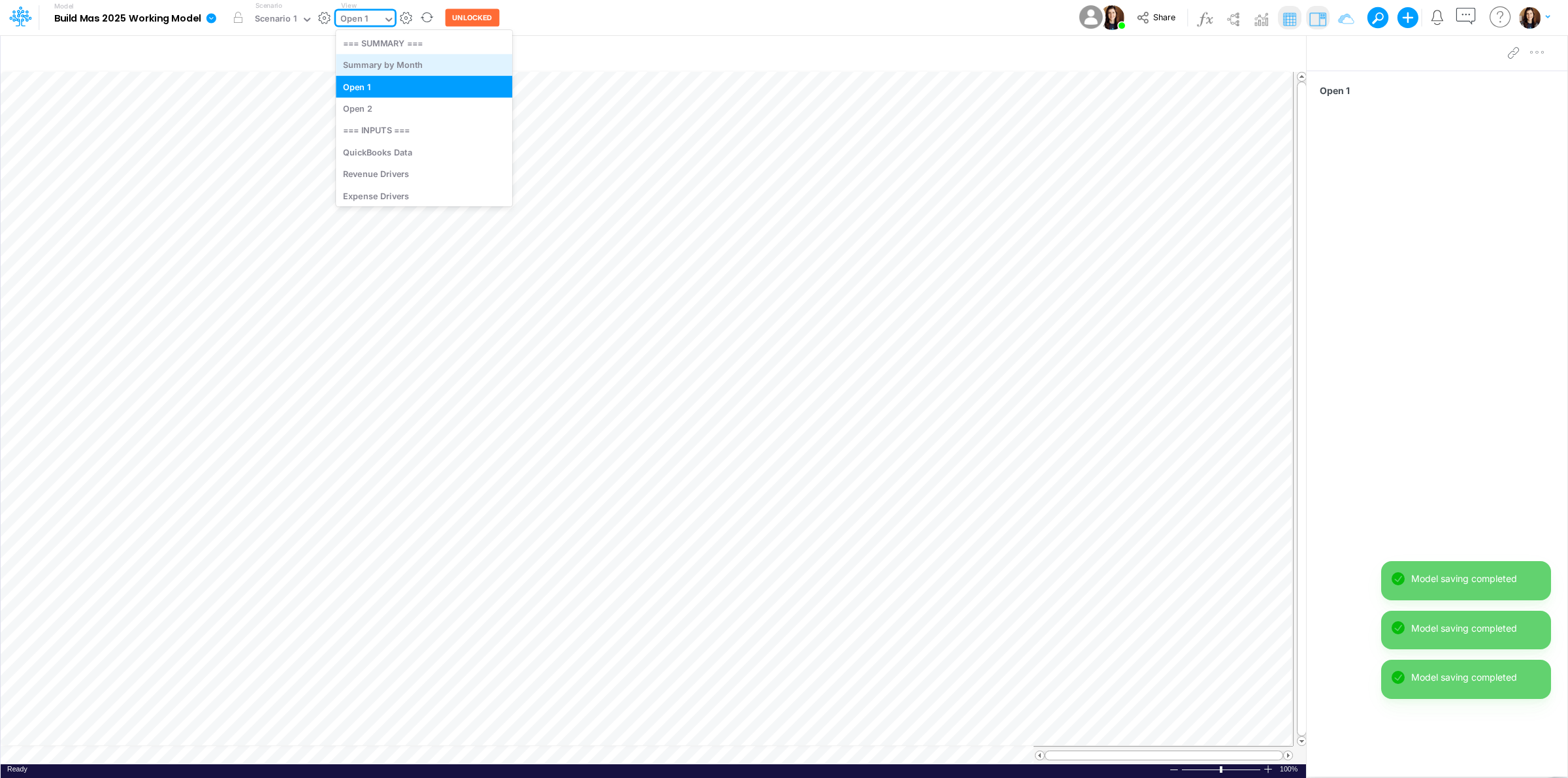
click at [373, 66] on div "Summary by Month" at bounding box center [424, 65] width 177 height 21
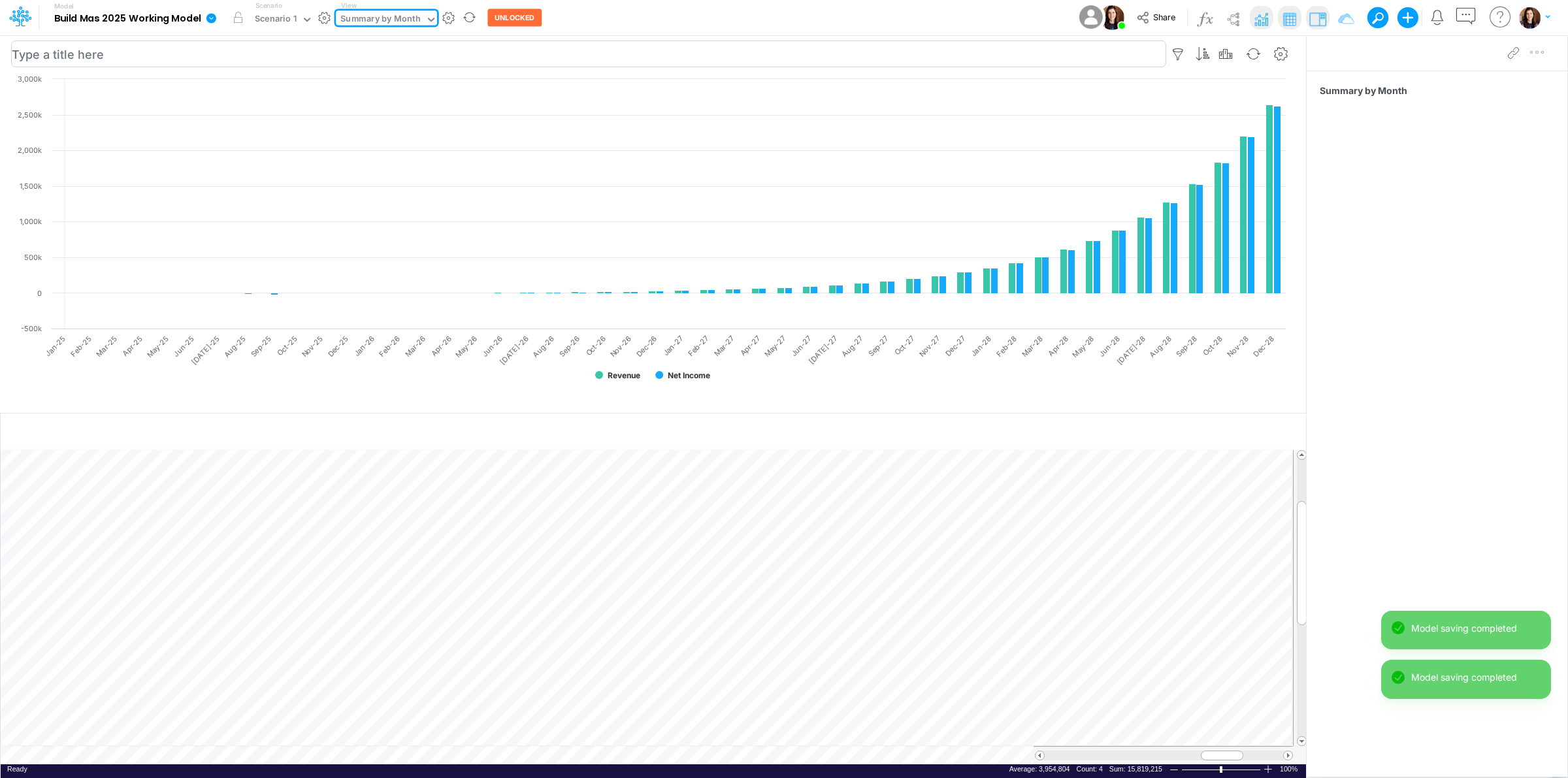
drag, startPoint x: 681, startPoint y: 21, endPoint x: 776, endPoint y: 50, distance: 99.3
click at [682, 20] on div "Model Build Mas 2025 Working Model Edit model settings Duplicate Import QuickBo…" at bounding box center [784, 18] width 1411 height 35
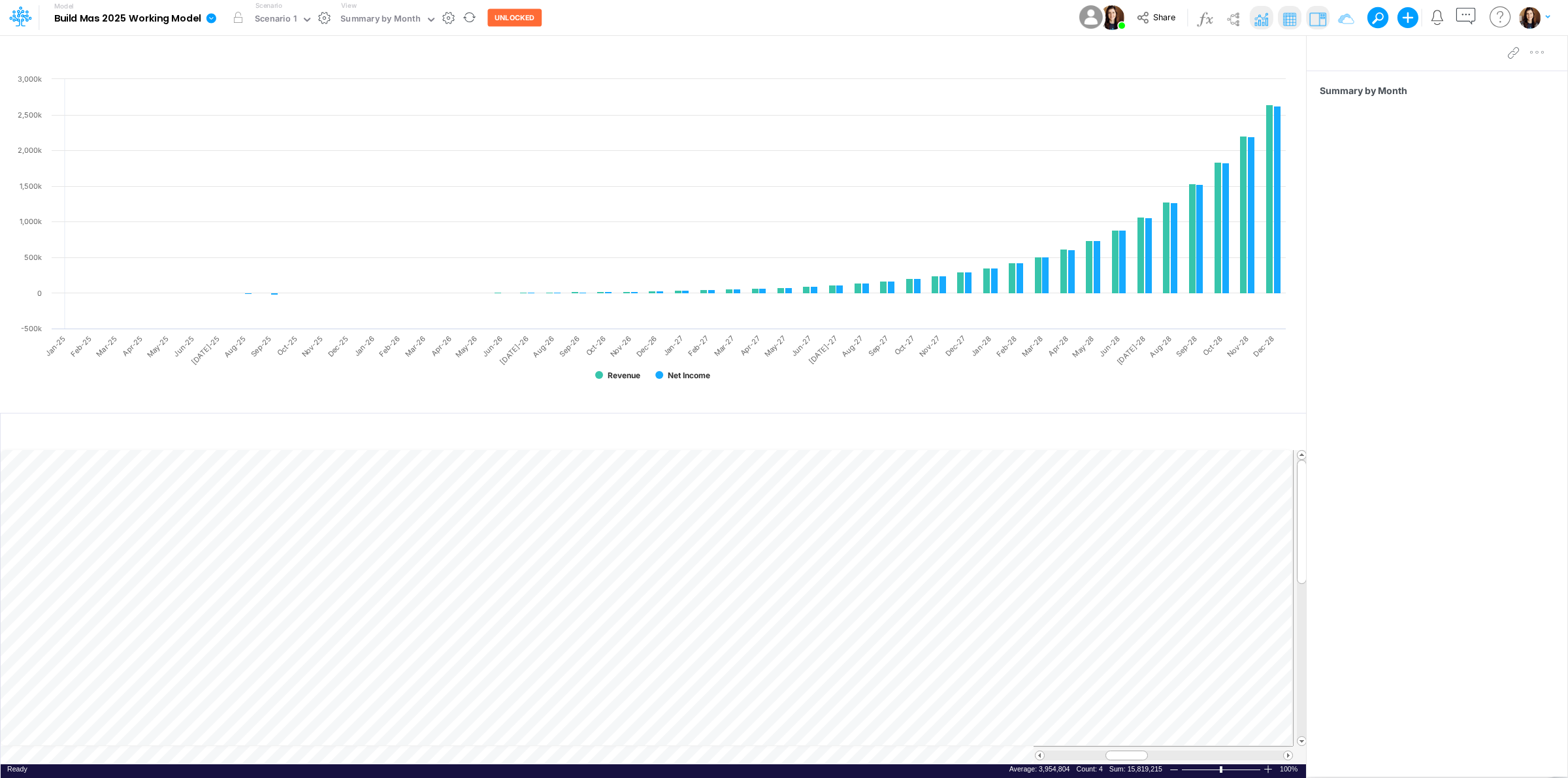
drag, startPoint x: 214, startPoint y: 15, endPoint x: 212, endPoint y: 26, distance: 11.2
click at [213, 15] on icon at bounding box center [211, 18] width 10 height 10
click at [257, 128] on button "View model info" at bounding box center [277, 135] width 140 height 20
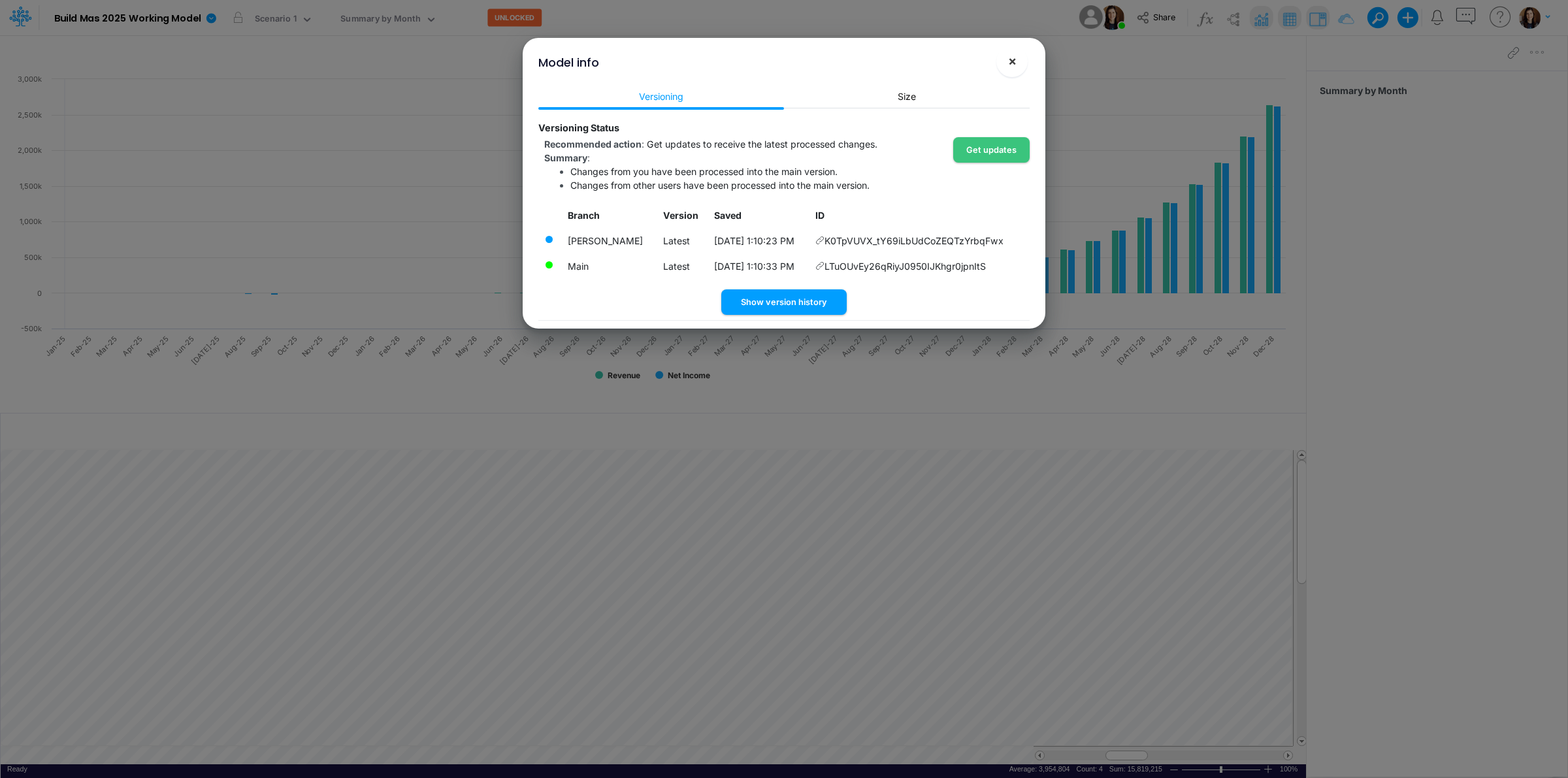
click at [1009, 60] on span "×" at bounding box center [1012, 60] width 8 height 16
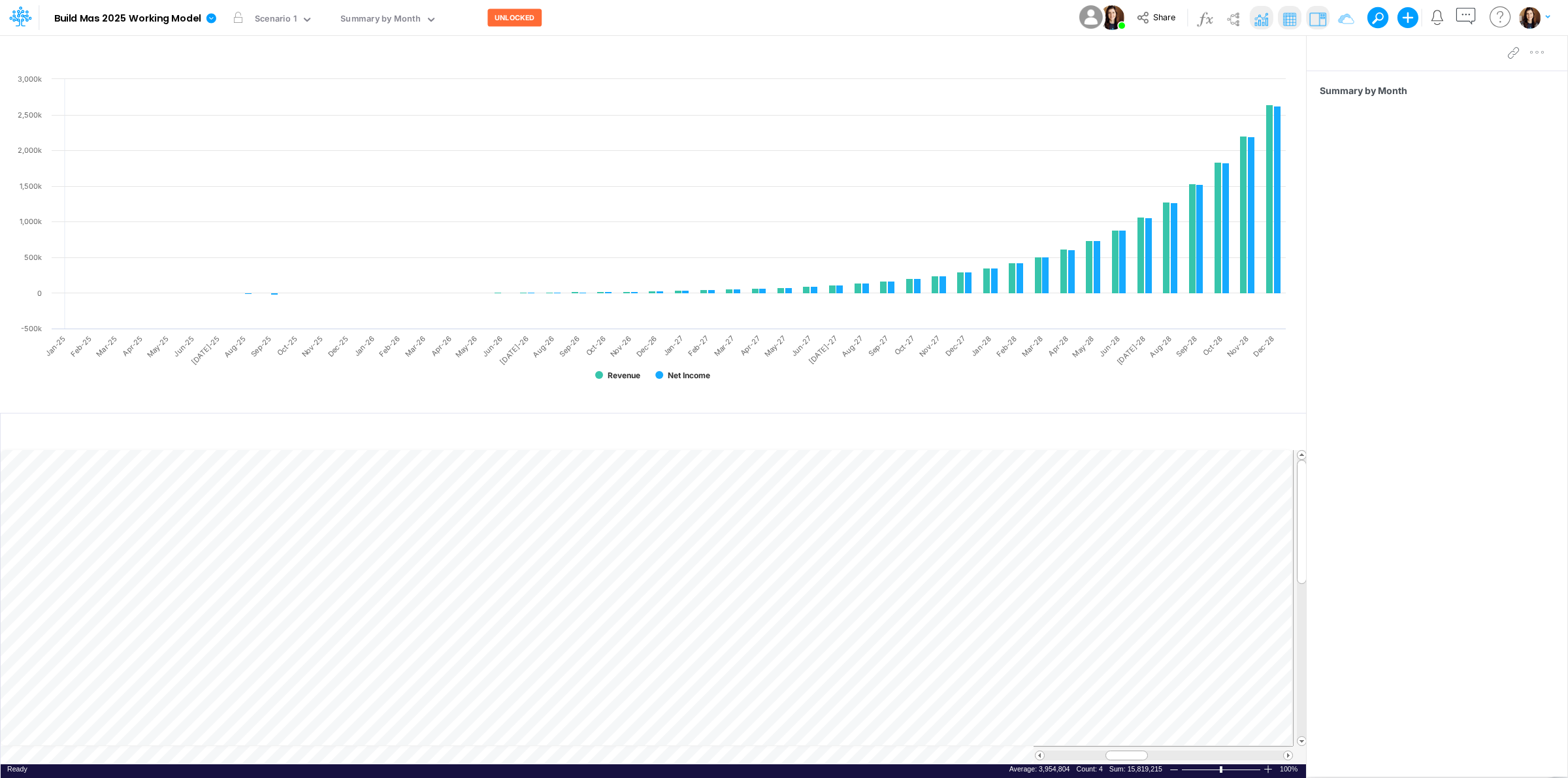
click at [831, 10] on div "Model Build Mas 2025 Working Model Edit model settings Duplicate Import QuickBo…" at bounding box center [784, 18] width 1411 height 35
click at [288, 758] on td at bounding box center [647, 756] width 1293 height 19
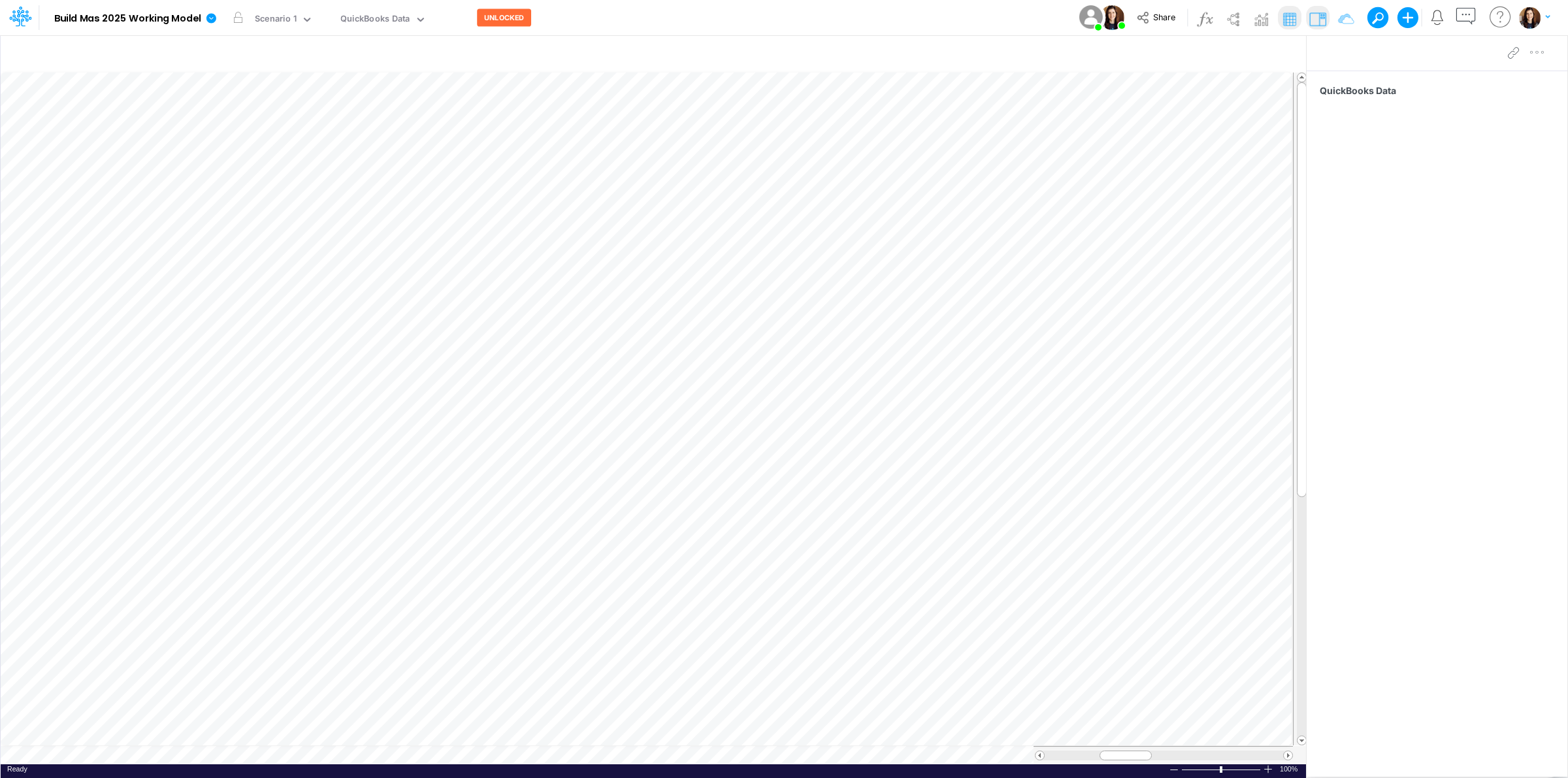
scroll to position [0, 1]
click at [618, 335] on icon "button" at bounding box center [619, 337] width 19 height 14
select select "sum"
select select "field"
select select "Number"
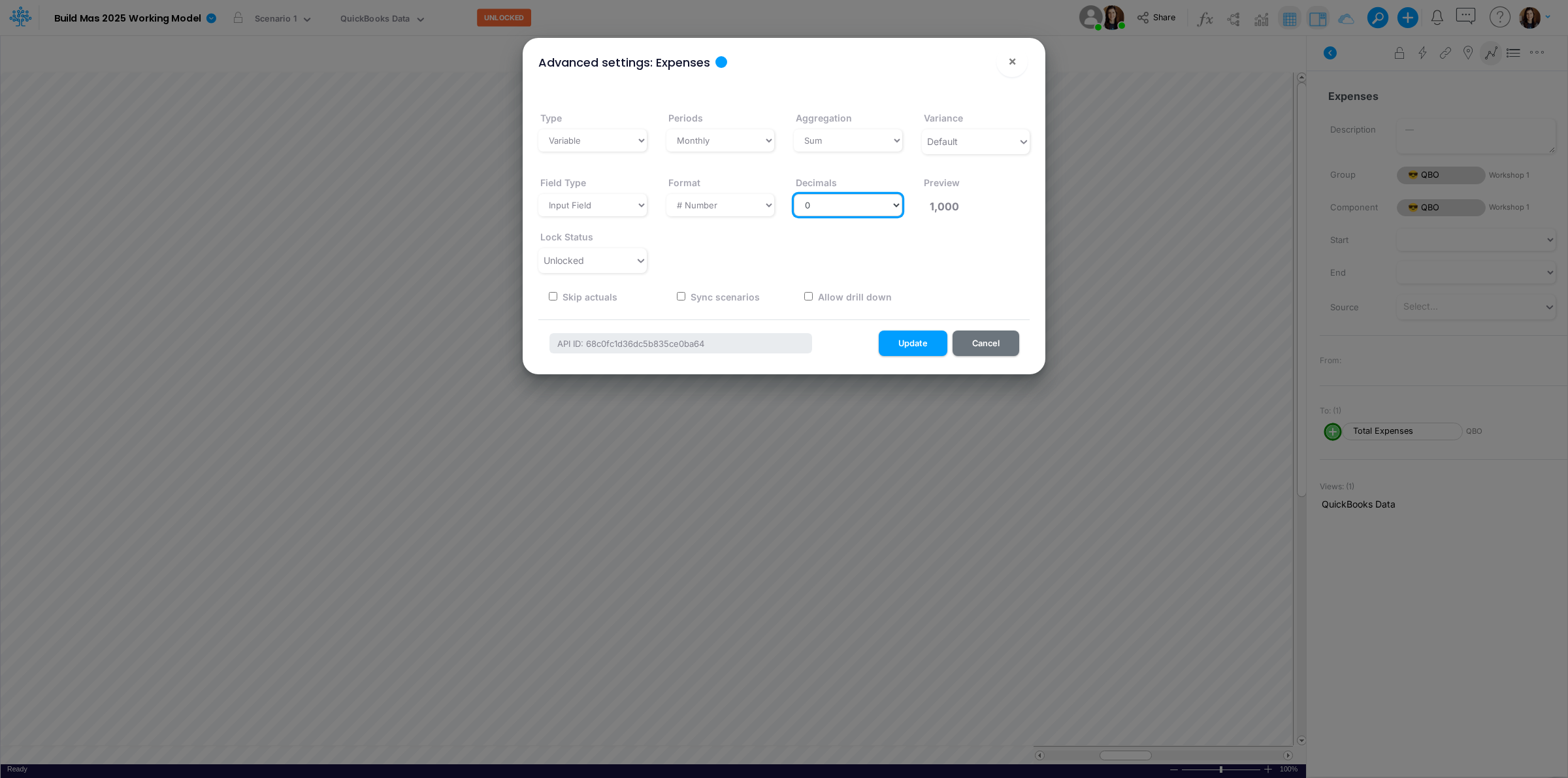
click at [847, 209] on select "Select decimals places 0 1 2 3 4 5 6 7 8 9 10" at bounding box center [847, 206] width 108 height 22
select select "2"
click at [794, 194] on select "Select decimals places 0 1 2 3 4 5 6 7 8 9 10" at bounding box center [847, 206] width 108 height 22
type input "1,000.00"
click at [916, 341] on button "Update" at bounding box center [913, 344] width 69 height 26
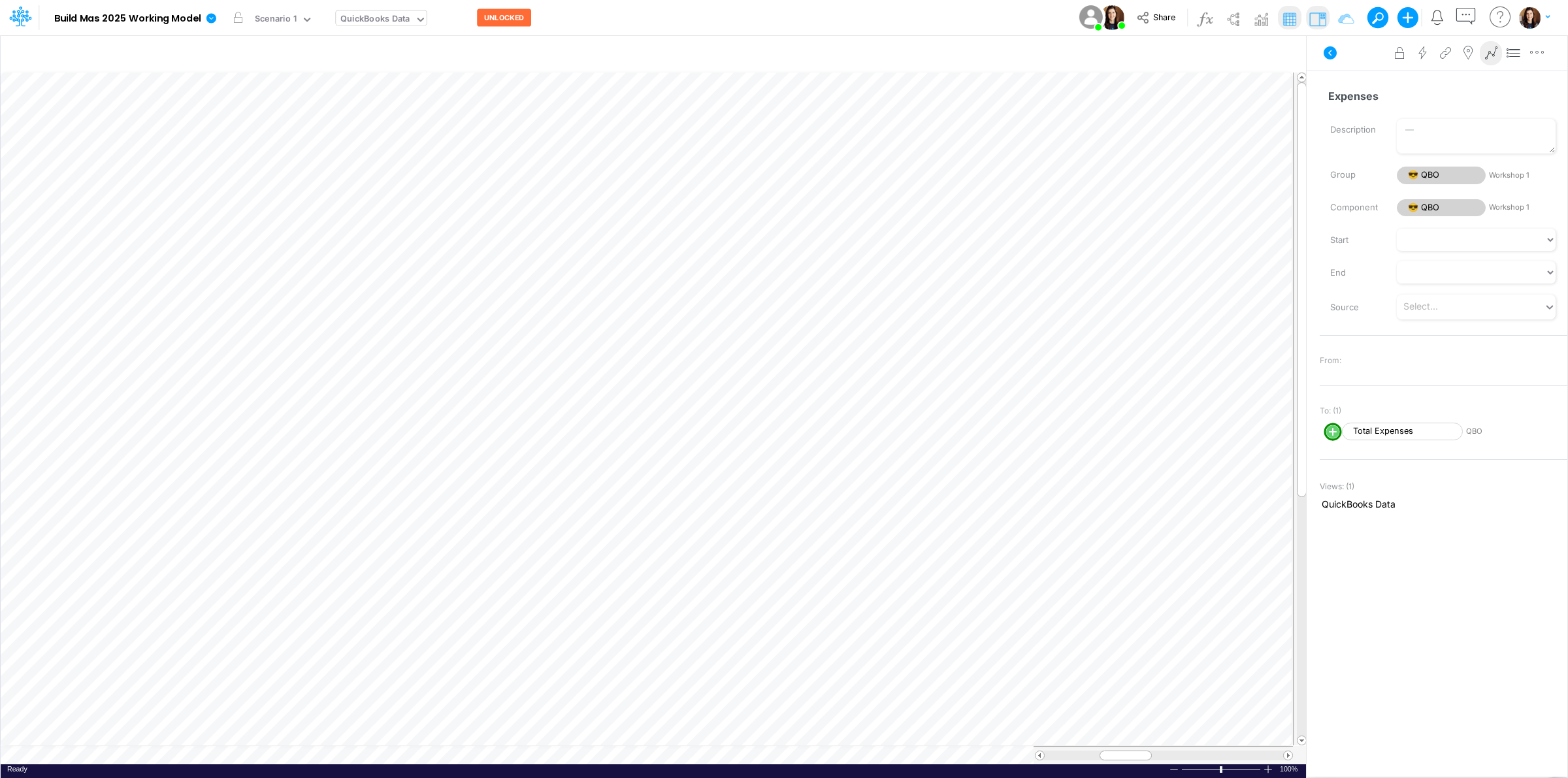
click at [396, 26] on div "QuickBooks Data" at bounding box center [382, 18] width 91 height 15
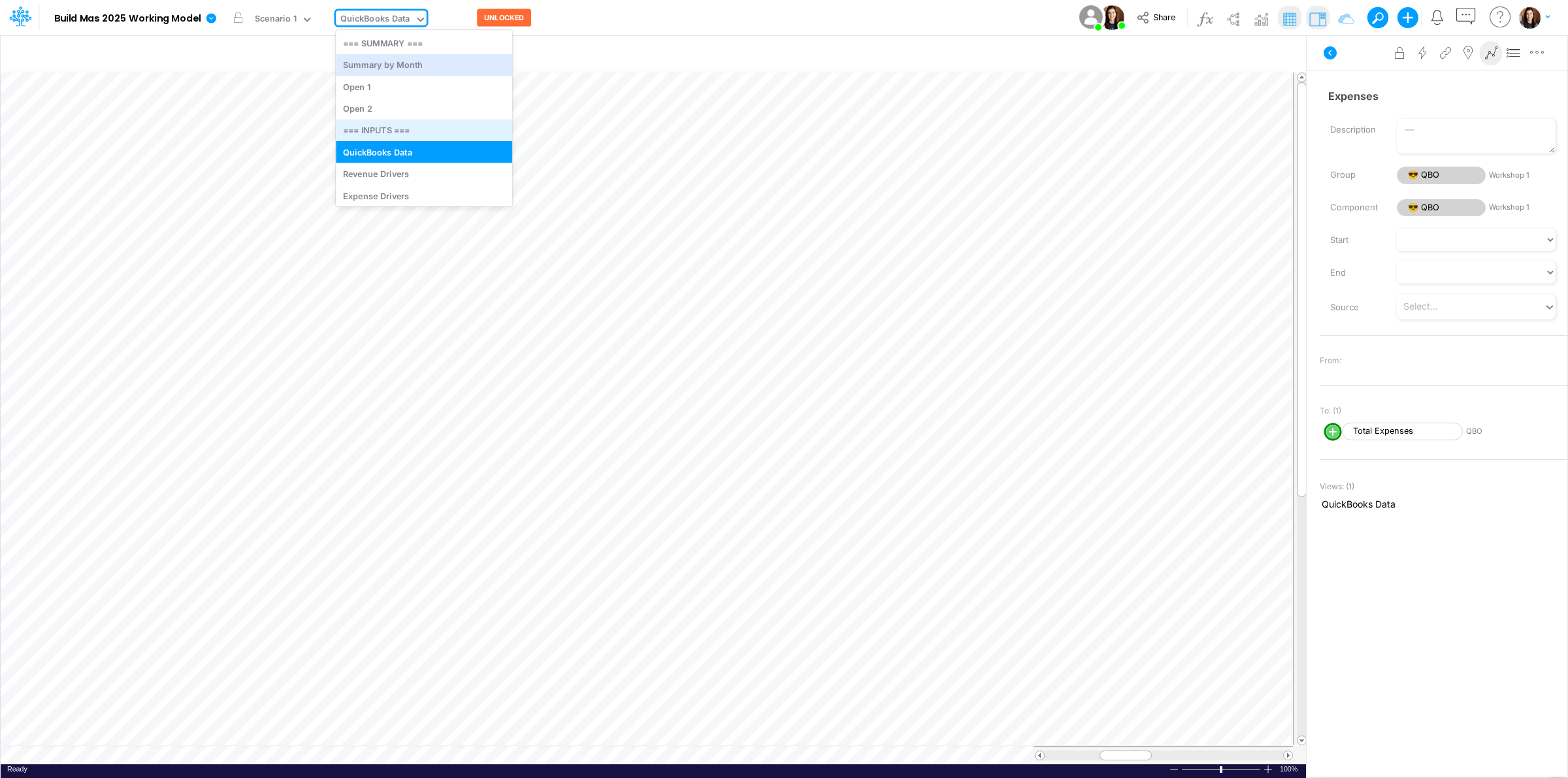
scroll to position [51, 0]
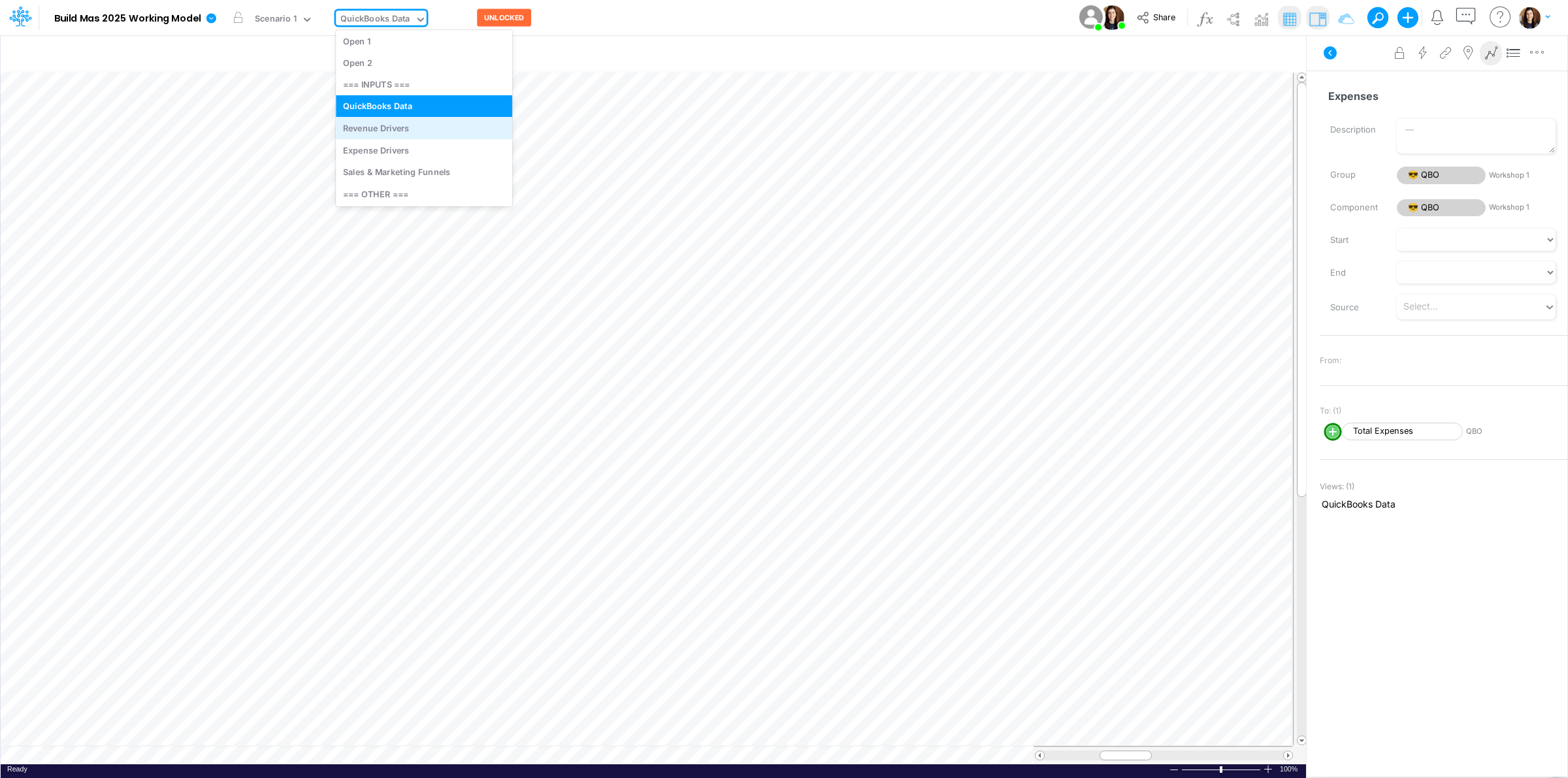
drag, startPoint x: 419, startPoint y: 128, endPoint x: 682, endPoint y: 25, distance: 282.4
click at [419, 126] on div "Revenue Drivers" at bounding box center [424, 127] width 177 height 21
click at [681, 7] on div "Model Build Mas 2025 Working Model Edit model settings Duplicate Import QuickBo…" at bounding box center [784, 18] width 1411 height 35
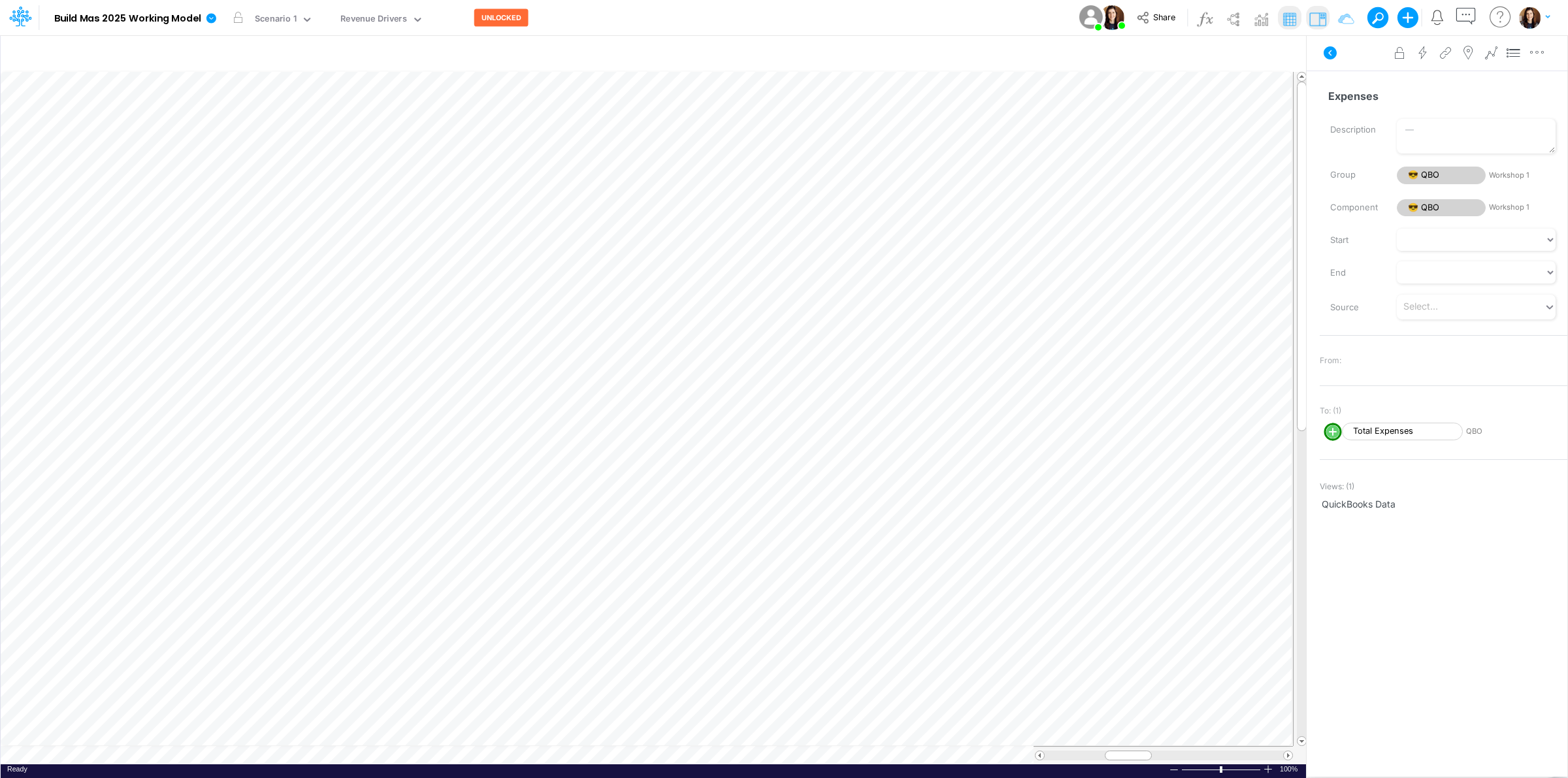
click at [700, 17] on div "Model Build Mas 2025 Working Model Edit model settings Duplicate Import QuickBo…" at bounding box center [784, 18] width 1411 height 35
click at [216, 21] on icon at bounding box center [211, 18] width 10 height 10
click at [269, 131] on button "View model info" at bounding box center [277, 135] width 140 height 20
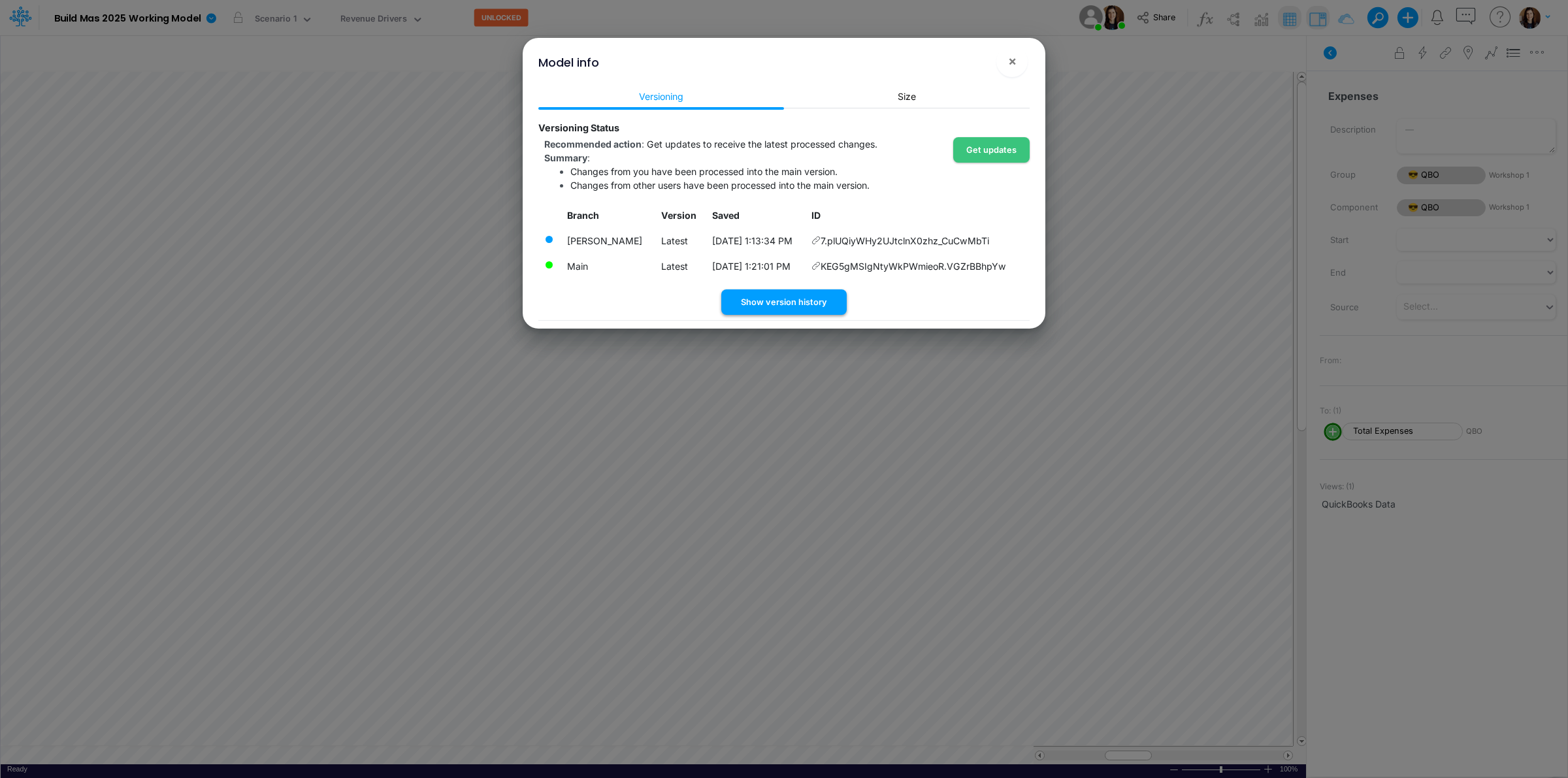
click at [802, 304] on button "Show version history" at bounding box center [784, 303] width 125 height 26
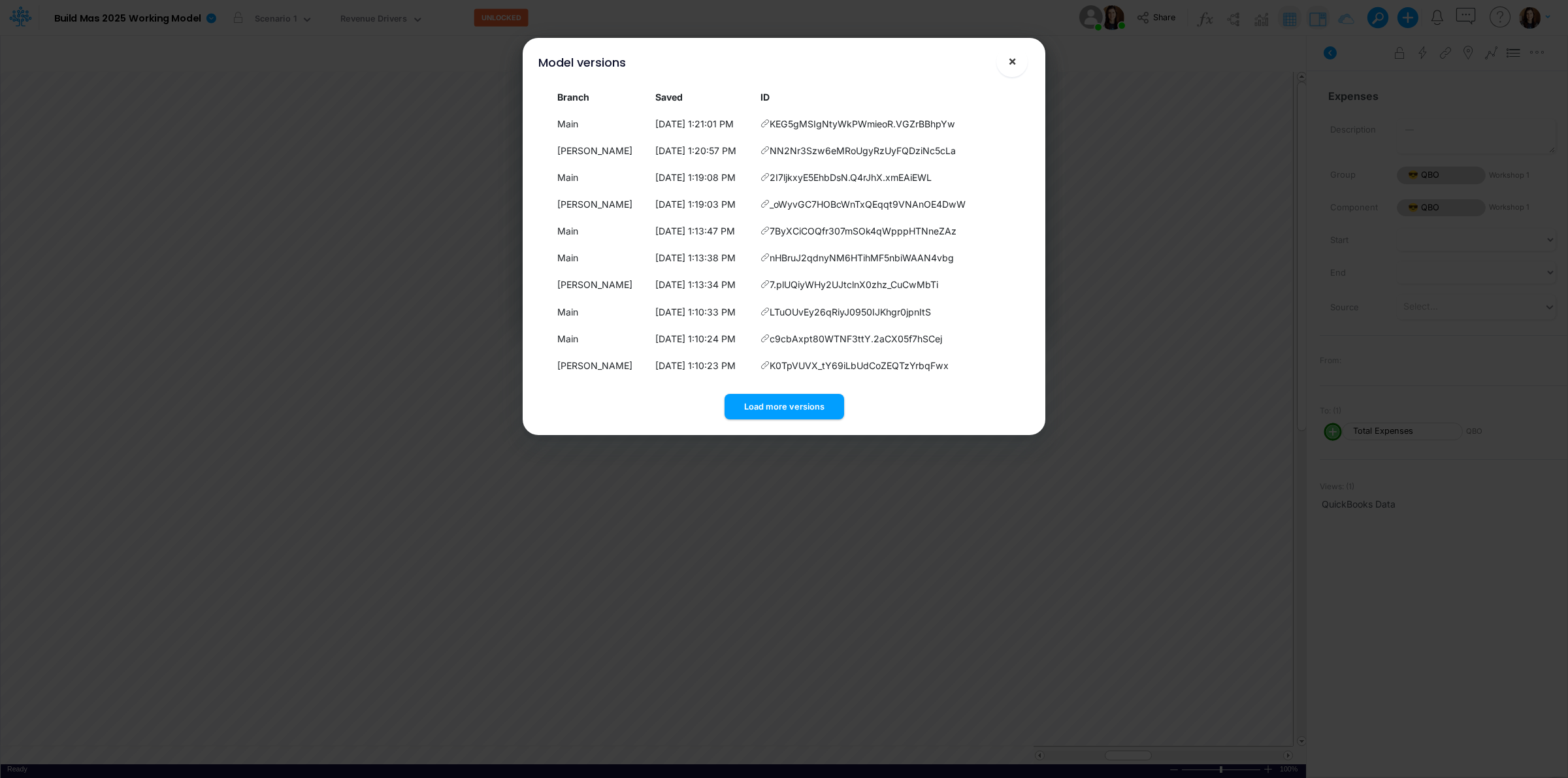
click at [1014, 62] on span "×" at bounding box center [1012, 60] width 8 height 16
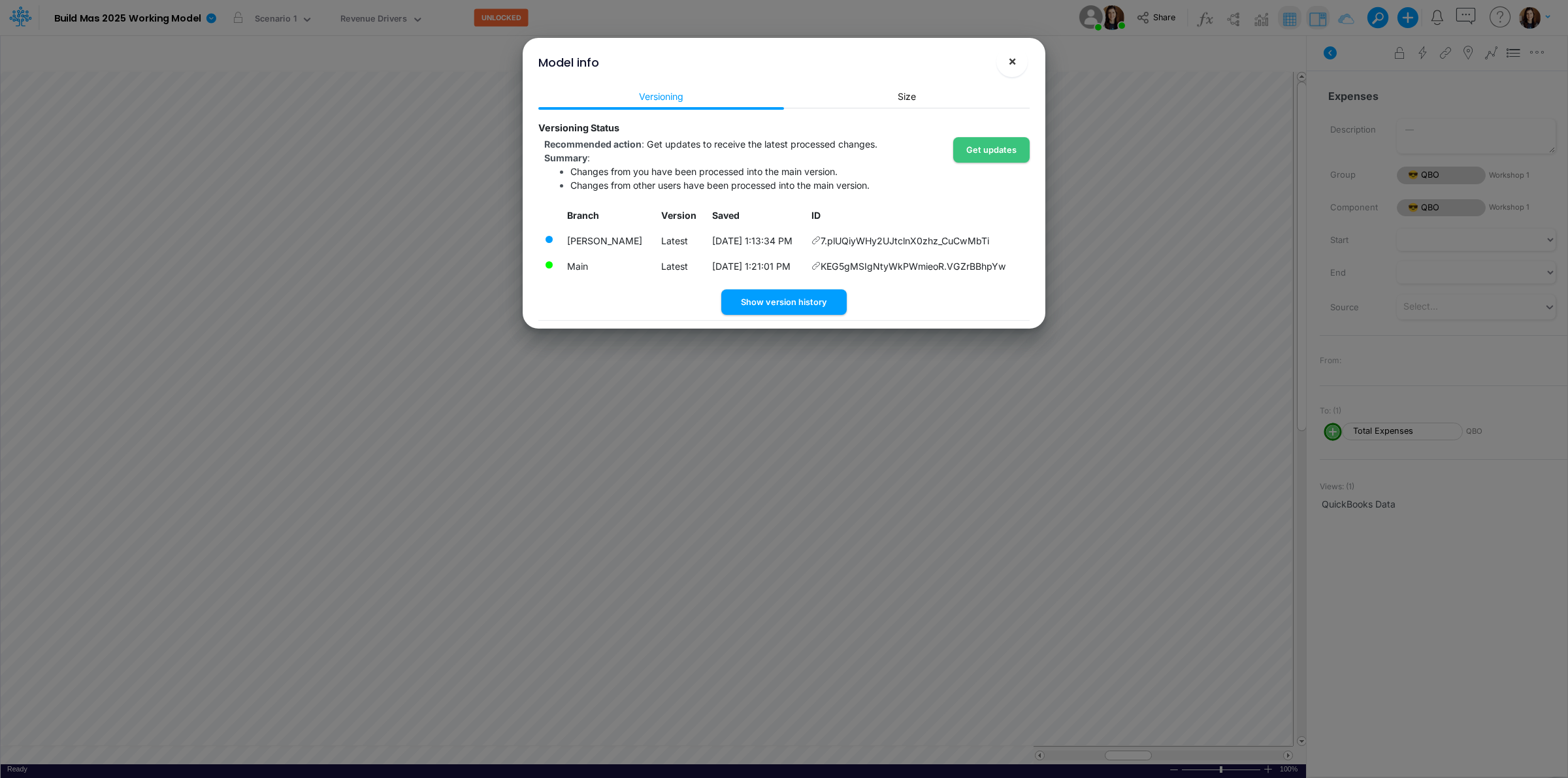
click at [1004, 56] on button "×" at bounding box center [1012, 61] width 31 height 31
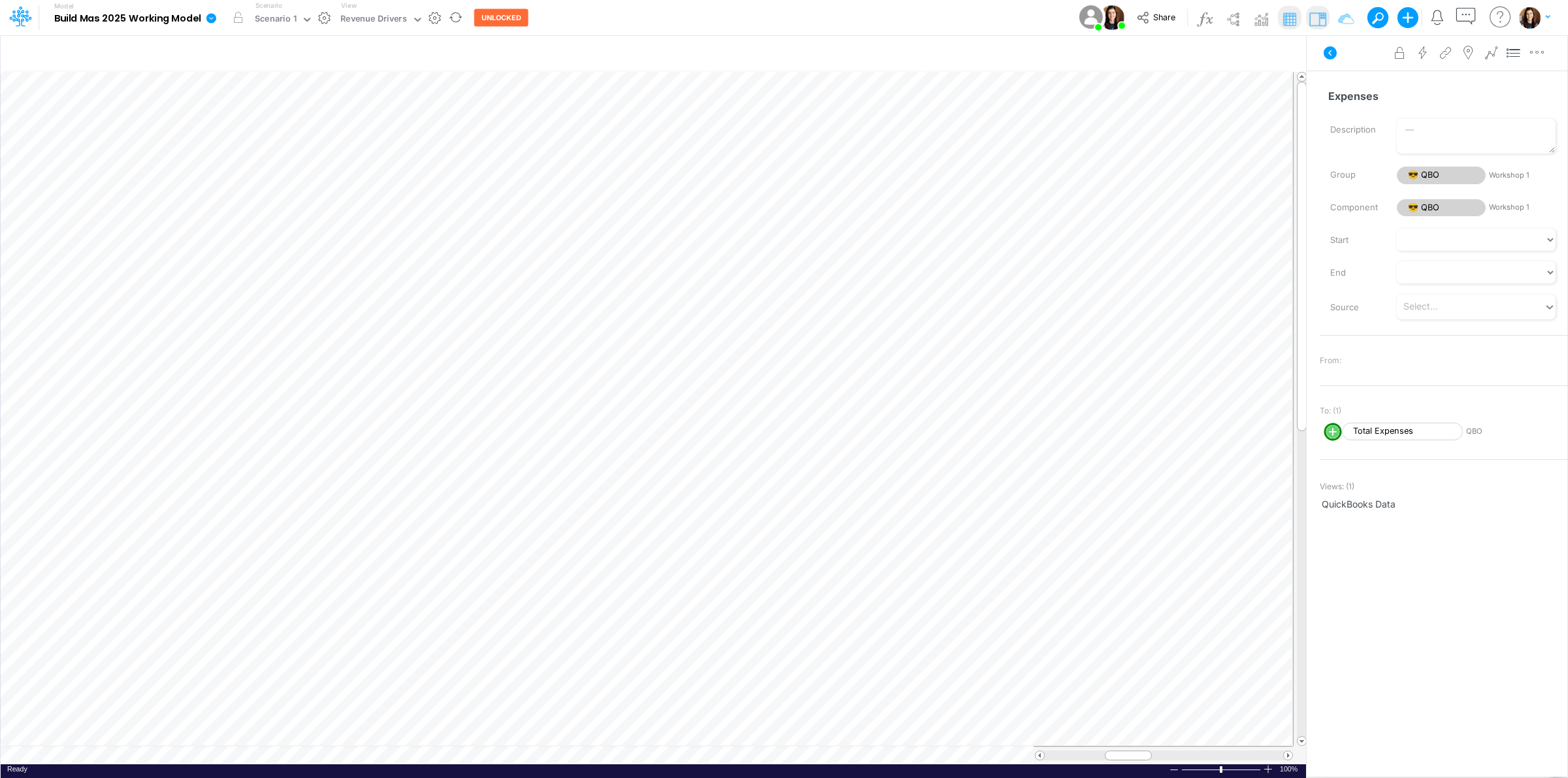
click at [328, 21] on button "button" at bounding box center [324, 18] width 14 height 14
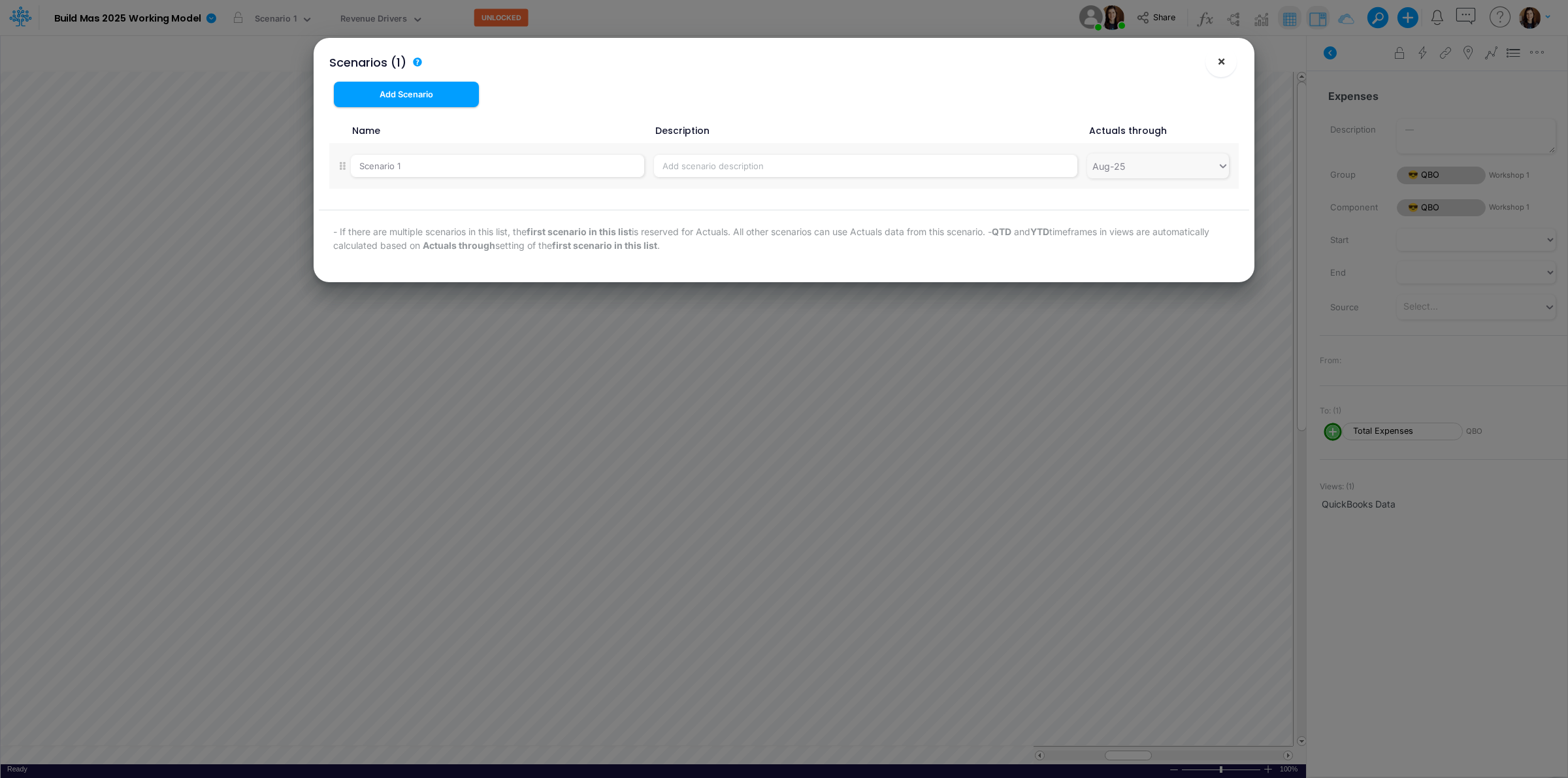
click at [1215, 56] on button "×" at bounding box center [1222, 61] width 31 height 31
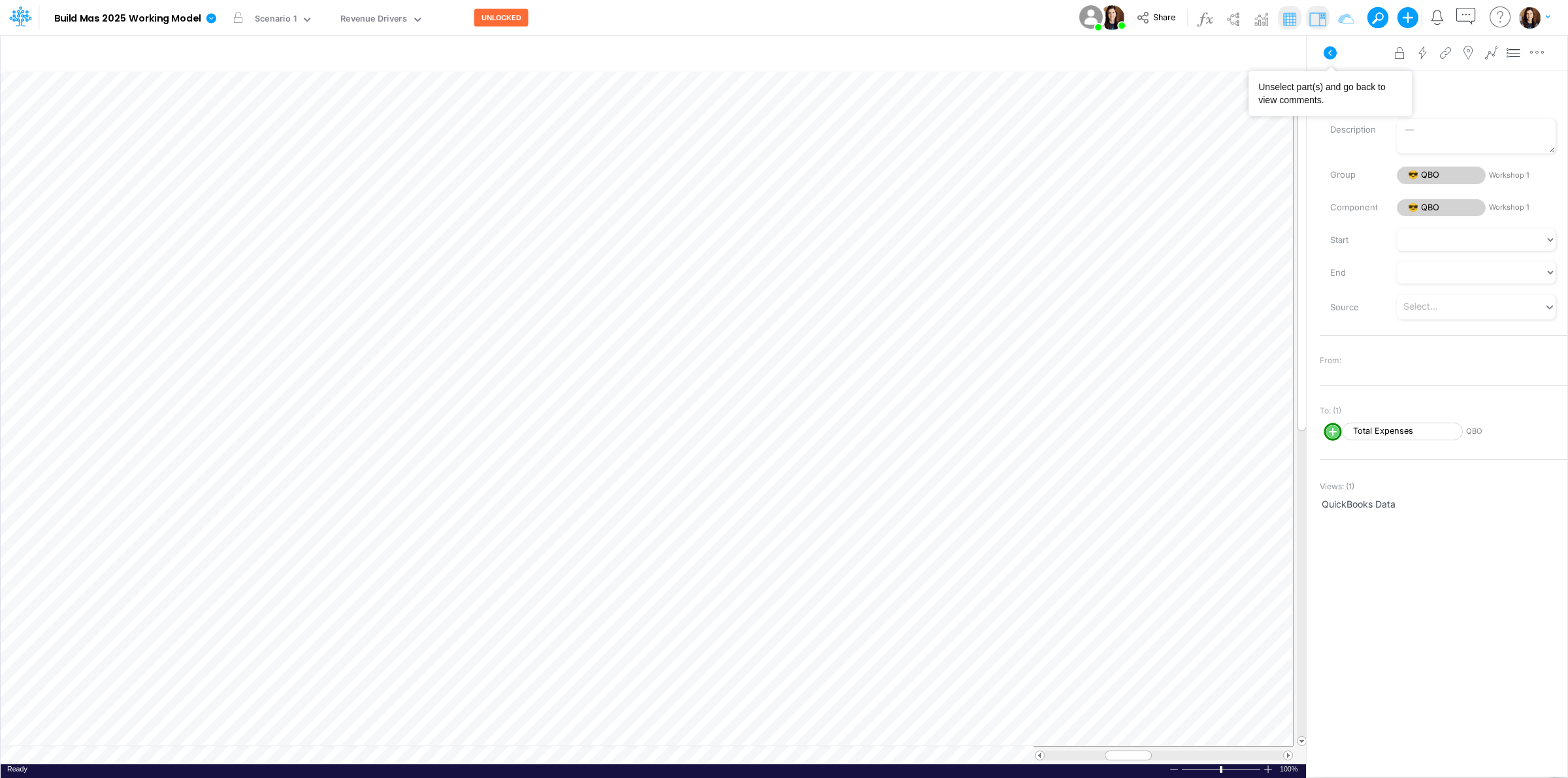
click at [1325, 47] on icon at bounding box center [1330, 53] width 16 height 16
click at [210, 28] on link at bounding box center [214, 18] width 26 height 34
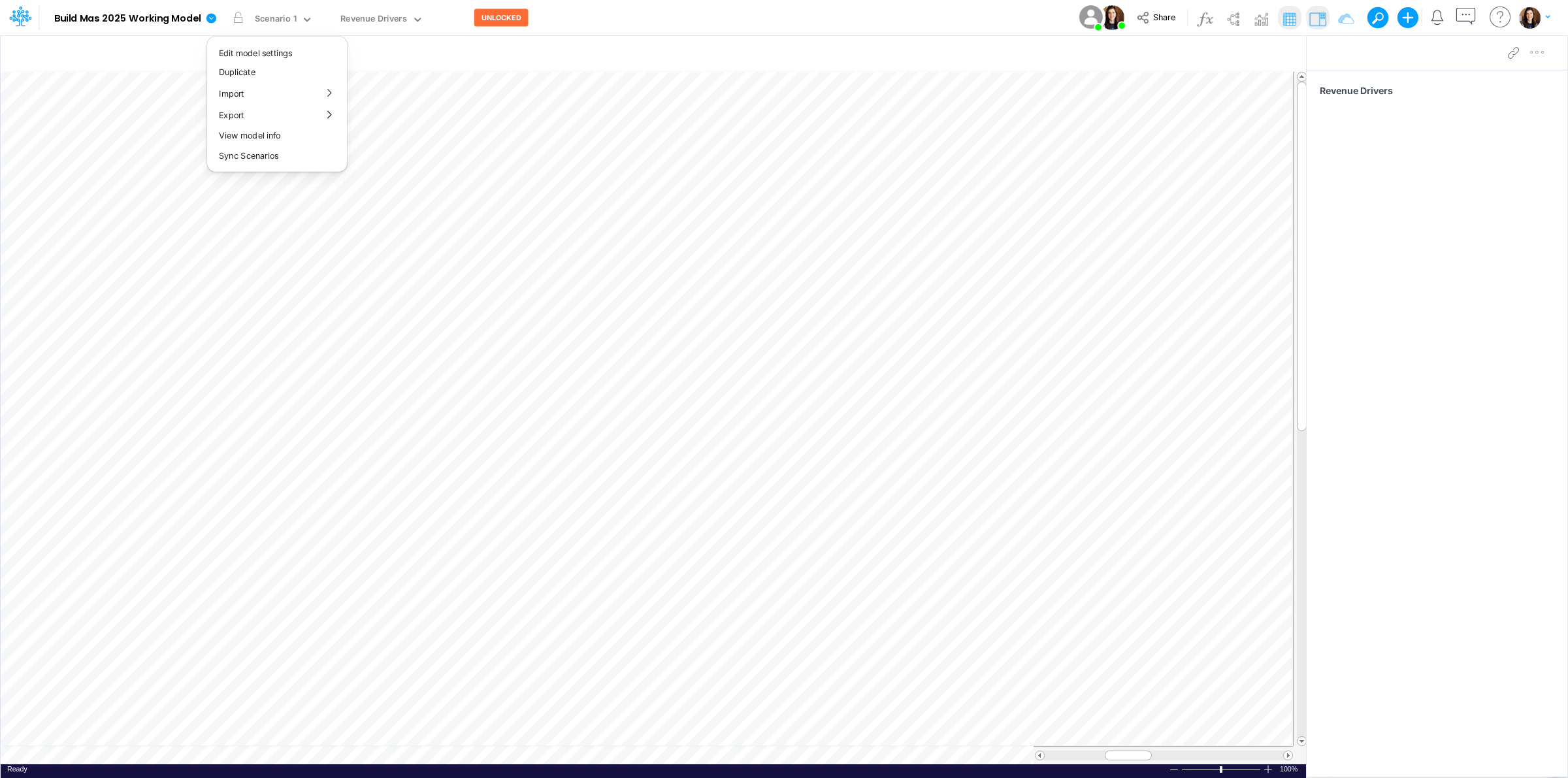
click at [683, 14] on div "Model Build Mas 2025 Working Model Edit model settings Duplicate Import QuickBo…" at bounding box center [784, 18] width 1411 height 35
click at [211, 17] on icon at bounding box center [211, 18] width 10 height 10
click at [293, 139] on button "View model info" at bounding box center [277, 135] width 140 height 20
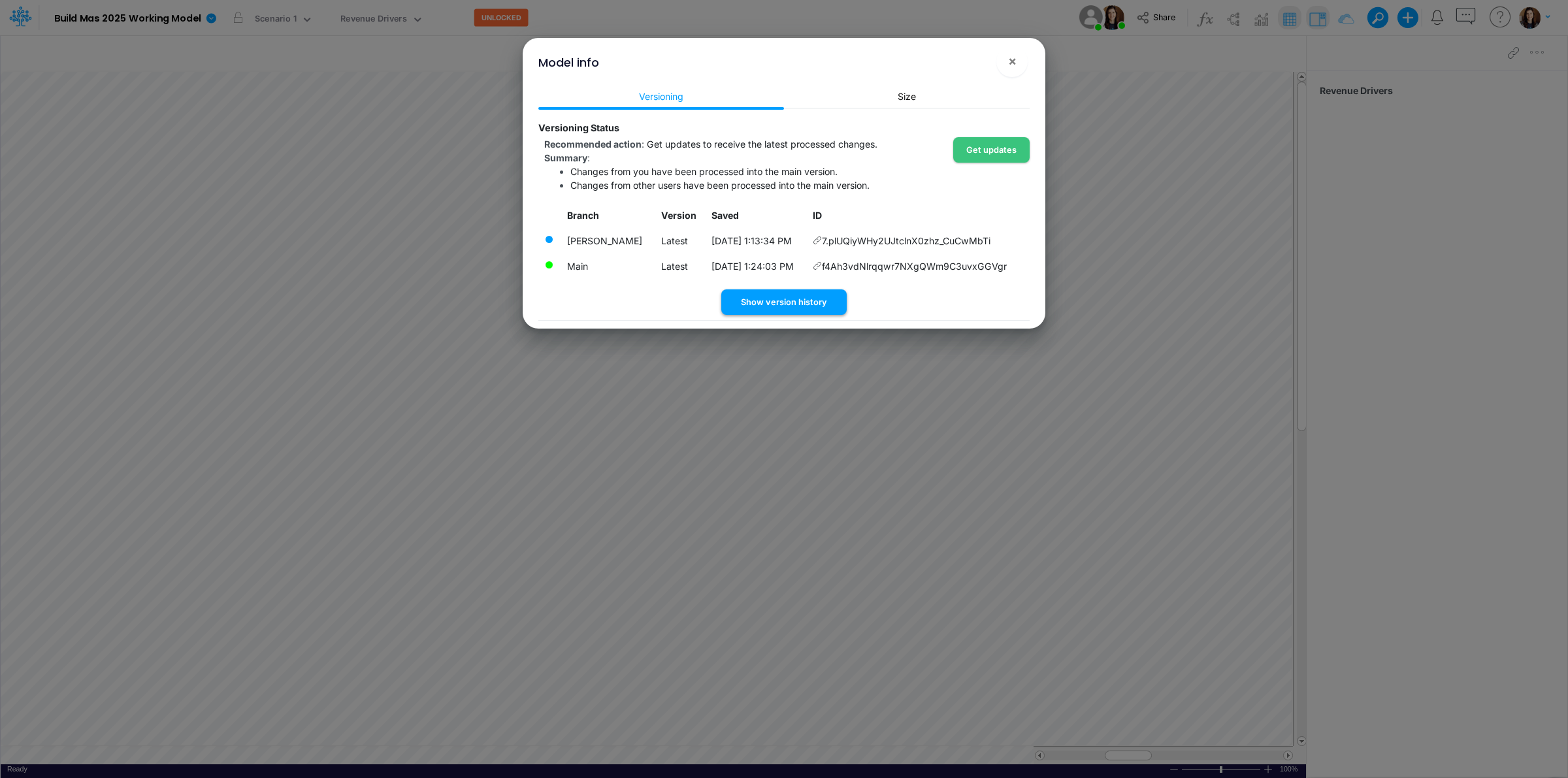
click at [801, 295] on button "Show version history" at bounding box center [784, 303] width 125 height 26
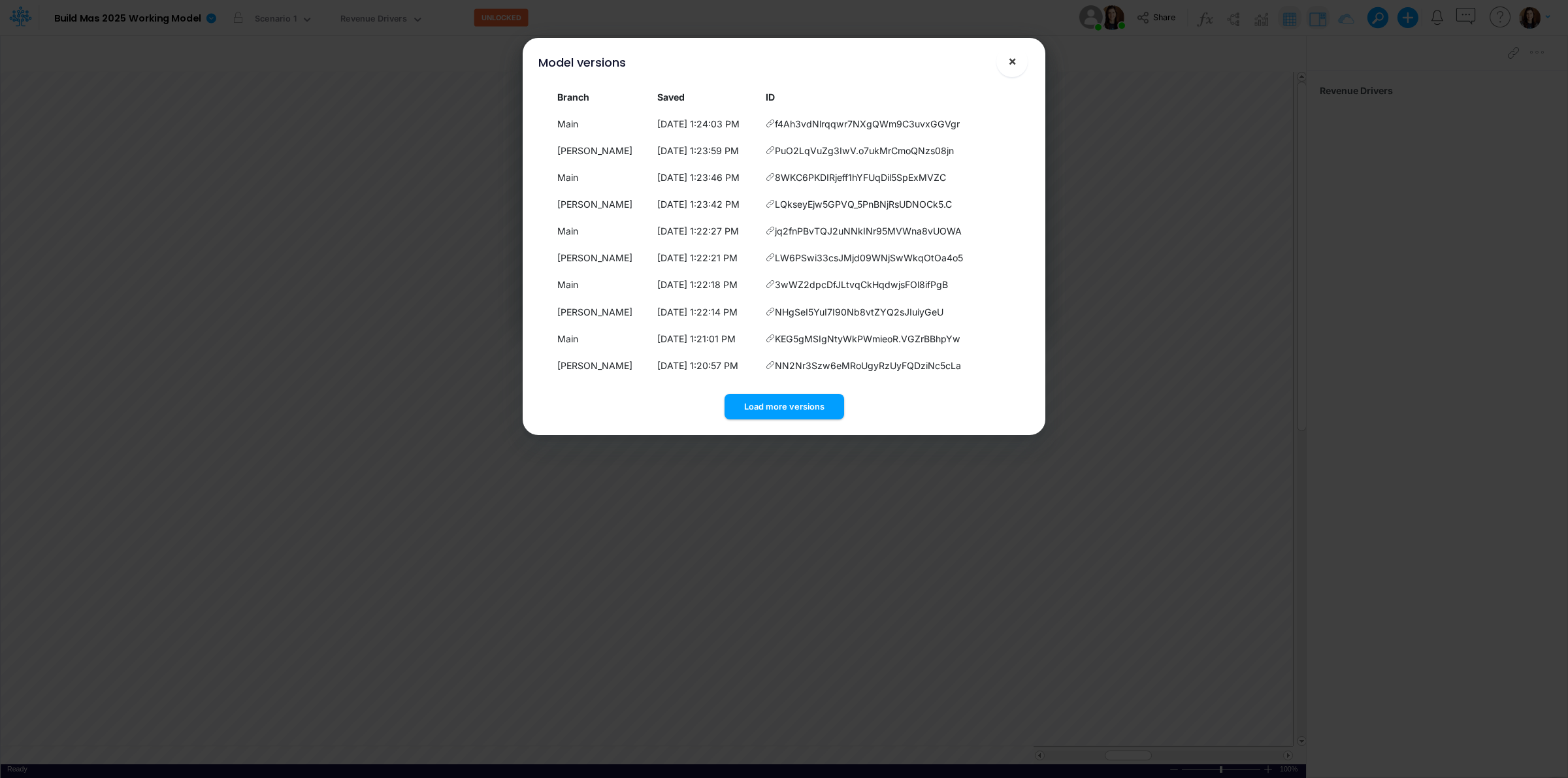
drag, startPoint x: 1017, startPoint y: 61, endPoint x: 518, endPoint y: 59, distance: 499.0
click at [1016, 61] on button "×" at bounding box center [1012, 61] width 31 height 31
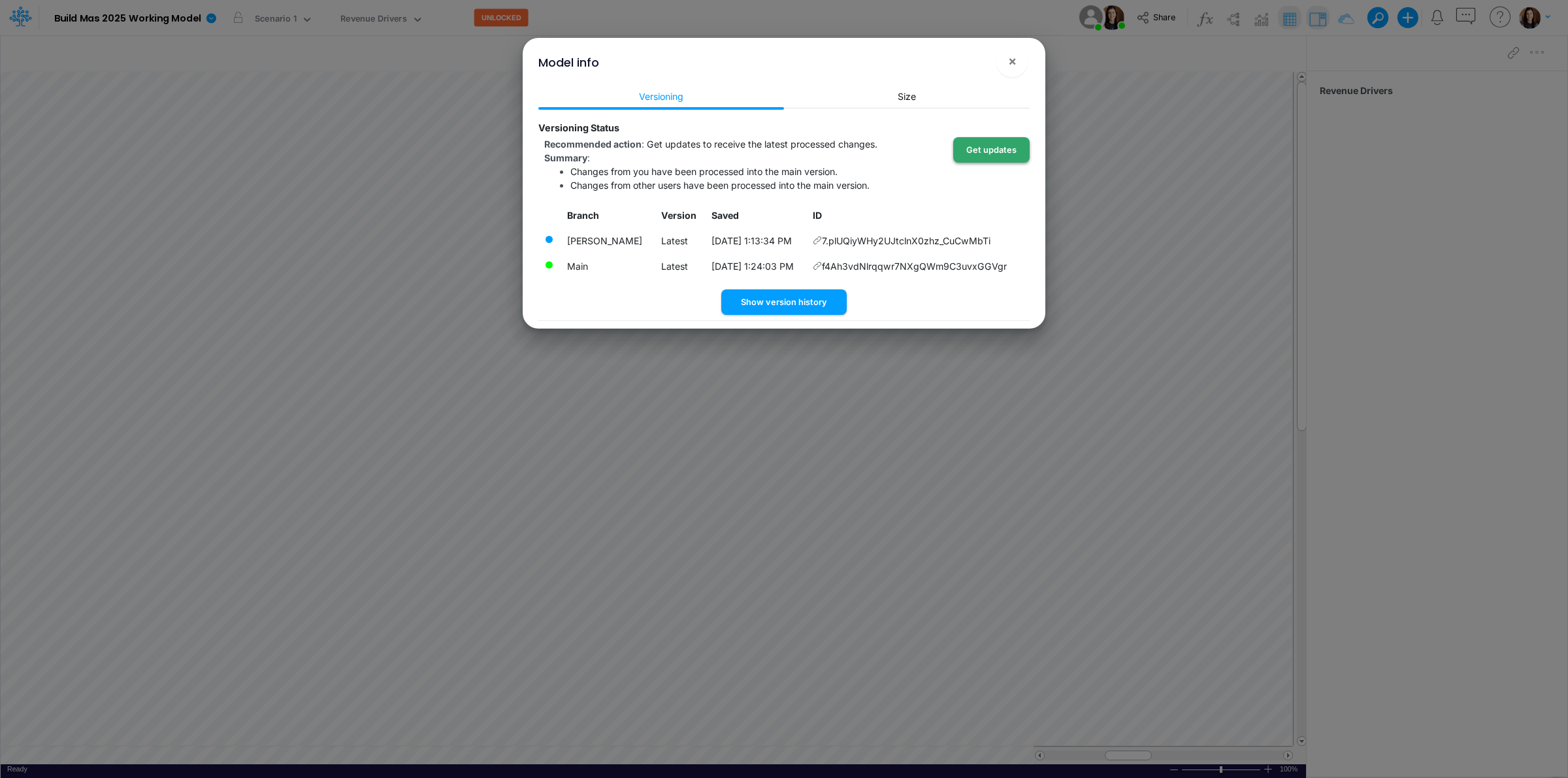
click at [985, 147] on button "Get updates" at bounding box center [991, 150] width 77 height 26
drag, startPoint x: 1013, startPoint y: 56, endPoint x: 786, endPoint y: 59, distance: 227.0
click at [1010, 56] on span "×" at bounding box center [1012, 60] width 8 height 16
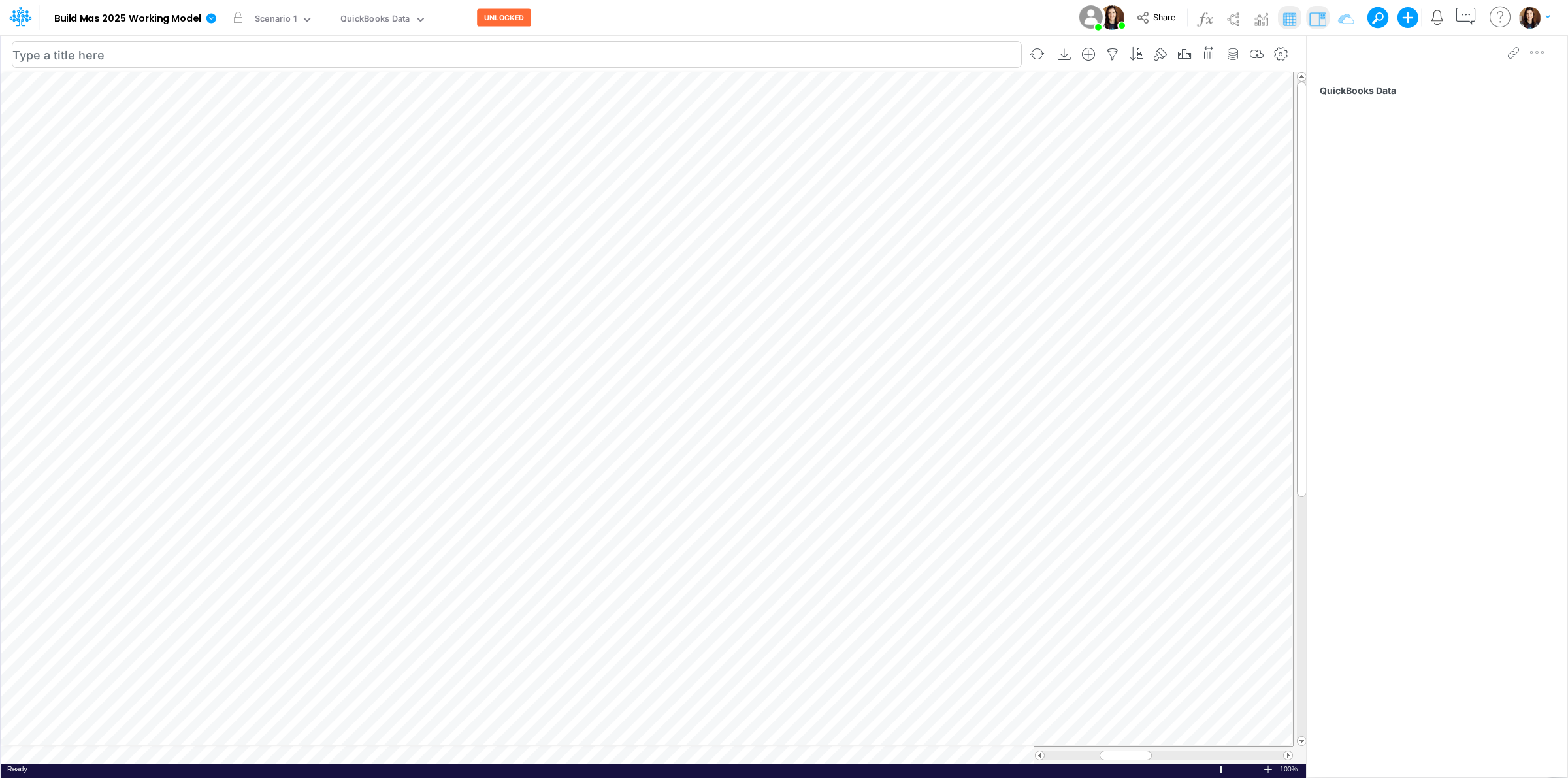
scroll to position [0, 1]
click at [212, 18] on icon at bounding box center [211, 18] width 10 height 10
click at [257, 134] on button "View model info" at bounding box center [277, 135] width 140 height 20
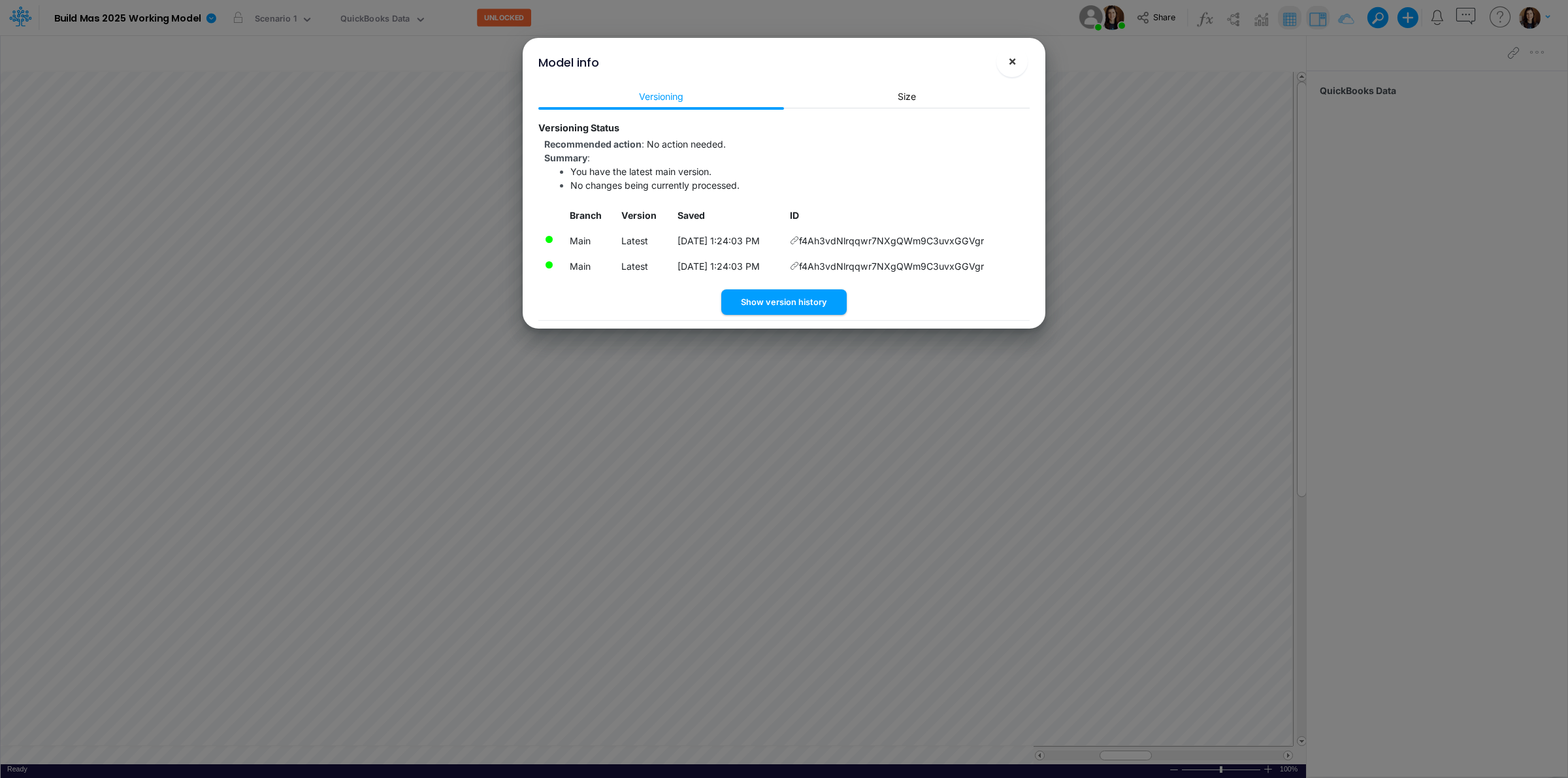
drag, startPoint x: 1018, startPoint y: 66, endPoint x: 951, endPoint y: 63, distance: 67.1
click at [1013, 66] on button "×" at bounding box center [1012, 61] width 31 height 31
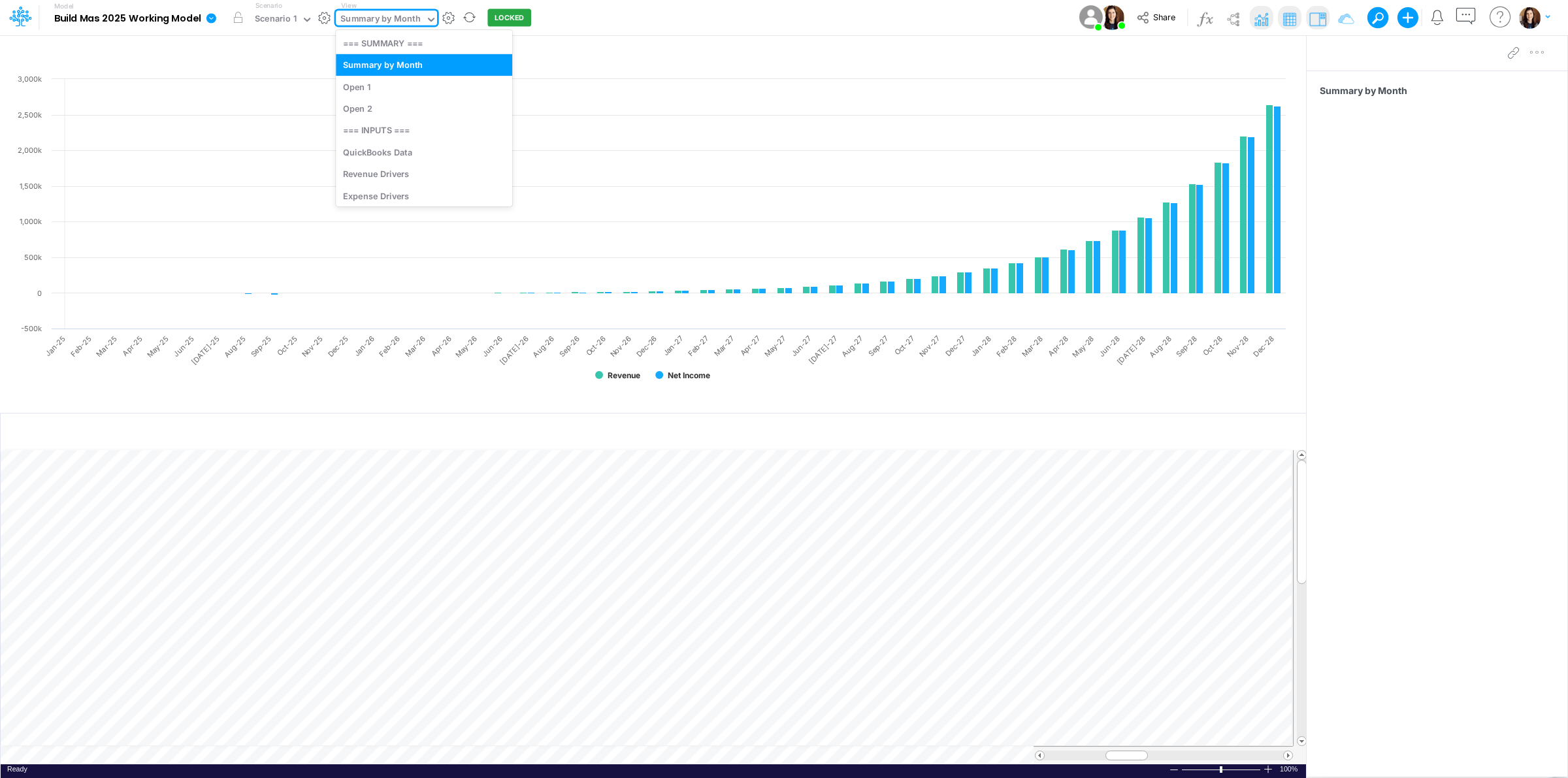
click at [393, 17] on div "Summary by Month" at bounding box center [381, 19] width 80 height 15
click at [398, 150] on div "QuickBooks Data" at bounding box center [424, 151] width 177 height 21
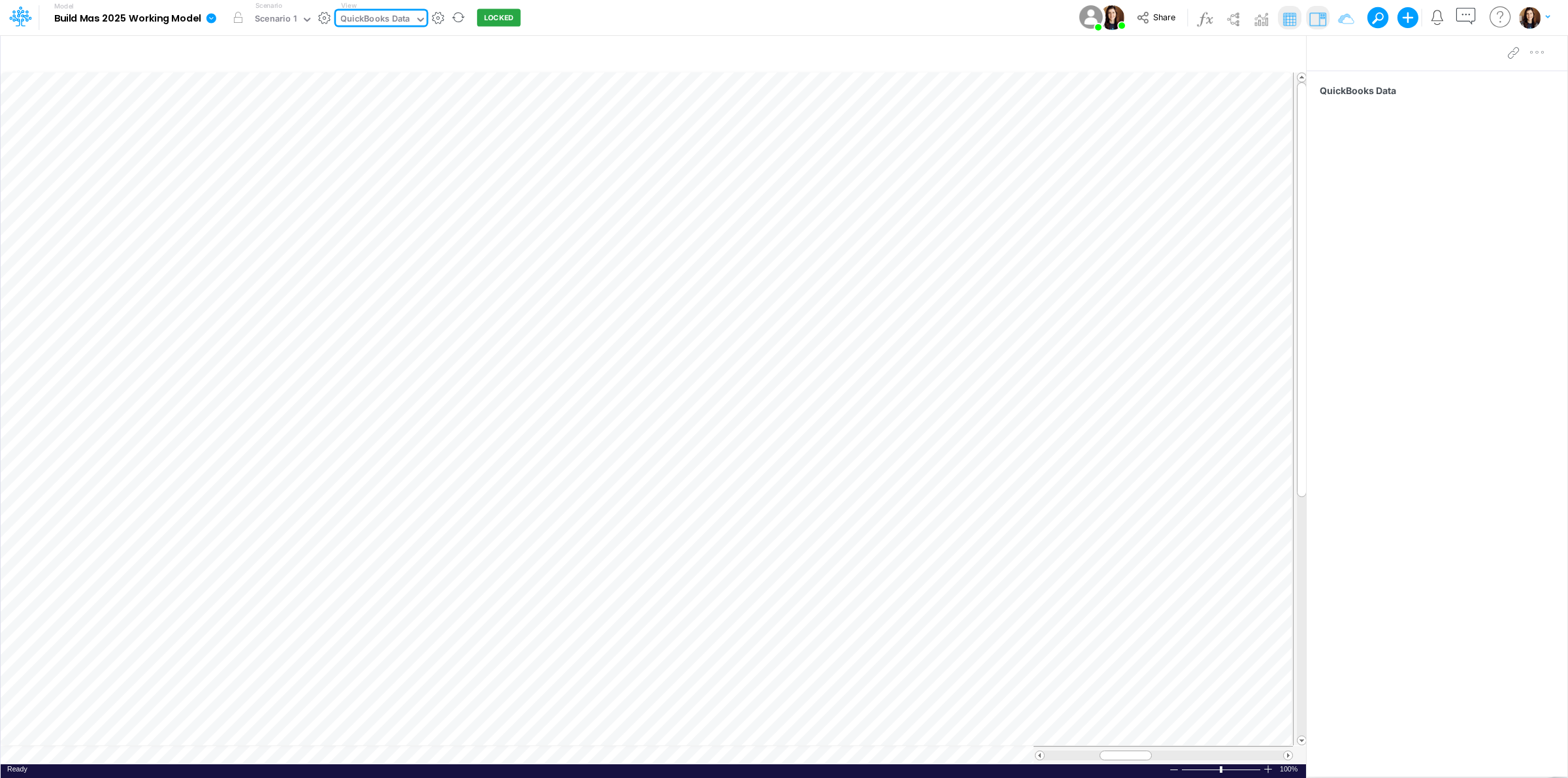
click at [621, 17] on div "Model Build Mas 2025 Working Model Edit model settings Duplicate Import QuickBo…" at bounding box center [784, 18] width 1411 height 35
click at [327, 18] on button "button" at bounding box center [324, 18] width 14 height 14
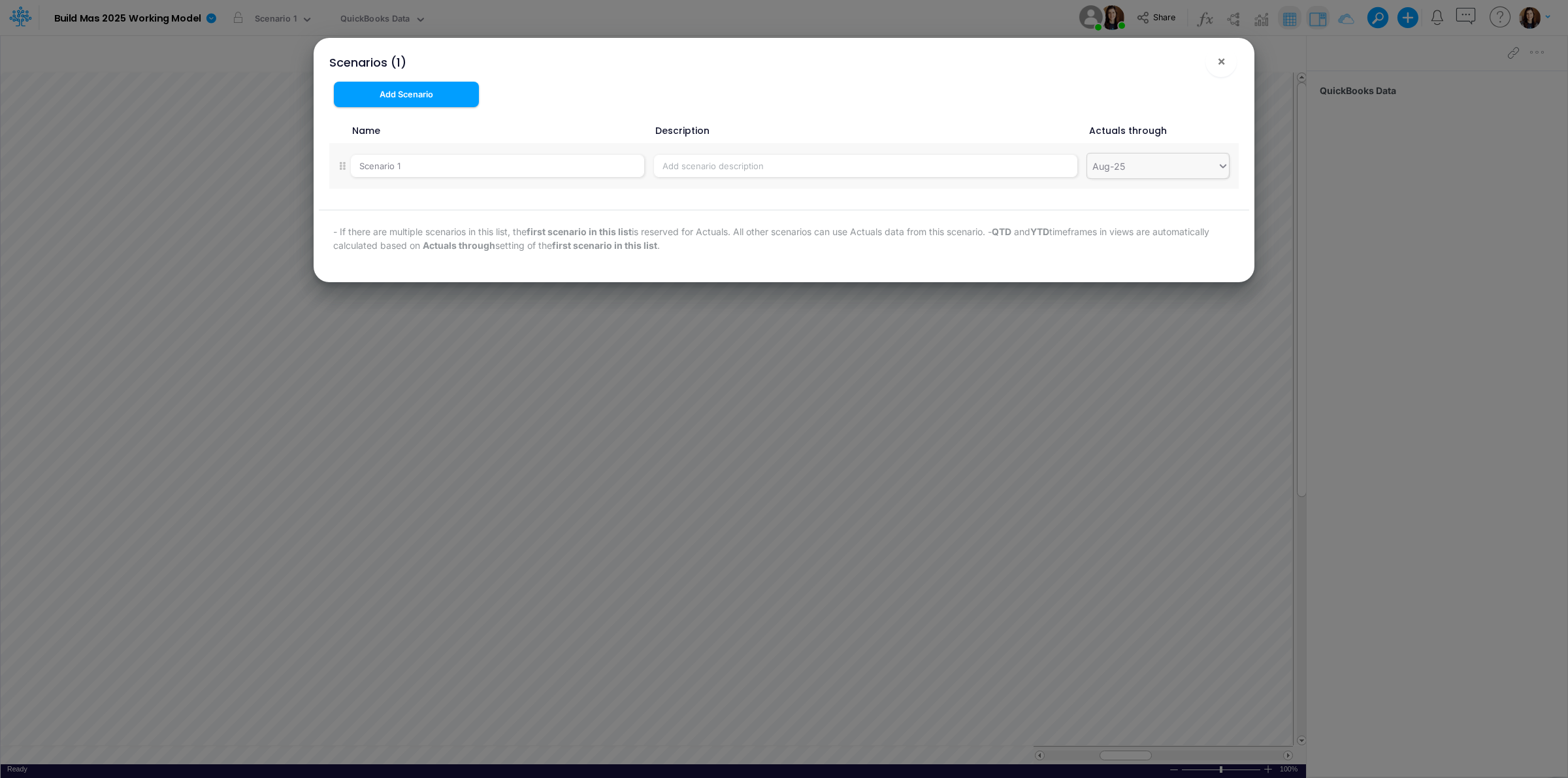
click at [1151, 171] on div "Aug-25" at bounding box center [1152, 166] width 130 height 21
type input "sep"
click at [1131, 250] on div "Sep-25" at bounding box center [1158, 246] width 142 height 24
click at [1224, 63] on span "×" at bounding box center [1222, 60] width 8 height 16
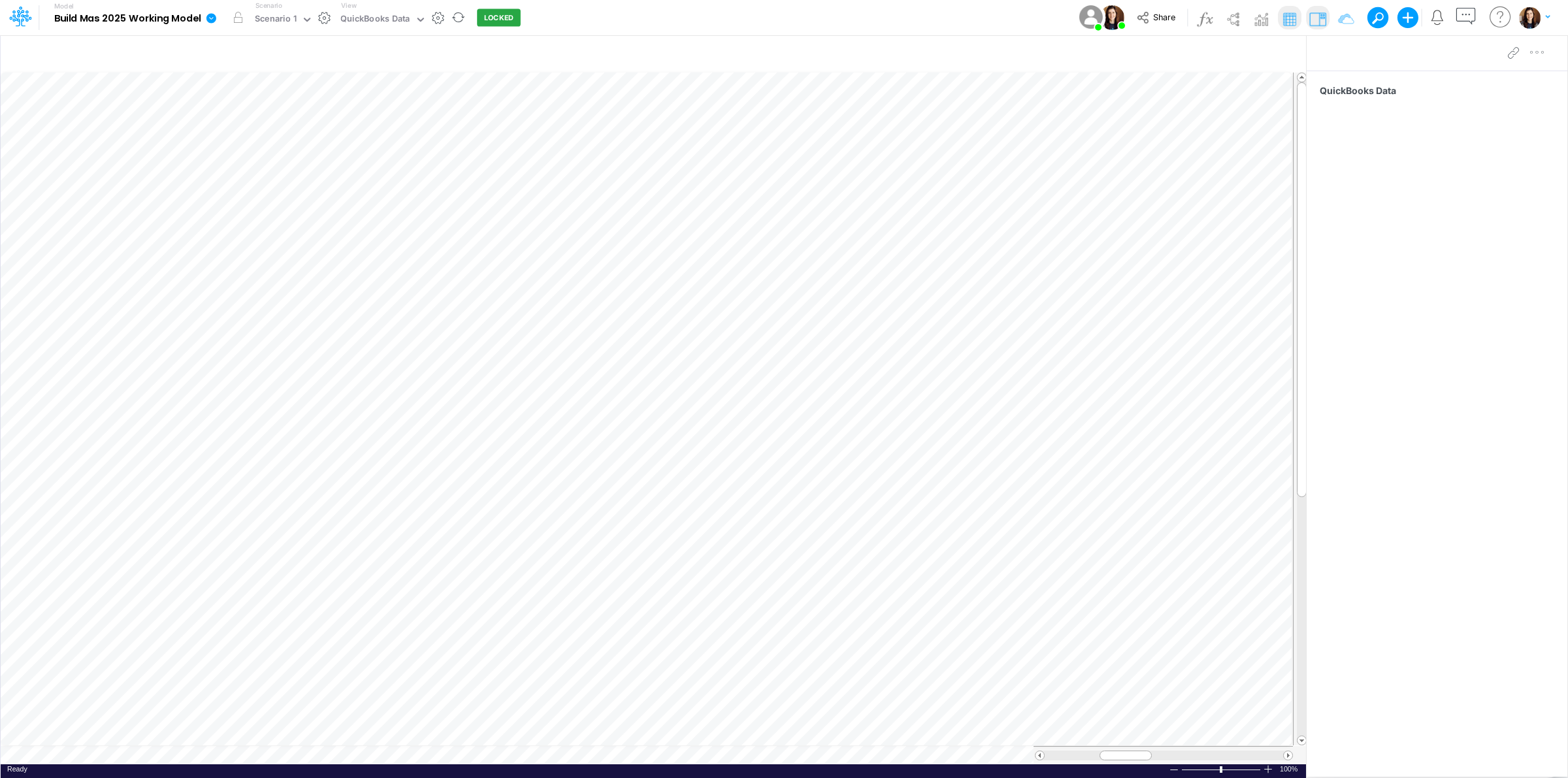
click at [223, 21] on link at bounding box center [214, 18] width 26 height 34
click at [262, 134] on button "View model info" at bounding box center [277, 135] width 140 height 20
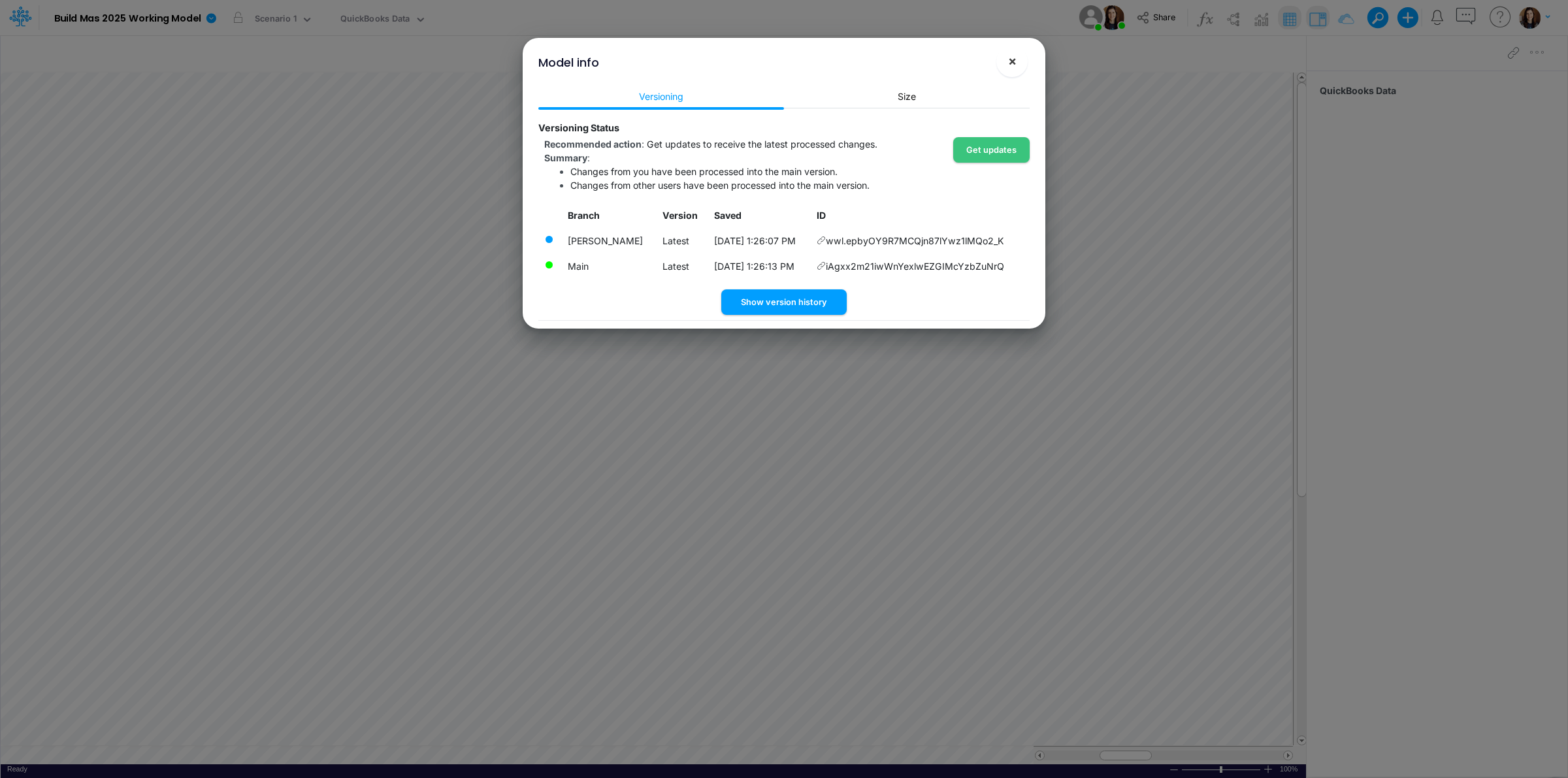
drag, startPoint x: 1017, startPoint y: 59, endPoint x: 743, endPoint y: 40, distance: 274.7
click at [1010, 56] on button "×" at bounding box center [1012, 61] width 31 height 31
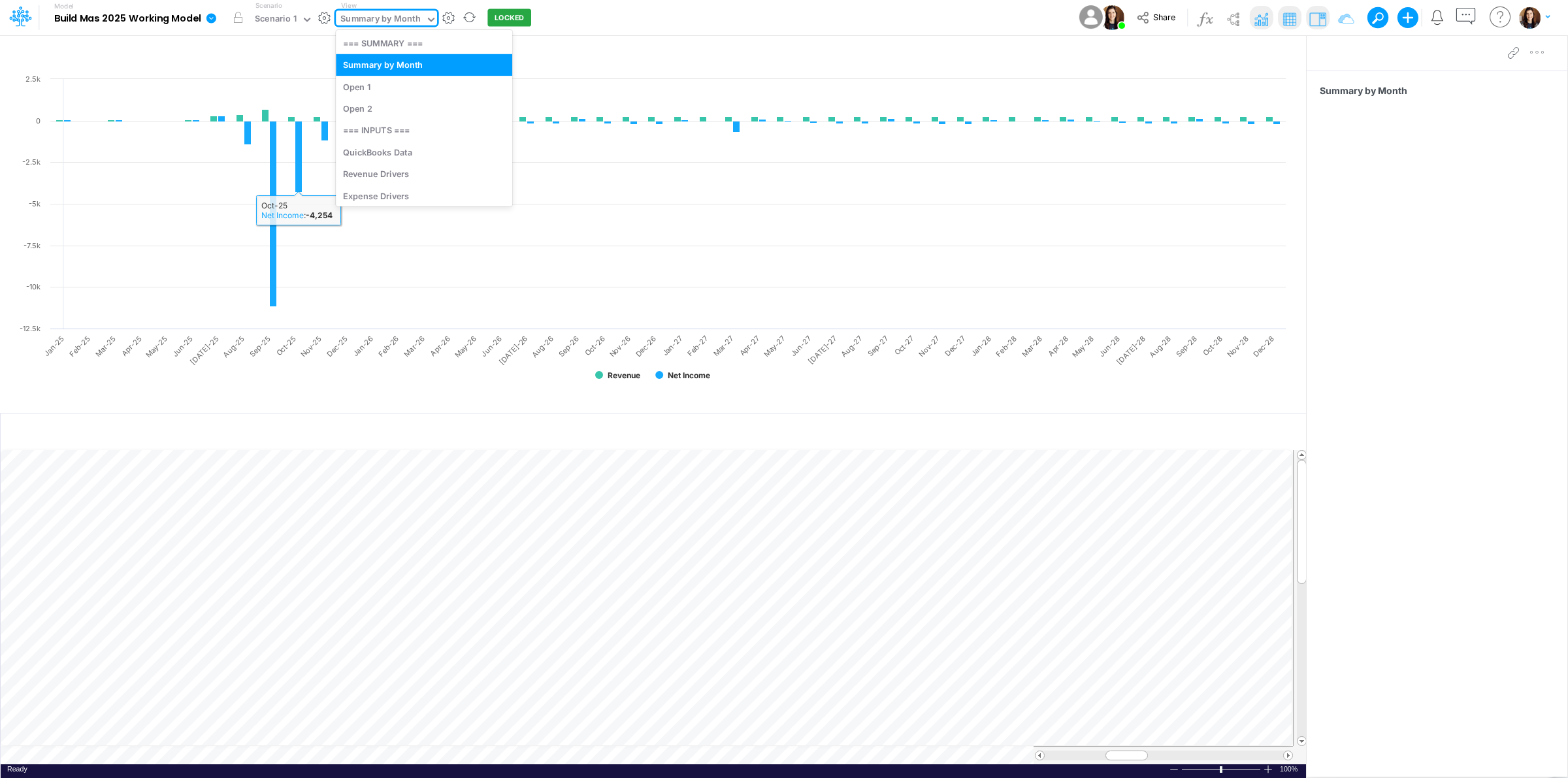
click at [374, 17] on div "Summary by Month" at bounding box center [381, 19] width 80 height 15
click at [395, 149] on div "QuickBooks Data" at bounding box center [424, 151] width 177 height 21
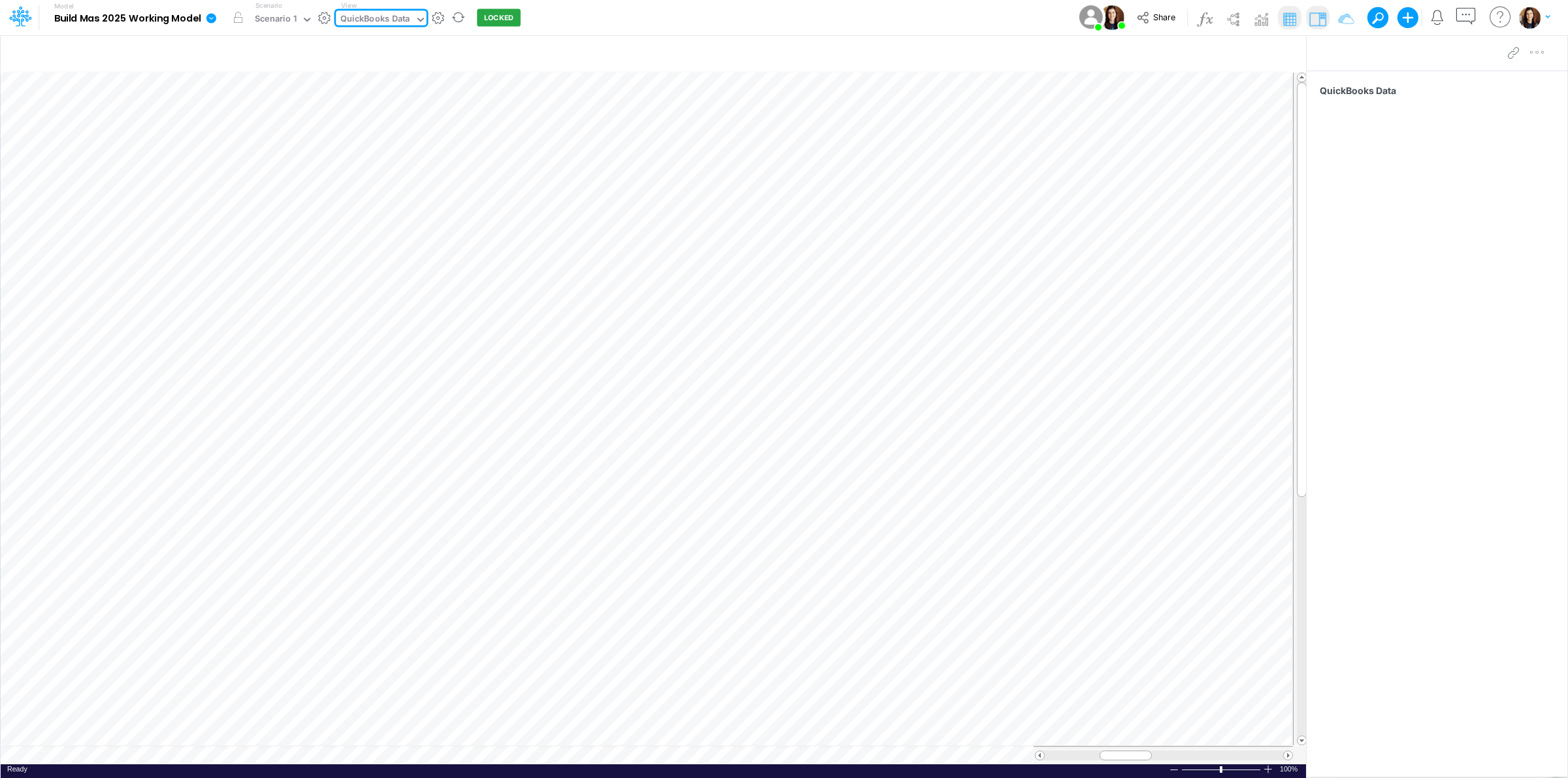
click at [370, 23] on div "QuickBooks Data" at bounding box center [375, 19] width 69 height 15
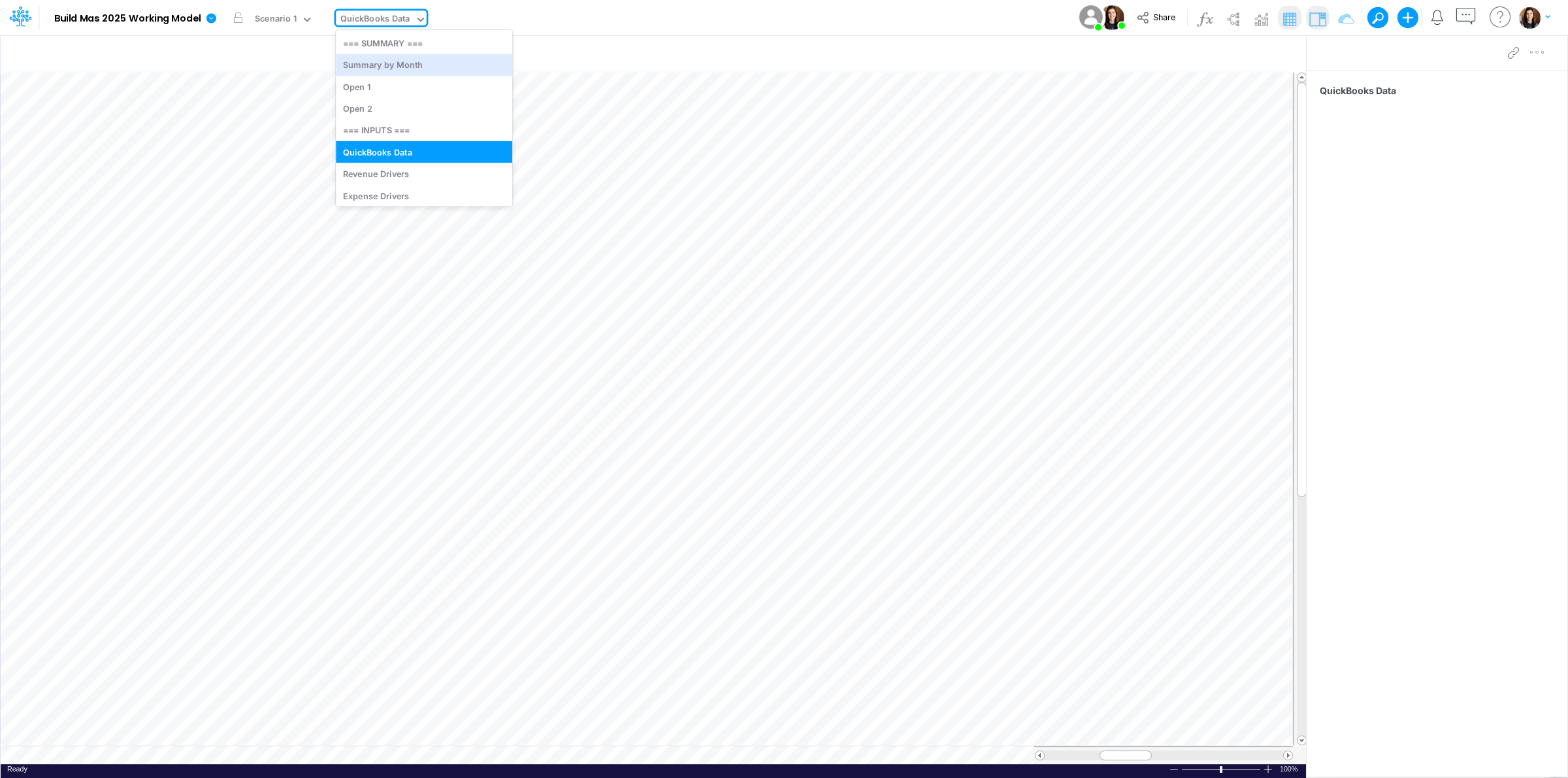
click at [637, 21] on div "Model Build Mas 2025 Working Model Edit model settings Duplicate Import QuickBo…" at bounding box center [784, 18] width 1411 height 35
drag, startPoint x: 389, startPoint y: 15, endPoint x: 397, endPoint y: 44, distance: 30.1
click at [390, 17] on div "QuickBooks Data" at bounding box center [375, 19] width 69 height 15
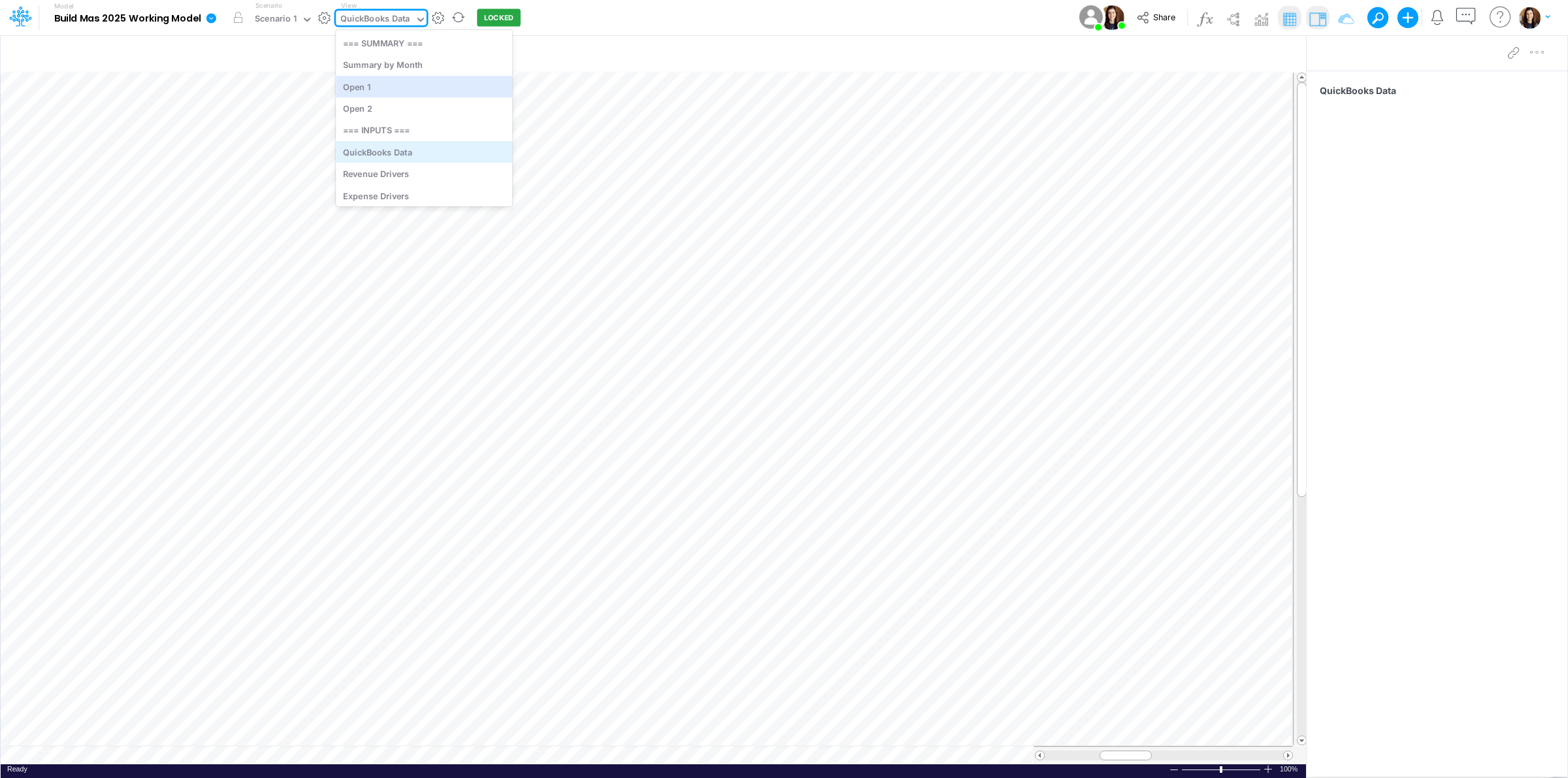
scroll to position [51, 0]
click at [407, 129] on div "Revenue Drivers" at bounding box center [424, 127] width 177 height 21
click at [1232, 54] on icon "button" at bounding box center [1233, 55] width 19 height 14
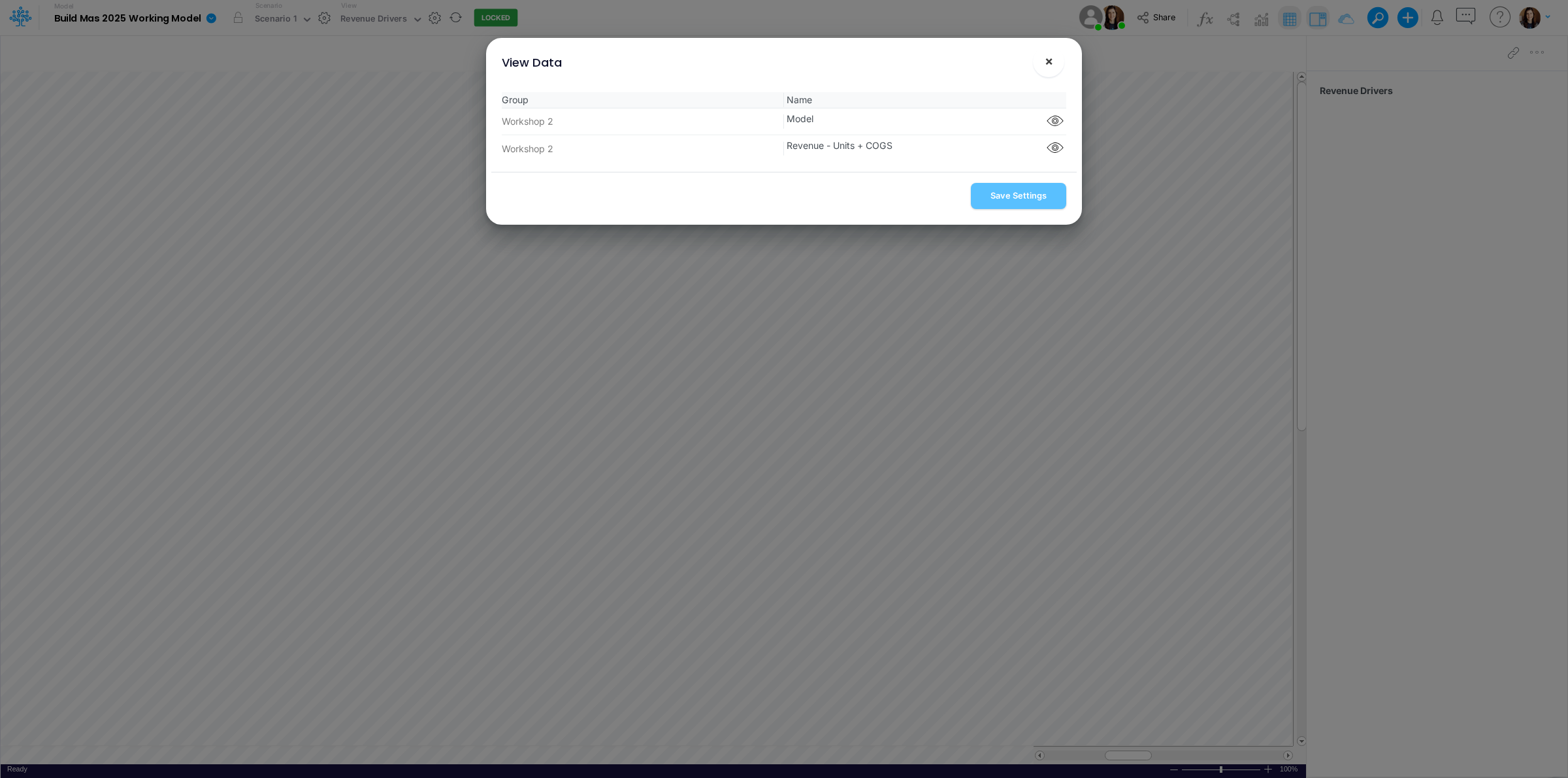
drag, startPoint x: 1048, startPoint y: 59, endPoint x: 701, endPoint y: 15, distance: 349.8
click at [1043, 56] on button "×" at bounding box center [1049, 61] width 31 height 31
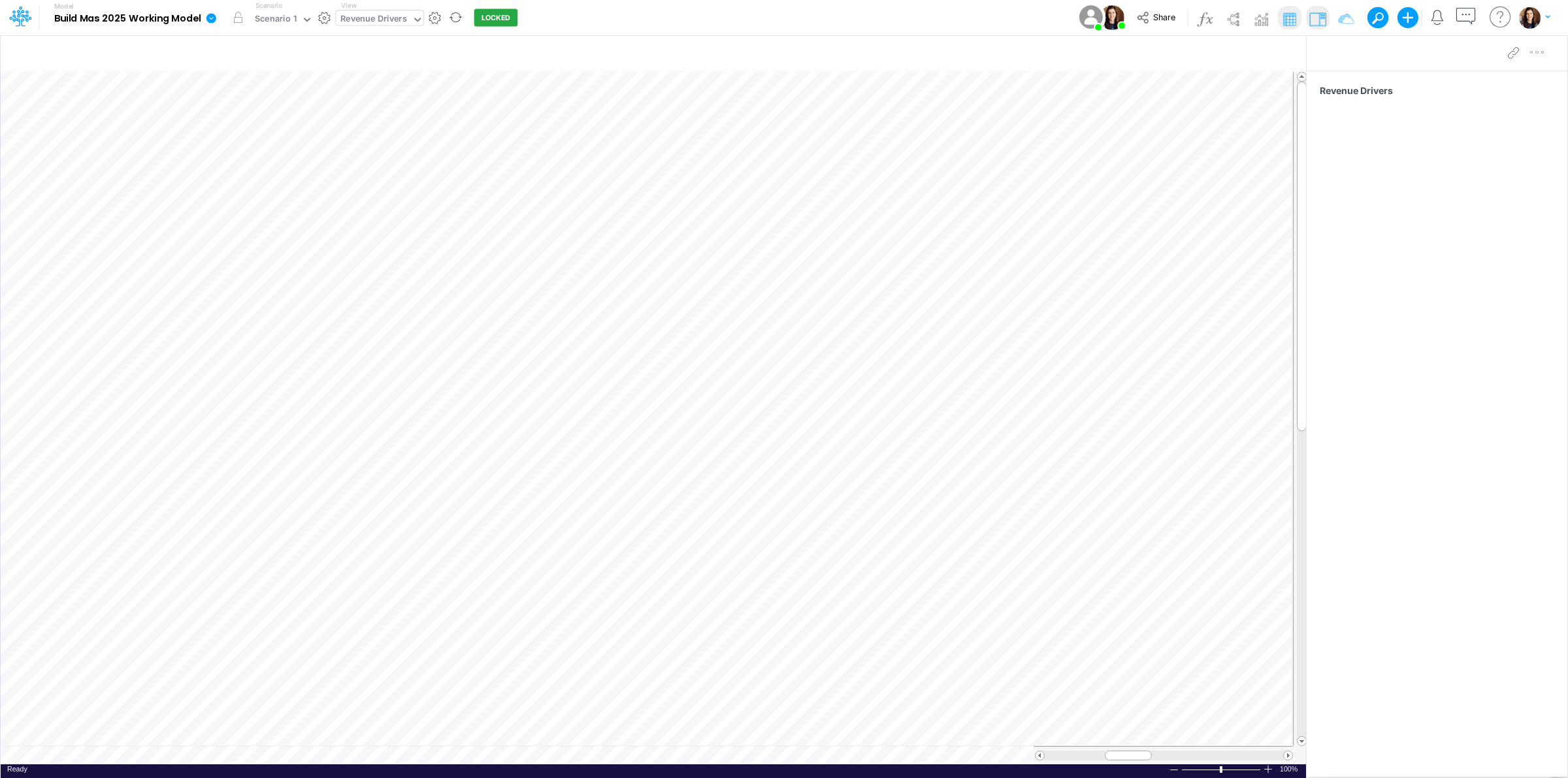
click at [381, 20] on div "Revenue Drivers" at bounding box center [374, 19] width 67 height 15
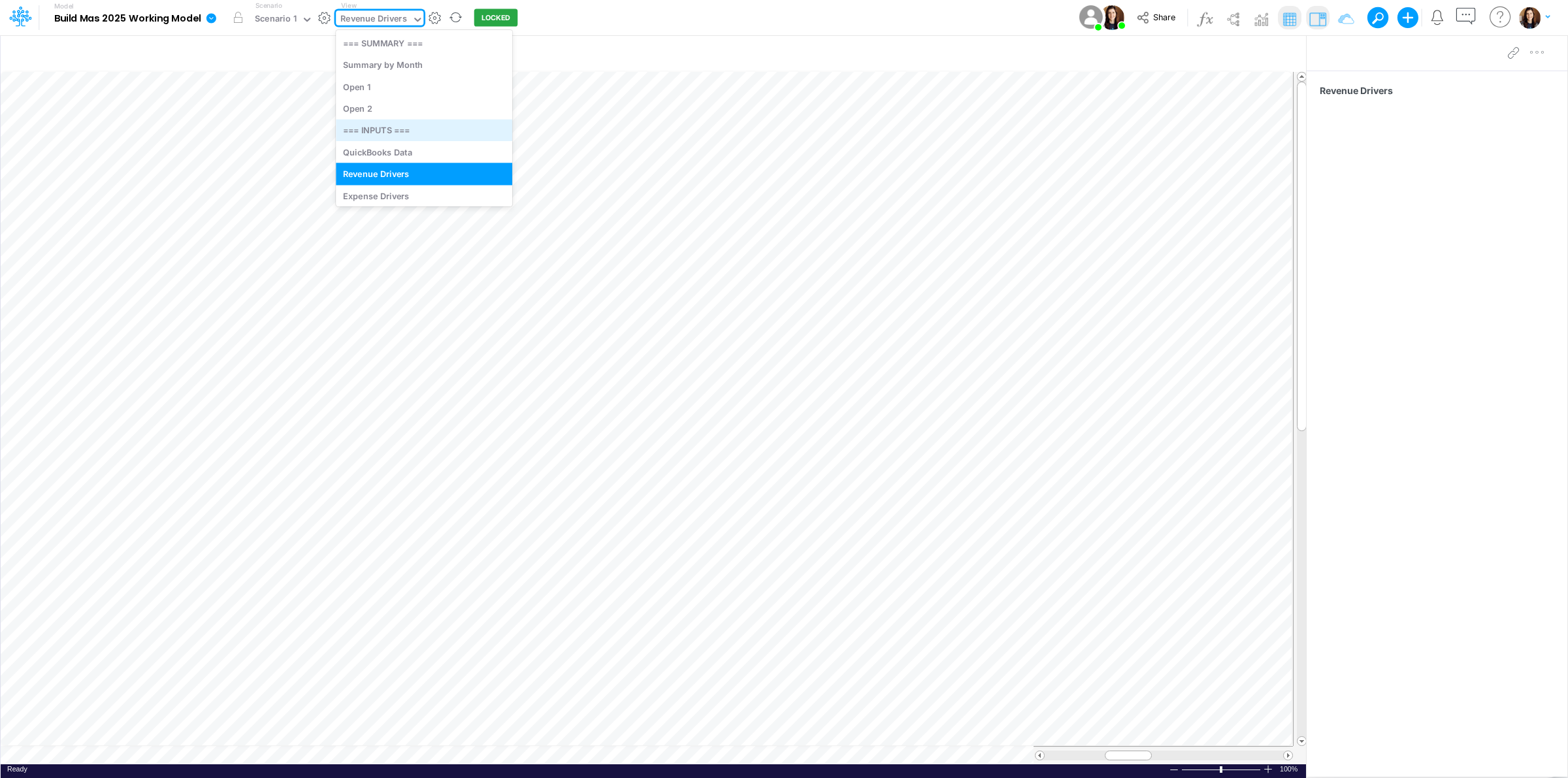
scroll to position [51, 0]
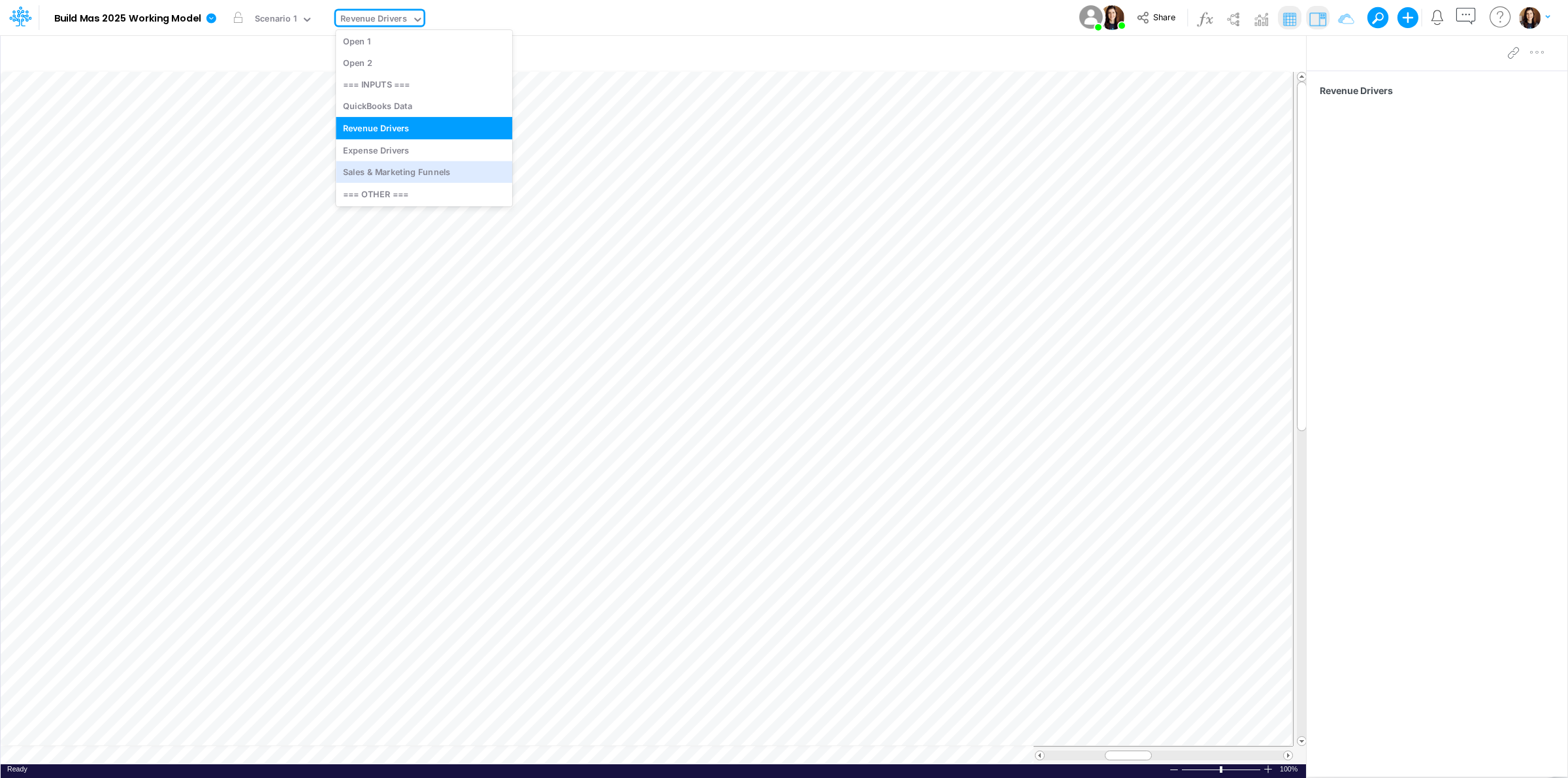
click at [396, 164] on div "Sales & Marketing Funnels" at bounding box center [424, 171] width 177 height 21
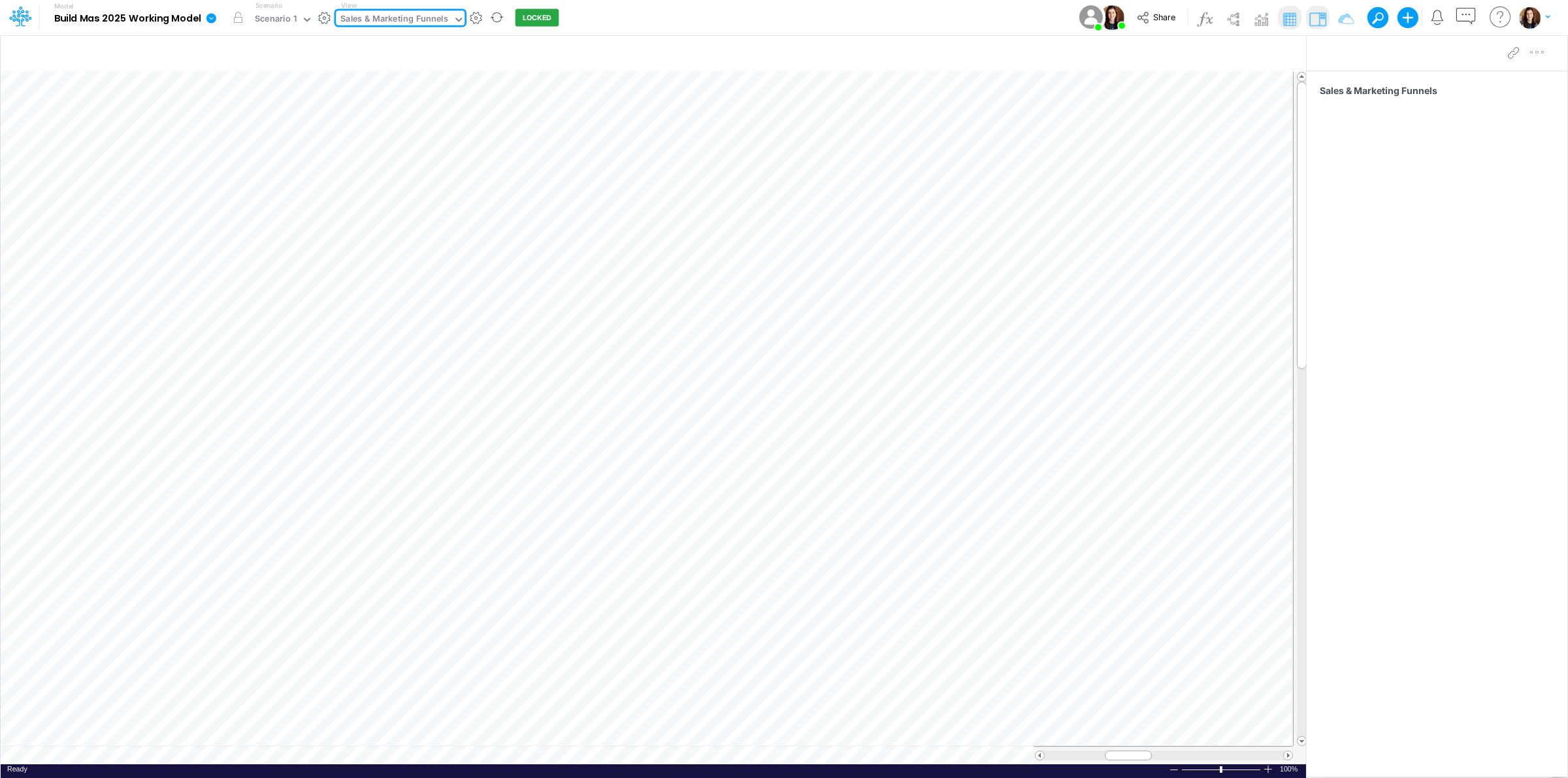
click at [410, 13] on div "Sales & Marketing Funnels" at bounding box center [395, 19] width 107 height 15
click at [769, 6] on div "Model Build Mas 2025 Working Model Edit model settings Duplicate Import QuickBo…" at bounding box center [784, 18] width 1411 height 35
click at [474, 15] on button "button" at bounding box center [476, 18] width 14 height 14
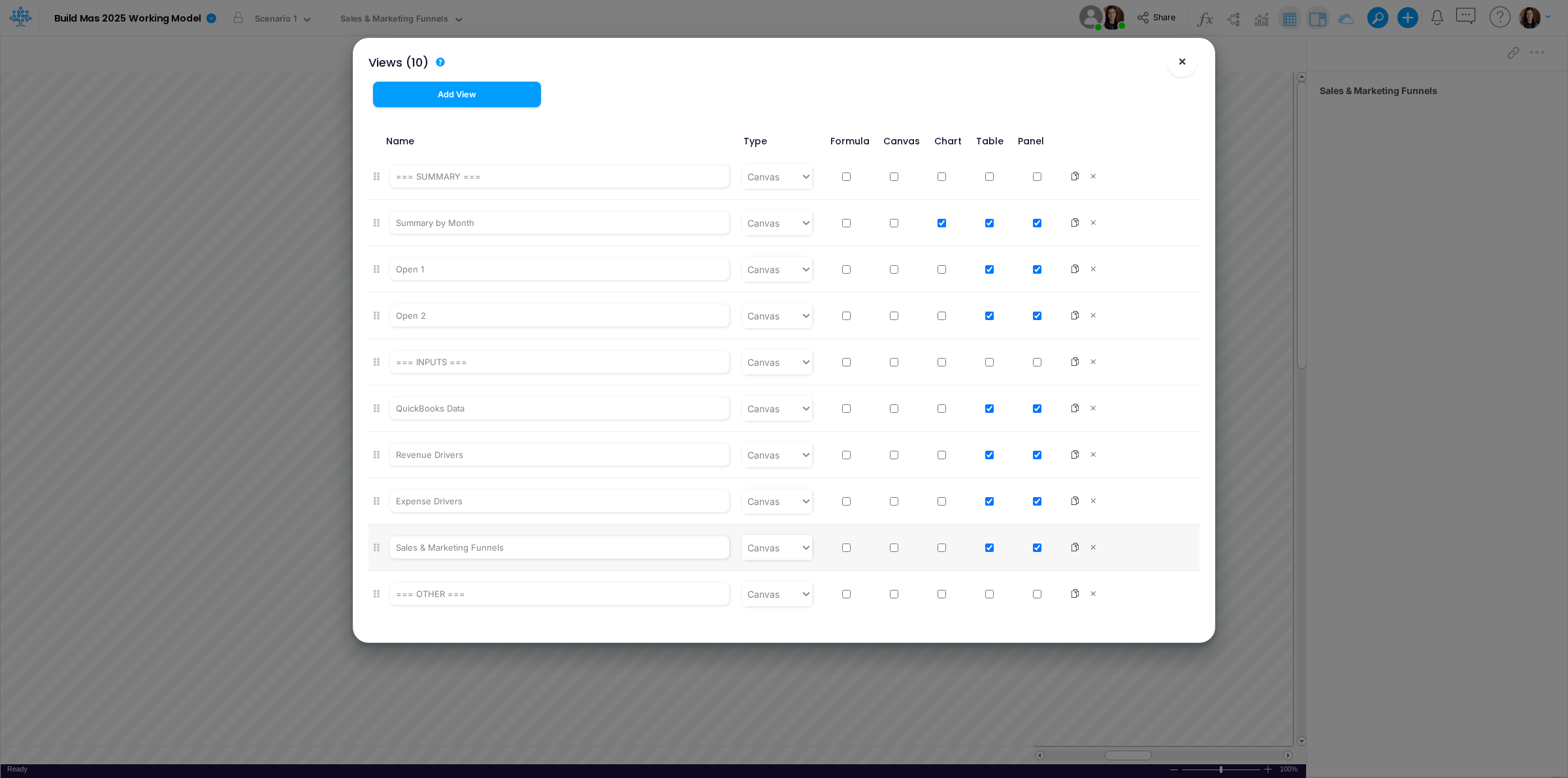
drag, startPoint x: 1177, startPoint y: 63, endPoint x: 1166, endPoint y: 67, distance: 11.7
click at [1176, 63] on button "×" at bounding box center [1182, 61] width 31 height 31
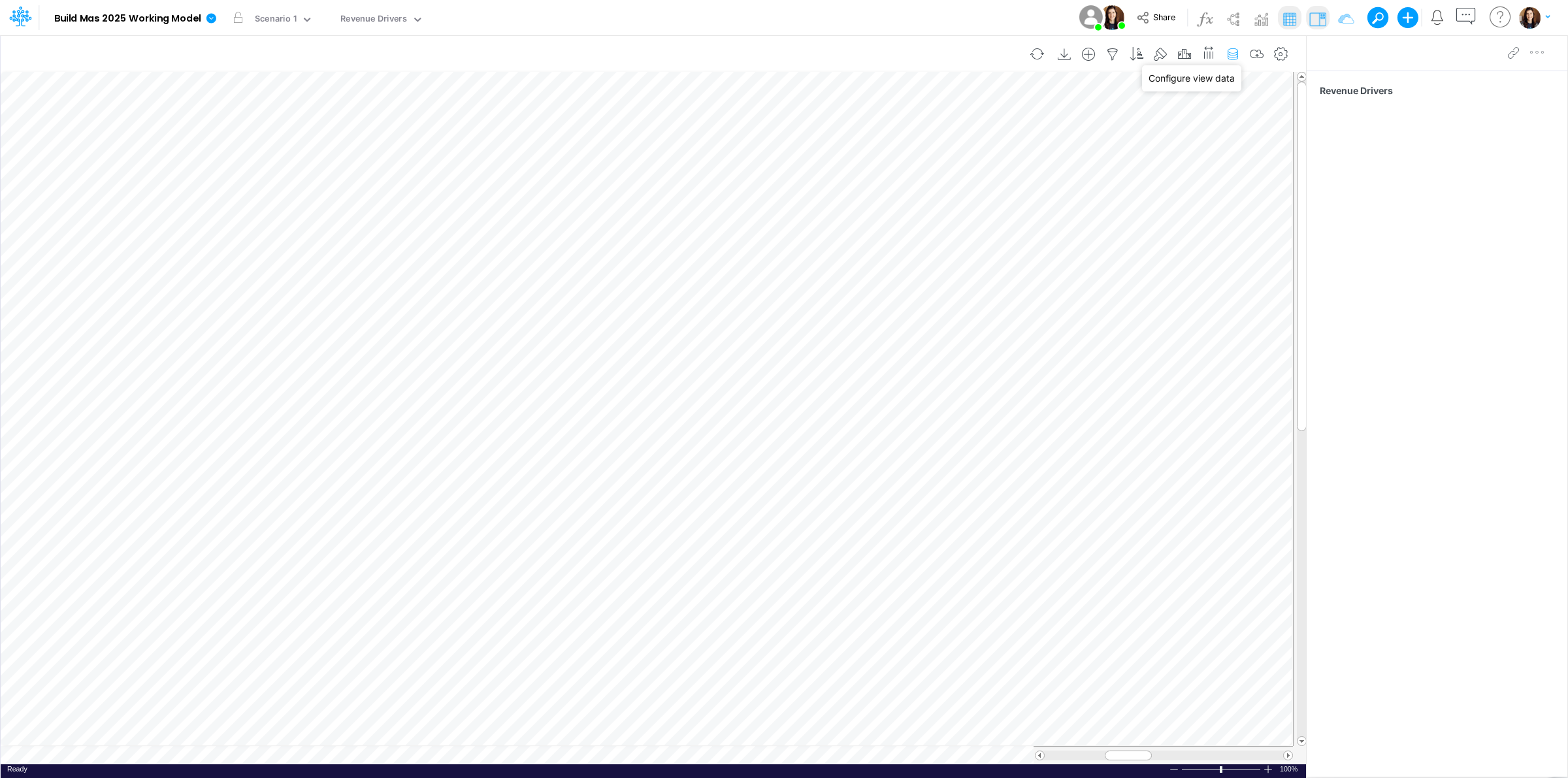
click at [1236, 54] on icon "button" at bounding box center [1233, 55] width 19 height 14
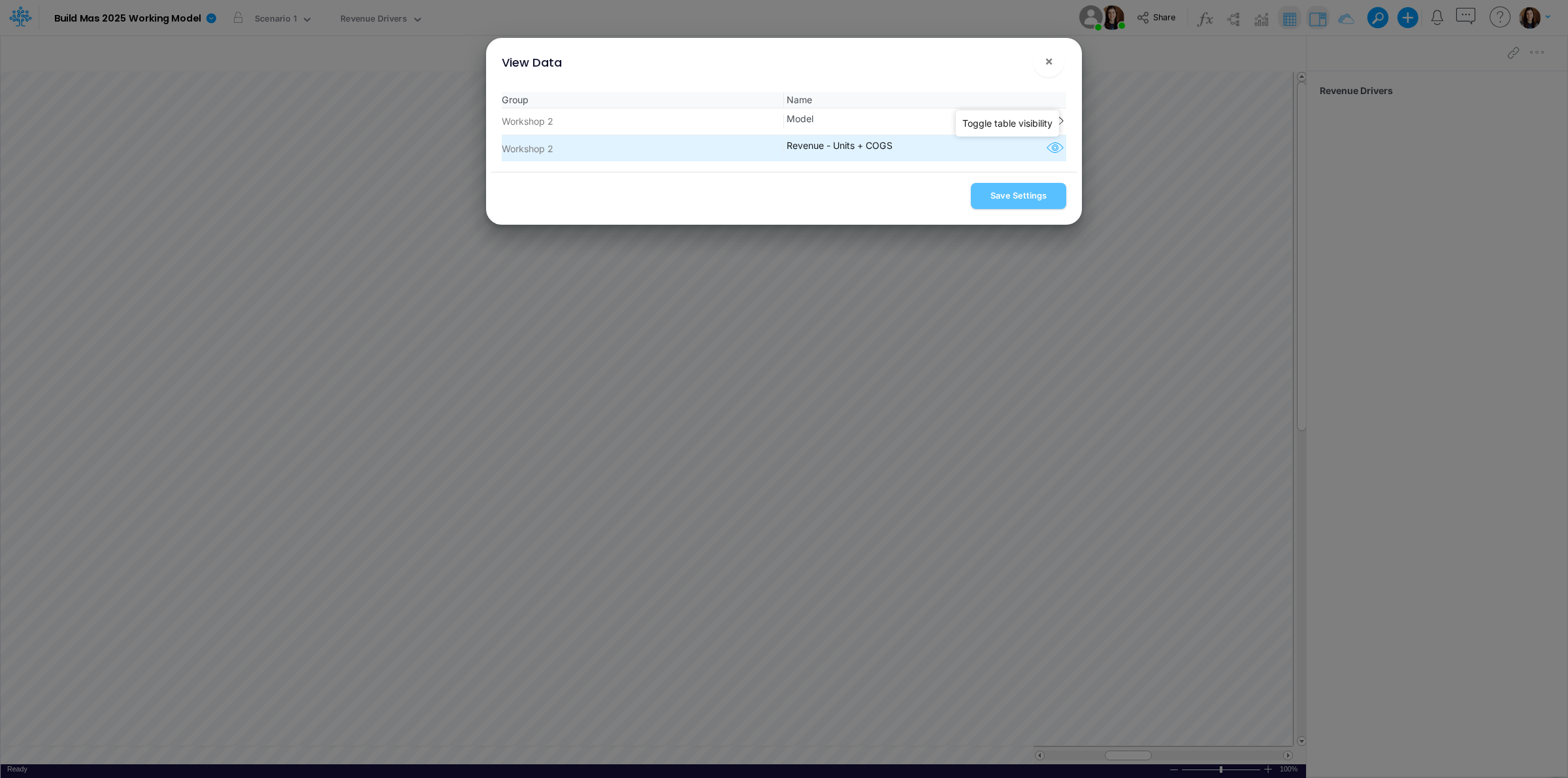
click at [1050, 145] on icon "button" at bounding box center [1055, 148] width 19 height 17
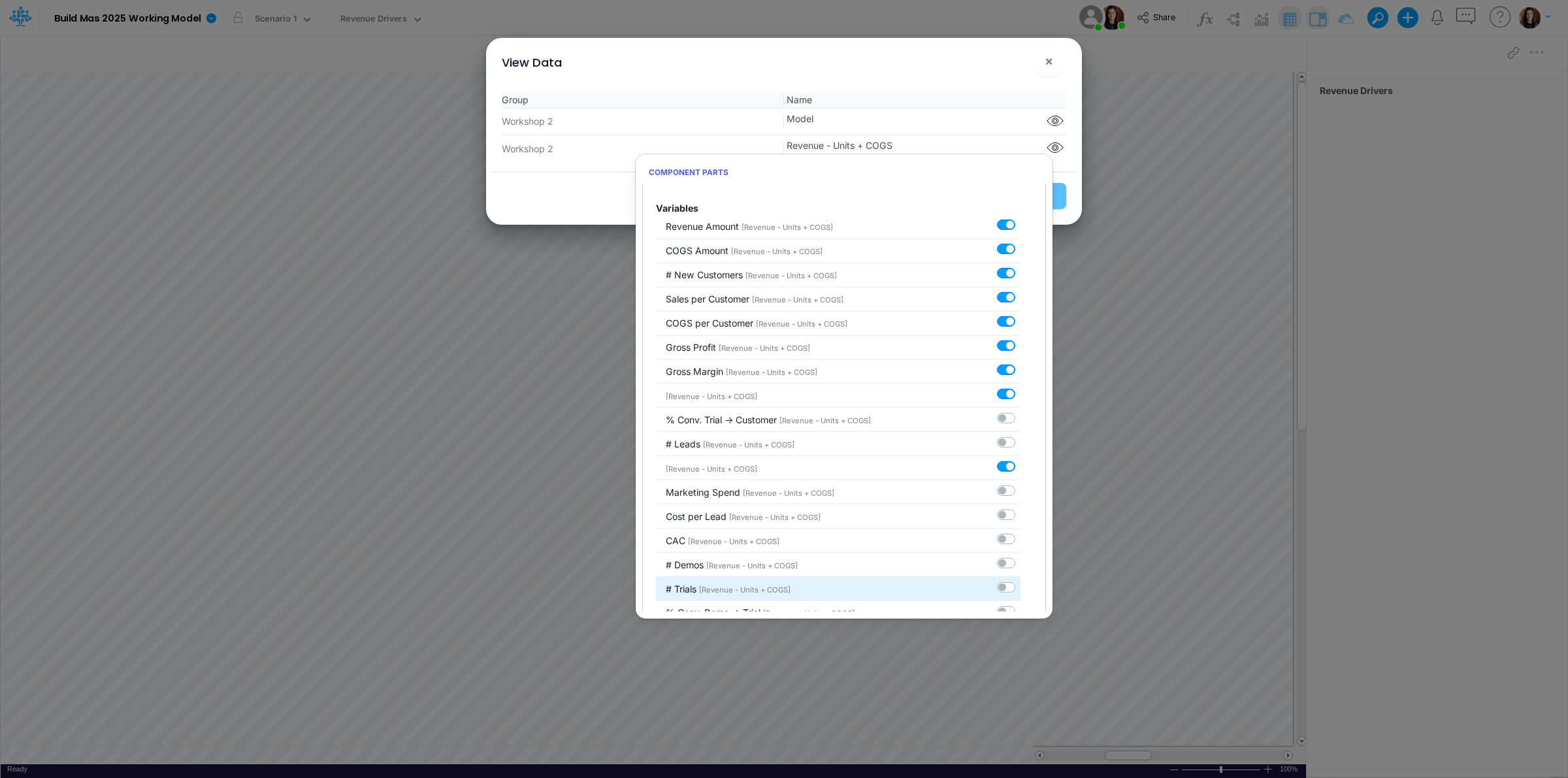
scroll to position [281, 0]
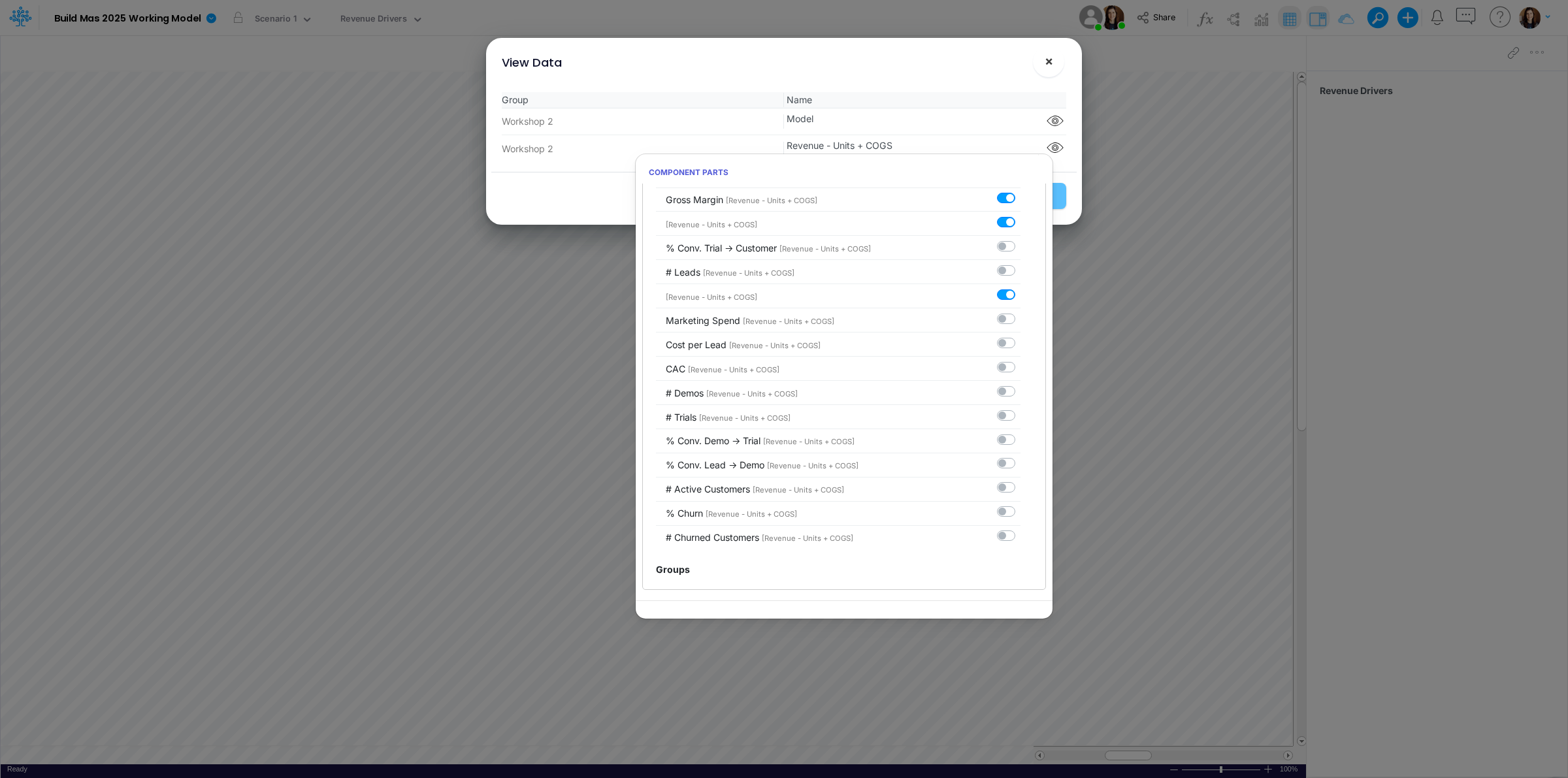
click at [1056, 66] on button "×" at bounding box center [1049, 61] width 31 height 31
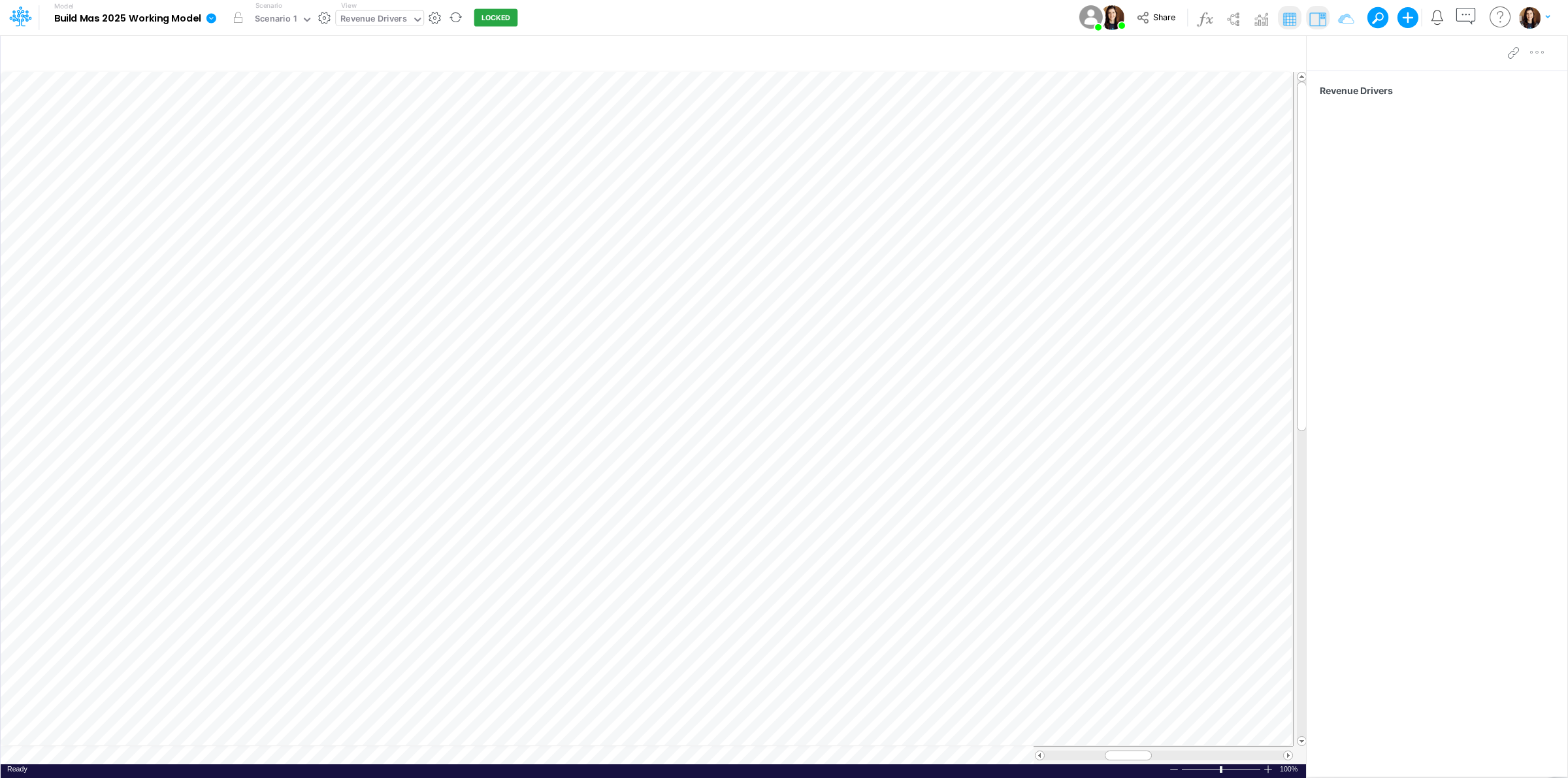
click at [395, 17] on div "Revenue Drivers" at bounding box center [374, 19] width 67 height 15
click at [408, 169] on div "Sales & Marketing Funnels" at bounding box center [424, 171] width 177 height 21
click at [474, 15] on button "button" at bounding box center [476, 18] width 14 height 14
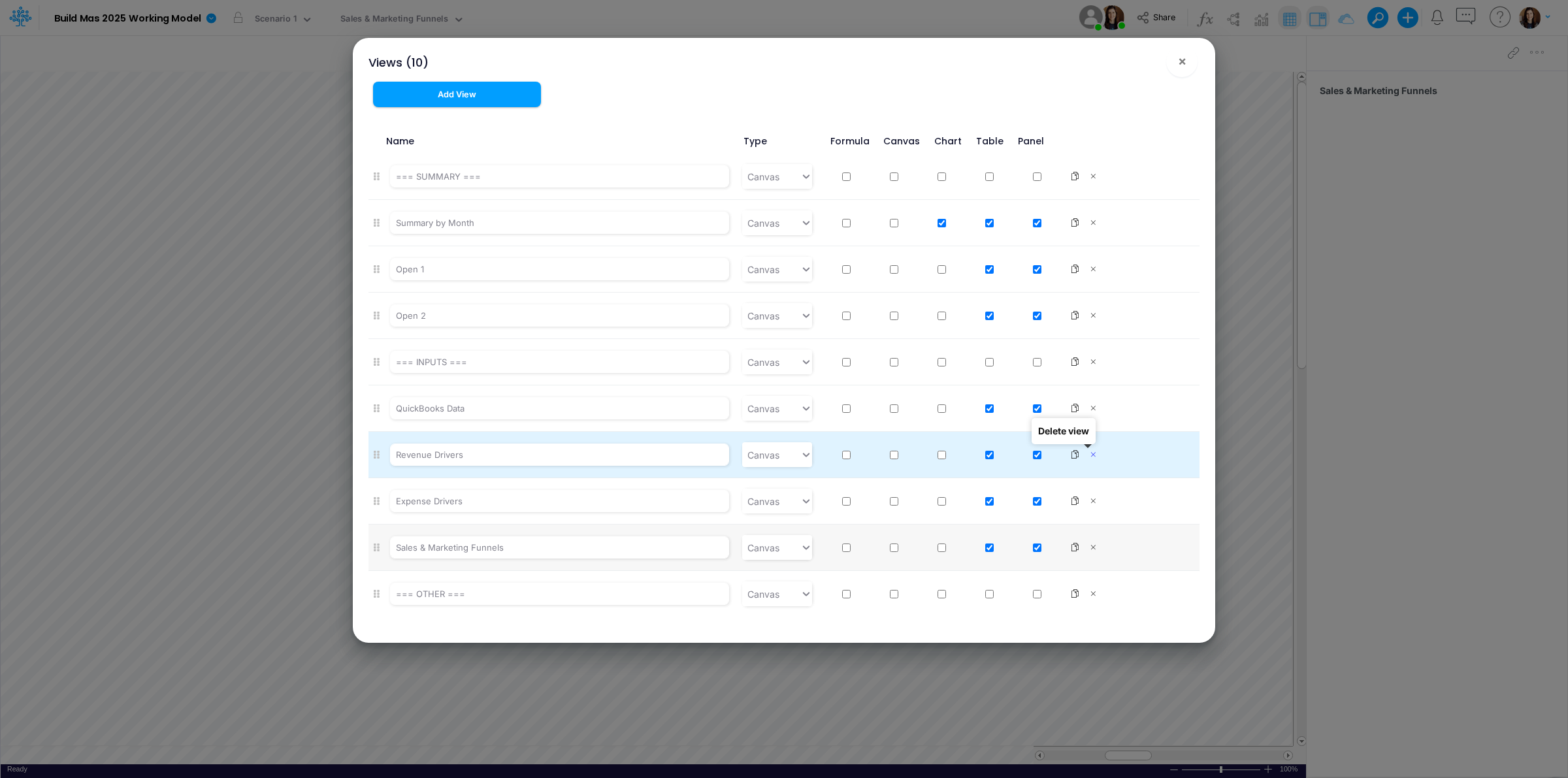
click at [1087, 451] on icon at bounding box center [1093, 455] width 12 height 9
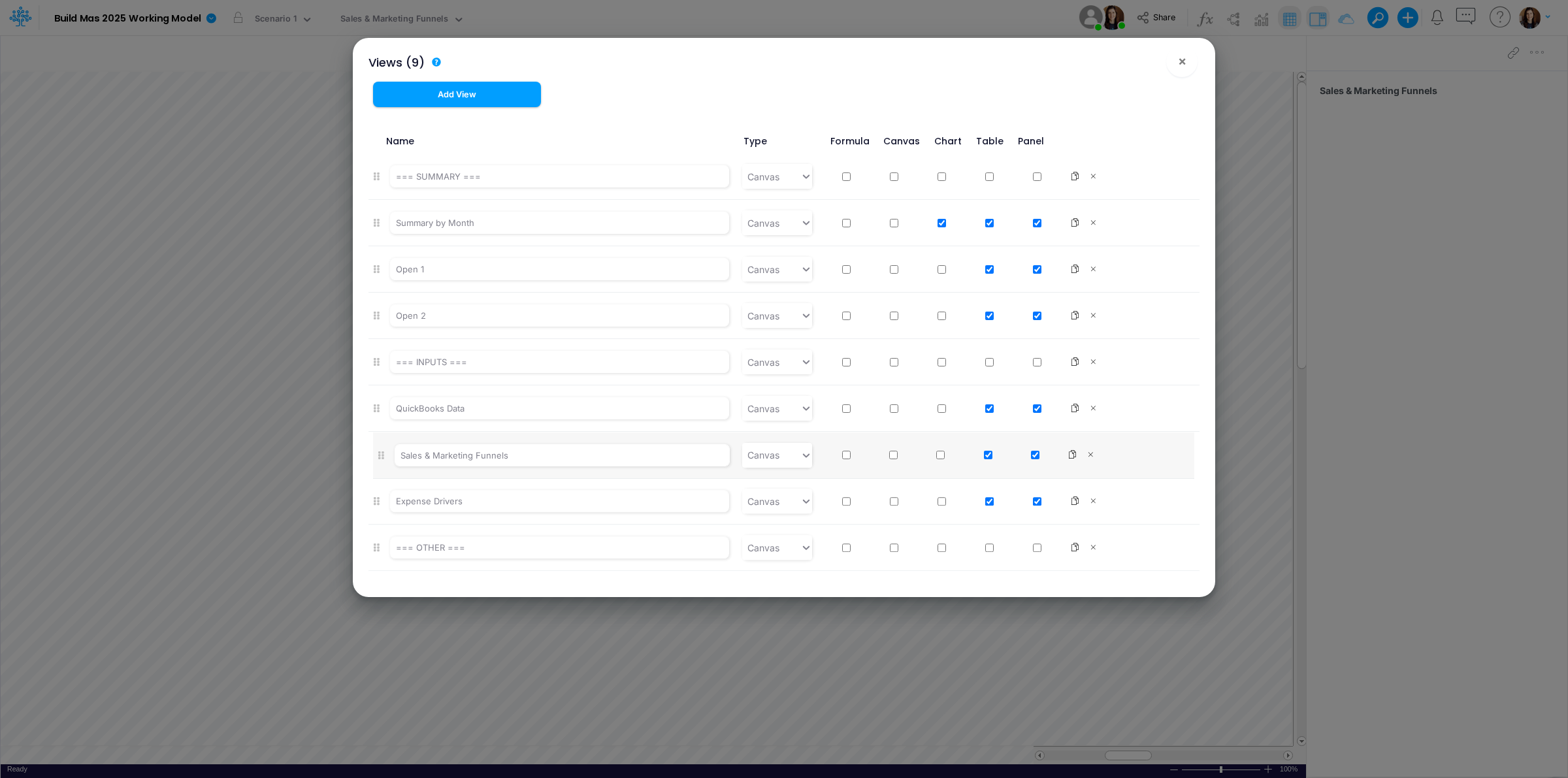
drag, startPoint x: 376, startPoint y: 500, endPoint x: 383, endPoint y: 449, distance: 51.5
click at [383, 449] on ul "=== SUMMARY === Canvas Summary by Month Canvas Open 1 Canvas Open 2 Canvas === …" at bounding box center [784, 362] width 832 height 418
drag, startPoint x: 1181, startPoint y: 62, endPoint x: 1173, endPoint y: 62, distance: 8.0
click at [1182, 62] on span "×" at bounding box center [1182, 60] width 8 height 16
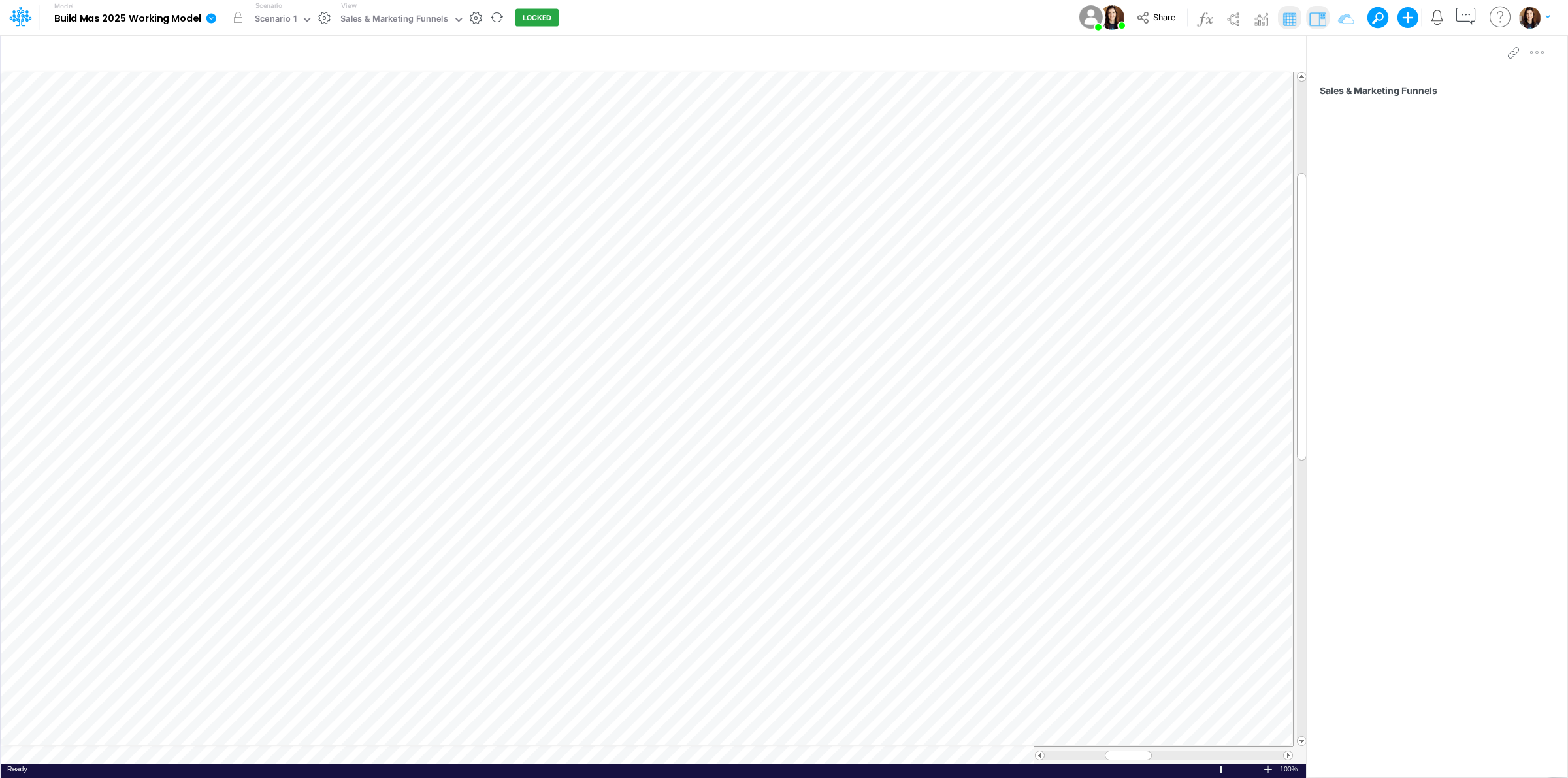
click at [211, 17] on icon at bounding box center [211, 18] width 10 height 10
click at [267, 134] on button "View model info" at bounding box center [277, 135] width 140 height 20
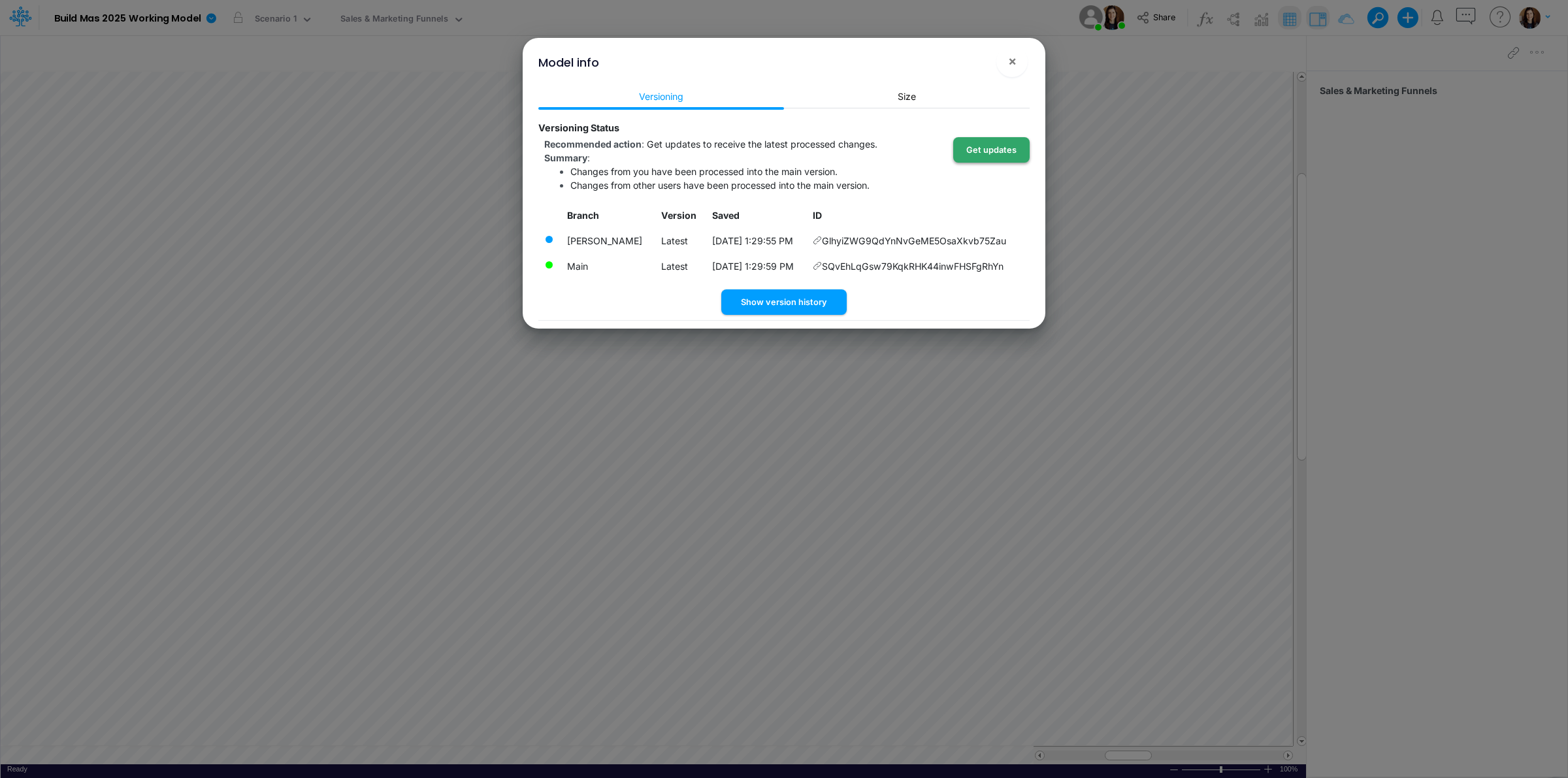
click at [987, 150] on button "Get updates" at bounding box center [991, 150] width 77 height 26
click at [1011, 56] on span "×" at bounding box center [1012, 60] width 8 height 16
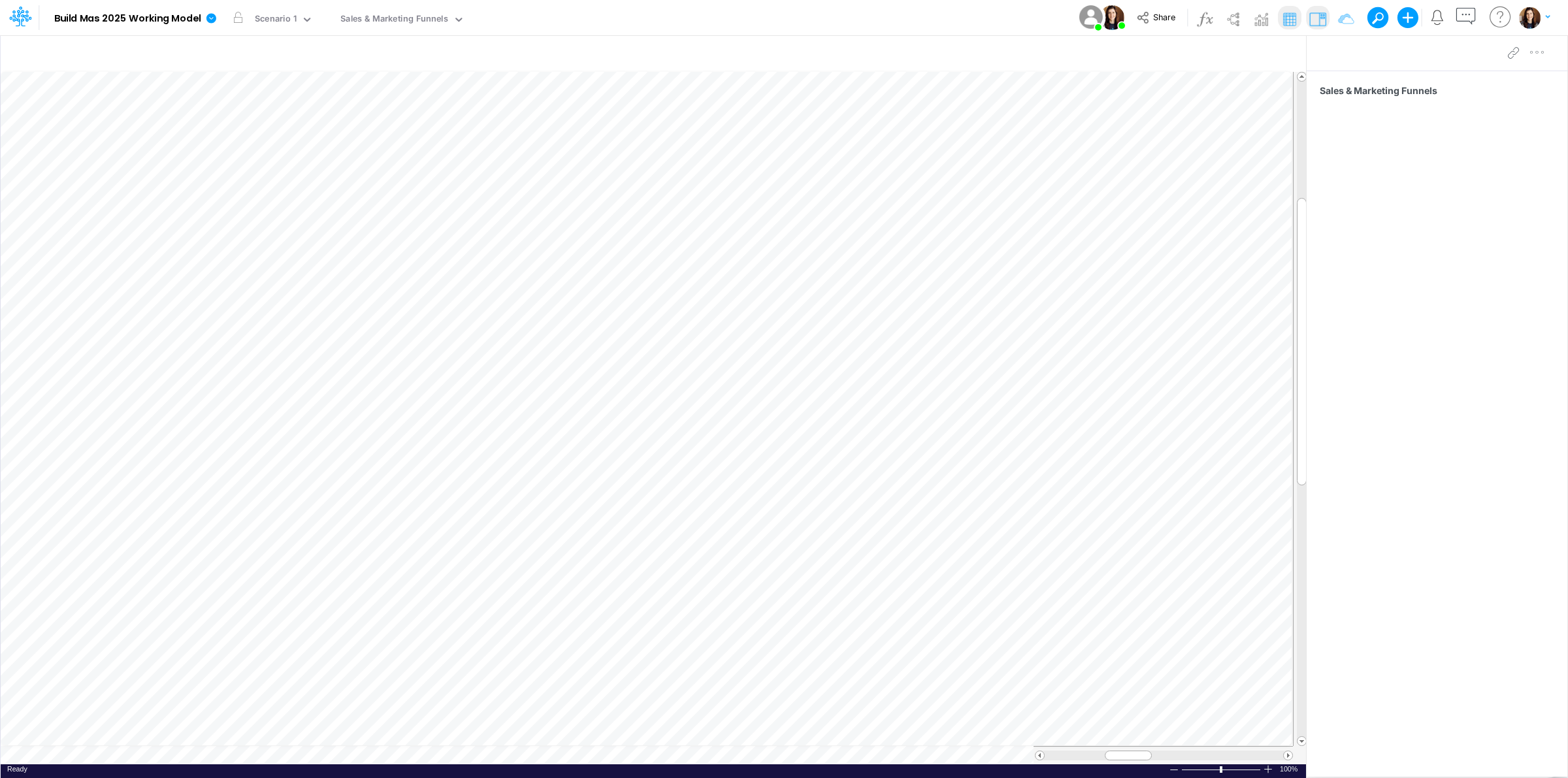
scroll to position [0, 1]
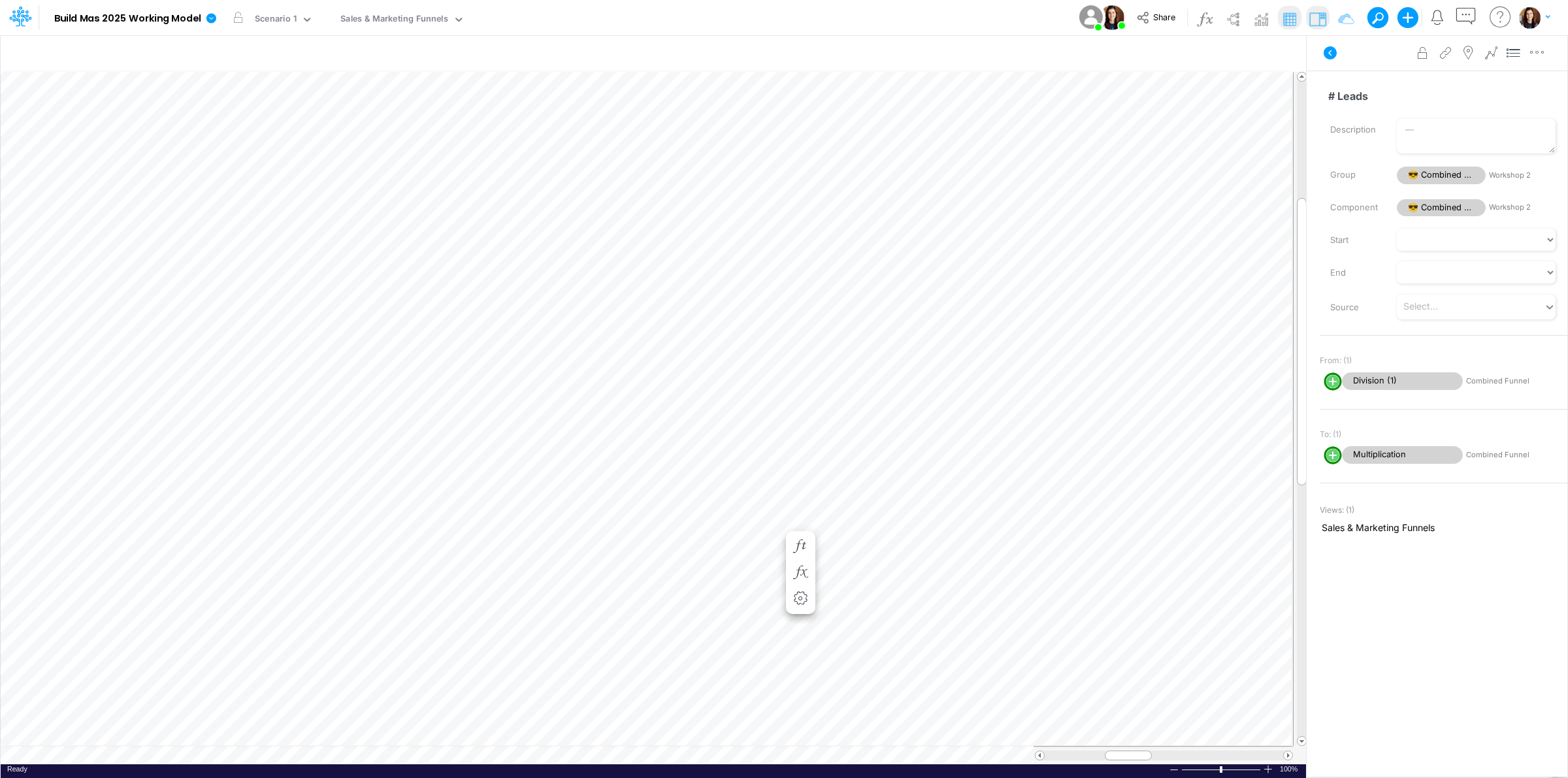
scroll to position [0, 1]
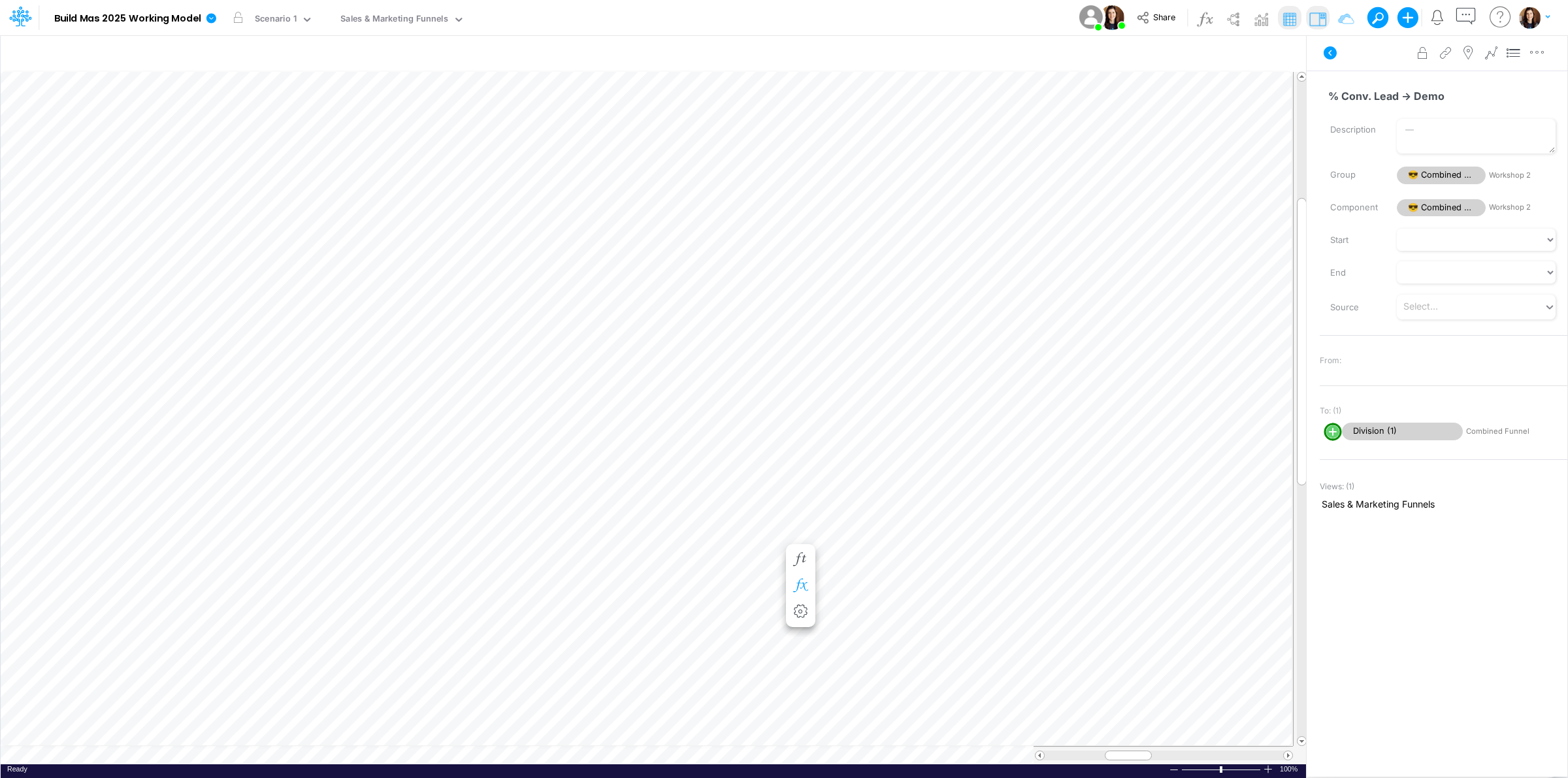
scroll to position [0, 1]
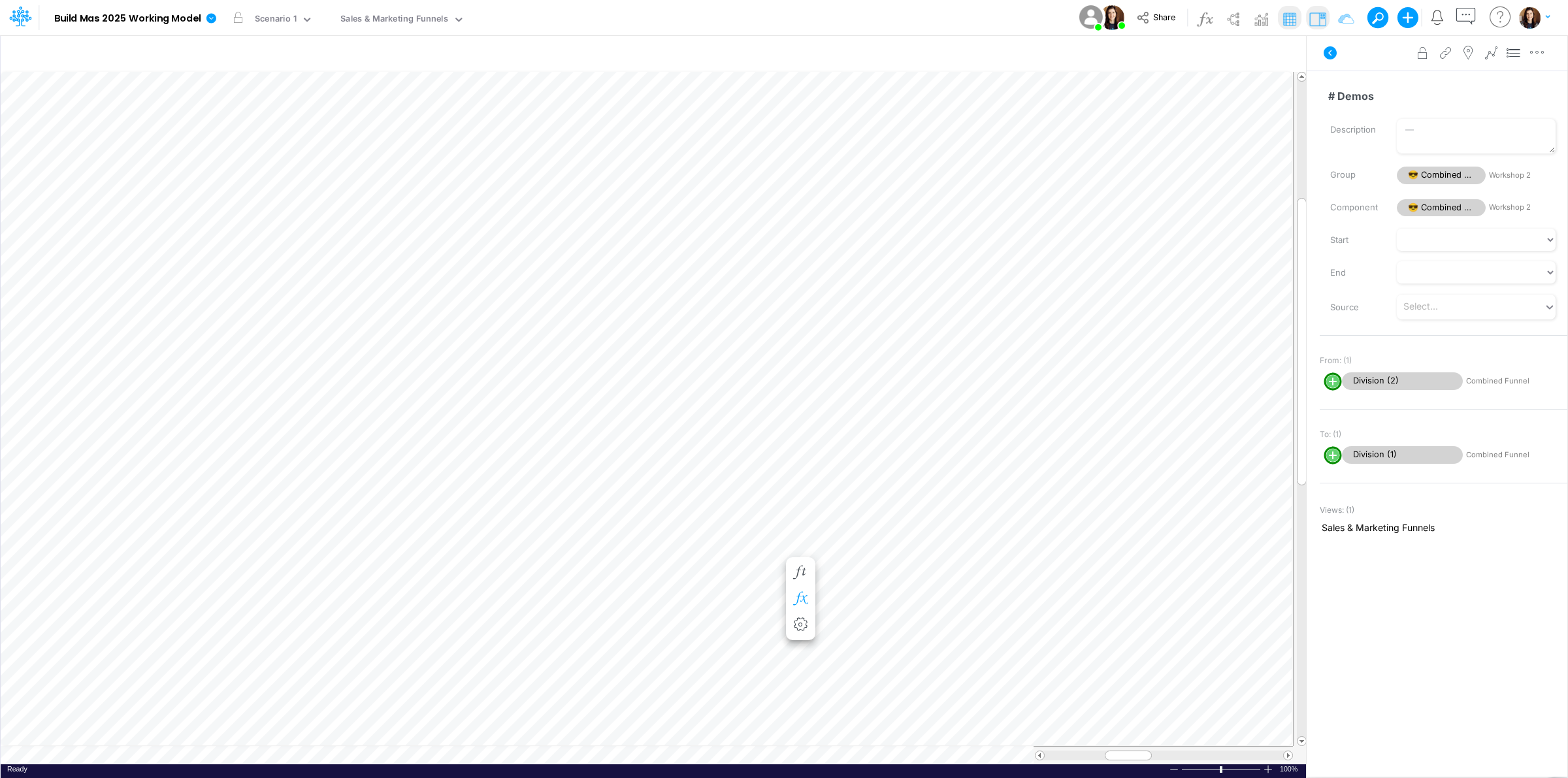
scroll to position [0, 1]
click at [1420, 378] on span "# New Customers" at bounding box center [1402, 381] width 121 height 18
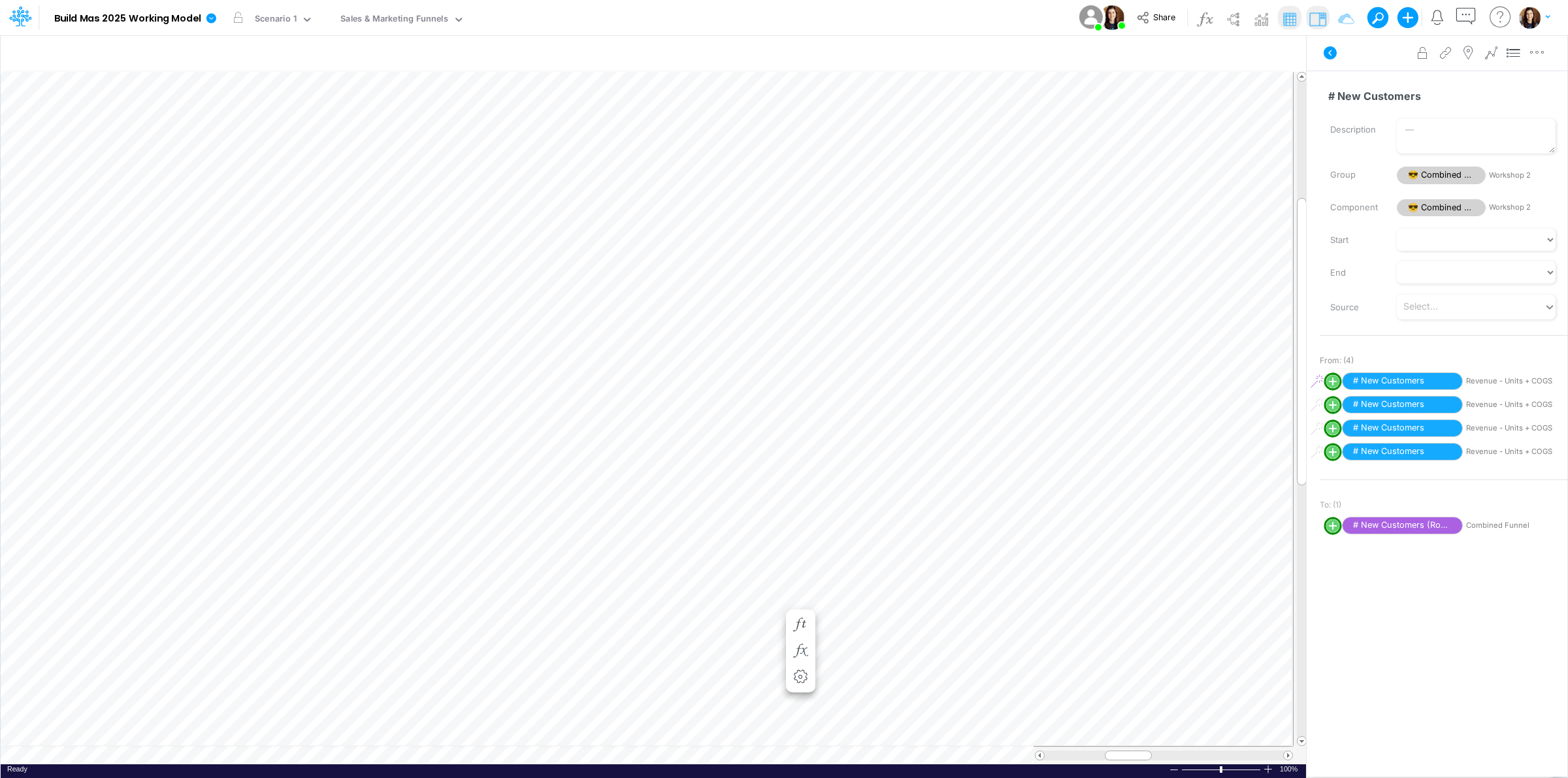
scroll to position [0, 1]
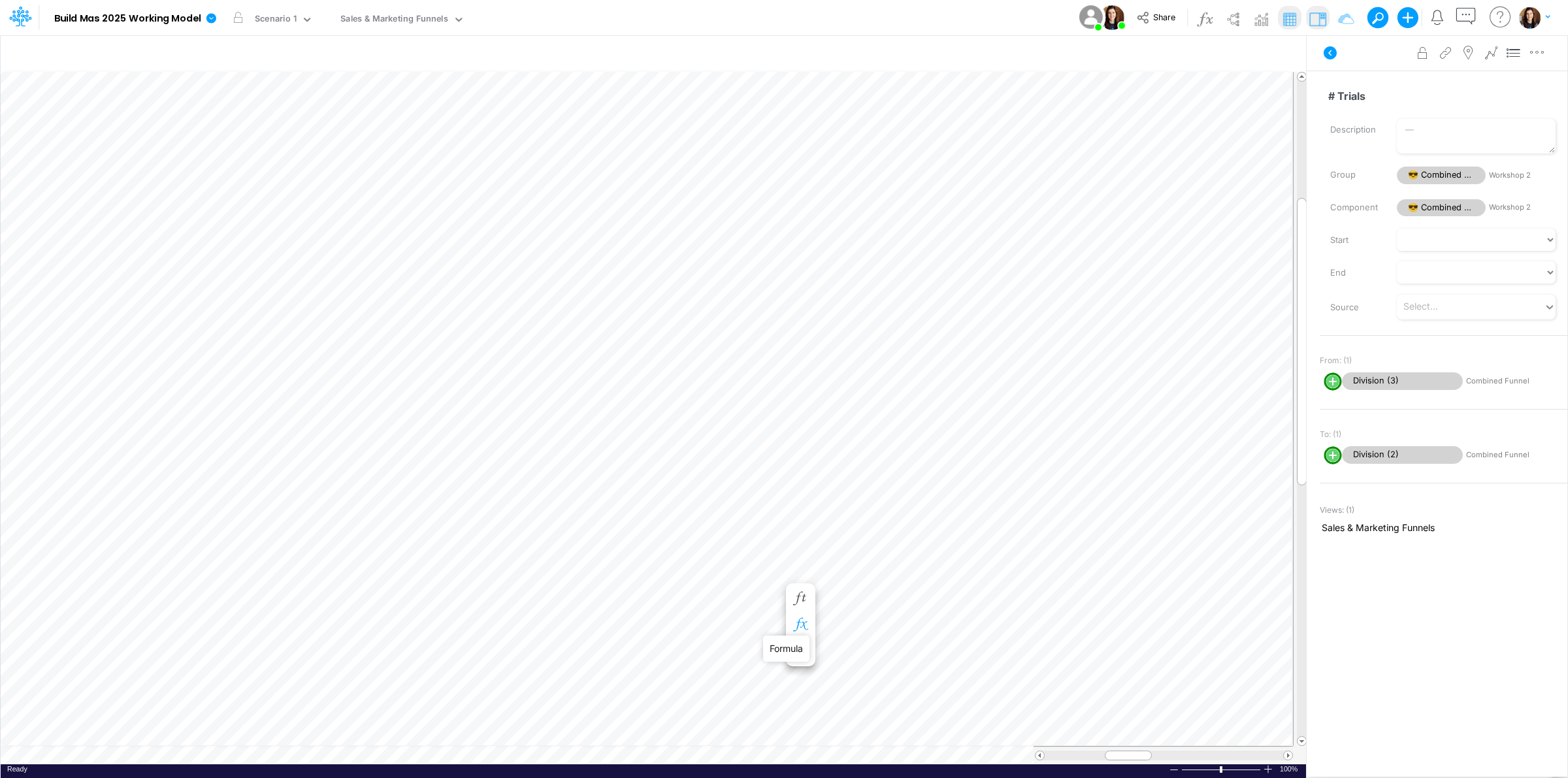
click at [802, 622] on icon "button" at bounding box center [800, 624] width 19 height 14
click at [854, 669] on circle "circle with outer border" at bounding box center [853, 662] width 13 height 13
select select "Ceiling"
select select "-1"
select select "Multiply"
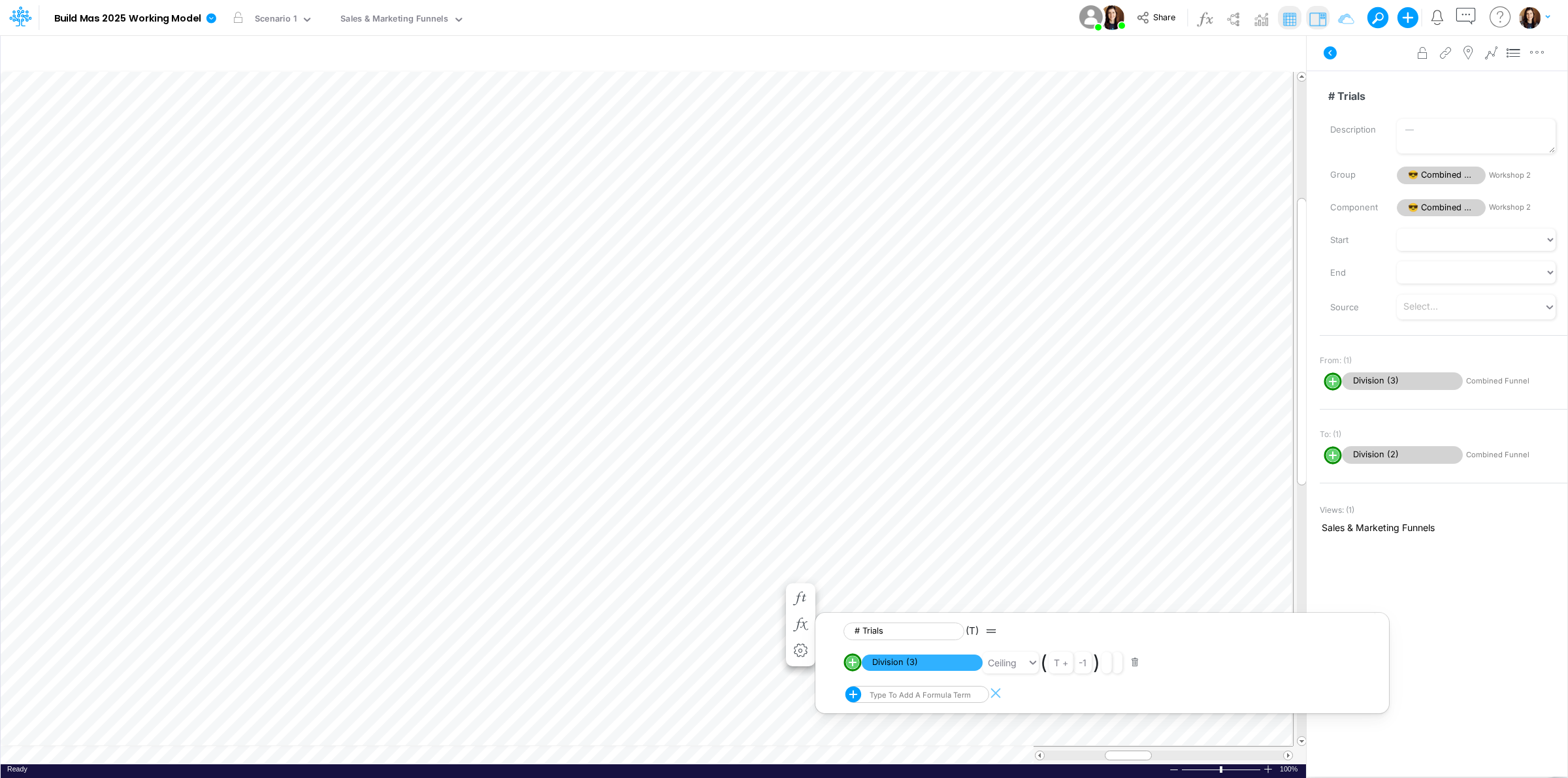
select select "Add"
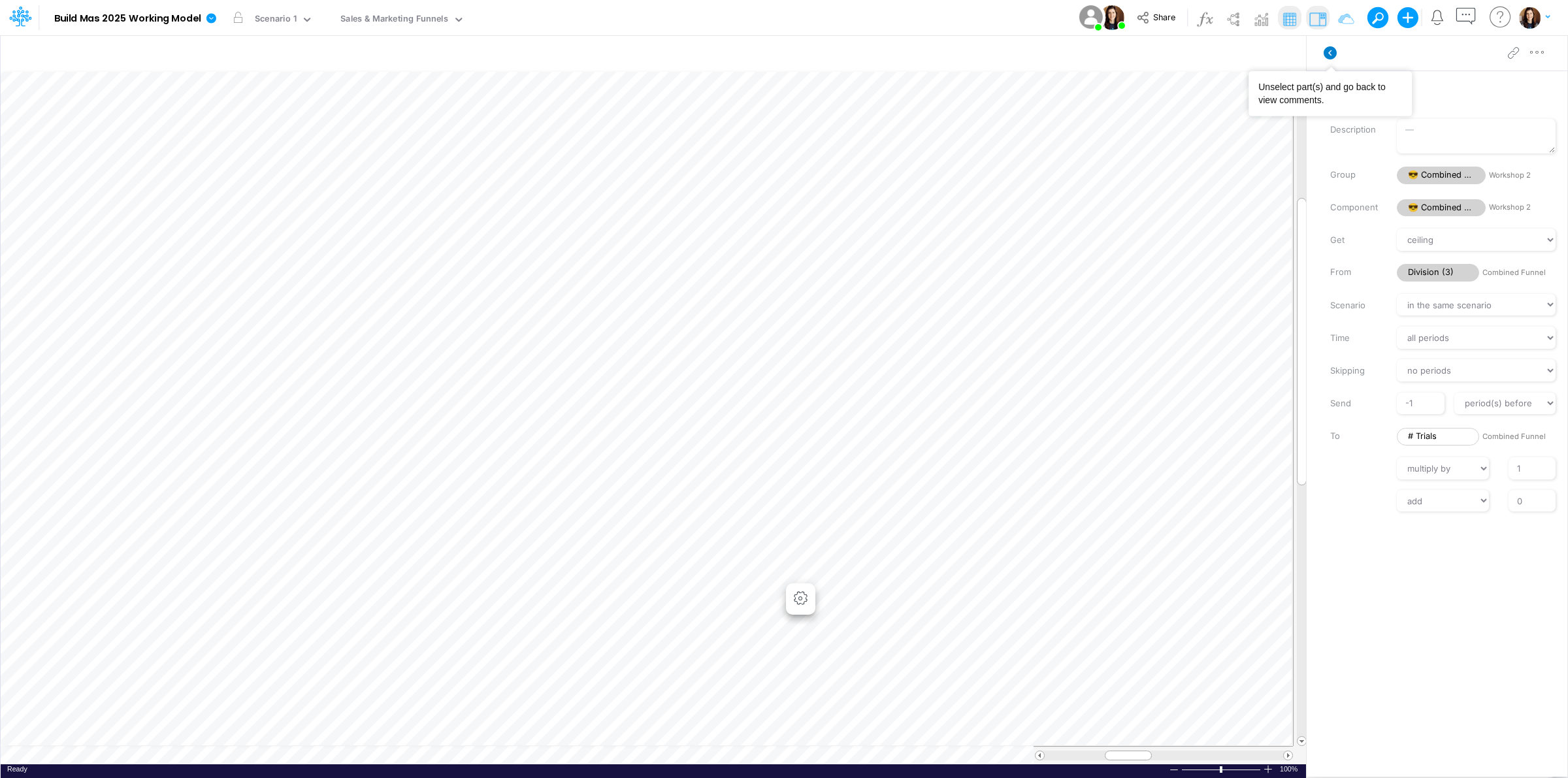
click at [1327, 49] on icon at bounding box center [1331, 53] width 13 height 13
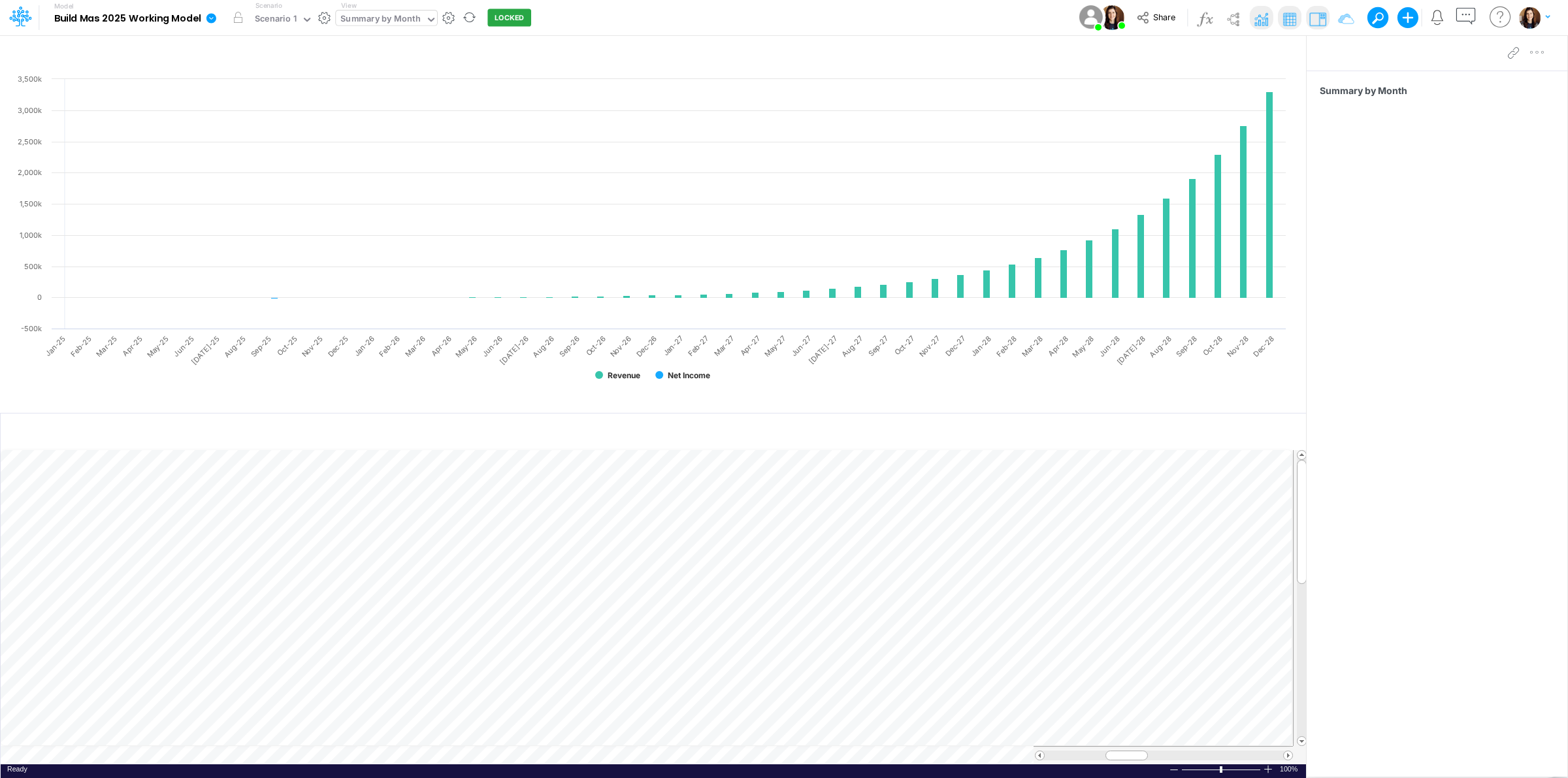
click at [387, 11] on div "Summary by Month" at bounding box center [381, 19] width 90 height 19
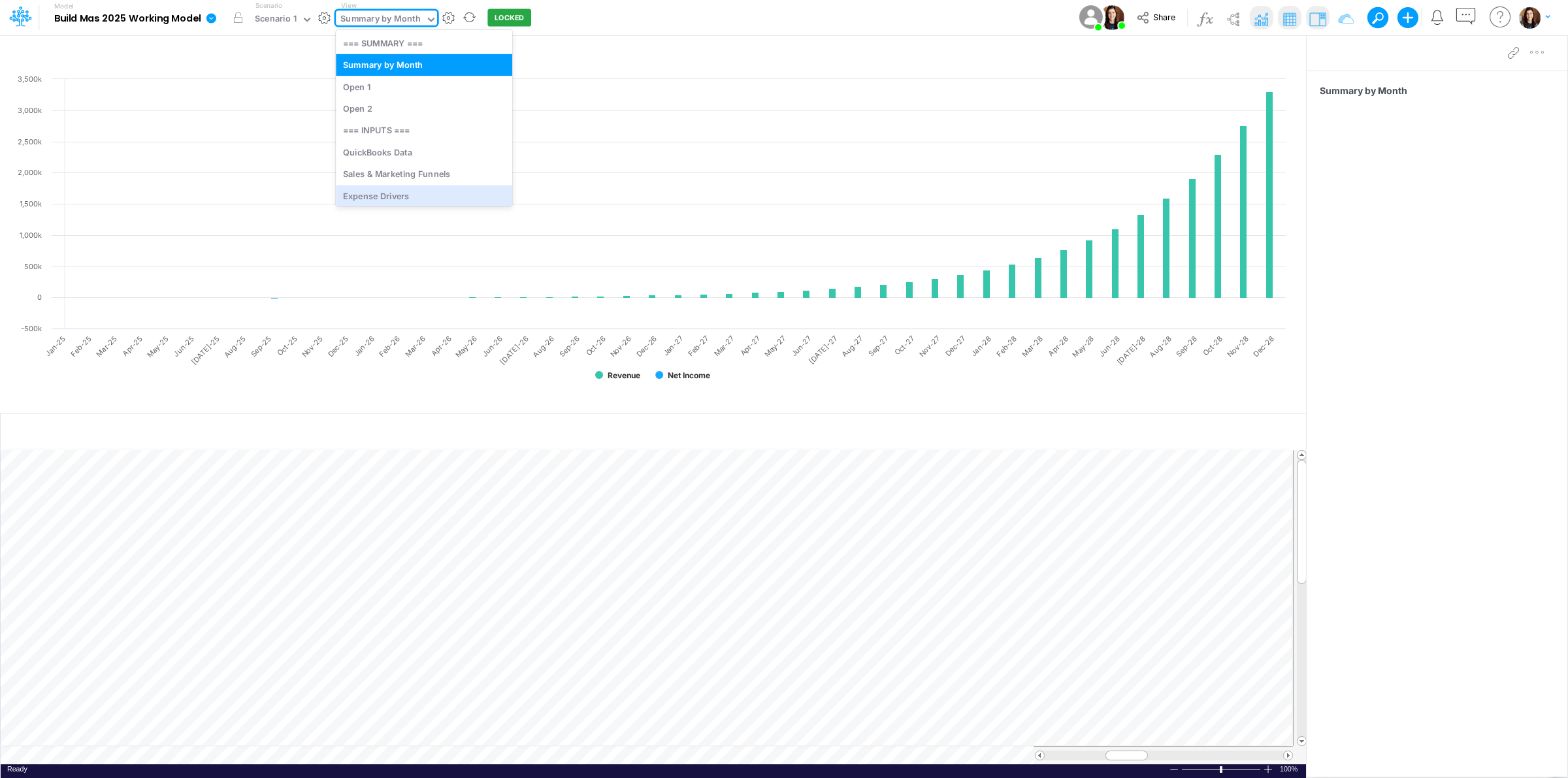
scroll to position [27, 0]
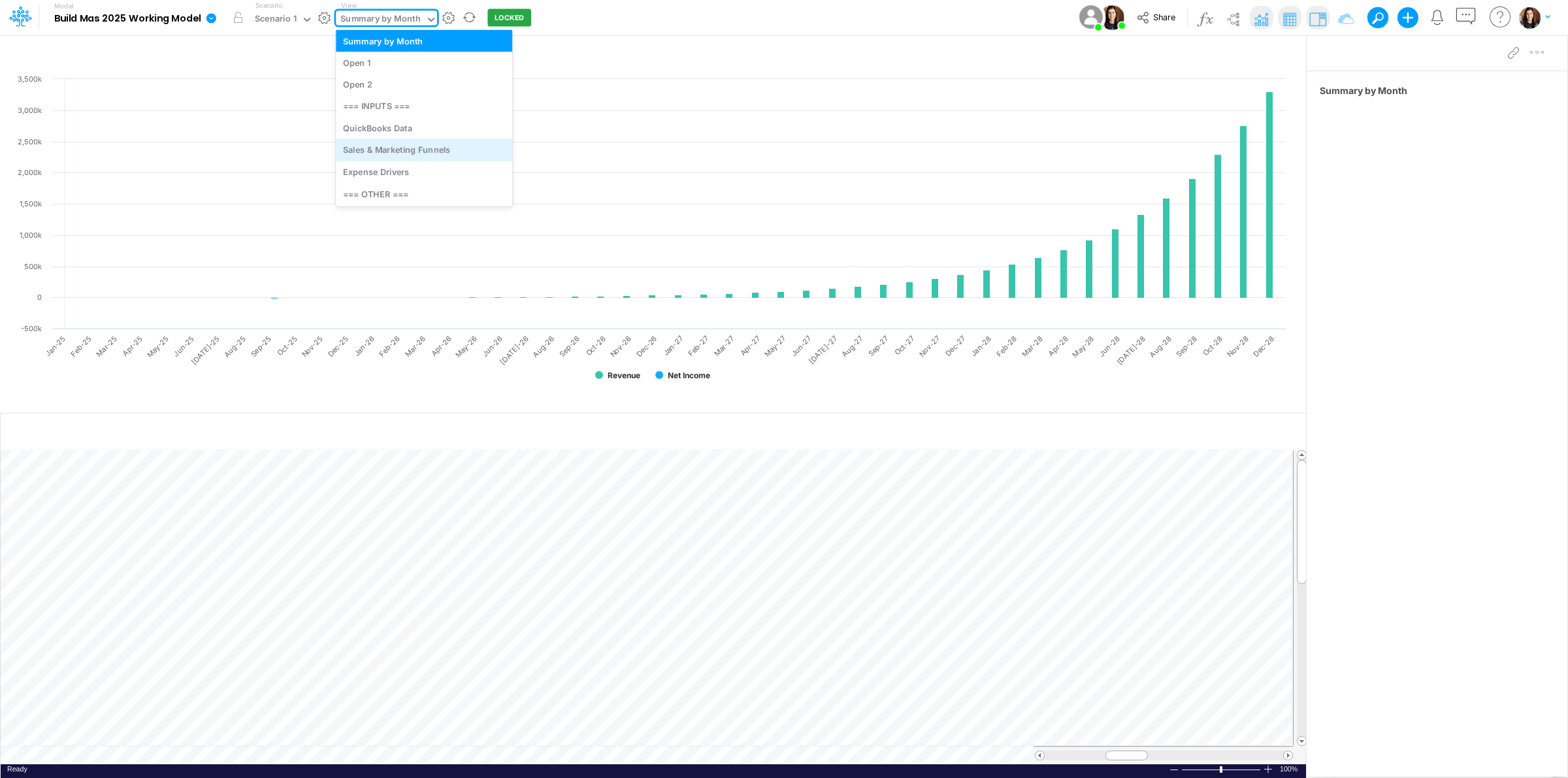
click at [396, 145] on div "Sales & Marketing Funnels" at bounding box center [424, 149] width 177 height 21
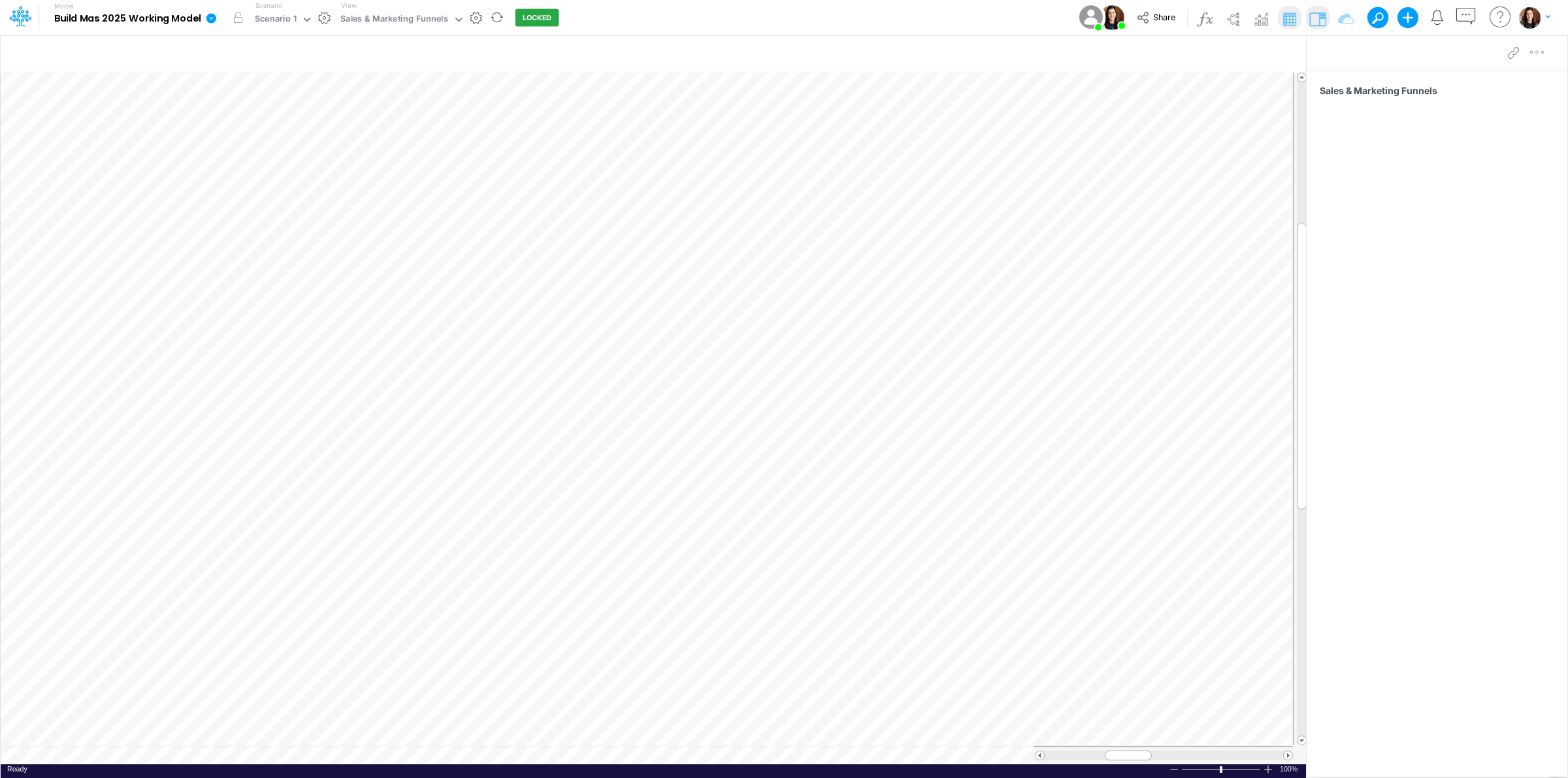
scroll to position [0, 1]
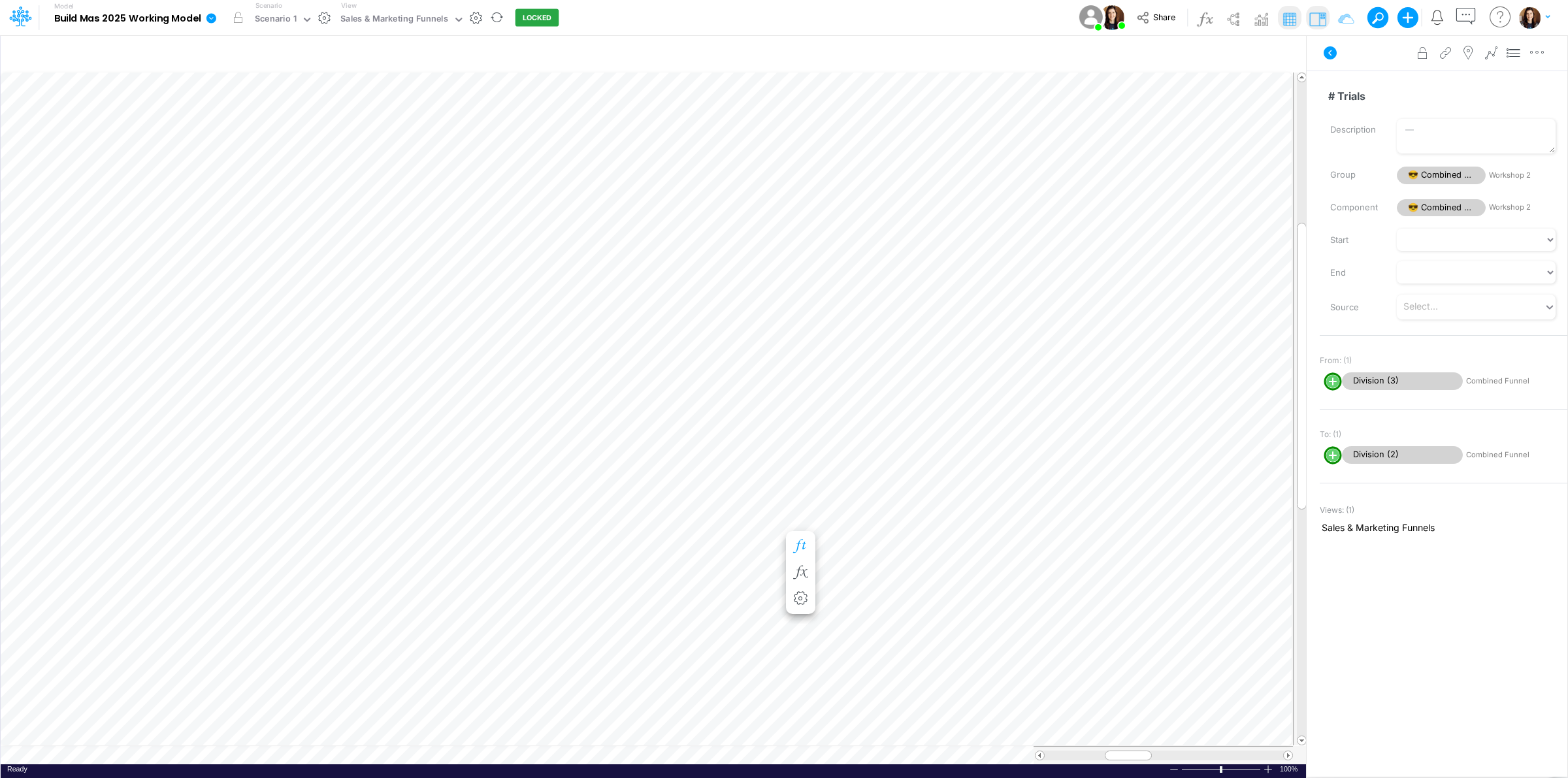
click at [801, 546] on icon "button" at bounding box center [800, 546] width 19 height 14
click at [799, 566] on icon "button" at bounding box center [800, 572] width 19 height 14
click at [904, 609] on span "Division (3)" at bounding box center [922, 611] width 121 height 17
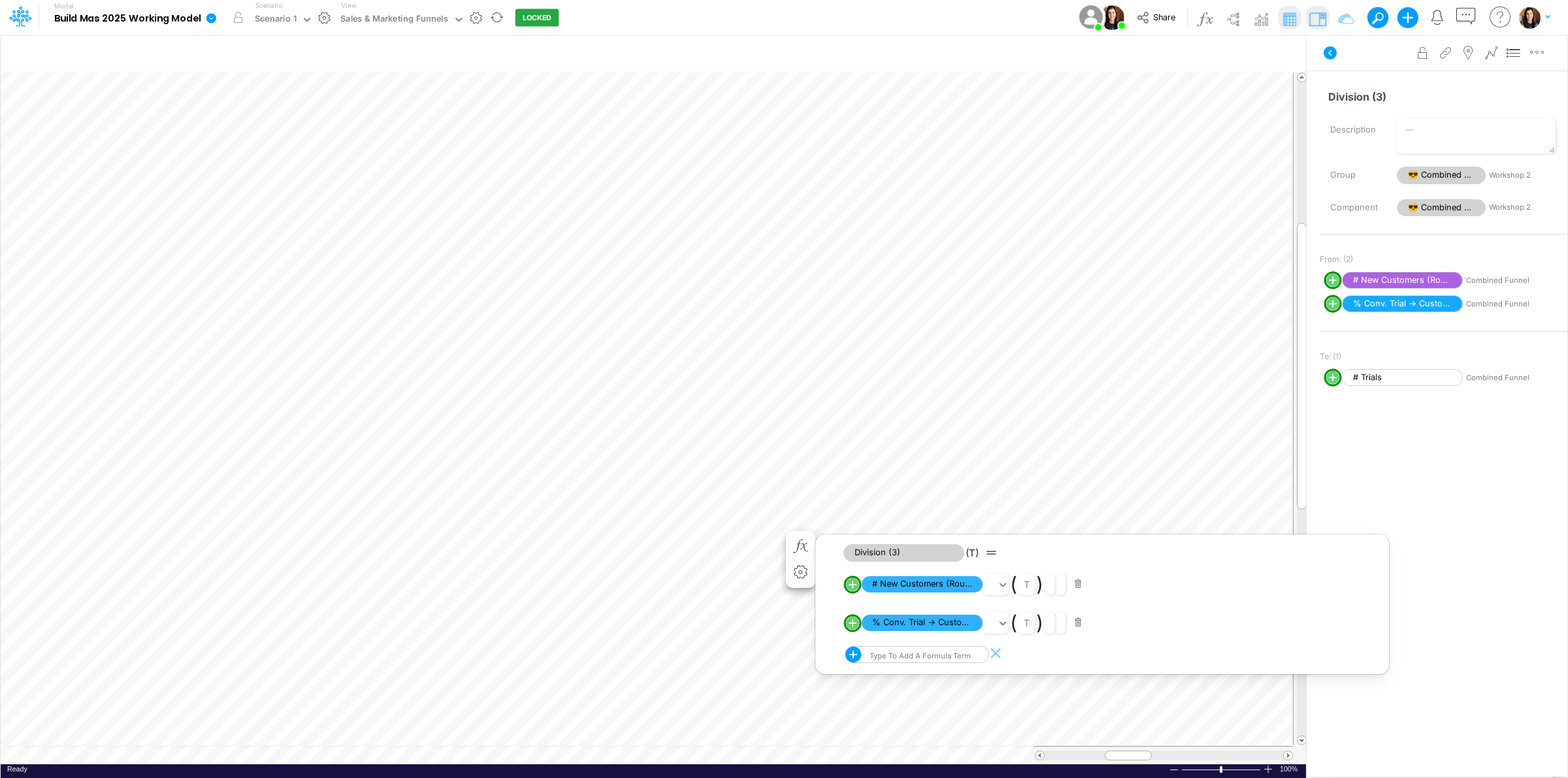
scroll to position [0, 1]
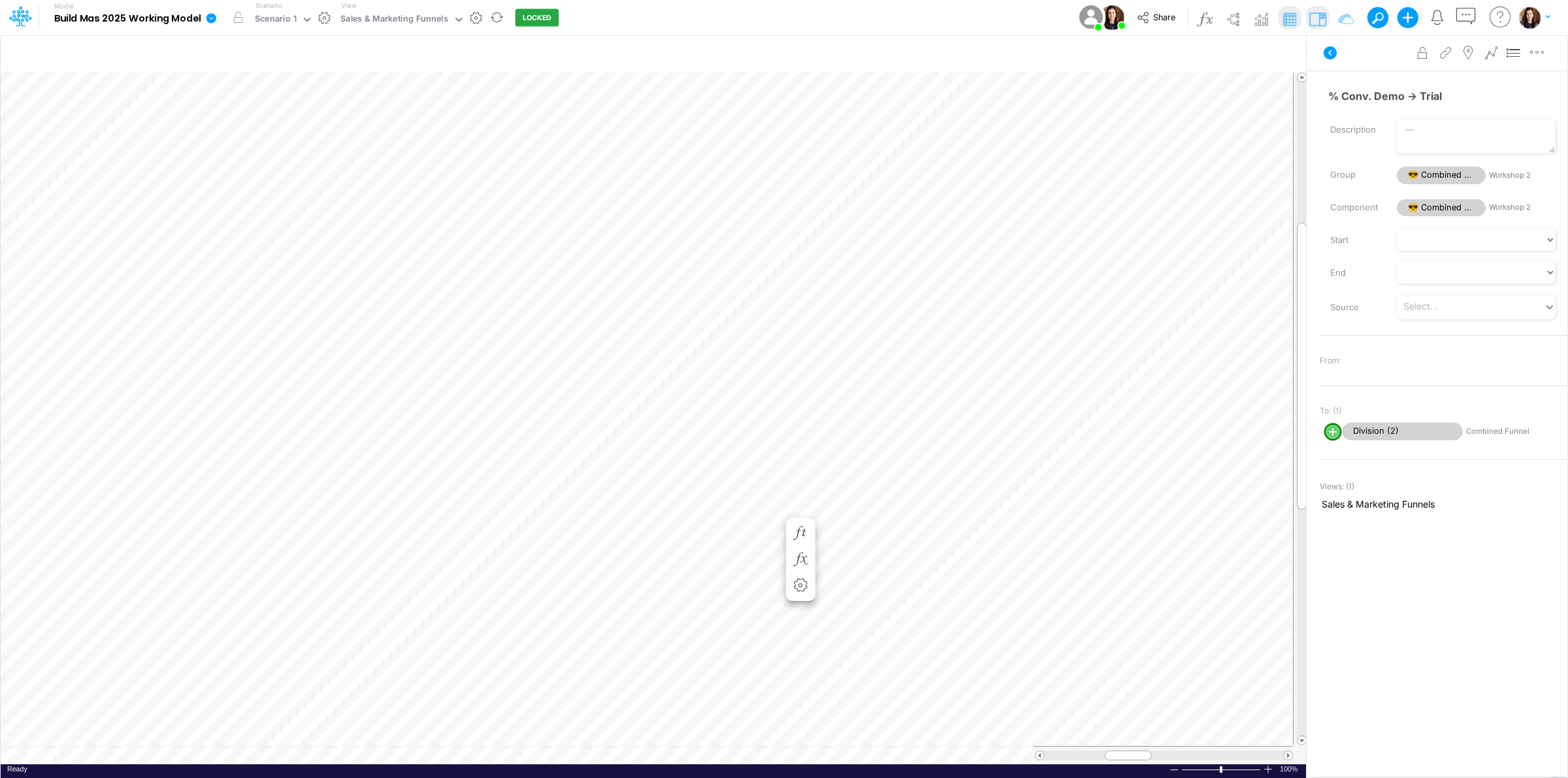
scroll to position [0, 1]
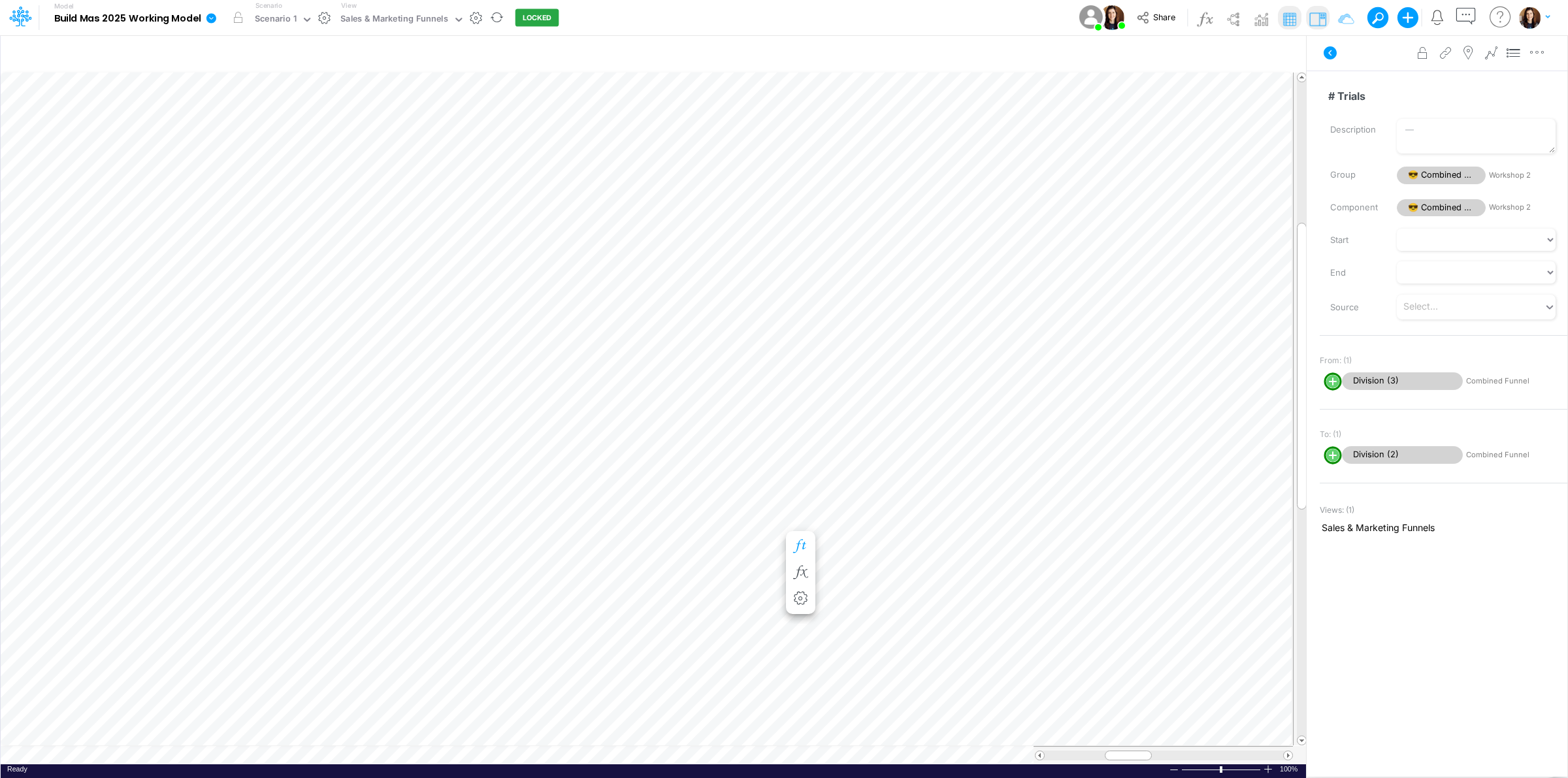
click at [798, 545] on icon "button" at bounding box center [800, 546] width 19 height 14
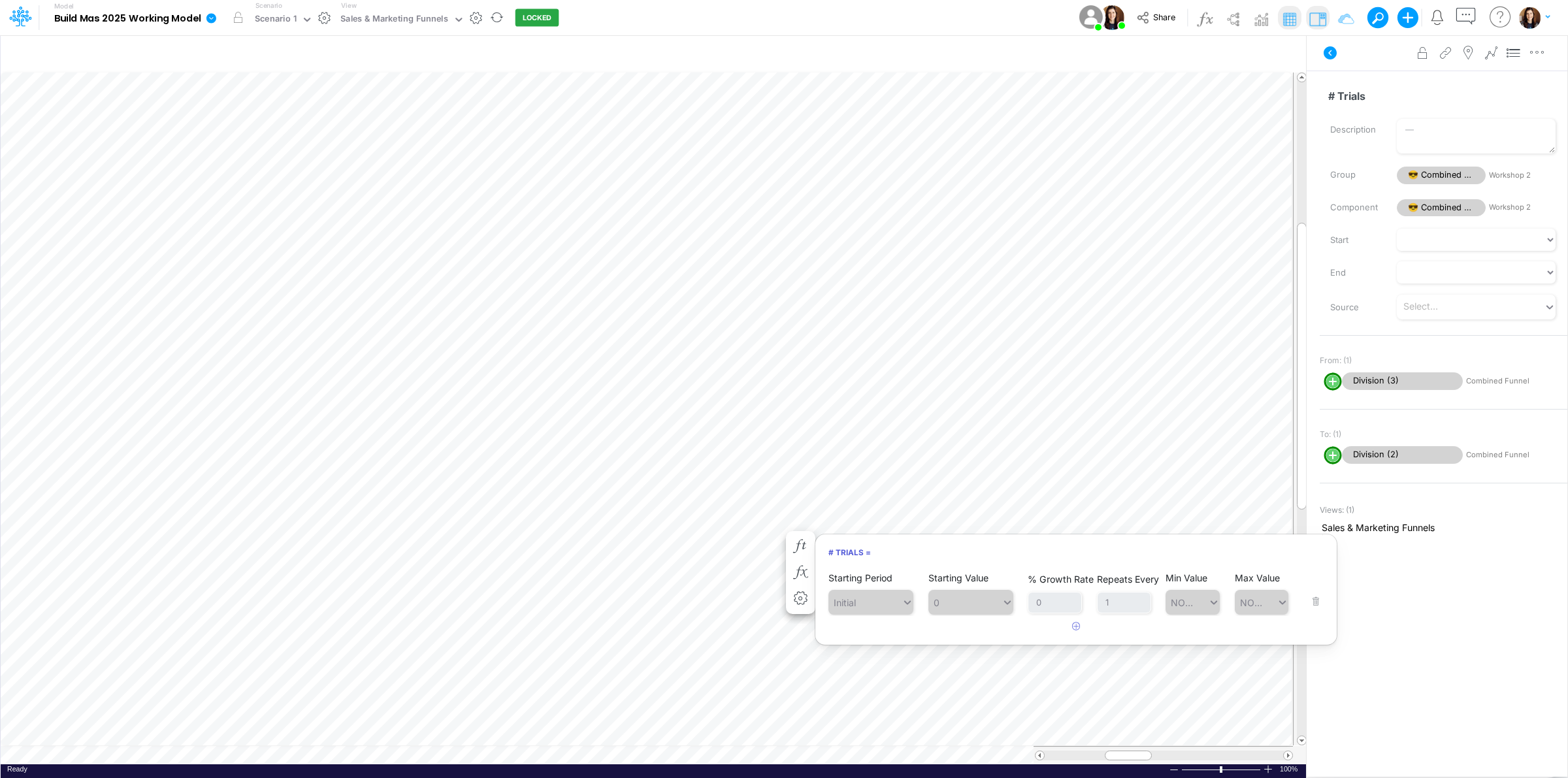
scroll to position [0, 1]
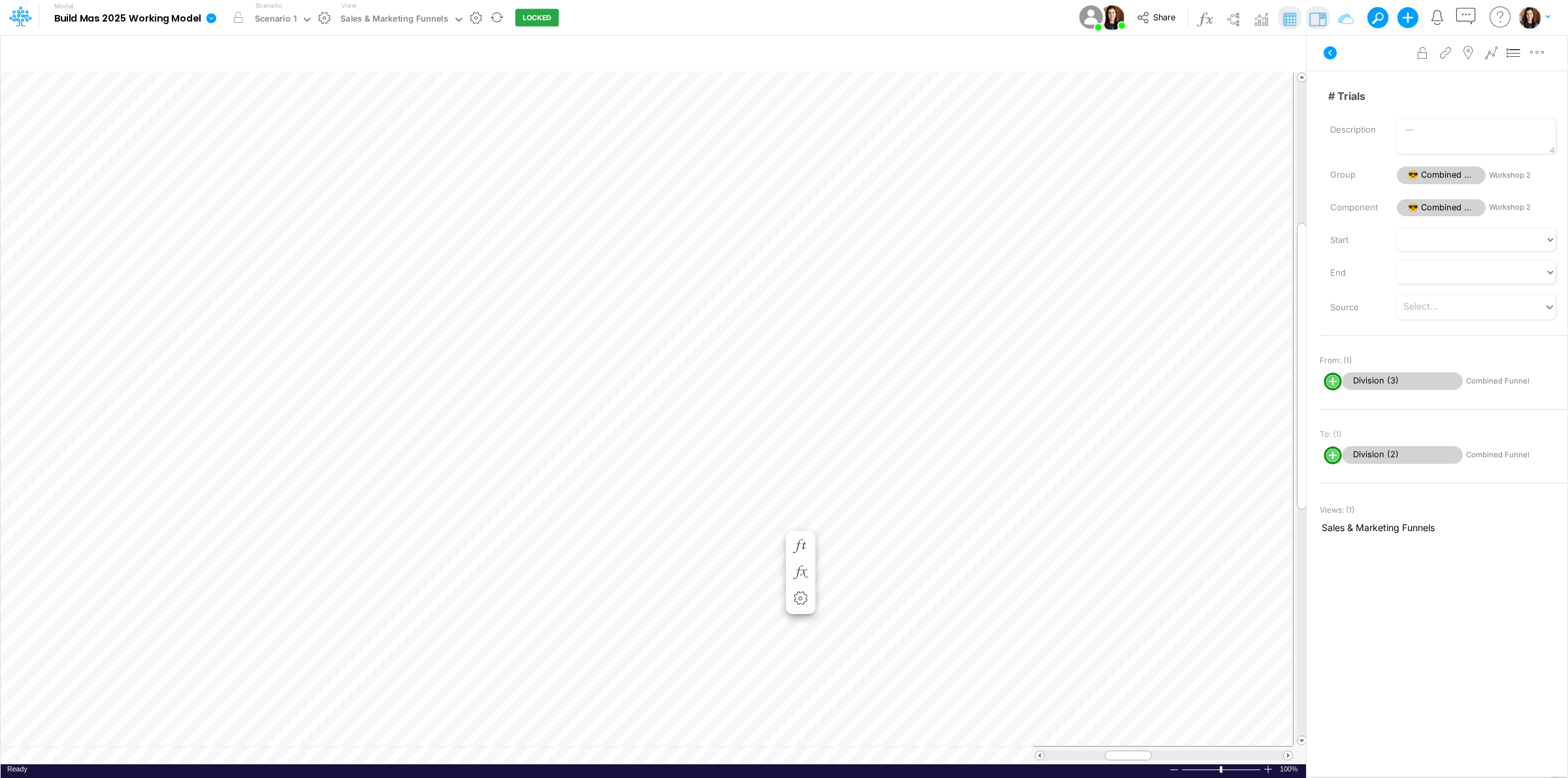
click at [1333, 381] on line "circle with outer border" at bounding box center [1333, 382] width 0 height 6
select select "Ceiling"
select select "-1"
select select "Multiply"
select select "Add"
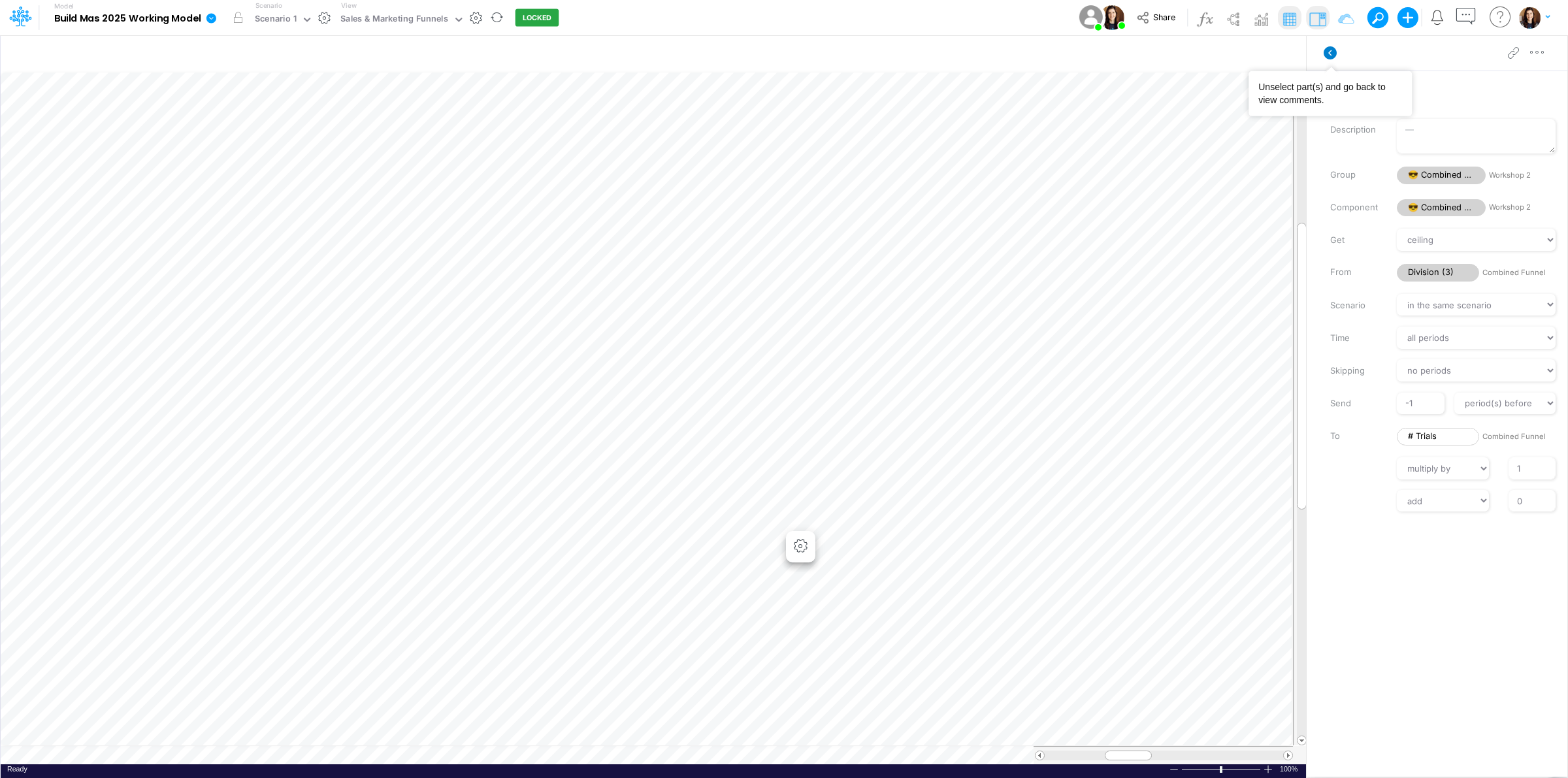
click at [1328, 57] on icon at bounding box center [1331, 53] width 13 height 13
click at [804, 558] on icon "button" at bounding box center [800, 559] width 19 height 14
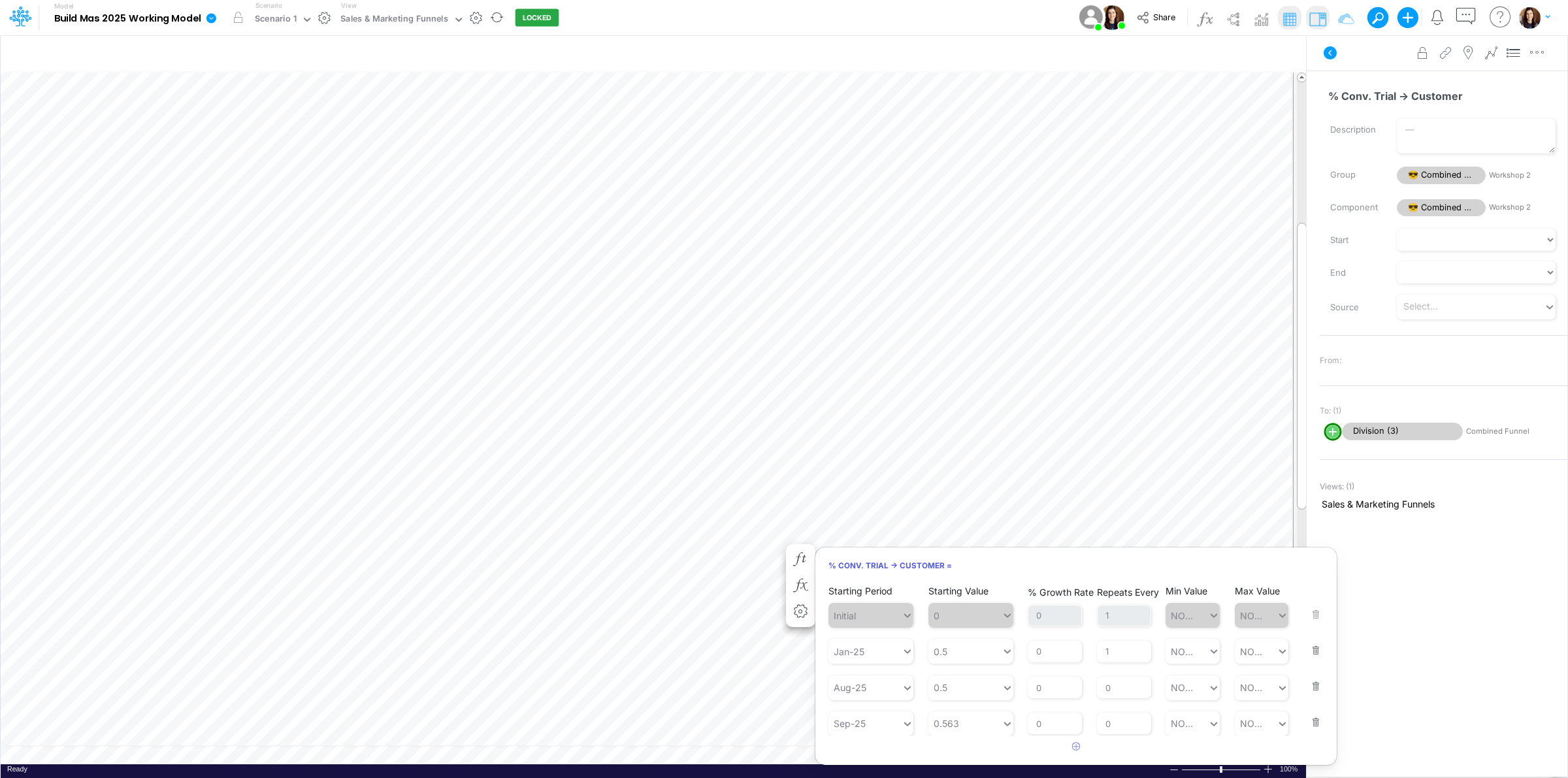
scroll to position [1, 0]
click at [966, 713] on div "0.563 0.563" at bounding box center [965, 722] width 73 height 21
drag, startPoint x: 985, startPoint y: 686, endPoint x: 1091, endPoint y: 709, distance: 108.5
click at [986, 686] on div "Set value 56.3" at bounding box center [972, 690] width 85 height 24
type input "56.3"
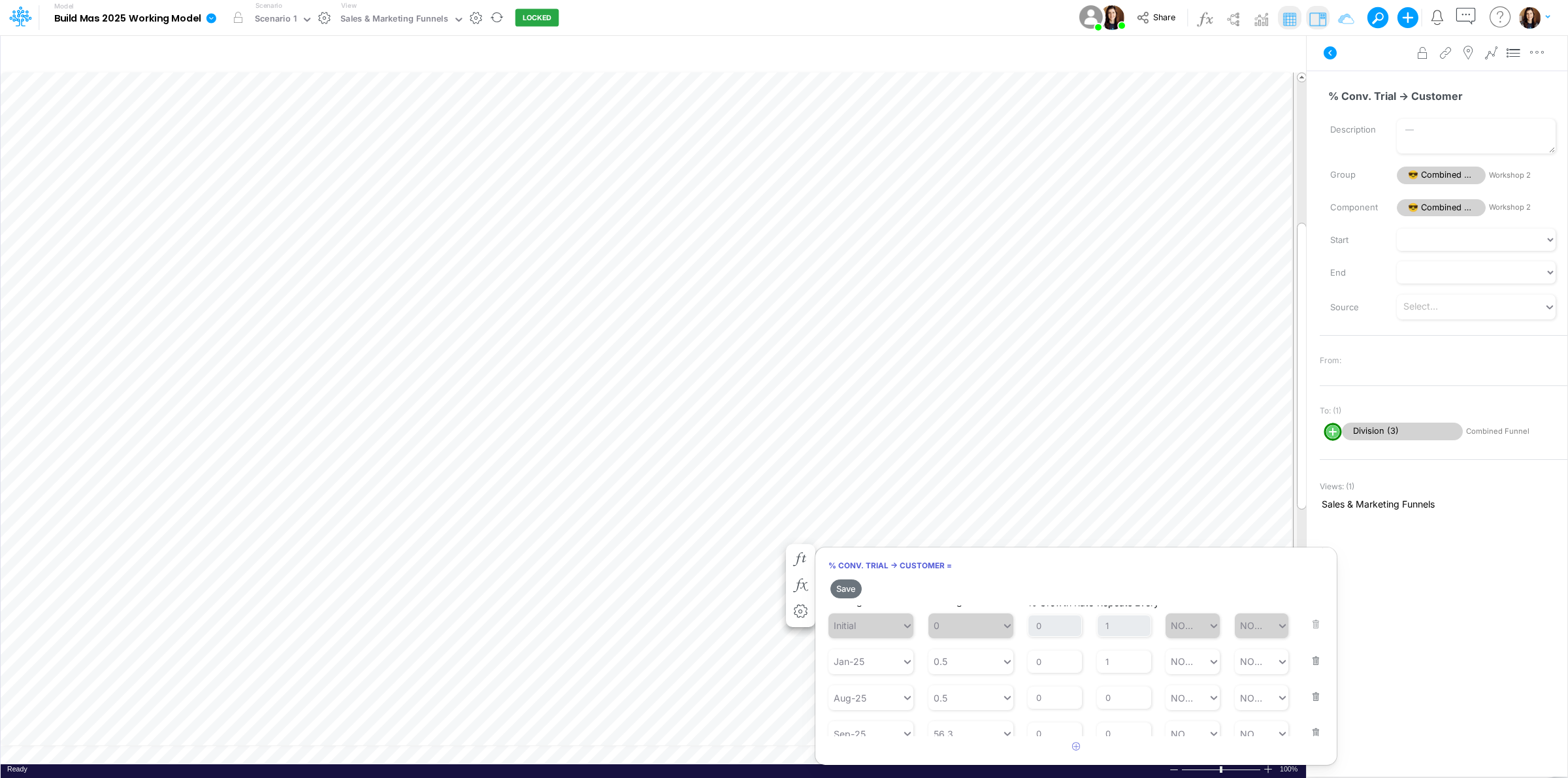
scroll to position [24, 0]
drag, startPoint x: 1115, startPoint y: 722, endPoint x: 1089, endPoint y: 722, distance: 26.0
click at [1091, 722] on div "Starting Period Sep-25 Starting Value 56.3 % Growth Rate 0 Repeats Every 0 Min …" at bounding box center [1076, 713] width 495 height 44
type input "1"
click at [985, 752] on article at bounding box center [1076, 747] width 521 height 21
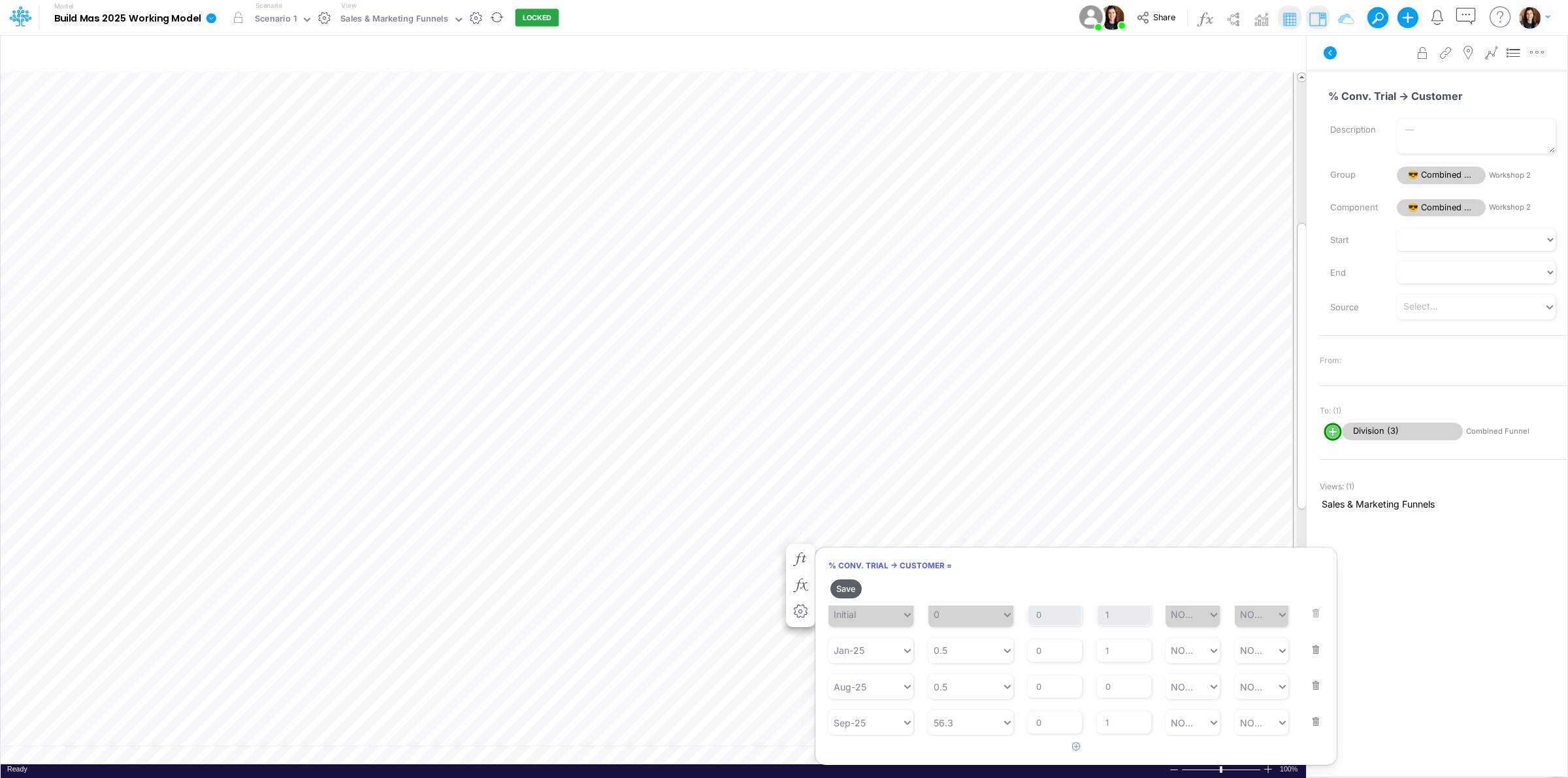
click at [847, 584] on button "Save" at bounding box center [847, 589] width 31 height 19
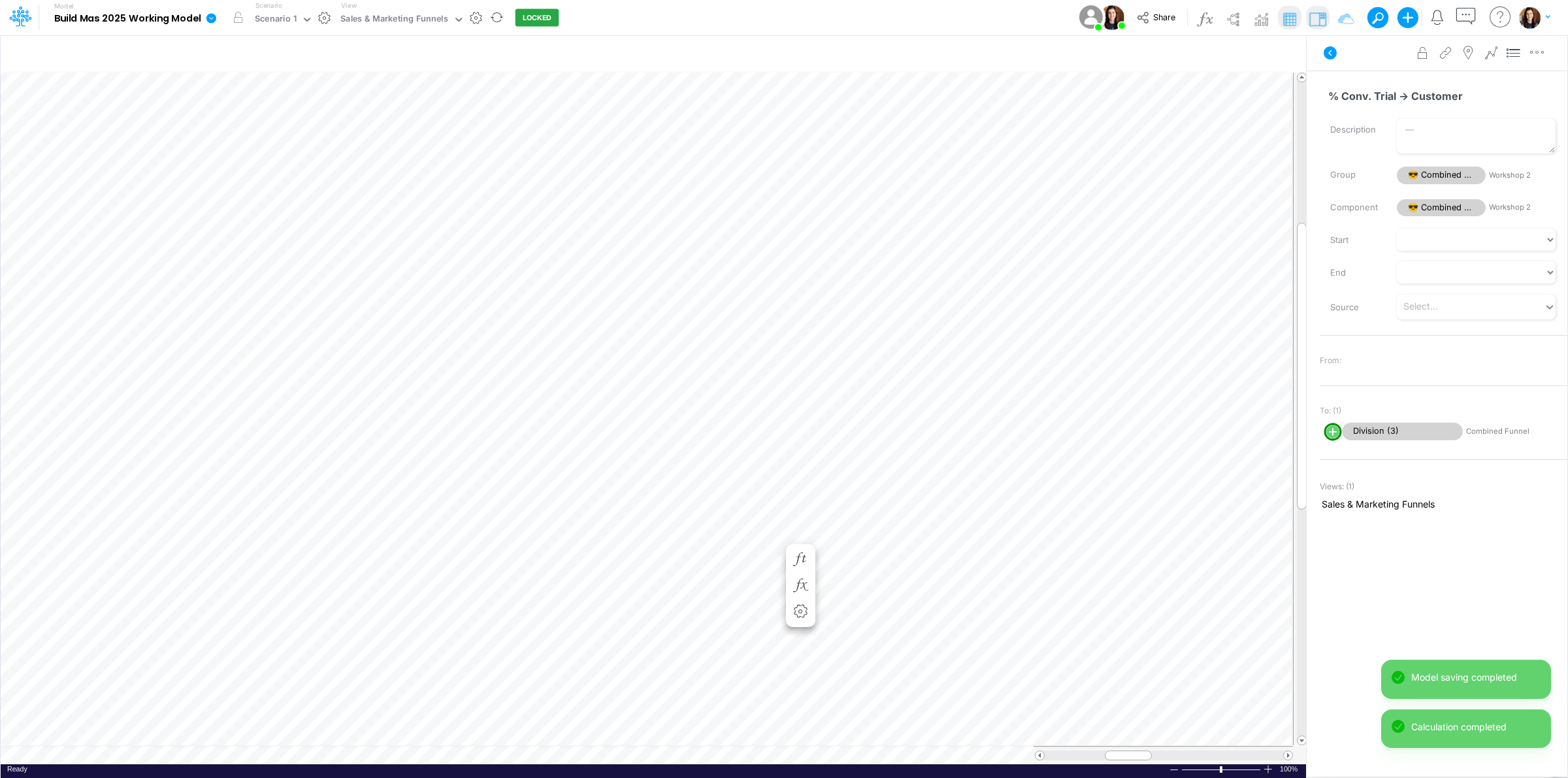
scroll to position [0, 1]
click at [808, 521] on button "button" at bounding box center [801, 533] width 24 height 26
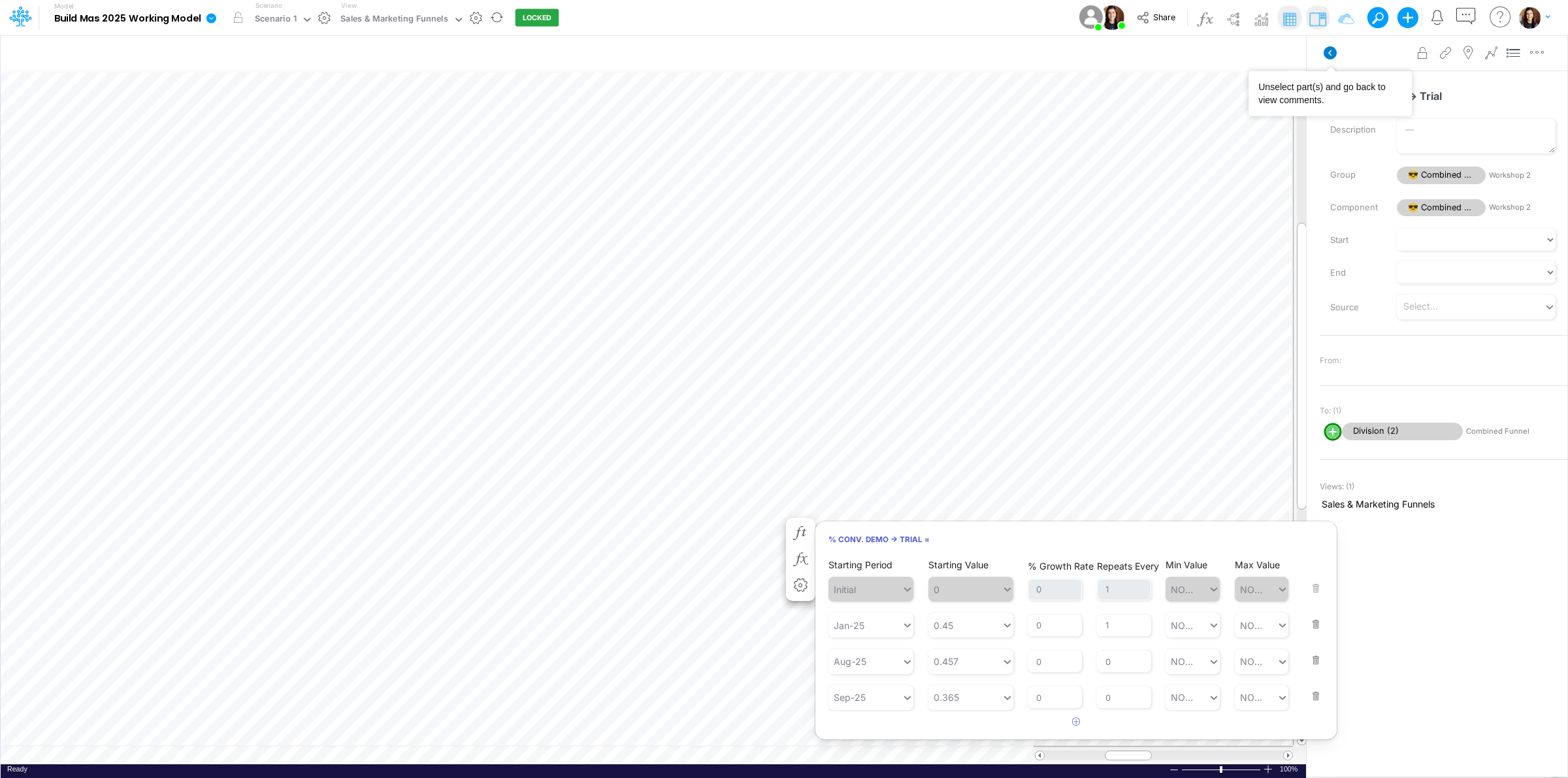
click at [1332, 50] on icon at bounding box center [1331, 53] width 13 height 13
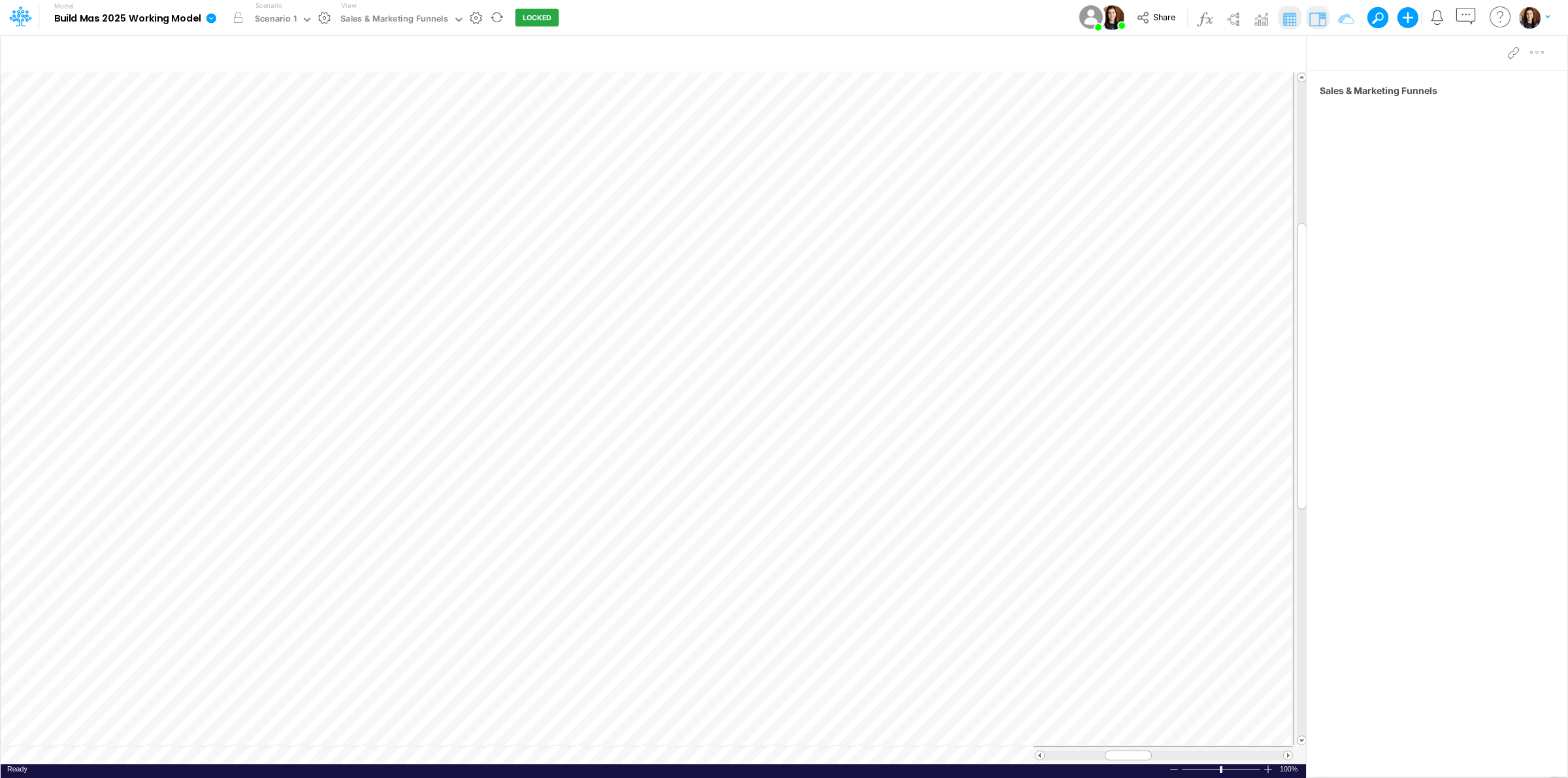
scroll to position [0, 1]
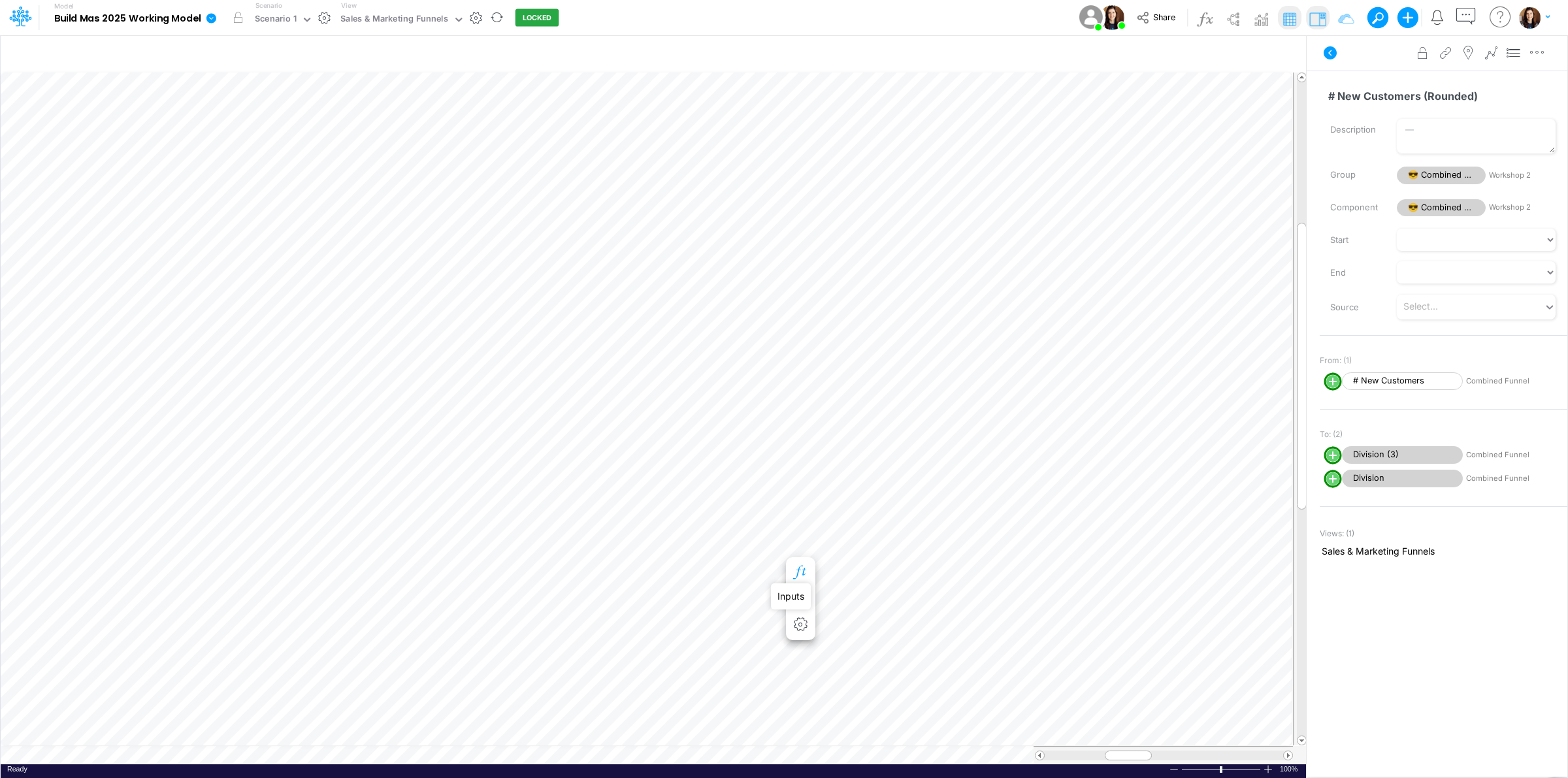
click at [807, 566] on icon "button" at bounding box center [800, 572] width 19 height 14
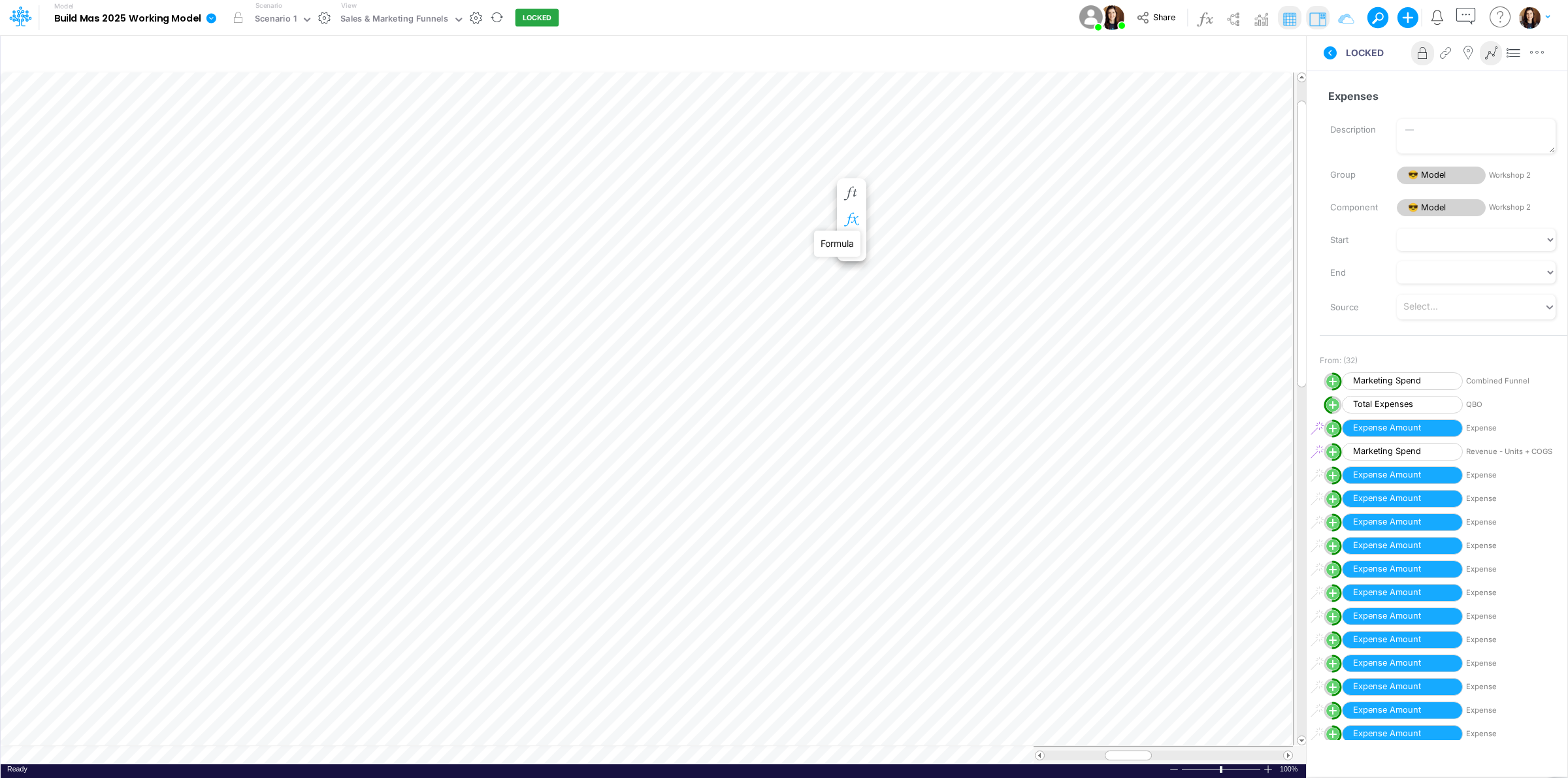
click at [855, 220] on icon "button" at bounding box center [851, 220] width 19 height 14
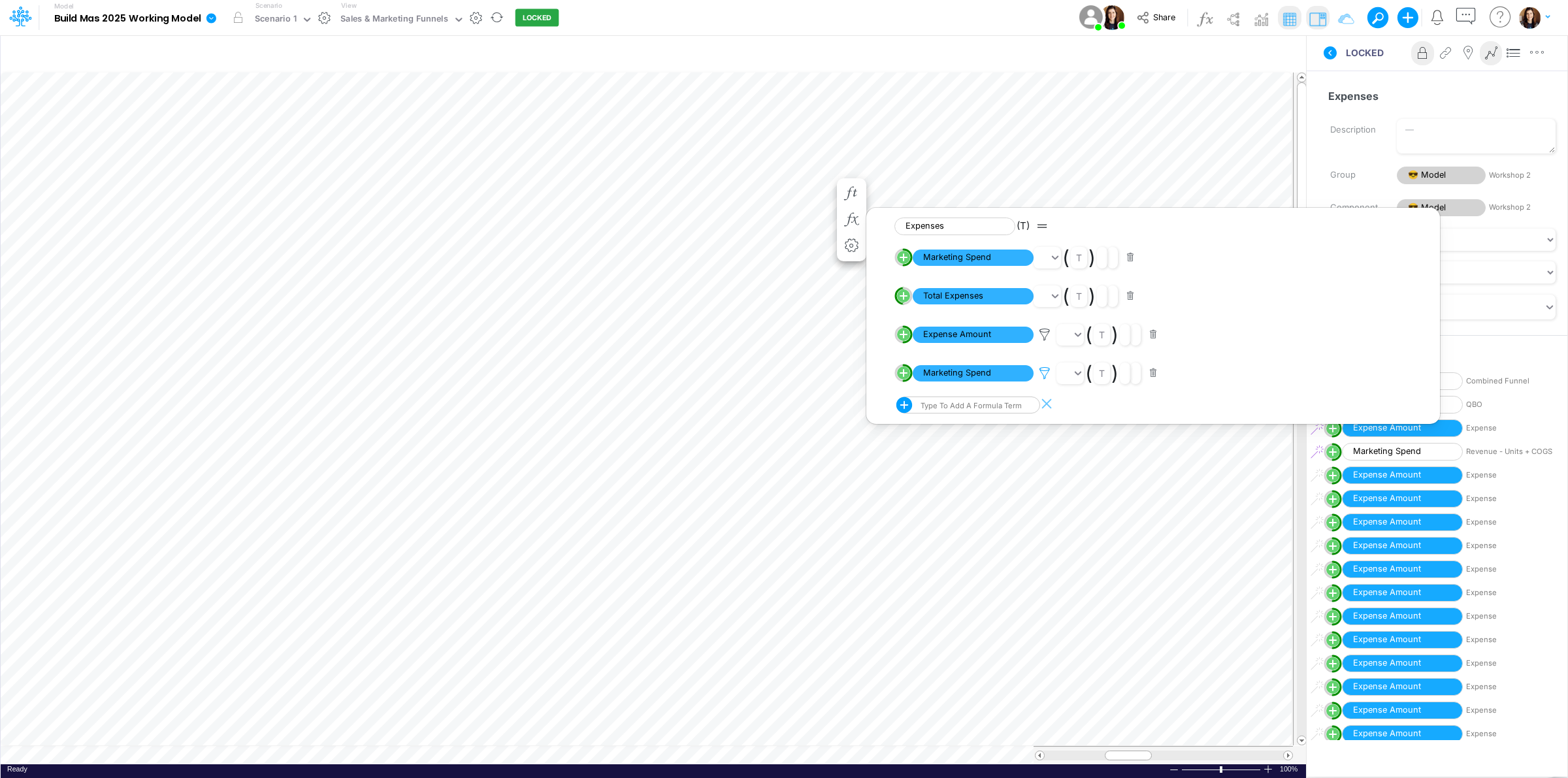
click at [1047, 370] on icon at bounding box center [1045, 373] width 19 height 14
click at [1047, 372] on div at bounding box center [784, 392] width 1568 height 772
click at [1371, 73] on div "Expenses Name already in use Description Group 😎 Model Workshop 2 Component 😎 M…" at bounding box center [1437, 405] width 261 height 670
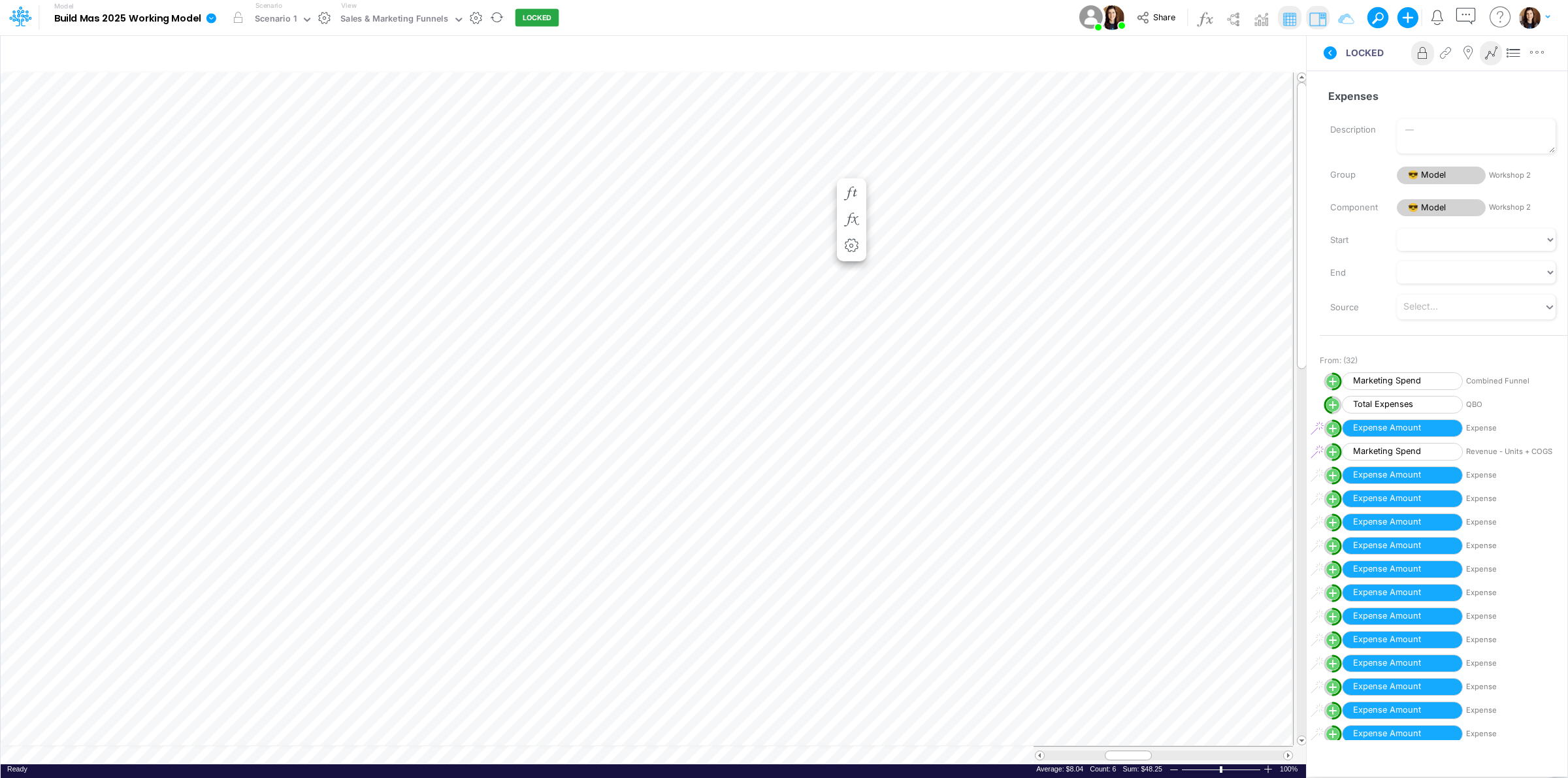
scroll to position [0, 1]
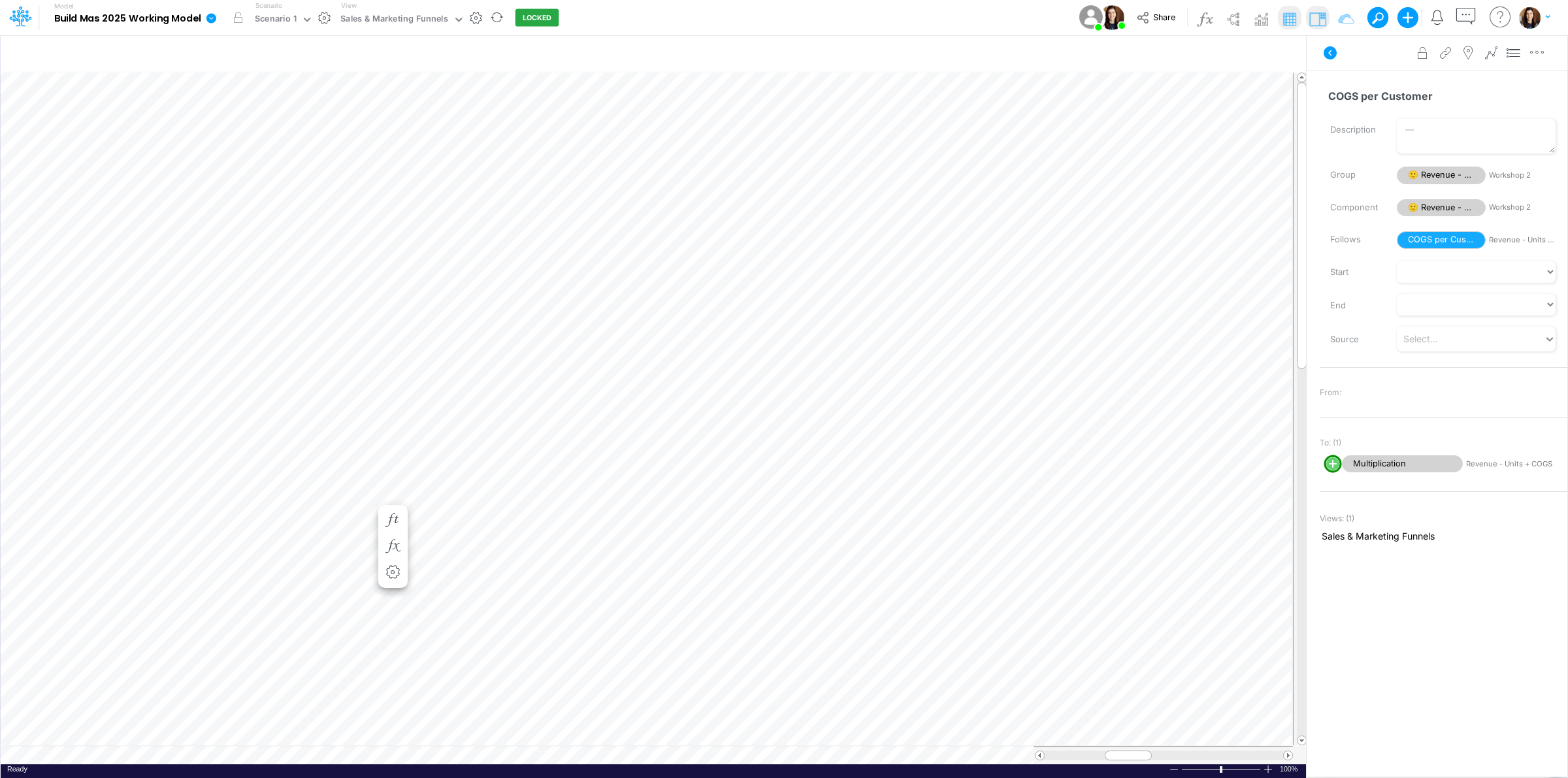
scroll to position [0, 1]
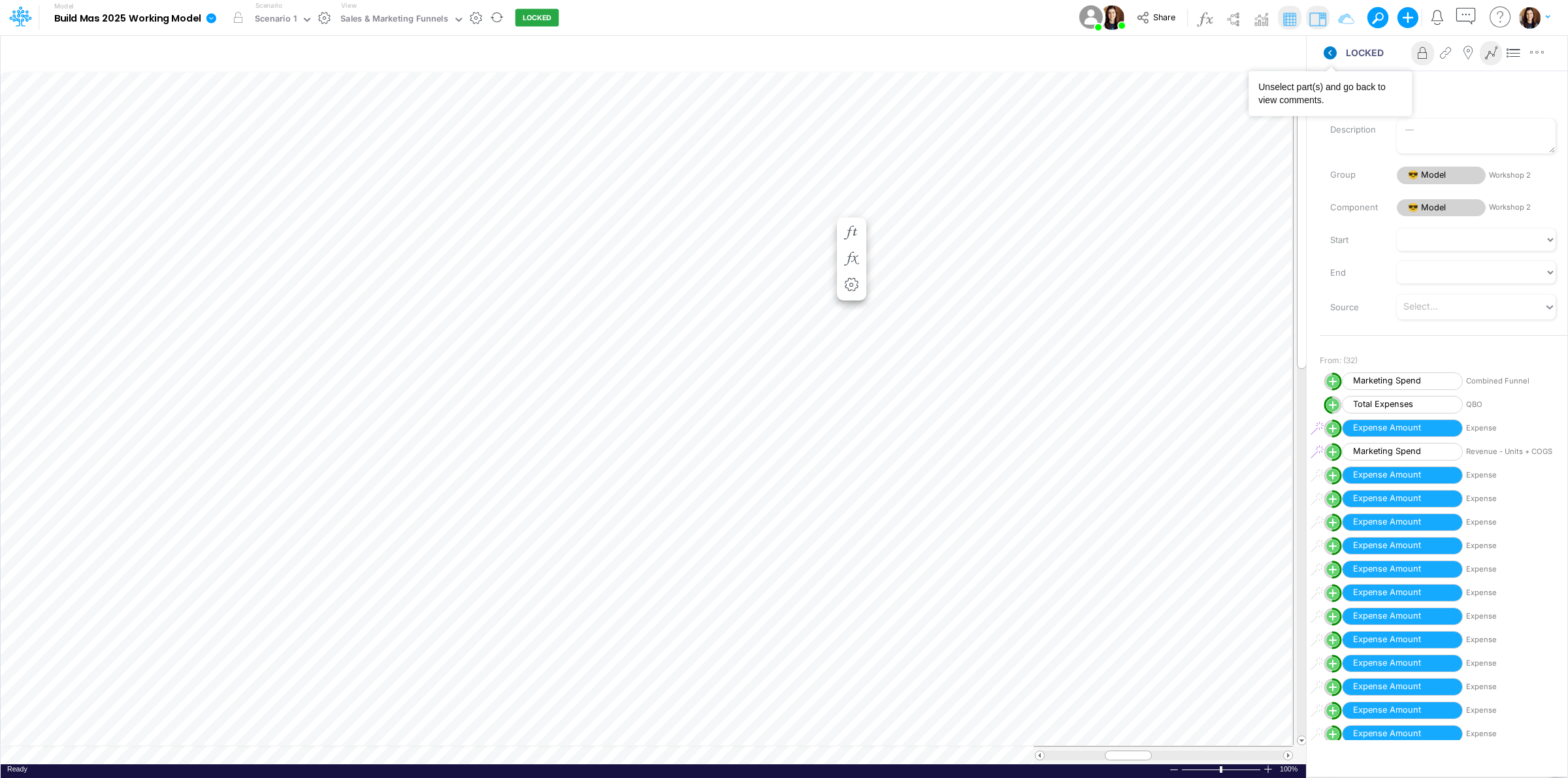
click at [1328, 56] on icon at bounding box center [1331, 53] width 13 height 13
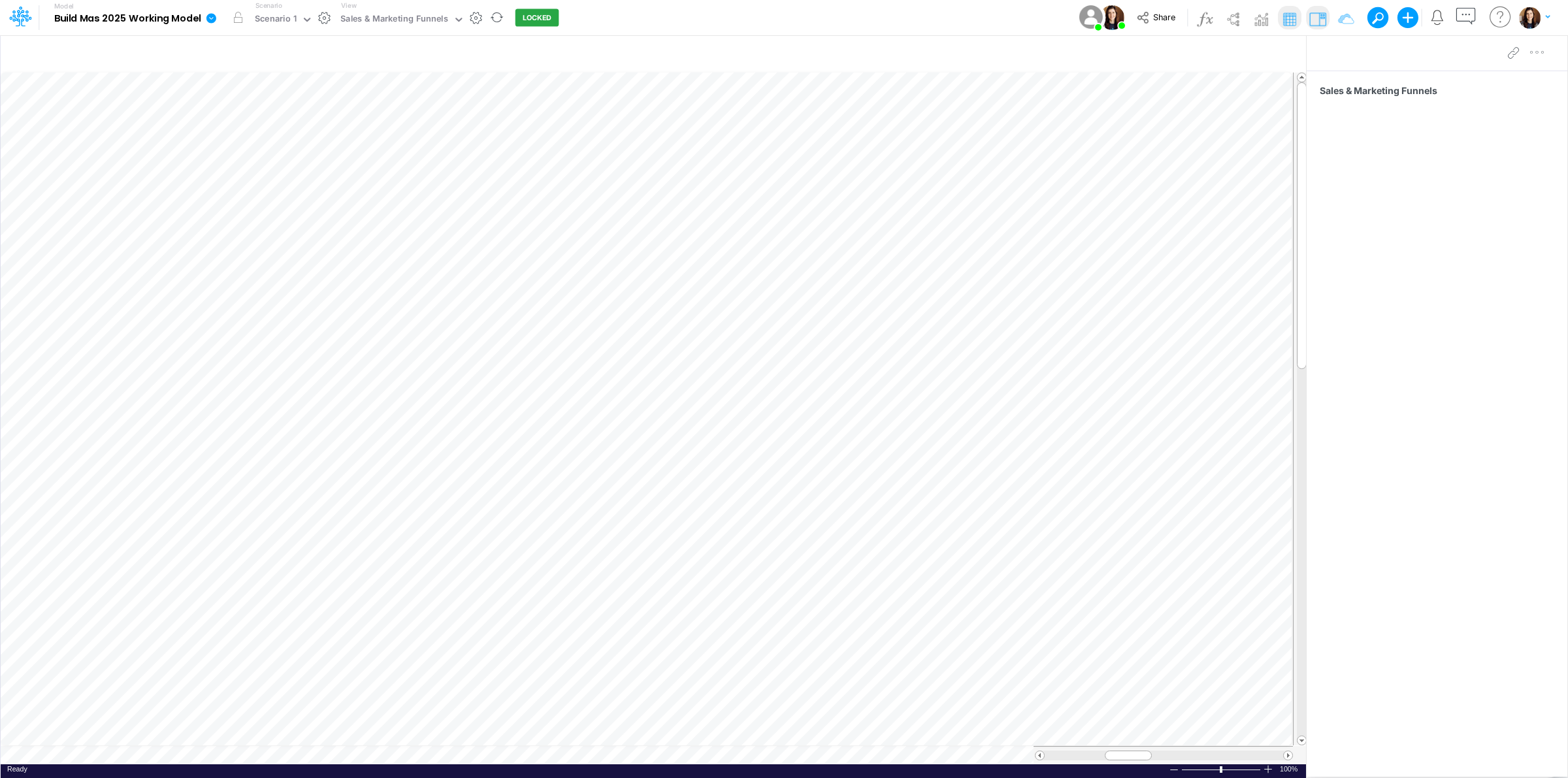
scroll to position [0, 1]
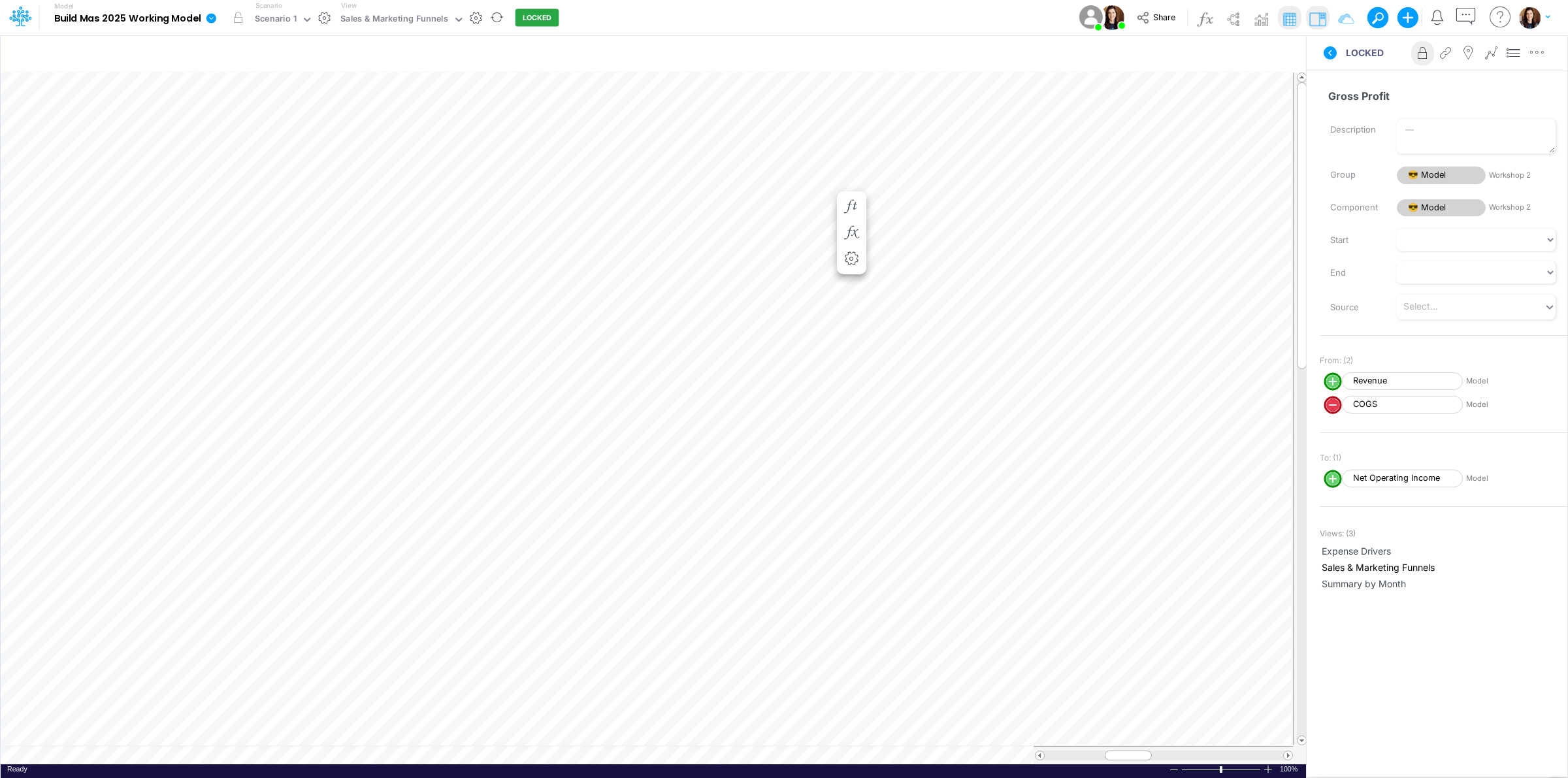
scroll to position [0, 1]
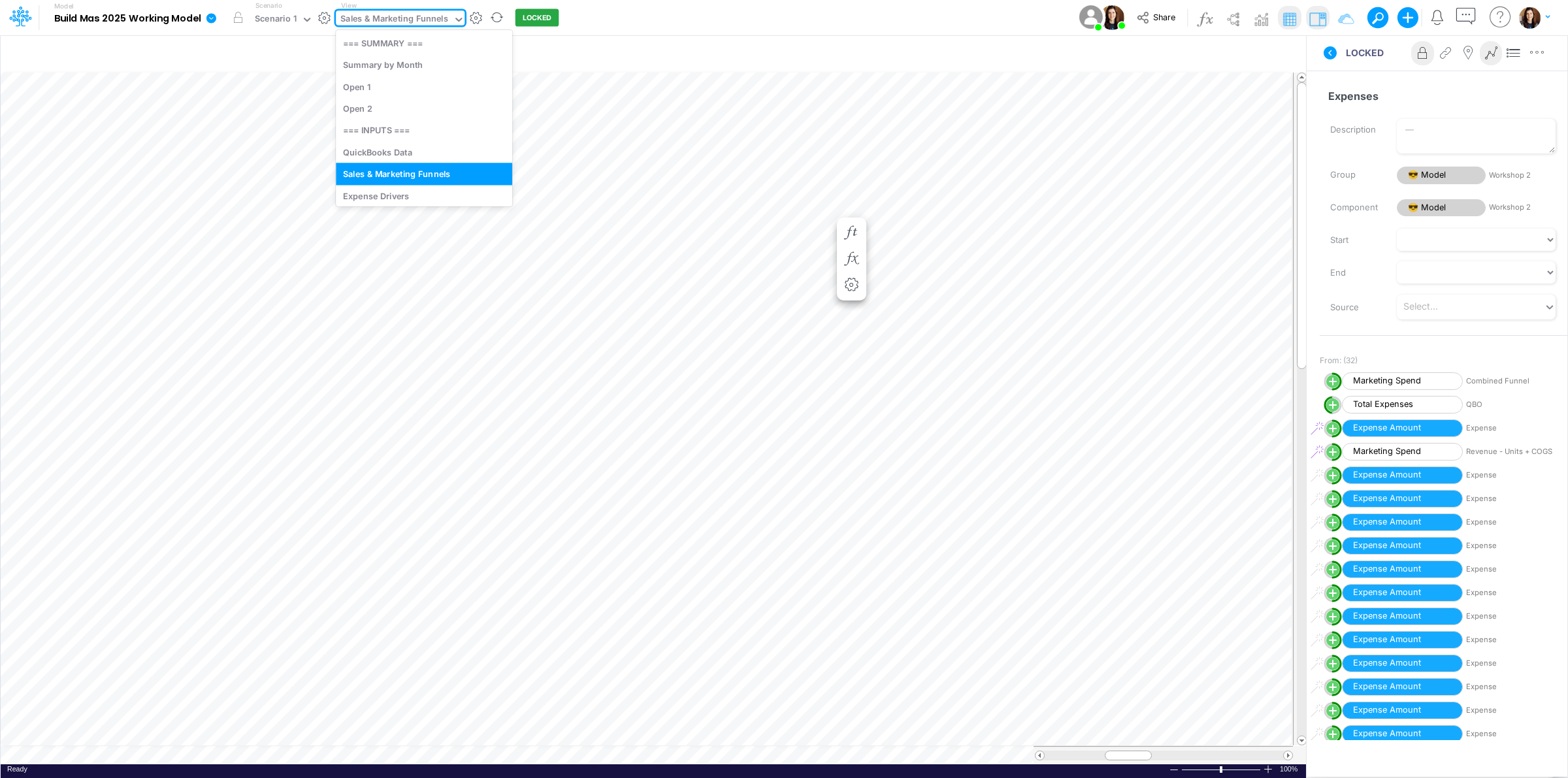
click at [415, 15] on div "Sales & Marketing Funnels" at bounding box center [395, 19] width 107 height 15
click at [414, 171] on div "Expense Drivers" at bounding box center [424, 171] width 177 height 21
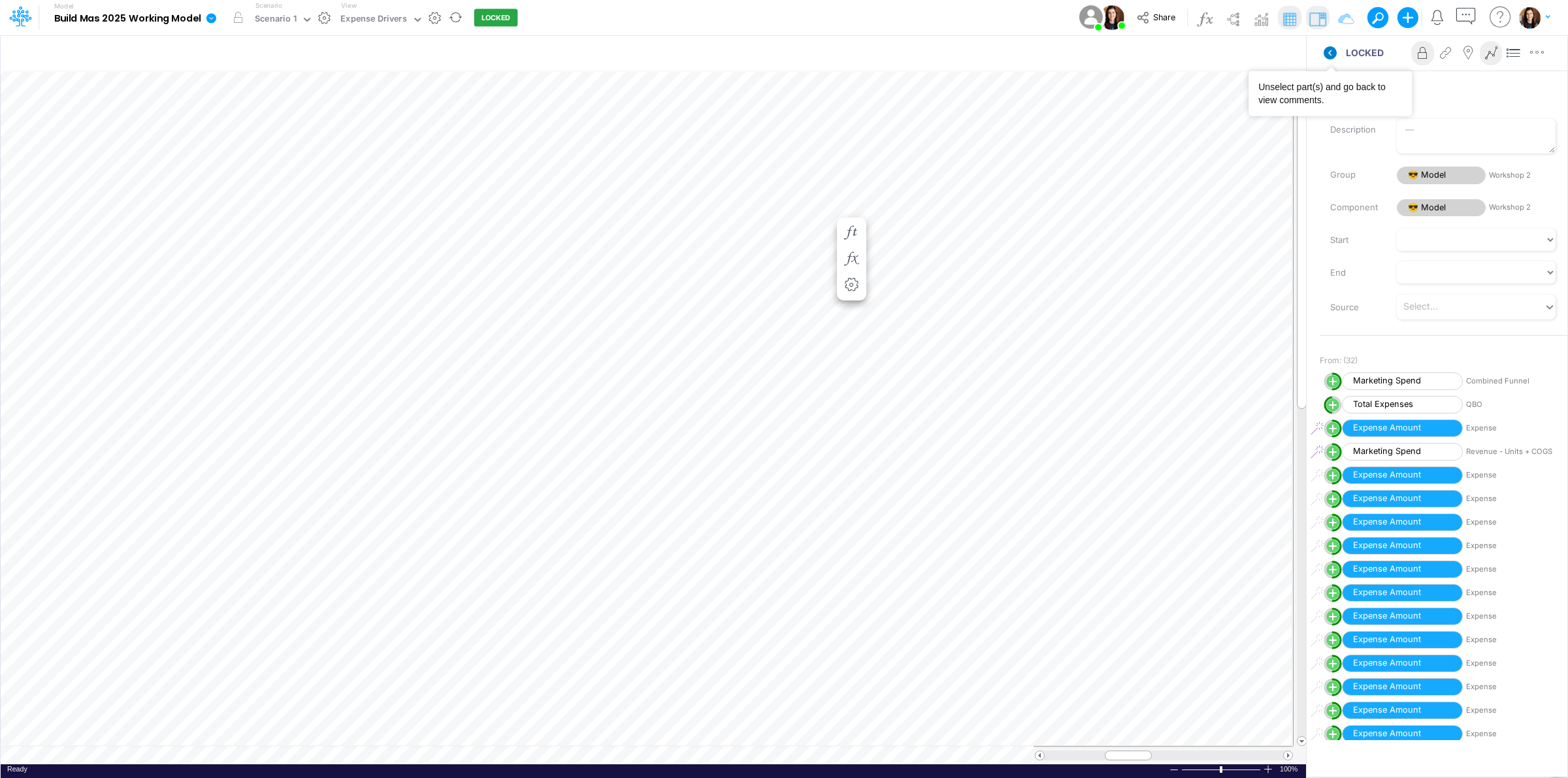
click at [1328, 53] on icon at bounding box center [1331, 53] width 13 height 13
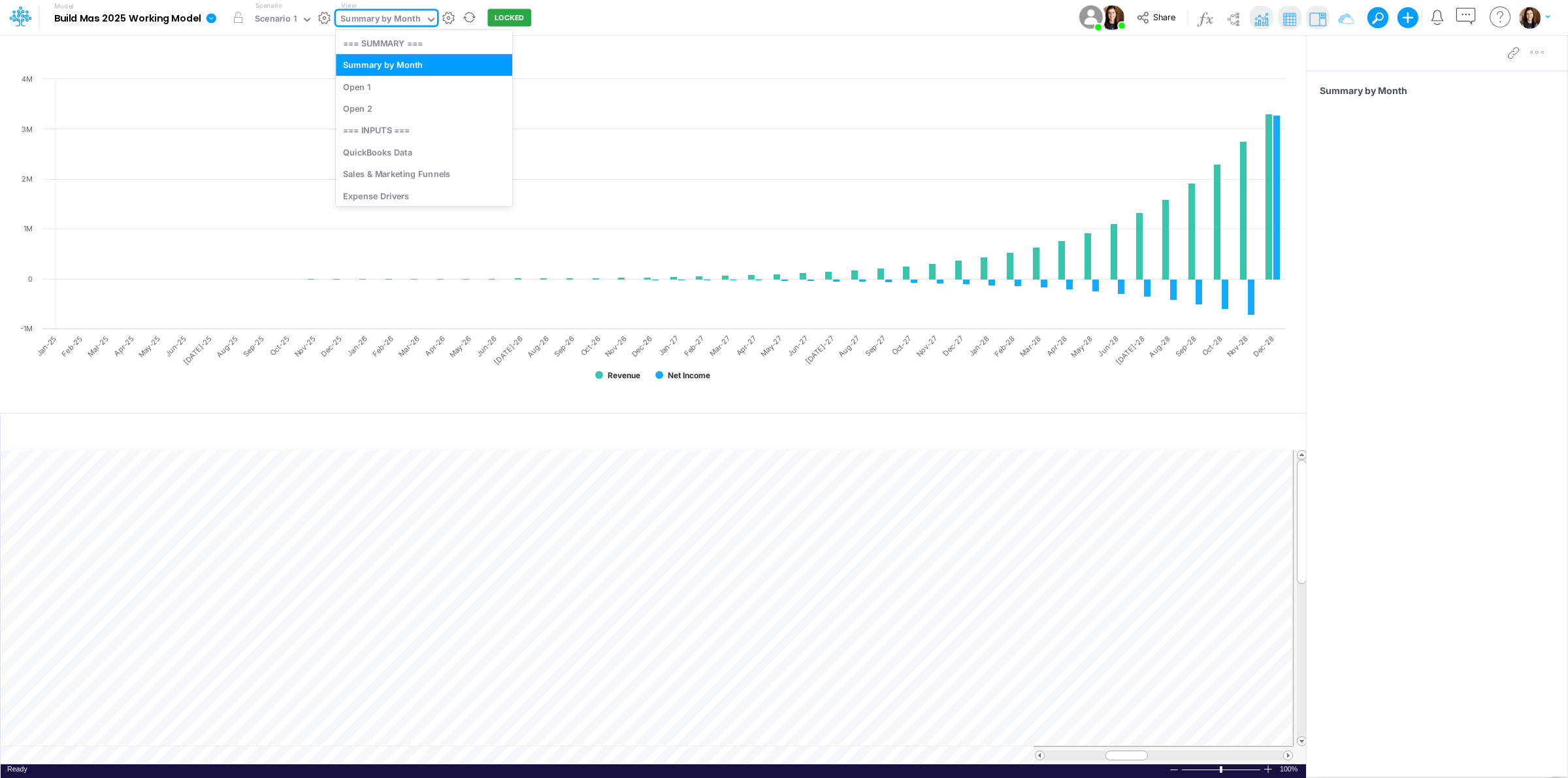
click at [368, 21] on div "Summary by Month" at bounding box center [381, 19] width 80 height 15
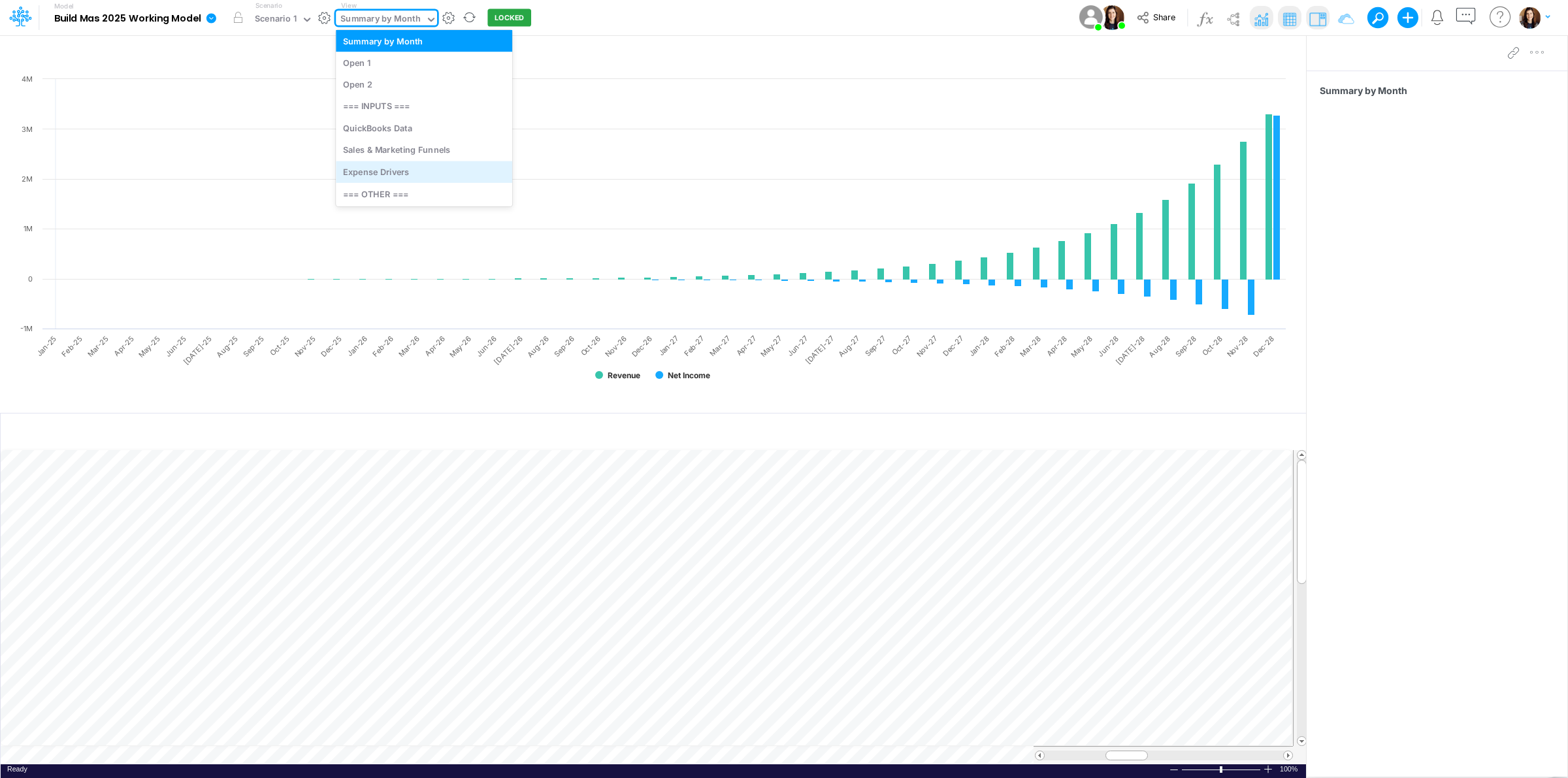
click at [421, 172] on div "Expense Drivers" at bounding box center [424, 171] width 177 height 21
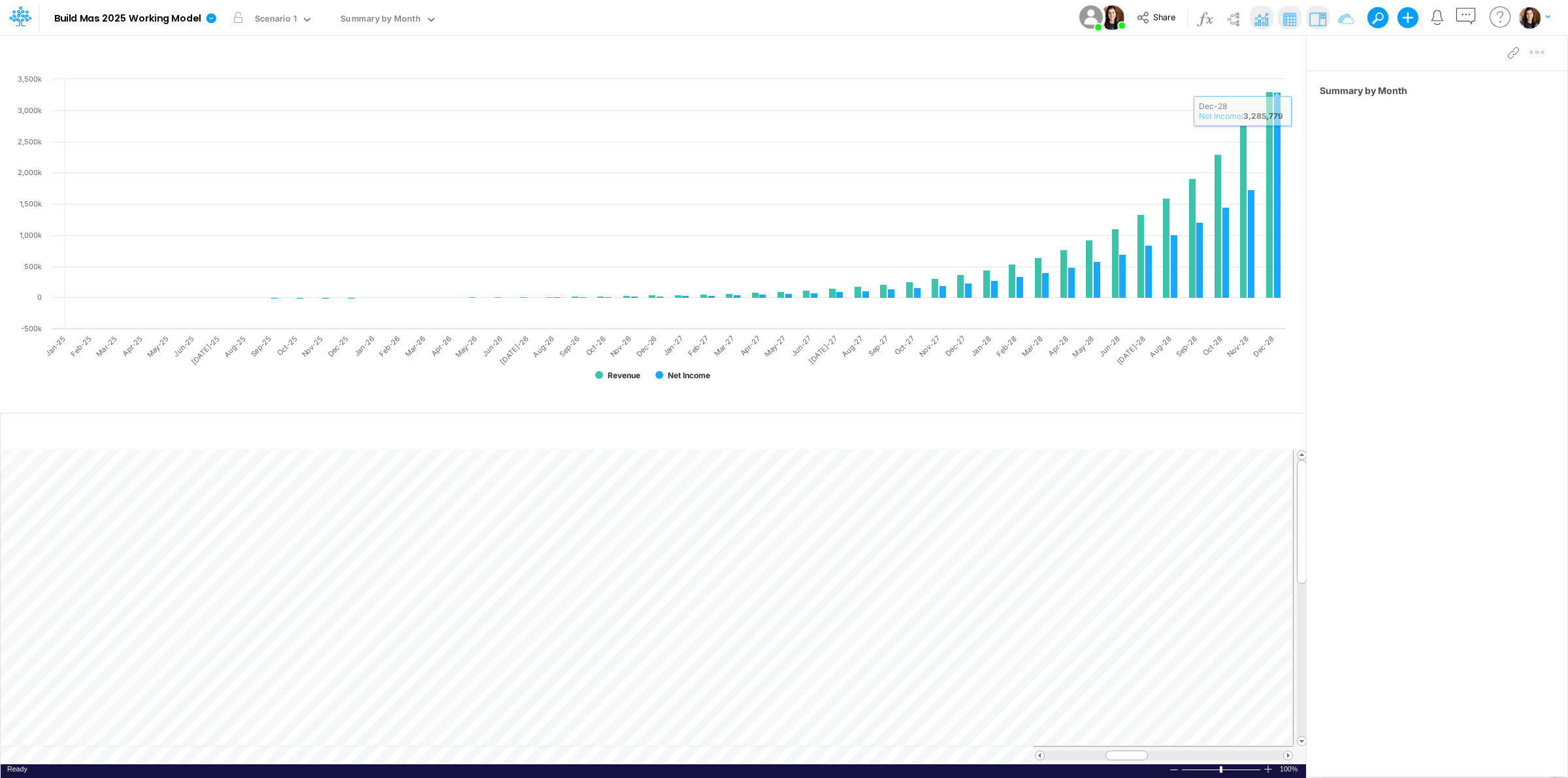
click at [1460, 317] on div "Summary by Month" at bounding box center [1437, 405] width 261 height 670
